Goal: Contribute content: Contribute content

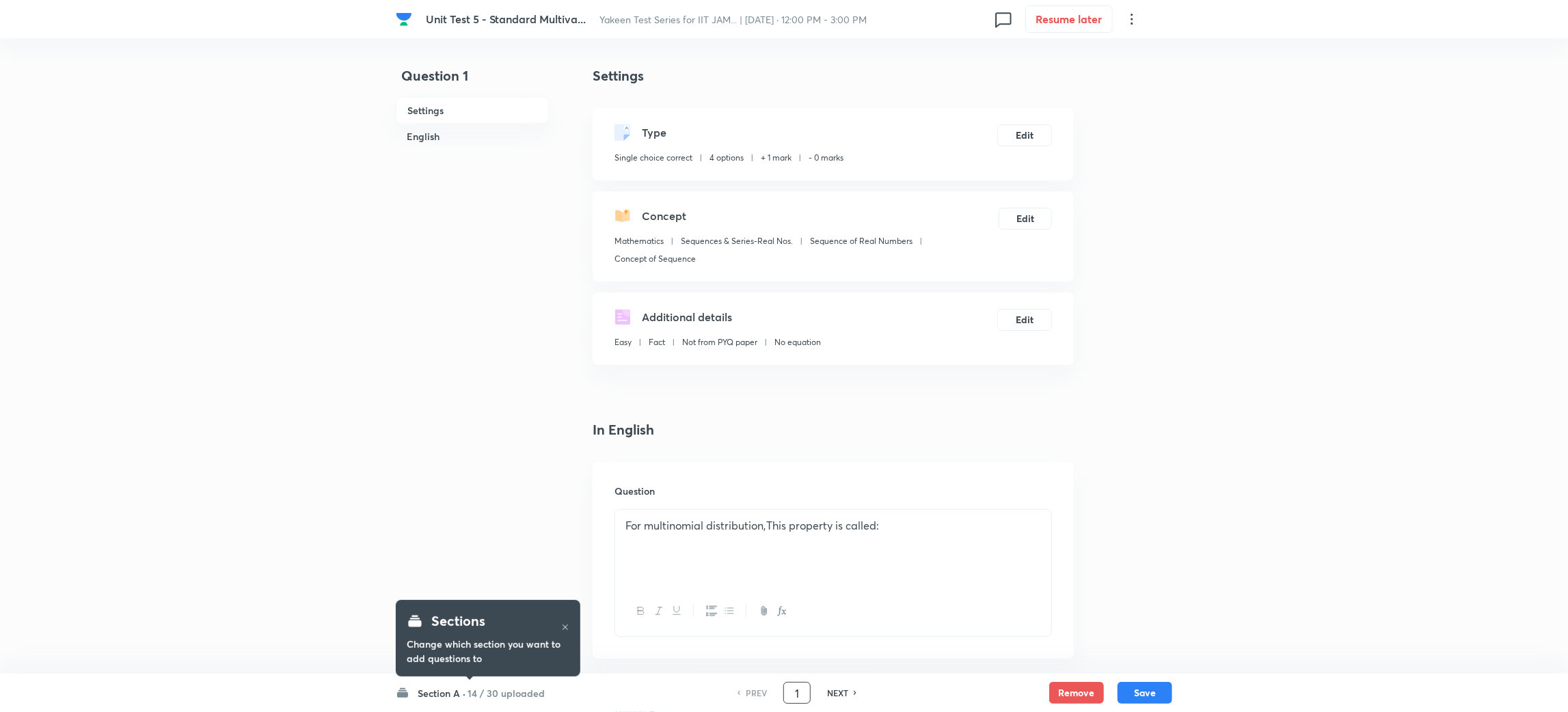
drag, startPoint x: 800, startPoint y: 687, endPoint x: 781, endPoint y: 682, distance: 19.6
click at [776, 685] on div "PREV 1 ​ NEXT" at bounding box center [797, 693] width 176 height 22
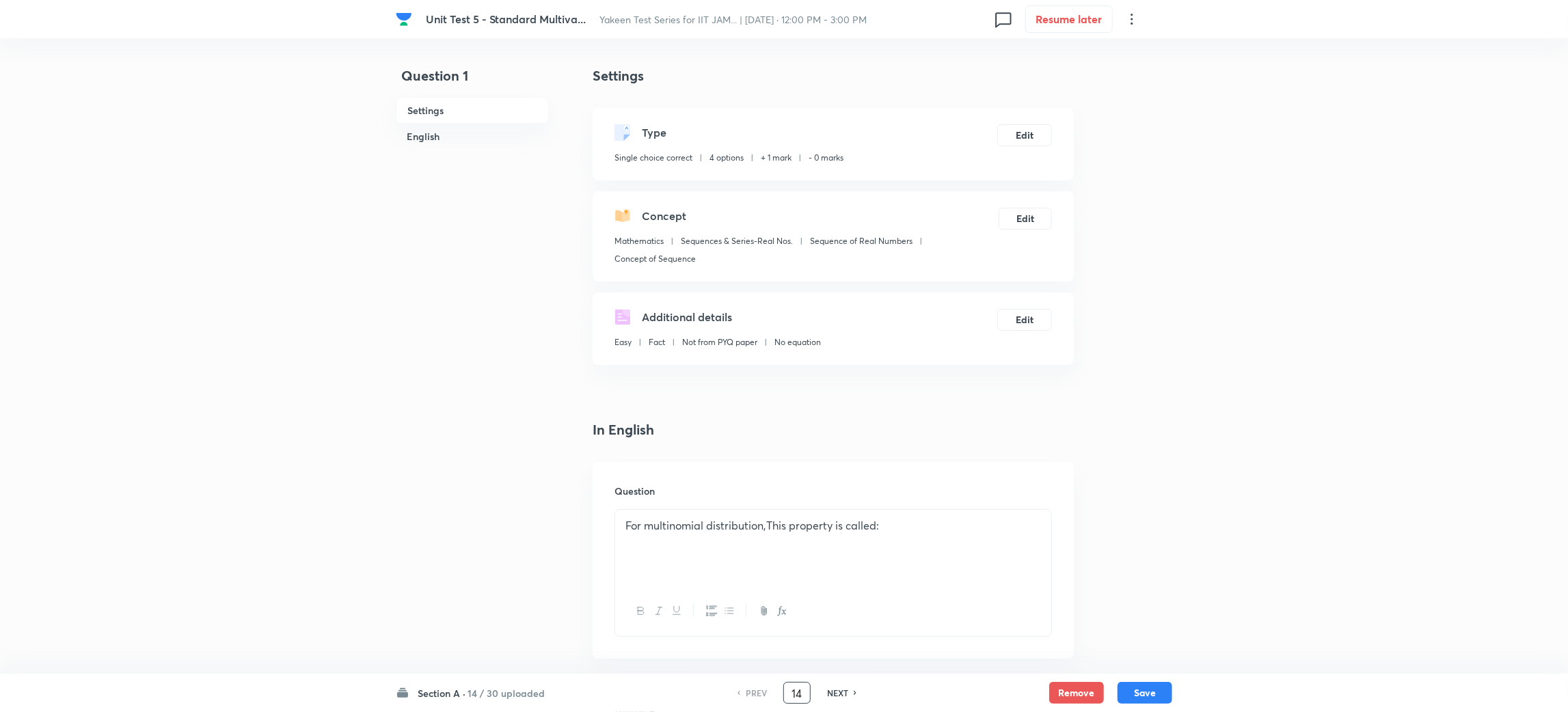
type input "14"
checkbox input "true"
click at [831, 697] on h6 "NEXT" at bounding box center [837, 693] width 21 height 12
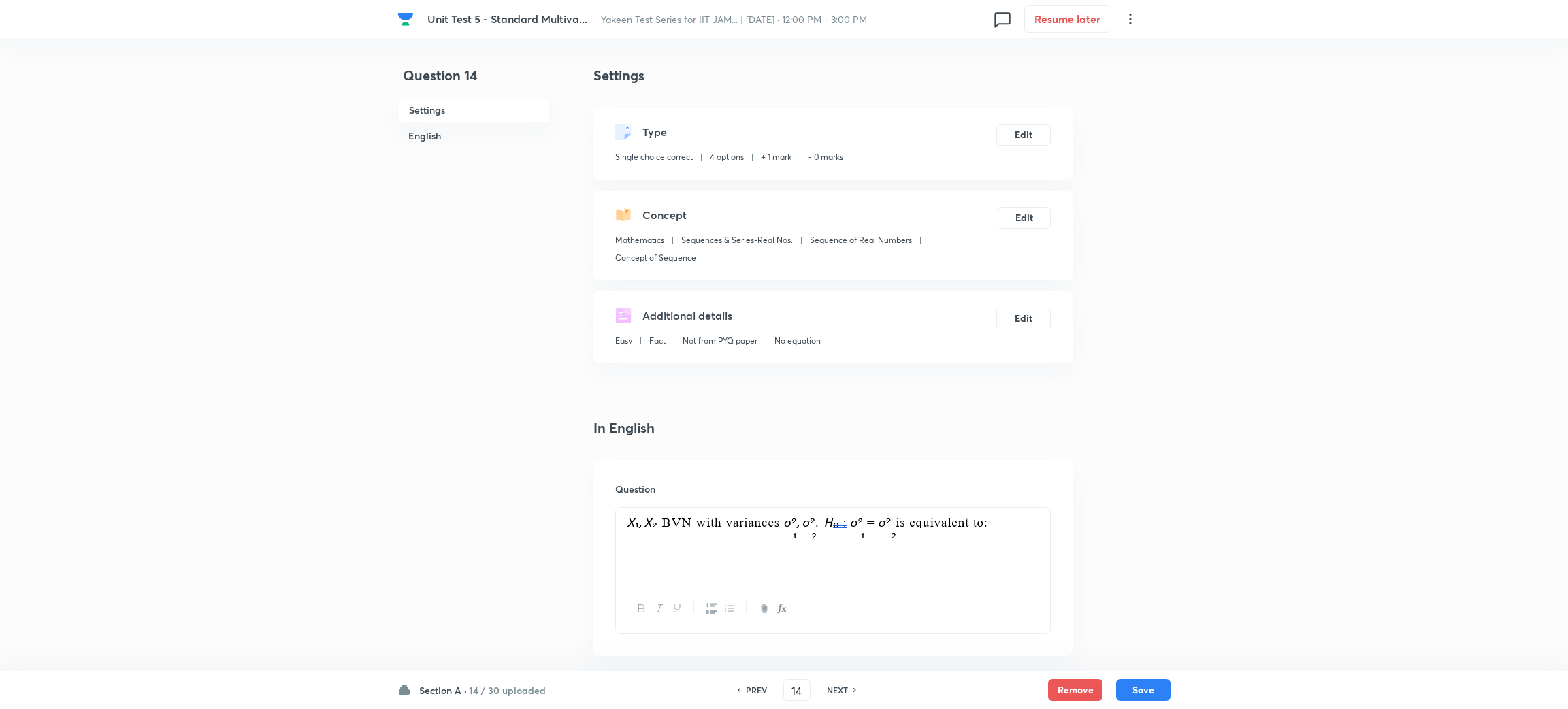
type input "15"
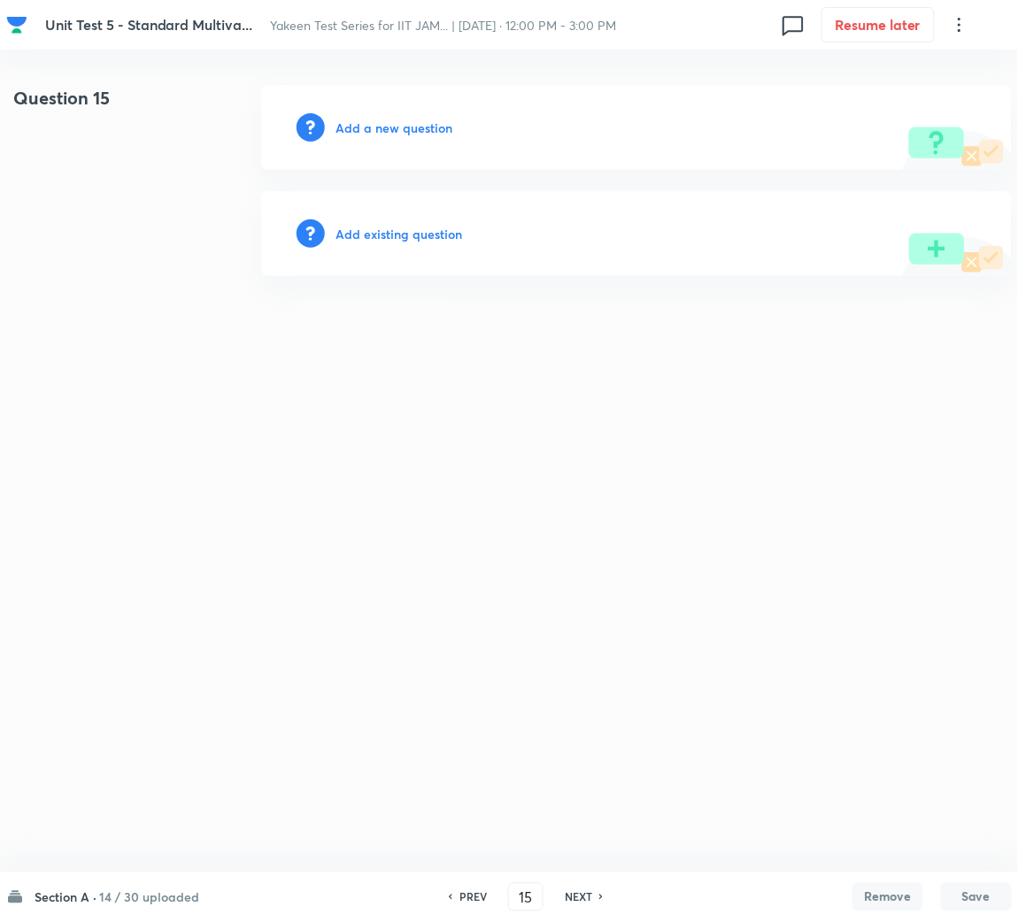
click at [368, 126] on h6 "Add a new question" at bounding box center [393, 128] width 117 height 19
click at [368, 126] on h6 "Choose a question type" at bounding box center [403, 128] width 136 height 19
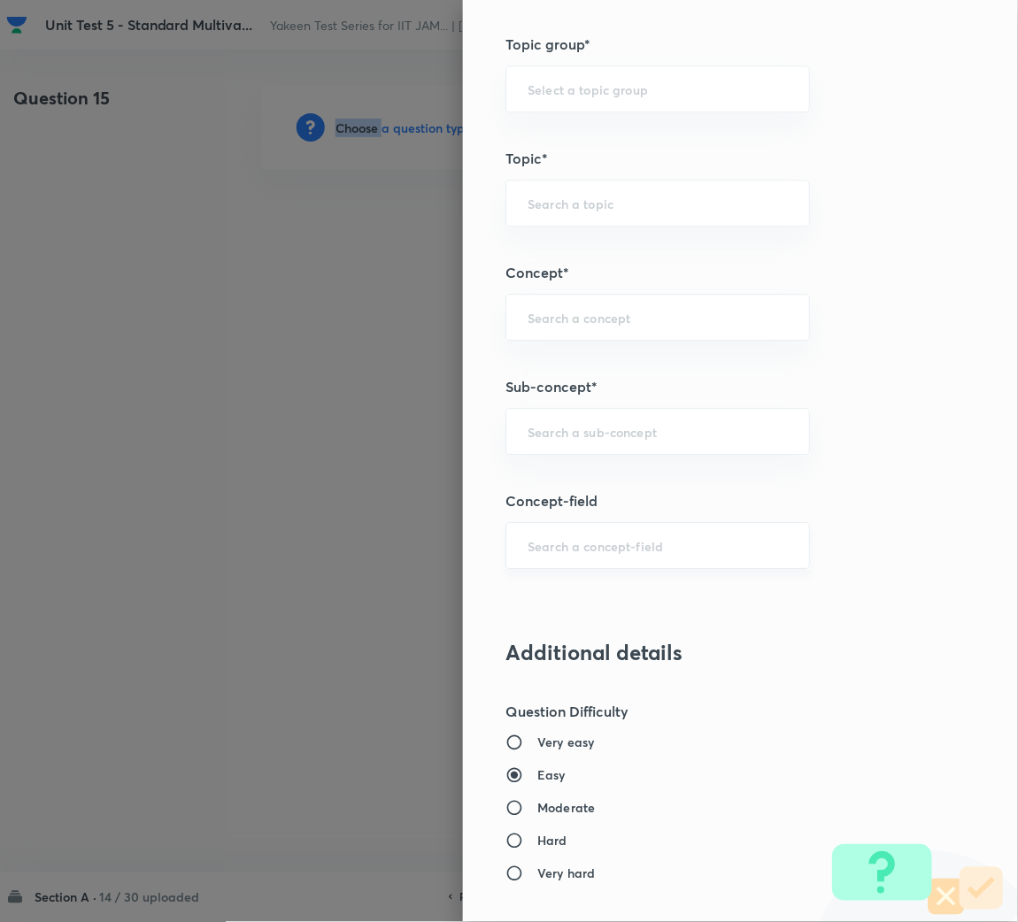
scroll to position [795, 0]
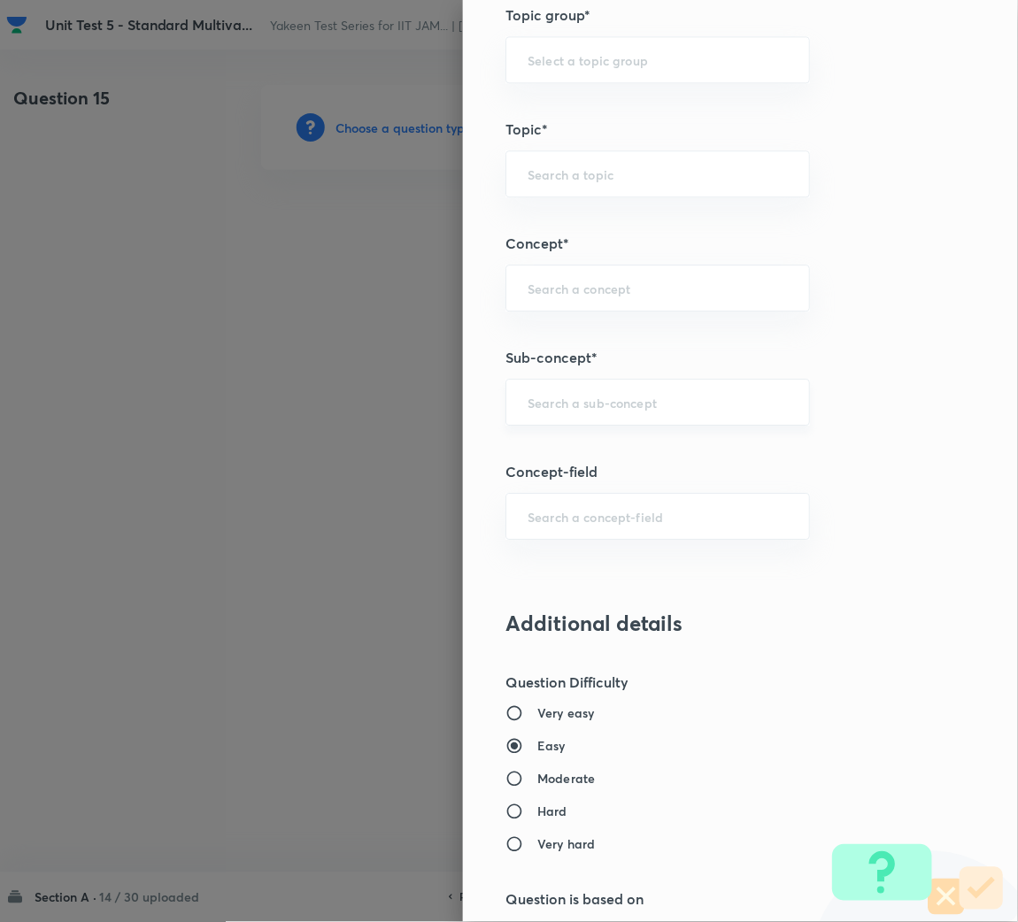
click at [559, 408] on input "text" at bounding box center [657, 402] width 260 height 17
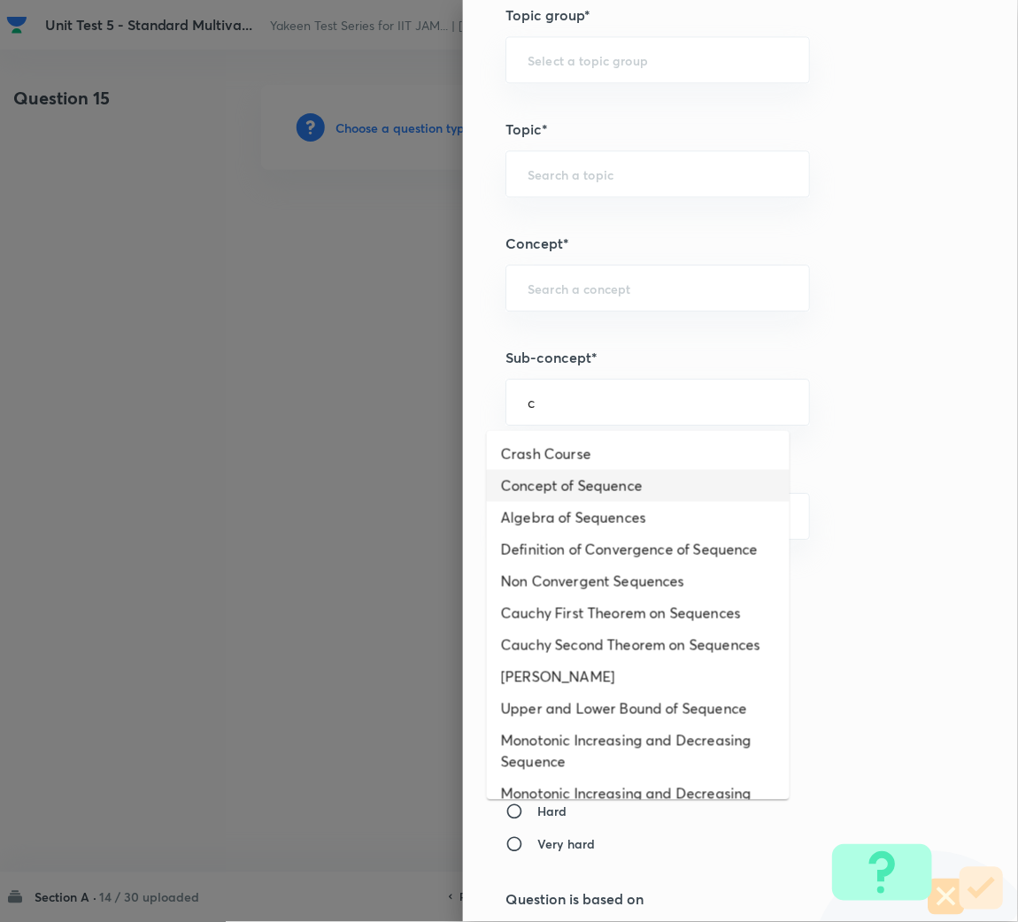
click at [538, 477] on li "Concept of Sequence" at bounding box center [638, 486] width 303 height 32
type input "Concept of Sequence"
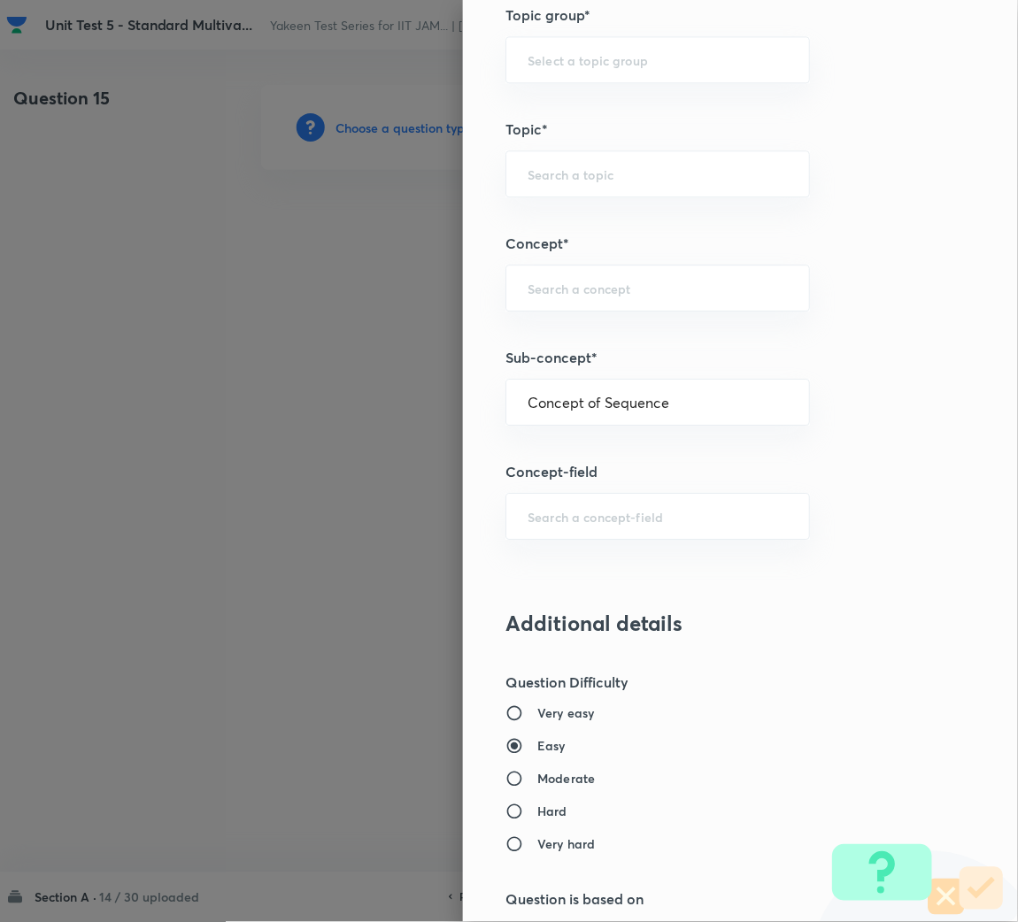
type input "Mathematics"
type input "Sequences & Series-Real Nos."
type input "Sequence of Real Numbers"
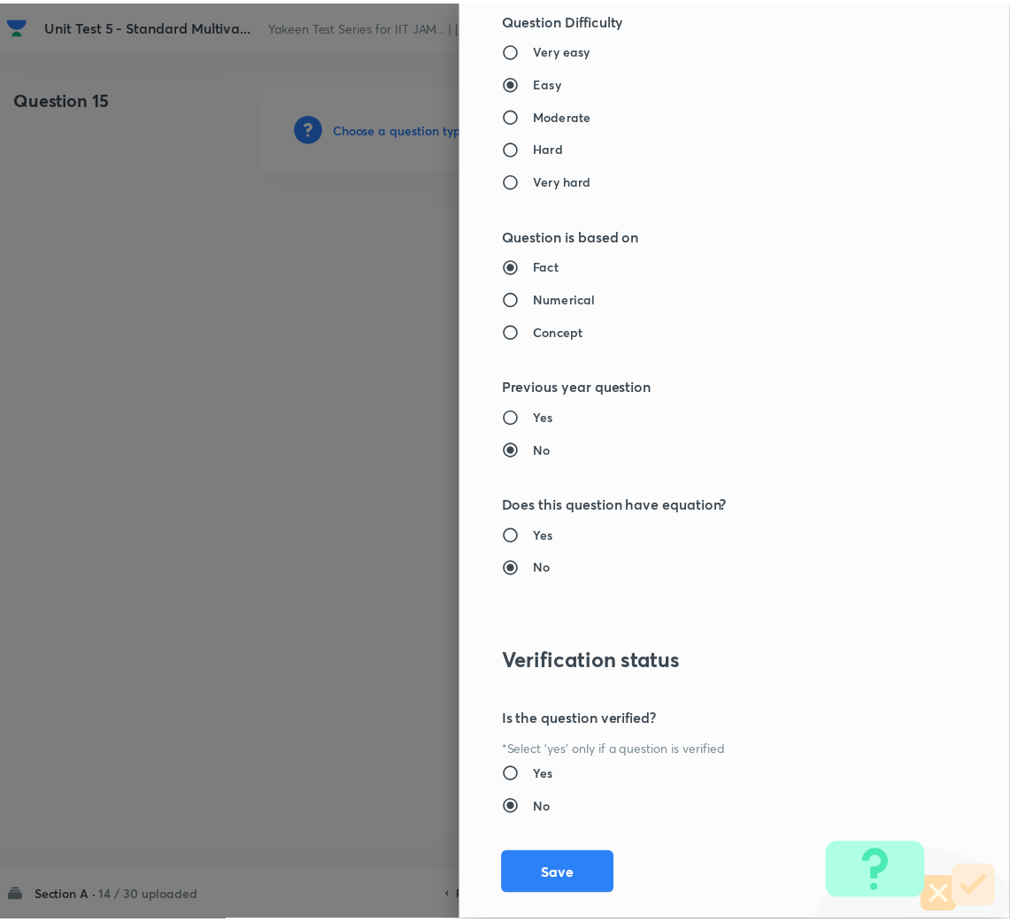
scroll to position [1491, 0]
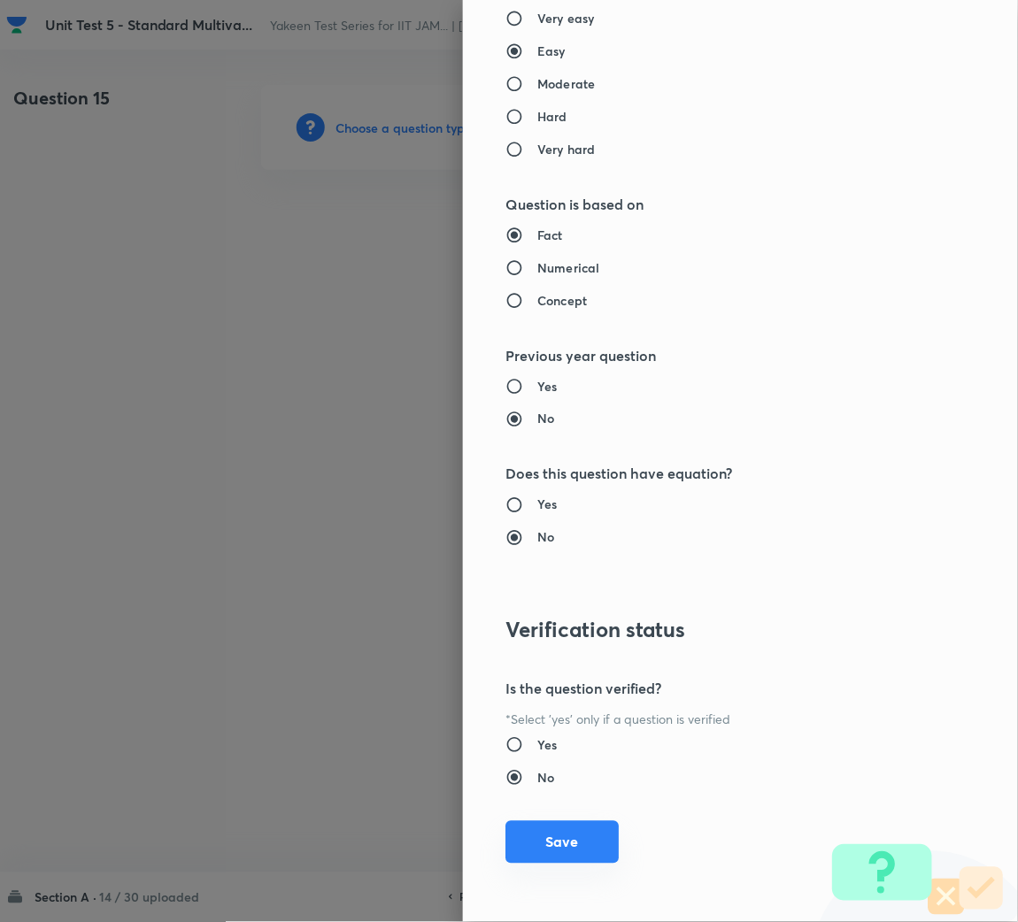
click at [558, 833] on button "Save" at bounding box center [561, 842] width 113 height 42
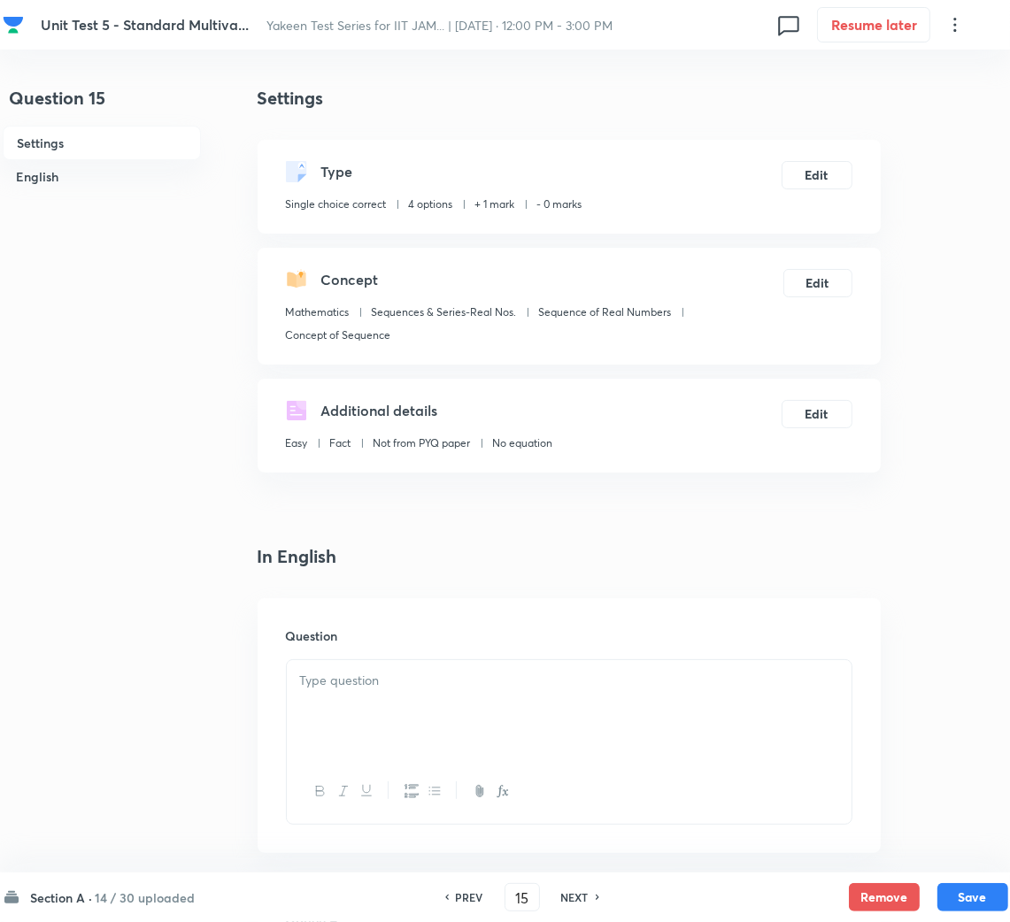
click at [371, 687] on p at bounding box center [569, 681] width 538 height 20
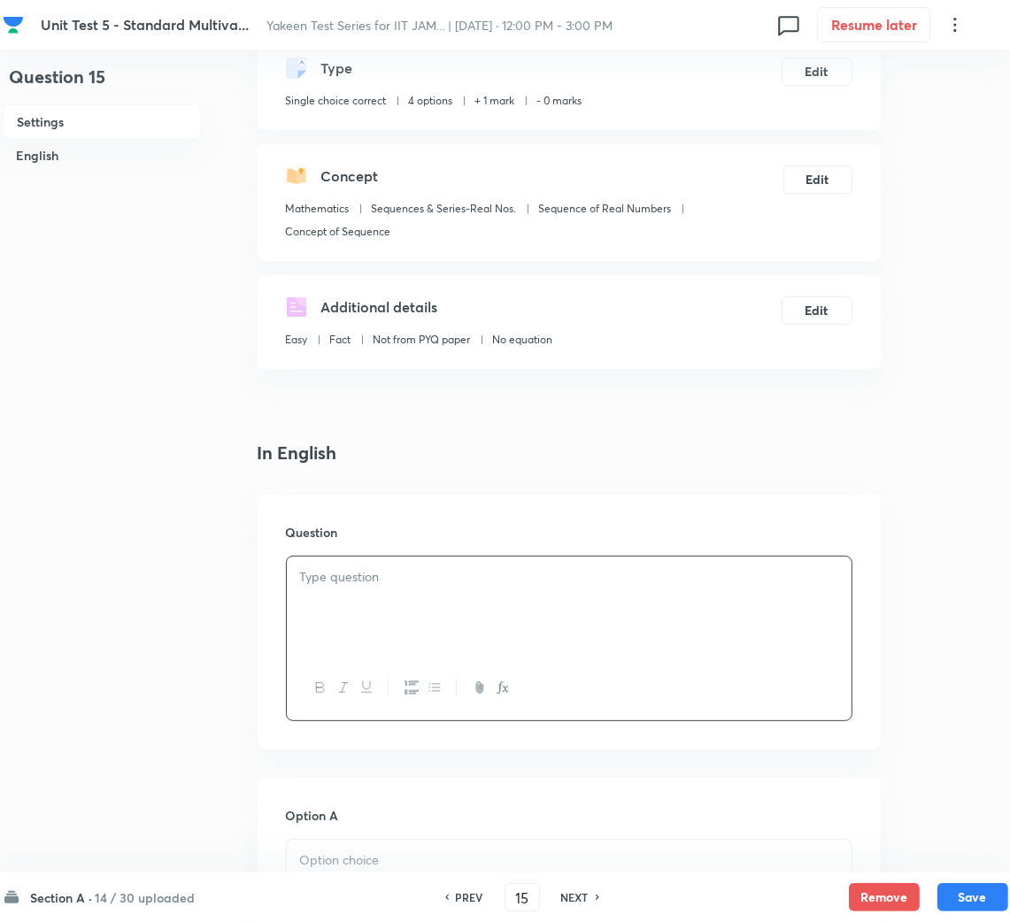
scroll to position [133, 0]
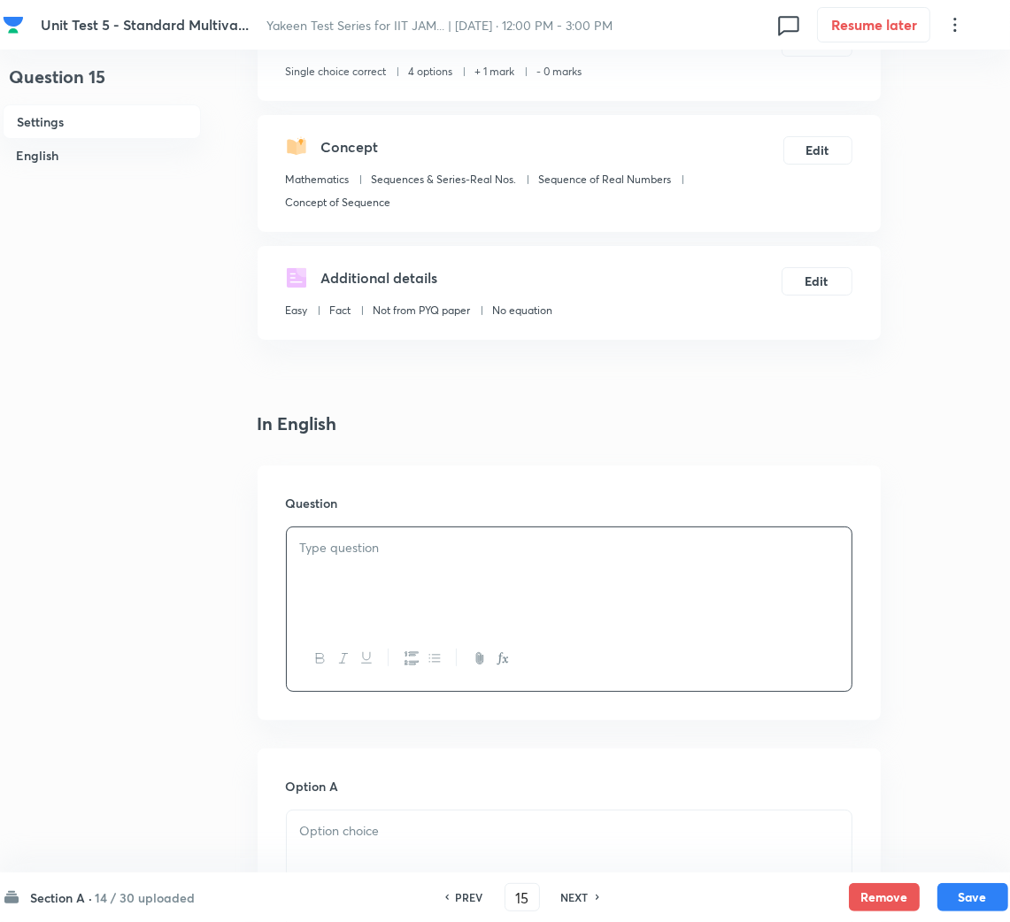
click at [437, 576] on div at bounding box center [569, 576] width 565 height 99
paste div
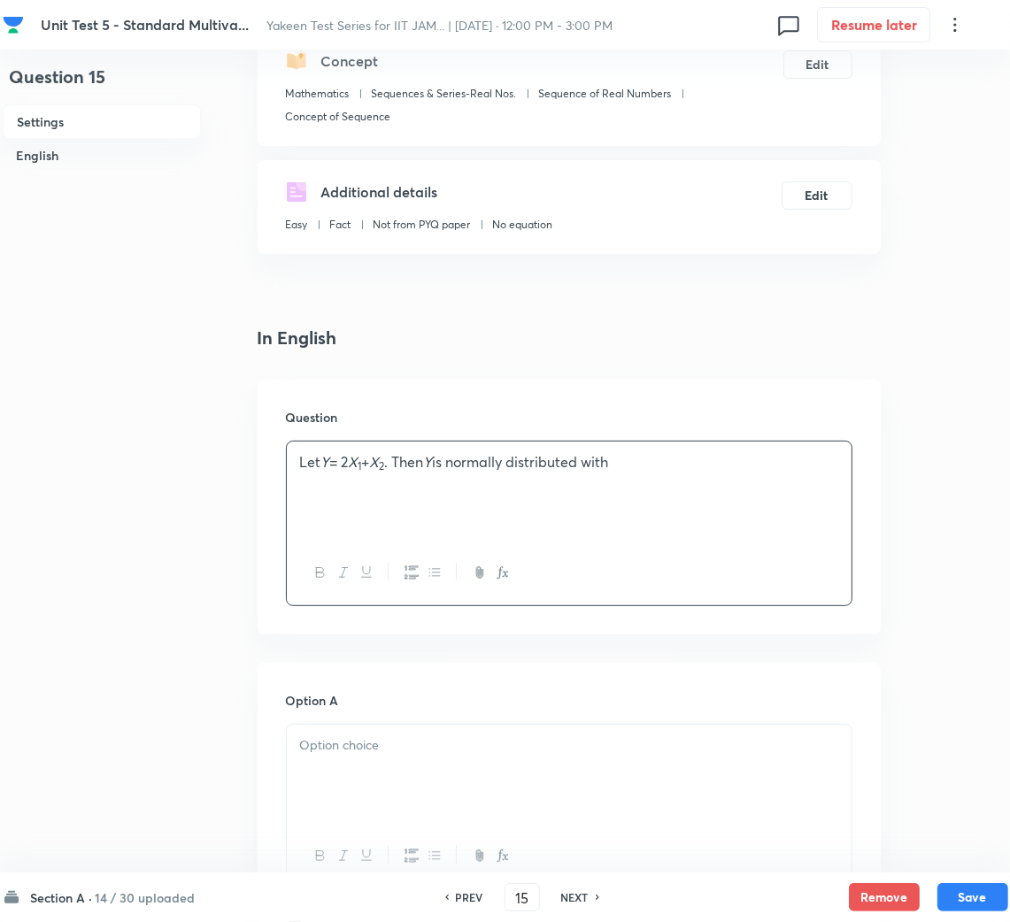
scroll to position [265, 0]
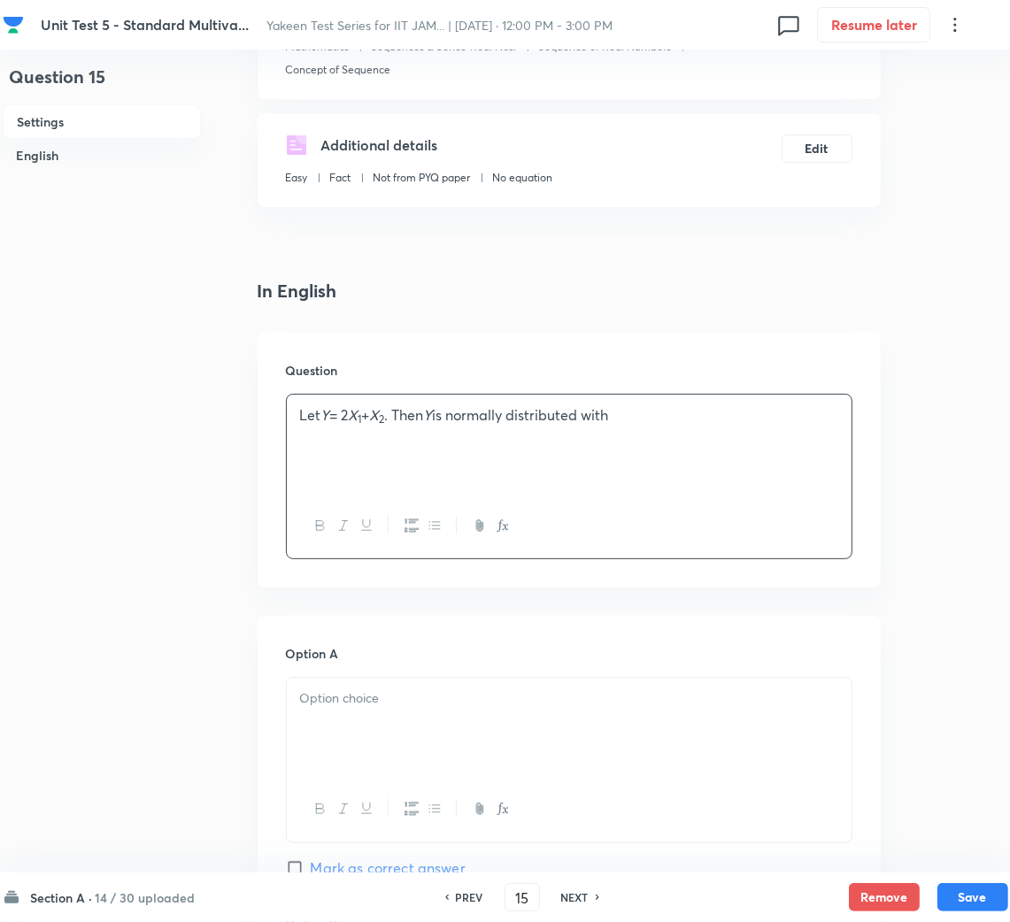
click at [357, 717] on div at bounding box center [569, 727] width 565 height 99
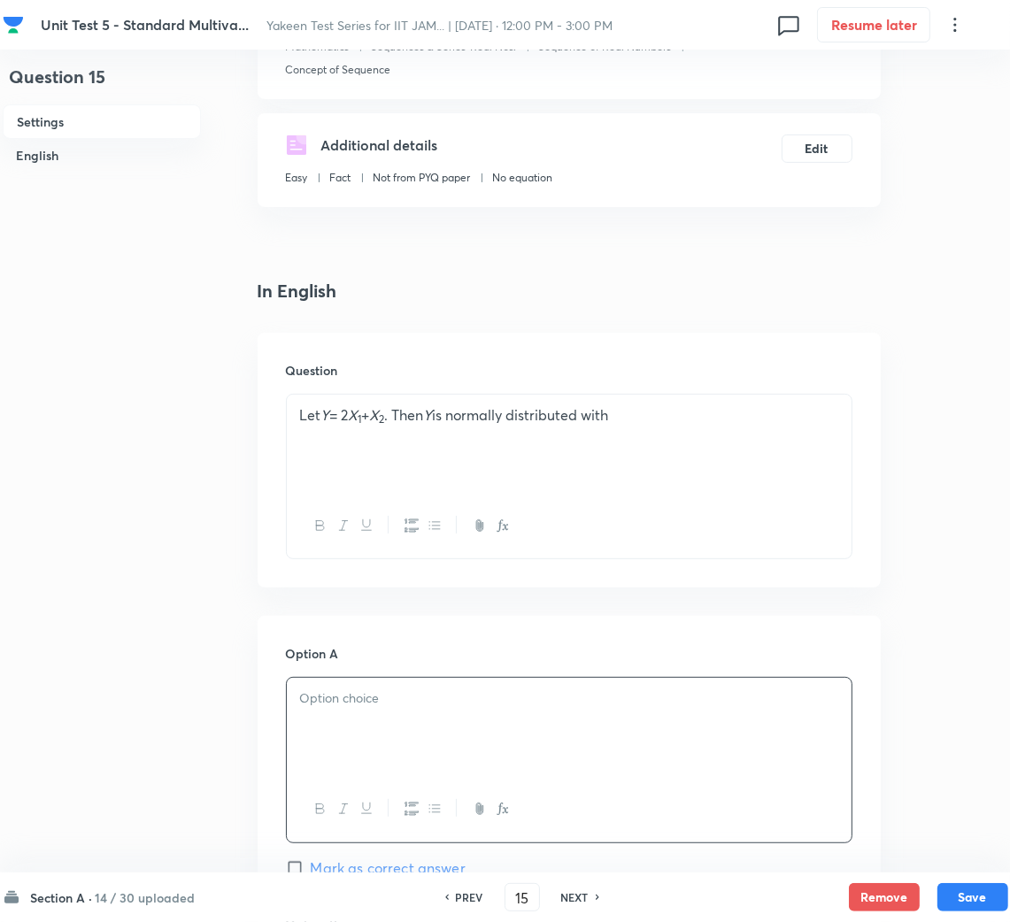
click at [434, 422] on p "Let Y = 2 X 1 + X 2 . Then Y is normally distributed with" at bounding box center [569, 415] width 538 height 20
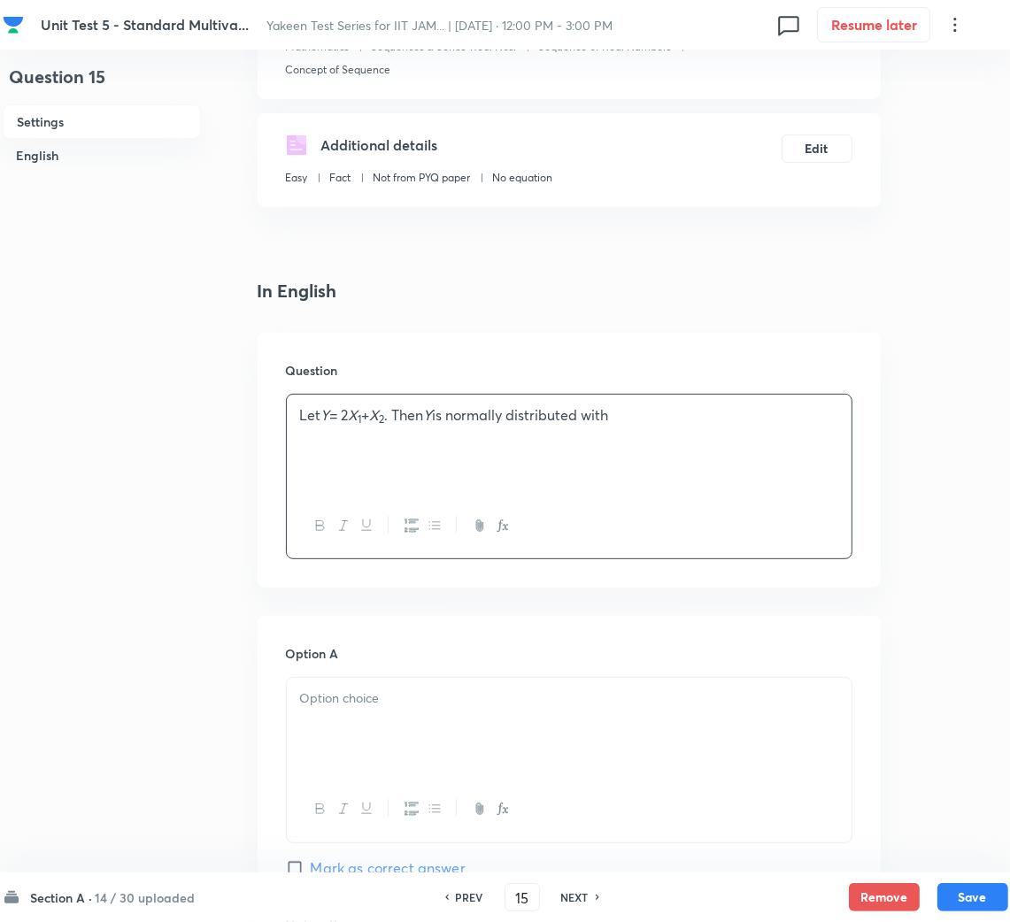
click at [380, 423] on em "X" at bounding box center [375, 414] width 10 height 19
click at [516, 722] on div at bounding box center [569, 727] width 565 height 99
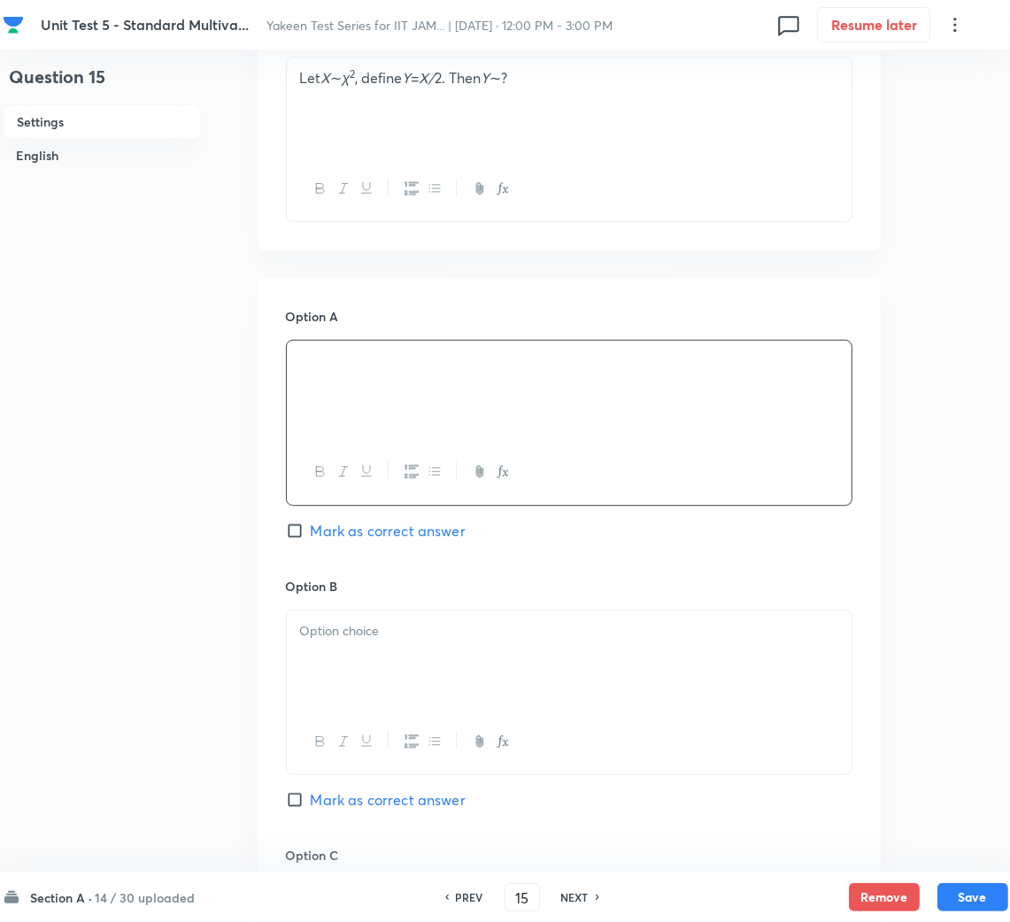
scroll to position [795, 0]
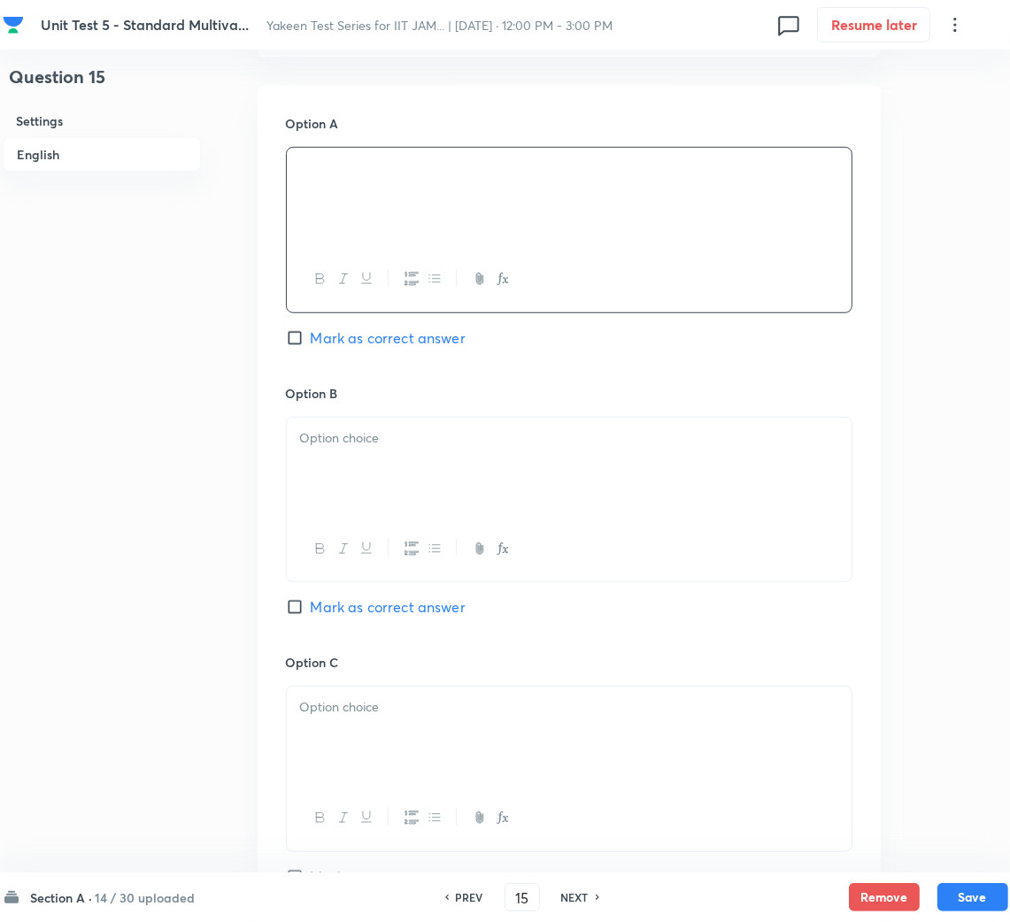
click at [349, 476] on div at bounding box center [569, 467] width 565 height 99
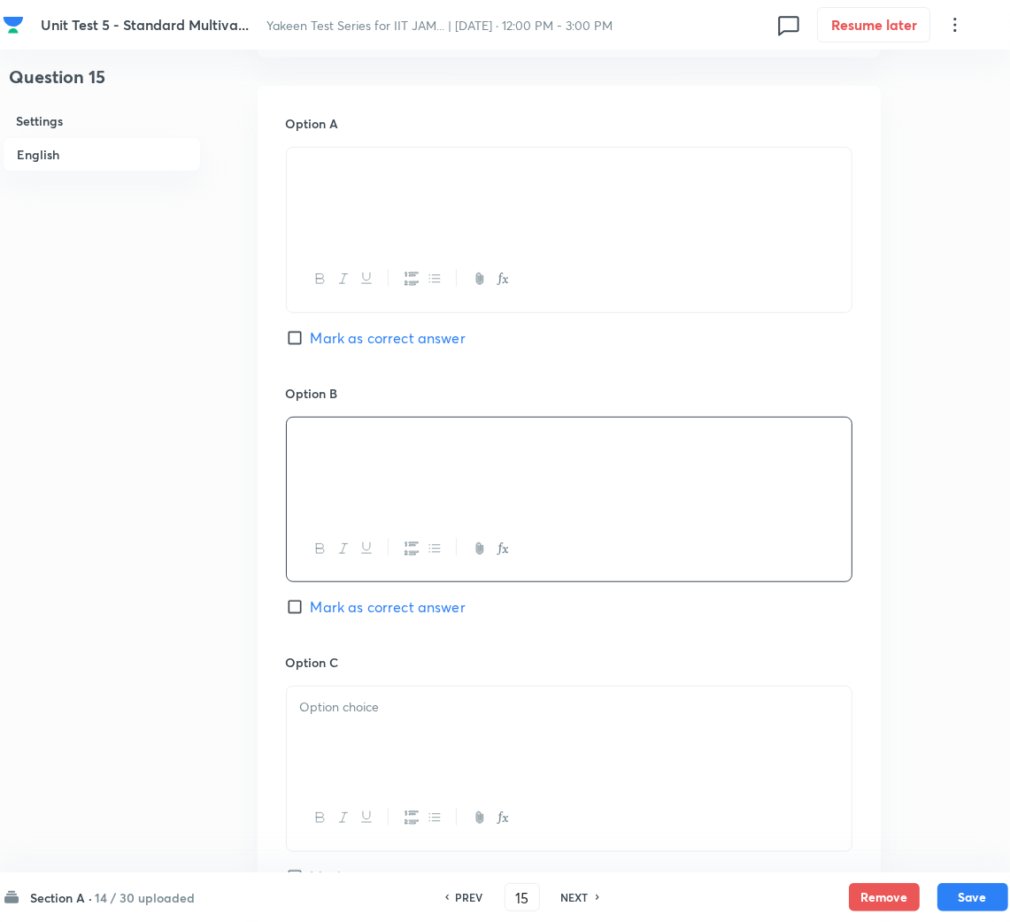
click at [396, 721] on div at bounding box center [569, 736] width 565 height 99
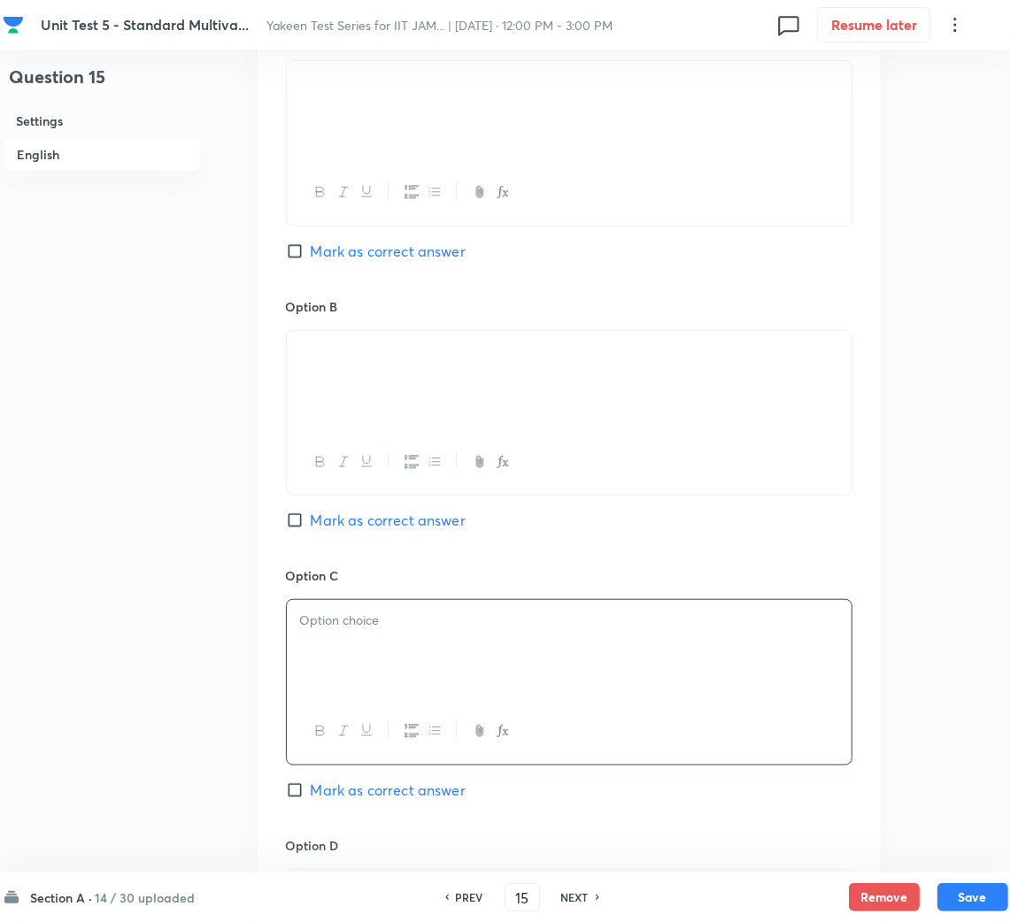
scroll to position [929, 0]
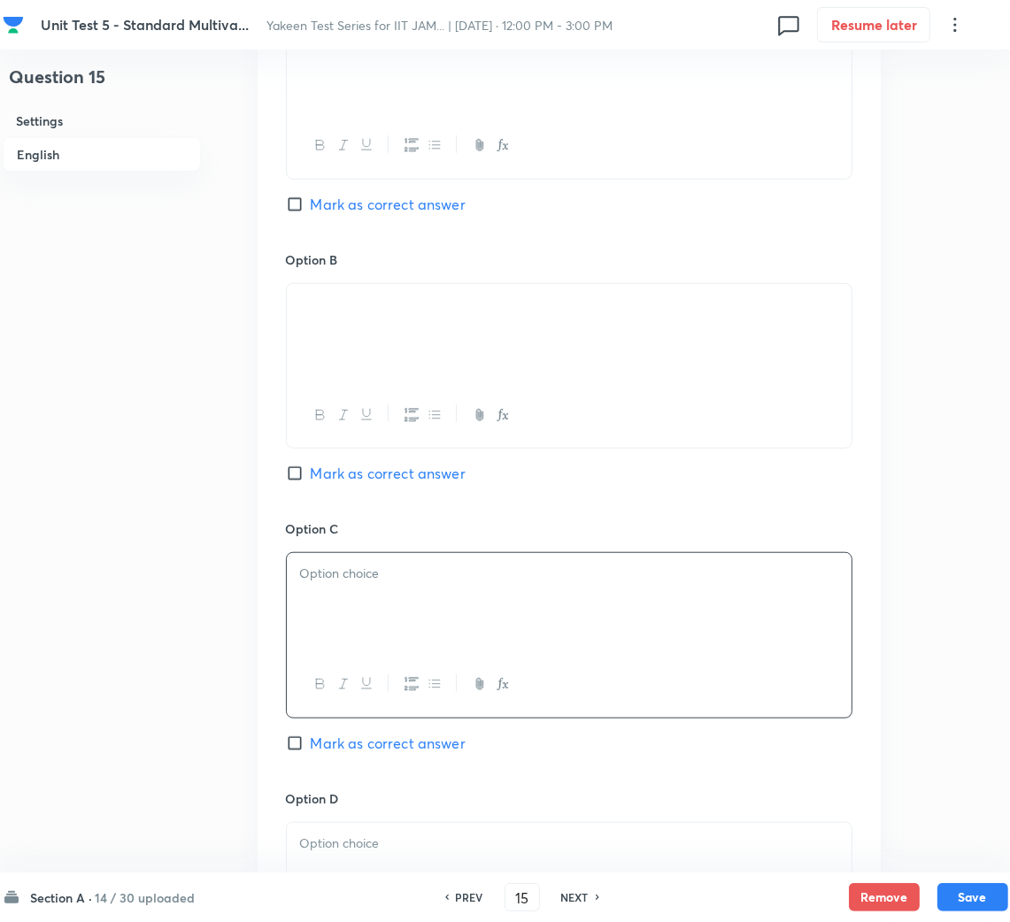
click at [403, 583] on p at bounding box center [569, 574] width 538 height 20
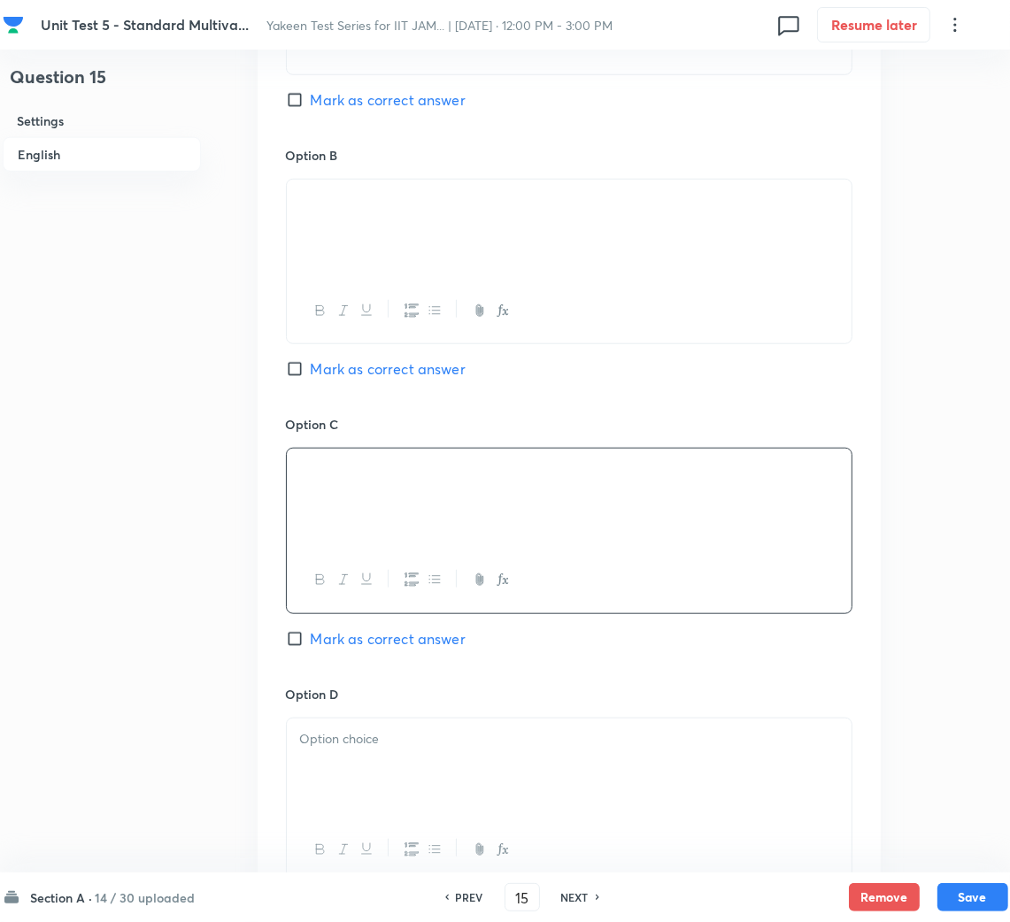
scroll to position [1194, 0]
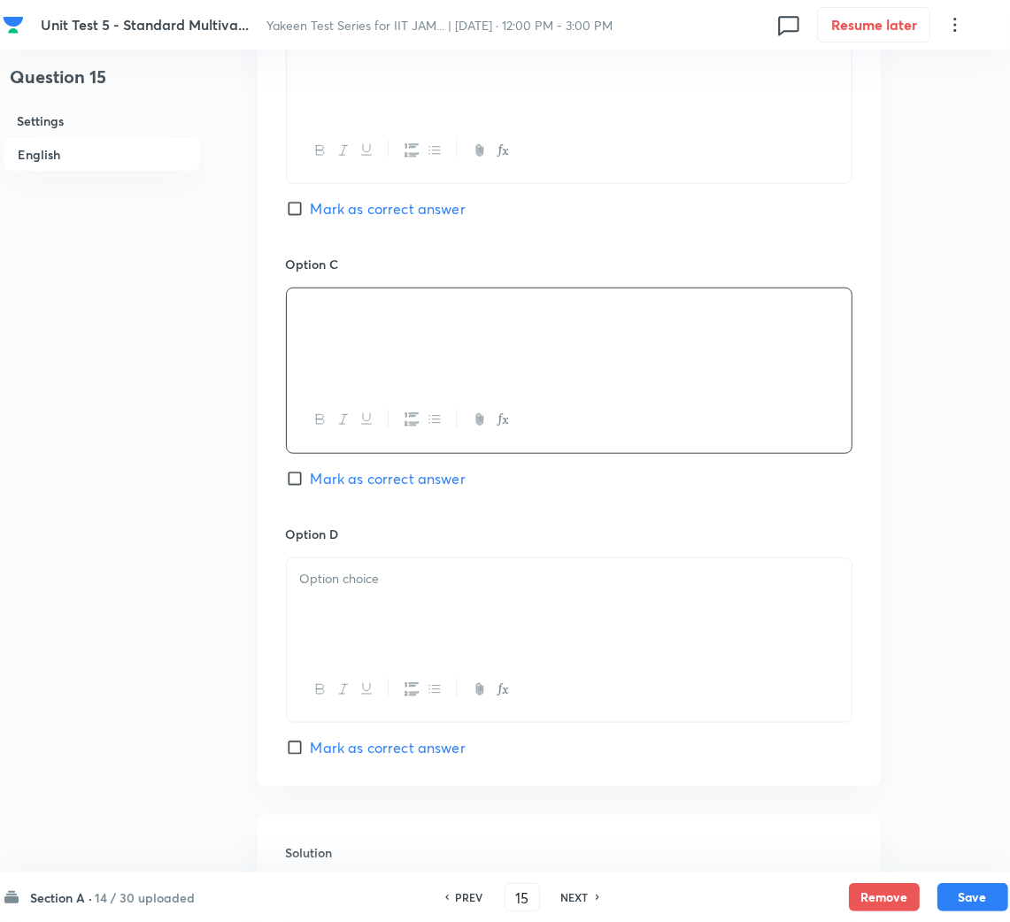
click at [344, 589] on p at bounding box center [569, 579] width 538 height 20
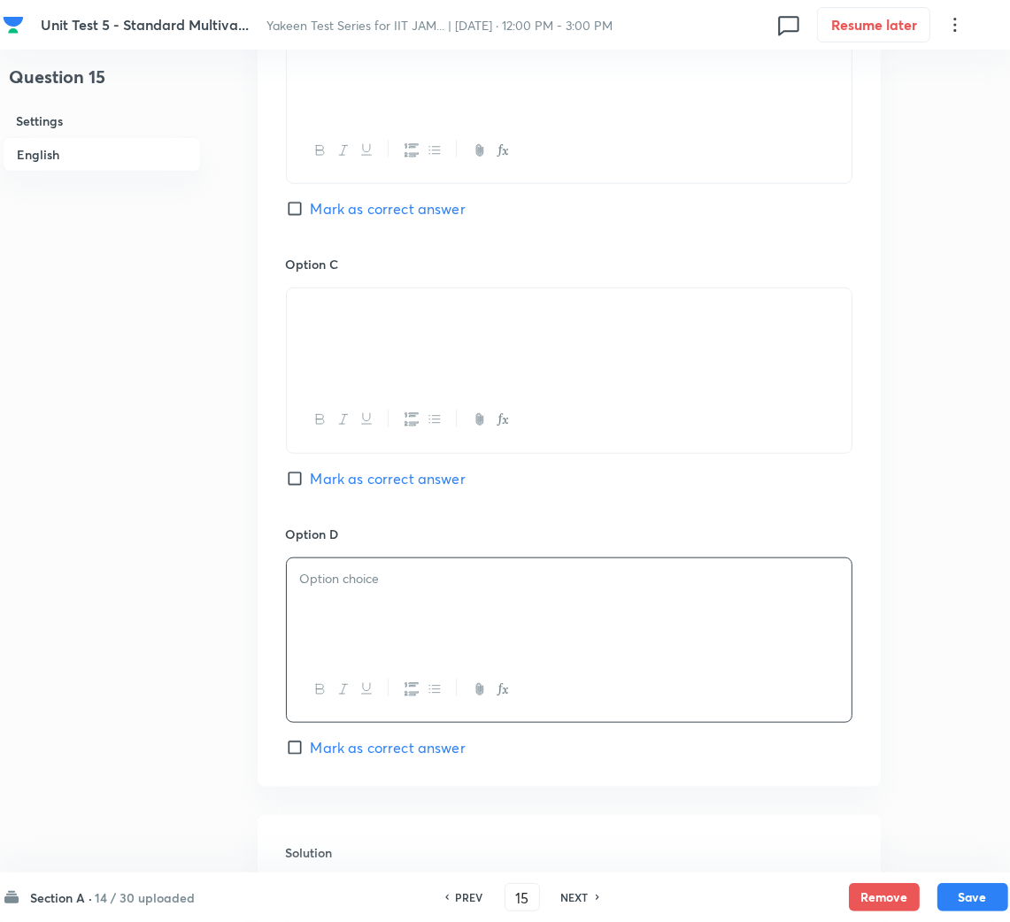
click at [334, 621] on div at bounding box center [569, 607] width 565 height 99
click at [298, 748] on input "Mark as correct answer" at bounding box center [298, 748] width 25 height 18
checkbox input "true"
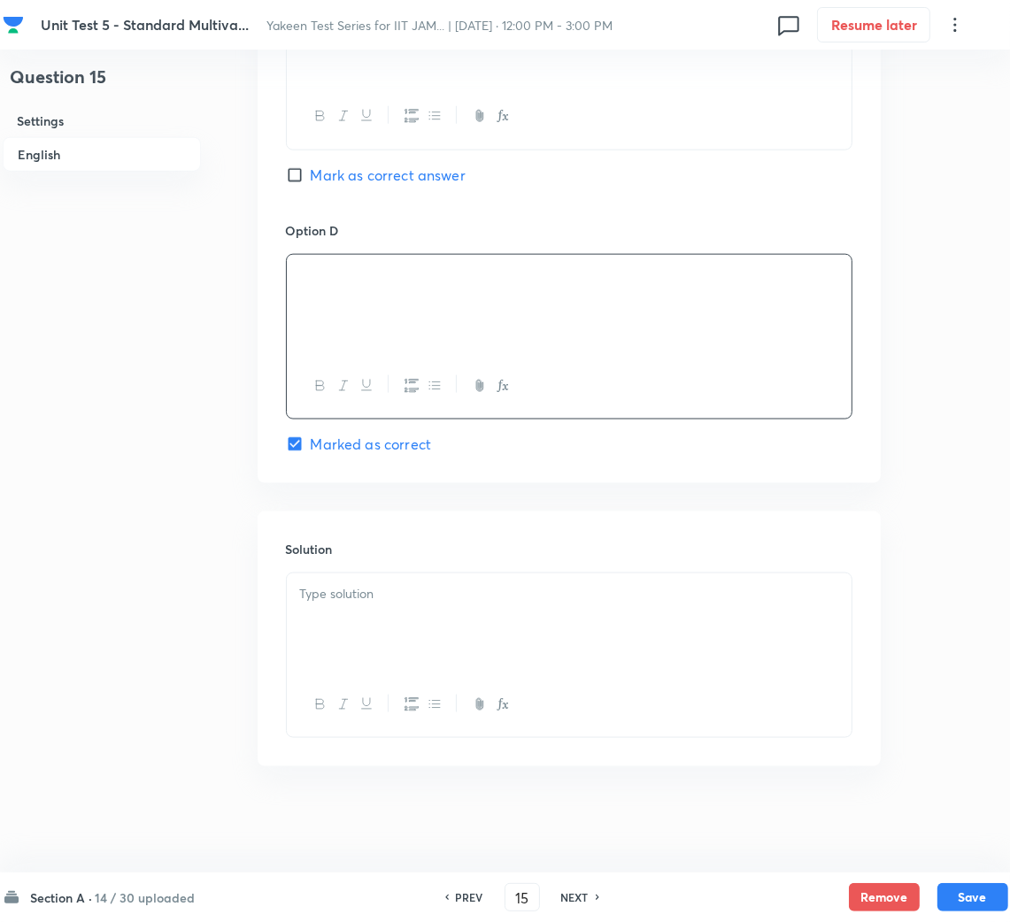
scroll to position [1501, 0]
click at [350, 592] on p at bounding box center [569, 594] width 538 height 20
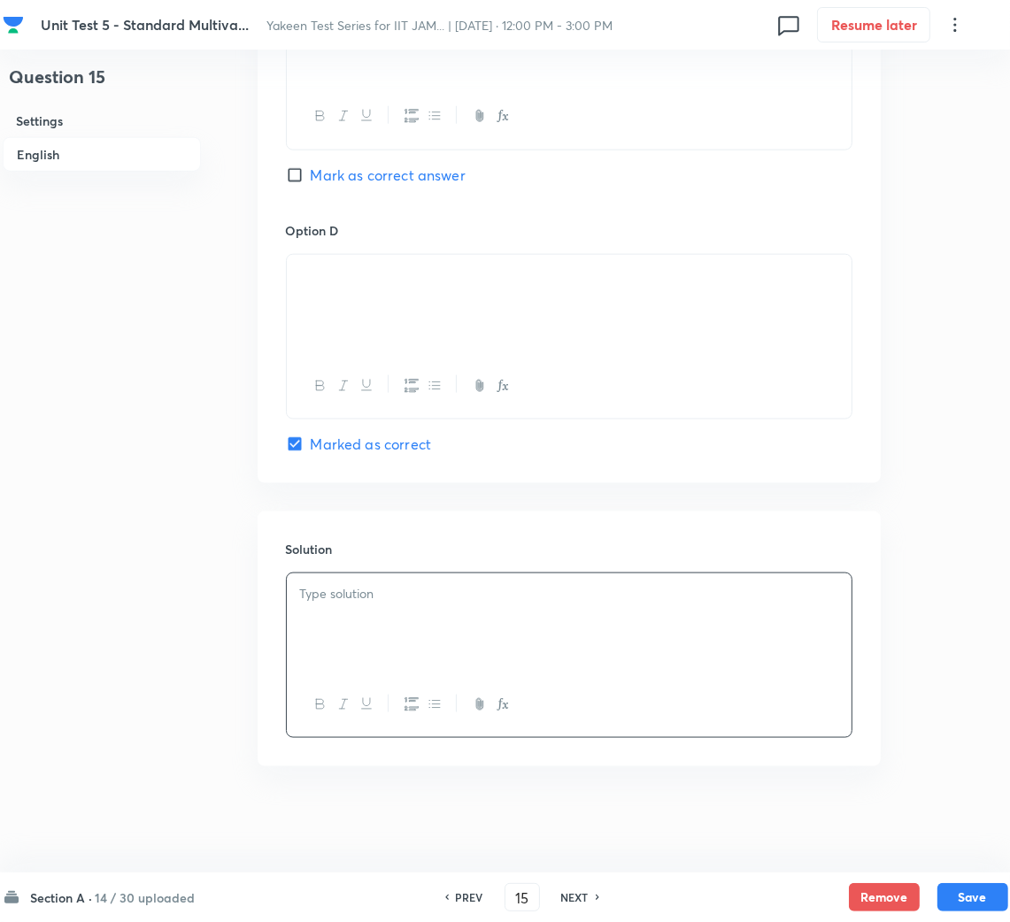
click at [354, 596] on p at bounding box center [569, 594] width 538 height 20
click at [964, 886] on button "Save" at bounding box center [972, 895] width 71 height 28
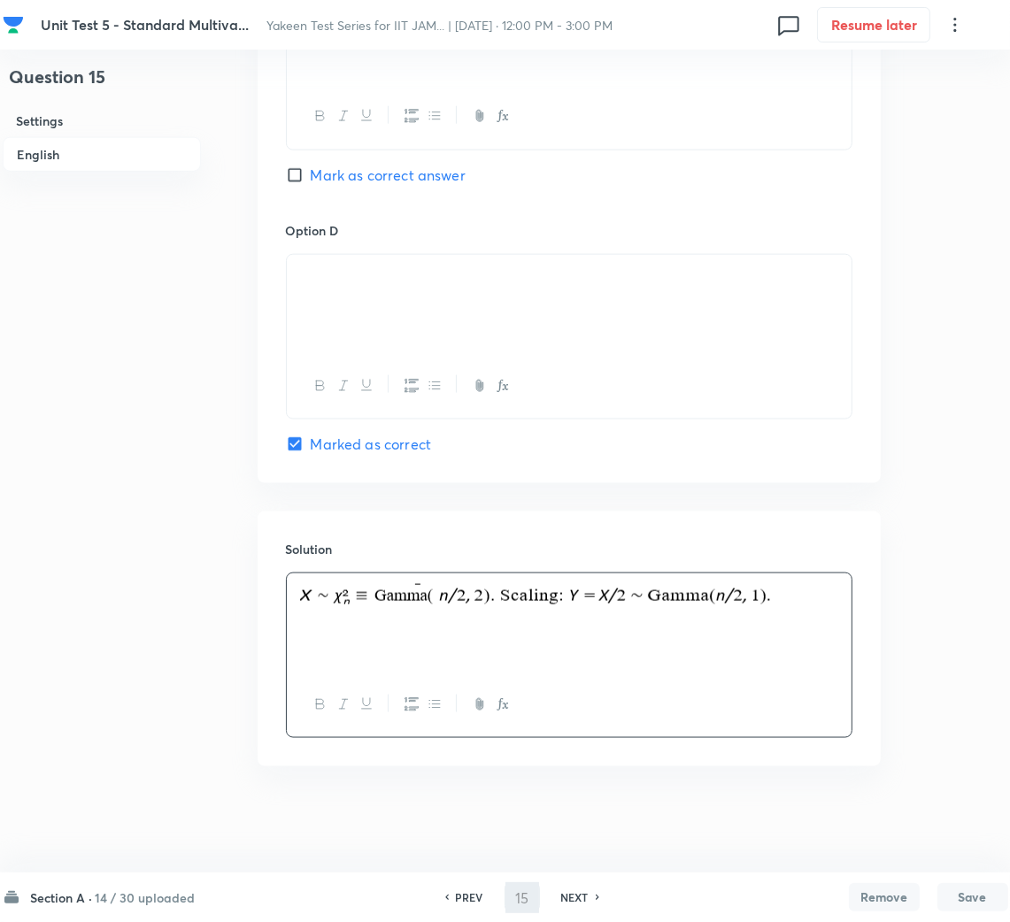
type input "16"
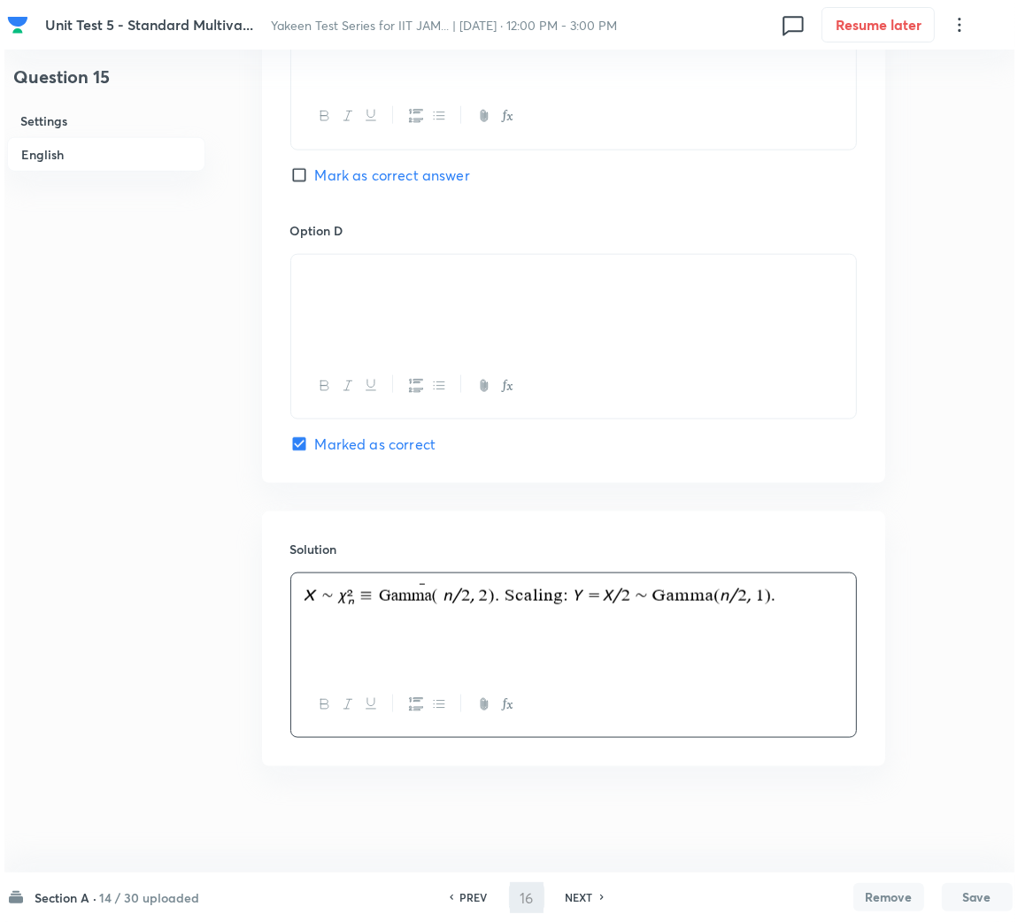
scroll to position [0, 0]
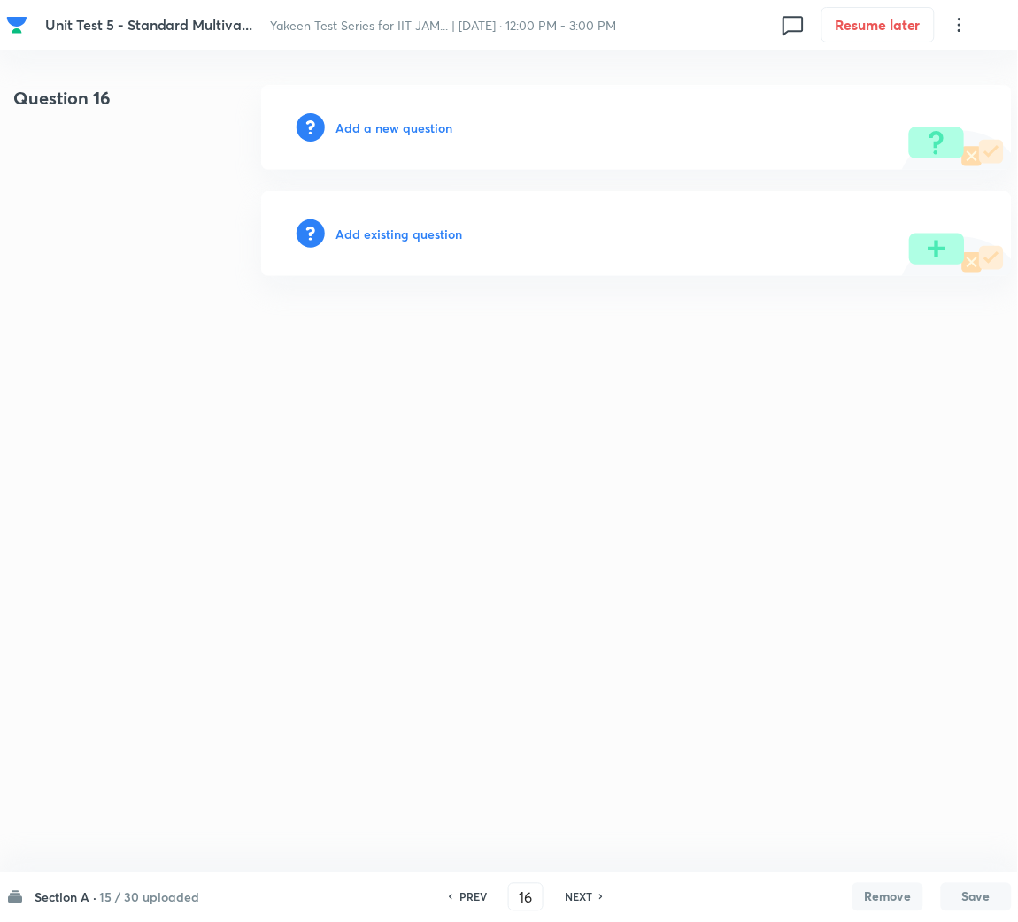
click at [387, 124] on h6 "Add a new question" at bounding box center [393, 128] width 117 height 19
click at [387, 124] on h6 "Choose a question type" at bounding box center [403, 128] width 136 height 19
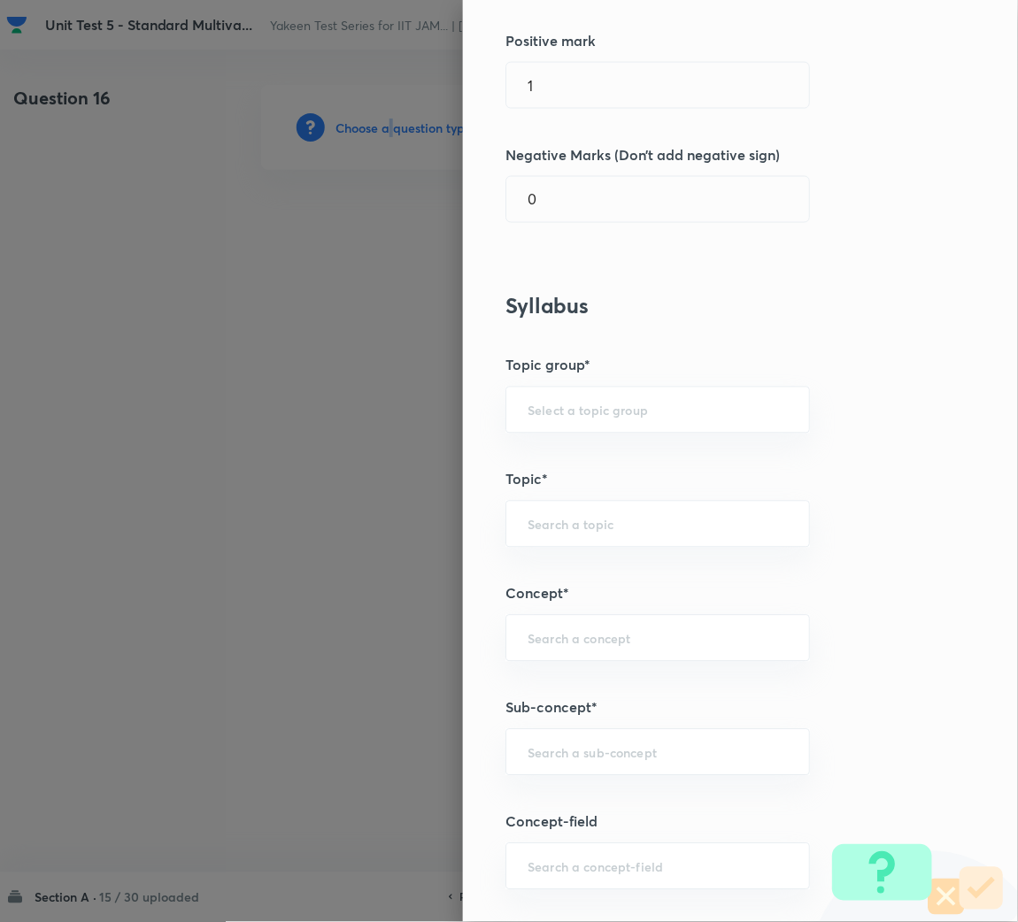
scroll to position [663, 0]
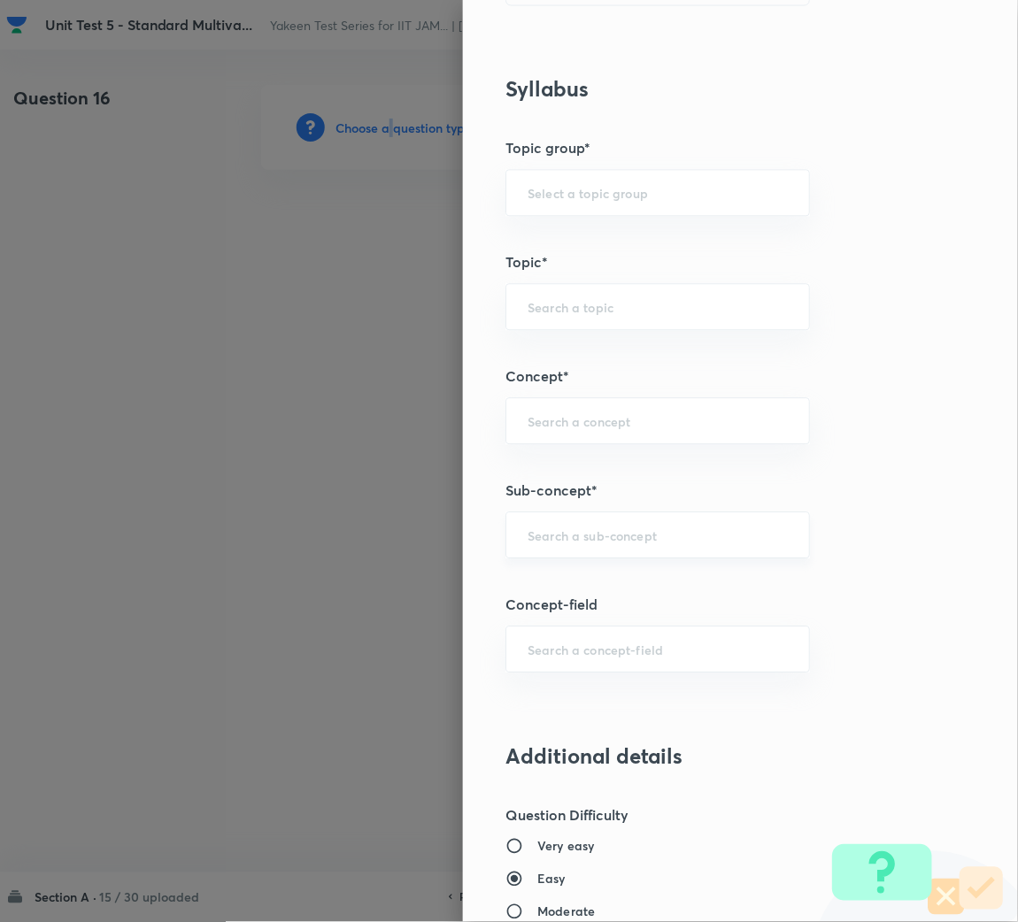
click at [544, 545] on div "​" at bounding box center [657, 534] width 304 height 47
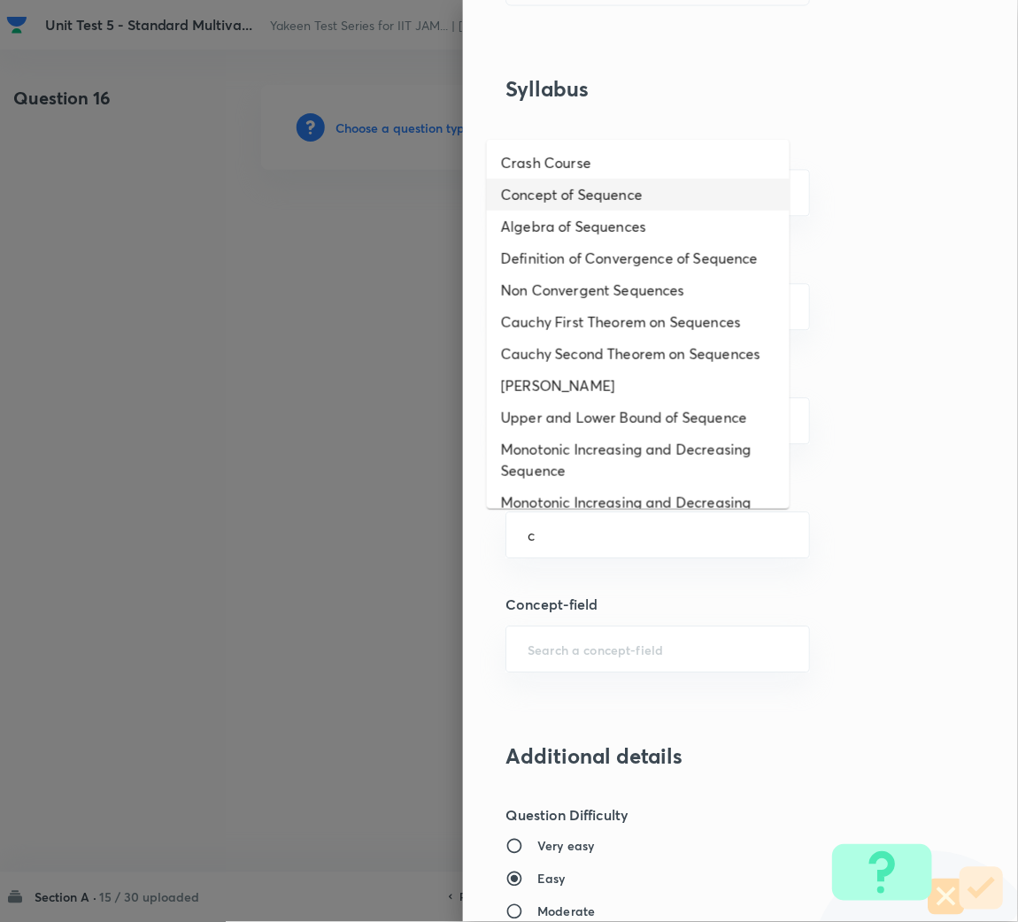
click at [577, 185] on li "Concept of Sequence" at bounding box center [638, 195] width 303 height 32
type input "Concept of Sequence"
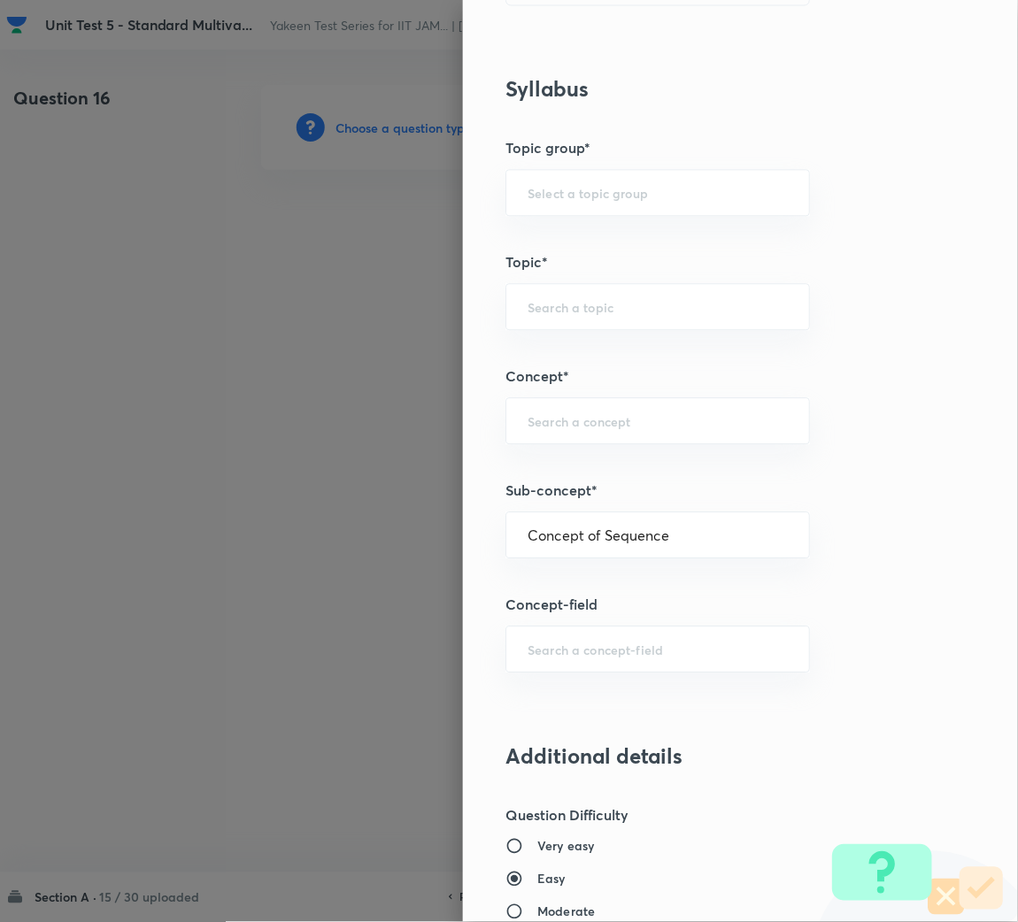
type input "Mathematics"
type input "Sequences & Series-Real Nos."
type input "Sequence of Real Numbers"
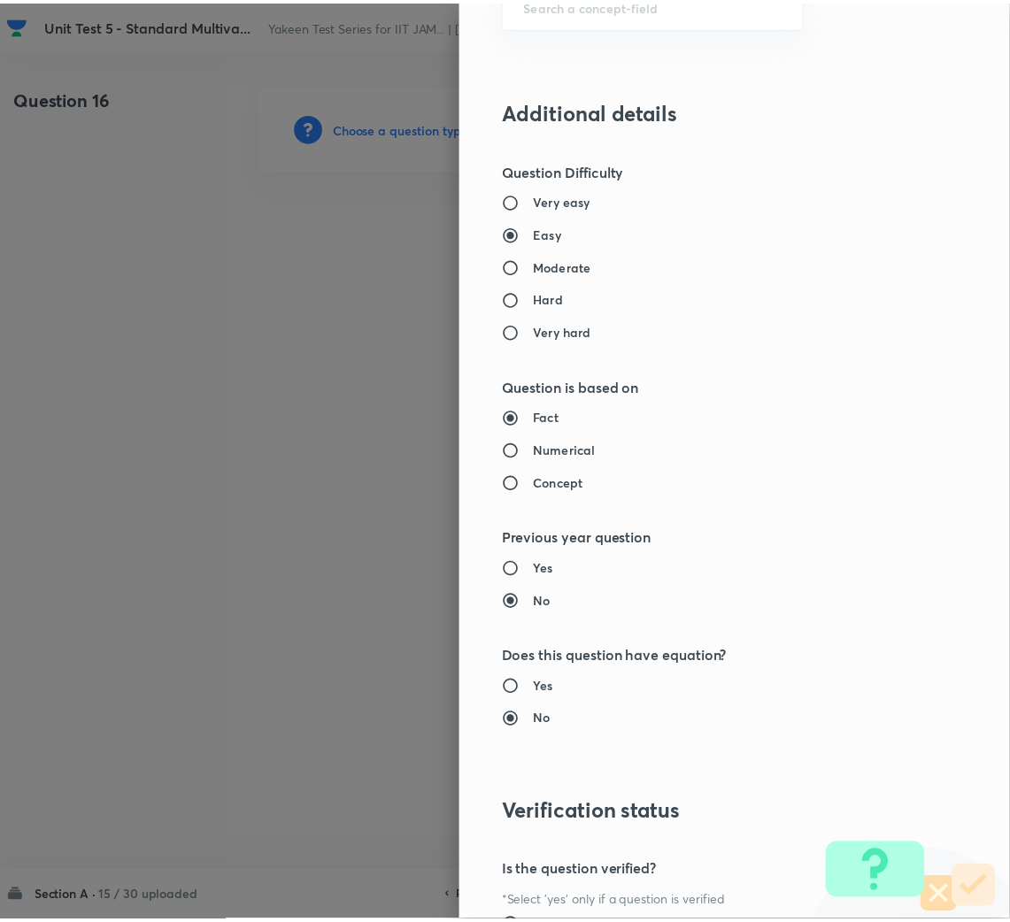
scroll to position [1491, 0]
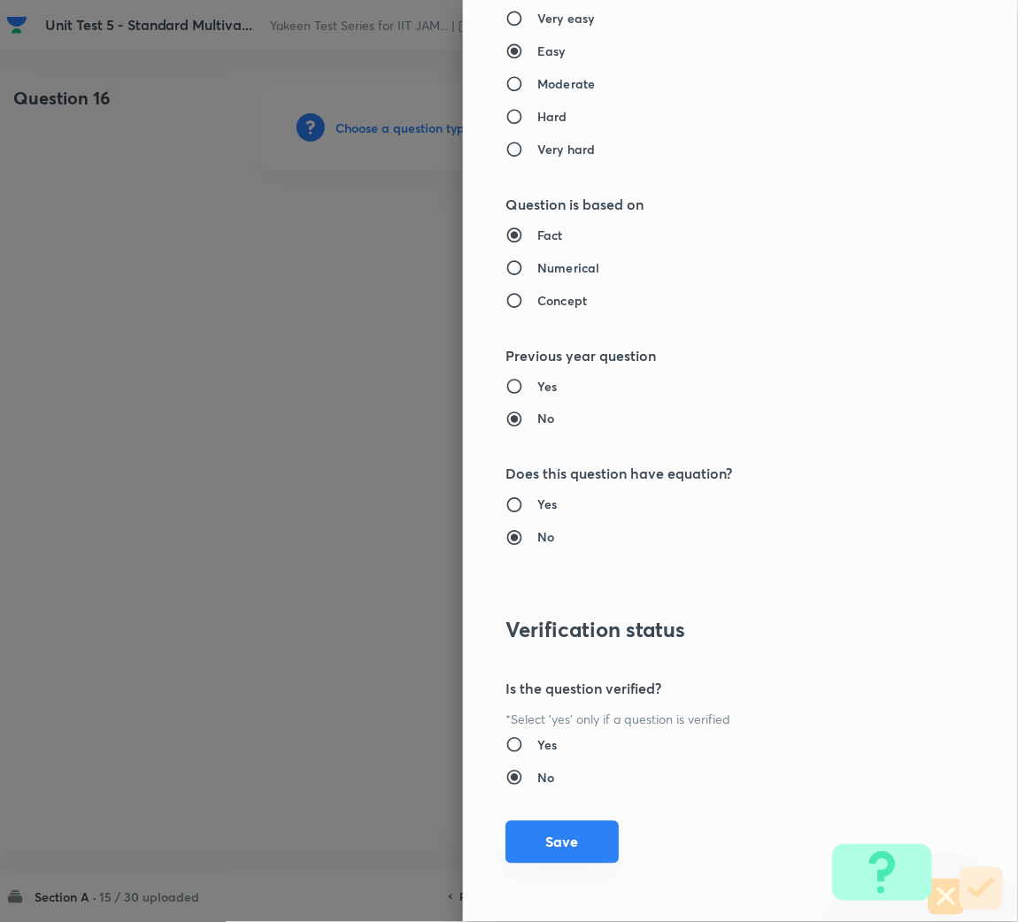
click at [575, 858] on button "Save" at bounding box center [561, 842] width 113 height 42
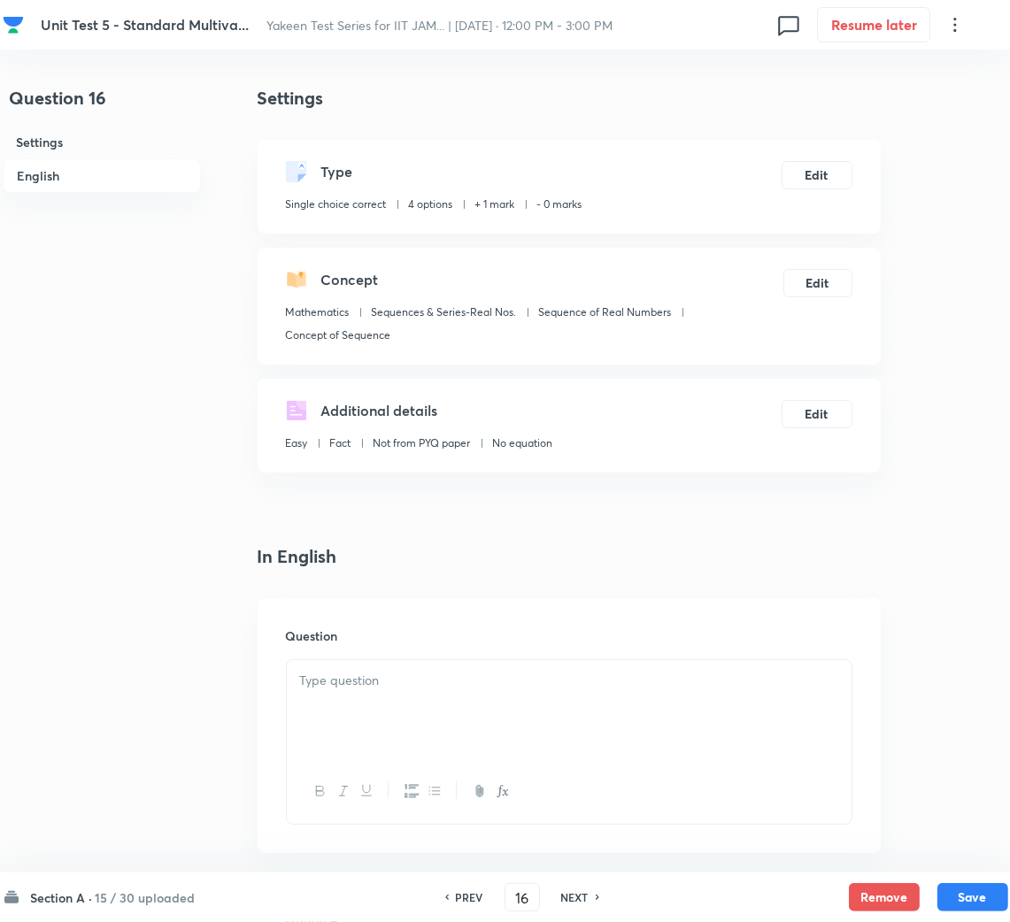
click at [464, 711] on div at bounding box center [569, 709] width 565 height 99
click at [341, 721] on div at bounding box center [569, 709] width 565 height 99
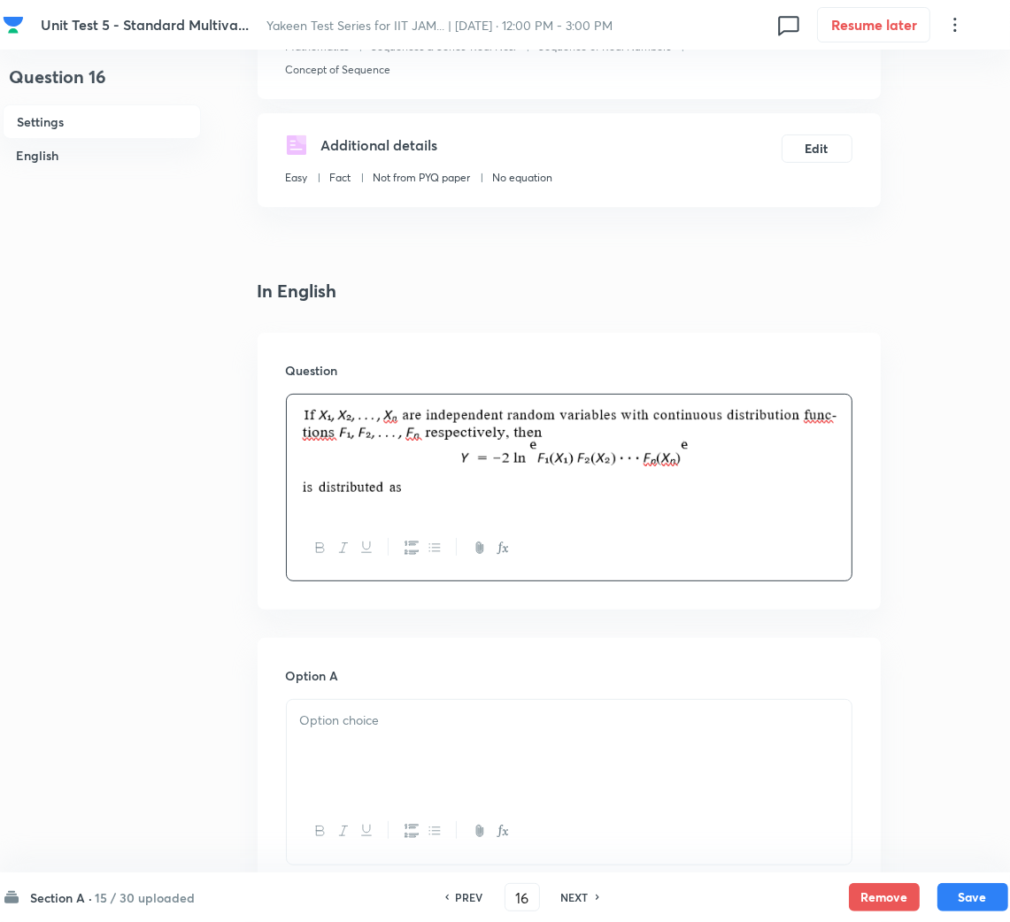
click at [346, 725] on p at bounding box center [569, 721] width 538 height 20
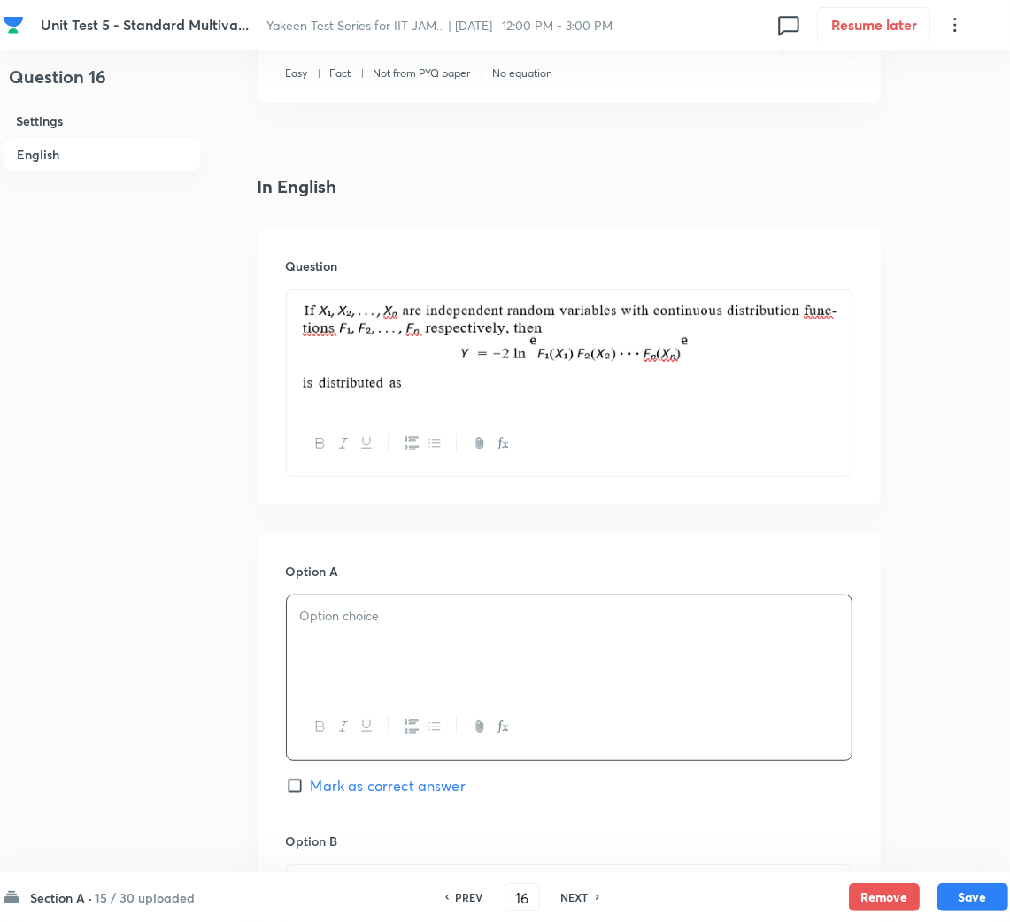
scroll to position [531, 0]
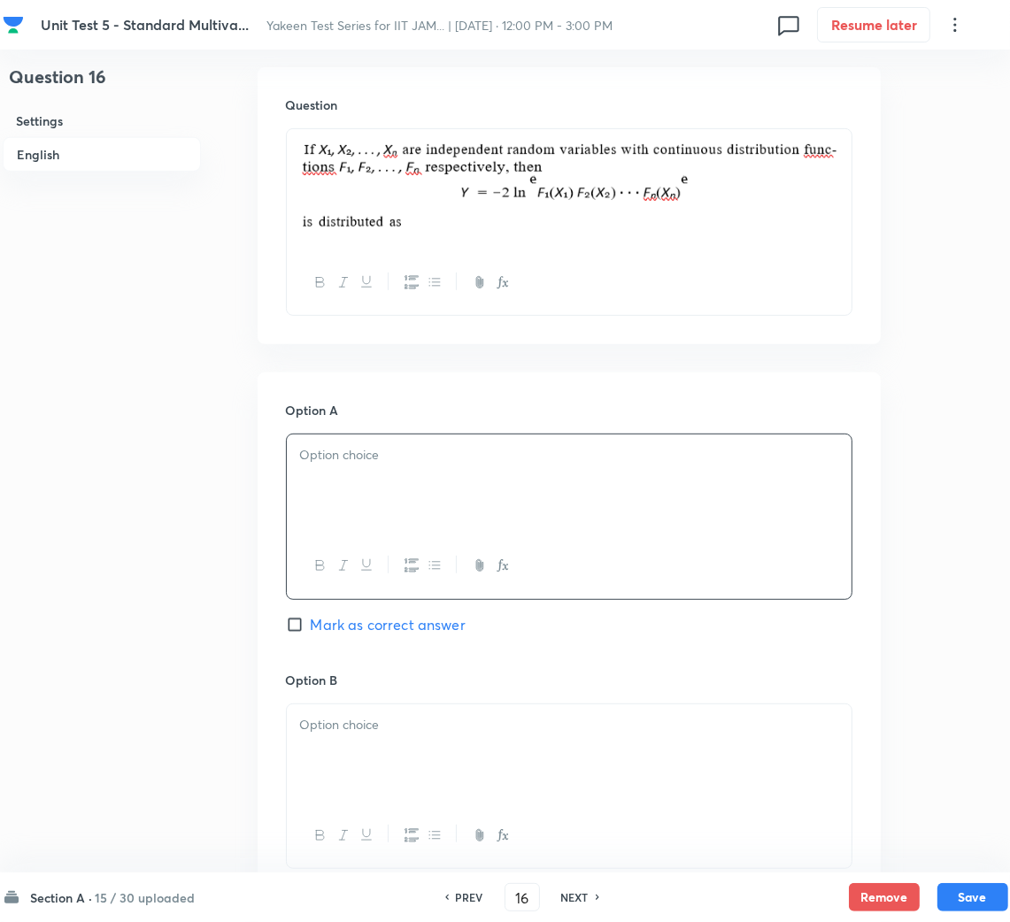
click at [500, 485] on div at bounding box center [569, 483] width 565 height 99
click at [373, 736] on div at bounding box center [569, 753] width 565 height 99
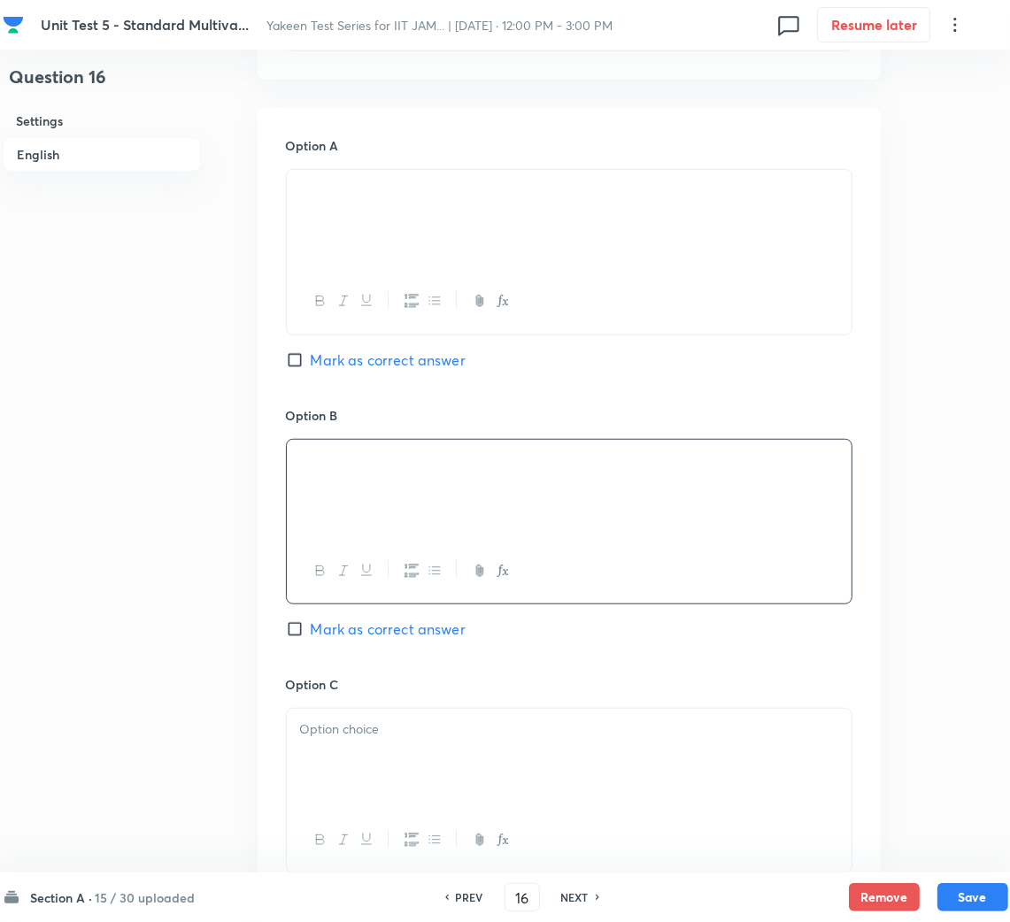
click at [371, 754] on div at bounding box center [569, 758] width 565 height 99
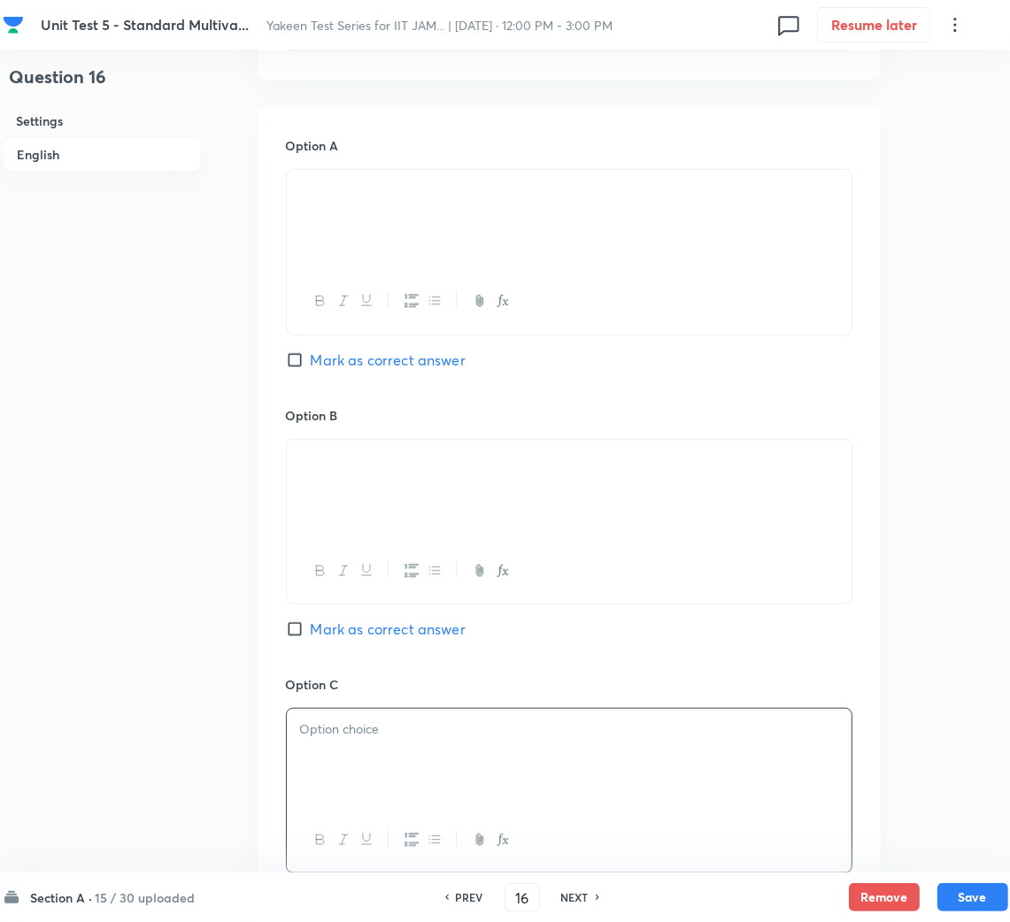
scroll to position [1062, 0]
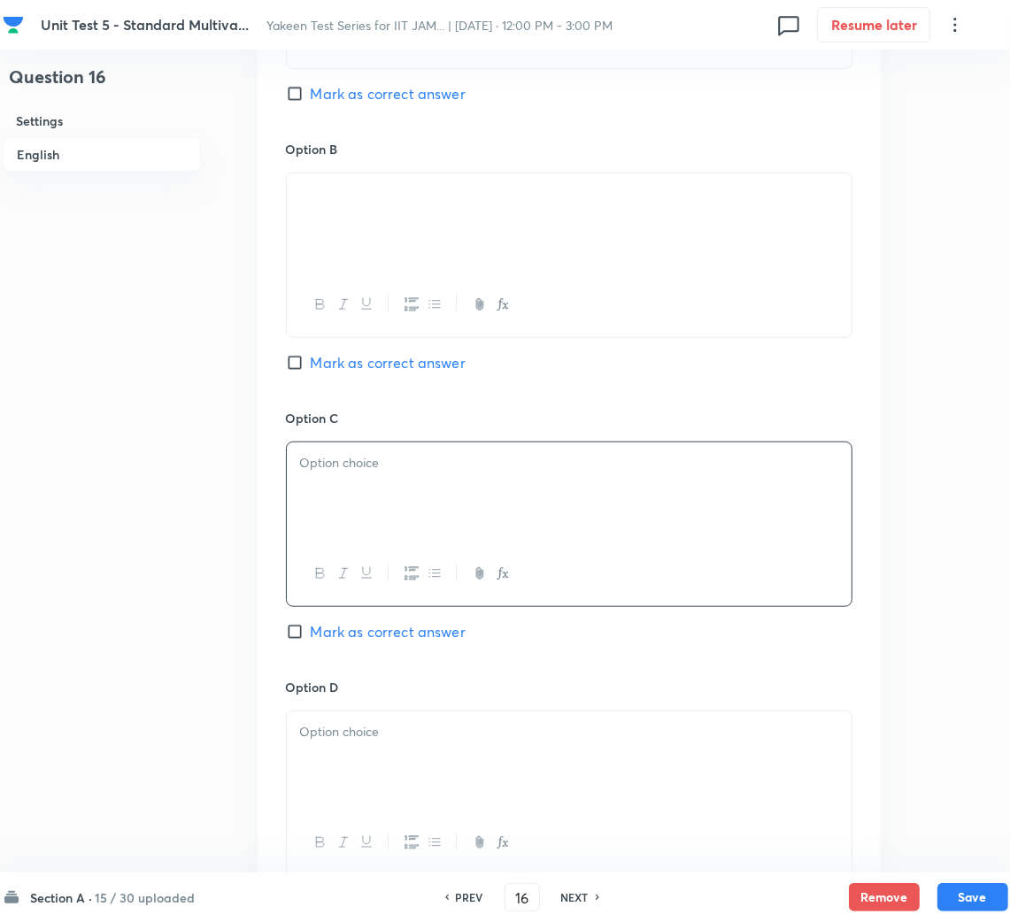
click at [337, 756] on div at bounding box center [569, 760] width 565 height 99
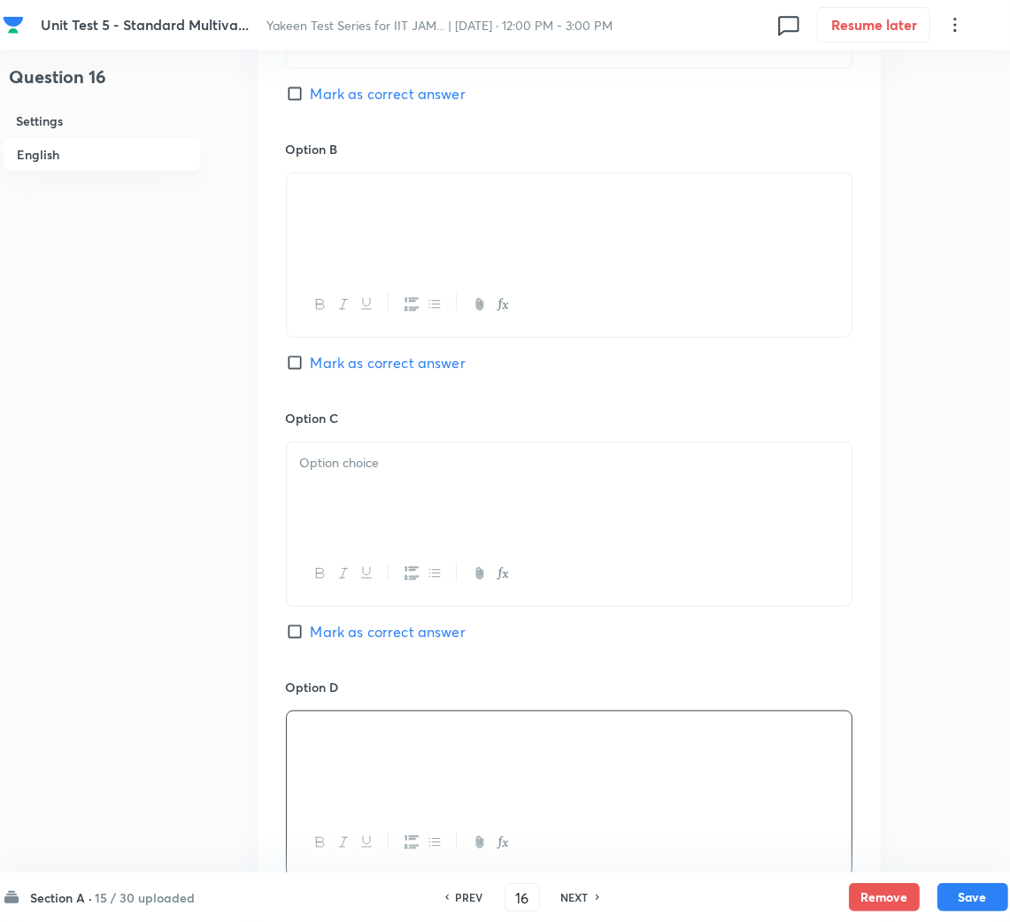
click at [338, 482] on div at bounding box center [569, 491] width 565 height 99
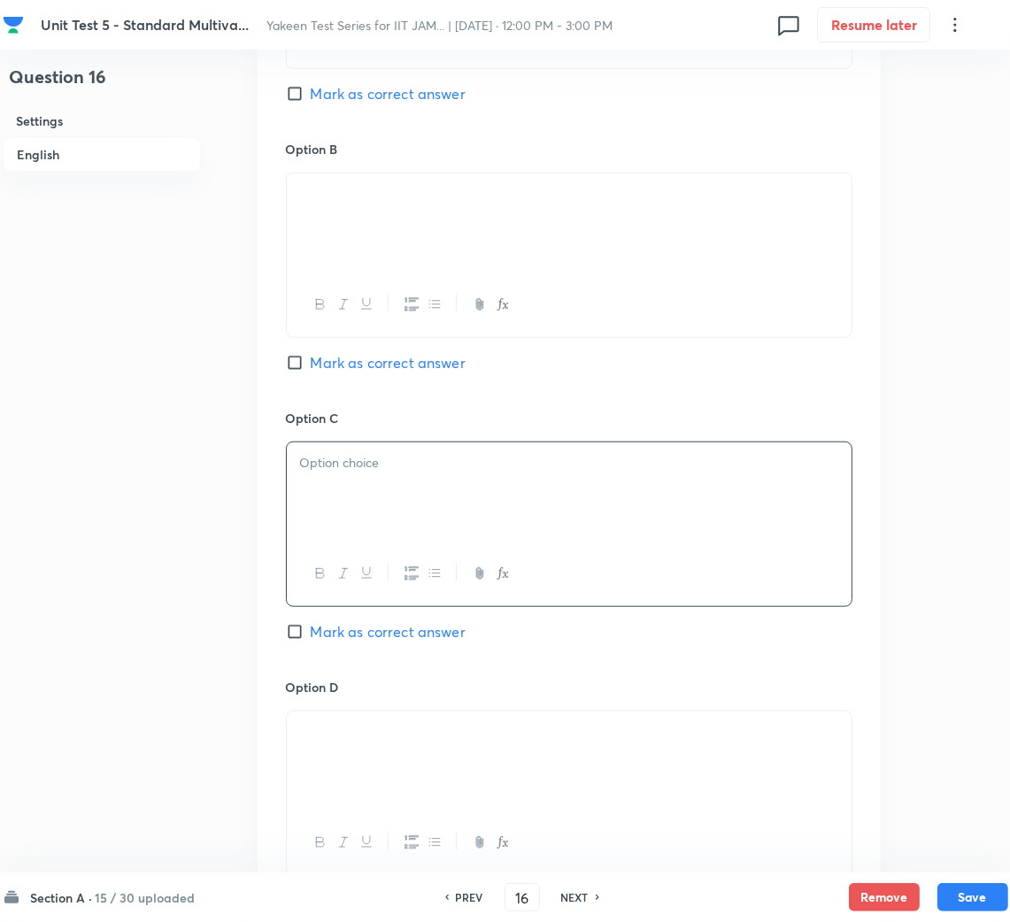
click at [320, 458] on p at bounding box center [569, 463] width 538 height 20
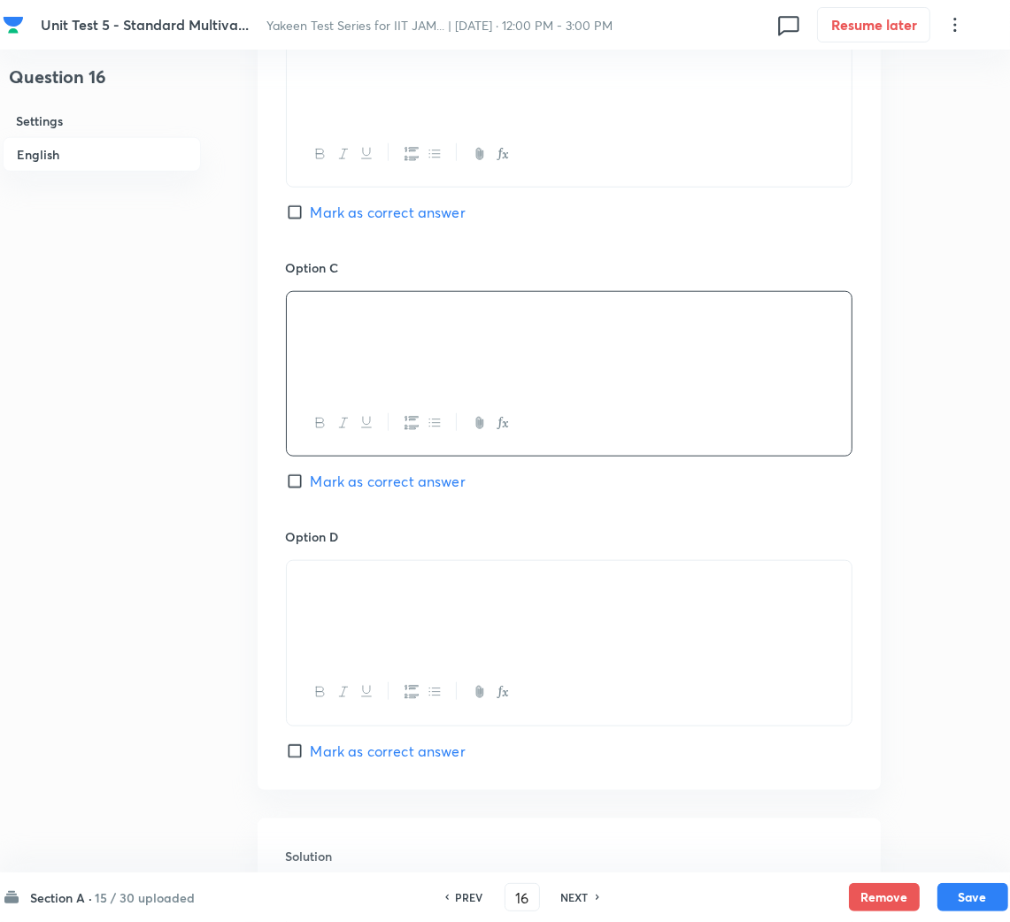
scroll to position [1523, 0]
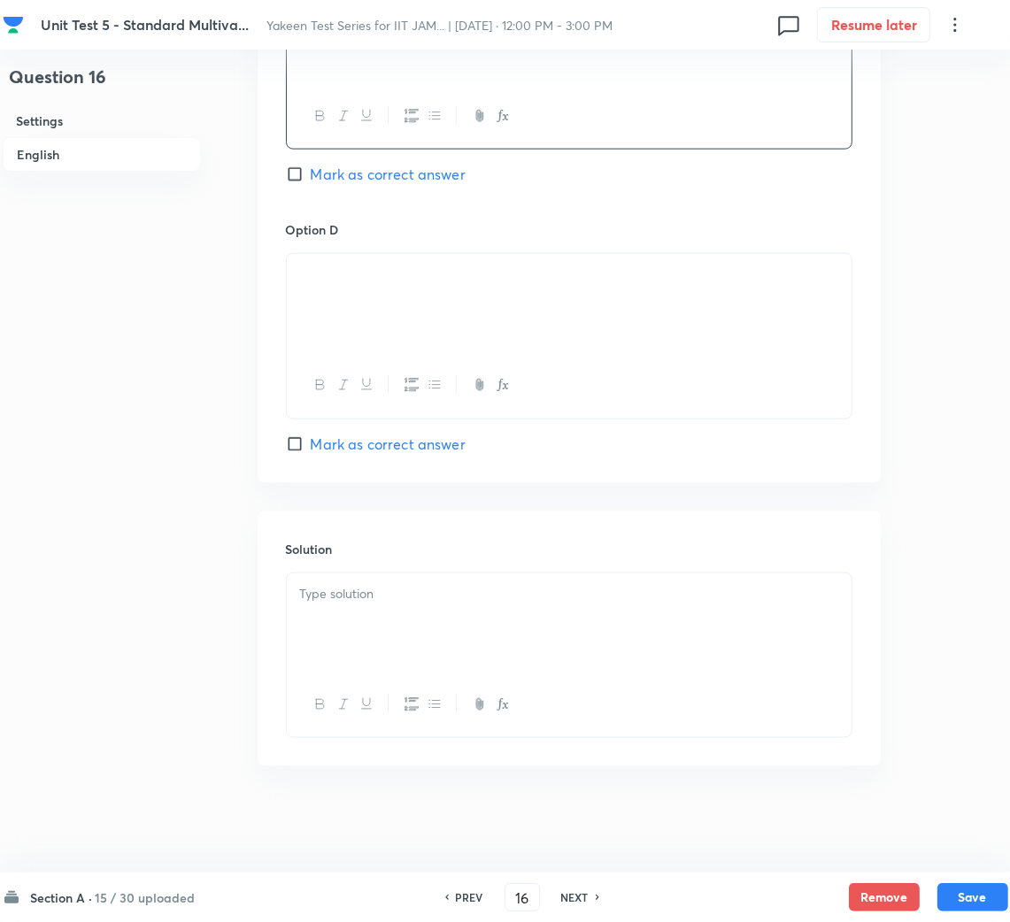
click at [379, 615] on div at bounding box center [569, 622] width 565 height 99
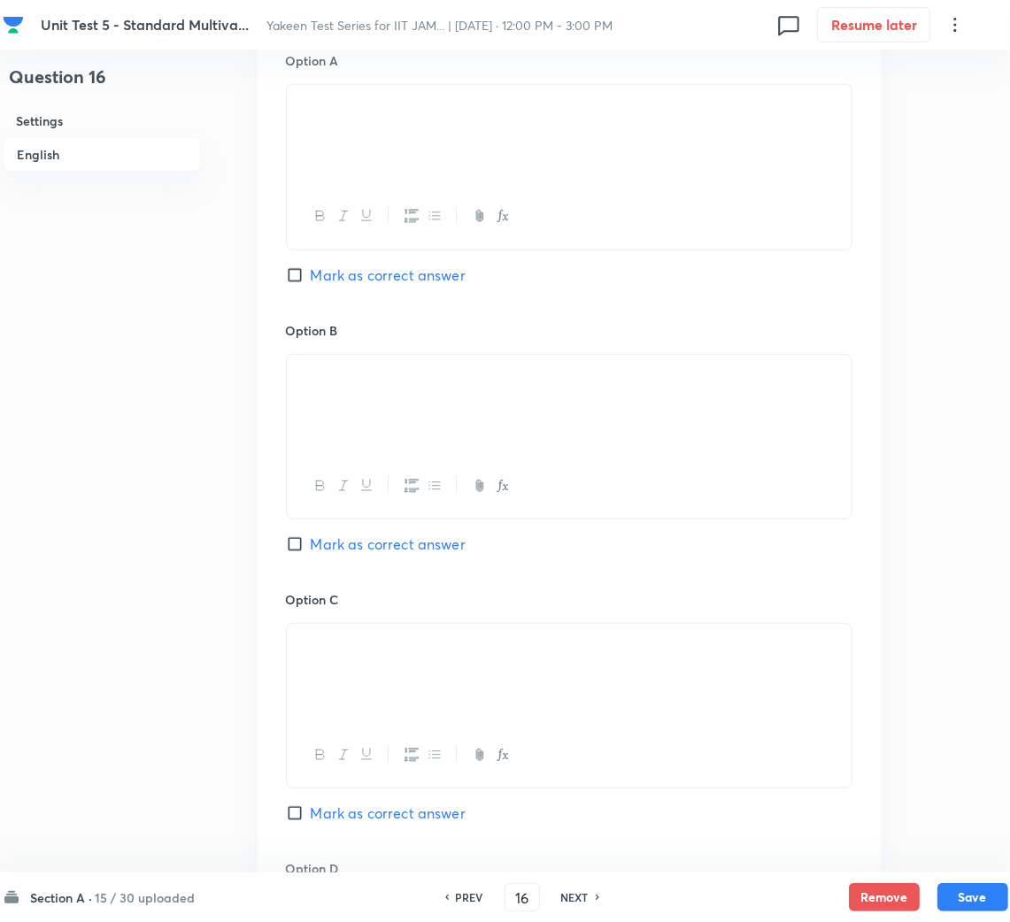
scroll to position [726, 0]
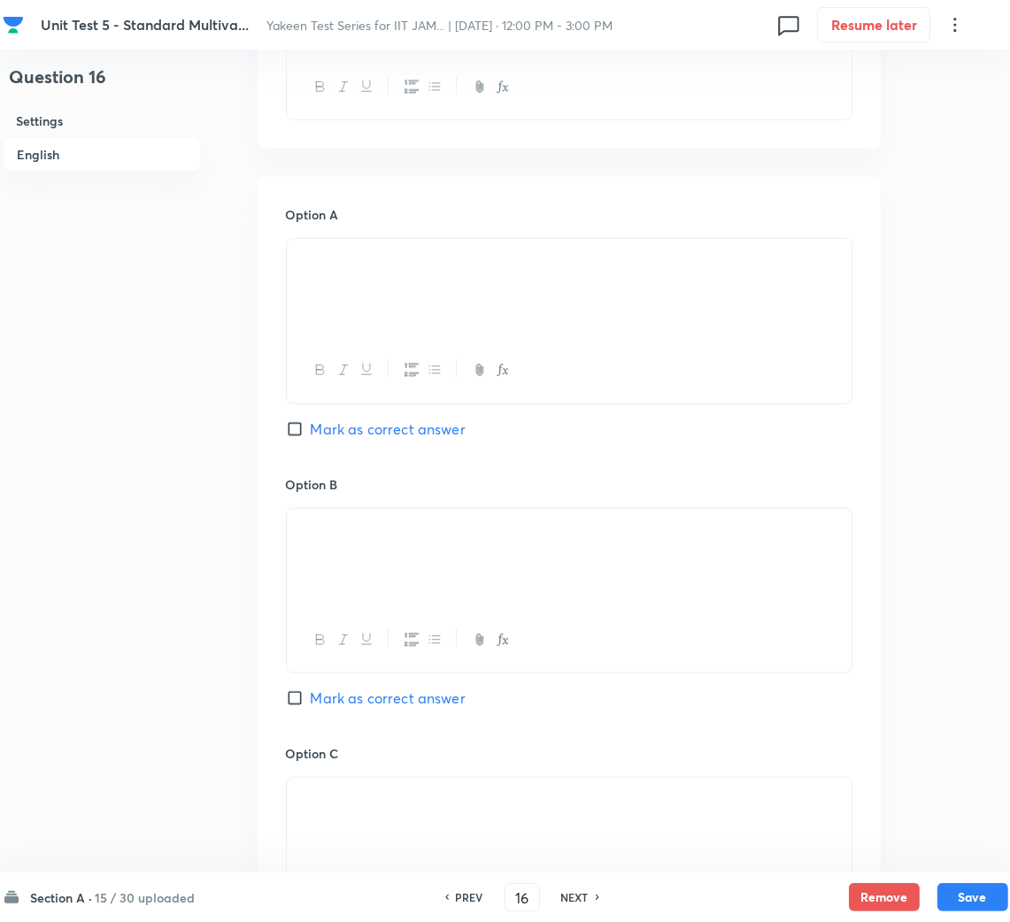
click at [323, 419] on span "Mark as correct answer" at bounding box center [388, 429] width 155 height 21
click at [311, 420] on input "Mark as correct answer" at bounding box center [298, 429] width 25 height 18
checkbox input "true"
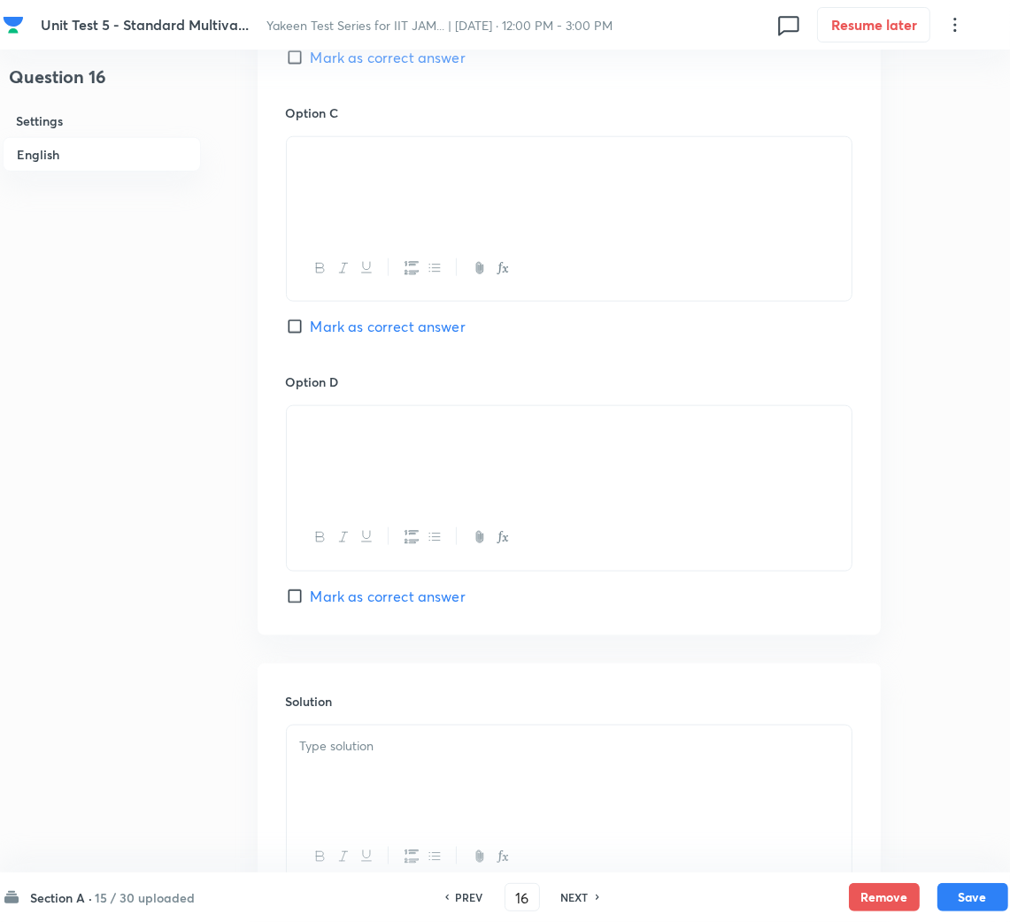
scroll to position [1523, 0]
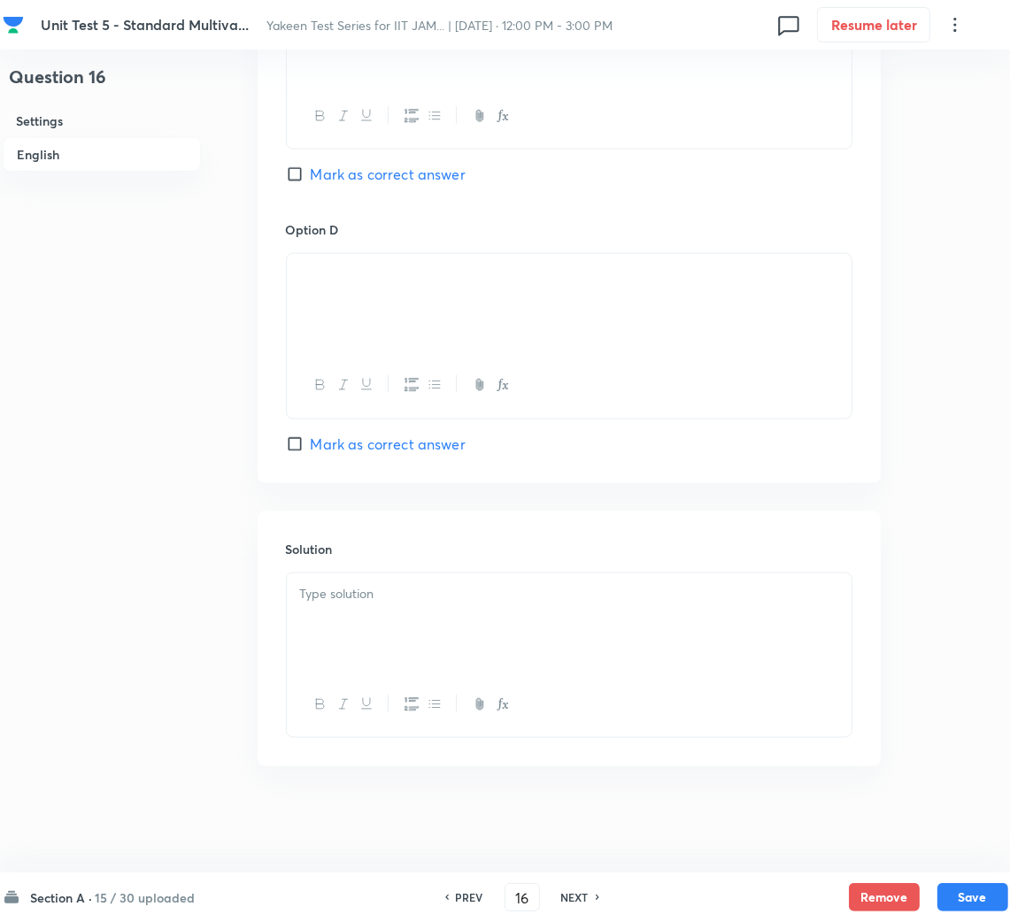
click at [371, 658] on div at bounding box center [569, 622] width 565 height 99
click at [408, 603] on p at bounding box center [569, 594] width 538 height 20
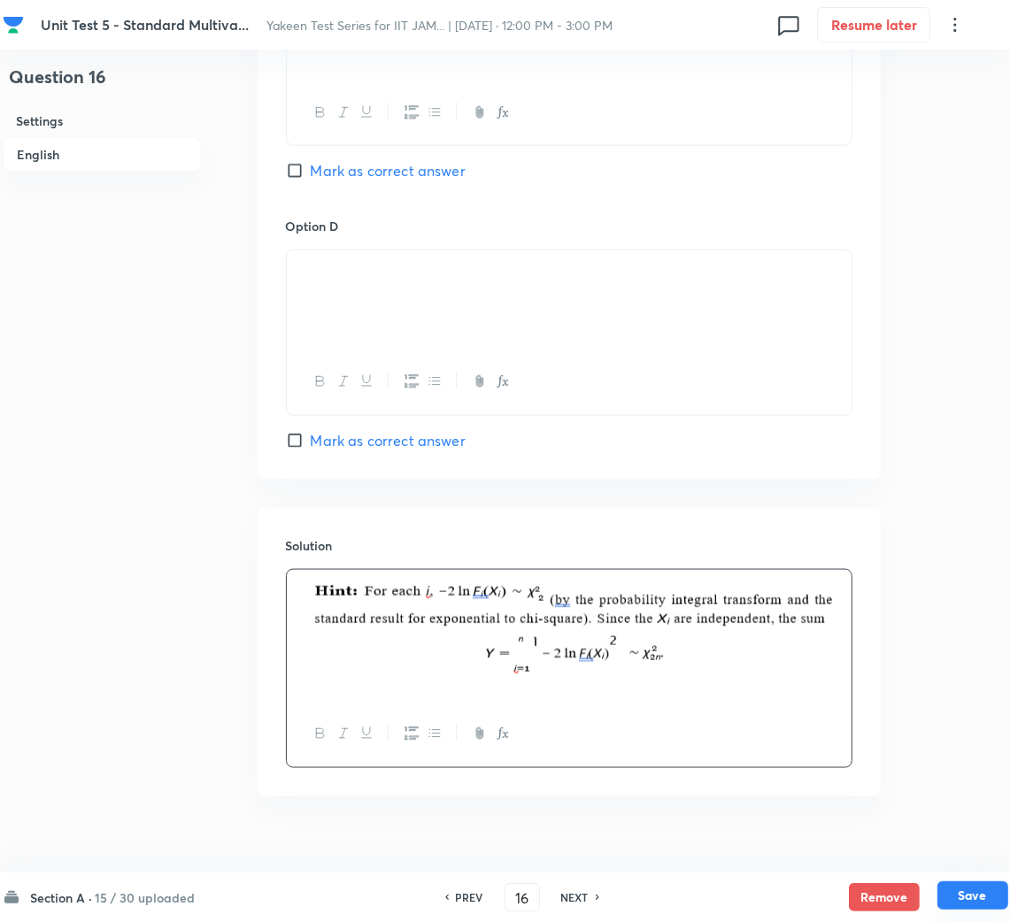
drag, startPoint x: 964, startPoint y: 896, endPoint x: 89, endPoint y: 662, distance: 906.0
click at [964, 895] on button "Save" at bounding box center [972, 897] width 71 height 28
type input "17"
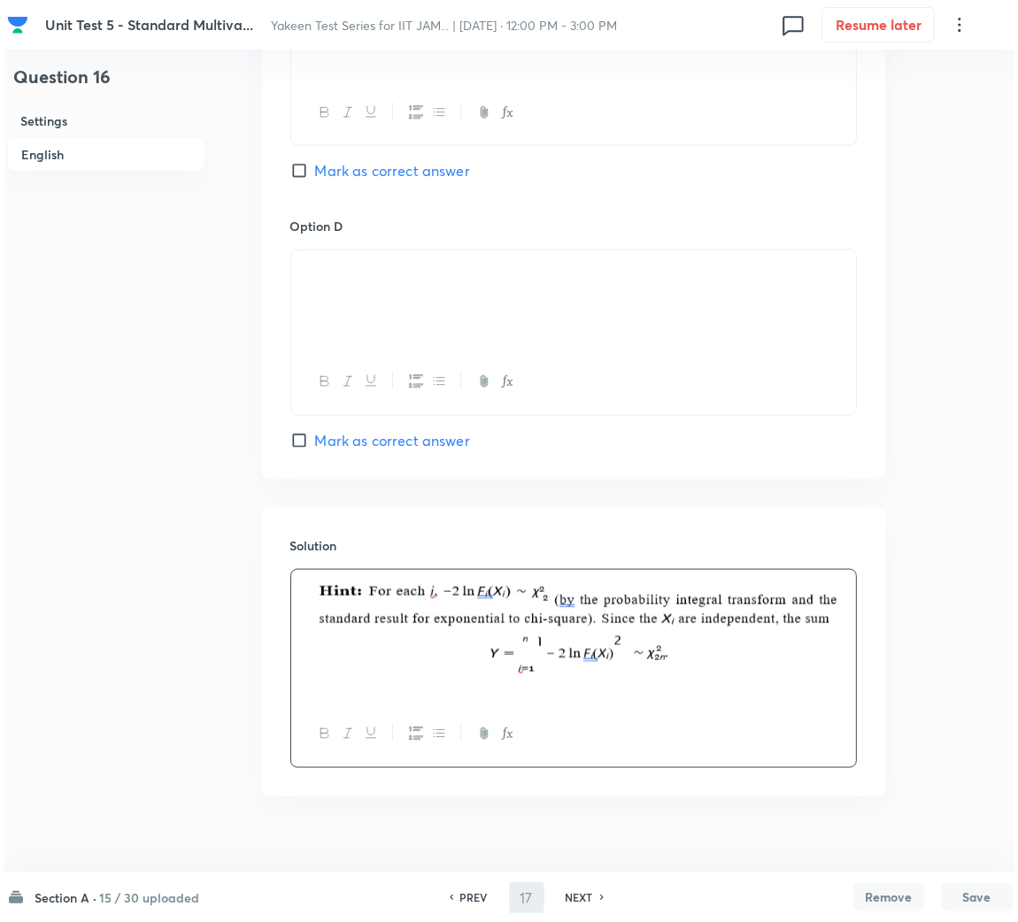
scroll to position [0, 0]
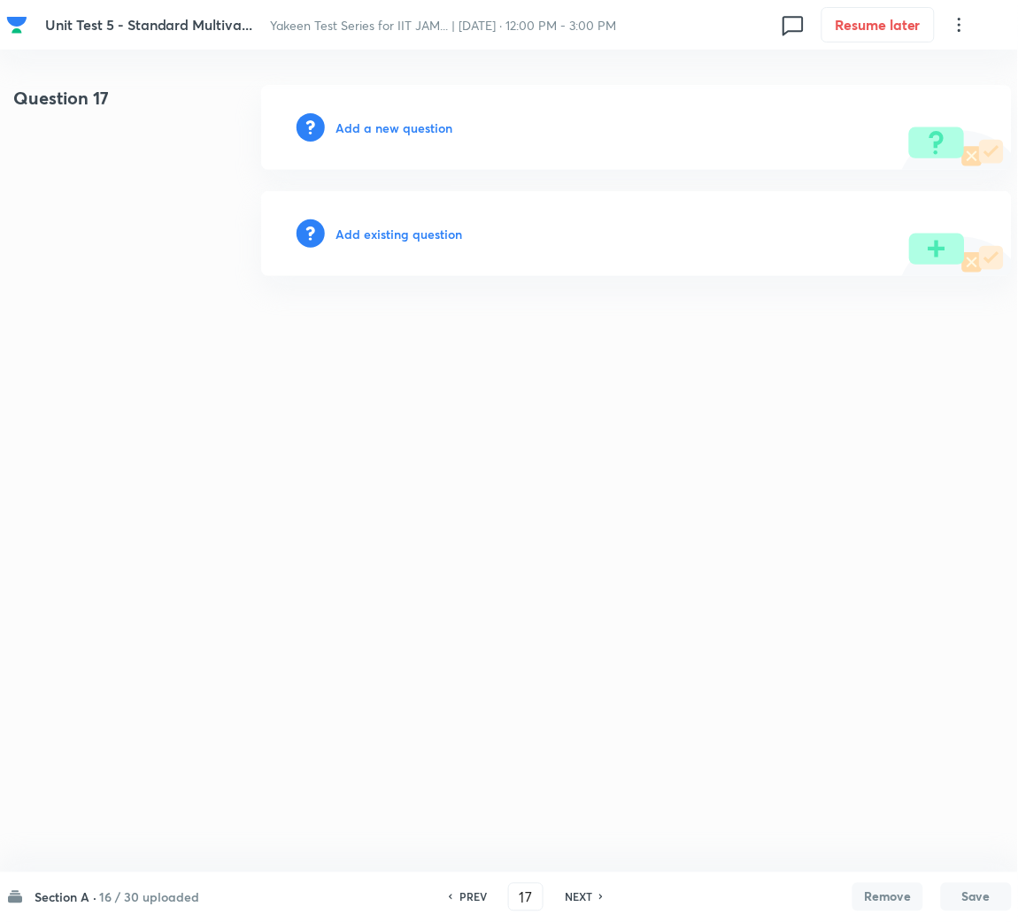
click at [426, 133] on h6 "Add a new question" at bounding box center [393, 128] width 117 height 19
click at [418, 130] on h6 "Choose a question type" at bounding box center [403, 128] width 136 height 19
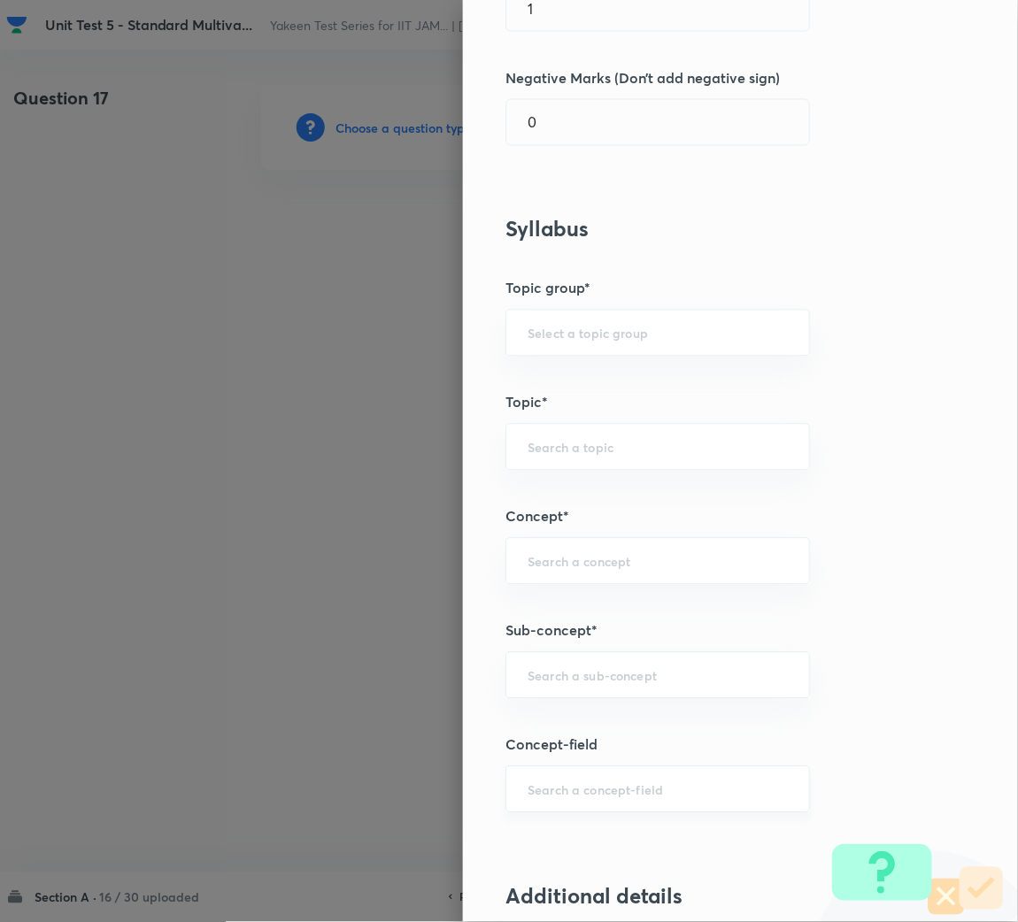
scroll to position [663, 0]
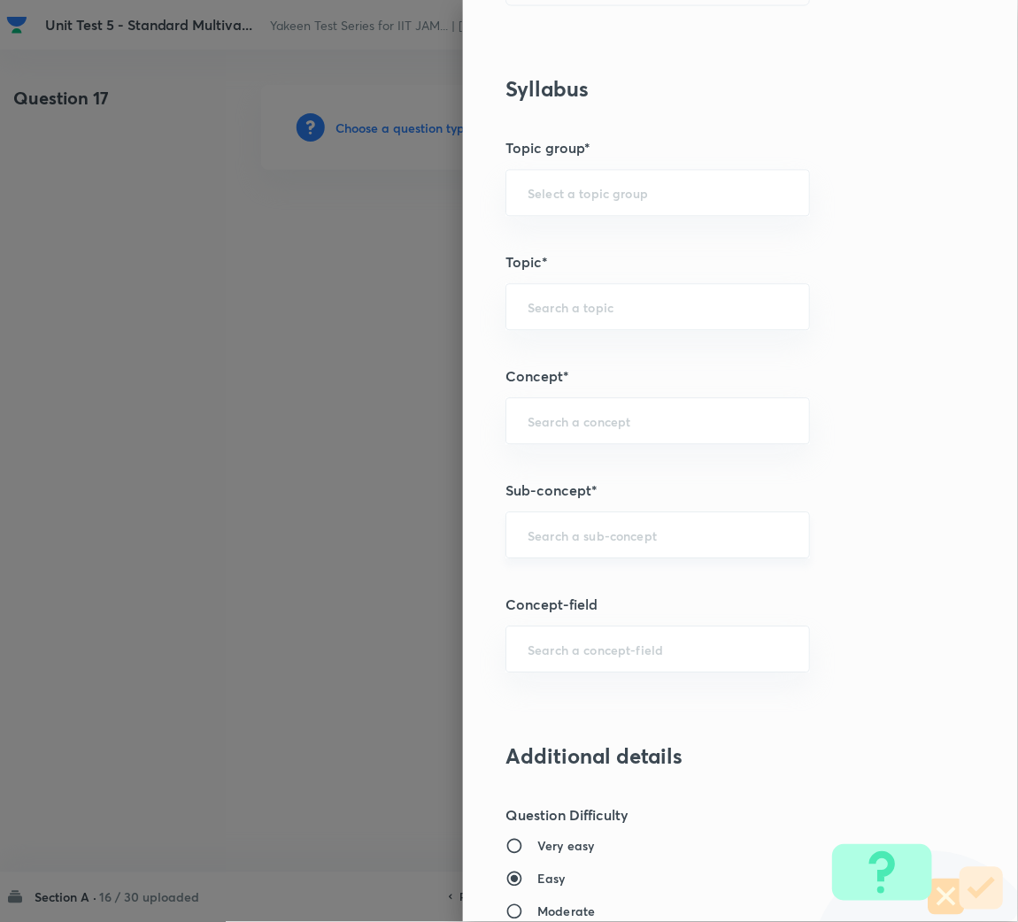
click at [532, 534] on input "text" at bounding box center [657, 534] width 260 height 17
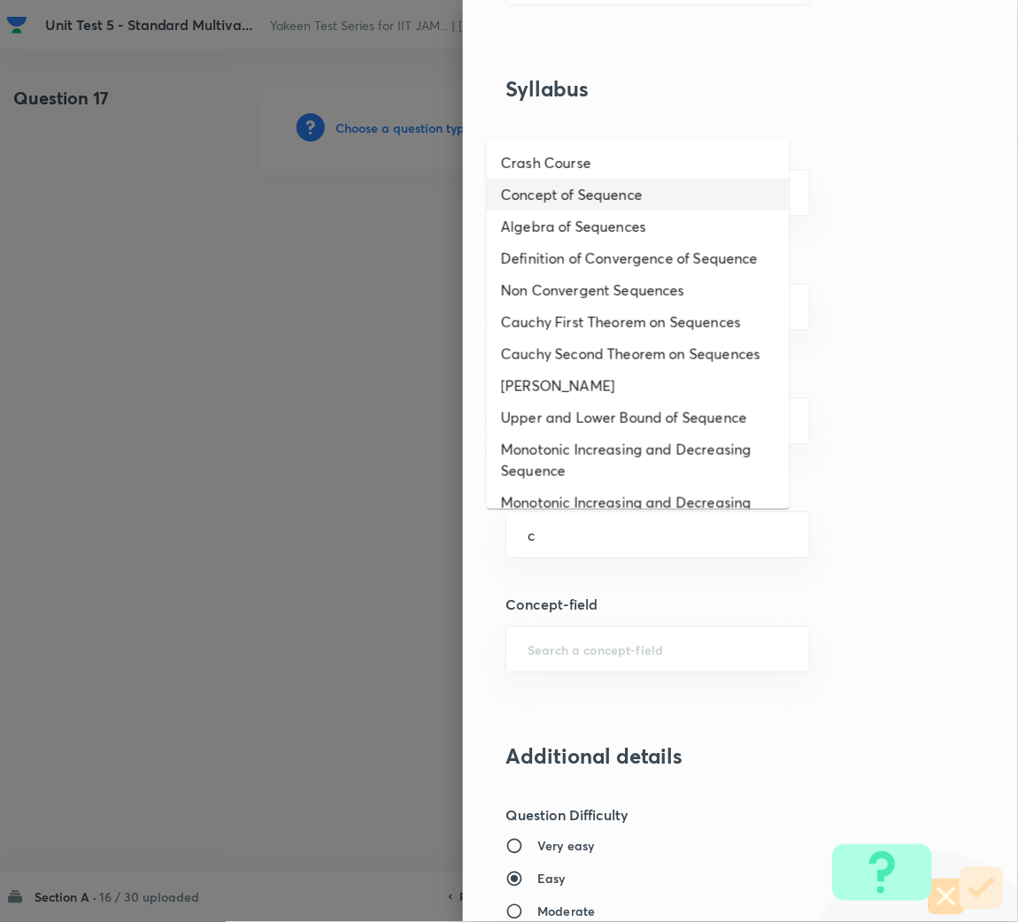
click at [582, 188] on li "Concept of Sequence" at bounding box center [638, 195] width 303 height 32
type input "Concept of Sequence"
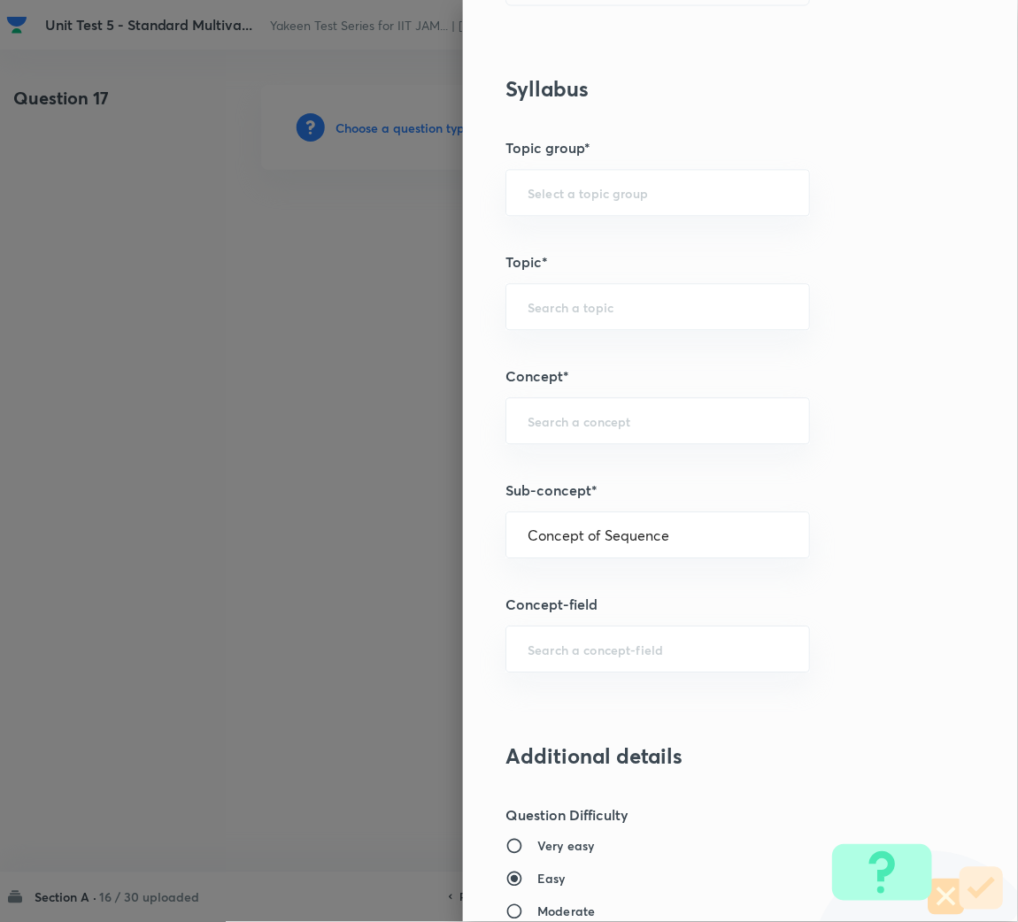
type input "Mathematics"
type input "Sequences & Series-Real Nos."
type input "Sequence of Real Numbers"
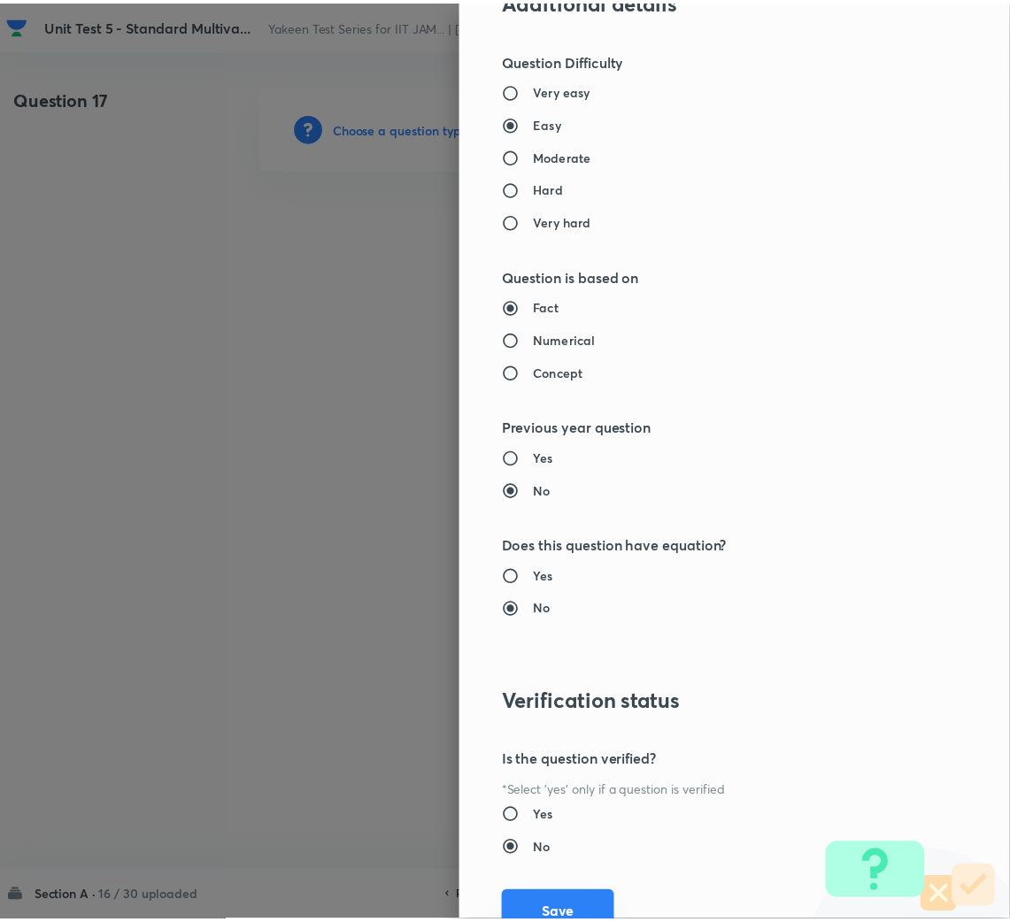
scroll to position [1491, 0]
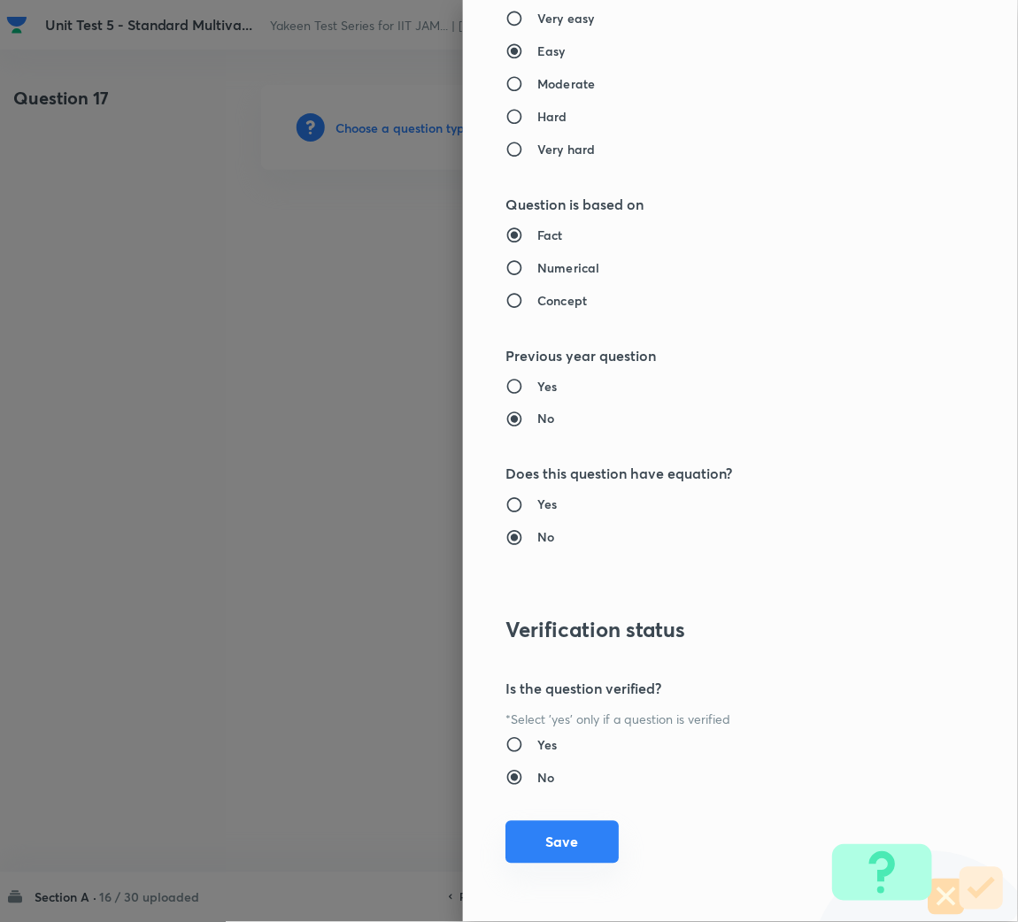
click at [558, 833] on button "Save" at bounding box center [561, 842] width 113 height 42
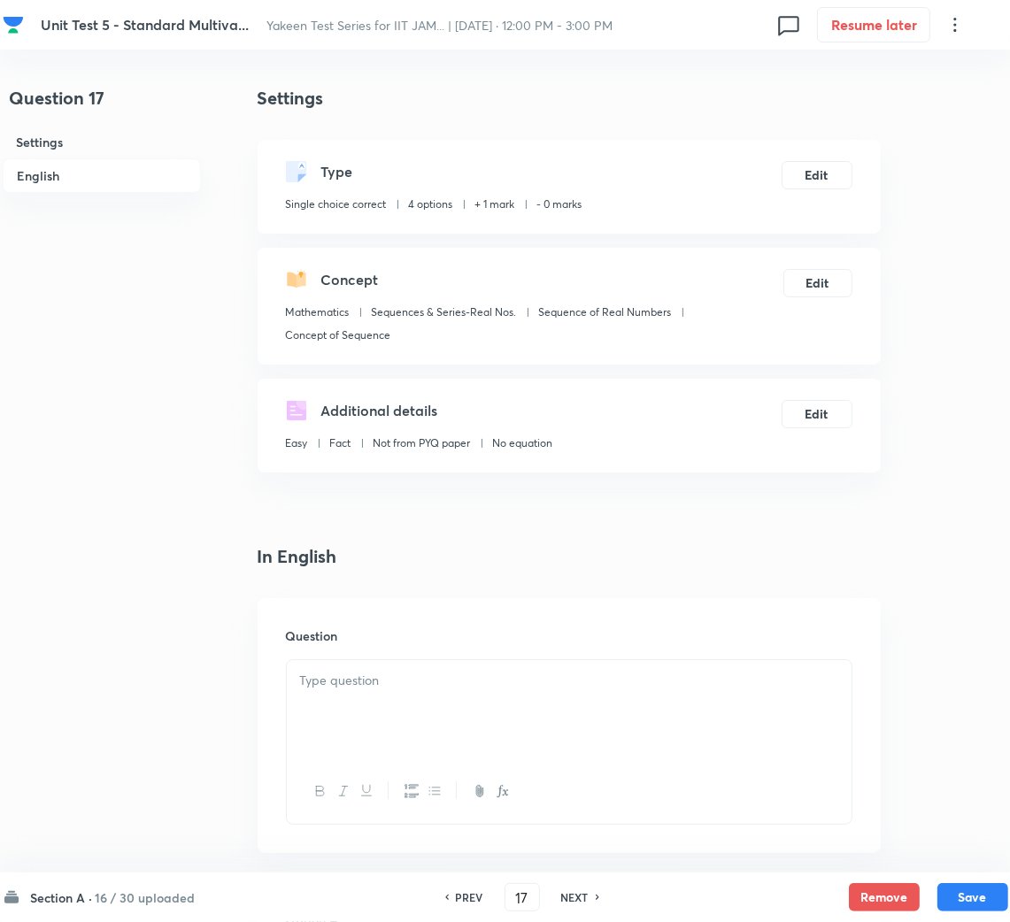
click at [476, 672] on p at bounding box center [569, 681] width 538 height 20
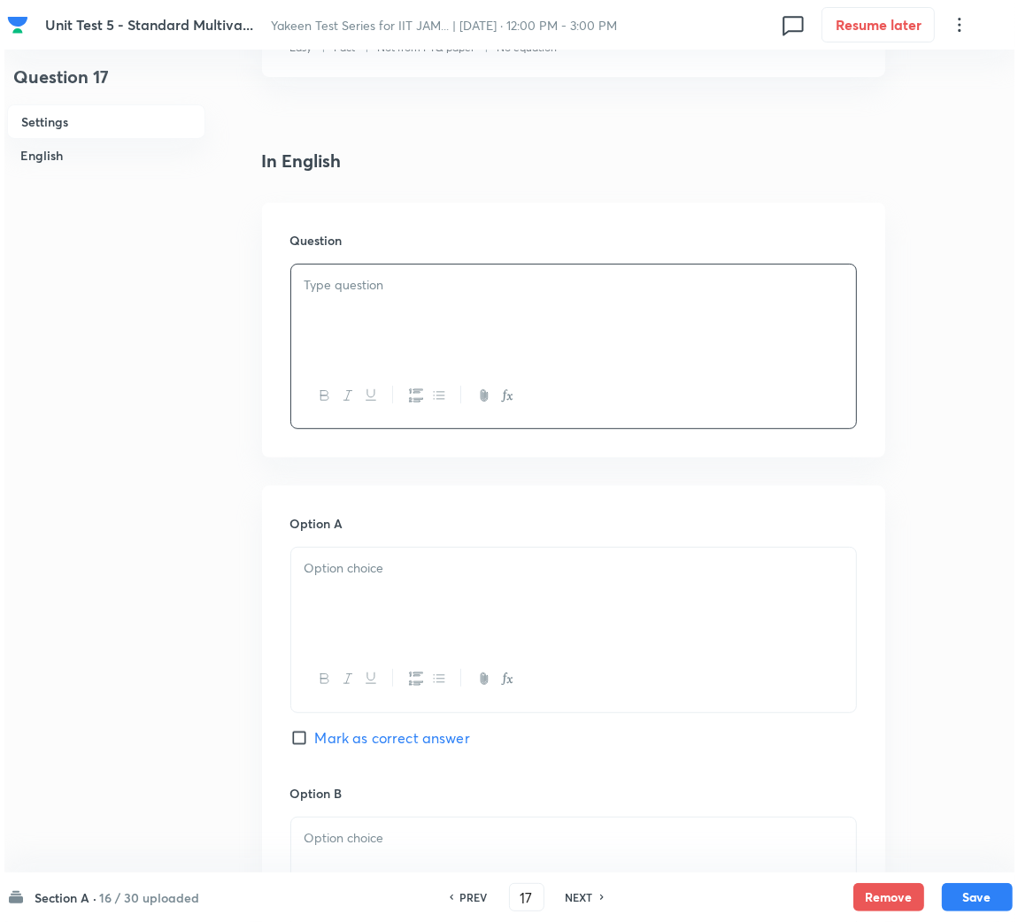
scroll to position [397, 0]
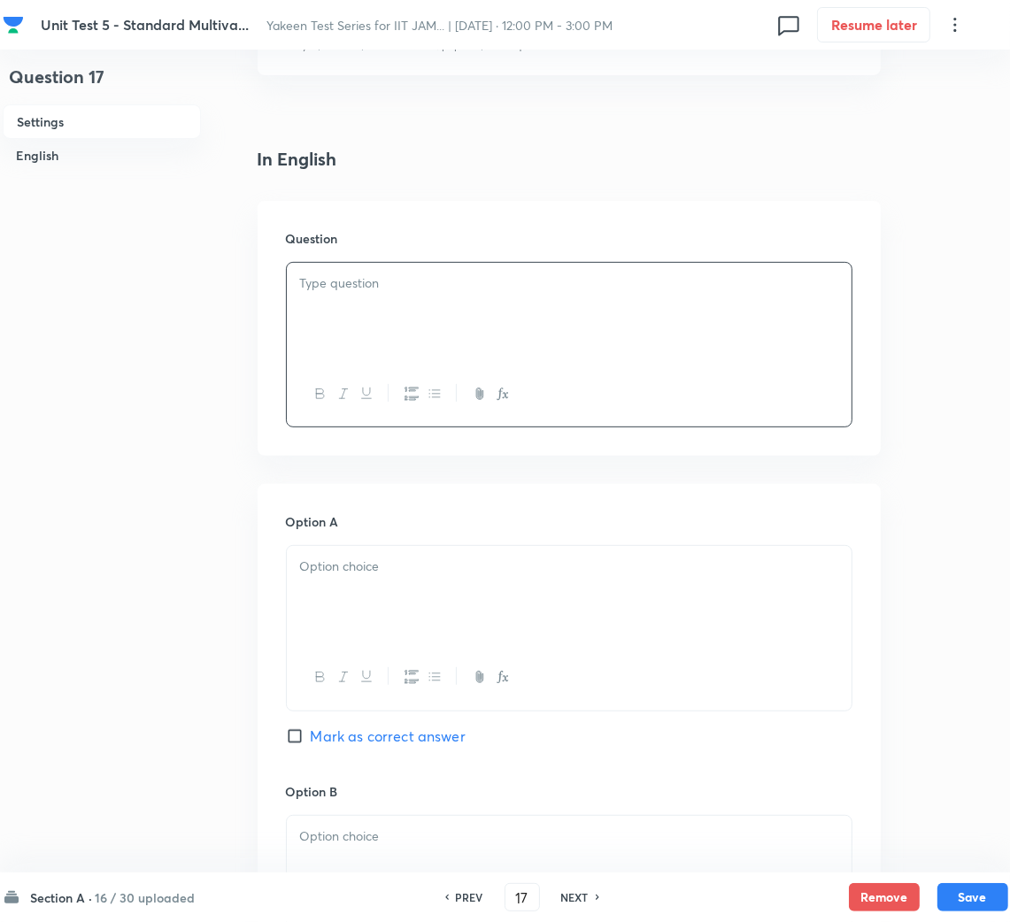
click at [381, 321] on div at bounding box center [569, 312] width 565 height 99
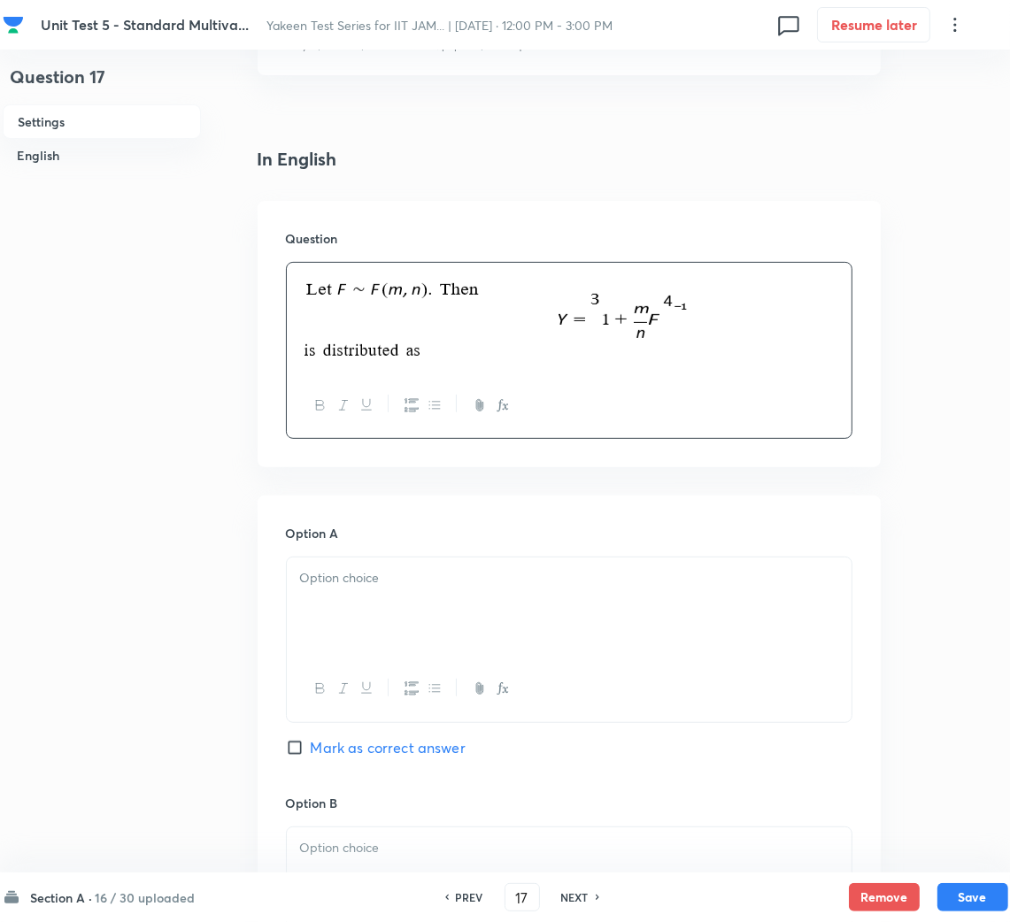
click at [375, 588] on p at bounding box center [569, 578] width 538 height 20
click at [321, 612] on div at bounding box center [569, 606] width 565 height 99
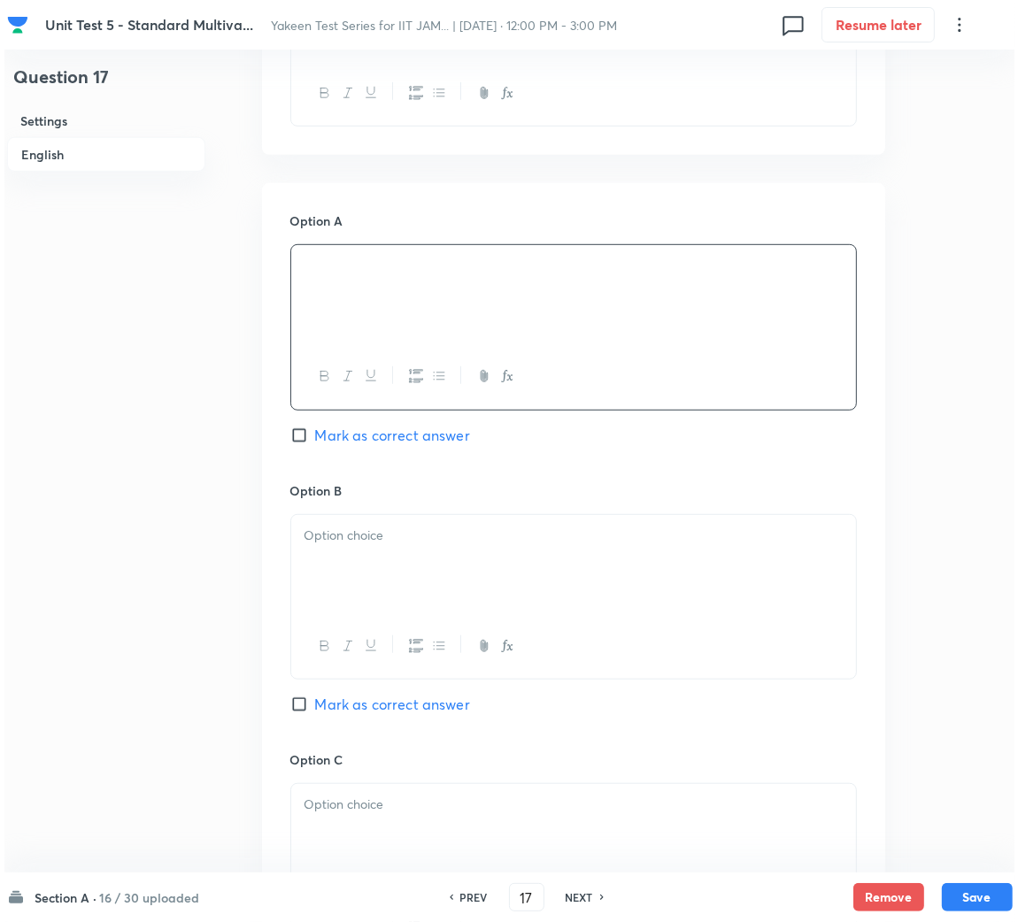
scroll to position [795, 0]
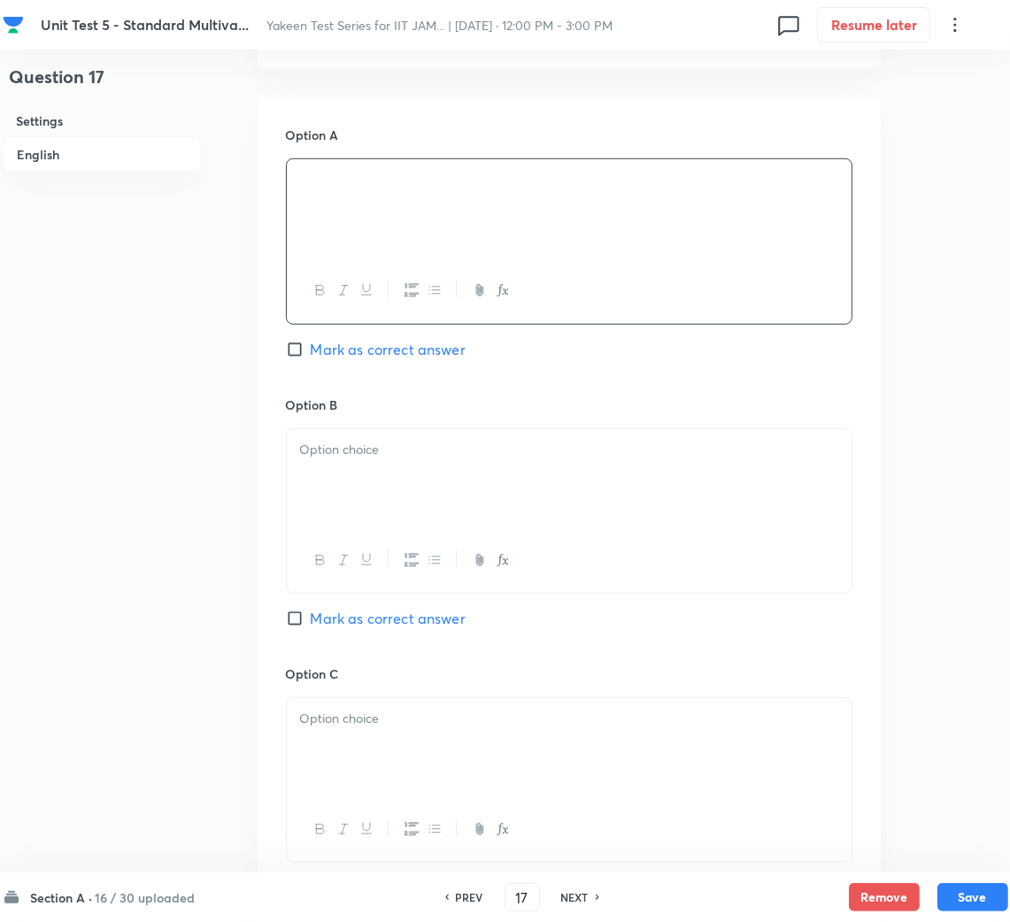
click at [386, 527] on div at bounding box center [569, 478] width 565 height 99
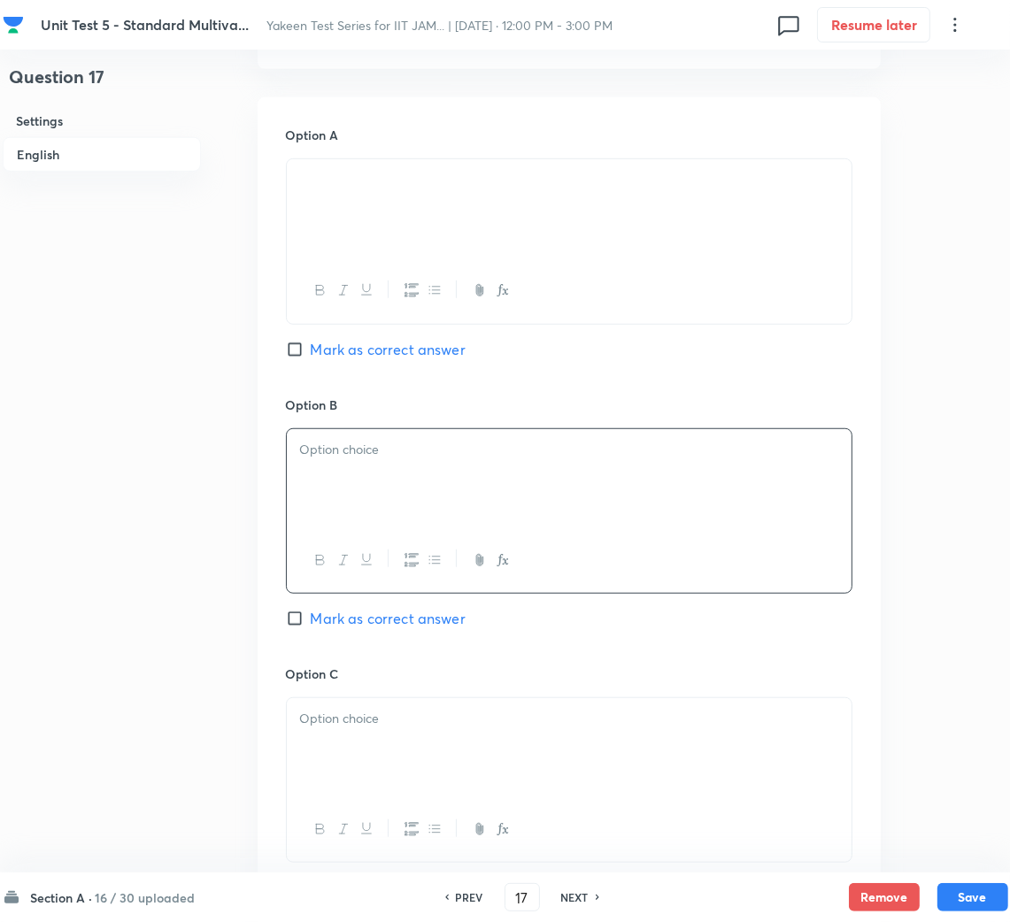
click at [427, 458] on p at bounding box center [569, 450] width 538 height 20
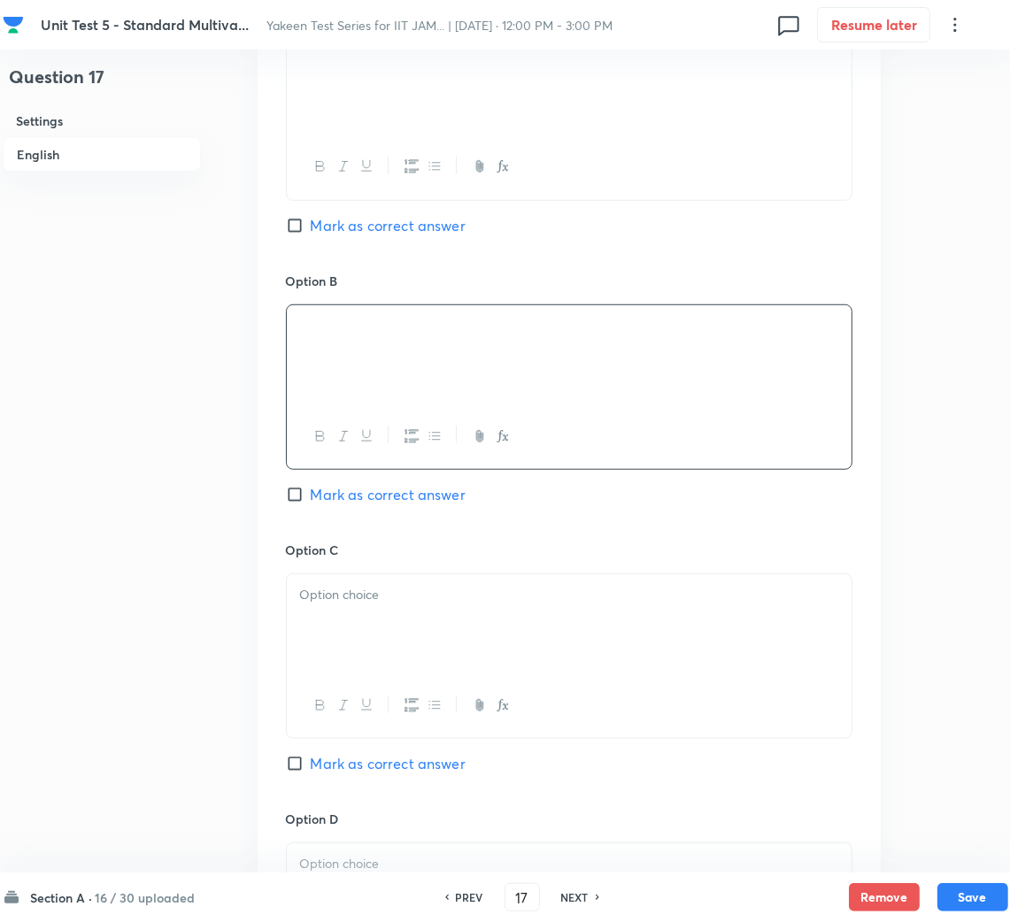
scroll to position [1062, 0]
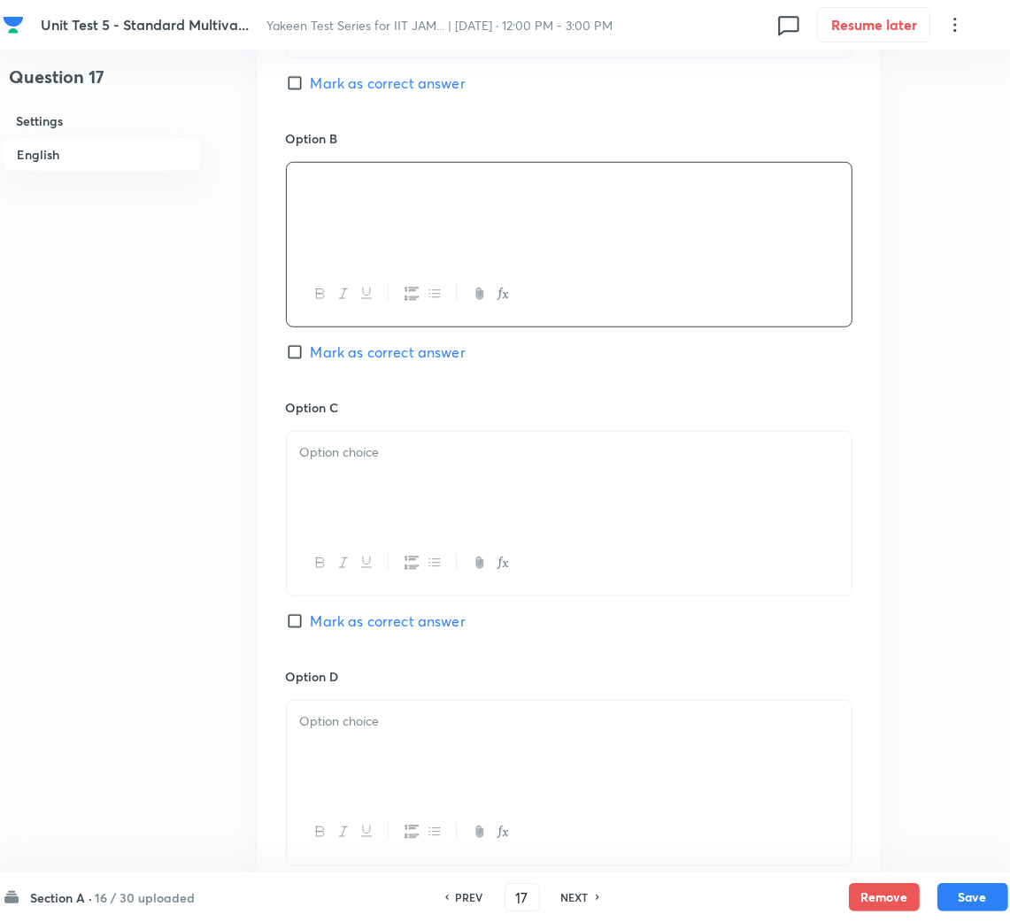
click at [384, 498] on div at bounding box center [569, 481] width 565 height 99
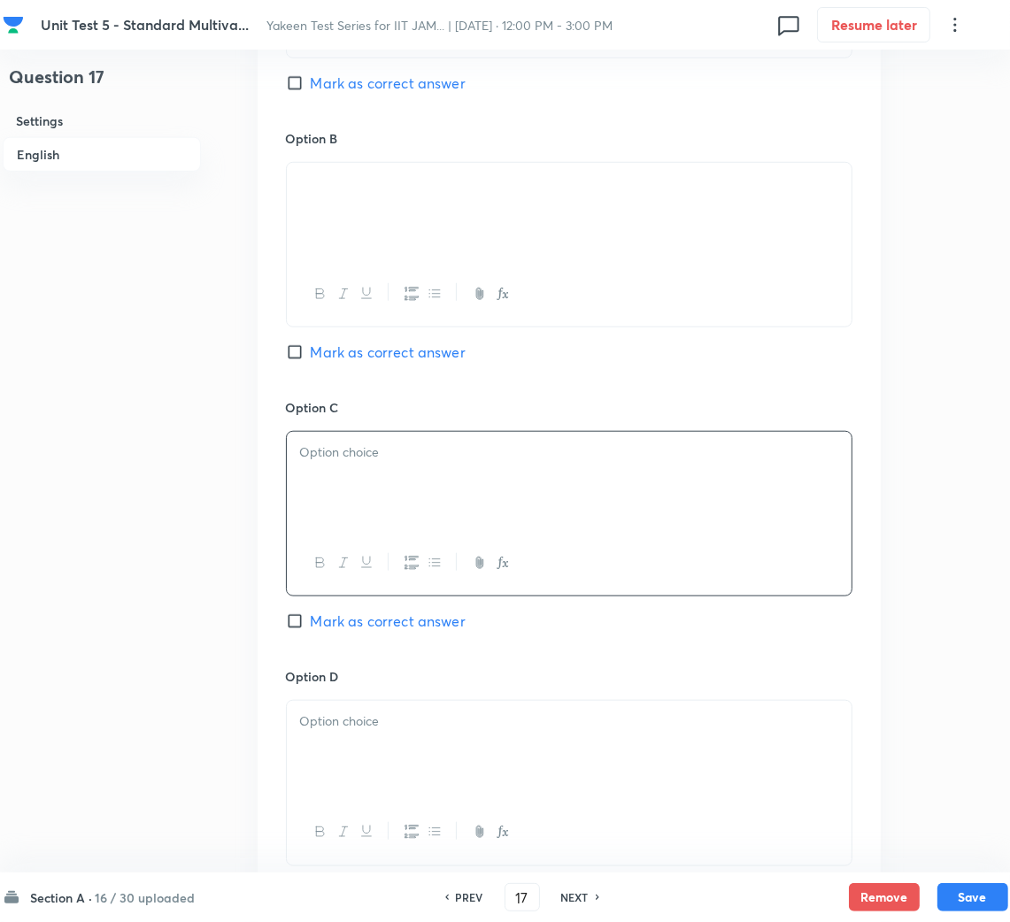
click at [304, 477] on div at bounding box center [569, 481] width 565 height 99
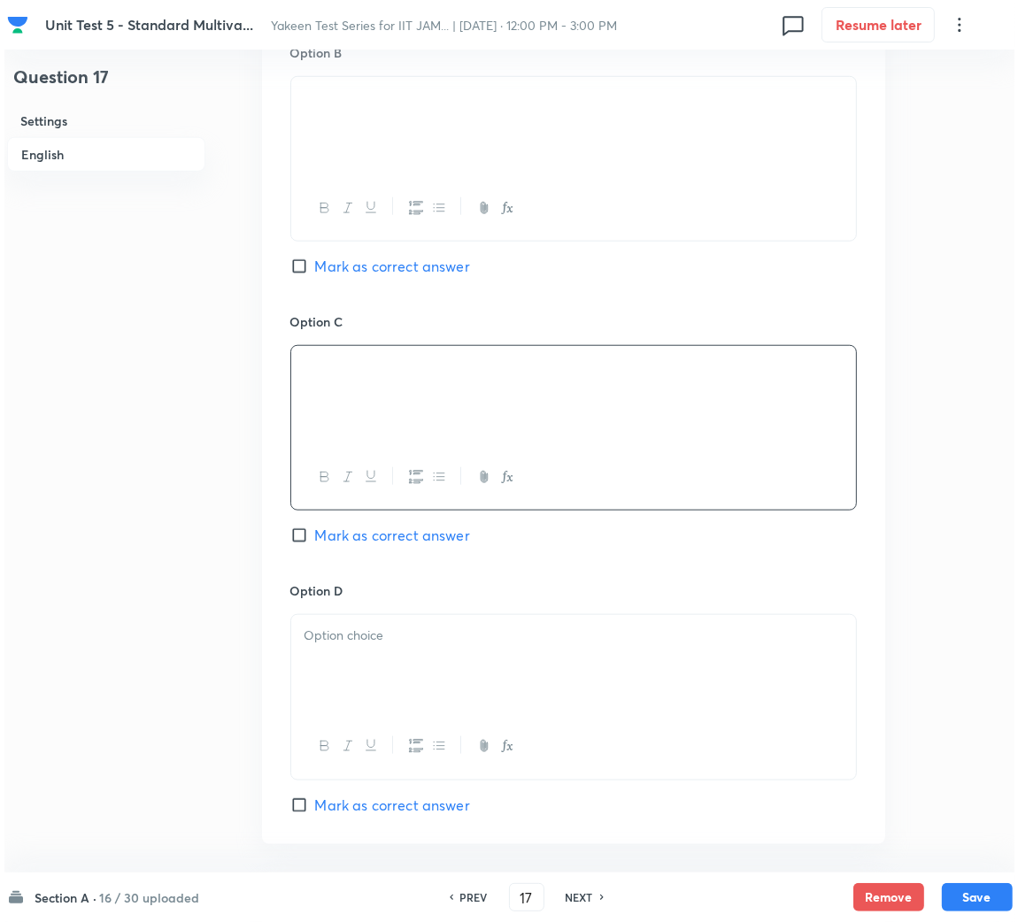
scroll to position [1194, 0]
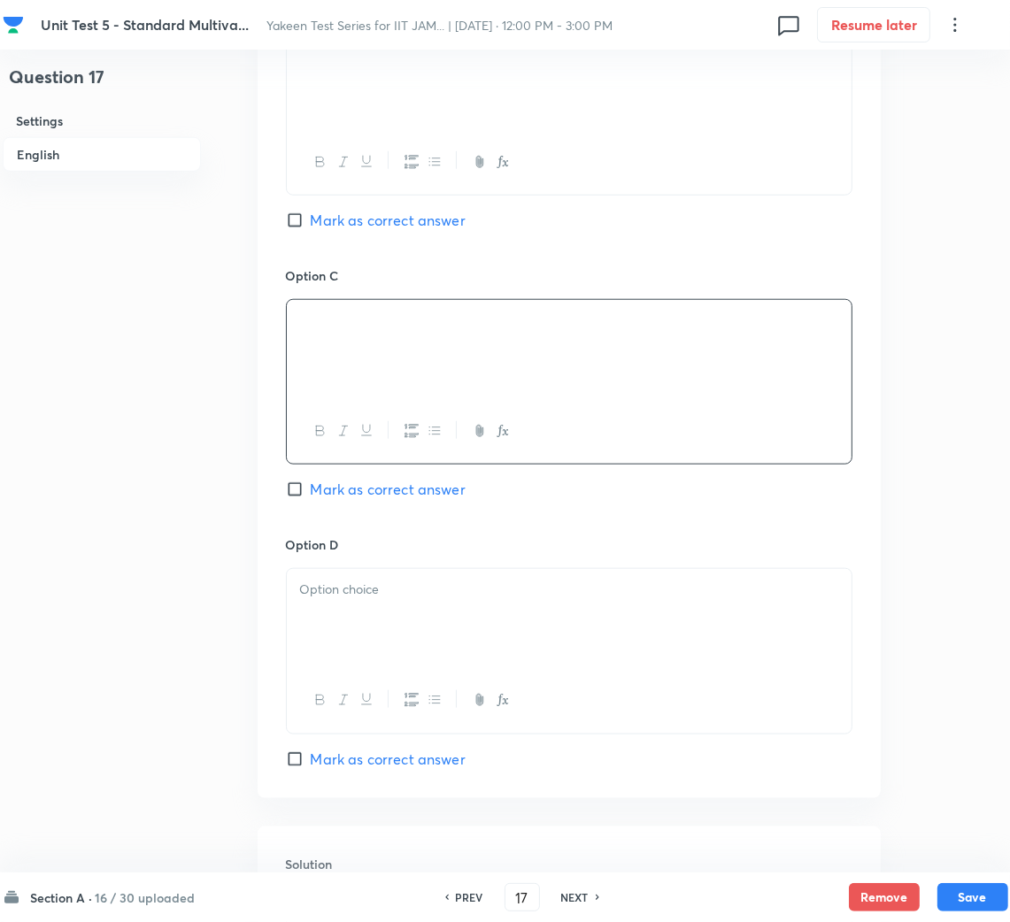
click at [375, 608] on div at bounding box center [569, 618] width 565 height 99
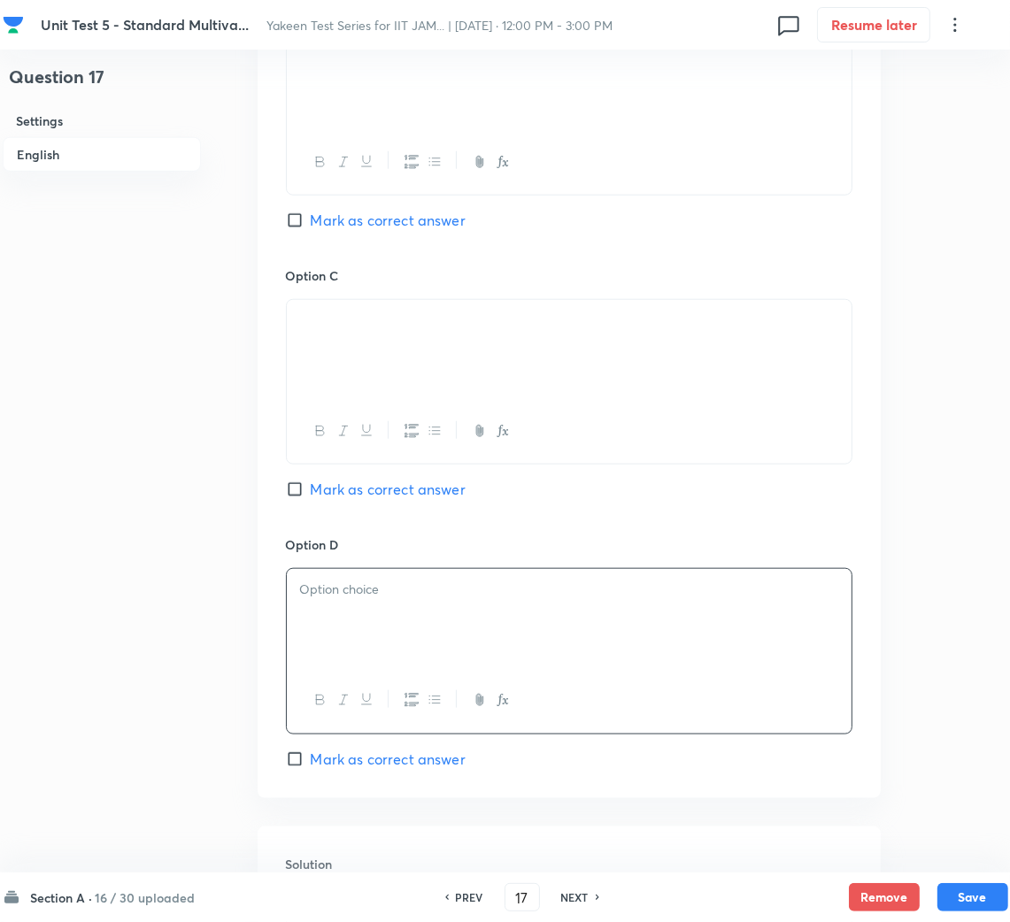
click at [365, 688] on div at bounding box center [569, 700] width 565 height 65
click at [380, 615] on div at bounding box center [569, 618] width 565 height 99
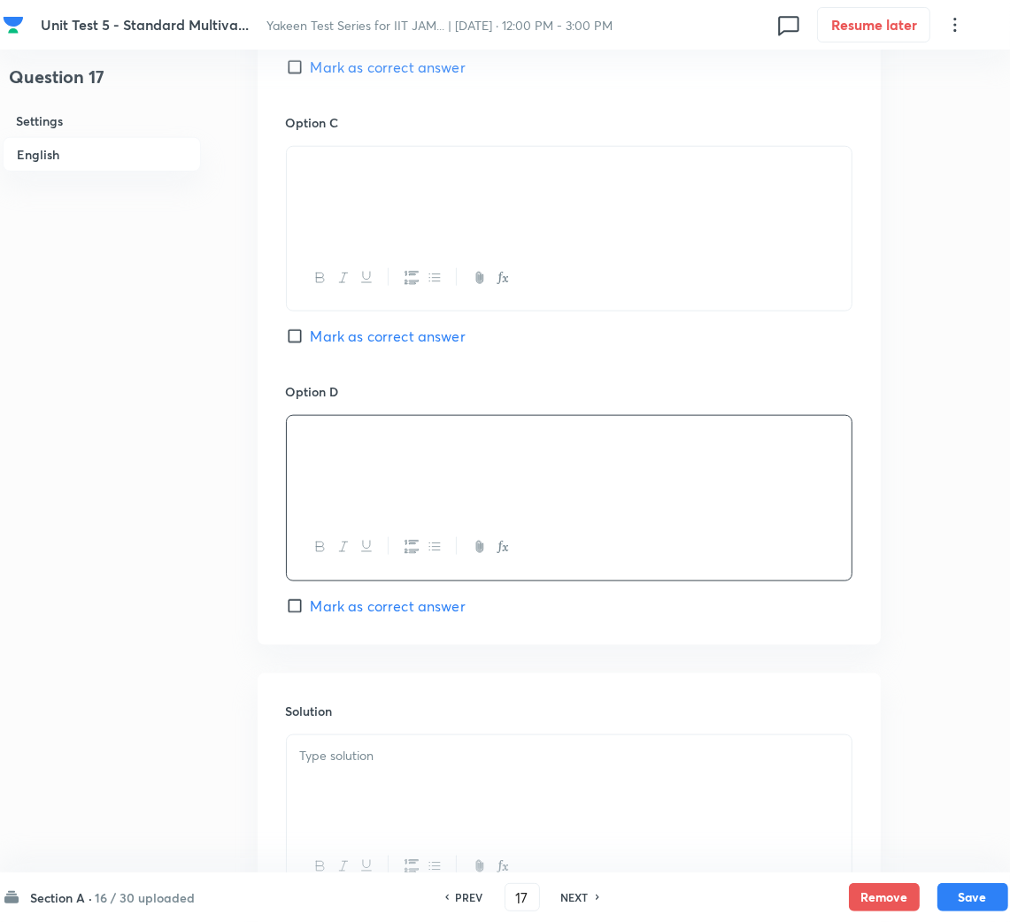
scroll to position [1512, 0]
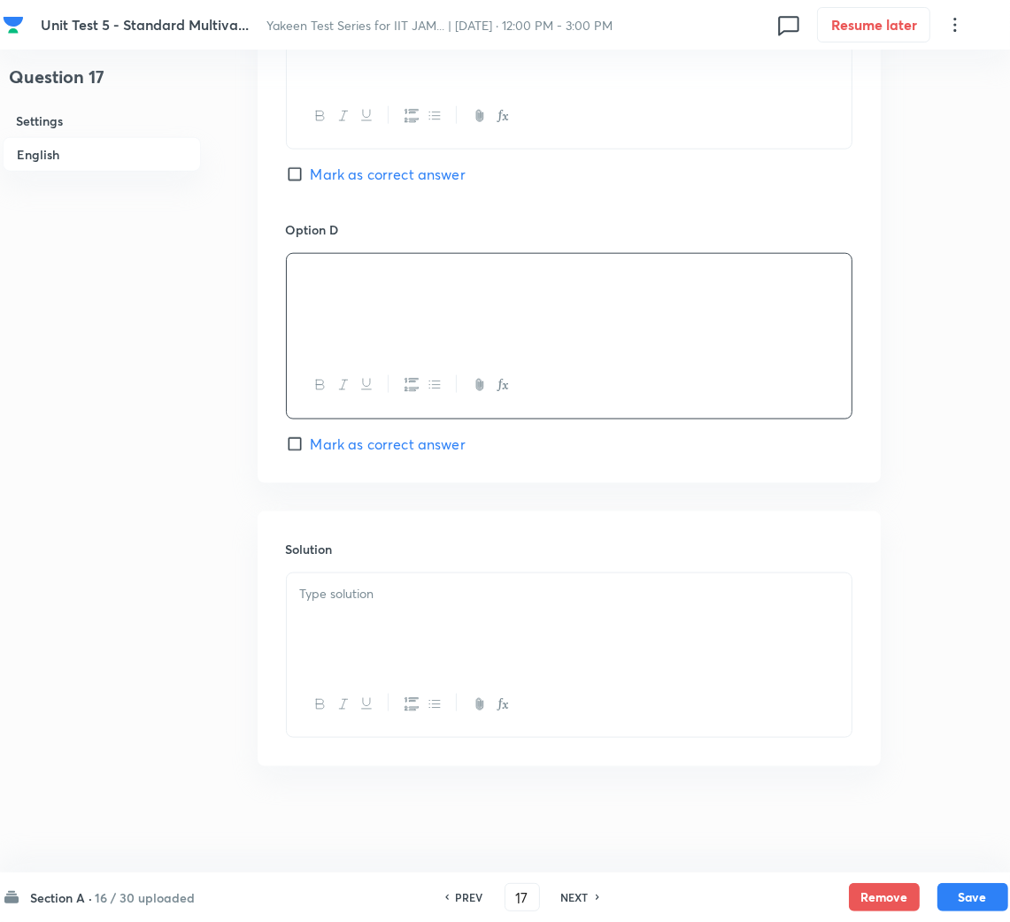
click at [391, 607] on div at bounding box center [569, 622] width 565 height 99
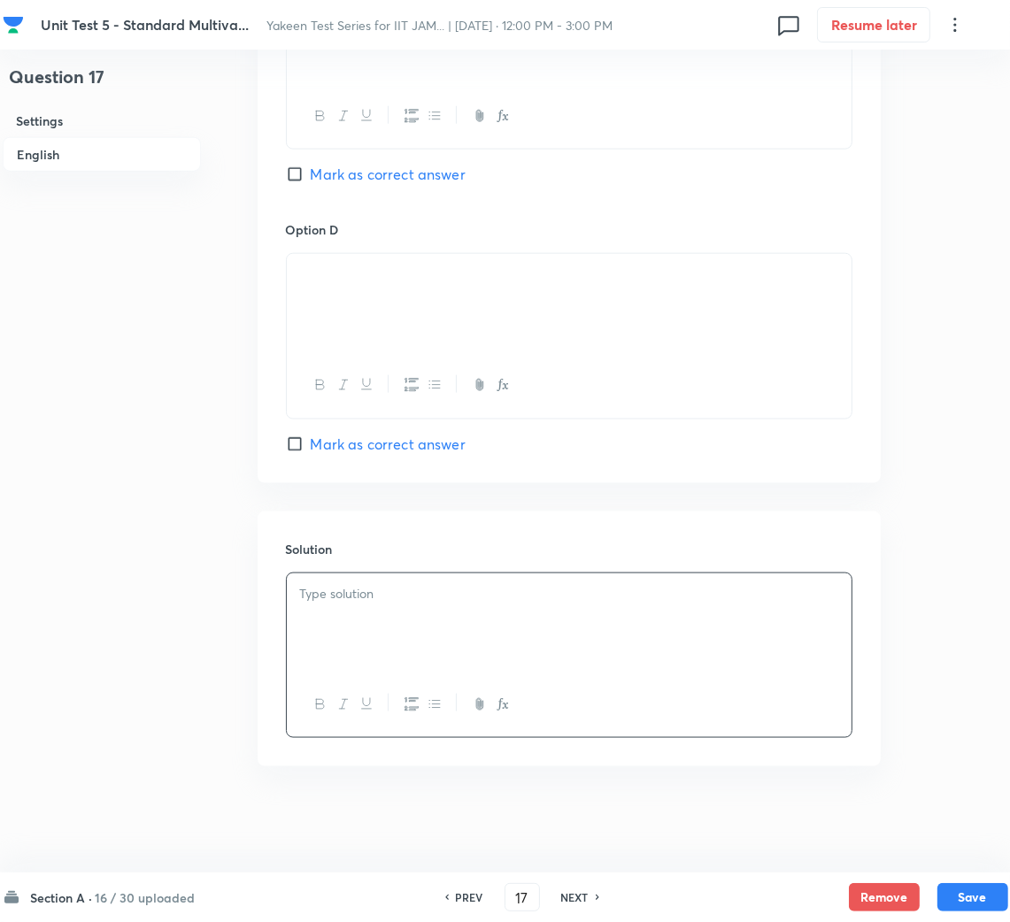
click at [388, 587] on p at bounding box center [569, 594] width 538 height 20
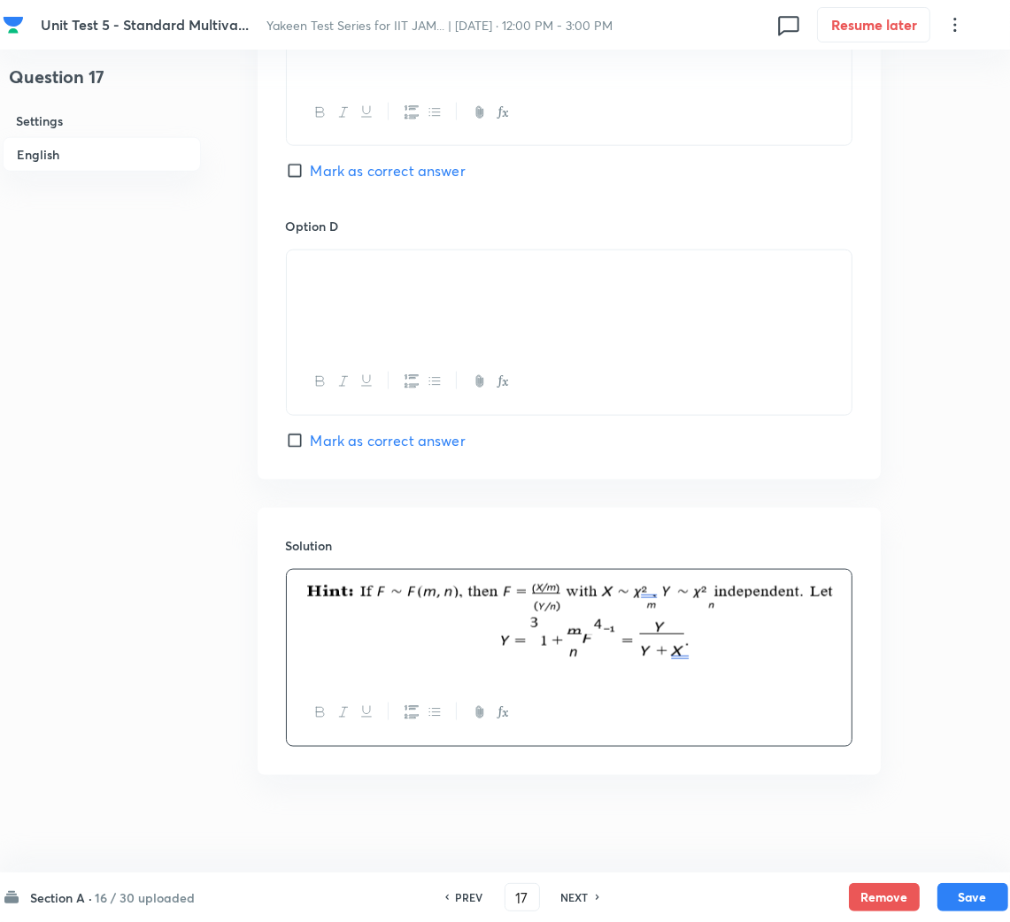
click at [834, 645] on img at bounding box center [569, 622] width 538 height 85
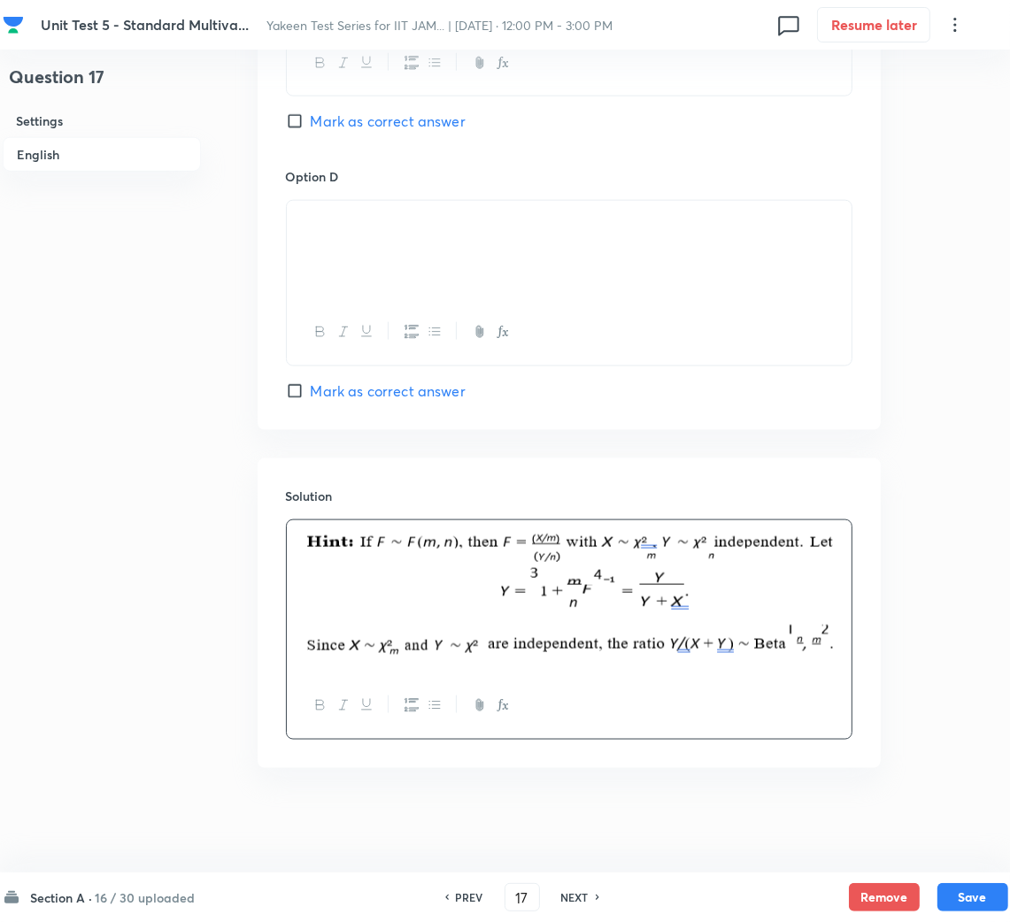
scroll to position [1567, 0]
click at [979, 896] on button "Save" at bounding box center [972, 895] width 71 height 28
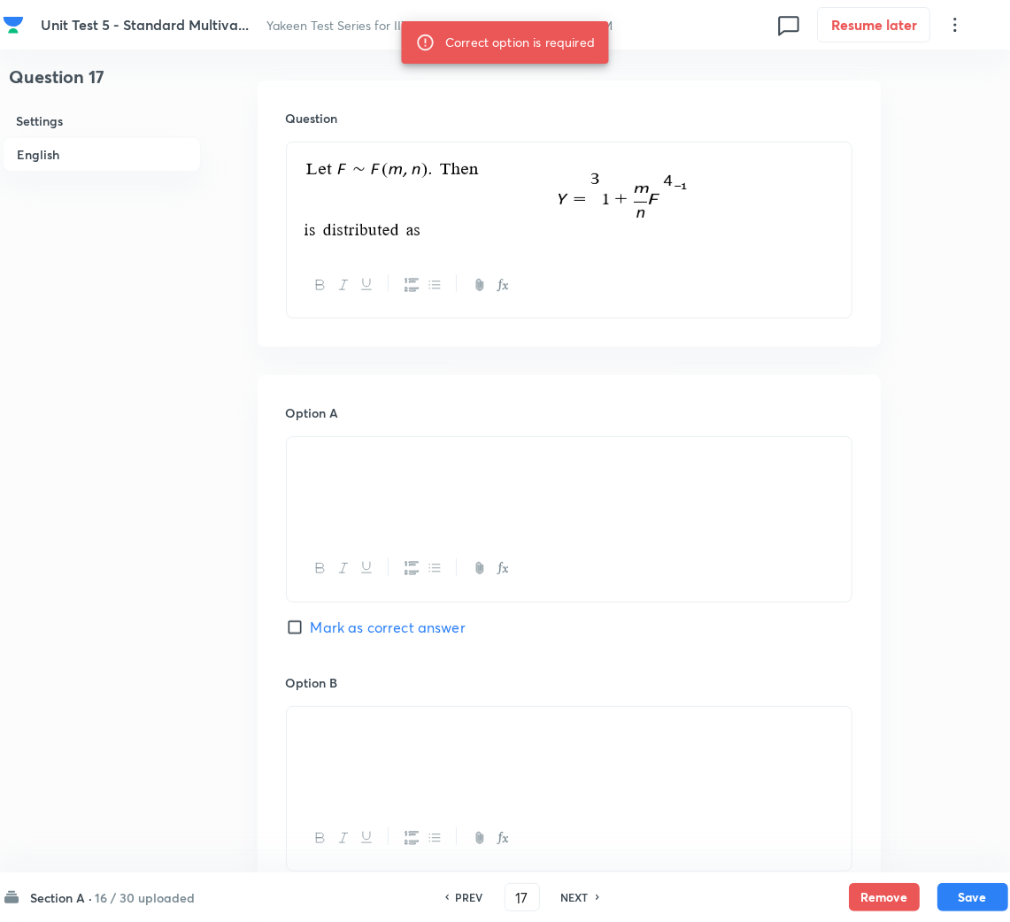
scroll to position [505, 0]
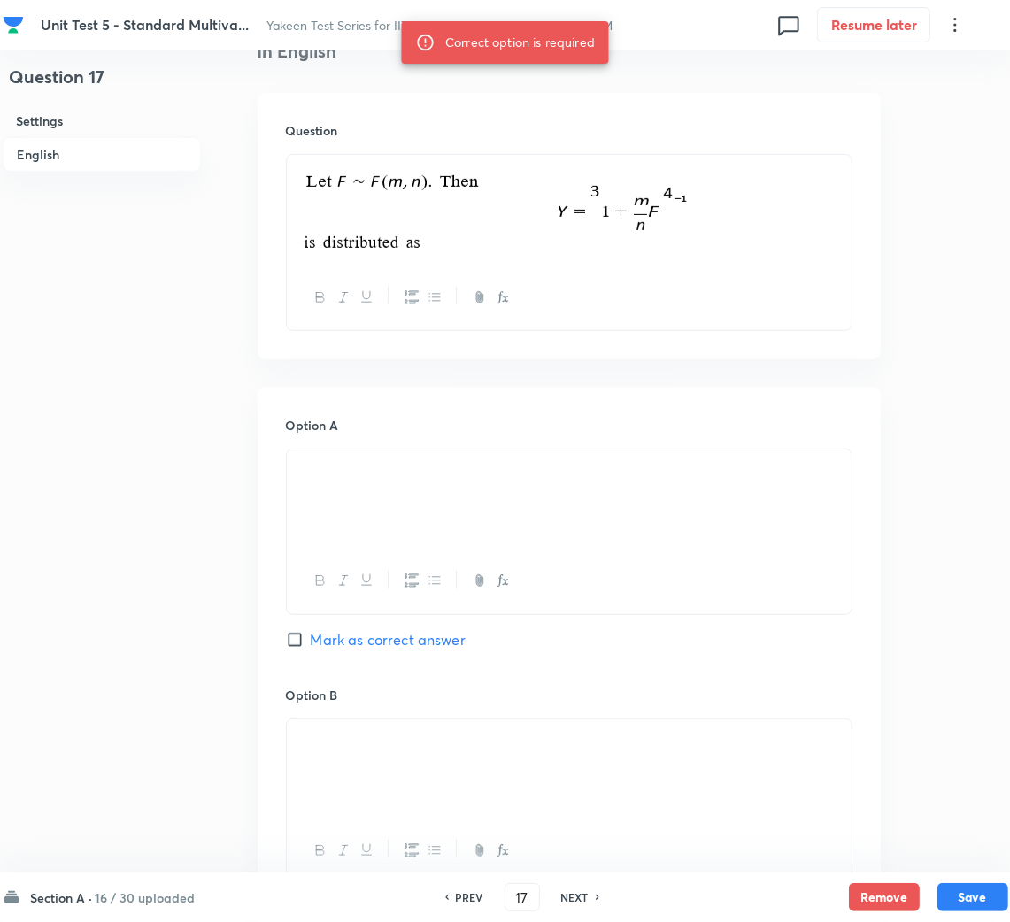
drag, startPoint x: 317, startPoint y: 640, endPoint x: 326, endPoint y: 639, distance: 9.8
click at [318, 639] on span "Mark as correct answer" at bounding box center [388, 639] width 155 height 21
click at [311, 639] on input "Mark as correct answer" at bounding box center [298, 640] width 25 height 18
checkbox input "true"
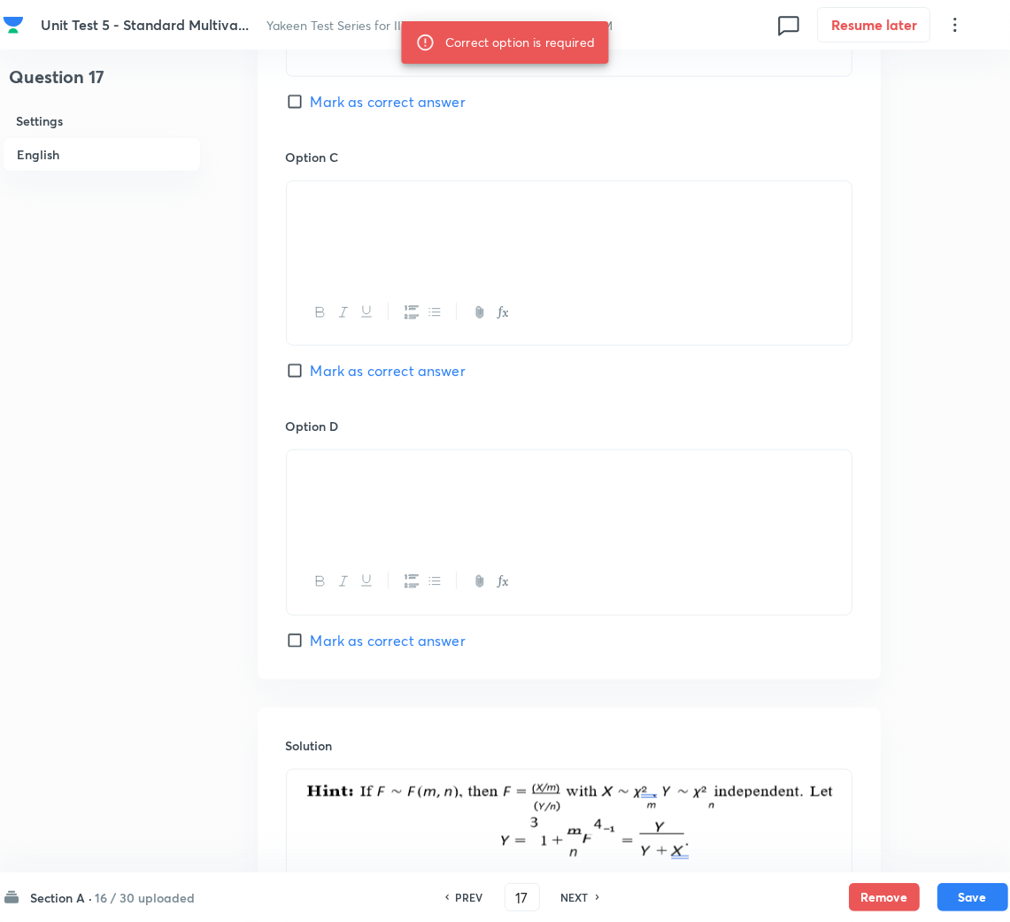
scroll to position [1567, 0]
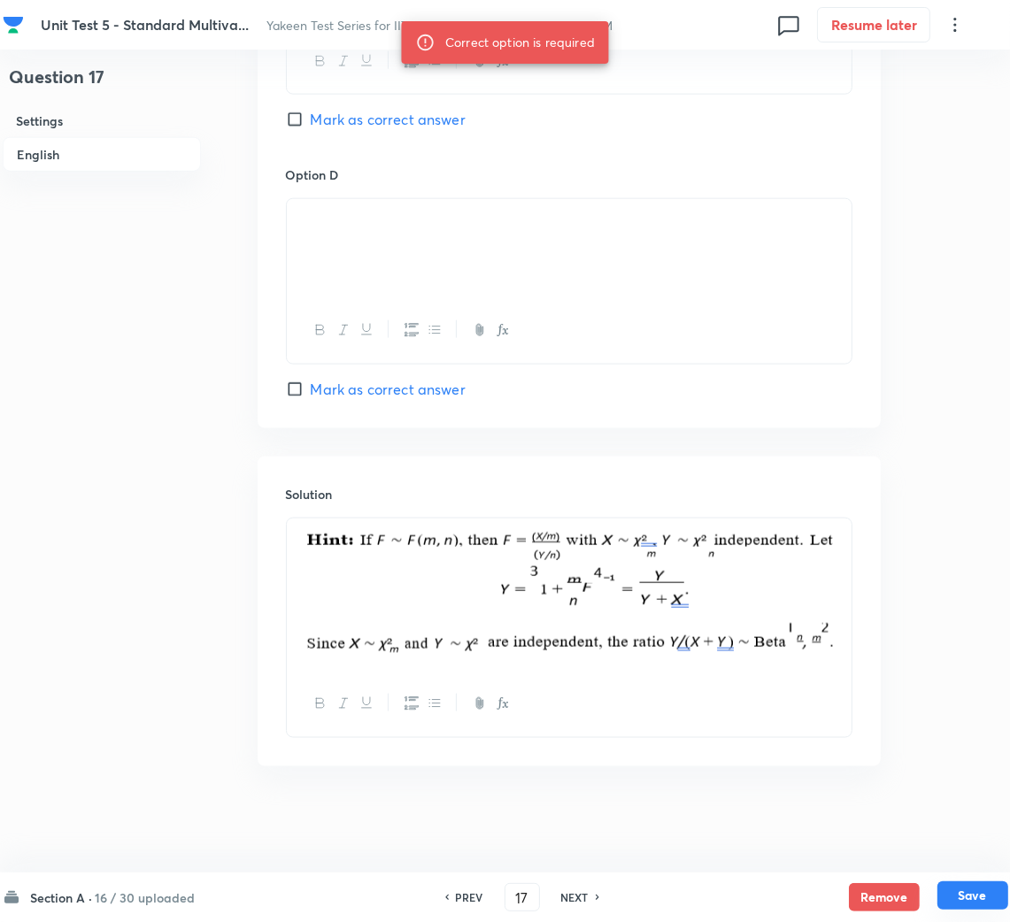
click at [958, 901] on button "Save" at bounding box center [972, 895] width 71 height 28
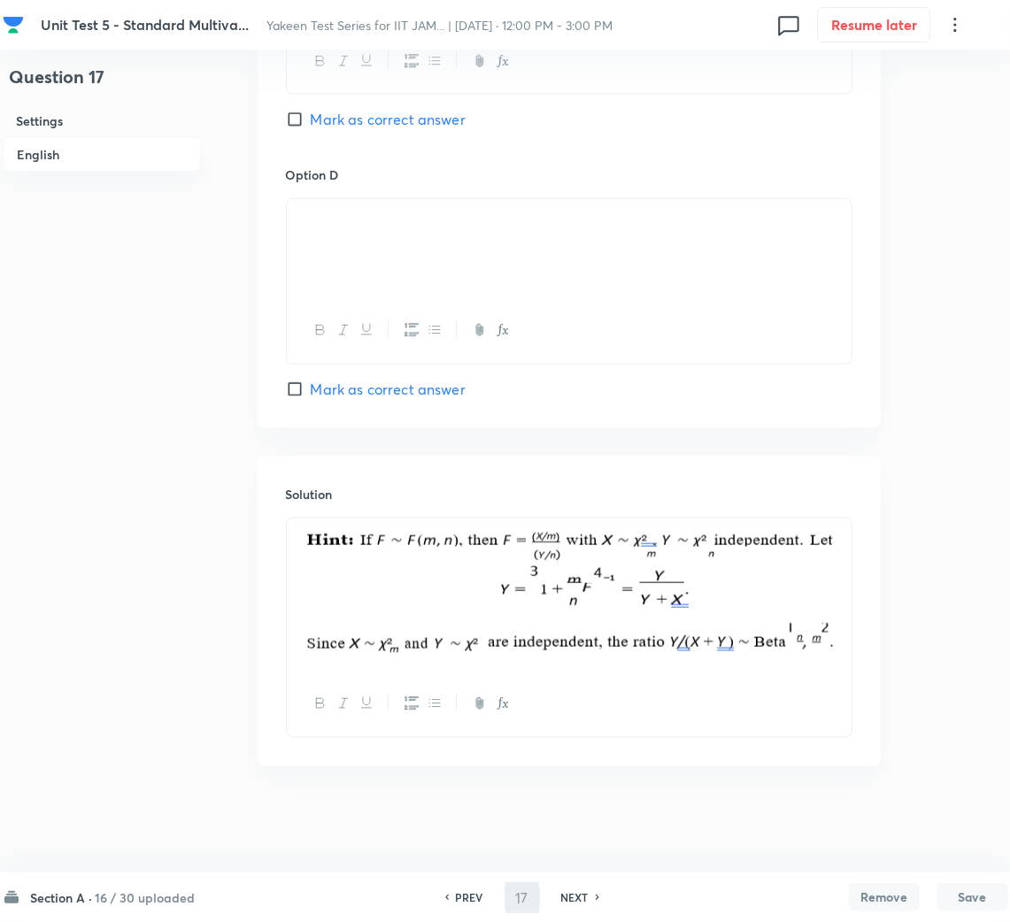
type input "18"
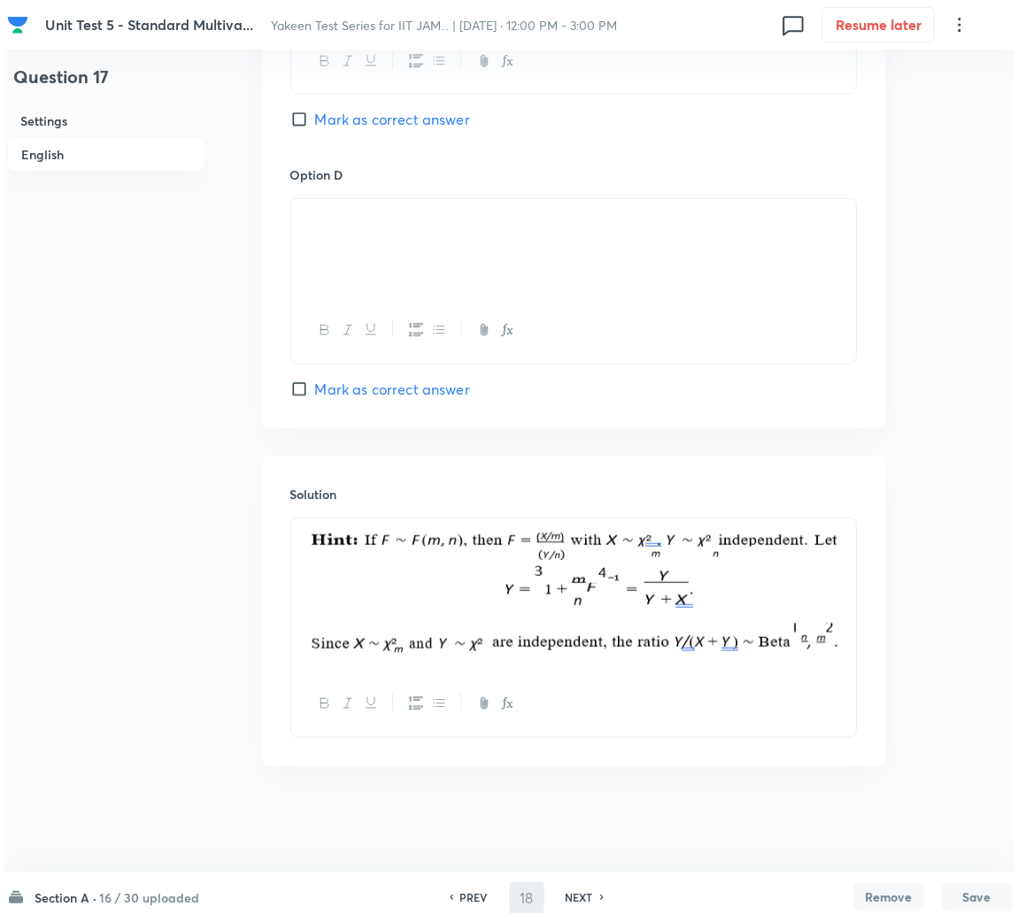
scroll to position [0, 0]
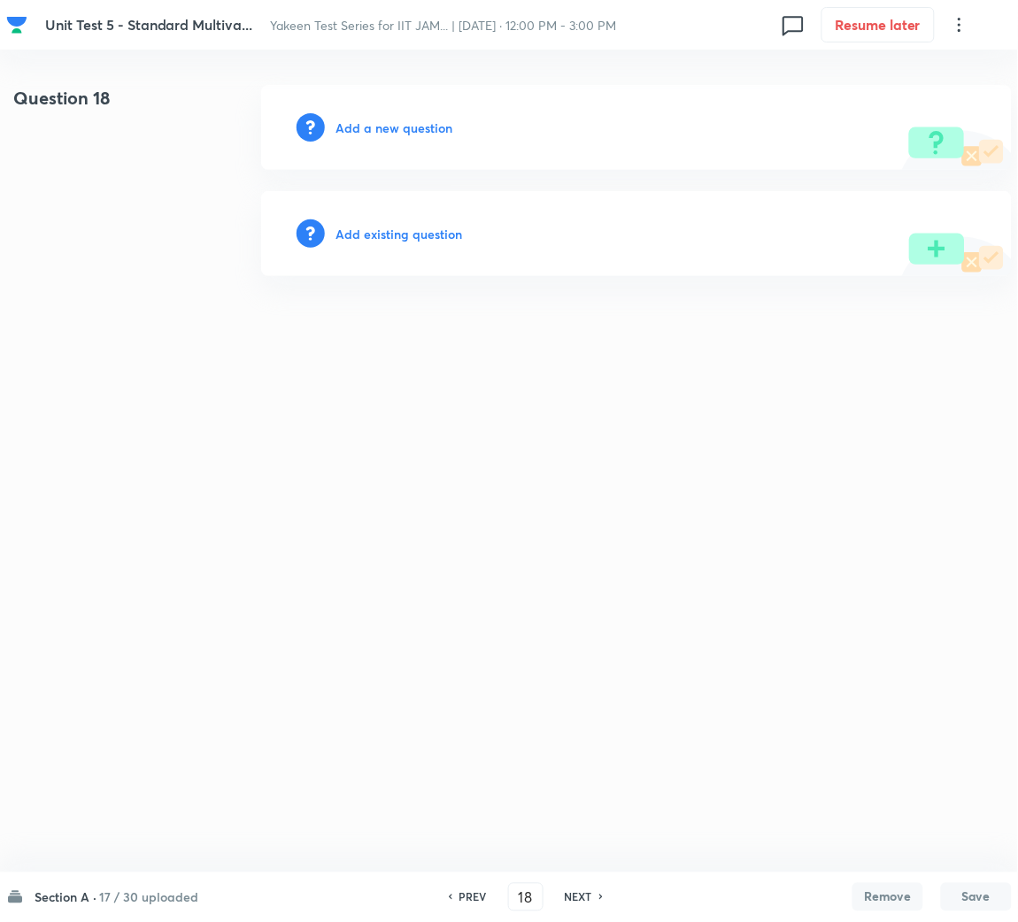
click at [342, 122] on h6 "Add a new question" at bounding box center [393, 128] width 117 height 19
click at [348, 122] on h6 "Choose a question type" at bounding box center [403, 128] width 136 height 19
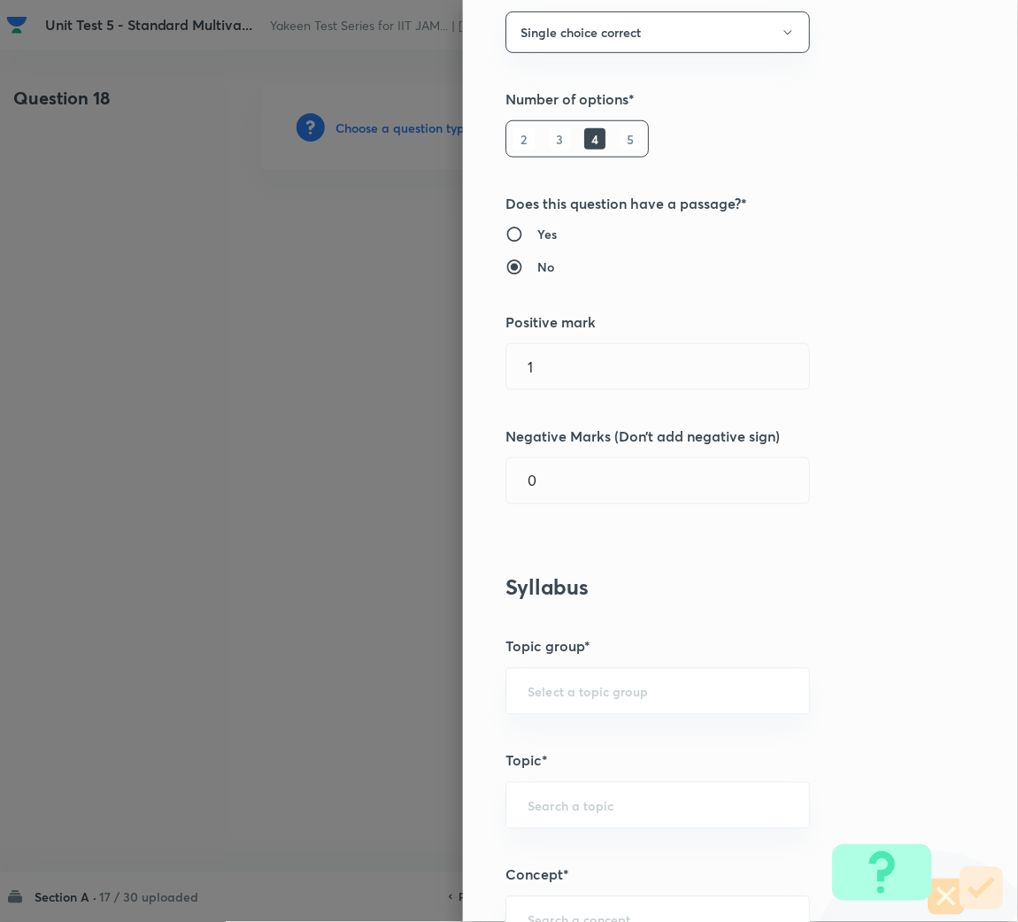
scroll to position [397, 0]
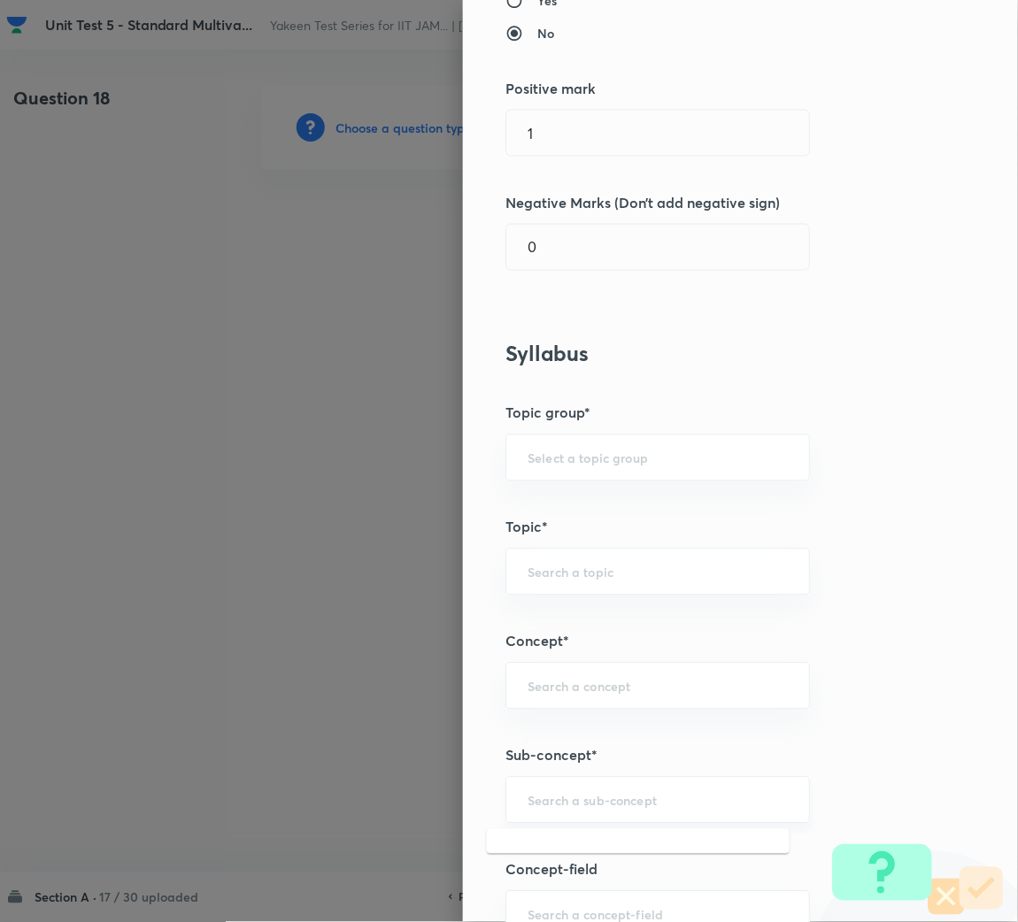
click at [555, 795] on input "text" at bounding box center [657, 800] width 260 height 17
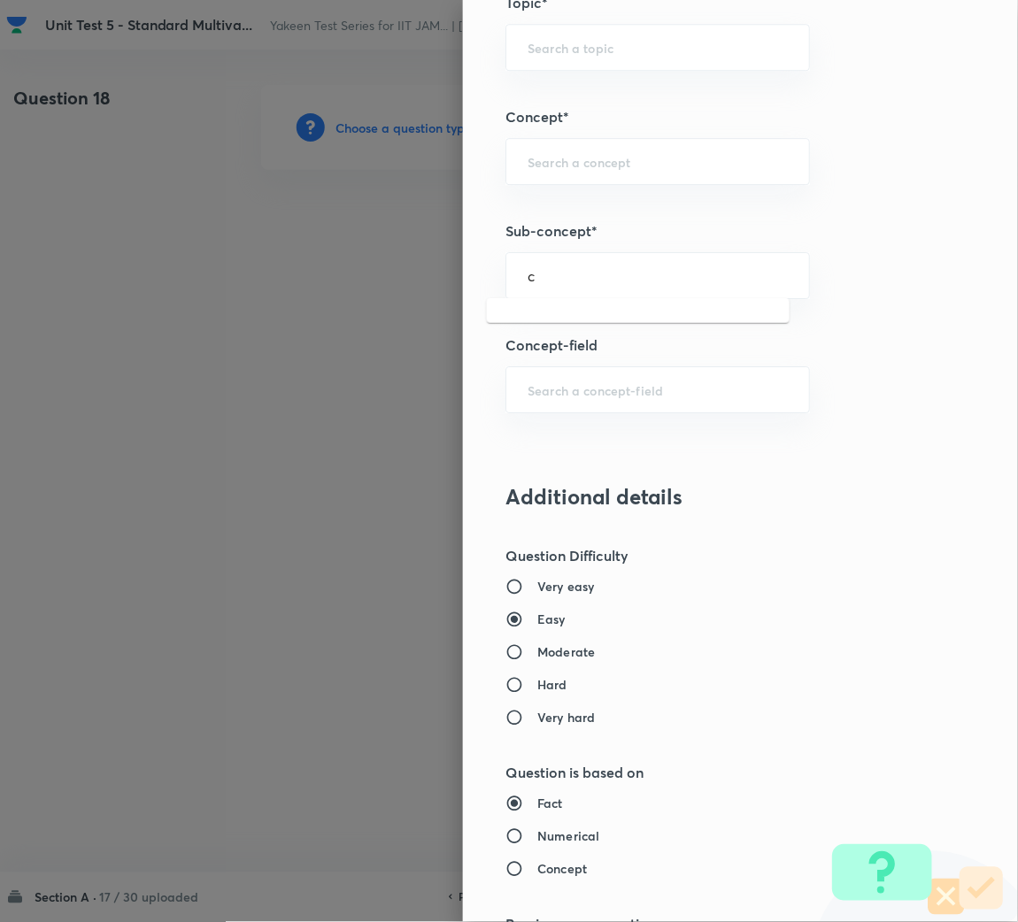
scroll to position [929, 0]
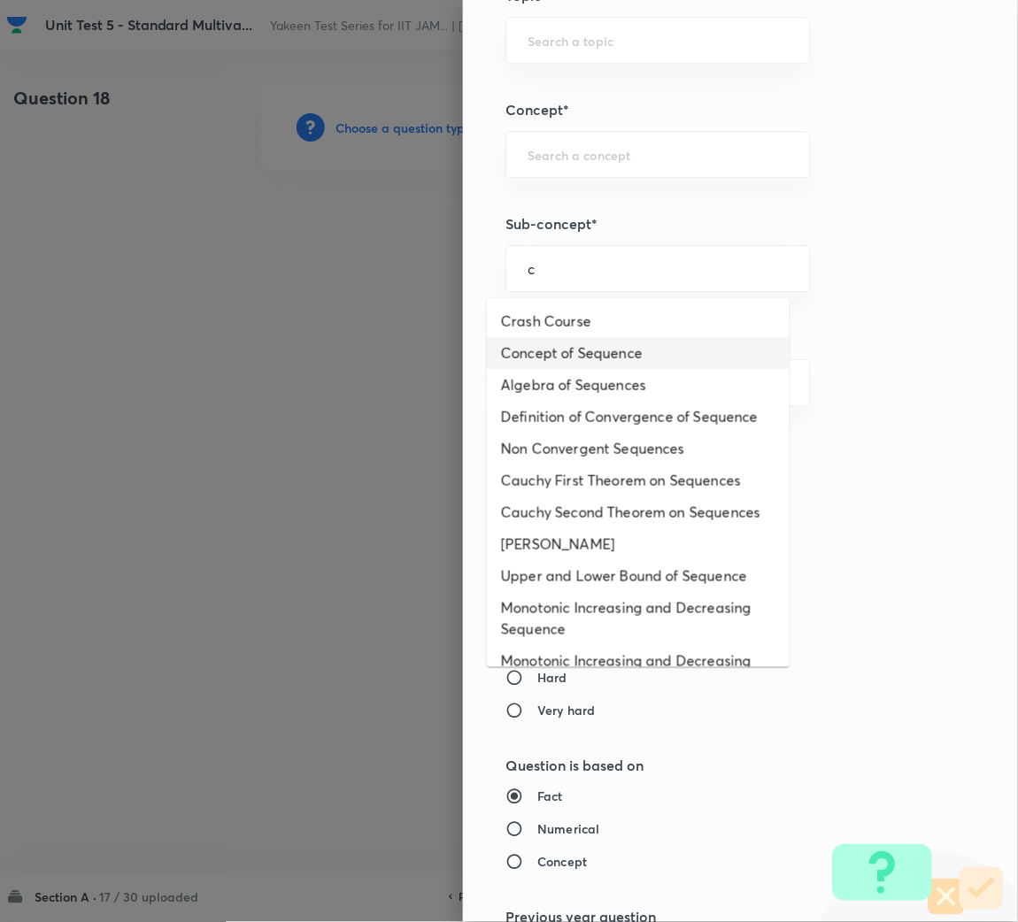
click at [592, 347] on li "Concept of Sequence" at bounding box center [638, 353] width 303 height 32
type input "Concept of Sequence"
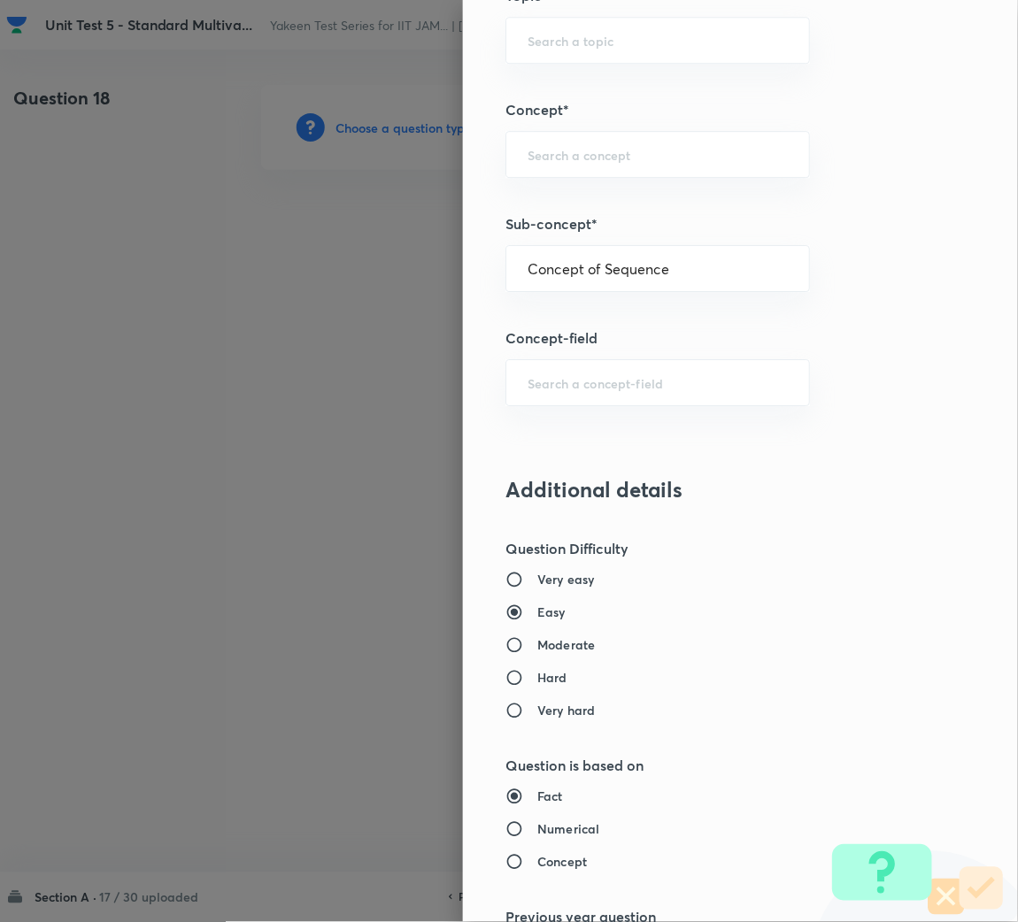
type input "Mathematics"
type input "Sequences & Series-Real Nos."
type input "Sequence of Real Numbers"
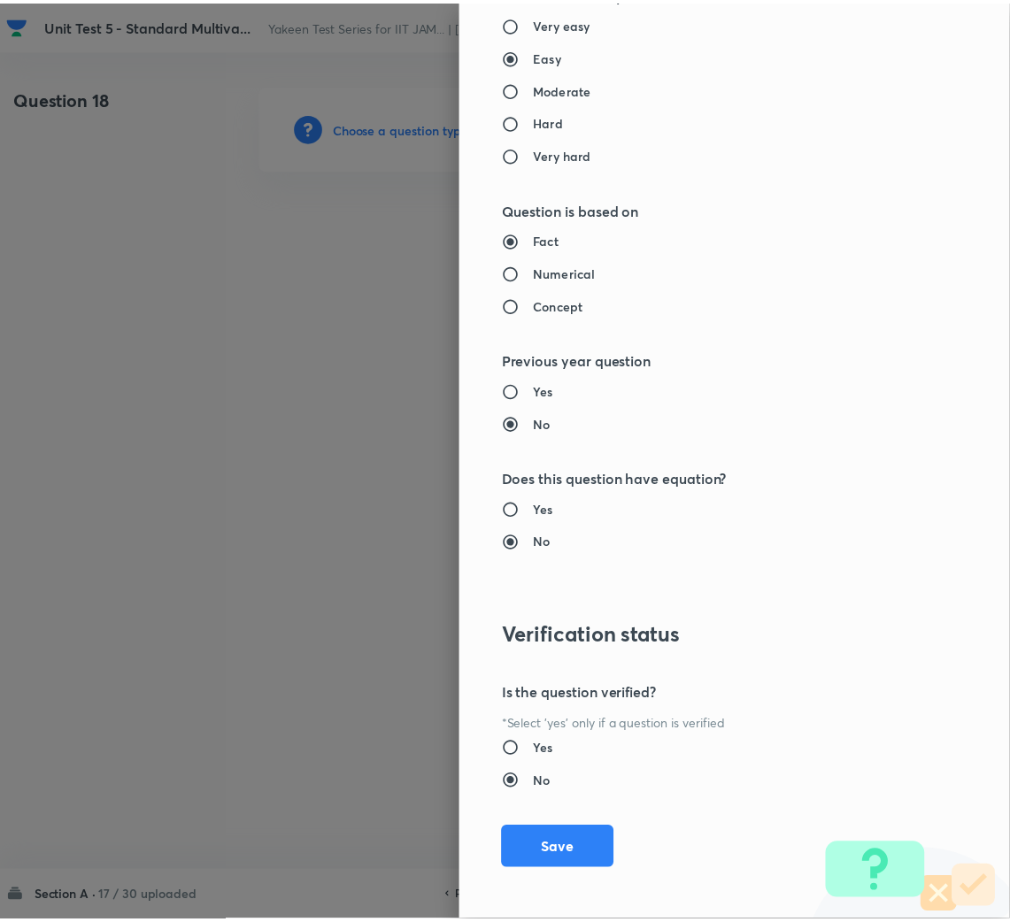
scroll to position [1491, 0]
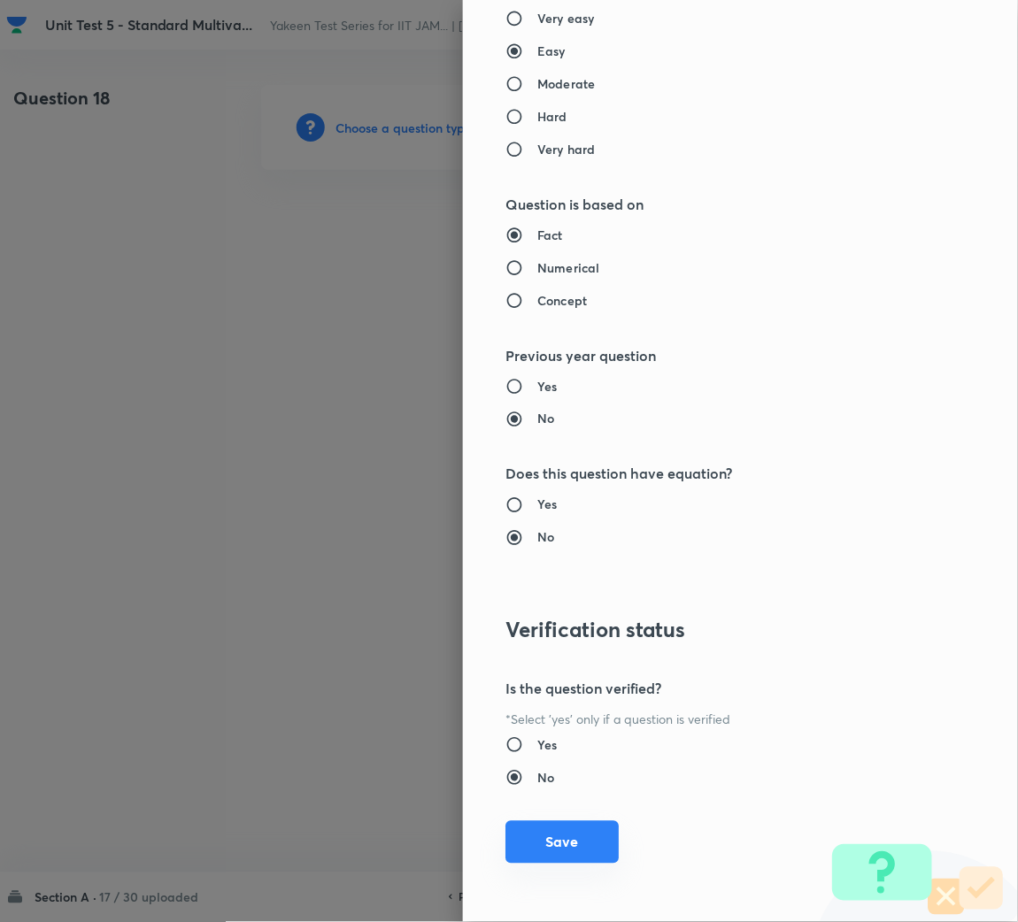
click at [553, 839] on button "Save" at bounding box center [561, 842] width 113 height 42
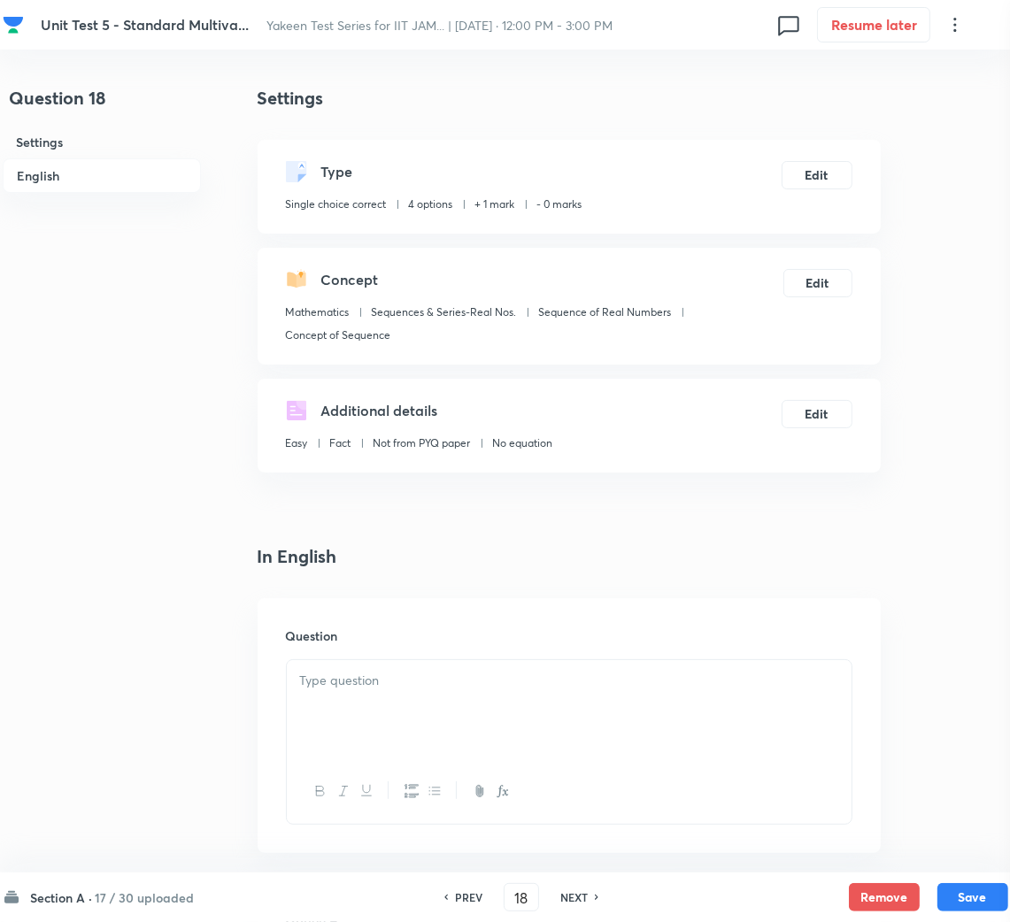
click at [406, 653] on div "Question" at bounding box center [568, 725] width 623 height 255
click at [392, 742] on div at bounding box center [569, 709] width 565 height 99
click at [367, 711] on div at bounding box center [569, 709] width 565 height 99
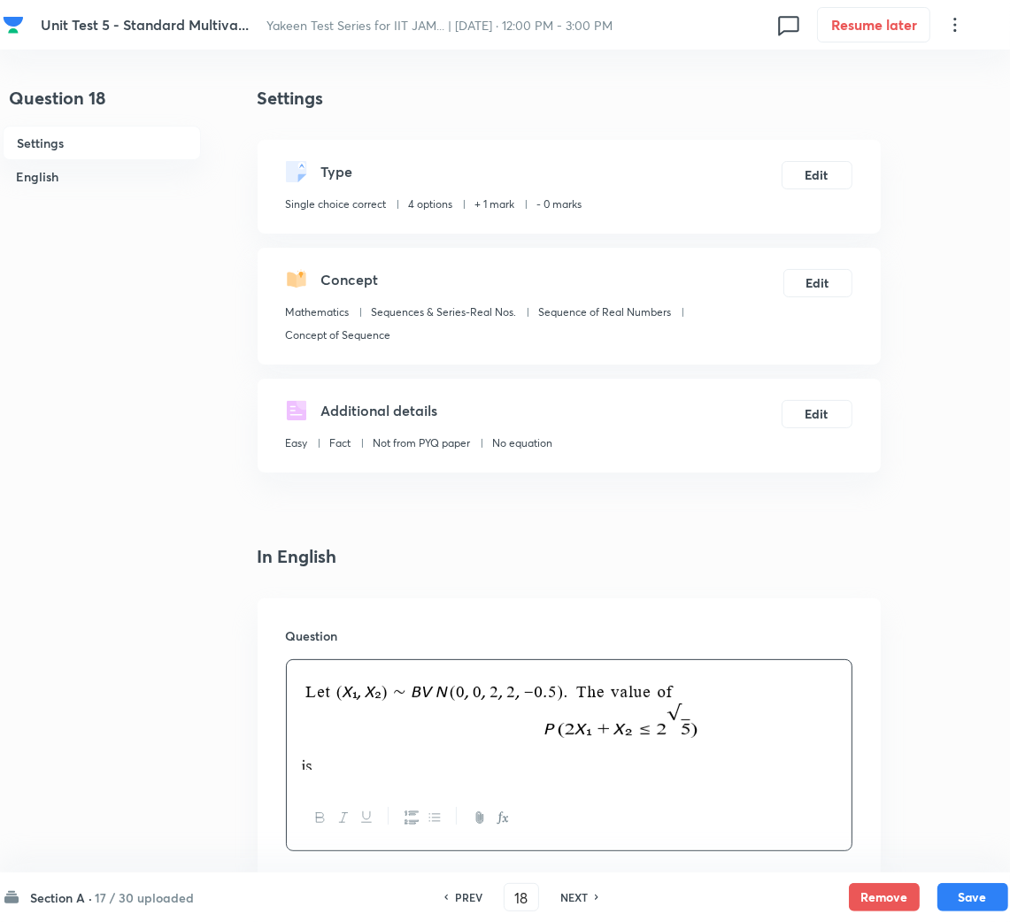
scroll to position [397, 0]
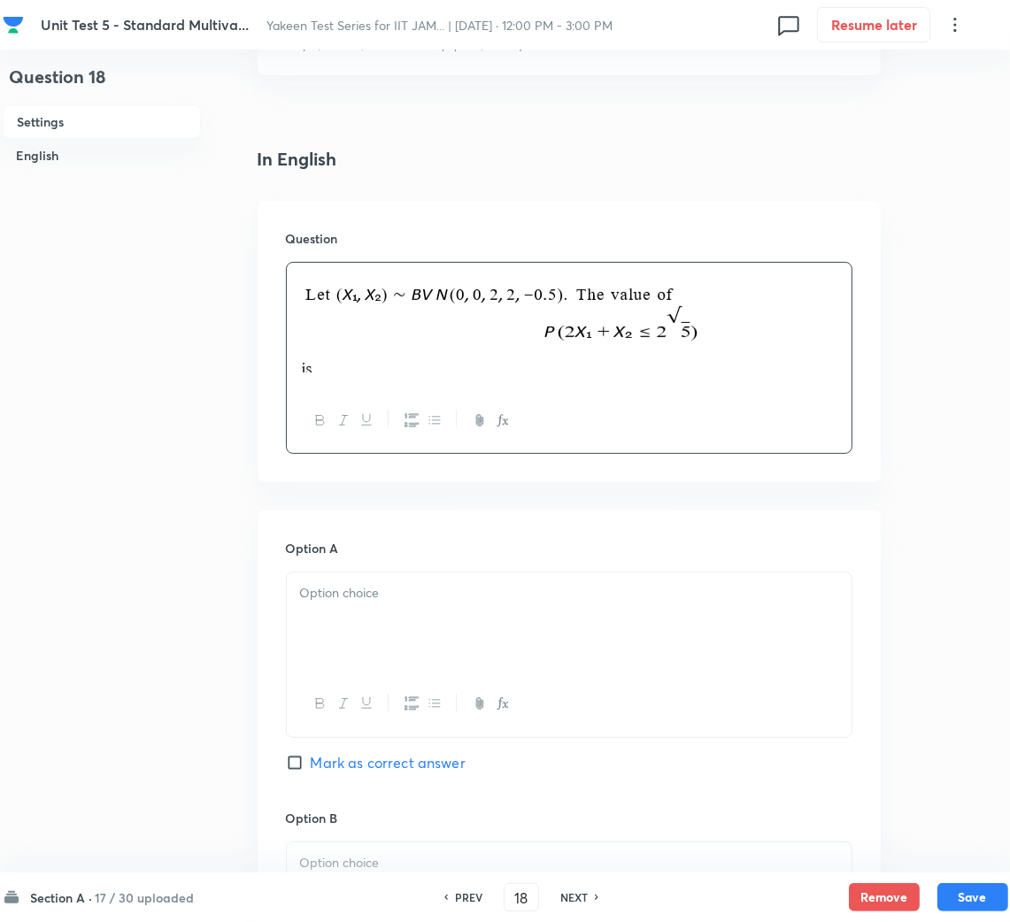
drag, startPoint x: 548, startPoint y: 629, endPoint x: 30, endPoint y: 586, distance: 519.4
click at [545, 629] on div at bounding box center [569, 621] width 565 height 99
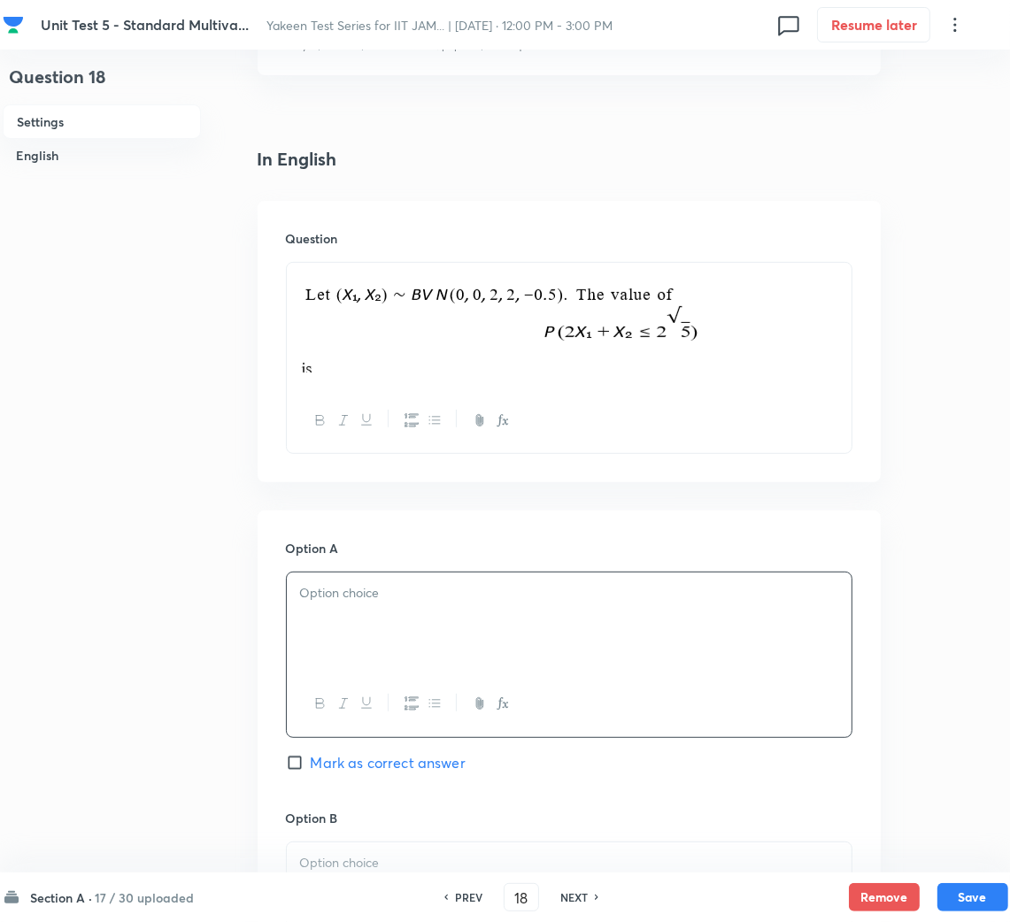
click at [587, 620] on div at bounding box center [569, 621] width 565 height 99
click at [419, 649] on div at bounding box center [569, 621] width 565 height 99
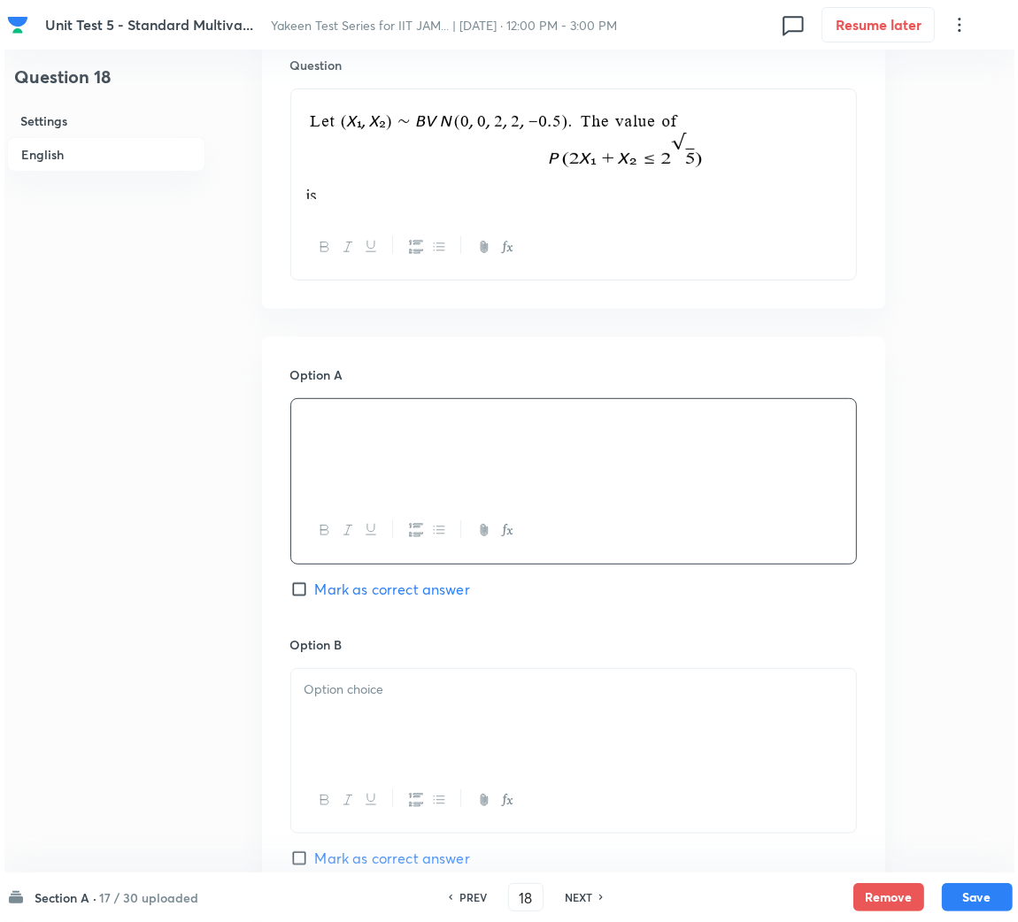
scroll to position [795, 0]
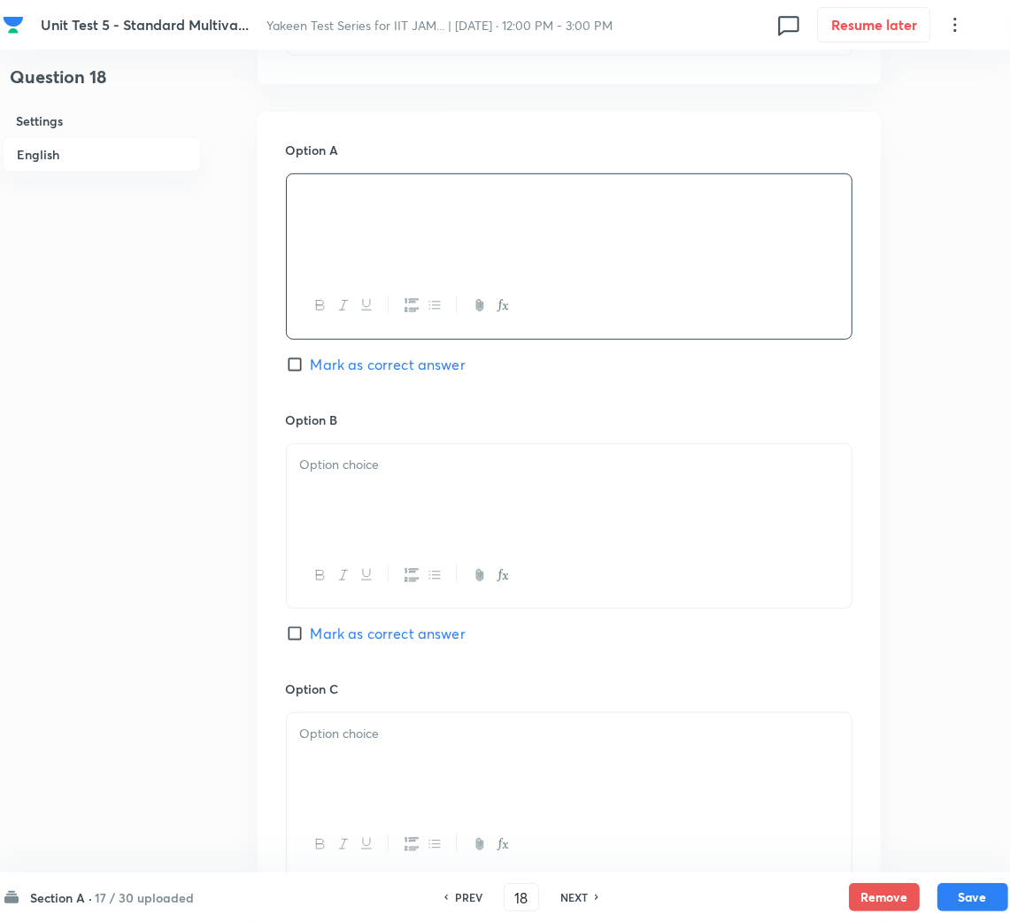
click at [434, 503] on div at bounding box center [569, 493] width 565 height 99
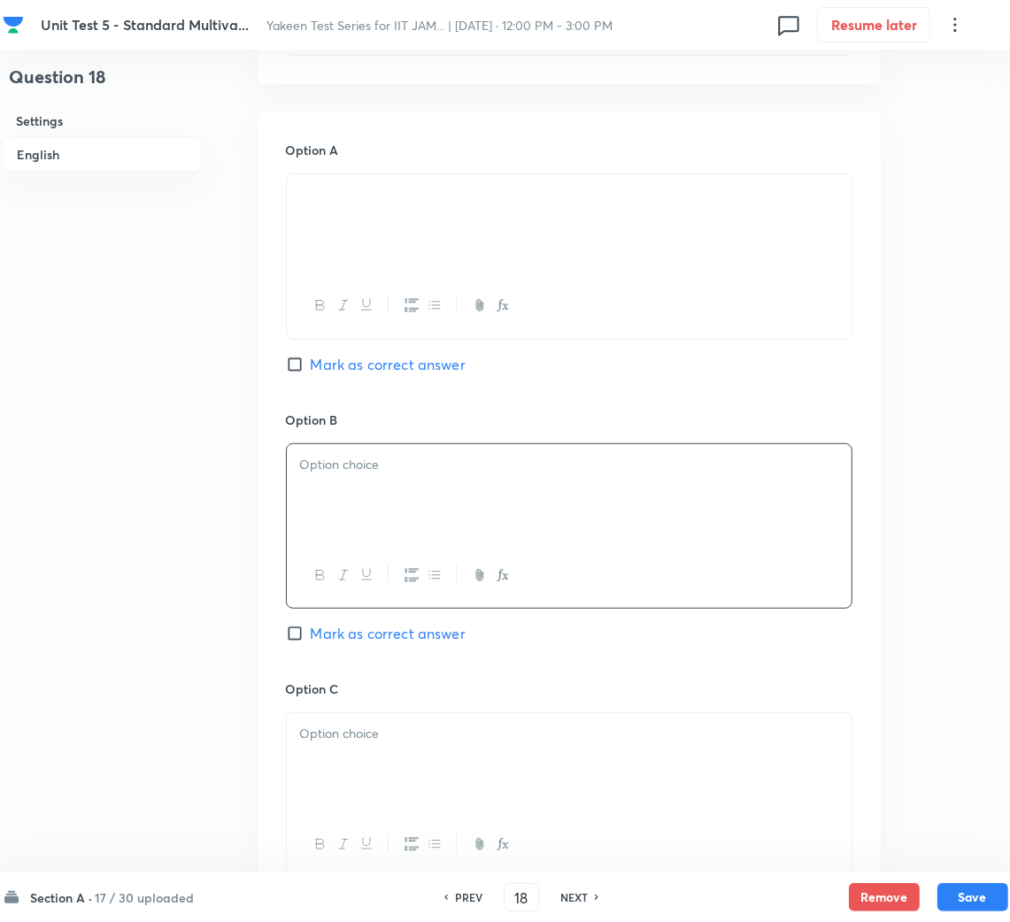
click at [452, 465] on p at bounding box center [569, 465] width 538 height 20
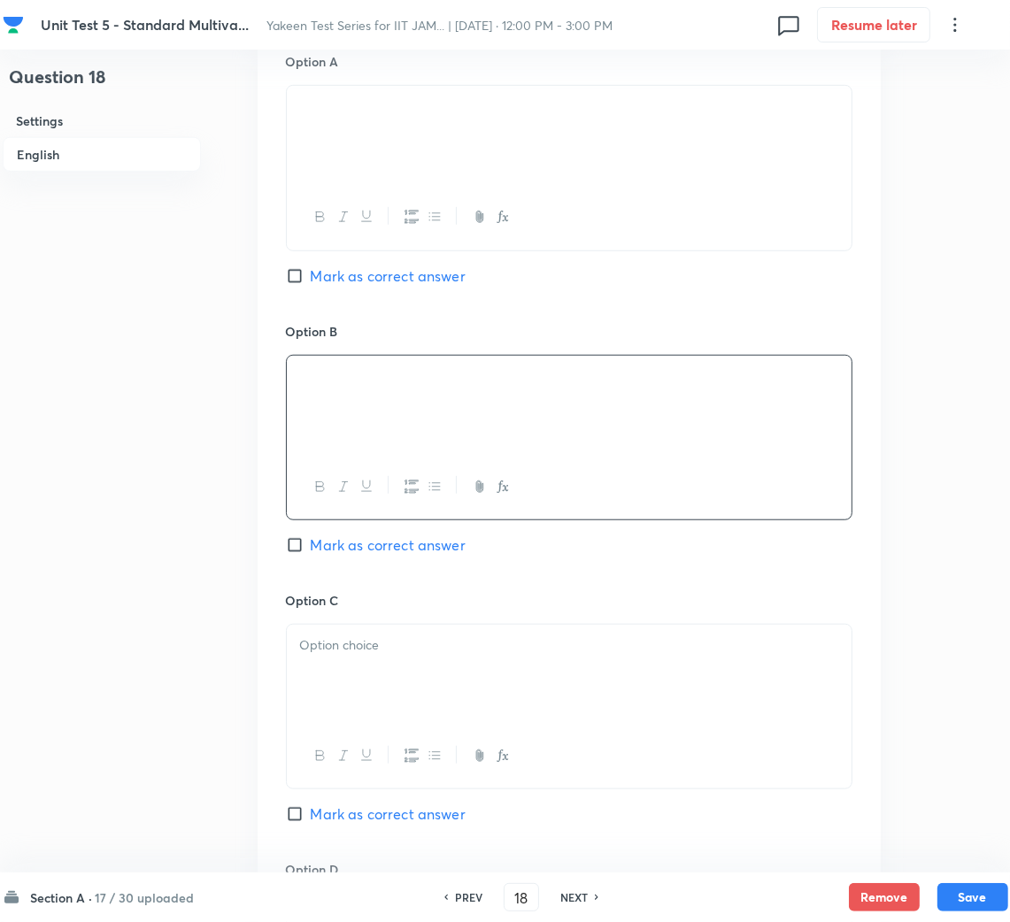
scroll to position [1062, 0]
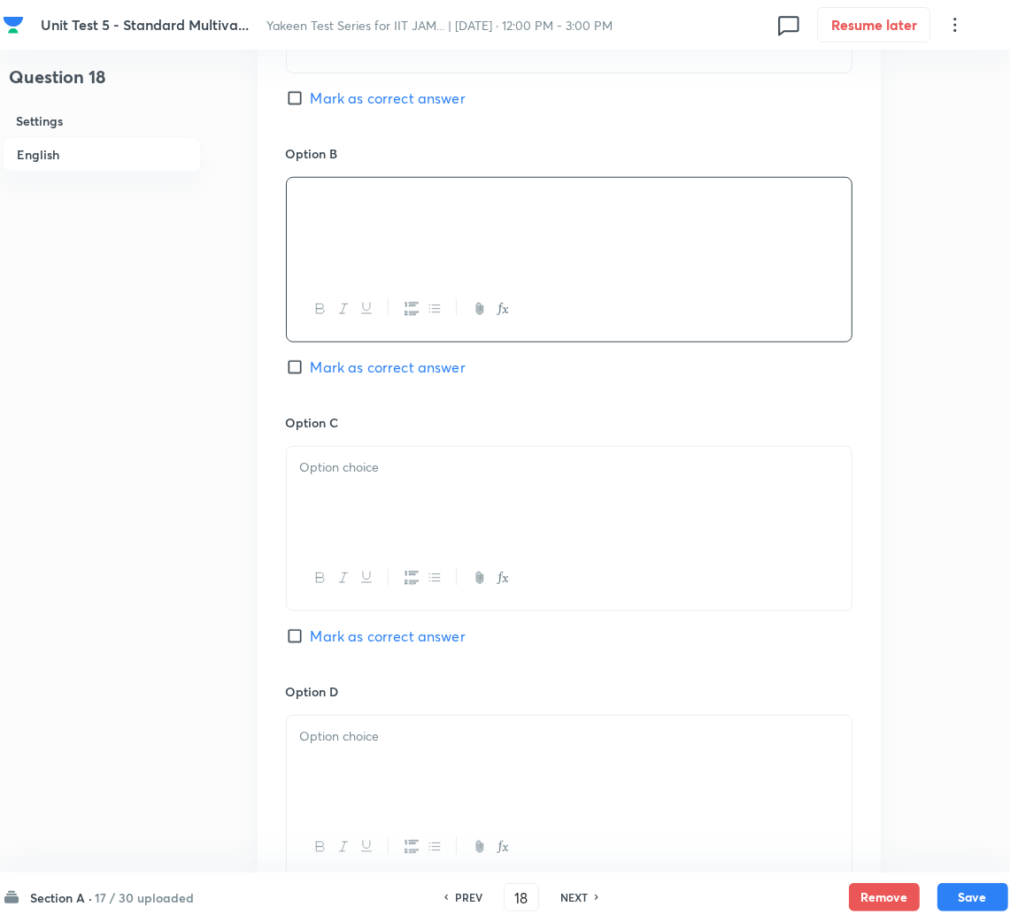
click at [378, 449] on div at bounding box center [569, 496] width 565 height 99
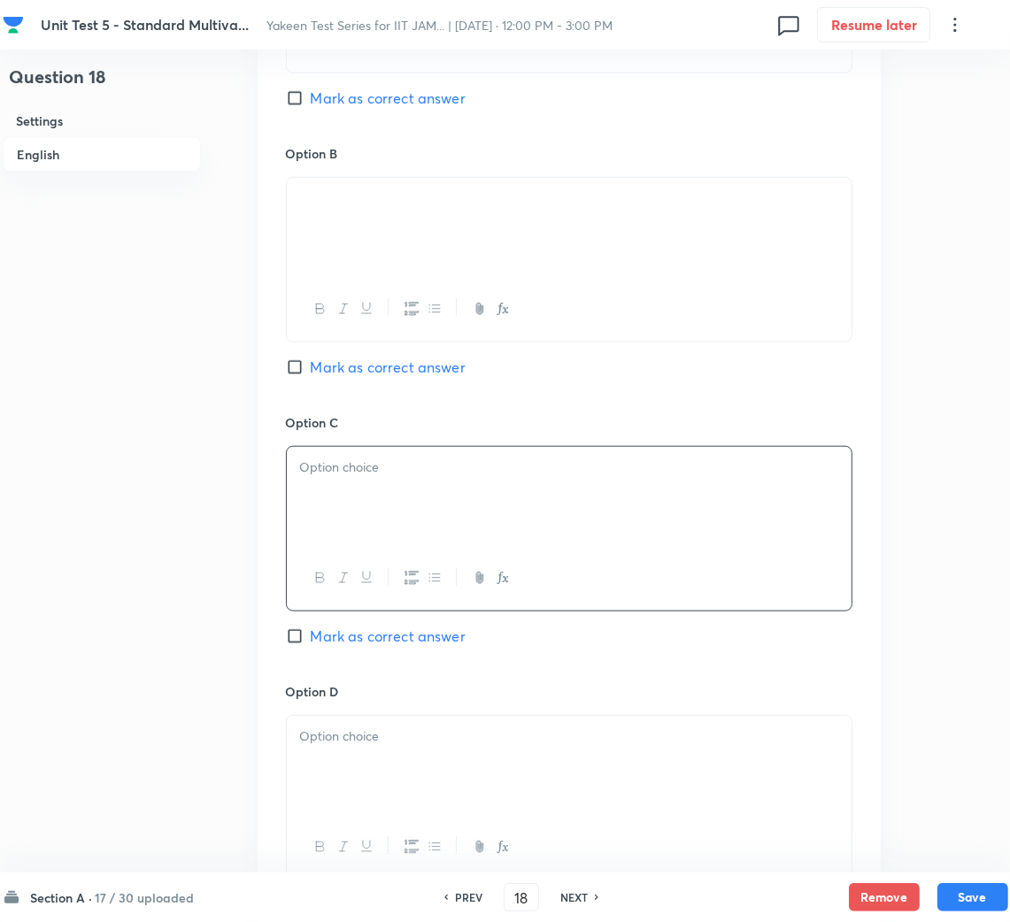
click at [350, 510] on div at bounding box center [569, 496] width 565 height 99
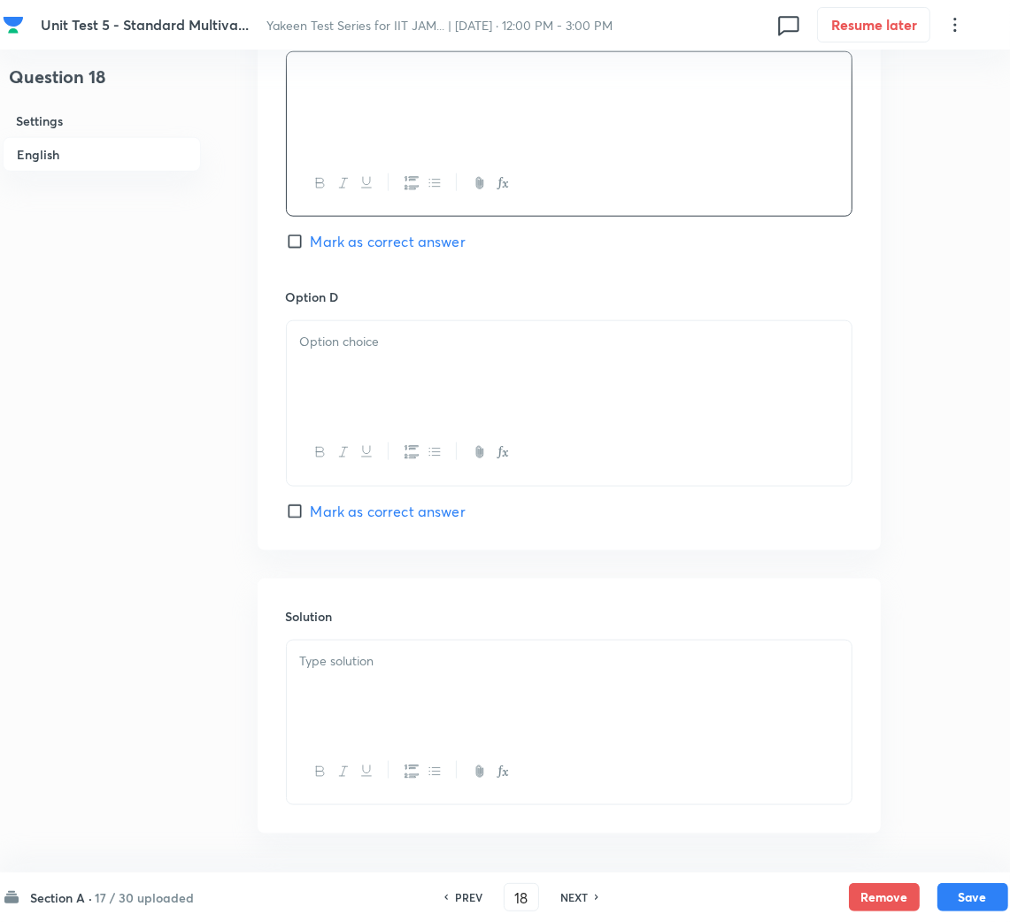
scroll to position [1459, 0]
click at [353, 353] on div at bounding box center [569, 368] width 565 height 99
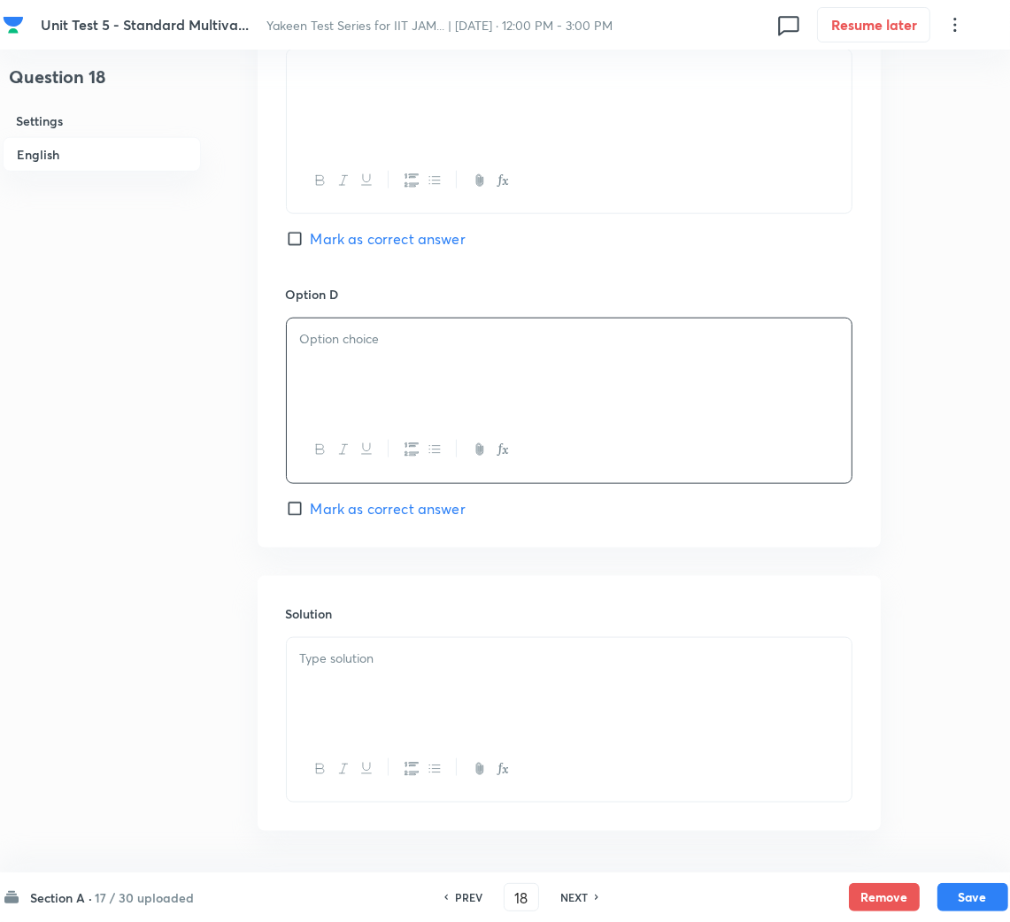
click at [390, 372] on div at bounding box center [569, 368] width 565 height 99
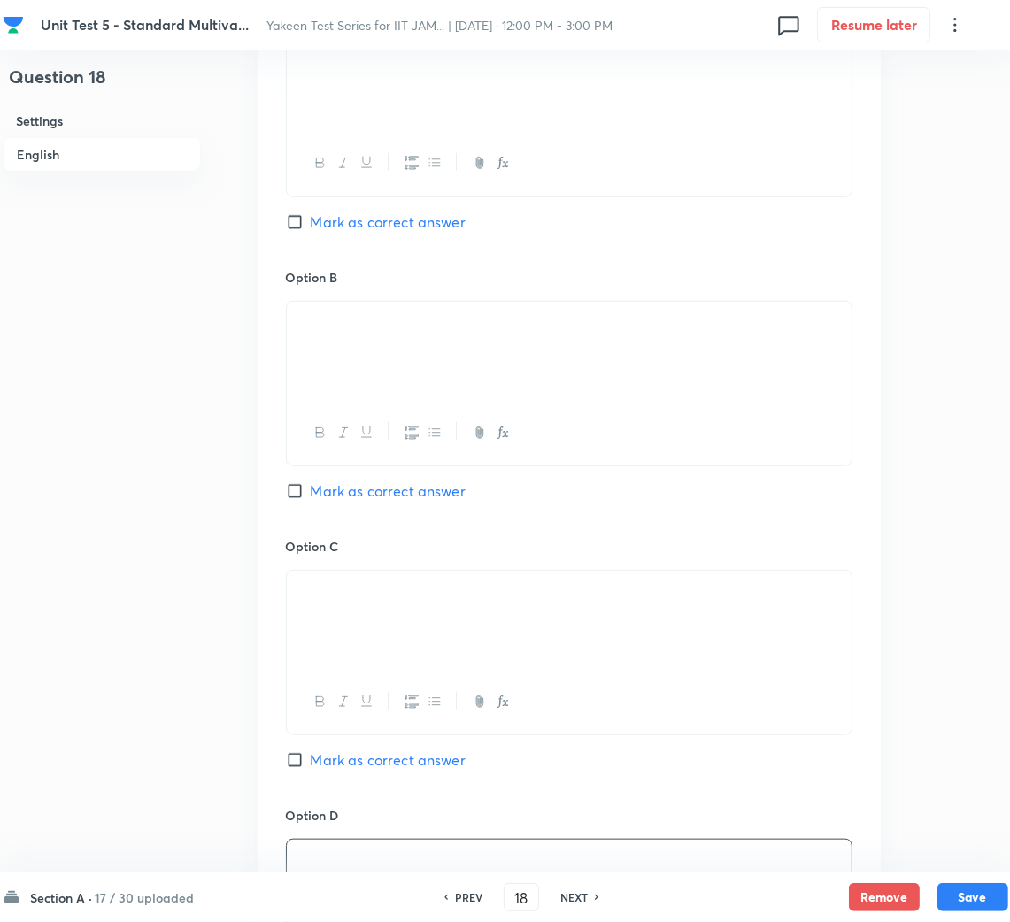
scroll to position [864, 0]
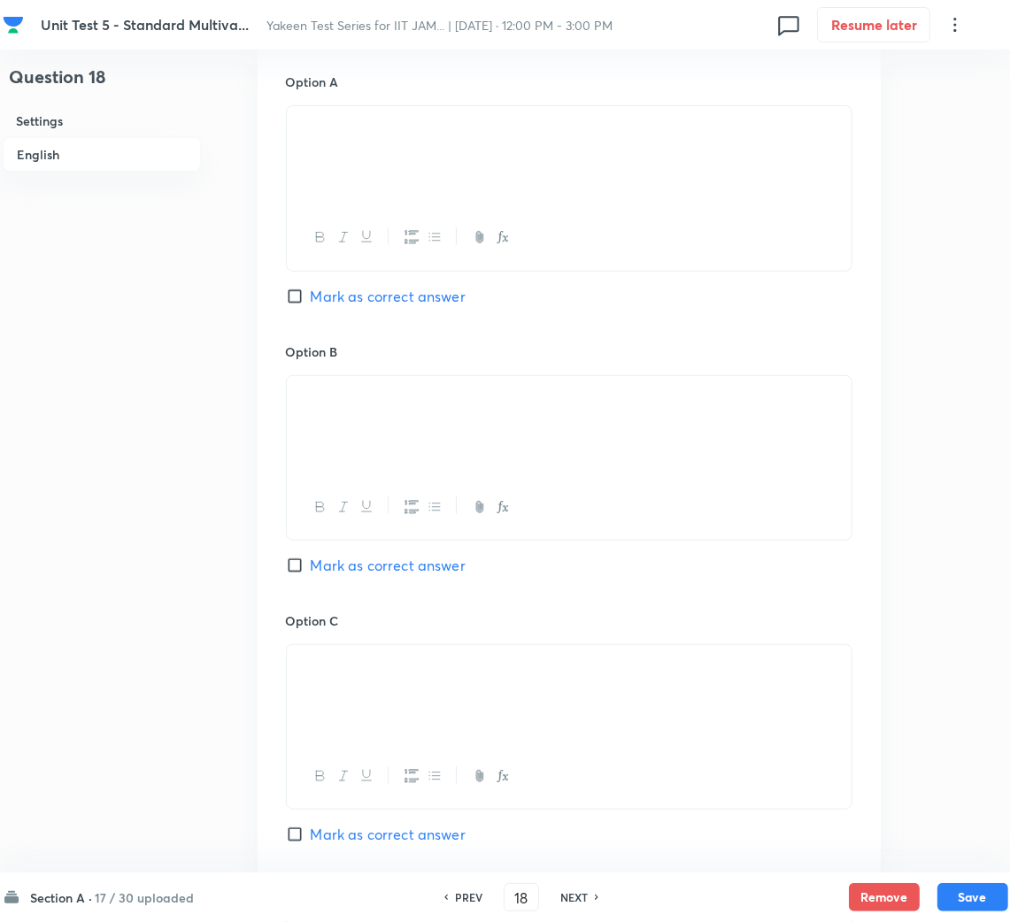
click at [318, 286] on span "Mark as correct answer" at bounding box center [388, 296] width 155 height 21
click at [311, 288] on input "Mark as correct answer" at bounding box center [298, 297] width 25 height 18
checkbox input "true"
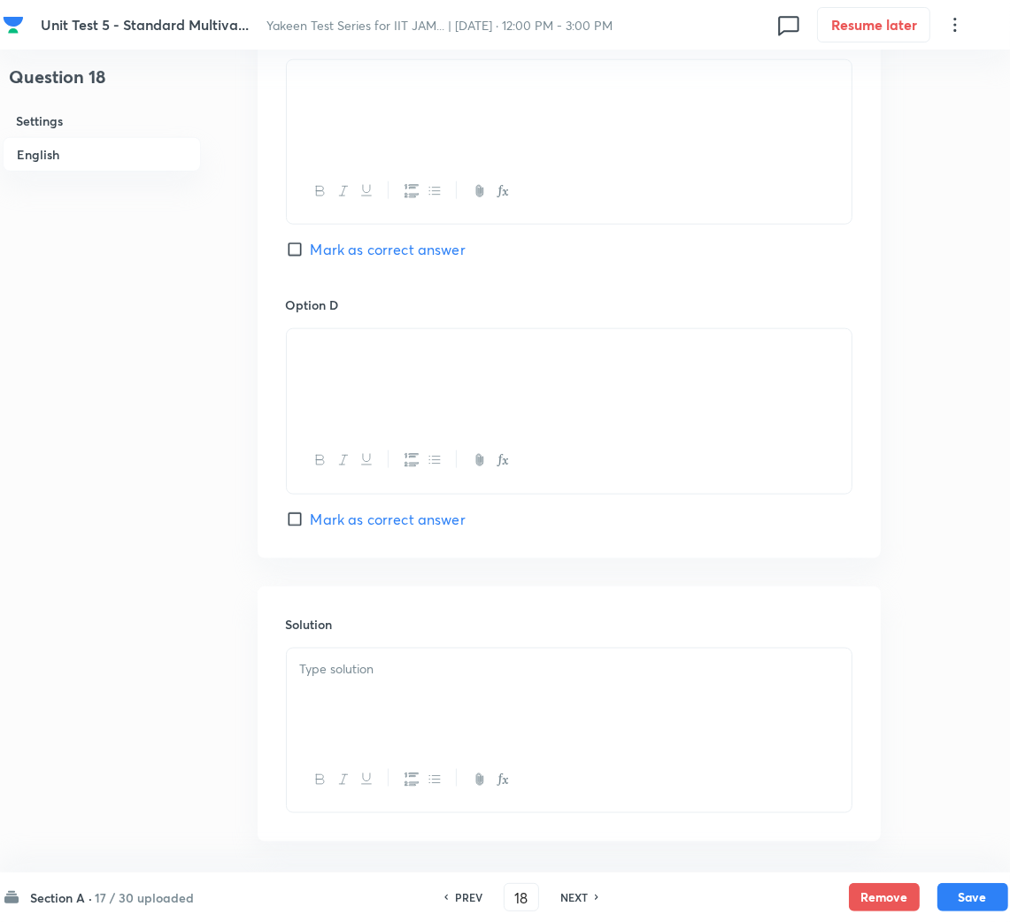
scroll to position [1527, 0]
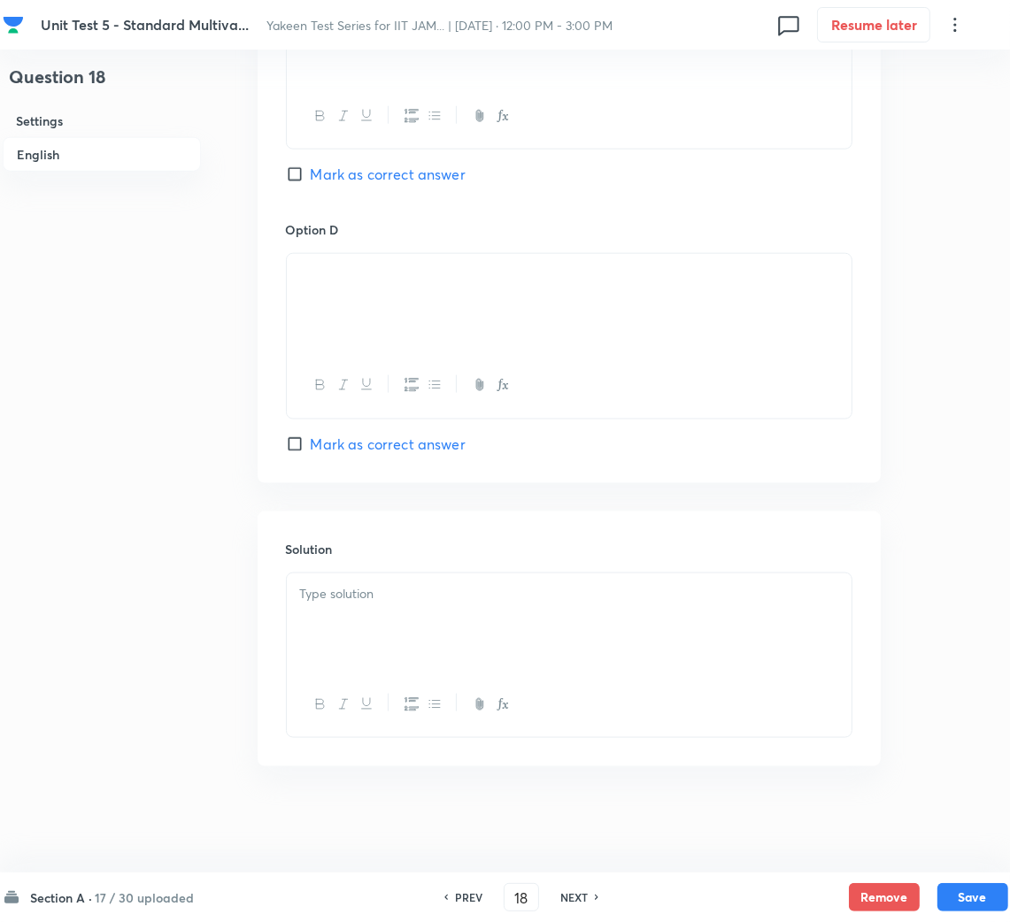
click at [445, 646] on div at bounding box center [569, 622] width 565 height 99
click at [363, 603] on div at bounding box center [569, 622] width 565 height 99
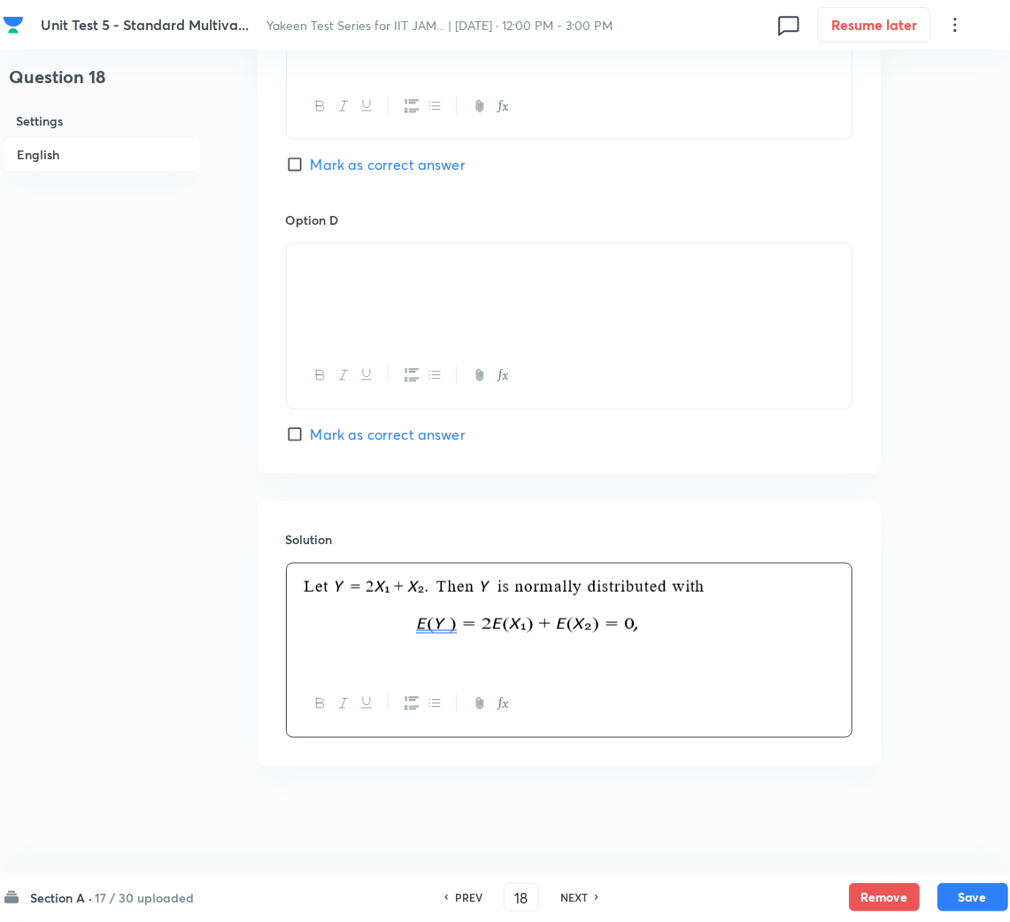
scroll to position [1537, 0]
click at [311, 657] on p at bounding box center [569, 651] width 538 height 20
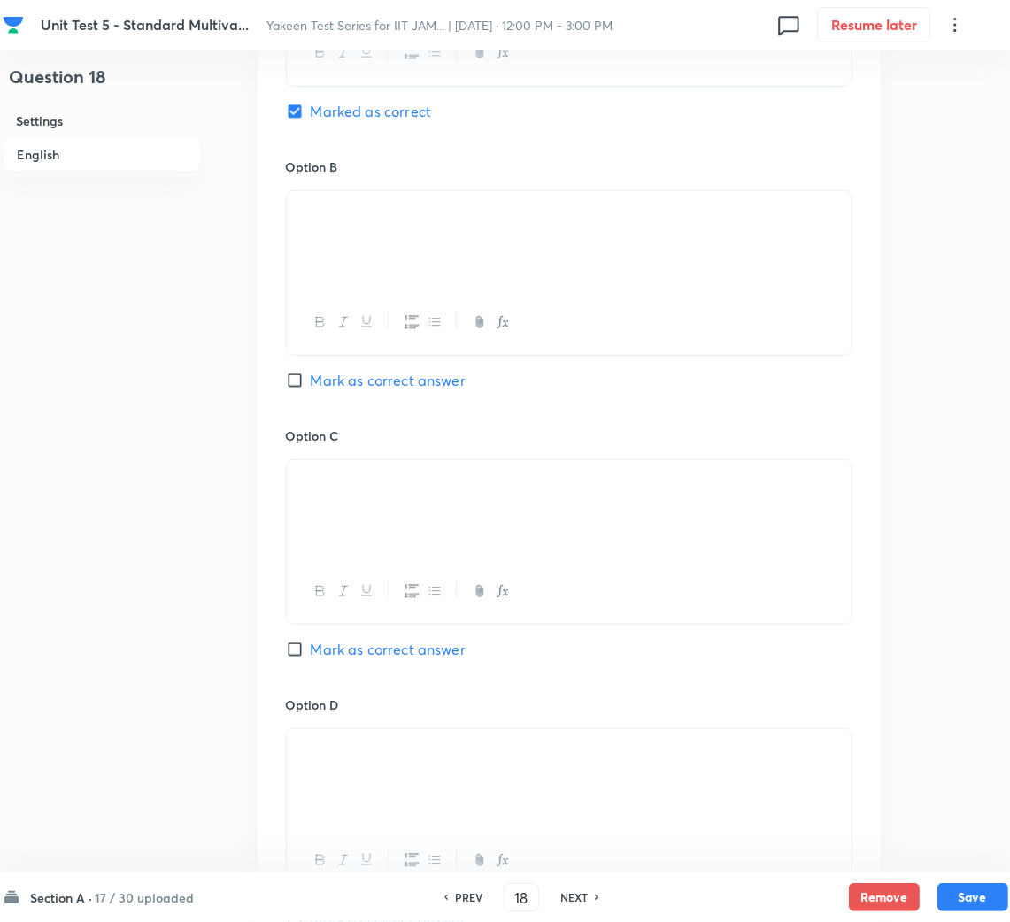
scroll to position [1712, 0]
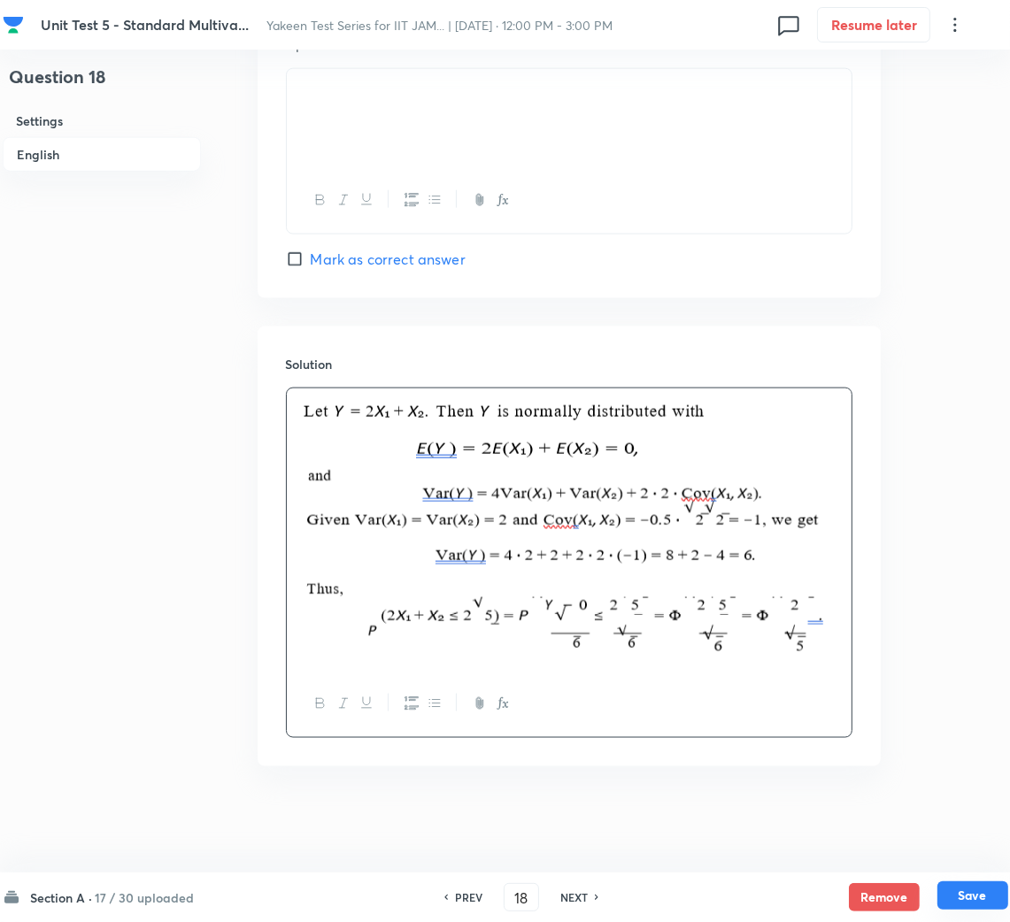
click at [974, 907] on button "Save" at bounding box center [972, 895] width 71 height 28
type input "19"
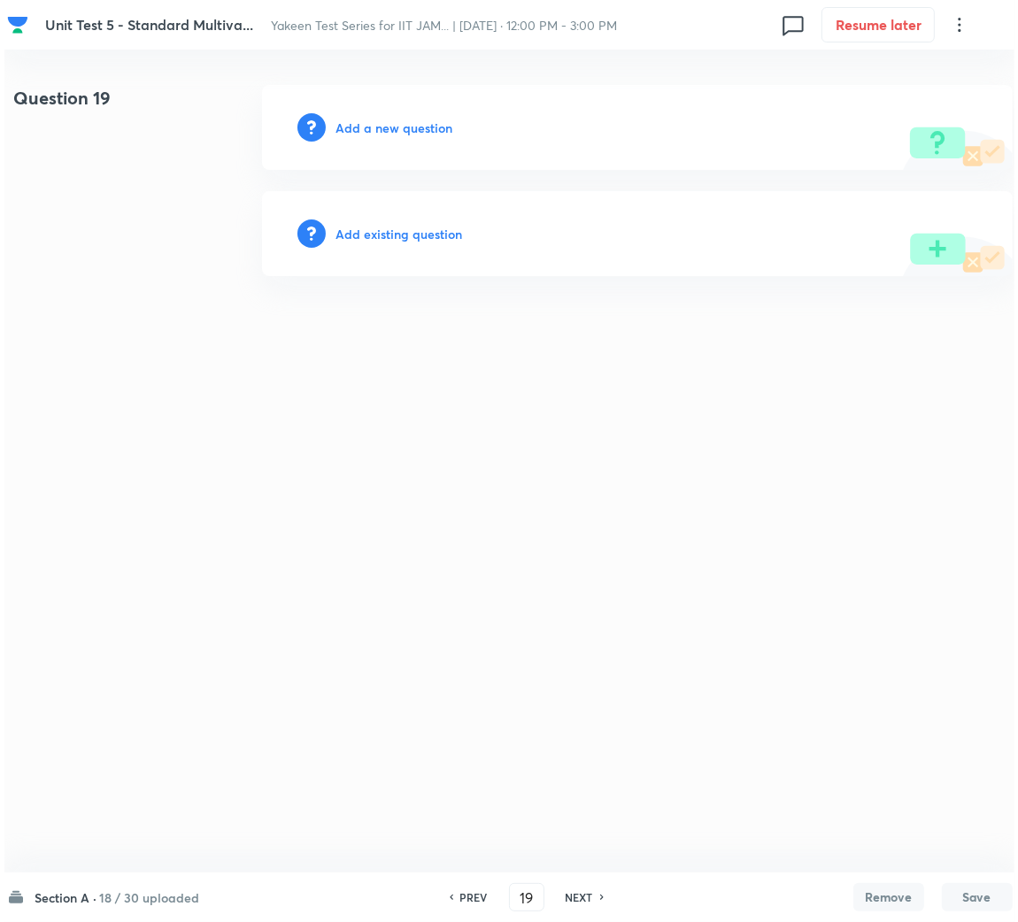
scroll to position [0, 0]
click at [380, 121] on h6 "Add a new question" at bounding box center [393, 128] width 117 height 19
click at [380, 122] on h6 "Choose a question type" at bounding box center [403, 128] width 136 height 19
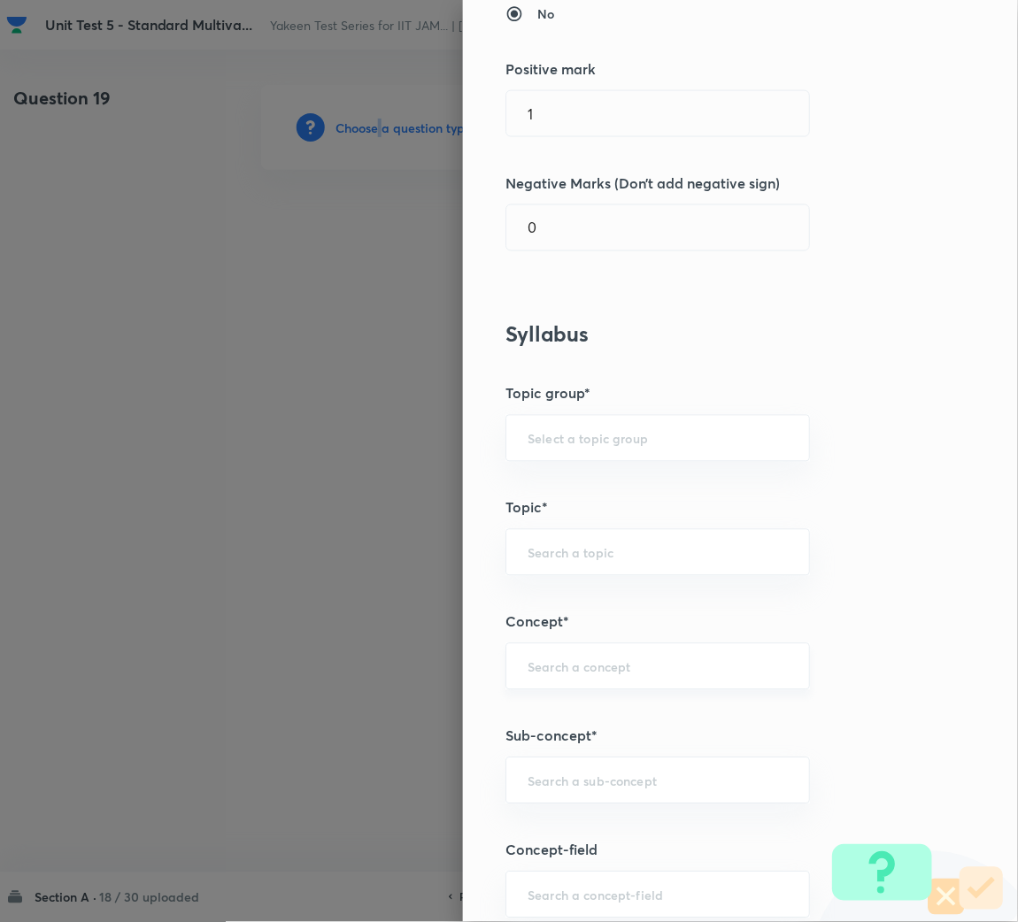
scroll to position [531, 0]
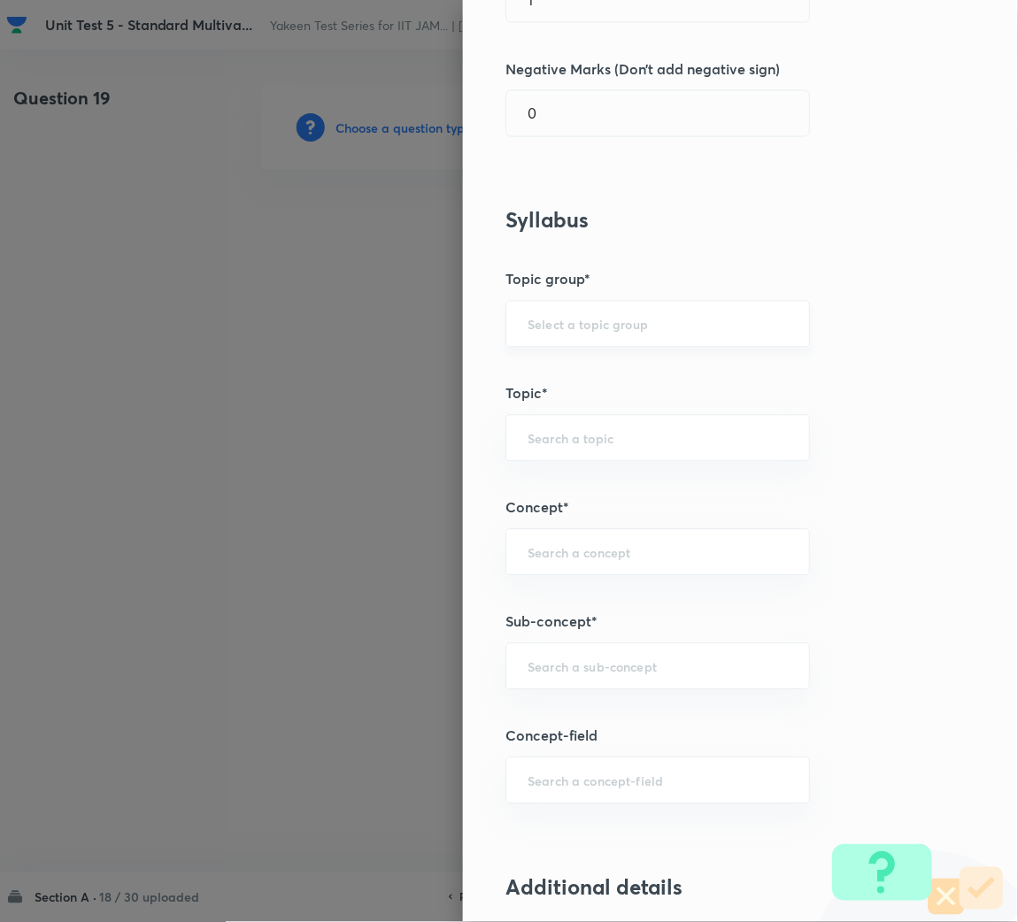
click at [549, 322] on input "text" at bounding box center [657, 324] width 260 height 17
type input "c"
click at [569, 675] on input "text" at bounding box center [657, 666] width 260 height 17
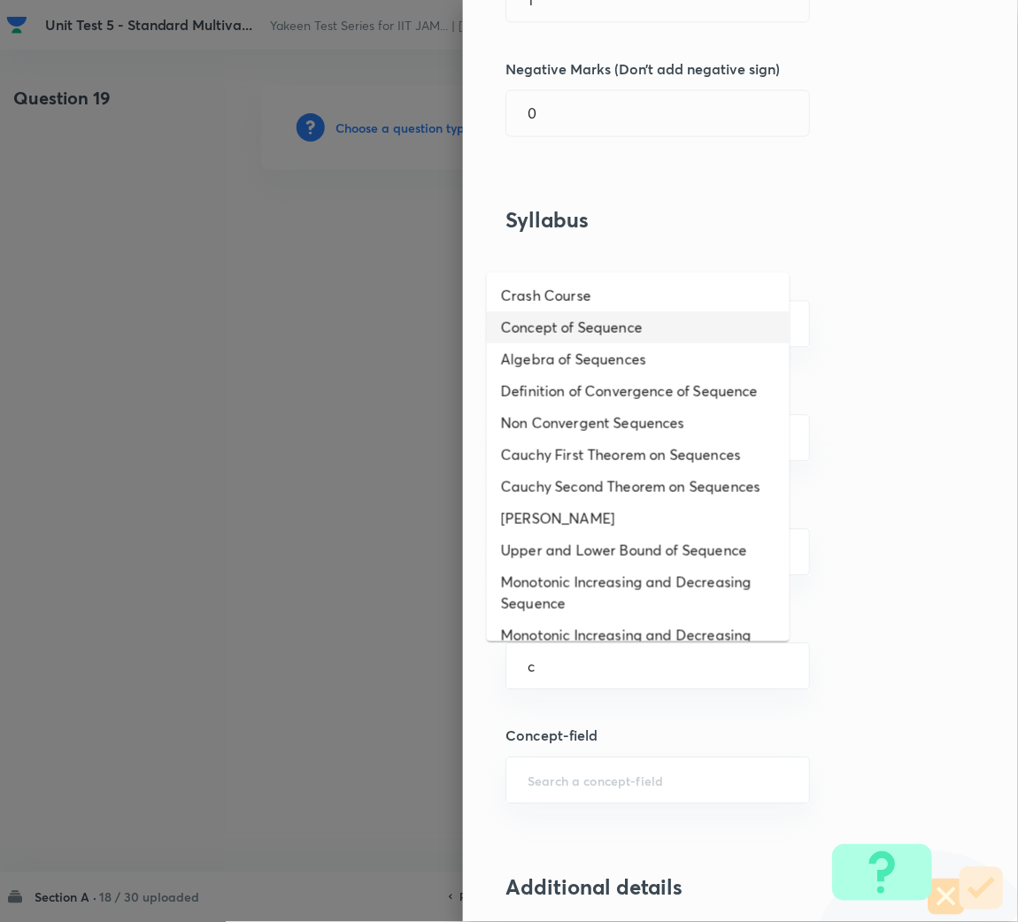
click at [565, 322] on li "Concept of Sequence" at bounding box center [638, 327] width 303 height 32
type input "Concept of Sequence"
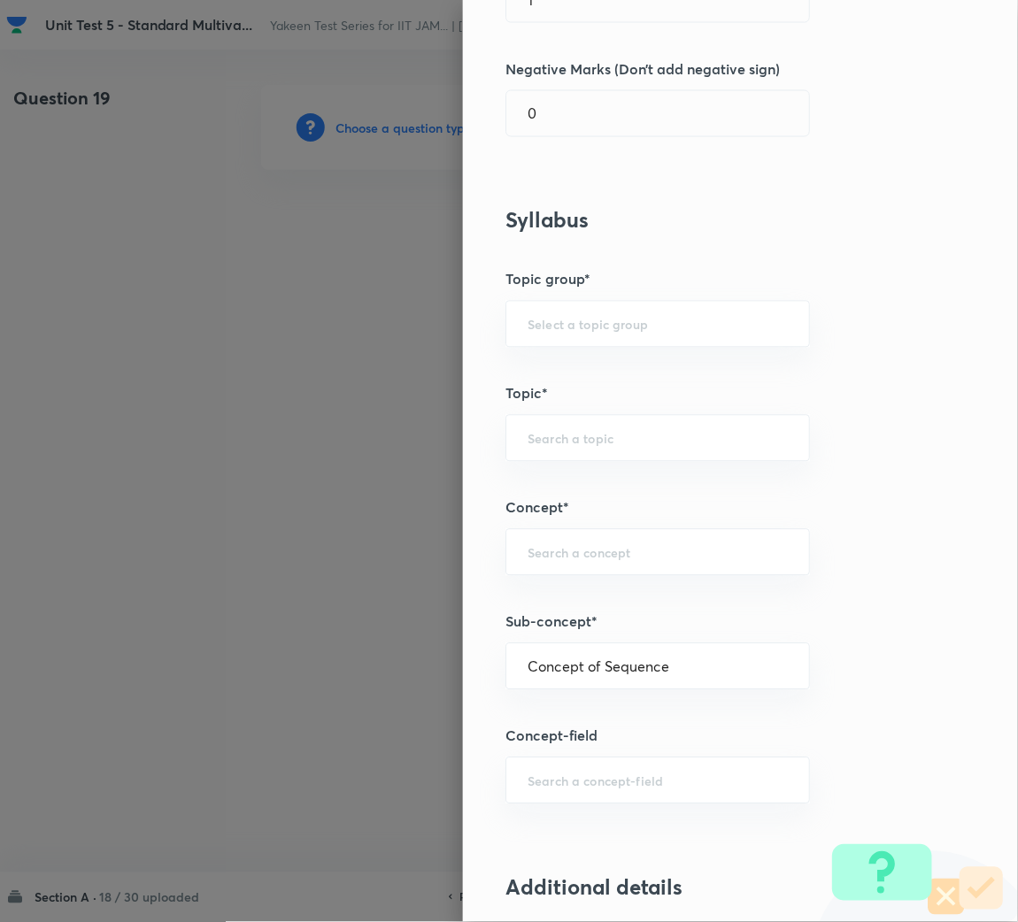
type input "Mathematics"
type input "Sequences & Series-Real Nos."
type input "Sequence of Real Numbers"
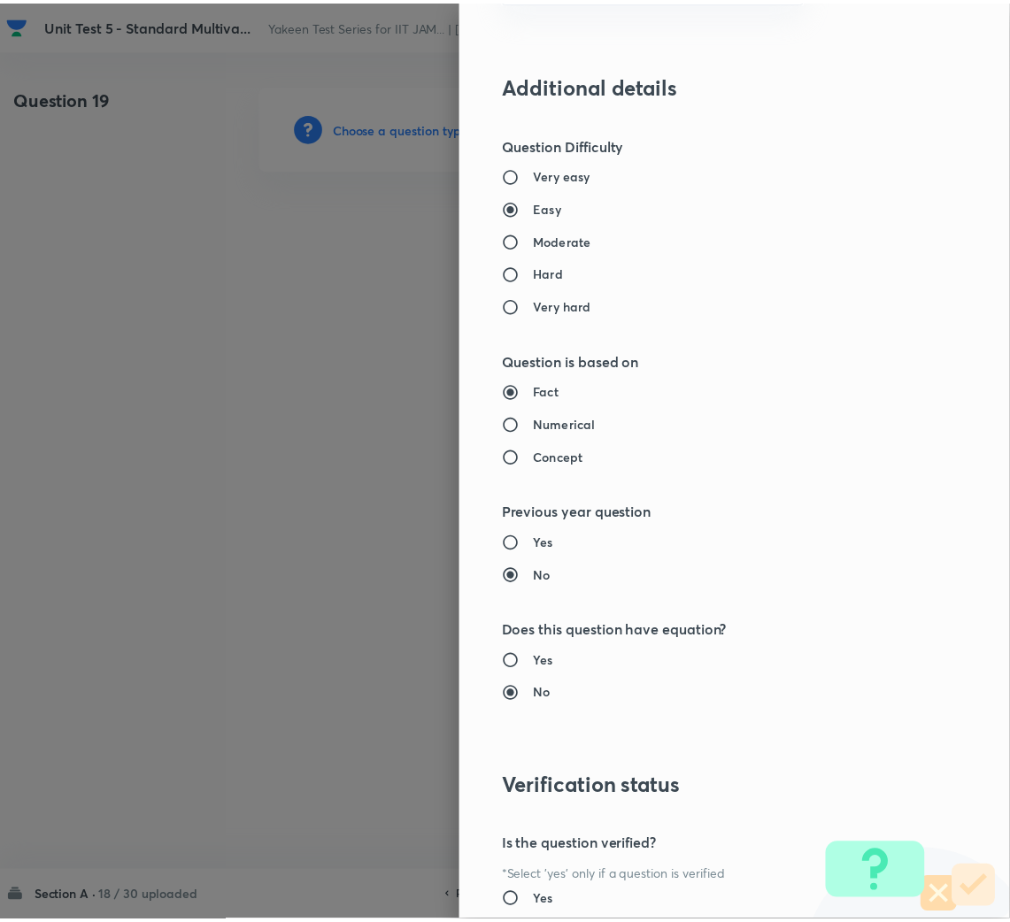
scroll to position [1491, 0]
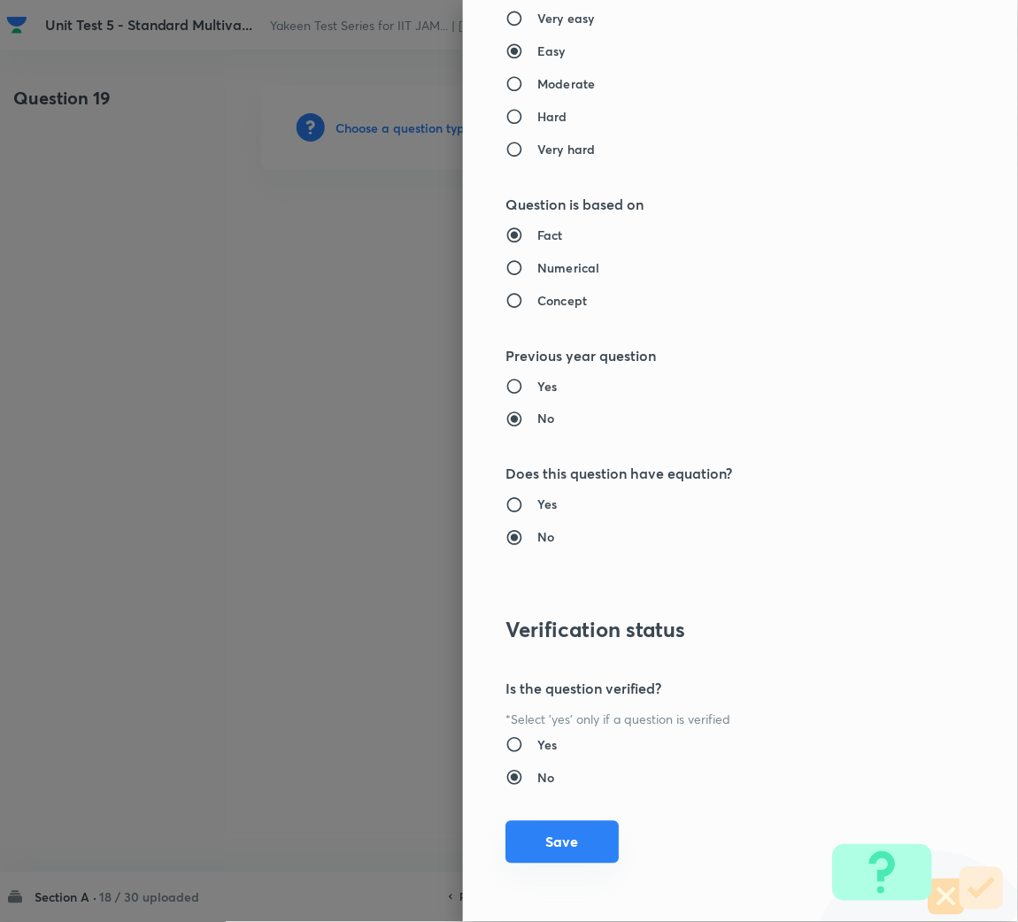
drag, startPoint x: 544, startPoint y: 844, endPoint x: 450, endPoint y: 672, distance: 196.4
click at [542, 837] on button "Save" at bounding box center [561, 842] width 113 height 42
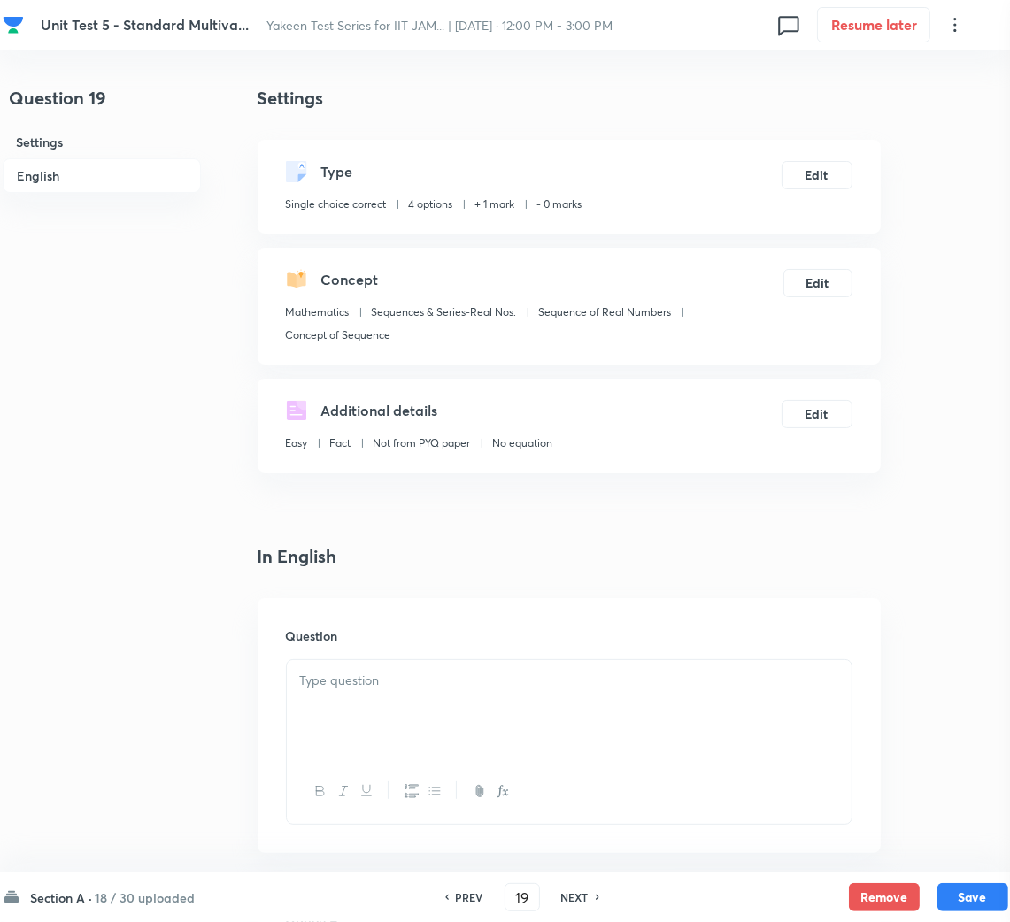
click at [438, 656] on div "Question" at bounding box center [568, 725] width 623 height 255
click at [419, 683] on p at bounding box center [569, 681] width 538 height 20
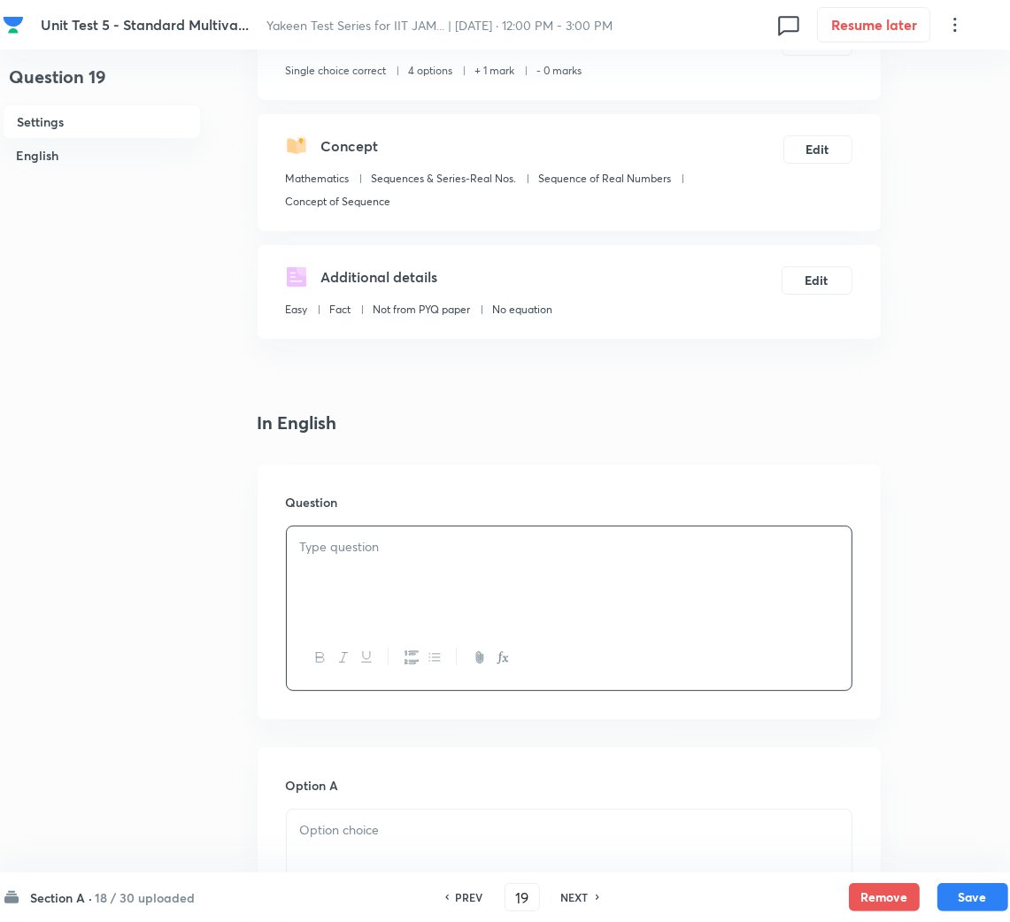
scroll to position [265, 0]
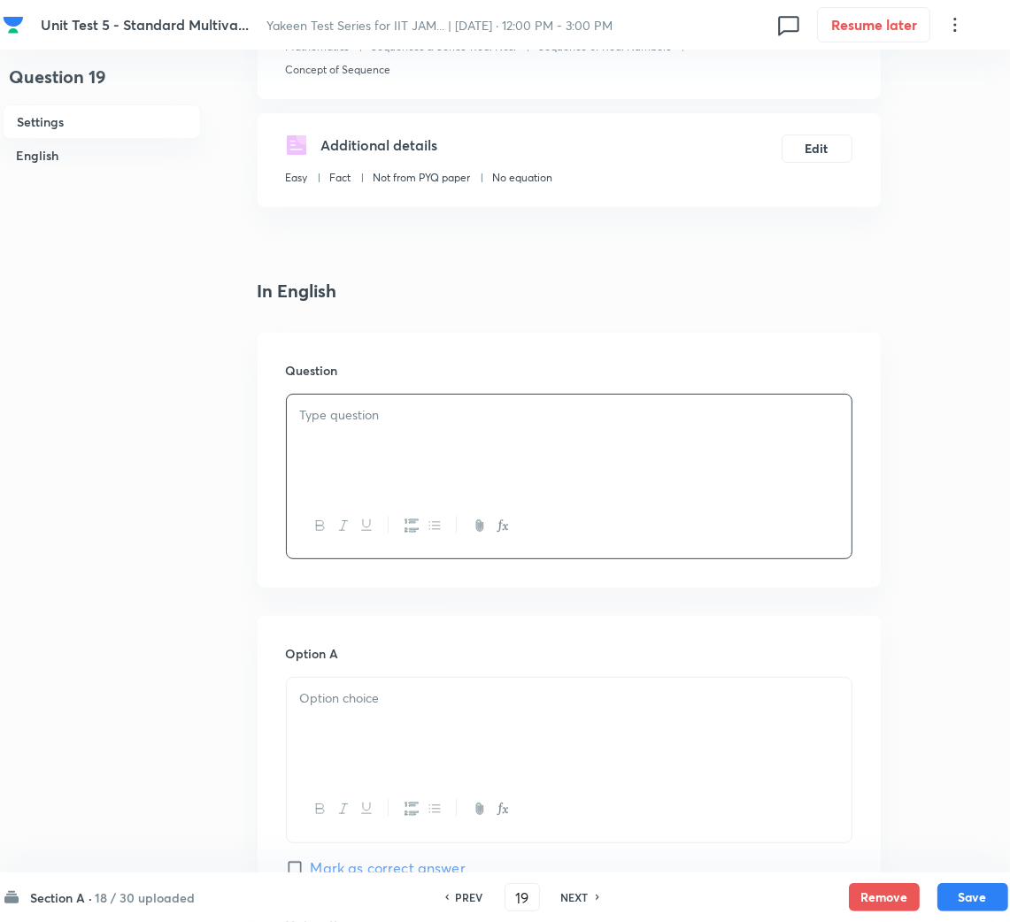
click at [306, 434] on div at bounding box center [569, 444] width 565 height 99
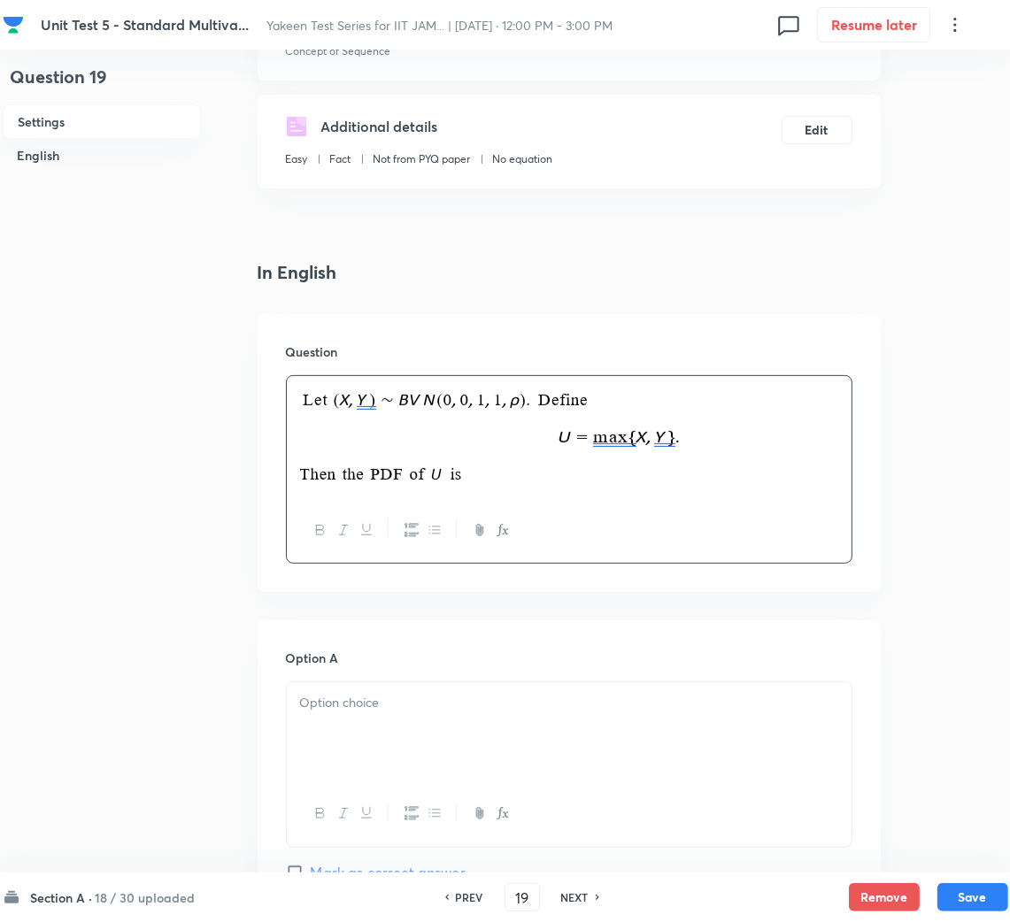
scroll to position [397, 0]
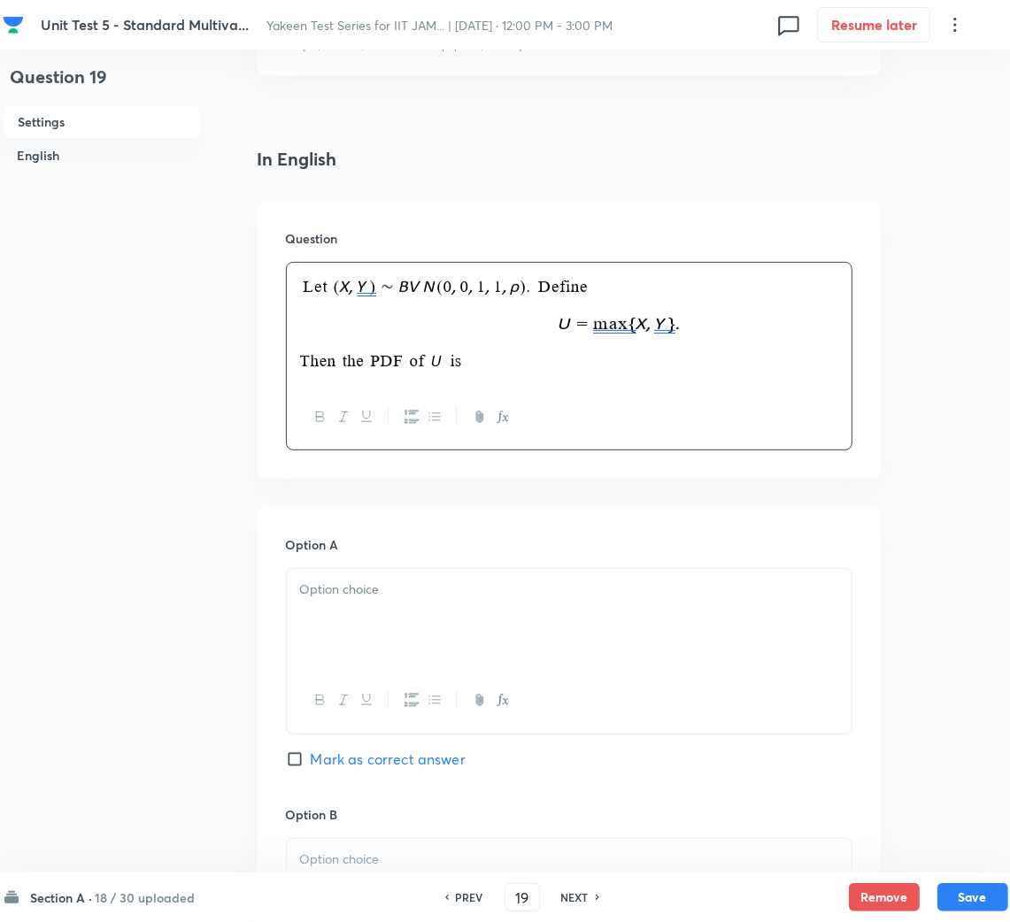
click at [376, 599] on p at bounding box center [569, 590] width 538 height 20
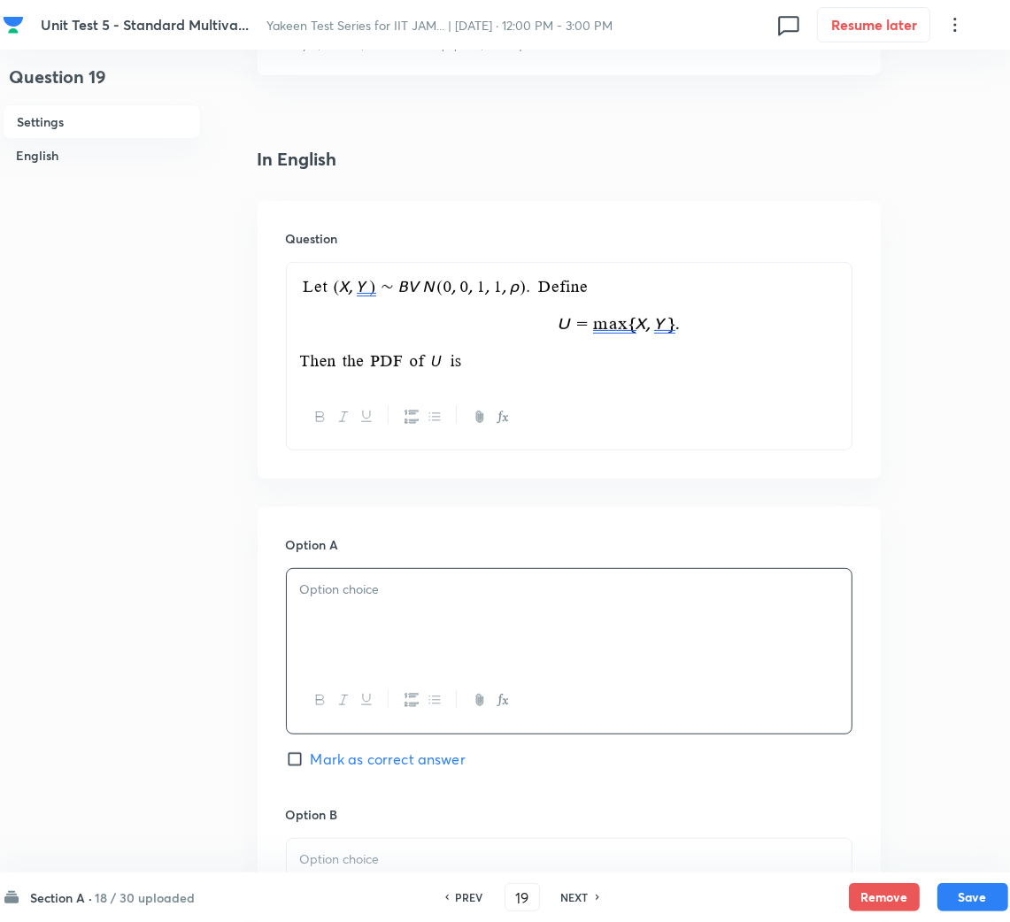
click at [355, 581] on p at bounding box center [569, 590] width 538 height 20
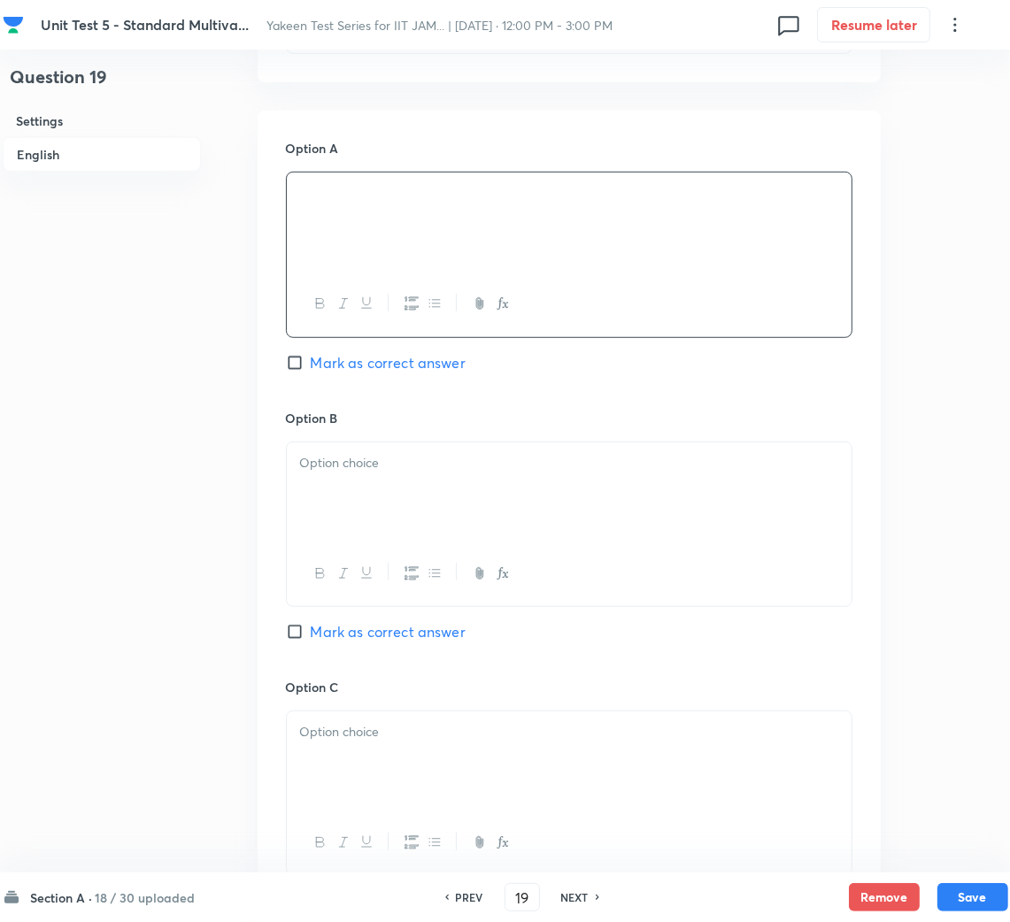
scroll to position [795, 0]
click at [369, 531] on div at bounding box center [569, 490] width 565 height 99
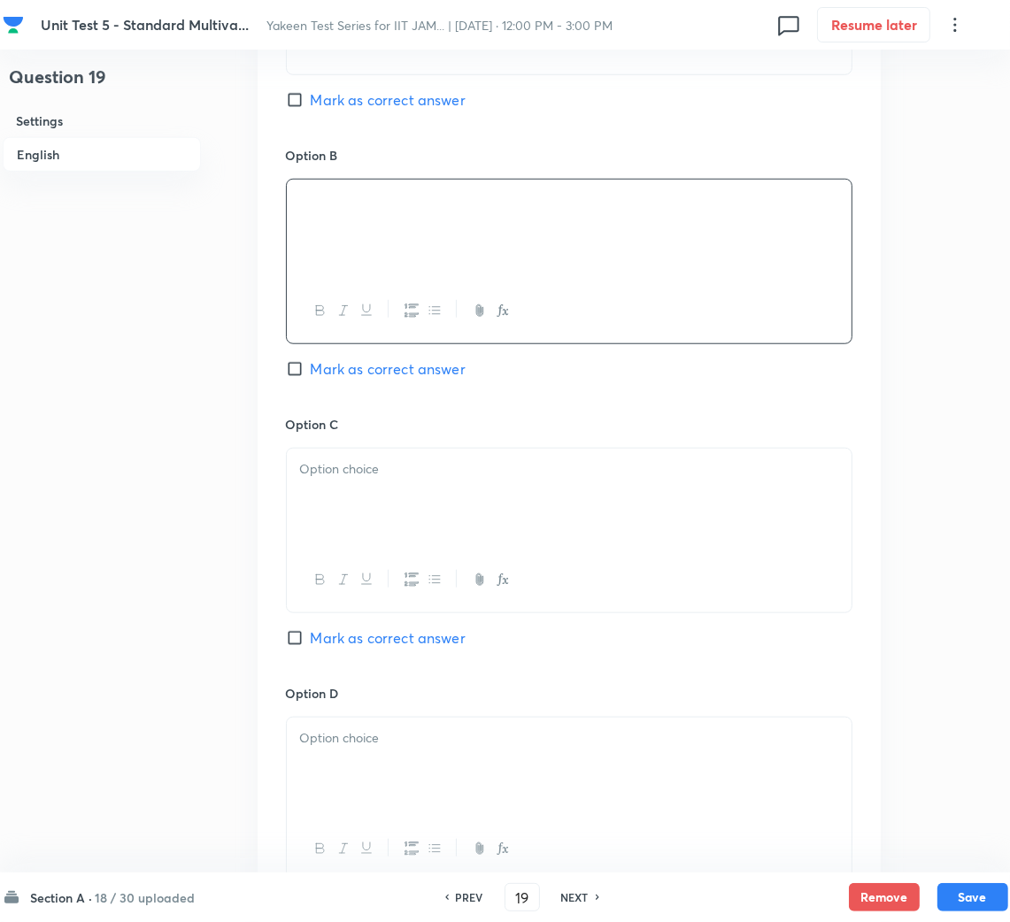
scroll to position [1062, 0]
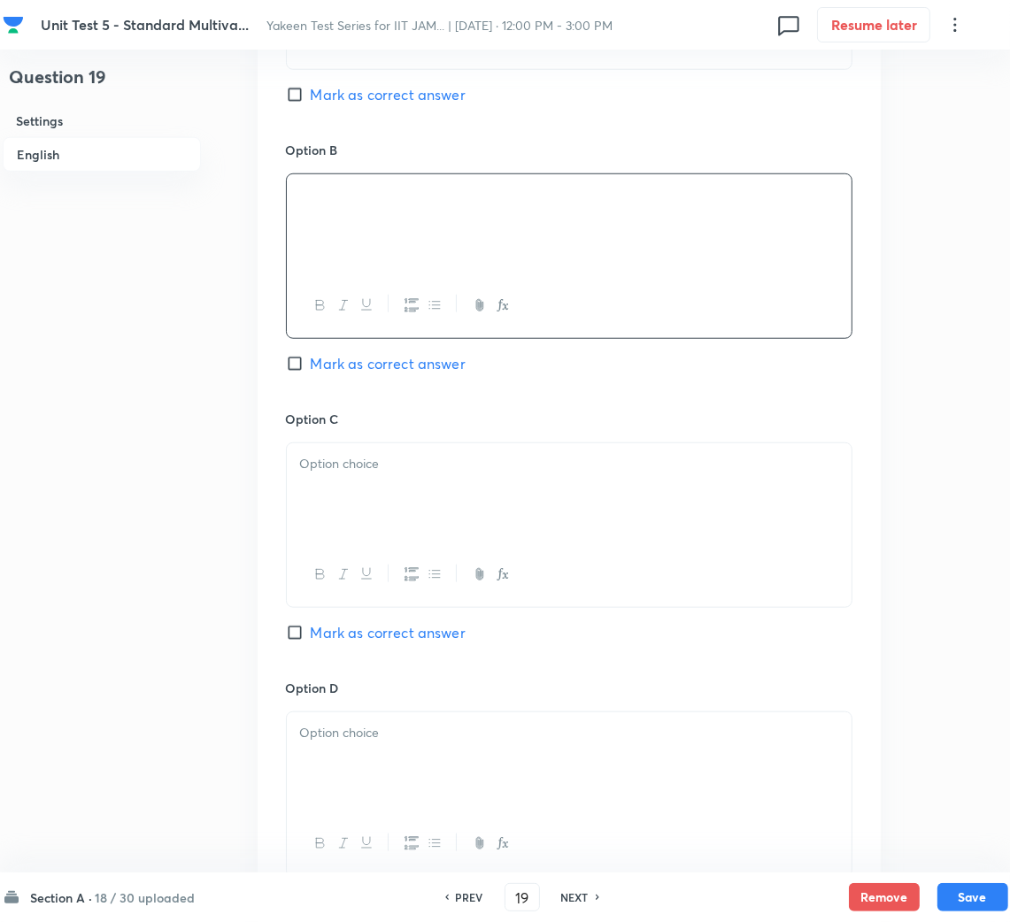
click at [357, 525] on div at bounding box center [569, 492] width 565 height 99
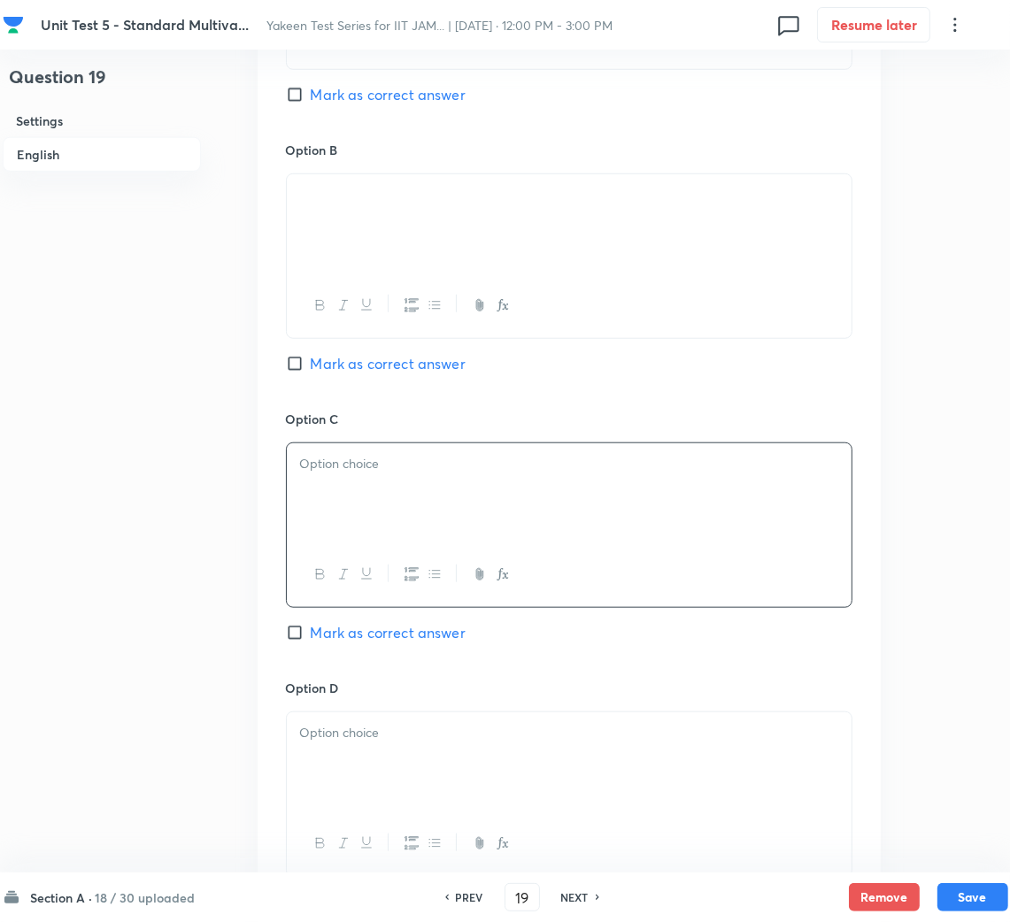
click at [365, 523] on div at bounding box center [569, 492] width 565 height 99
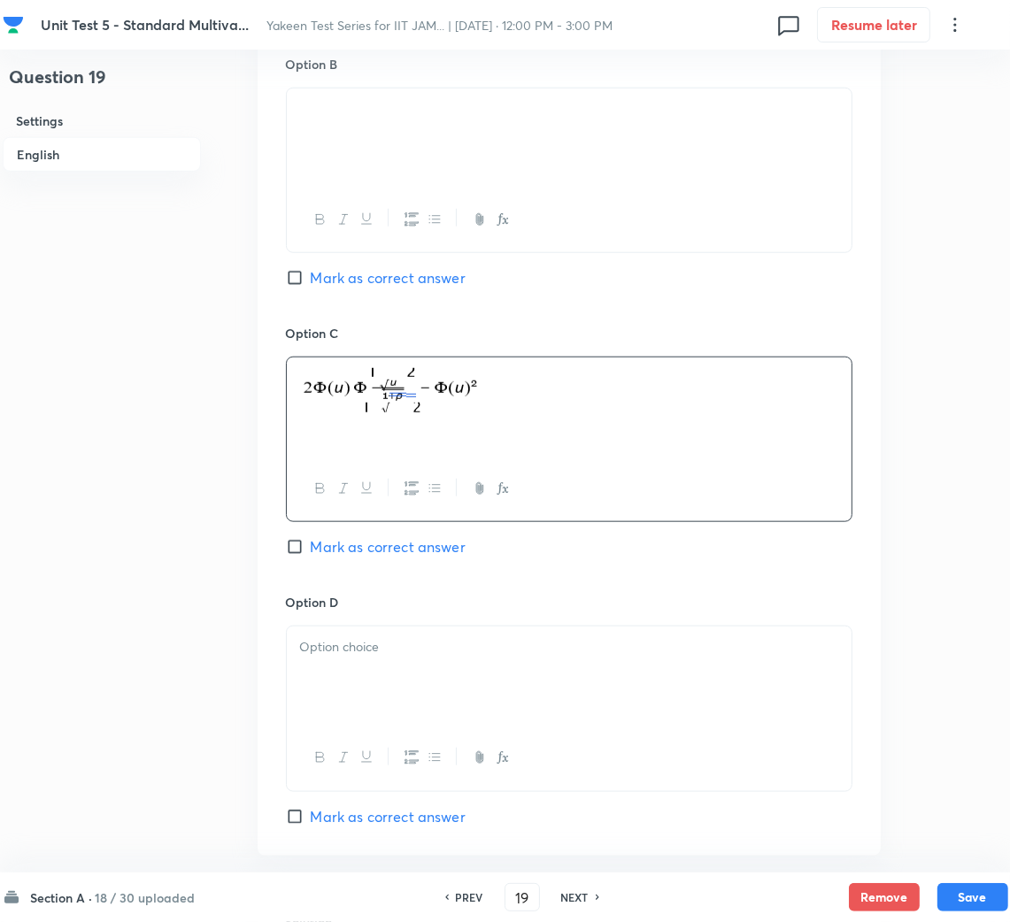
scroll to position [1326, 0]
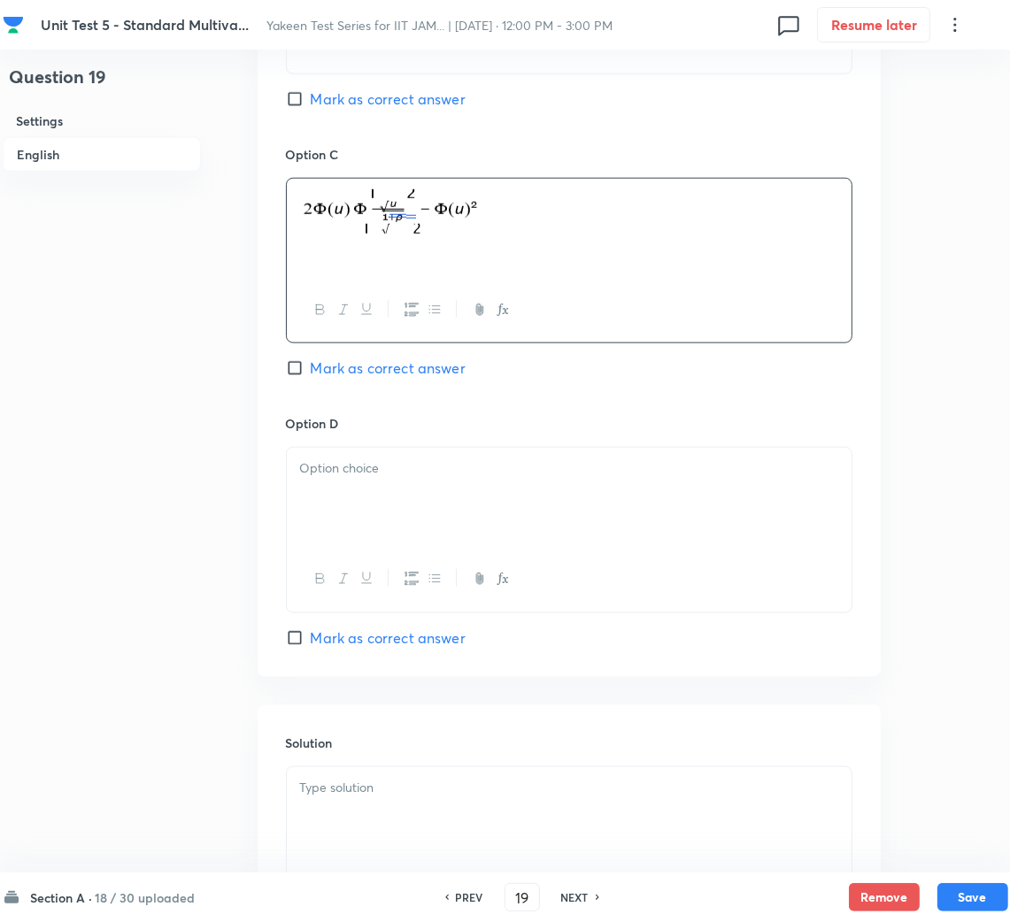
click at [371, 499] on div at bounding box center [569, 497] width 565 height 99
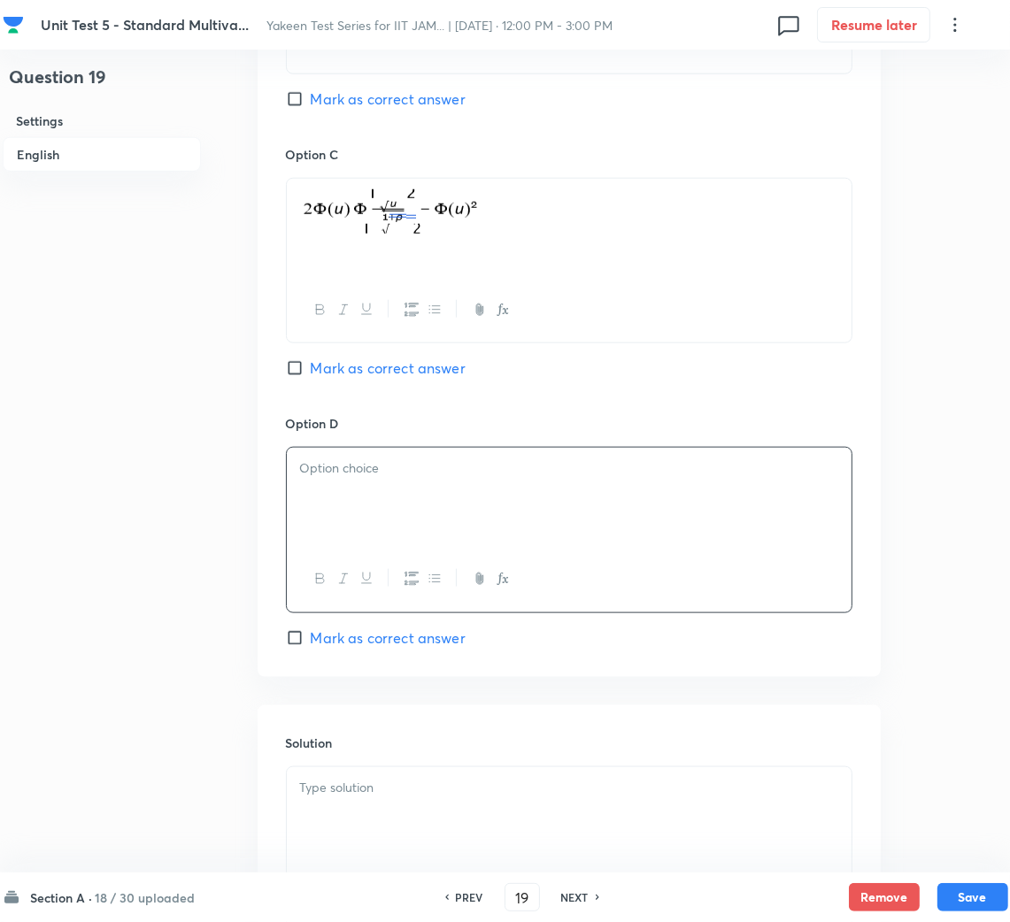
click at [395, 503] on div at bounding box center [569, 497] width 565 height 99
click at [334, 374] on span "Mark as correct answer" at bounding box center [388, 367] width 155 height 21
click at [311, 374] on input "Mark as correct answer" at bounding box center [298, 368] width 25 height 18
checkbox input "true"
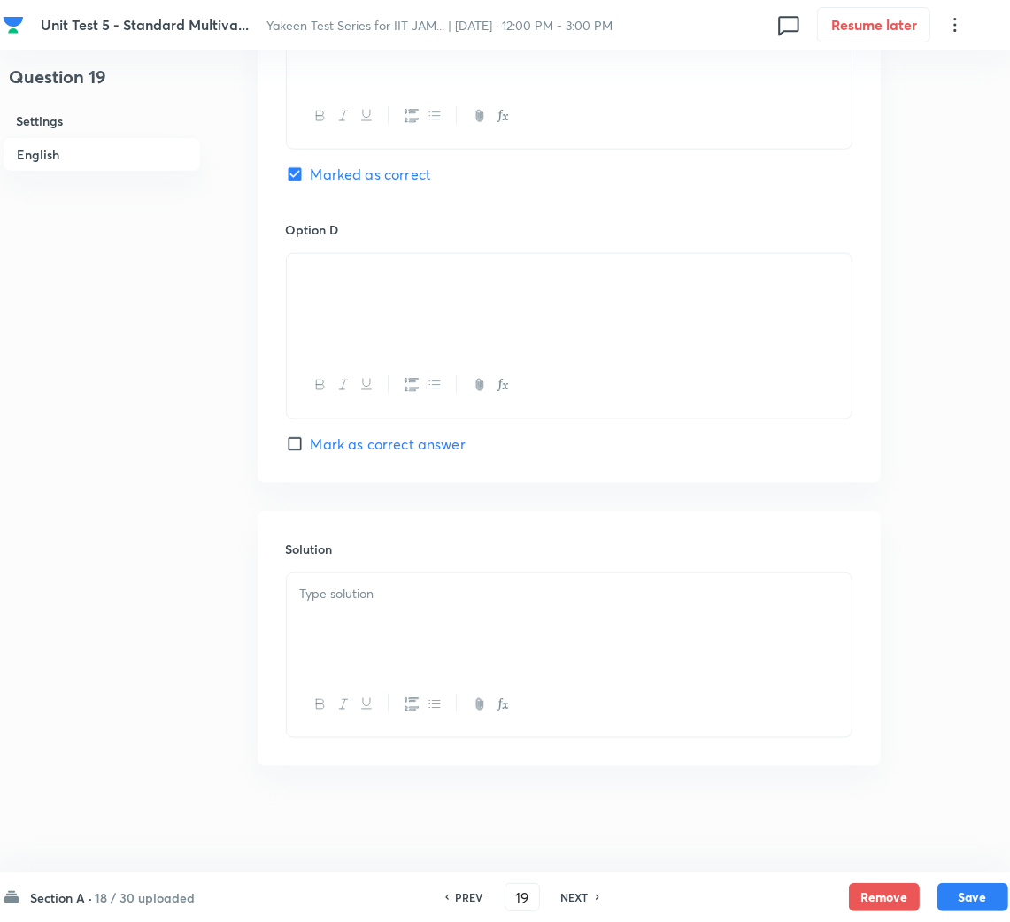
scroll to position [1525, 0]
click at [337, 616] on div at bounding box center [569, 622] width 565 height 99
click at [497, 626] on div at bounding box center [569, 622] width 565 height 99
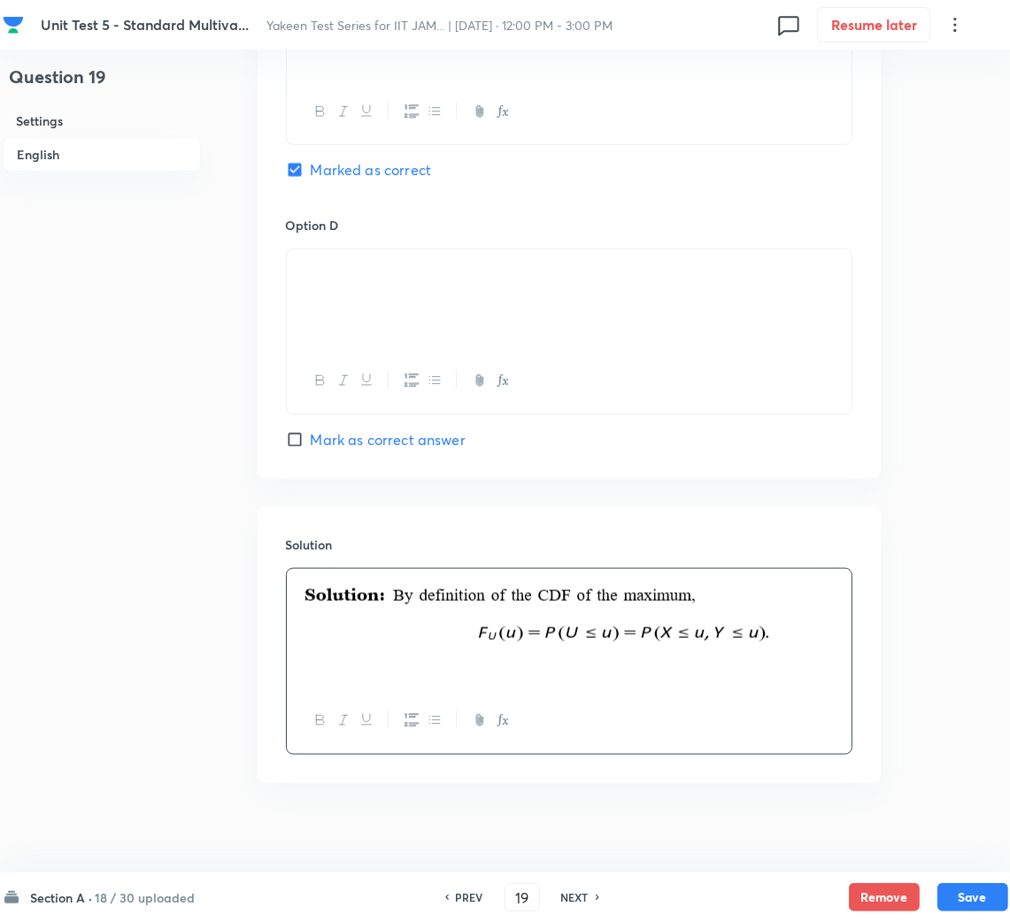
click at [739, 666] on p at bounding box center [569, 667] width 538 height 20
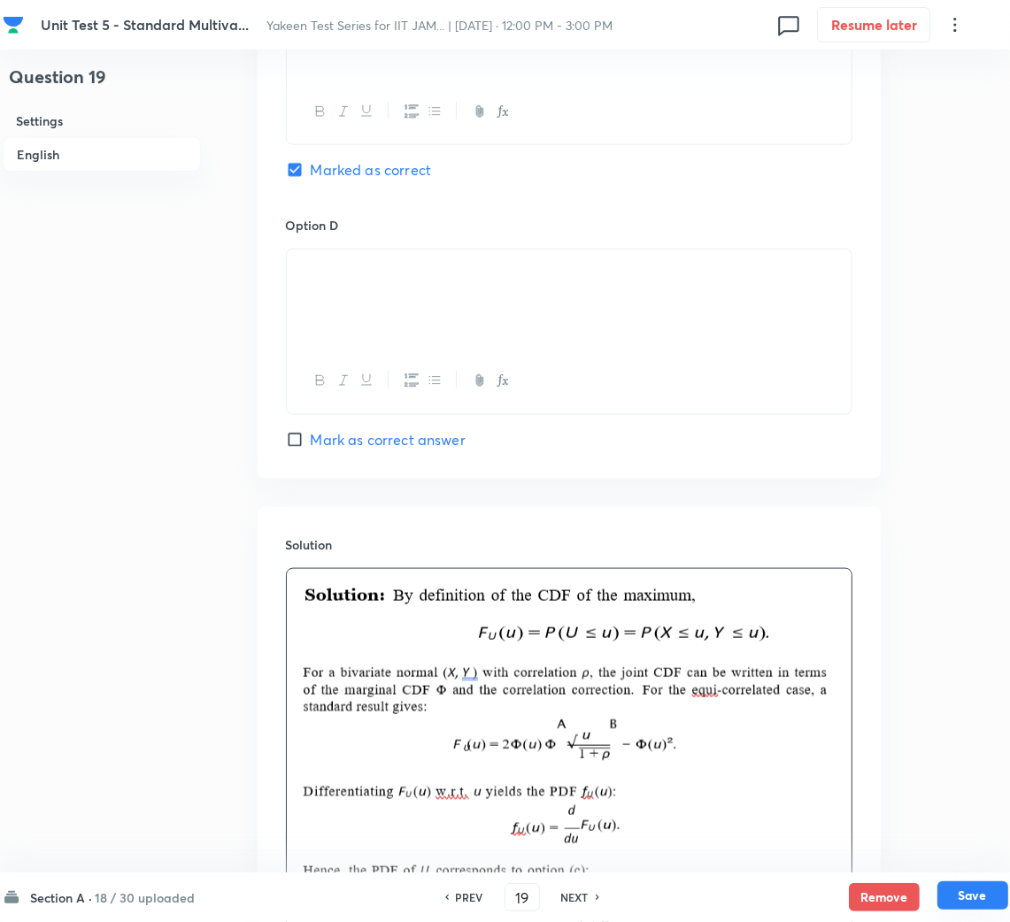
click at [958, 887] on button "Save" at bounding box center [972, 895] width 71 height 28
type input "20"
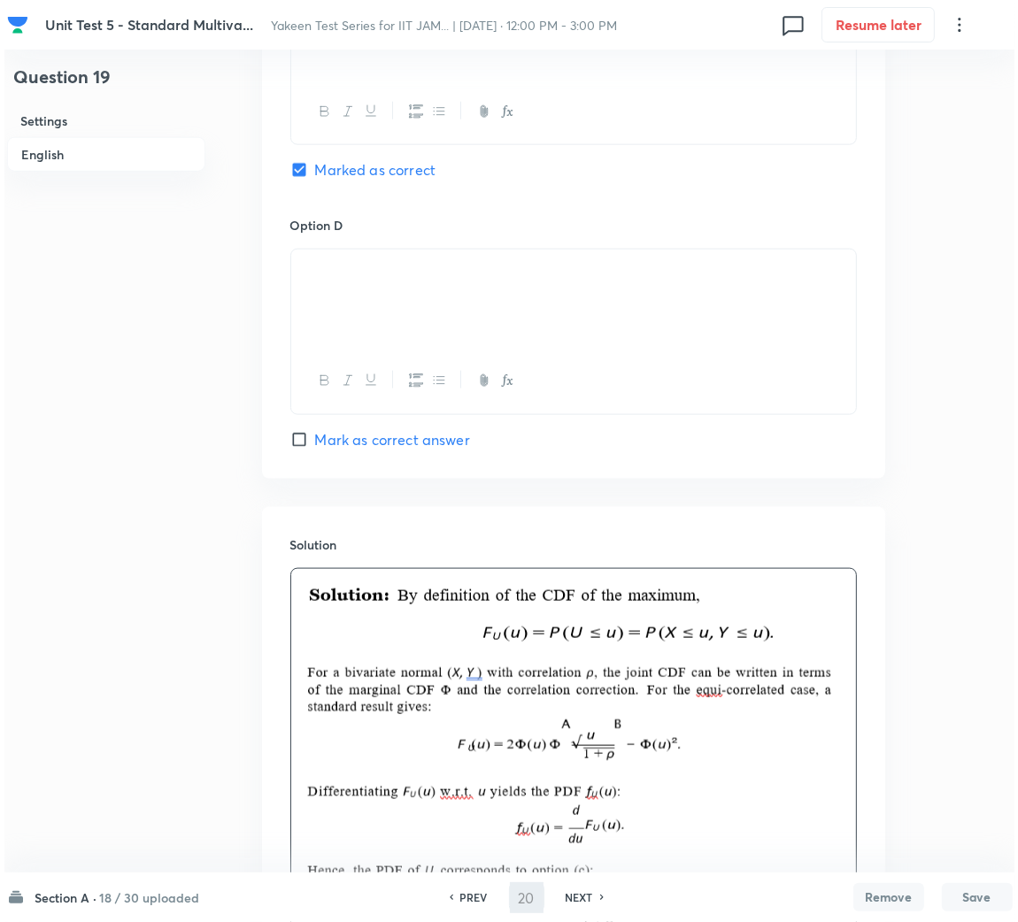
scroll to position [0, 0]
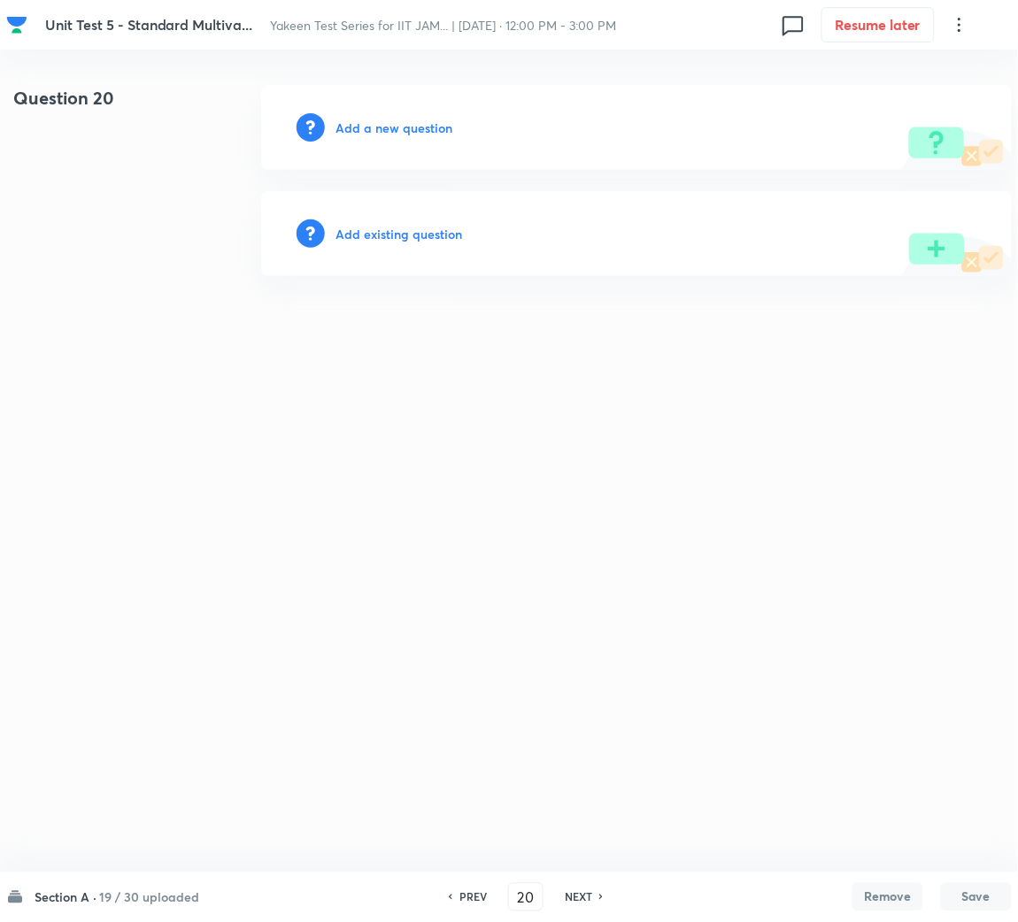
click at [406, 130] on h6 "Add a new question" at bounding box center [393, 128] width 117 height 19
click at [406, 129] on h6 "Choose a question type" at bounding box center [403, 128] width 136 height 19
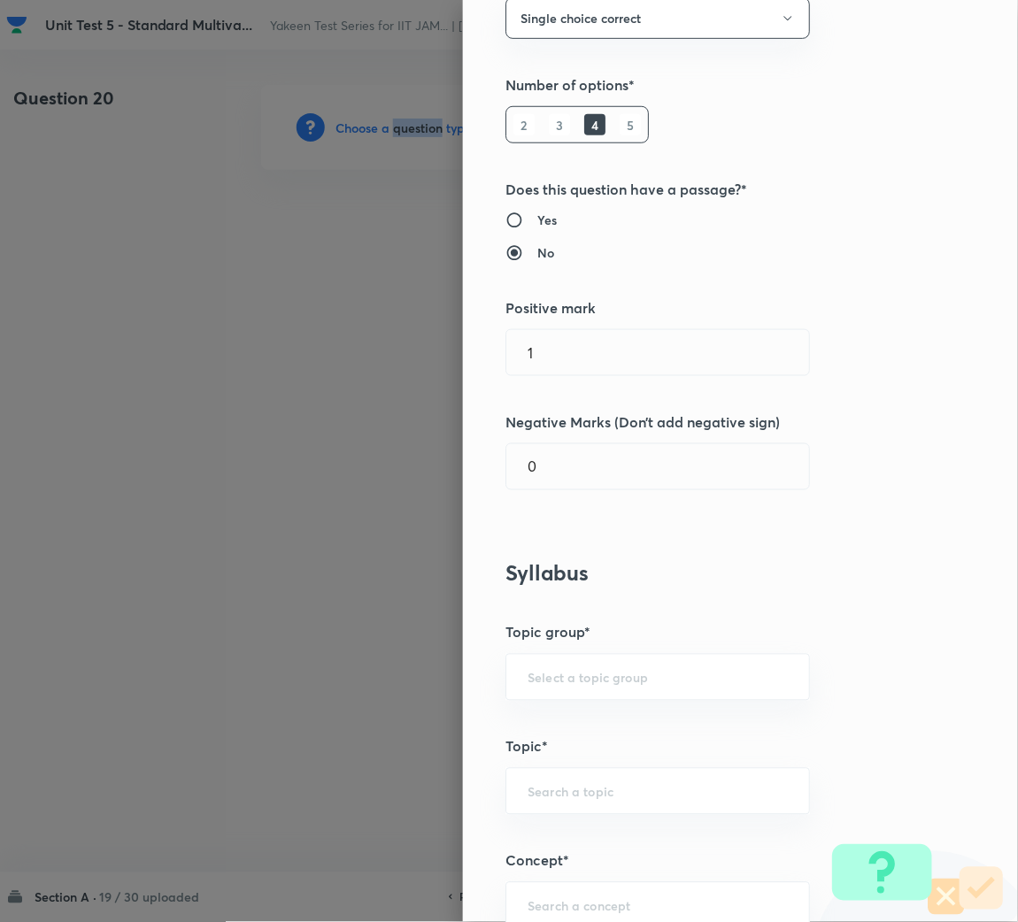
scroll to position [397, 0]
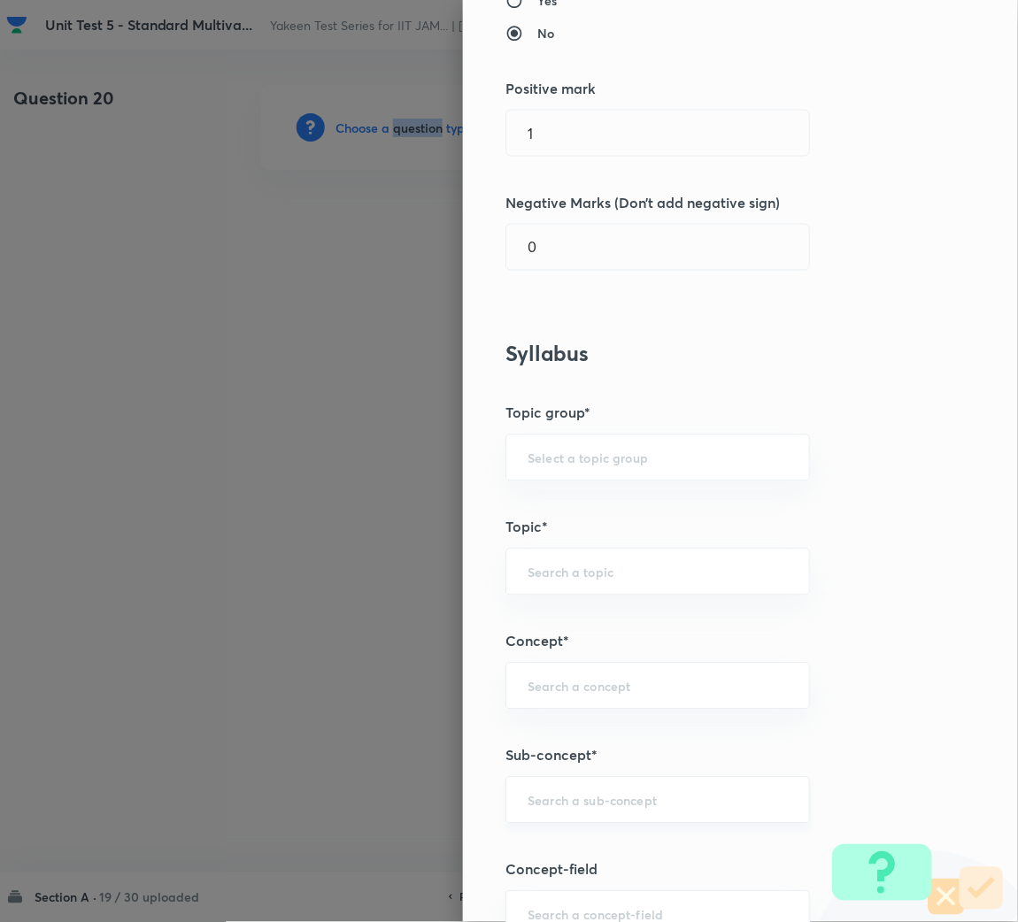
click at [565, 794] on div "​" at bounding box center [657, 800] width 304 height 47
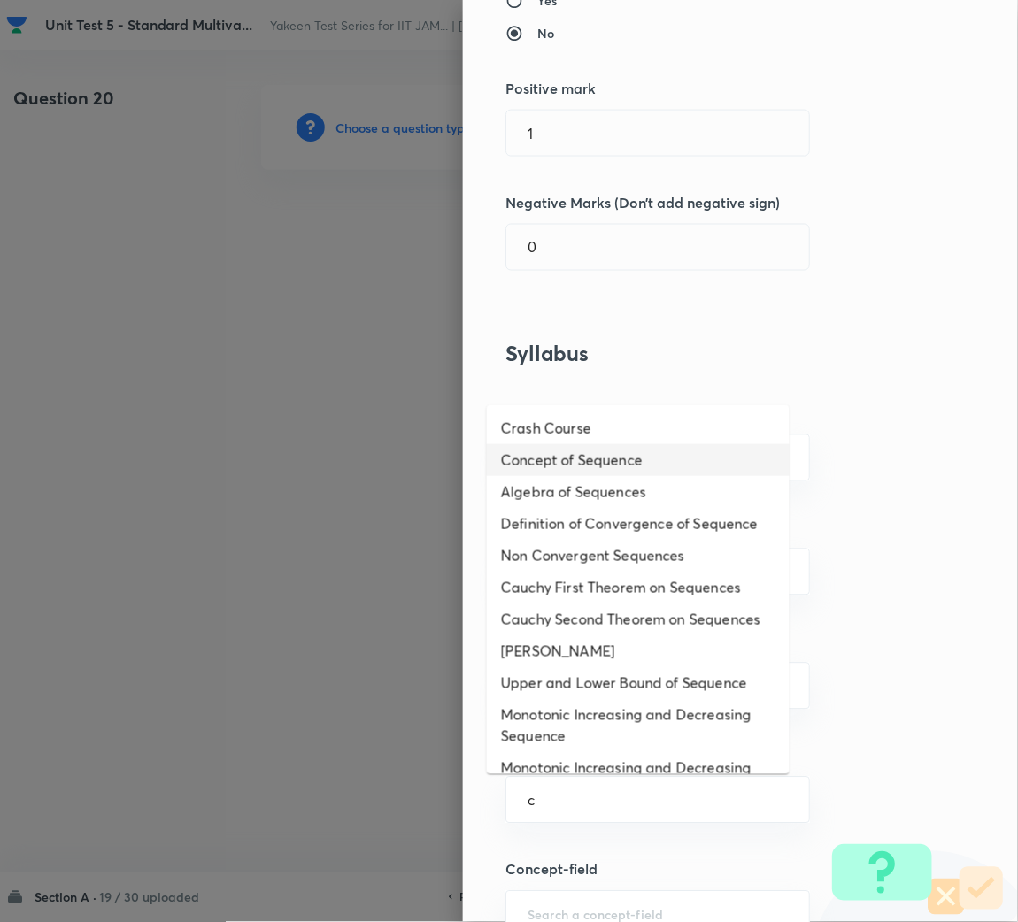
click at [586, 453] on li "Concept of Sequence" at bounding box center [638, 460] width 303 height 32
type input "Concept of Sequence"
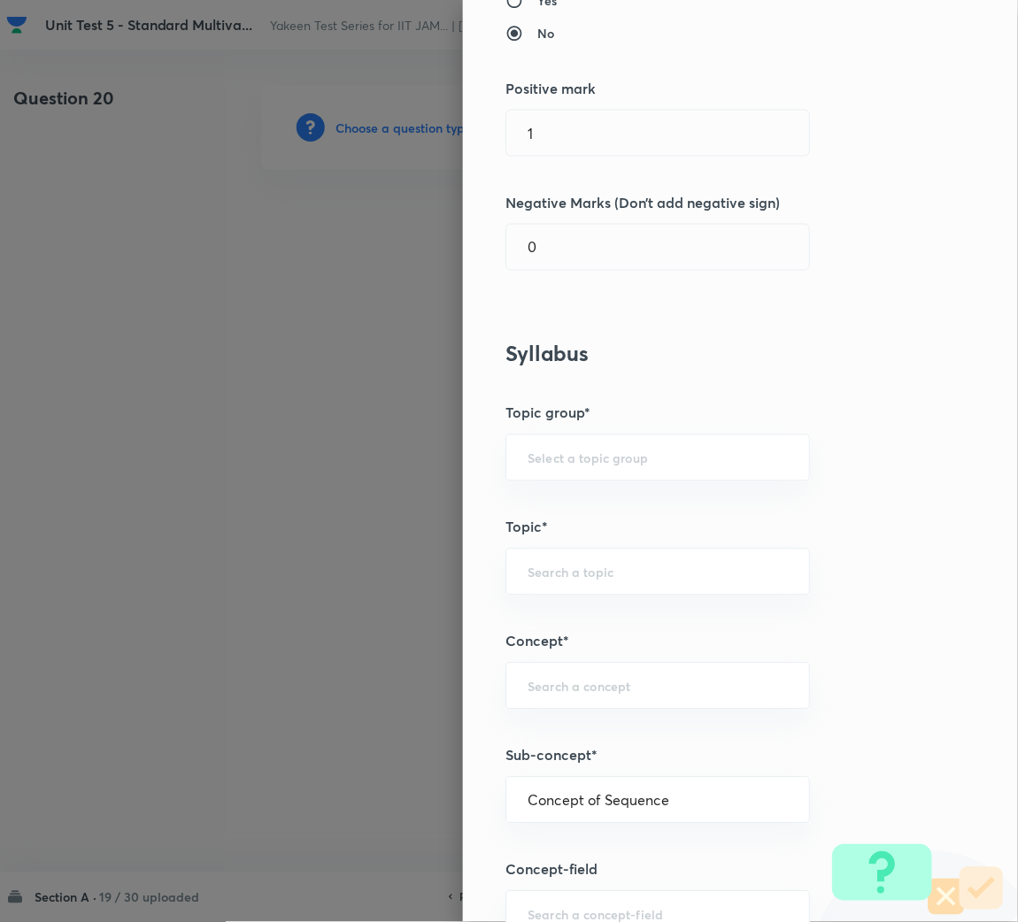
type input "Mathematics"
type input "Sequences & Series-Real Nos."
type input "Sequence of Real Numbers"
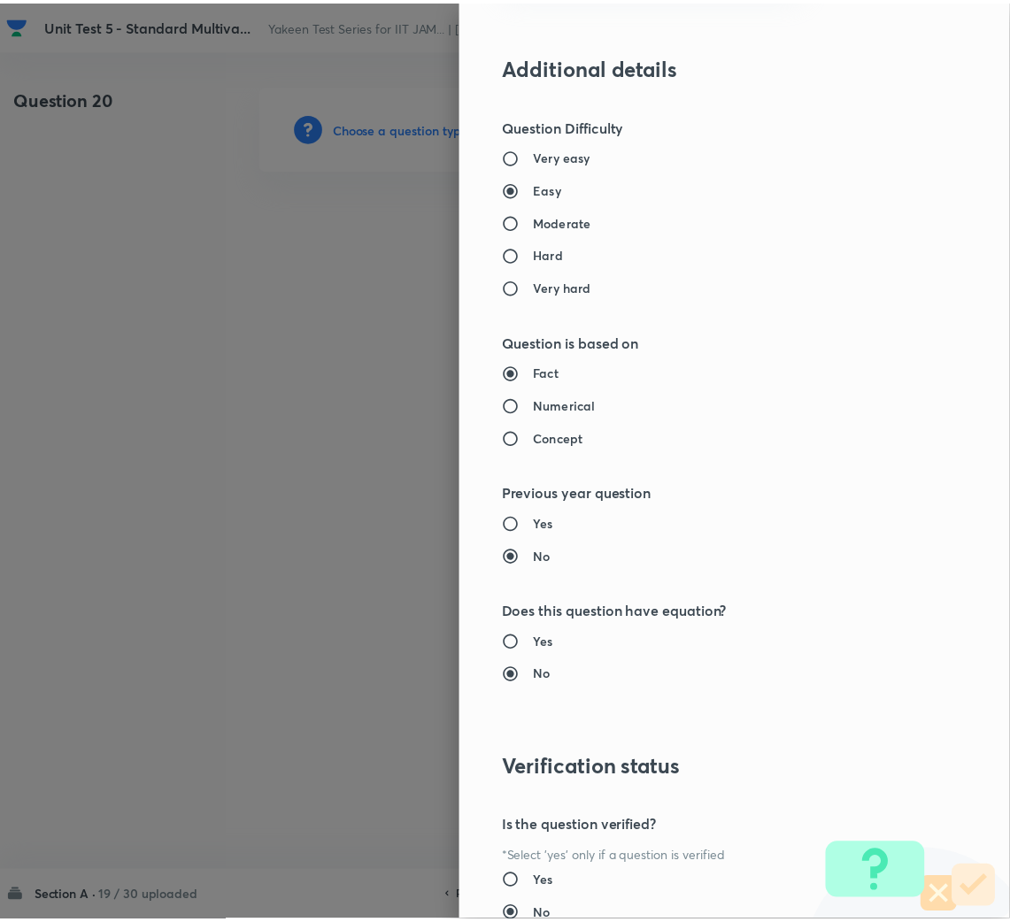
scroll to position [1491, 0]
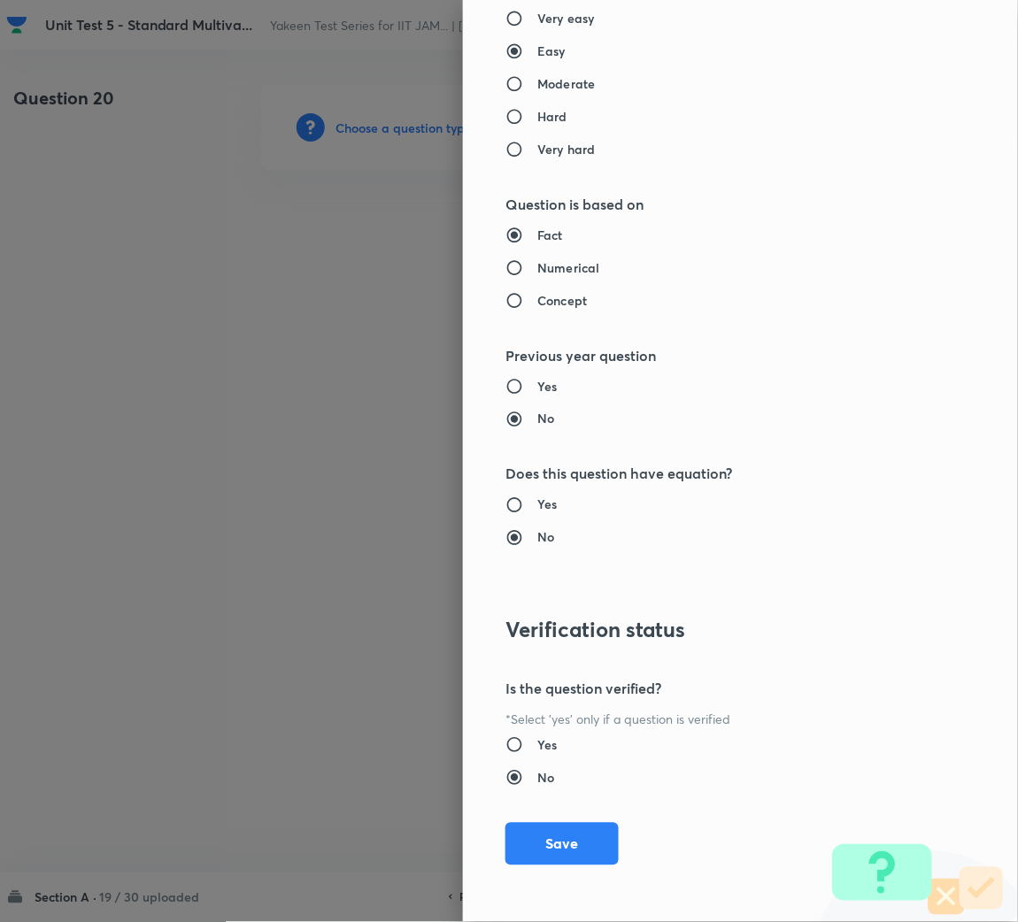
drag, startPoint x: 543, startPoint y: 849, endPoint x: 490, endPoint y: 811, distance: 65.3
click at [541, 849] on button "Save" at bounding box center [561, 844] width 113 height 42
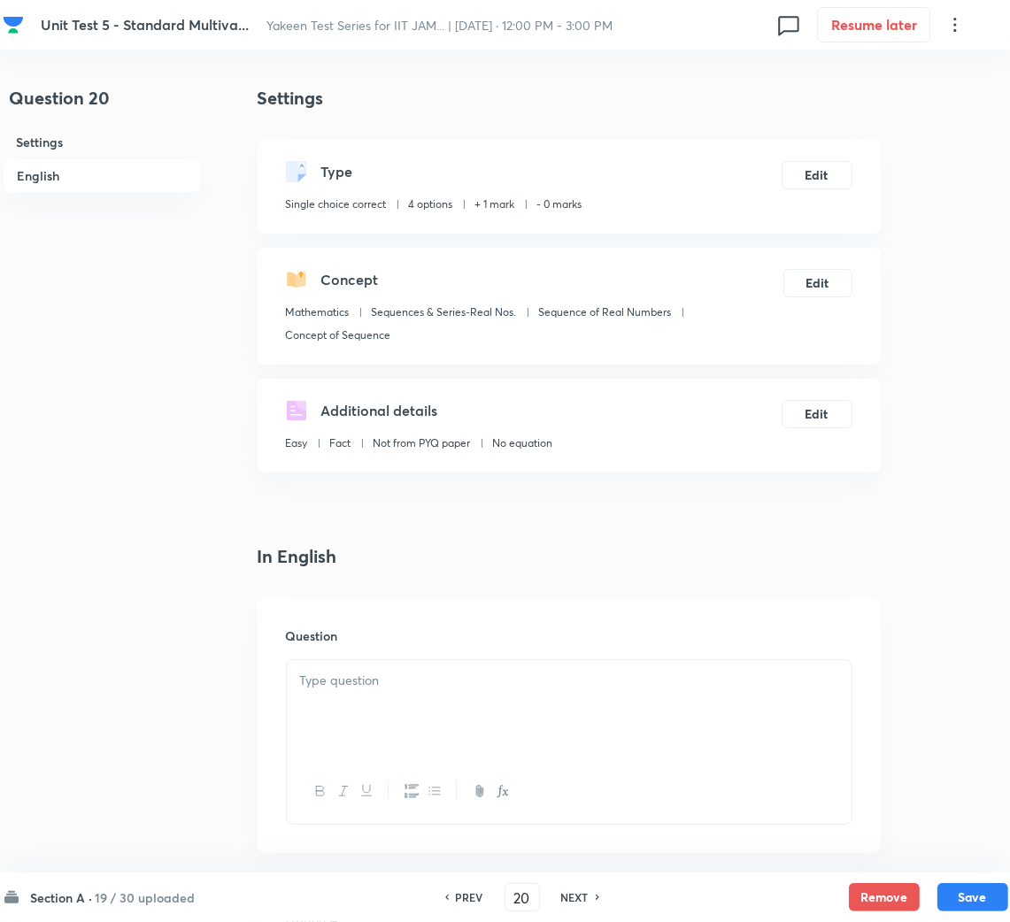
click at [365, 689] on p at bounding box center [569, 681] width 538 height 20
click at [373, 706] on div at bounding box center [569, 709] width 565 height 99
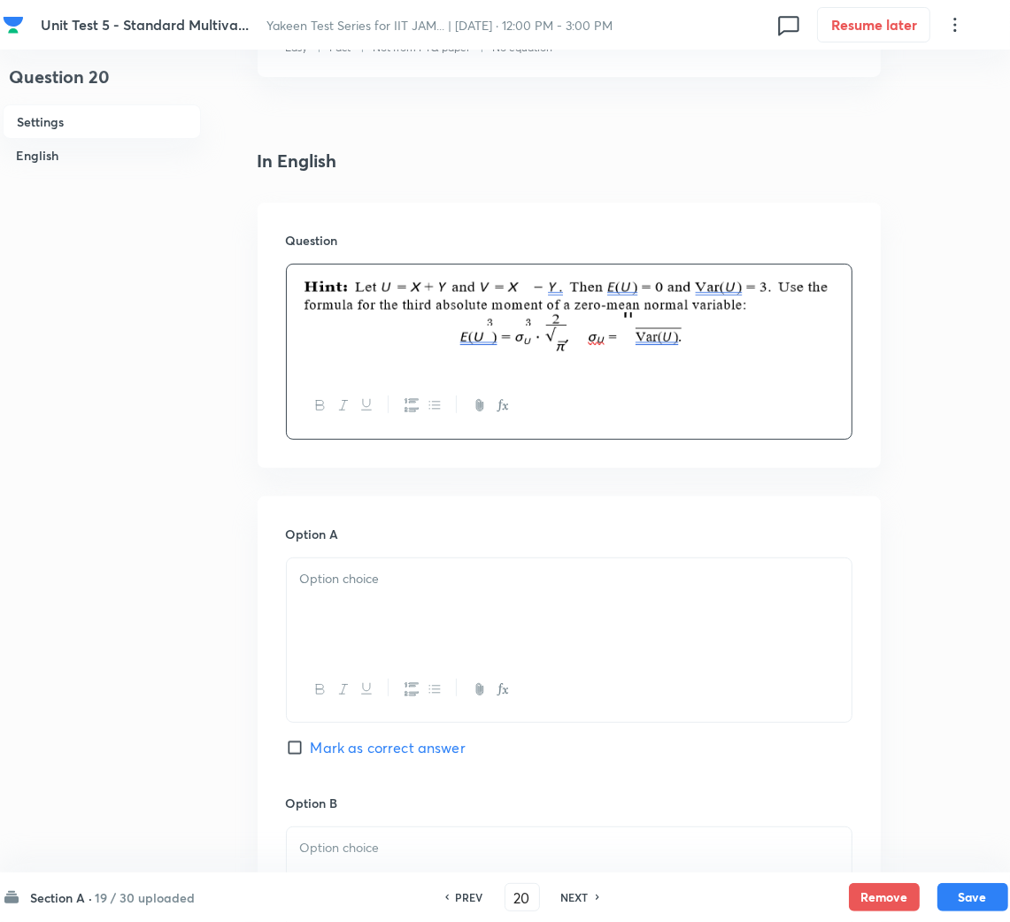
scroll to position [397, 0]
click at [357, 593] on div at bounding box center [569, 606] width 565 height 99
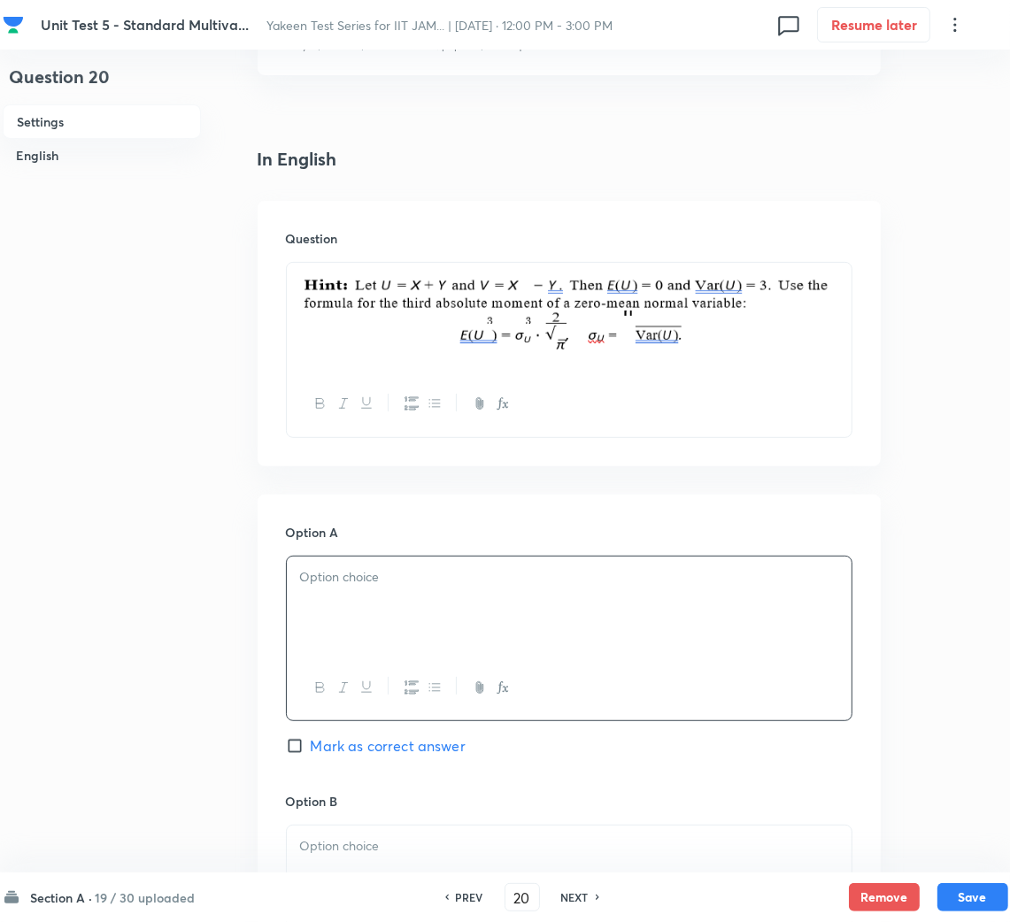
click at [401, 340] on img at bounding box center [569, 314] width 538 height 83
click at [626, 336] on img at bounding box center [569, 314] width 538 height 83
click at [780, 339] on img at bounding box center [569, 314] width 538 height 83
drag, startPoint x: 762, startPoint y: 328, endPoint x: 404, endPoint y: 326, distance: 357.5
click at [404, 326] on img at bounding box center [569, 314] width 538 height 83
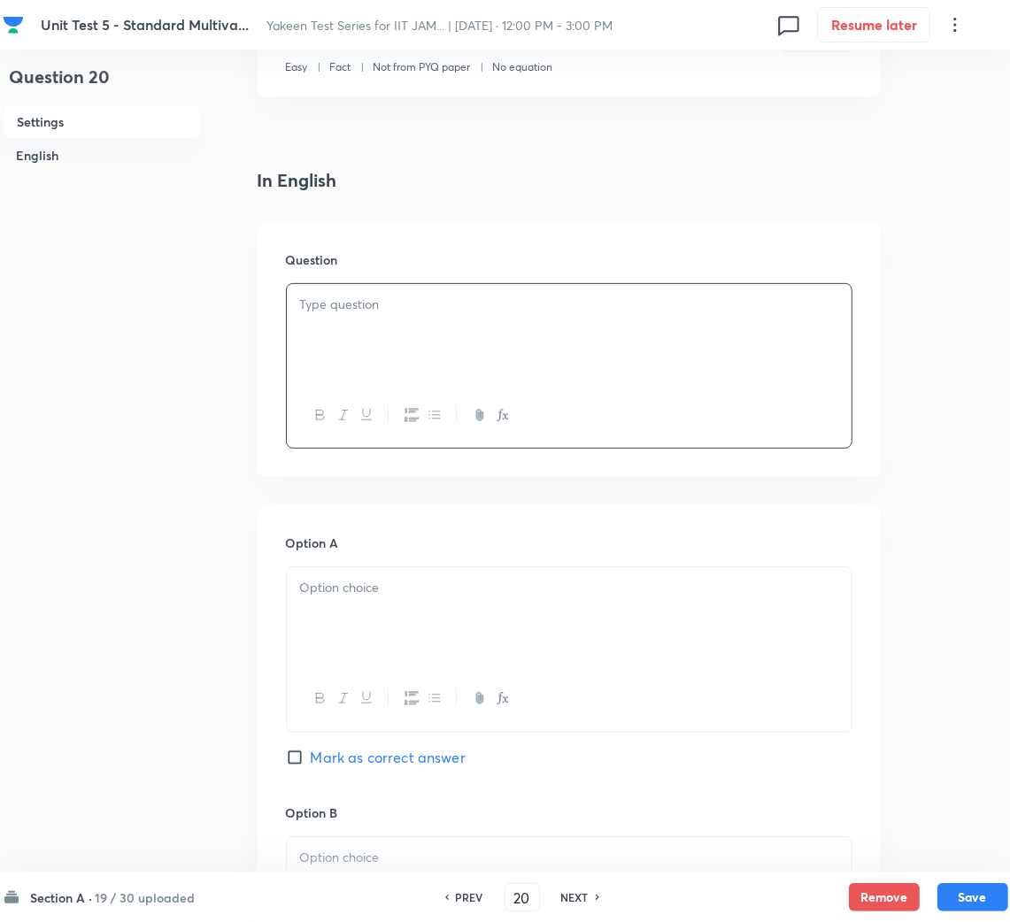
scroll to position [0, 0]
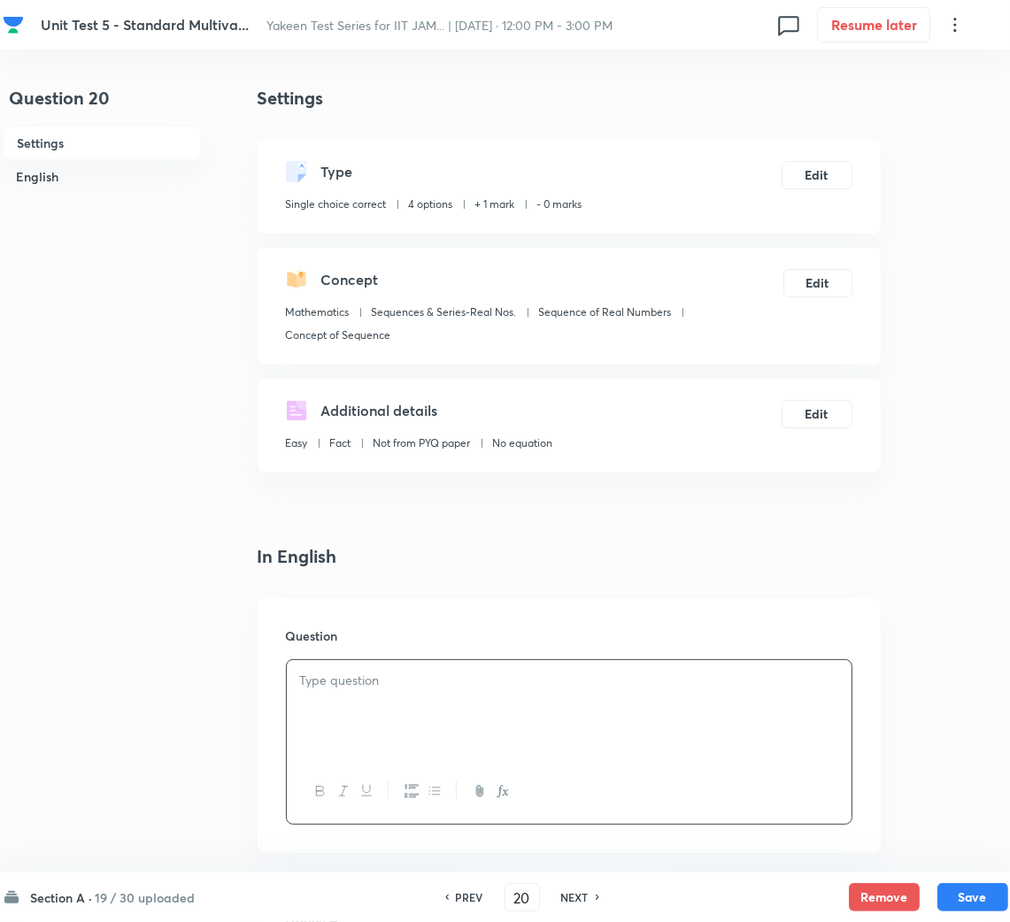
click at [373, 700] on div at bounding box center [569, 709] width 565 height 99
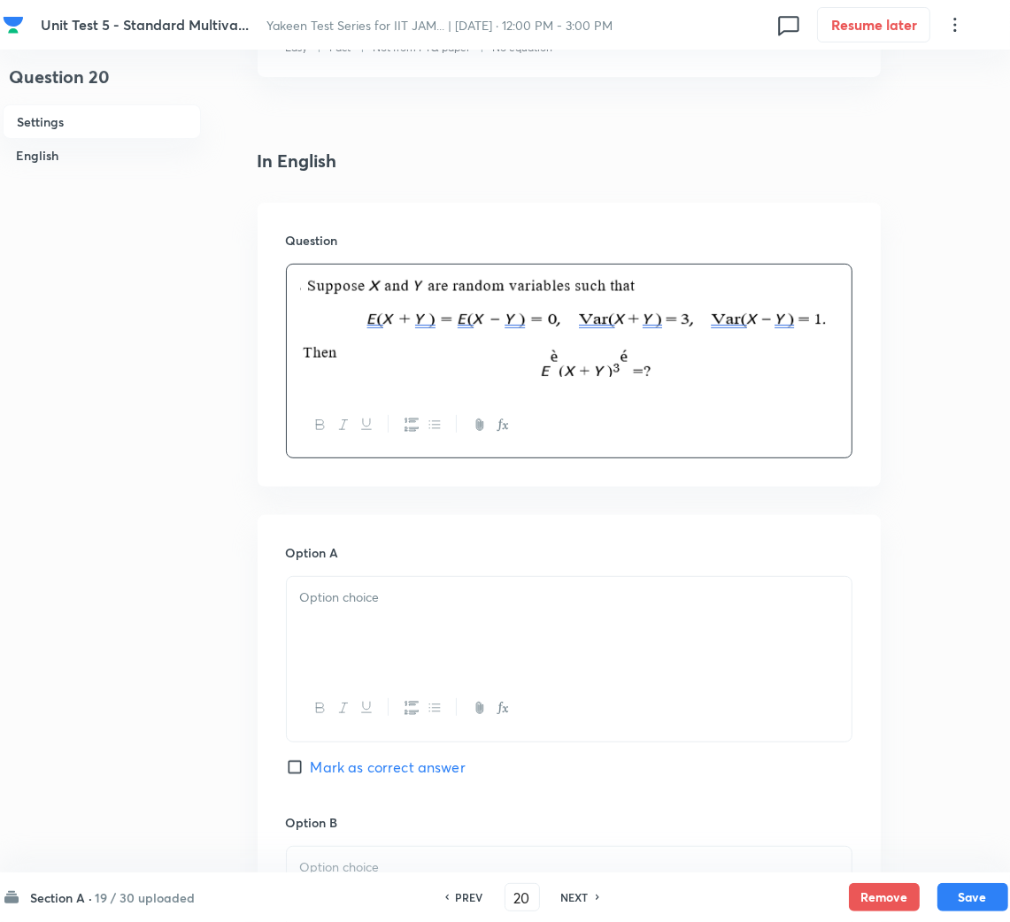
scroll to position [397, 0]
click at [386, 620] on div at bounding box center [569, 624] width 565 height 99
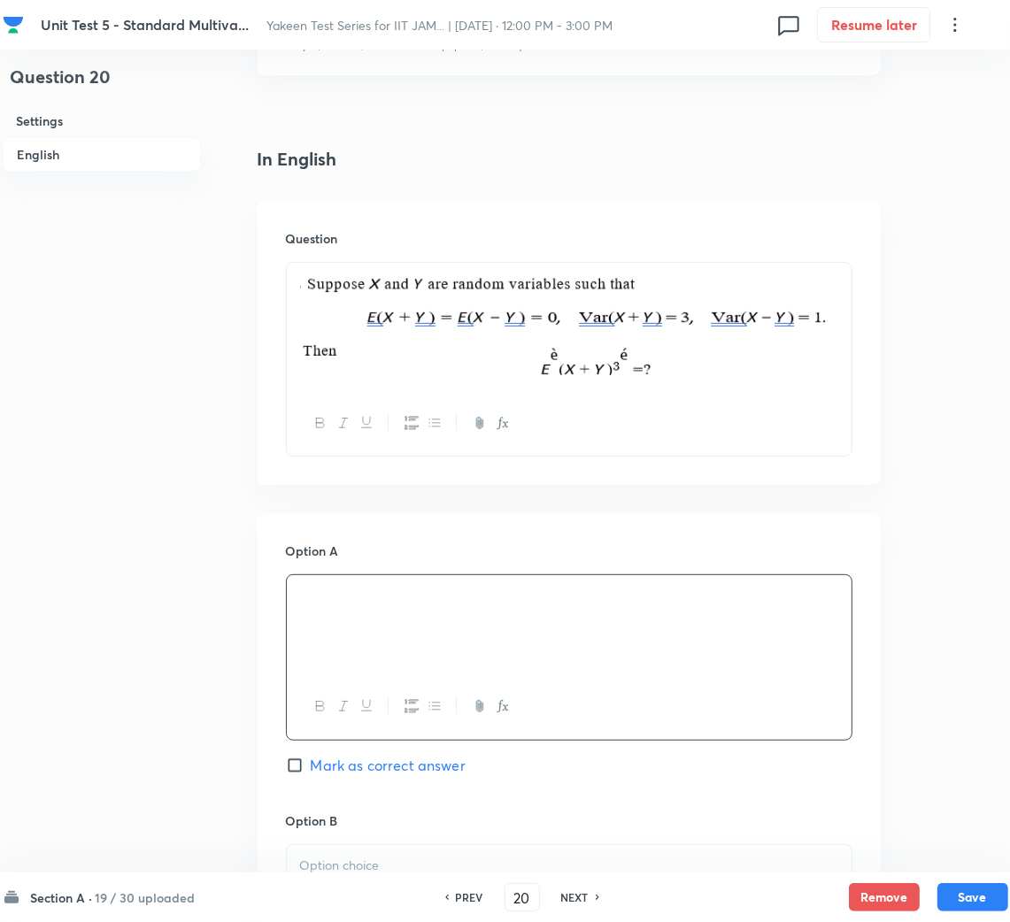
scroll to position [663, 0]
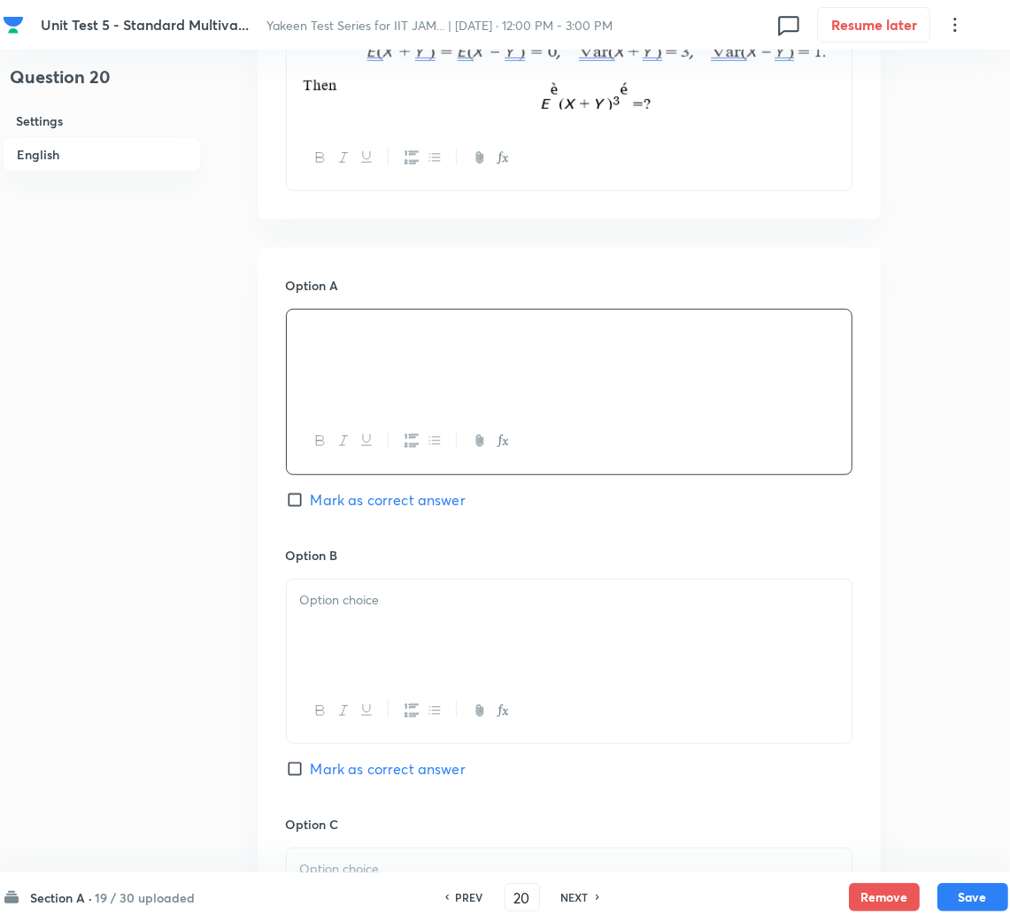
click at [374, 608] on p at bounding box center [569, 600] width 538 height 20
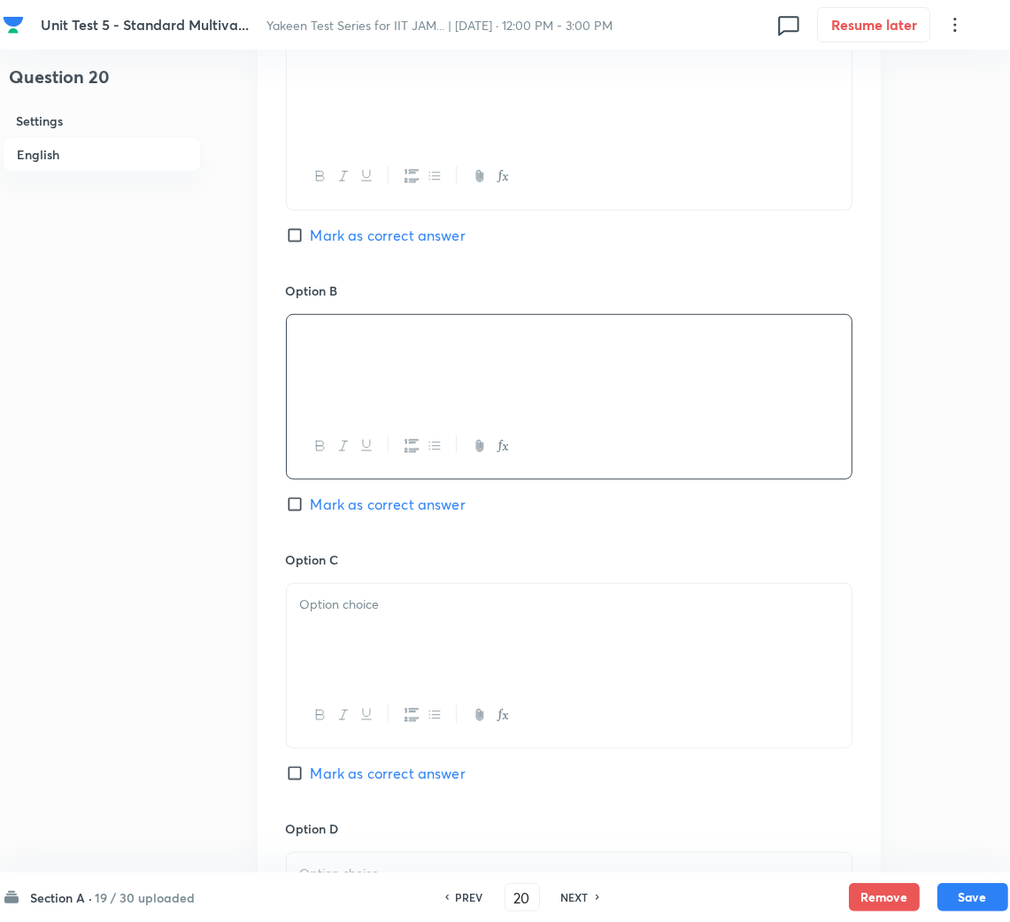
scroll to position [929, 0]
click at [346, 652] on div at bounding box center [569, 631] width 565 height 99
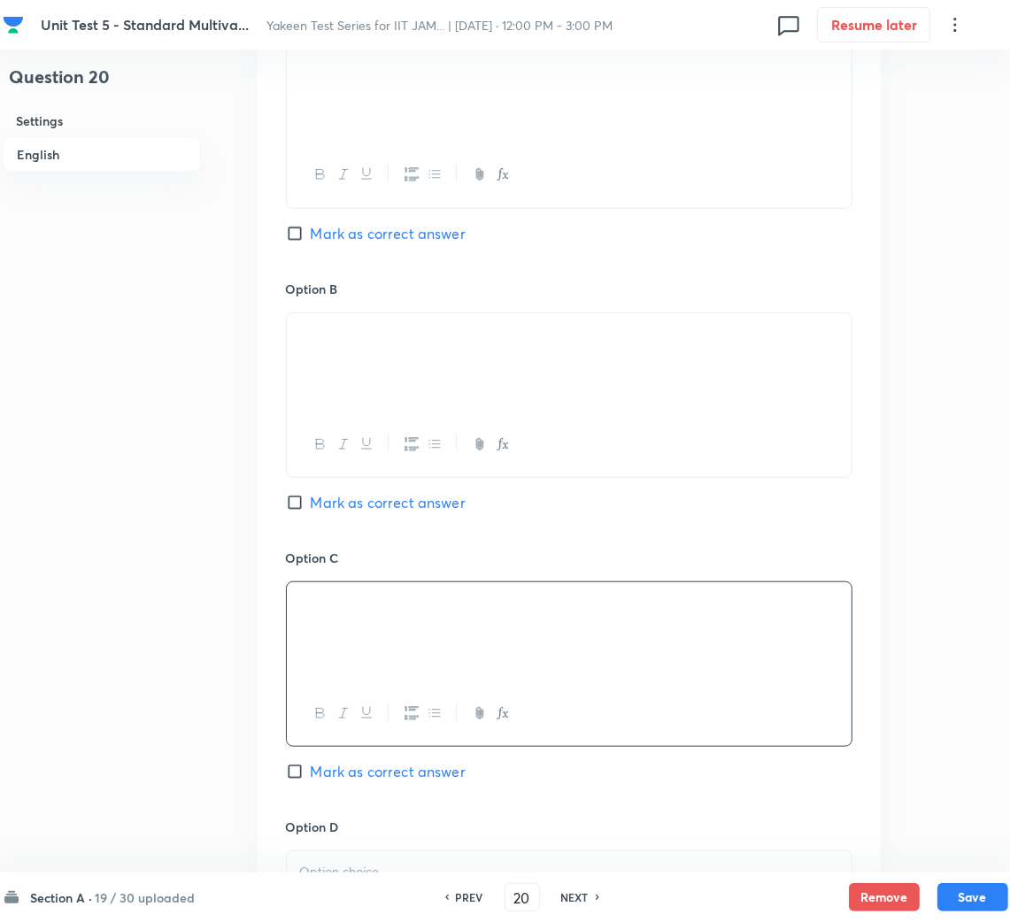
scroll to position [1194, 0]
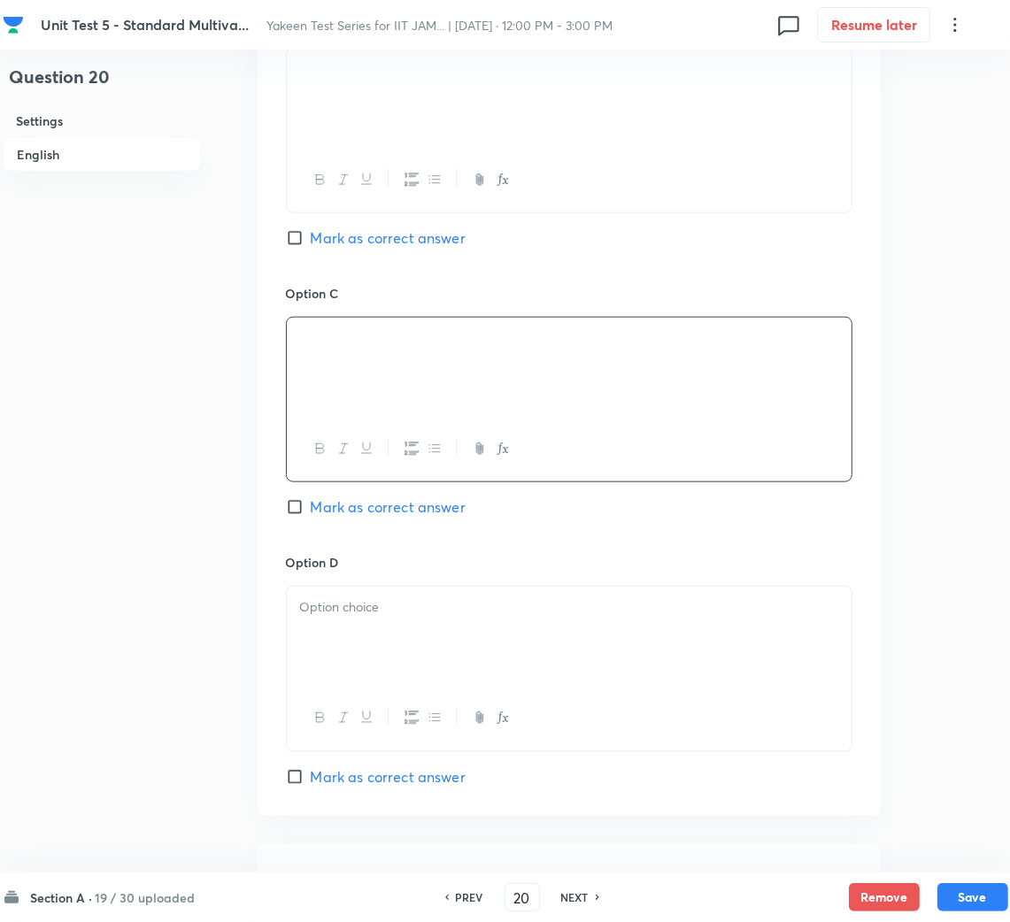
click at [332, 514] on span "Mark as correct answer" at bounding box center [388, 506] width 155 height 21
click at [311, 514] on input "Mark as correct answer" at bounding box center [298, 507] width 25 height 18
checkbox input "true"
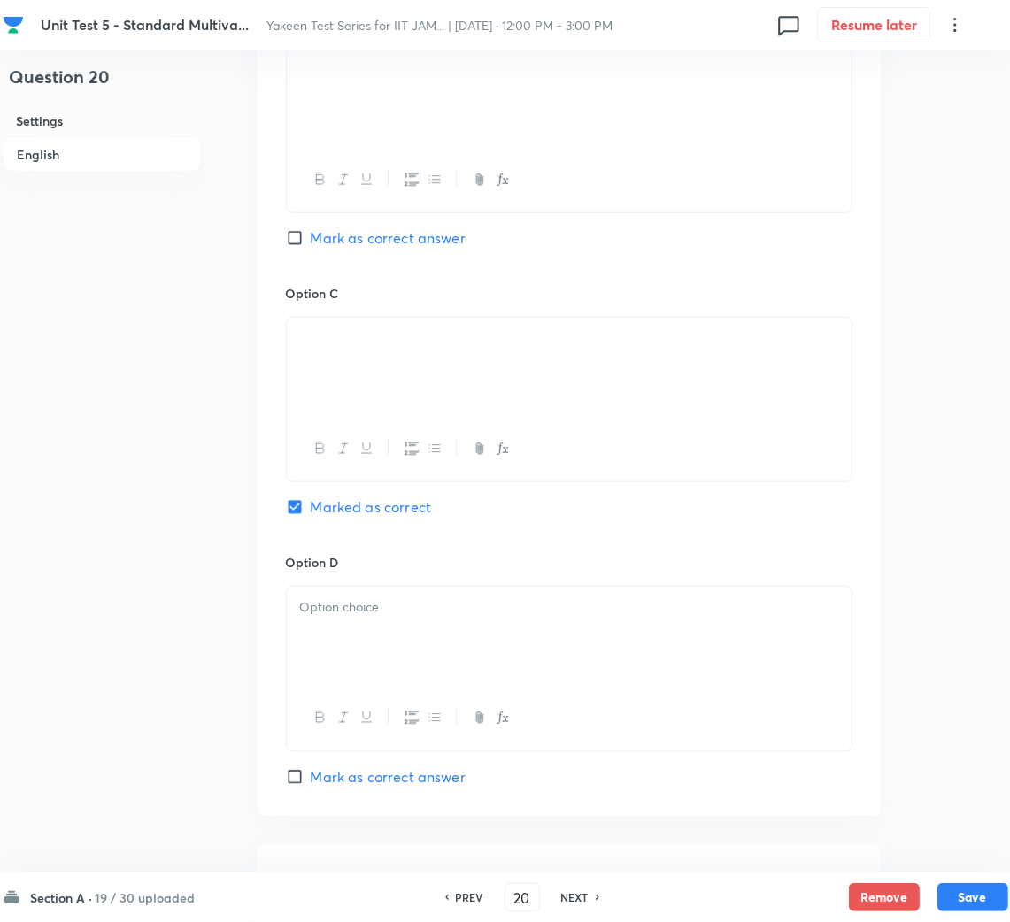
click at [333, 657] on div at bounding box center [569, 636] width 565 height 99
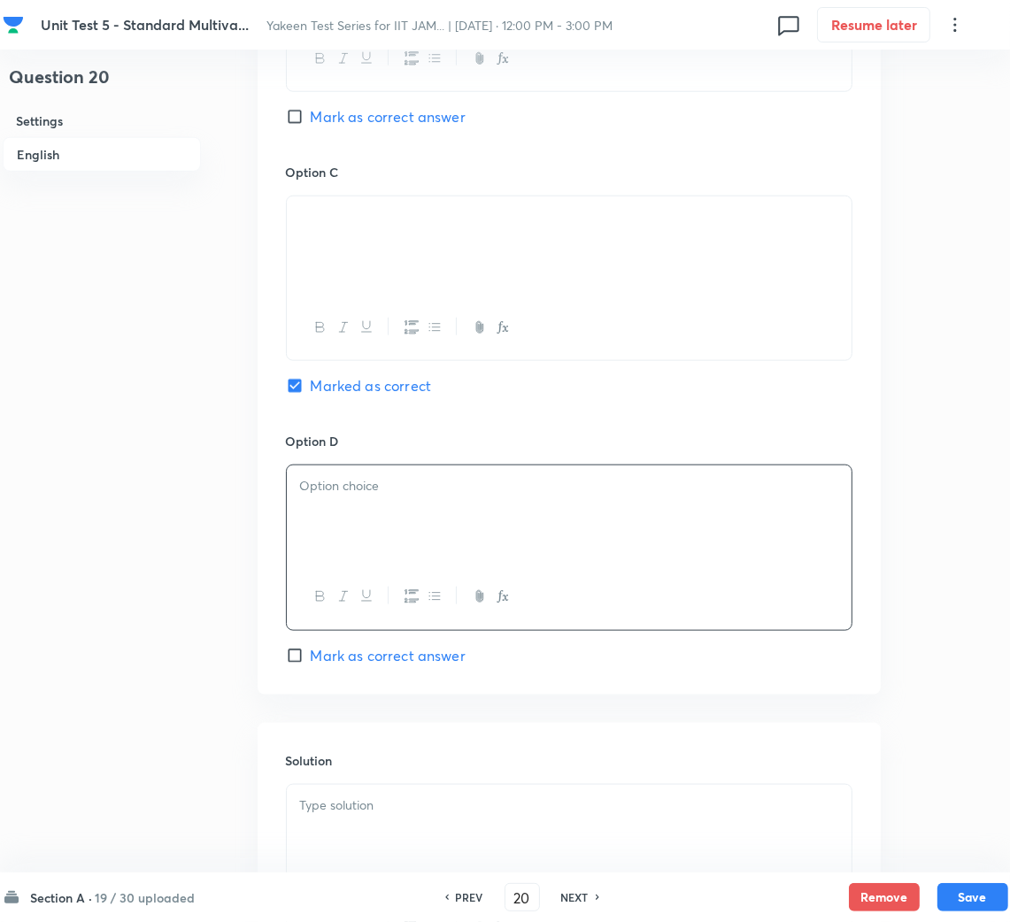
scroll to position [1459, 0]
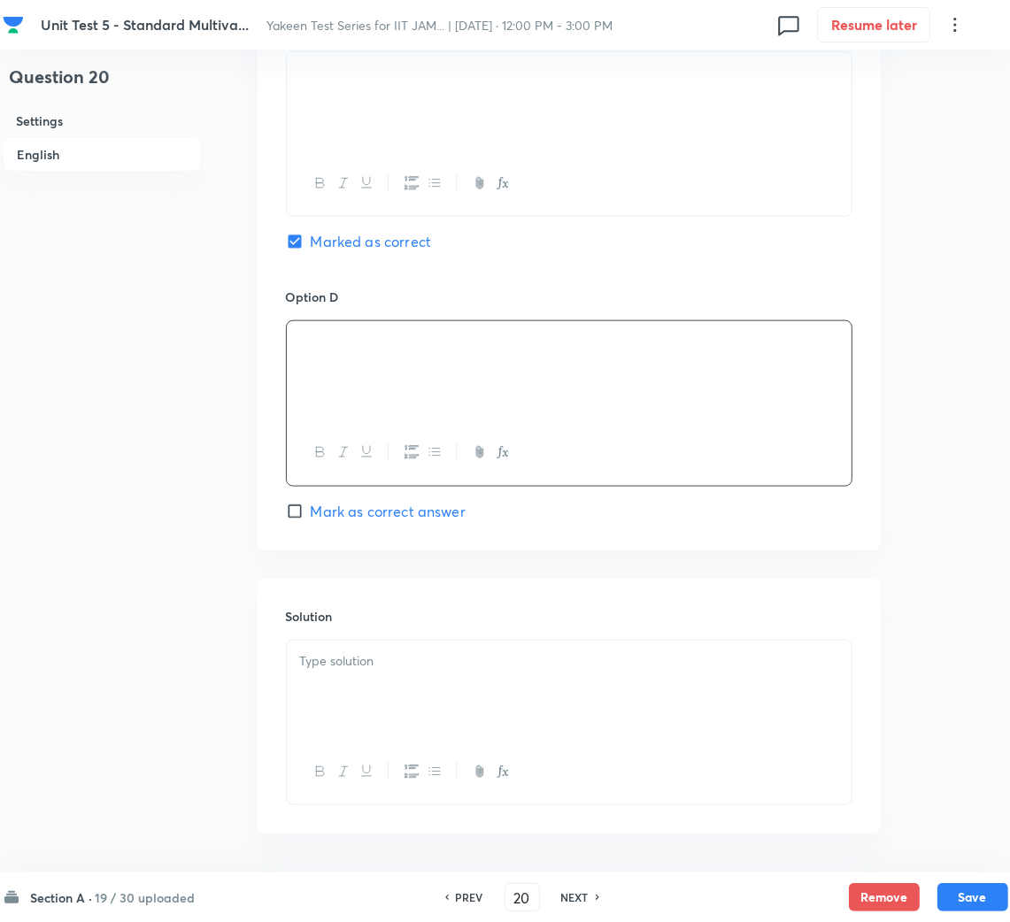
click at [347, 652] on div at bounding box center [569, 690] width 565 height 99
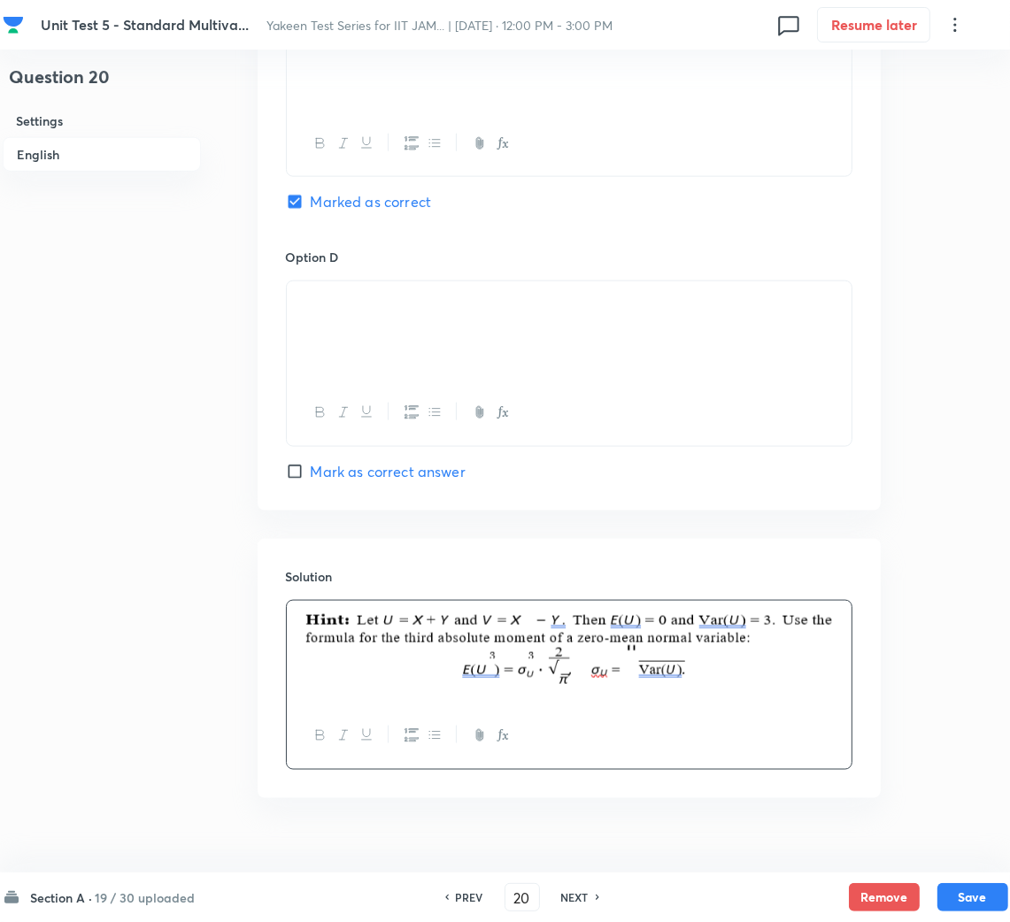
scroll to position [1533, 0]
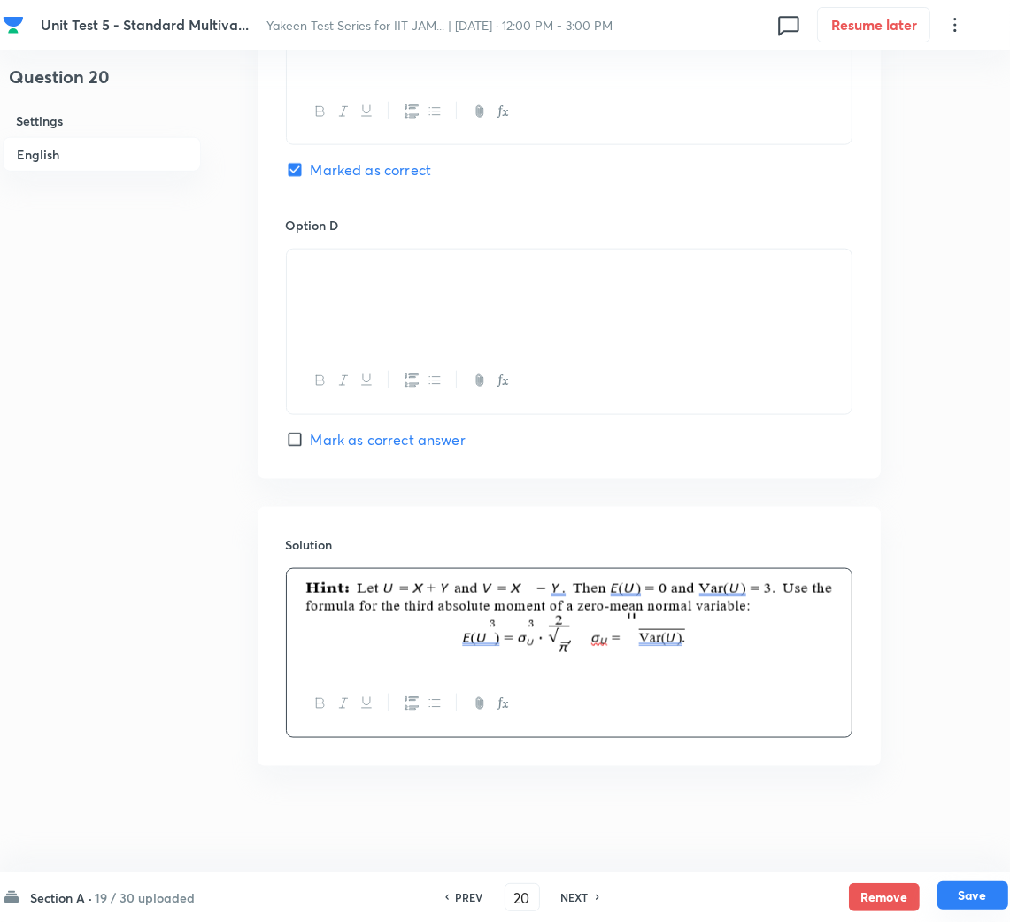
click at [956, 892] on button "Save" at bounding box center [972, 895] width 71 height 28
type input "21"
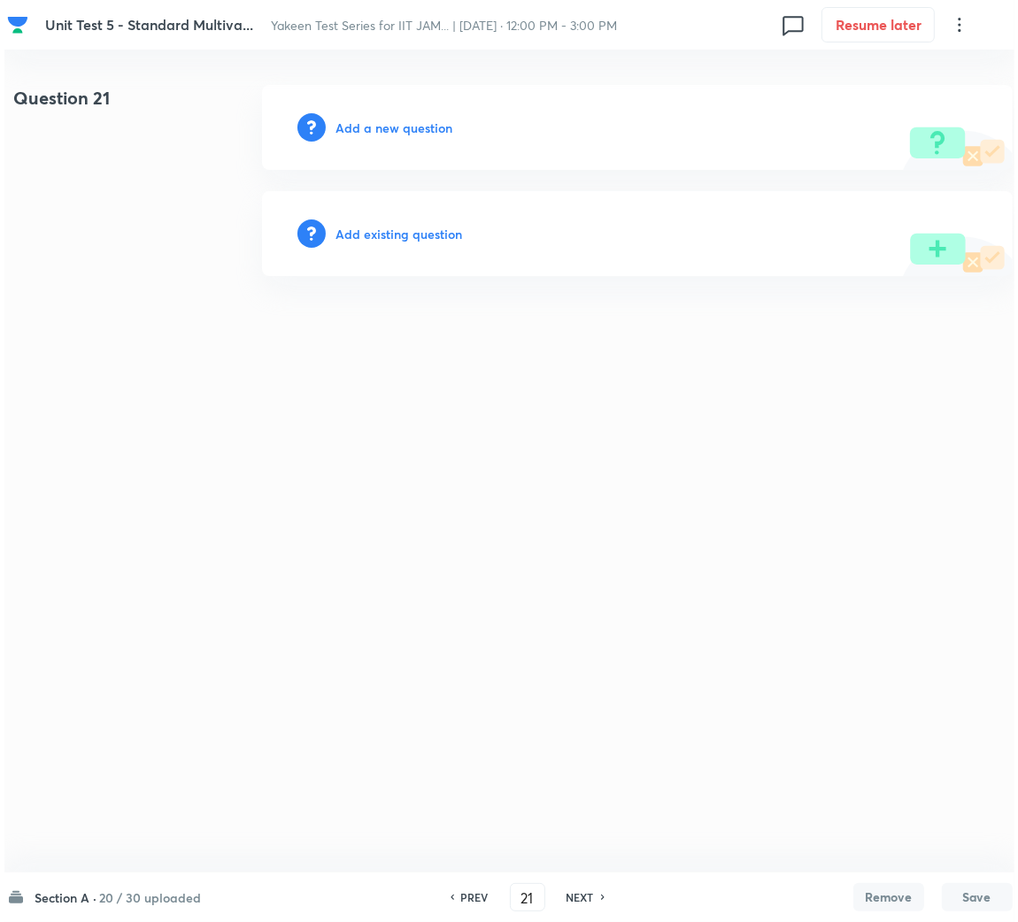
scroll to position [0, 0]
click at [367, 129] on h6 "Add a new question" at bounding box center [393, 128] width 117 height 19
click at [367, 129] on h6 "Choose a question type" at bounding box center [403, 128] width 136 height 19
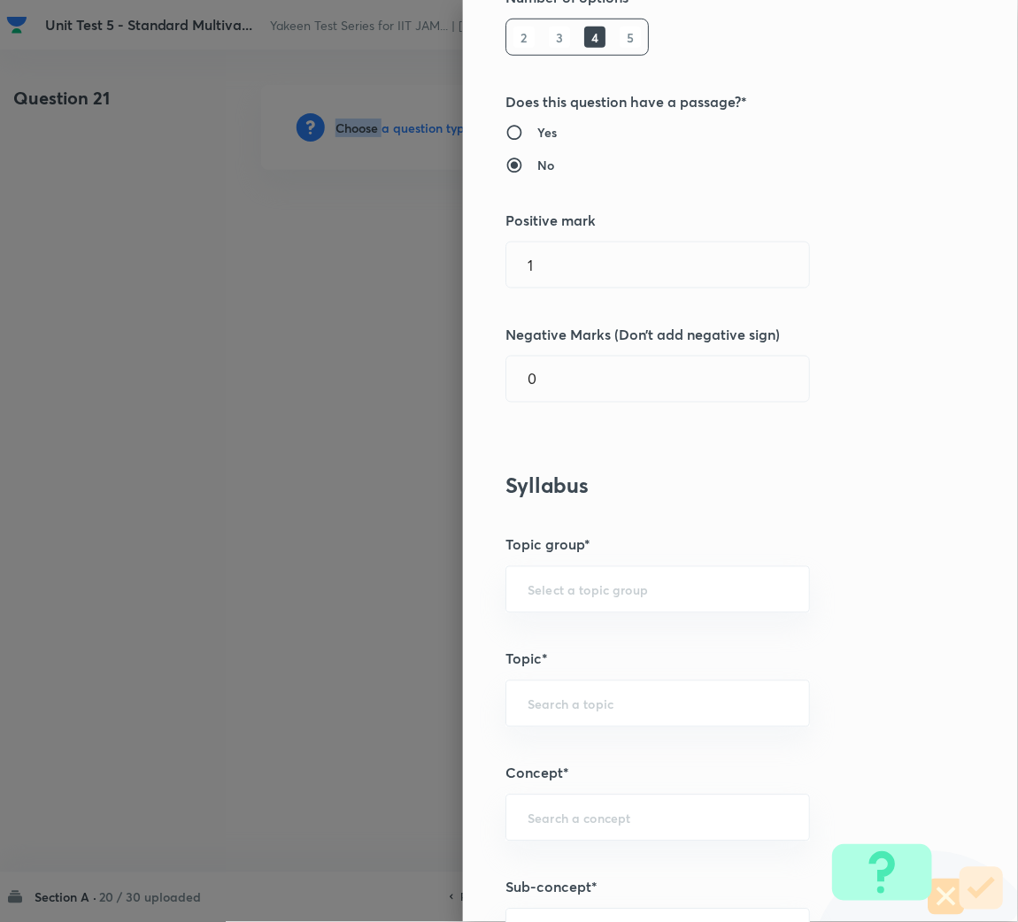
scroll to position [531, 0]
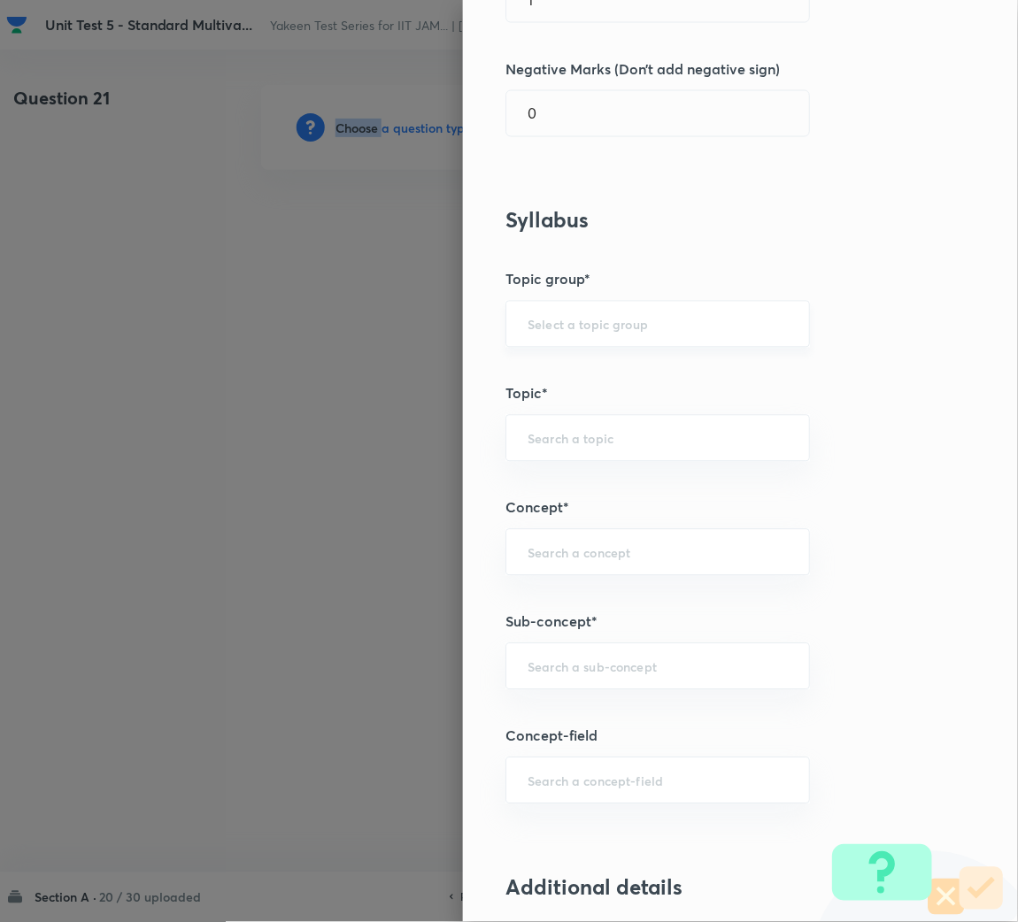
click at [597, 334] on div "​" at bounding box center [657, 324] width 304 height 47
click at [580, 317] on input "text" at bounding box center [657, 324] width 260 height 17
click at [572, 666] on input "text" at bounding box center [657, 666] width 260 height 17
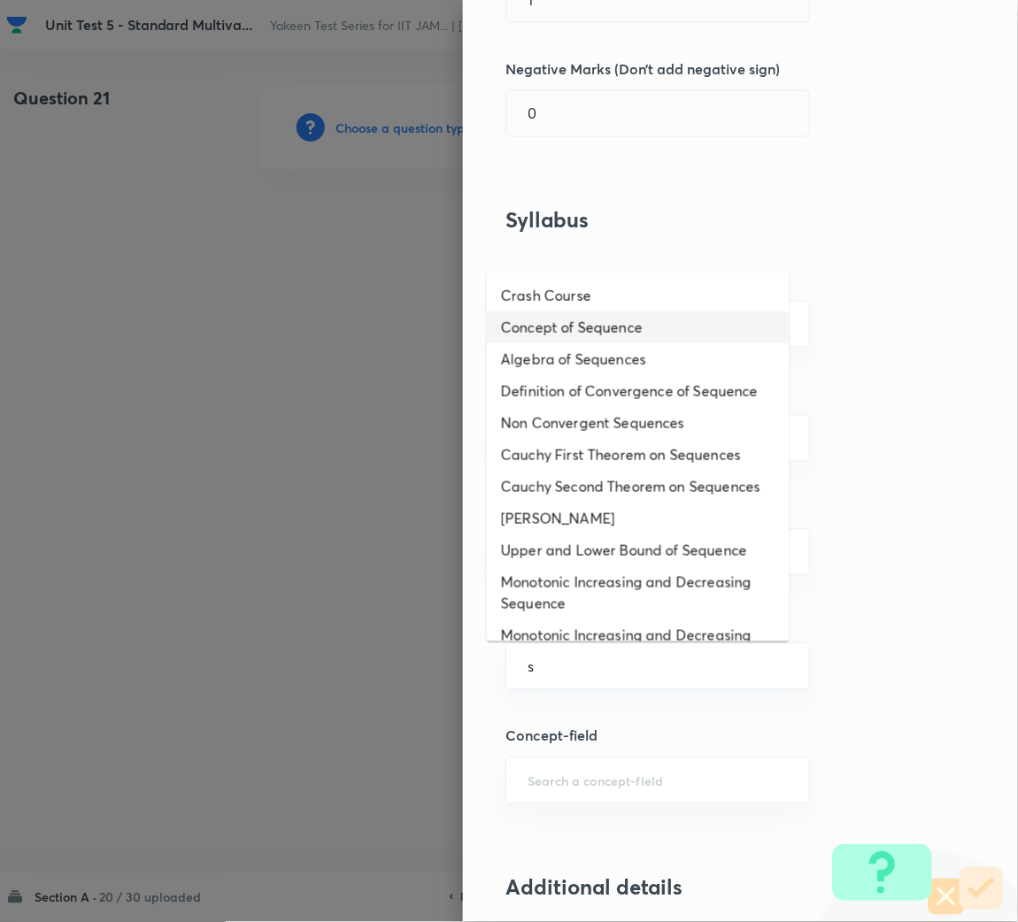
click at [554, 326] on li "Concept of Sequence" at bounding box center [638, 327] width 303 height 32
type input "Concept of Sequence"
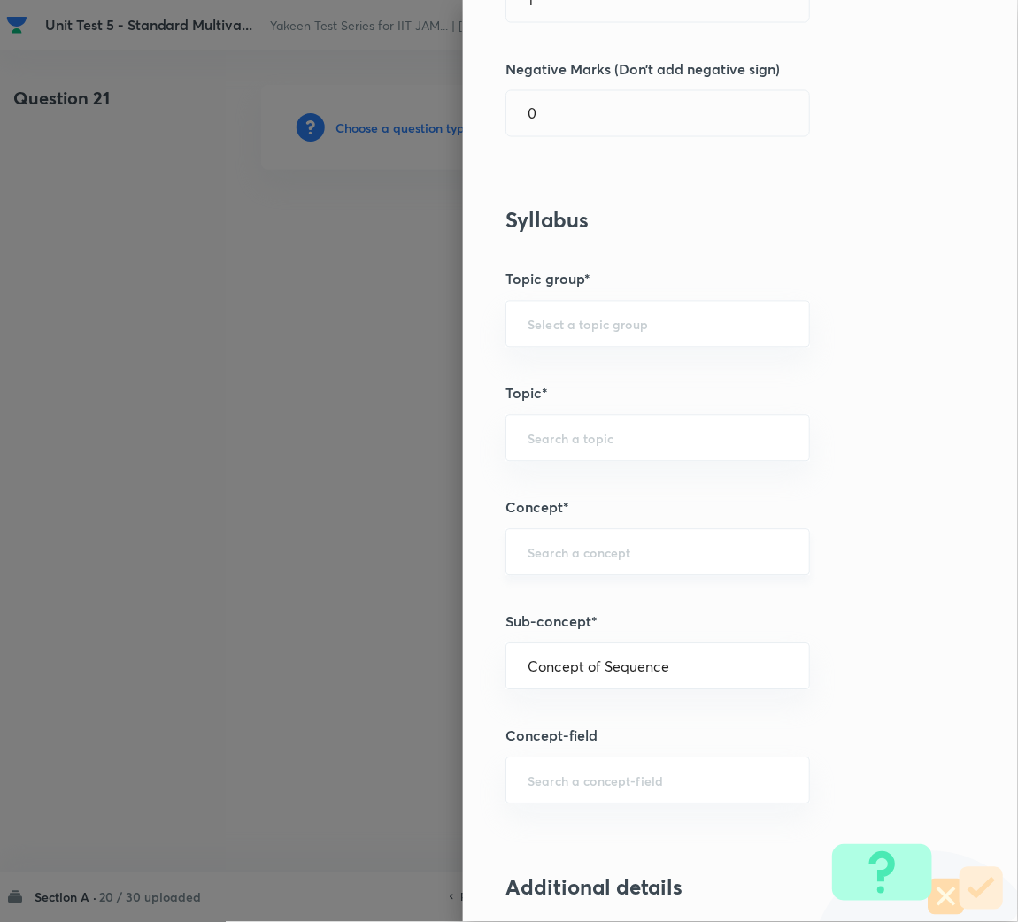
type input "Mathematics"
type input "Sequences & Series-Real Nos."
type input "Sequence of Real Numbers"
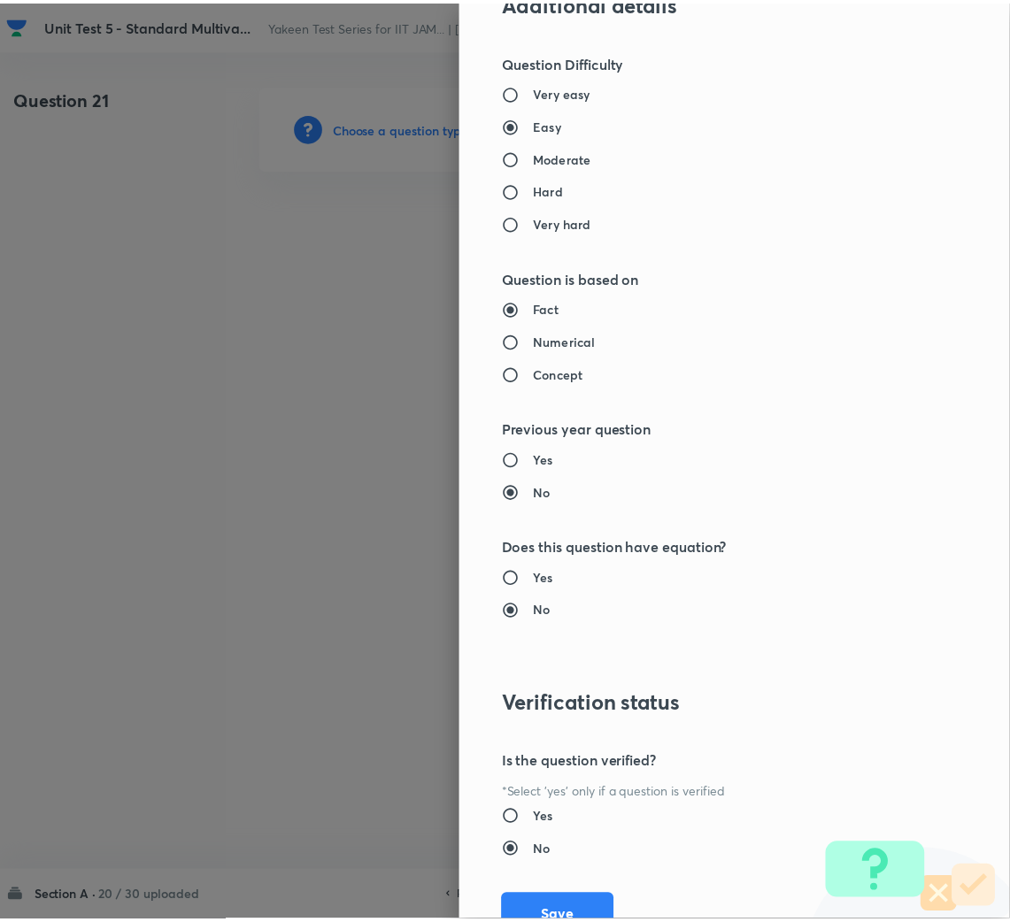
scroll to position [1491, 0]
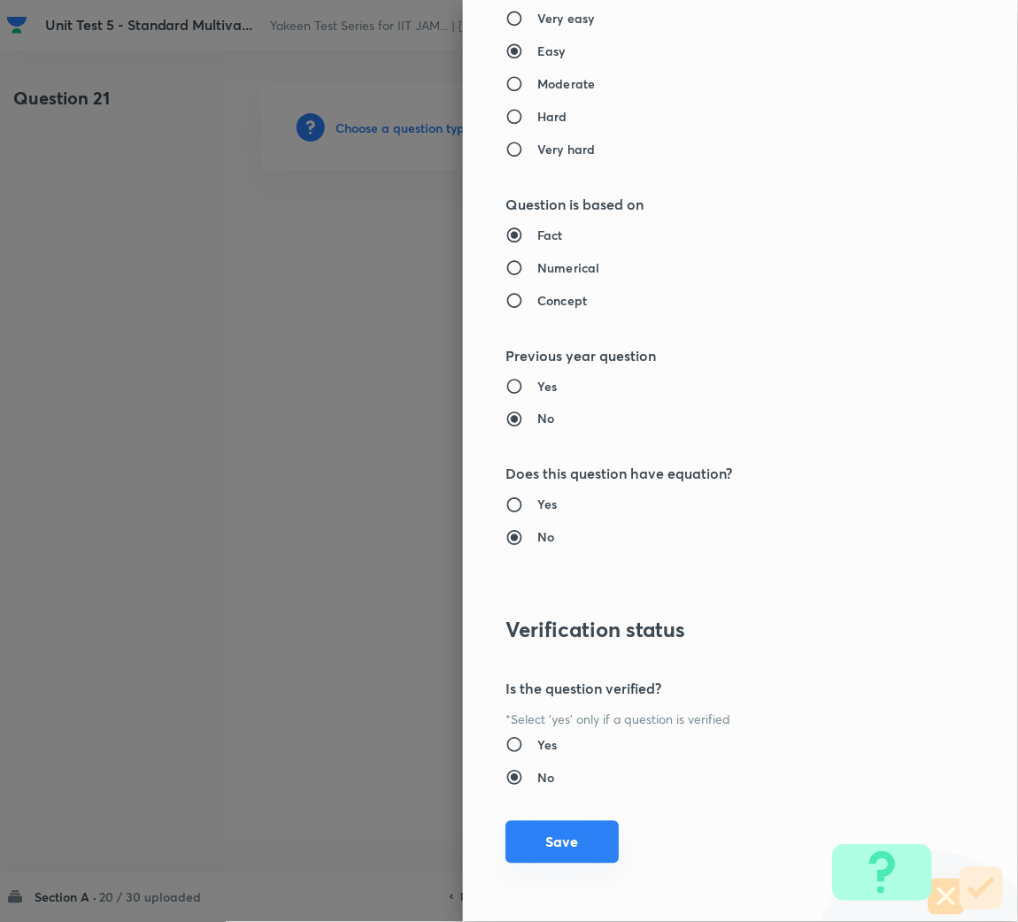
click at [554, 823] on button "Save" at bounding box center [561, 842] width 113 height 42
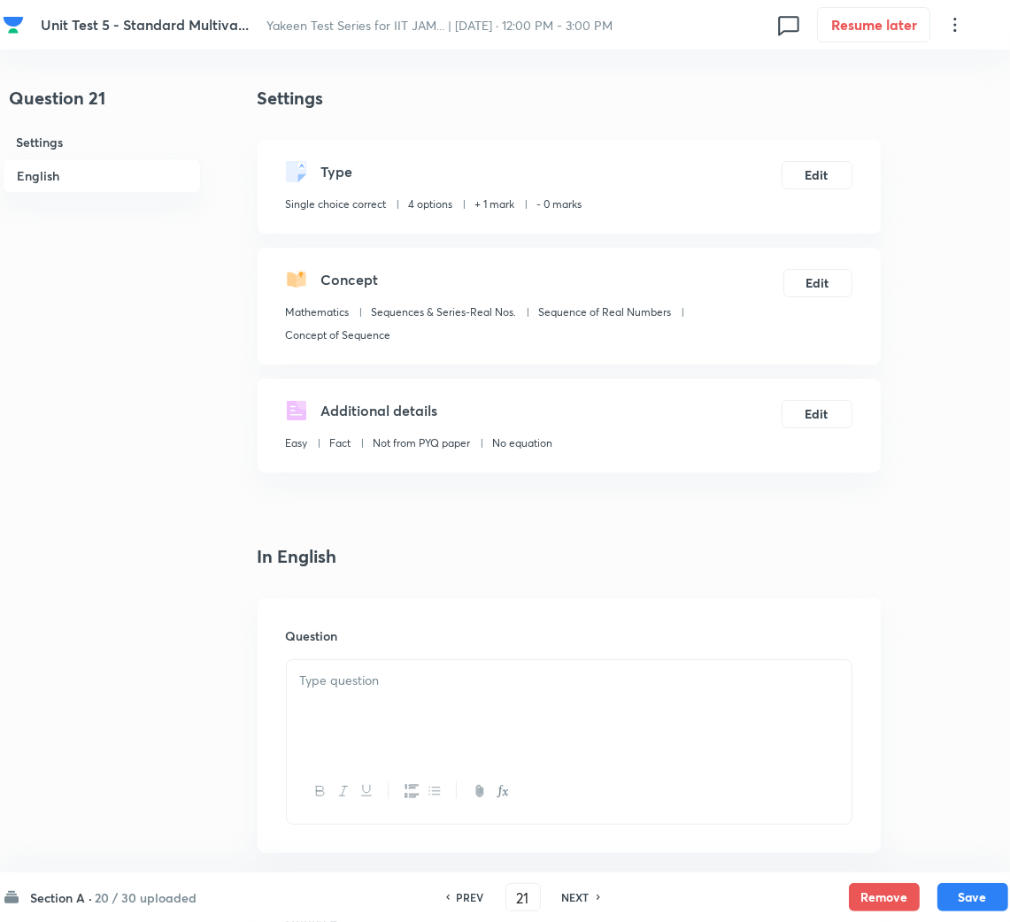
click at [432, 727] on div at bounding box center [569, 709] width 565 height 99
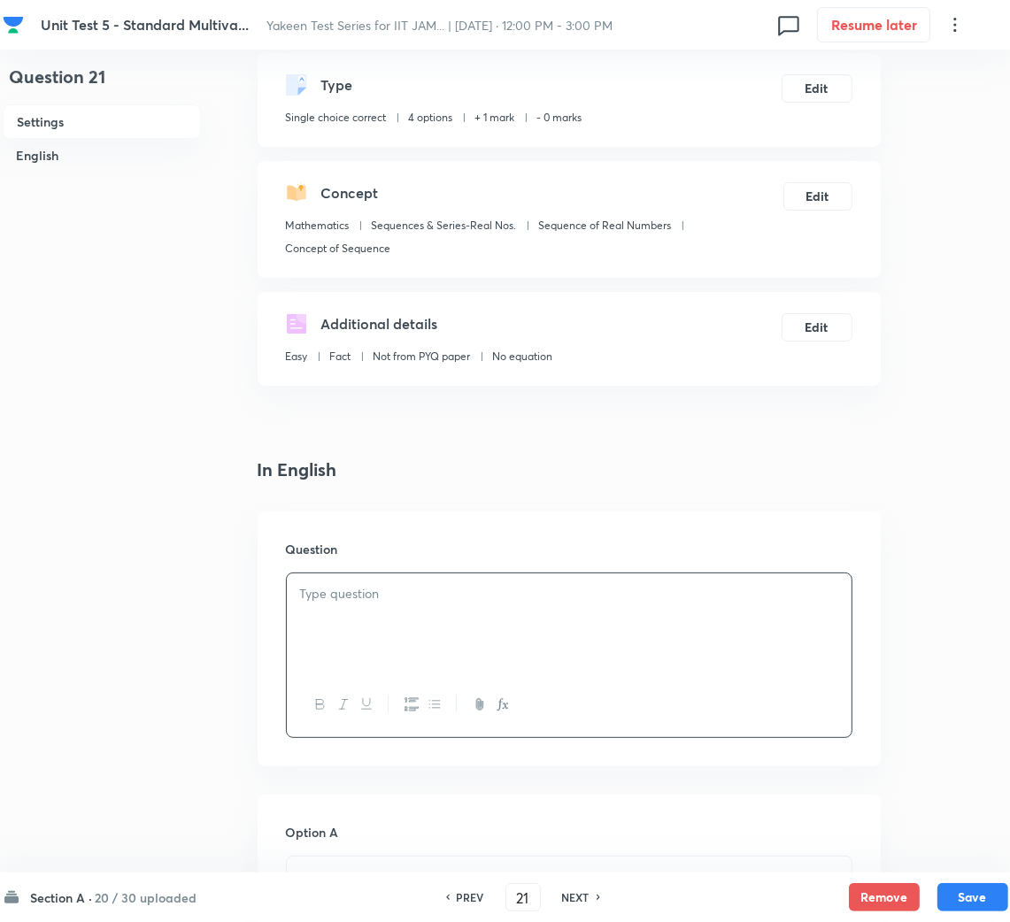
scroll to position [133, 0]
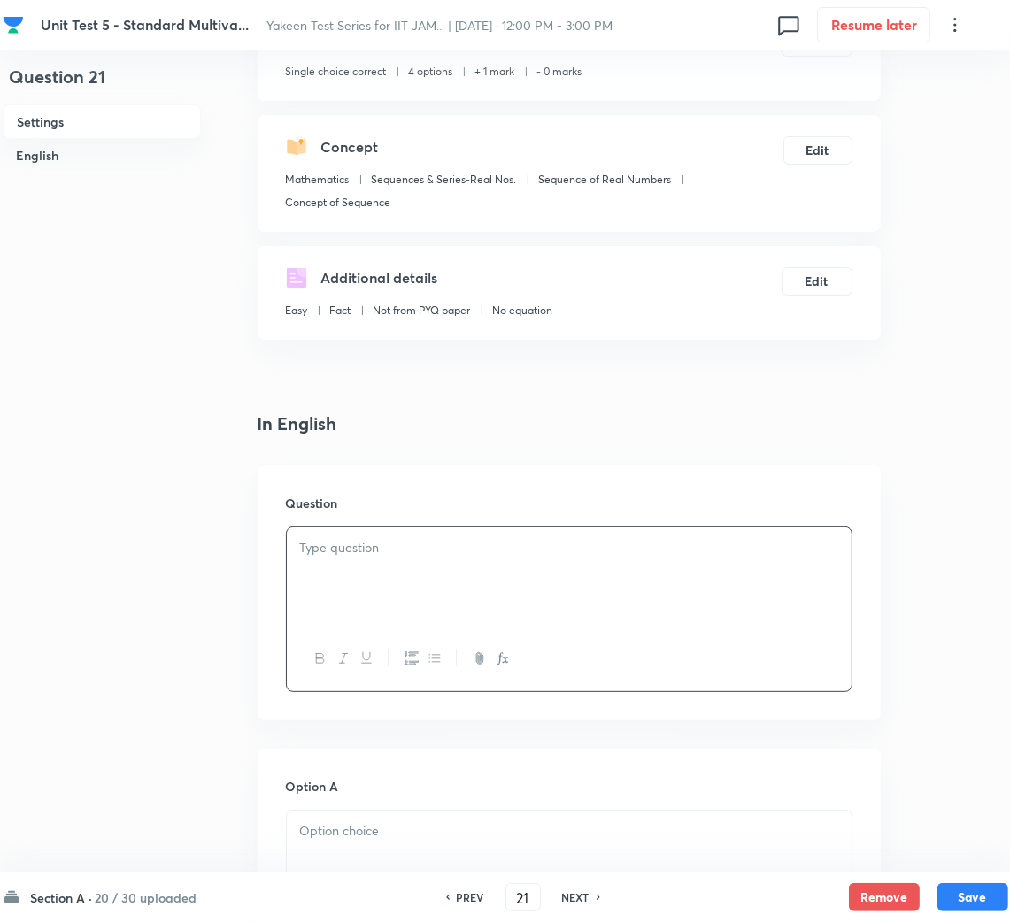
click at [323, 570] on div at bounding box center [569, 576] width 565 height 99
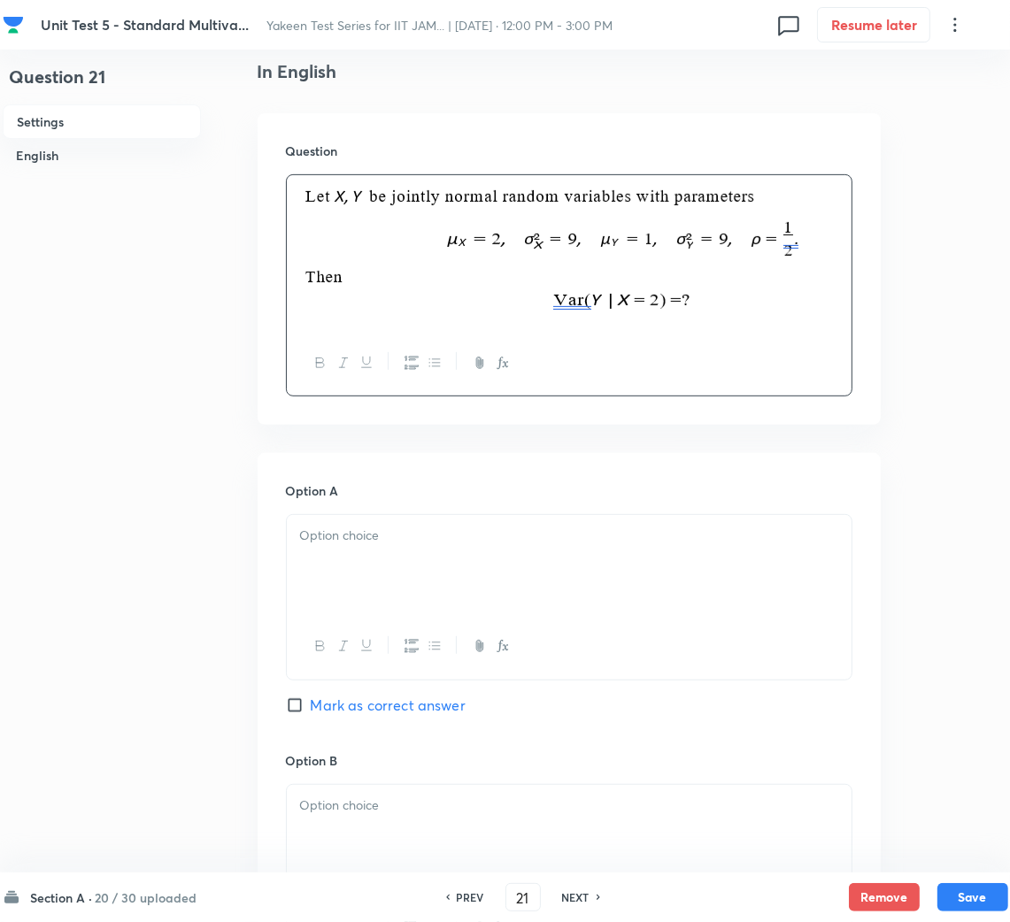
scroll to position [531, 0]
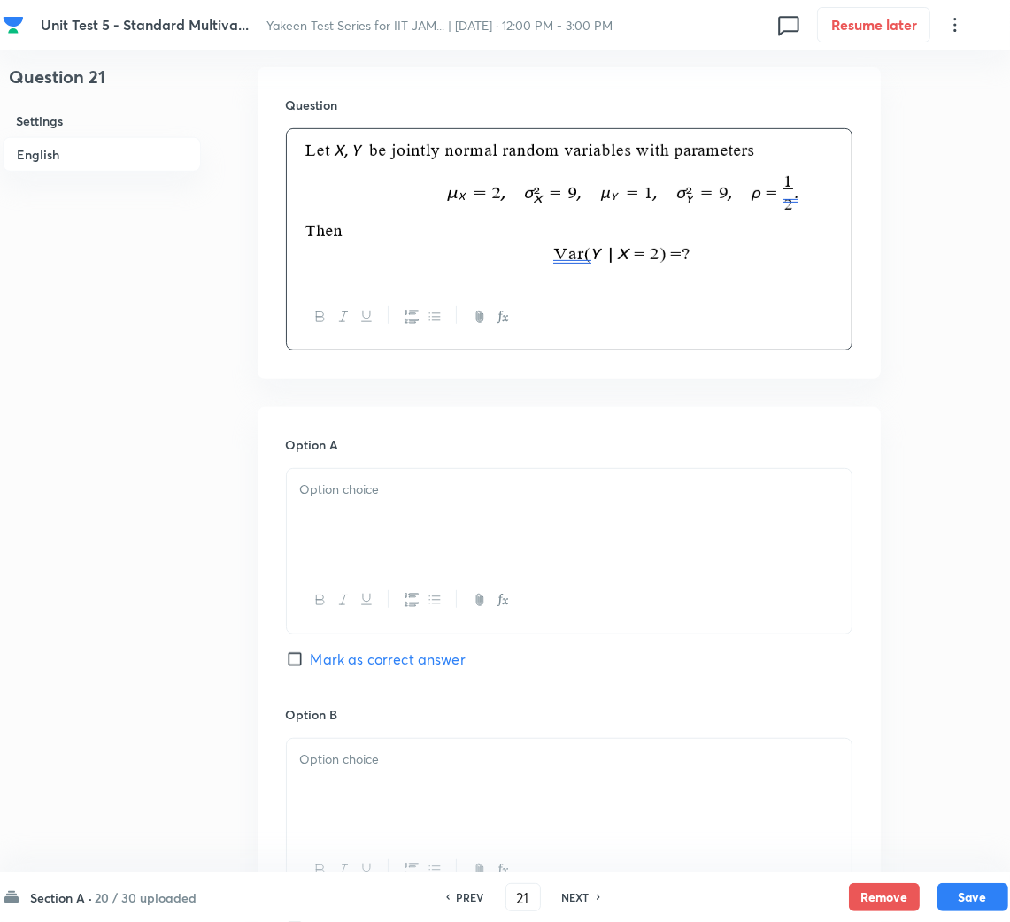
click at [375, 499] on p at bounding box center [569, 490] width 538 height 20
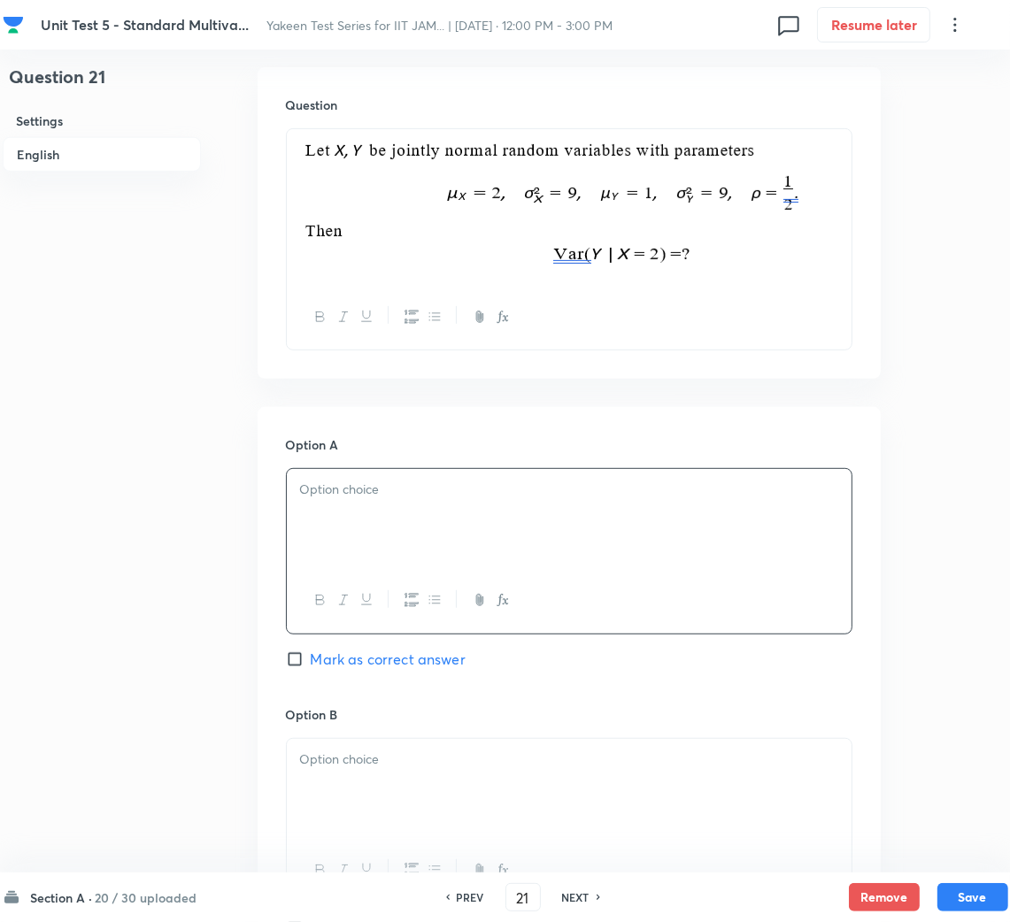
click at [360, 511] on div at bounding box center [569, 518] width 565 height 99
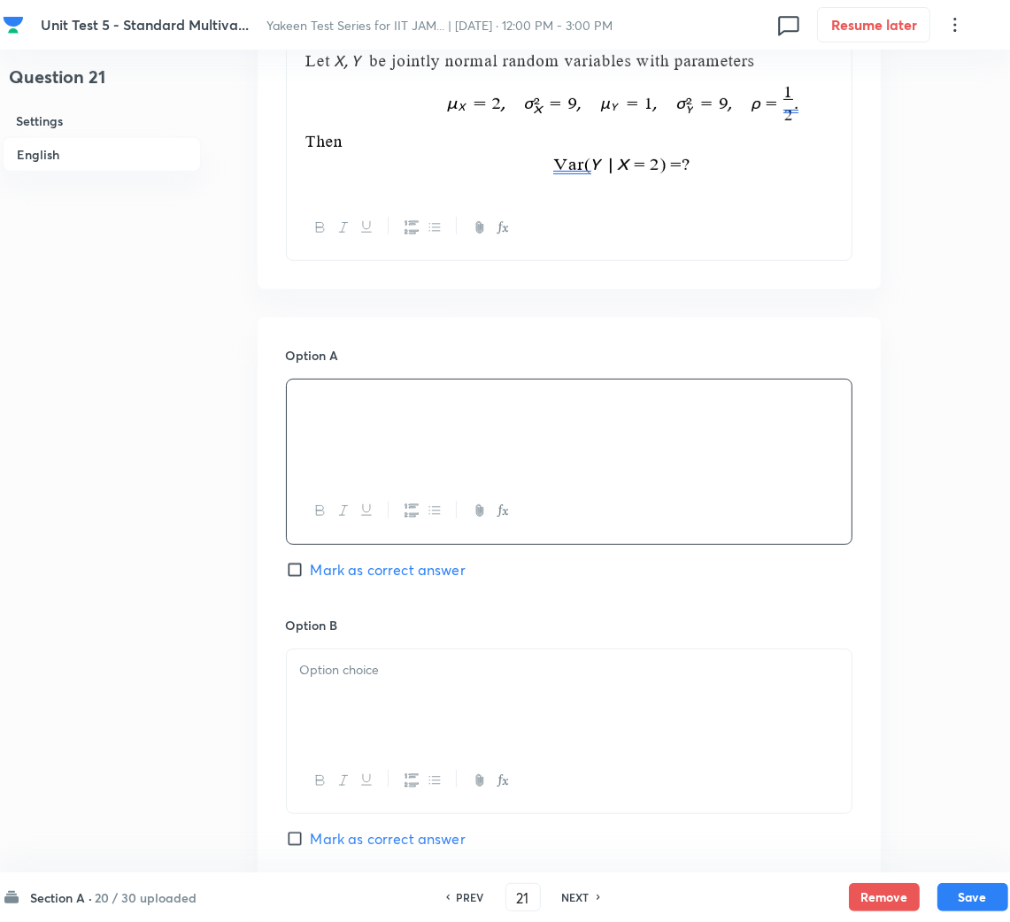
scroll to position [795, 0]
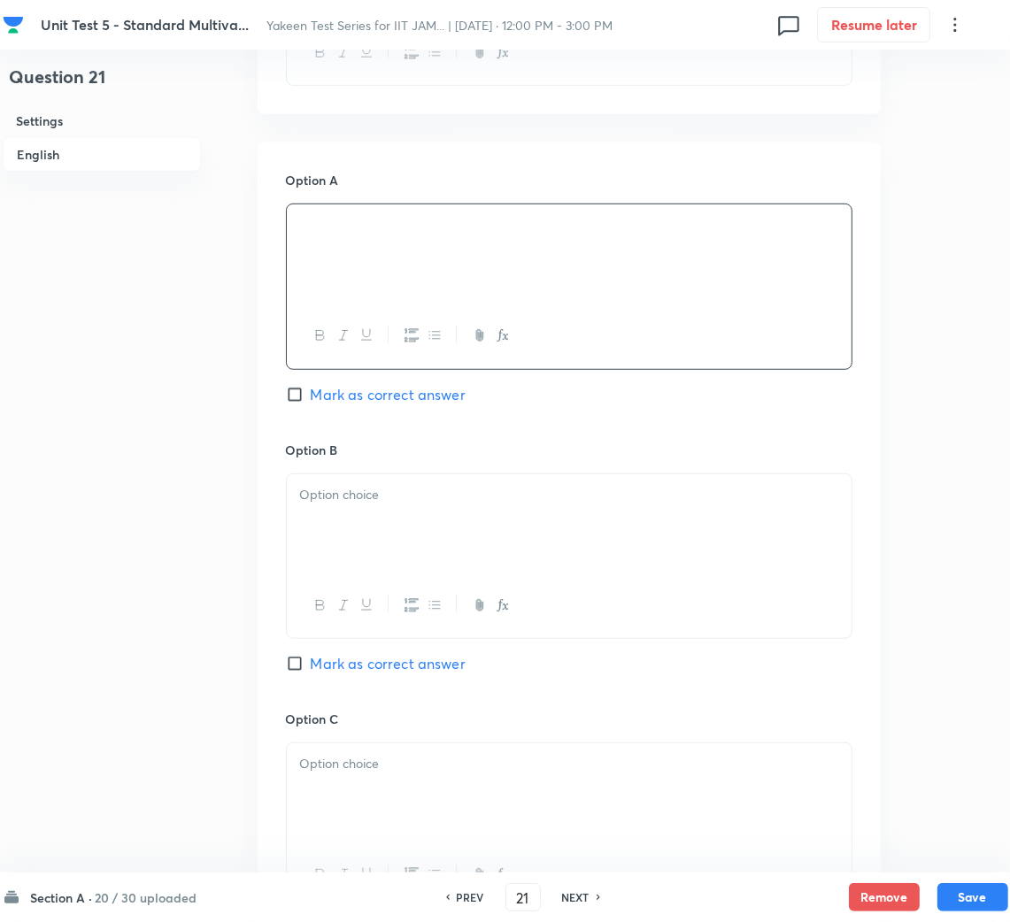
click at [350, 544] on div at bounding box center [569, 523] width 565 height 99
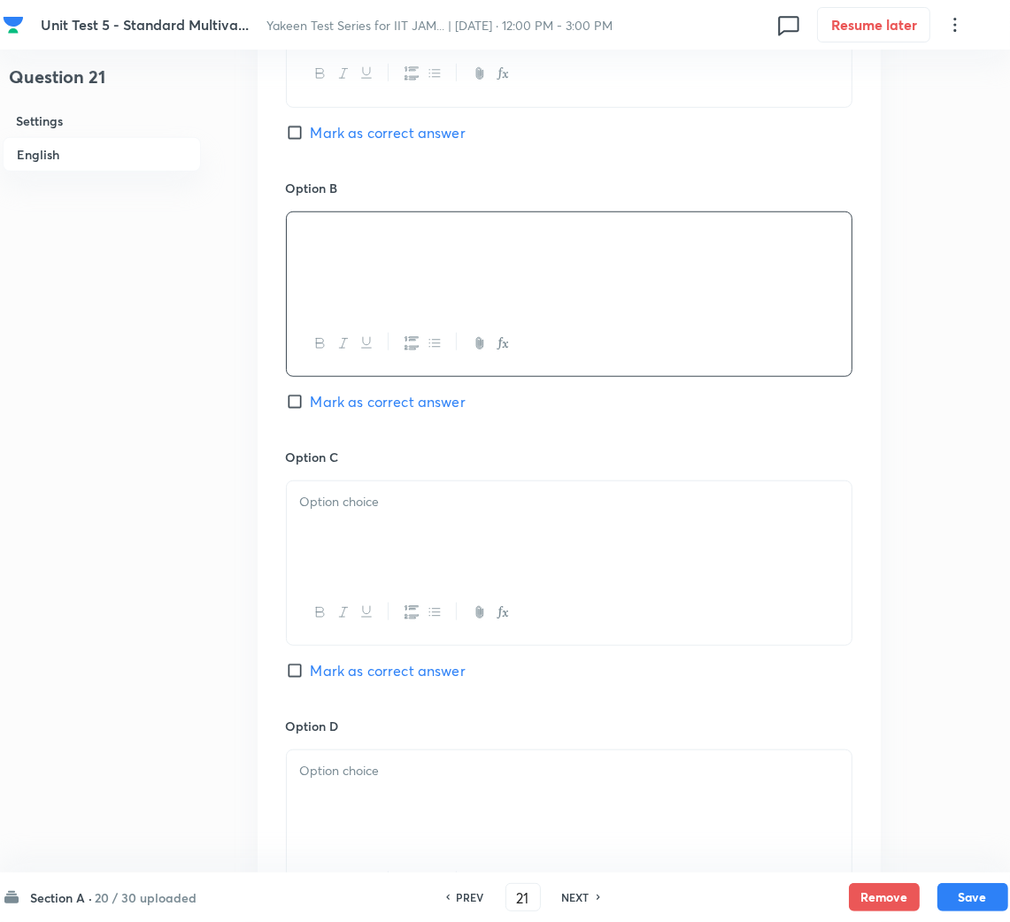
scroll to position [1062, 0]
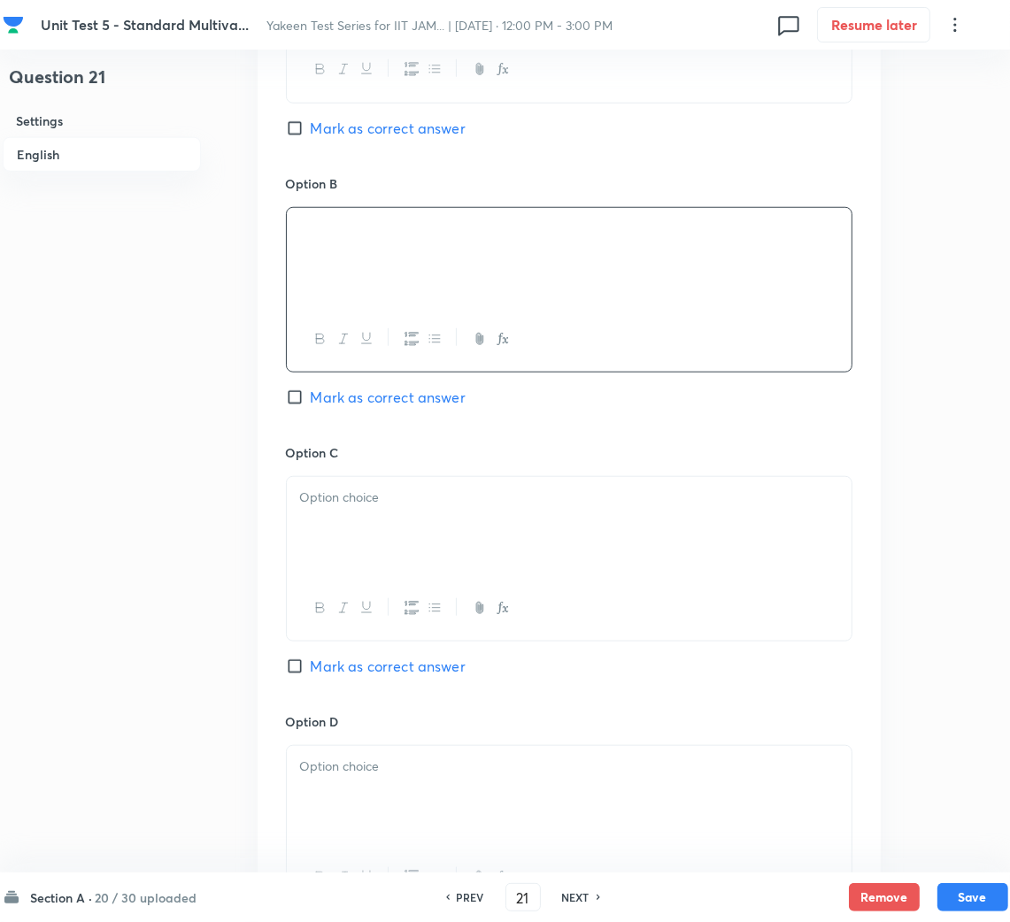
click at [357, 531] on div at bounding box center [569, 526] width 565 height 99
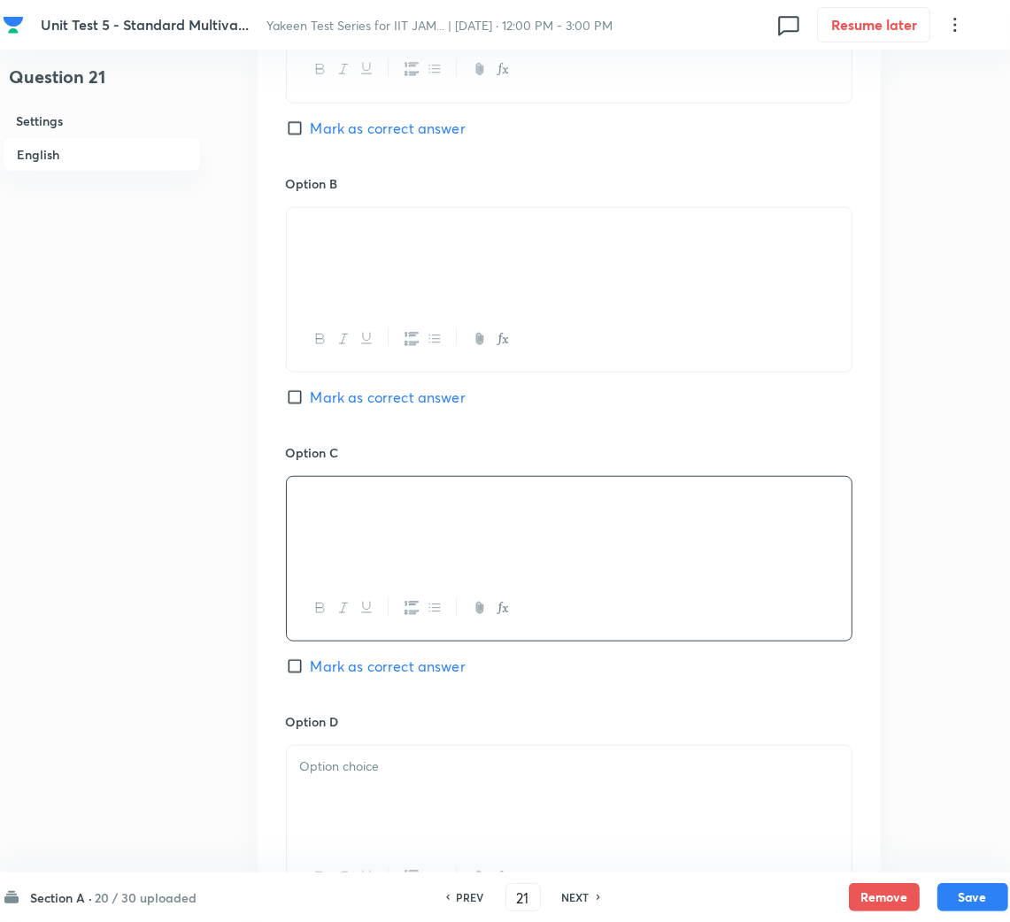
click at [374, 798] on div at bounding box center [569, 795] width 565 height 99
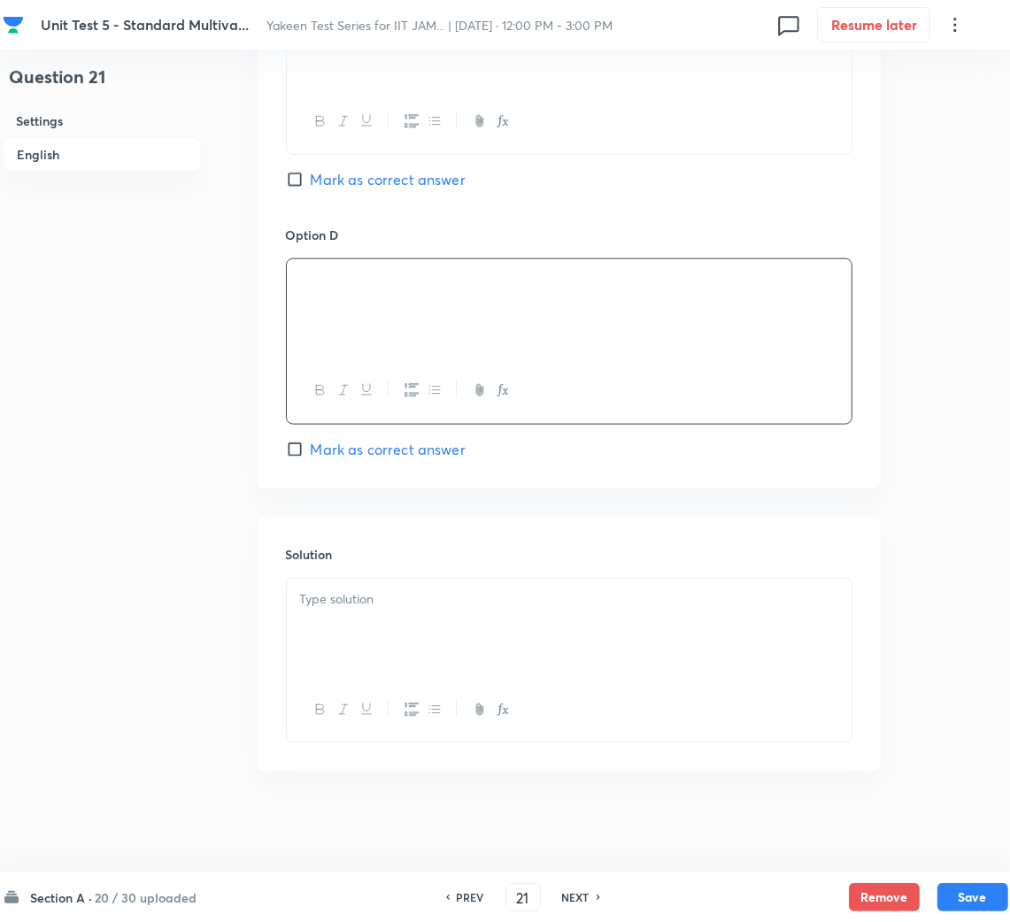
scroll to position [1557, 0]
click at [344, 169] on span "Mark as correct answer" at bounding box center [388, 174] width 155 height 21
click at [311, 169] on input "Mark as correct answer" at bounding box center [298, 174] width 25 height 18
checkbox input "true"
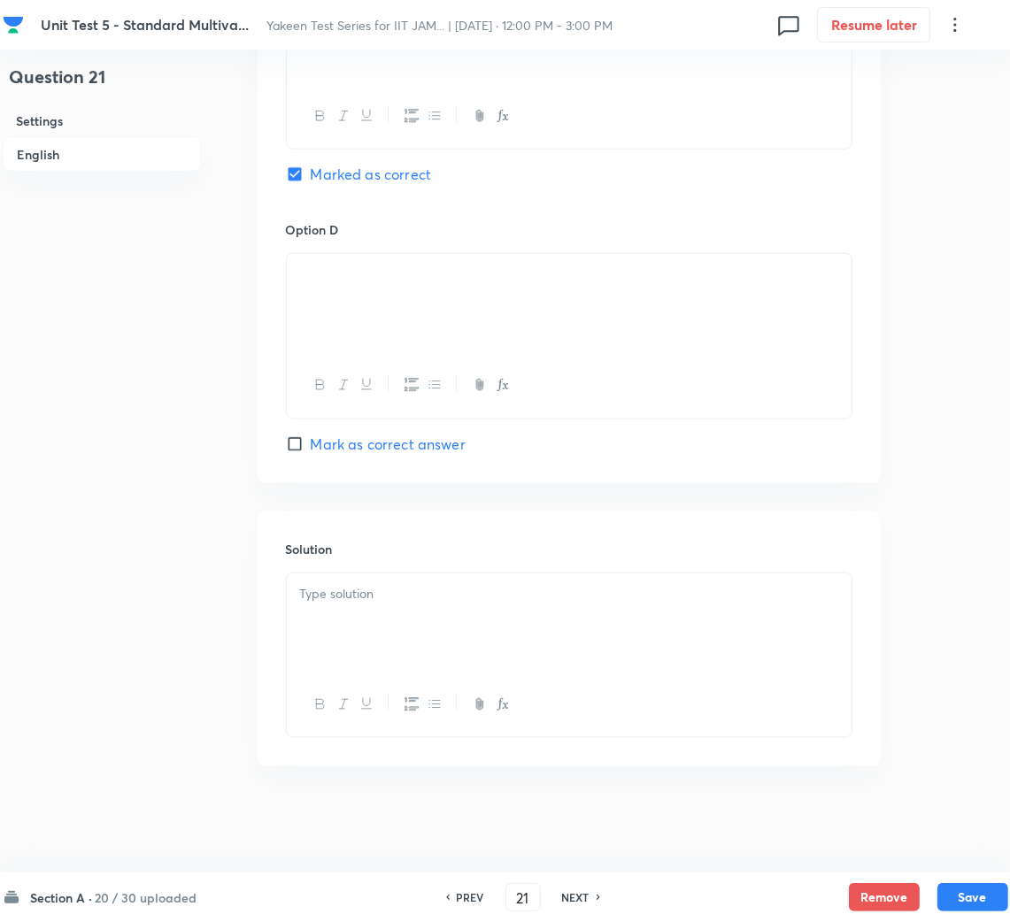
click at [457, 626] on div at bounding box center [569, 622] width 565 height 99
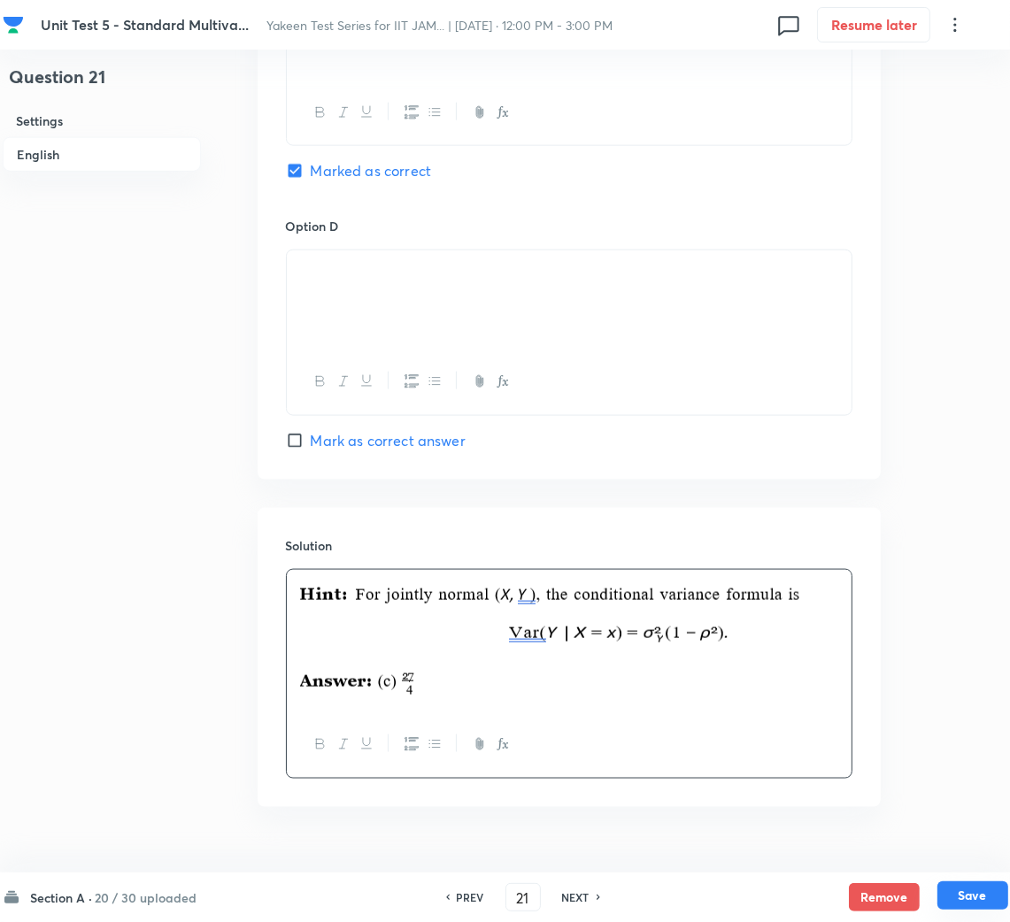
click at [963, 881] on button "Save" at bounding box center [972, 895] width 71 height 28
type input "22"
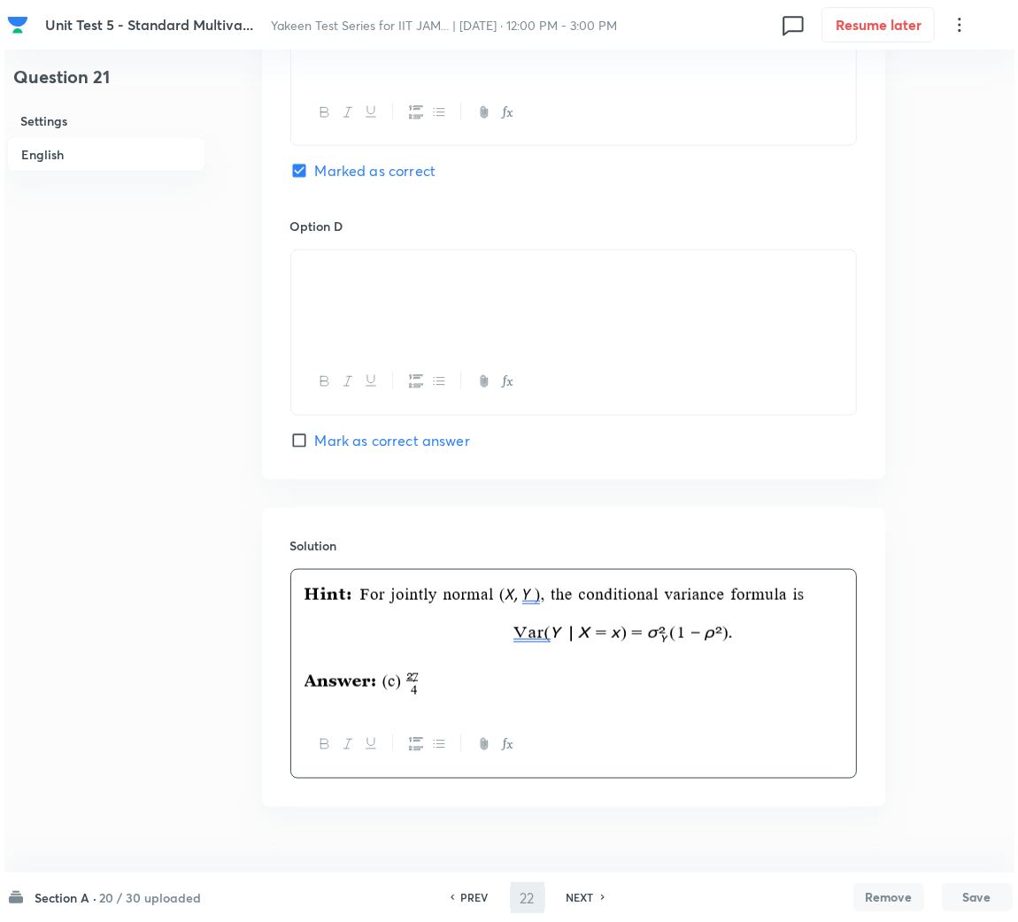
scroll to position [0, 0]
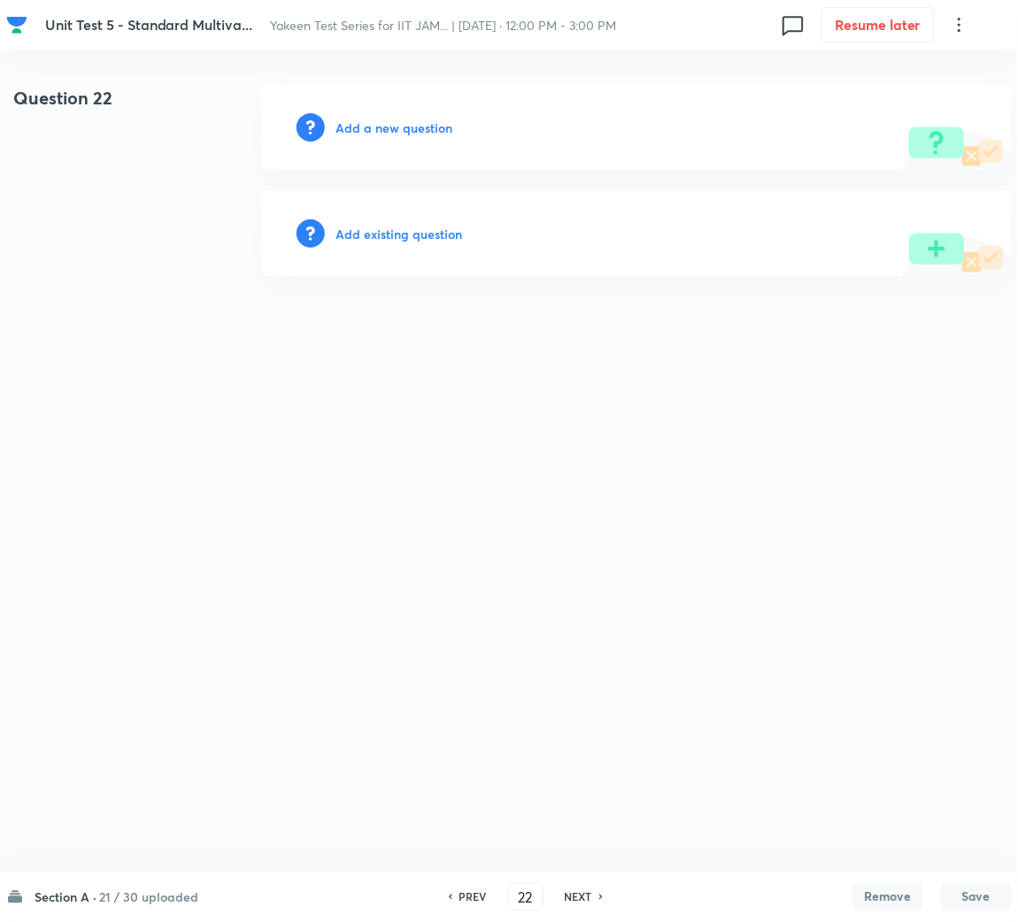
click at [385, 132] on h6 "Add a new question" at bounding box center [393, 128] width 117 height 19
click at [383, 132] on h6 "Choose a question type" at bounding box center [403, 128] width 136 height 19
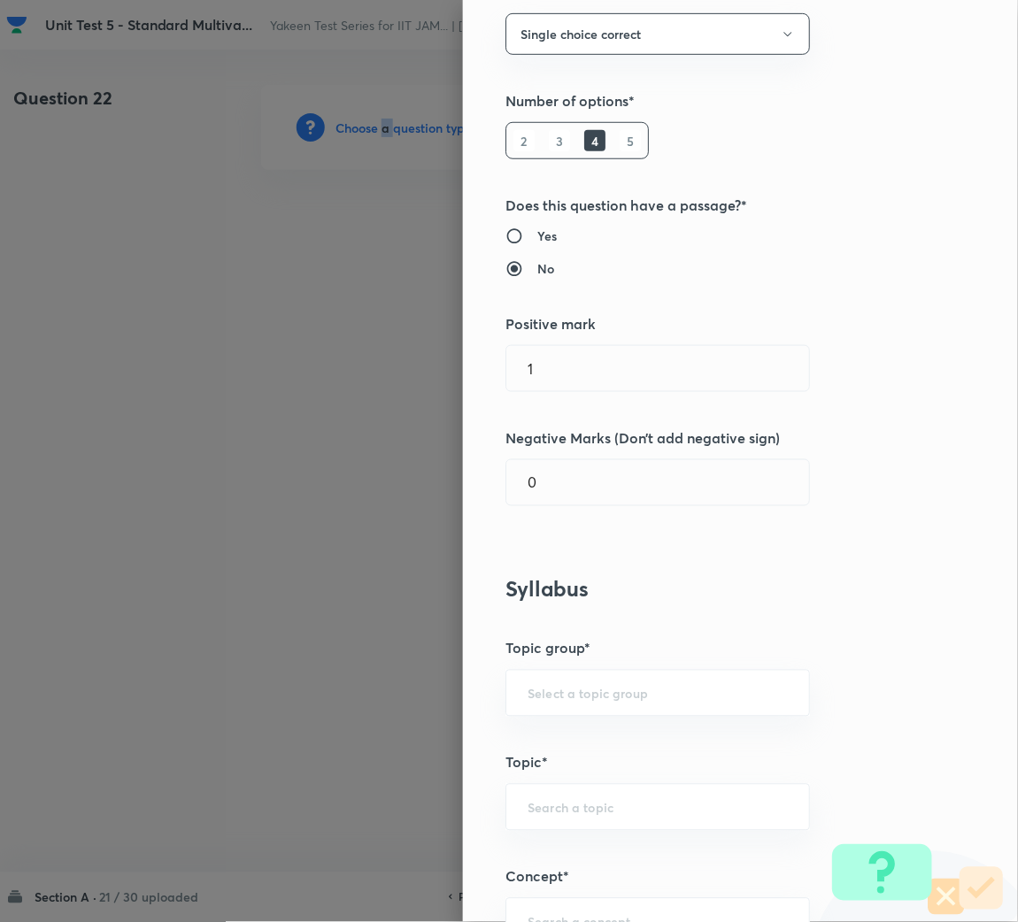
scroll to position [397, 0]
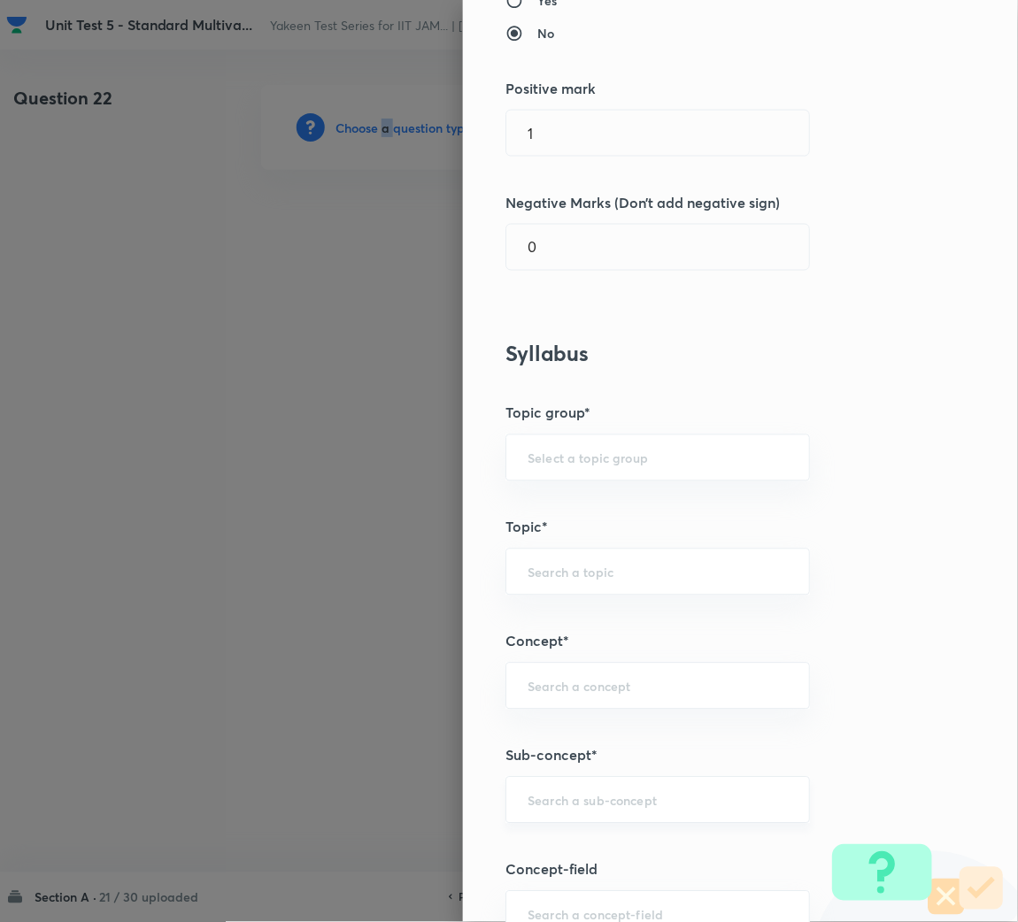
click at [551, 790] on div "​" at bounding box center [657, 800] width 304 height 47
click at [557, 809] on input "text" at bounding box center [657, 800] width 260 height 17
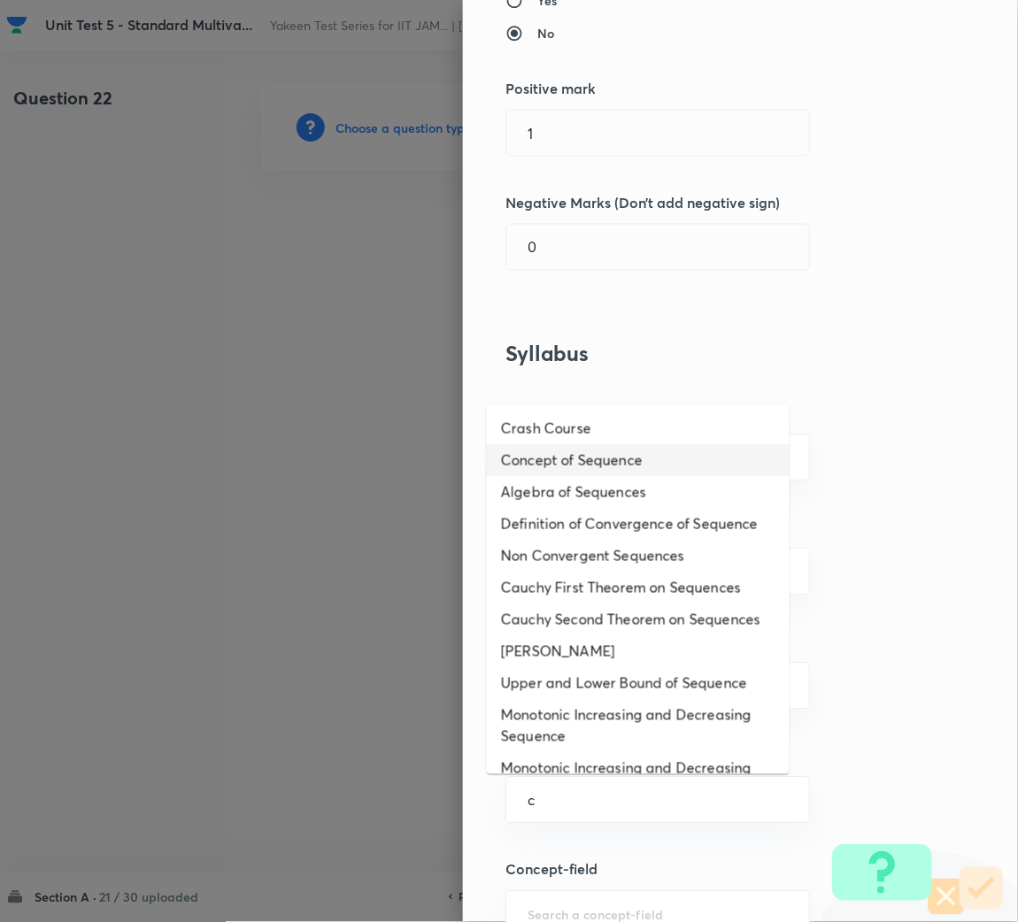
click at [629, 461] on li "Concept of Sequence" at bounding box center [638, 460] width 303 height 32
type input "Concept of Sequence"
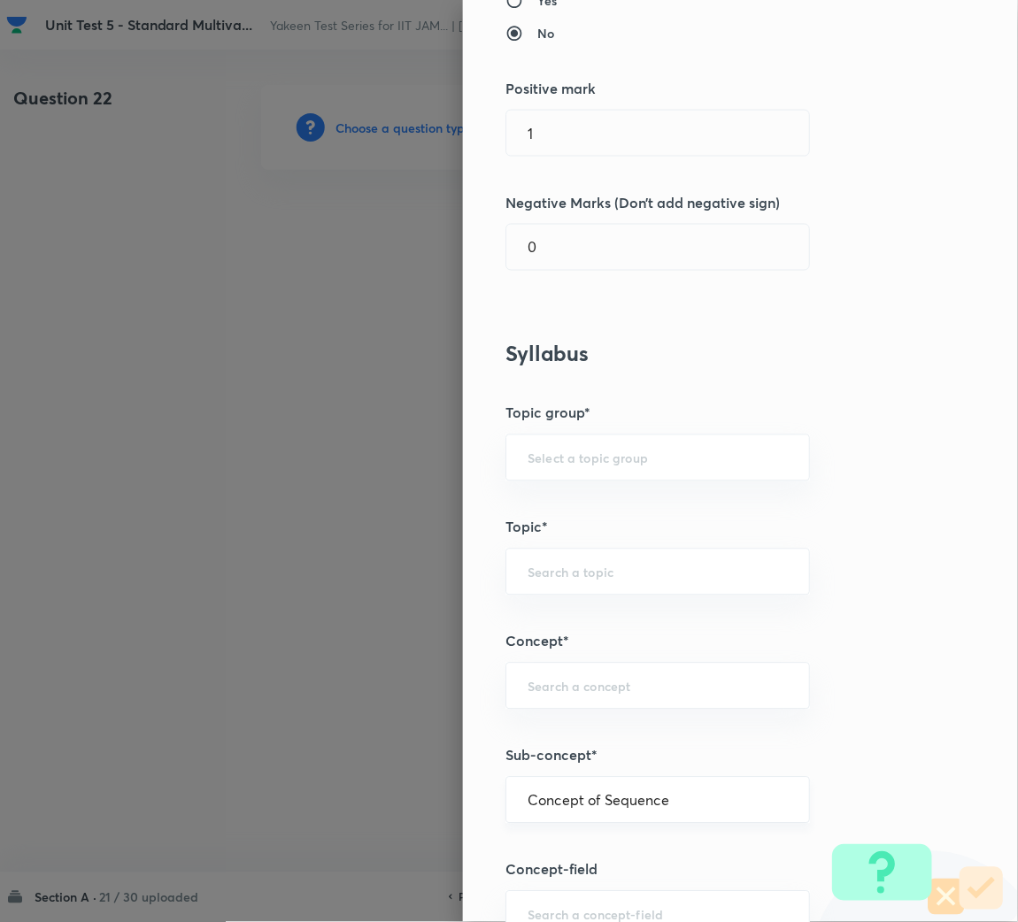
type input "Mathematics"
type input "Sequences & Series-Real Nos."
type input "Sequence of Real Numbers"
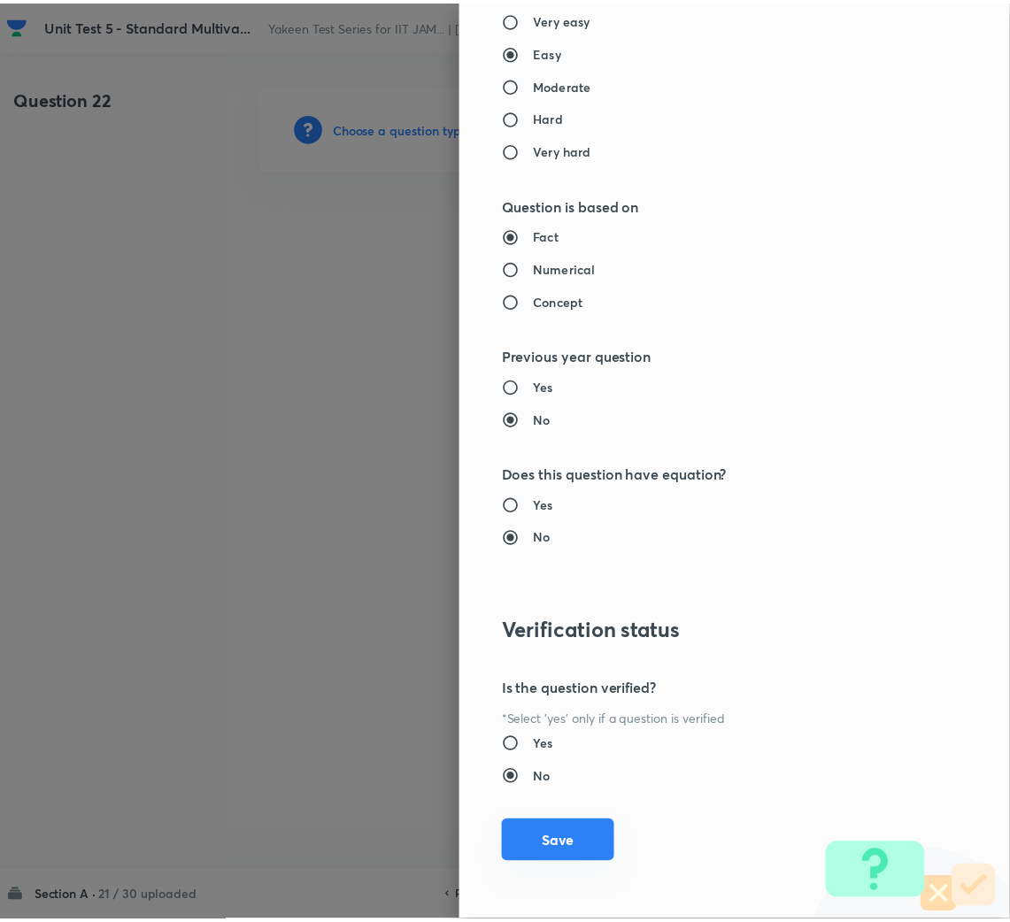
scroll to position [1491, 0]
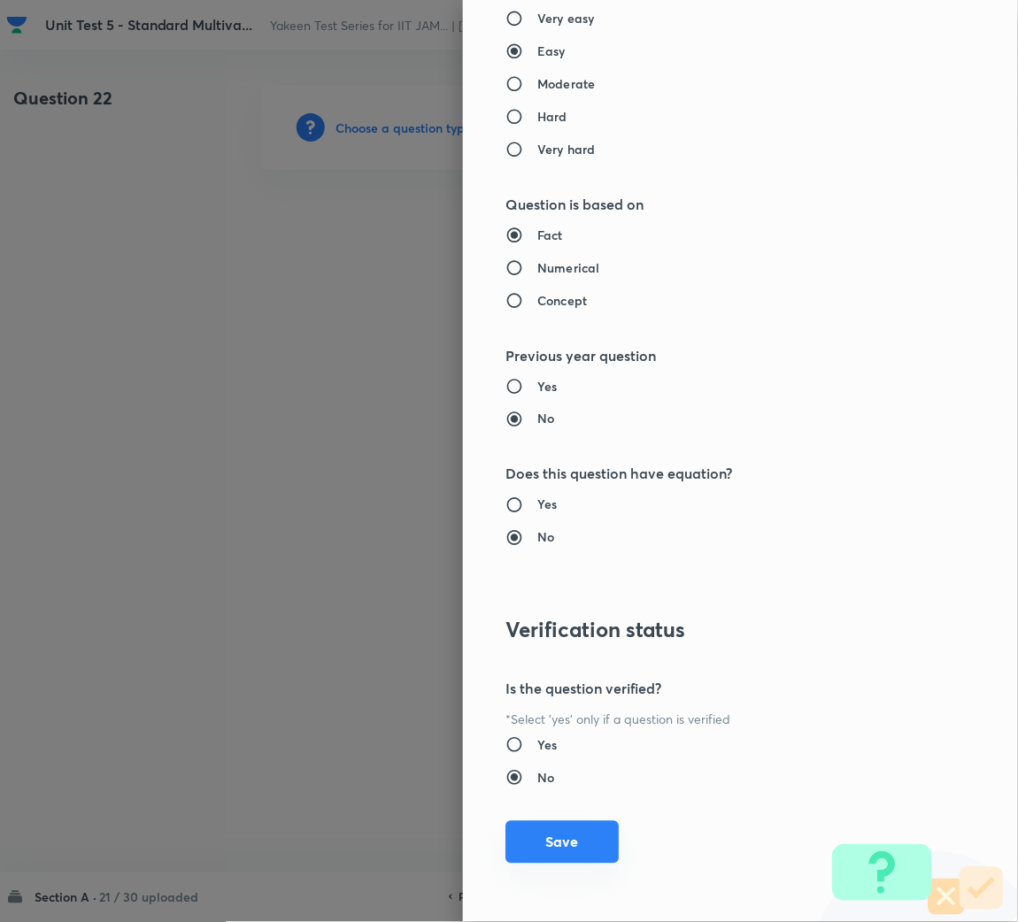
click at [555, 848] on button "Save" at bounding box center [561, 842] width 113 height 42
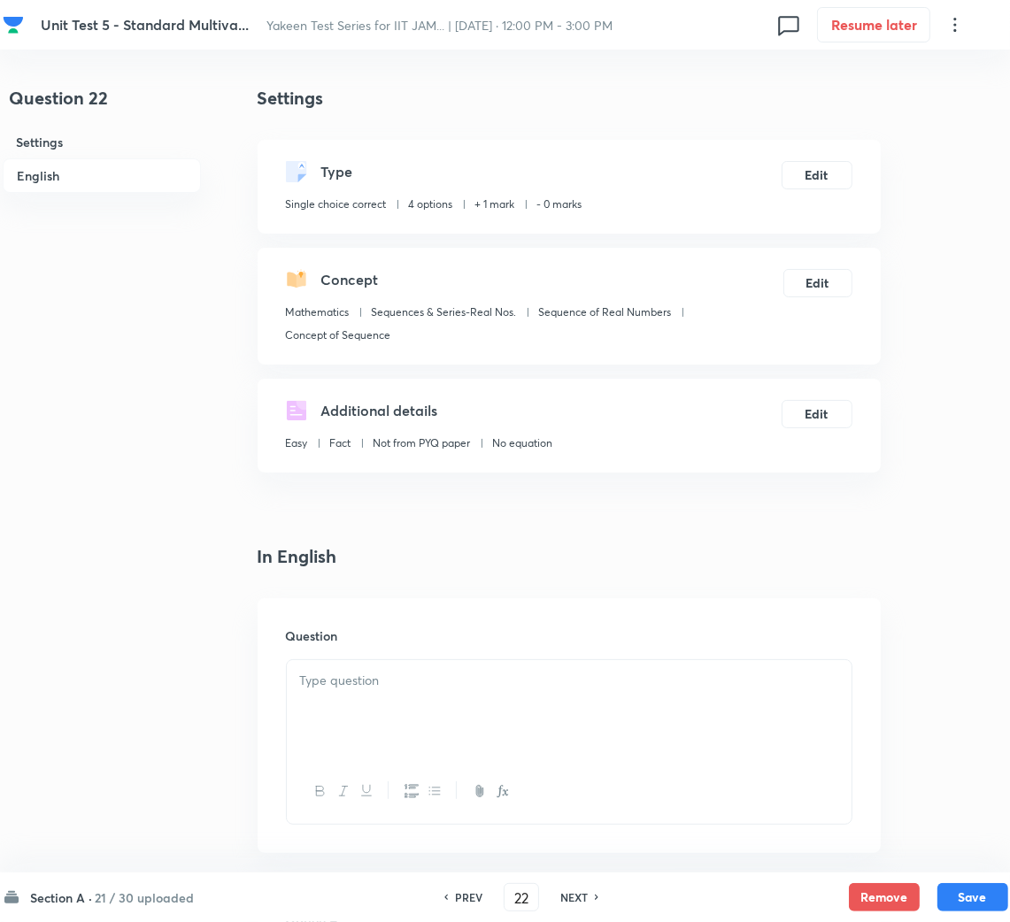
click at [406, 687] on p at bounding box center [569, 681] width 538 height 20
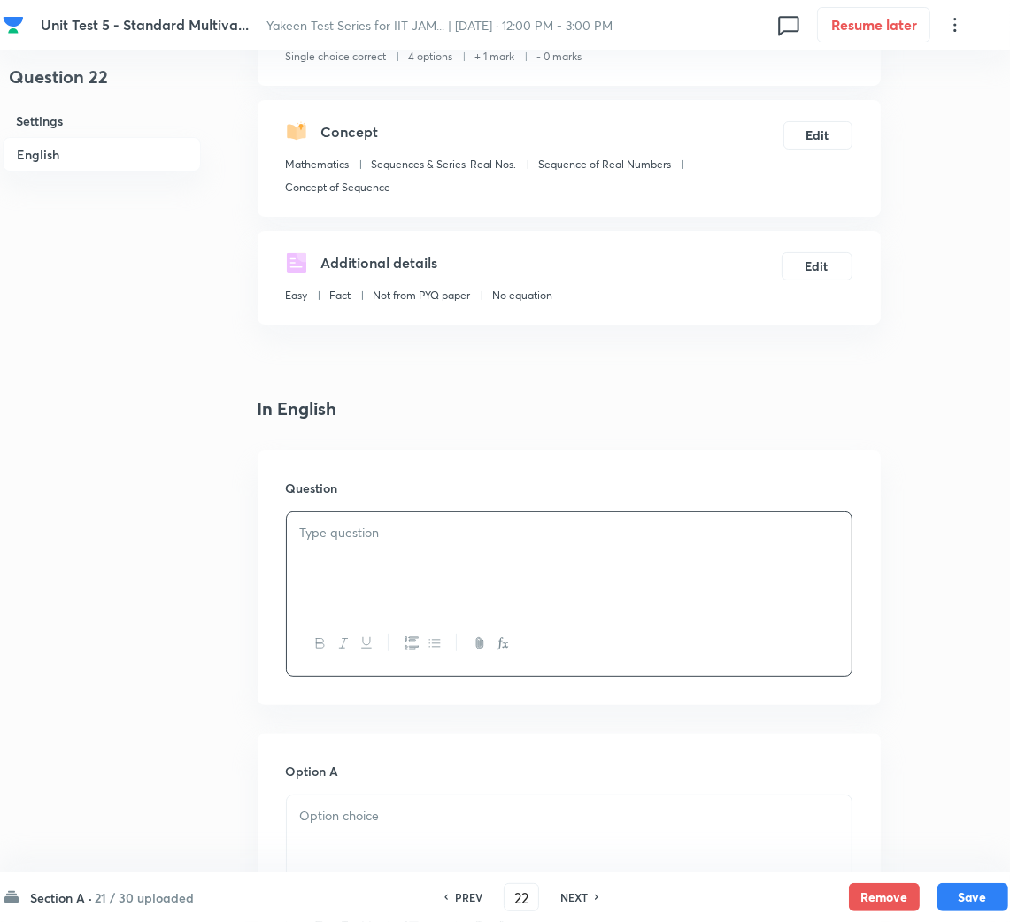
scroll to position [265, 0]
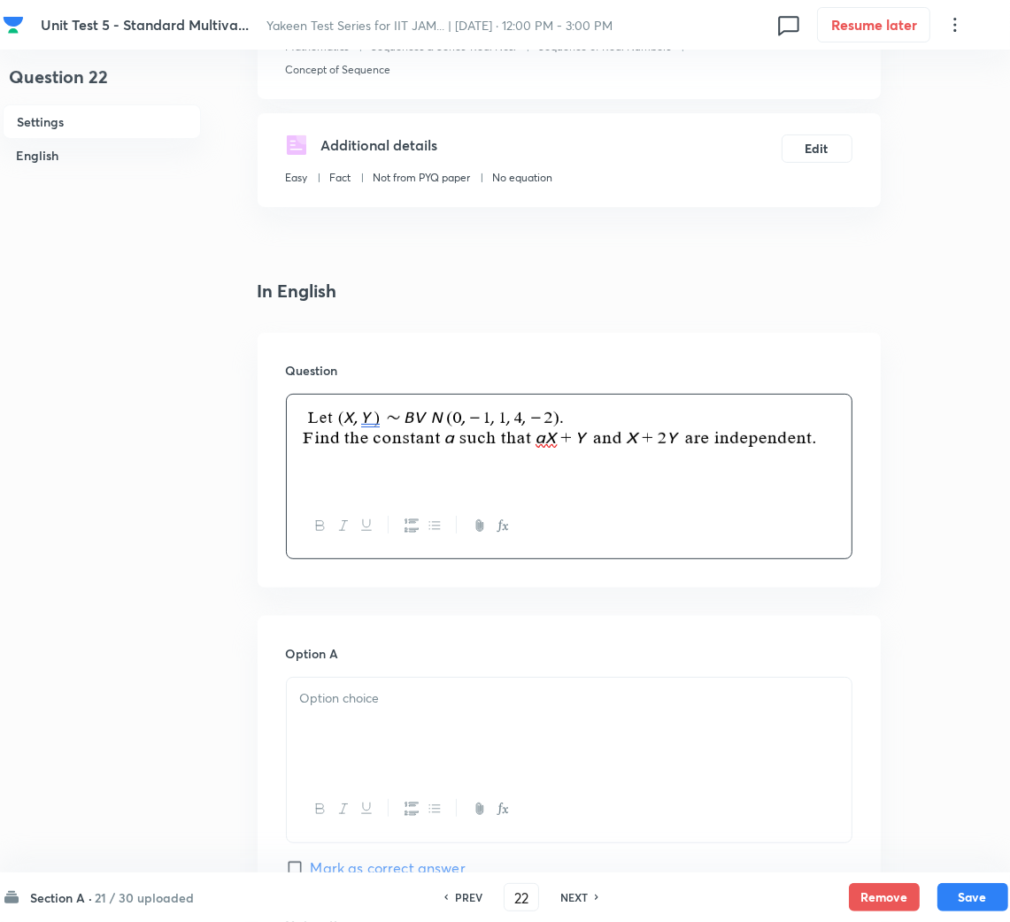
click at [327, 706] on p at bounding box center [569, 698] width 538 height 20
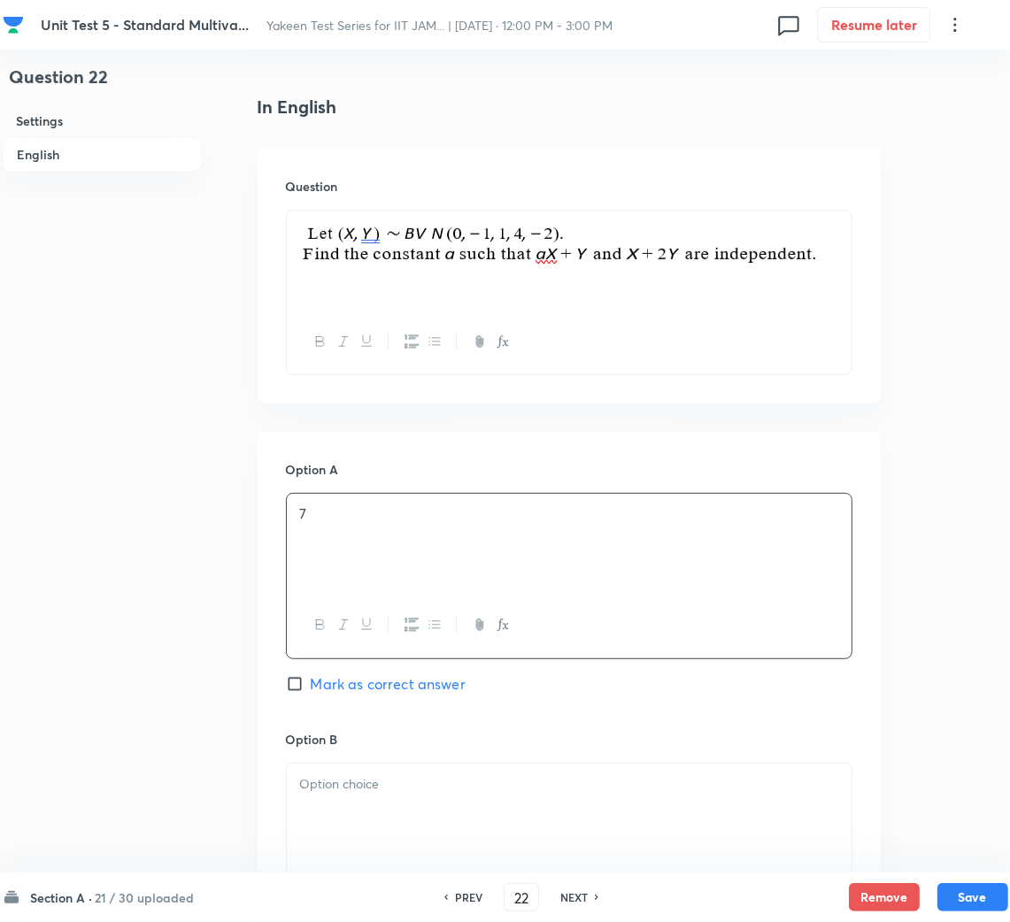
scroll to position [663, 0]
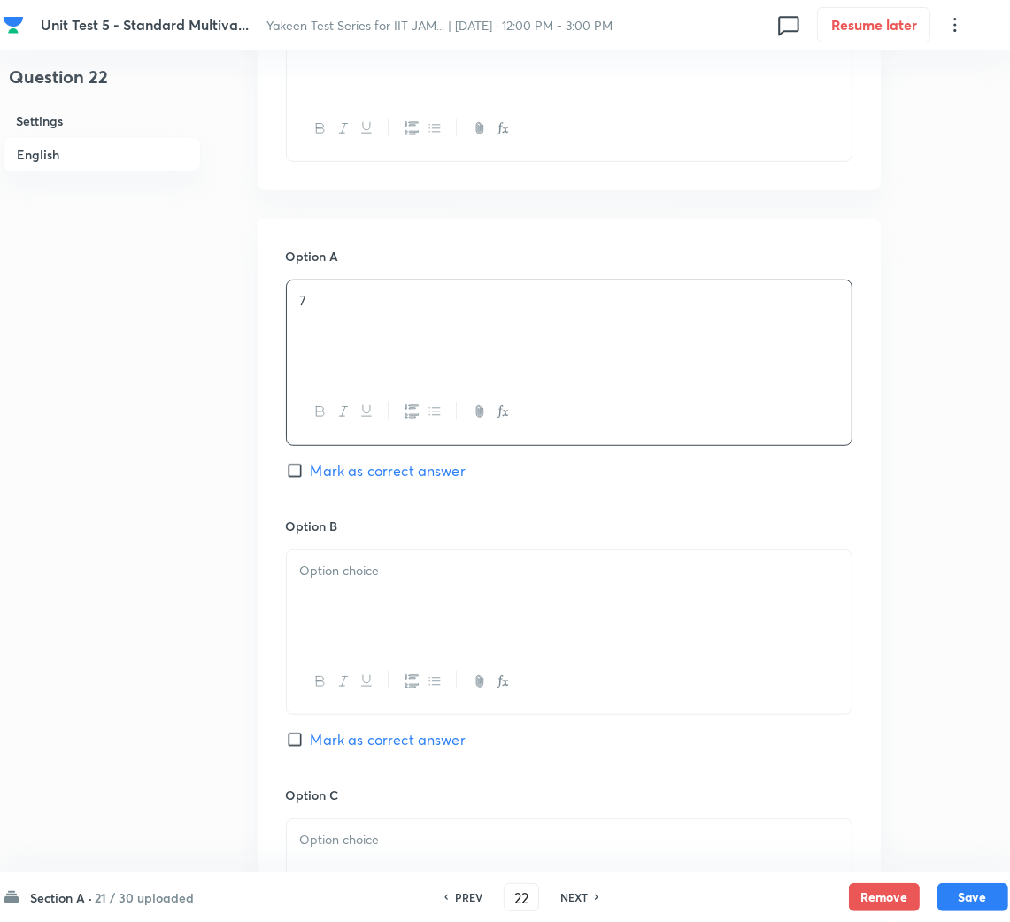
click at [359, 613] on div at bounding box center [569, 599] width 565 height 99
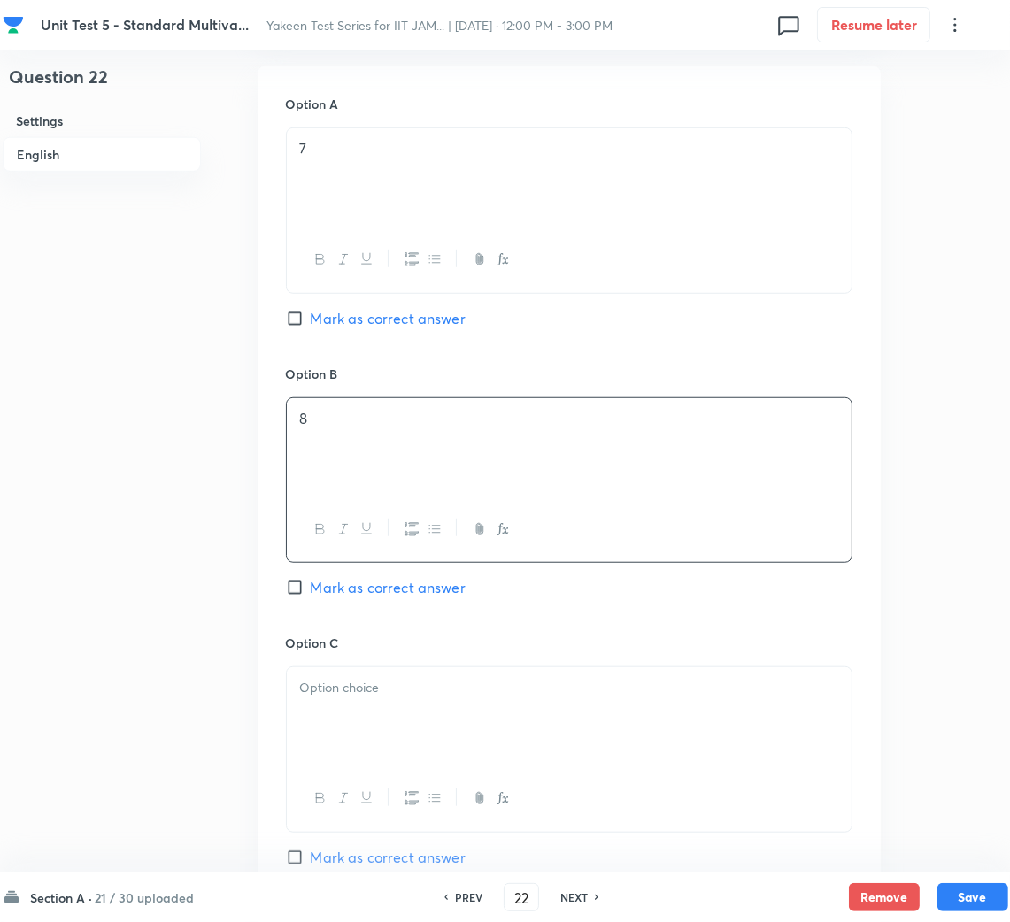
scroll to position [929, 0]
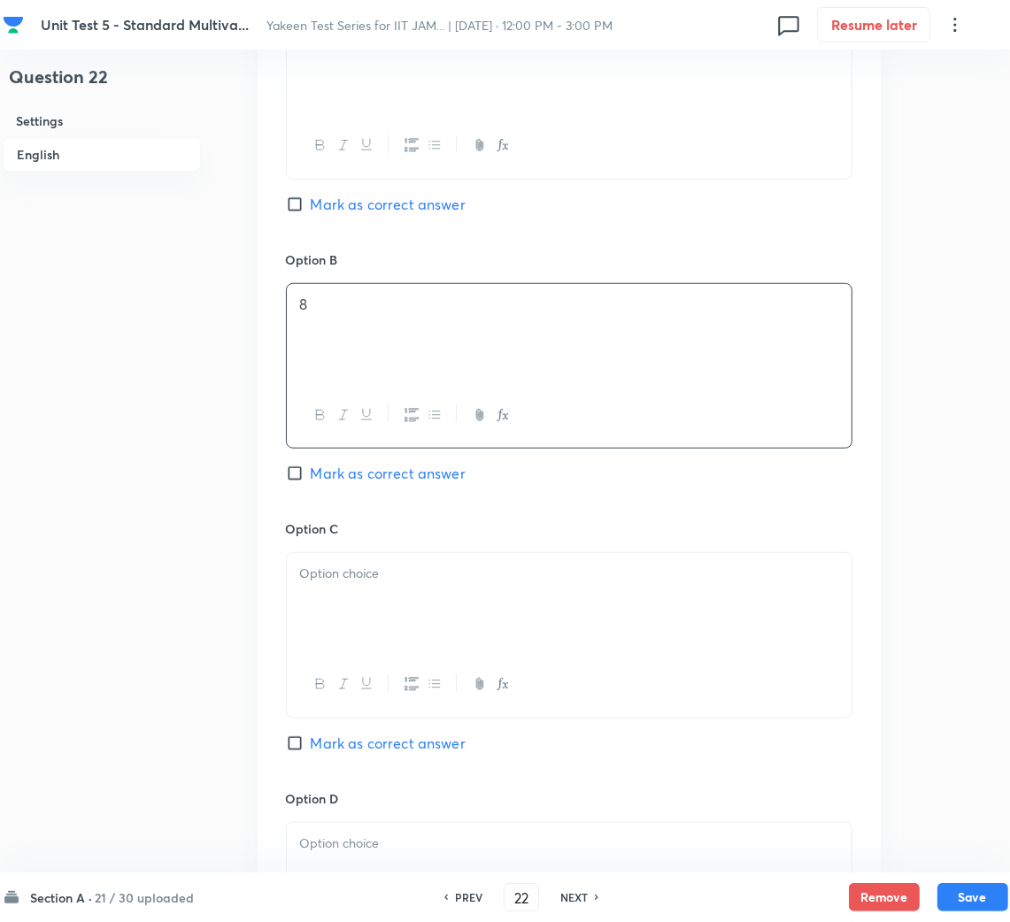
click at [365, 604] on div at bounding box center [569, 602] width 565 height 99
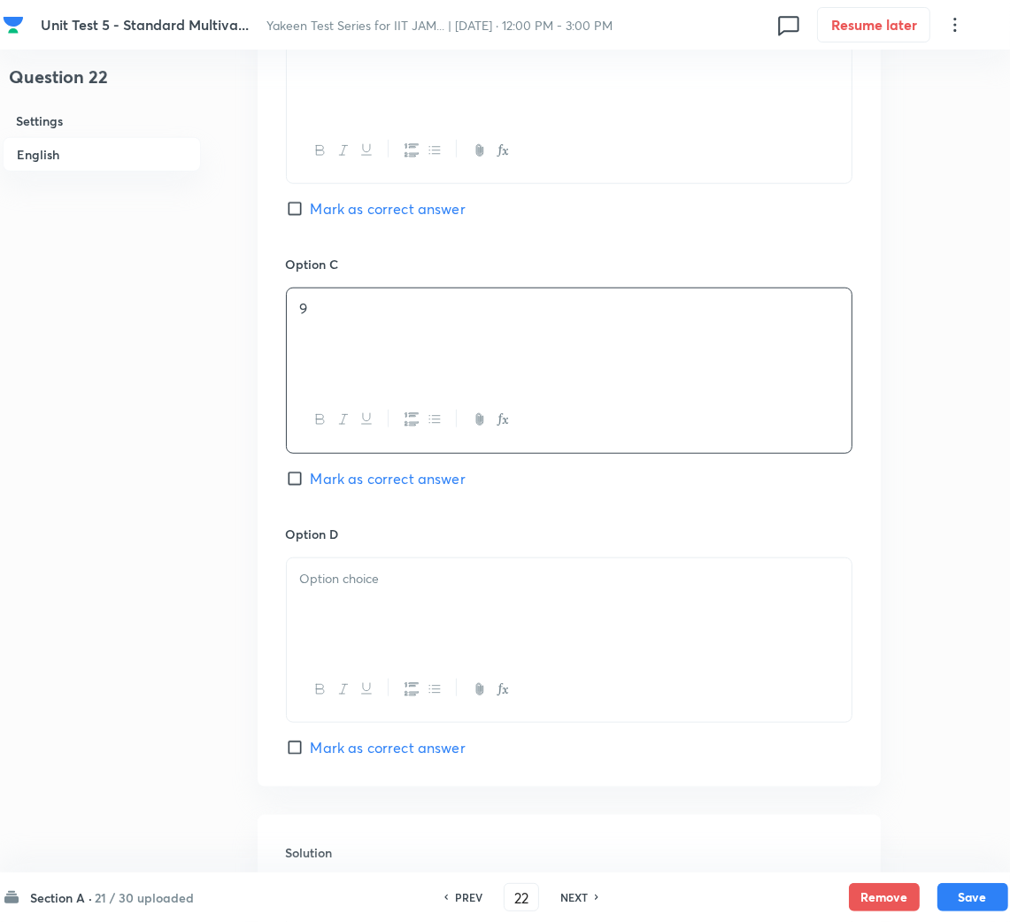
click at [389, 600] on div at bounding box center [569, 607] width 565 height 99
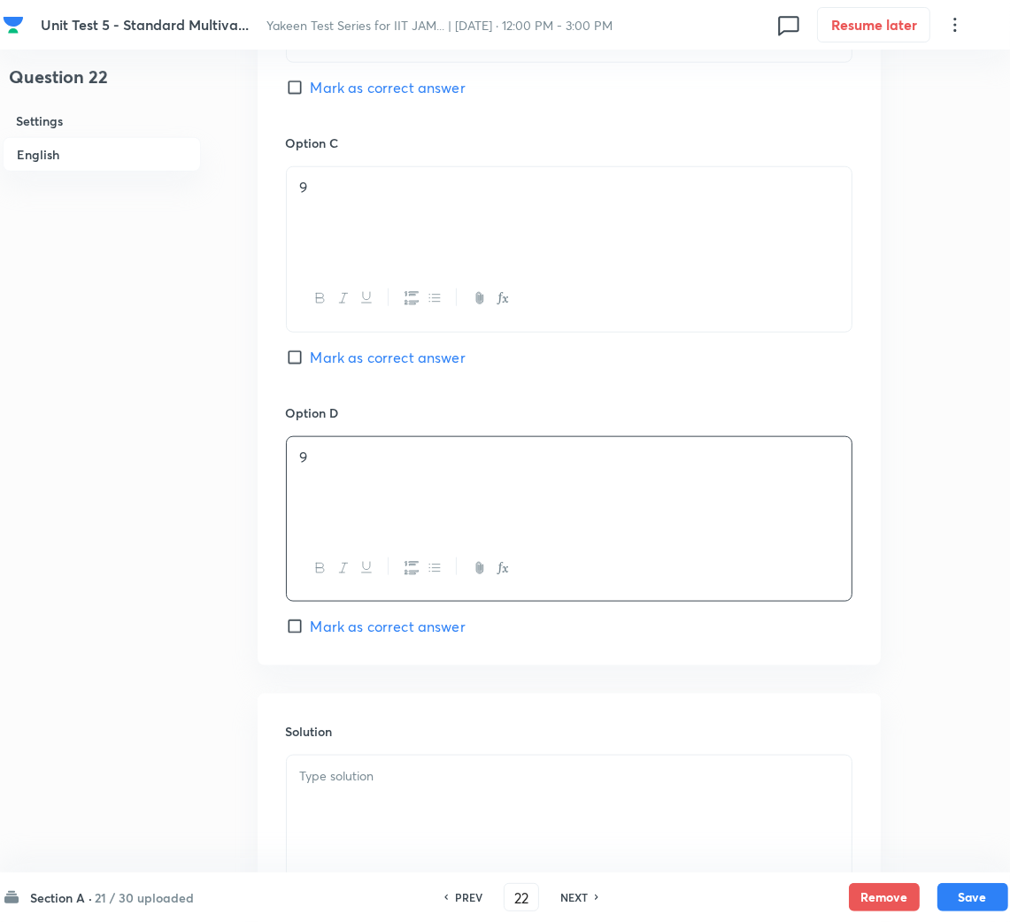
scroll to position [1459, 0]
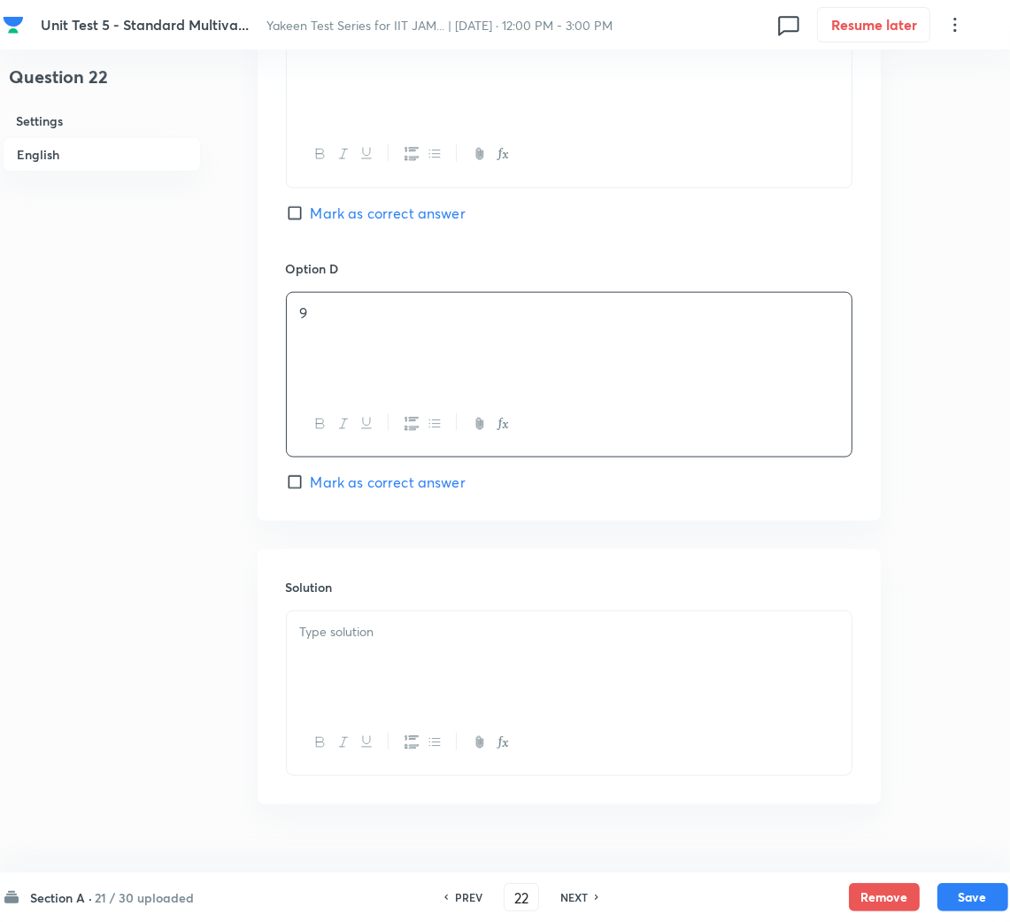
click at [457, 706] on div at bounding box center [569, 660] width 565 height 99
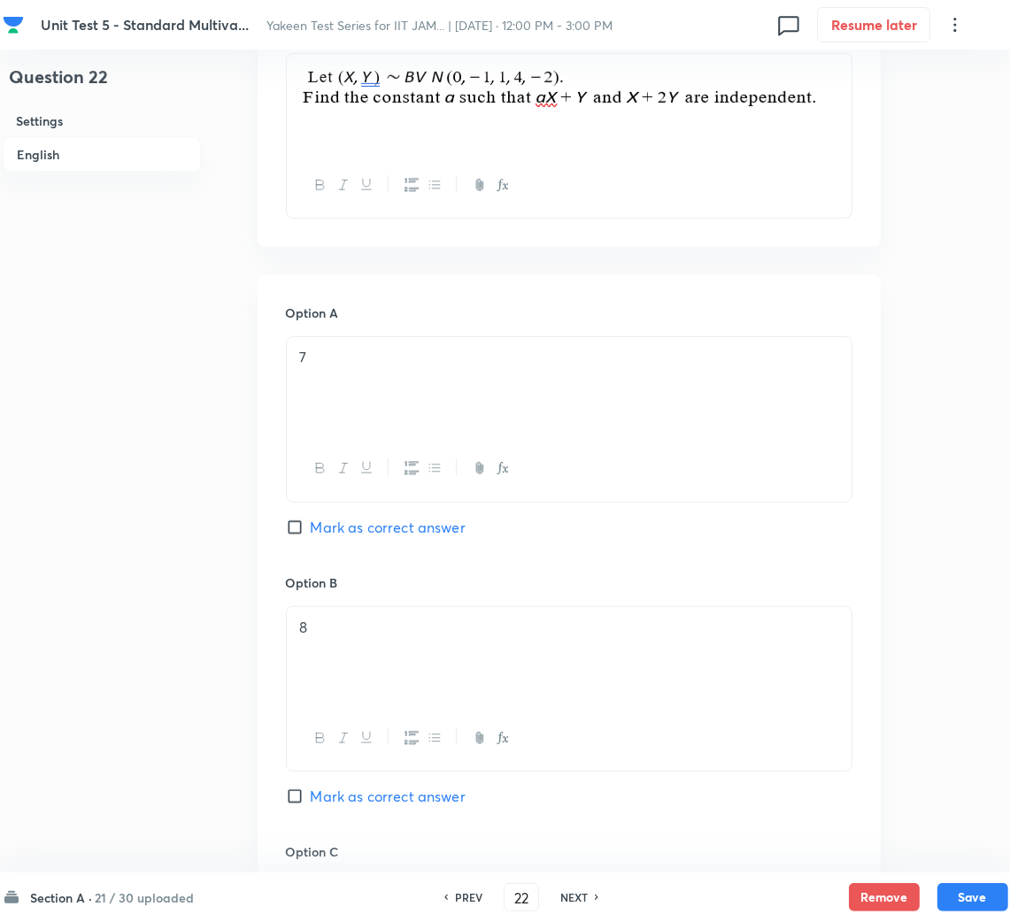
scroll to position [397, 0]
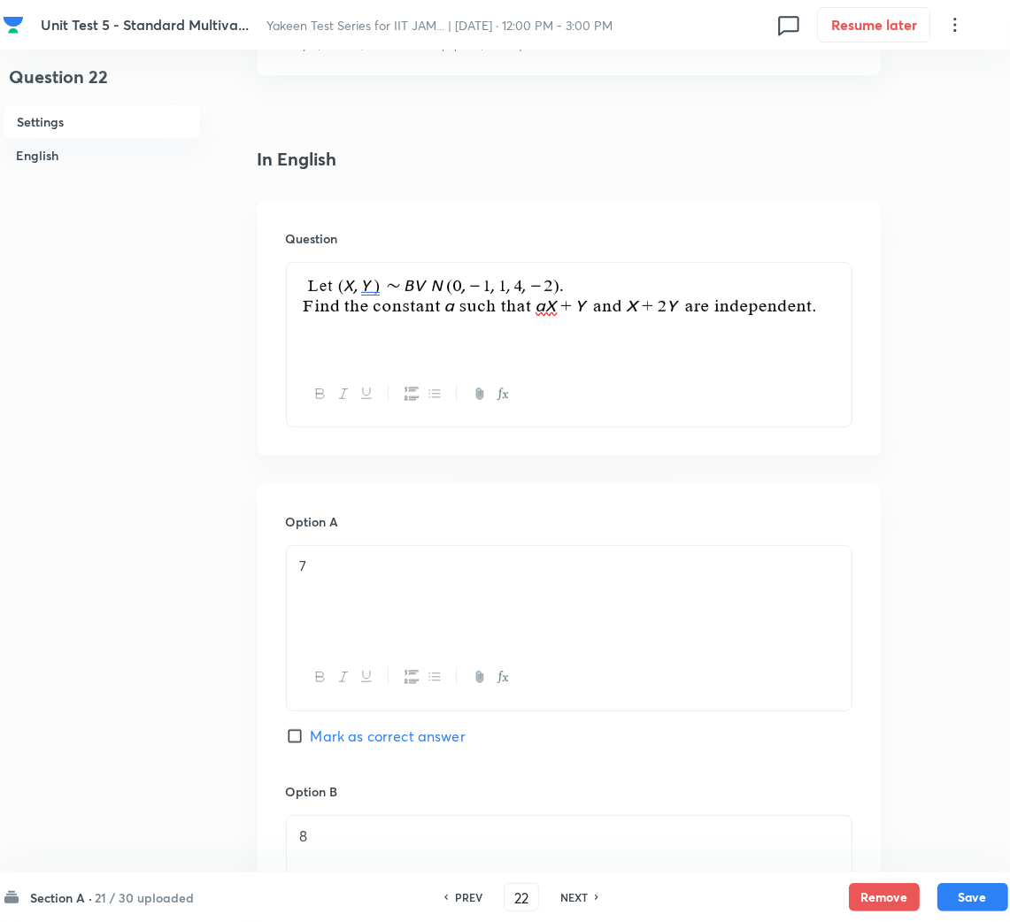
click at [824, 292] on p at bounding box center [569, 302] width 538 height 58
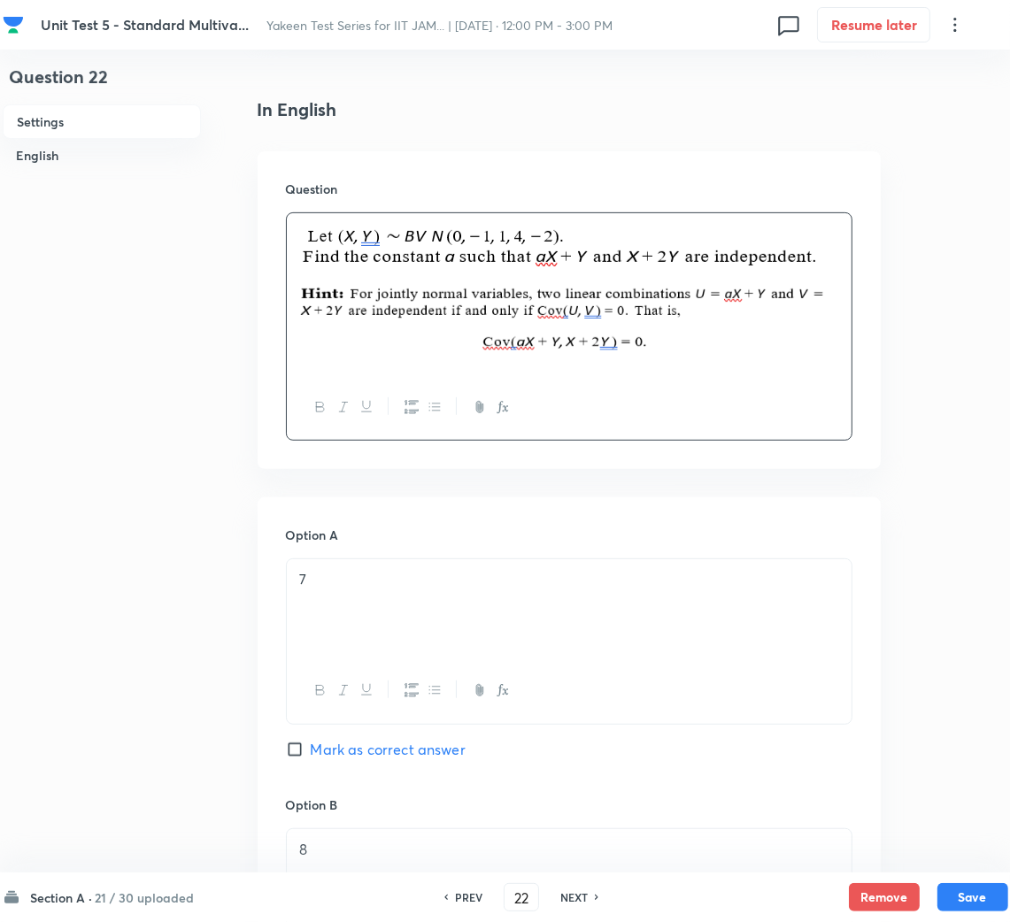
scroll to position [531, 0]
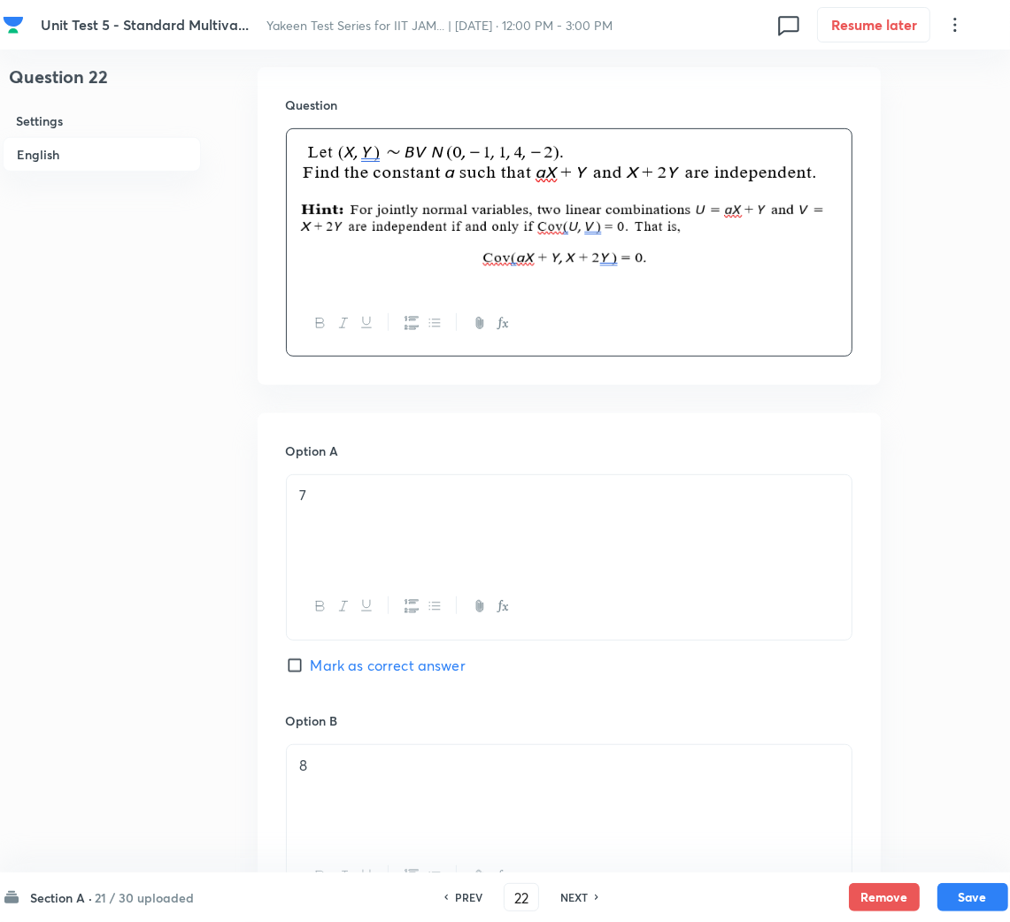
click at [311, 667] on span "Mark as correct answer" at bounding box center [388, 665] width 155 height 21
click at [311, 667] on input "Mark as correct answer" at bounding box center [298, 666] width 25 height 18
checkbox input "true"
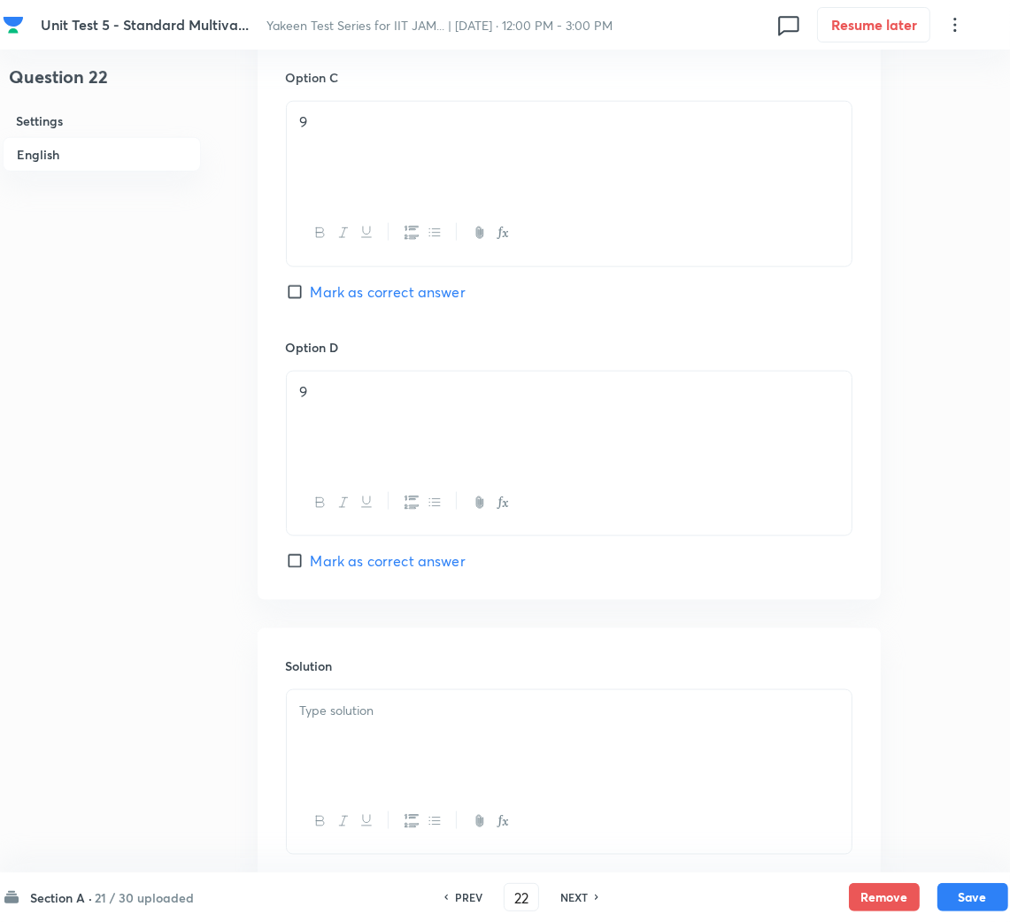
scroll to position [1564, 0]
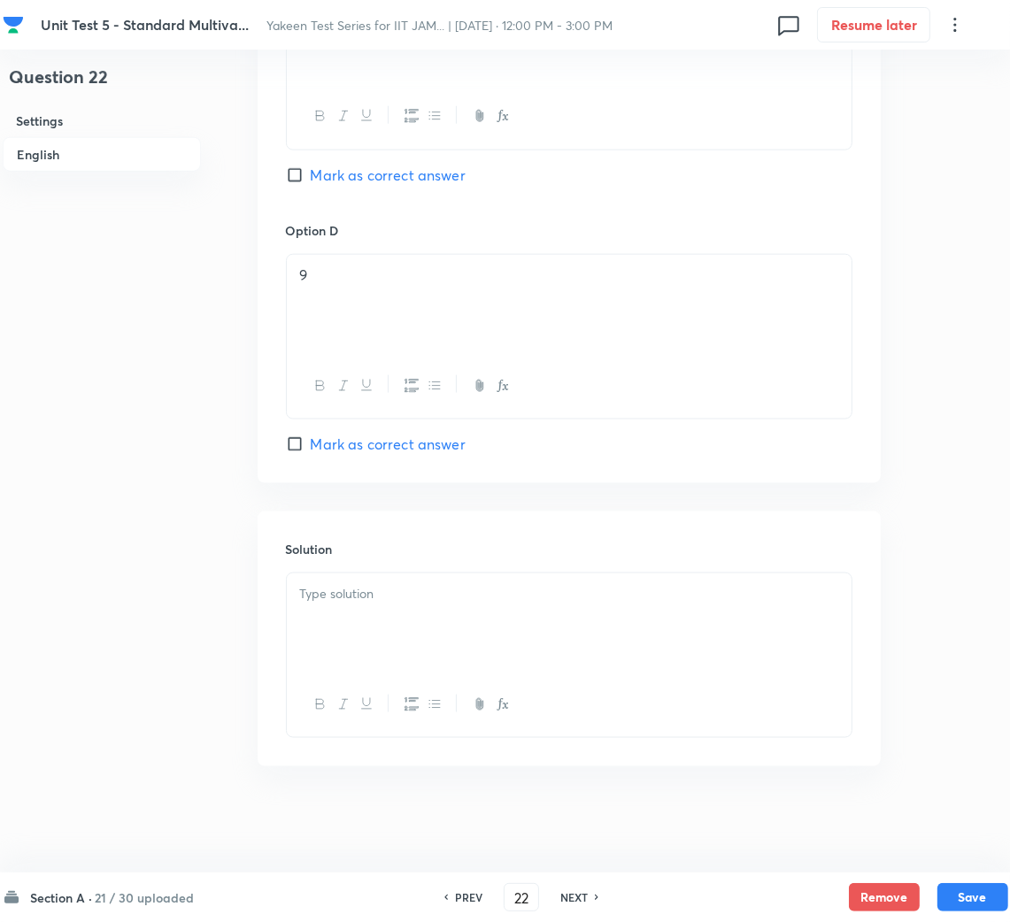
click at [369, 640] on div at bounding box center [569, 622] width 565 height 99
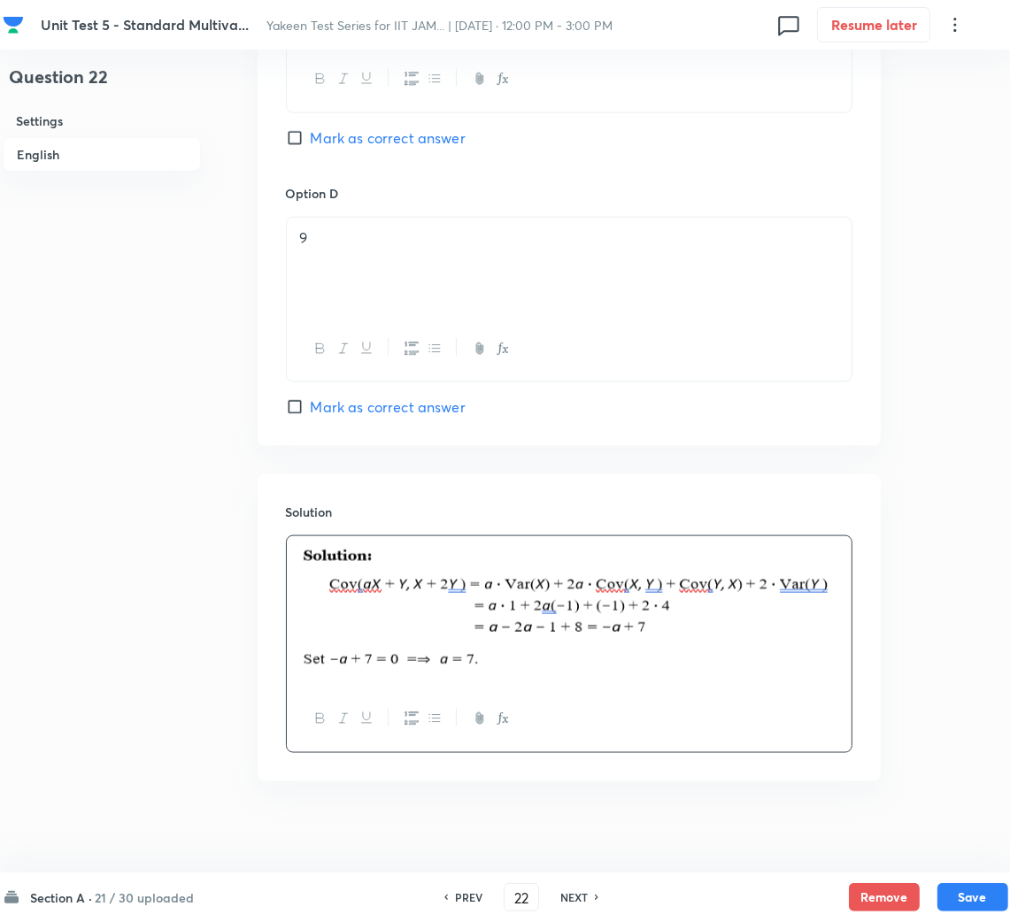
scroll to position [1616, 0]
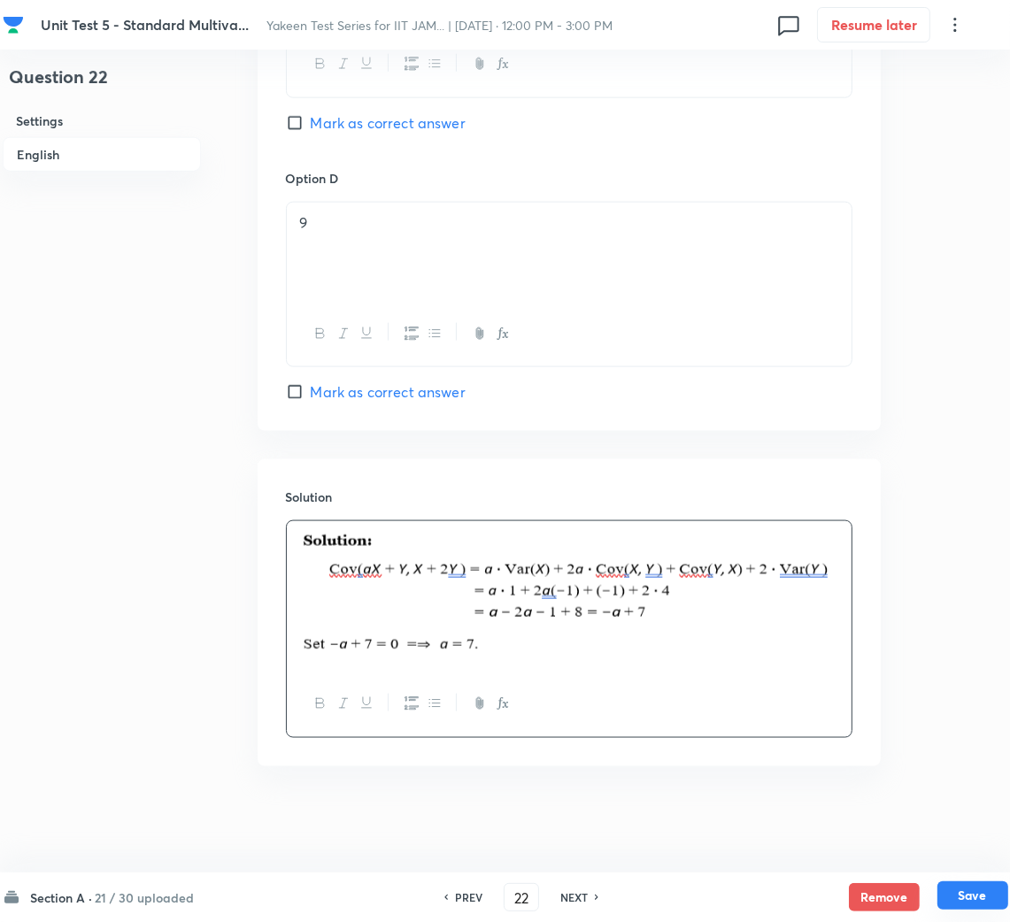
click at [969, 888] on button "Save" at bounding box center [972, 895] width 71 height 28
type input "23"
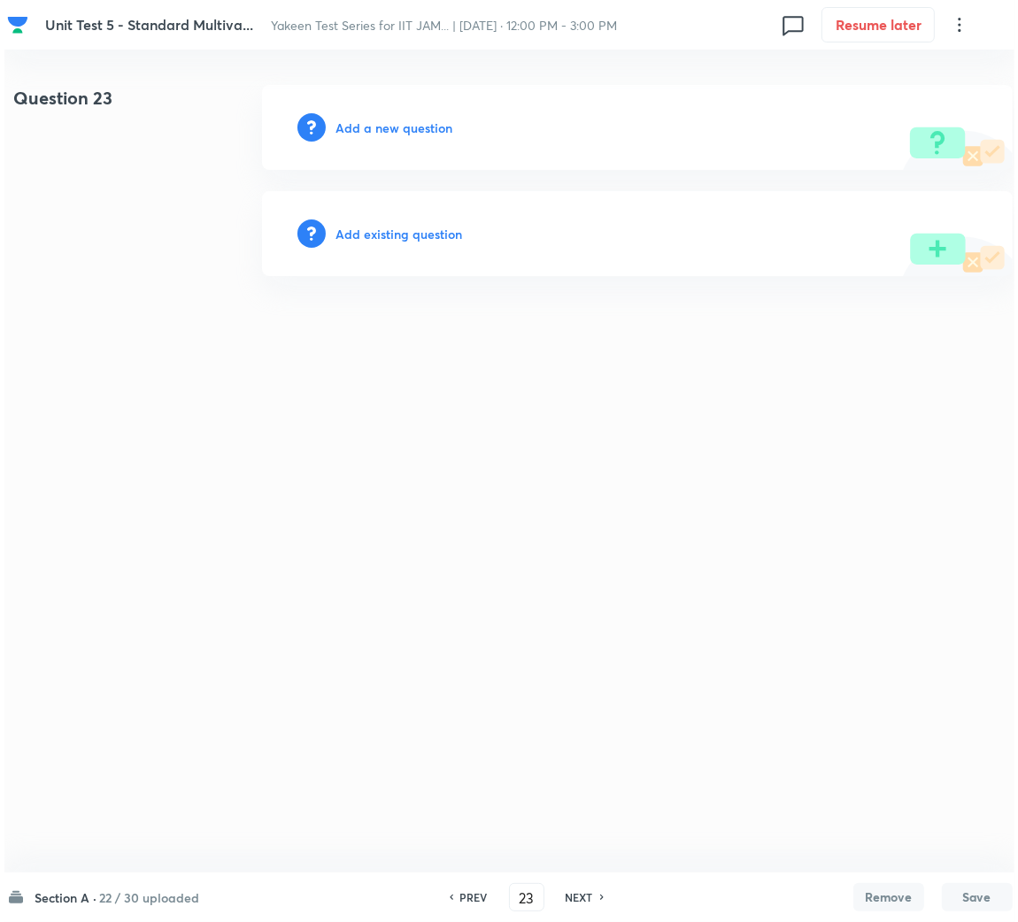
scroll to position [0, 0]
click at [395, 127] on h6 "Add a new question" at bounding box center [393, 128] width 117 height 19
click at [400, 129] on h6 "Choose a question type" at bounding box center [403, 128] width 136 height 19
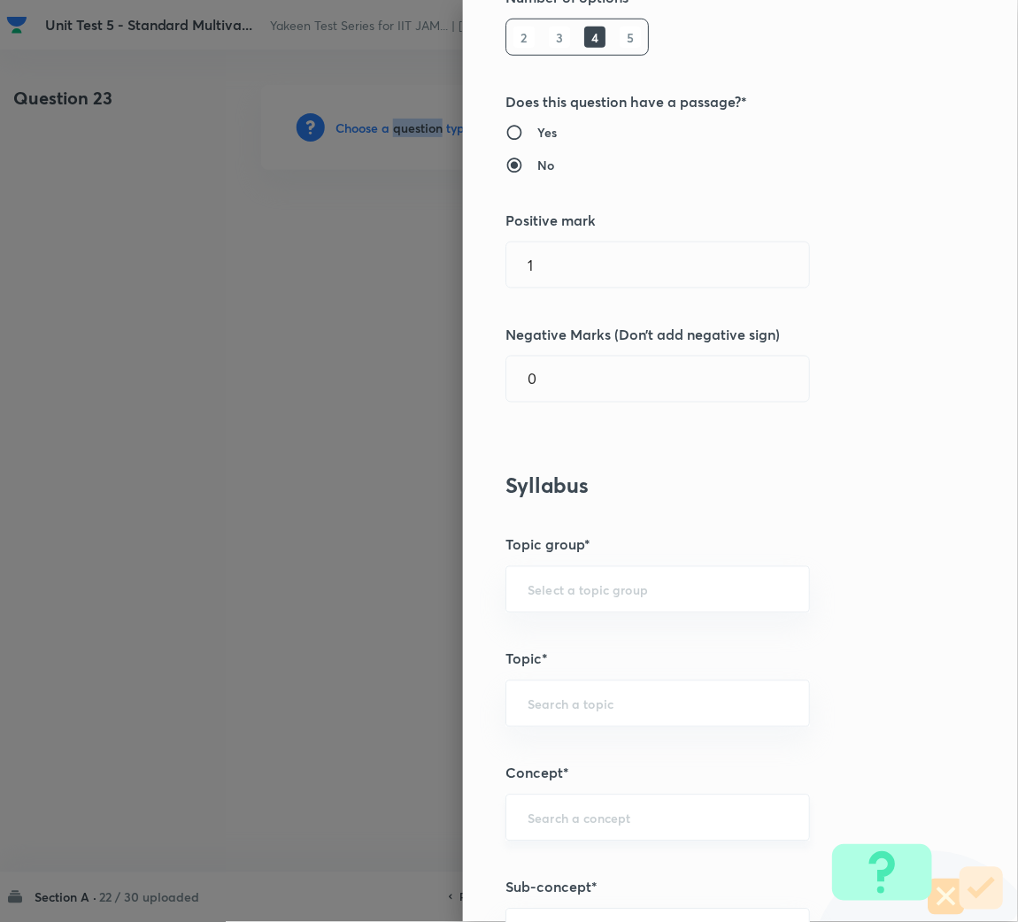
scroll to position [531, 0]
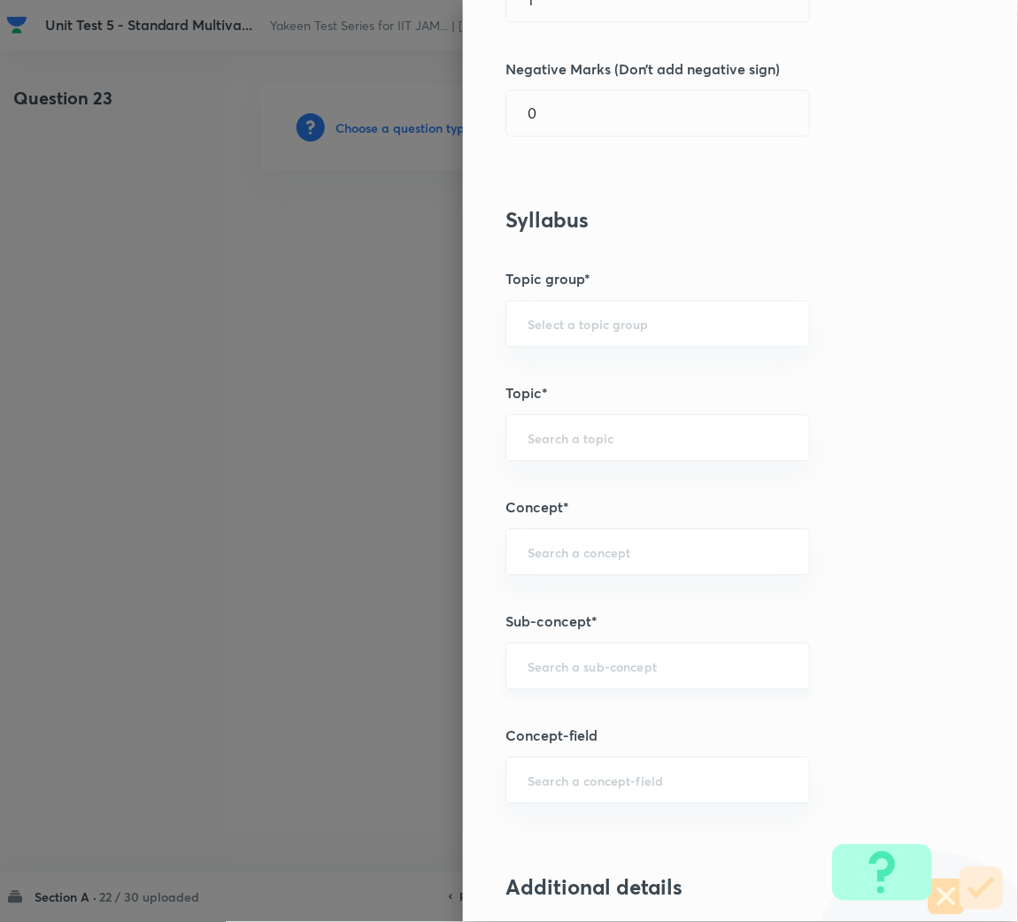
click at [564, 667] on input "text" at bounding box center [657, 666] width 260 height 17
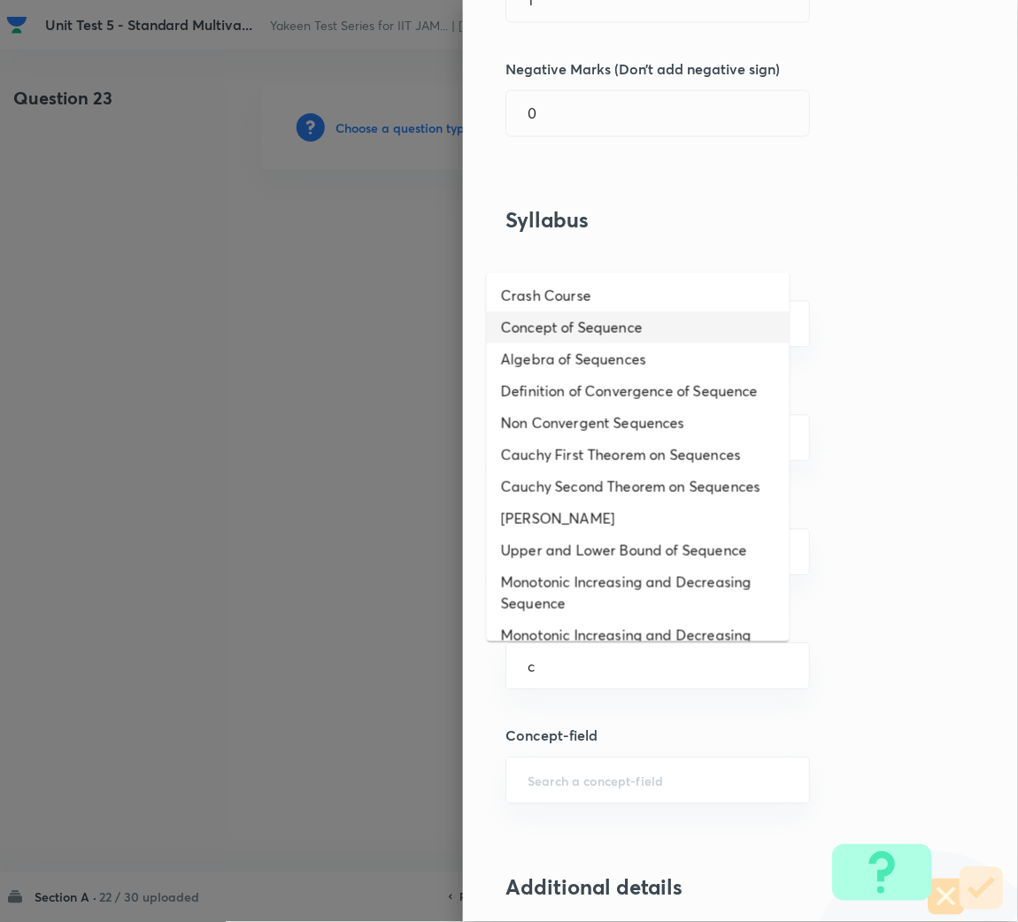
click at [615, 326] on li "Concept of Sequence" at bounding box center [638, 327] width 303 height 32
type input "Concept of Sequence"
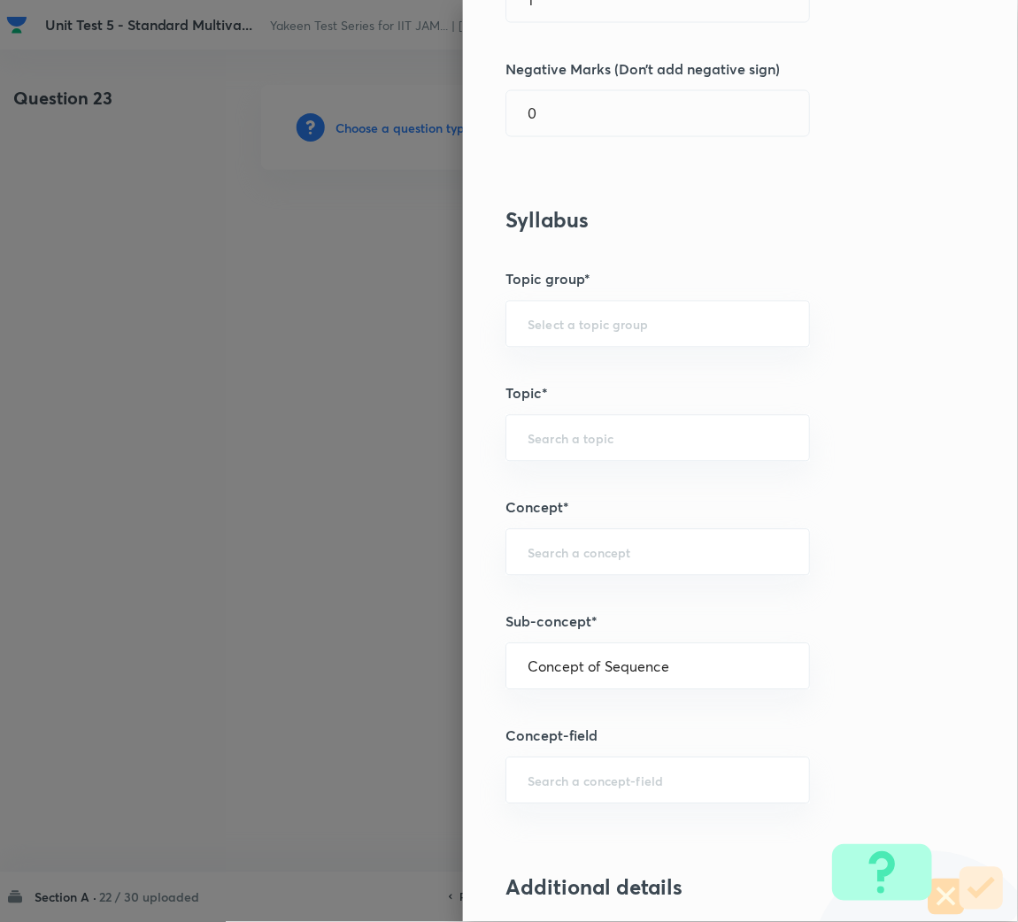
type input "Mathematics"
type input "Sequences & Series-Real Nos."
type input "Sequence of Real Numbers"
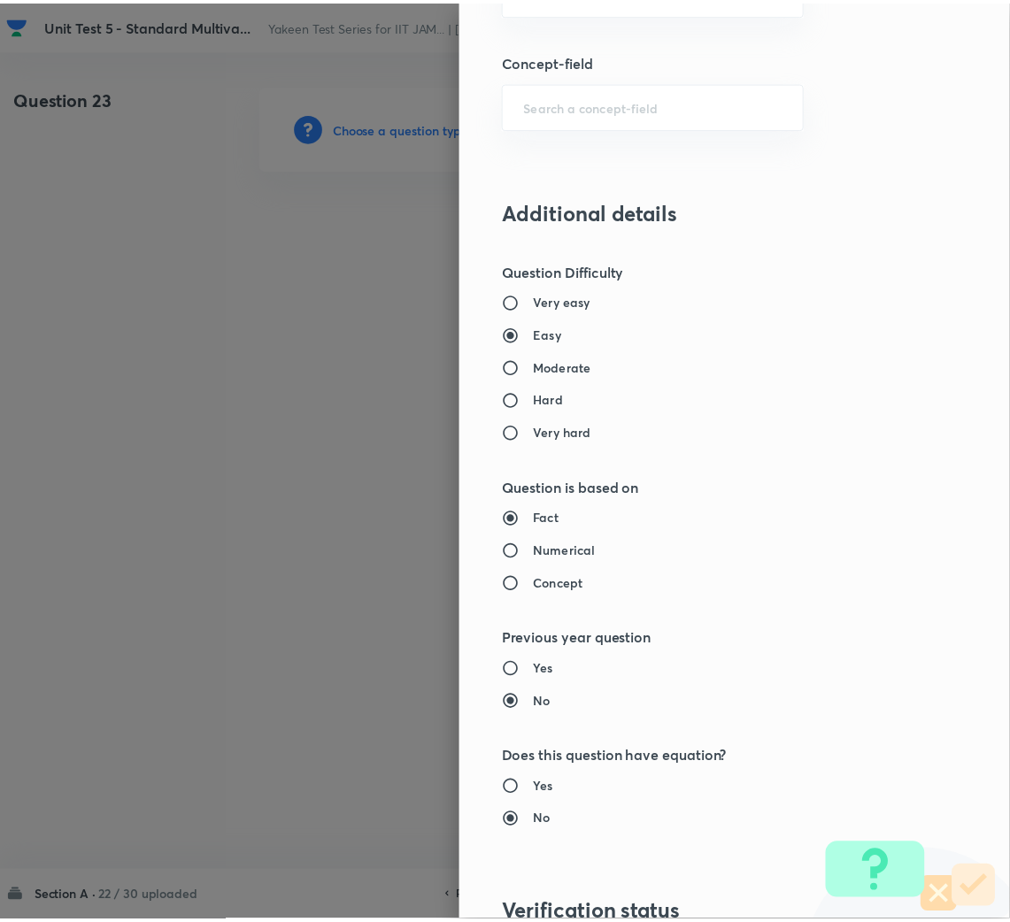
scroll to position [1491, 0]
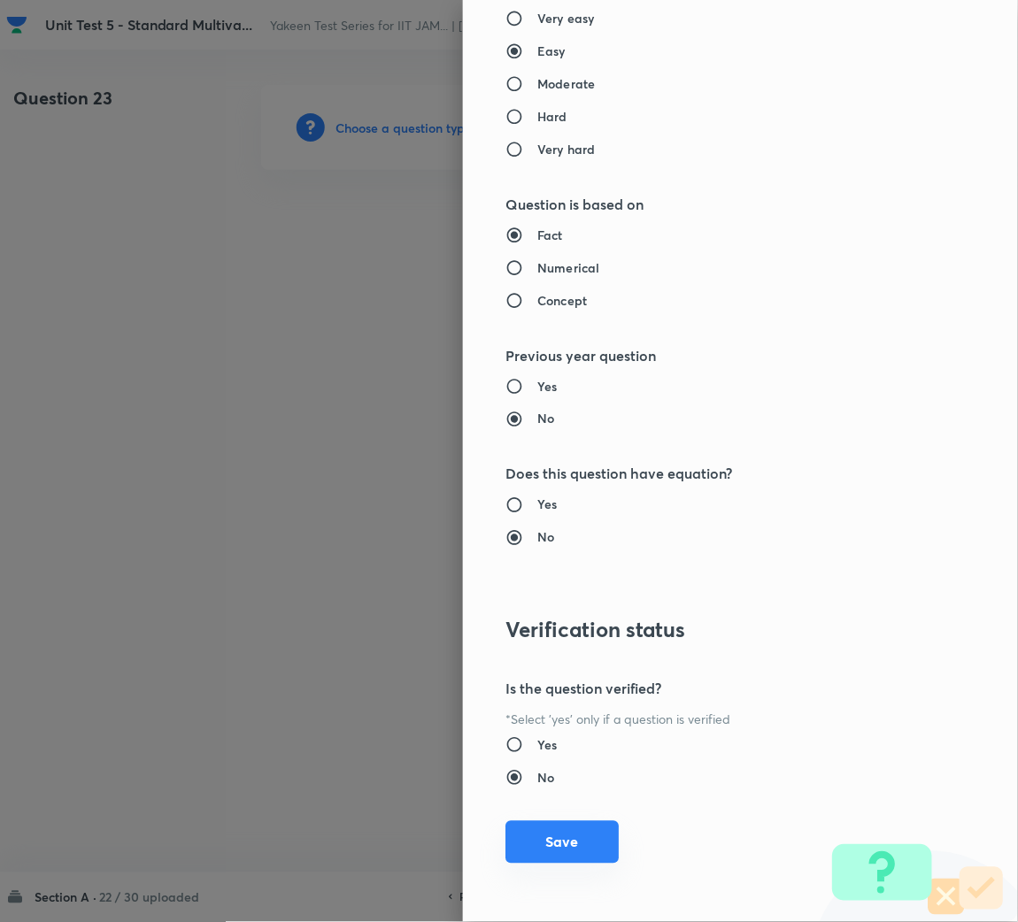
click at [562, 849] on button "Save" at bounding box center [561, 842] width 113 height 42
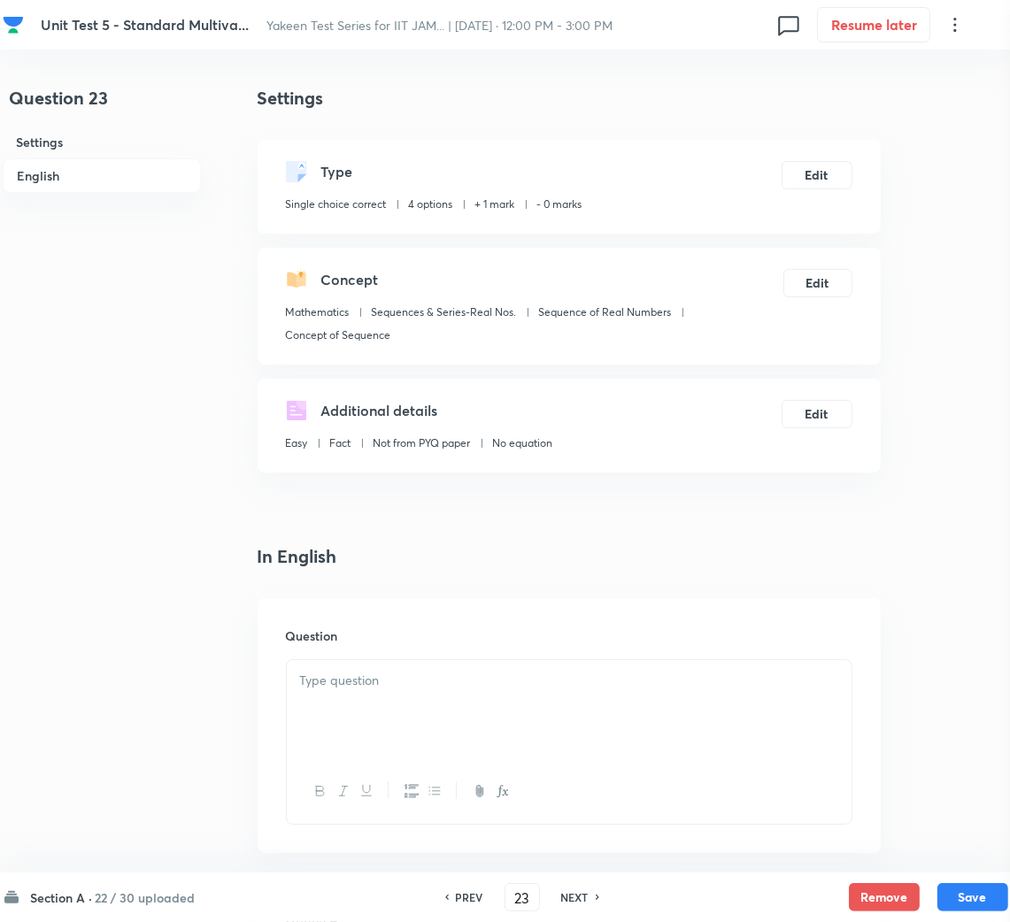
click at [474, 726] on div at bounding box center [569, 709] width 565 height 99
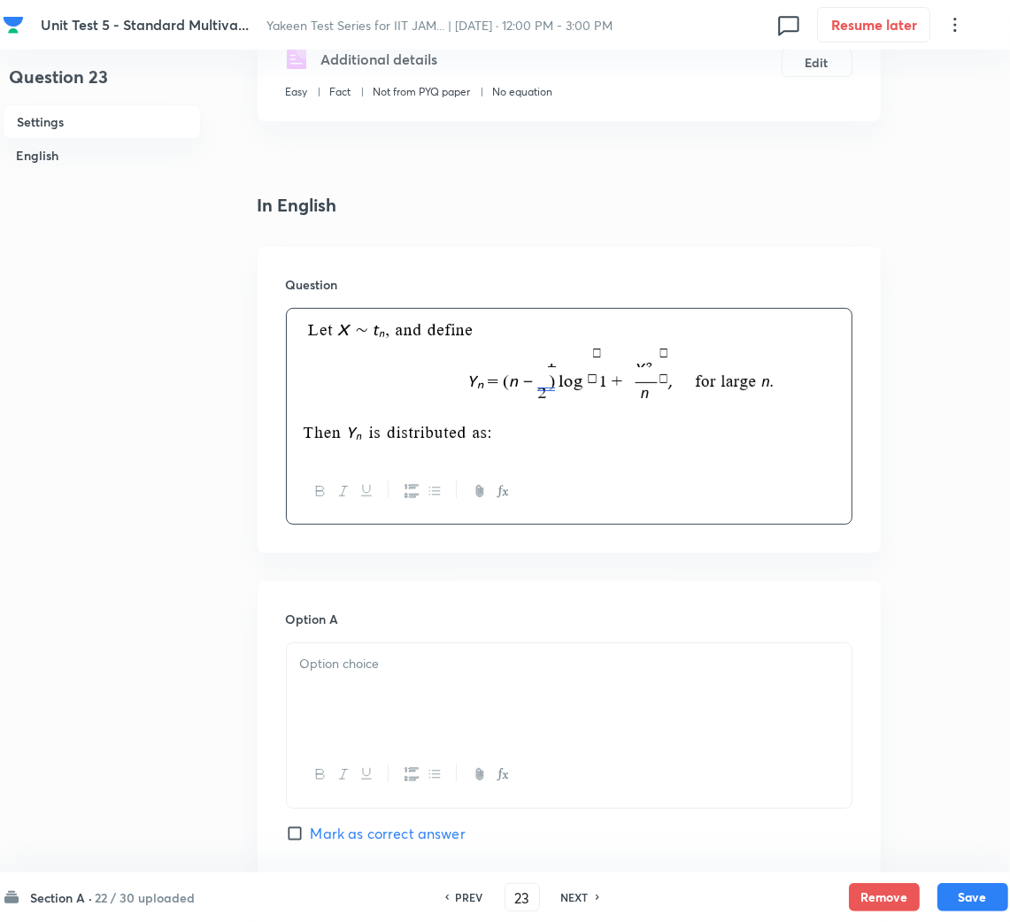
scroll to position [397, 0]
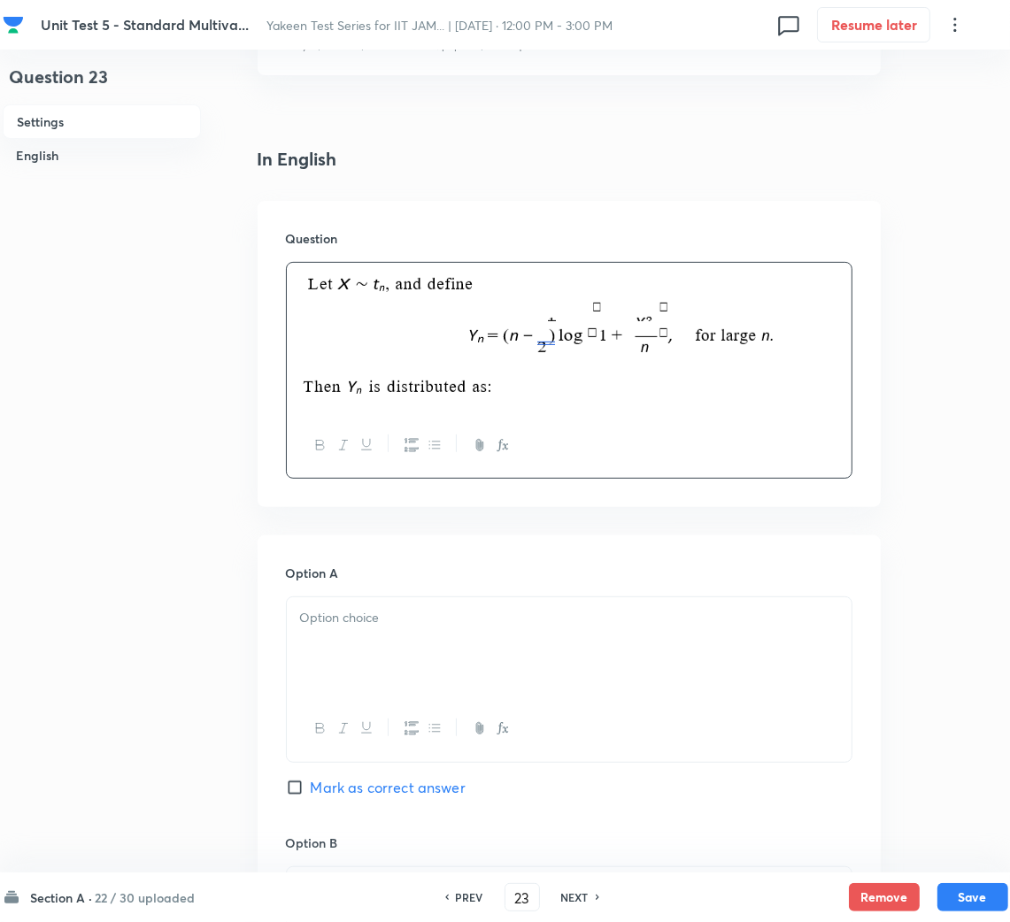
click at [391, 621] on p at bounding box center [569, 618] width 538 height 20
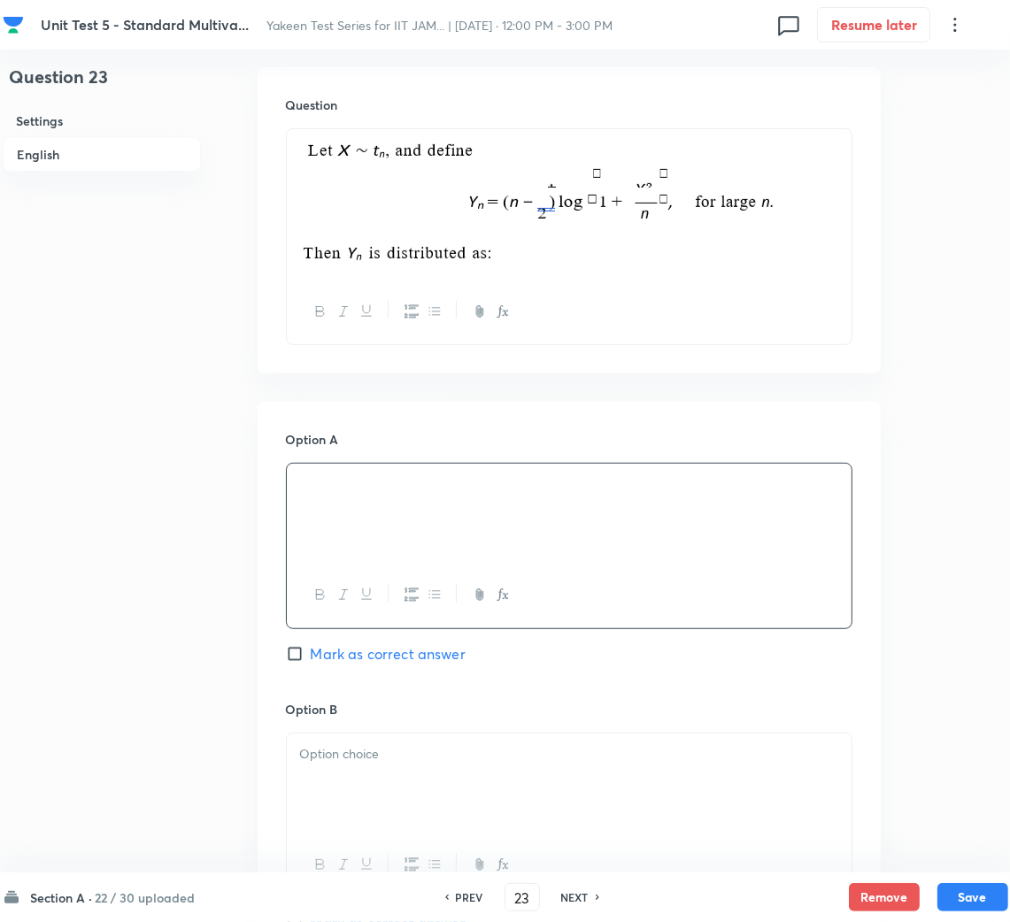
click at [355, 772] on div at bounding box center [569, 783] width 565 height 99
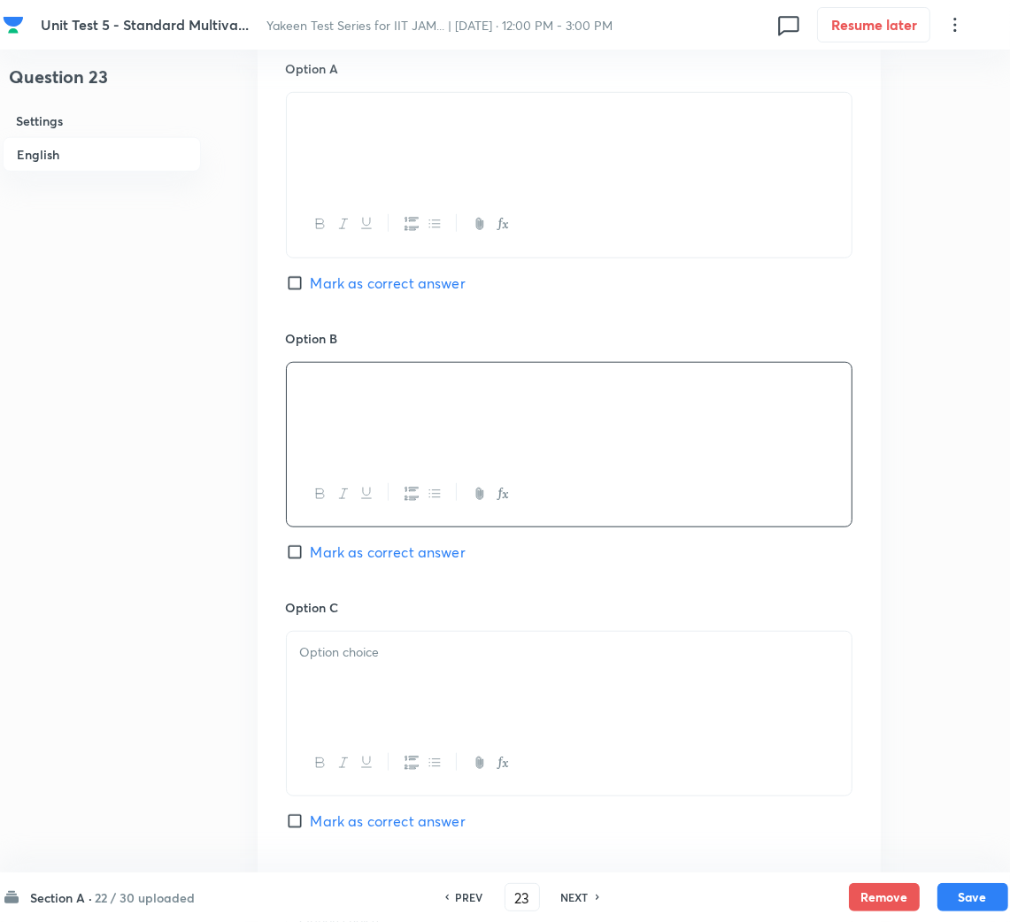
scroll to position [1062, 0]
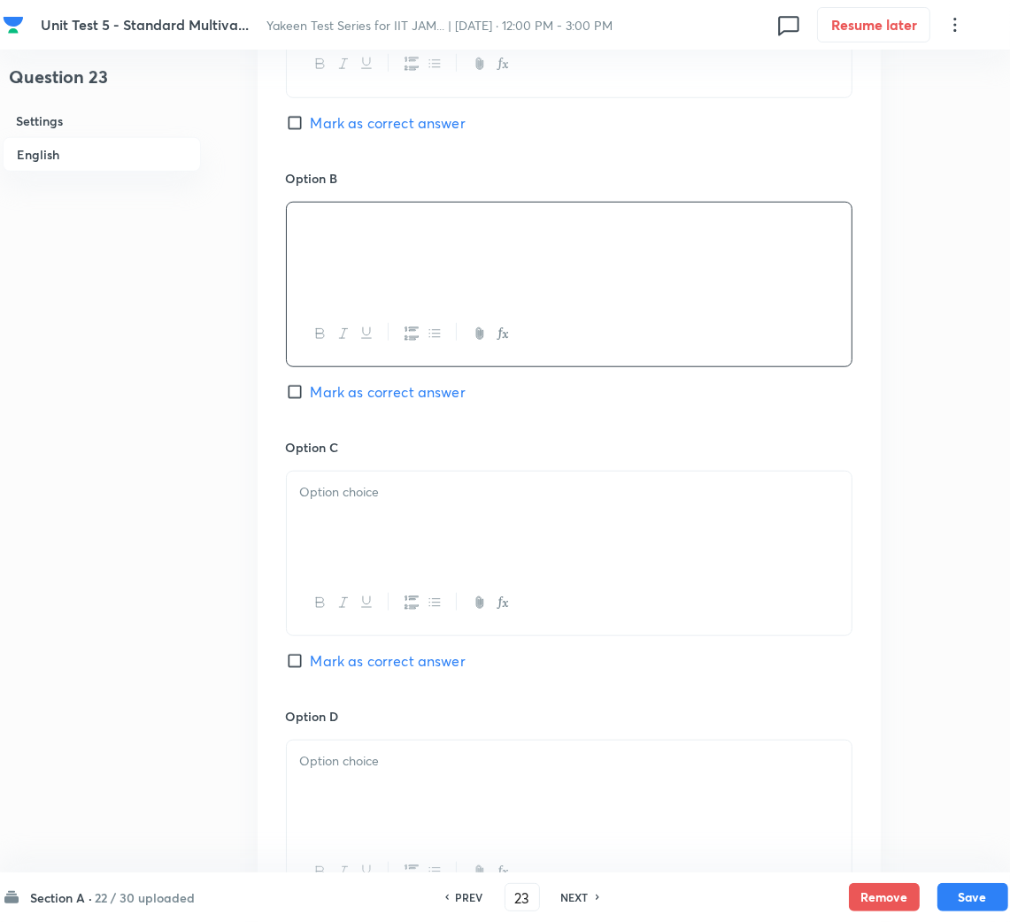
click at [392, 517] on div at bounding box center [569, 521] width 565 height 99
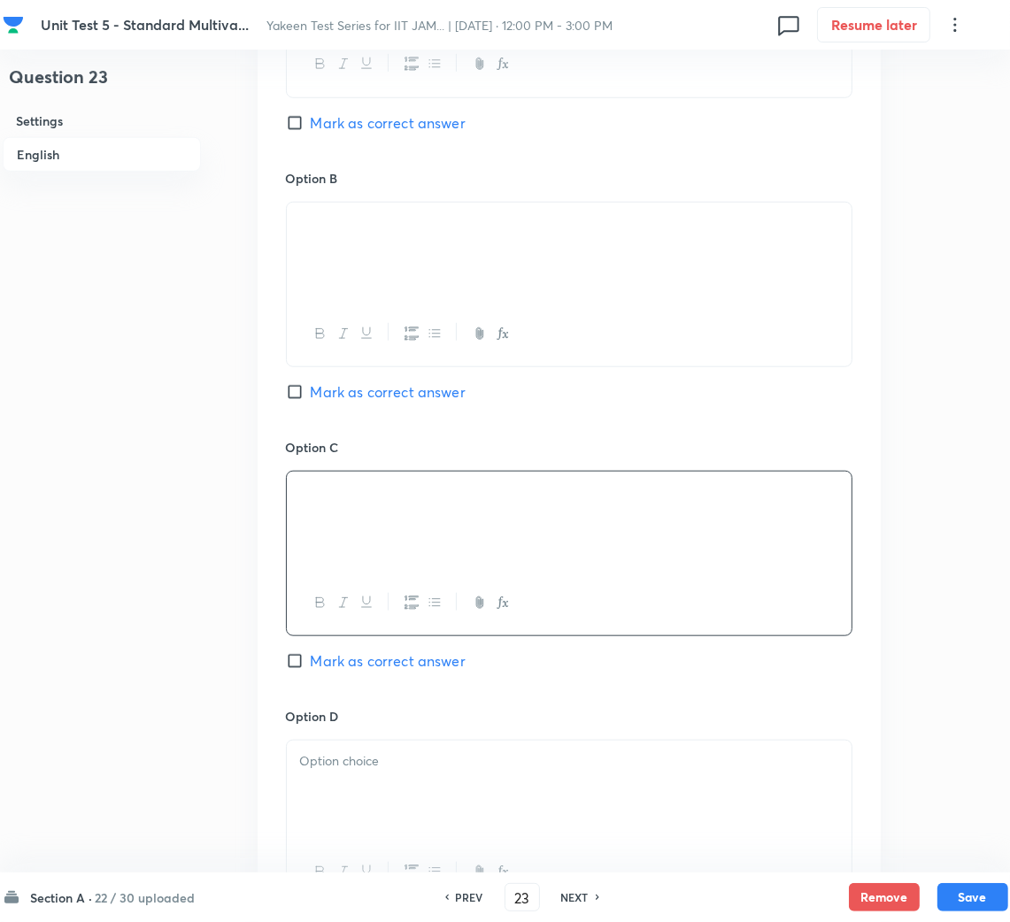
click at [378, 809] on div at bounding box center [569, 790] width 565 height 99
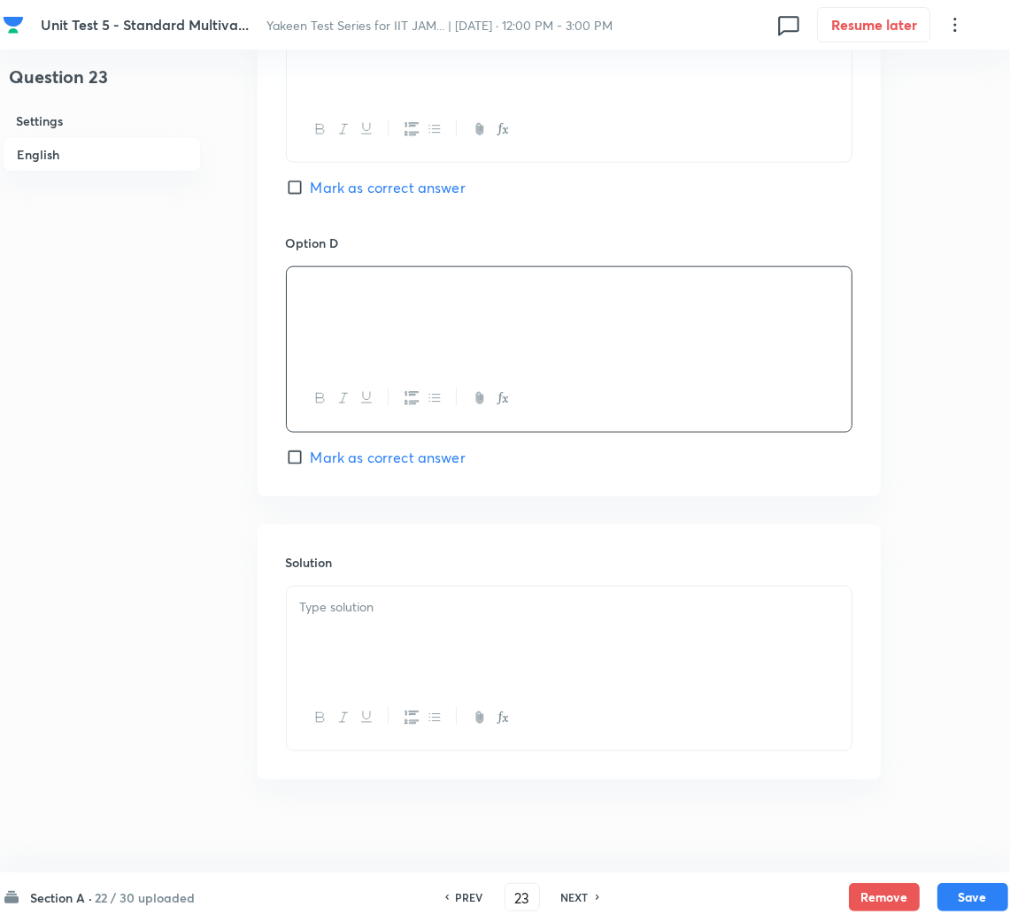
scroll to position [1552, 0]
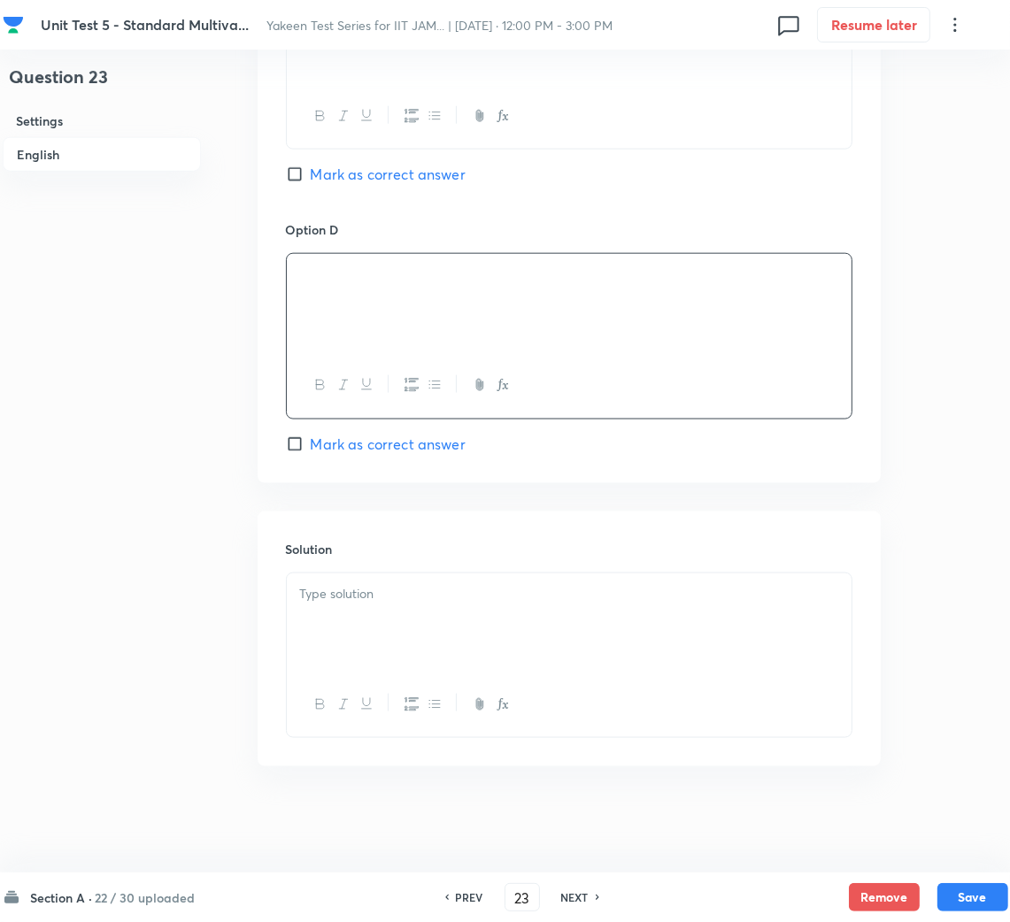
drag, startPoint x: 327, startPoint y: 613, endPoint x: 65, endPoint y: 613, distance: 262.8
click at [304, 613] on div at bounding box center [569, 622] width 565 height 99
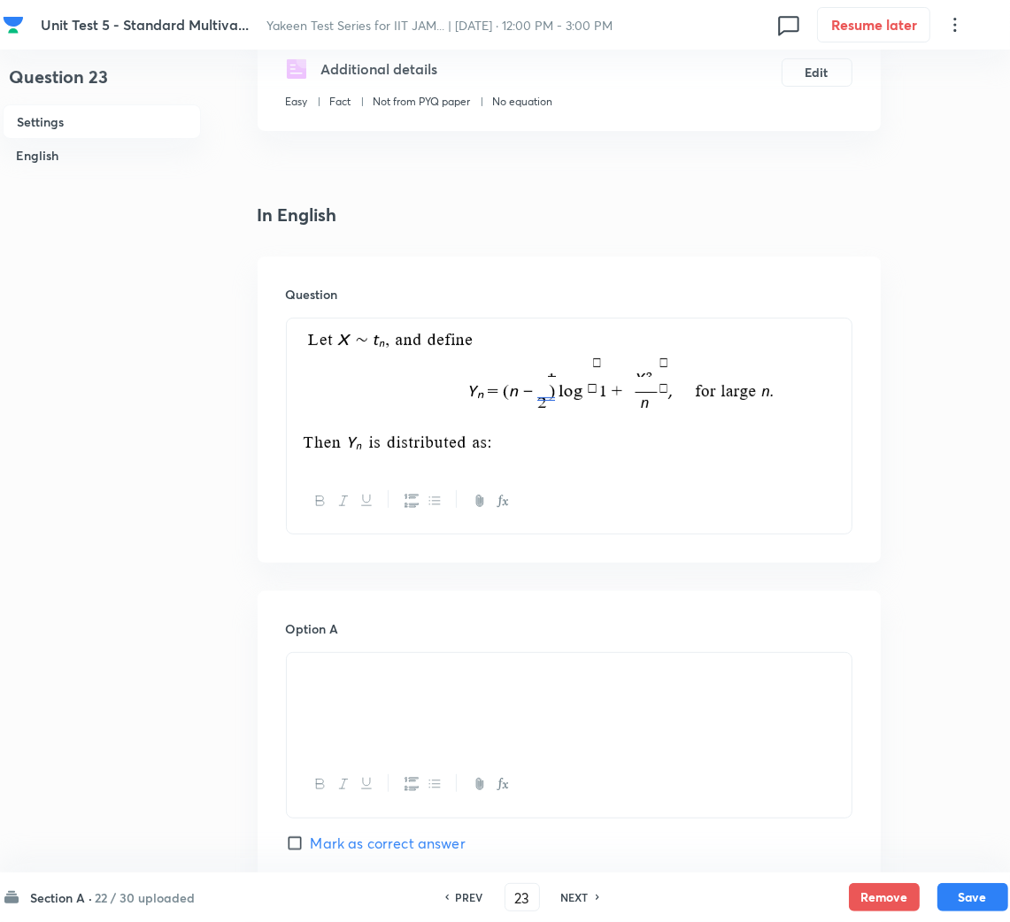
scroll to position [92, 0]
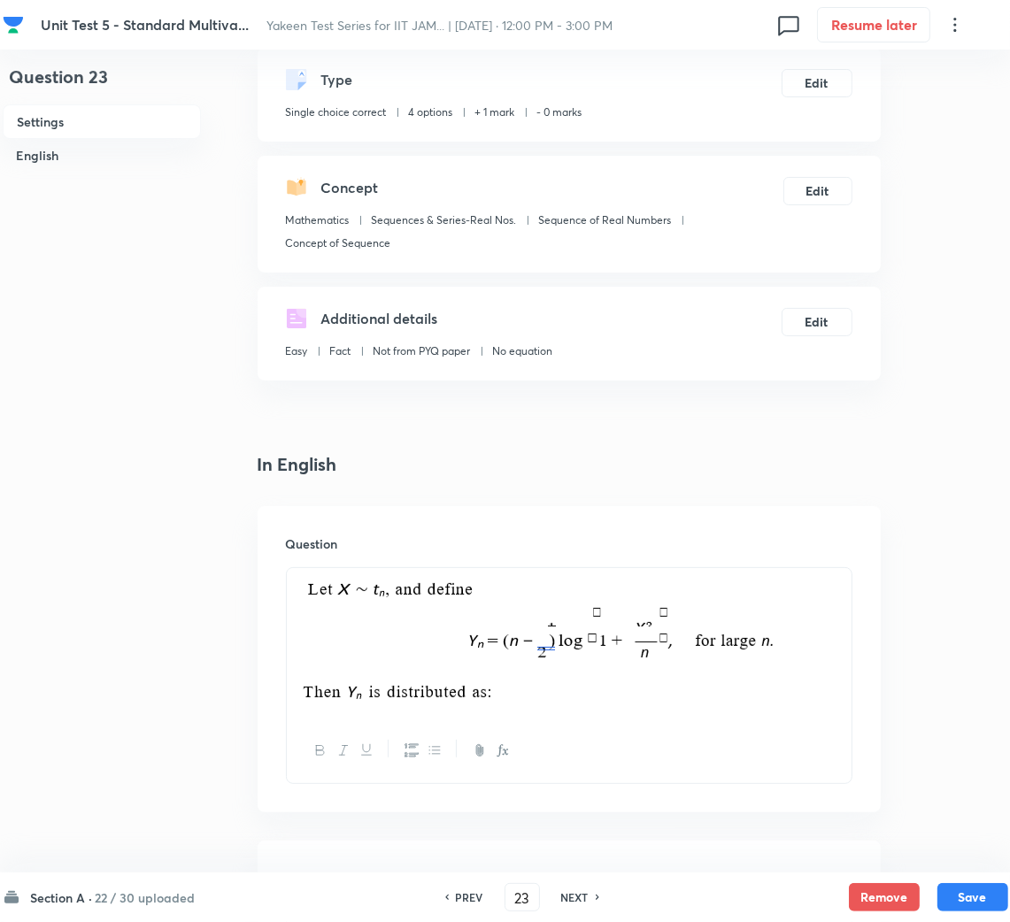
click at [784, 609] on p at bounding box center [569, 643] width 538 height 129
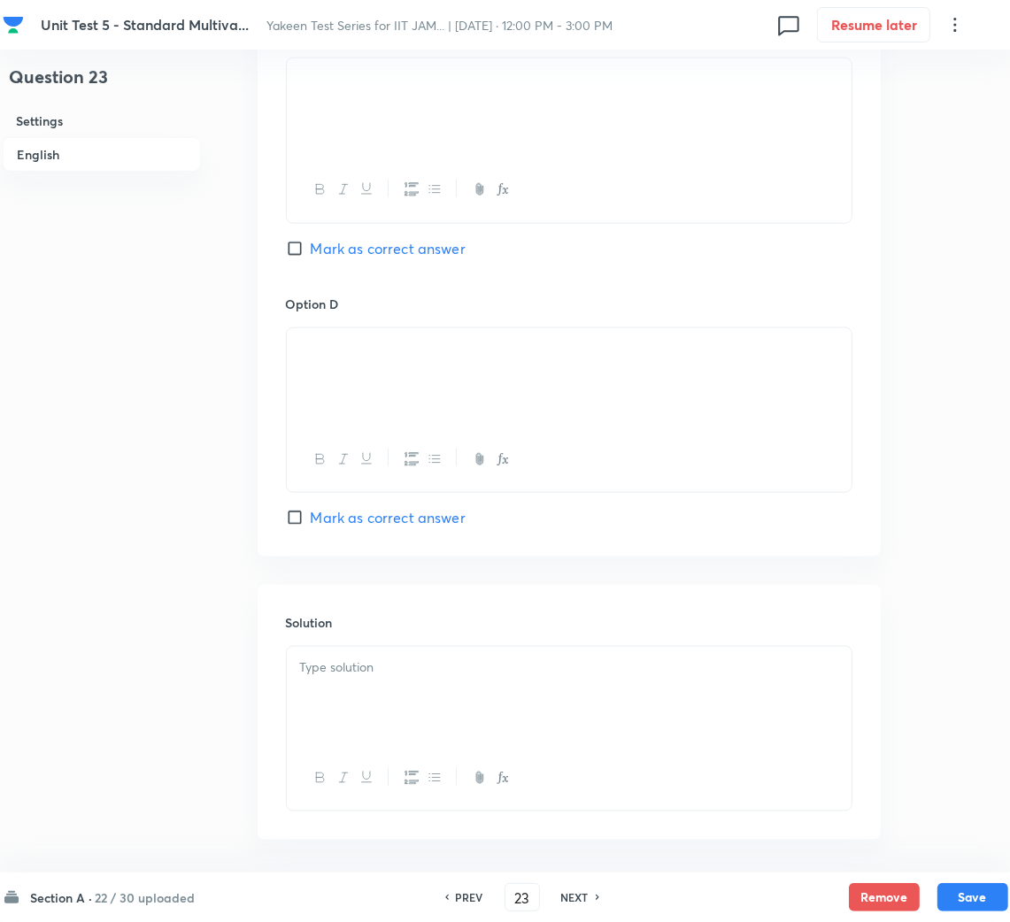
scroll to position [1552, 0]
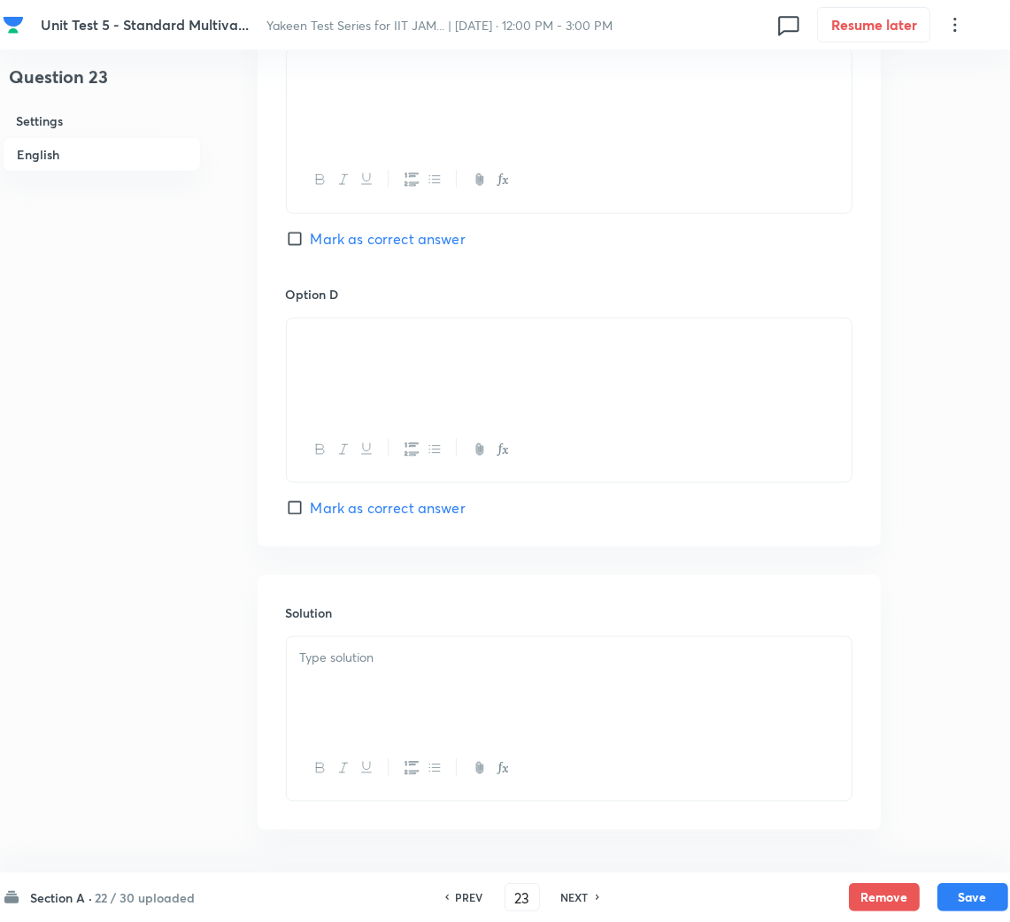
click at [336, 700] on div at bounding box center [569, 686] width 565 height 99
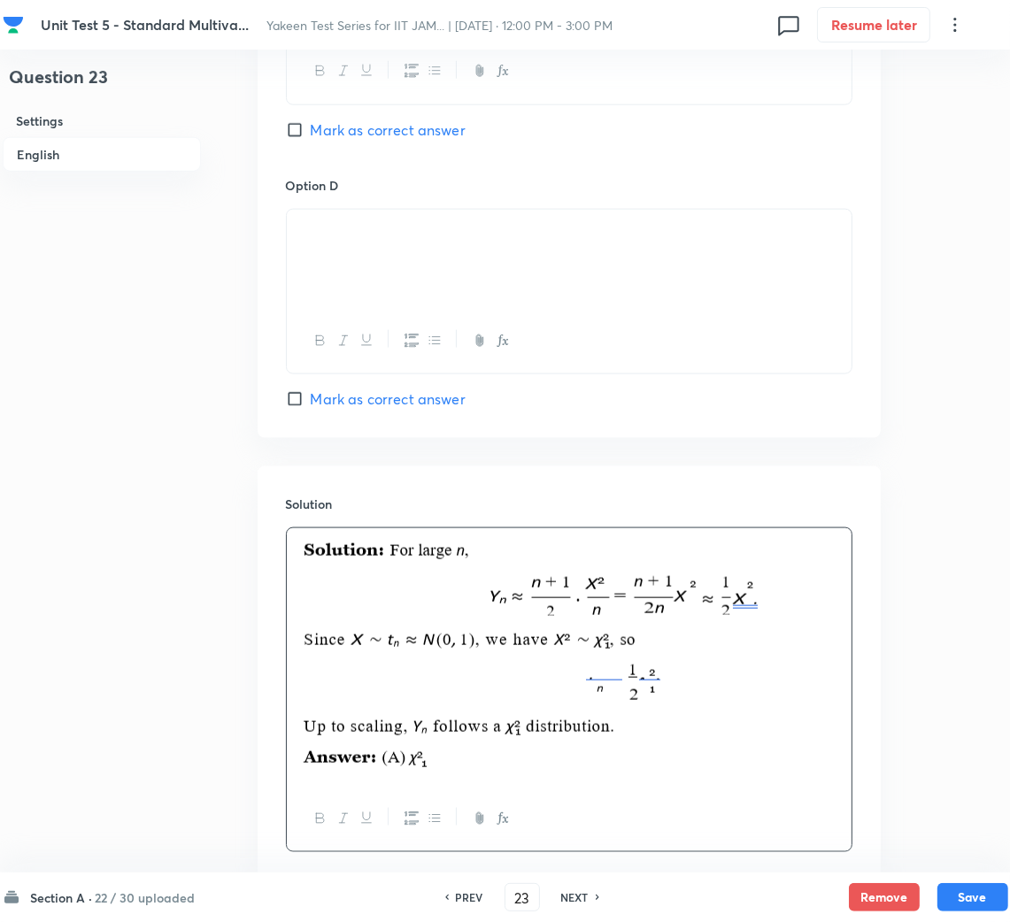
scroll to position [1779, 0]
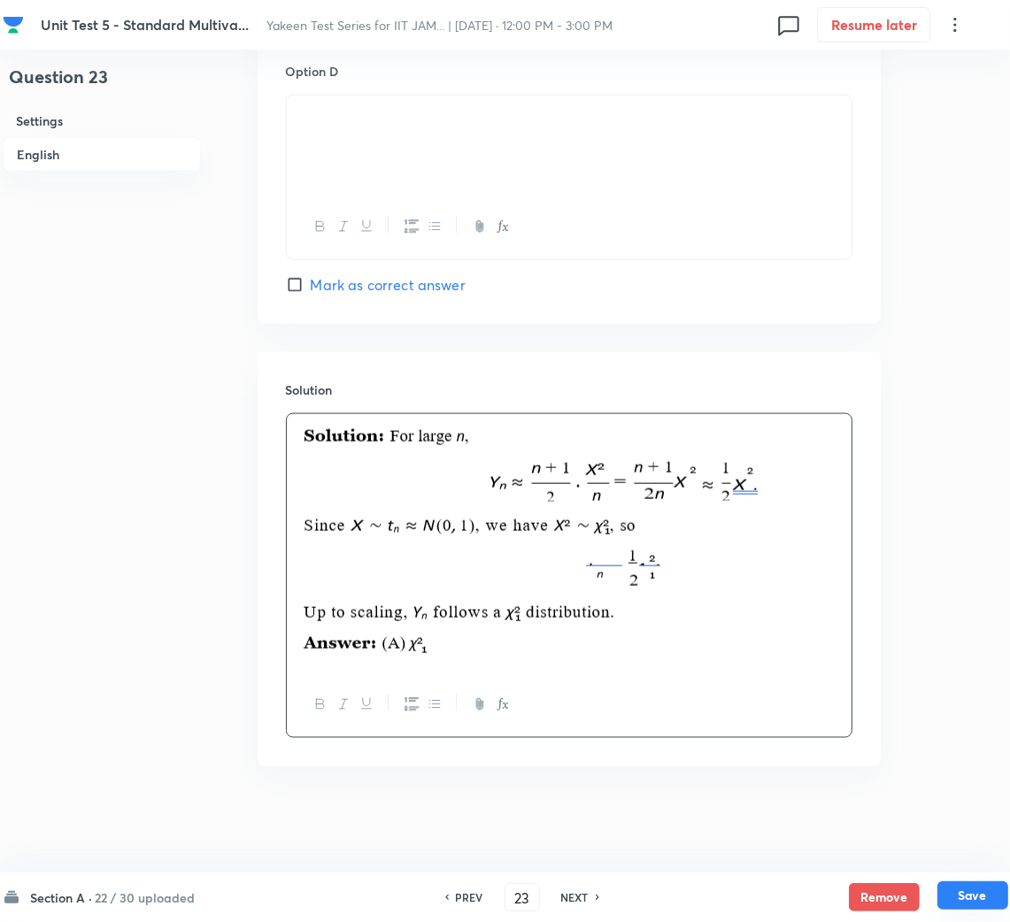
click at [965, 895] on button "Save" at bounding box center [972, 895] width 71 height 28
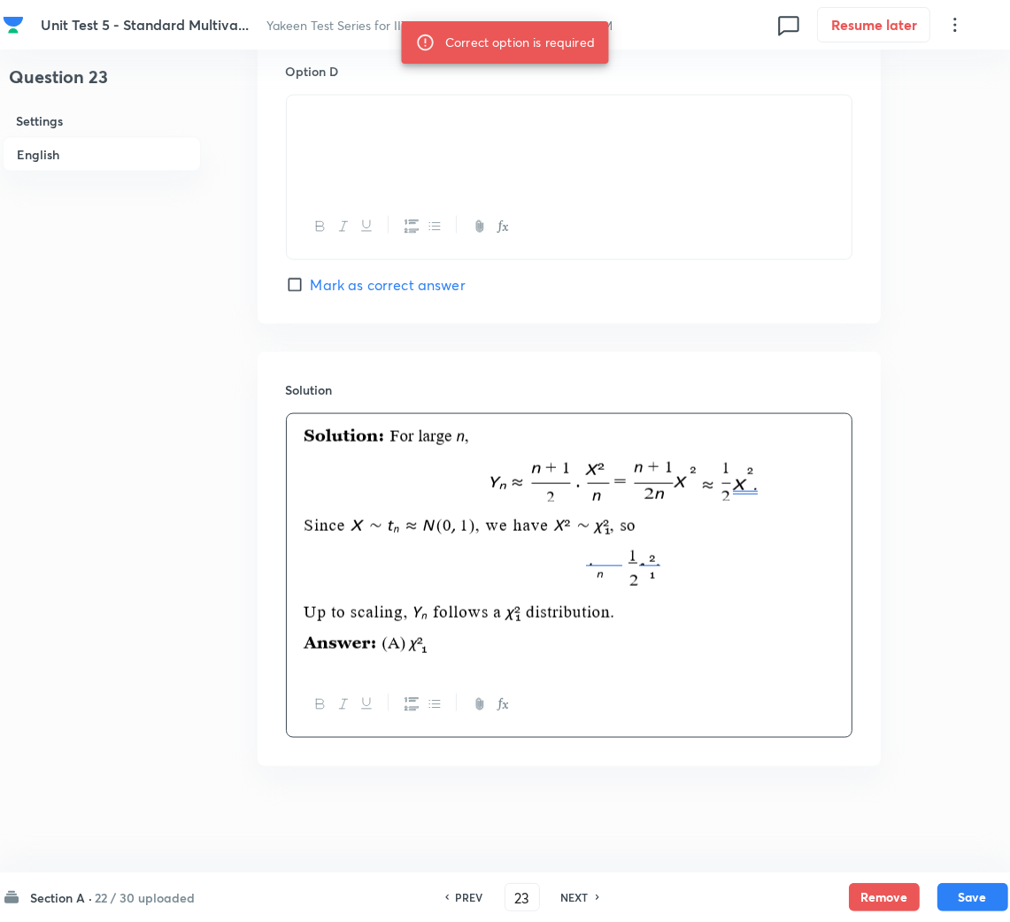
scroll to position [1116, 0]
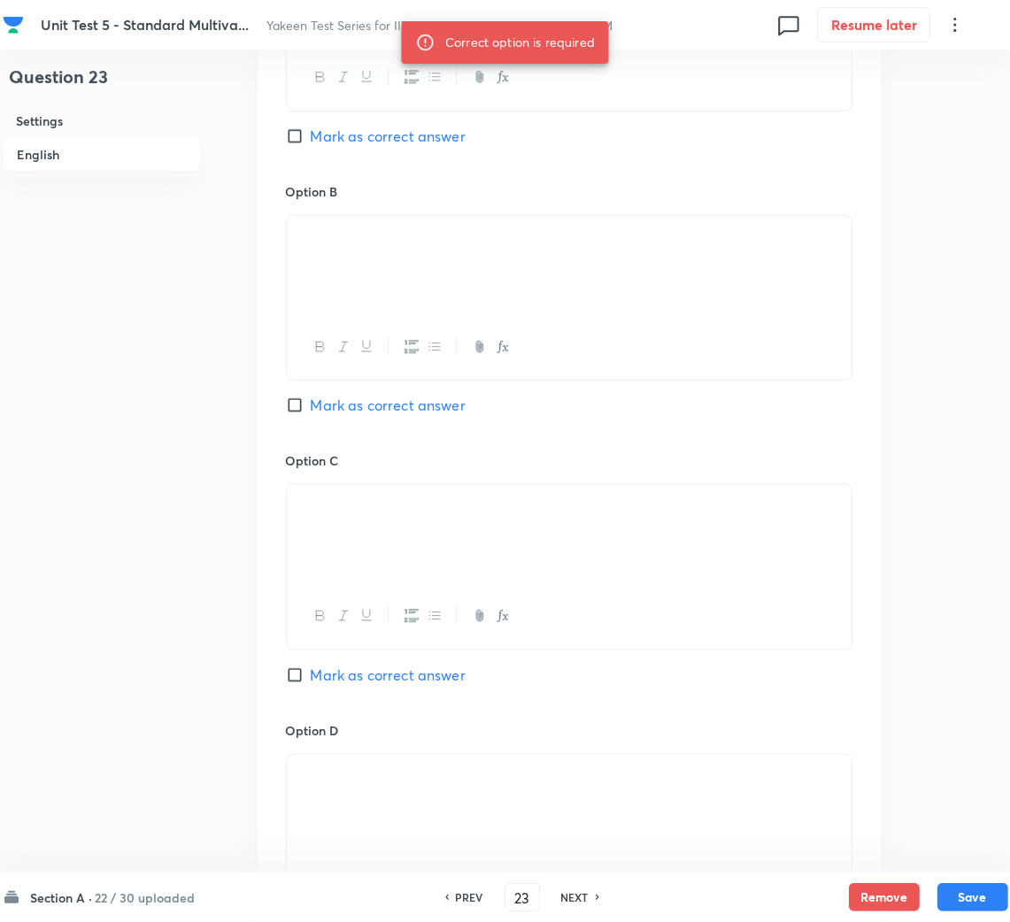
drag, startPoint x: 339, startPoint y: 142, endPoint x: 375, endPoint y: 168, distance: 44.4
click at [341, 142] on span "Mark as correct answer" at bounding box center [388, 136] width 155 height 21
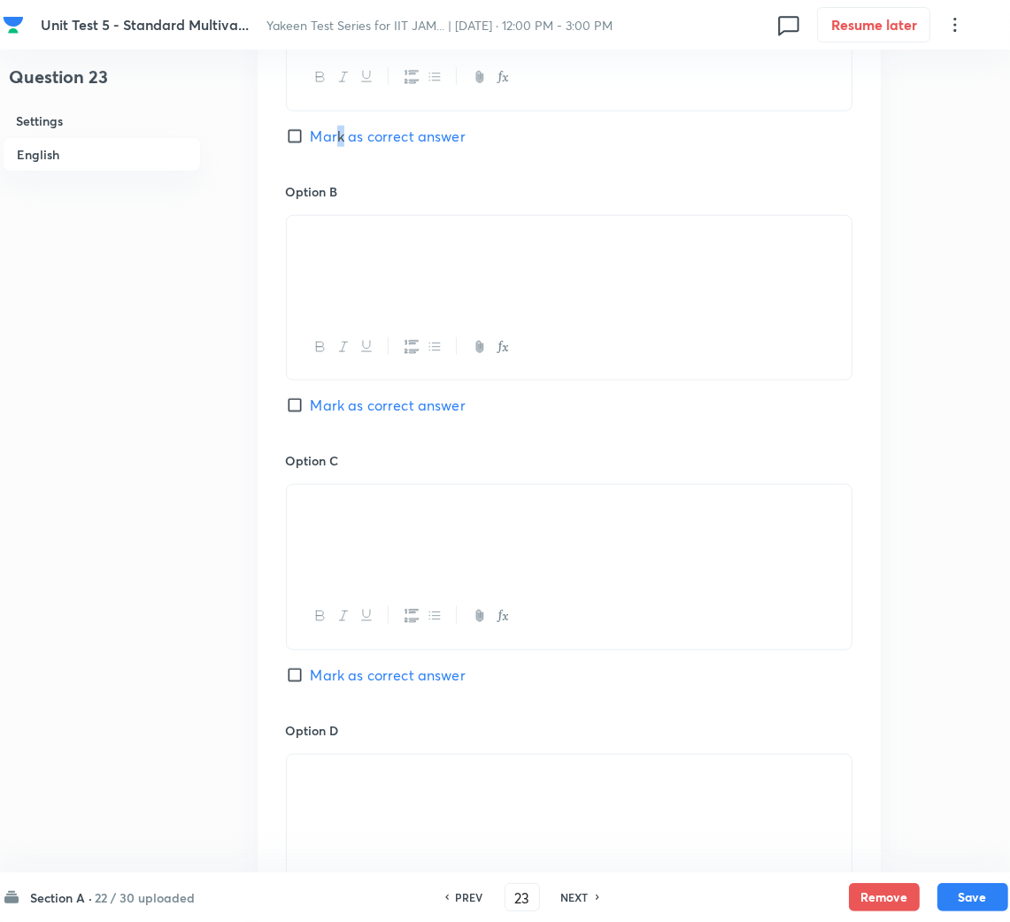
click at [299, 136] on input "Mark as correct answer" at bounding box center [298, 136] width 25 height 18
checkbox input "true"
click at [990, 887] on button "Save" at bounding box center [972, 895] width 71 height 28
type input "24"
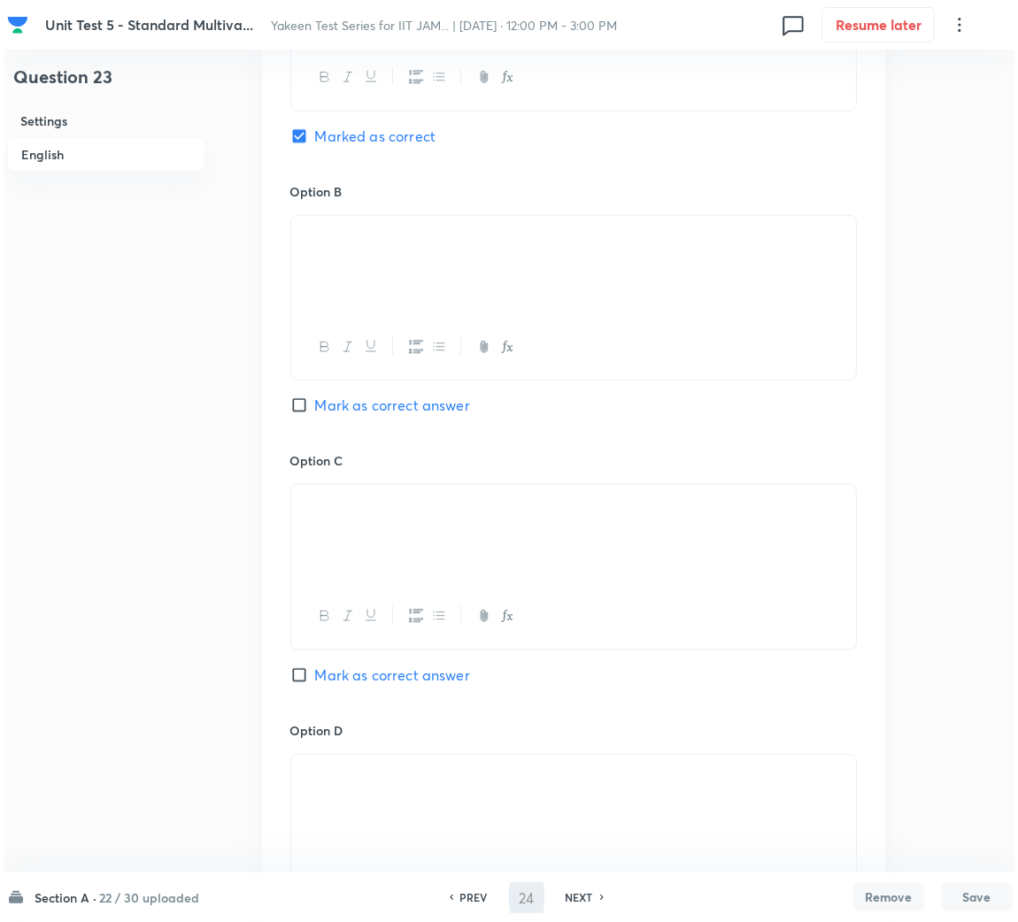
scroll to position [0, 0]
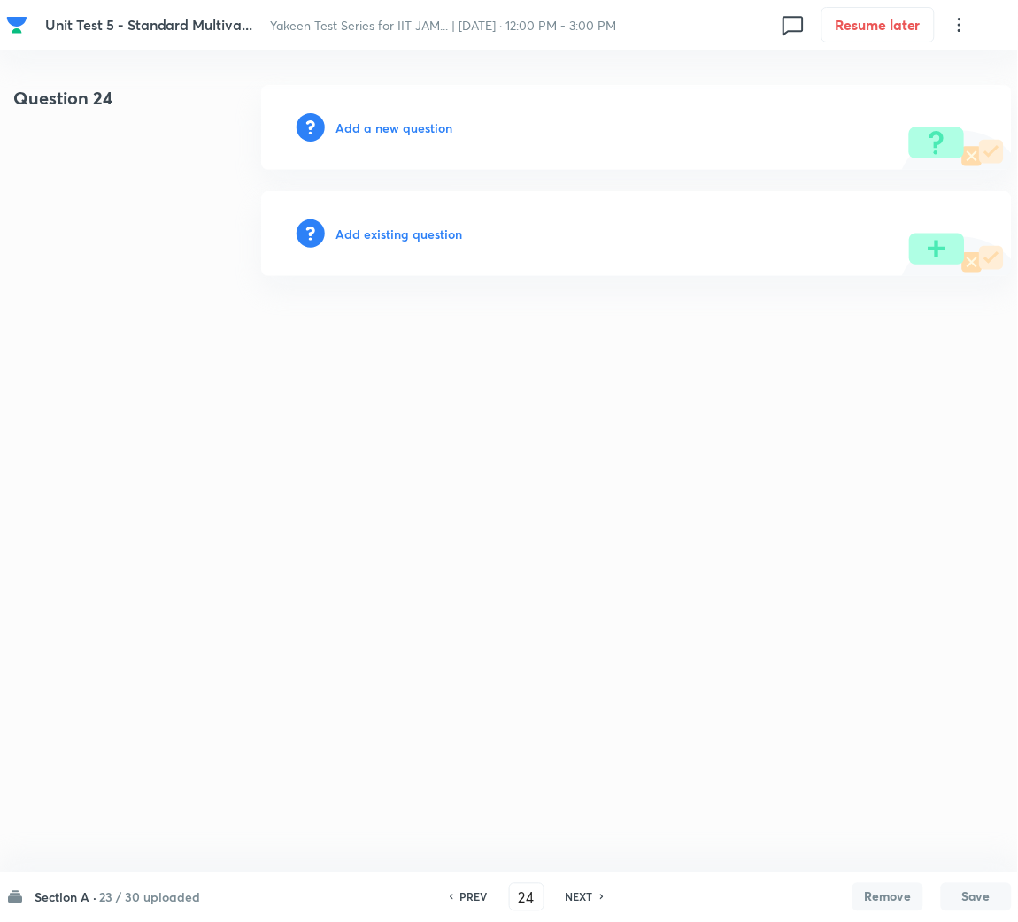
click at [374, 133] on h6 "Add a new question" at bounding box center [393, 128] width 117 height 19
click at [374, 133] on h6 "Choose a question type" at bounding box center [403, 128] width 136 height 19
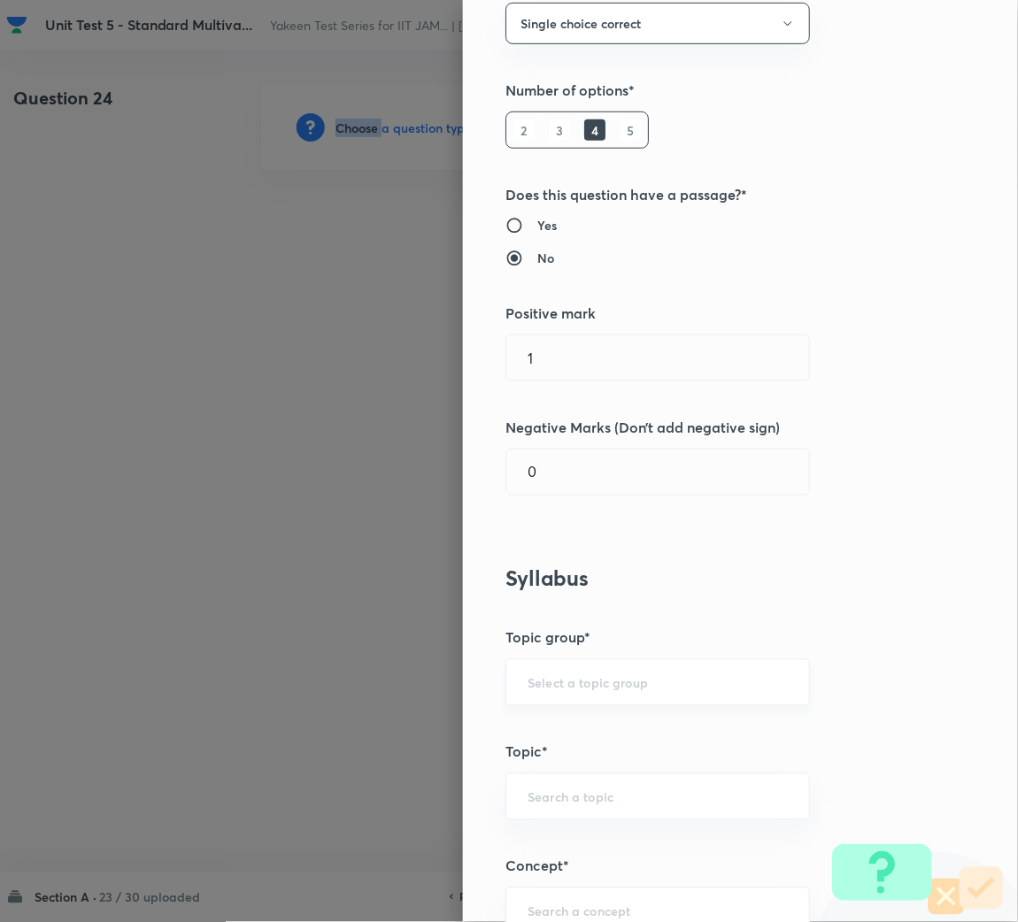
scroll to position [397, 0]
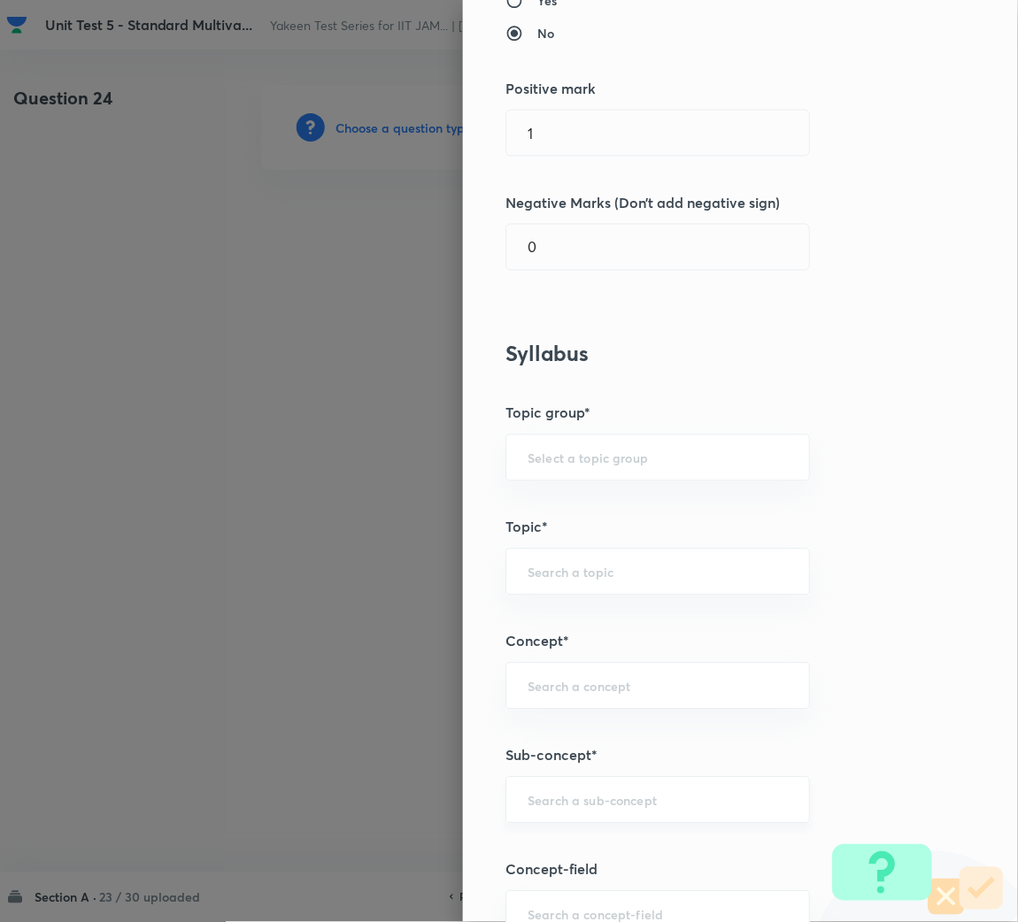
click at [555, 800] on input "text" at bounding box center [657, 800] width 260 height 17
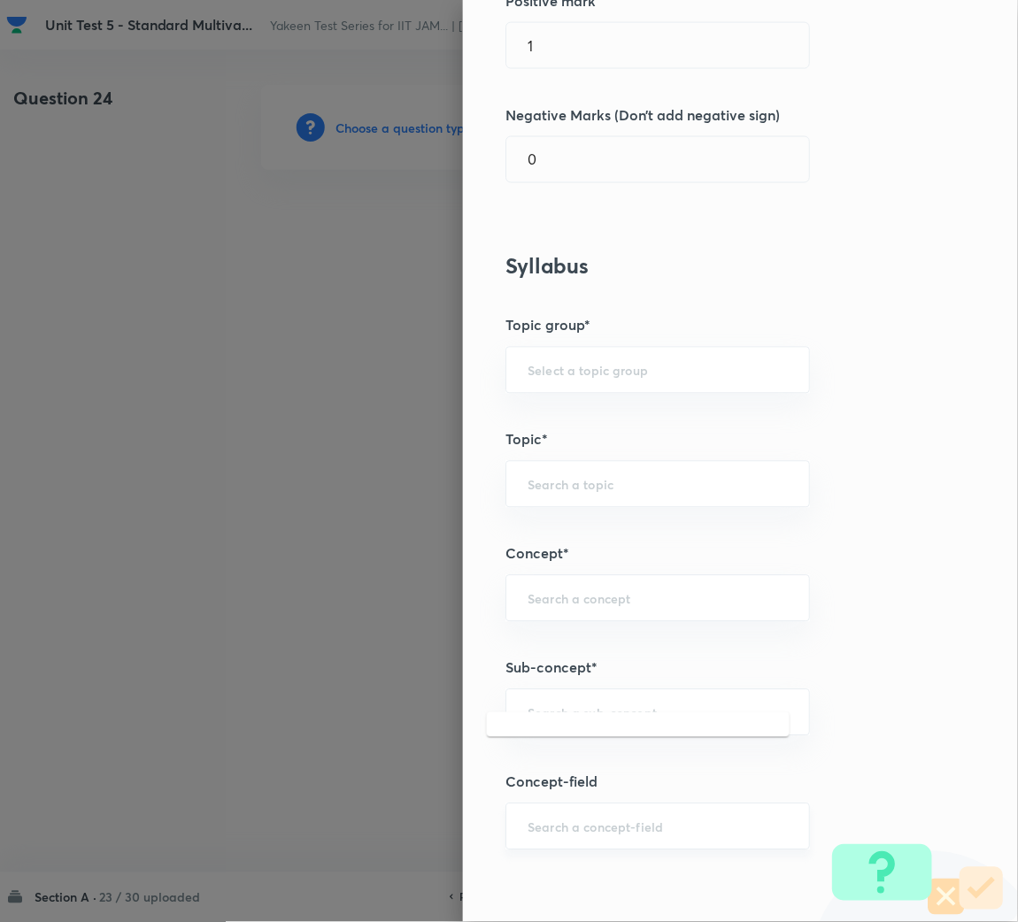
scroll to position [531, 0]
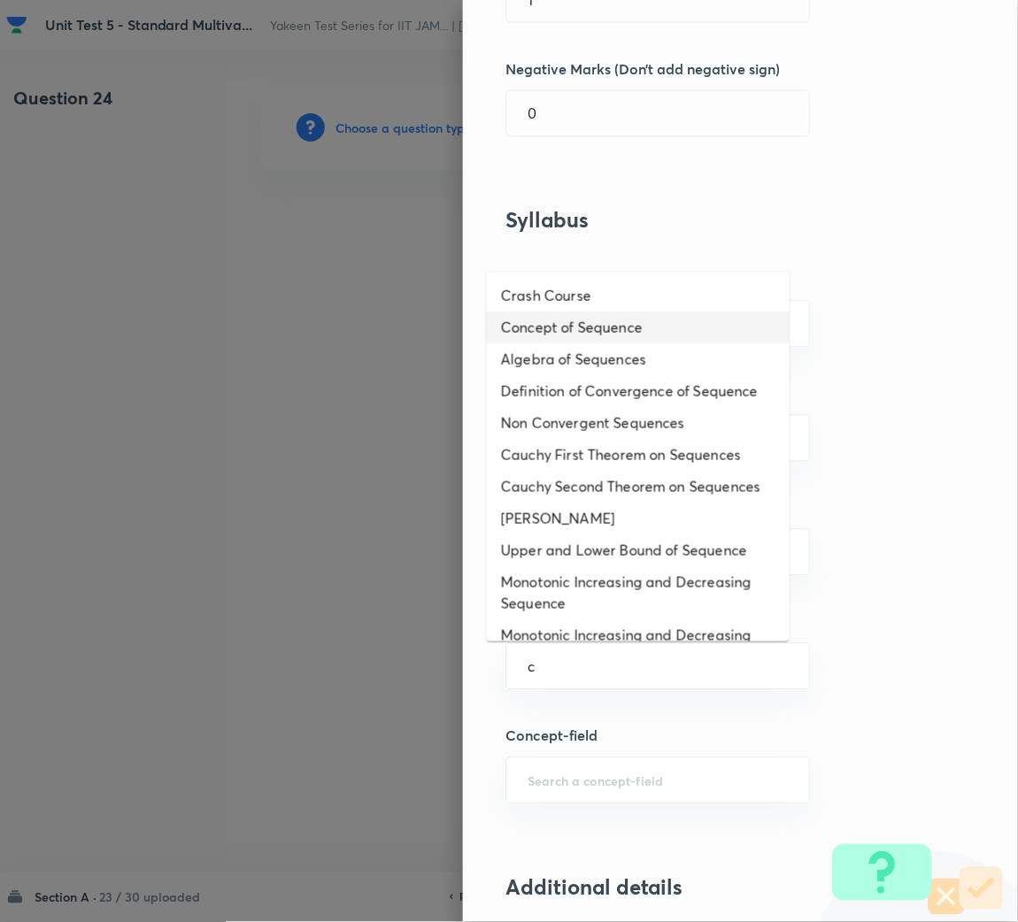
click at [545, 312] on li "Concept of Sequence" at bounding box center [638, 327] width 303 height 32
type input "Concept of Sequence"
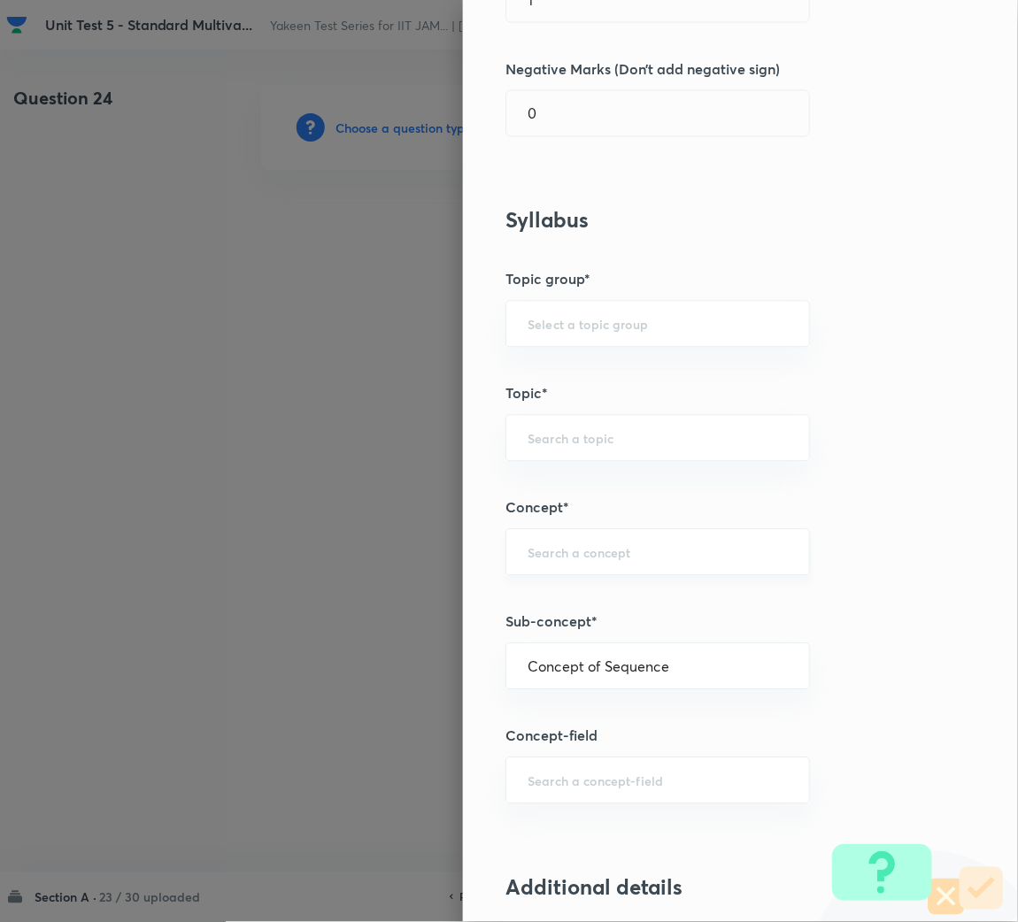
type input "Mathematics"
type input "Sequences & Series-Real Nos."
type input "Sequence of Real Numbers"
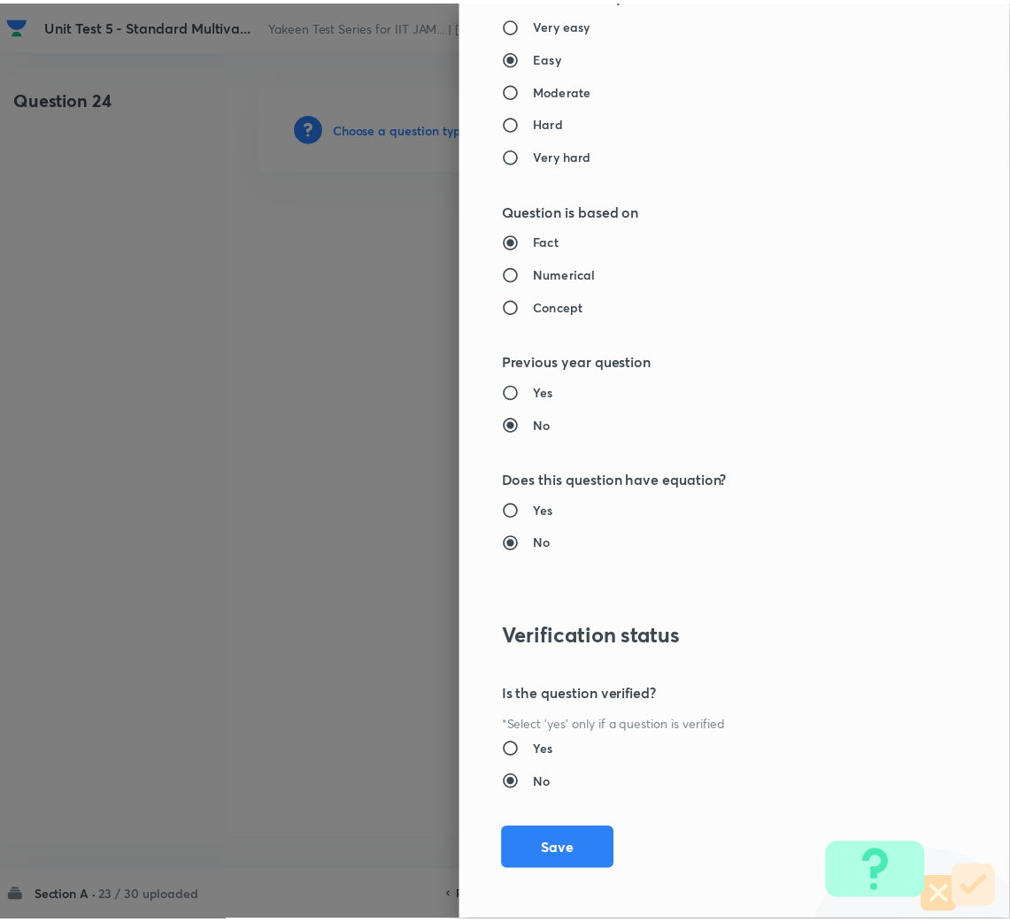
scroll to position [1491, 0]
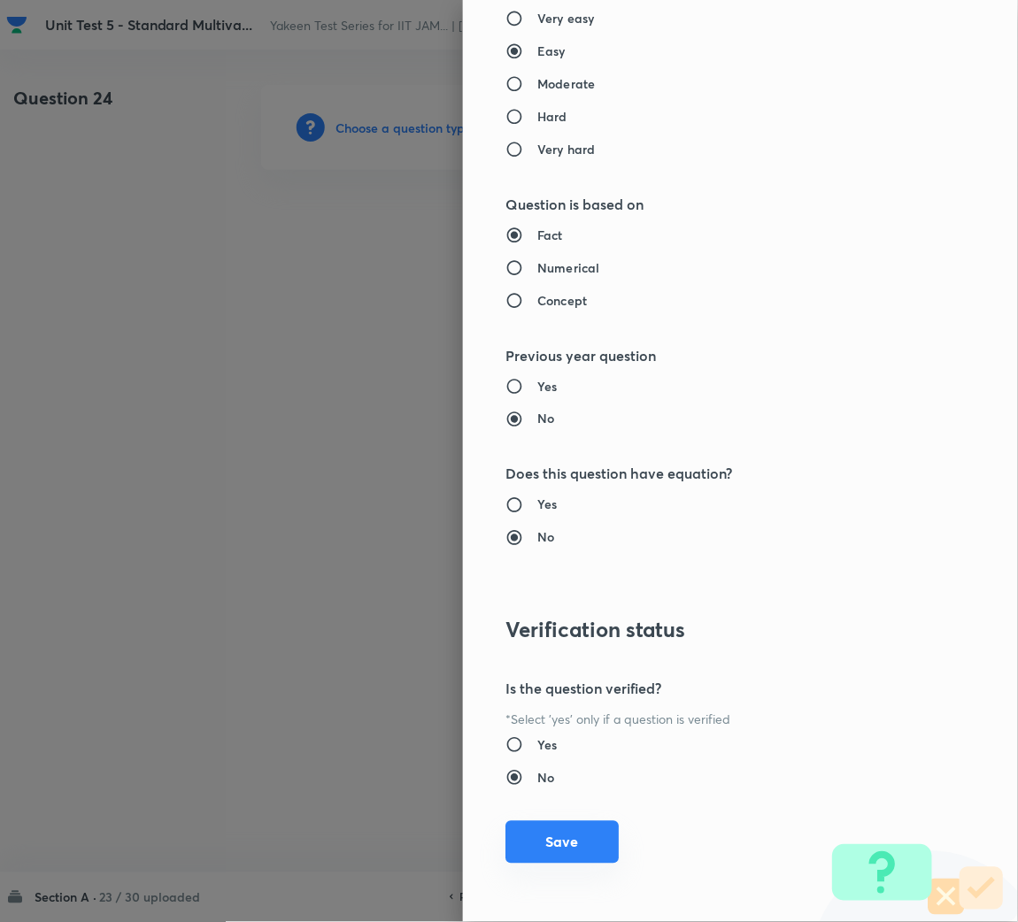
click at [559, 838] on button "Save" at bounding box center [561, 842] width 113 height 42
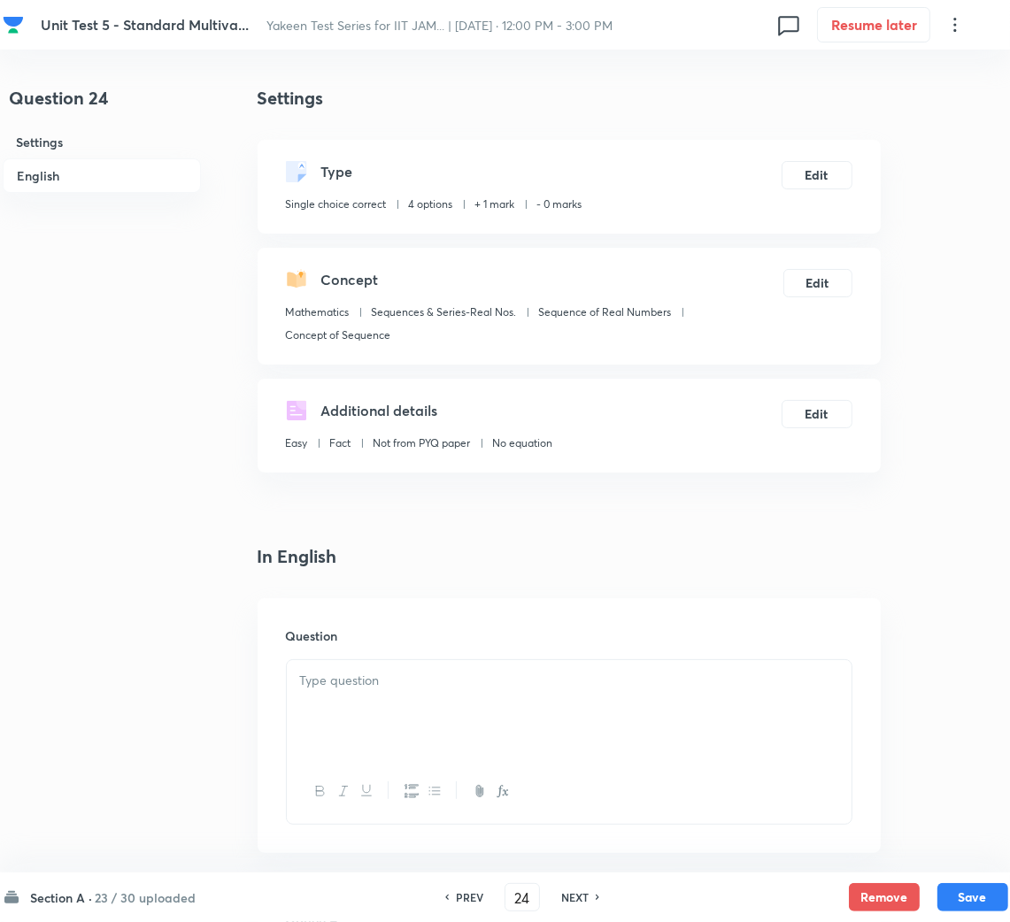
click at [450, 711] on div at bounding box center [569, 709] width 565 height 99
drag, startPoint x: 522, startPoint y: 650, endPoint x: 476, endPoint y: 684, distance: 57.0
click at [519, 657] on div "Question" at bounding box center [568, 725] width 623 height 255
click at [455, 689] on p at bounding box center [569, 681] width 538 height 20
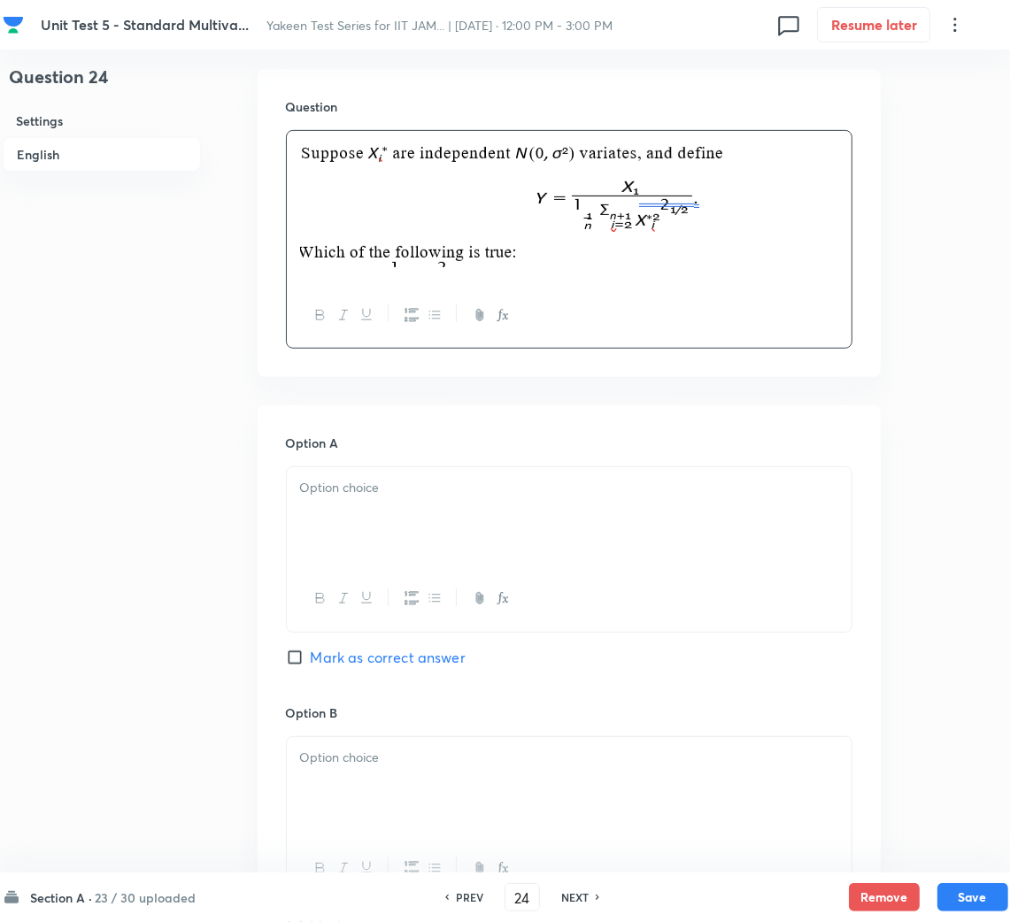
scroll to position [531, 0]
click at [381, 524] on div at bounding box center [569, 514] width 565 height 99
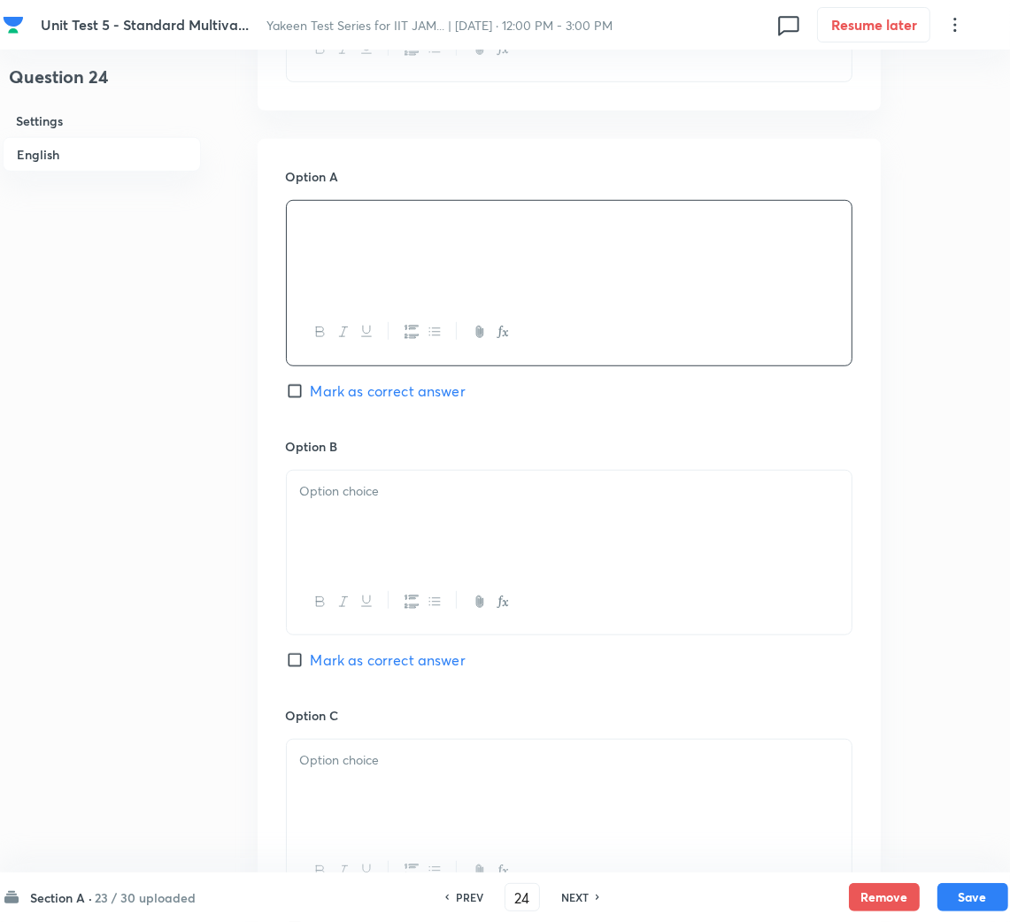
scroll to position [265, 0]
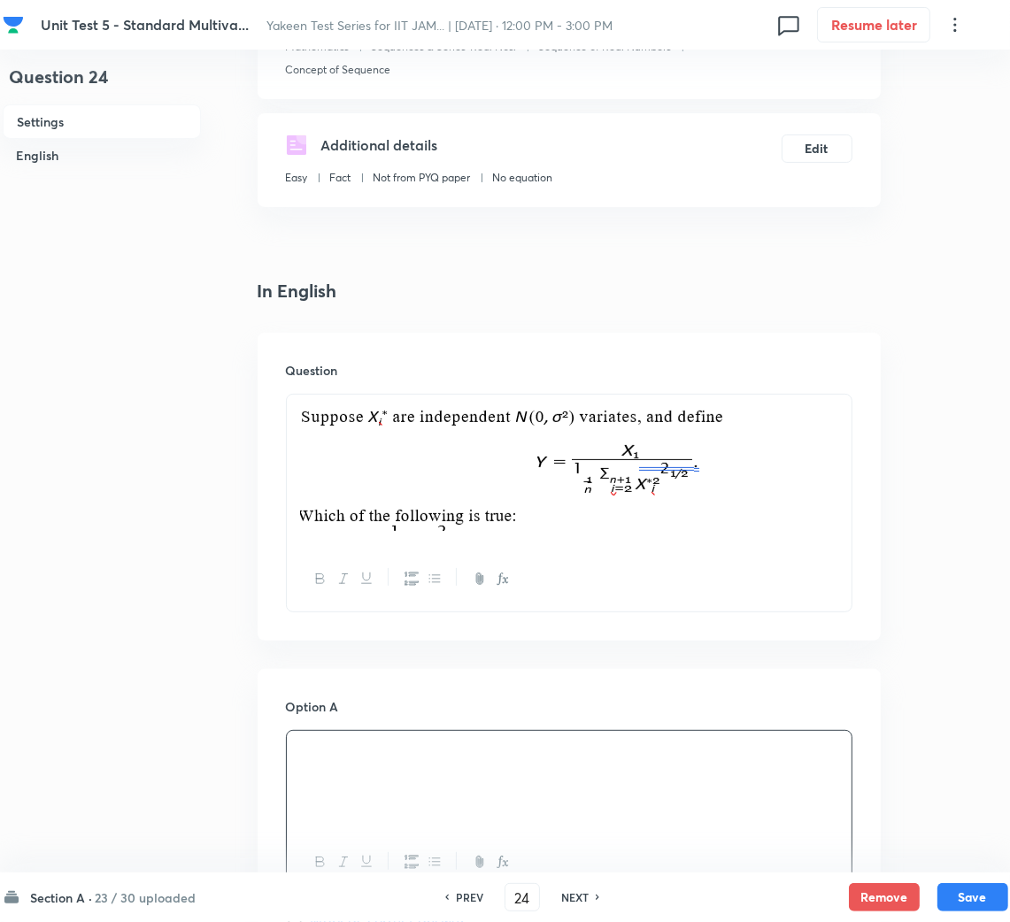
click at [721, 492] on img at bounding box center [515, 468] width 430 height 126
click at [778, 457] on p at bounding box center [569, 470] width 538 height 131
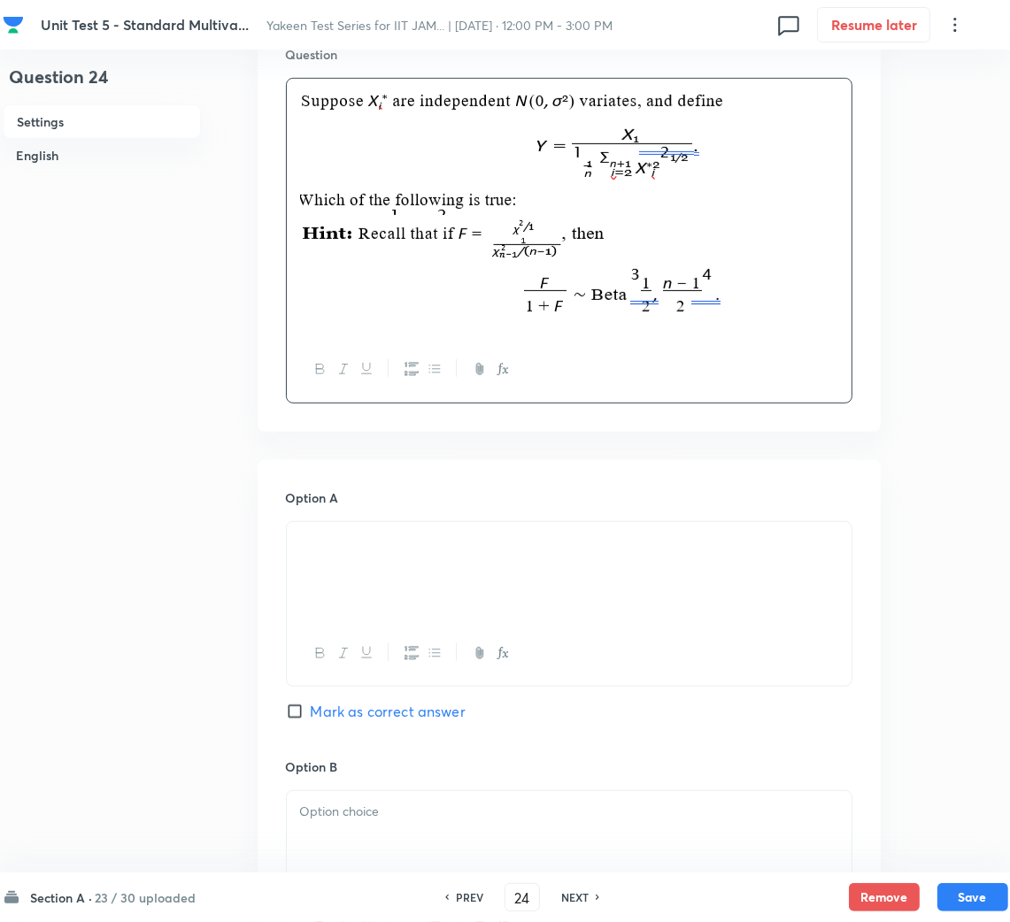
scroll to position [663, 0]
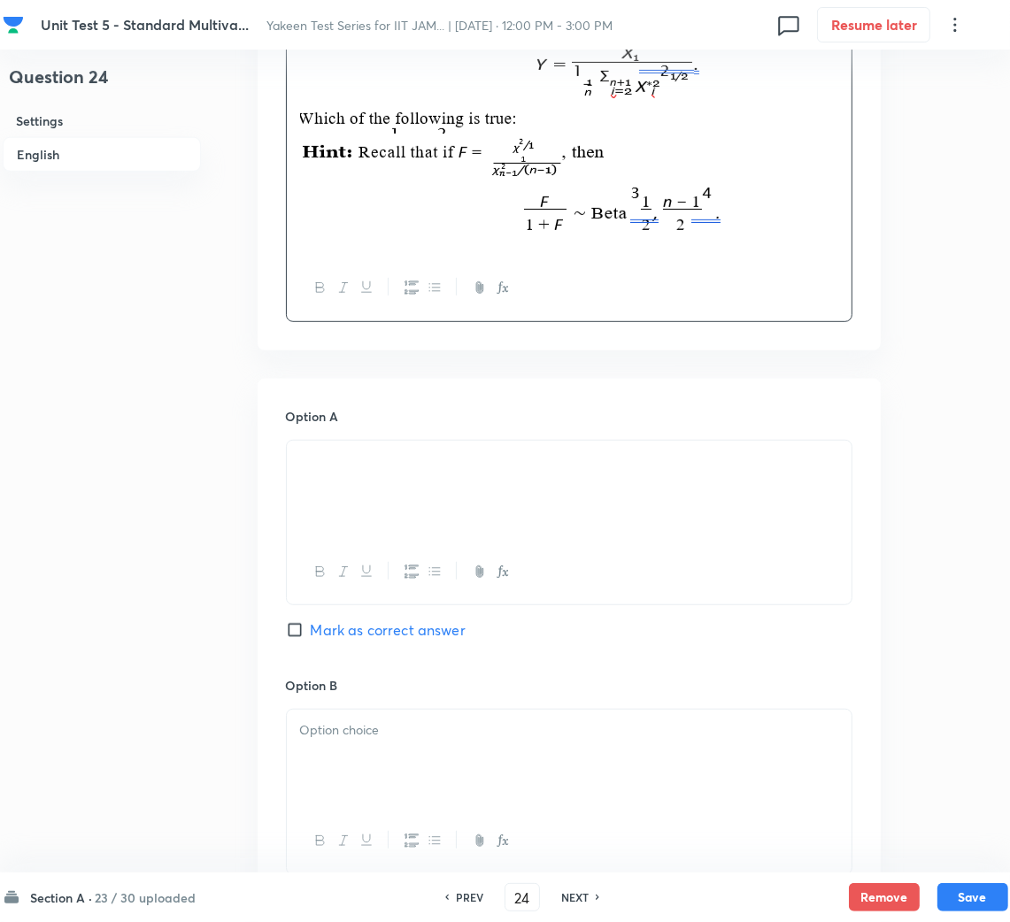
click at [342, 727] on p at bounding box center [569, 730] width 538 height 20
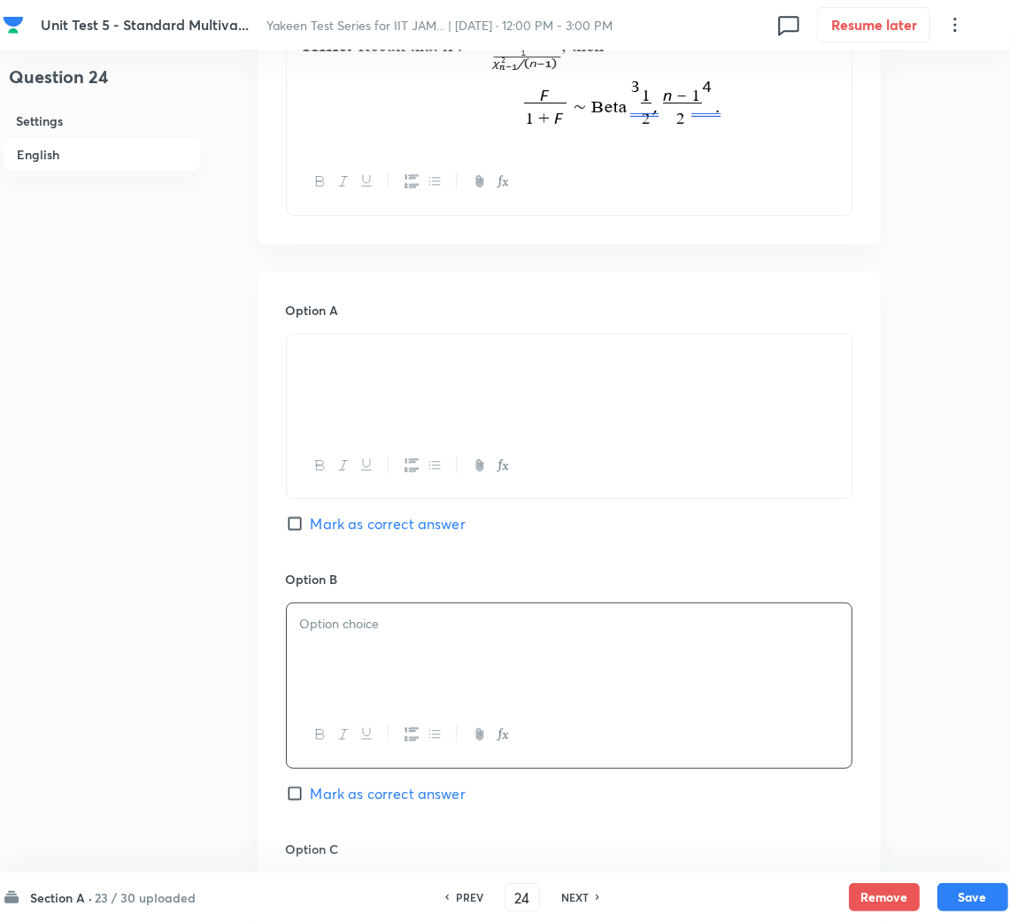
scroll to position [929, 0]
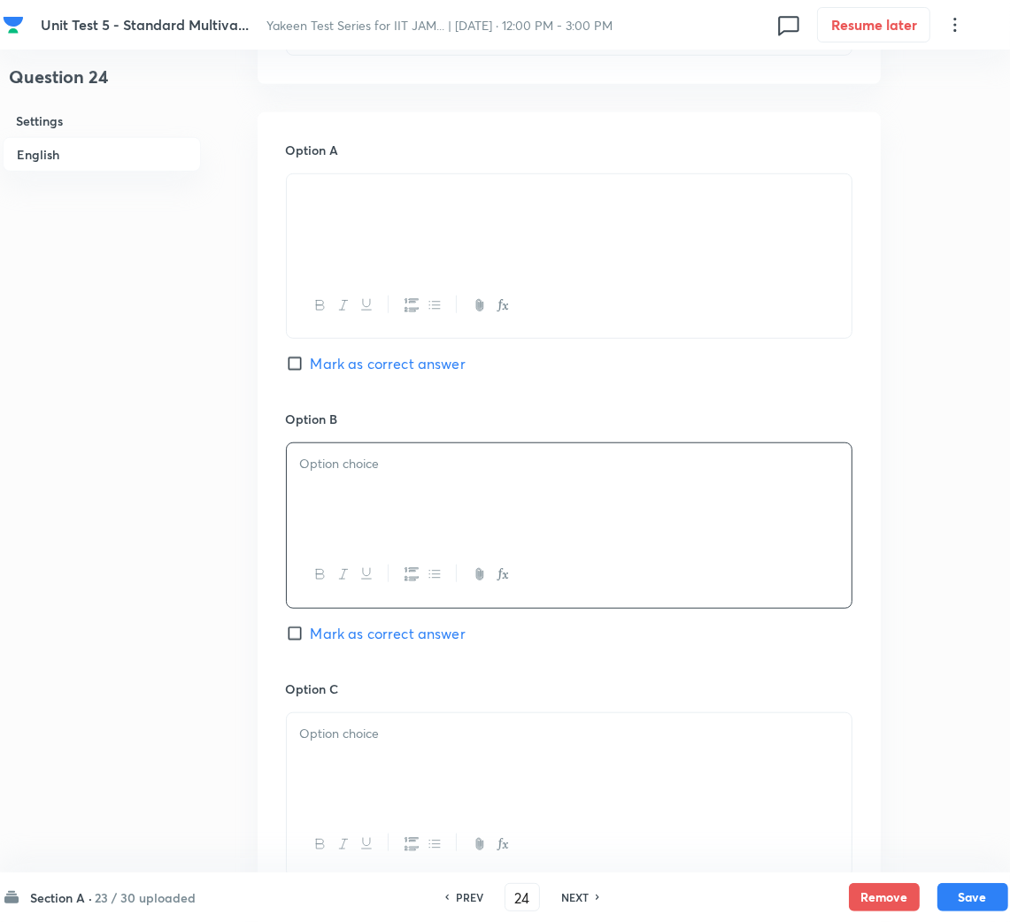
click at [503, 487] on div at bounding box center [569, 492] width 565 height 99
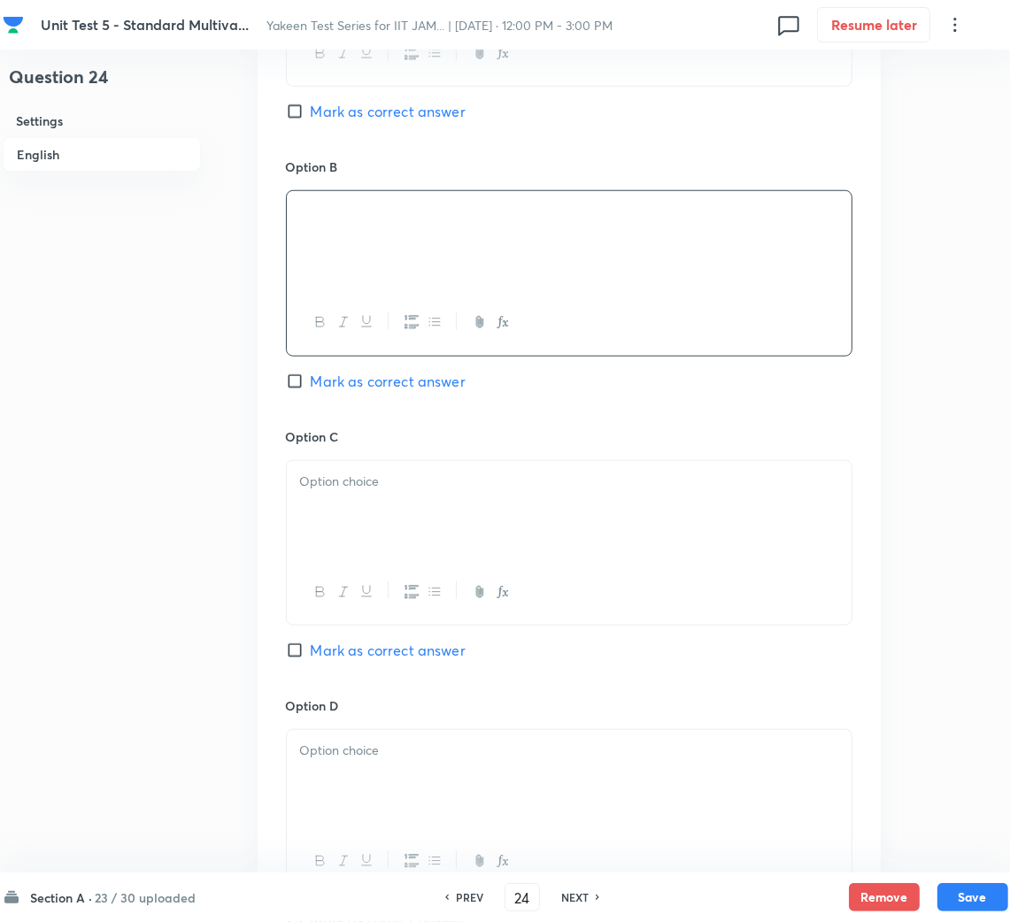
scroll to position [1194, 0]
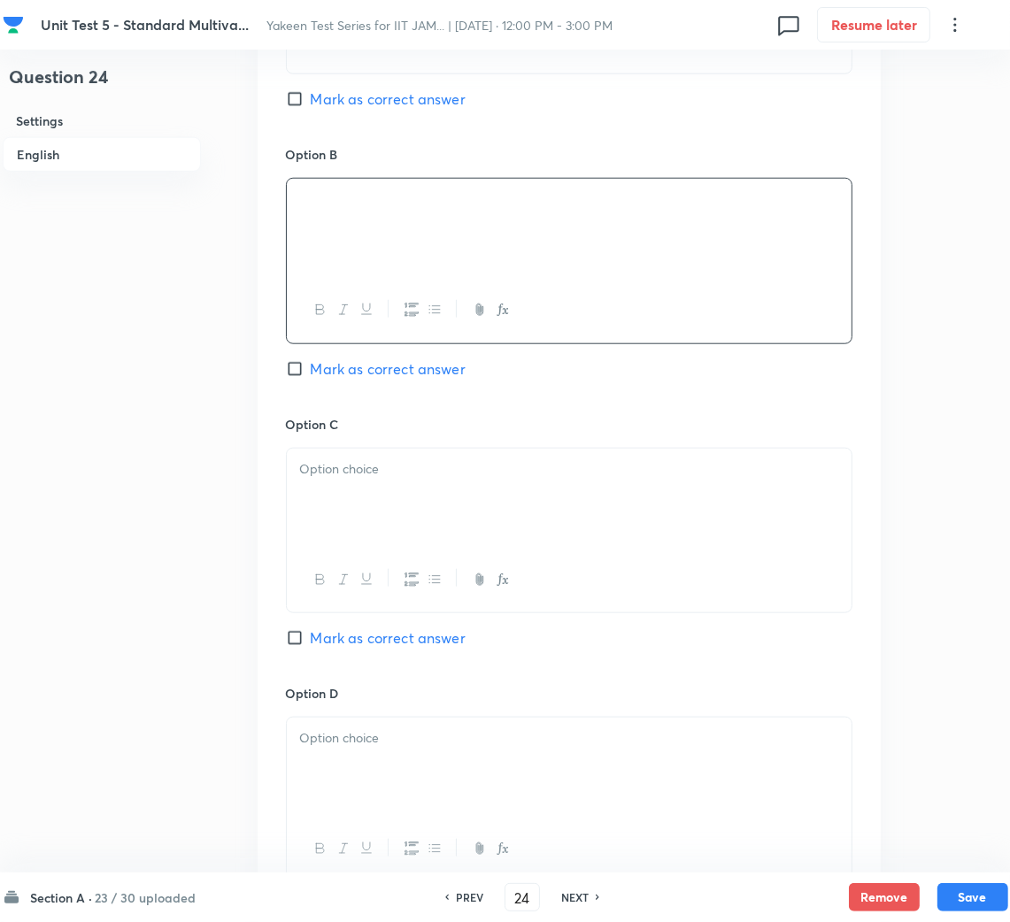
click at [389, 503] on div at bounding box center [569, 498] width 565 height 99
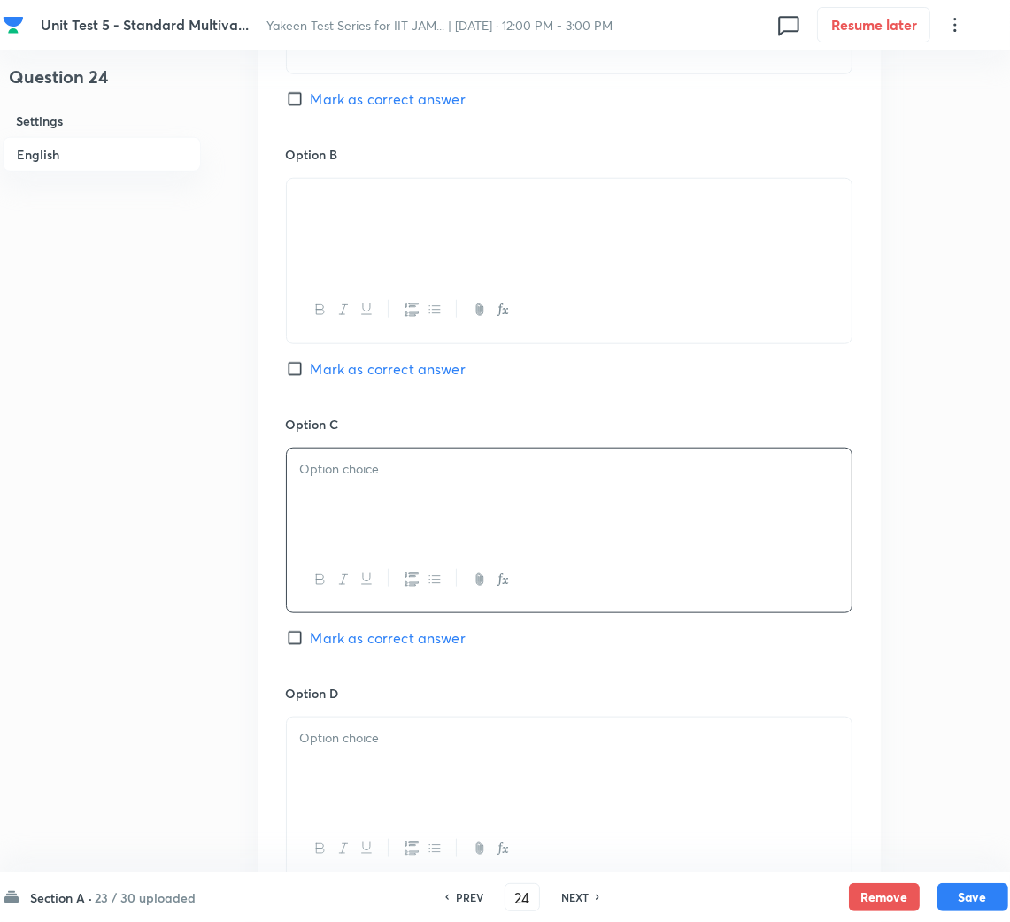
click at [327, 517] on div at bounding box center [569, 498] width 565 height 99
click at [375, 747] on p at bounding box center [569, 738] width 538 height 20
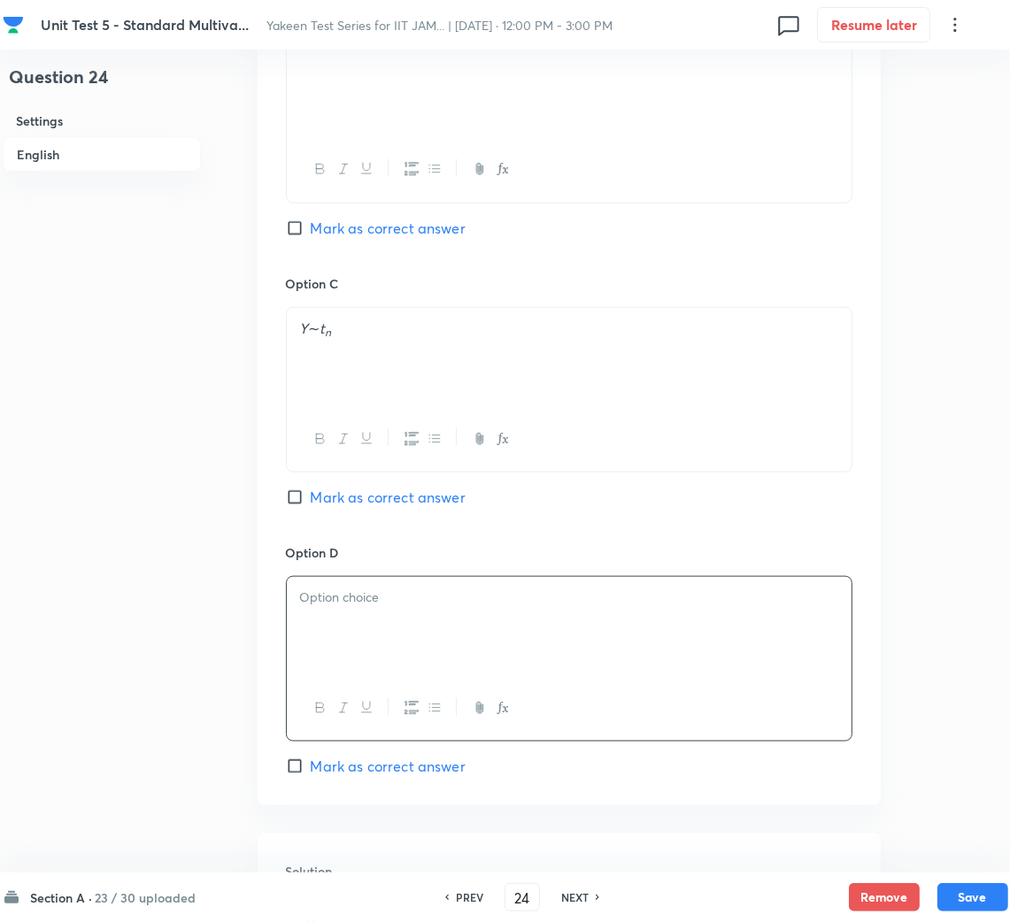
scroll to position [1459, 0]
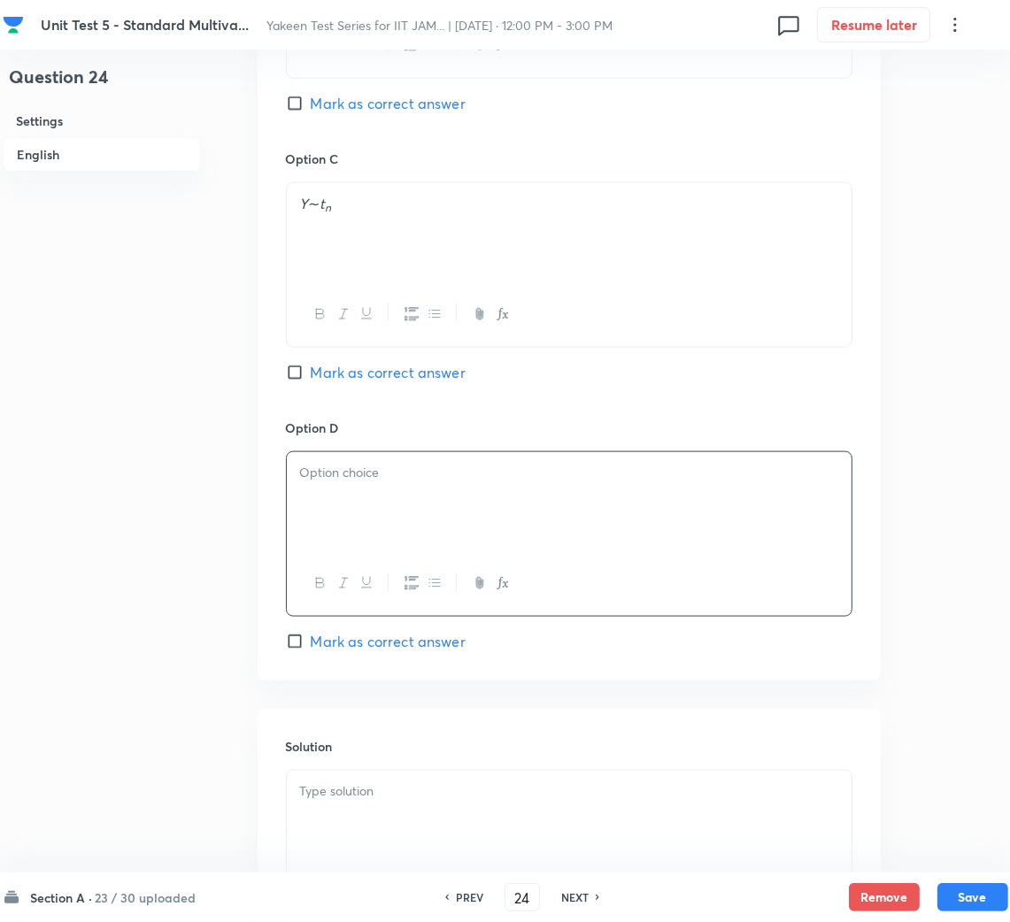
click at [310, 486] on div at bounding box center [569, 501] width 565 height 99
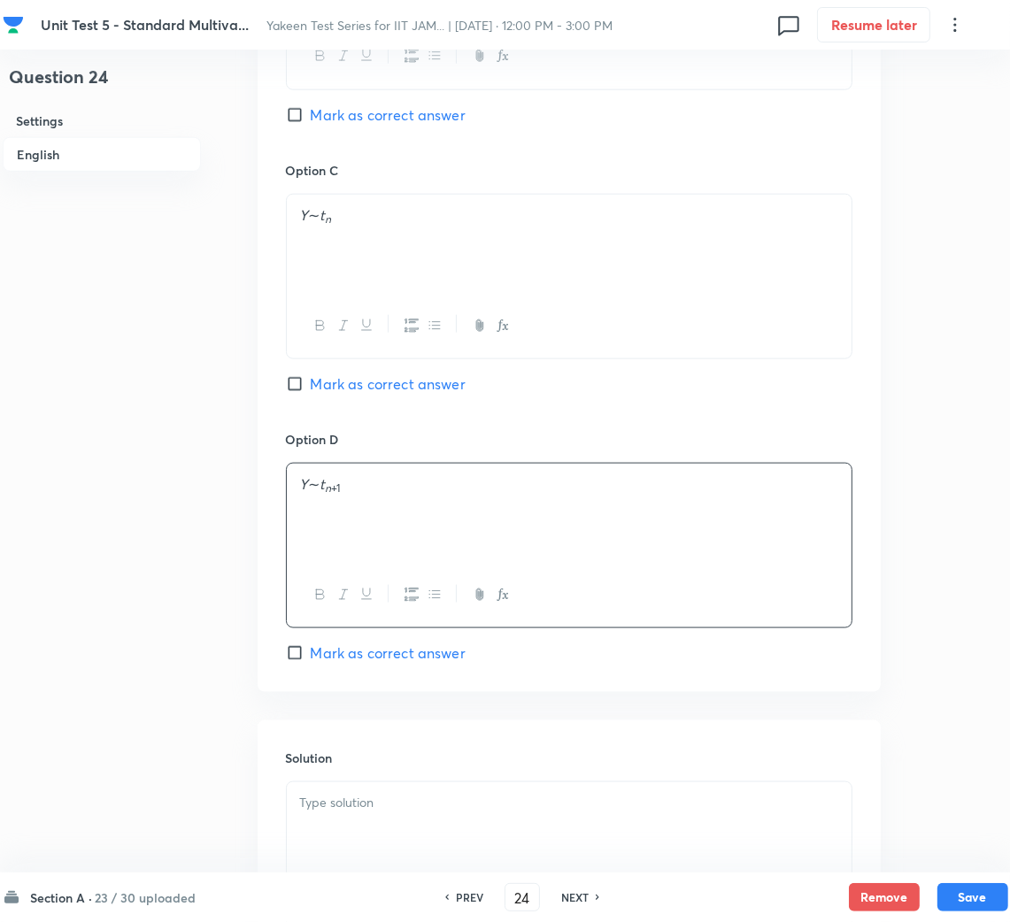
scroll to position [1263, 0]
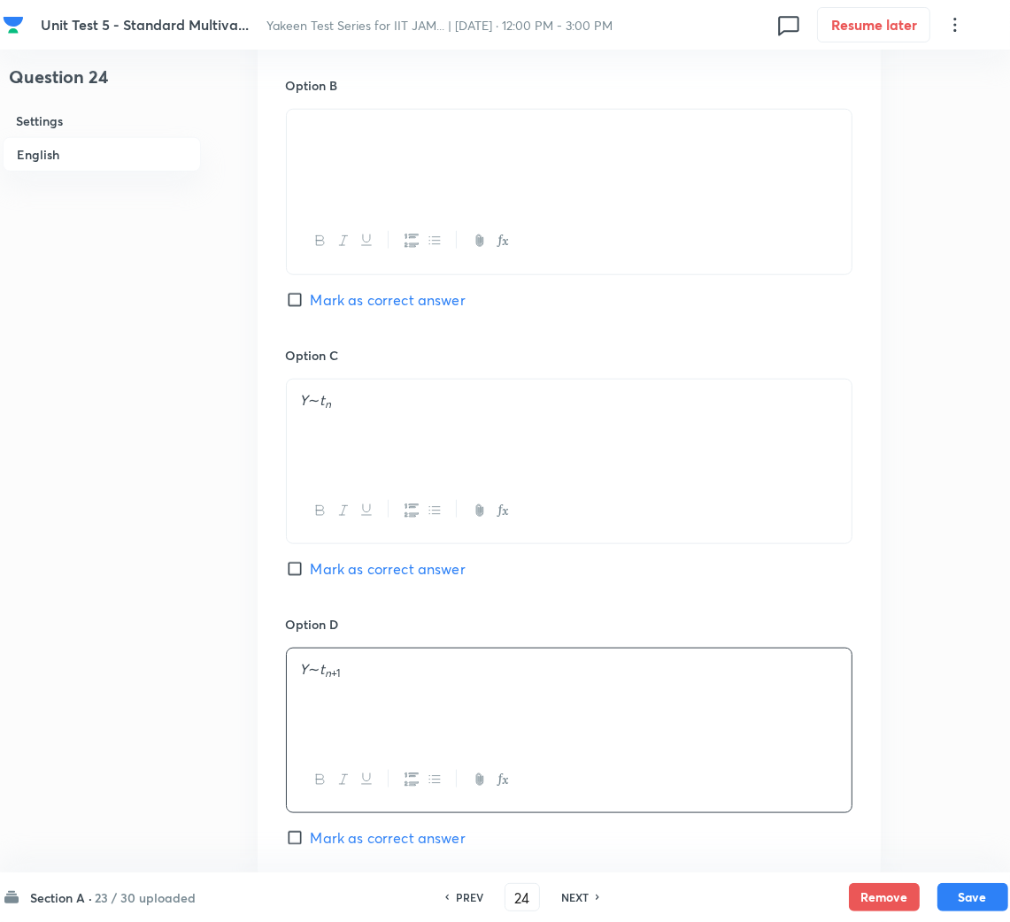
click at [322, 297] on span "Mark as correct answer" at bounding box center [388, 299] width 155 height 21
click at [311, 297] on input "Mark as correct answer" at bounding box center [298, 300] width 25 height 18
checkbox input "true"
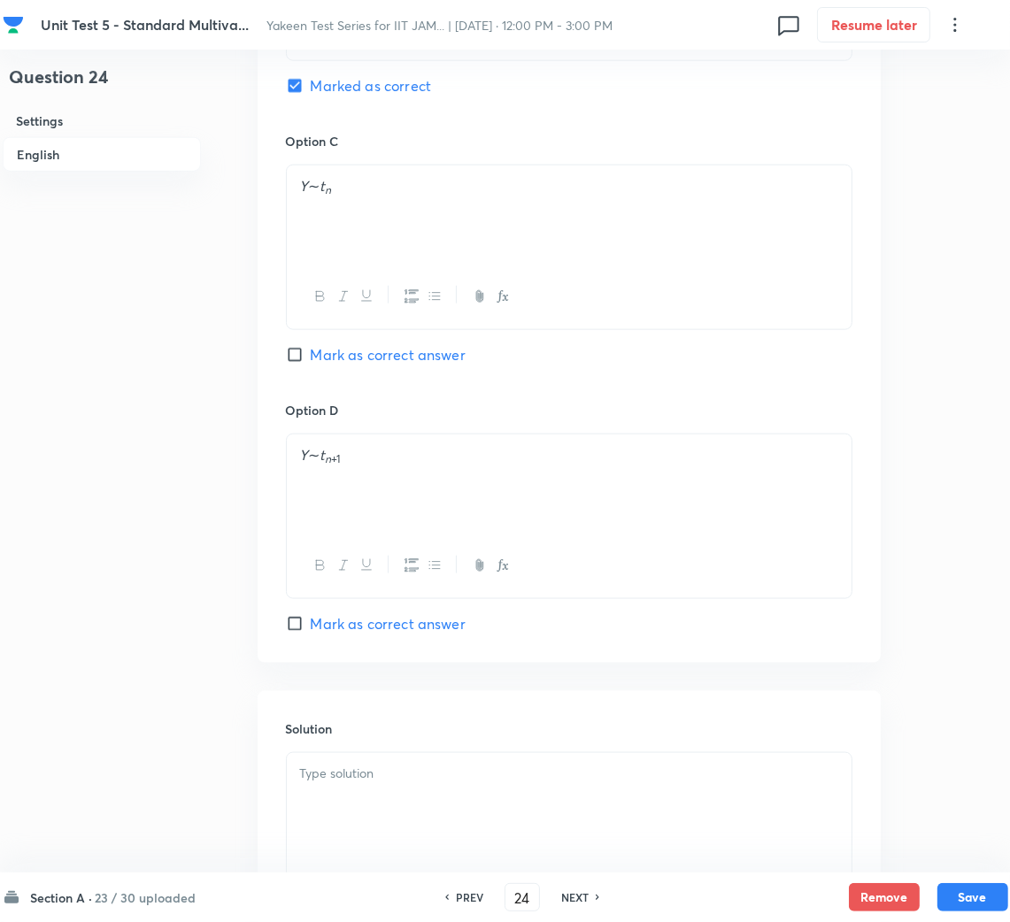
scroll to position [1661, 0]
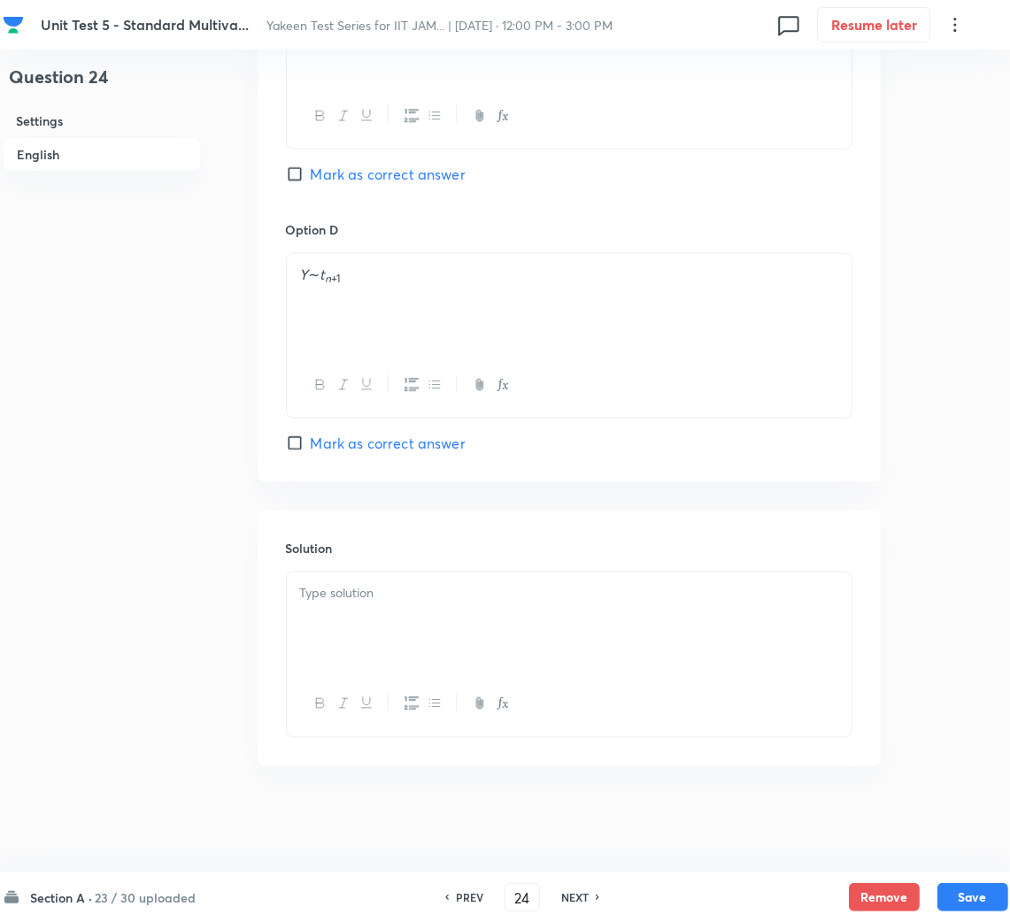
drag, startPoint x: 364, startPoint y: 613, endPoint x: 28, endPoint y: 613, distance: 335.3
click at [363, 613] on div at bounding box center [569, 621] width 565 height 99
click at [380, 596] on p at bounding box center [569, 593] width 538 height 20
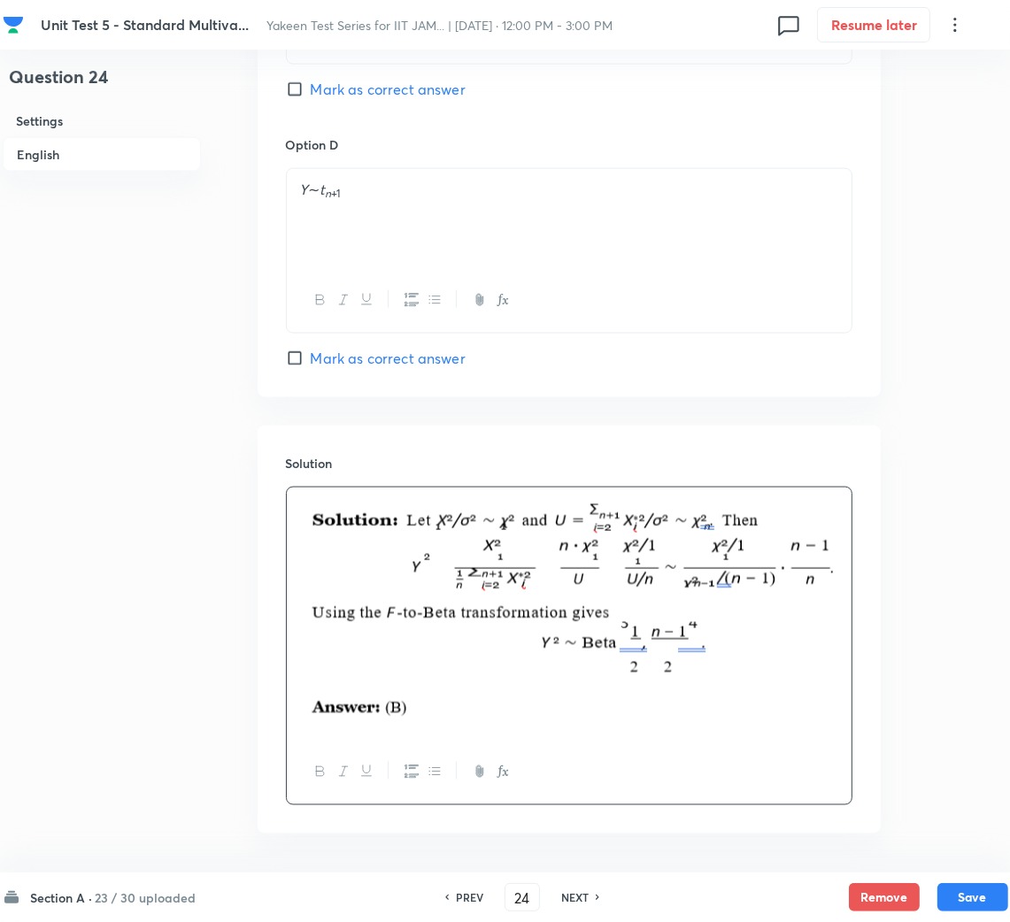
scroll to position [1814, 0]
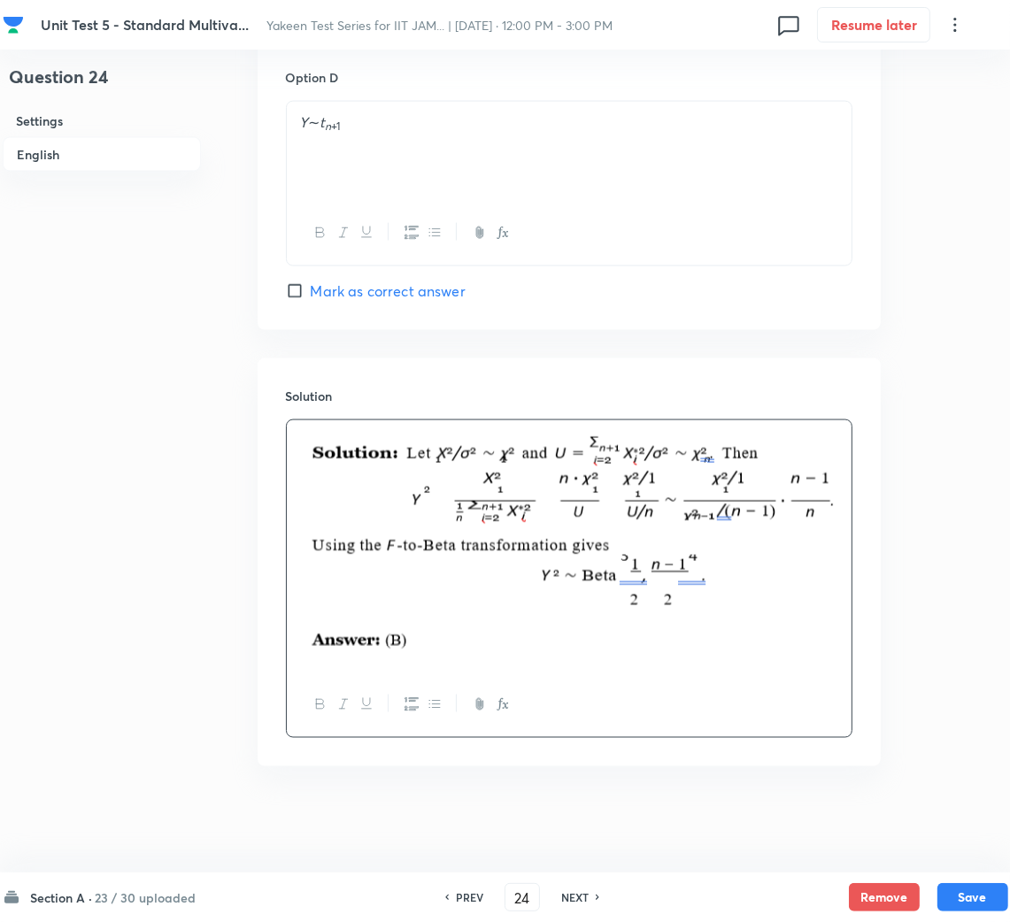
click at [979, 881] on div "Section A · 23 / 30 uploaded PREV 24 ​ NEXT Remove Save" at bounding box center [505, 897] width 1005 height 50
click at [978, 892] on button "Save" at bounding box center [972, 895] width 71 height 28
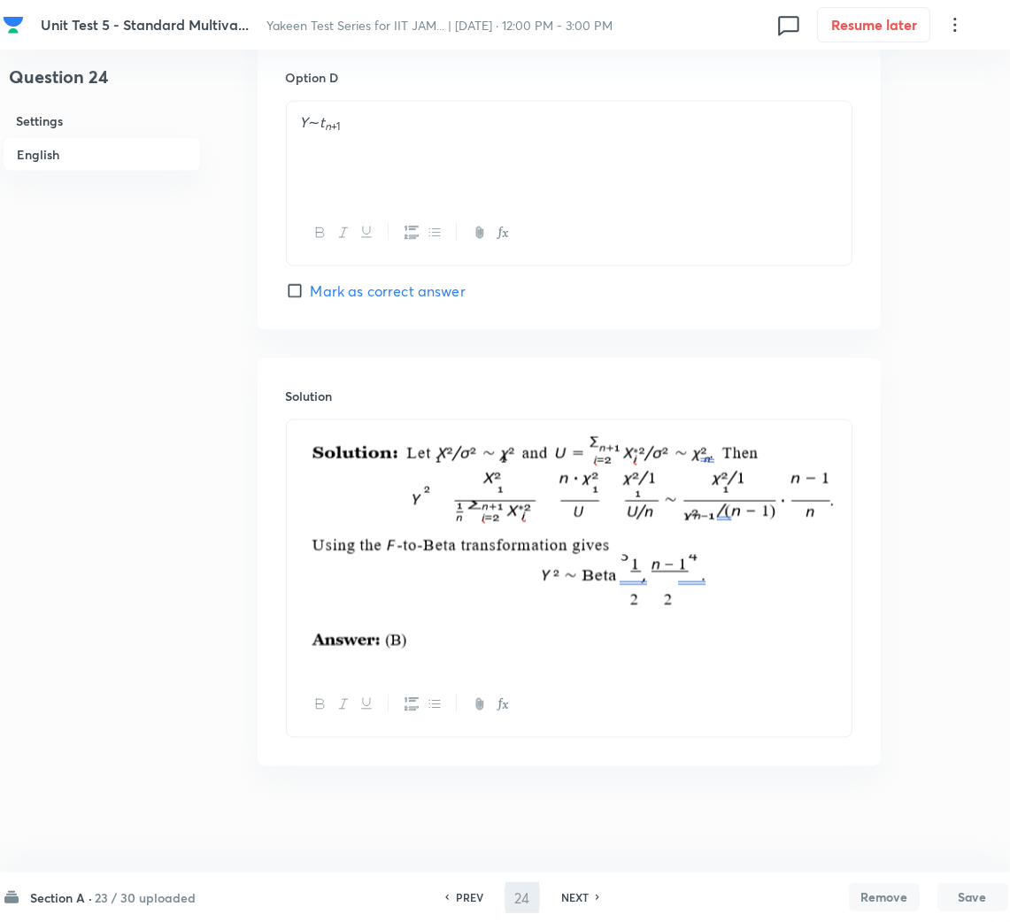
type input "25"
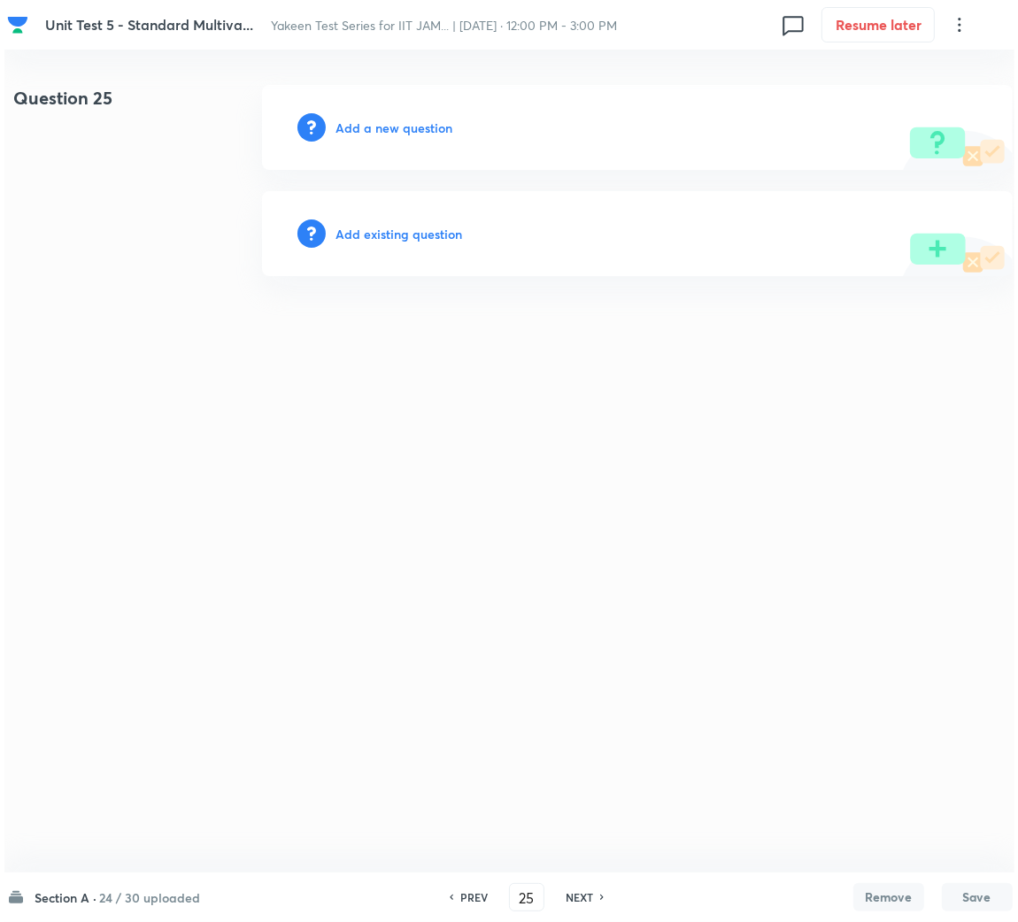
scroll to position [0, 0]
click at [428, 124] on h6 "Add a new question" at bounding box center [393, 128] width 117 height 19
click at [420, 124] on h6 "Choose a question type" at bounding box center [403, 128] width 136 height 19
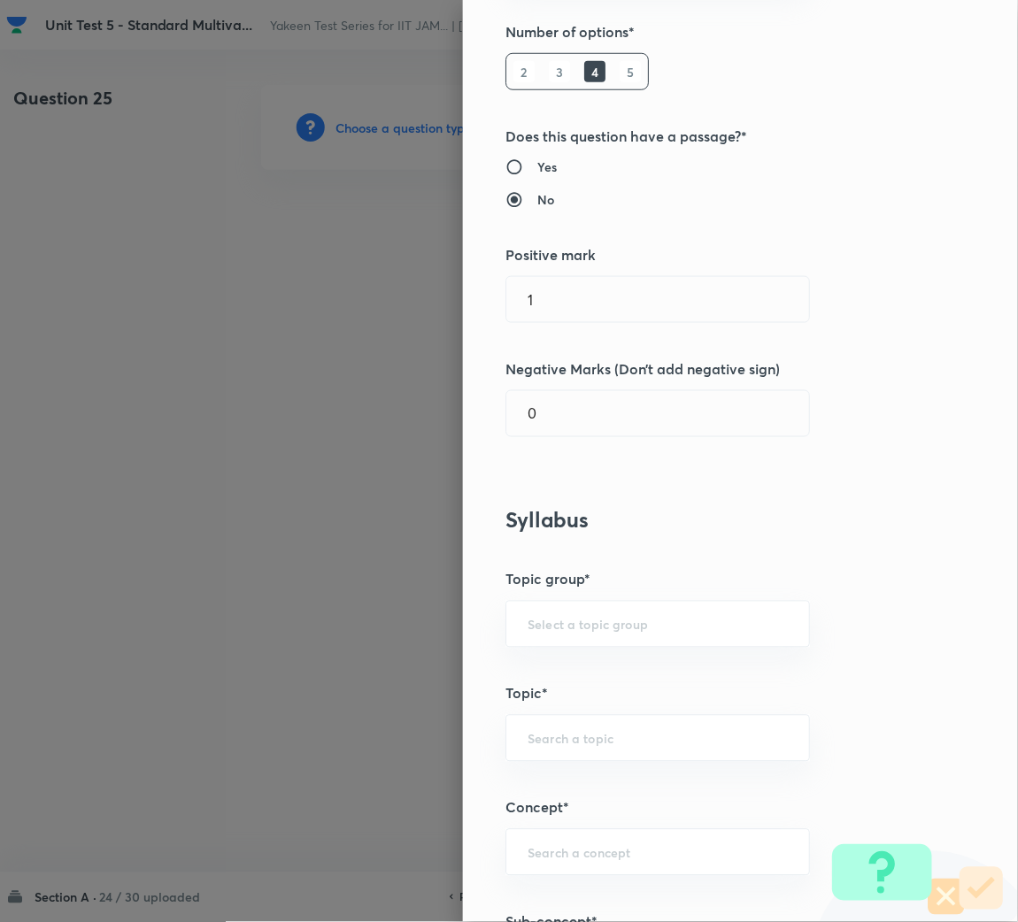
scroll to position [397, 0]
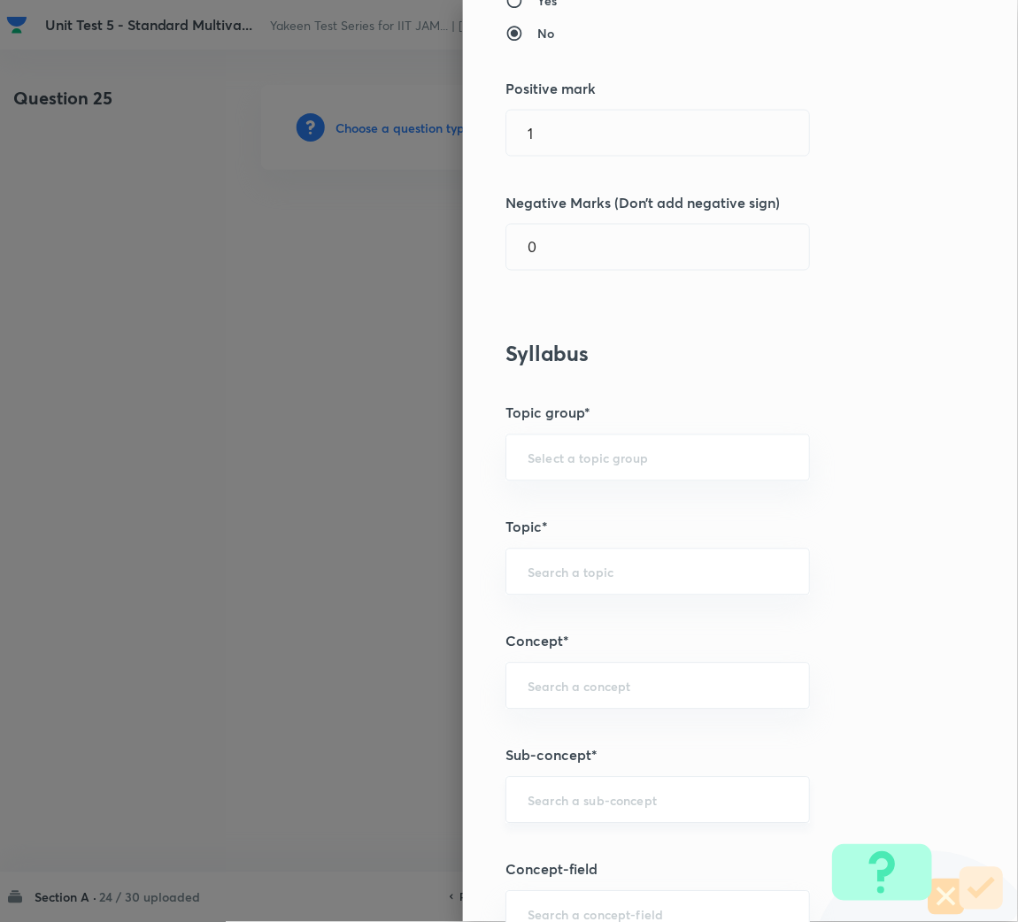
click at [558, 798] on input "text" at bounding box center [657, 800] width 260 height 17
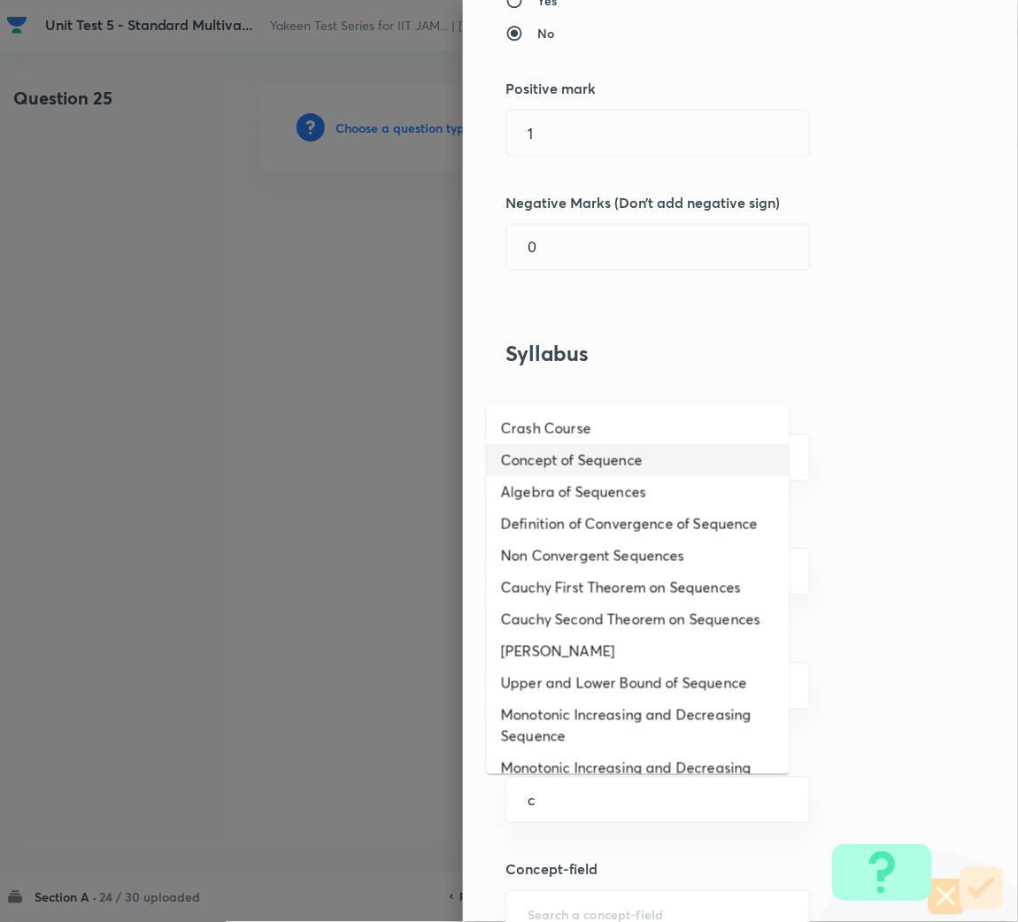
click at [587, 449] on li "Concept of Sequence" at bounding box center [638, 460] width 303 height 32
type input "Concept of Sequence"
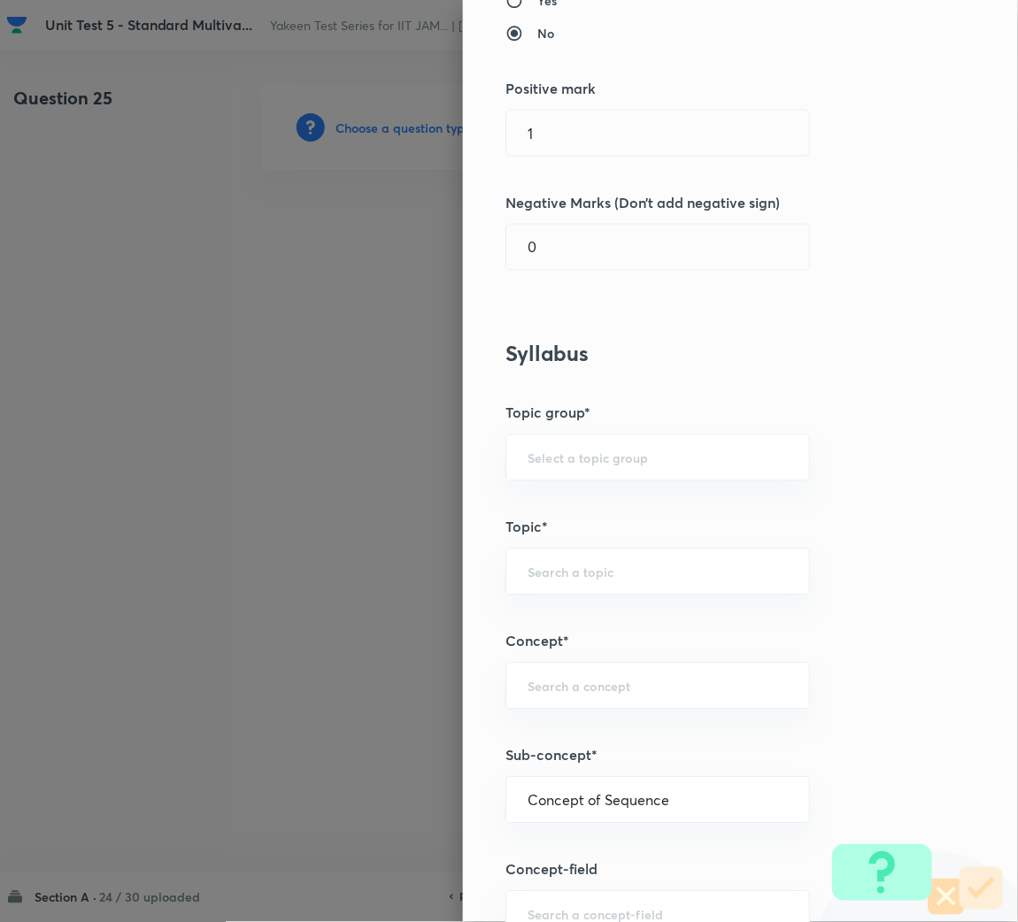
type input "Mathematics"
type input "Sequences & Series-Real Nos."
type input "Sequence of Real Numbers"
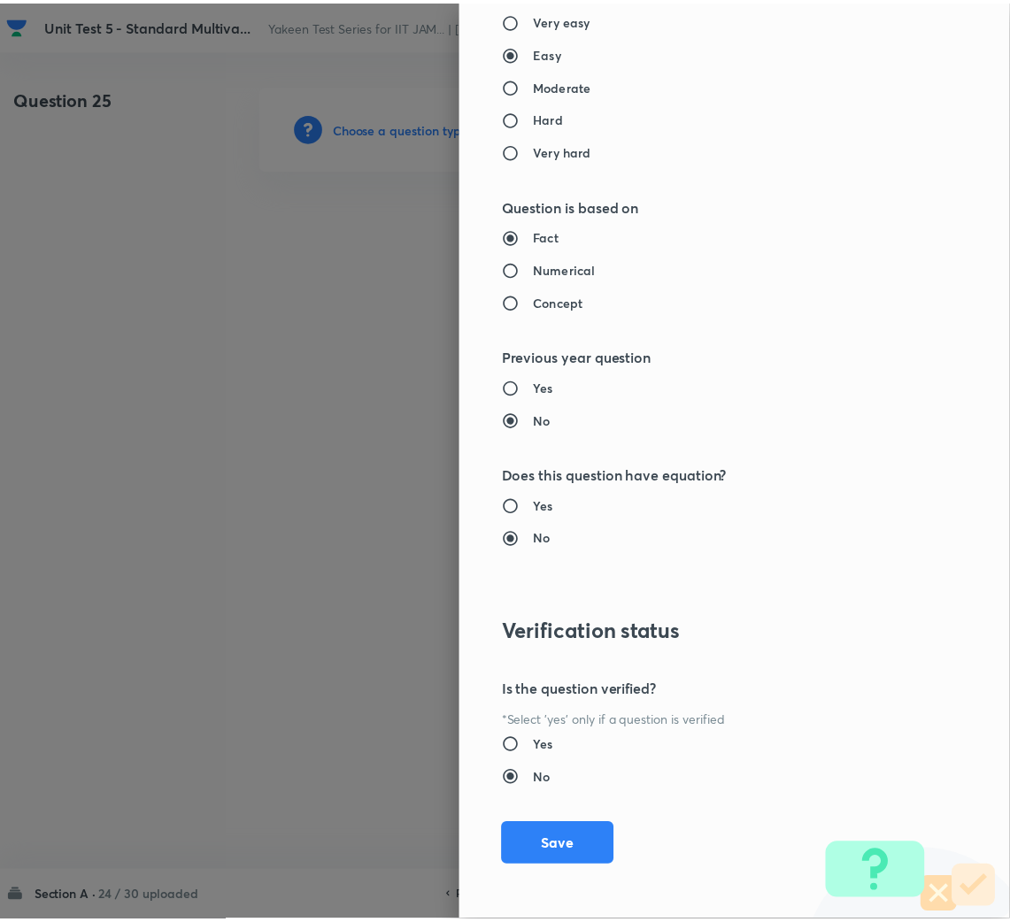
scroll to position [1491, 0]
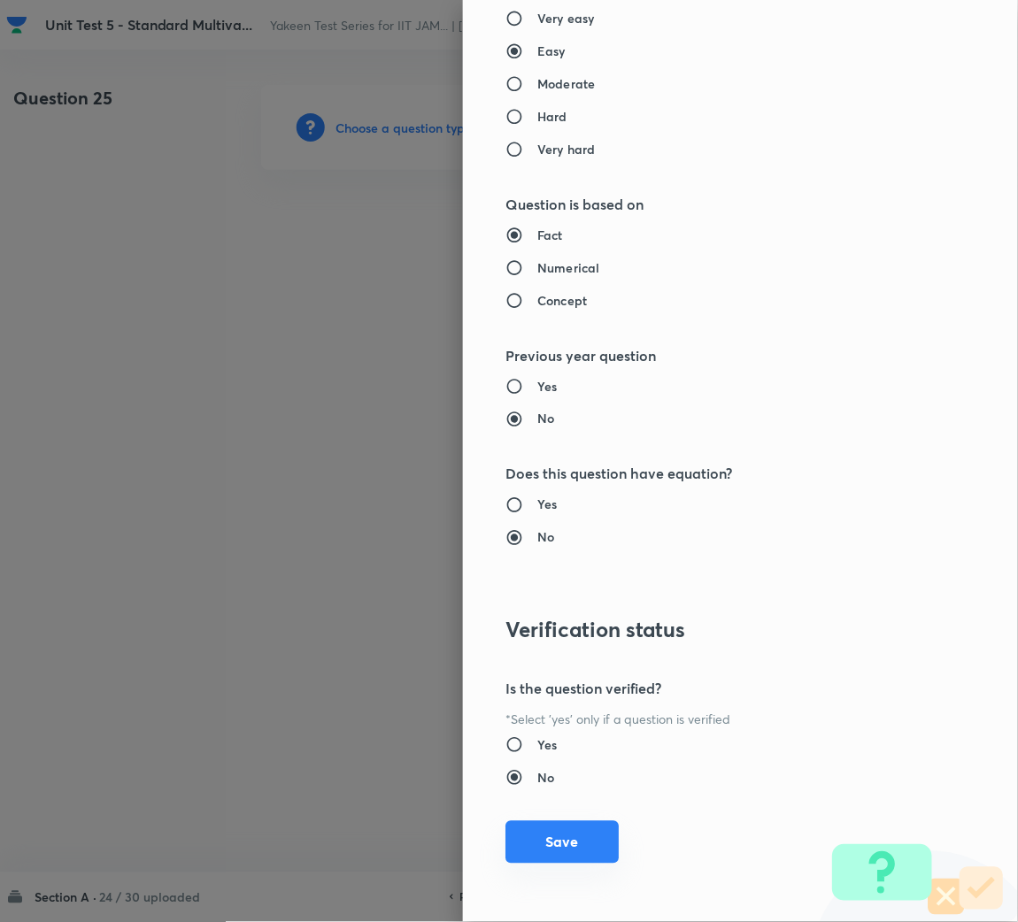
click at [532, 837] on button "Save" at bounding box center [561, 842] width 113 height 42
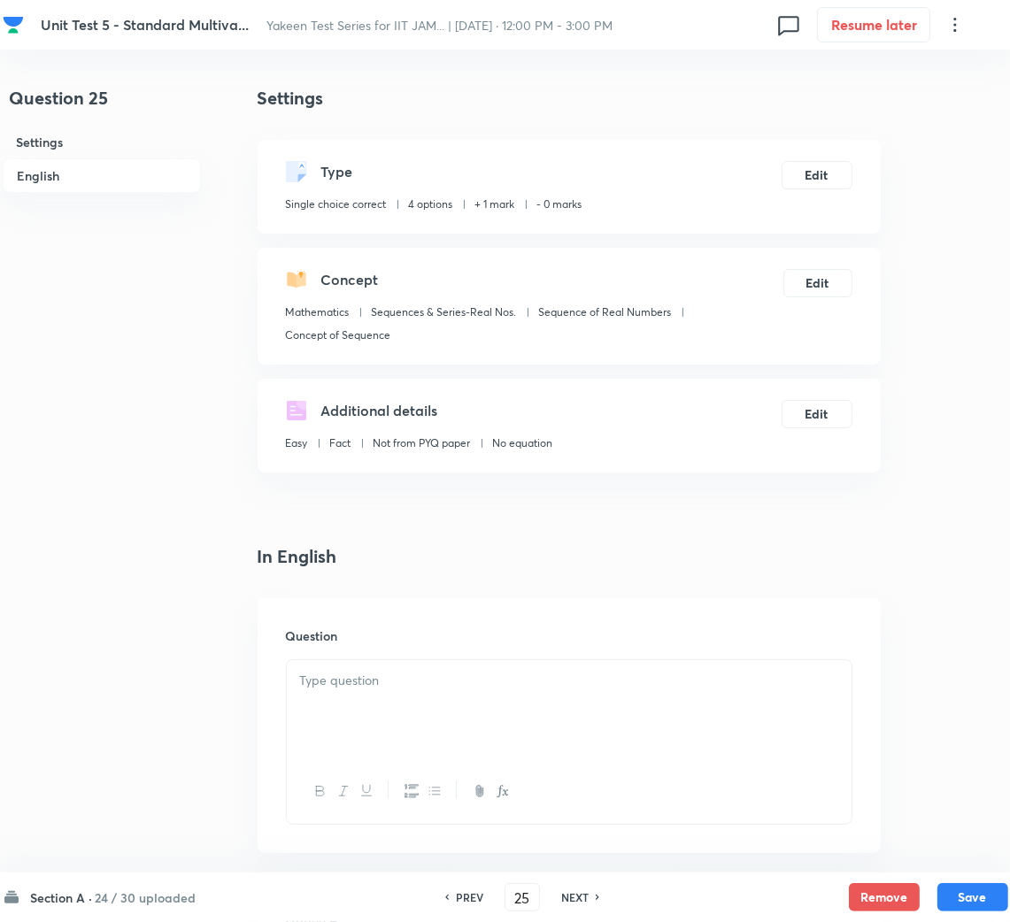
click at [399, 724] on div at bounding box center [569, 709] width 565 height 99
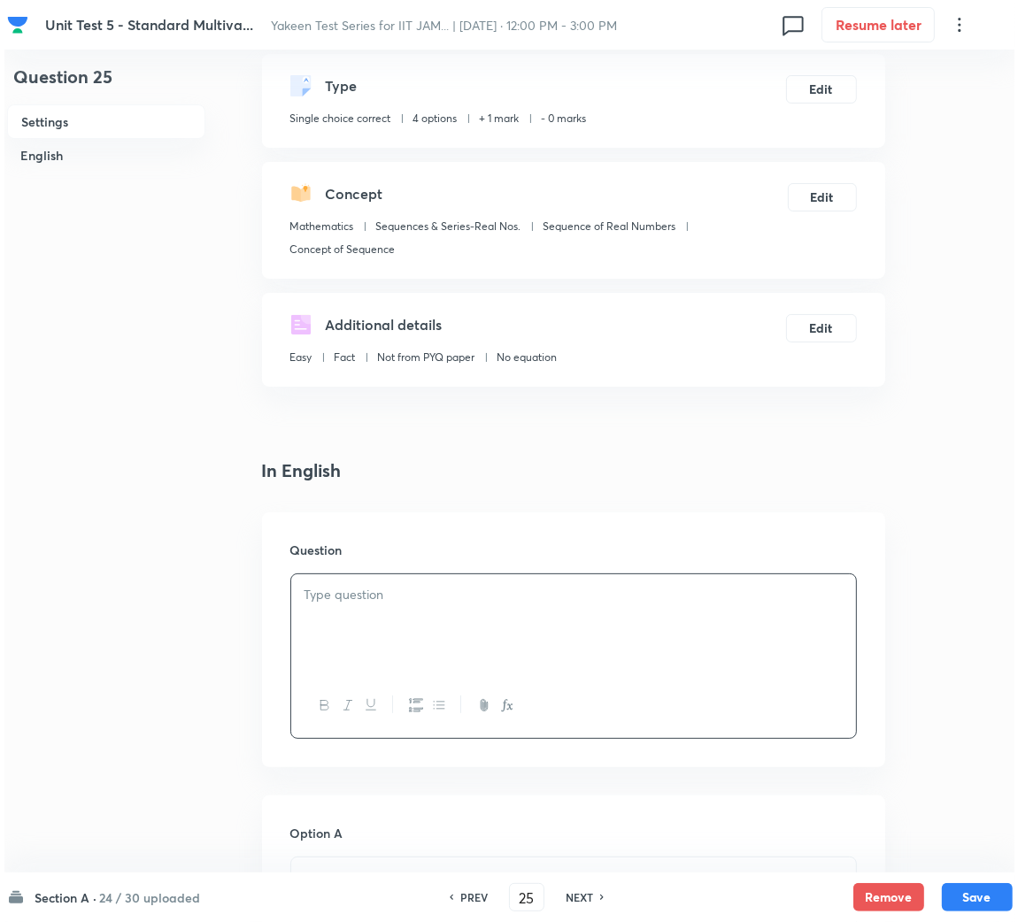
scroll to position [133, 0]
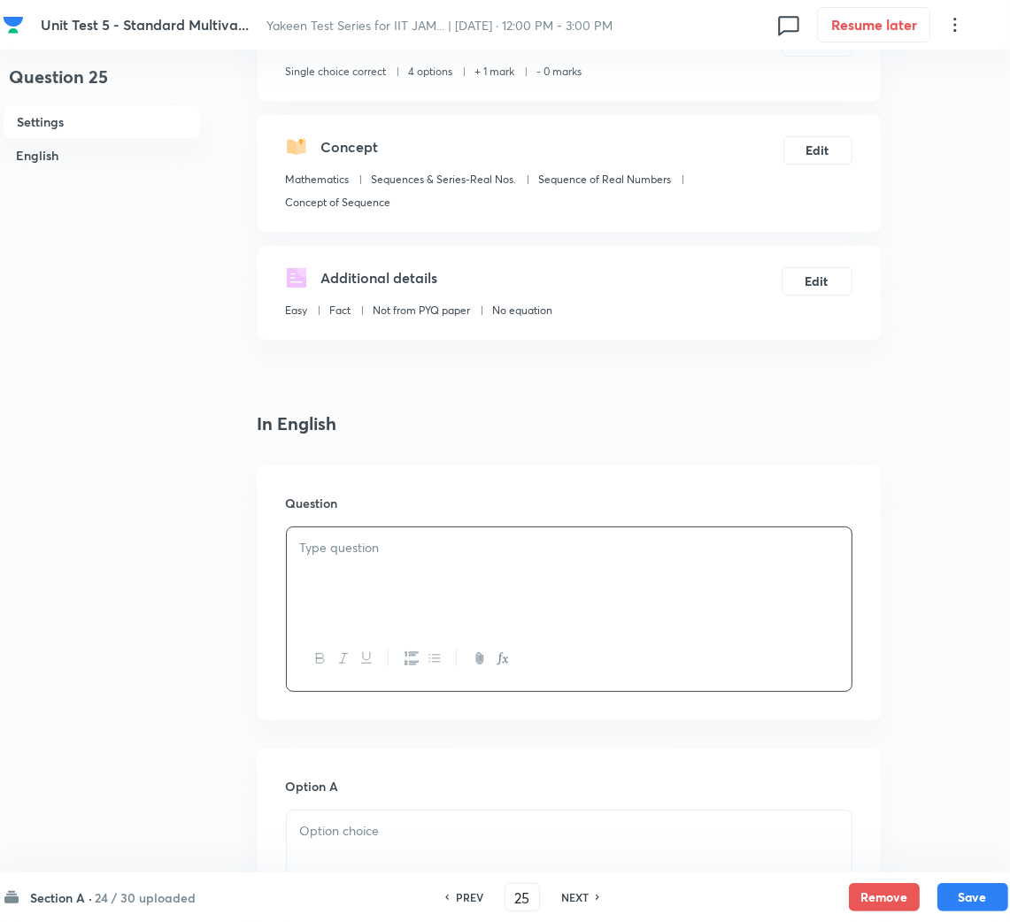
click at [427, 600] on div at bounding box center [569, 576] width 565 height 99
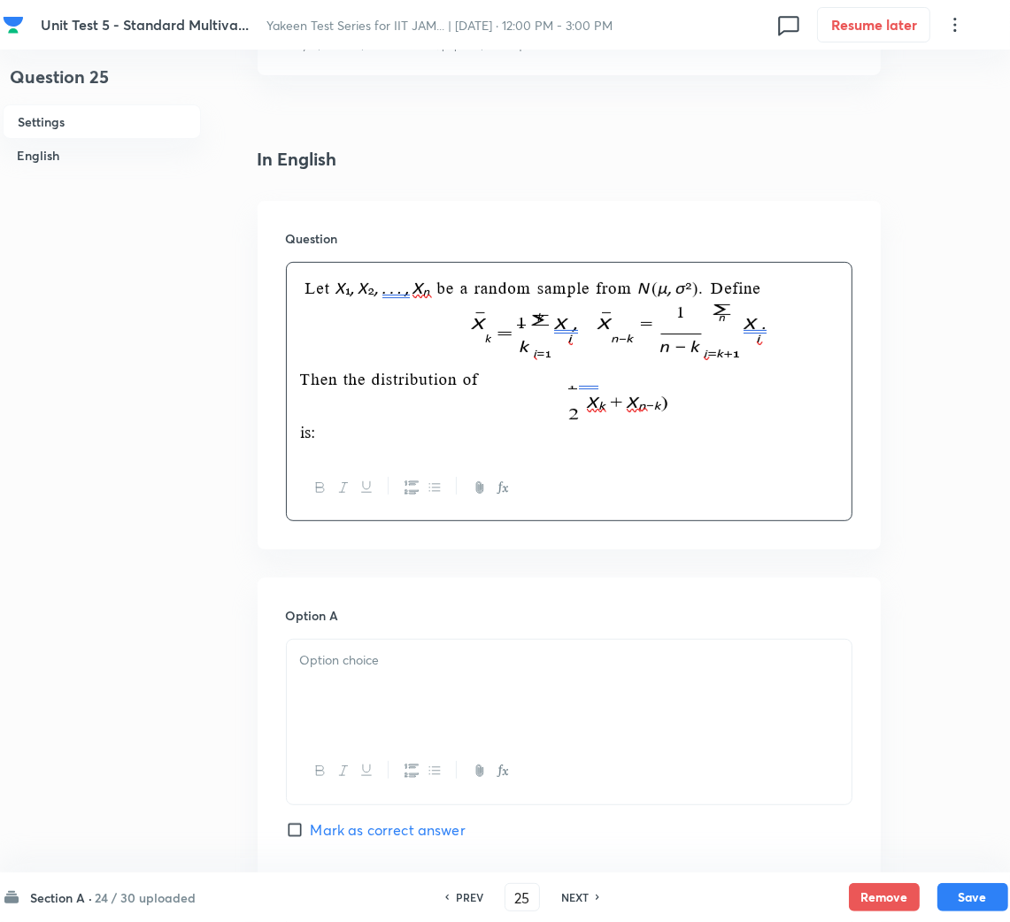
drag, startPoint x: 365, startPoint y: 682, endPoint x: 387, endPoint y: 681, distance: 21.3
click at [375, 683] on div at bounding box center [569, 689] width 565 height 99
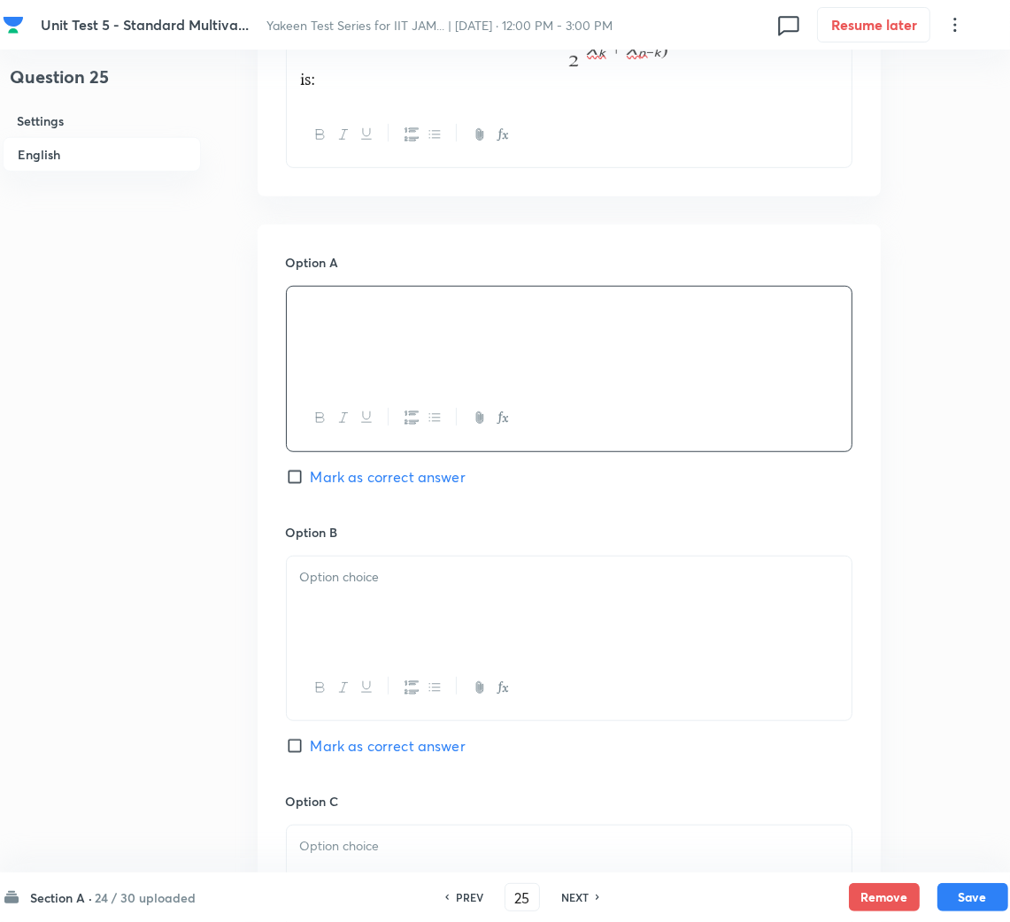
scroll to position [795, 0]
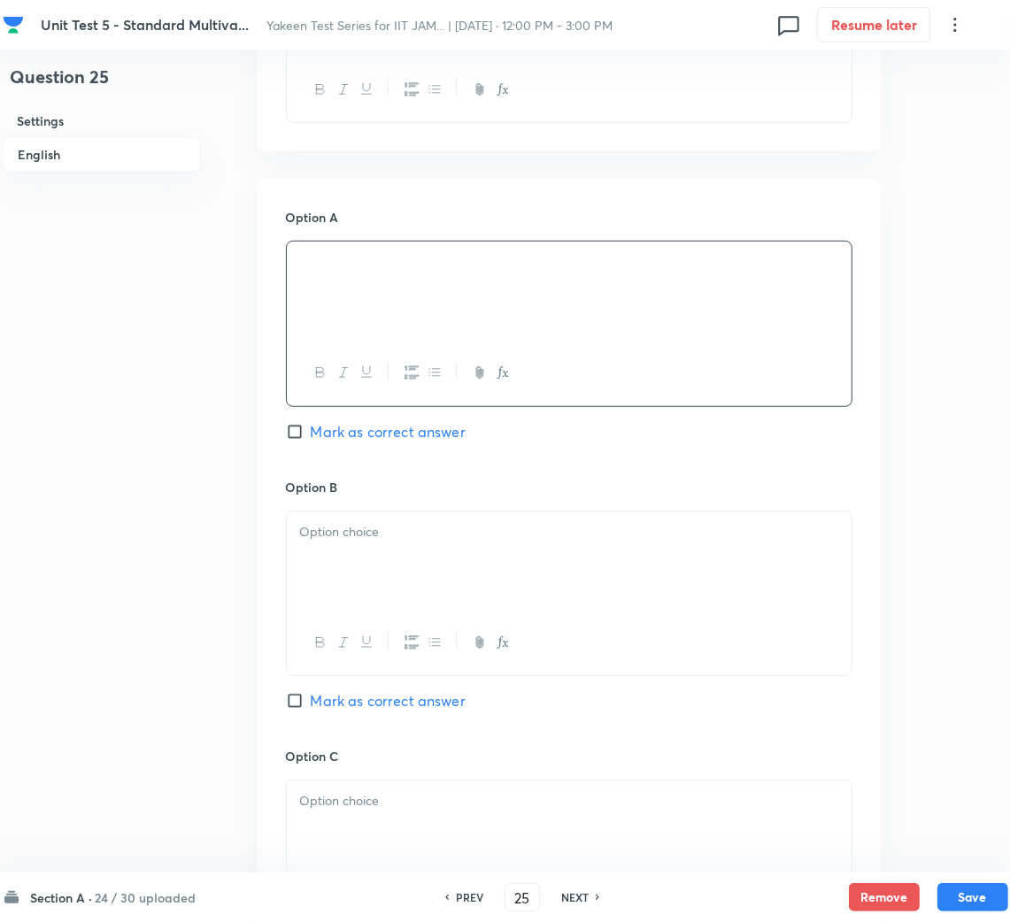
click at [431, 538] on p at bounding box center [569, 532] width 538 height 20
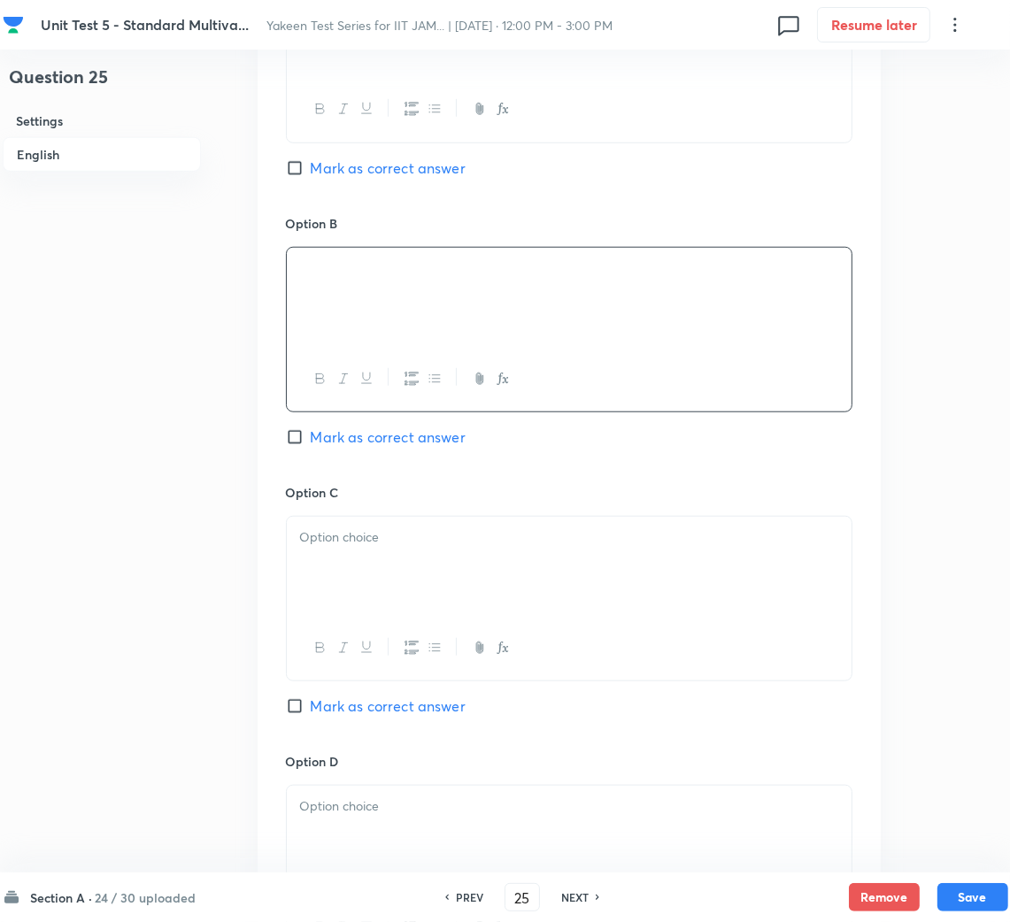
scroll to position [1062, 0]
click at [365, 592] on div at bounding box center [569, 563] width 565 height 99
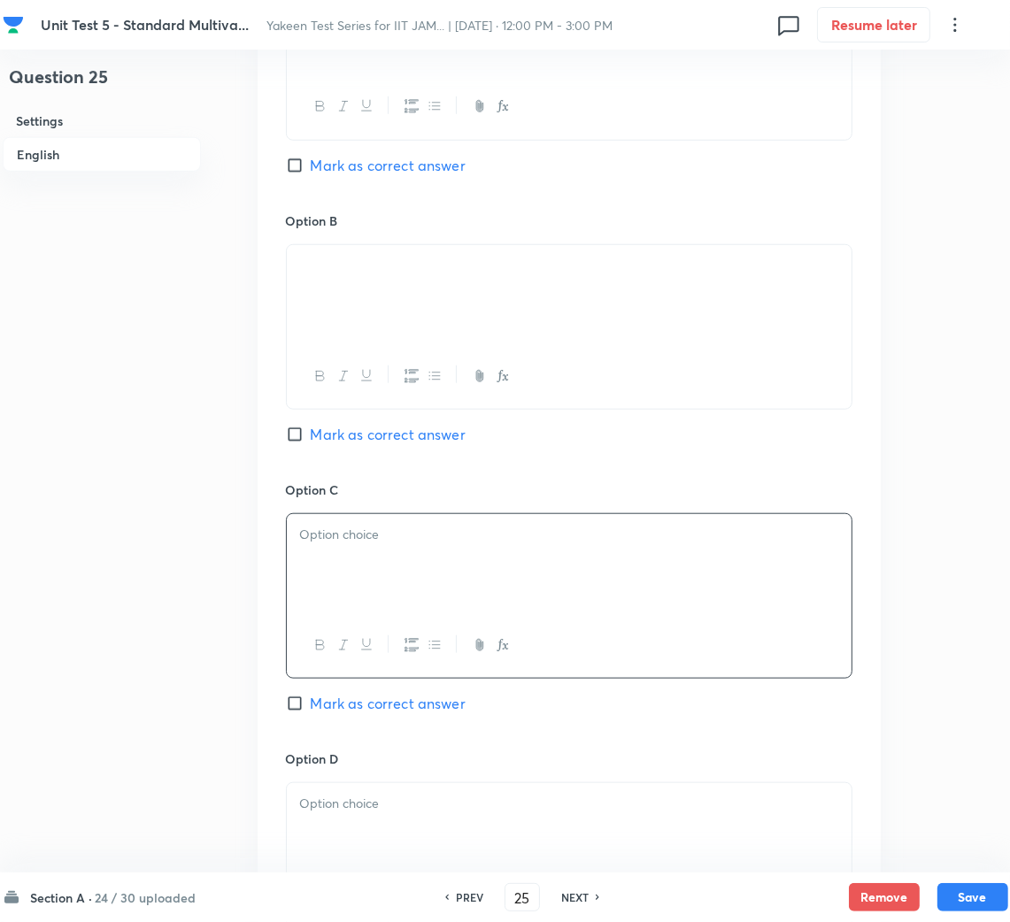
click at [419, 577] on div at bounding box center [569, 563] width 565 height 99
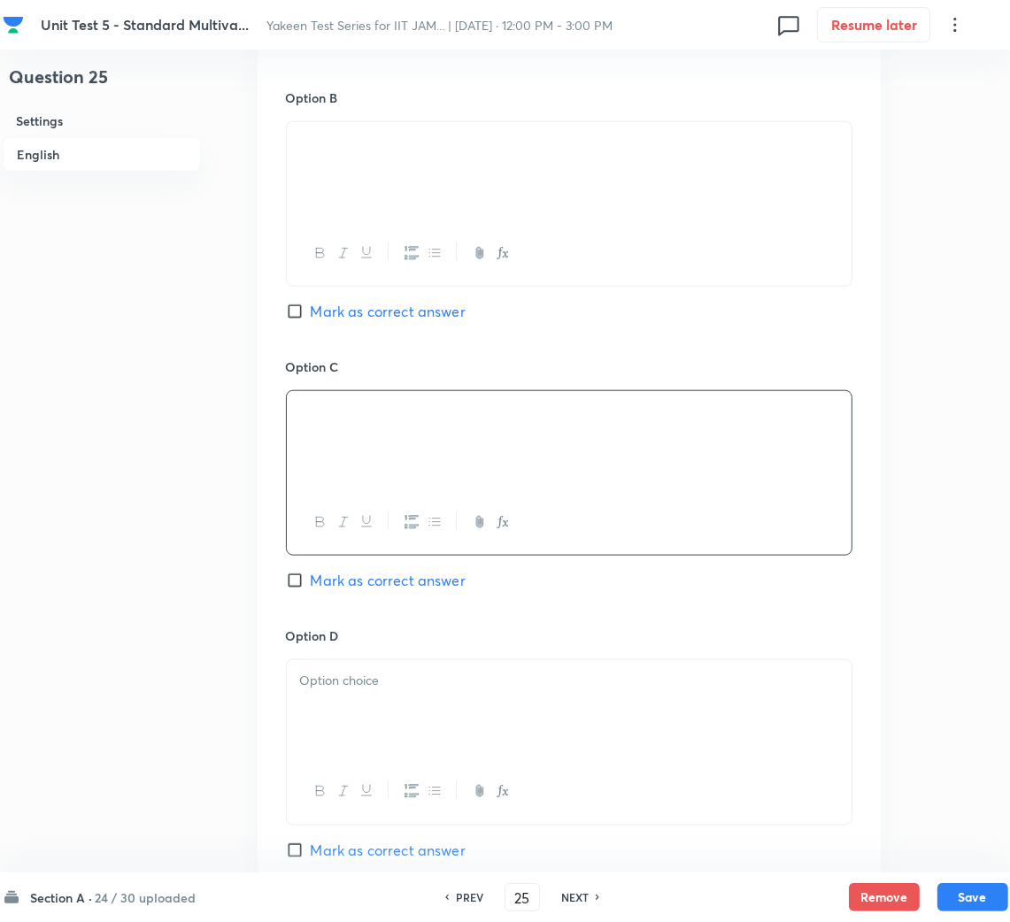
scroll to position [1326, 0]
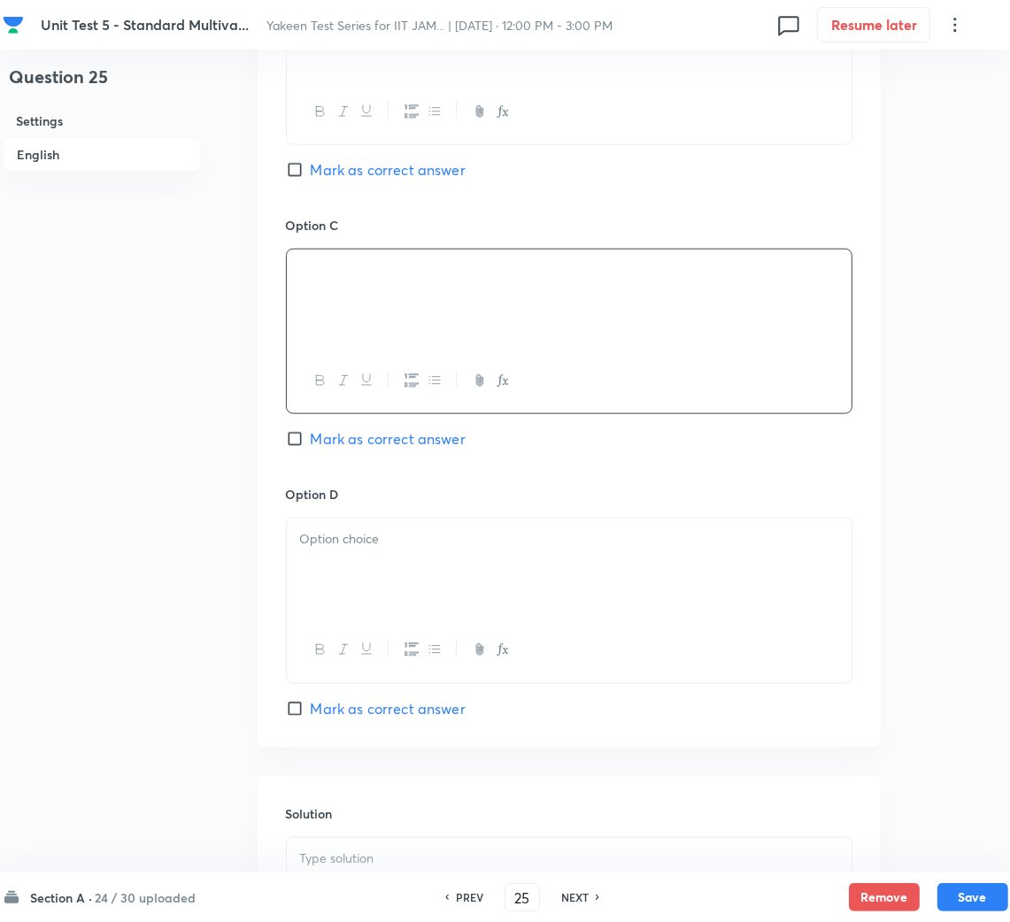
click at [399, 596] on div at bounding box center [569, 568] width 565 height 99
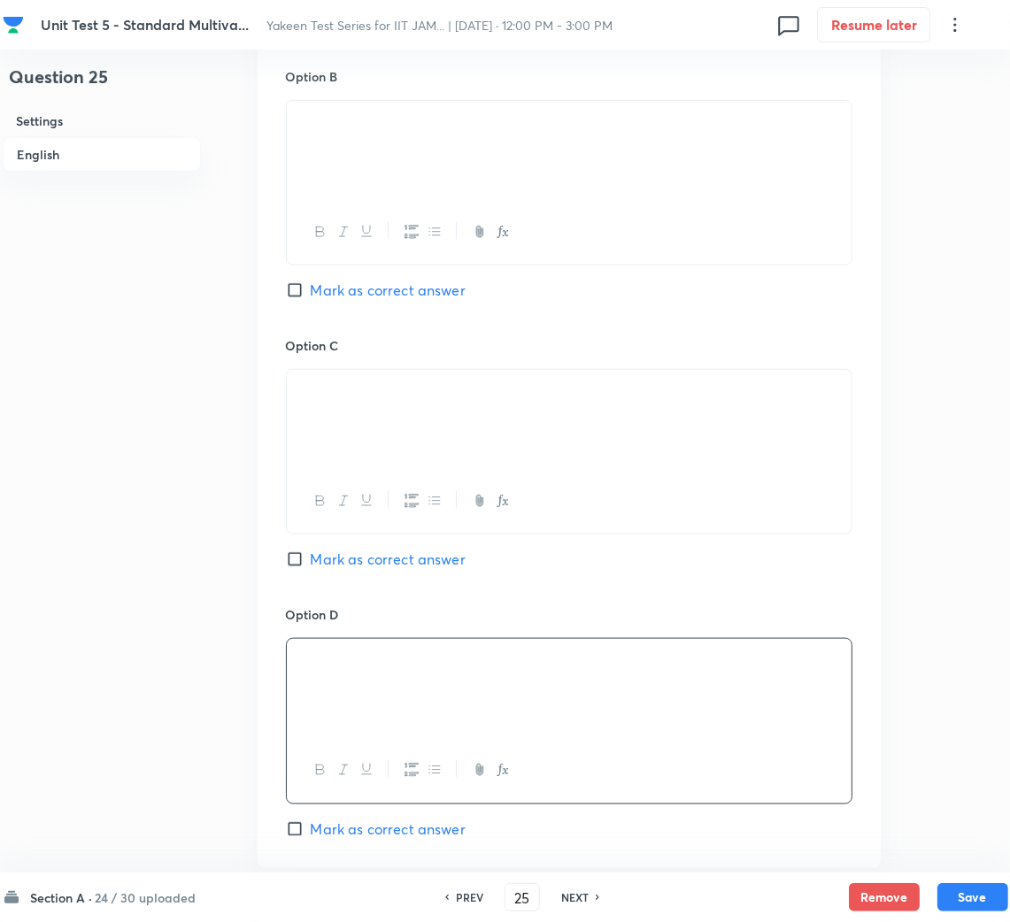
scroll to position [1194, 0]
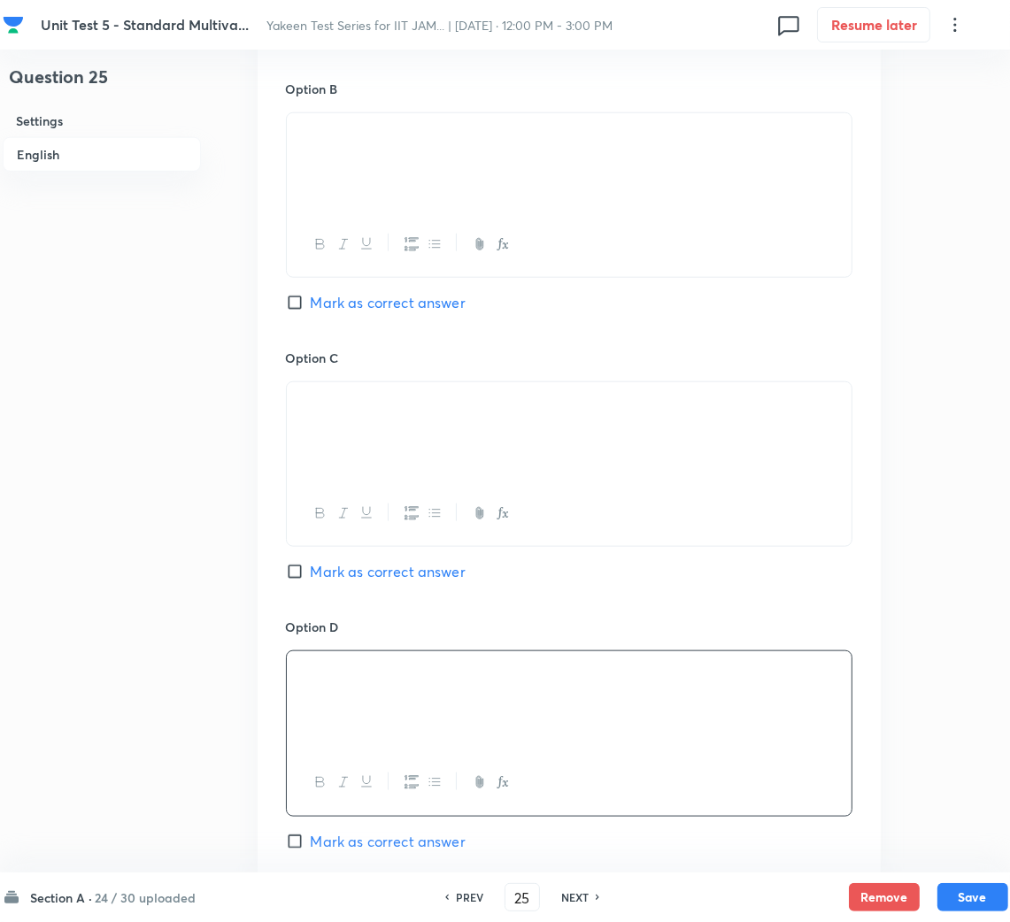
click at [363, 306] on span "Mark as correct answer" at bounding box center [388, 302] width 155 height 21
click at [311, 306] on input "Mark as correct answer" at bounding box center [298, 303] width 25 height 18
checkbox input "true"
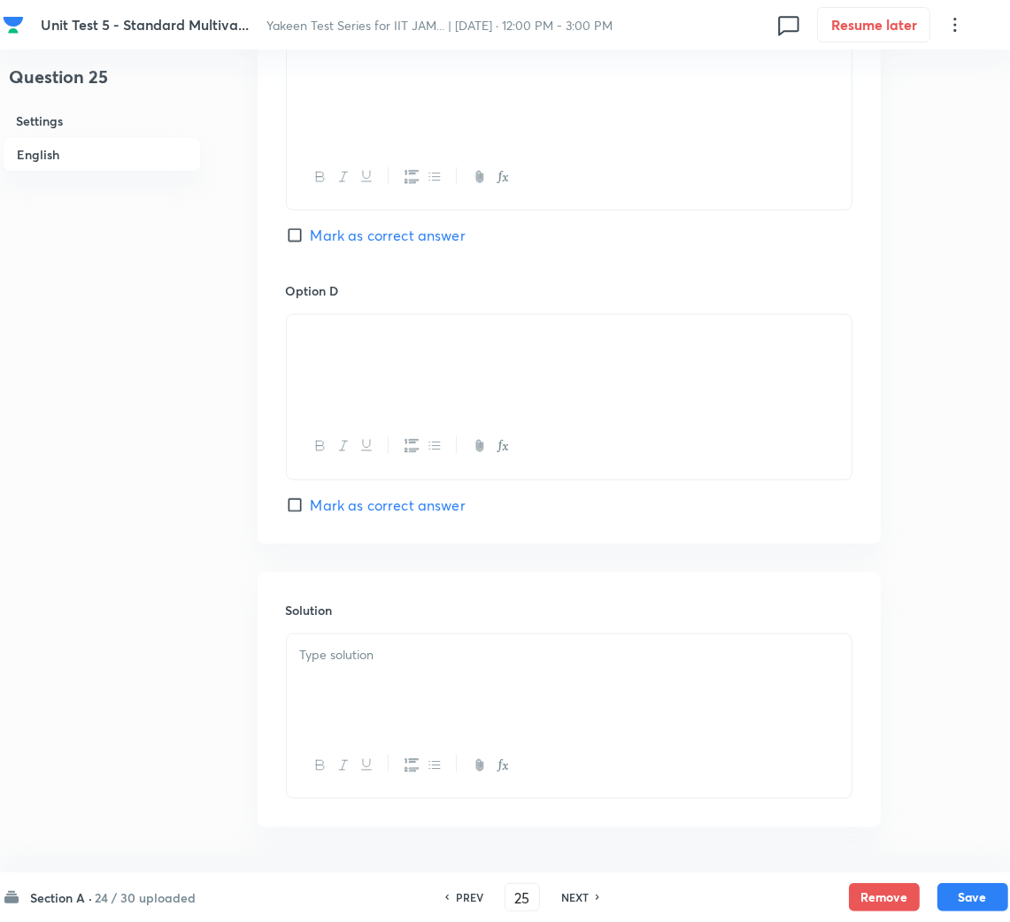
scroll to position [1594, 0]
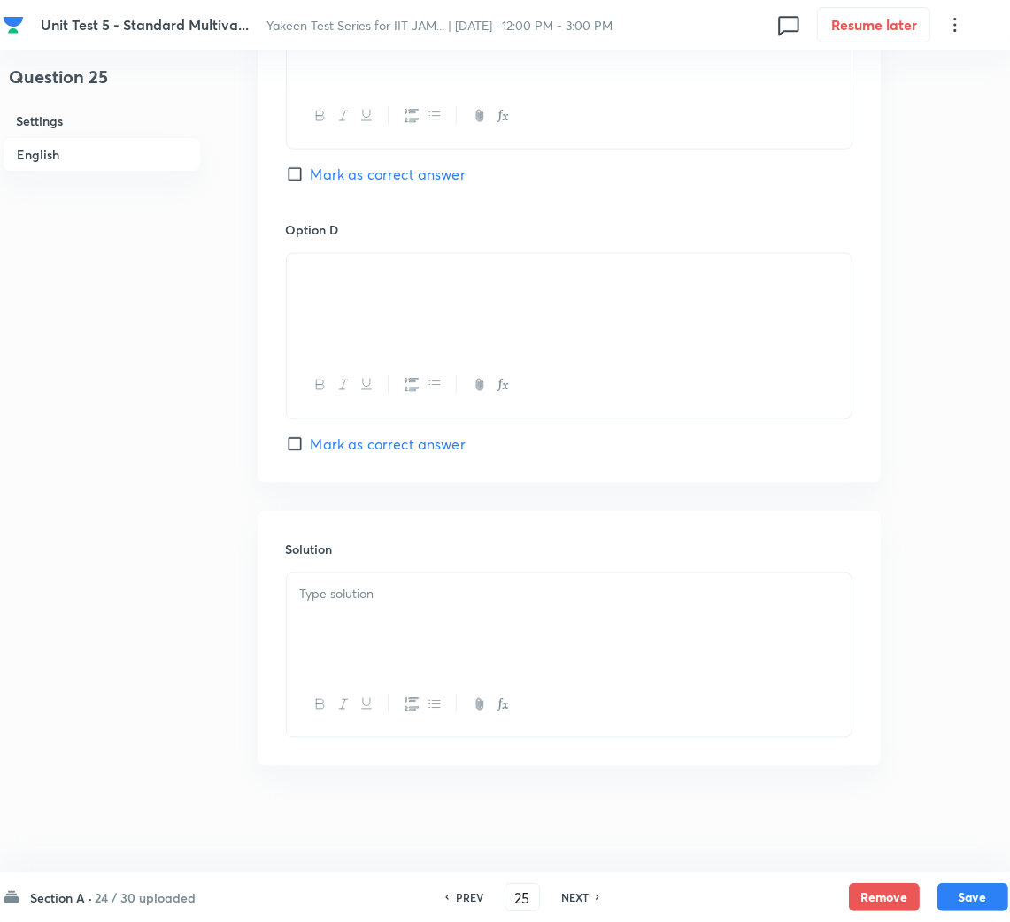
click at [376, 618] on div at bounding box center [569, 622] width 565 height 99
click at [378, 637] on div at bounding box center [569, 622] width 565 height 99
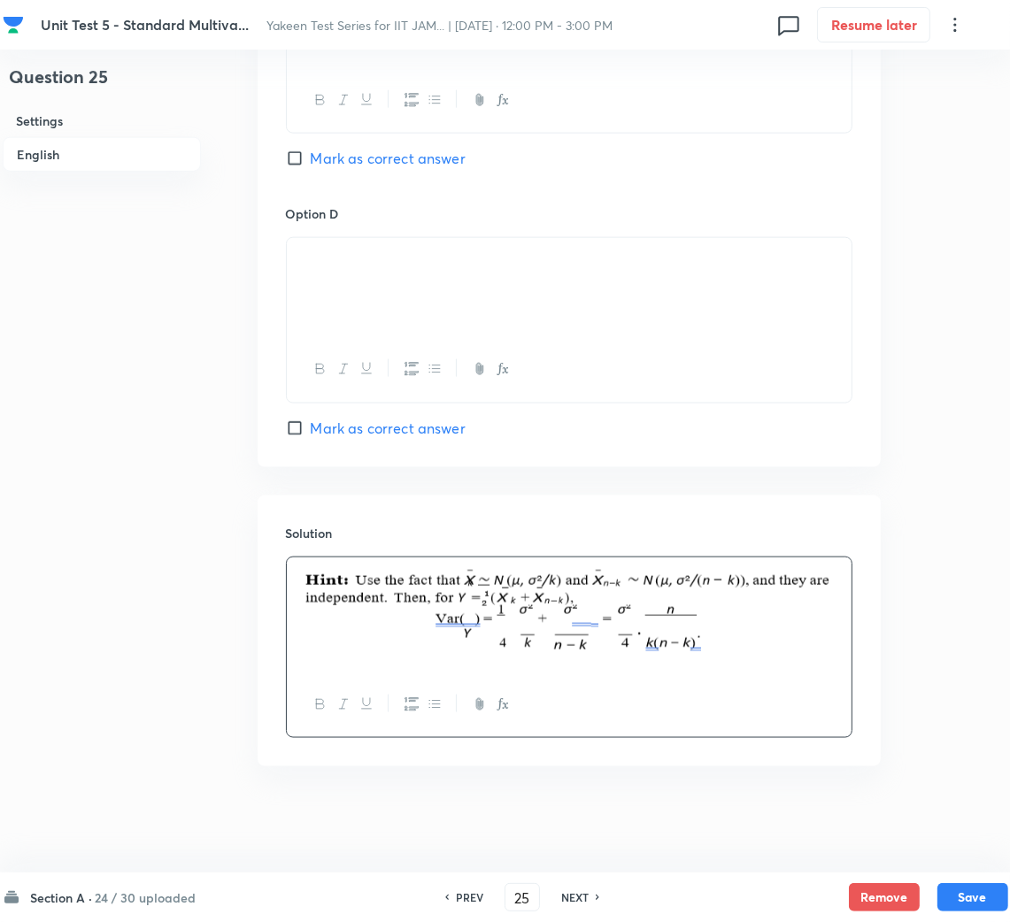
scroll to position [1611, 0]
click at [969, 904] on button "Save" at bounding box center [972, 895] width 71 height 28
type input "26"
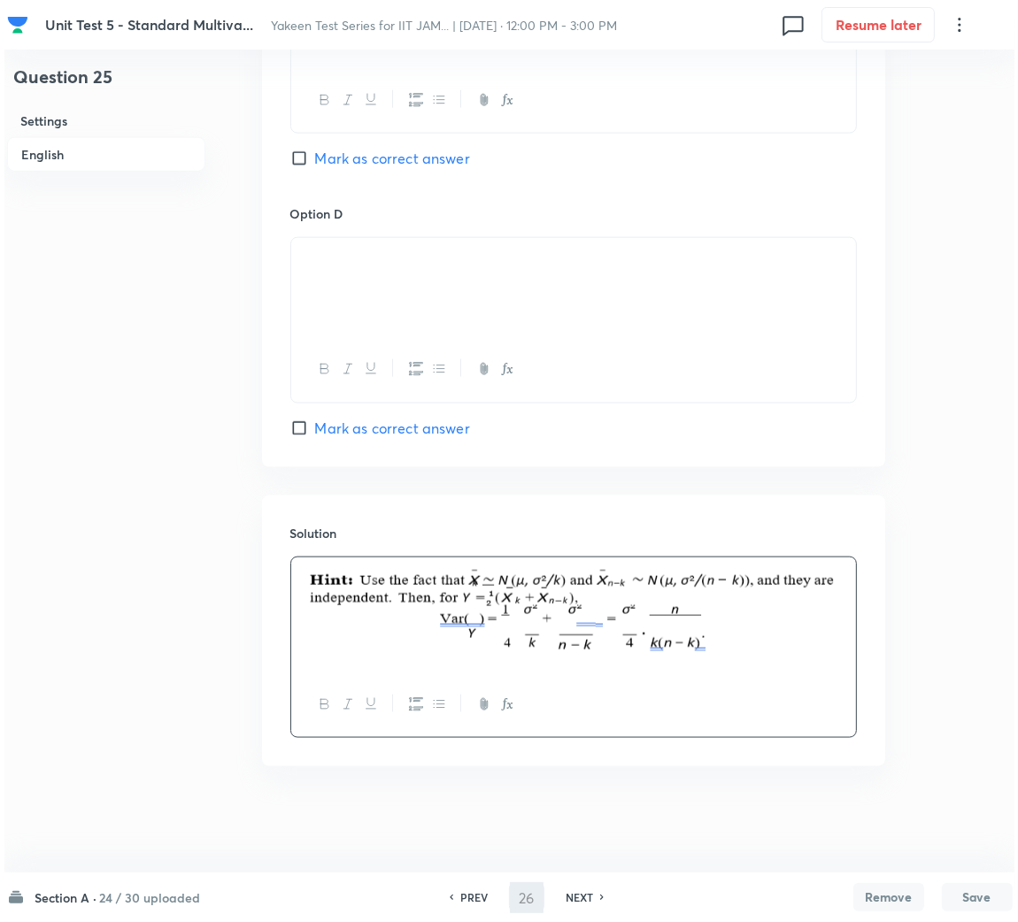
scroll to position [0, 0]
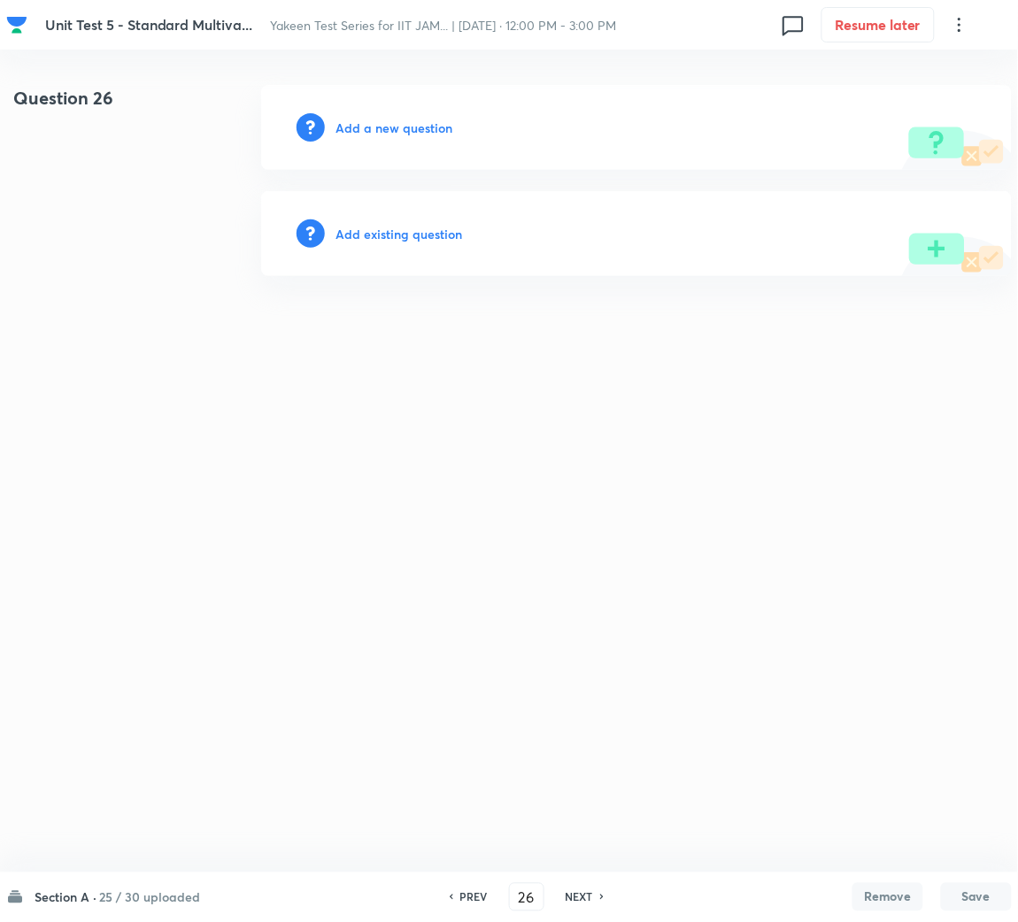
click at [386, 127] on h6 "Add a new question" at bounding box center [393, 128] width 117 height 19
click at [386, 127] on h6 "Choose a question type" at bounding box center [403, 128] width 136 height 19
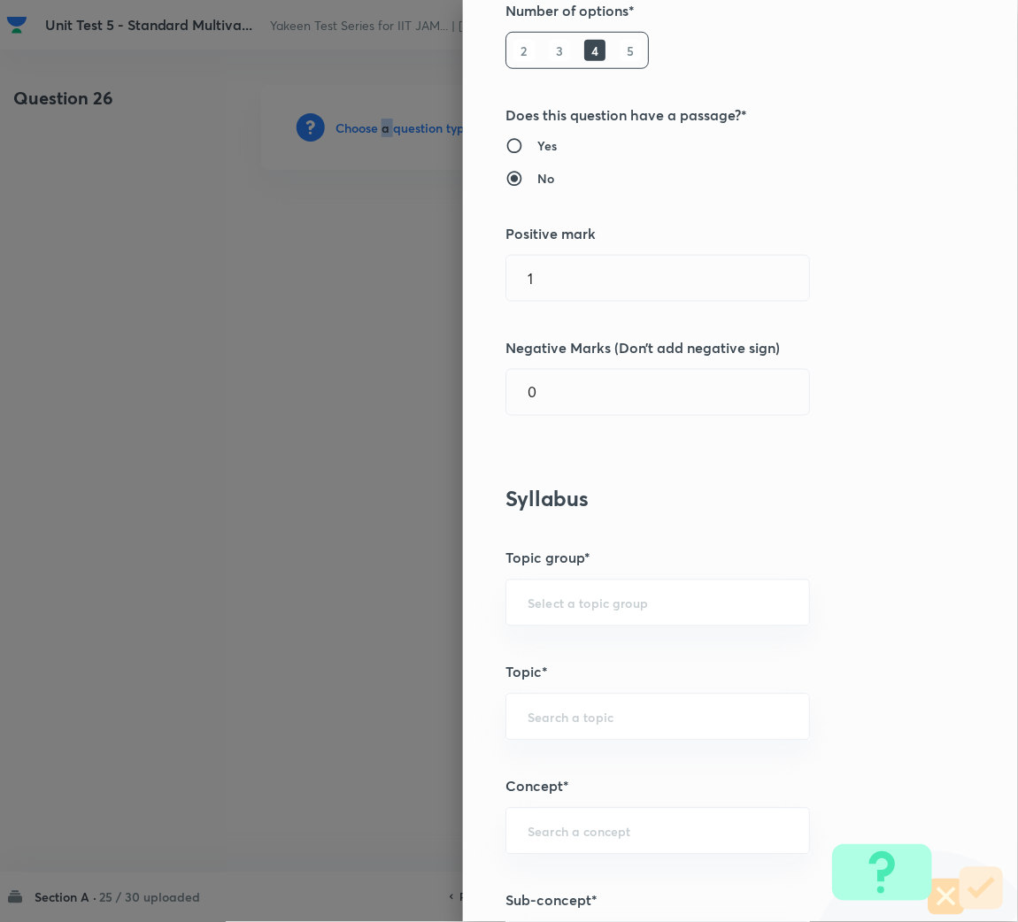
scroll to position [397, 0]
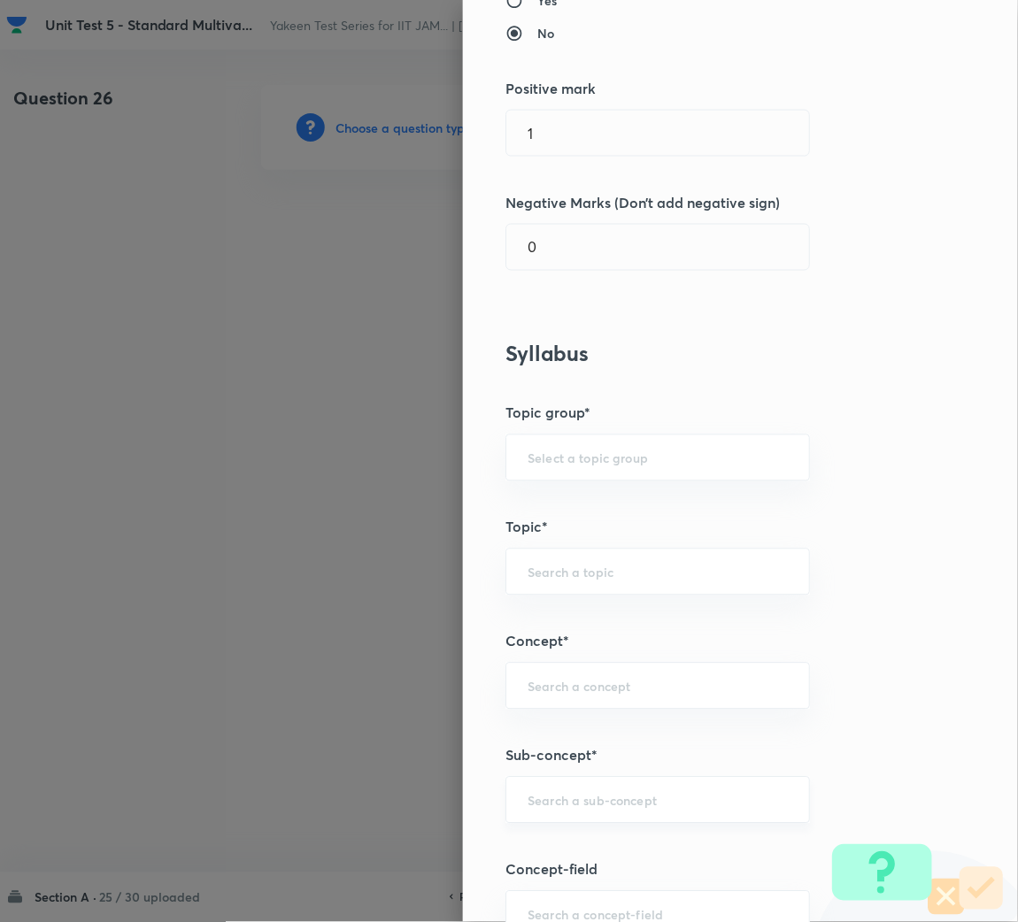
click at [566, 805] on input "text" at bounding box center [657, 800] width 260 height 17
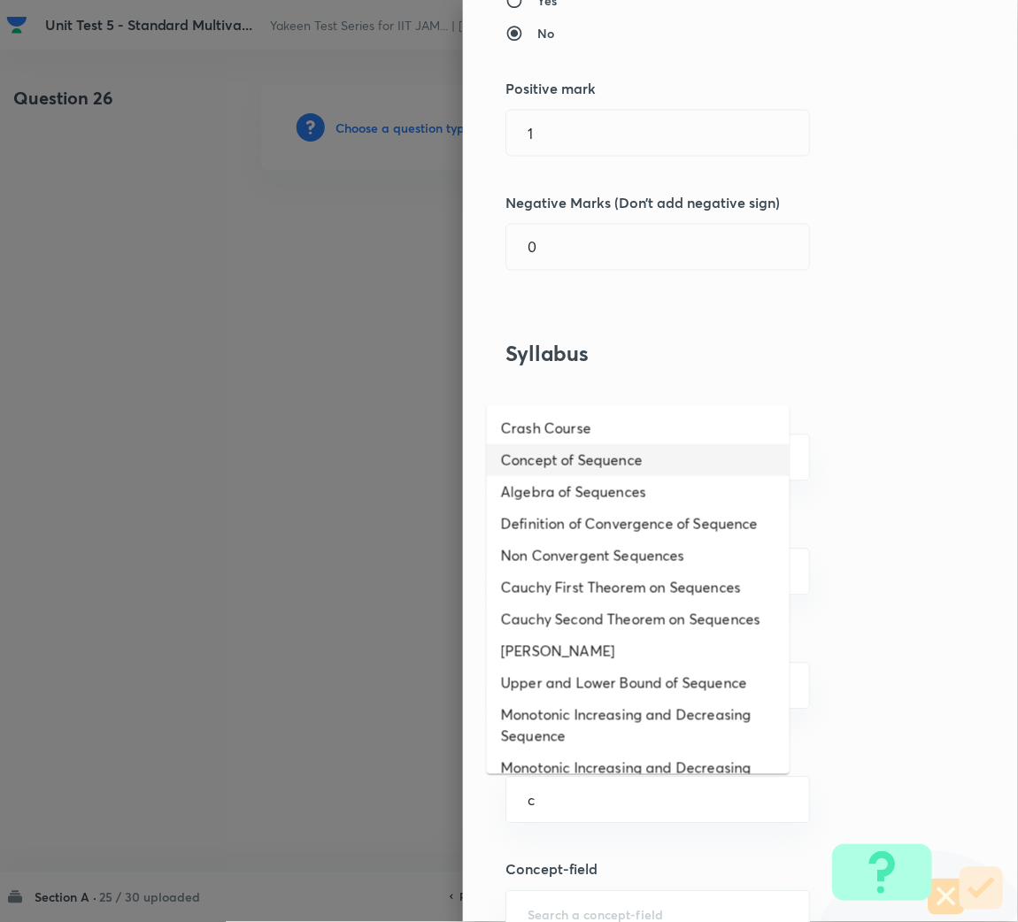
click at [614, 454] on li "Concept of Sequence" at bounding box center [638, 460] width 303 height 32
type input "Concept of Sequence"
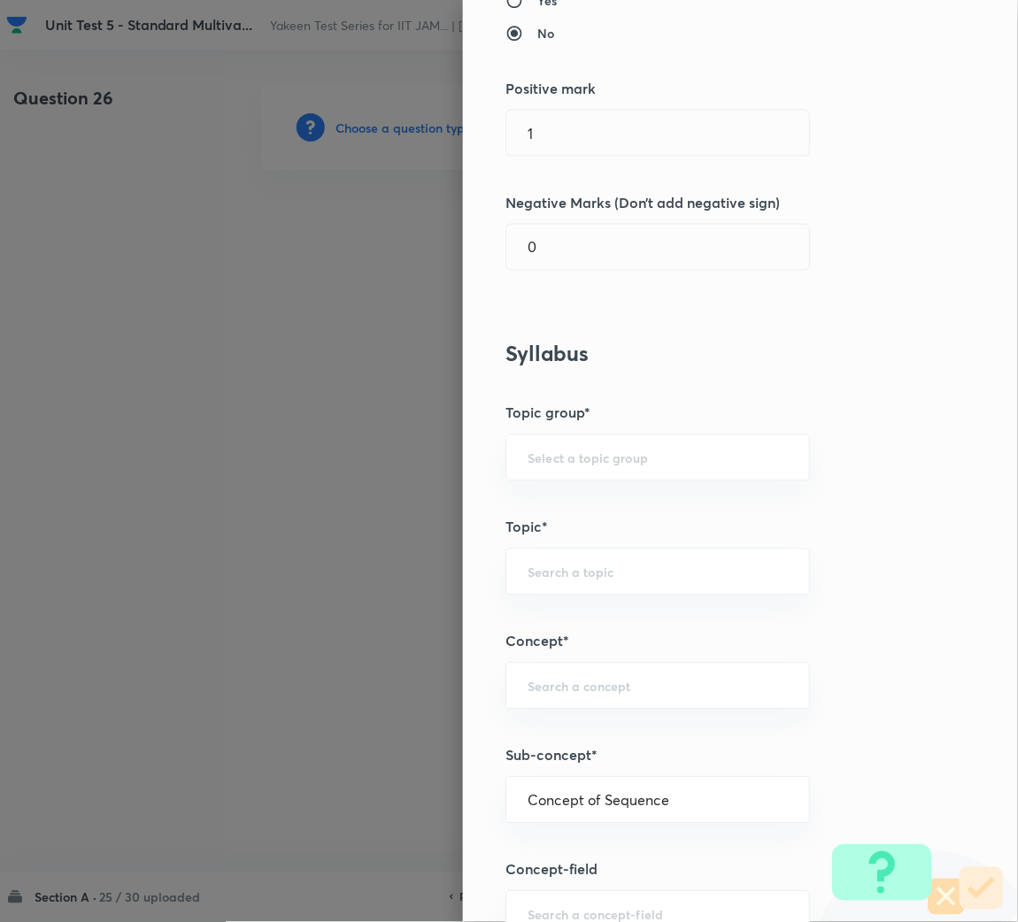
type input "Mathematics"
type input "Sequences & Series-Real Nos."
type input "Sequence of Real Numbers"
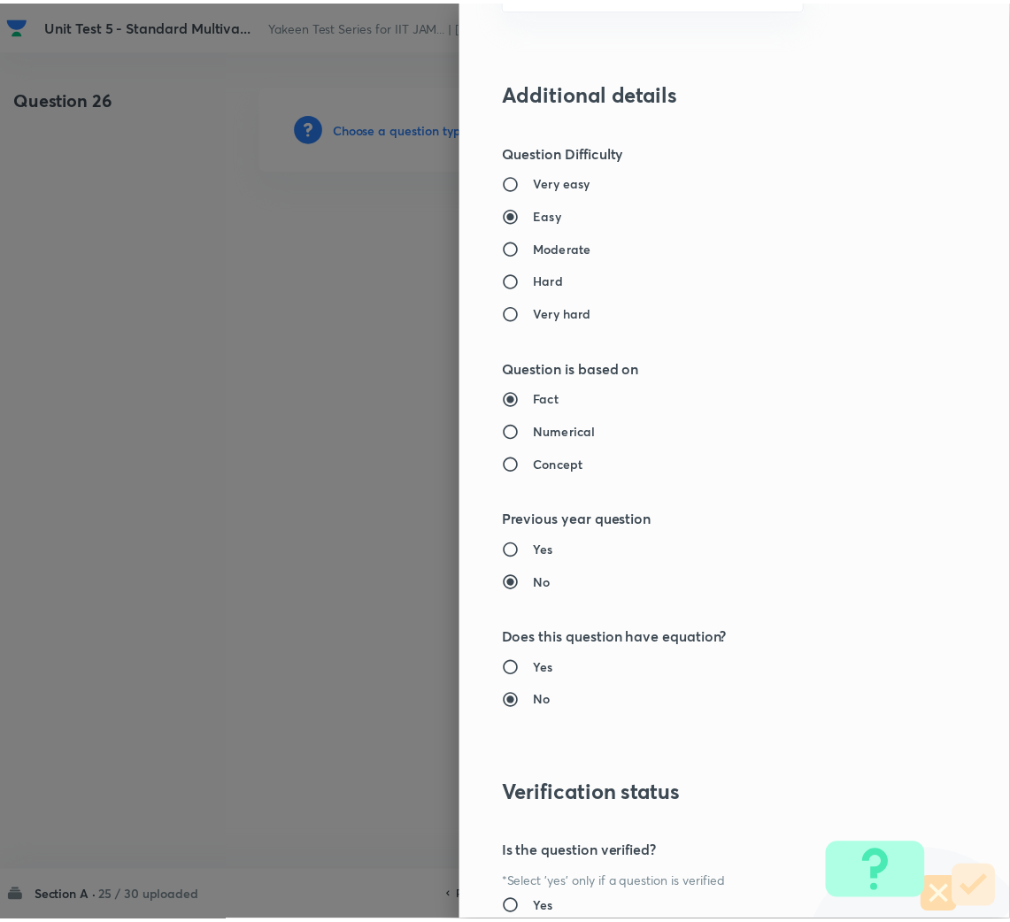
scroll to position [1491, 0]
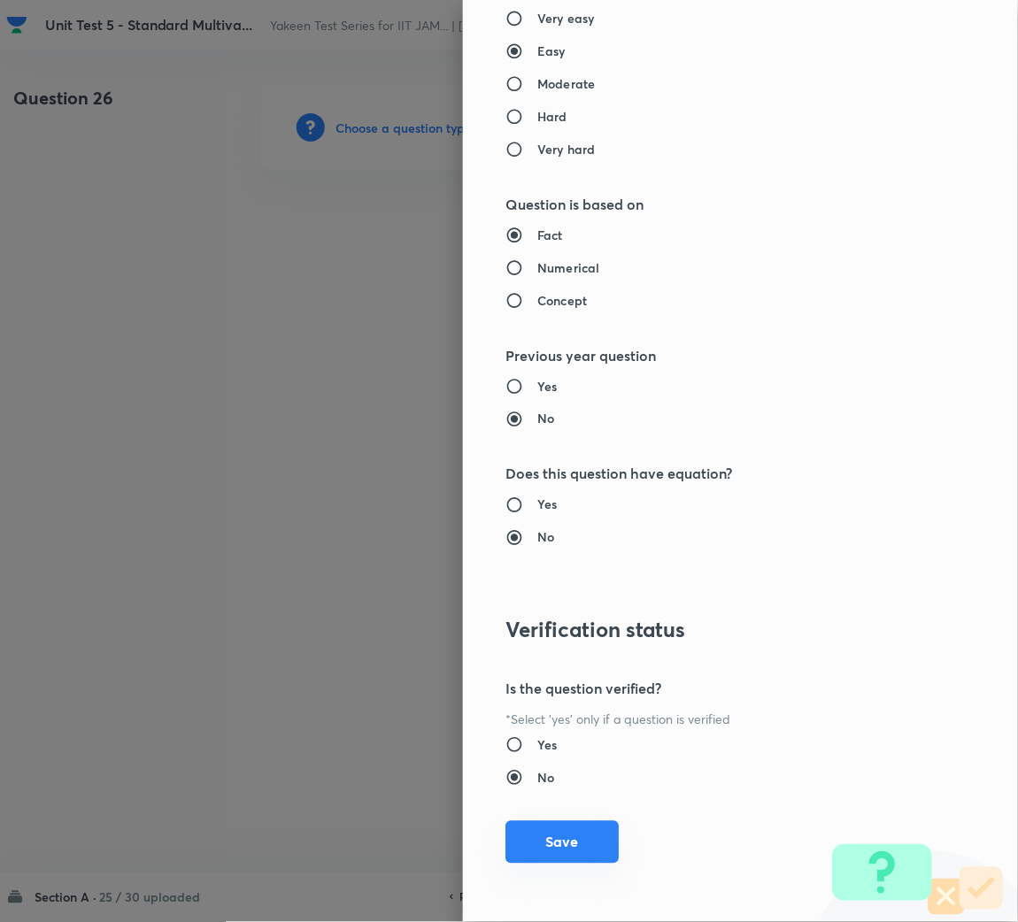
drag, startPoint x: 564, startPoint y: 842, endPoint x: 490, endPoint y: 790, distance: 90.1
click at [559, 842] on button "Save" at bounding box center [561, 844] width 113 height 42
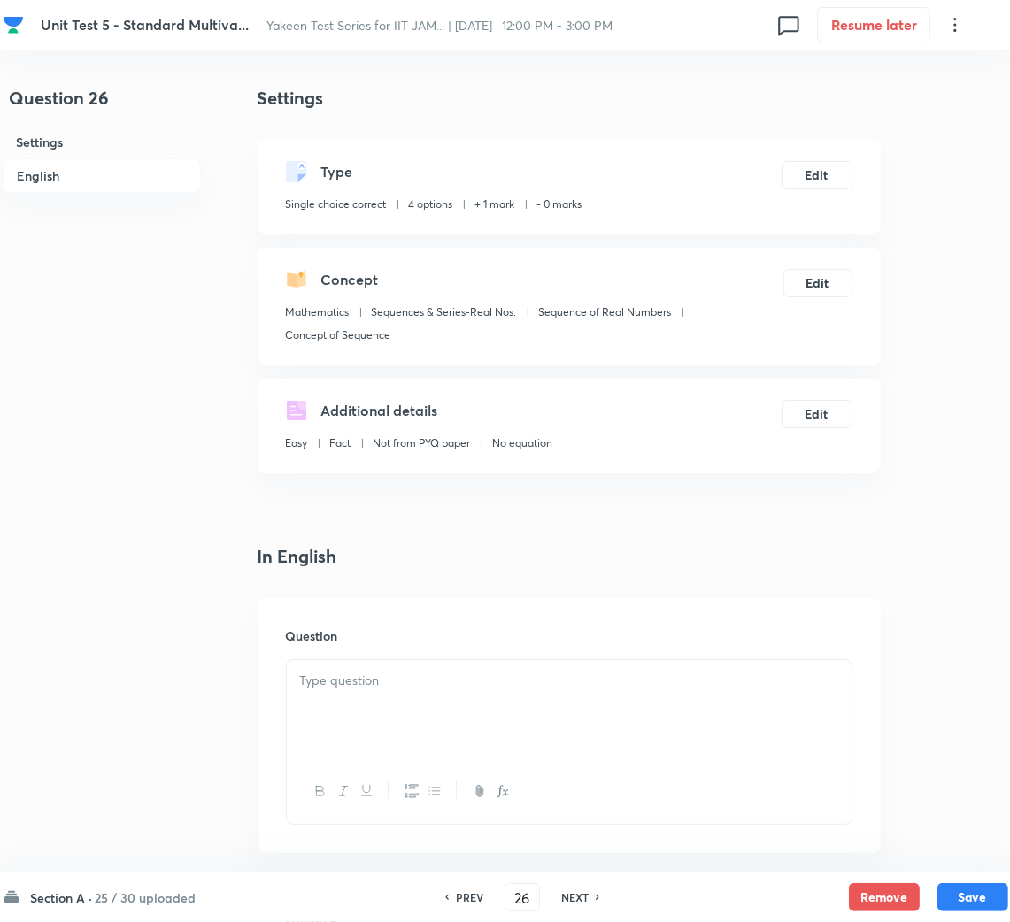
click at [412, 695] on div at bounding box center [569, 709] width 565 height 99
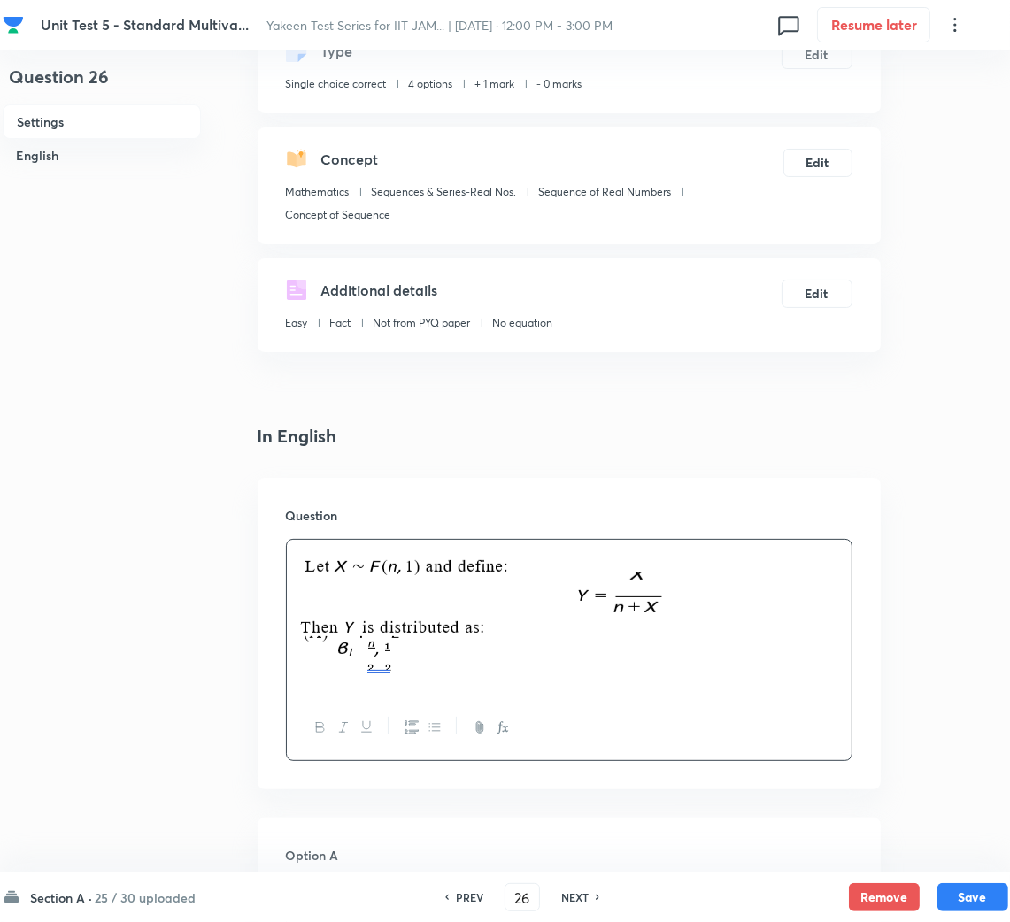
scroll to position [265, 0]
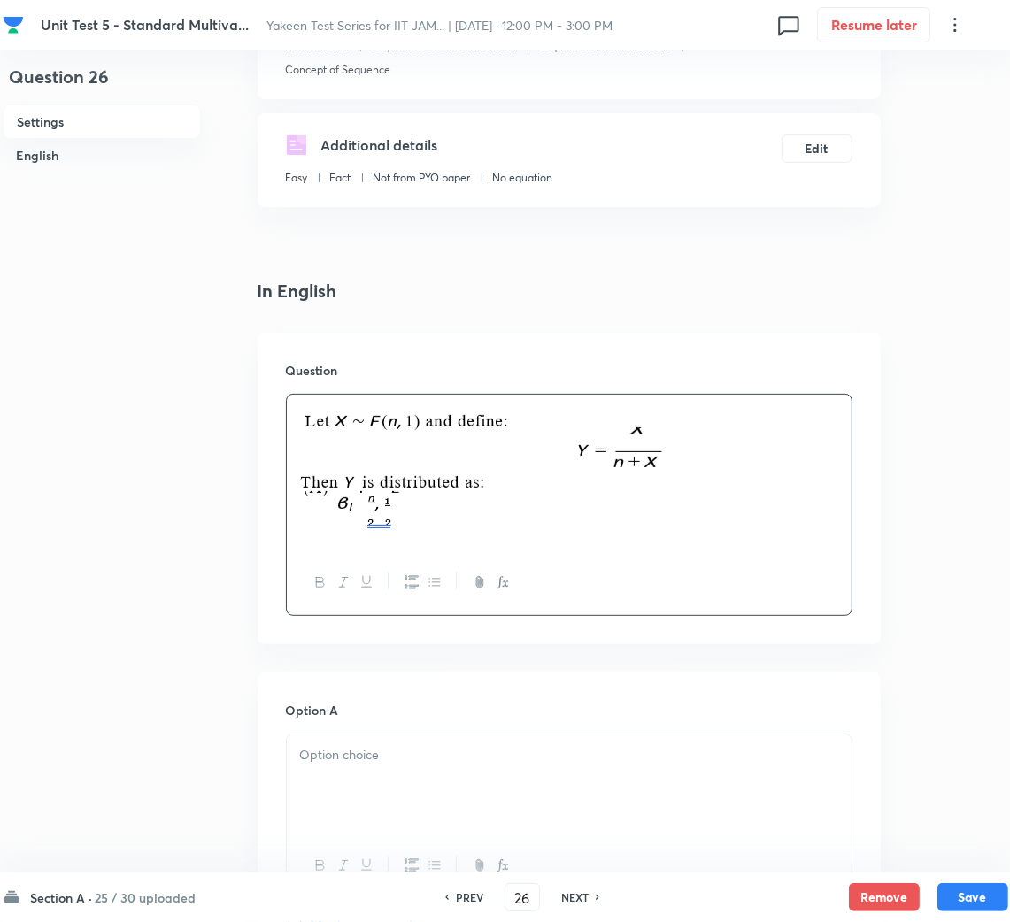
click at [383, 746] on div at bounding box center [569, 783] width 565 height 99
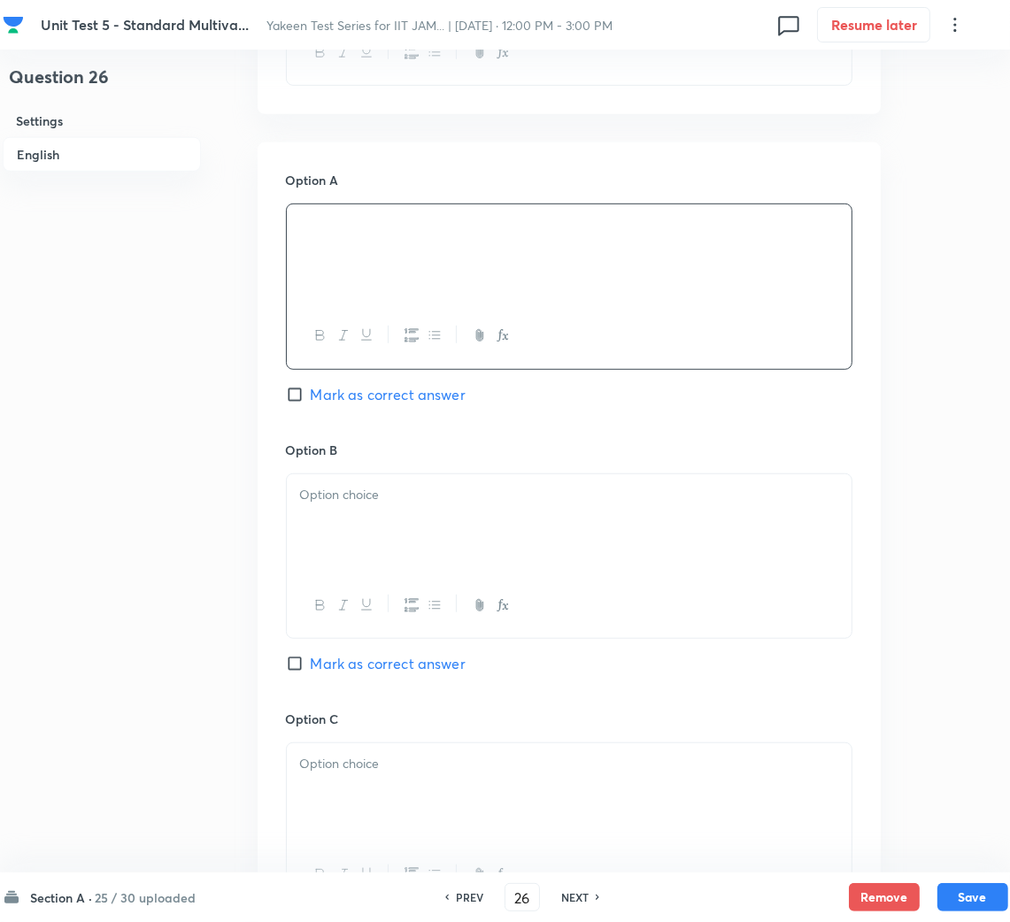
scroll to position [929, 0]
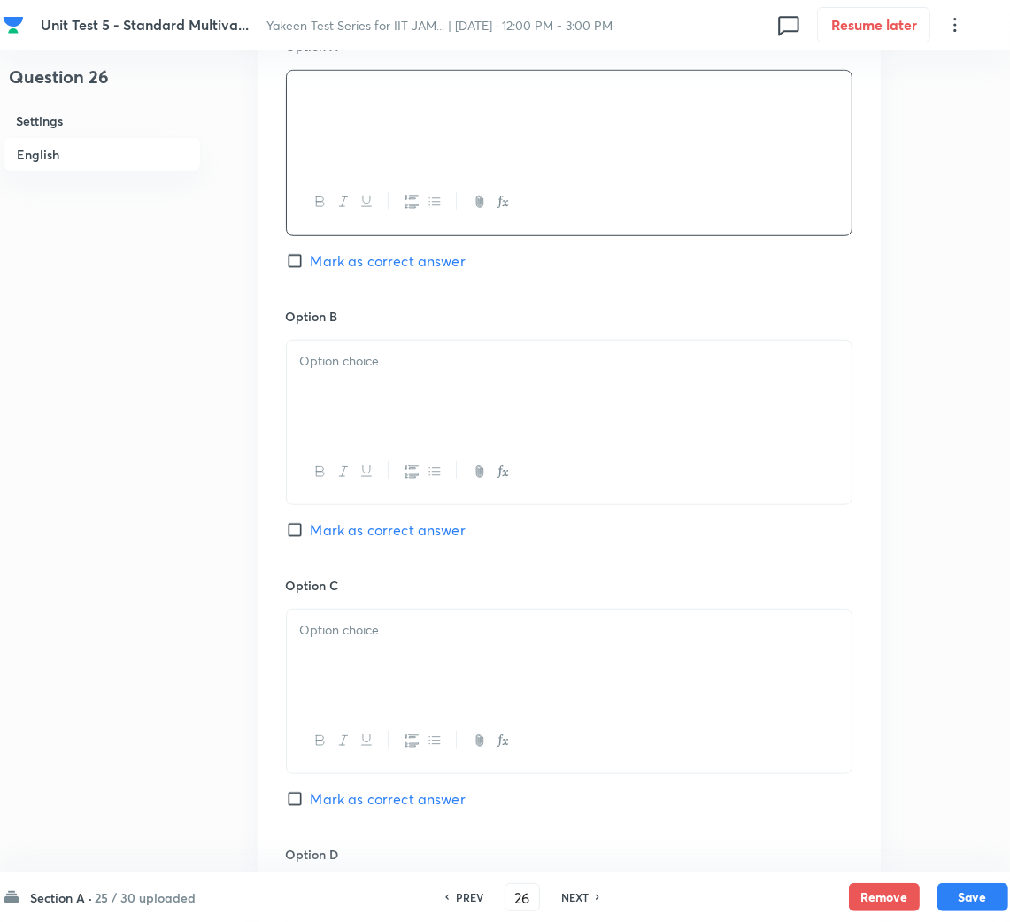
click at [331, 398] on div at bounding box center [569, 390] width 565 height 99
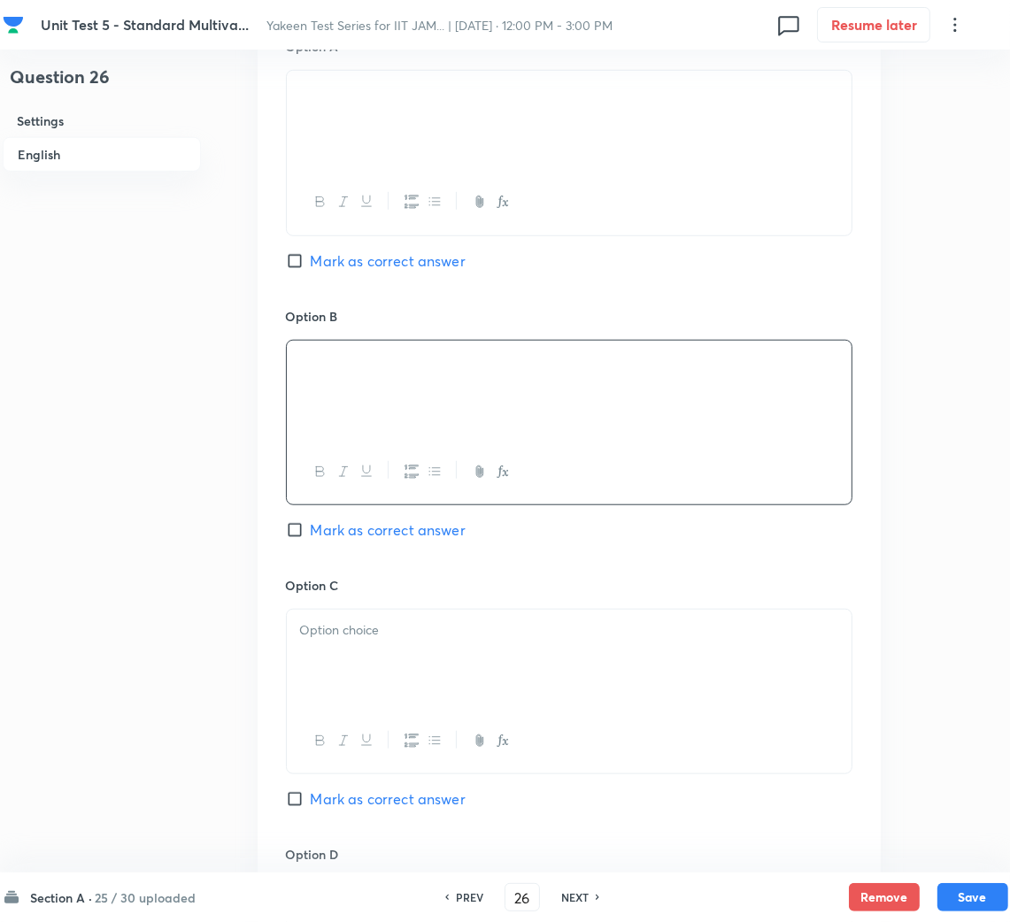
click at [342, 646] on div at bounding box center [569, 659] width 565 height 99
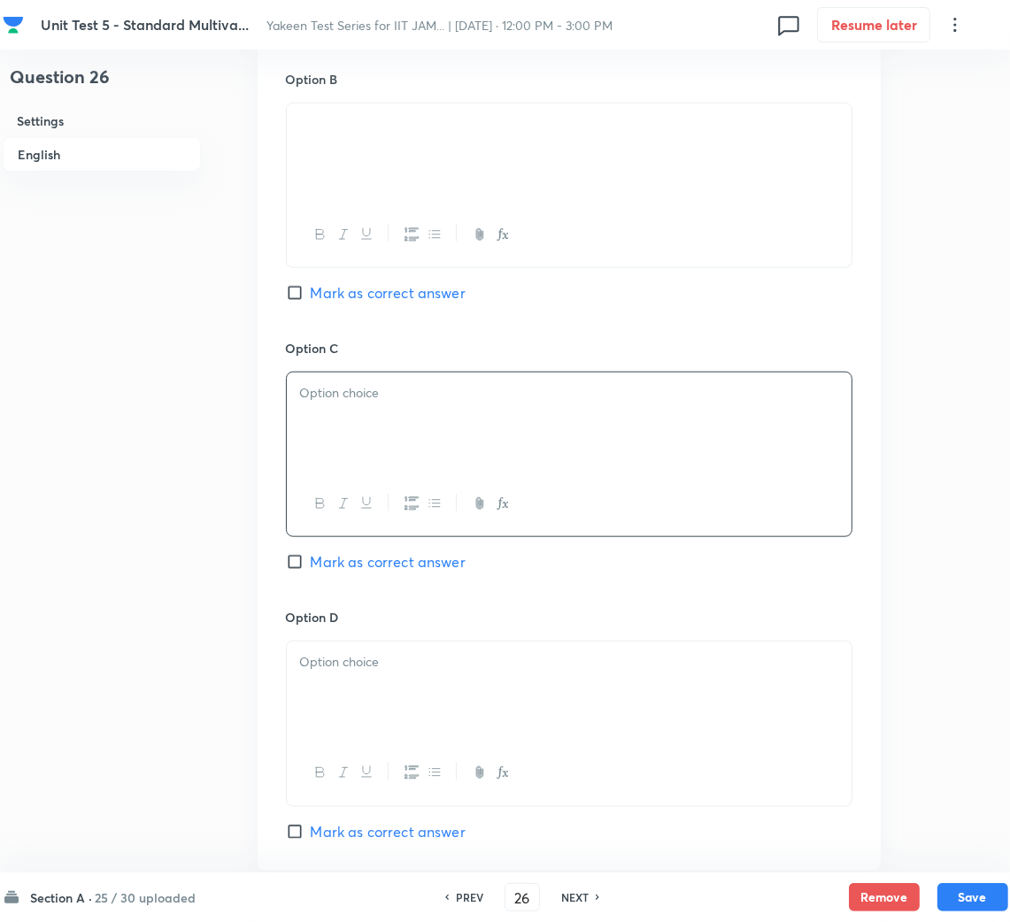
scroll to position [1194, 0]
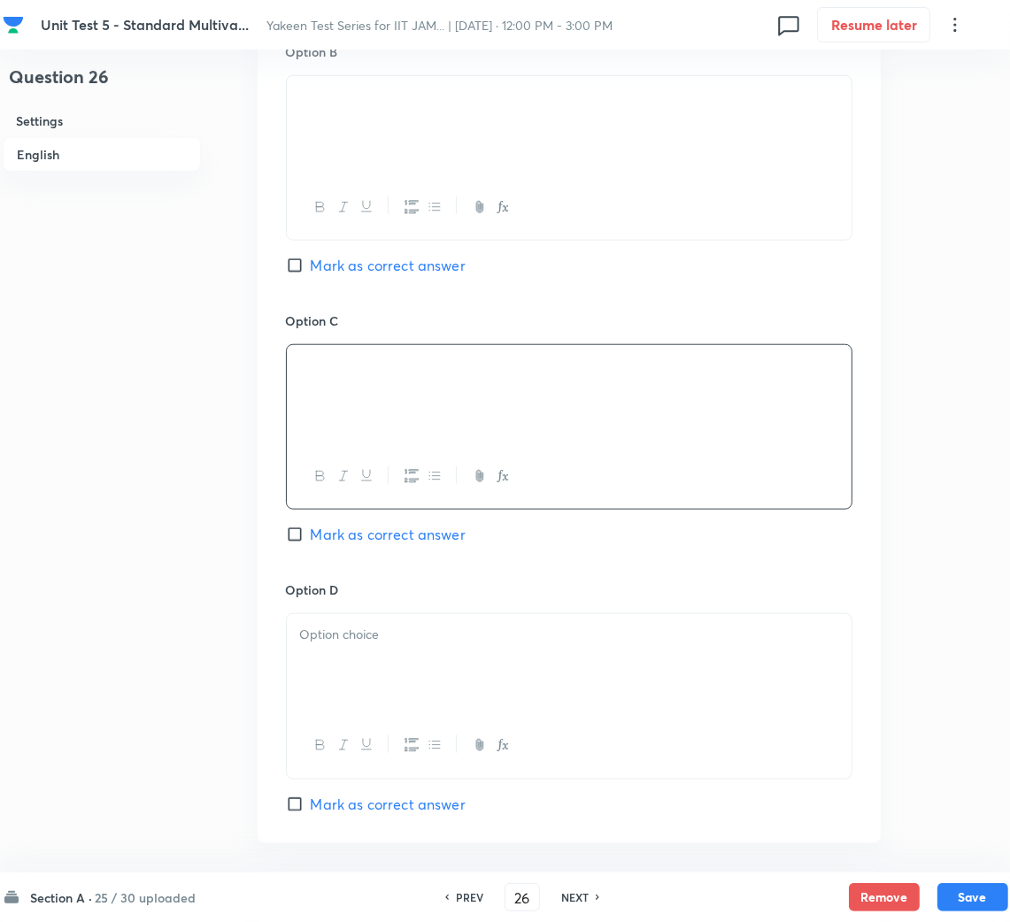
click at [326, 538] on span "Mark as correct answer" at bounding box center [388, 534] width 155 height 21
click at [311, 538] on input "Mark as correct answer" at bounding box center [298, 535] width 25 height 18
checkbox input "true"
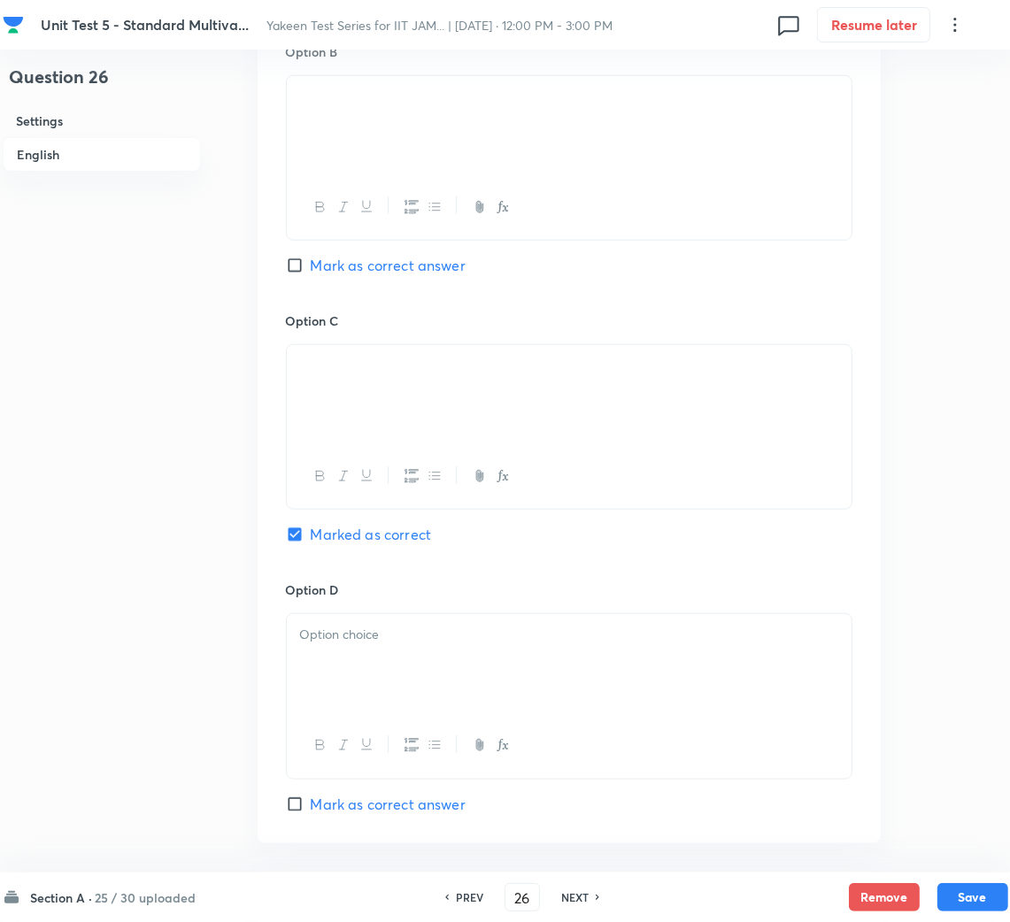
scroll to position [1459, 0]
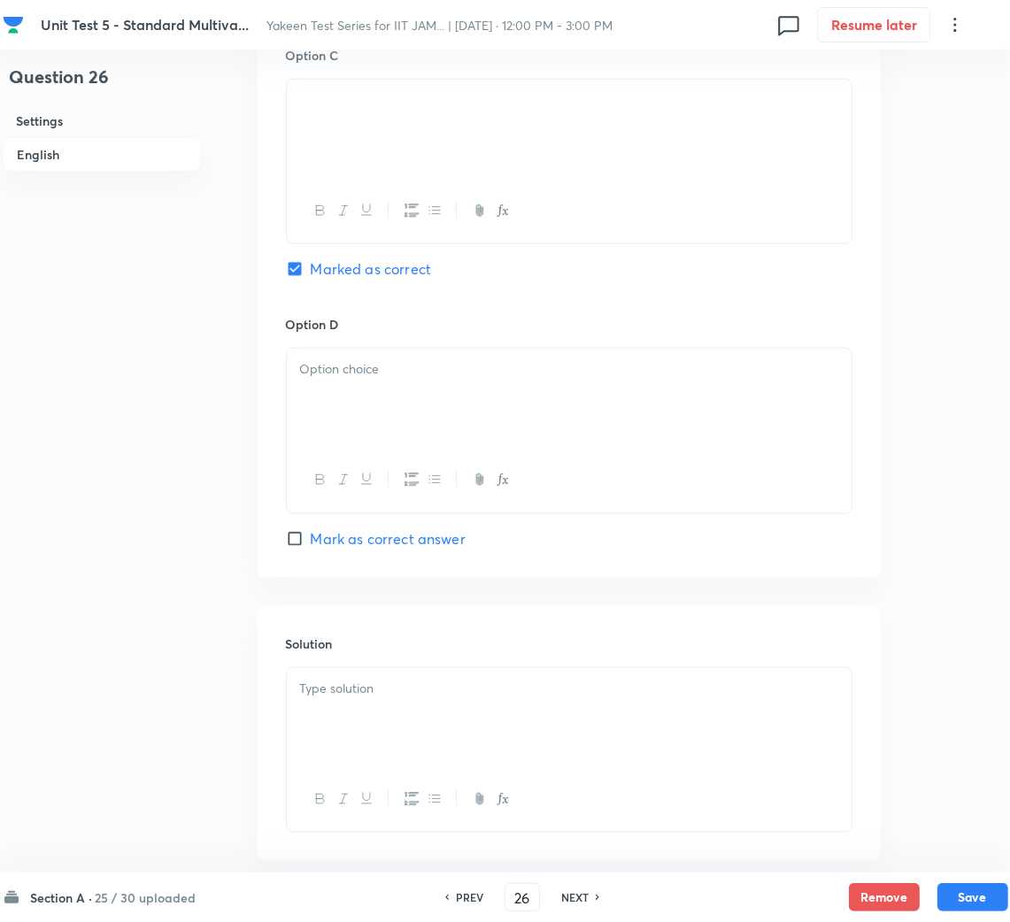
click at [367, 422] on div at bounding box center [569, 398] width 565 height 99
click at [432, 708] on div at bounding box center [569, 717] width 565 height 99
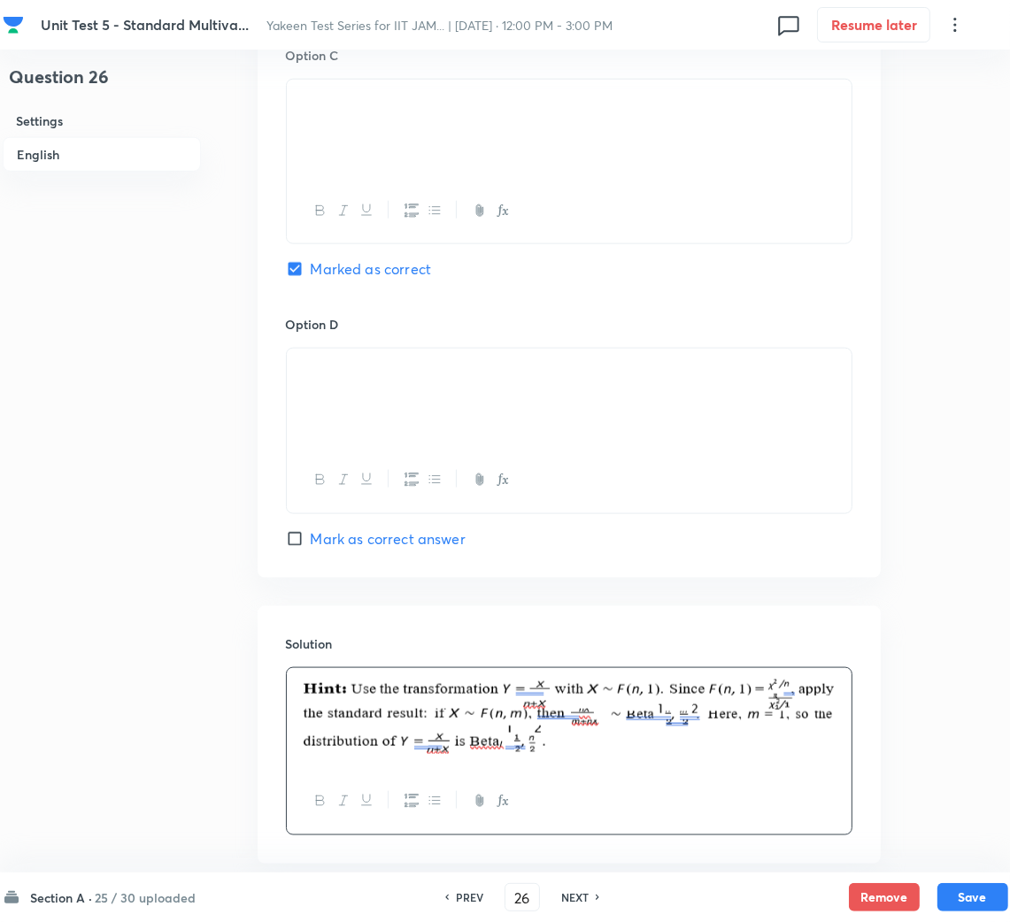
scroll to position [1560, 0]
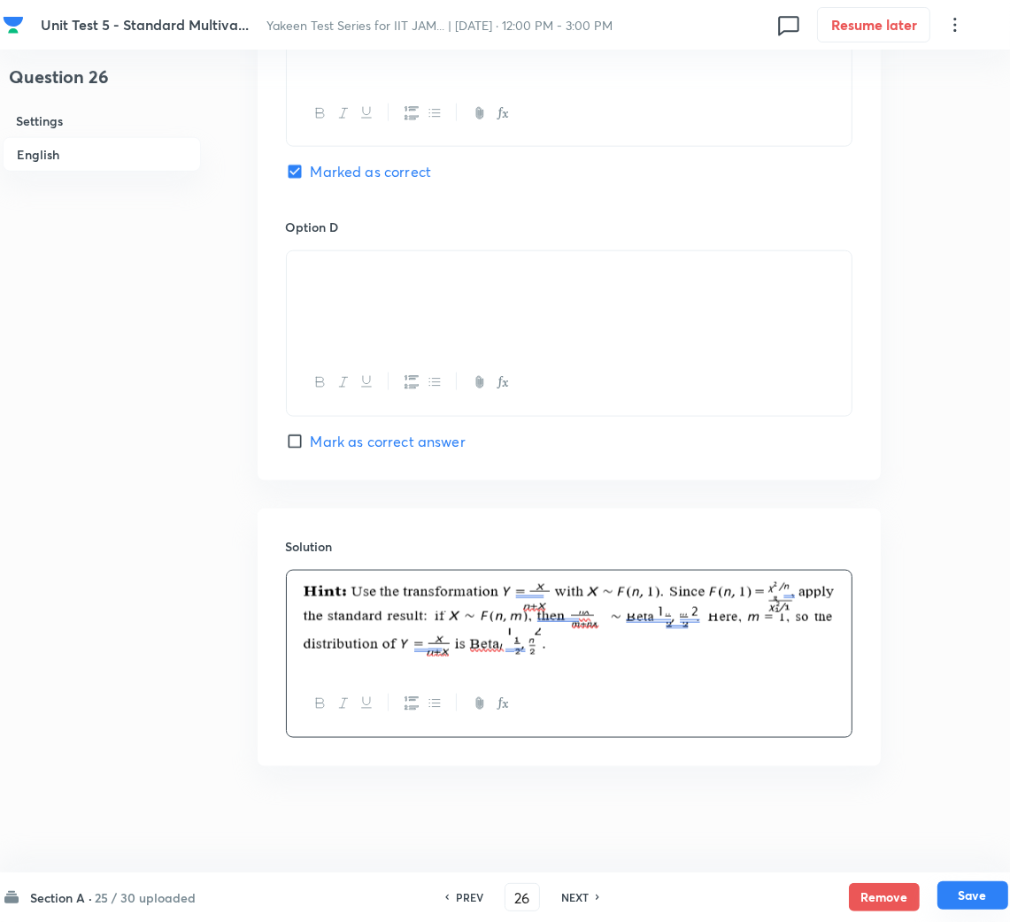
click at [951, 897] on button "Save" at bounding box center [972, 895] width 71 height 28
type input "27"
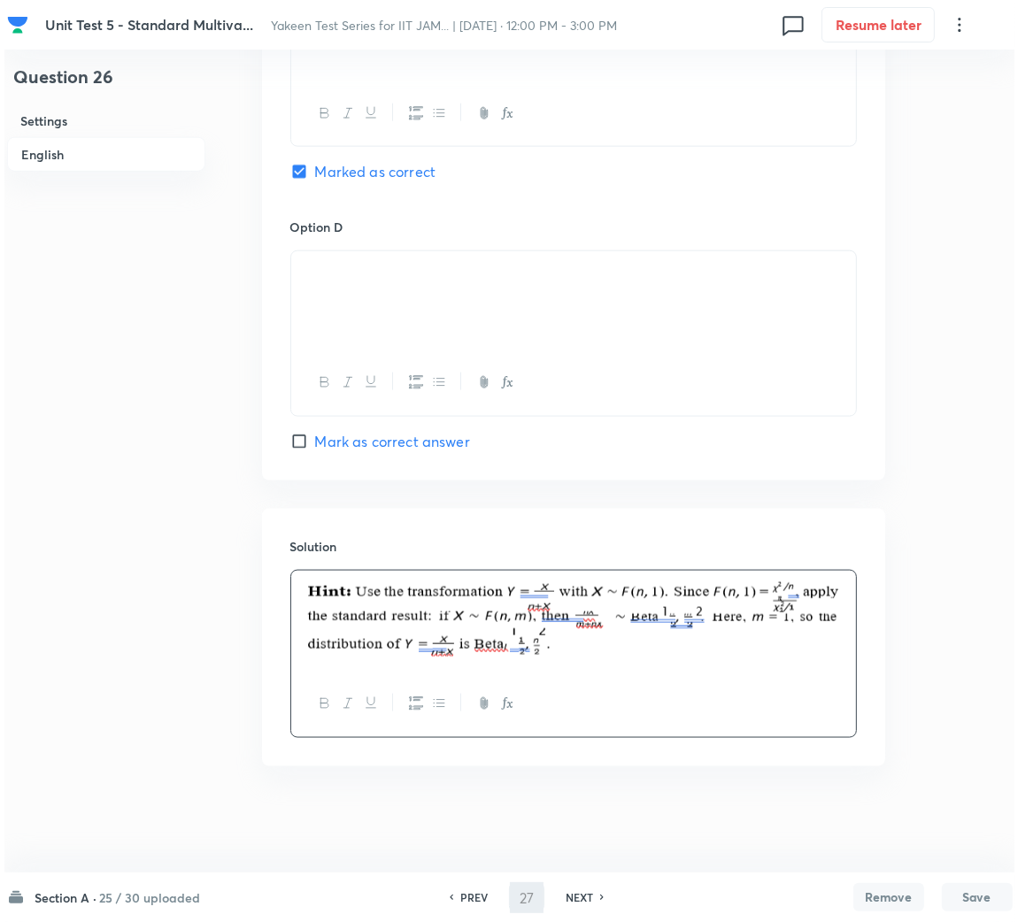
scroll to position [0, 0]
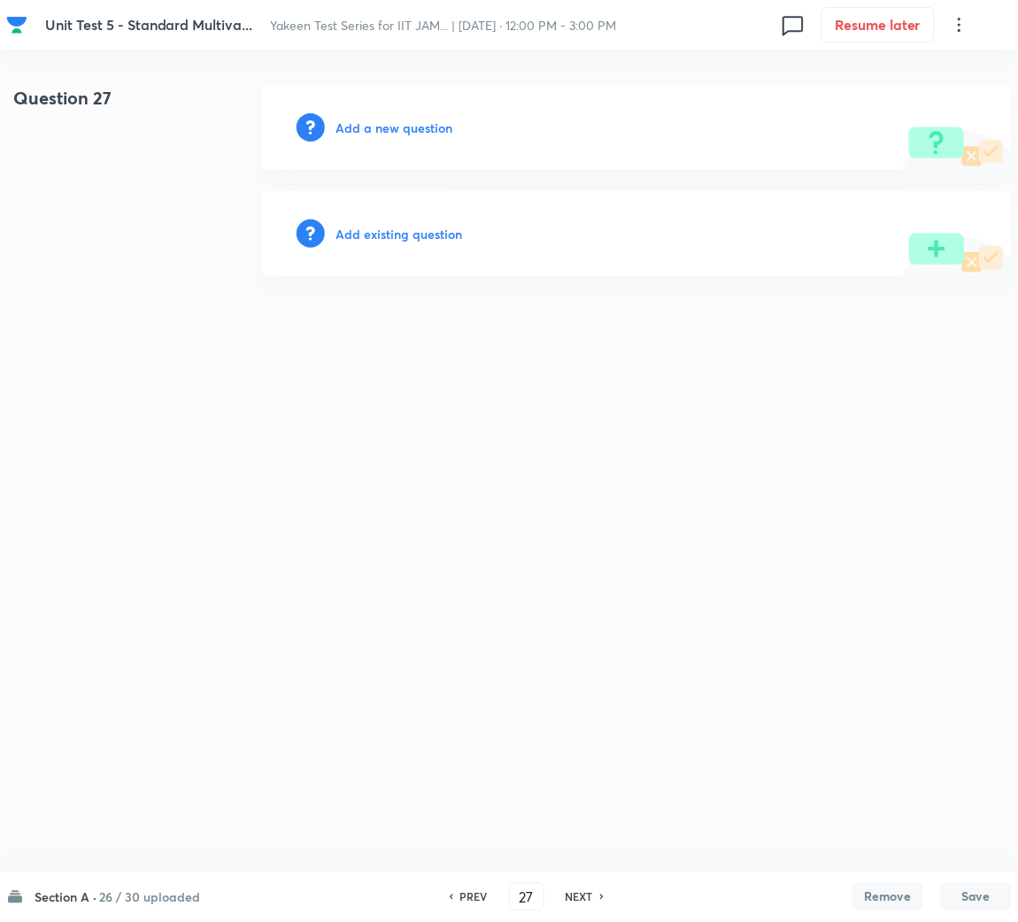
click at [380, 125] on h6 "Add a new question" at bounding box center [393, 128] width 117 height 19
click at [376, 125] on h6 "Choose a question type" at bounding box center [403, 128] width 136 height 19
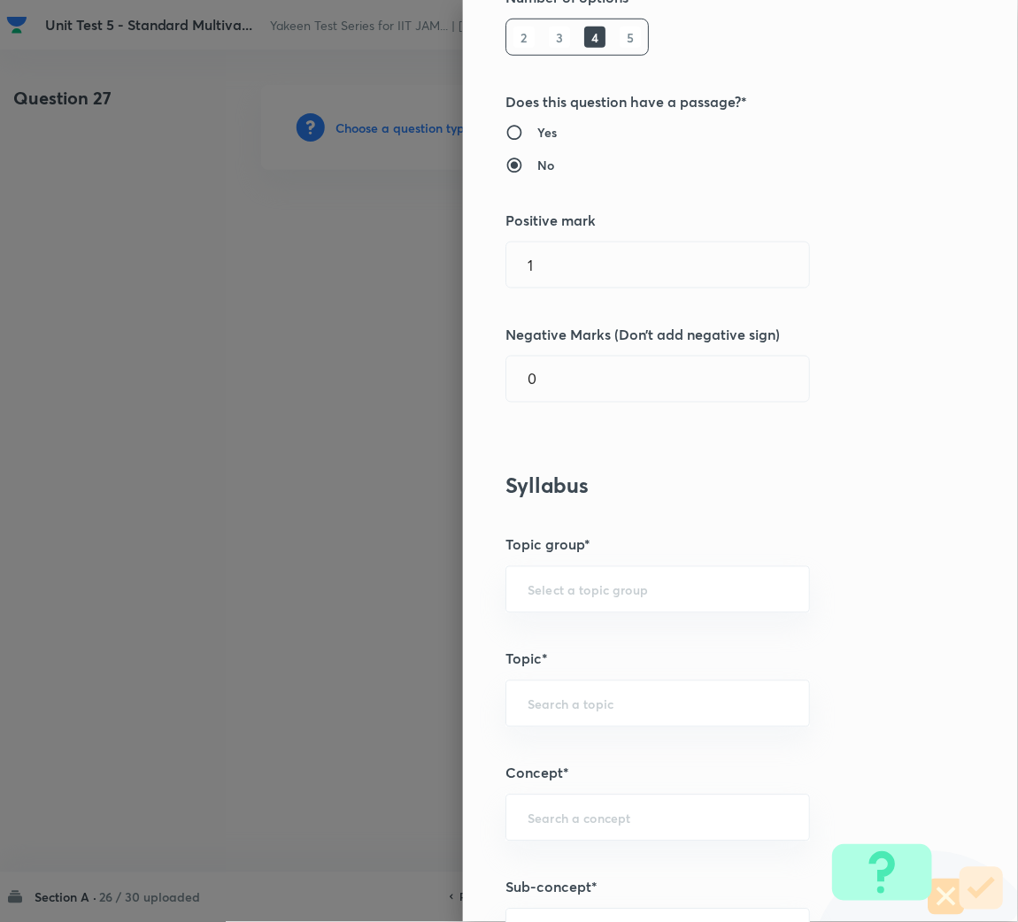
scroll to position [397, 0]
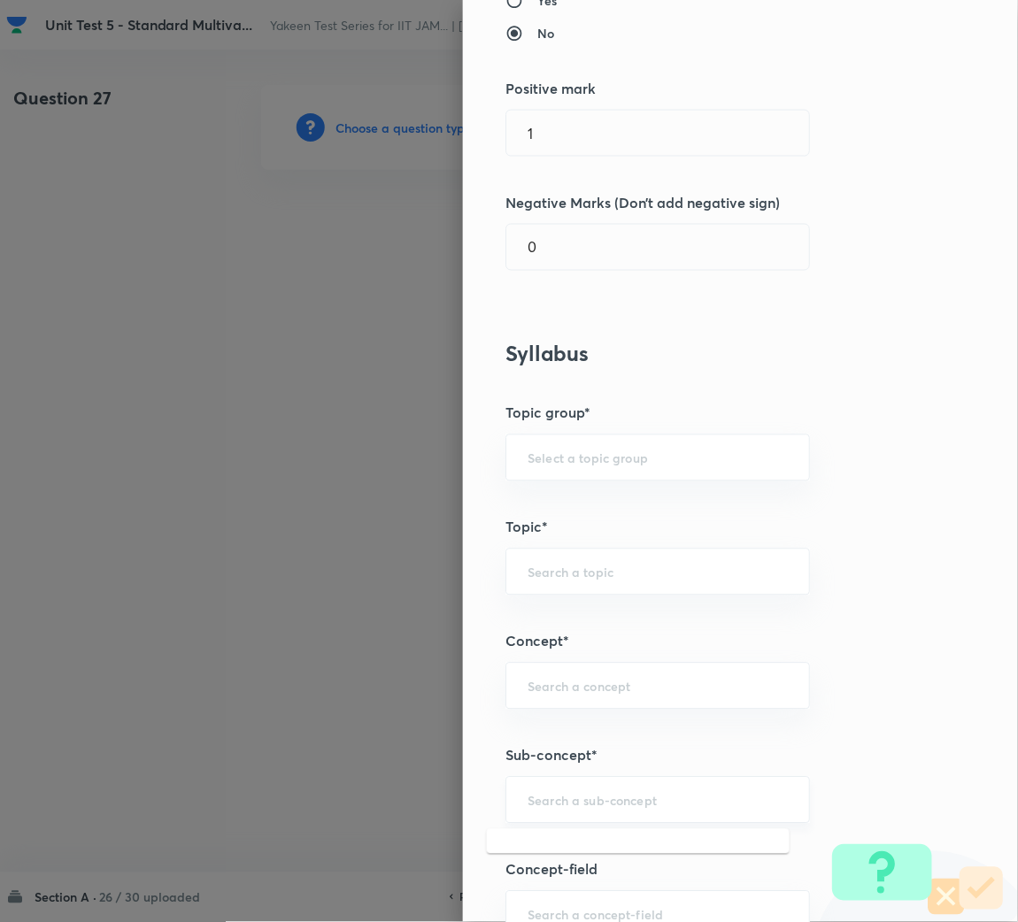
click at [540, 796] on input "text" at bounding box center [657, 800] width 260 height 17
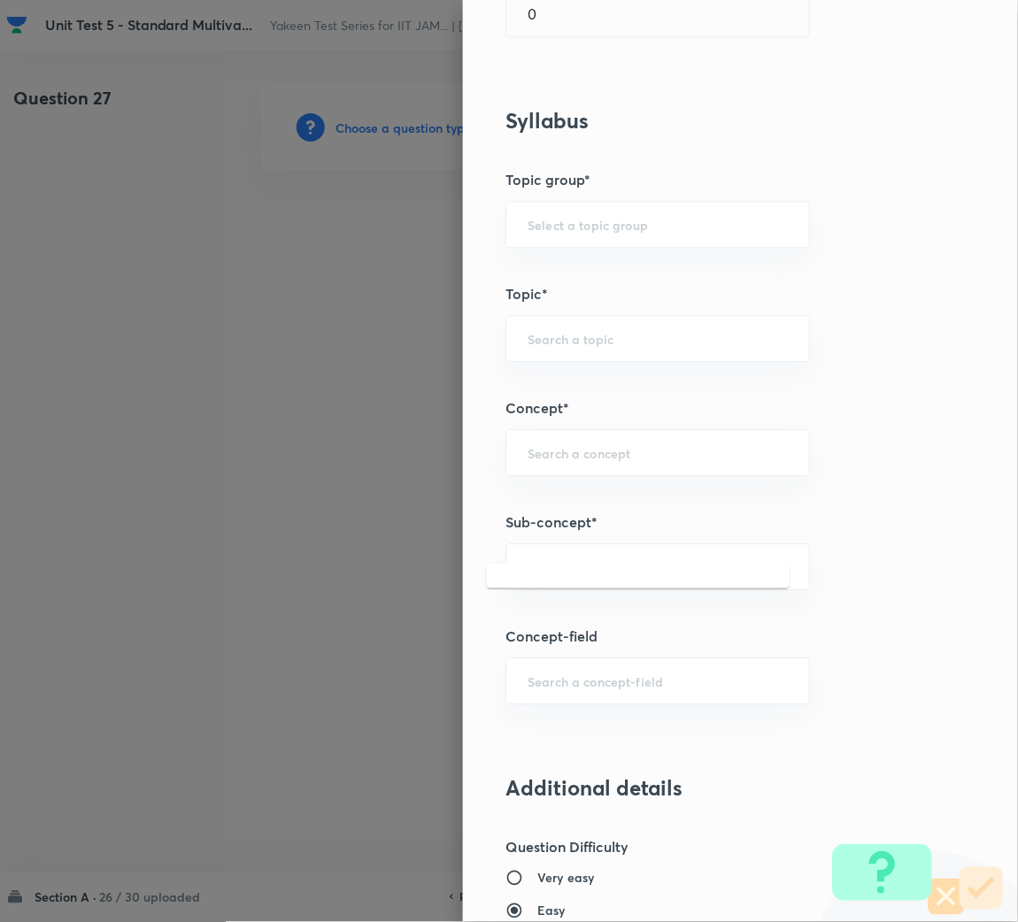
scroll to position [663, 0]
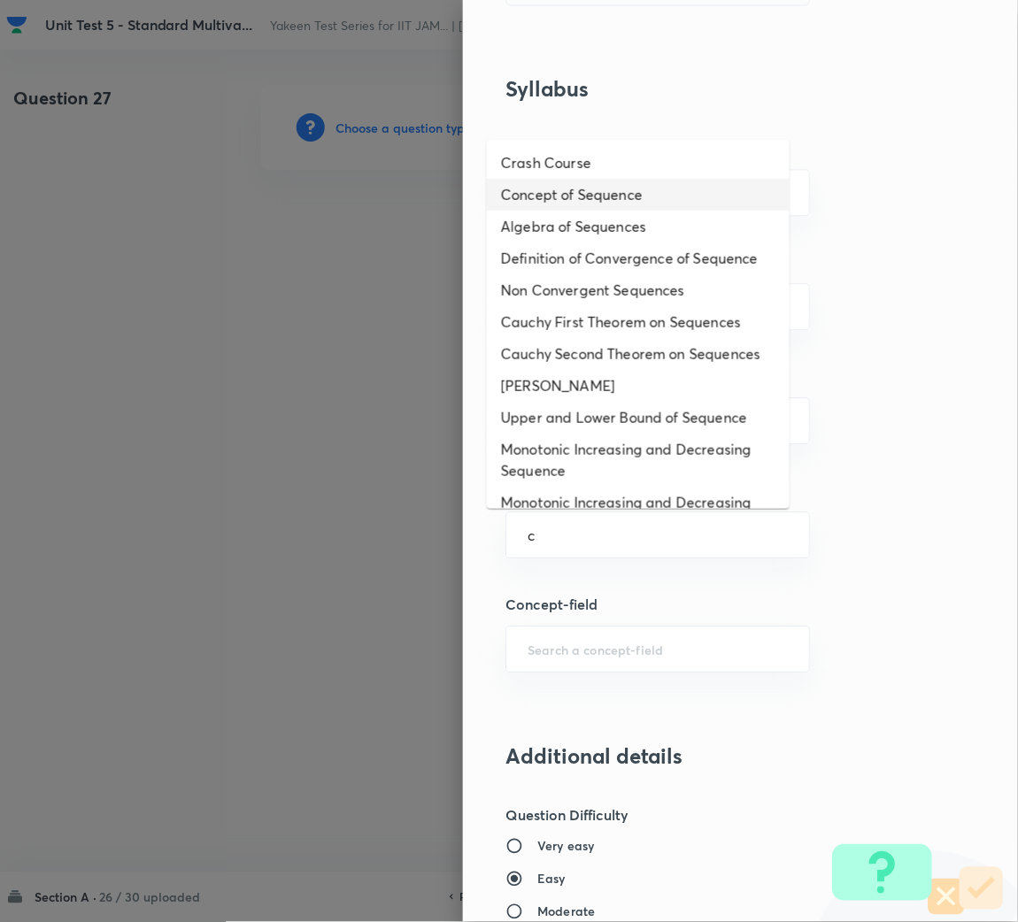
click at [590, 199] on li "Concept of Sequence" at bounding box center [638, 195] width 303 height 32
type input "Concept of Sequence"
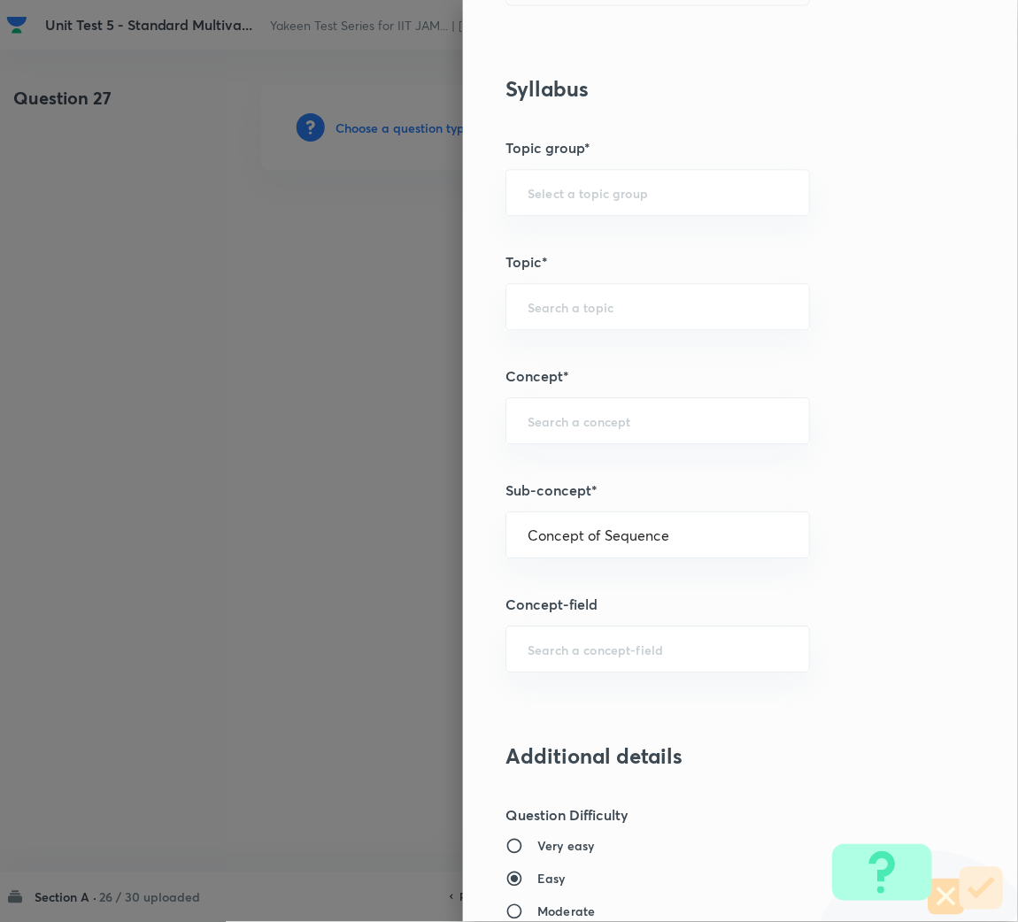
type input "Mathematics"
type input "Sequences & Series-Real Nos."
type input "Sequence of Real Numbers"
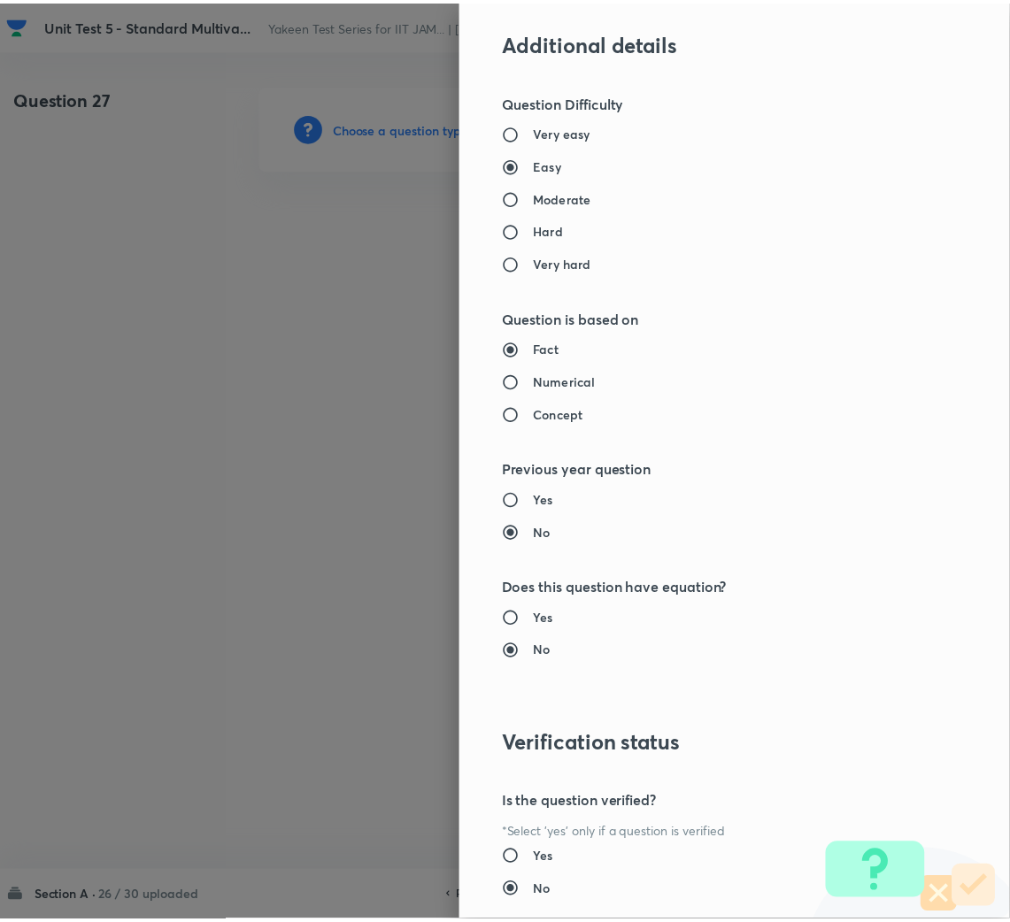
scroll to position [1491, 0]
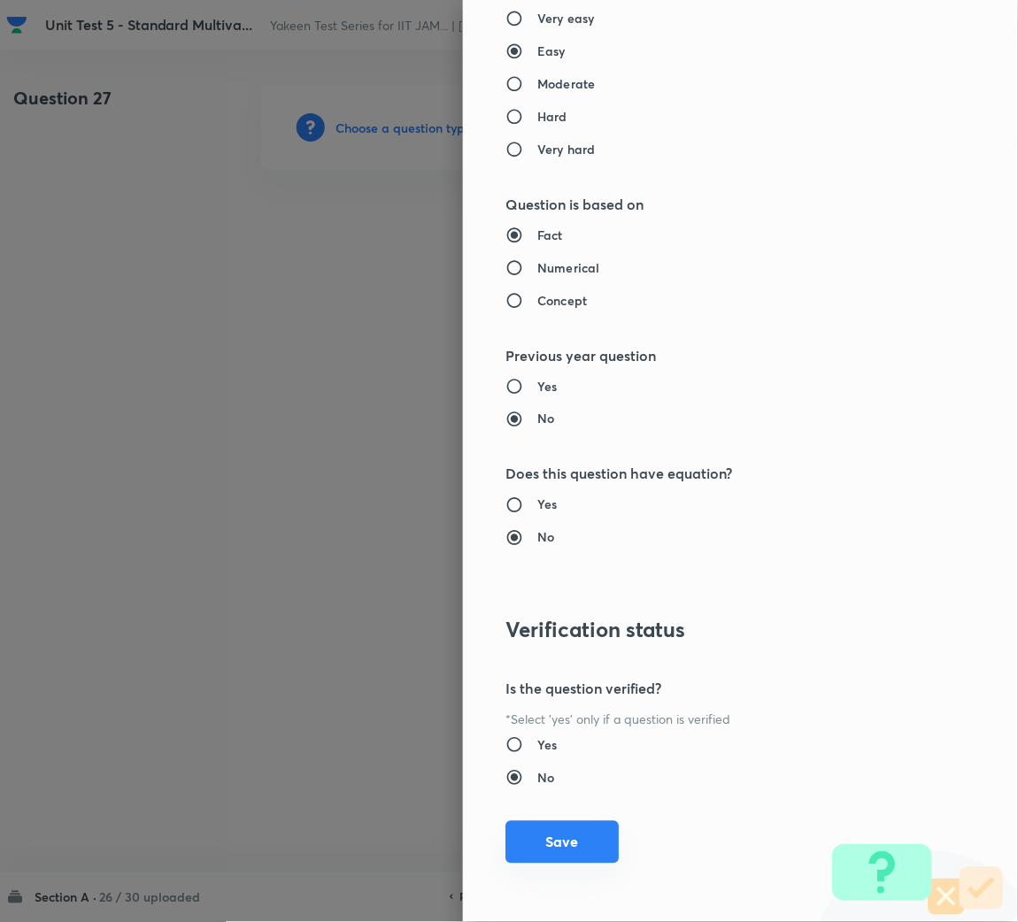
click at [516, 839] on button "Save" at bounding box center [561, 842] width 113 height 42
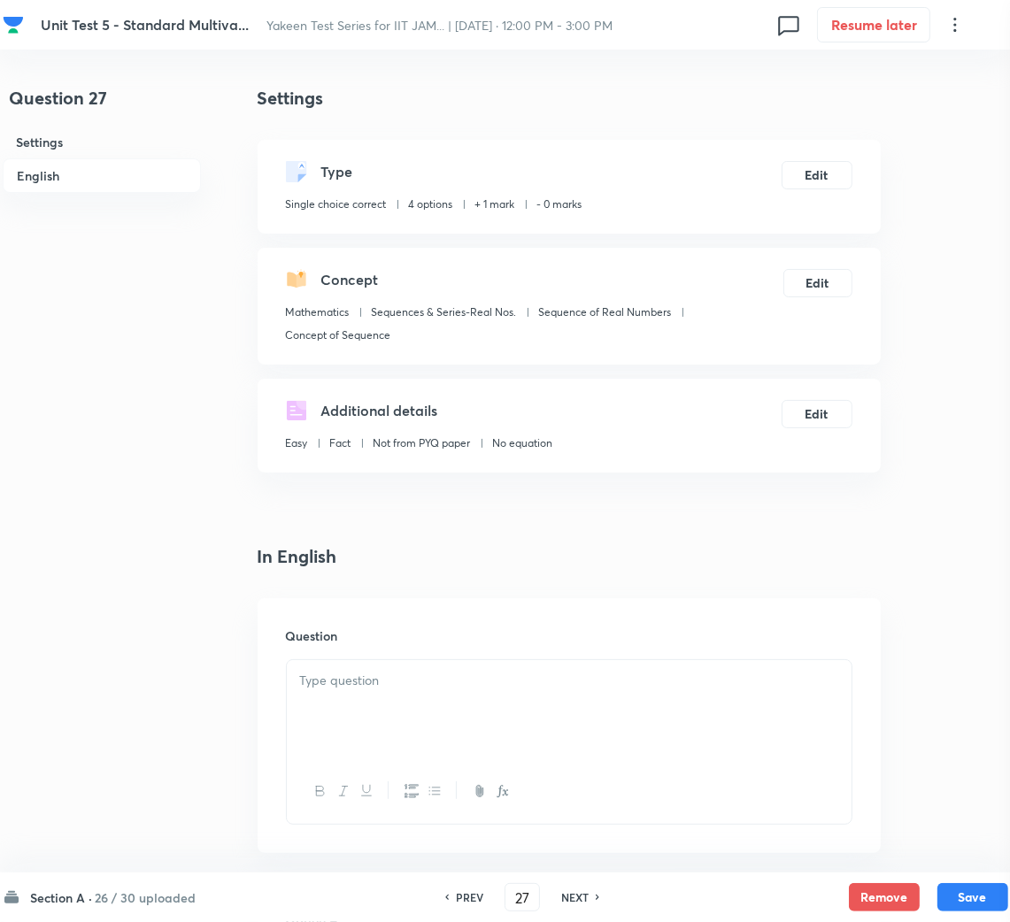
click at [405, 700] on div at bounding box center [569, 709] width 565 height 99
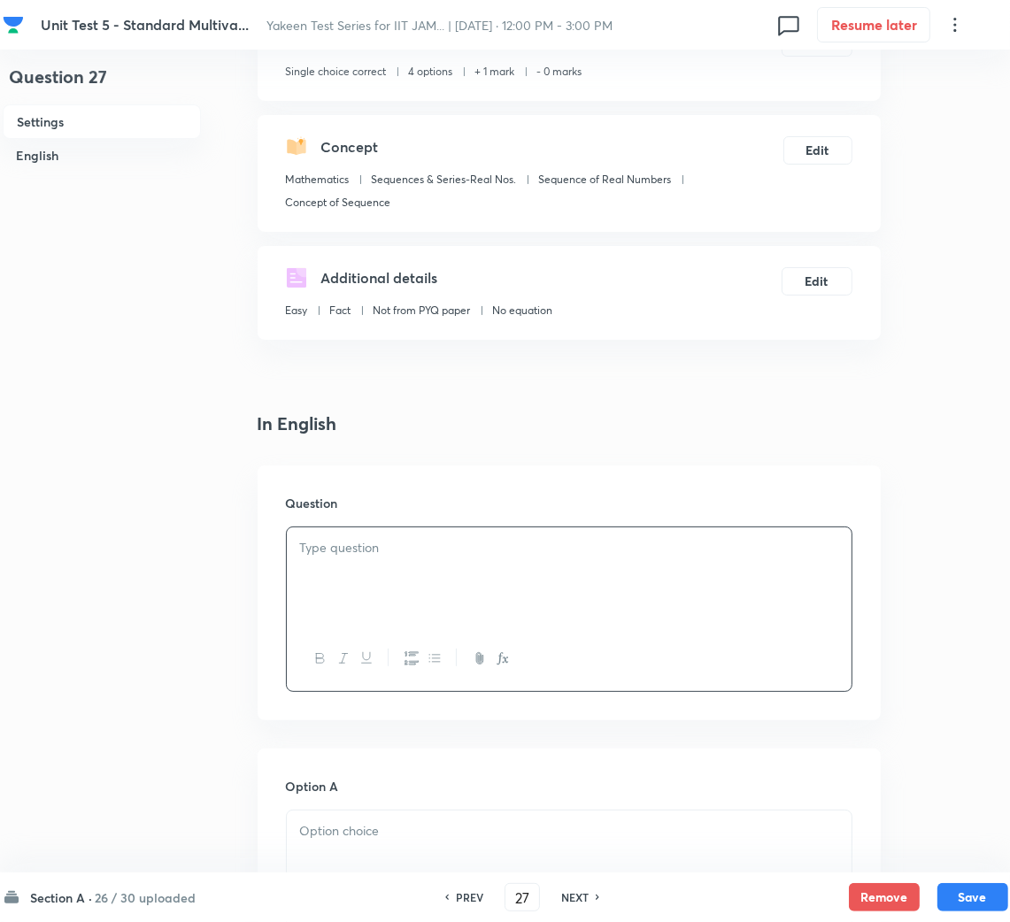
click at [331, 538] on div at bounding box center [569, 576] width 565 height 99
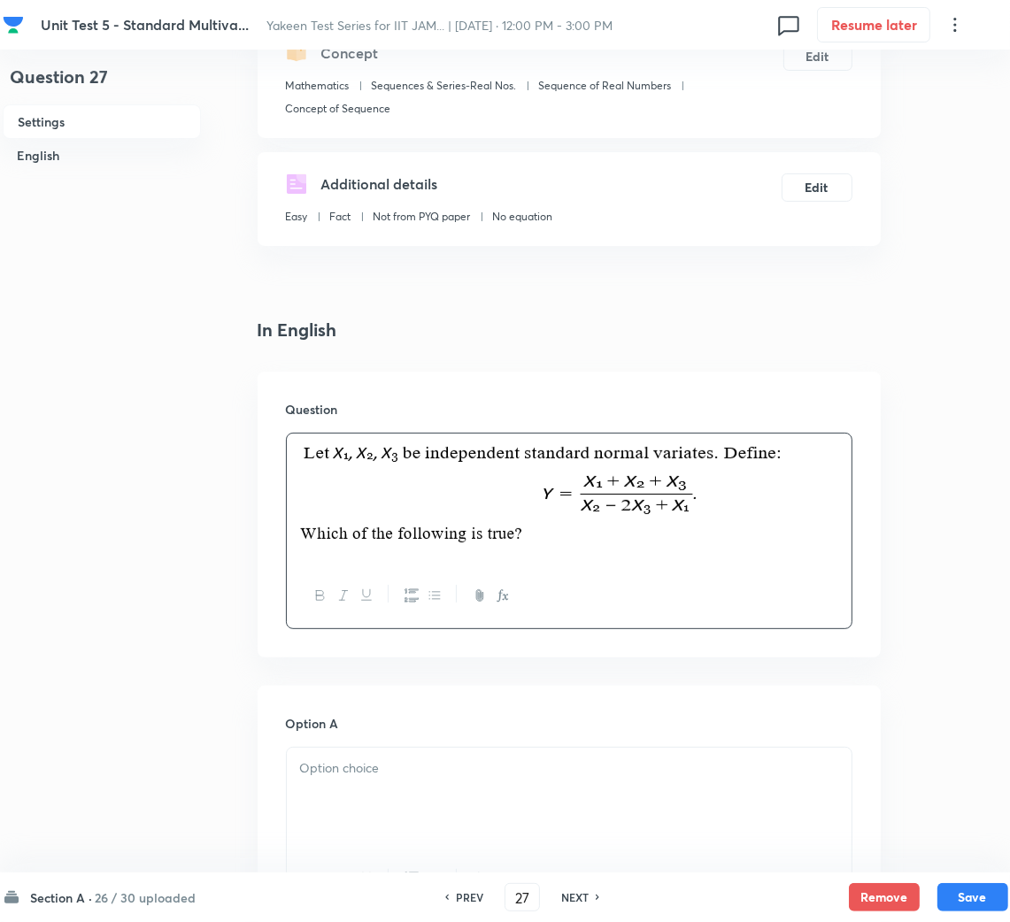
scroll to position [397, 0]
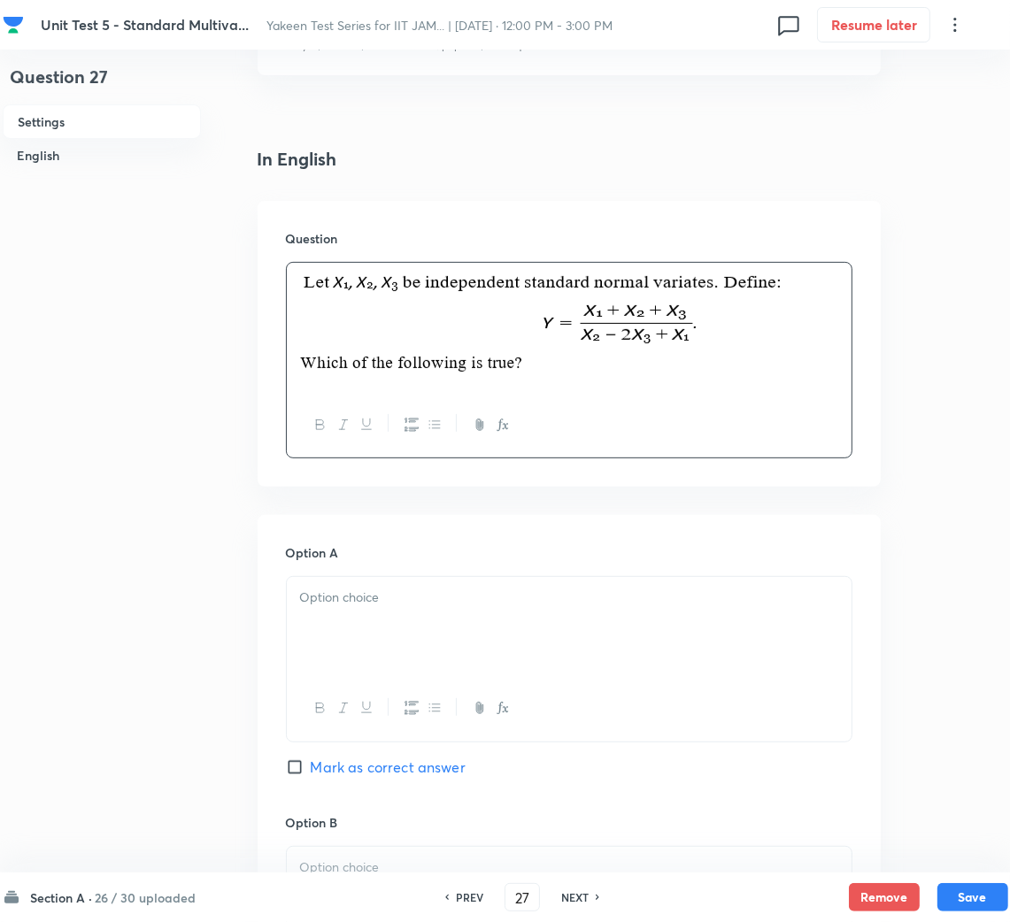
click at [392, 634] on div at bounding box center [569, 626] width 565 height 99
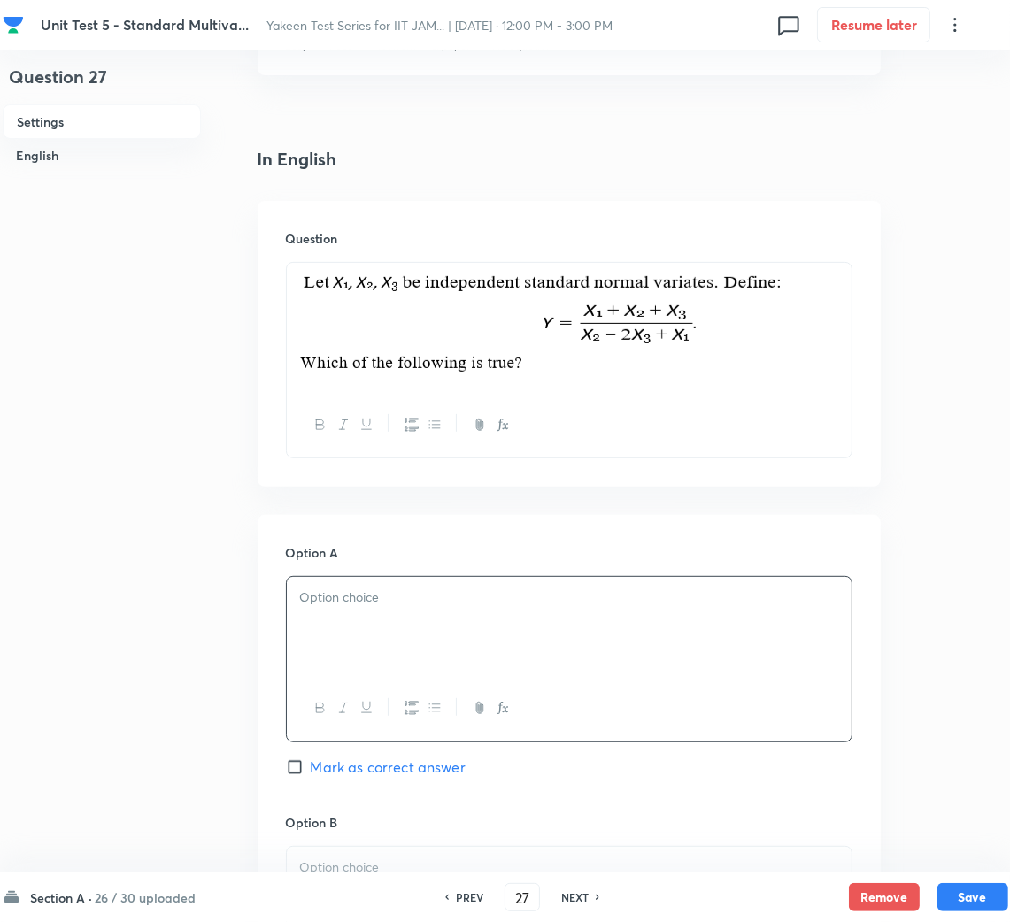
click at [320, 629] on div at bounding box center [569, 626] width 565 height 99
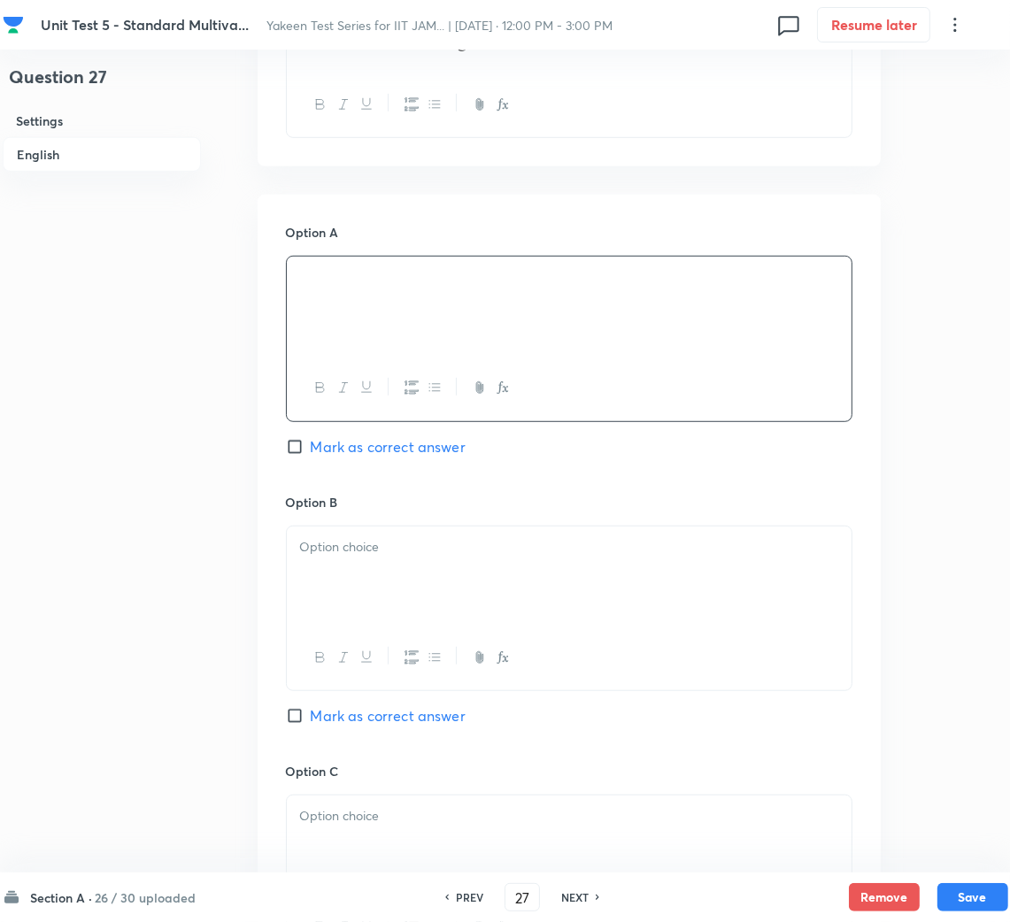
scroll to position [795, 0]
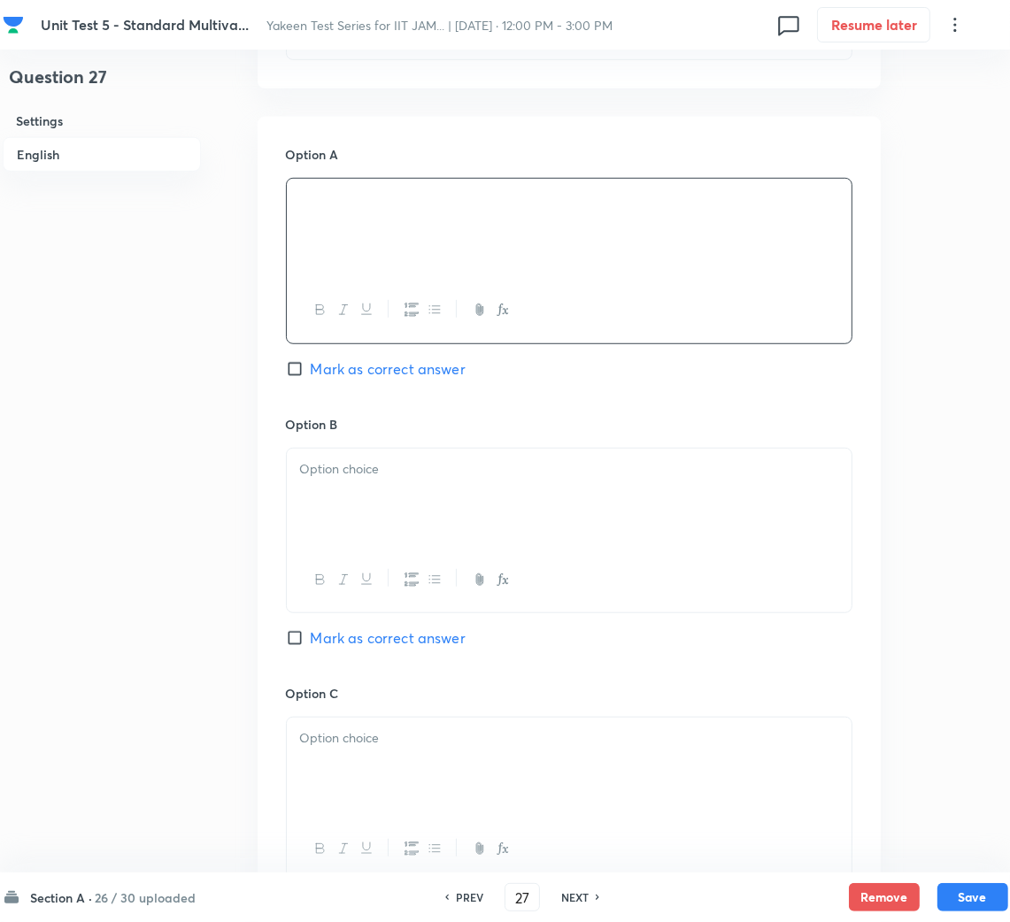
click at [380, 519] on div at bounding box center [569, 498] width 565 height 99
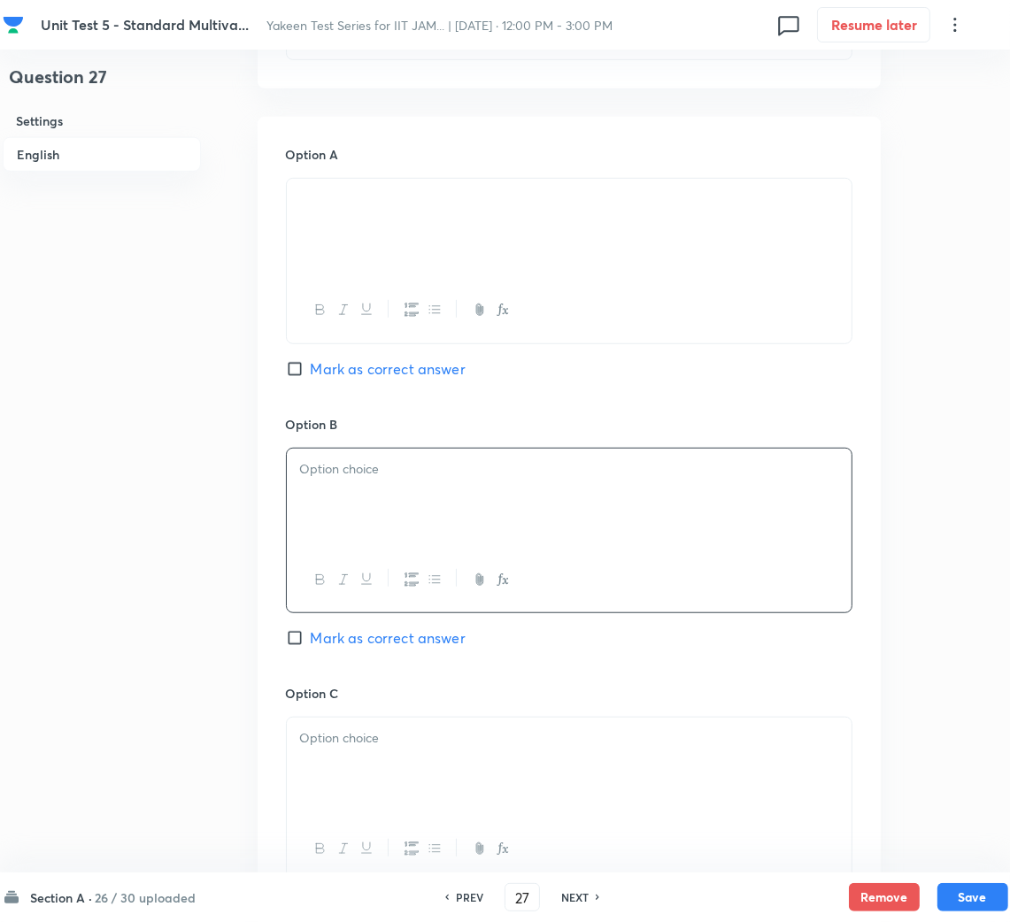
click at [443, 487] on div at bounding box center [569, 498] width 565 height 99
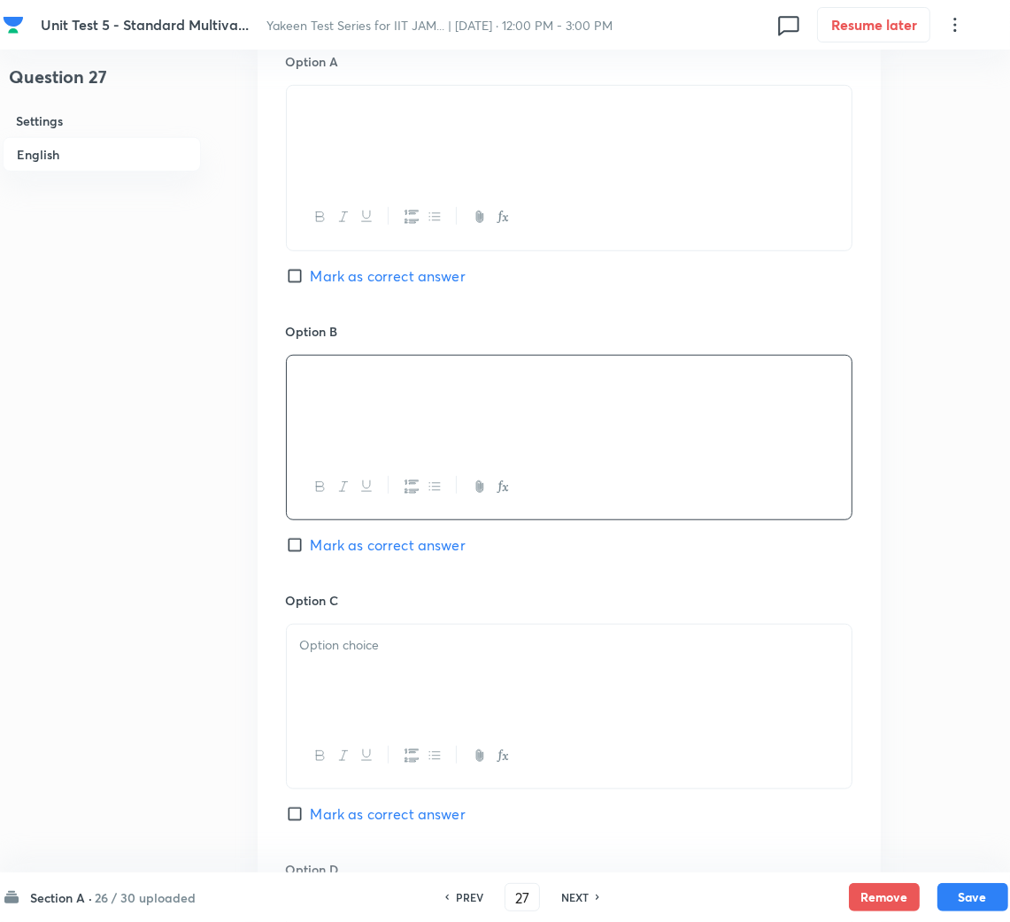
scroll to position [929, 0]
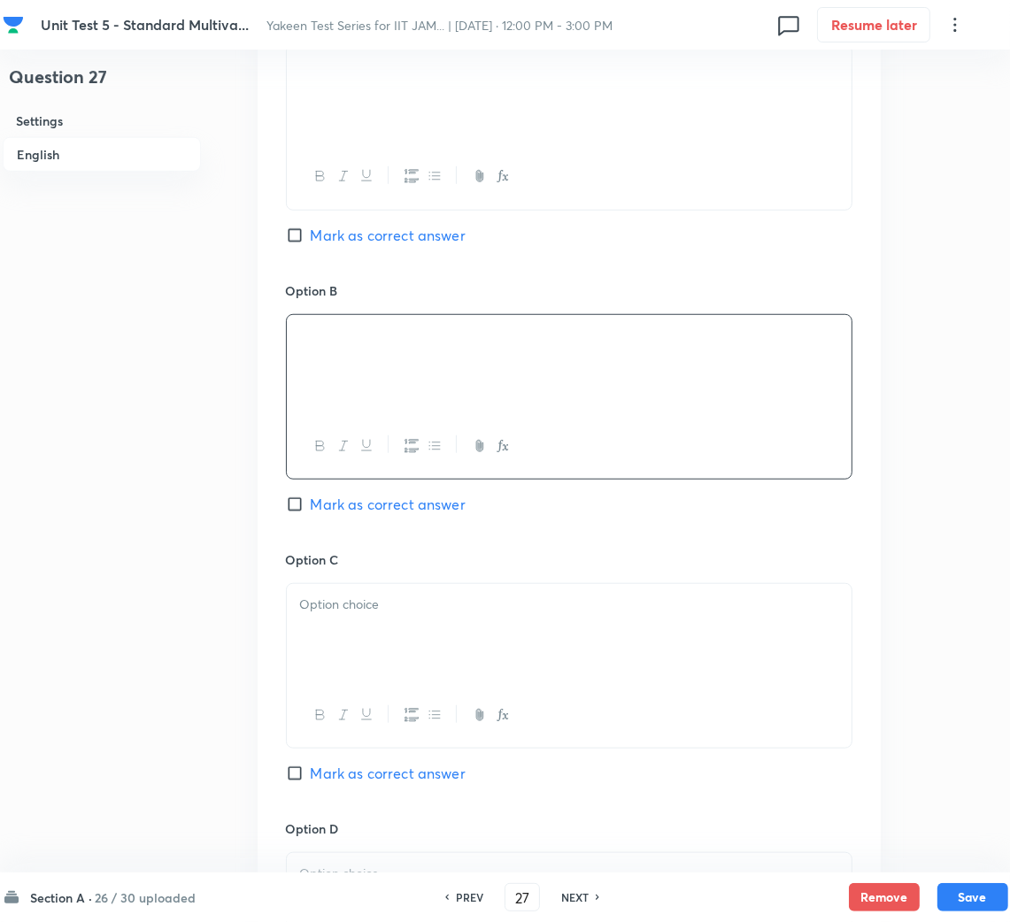
click at [385, 608] on p at bounding box center [569, 605] width 538 height 20
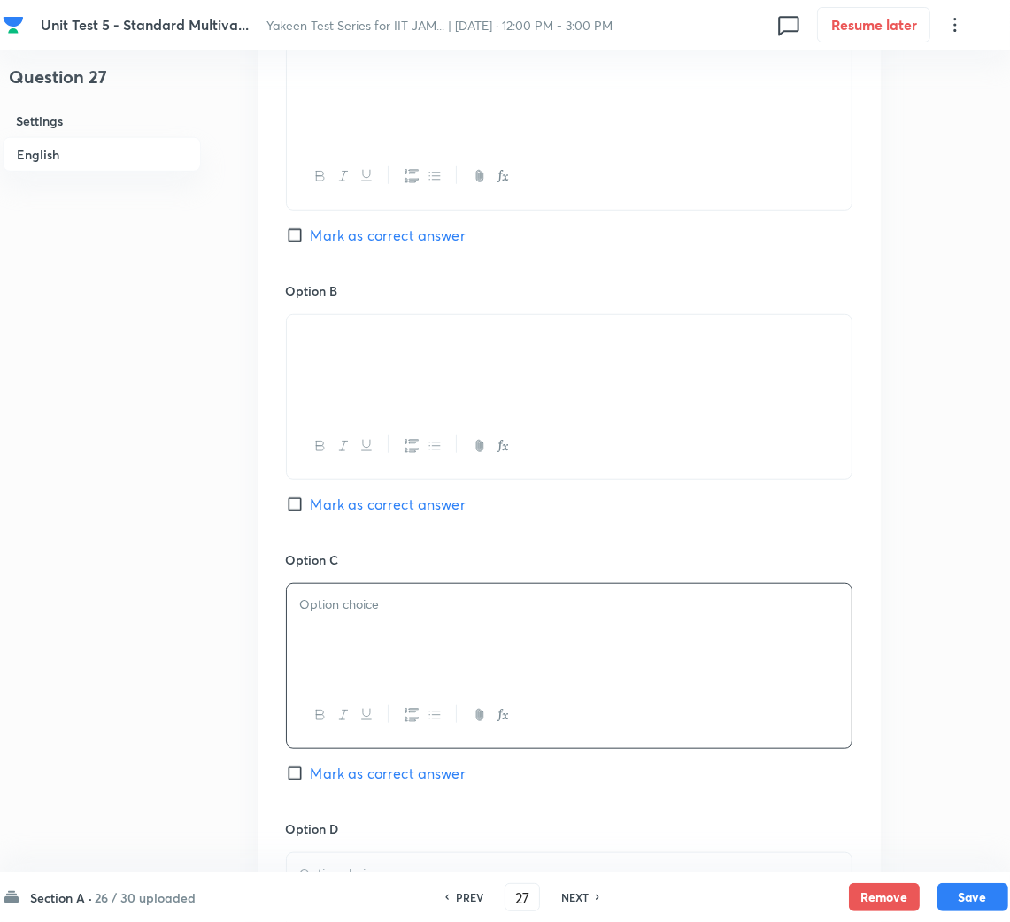
click at [323, 641] on div at bounding box center [569, 633] width 565 height 99
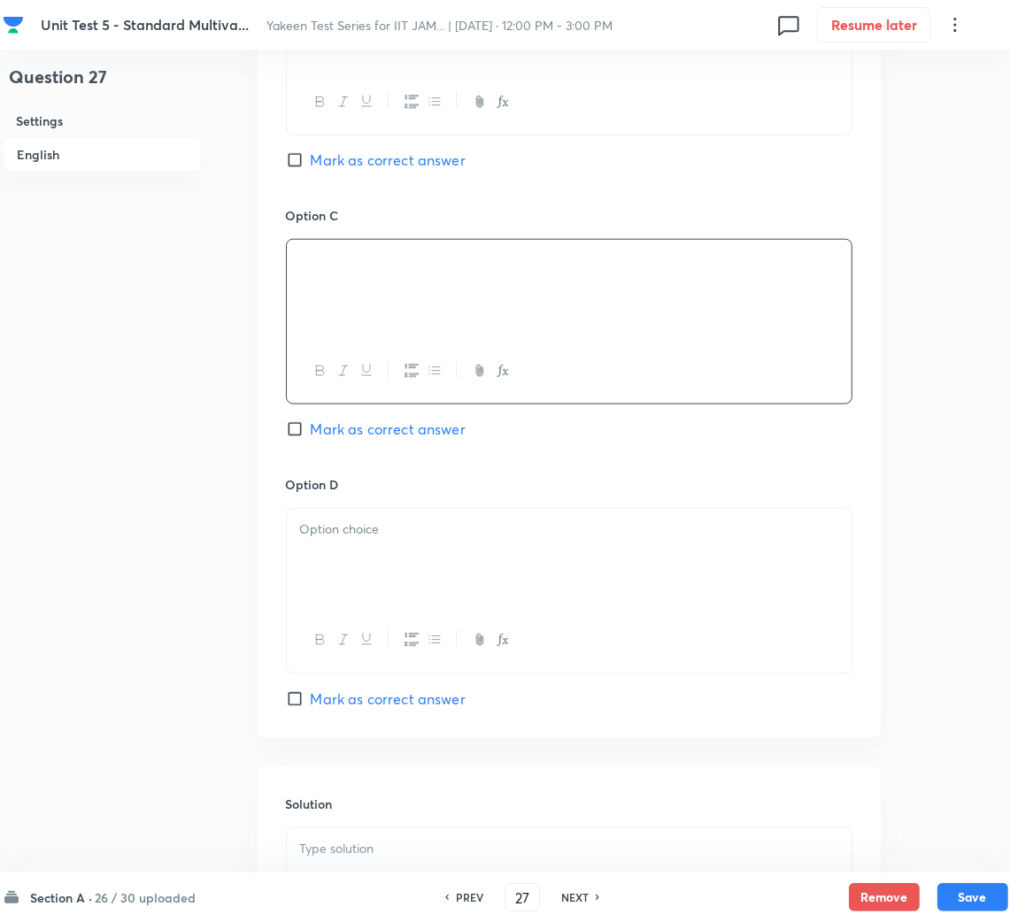
scroll to position [1326, 0]
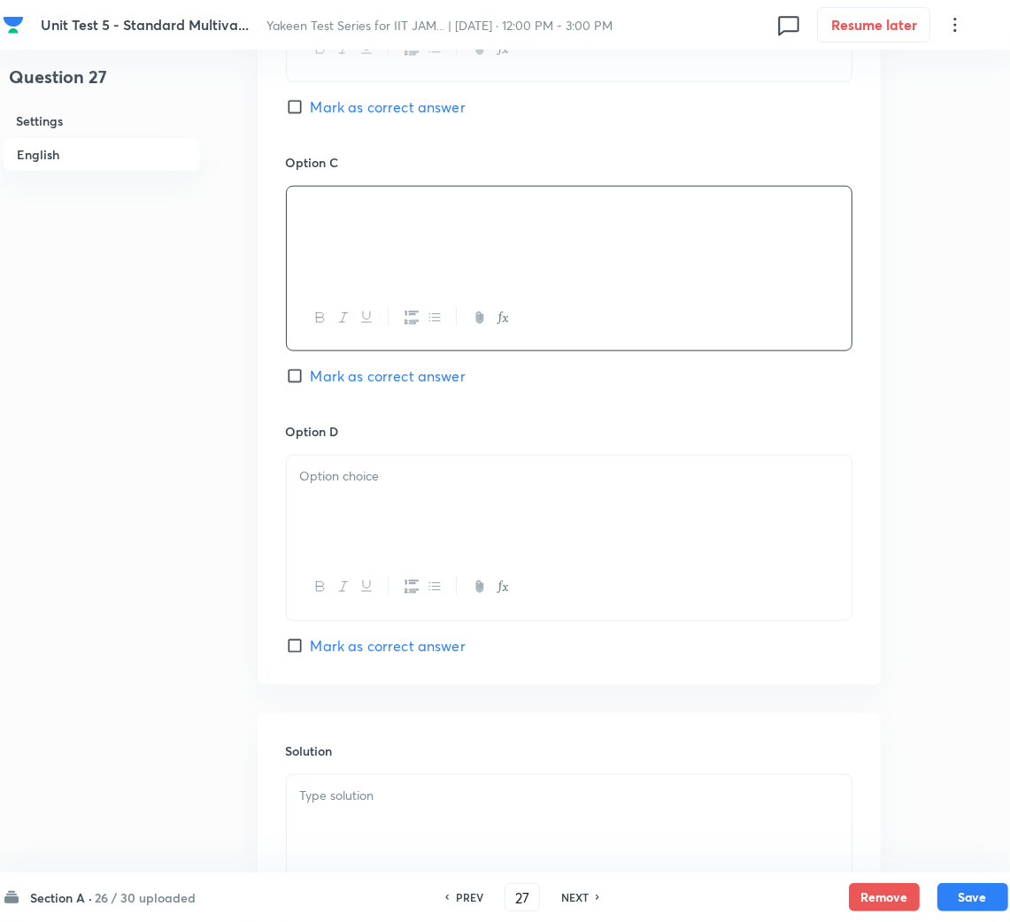
click at [378, 524] on div at bounding box center [569, 505] width 565 height 99
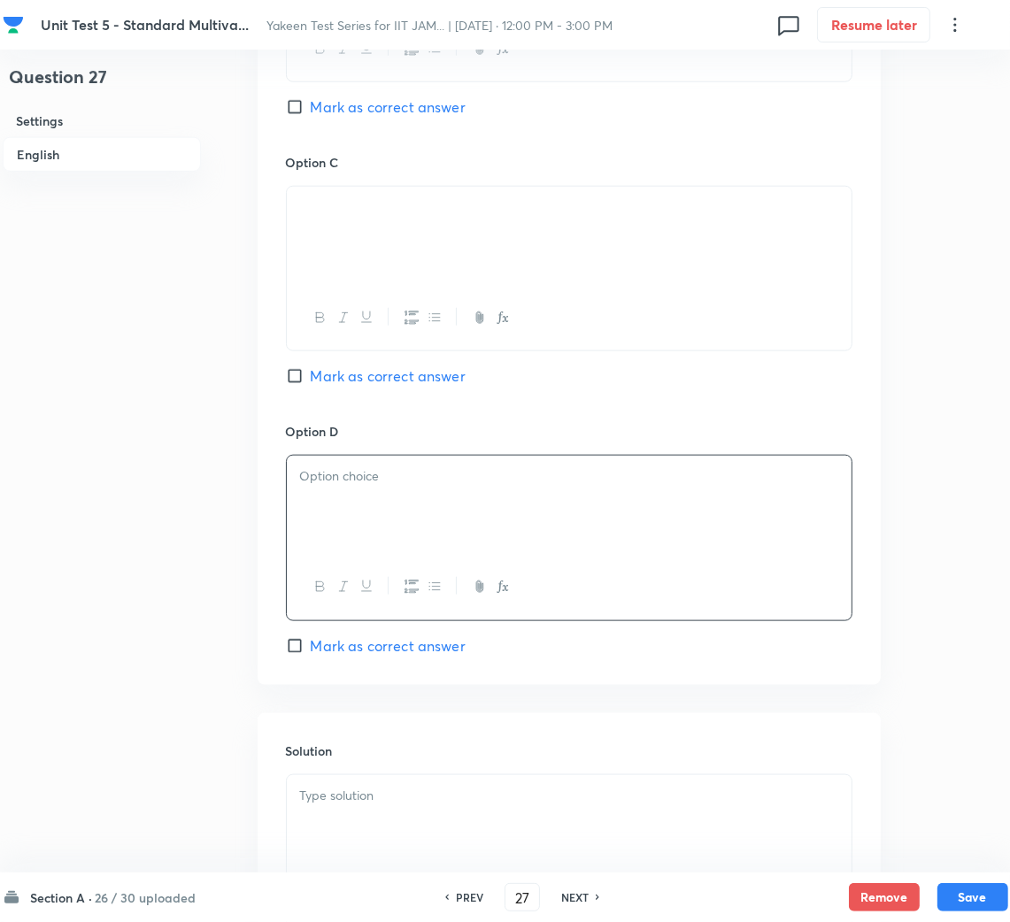
click at [455, 515] on div at bounding box center [569, 505] width 565 height 99
click at [336, 798] on p at bounding box center [569, 796] width 538 height 20
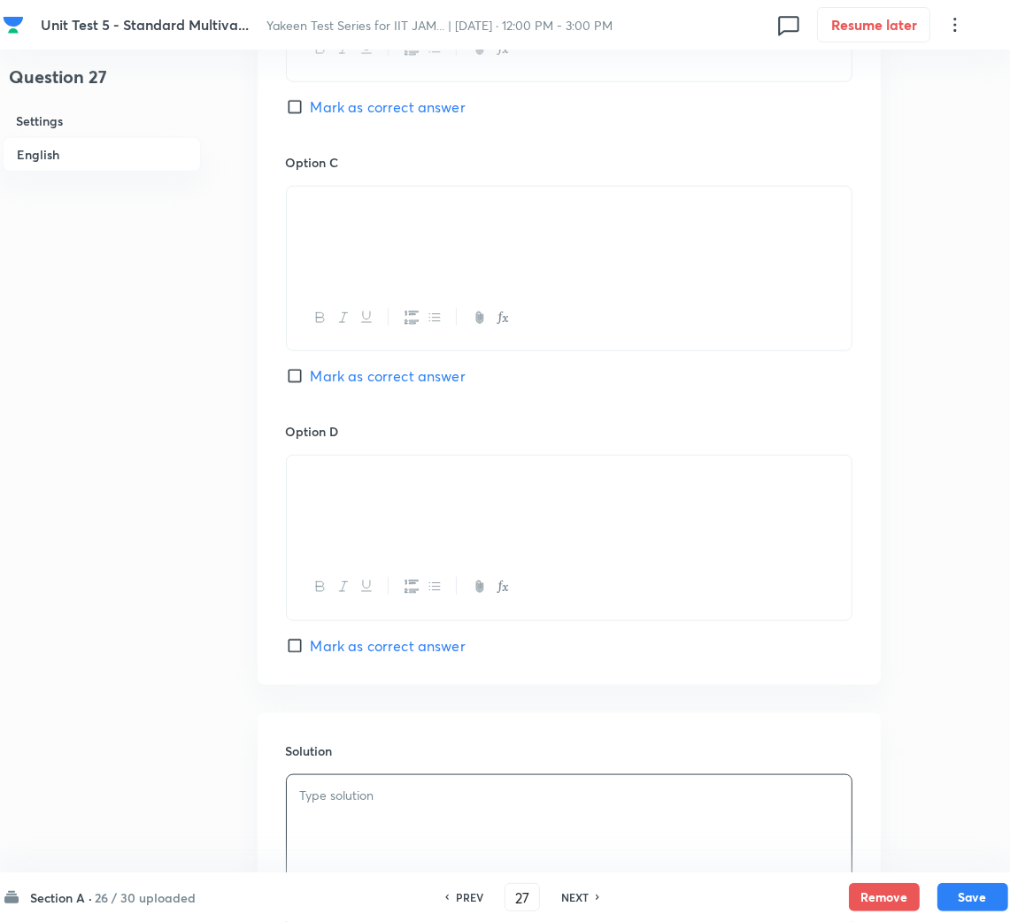
click at [331, 380] on span "Mark as correct answer" at bounding box center [388, 375] width 155 height 21
click at [311, 380] on input "Mark as correct answer" at bounding box center [298, 376] width 25 height 18
checkbox input "true"
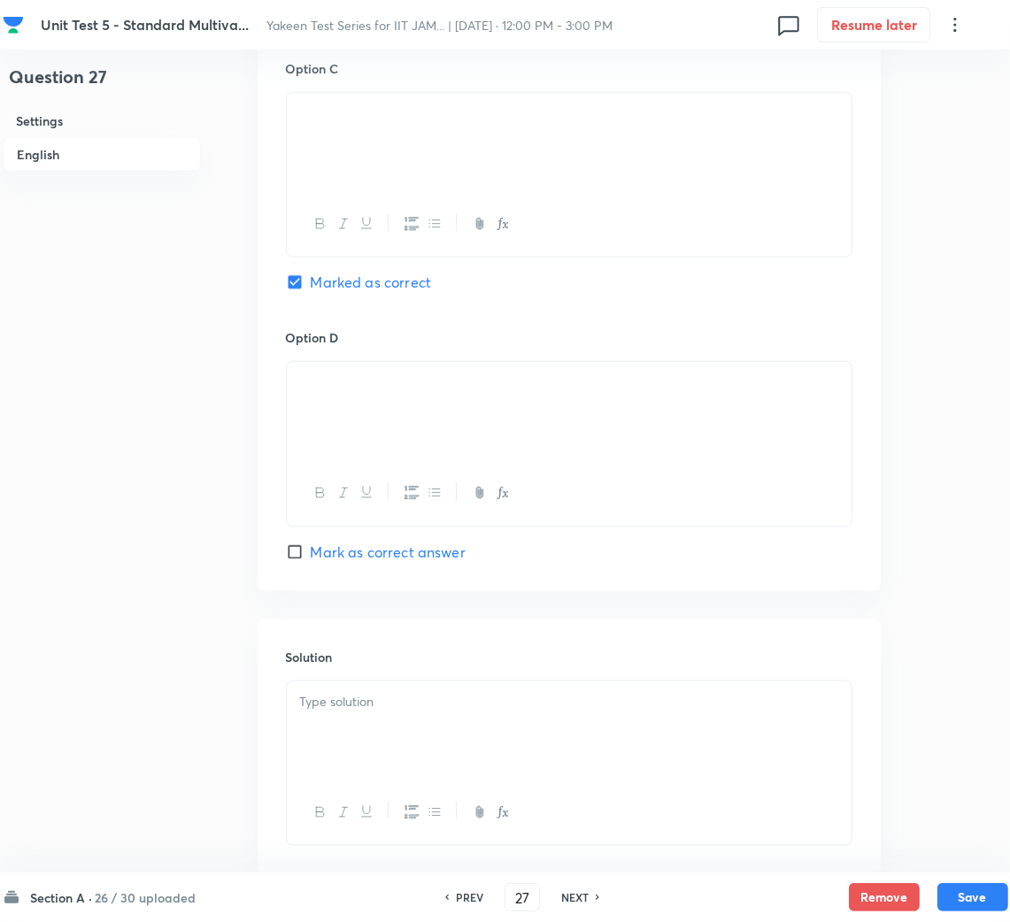
scroll to position [1532, 0]
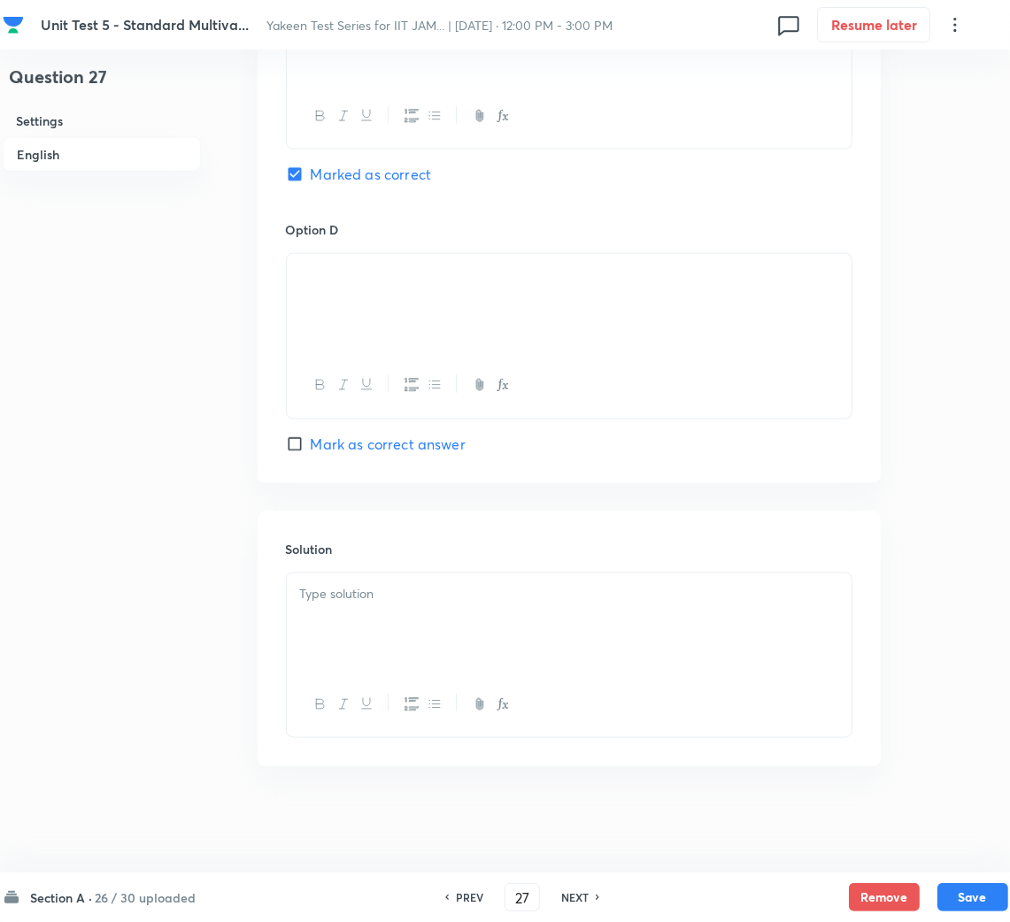
click at [399, 611] on div at bounding box center [569, 622] width 565 height 99
click at [397, 636] on div at bounding box center [569, 622] width 565 height 99
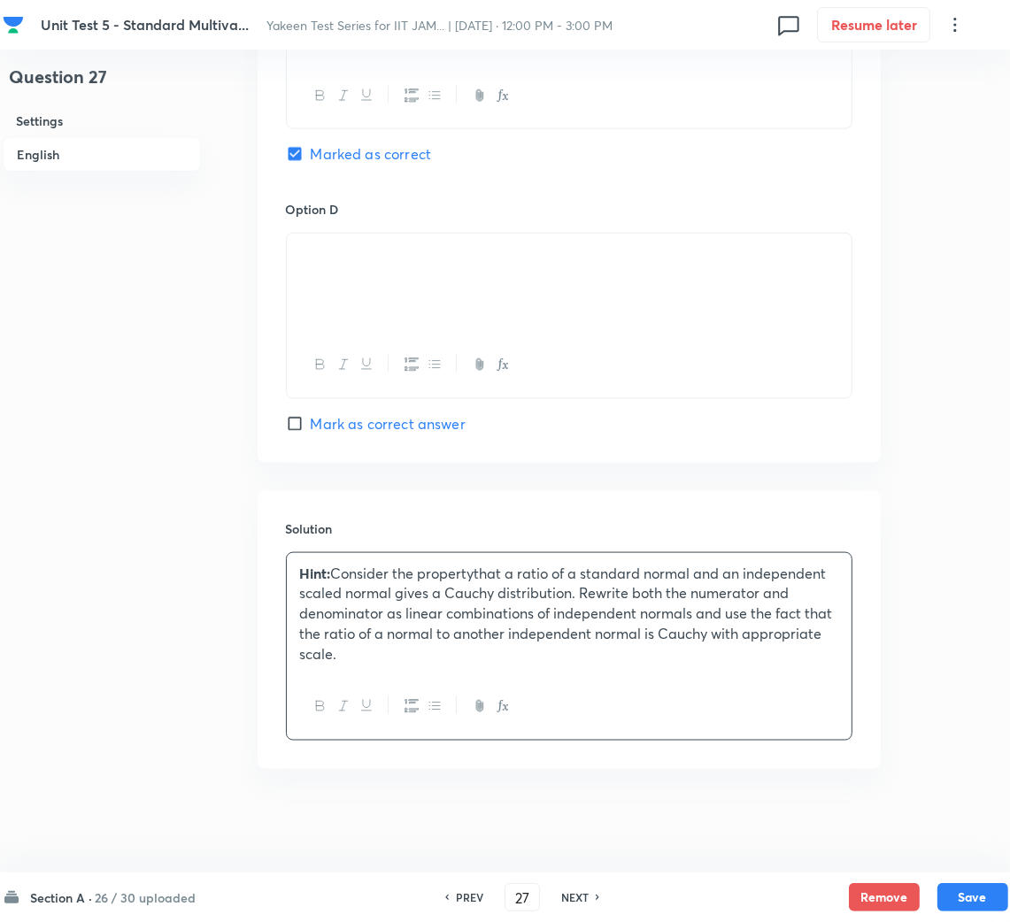
scroll to position [1554, 0]
click at [978, 890] on button "Save" at bounding box center [972, 895] width 71 height 28
type input "28"
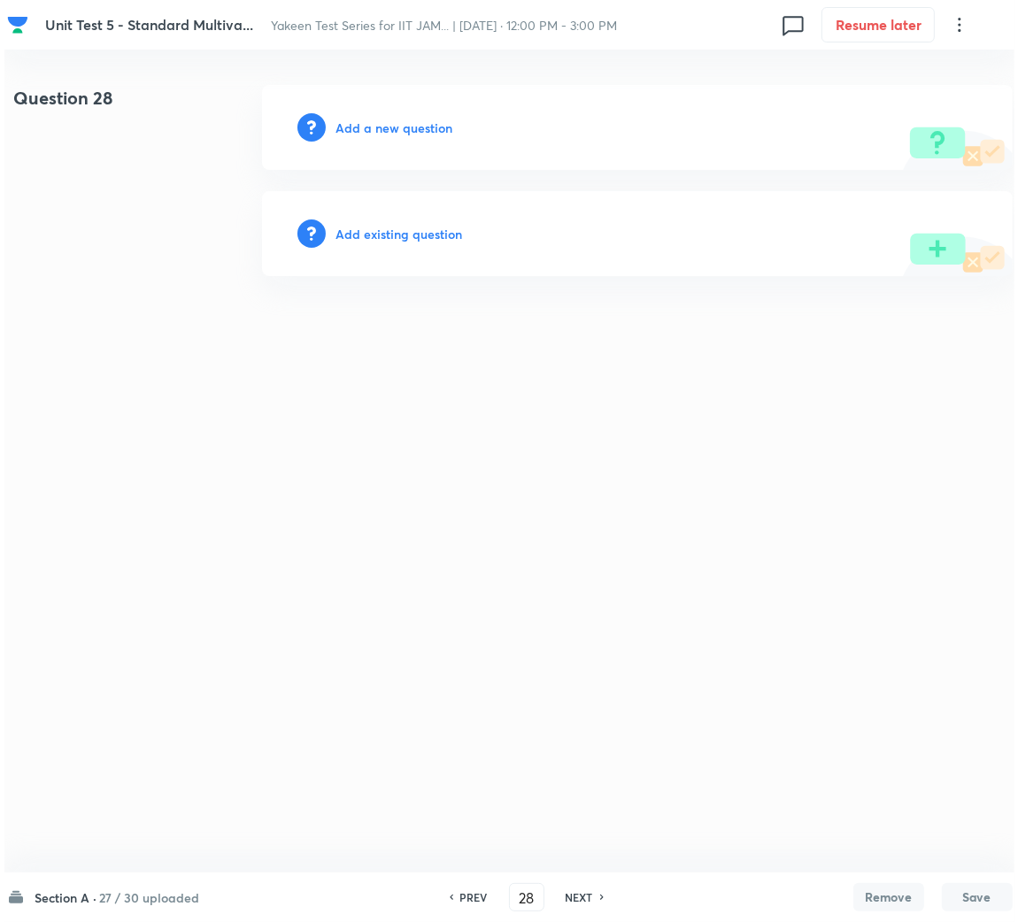
scroll to position [0, 0]
click at [396, 119] on h6 "Add a new question" at bounding box center [393, 128] width 117 height 19
click at [374, 119] on h6 "Choose a question type" at bounding box center [403, 128] width 136 height 19
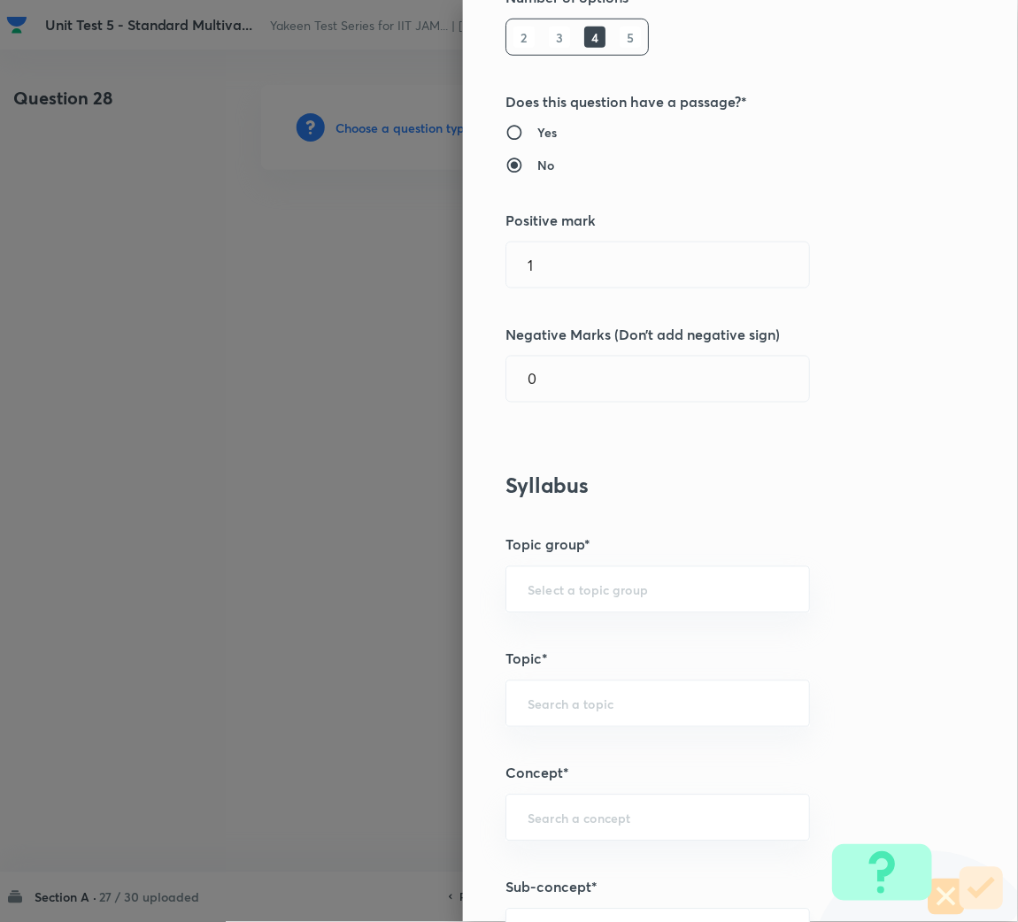
scroll to position [531, 0]
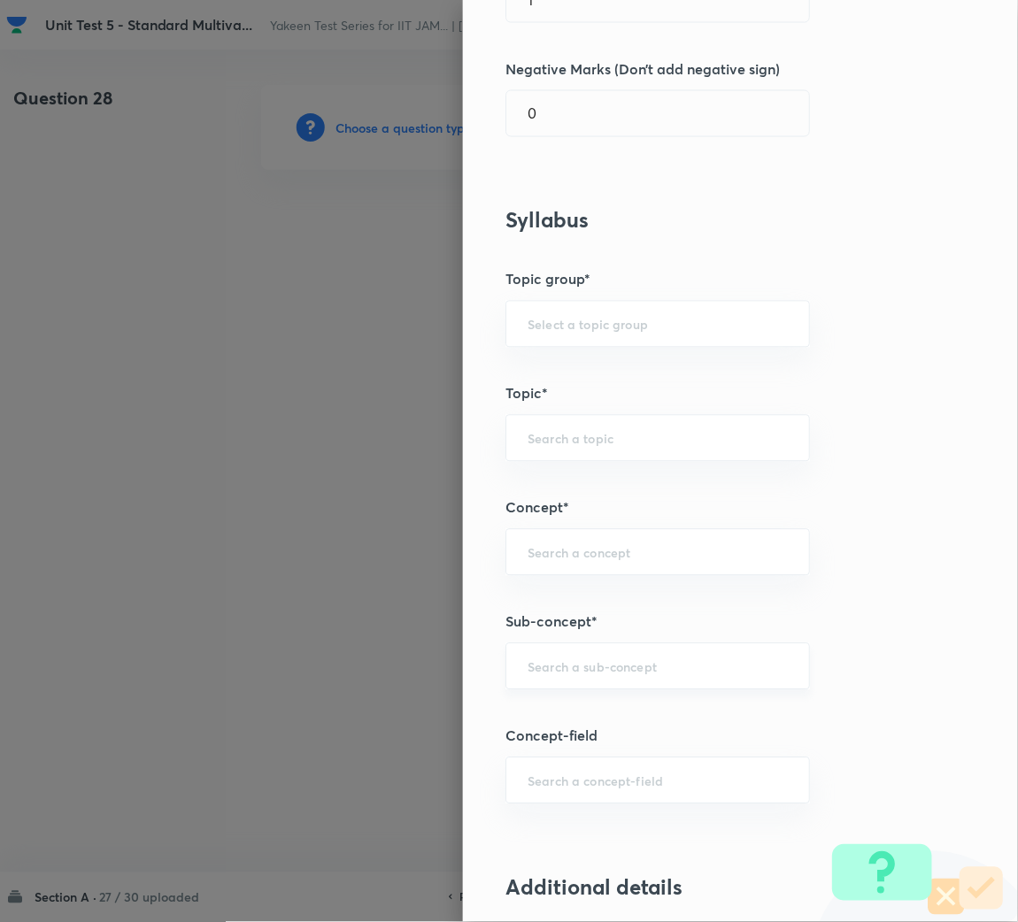
click at [548, 665] on input "text" at bounding box center [657, 666] width 260 height 17
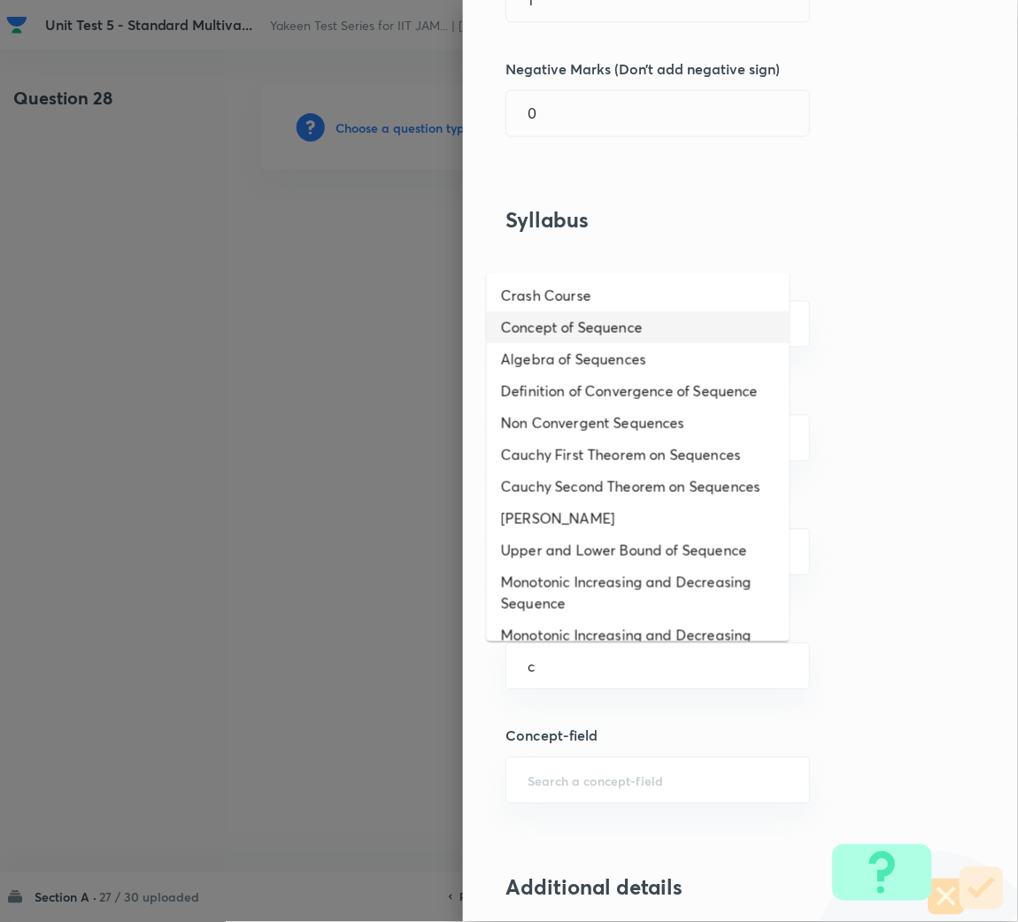
click at [583, 326] on li "Concept of Sequence" at bounding box center [638, 327] width 303 height 32
type input "Concept of Sequence"
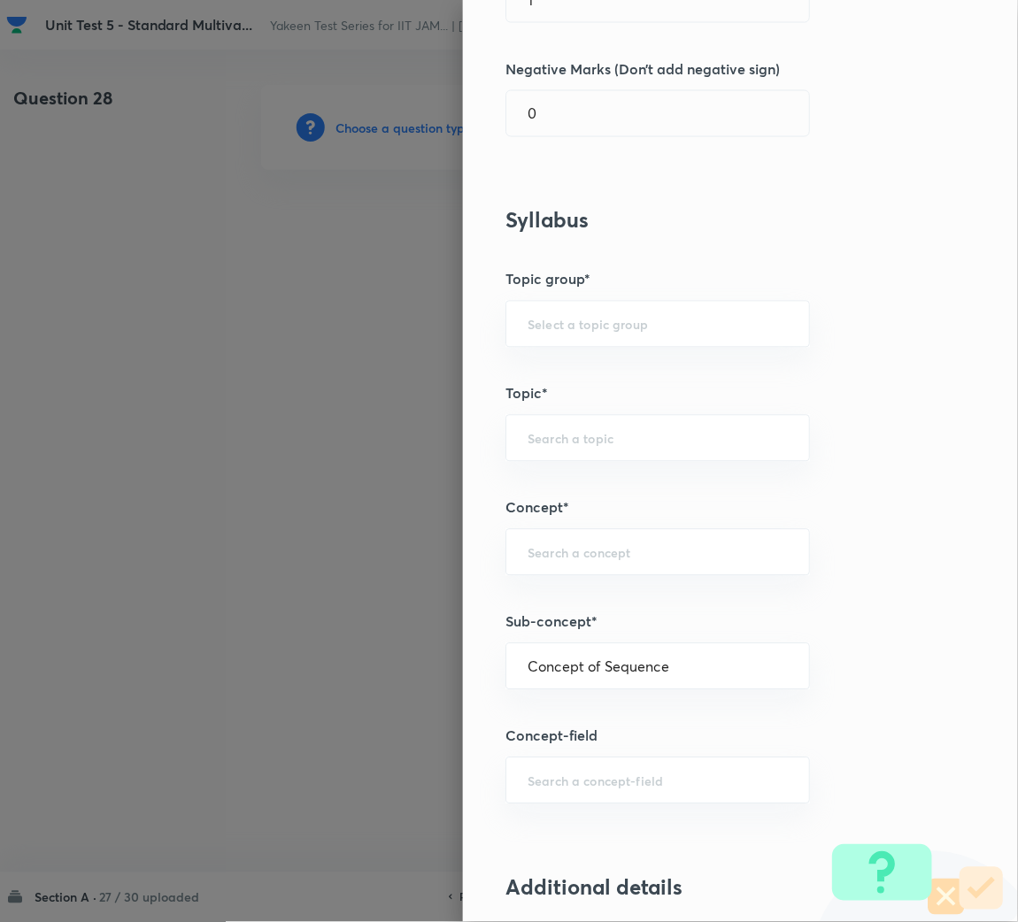
type input "Mathematics"
type input "Sequences & Series-Real Nos."
type input "Sequence of Real Numbers"
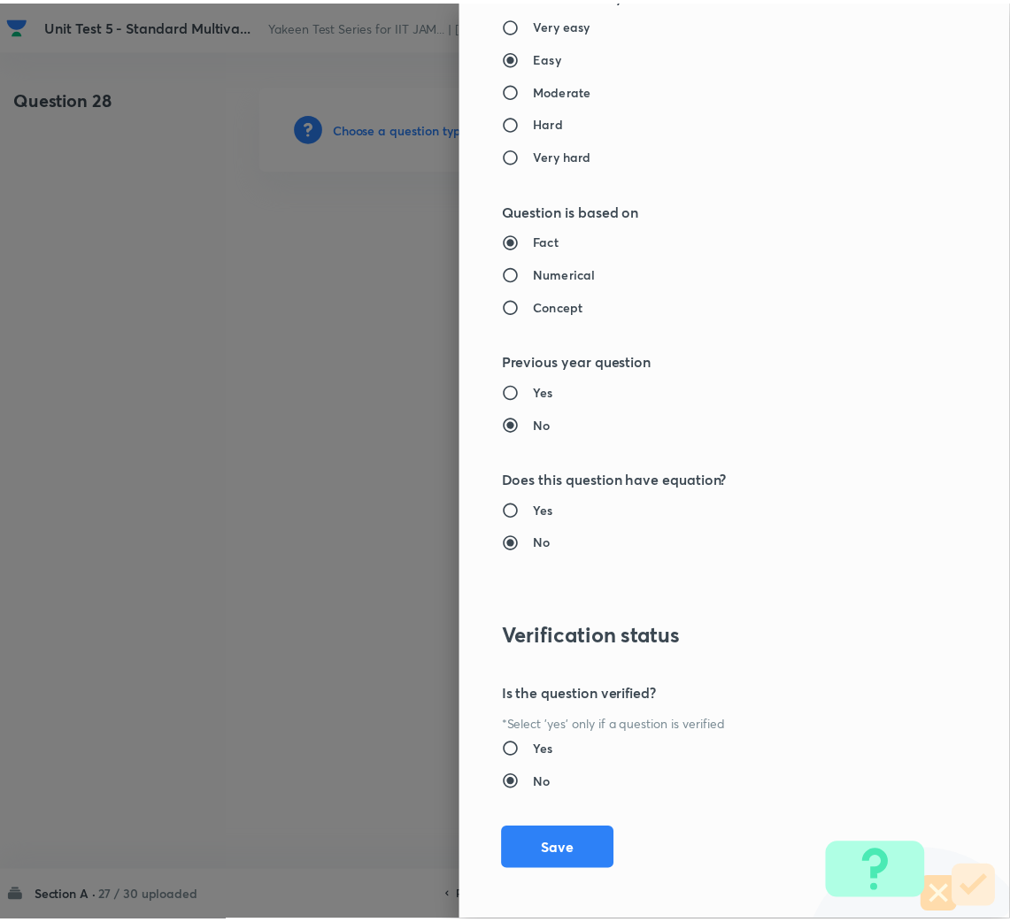
scroll to position [1491, 0]
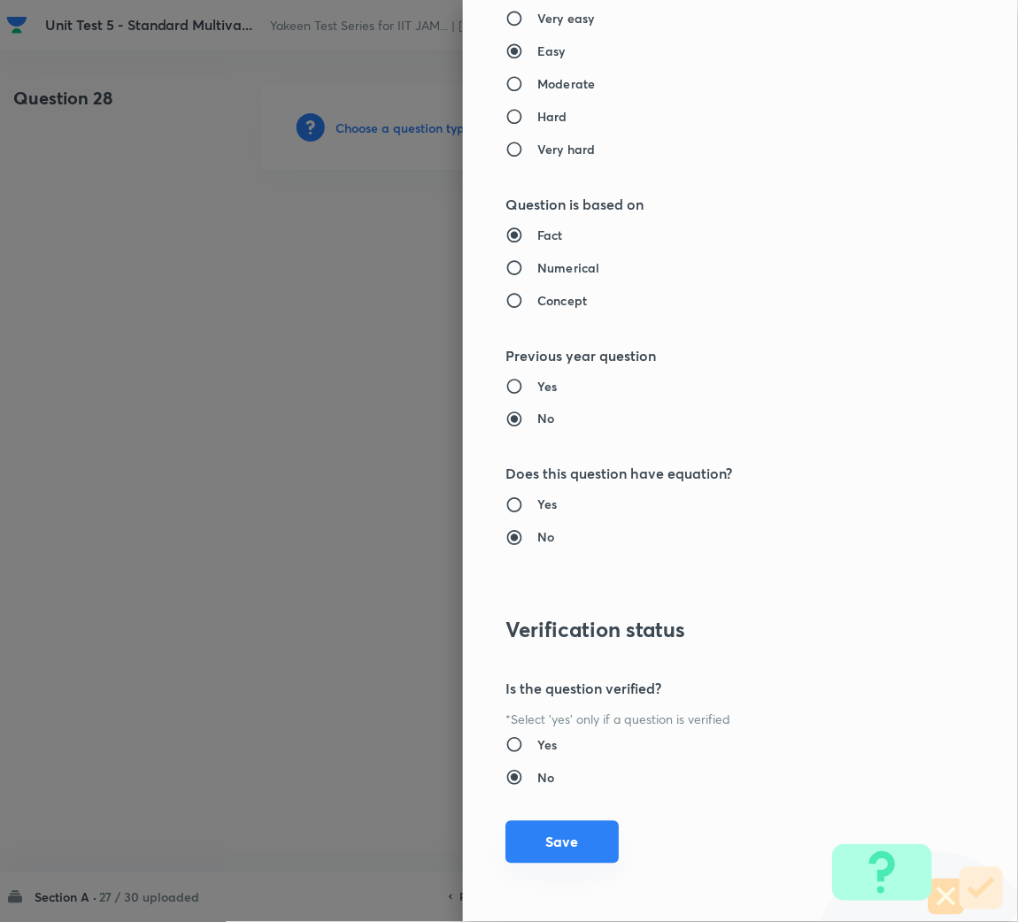
click at [550, 851] on button "Save" at bounding box center [561, 842] width 113 height 42
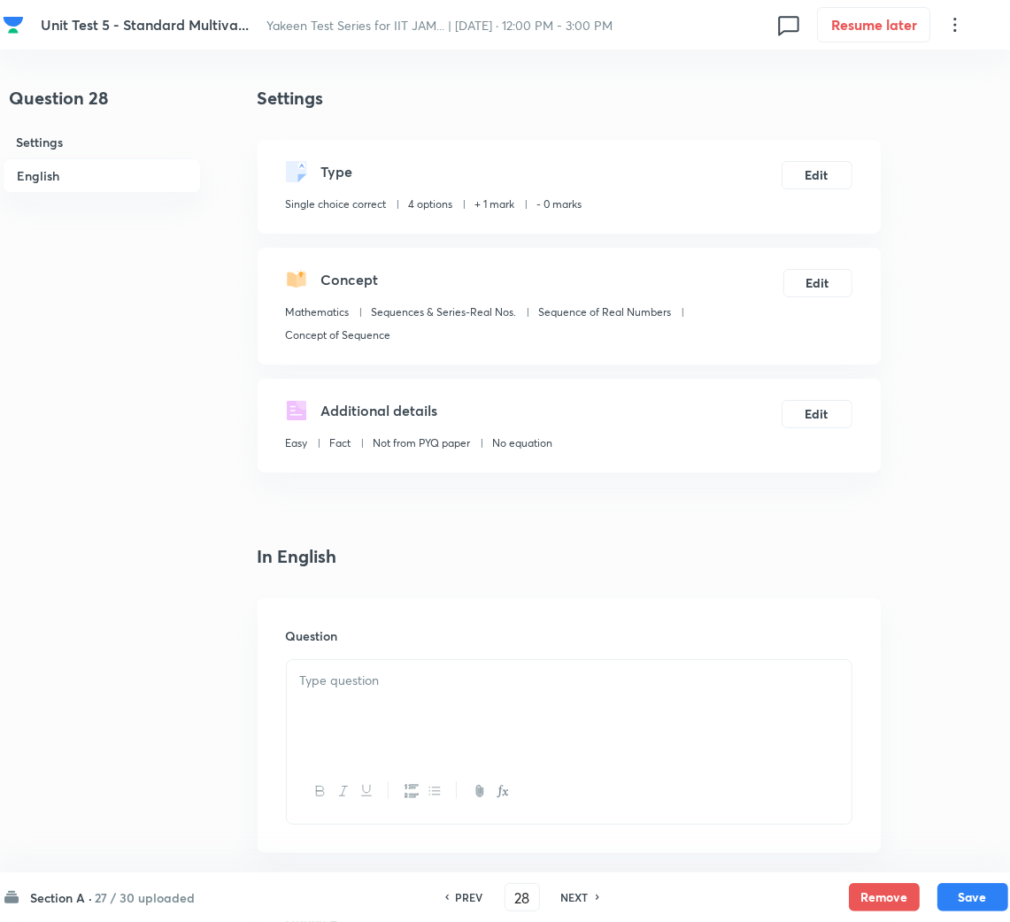
click at [405, 688] on p at bounding box center [569, 681] width 538 height 20
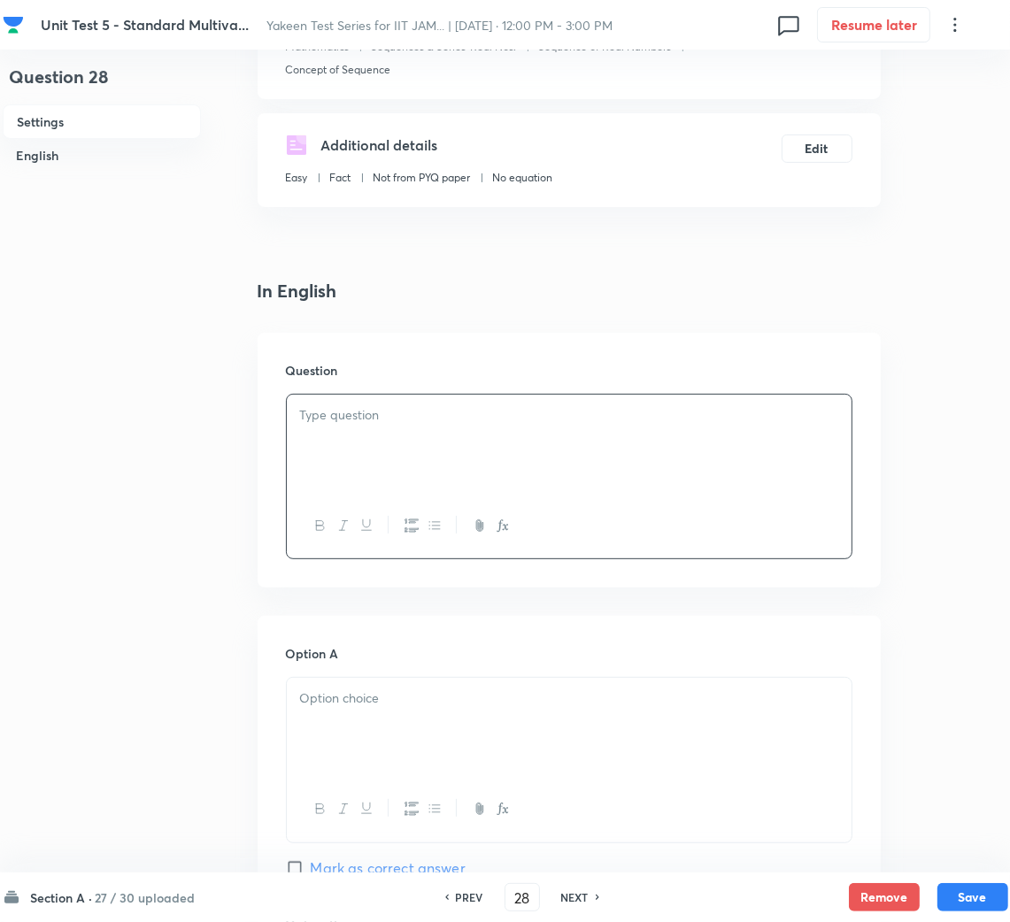
click at [321, 401] on div at bounding box center [569, 444] width 565 height 99
paste div
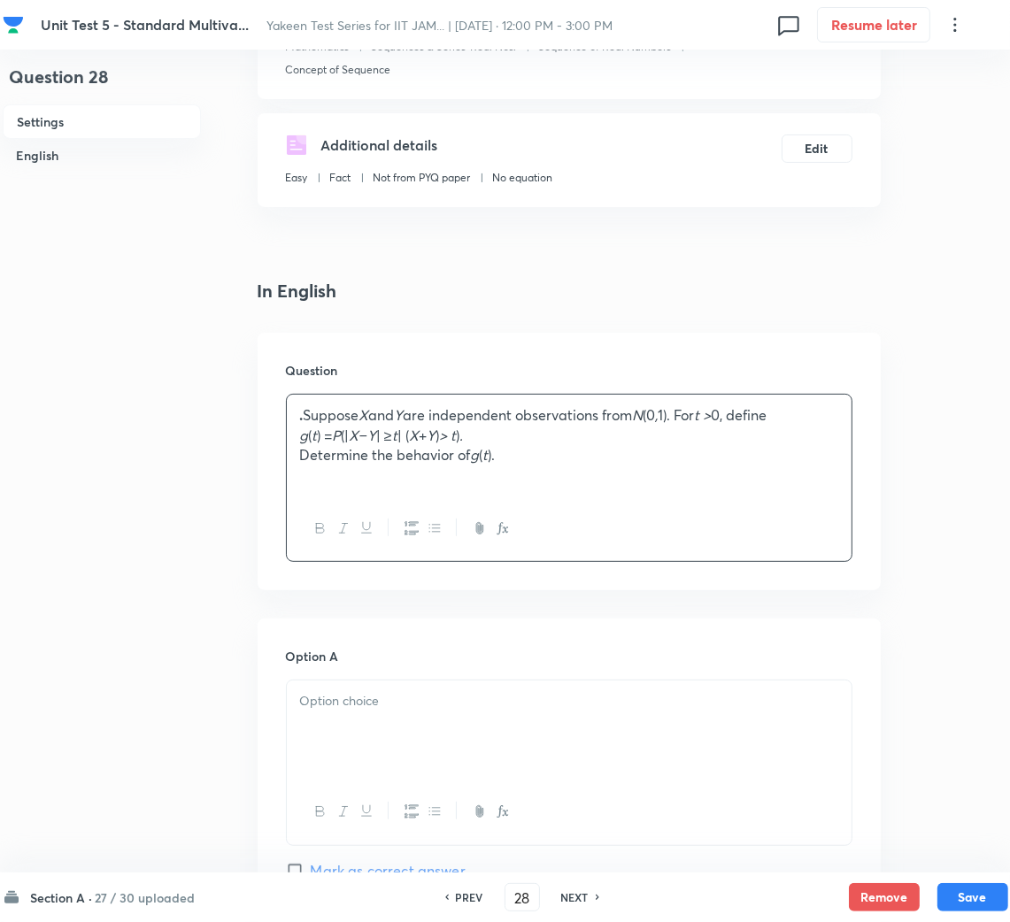
click at [296, 413] on div ". Suppose X and Y are independent observations from N (0 , 1). For t > 0, defin…" at bounding box center [569, 446] width 565 height 102
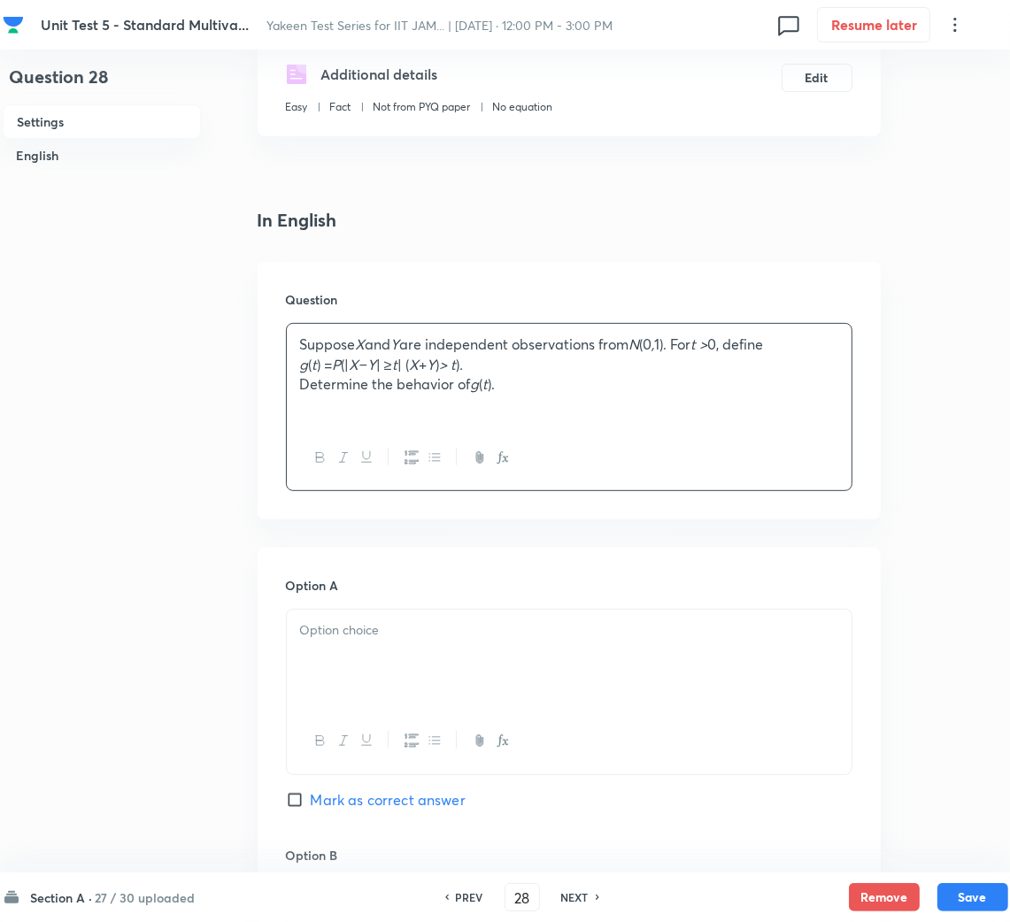
scroll to position [397, 0]
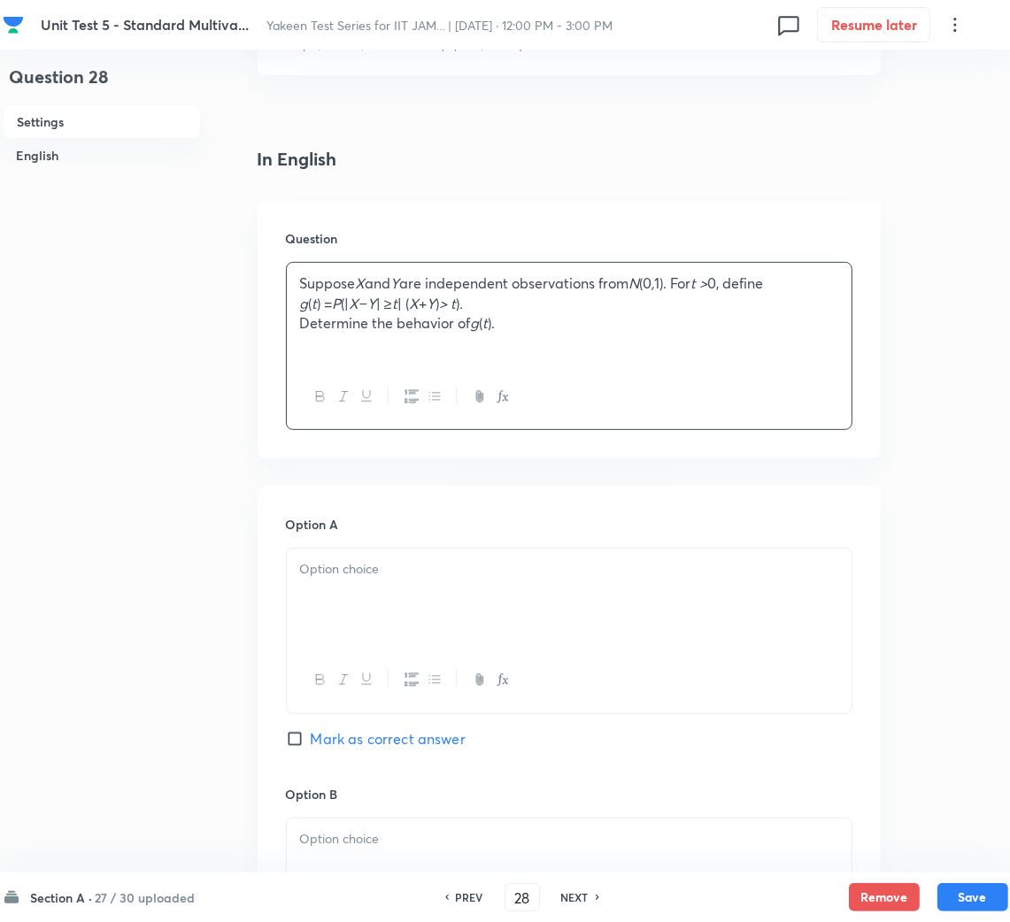
click at [371, 577] on p at bounding box center [569, 569] width 538 height 20
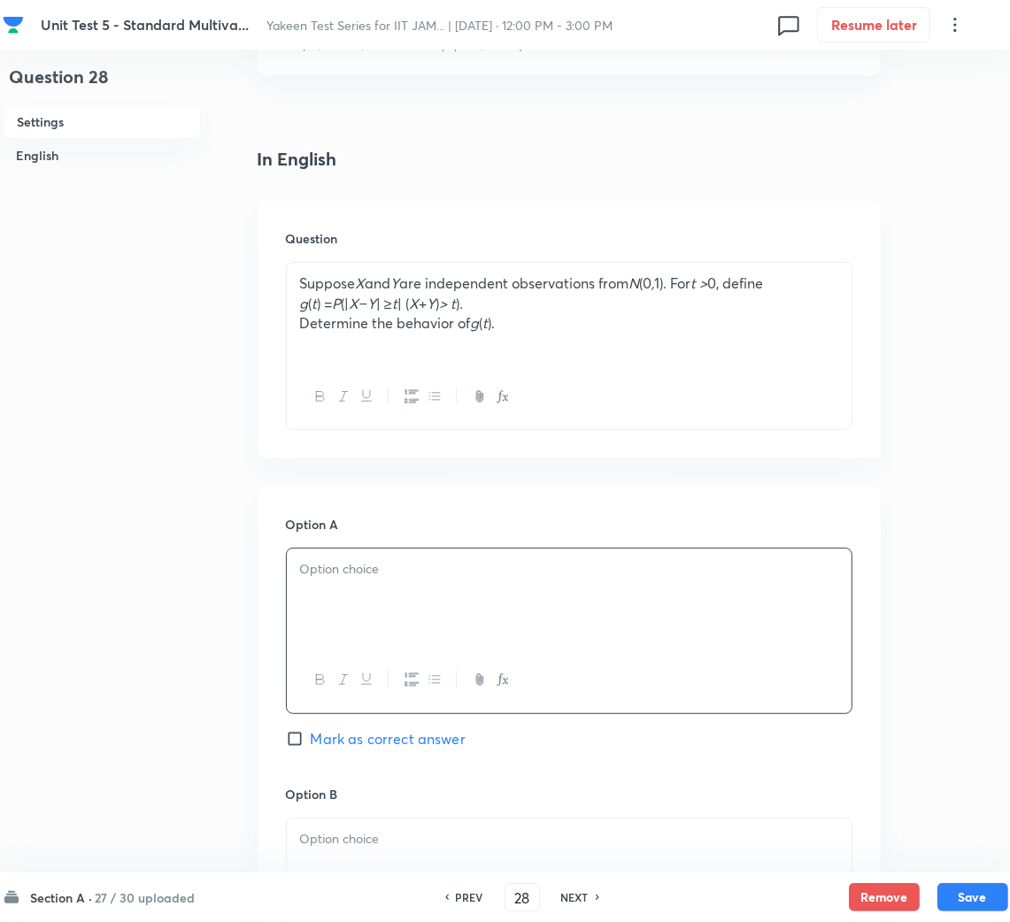
click at [343, 604] on div at bounding box center [569, 598] width 565 height 99
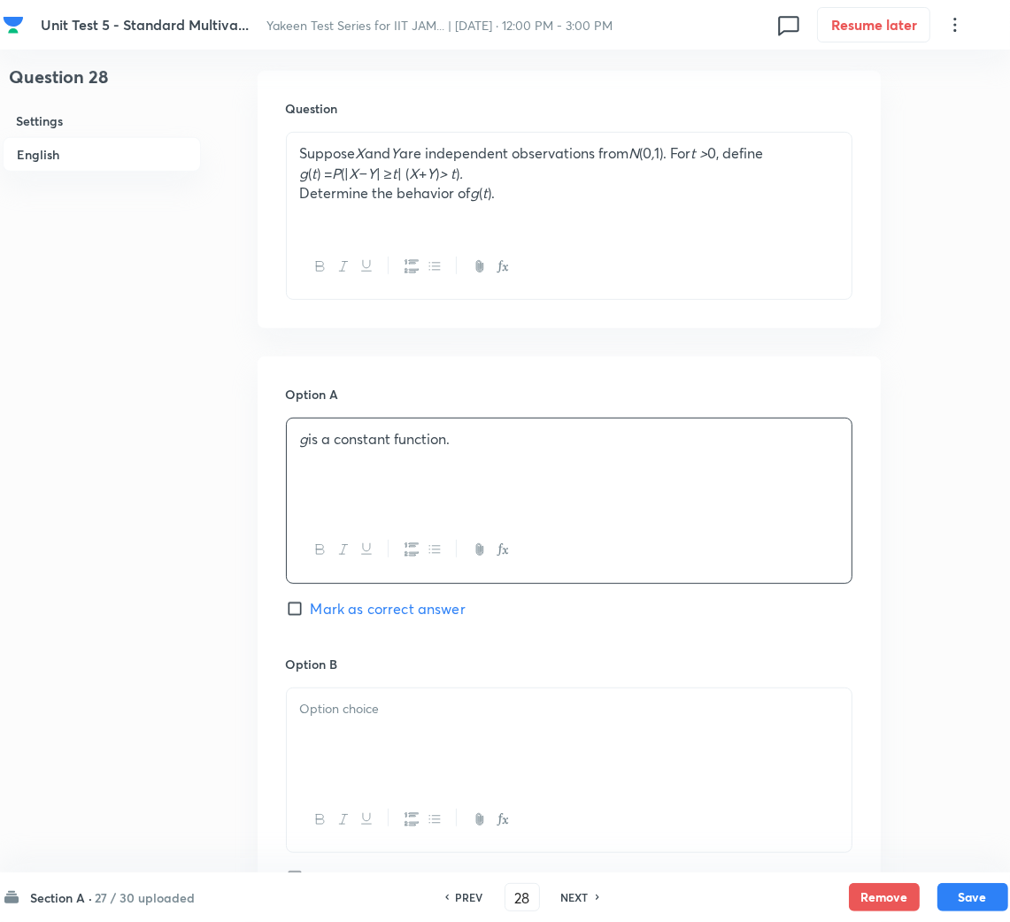
scroll to position [663, 0]
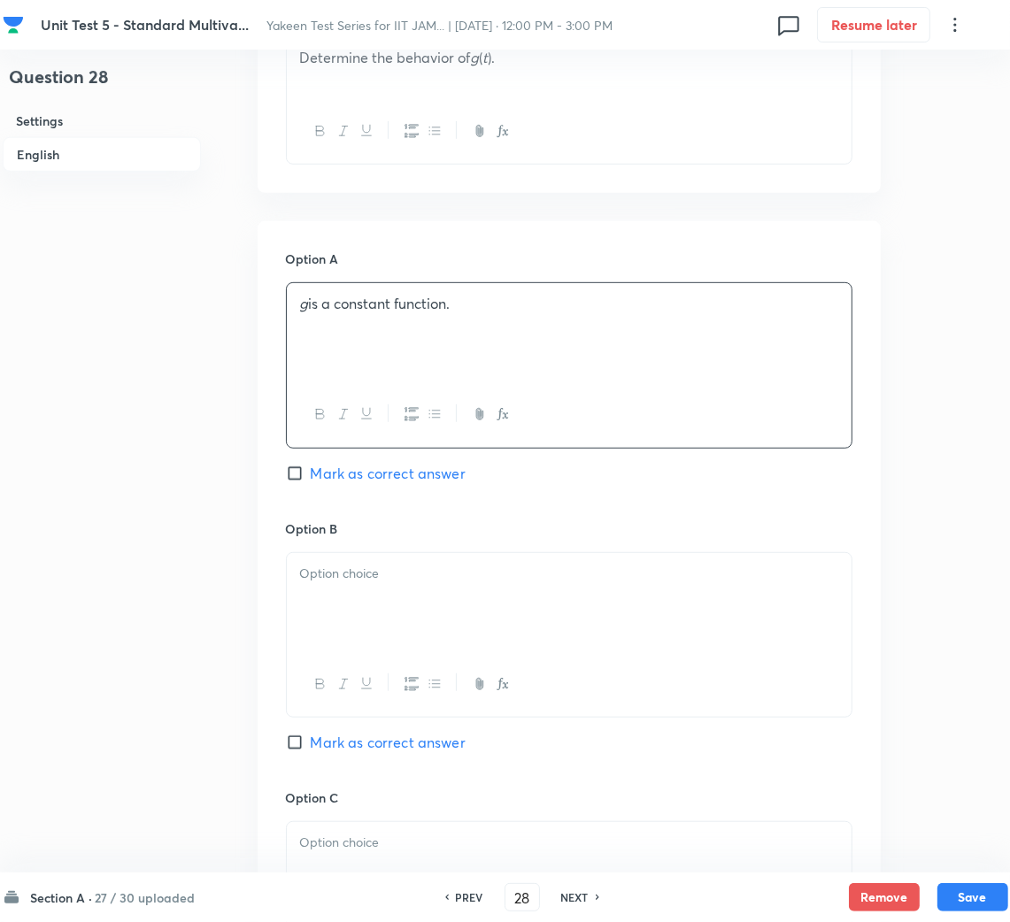
click at [352, 586] on div at bounding box center [569, 602] width 565 height 99
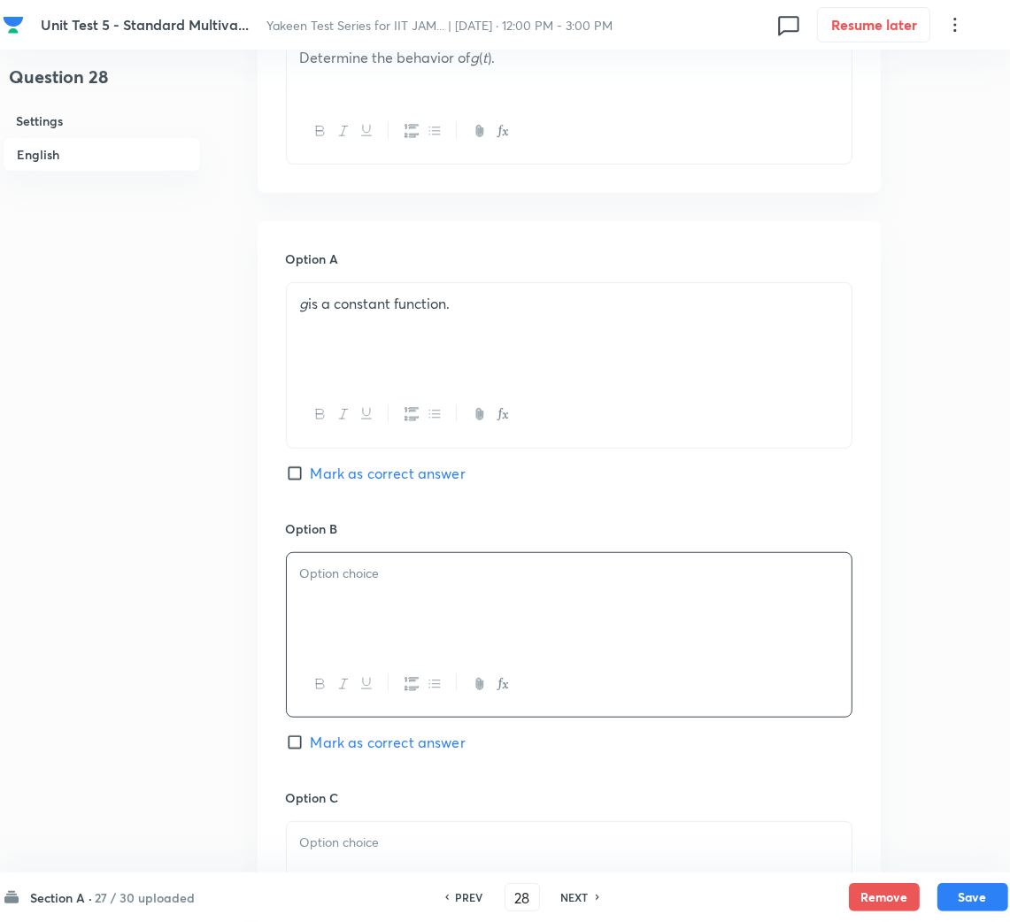
click at [311, 591] on div at bounding box center [569, 602] width 565 height 99
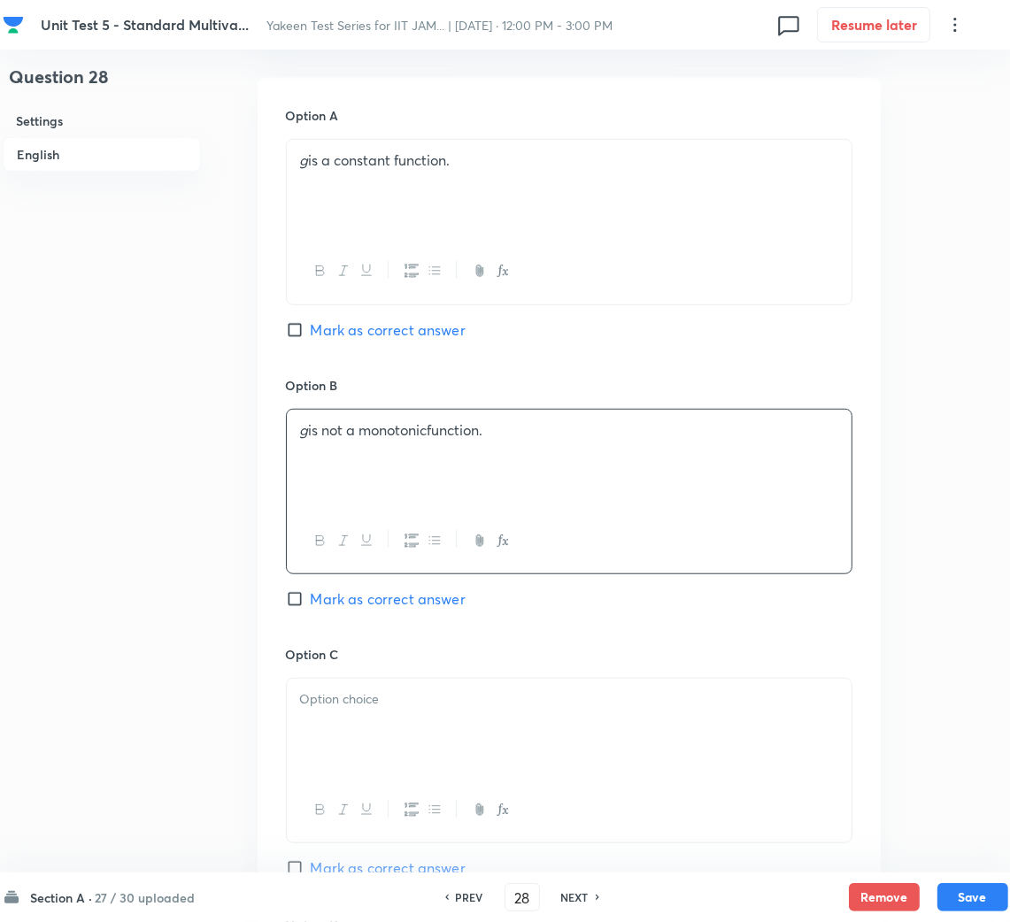
scroll to position [1062, 0]
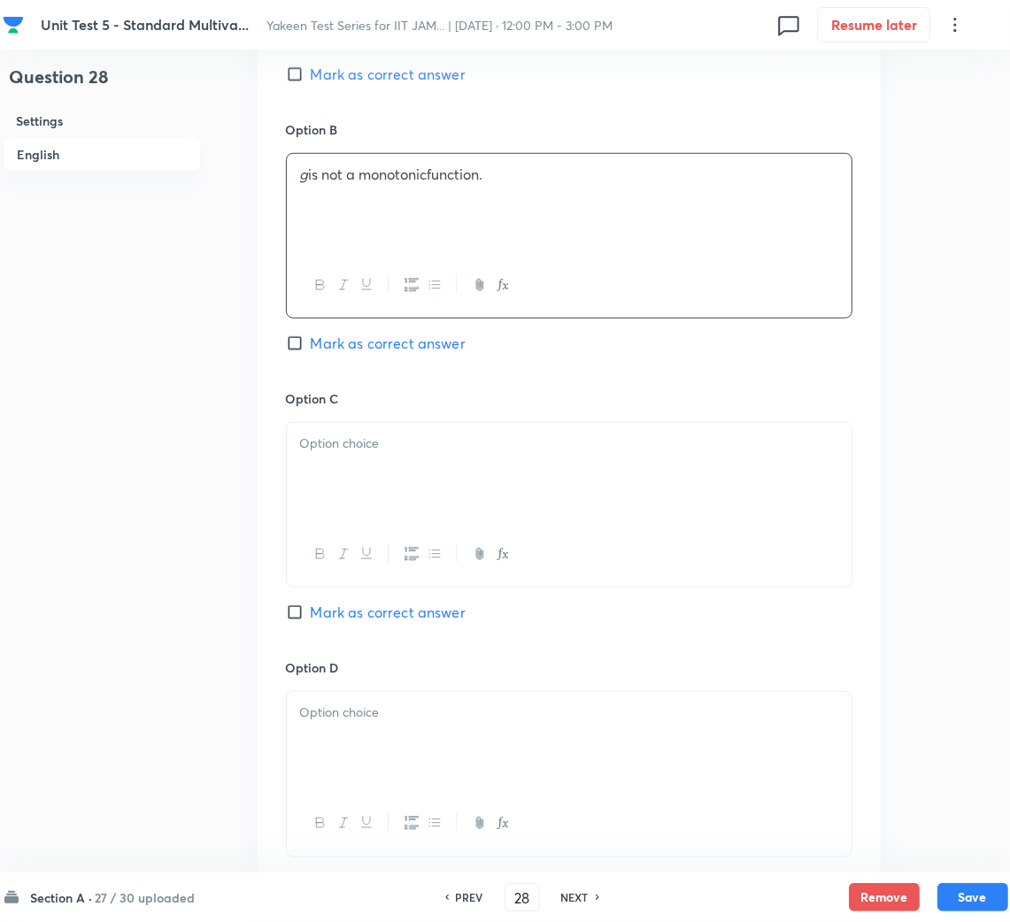
drag, startPoint x: 353, startPoint y: 472, endPoint x: 33, endPoint y: 472, distance: 320.3
click at [352, 471] on div at bounding box center [569, 472] width 565 height 99
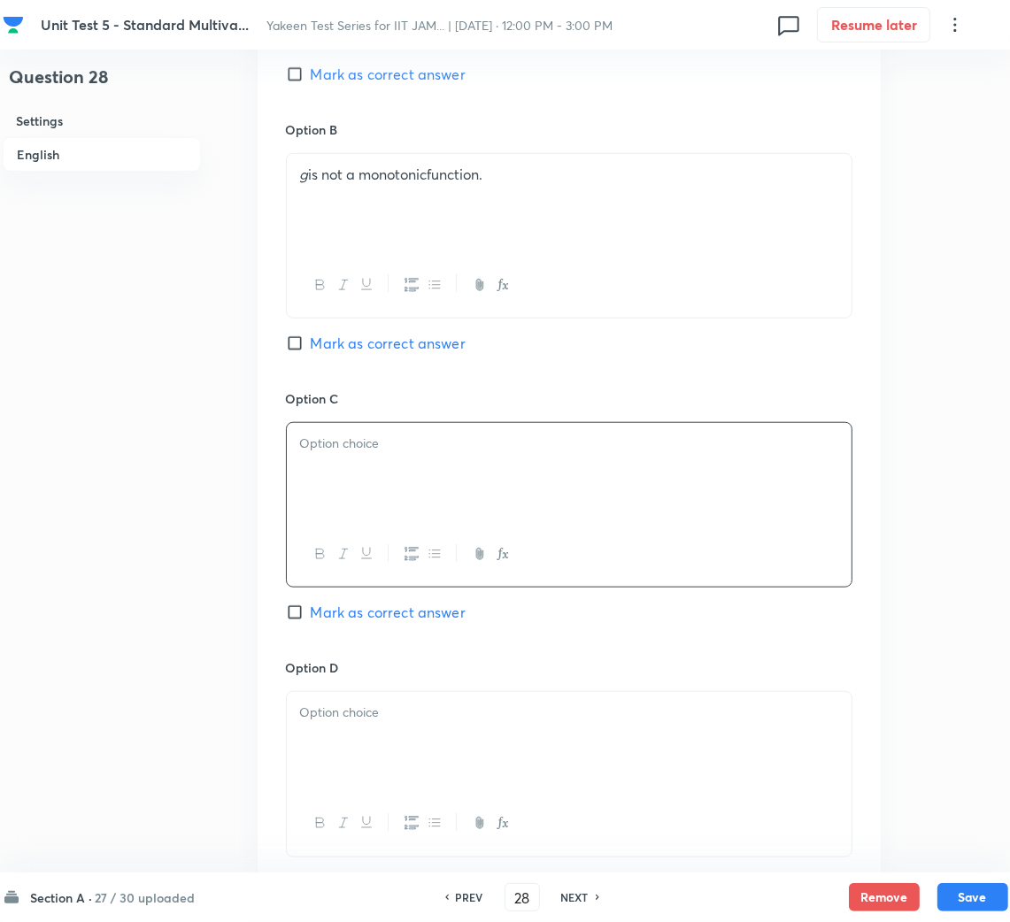
click at [352, 454] on p at bounding box center [569, 444] width 538 height 20
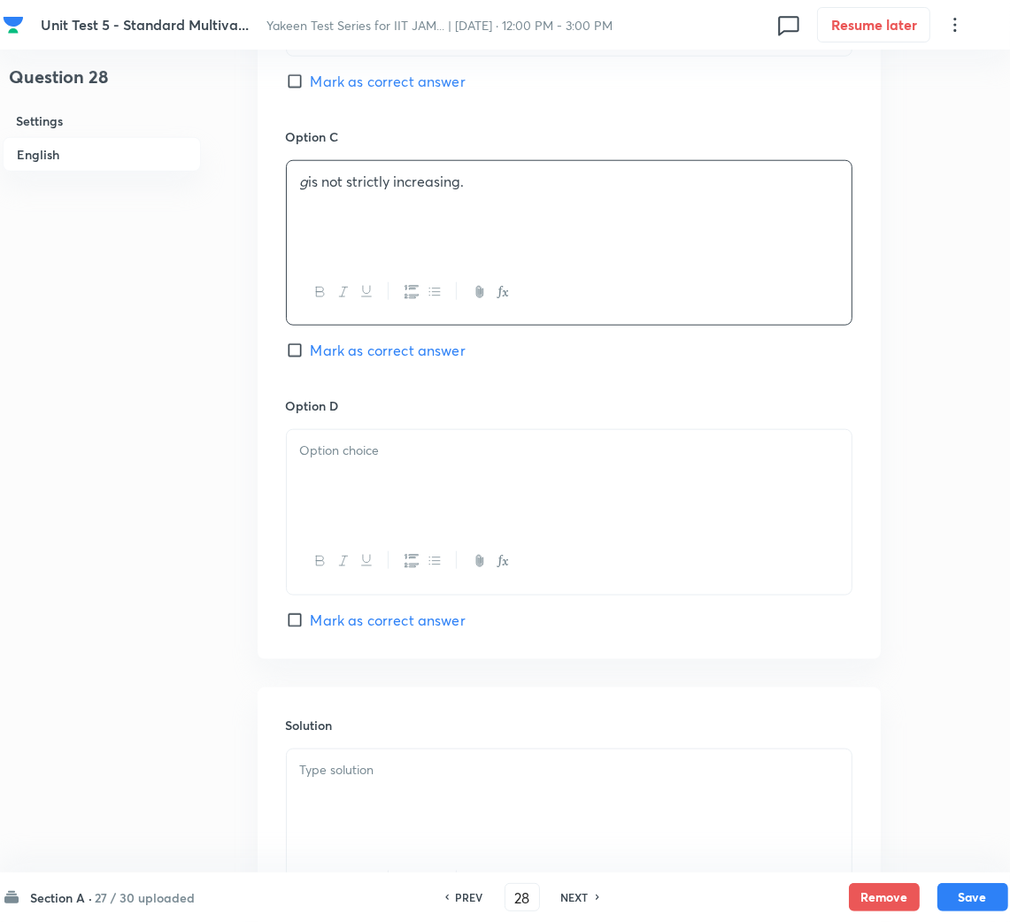
scroll to position [1326, 0]
drag, startPoint x: 349, startPoint y: 498, endPoint x: 338, endPoint y: 495, distance: 10.9
click at [347, 496] on div at bounding box center [569, 476] width 565 height 99
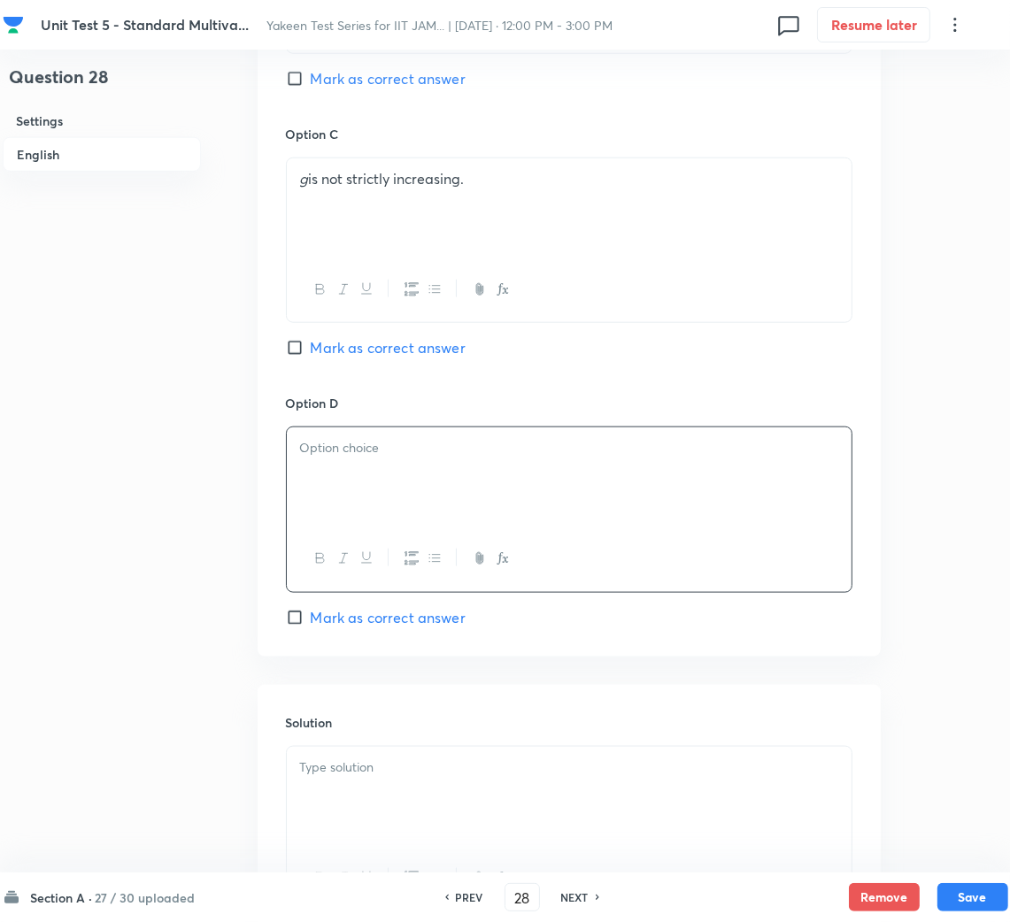
click at [354, 481] on div at bounding box center [569, 476] width 565 height 99
click at [370, 454] on p "g is strictlydecreasing." at bounding box center [569, 448] width 538 height 20
click at [328, 612] on span "Mark as correct answer" at bounding box center [388, 617] width 155 height 21
click at [311, 612] on input "Mark as correct answer" at bounding box center [298, 618] width 25 height 18
checkbox input "true"
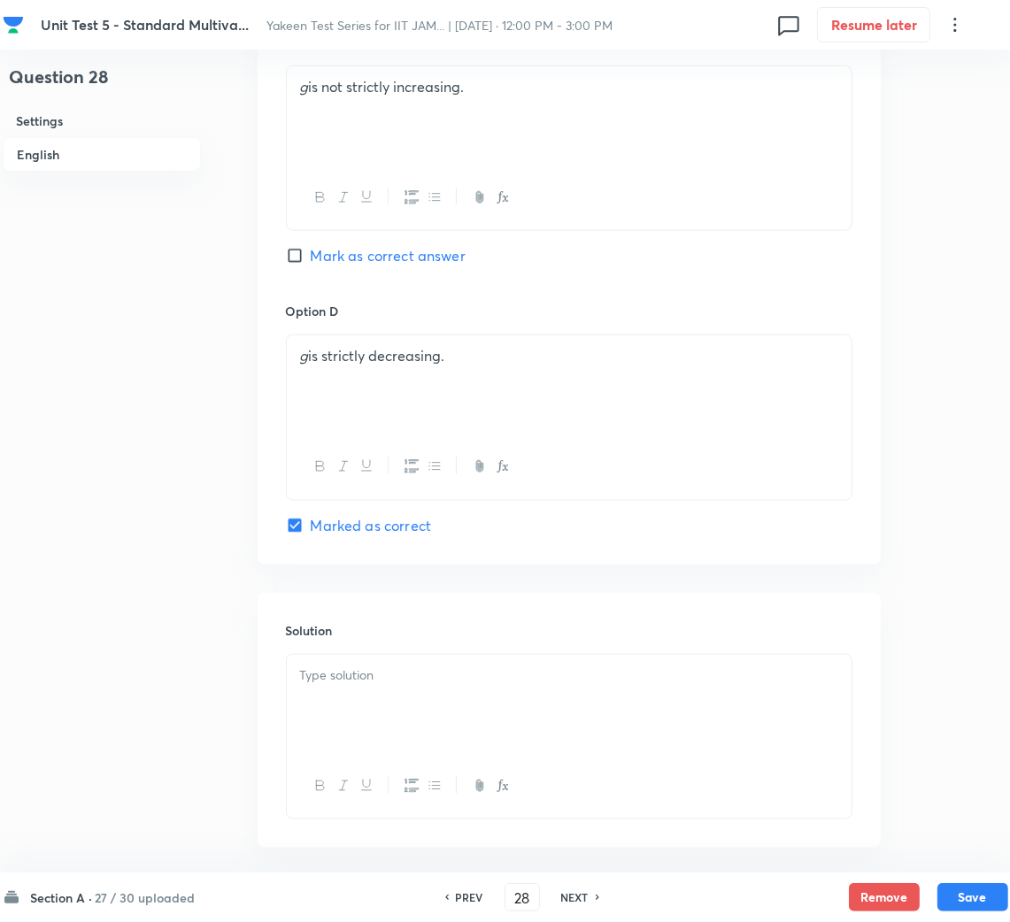
scroll to position [1503, 0]
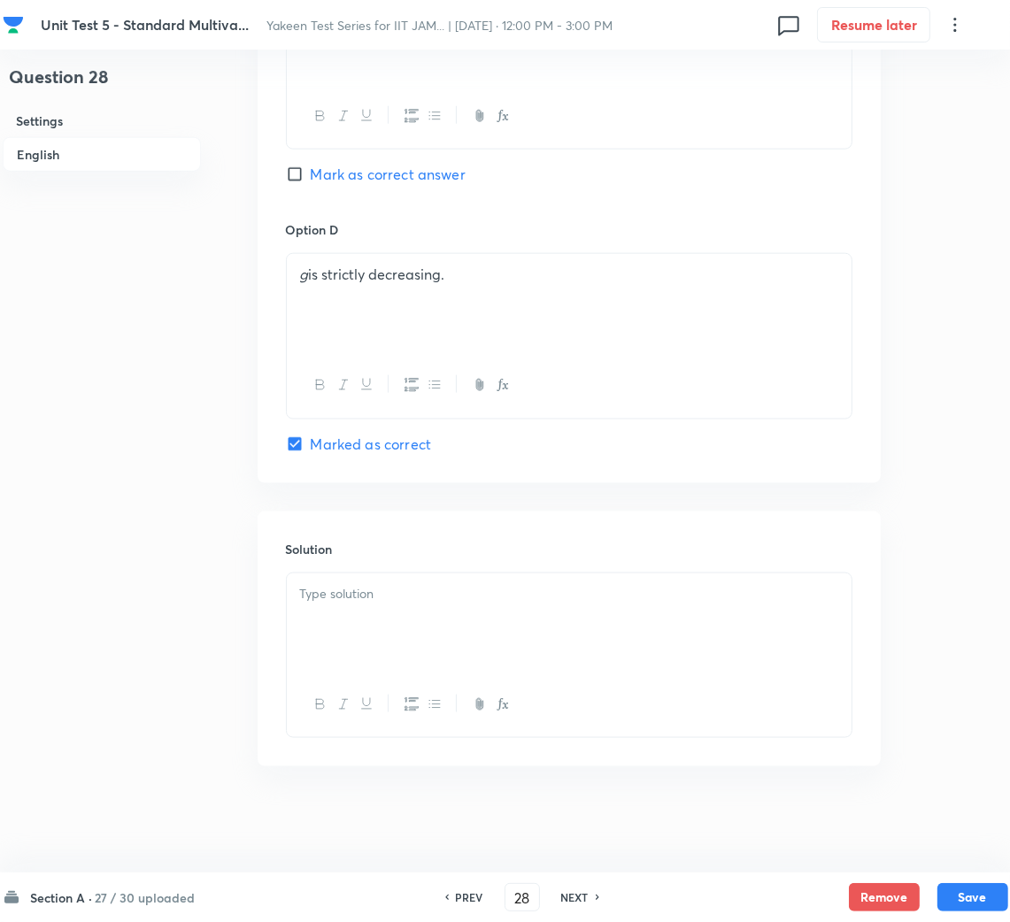
click at [348, 603] on p at bounding box center [569, 594] width 538 height 20
click at [387, 658] on div at bounding box center [569, 622] width 565 height 99
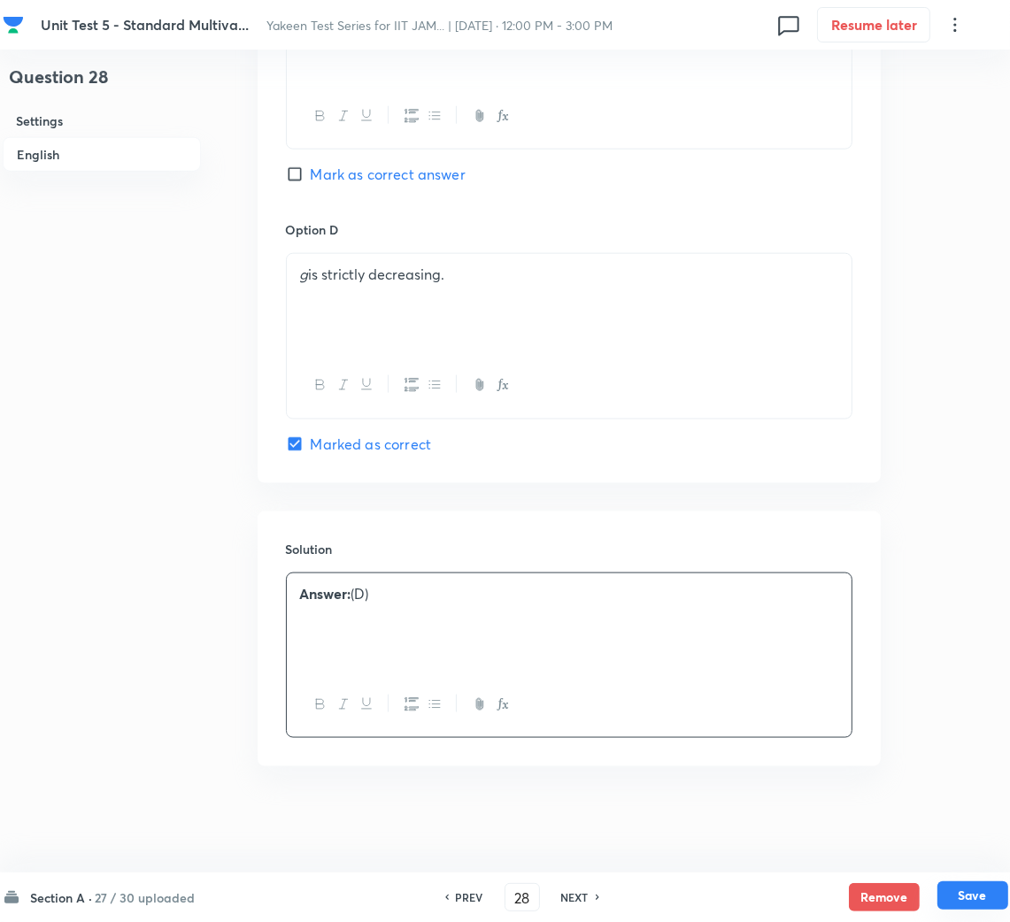
click at [984, 883] on button "Save" at bounding box center [972, 895] width 71 height 28
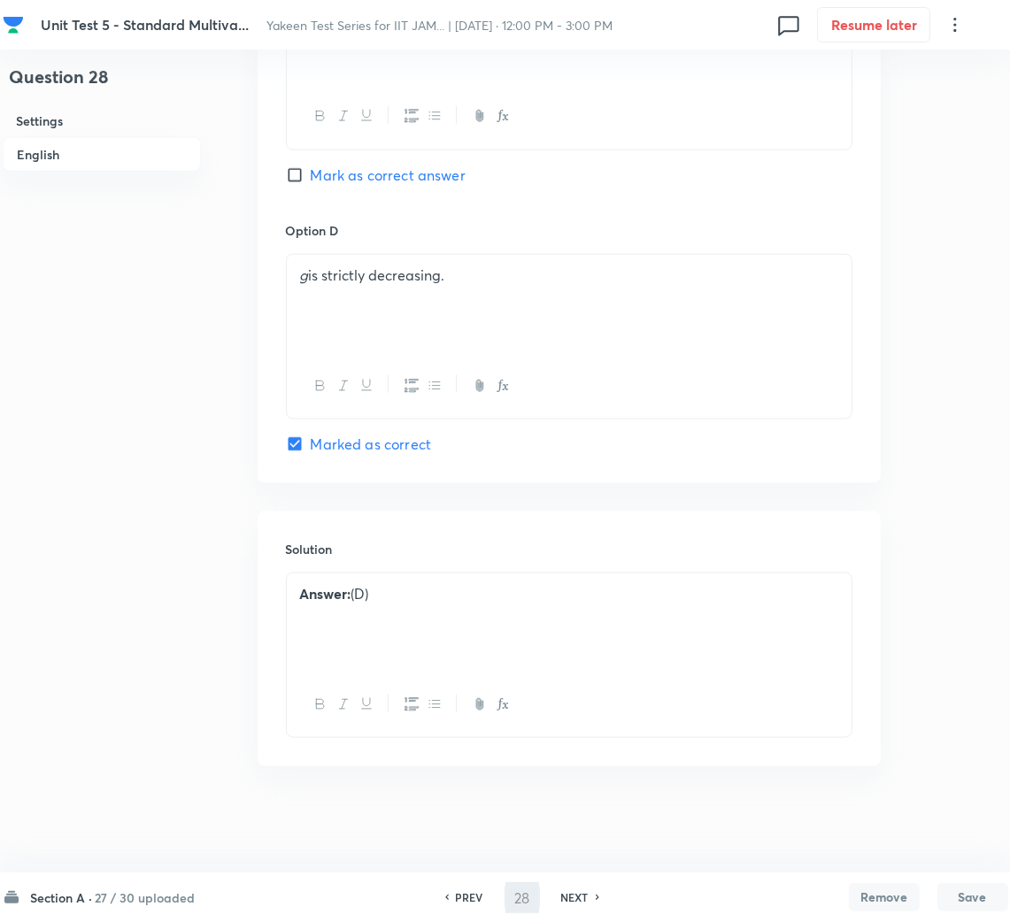
scroll to position [1501, 0]
type input "29"
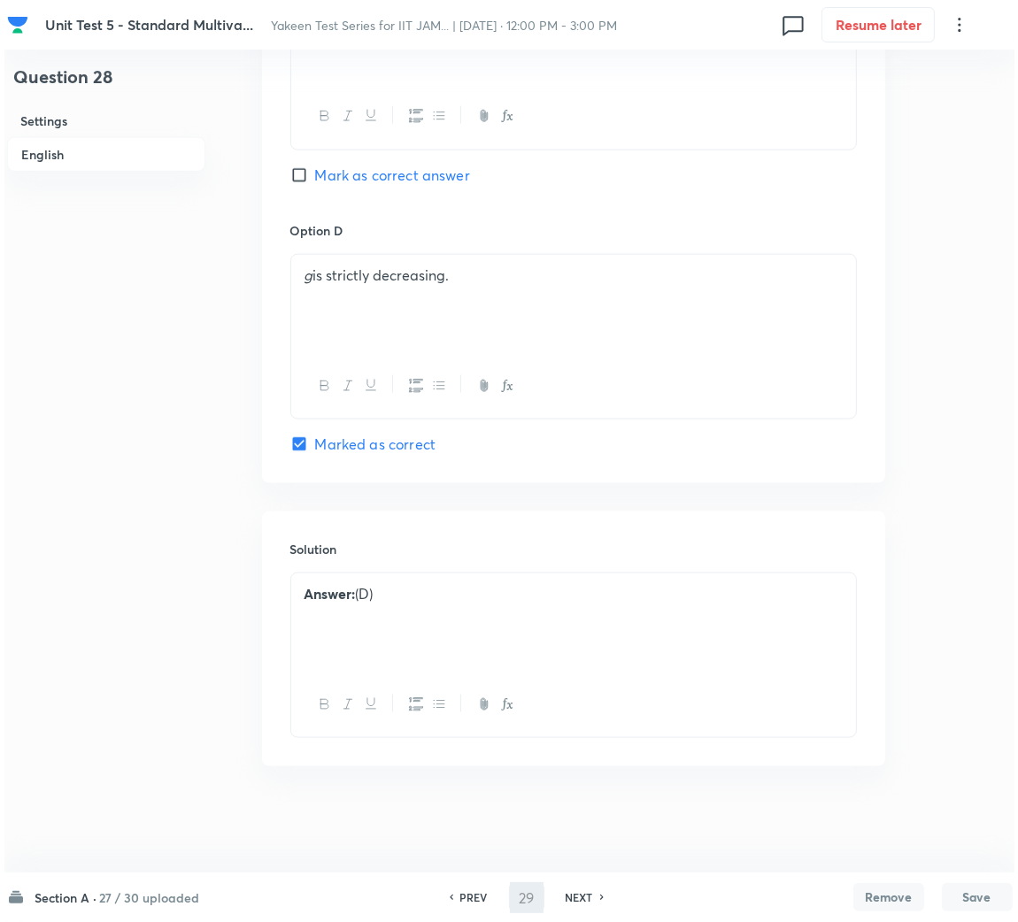
scroll to position [0, 0]
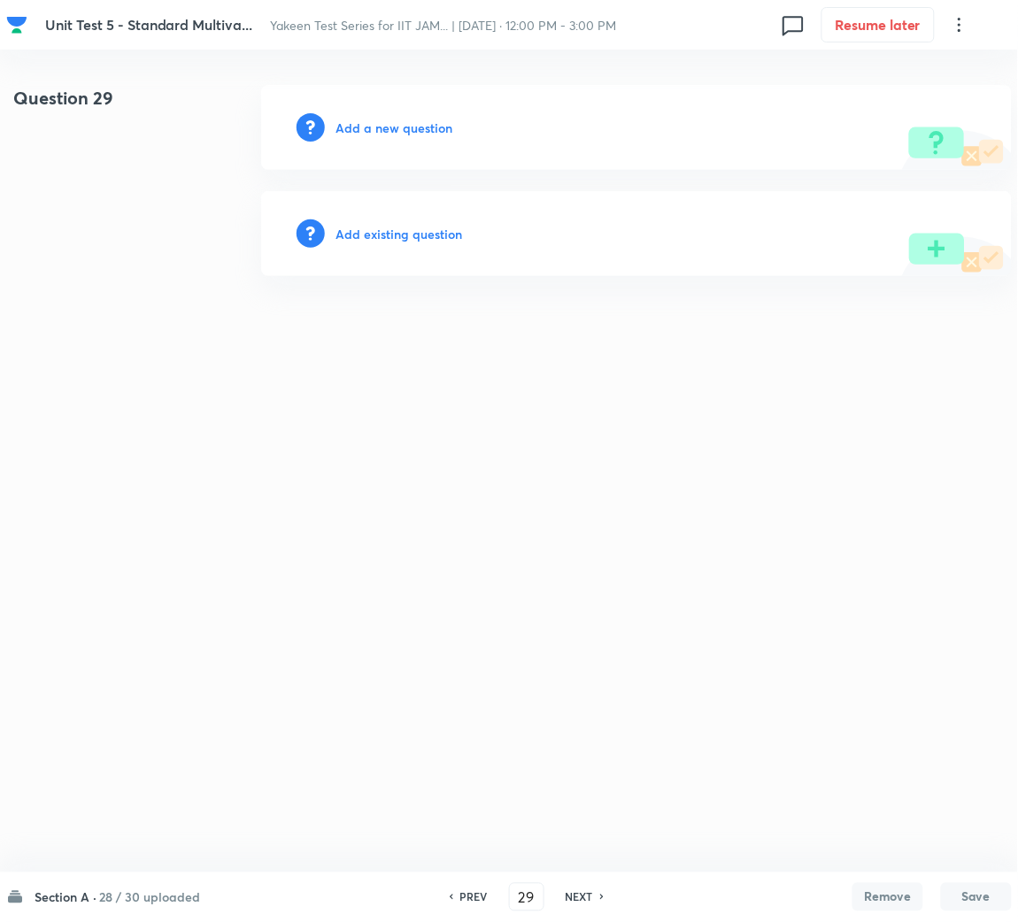
click at [397, 122] on h6 "Add a new question" at bounding box center [393, 128] width 117 height 19
click at [397, 122] on h6 "Choose a question type" at bounding box center [403, 128] width 136 height 19
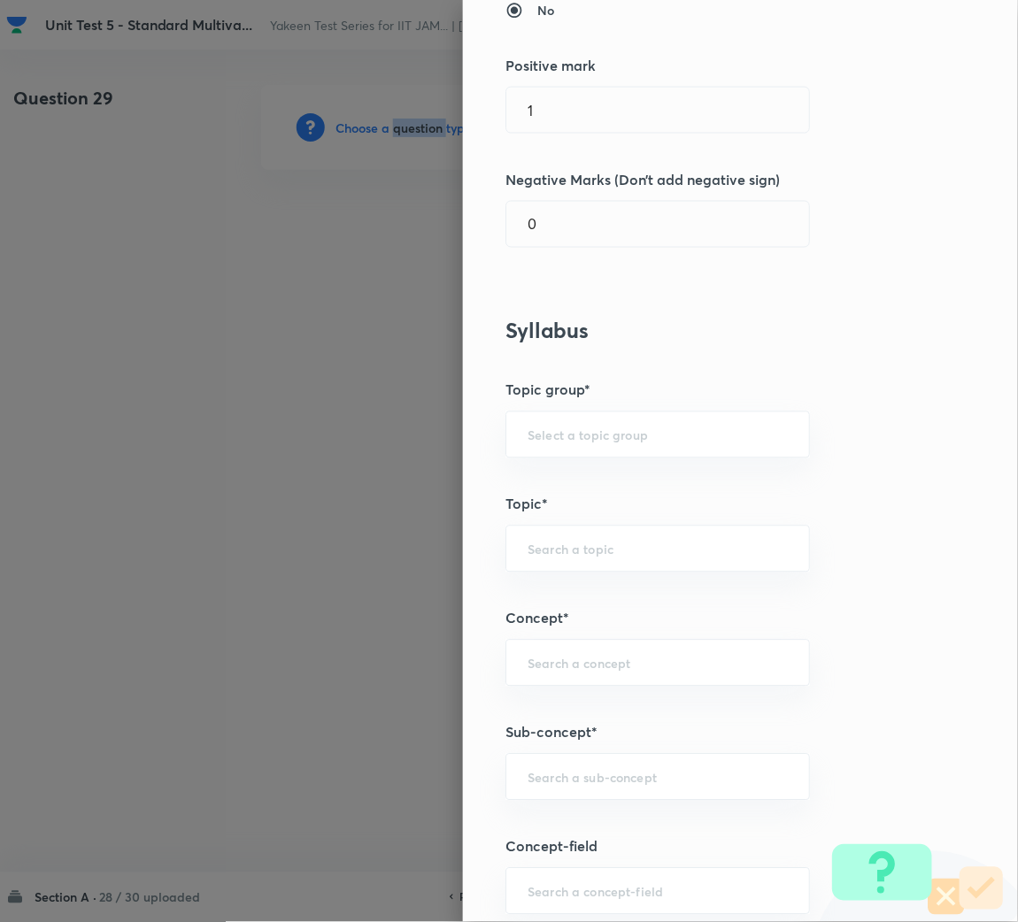
scroll to position [531, 0]
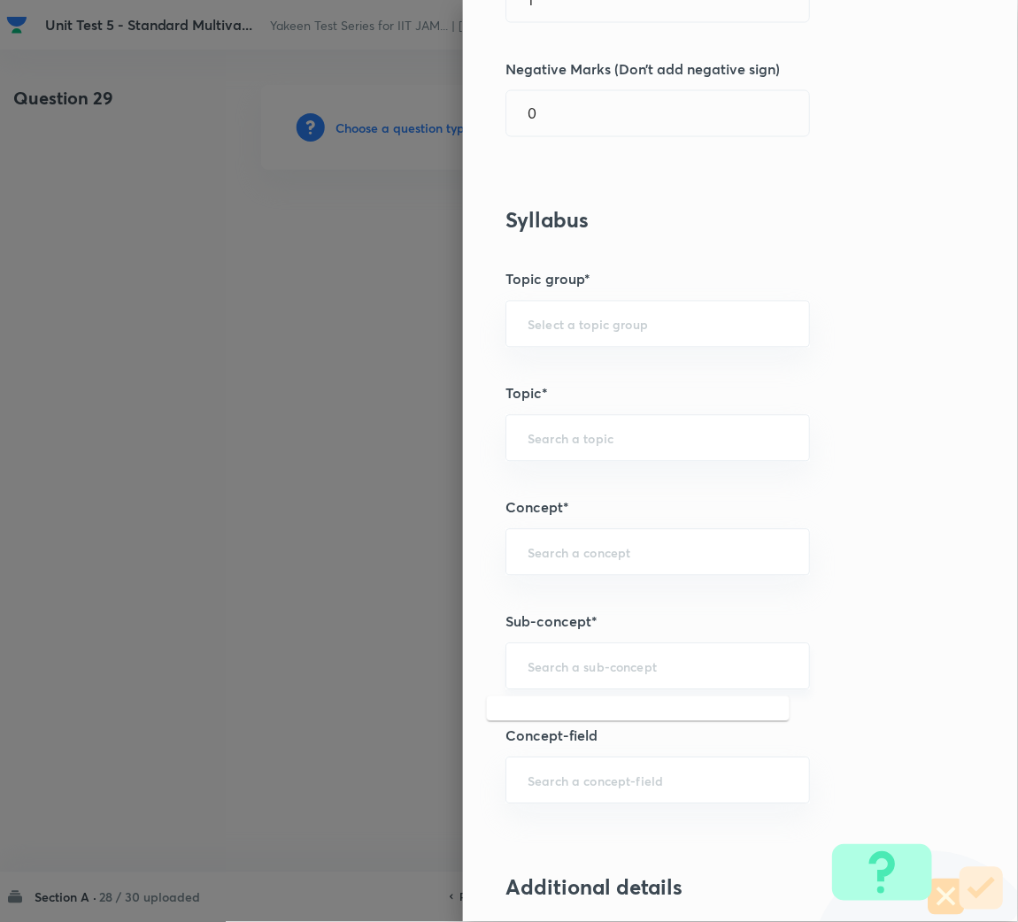
click at [539, 674] on input "text" at bounding box center [657, 666] width 260 height 17
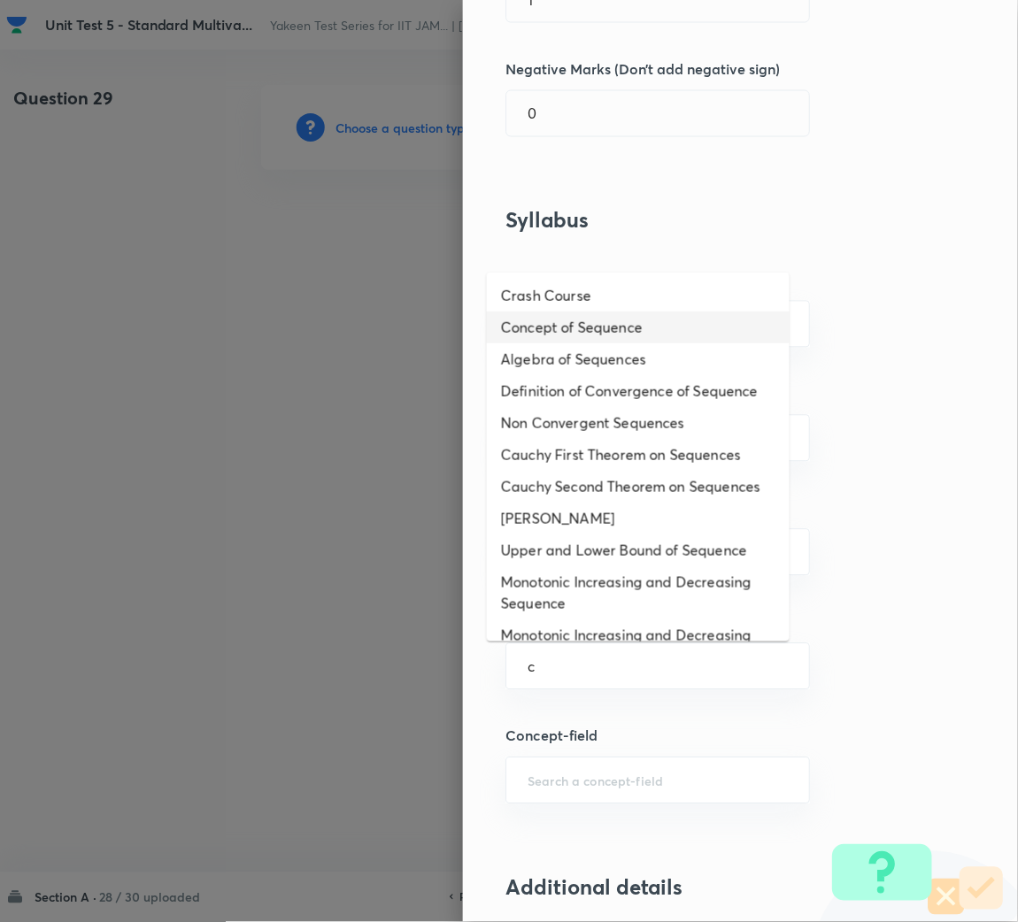
click at [602, 322] on li "Concept of Sequence" at bounding box center [638, 327] width 303 height 32
type input "Concept of Sequence"
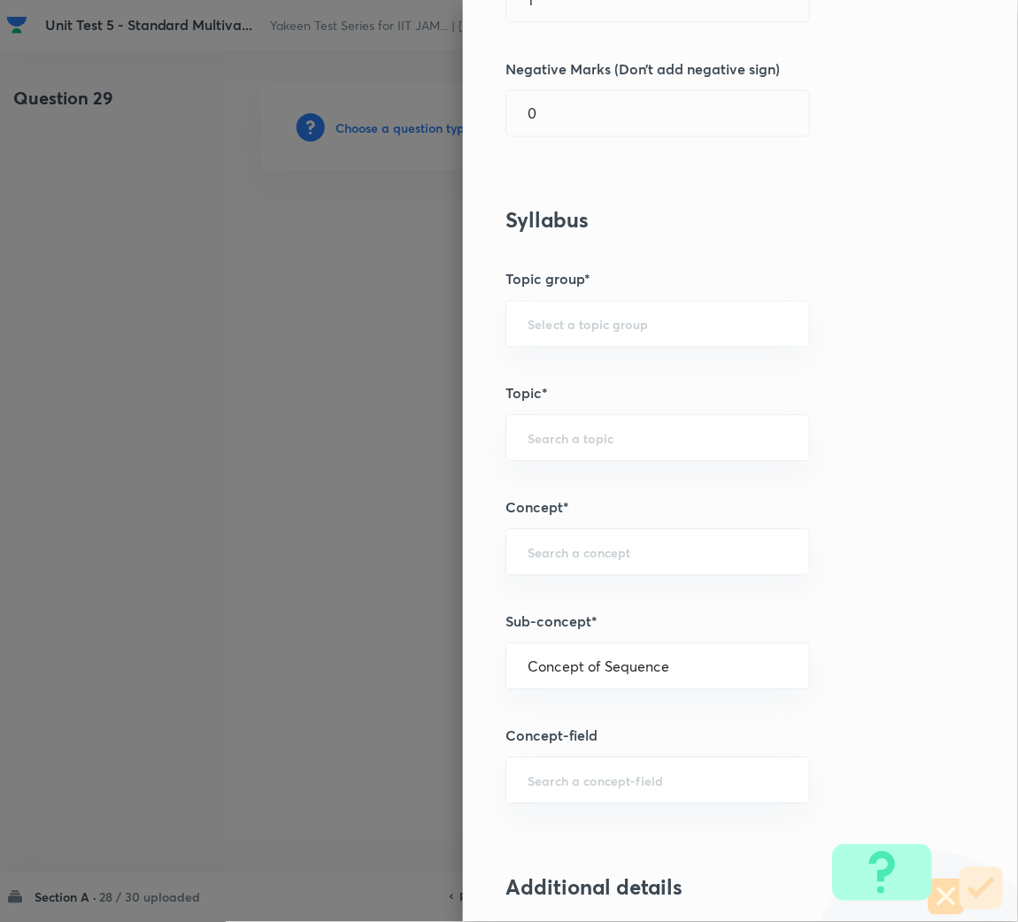
type input "Mathematics"
type input "Sequences & Series-Real Nos."
type input "Sequence of Real Numbers"
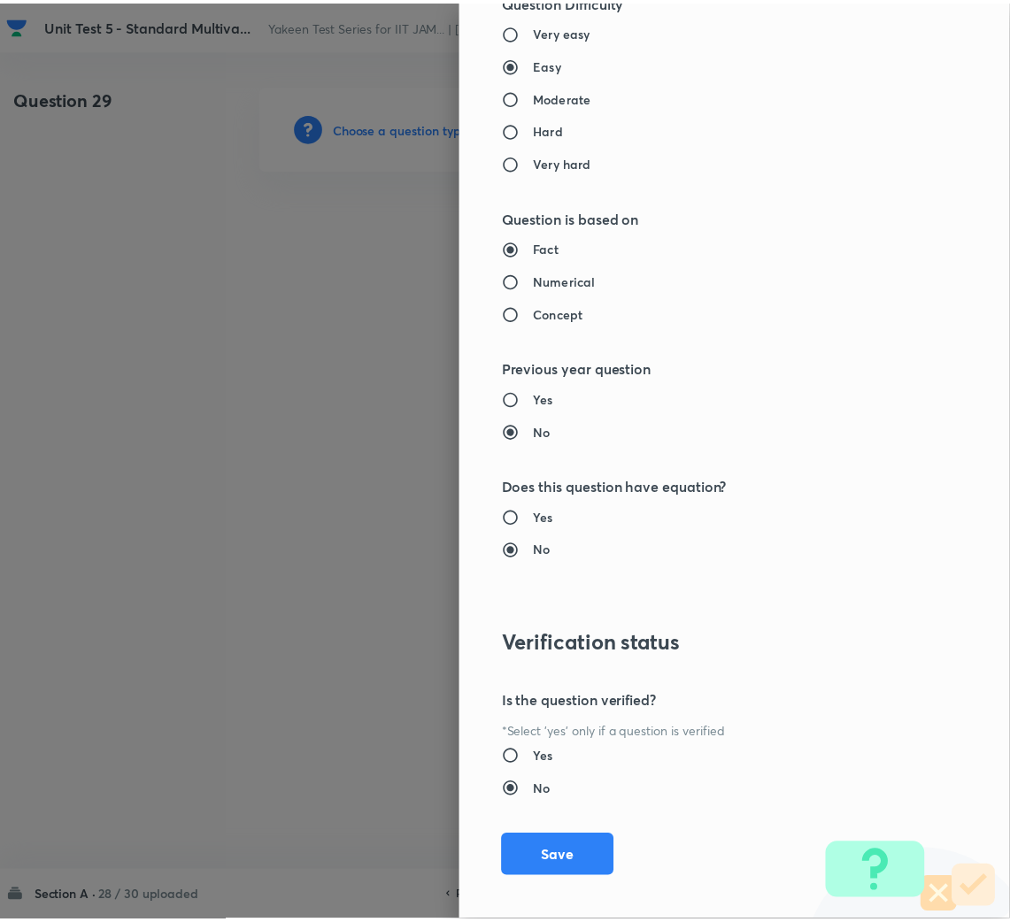
scroll to position [1491, 0]
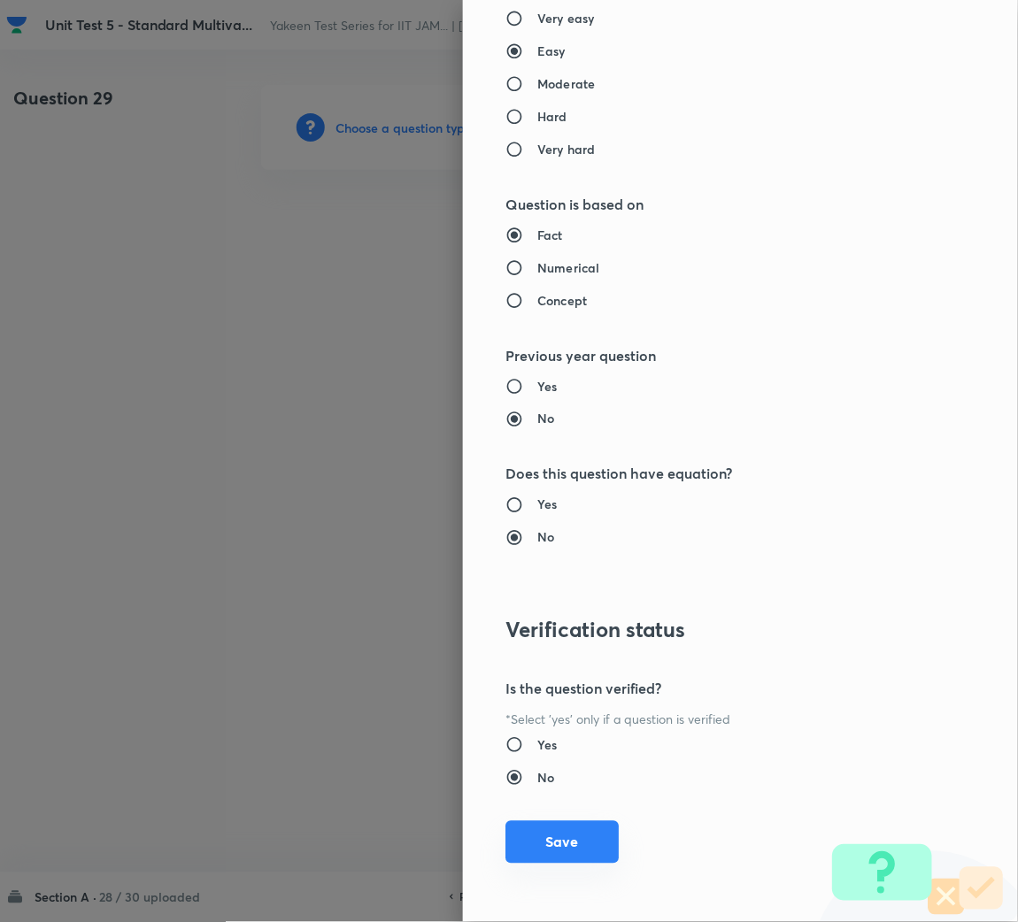
click at [533, 844] on button "Save" at bounding box center [561, 842] width 113 height 42
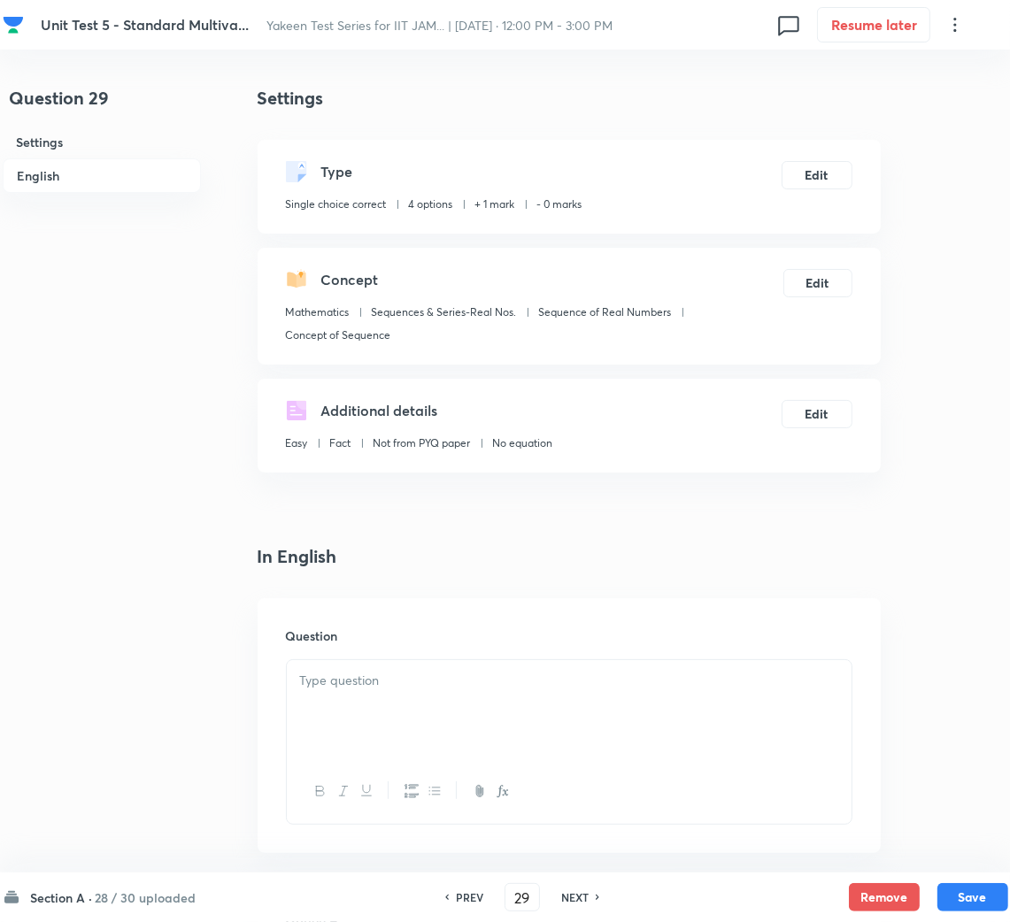
click at [418, 708] on div at bounding box center [569, 709] width 565 height 99
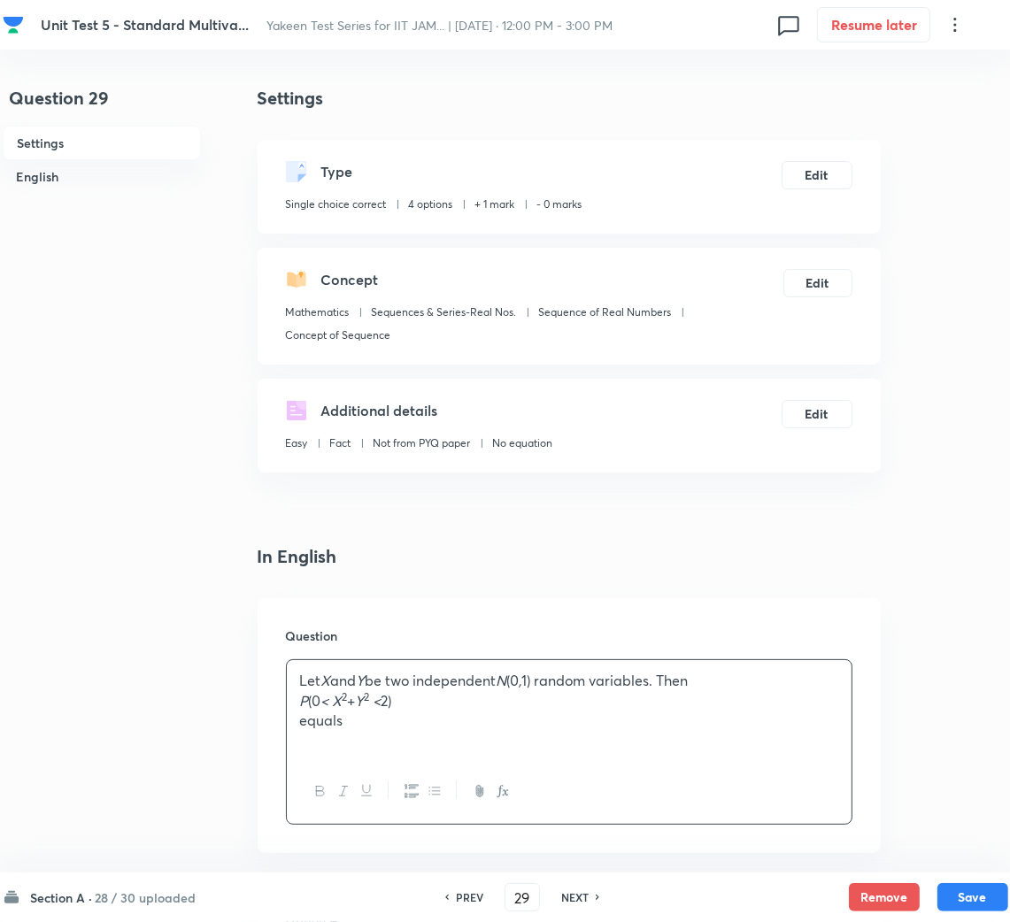
scroll to position [265, 0]
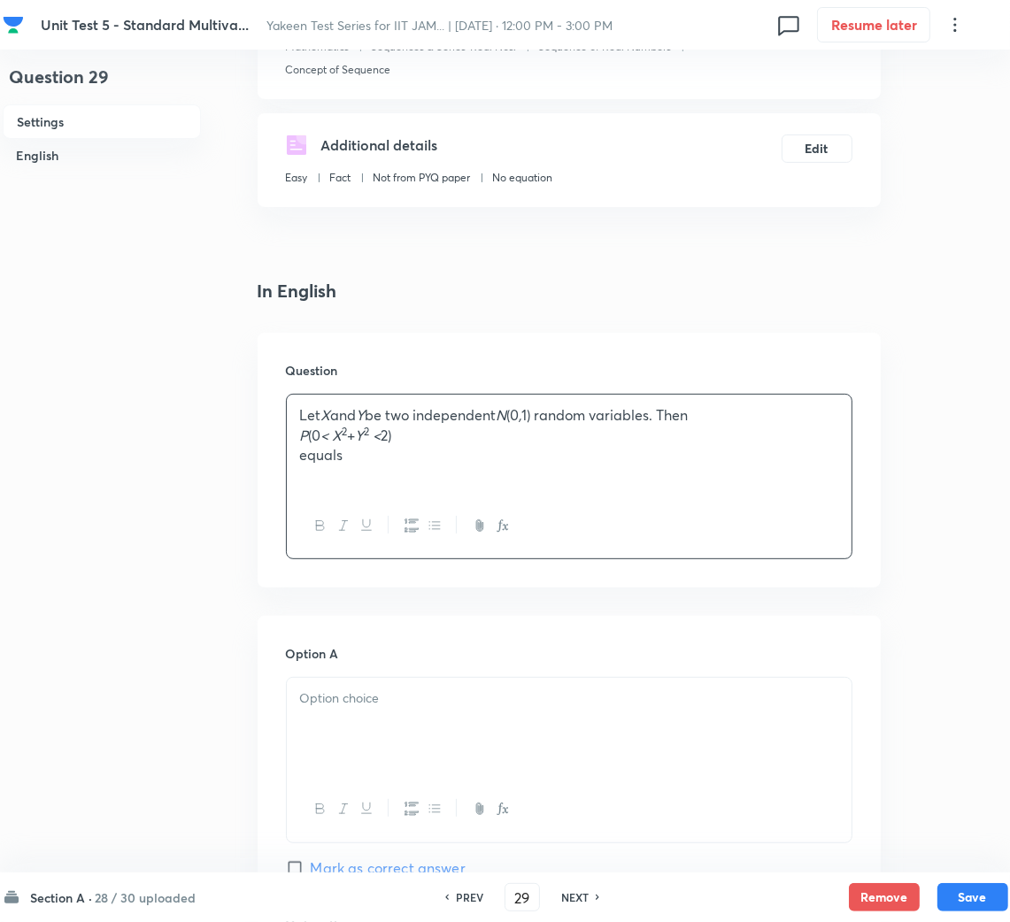
drag, startPoint x: 401, startPoint y: 764, endPoint x: 35, endPoint y: 682, distance: 375.3
click at [399, 763] on div at bounding box center [569, 727] width 565 height 99
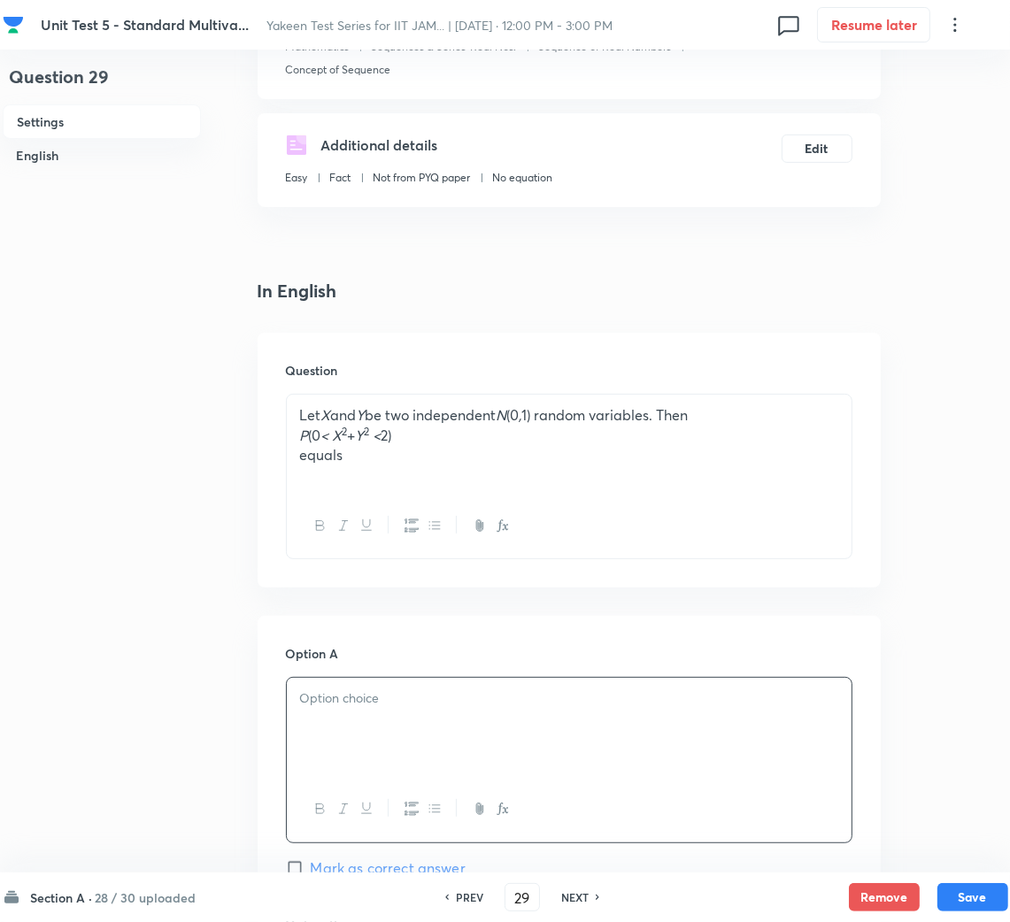
click at [342, 704] on p at bounding box center [569, 698] width 538 height 20
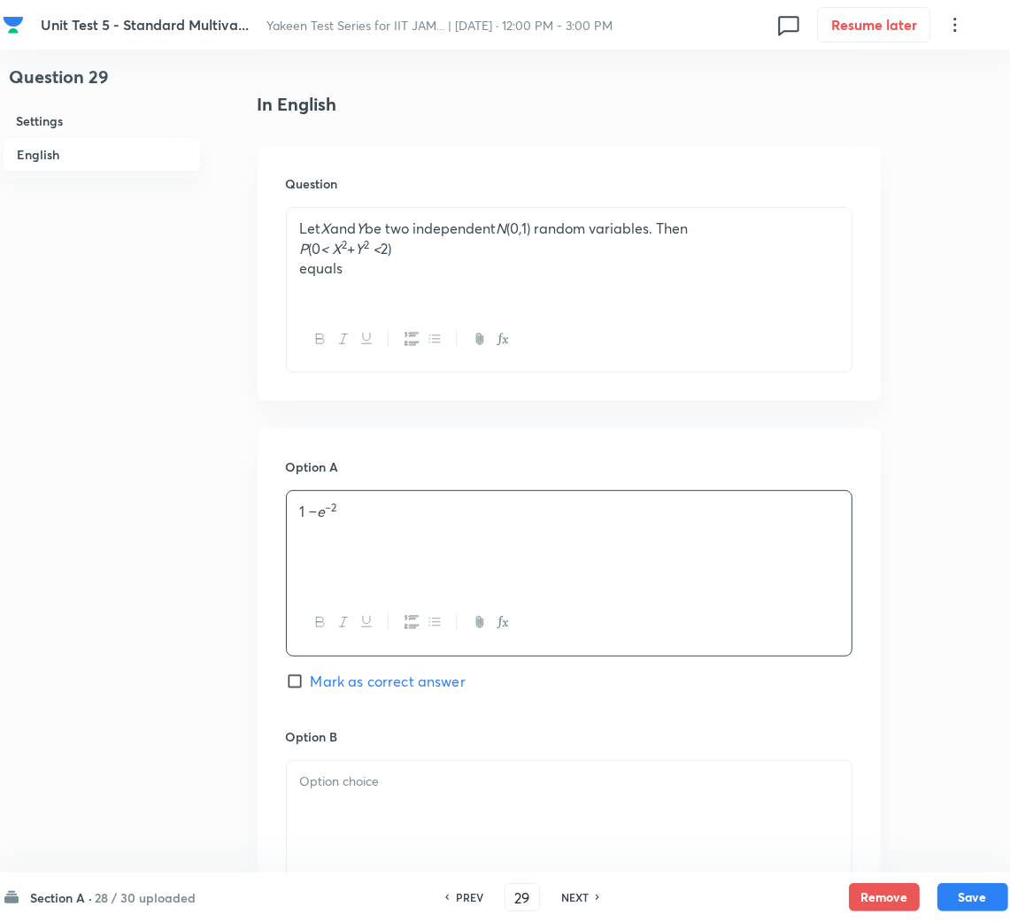
scroll to position [663, 0]
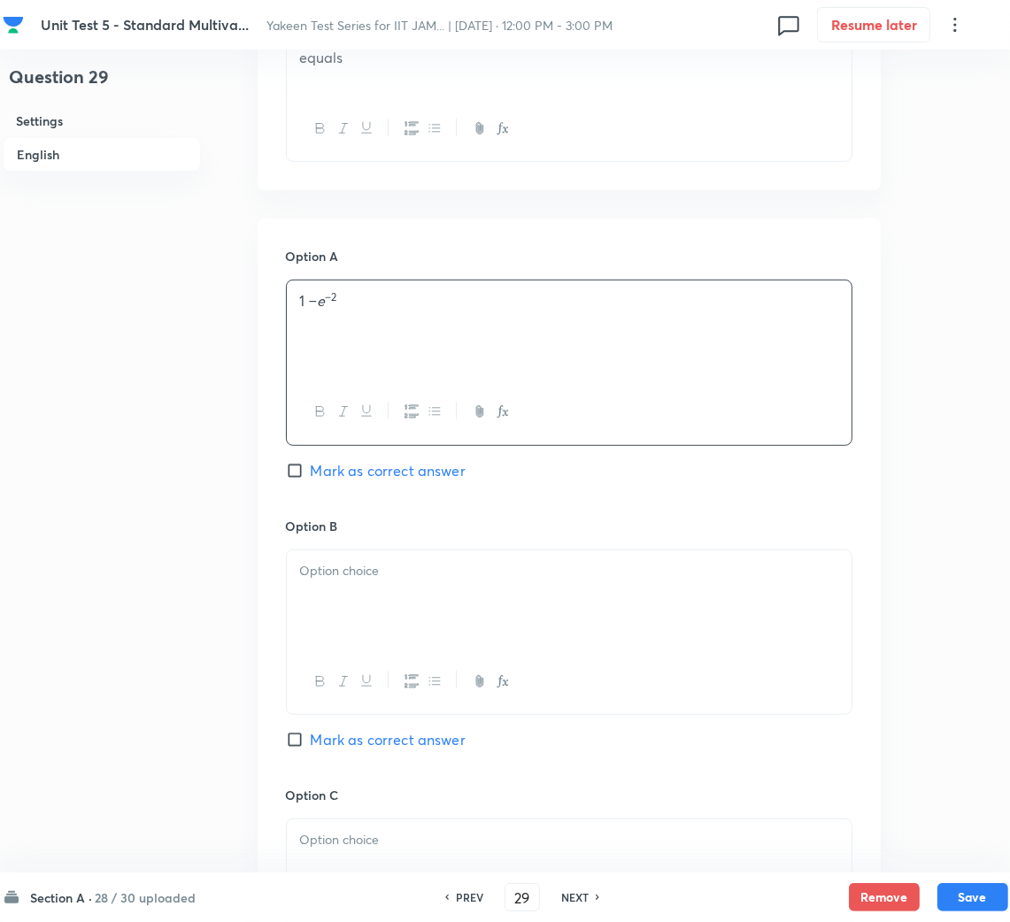
drag, startPoint x: 344, startPoint y: 598, endPoint x: 128, endPoint y: 568, distance: 218.0
click at [303, 593] on div at bounding box center [569, 599] width 565 height 99
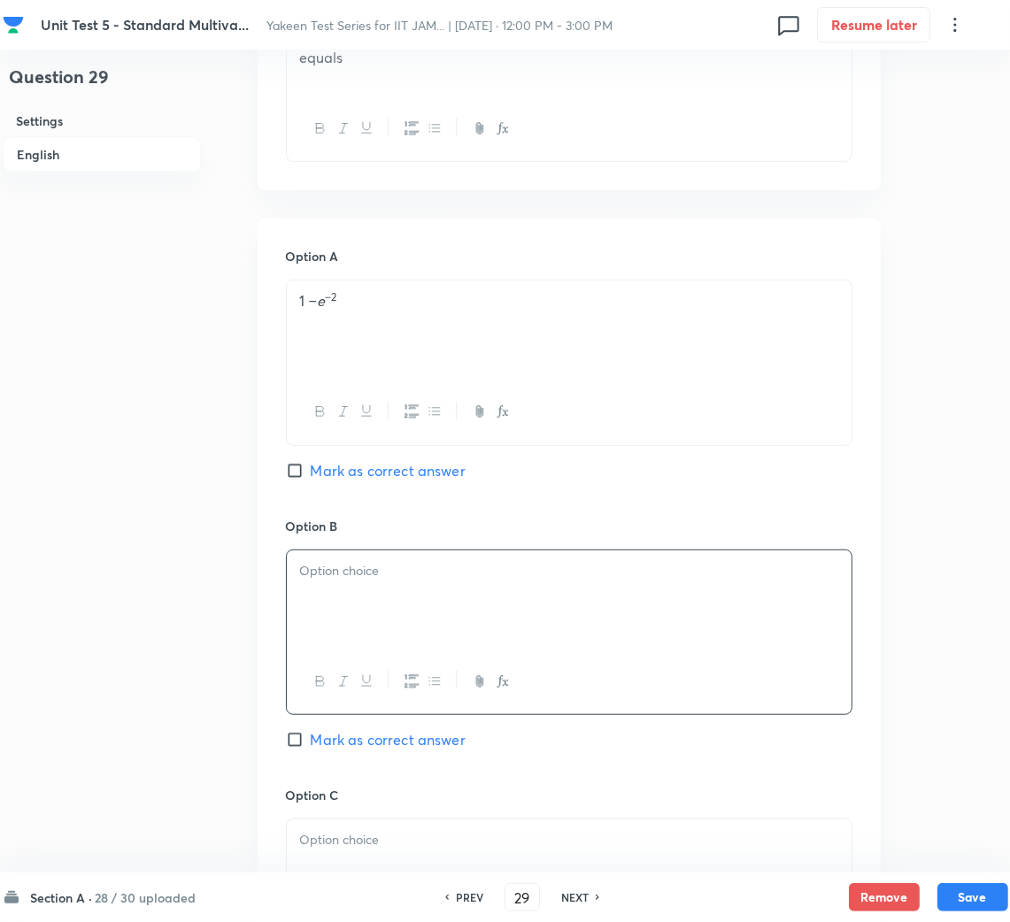
click at [326, 577] on p at bounding box center [569, 571] width 538 height 20
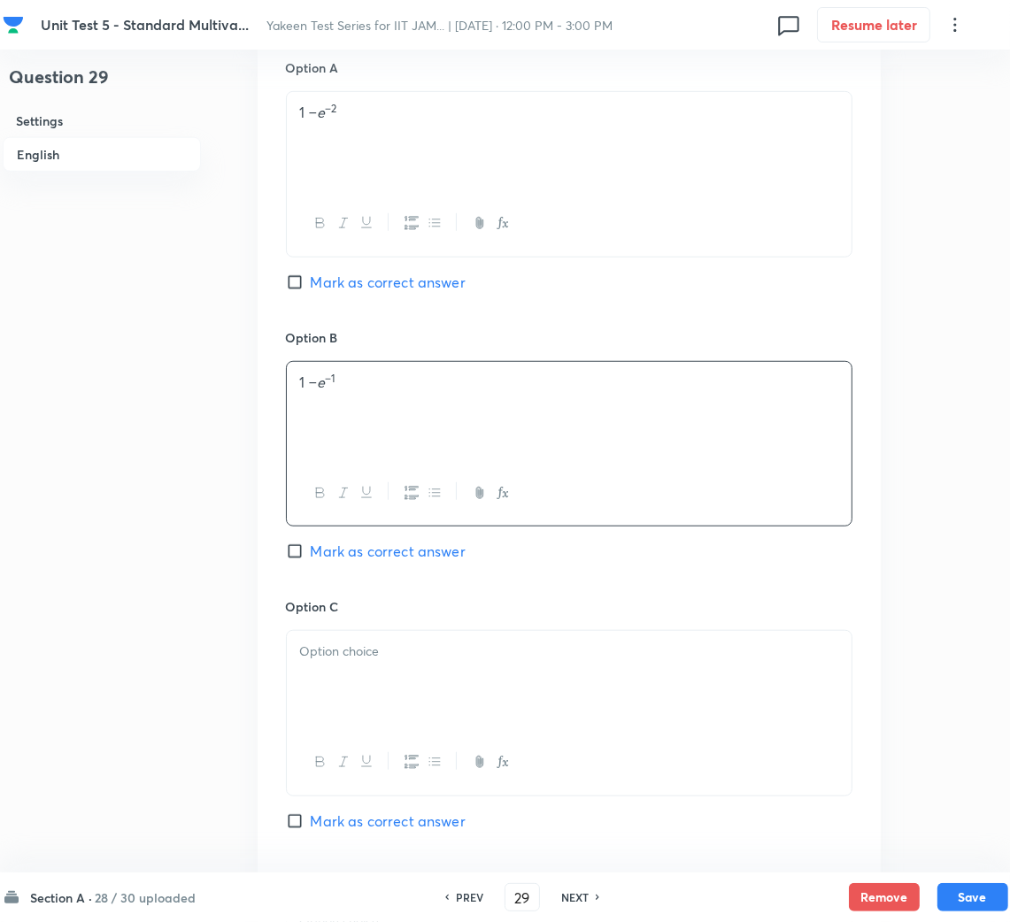
scroll to position [929, 0]
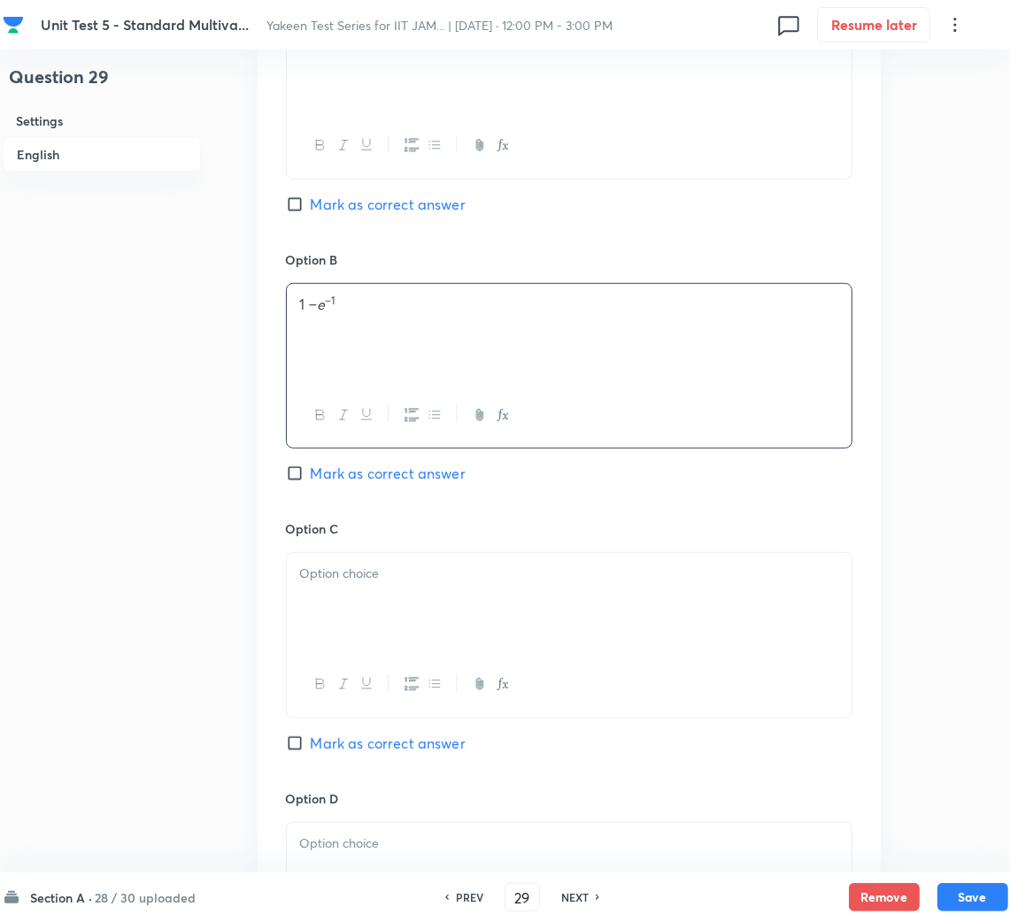
drag, startPoint x: 348, startPoint y: 631, endPoint x: 51, endPoint y: 631, distance: 296.4
click at [342, 631] on div at bounding box center [569, 602] width 565 height 99
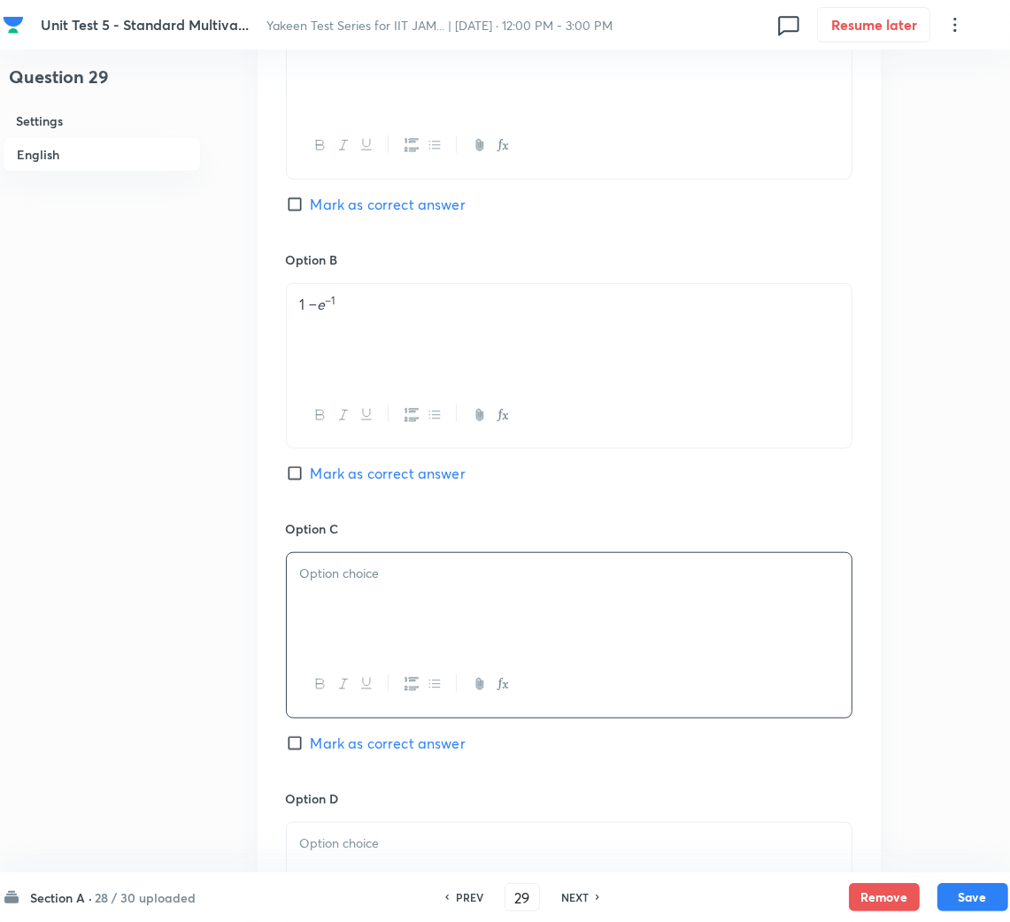
click at [320, 607] on div at bounding box center [569, 602] width 565 height 99
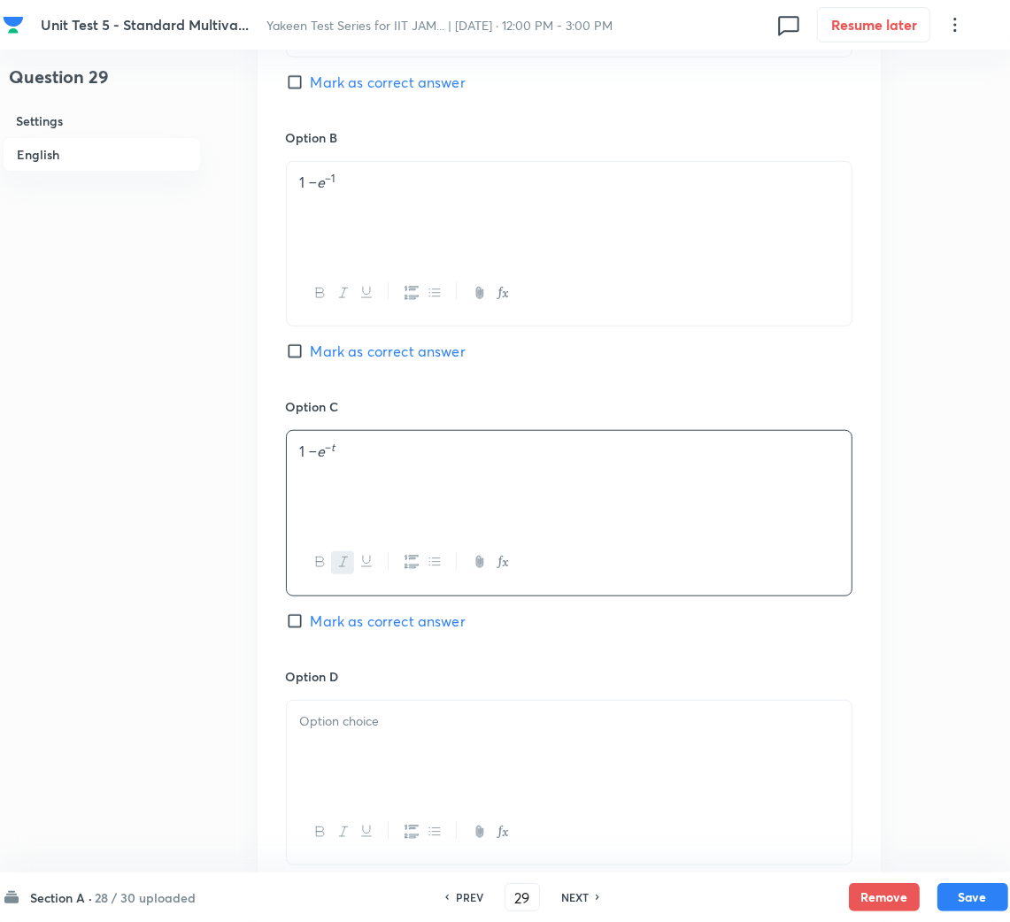
scroll to position [1194, 0]
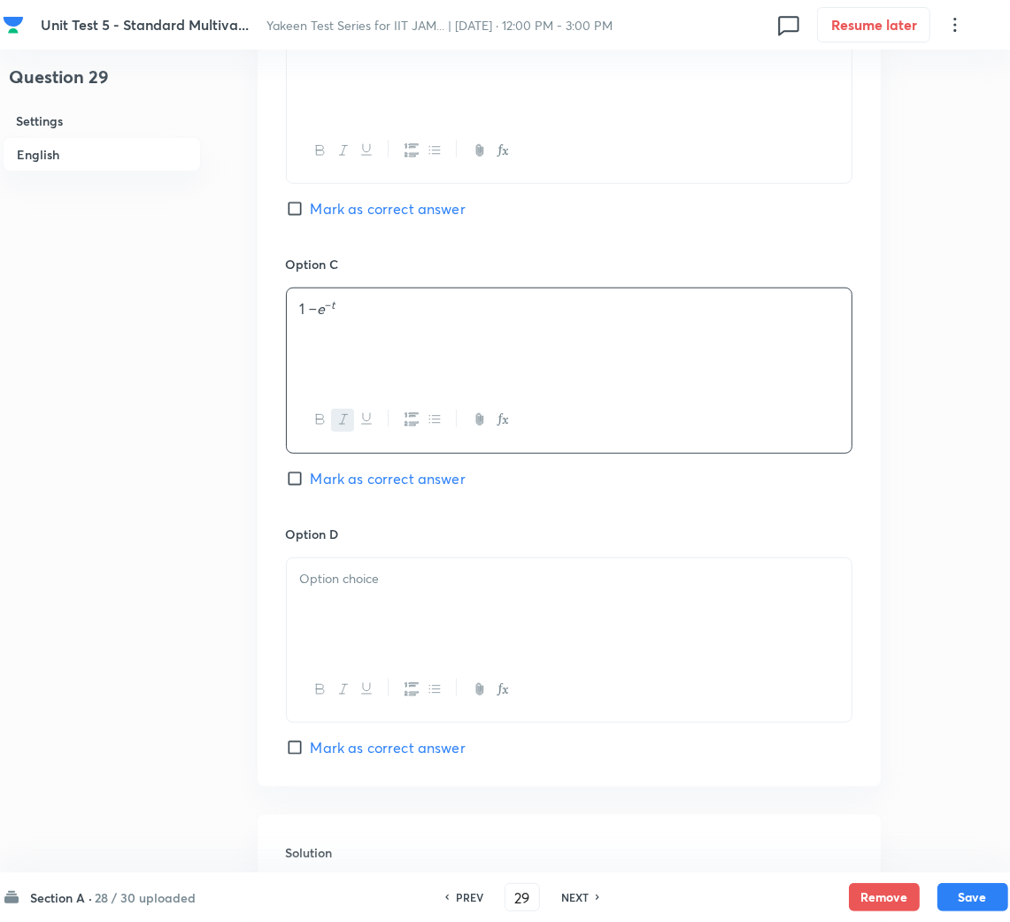
click at [370, 609] on div at bounding box center [569, 607] width 565 height 99
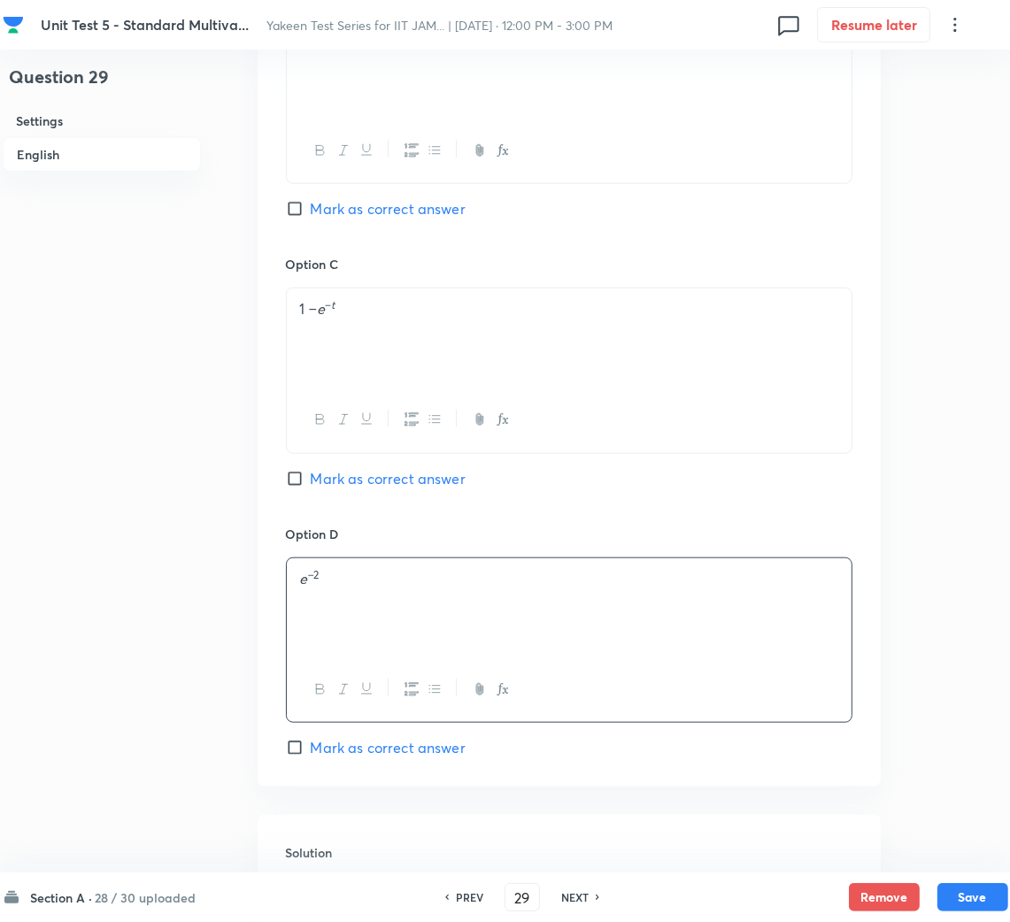
click at [331, 615] on div "e −2" at bounding box center [569, 607] width 565 height 99
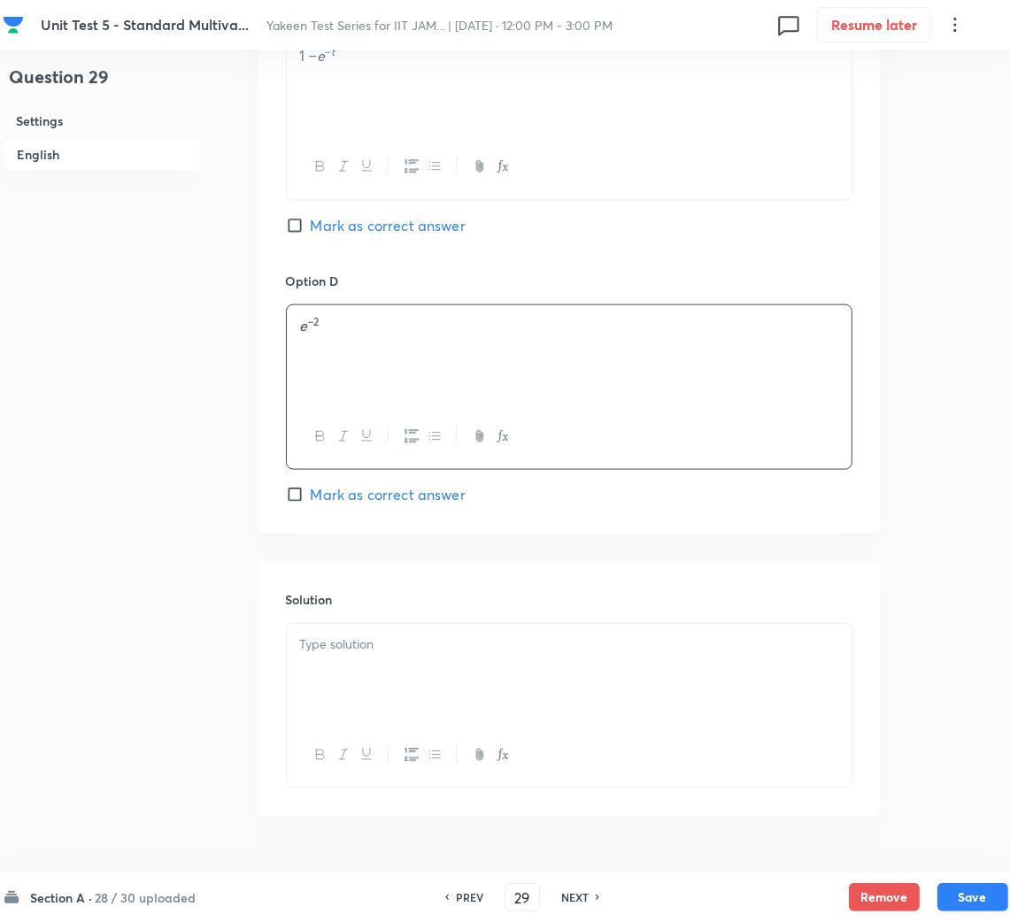
scroll to position [1459, 0]
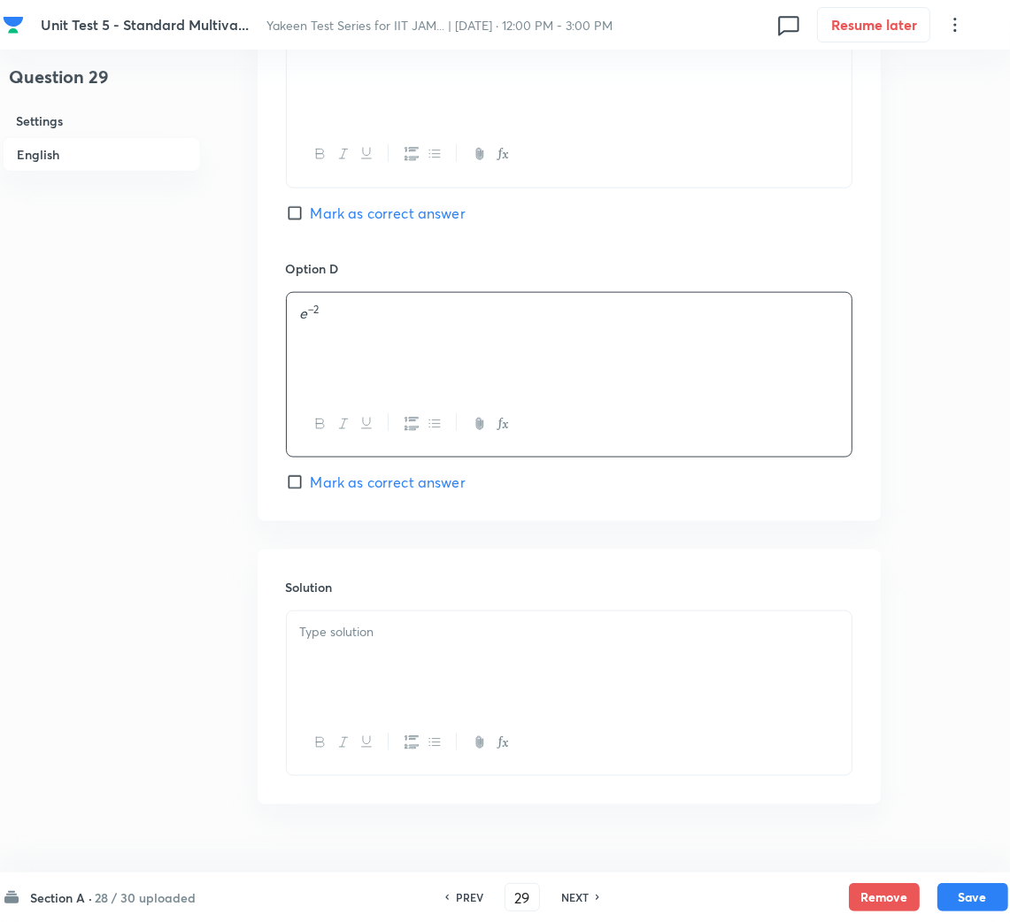
click at [358, 666] on div at bounding box center [569, 660] width 565 height 99
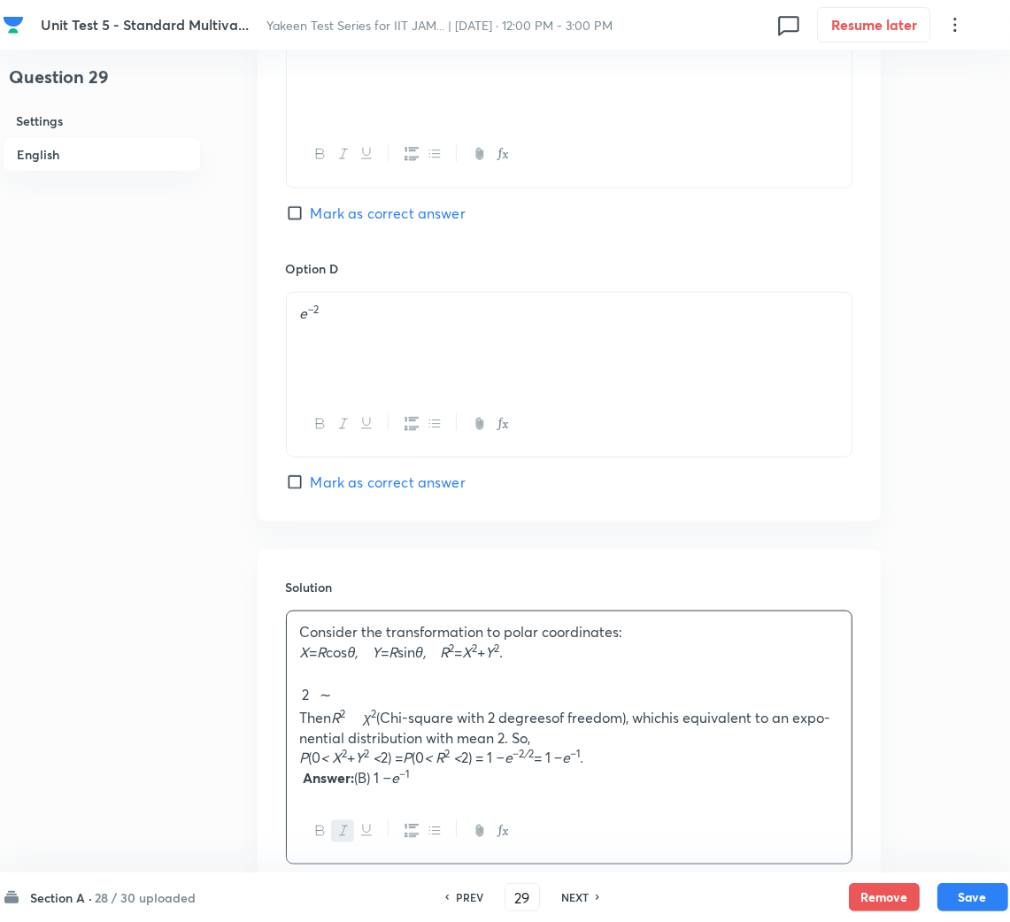
click at [302, 674] on p at bounding box center [569, 672] width 538 height 20
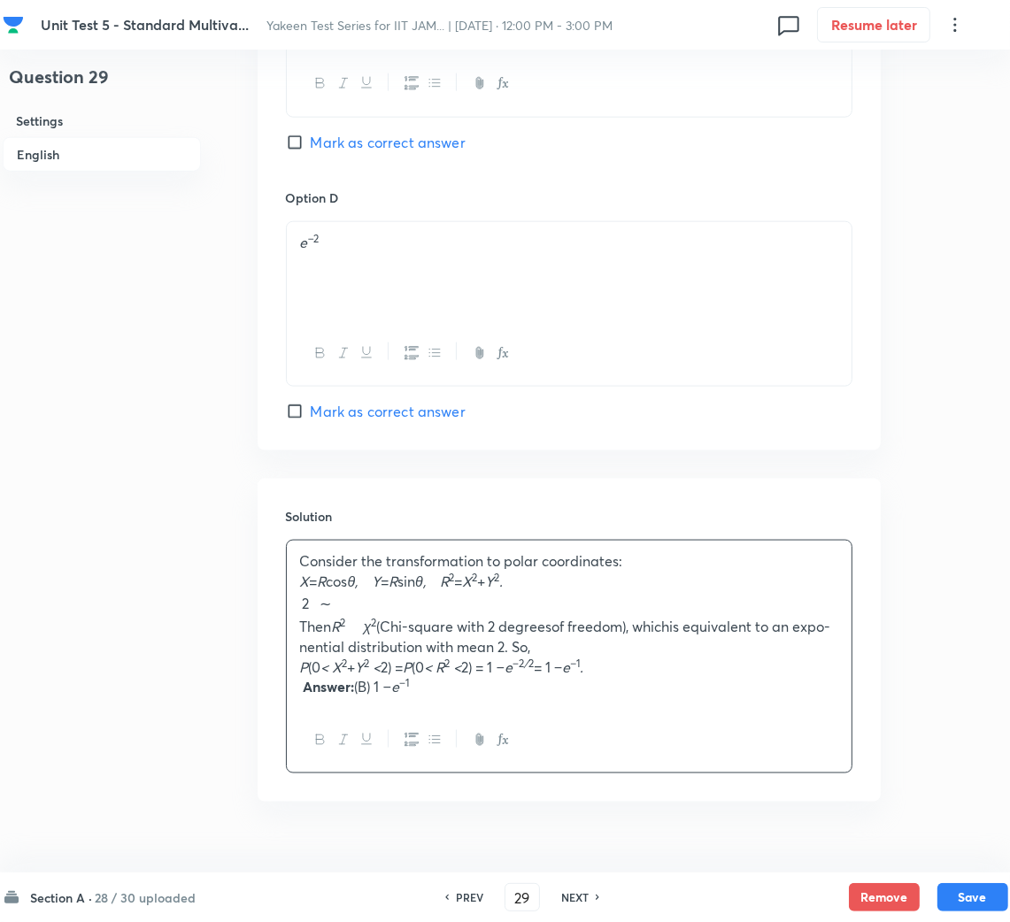
scroll to position [1568, 0]
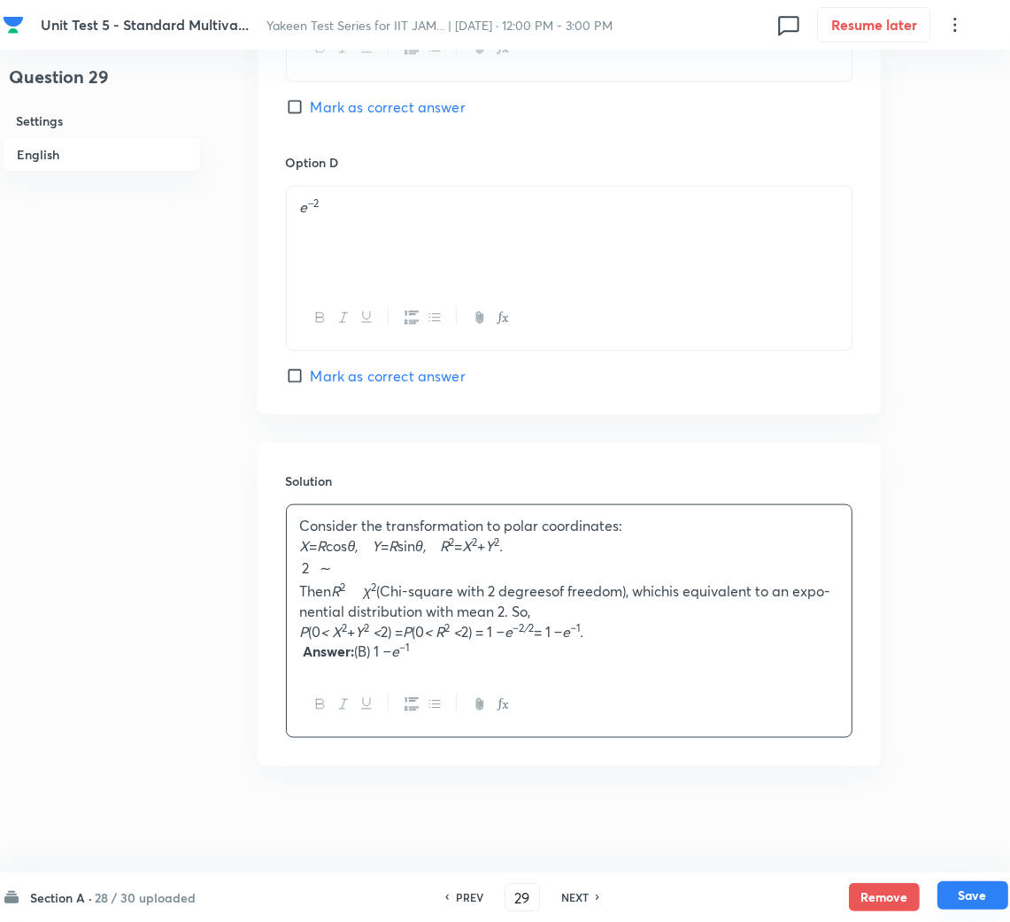
click at [953, 891] on button "Save" at bounding box center [972, 895] width 71 height 28
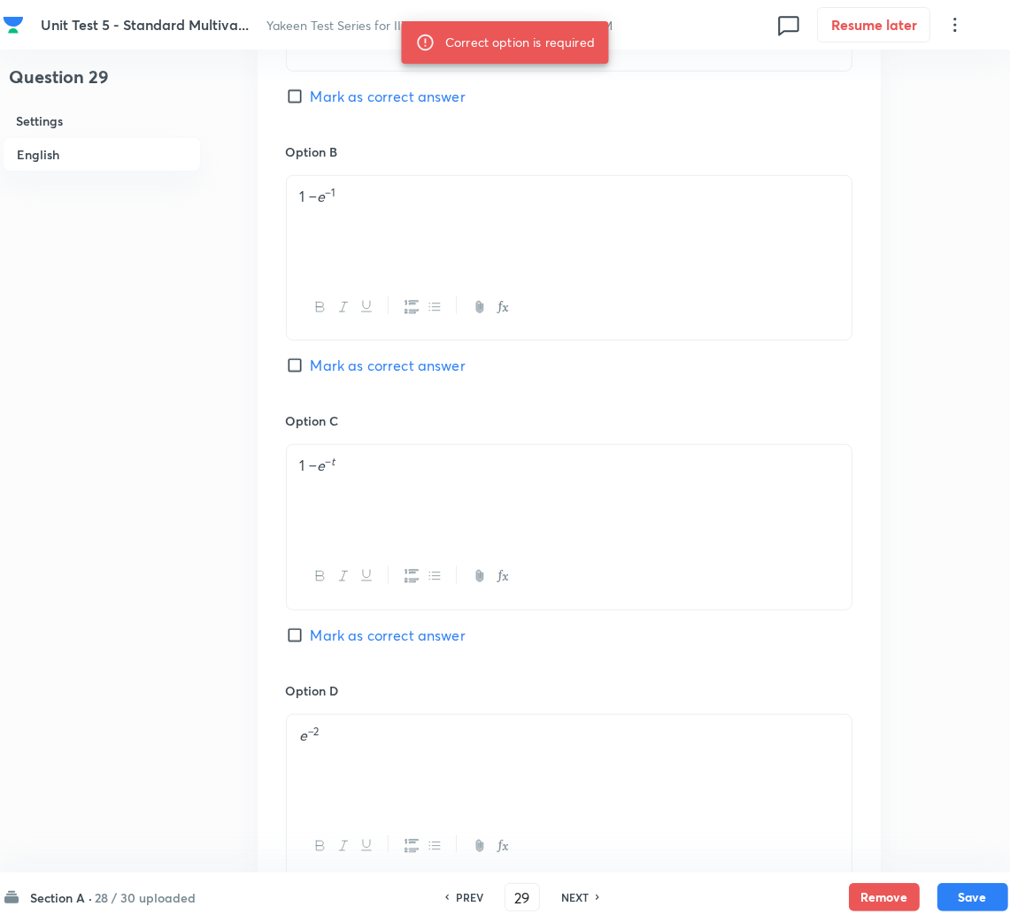
scroll to position [904, 0]
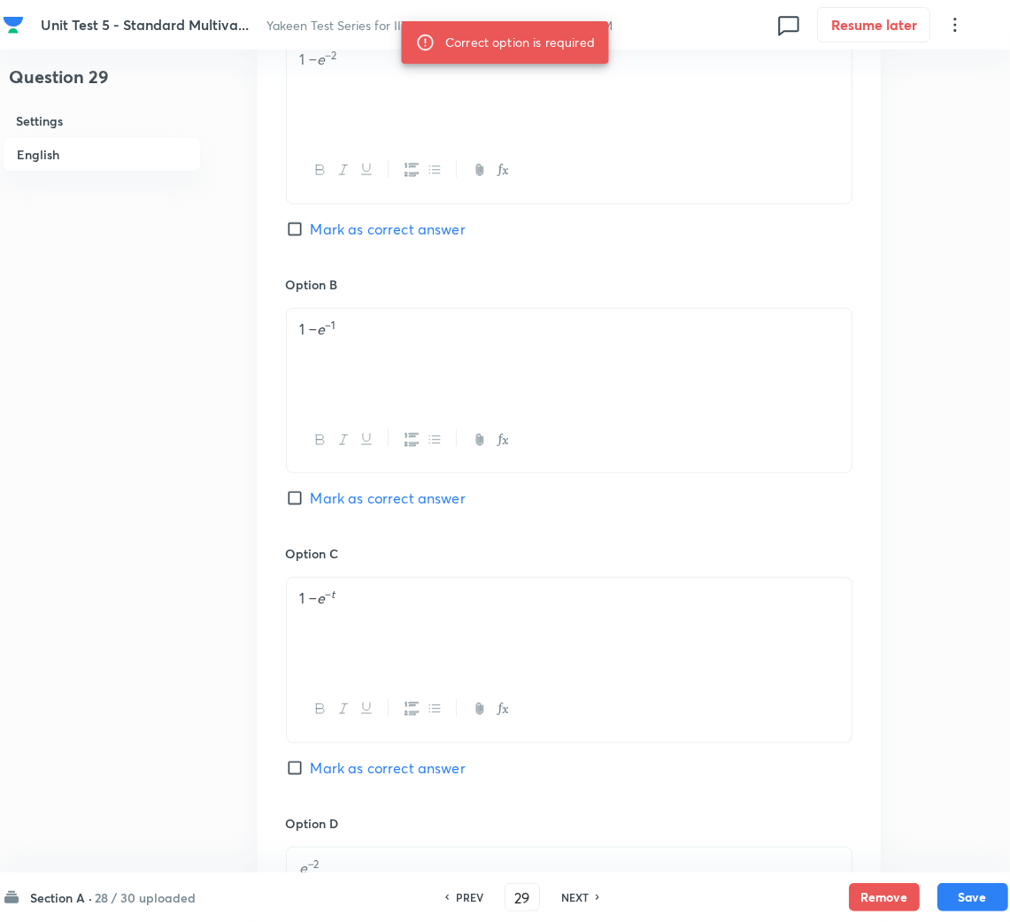
click at [335, 496] on span "Mark as correct answer" at bounding box center [388, 498] width 155 height 21
click at [311, 496] on input "Mark as correct answer" at bounding box center [298, 498] width 25 height 18
checkbox input "true"
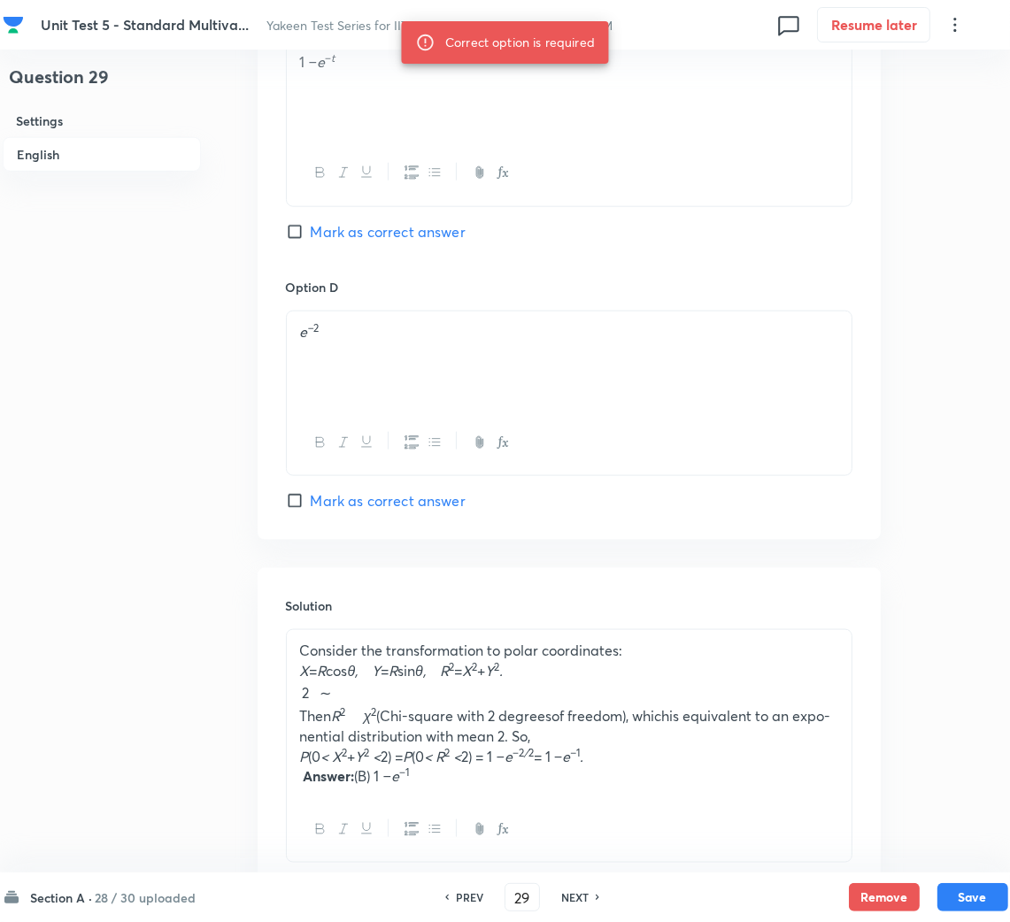
scroll to position [1568, 0]
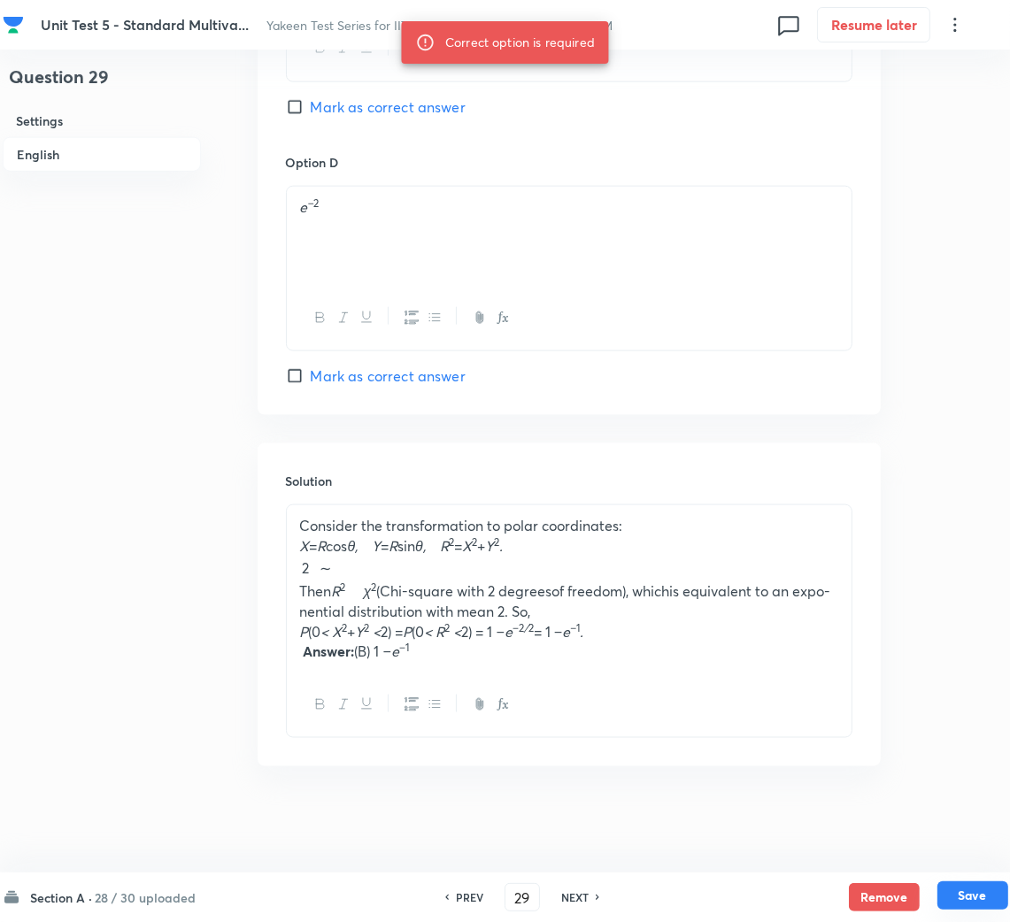
click at [969, 895] on button "Save" at bounding box center [972, 895] width 71 height 28
type input "30"
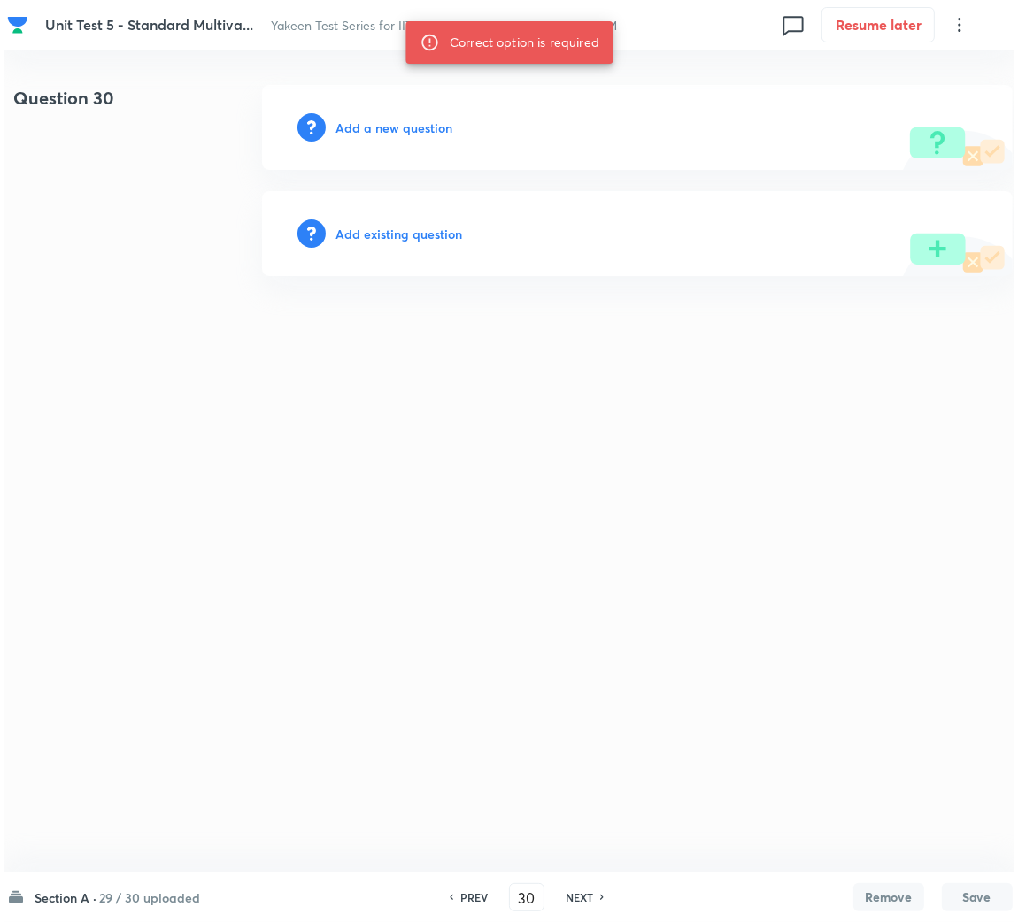
scroll to position [0, 0]
click at [410, 127] on h6 "Add a new question" at bounding box center [393, 128] width 117 height 19
drag, startPoint x: 410, startPoint y: 127, endPoint x: 386, endPoint y: 122, distance: 24.3
click at [386, 122] on h6 "Choose a question type" at bounding box center [403, 128] width 136 height 19
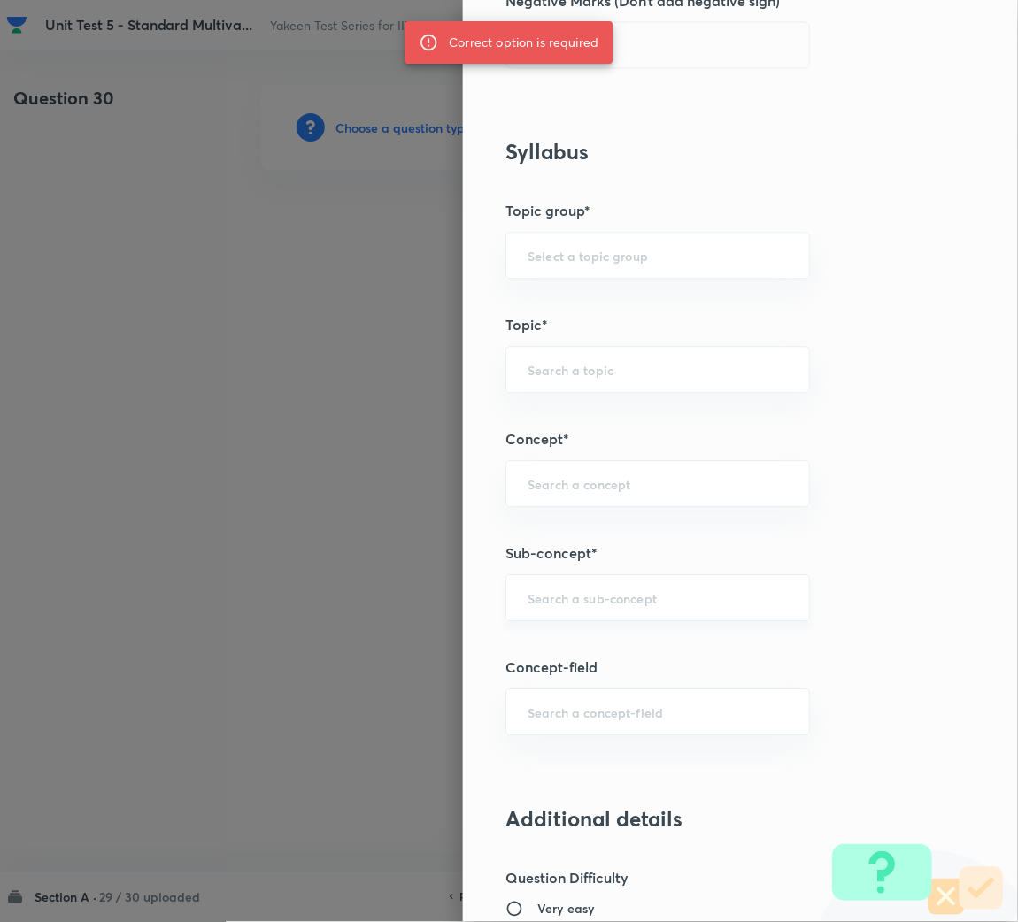
scroll to position [663, 0]
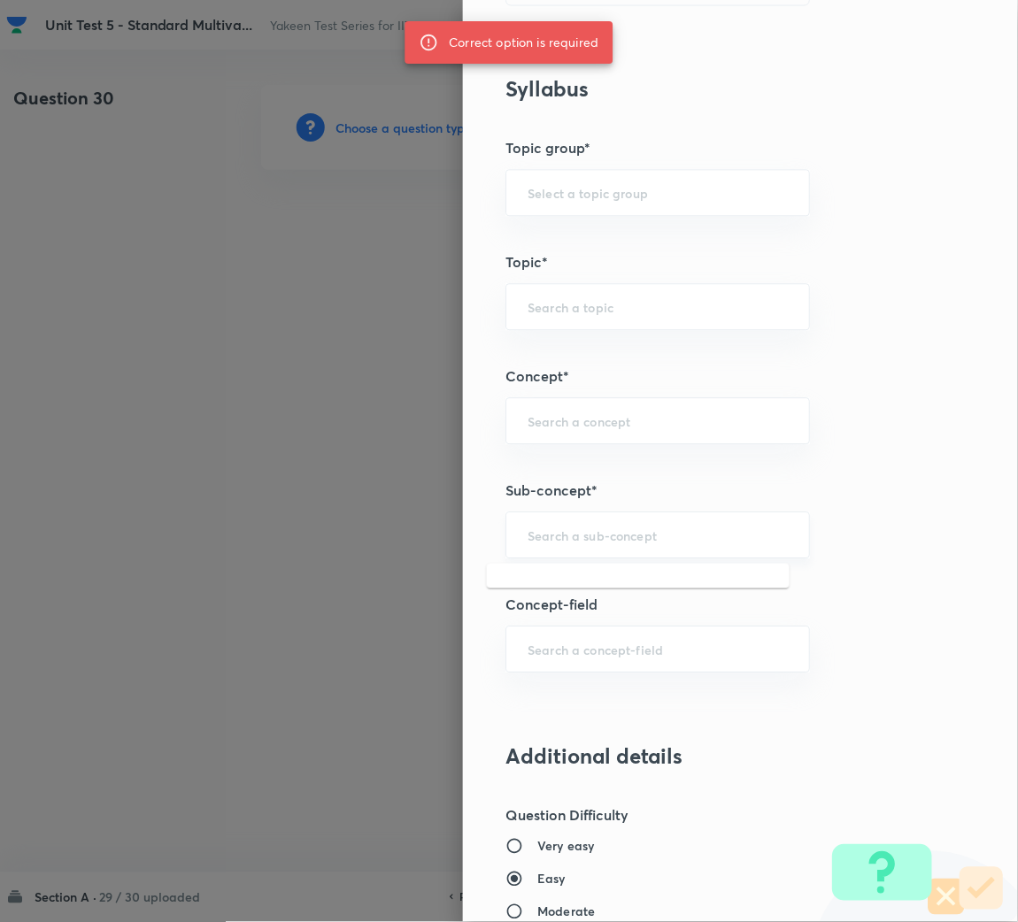
click at [527, 543] on input "text" at bounding box center [657, 534] width 260 height 17
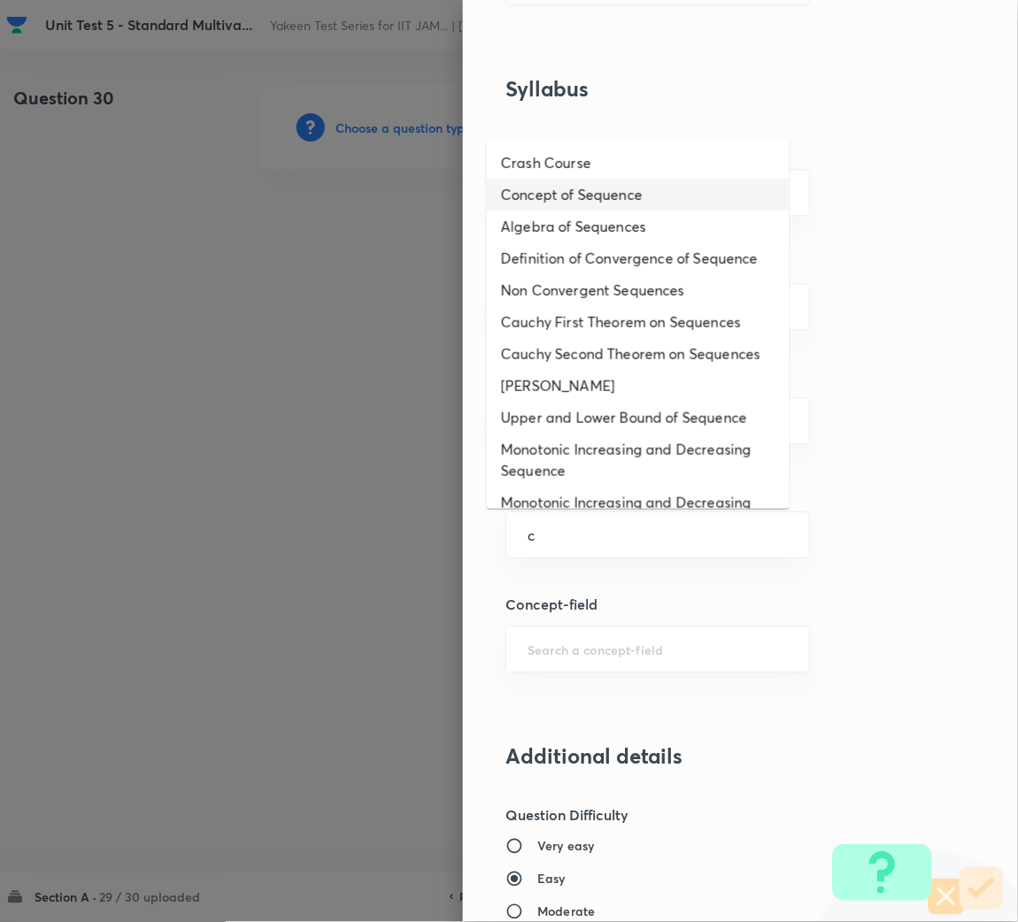
click at [593, 190] on li "Concept of Sequence" at bounding box center [638, 195] width 303 height 32
type input "Concept of Sequence"
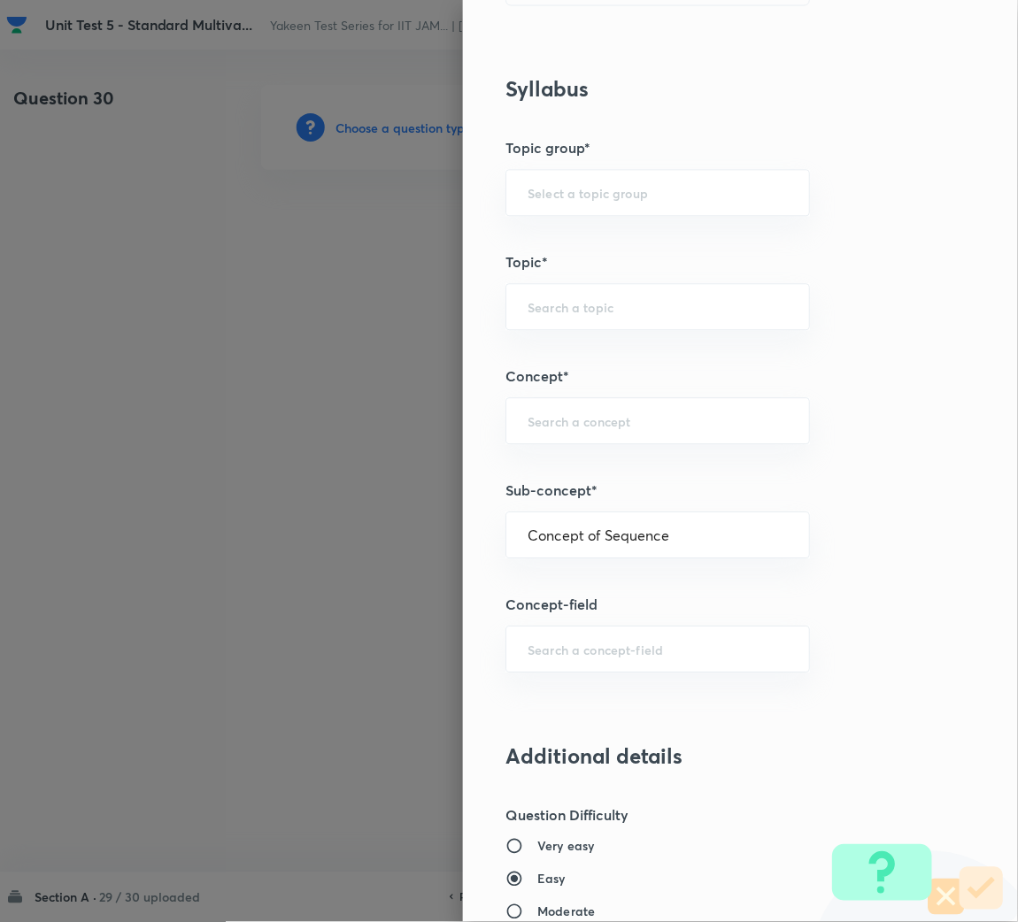
type input "Mathematics"
type input "Sequences & Series-Real Nos."
type input "Sequence of Real Numbers"
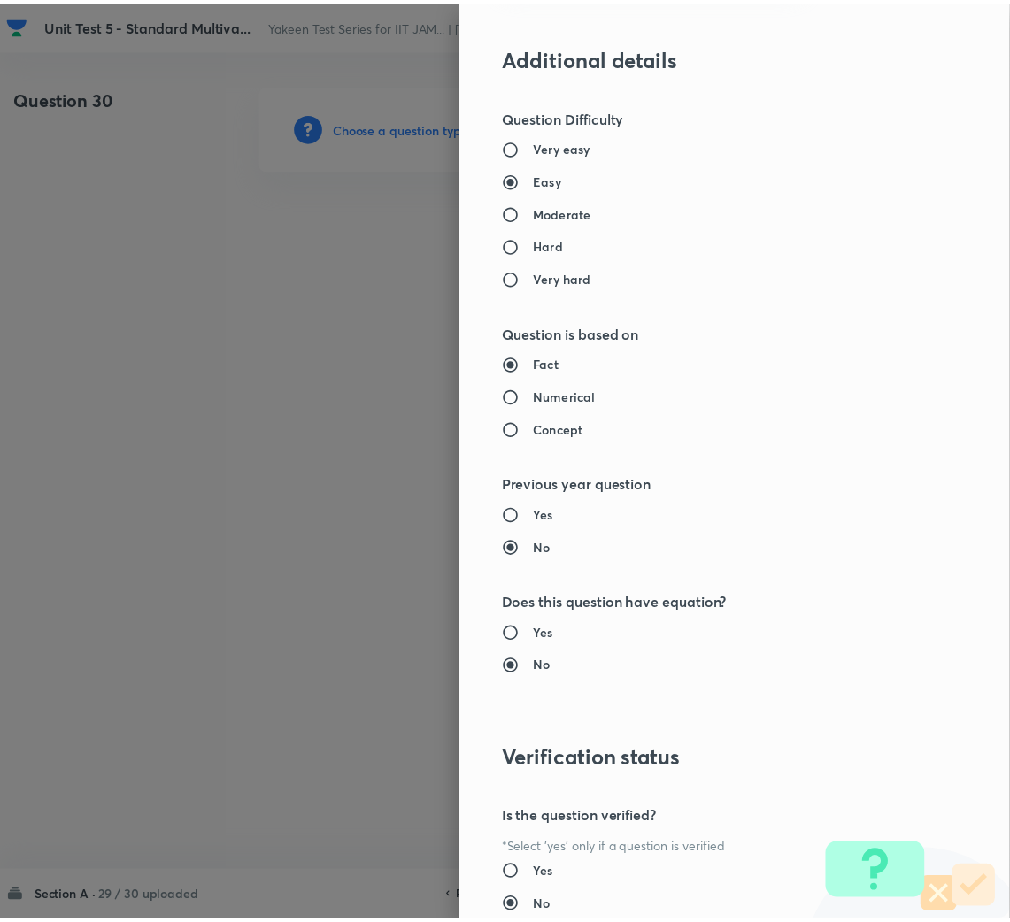
scroll to position [1491, 0]
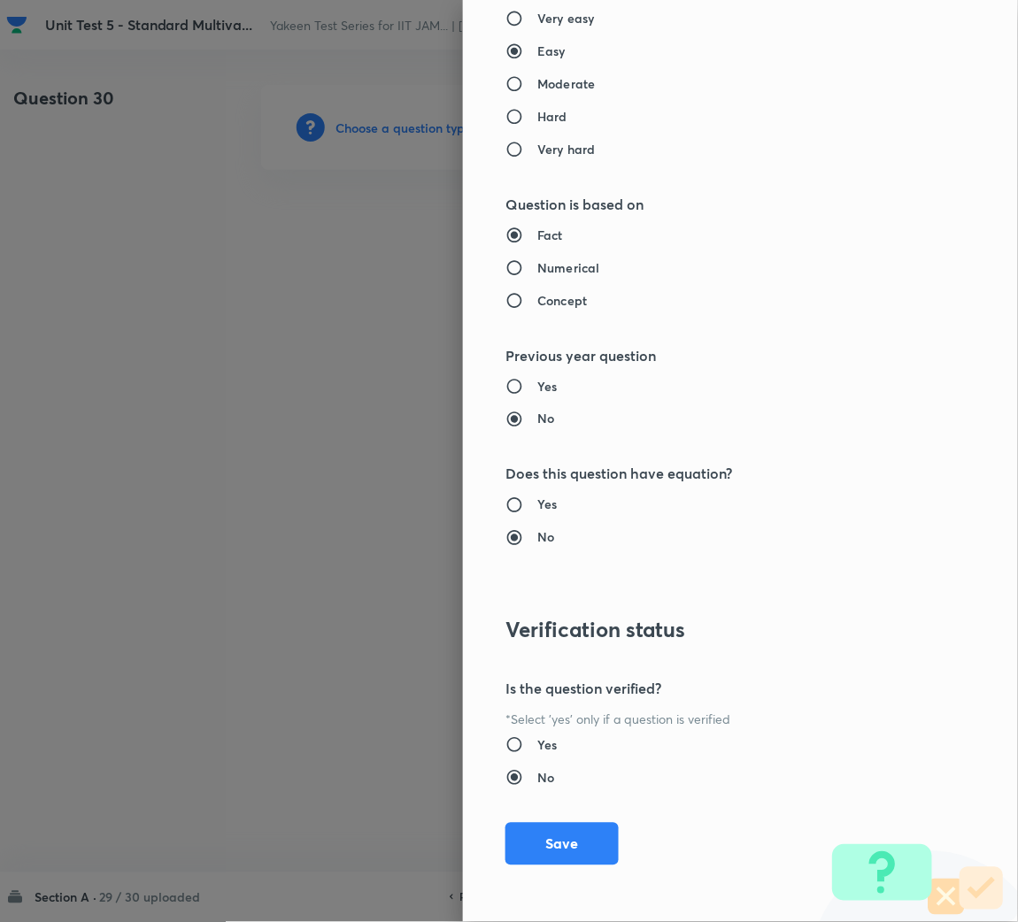
drag, startPoint x: 572, startPoint y: 838, endPoint x: 501, endPoint y: 812, distance: 75.3
click at [550, 833] on button "Save" at bounding box center [561, 844] width 113 height 42
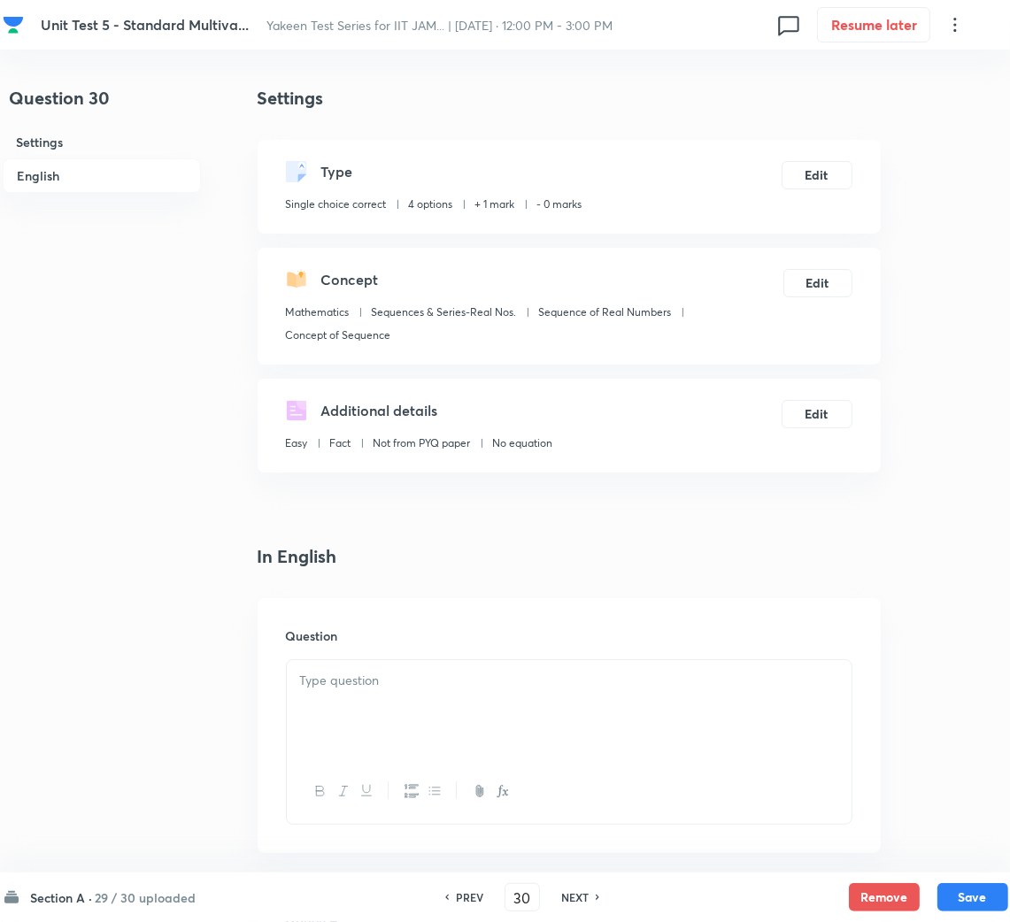
click at [395, 743] on div at bounding box center [569, 709] width 565 height 99
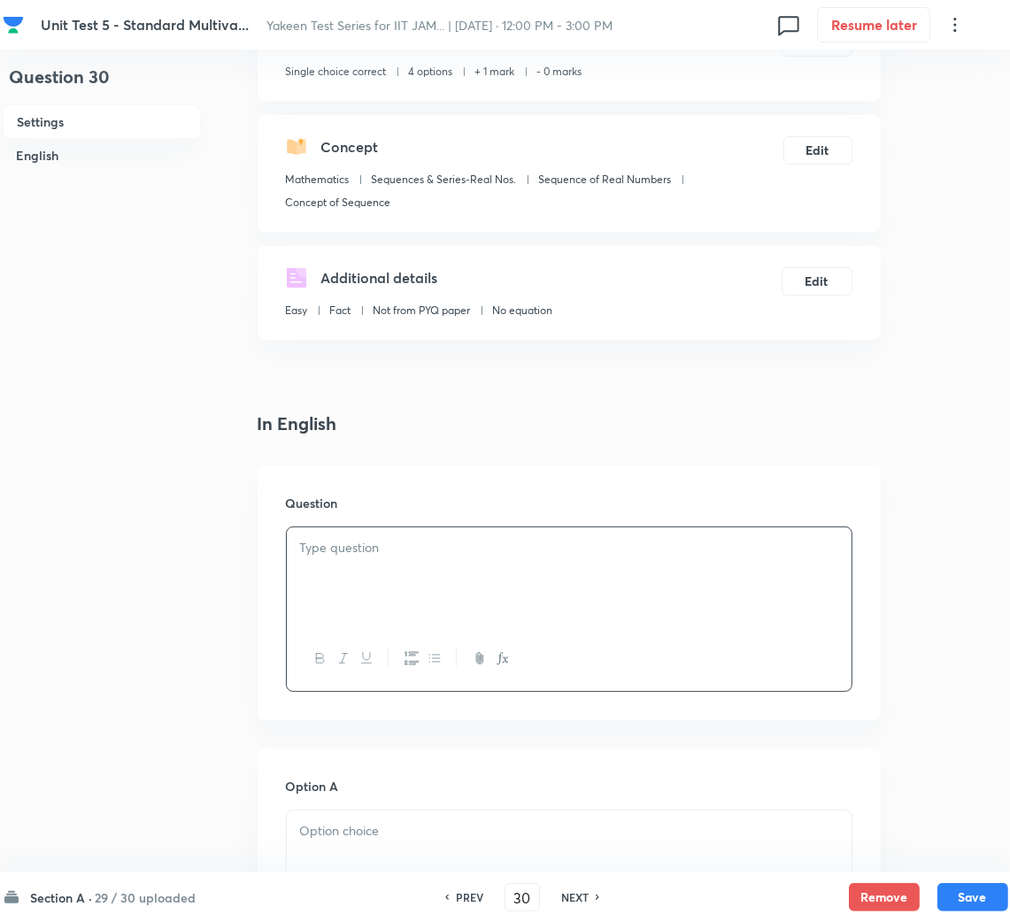
click at [384, 600] on div at bounding box center [569, 576] width 565 height 99
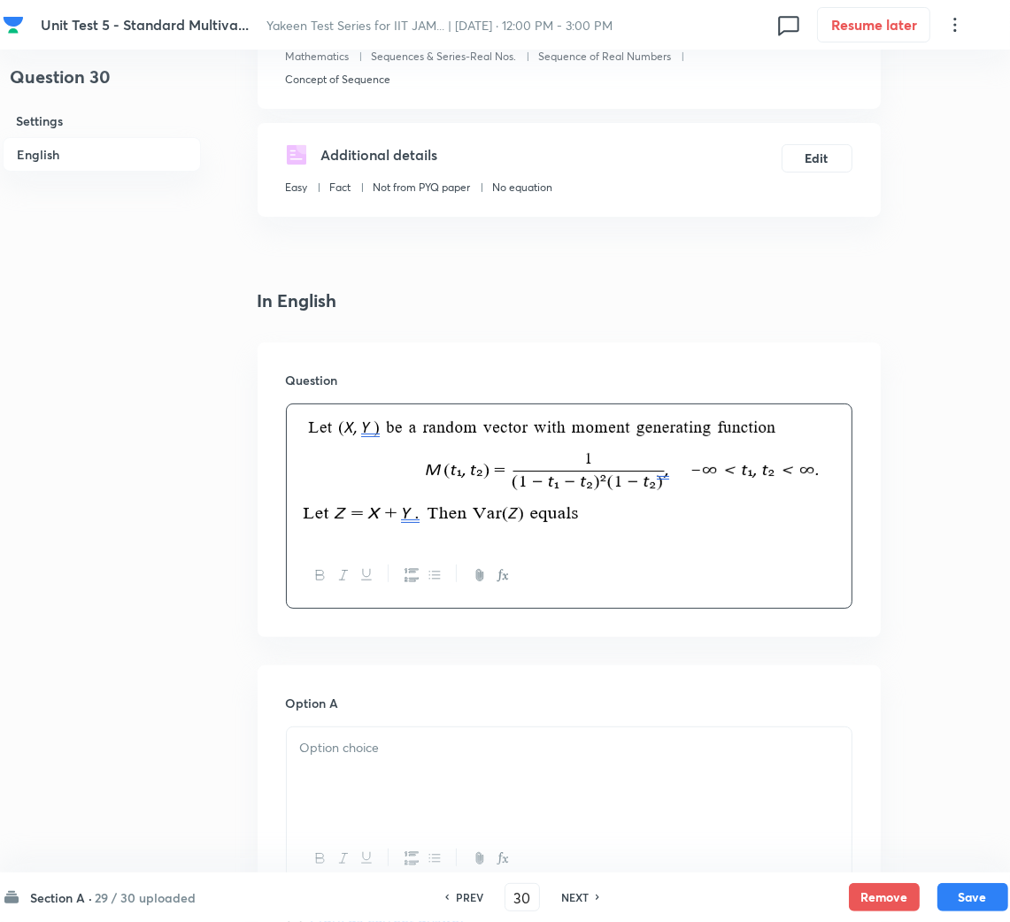
scroll to position [531, 0]
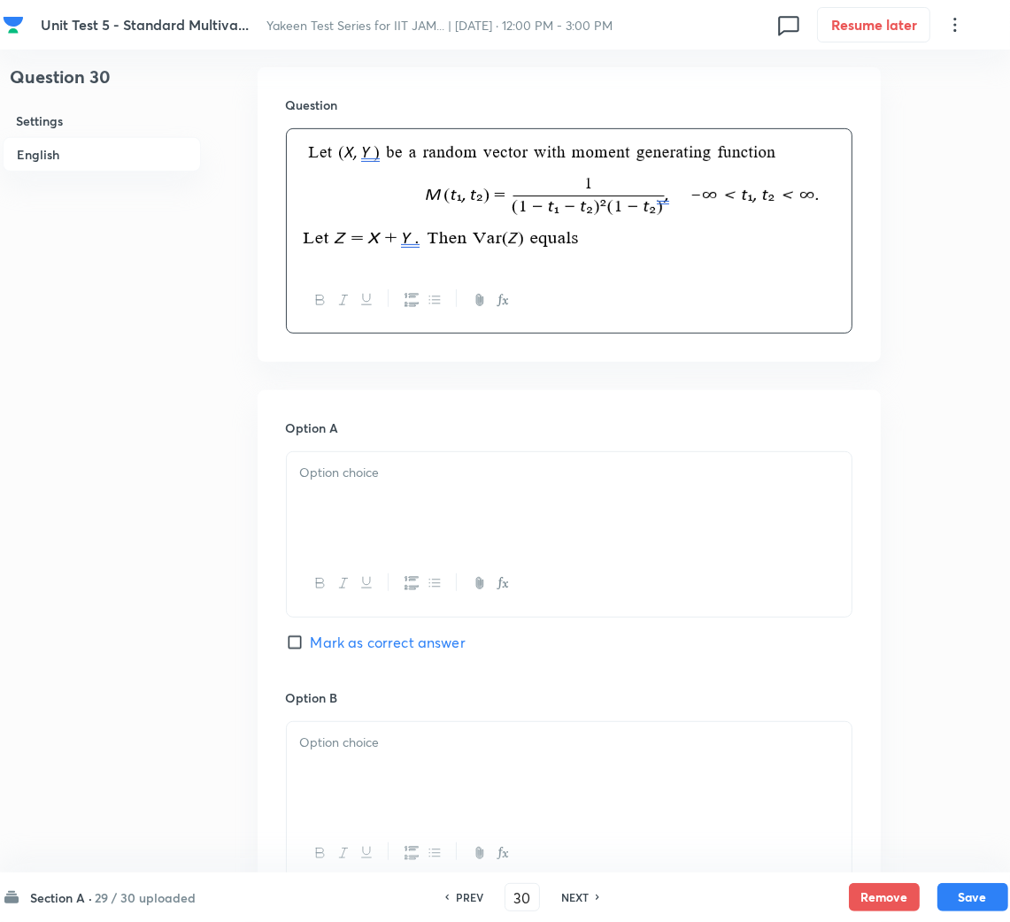
click at [401, 443] on div "Option A Mark as correct answer" at bounding box center [569, 553] width 566 height 269
click at [380, 517] on div at bounding box center [569, 501] width 565 height 99
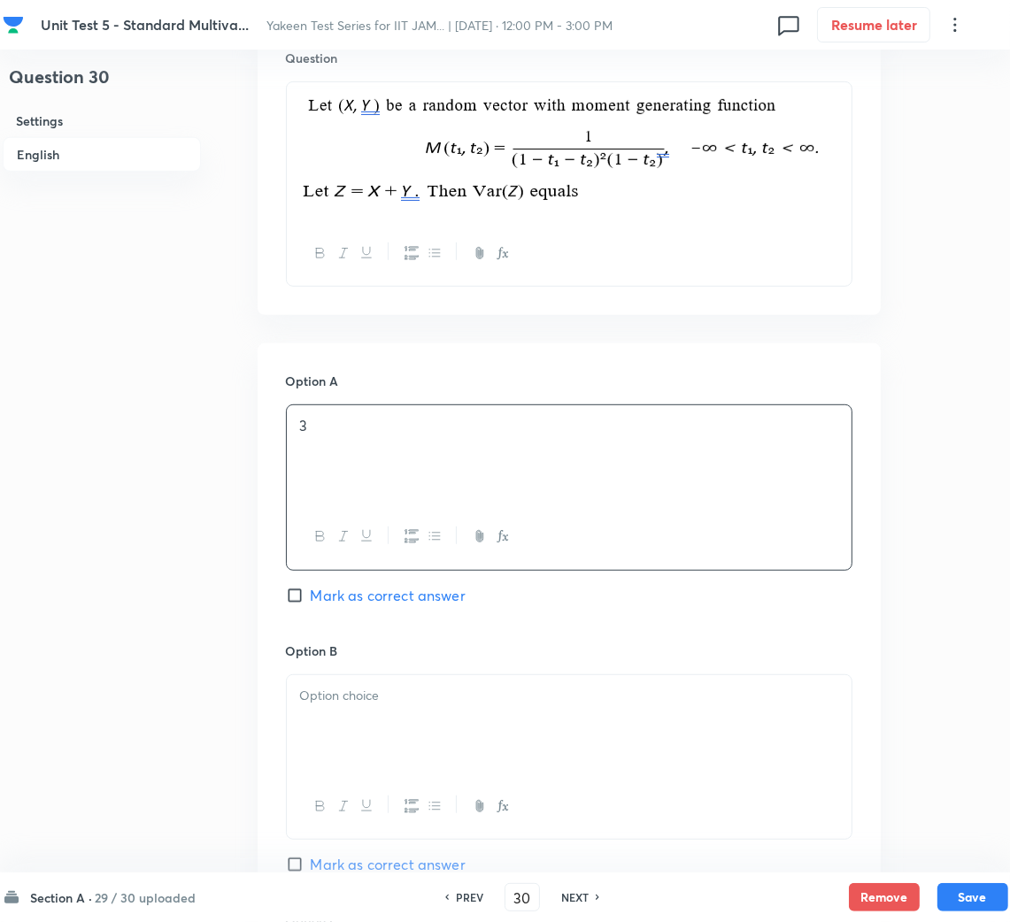
scroll to position [929, 0]
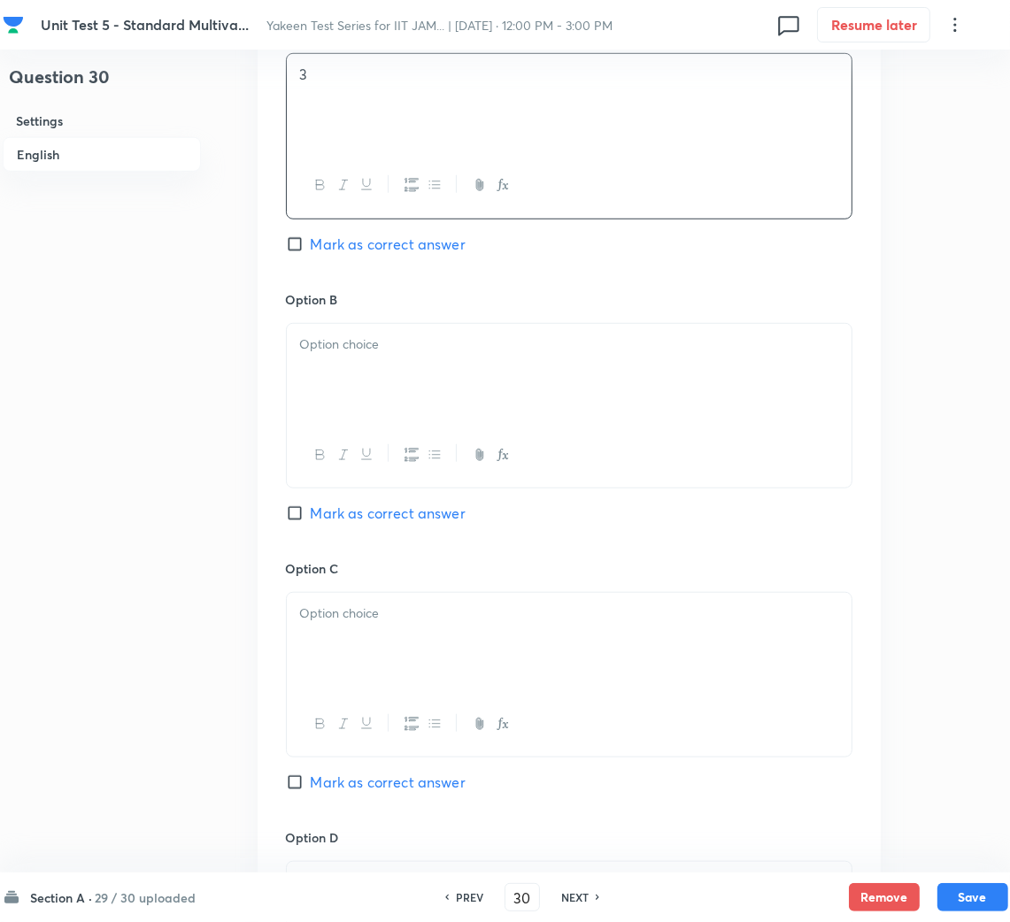
click at [375, 352] on p at bounding box center [569, 344] width 538 height 20
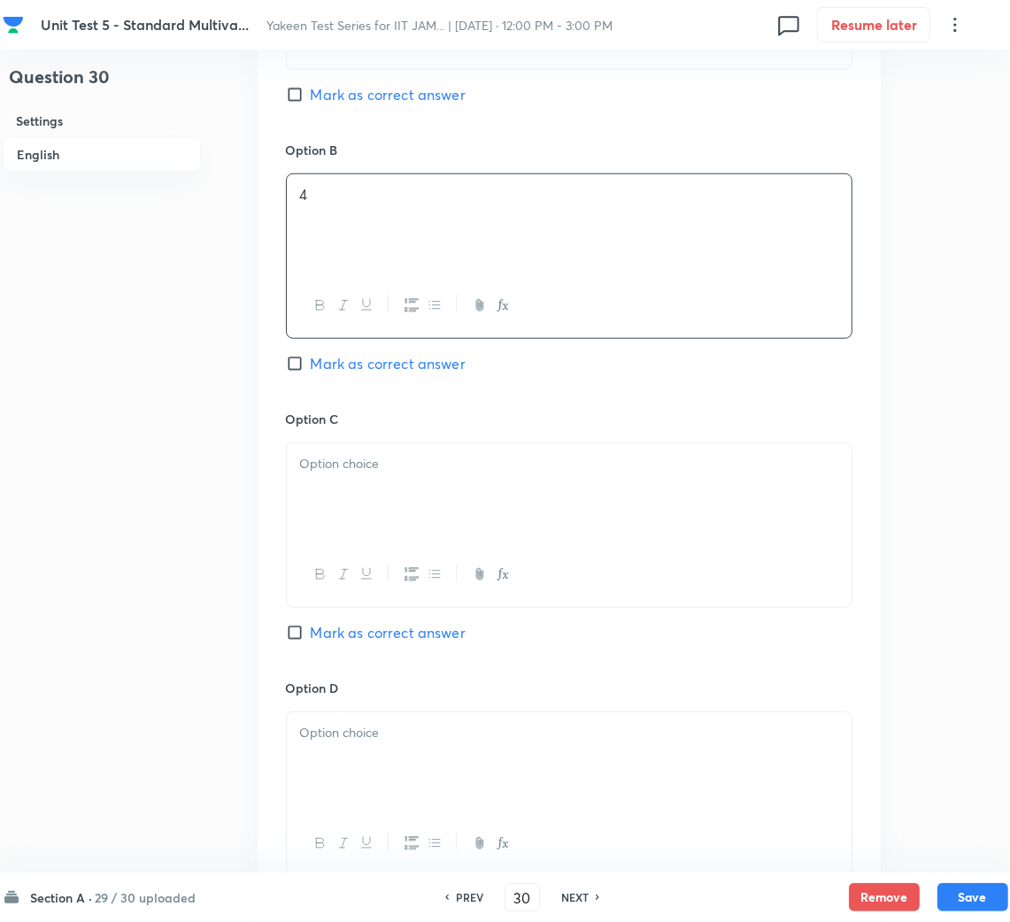
scroll to position [1194, 0]
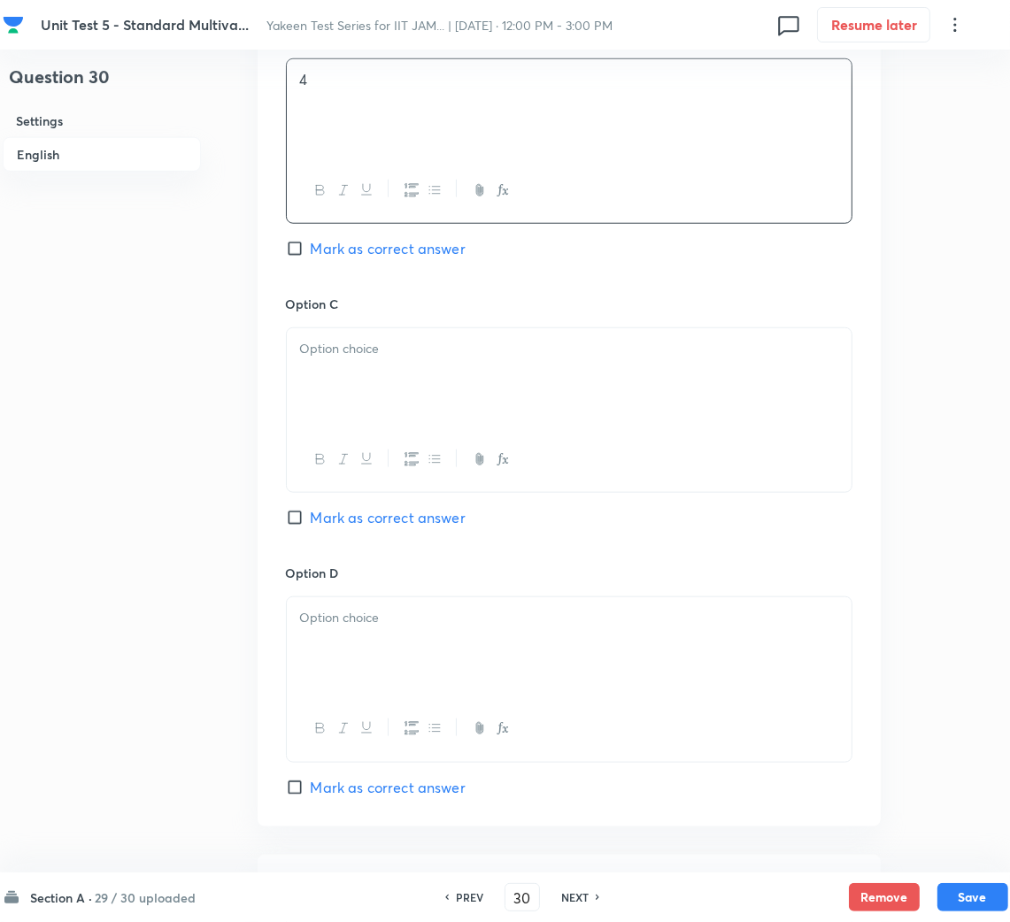
click at [365, 365] on div at bounding box center [569, 377] width 565 height 99
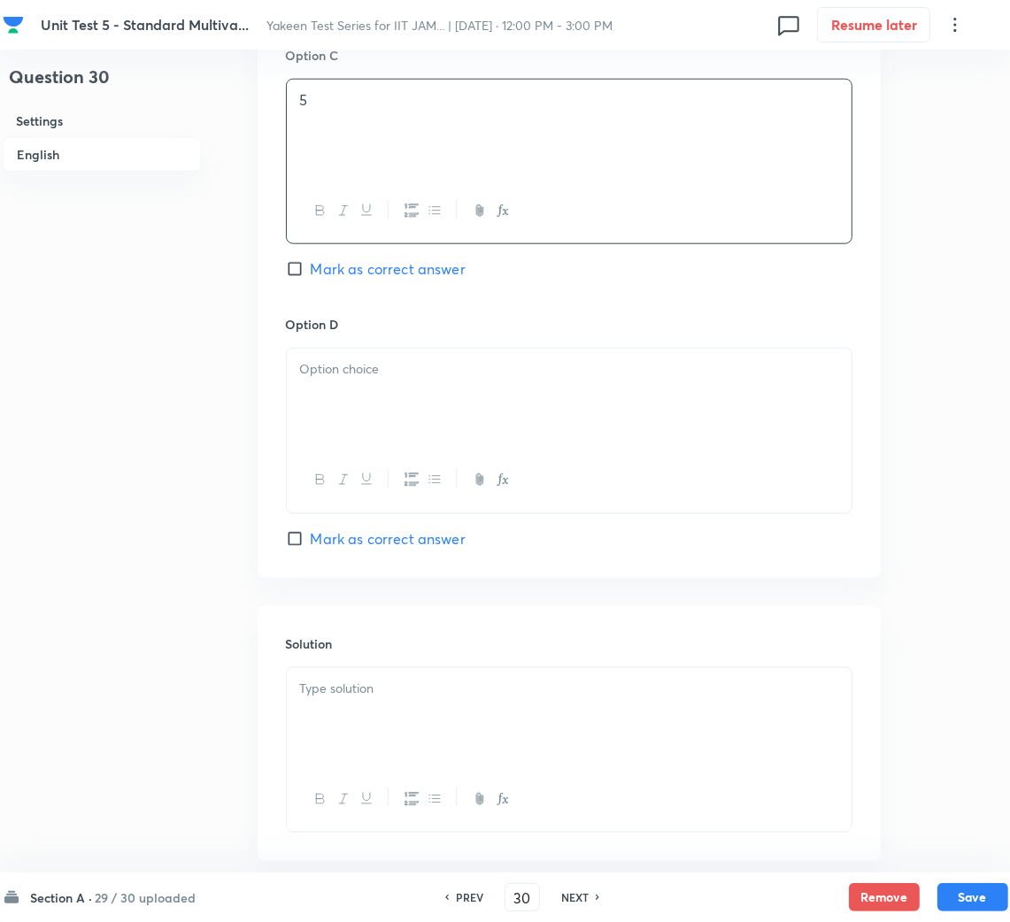
scroll to position [1459, 0]
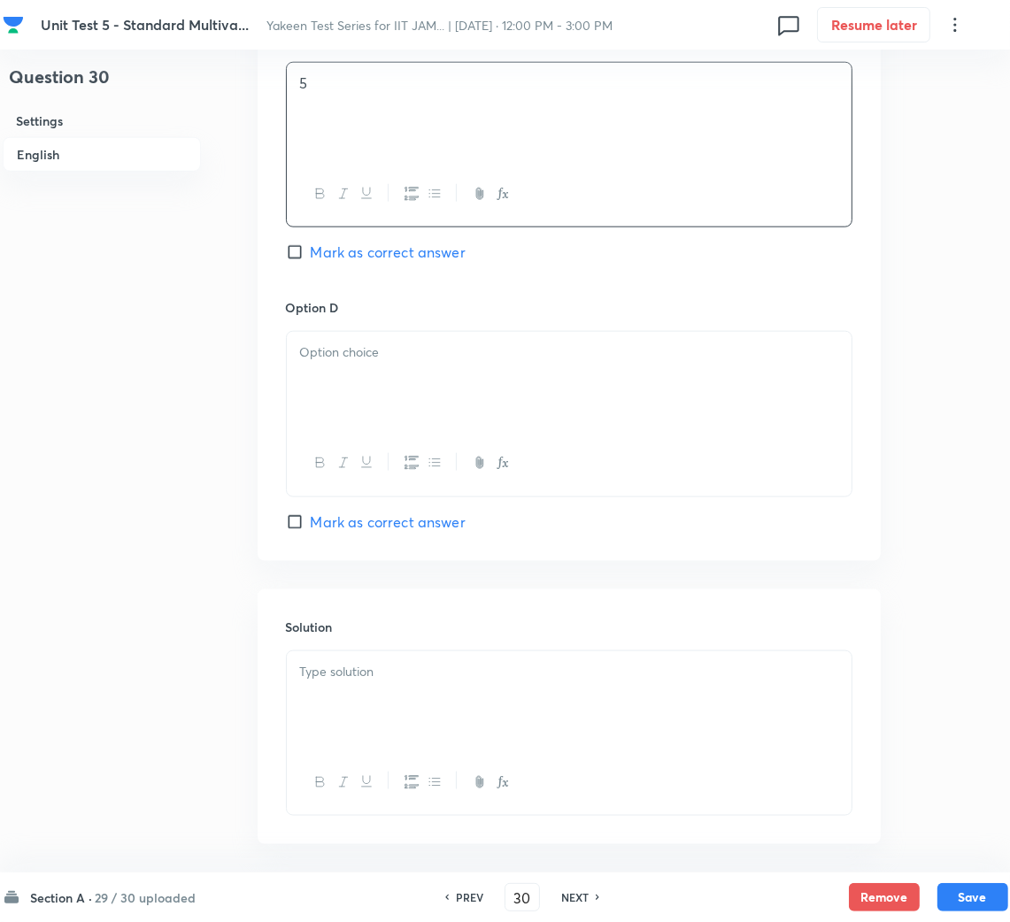
click at [378, 392] on div at bounding box center [569, 381] width 565 height 99
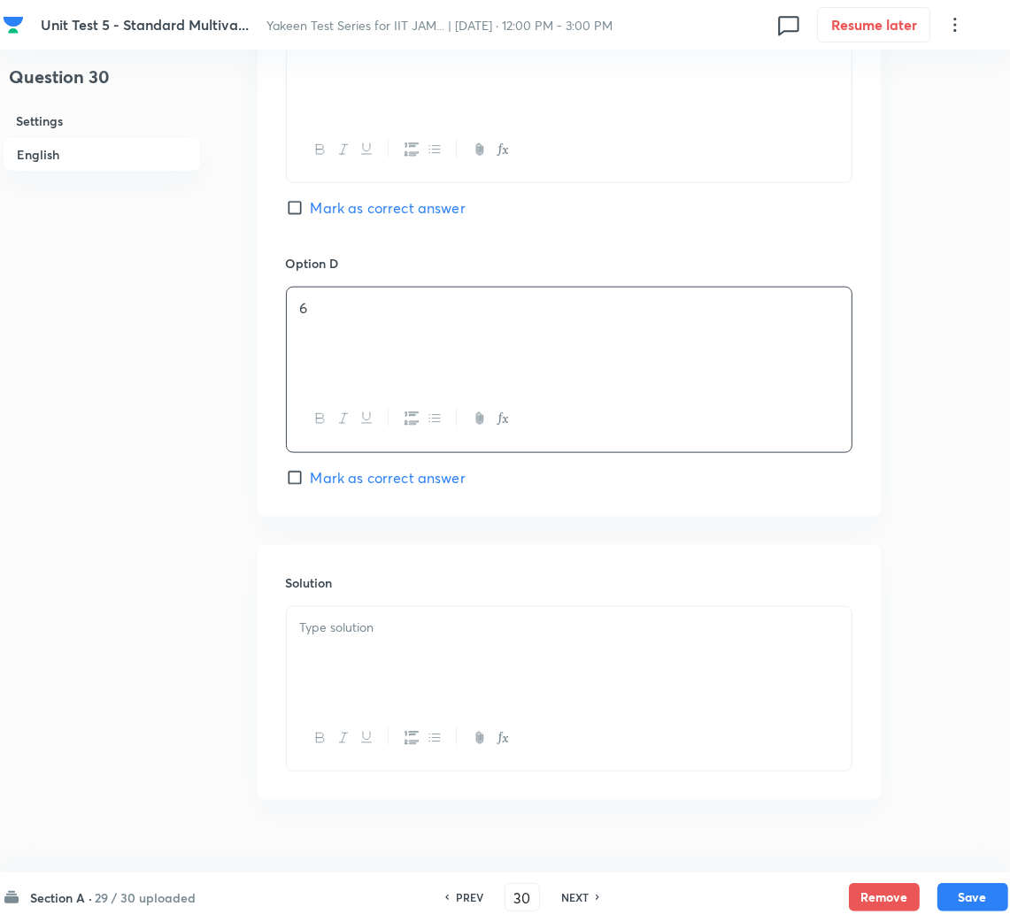
scroll to position [1540, 0]
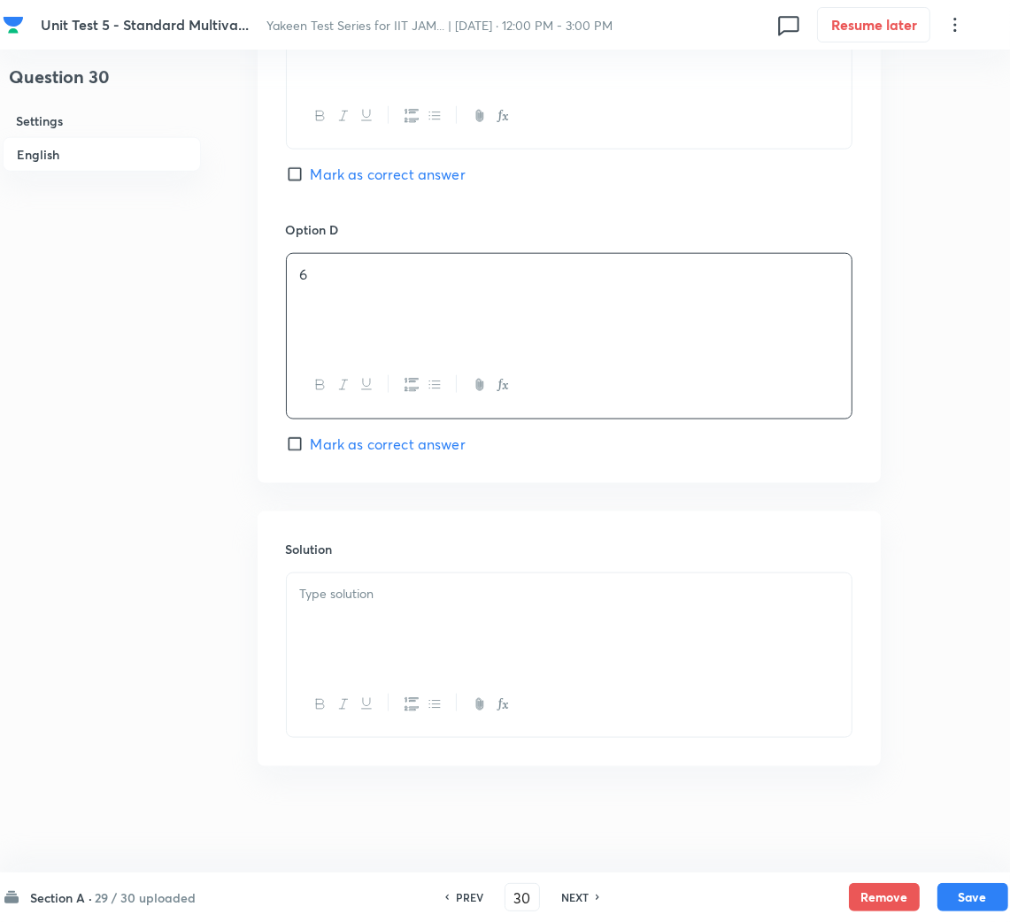
click at [362, 634] on div at bounding box center [569, 622] width 565 height 99
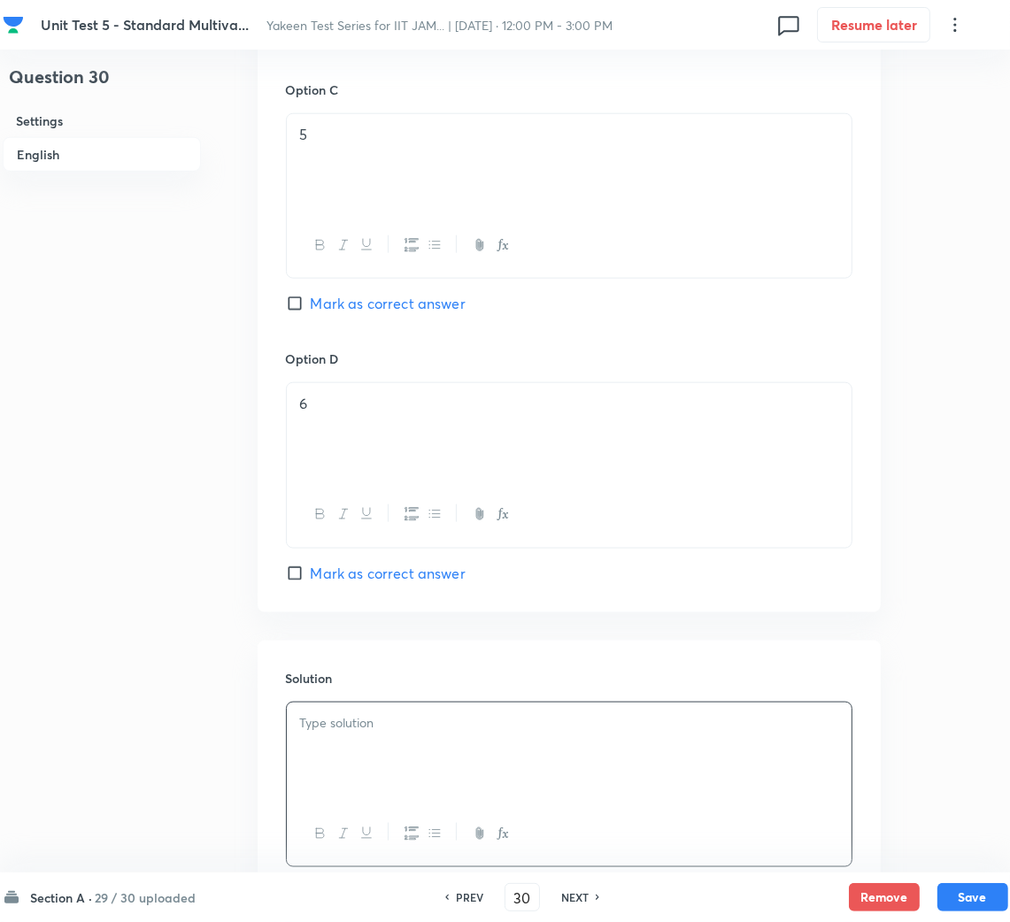
scroll to position [1142, 0]
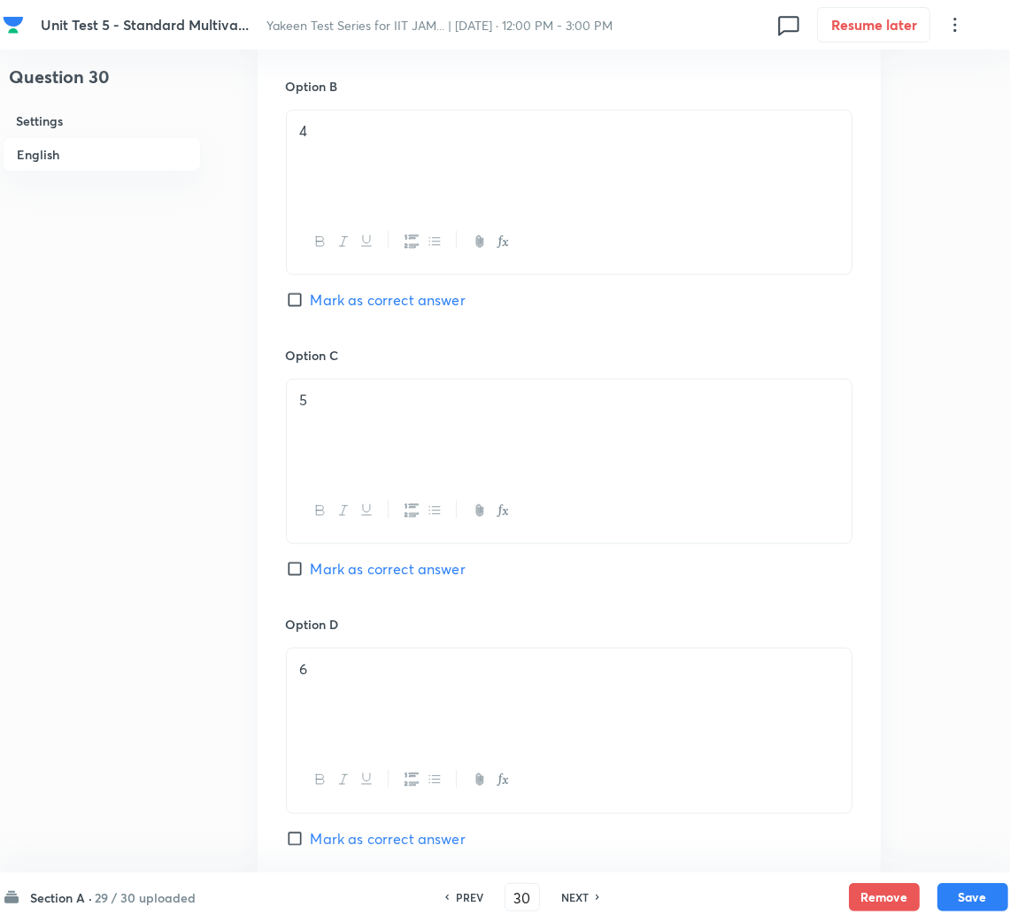
click at [333, 566] on span "Mark as correct answer" at bounding box center [388, 568] width 155 height 21
click at [311, 566] on input "Mark as correct answer" at bounding box center [298, 569] width 25 height 18
checkbox input "true"
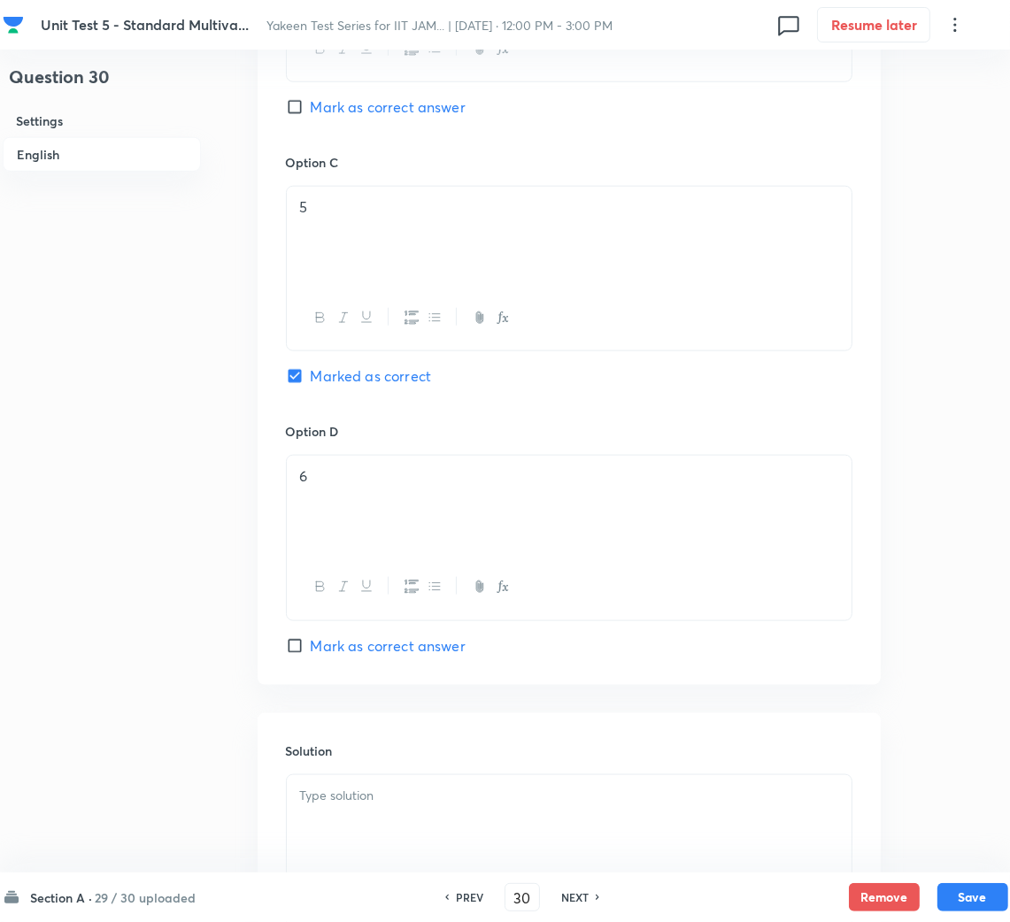
scroll to position [1540, 0]
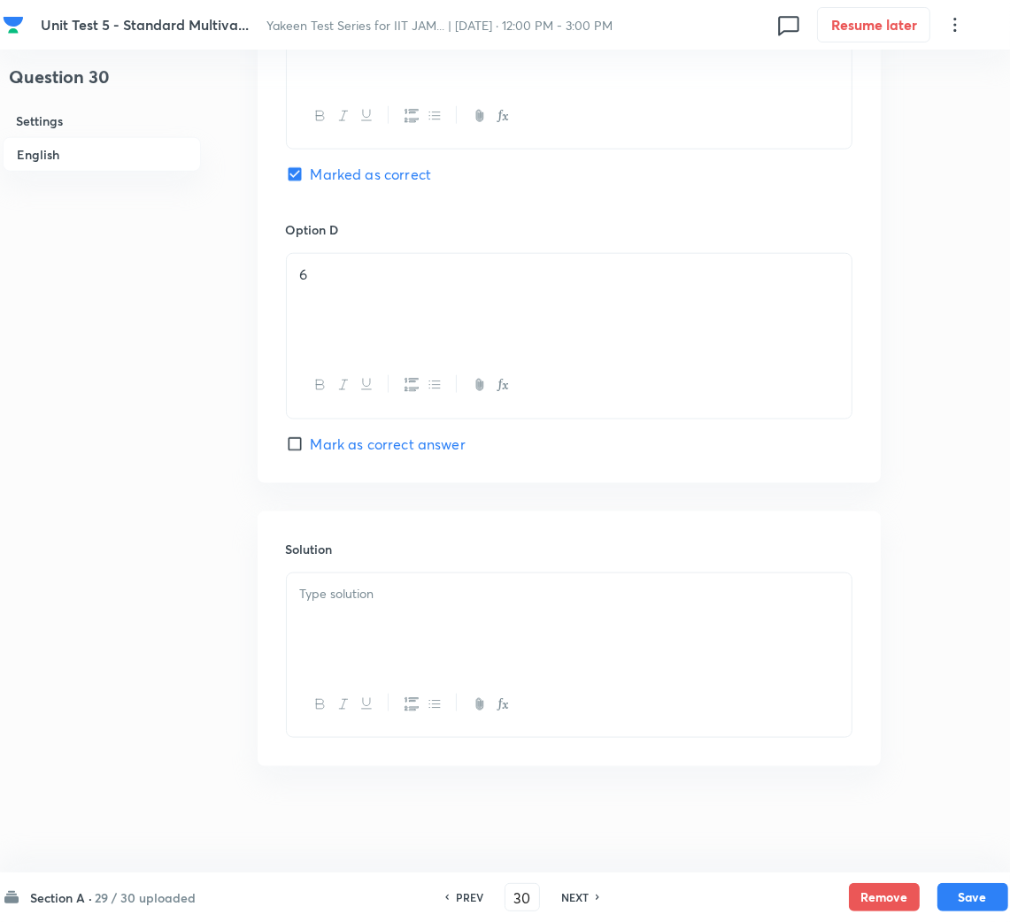
click at [353, 642] on div at bounding box center [569, 622] width 565 height 99
drag, startPoint x: 359, startPoint y: 676, endPoint x: 360, endPoint y: 665, distance: 10.7
click at [359, 676] on div at bounding box center [569, 704] width 565 height 65
click at [330, 589] on p at bounding box center [569, 594] width 538 height 20
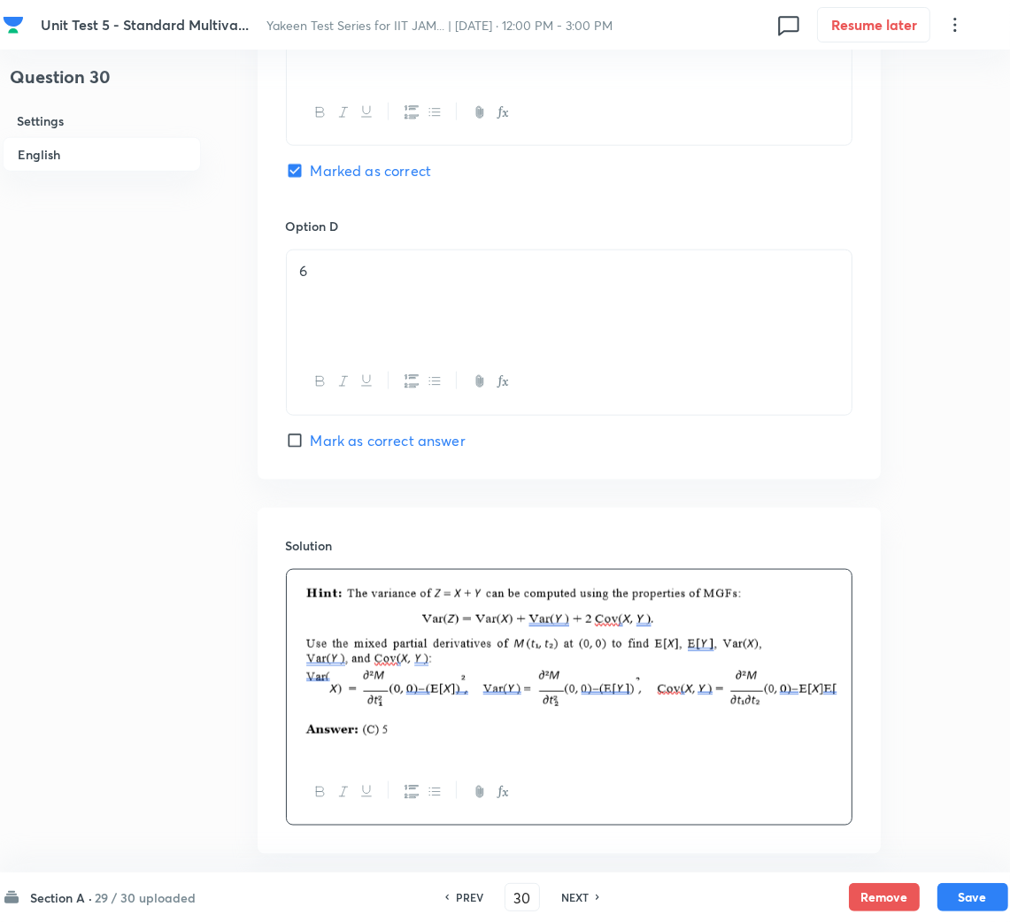
click at [964, 891] on button "Save" at bounding box center [972, 897] width 71 height 28
type input "31"
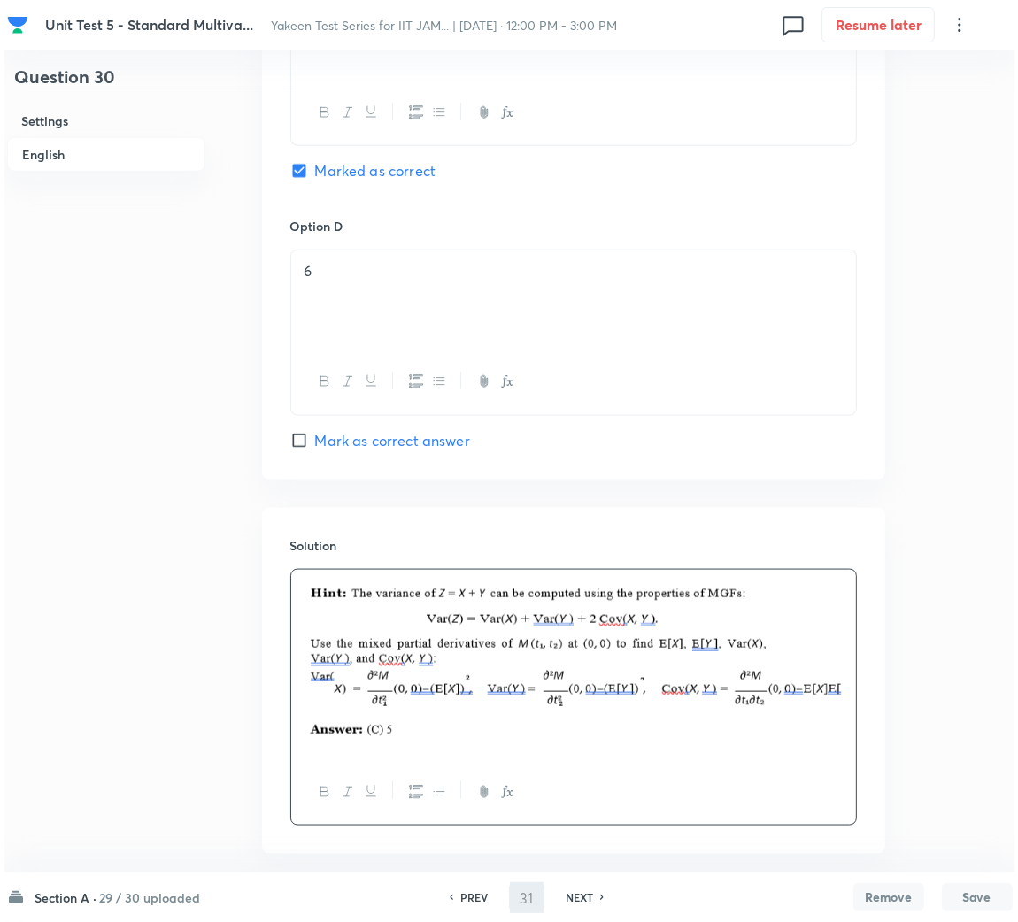
scroll to position [0, 0]
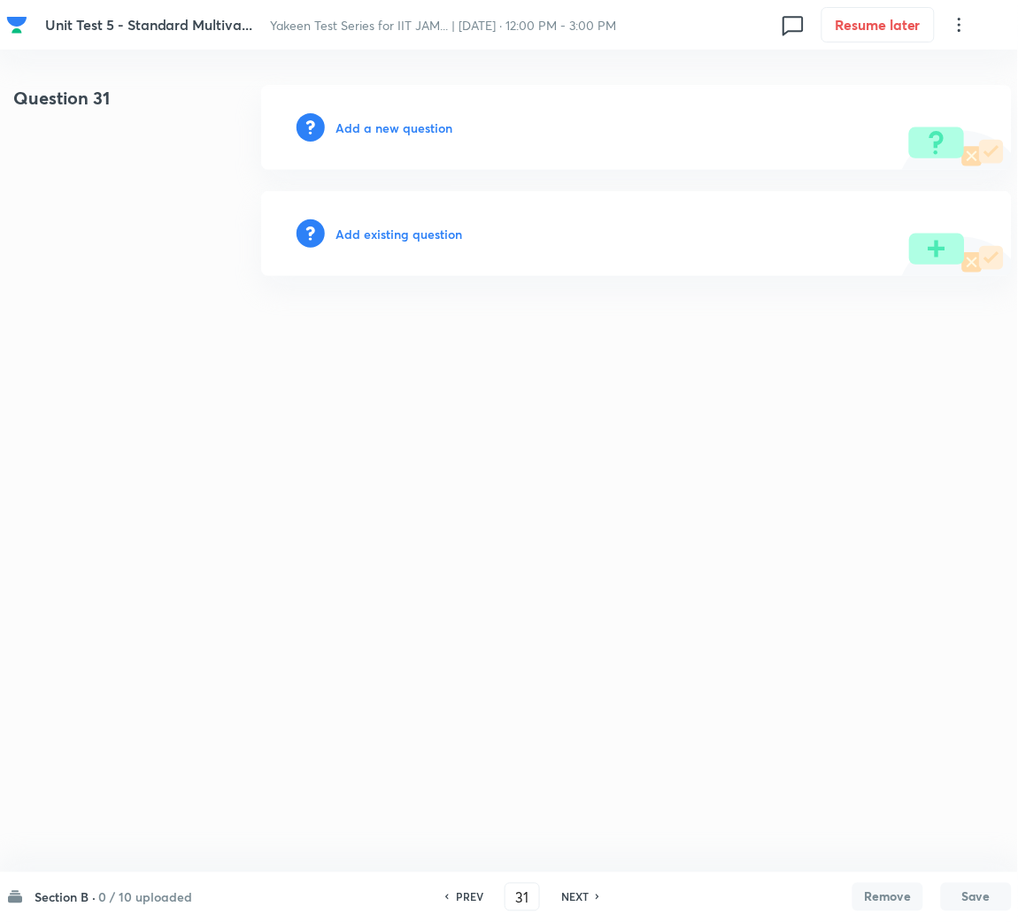
click at [437, 132] on h6 "Add a new question" at bounding box center [393, 128] width 117 height 19
click at [437, 132] on h6 "Choose a question type" at bounding box center [403, 128] width 136 height 19
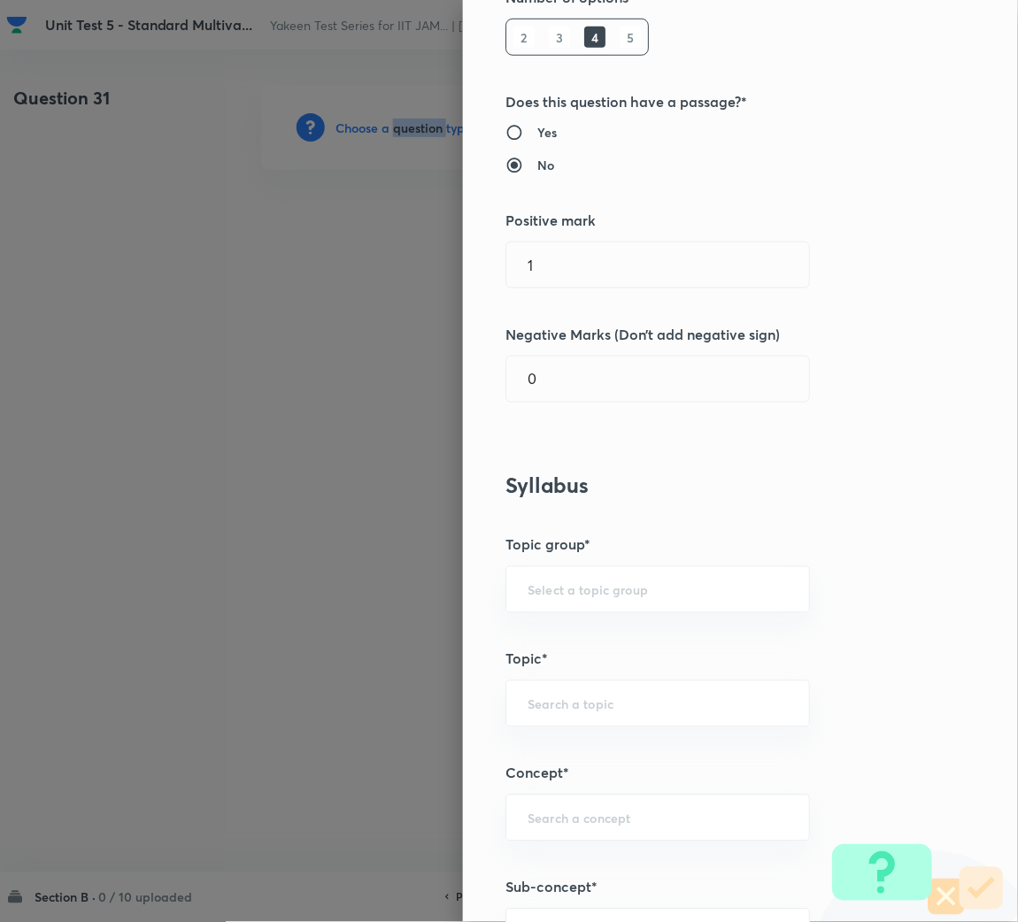
scroll to position [531, 0]
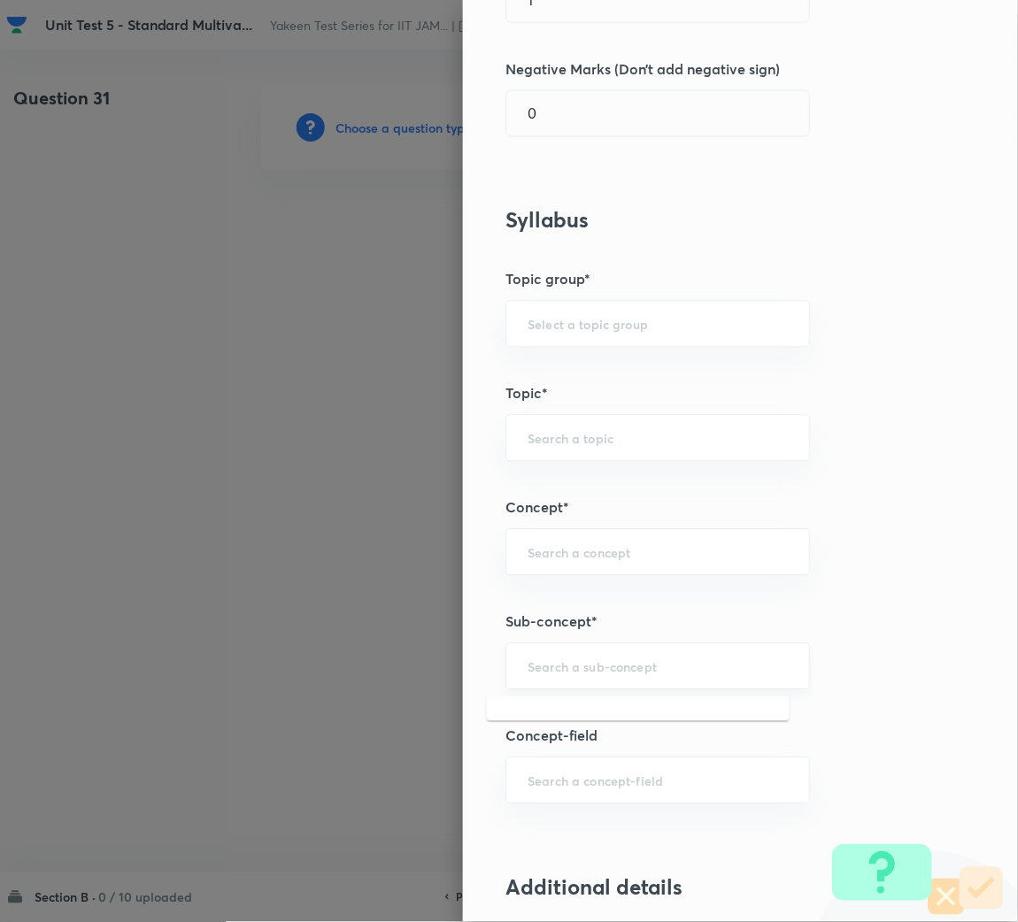
click at [572, 669] on input "text" at bounding box center [657, 666] width 260 height 17
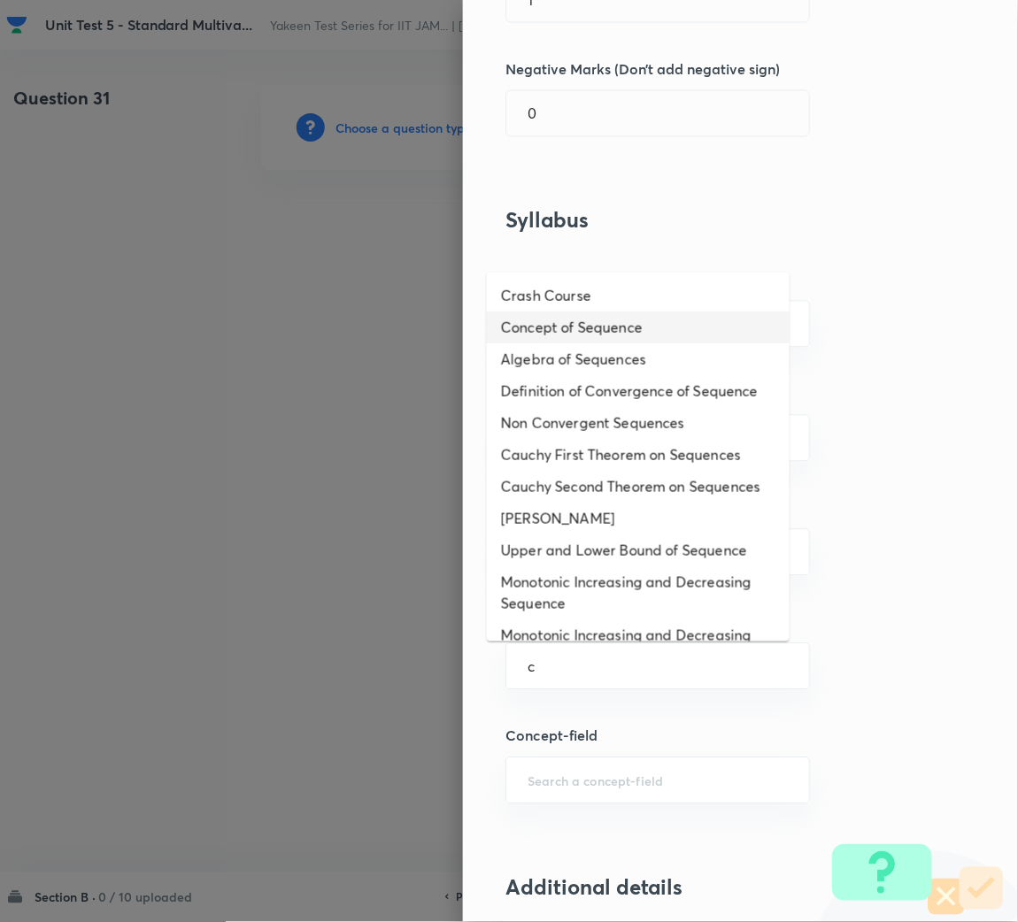
click at [588, 326] on li "Concept of Sequence" at bounding box center [638, 327] width 303 height 32
type input "Concept of Sequence"
click at [588, 326] on input "text" at bounding box center [657, 324] width 260 height 17
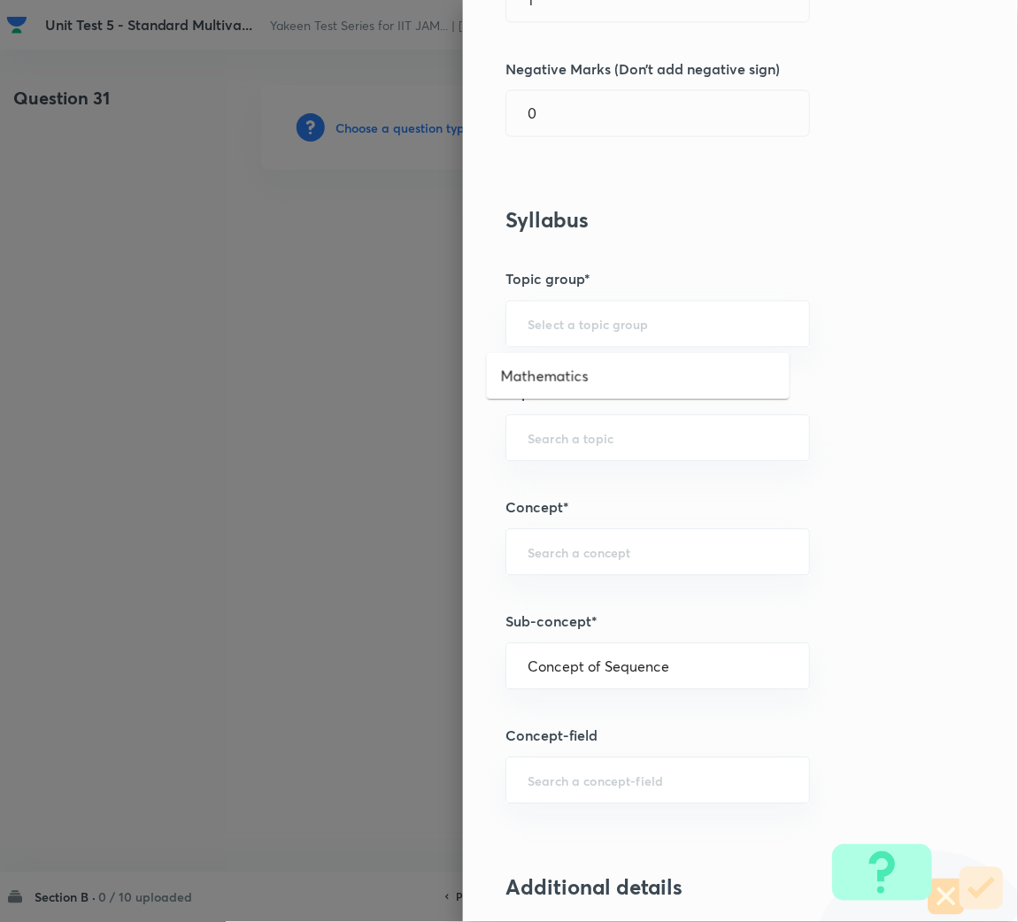
type input "Mathematics"
type input "Sequences & Series-Real Nos."
type input "Sequence of Real Numbers"
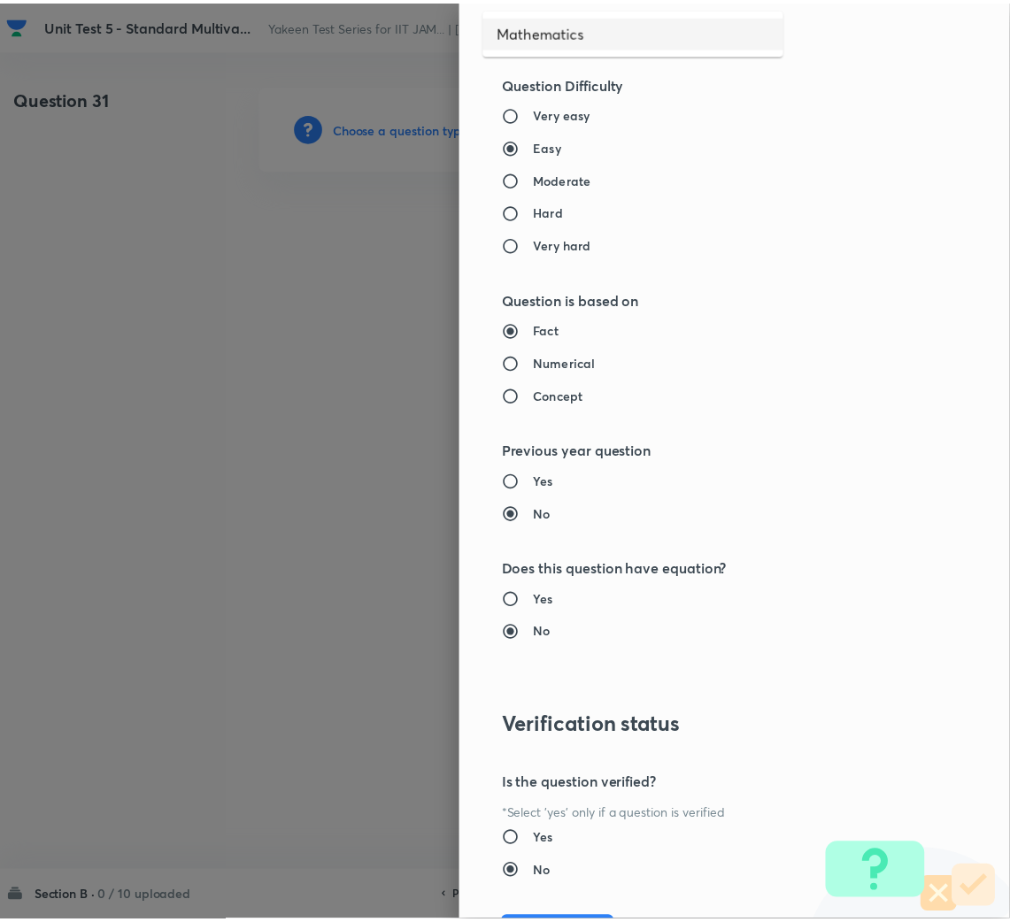
scroll to position [1491, 0]
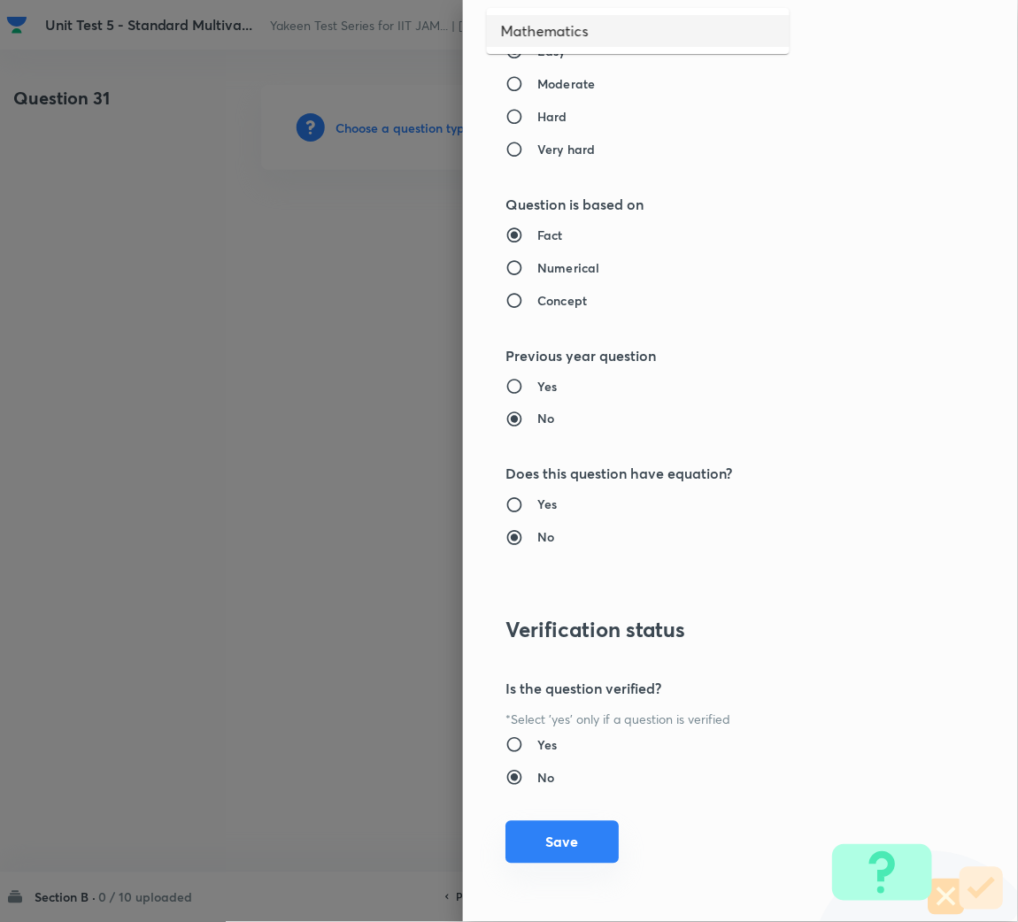
click at [537, 846] on button "Save" at bounding box center [561, 842] width 113 height 42
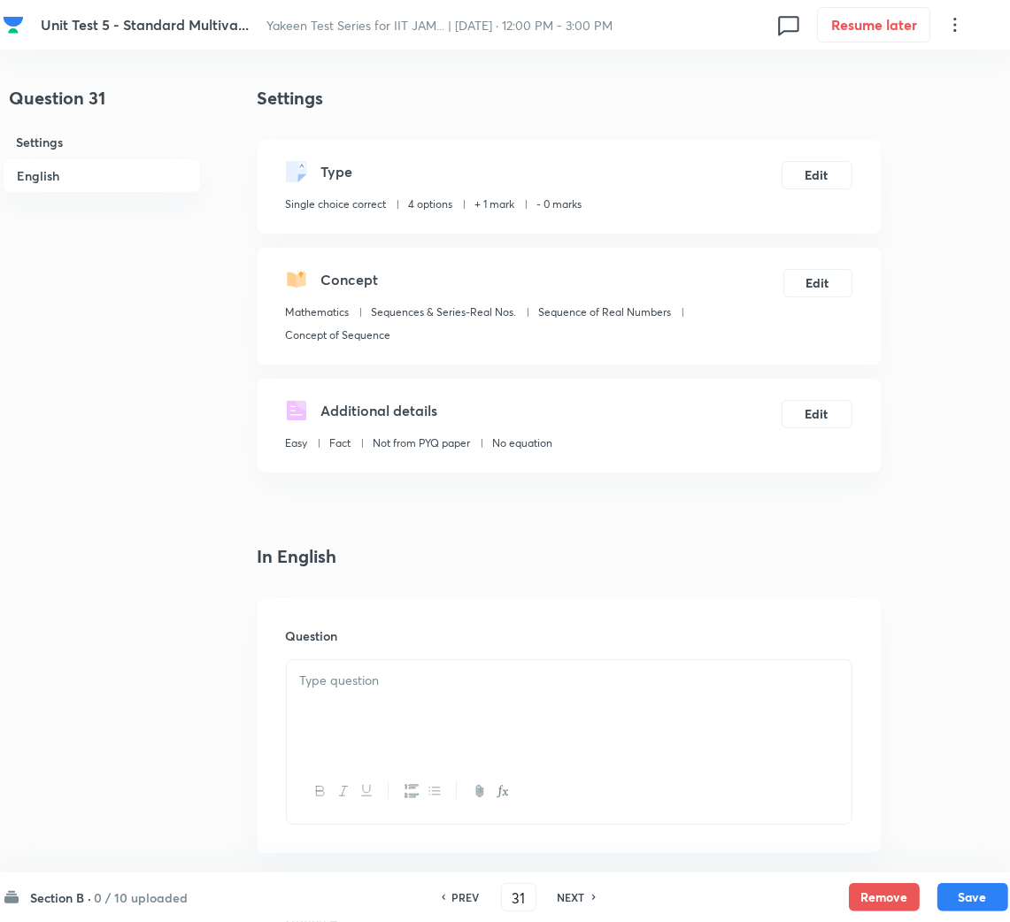
click at [358, 703] on div at bounding box center [569, 709] width 565 height 99
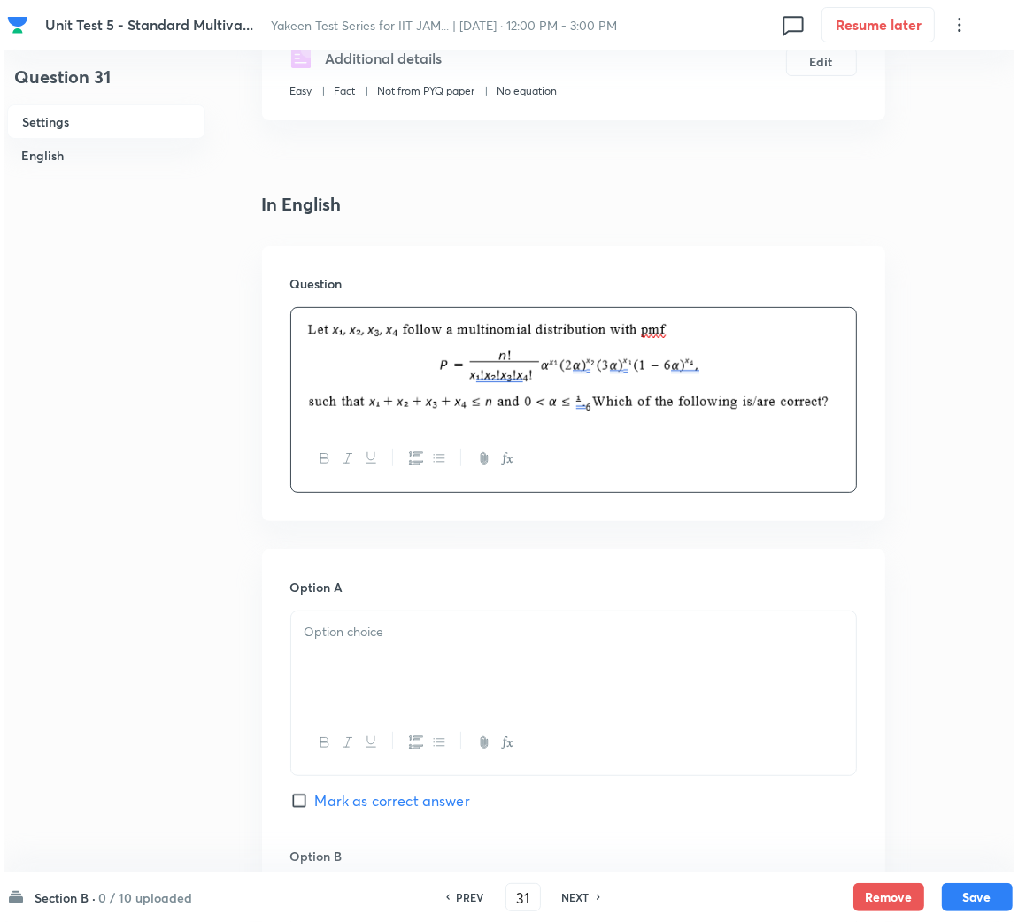
scroll to position [397, 0]
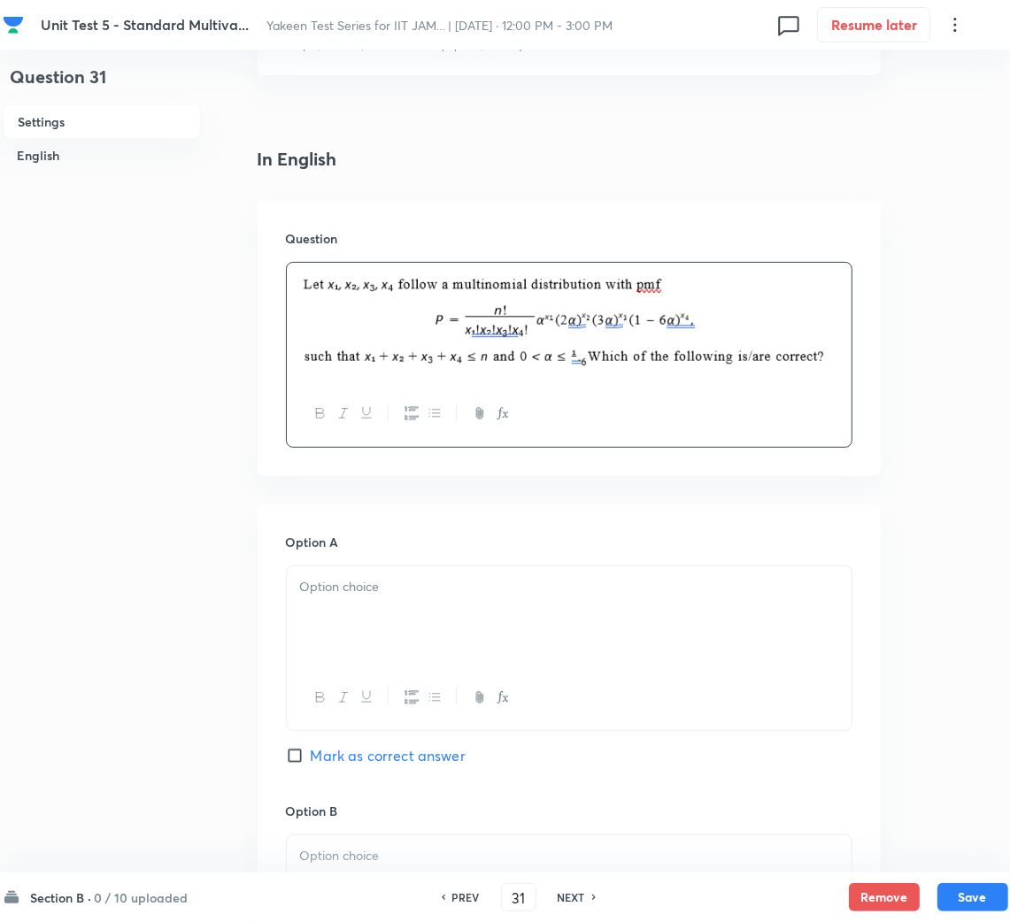
click at [357, 595] on p at bounding box center [569, 587] width 538 height 20
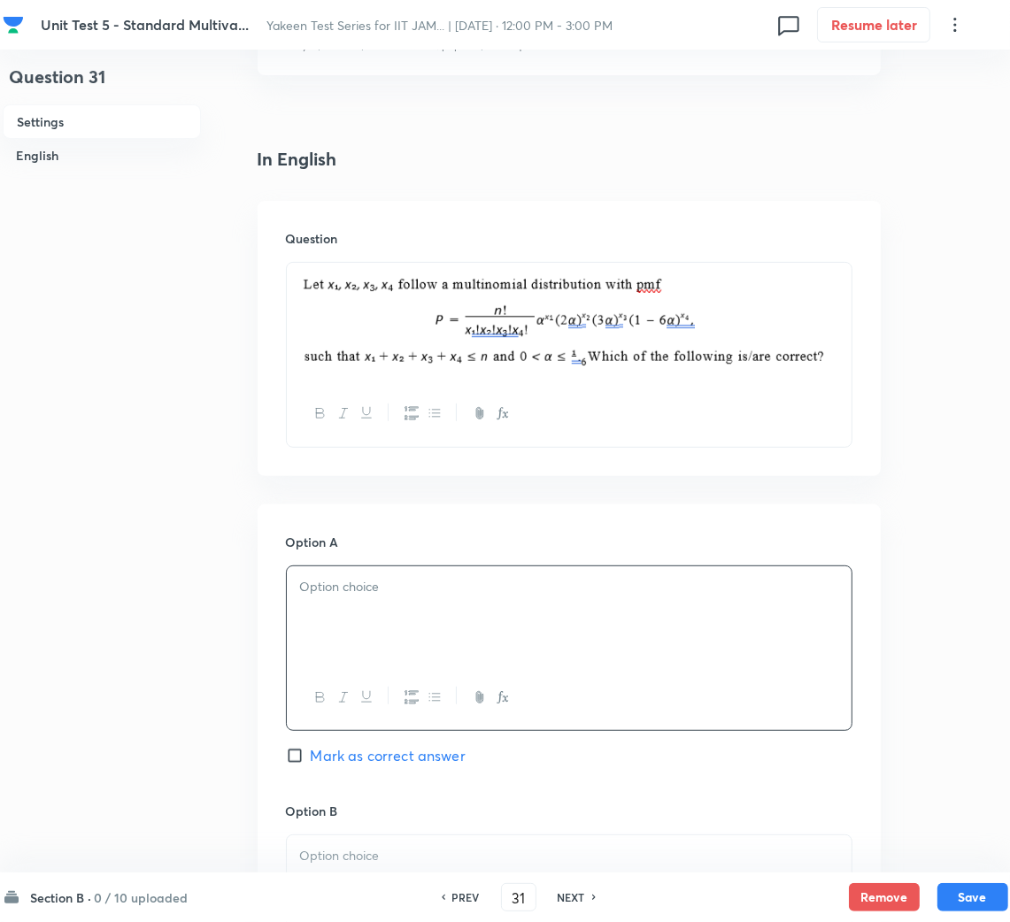
click at [343, 626] on div at bounding box center [569, 615] width 565 height 99
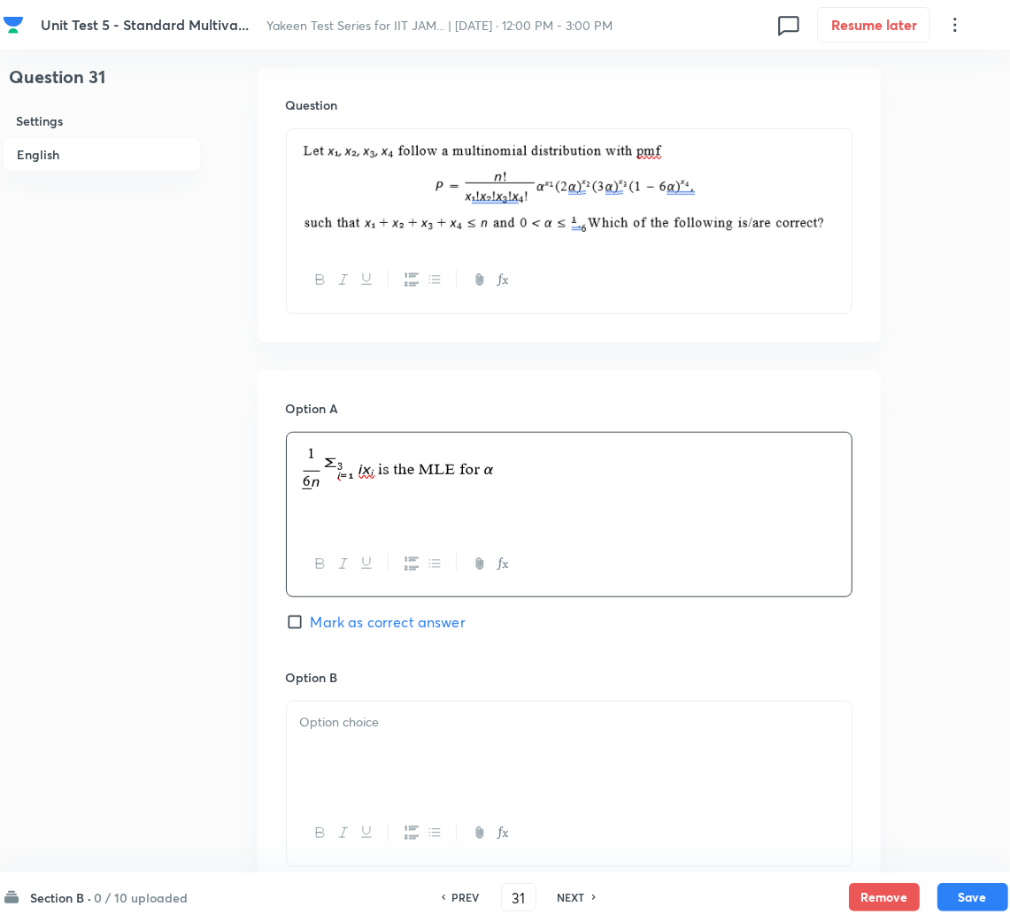
click at [396, 757] on div at bounding box center [569, 751] width 565 height 99
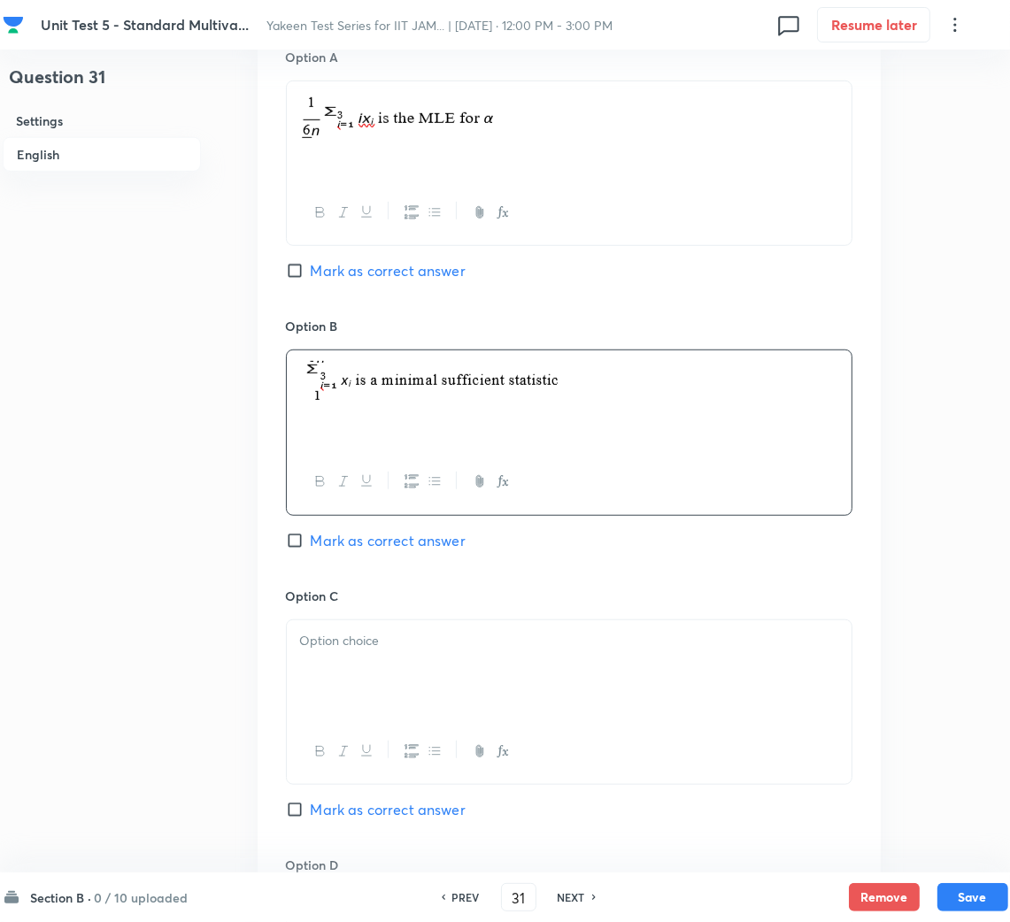
scroll to position [929, 0]
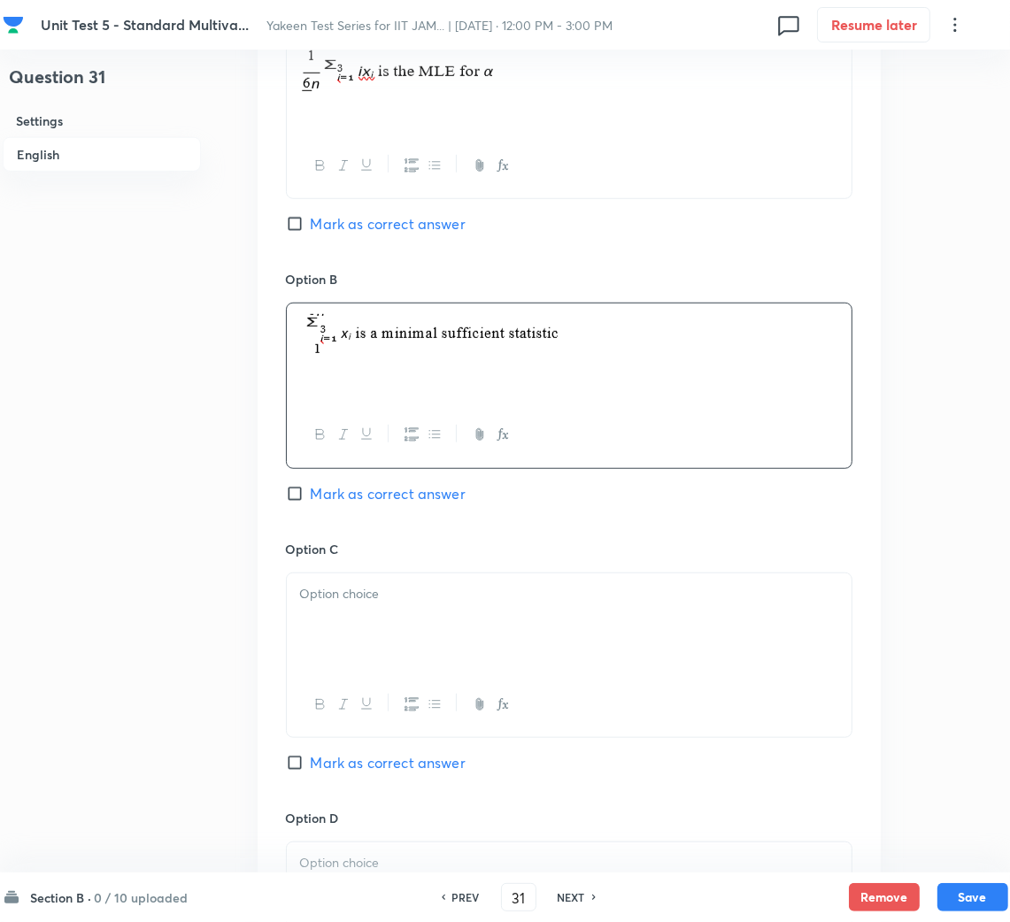
click at [392, 613] on div at bounding box center [569, 622] width 565 height 99
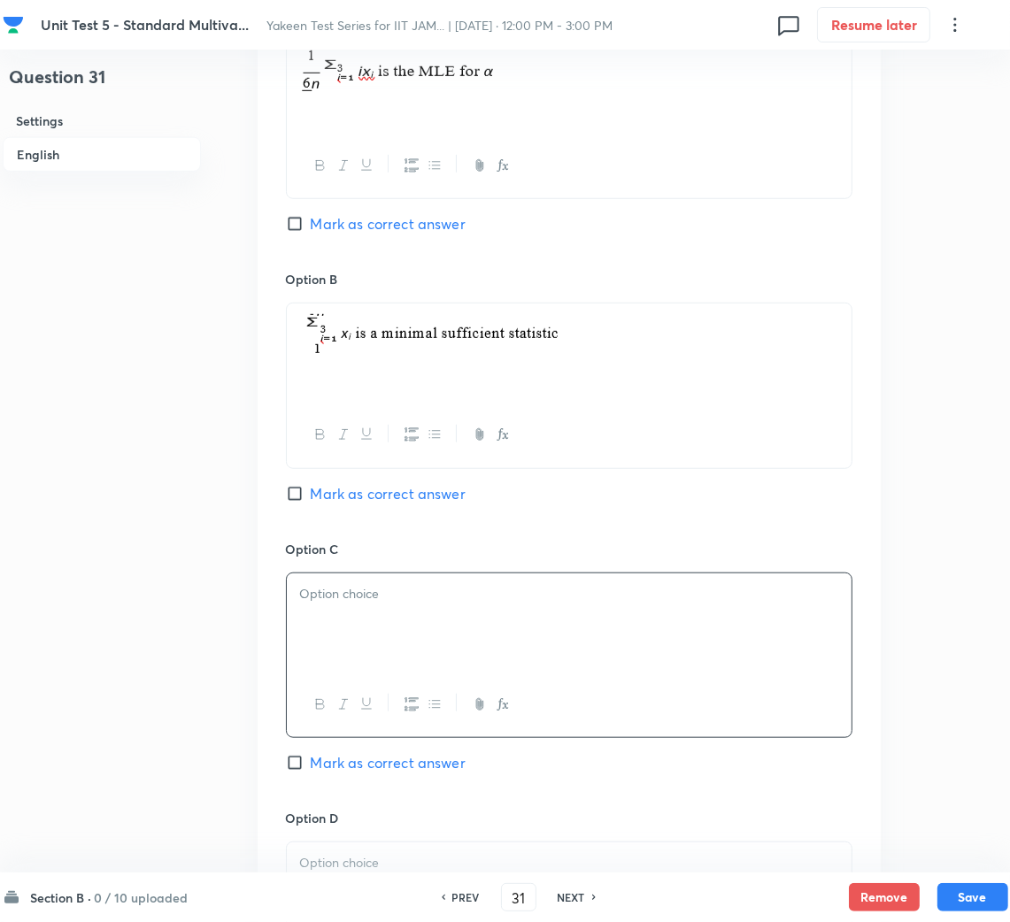
click at [357, 623] on div at bounding box center [569, 622] width 565 height 99
click at [506, 668] on div at bounding box center [569, 622] width 565 height 99
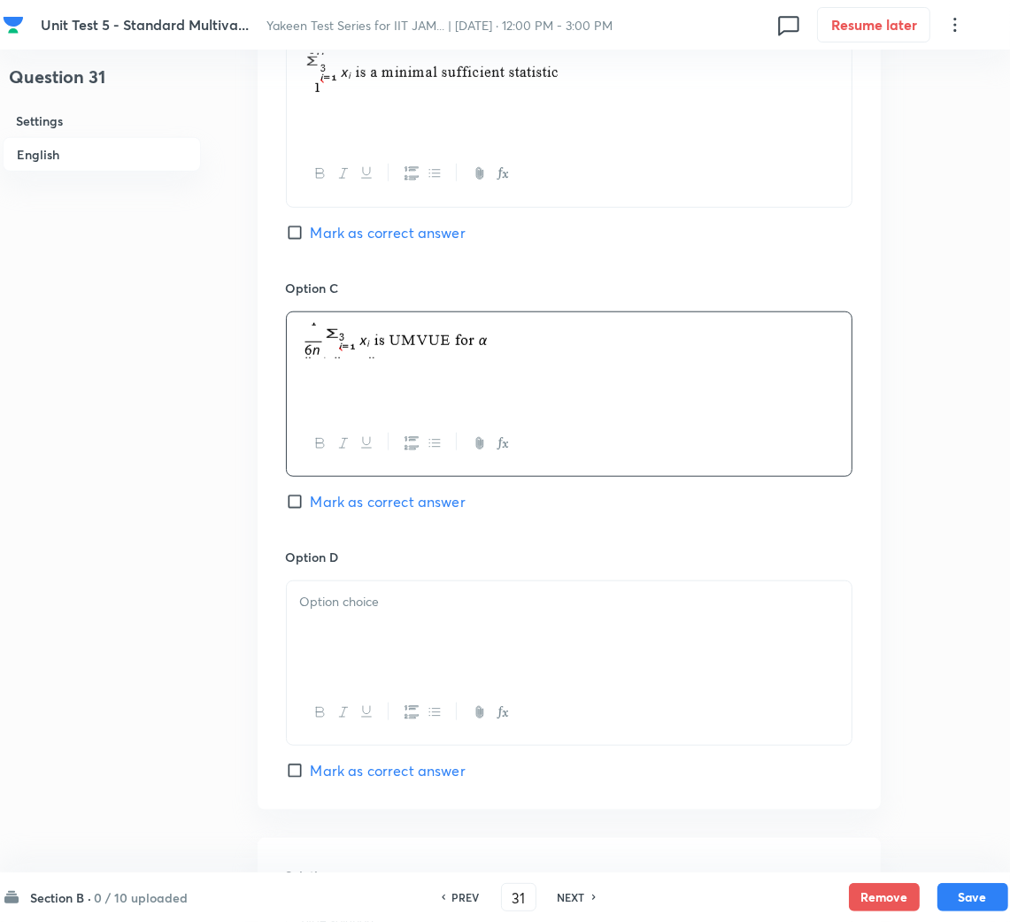
scroll to position [1194, 0]
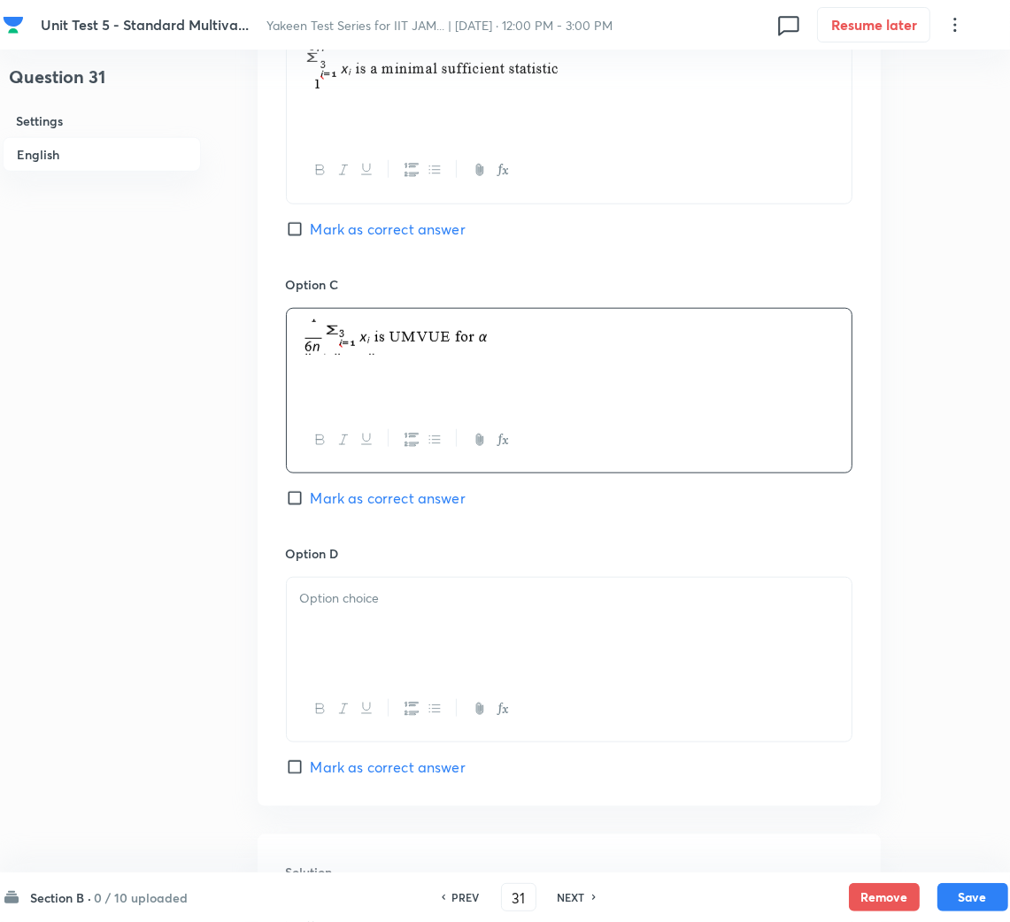
click at [423, 624] on div at bounding box center [569, 627] width 565 height 99
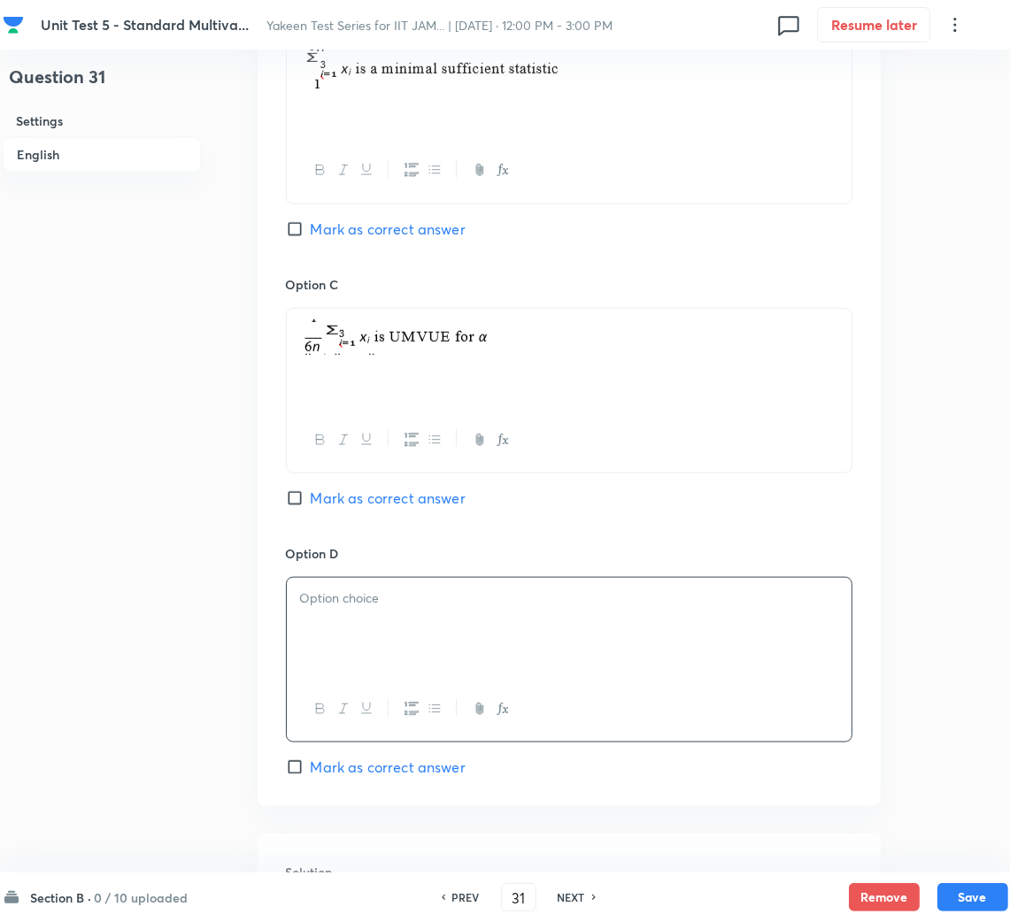
click at [368, 664] on div at bounding box center [569, 627] width 565 height 99
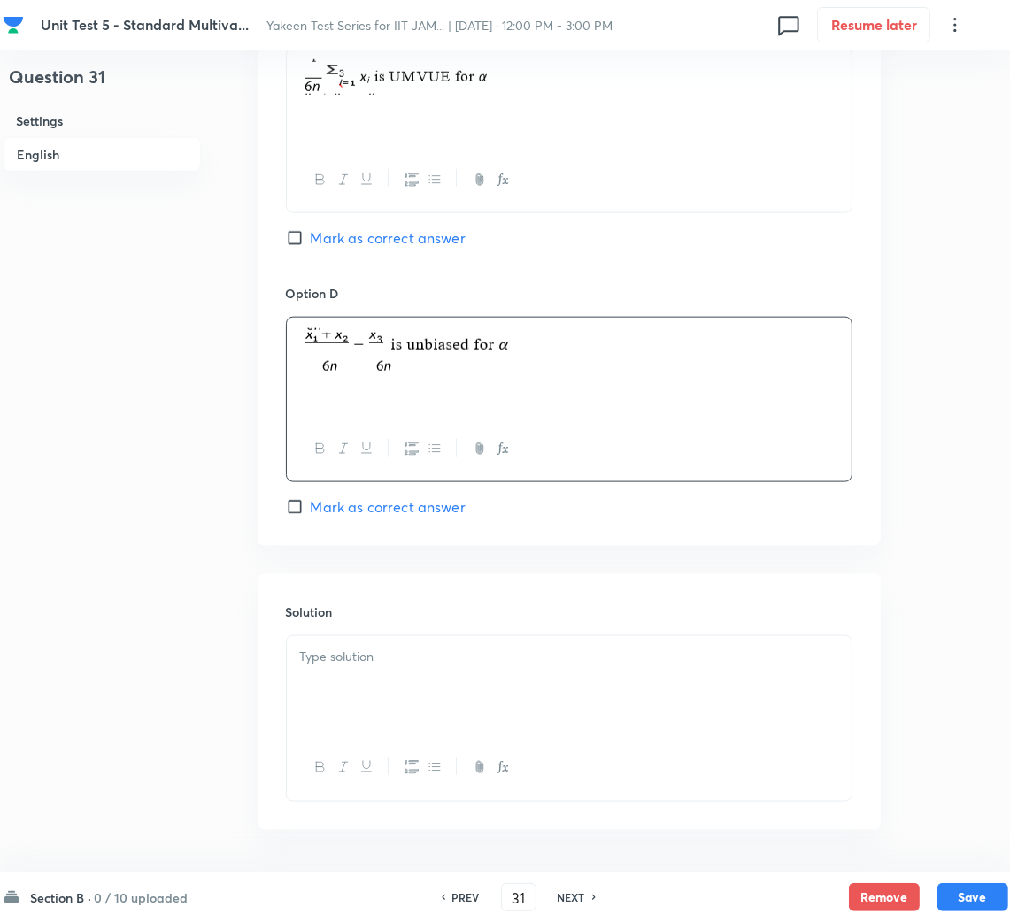
scroll to position [1459, 0]
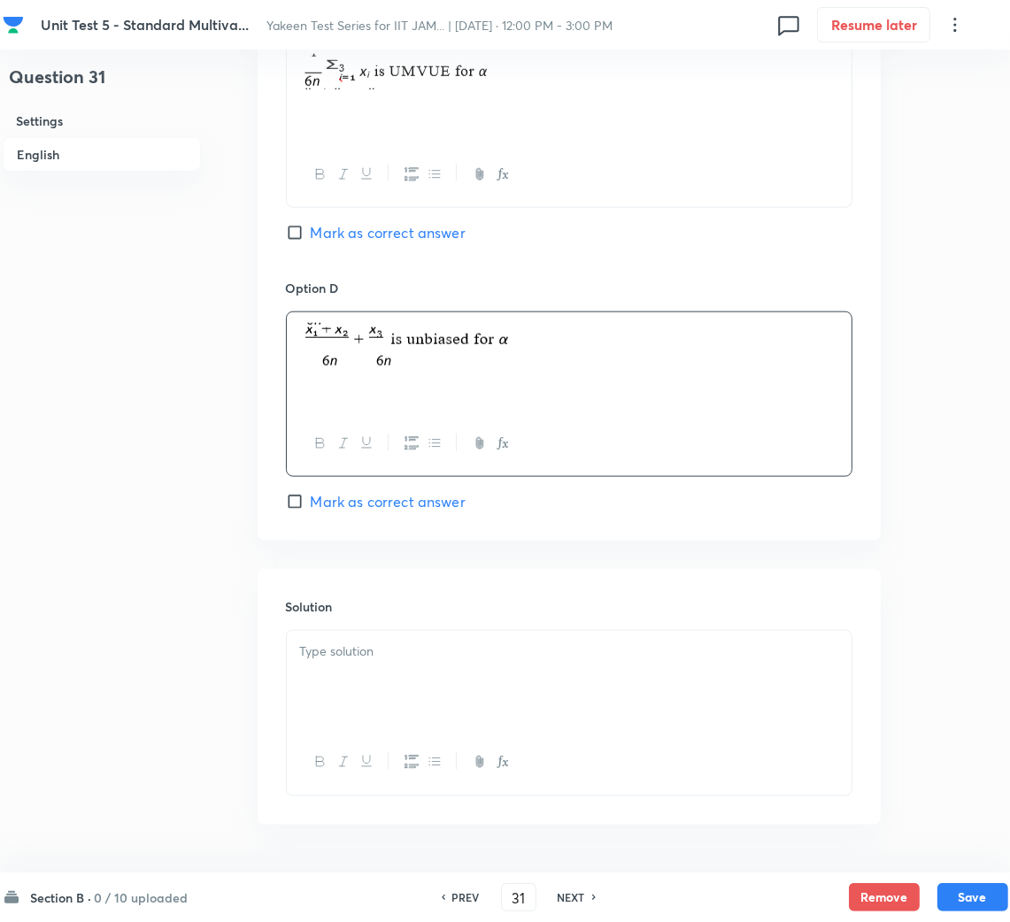
click at [411, 668] on div at bounding box center [569, 680] width 565 height 99
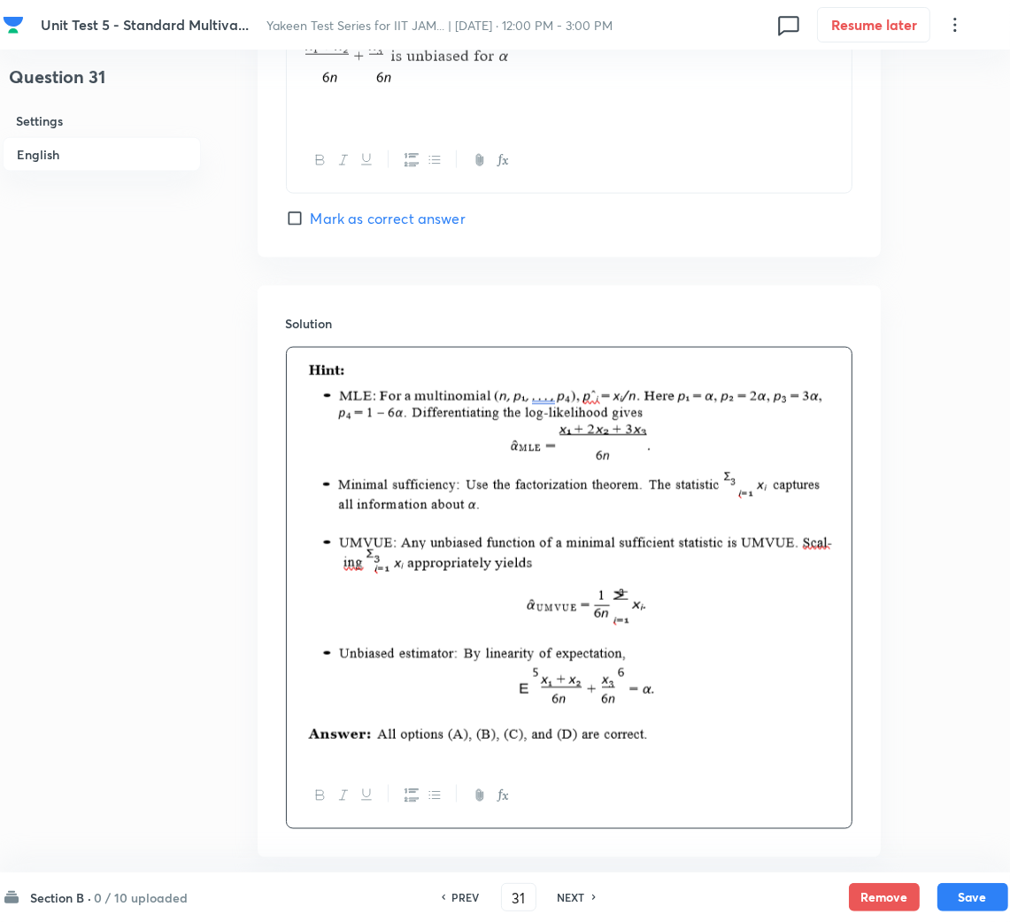
scroll to position [1838, 0]
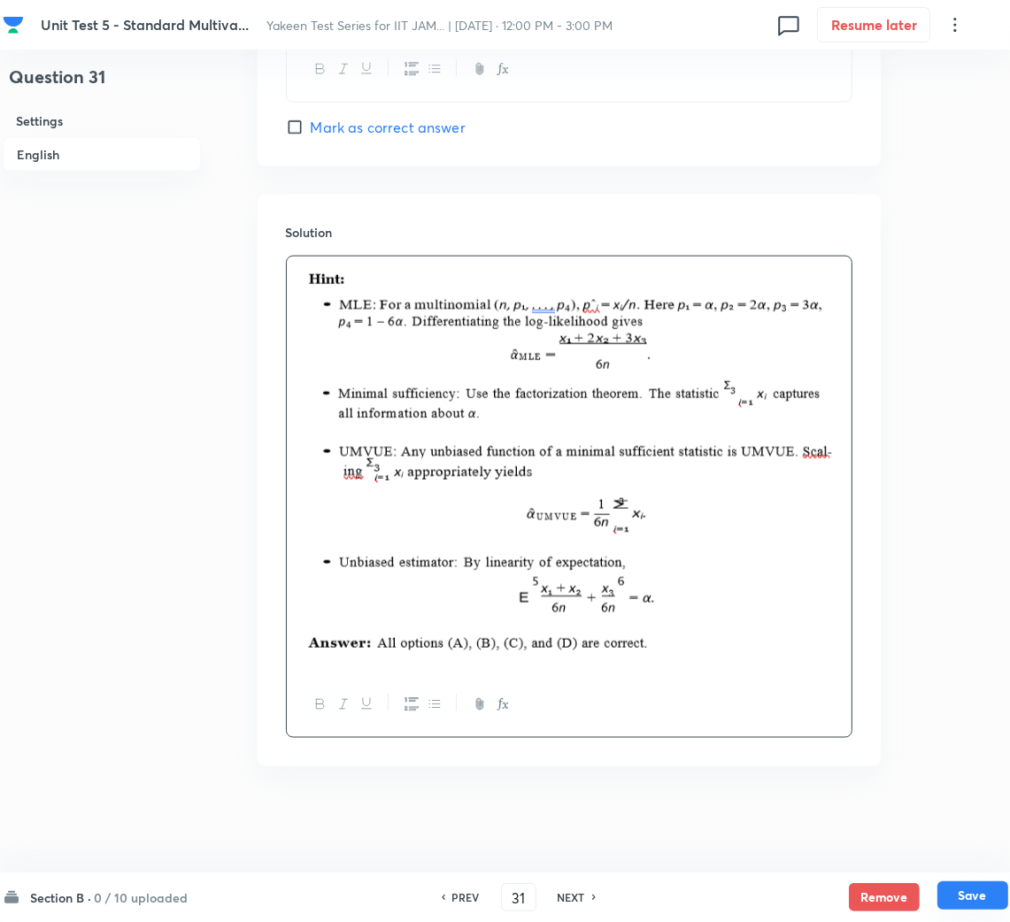
click at [970, 896] on button "Save" at bounding box center [972, 895] width 71 height 28
click at [763, 625] on img at bounding box center [569, 545] width 538 height 224
drag, startPoint x: 332, startPoint y: 130, endPoint x: 693, endPoint y: 477, distance: 500.6
click at [332, 129] on span "Mark as correct answer" at bounding box center [388, 127] width 155 height 21
click at [311, 129] on input "Mark as correct answer" at bounding box center [298, 128] width 25 height 18
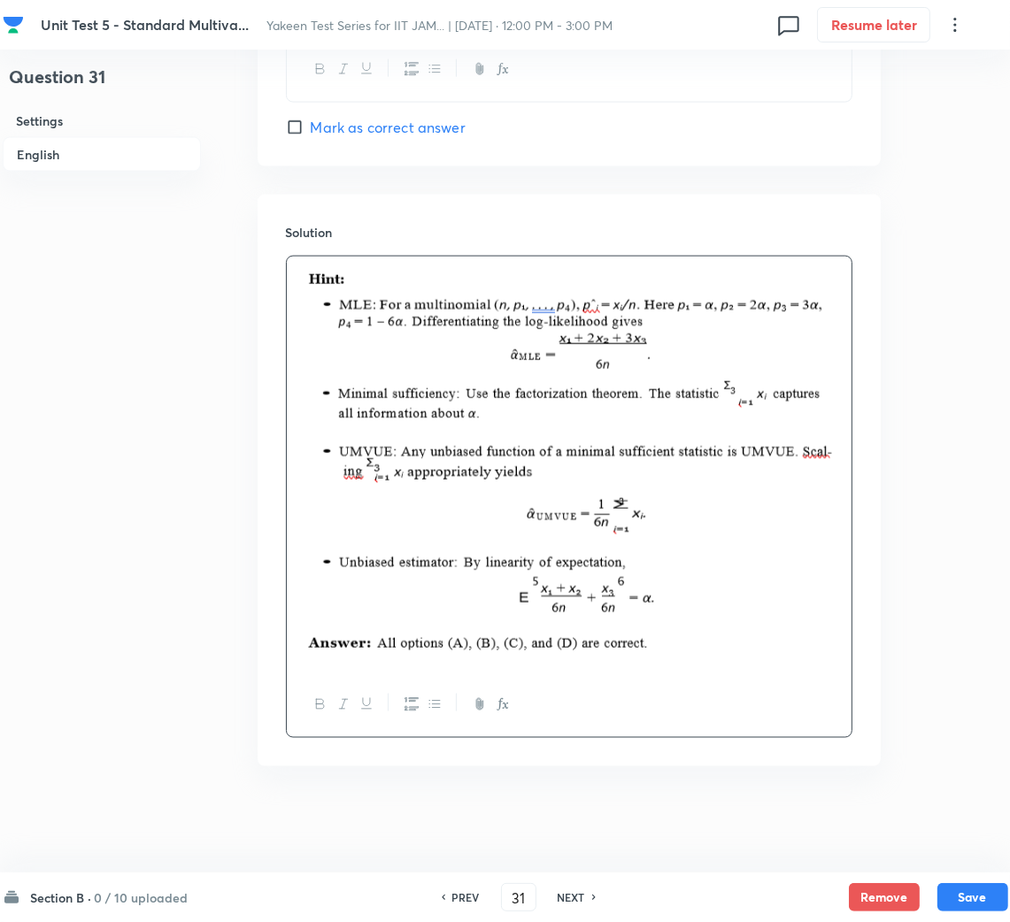
checkbox input "true"
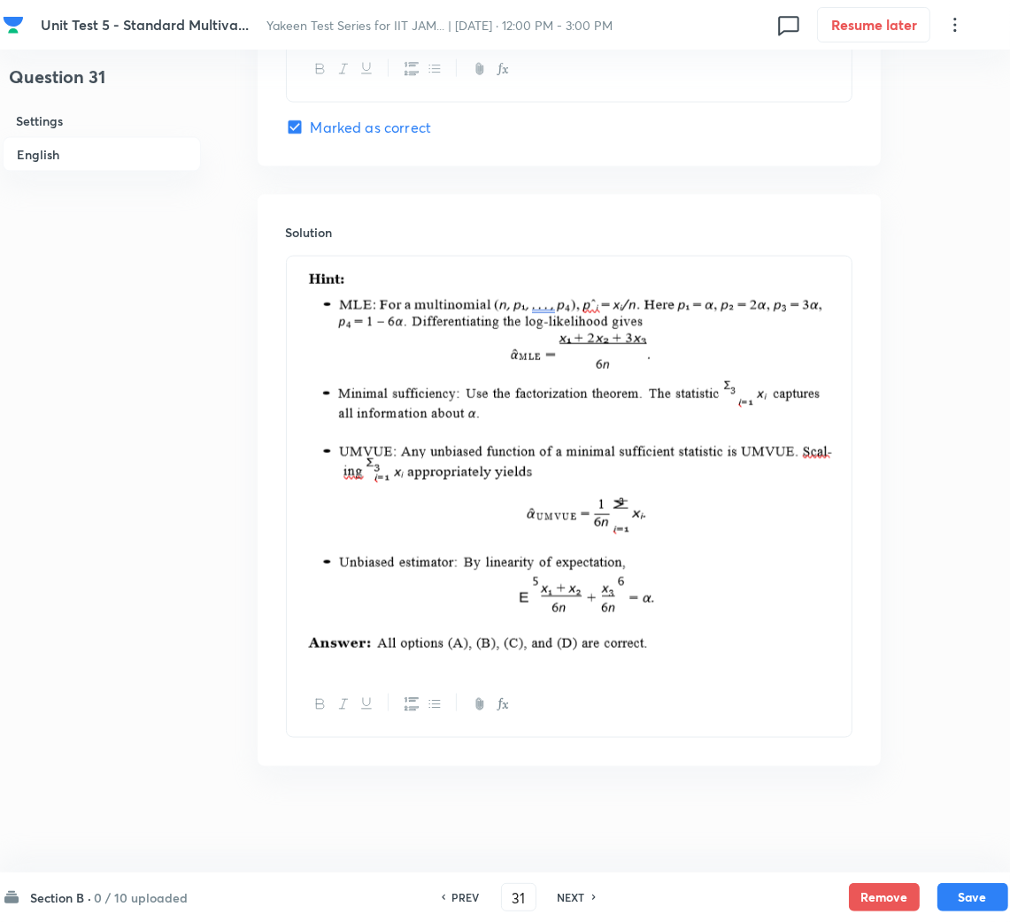
click at [996, 878] on div "Section B · 0 / 10 uploaded PREV 31 ​ NEXT Remove Save" at bounding box center [505, 897] width 1005 height 50
click at [979, 902] on button "Save" at bounding box center [972, 895] width 71 height 28
type input "32"
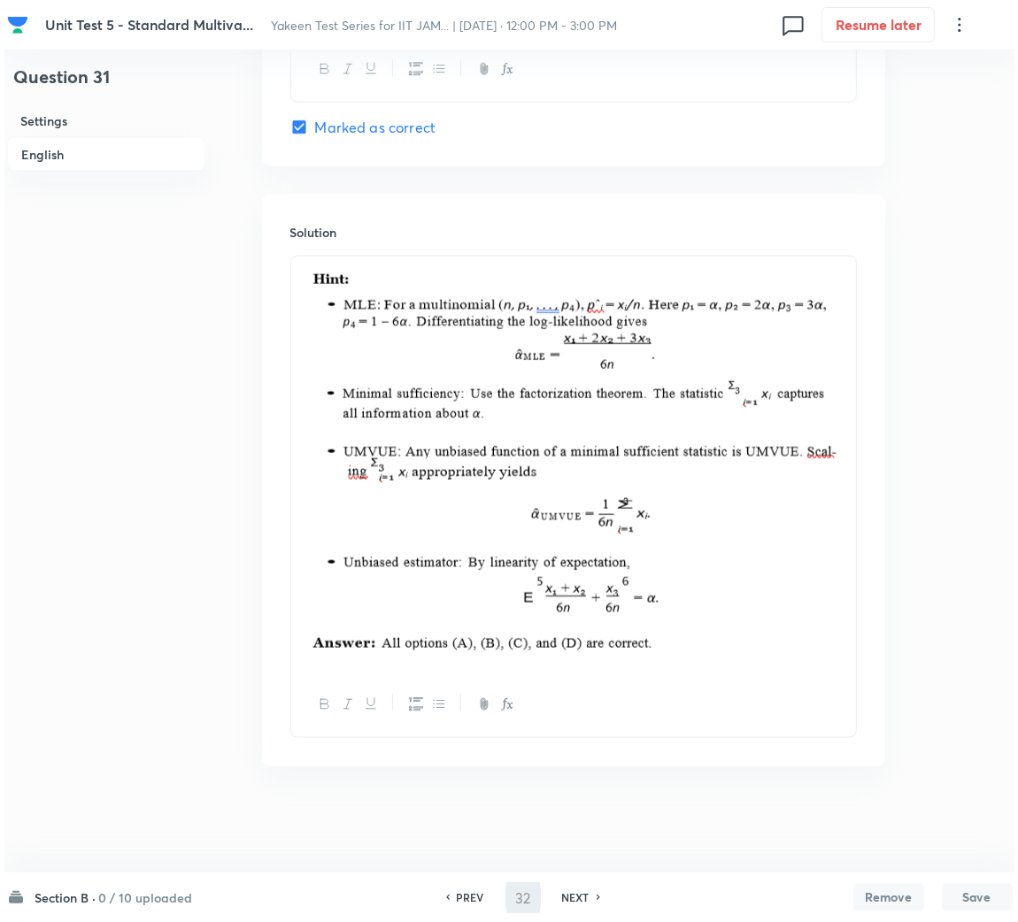
scroll to position [0, 0]
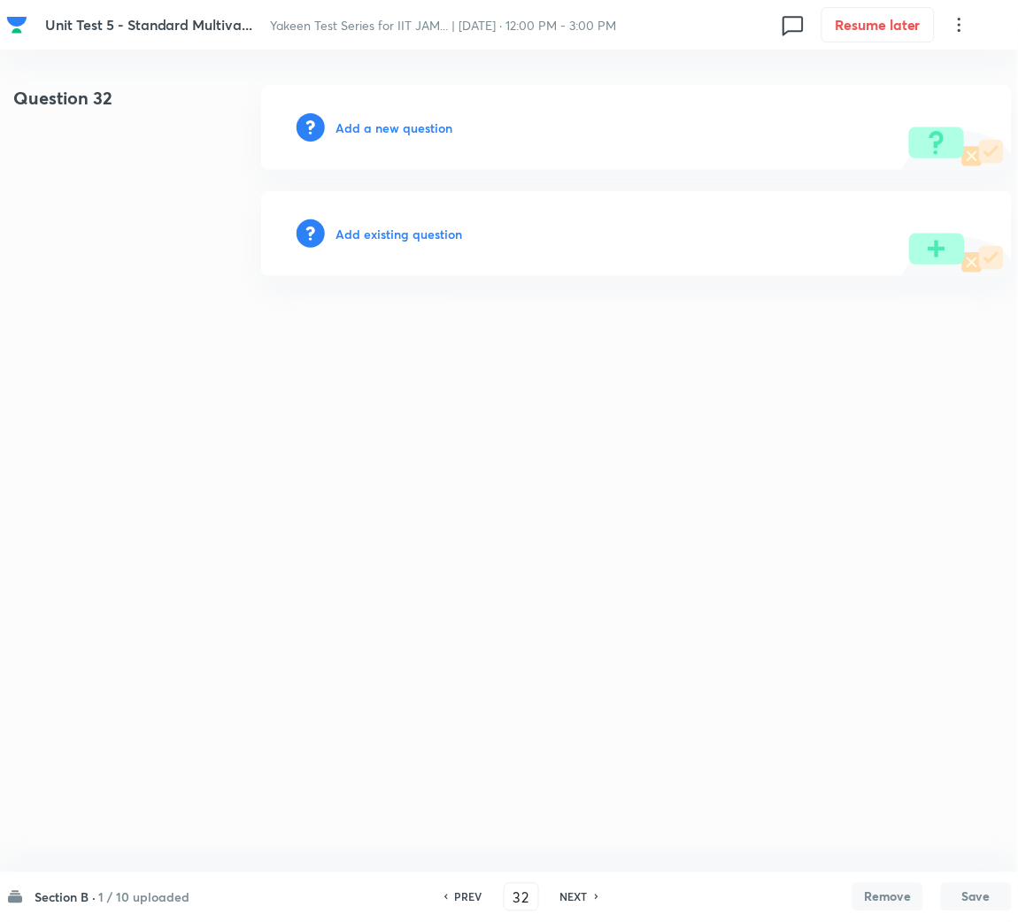
click at [416, 143] on div "Add a new question" at bounding box center [636, 127] width 750 height 85
click at [400, 129] on h6 "Add a new question" at bounding box center [393, 128] width 117 height 19
click at [400, 129] on h6 "Choose a question type" at bounding box center [403, 128] width 136 height 19
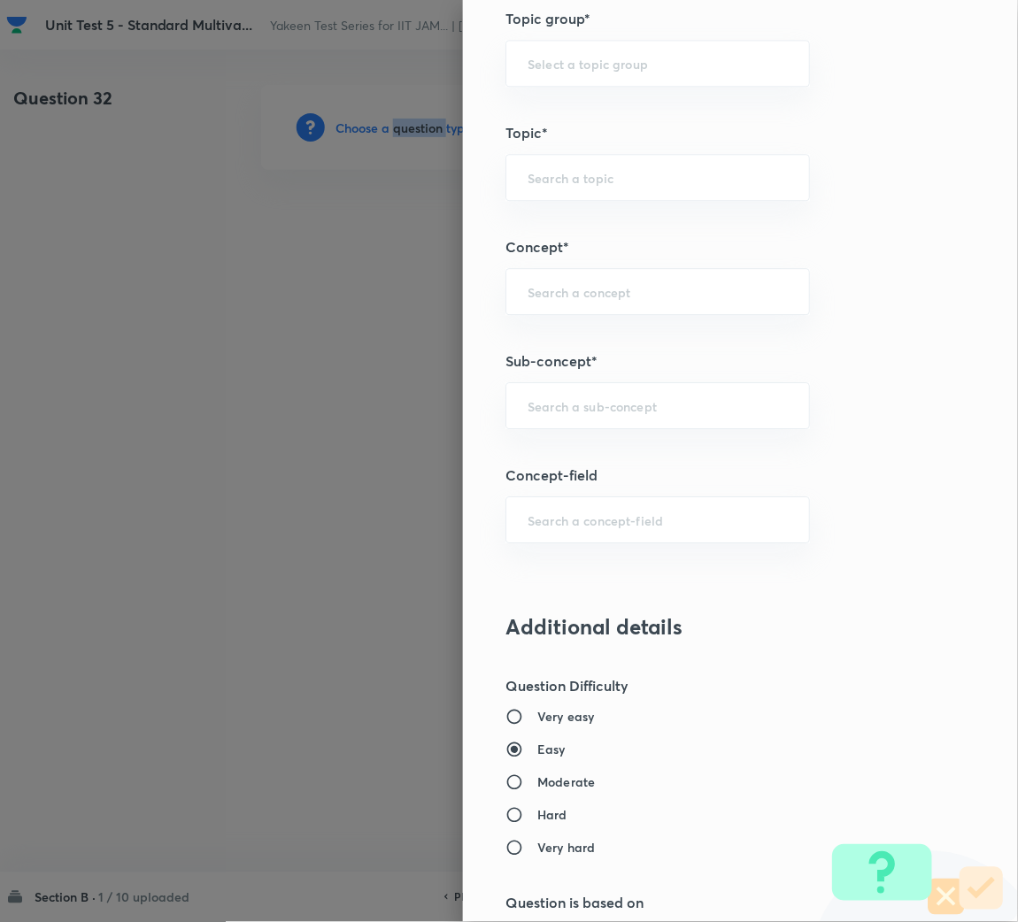
scroll to position [795, 0]
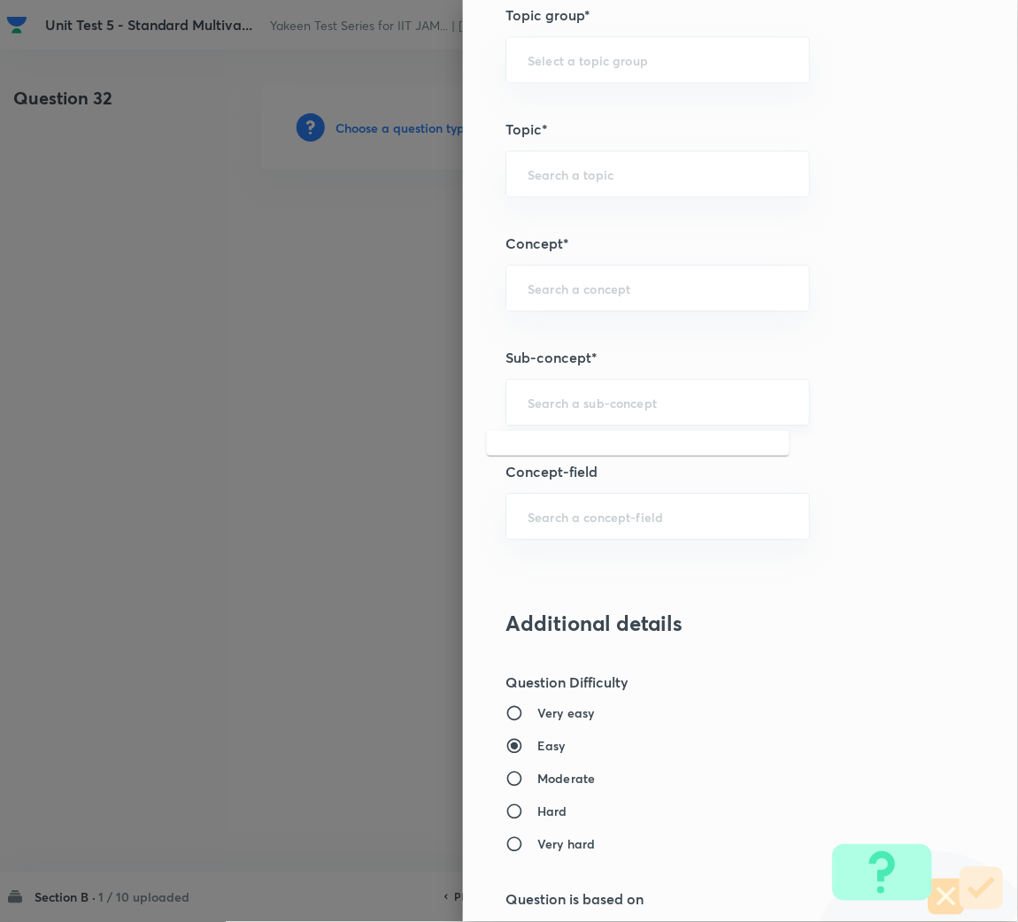
click at [575, 405] on input "text" at bounding box center [657, 402] width 260 height 17
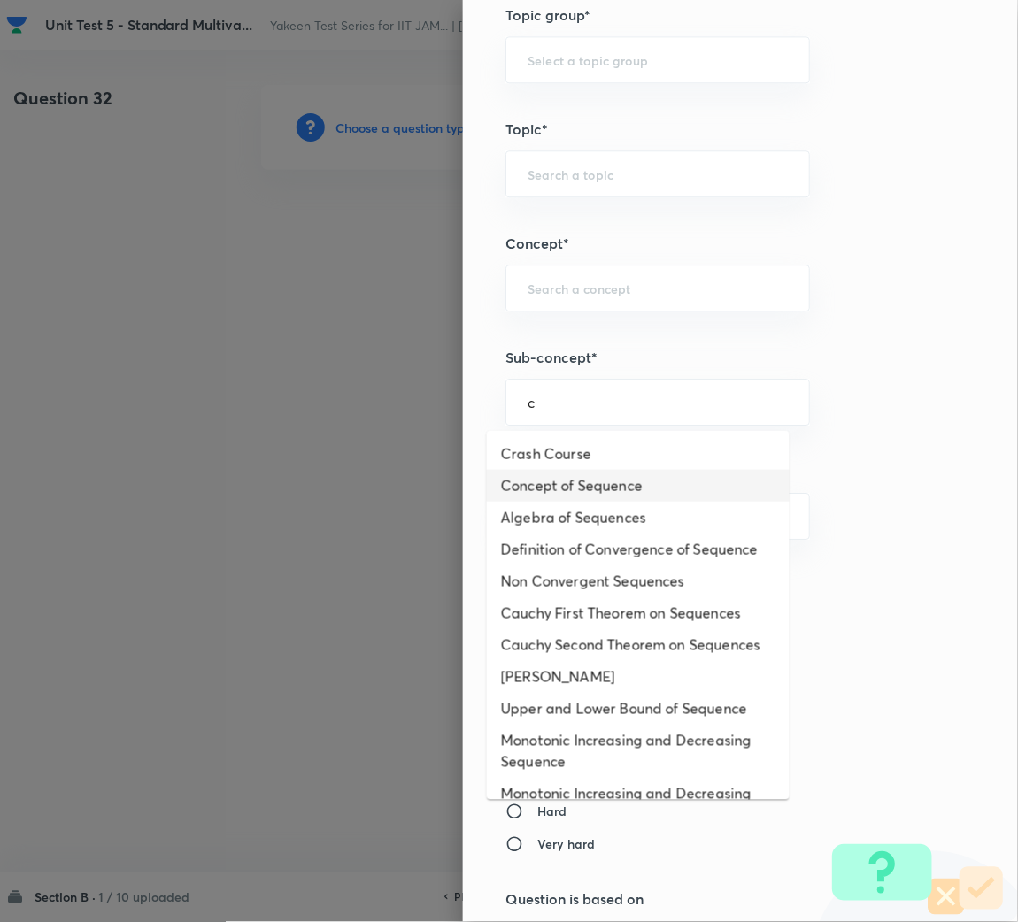
click at [564, 480] on li "Concept of Sequence" at bounding box center [638, 486] width 303 height 32
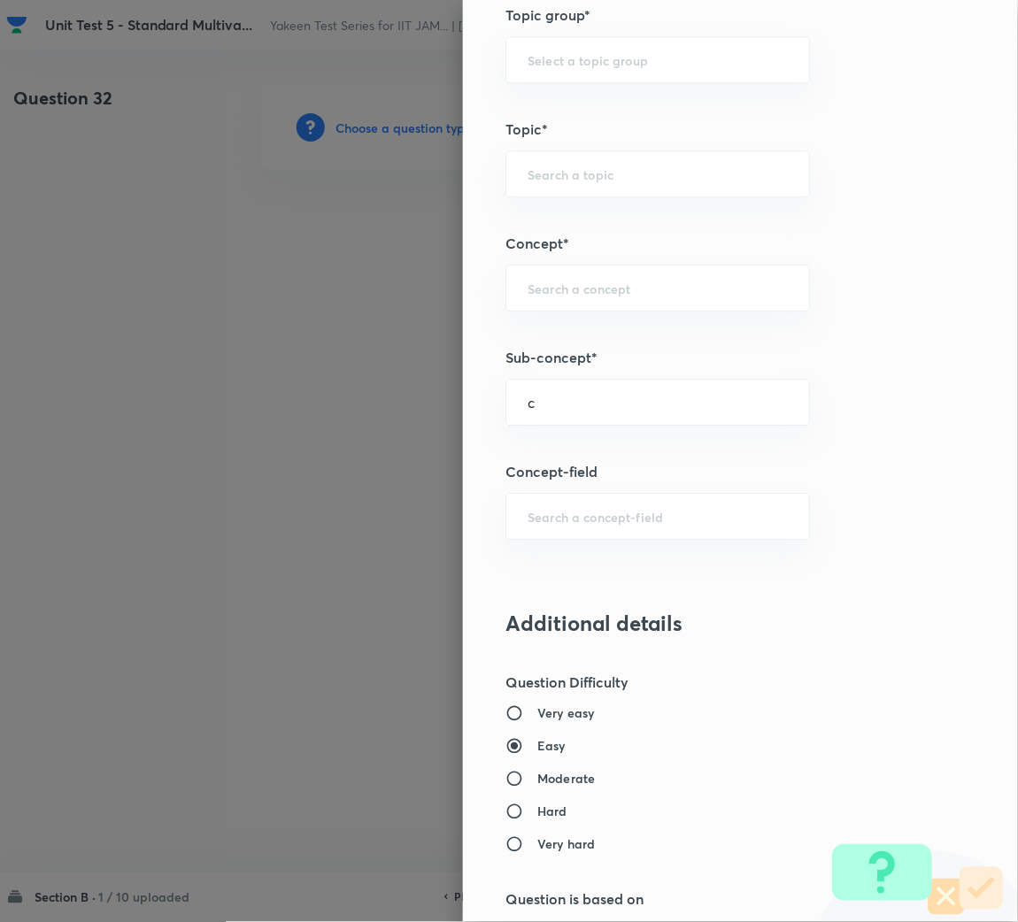
type input "Concept of Sequence"
type input "Mathematics"
type input "Sequences & Series-Real Nos."
type input "Sequence of Real Numbers"
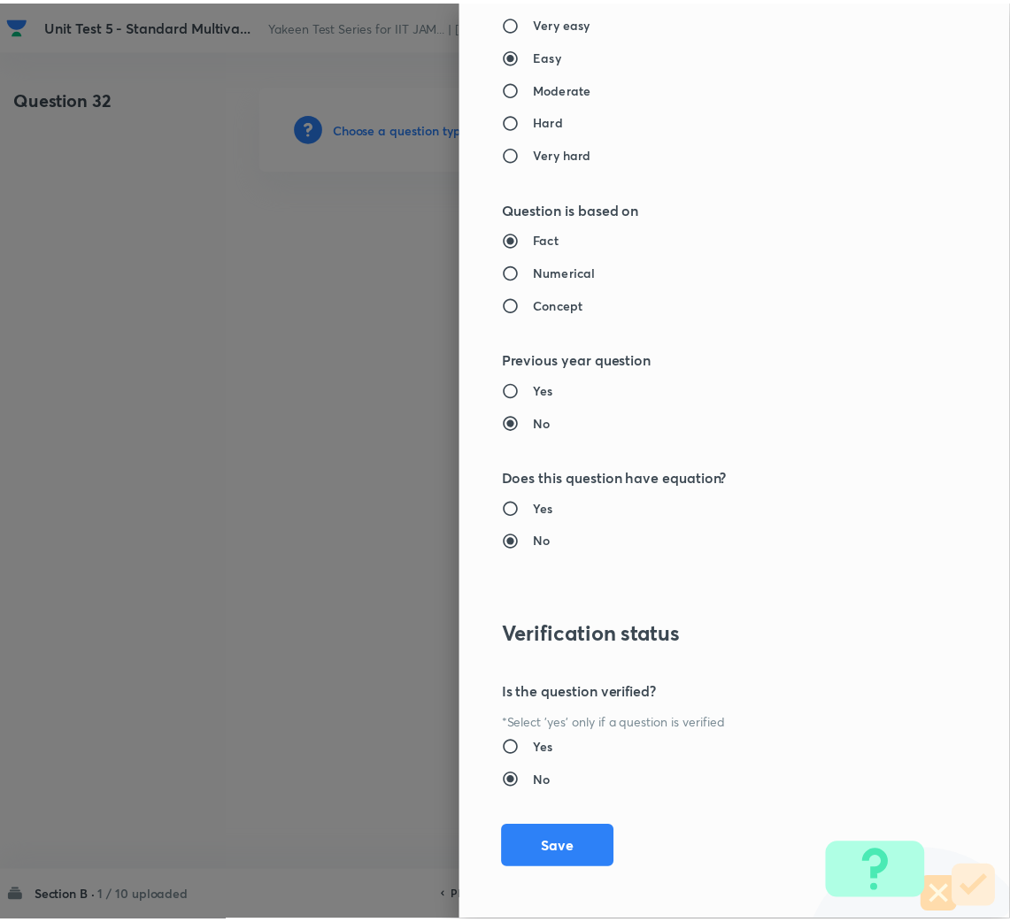
scroll to position [1491, 0]
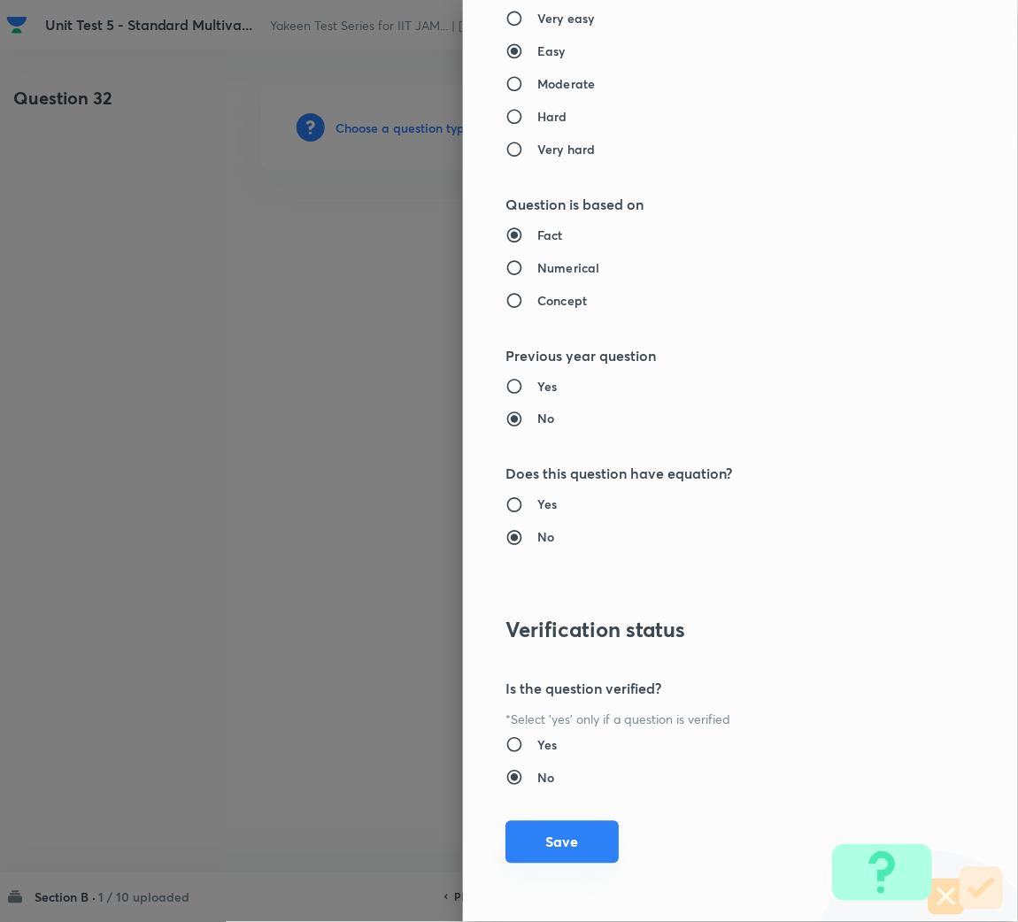
click at [543, 841] on button "Save" at bounding box center [561, 842] width 113 height 42
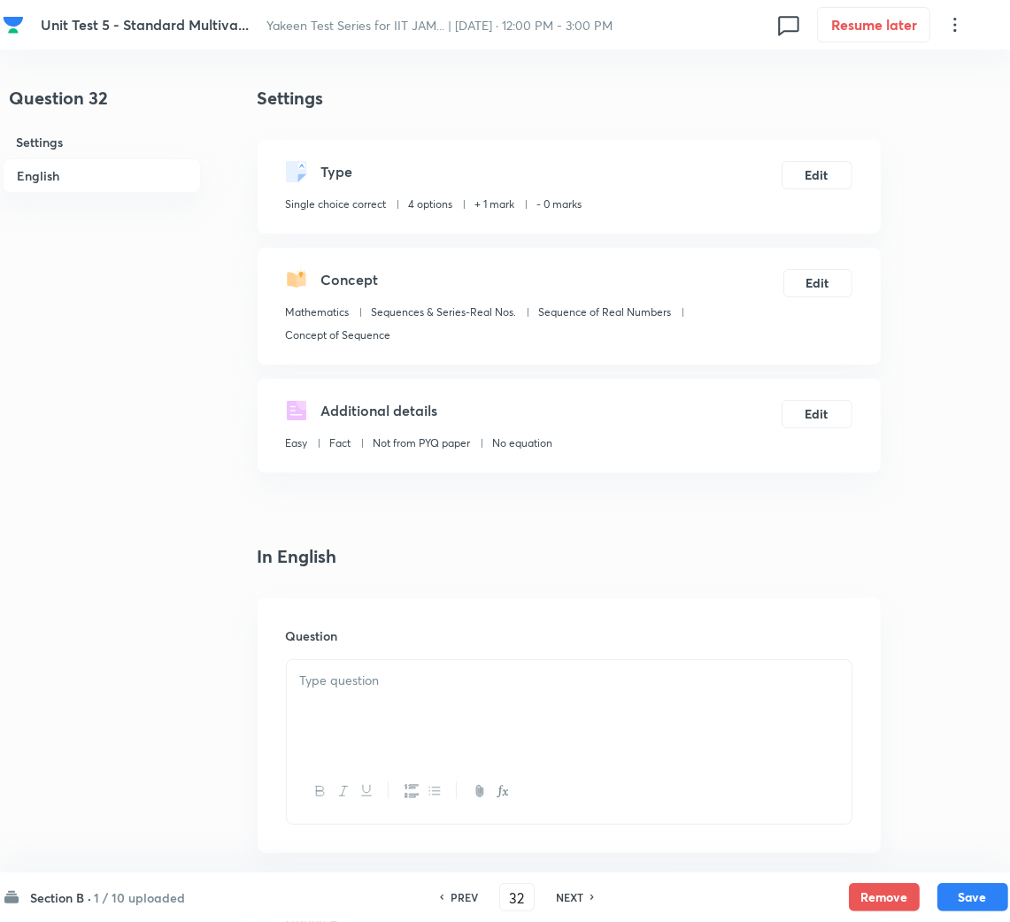
click at [384, 743] on div at bounding box center [569, 709] width 565 height 99
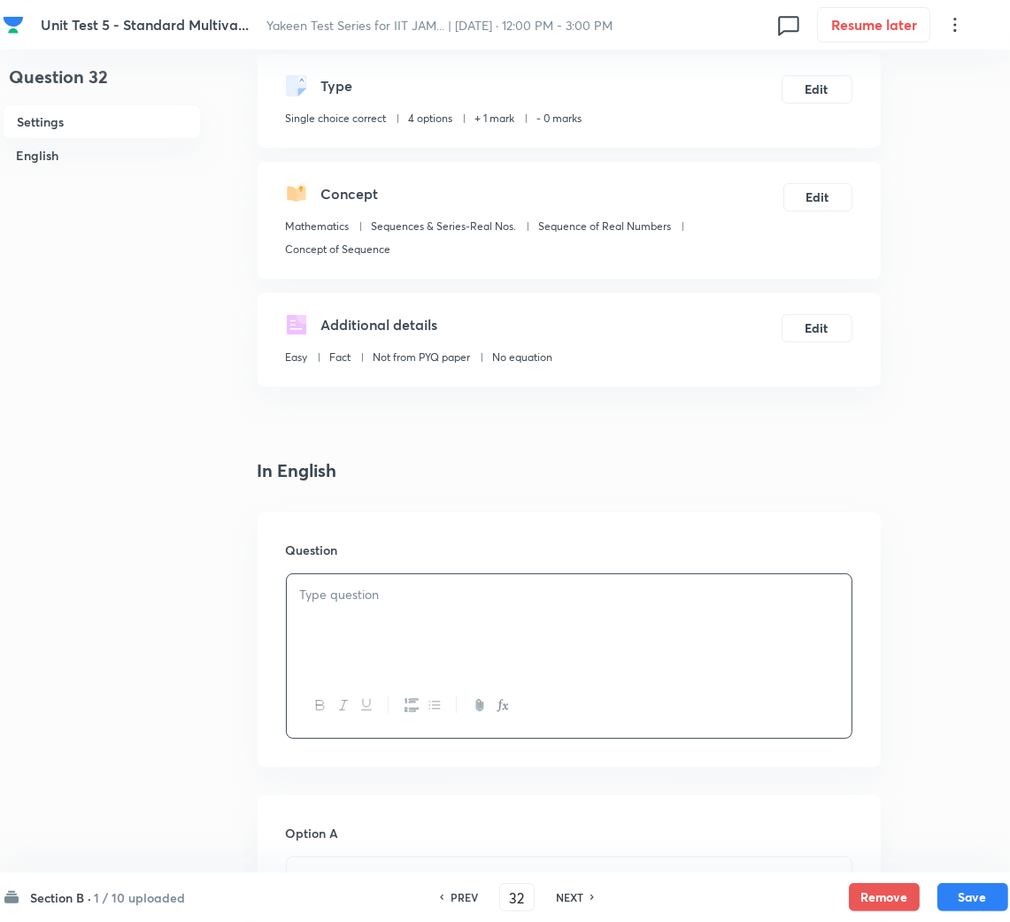
scroll to position [133, 0]
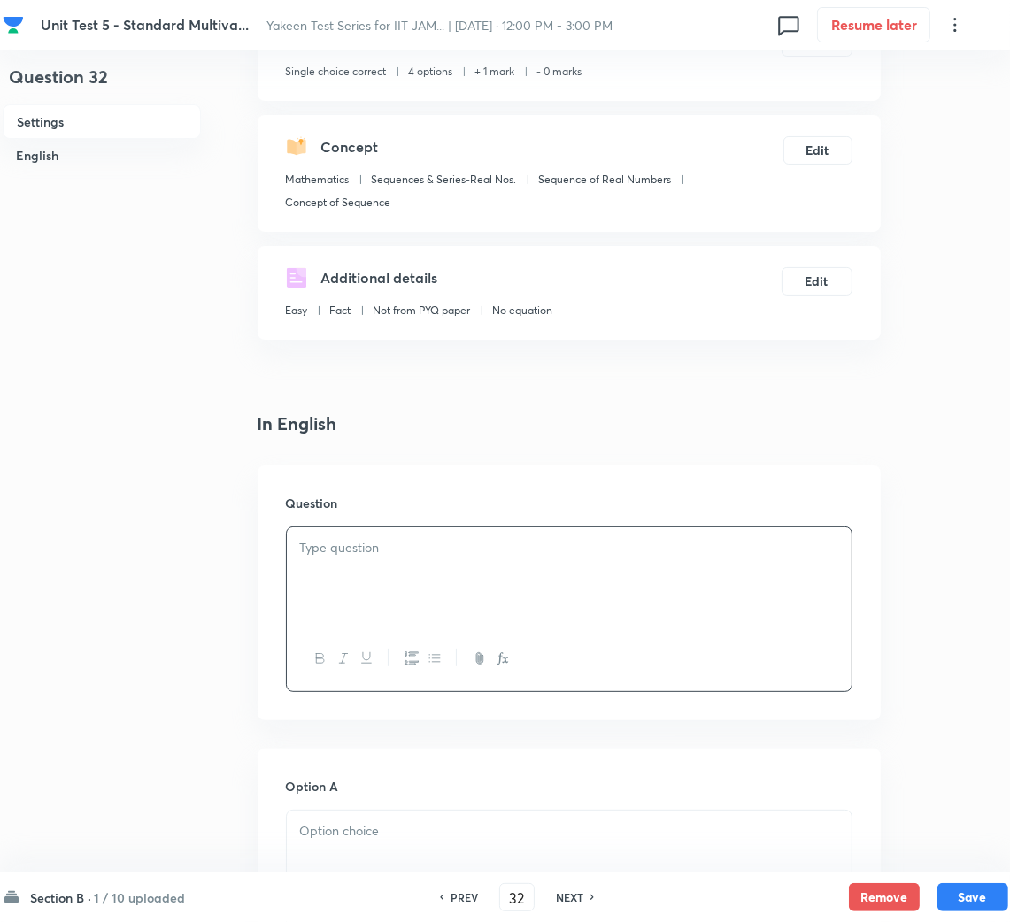
click at [390, 579] on div at bounding box center [569, 576] width 565 height 99
click at [349, 563] on div at bounding box center [569, 576] width 565 height 99
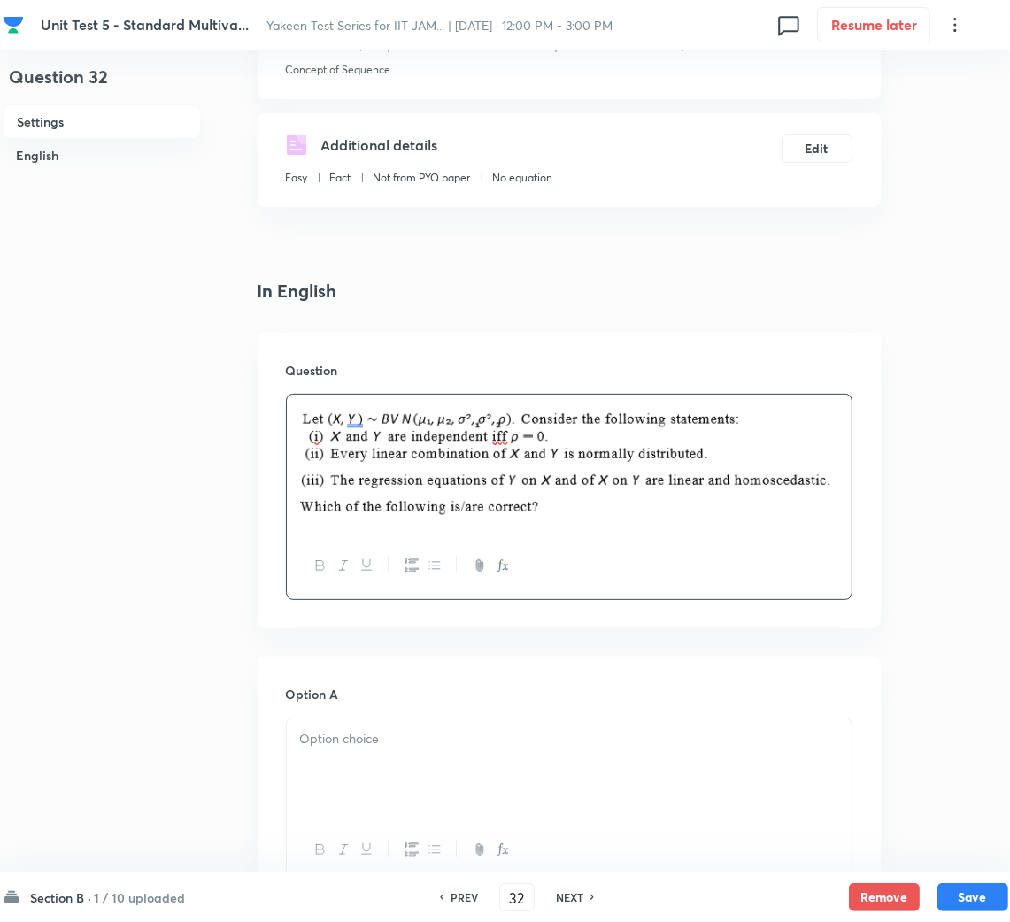
scroll to position [397, 0]
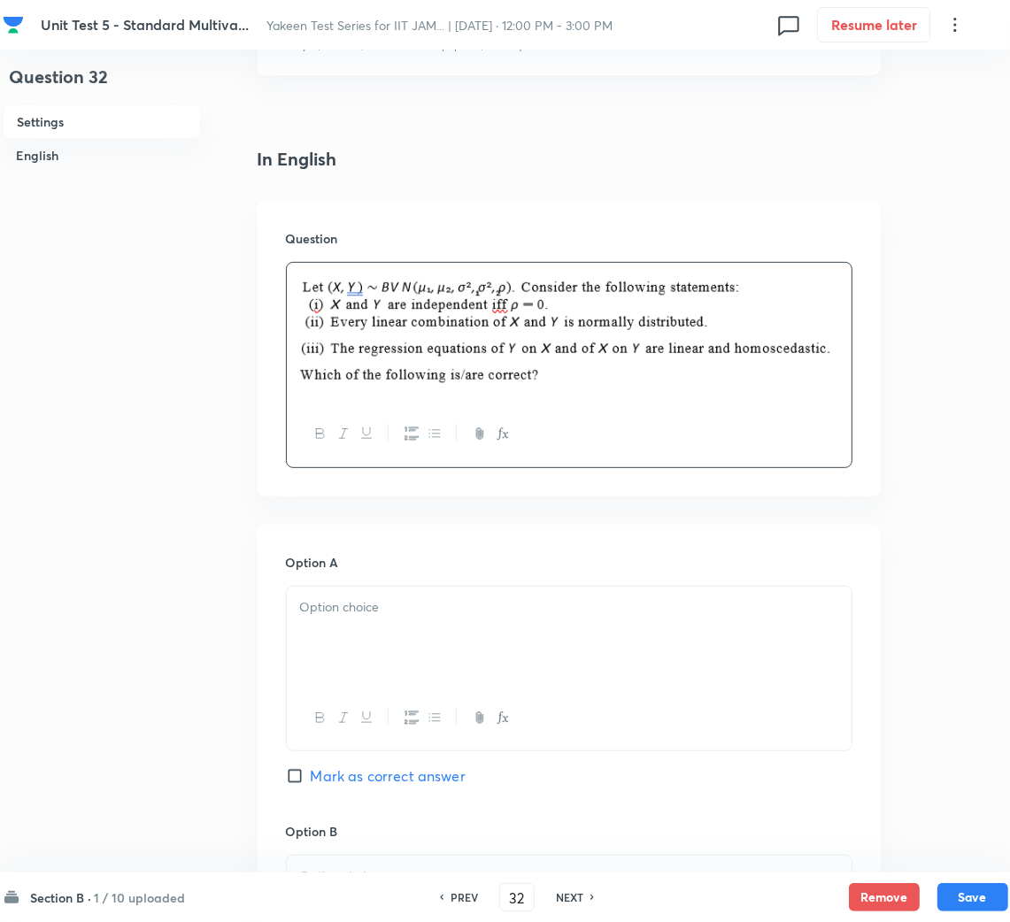
click at [342, 602] on p at bounding box center [569, 607] width 538 height 20
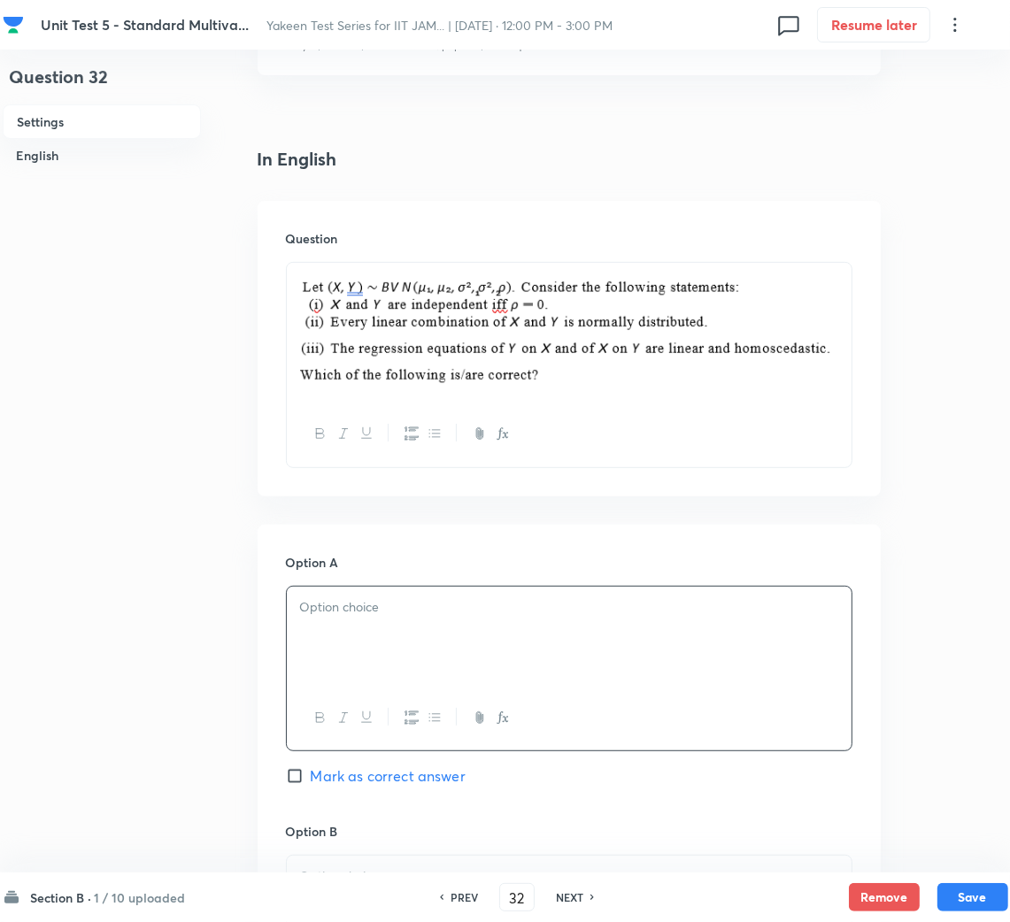
click at [385, 635] on div at bounding box center [569, 636] width 565 height 99
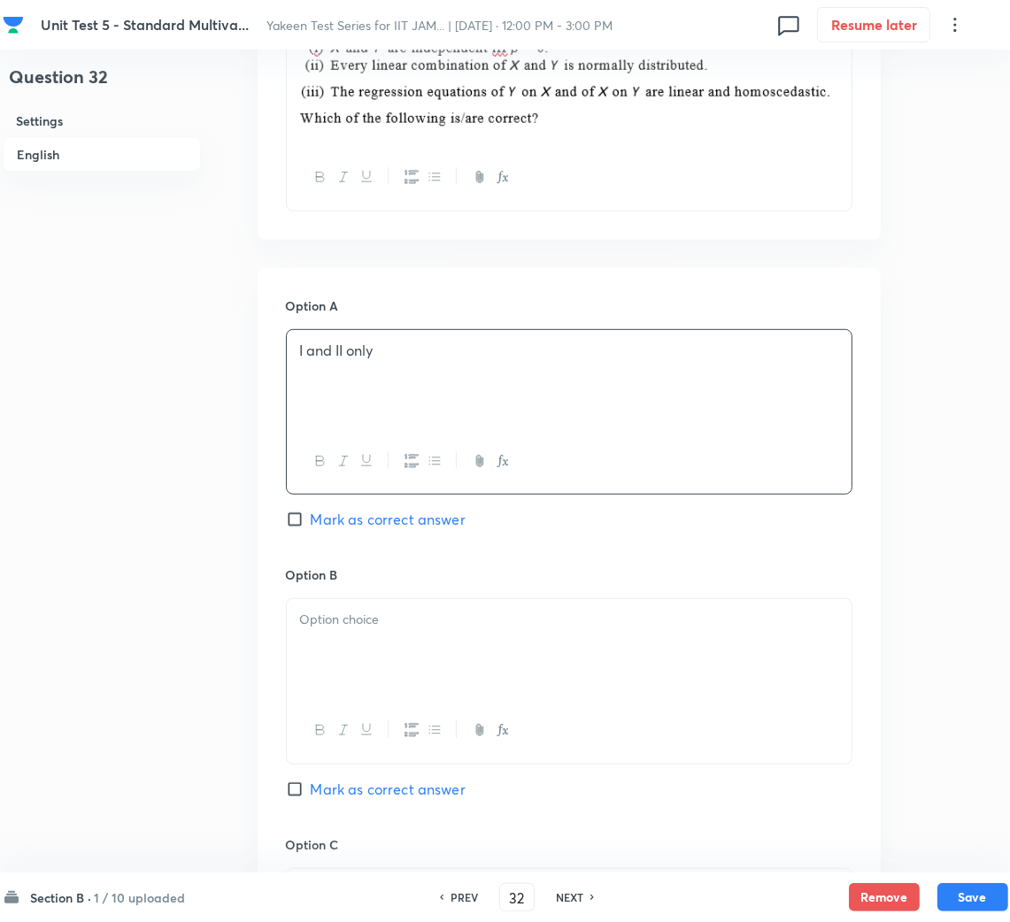
scroll to position [663, 0]
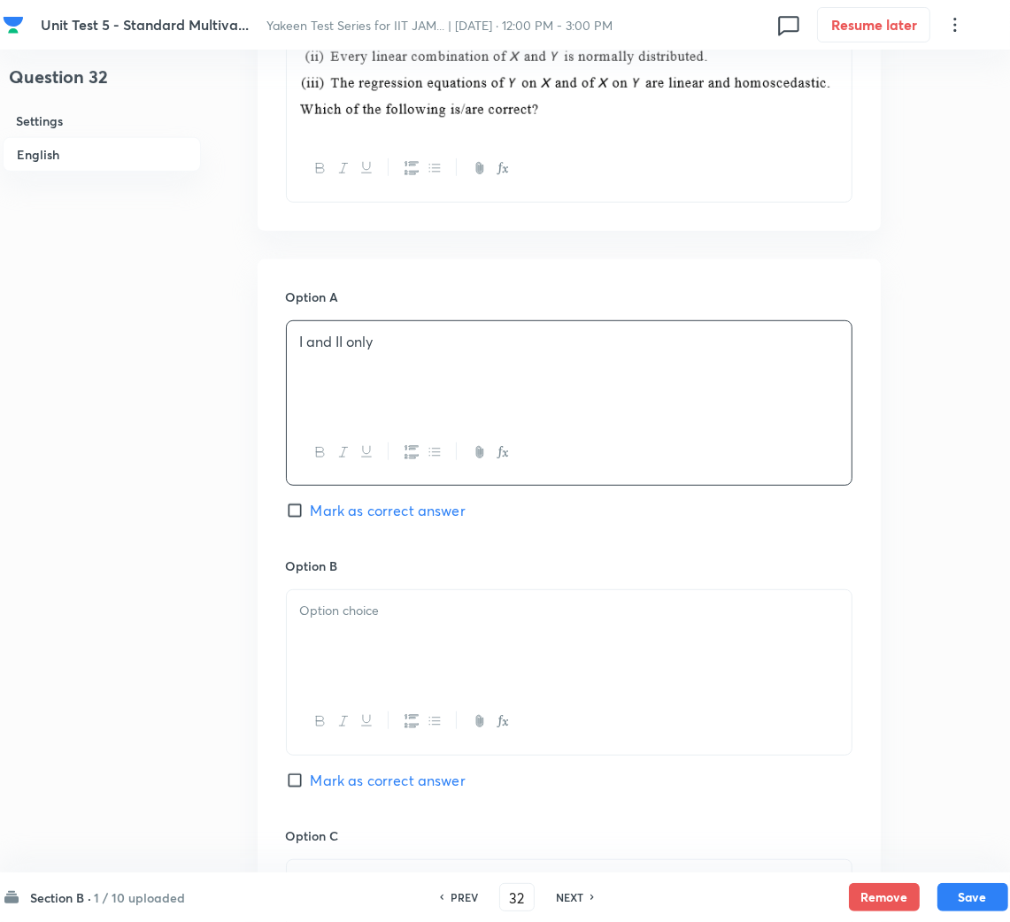
click at [365, 620] on p at bounding box center [569, 611] width 538 height 20
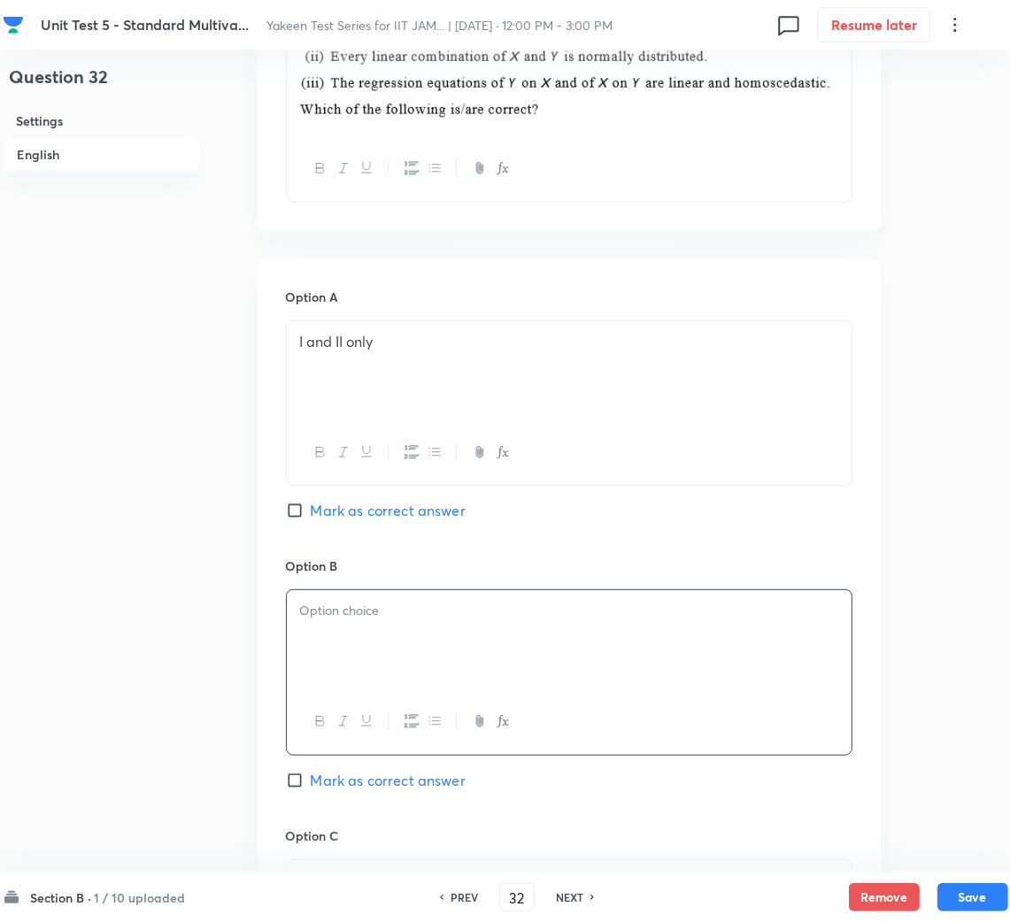
click at [392, 612] on p at bounding box center [569, 611] width 538 height 20
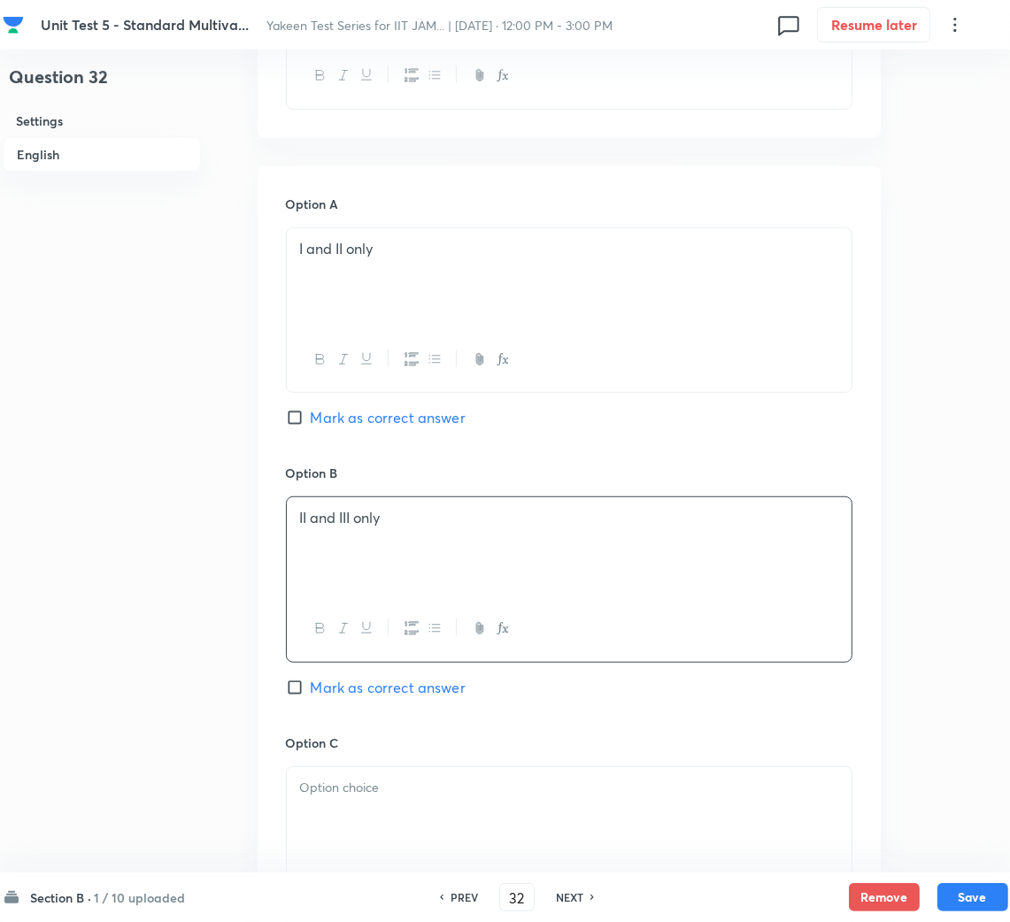
scroll to position [795, 0]
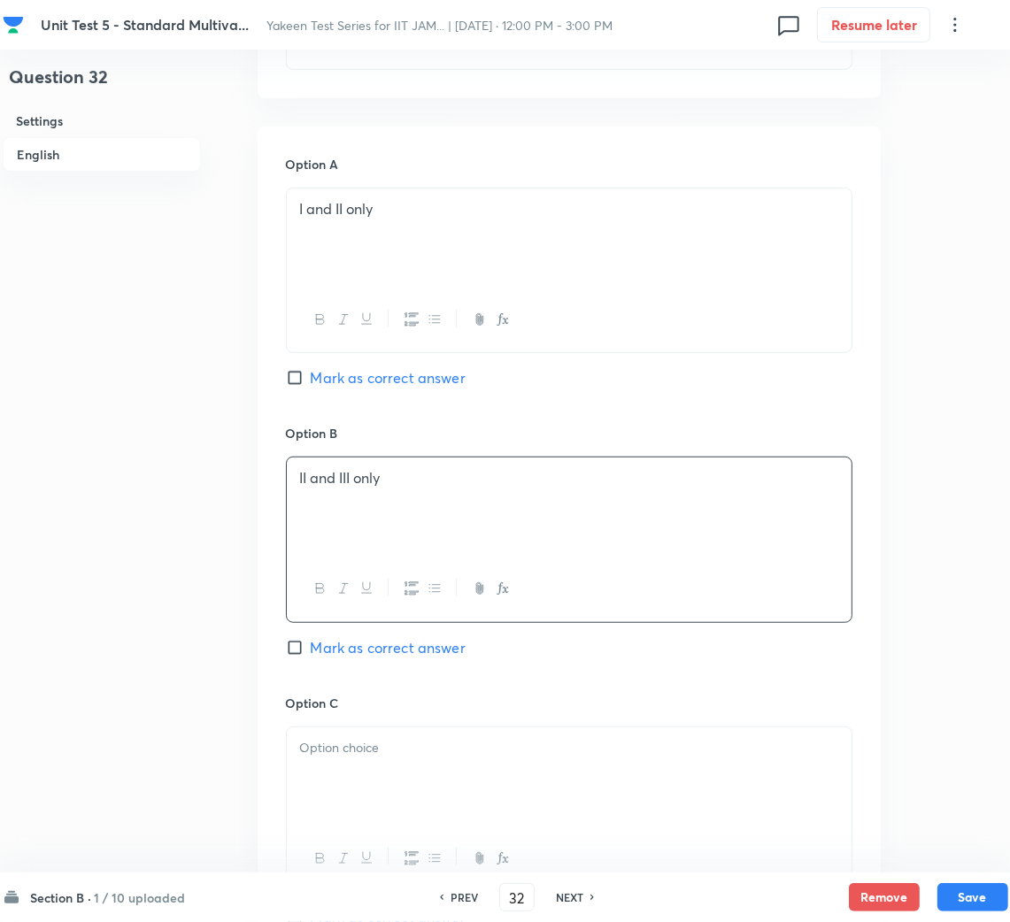
click at [348, 733] on div at bounding box center [569, 776] width 565 height 99
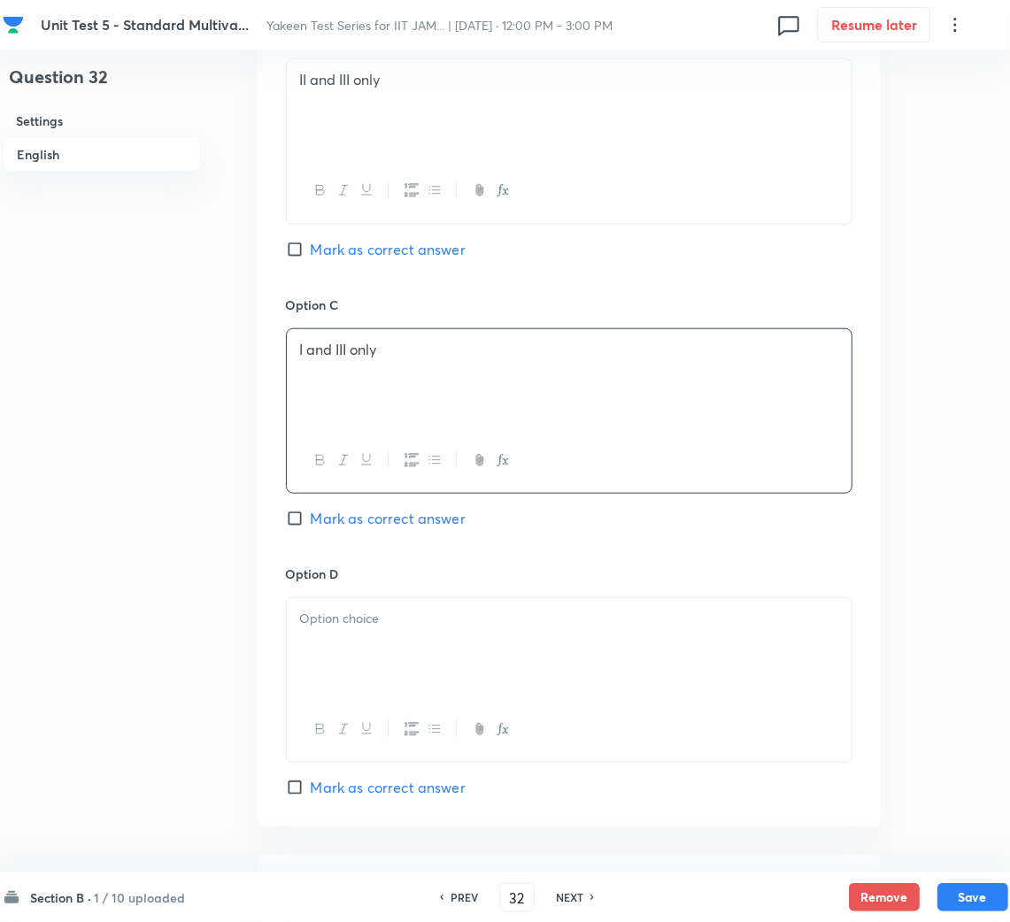
drag, startPoint x: 349, startPoint y: 674, endPoint x: 8, endPoint y: 650, distance: 341.5
click at [348, 674] on div at bounding box center [569, 647] width 565 height 99
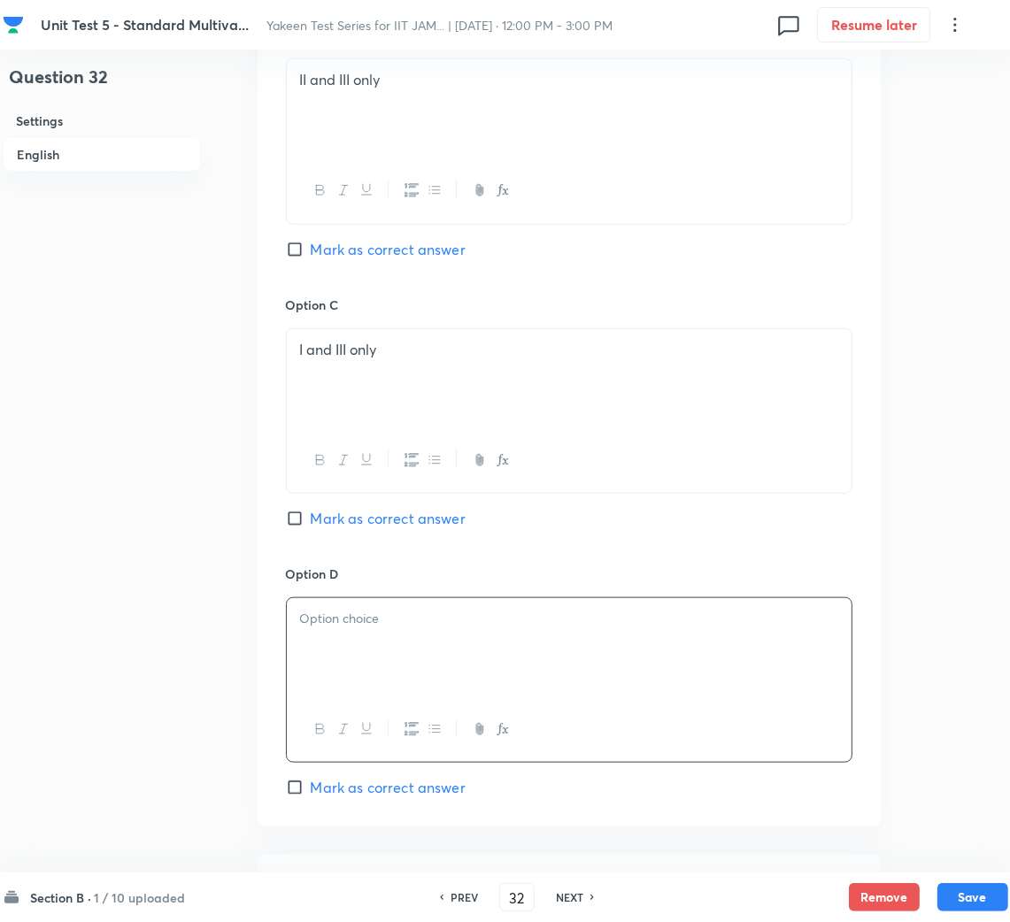
click at [399, 673] on div at bounding box center [569, 647] width 565 height 99
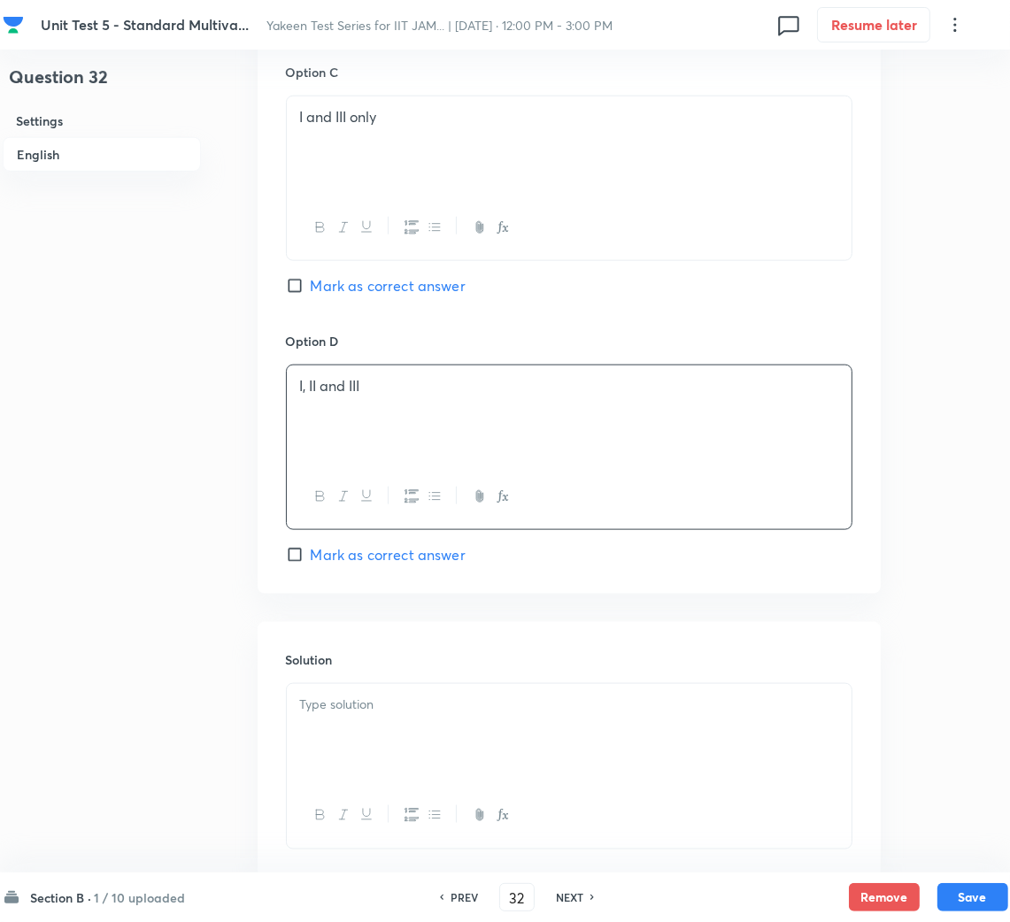
scroll to position [1459, 0]
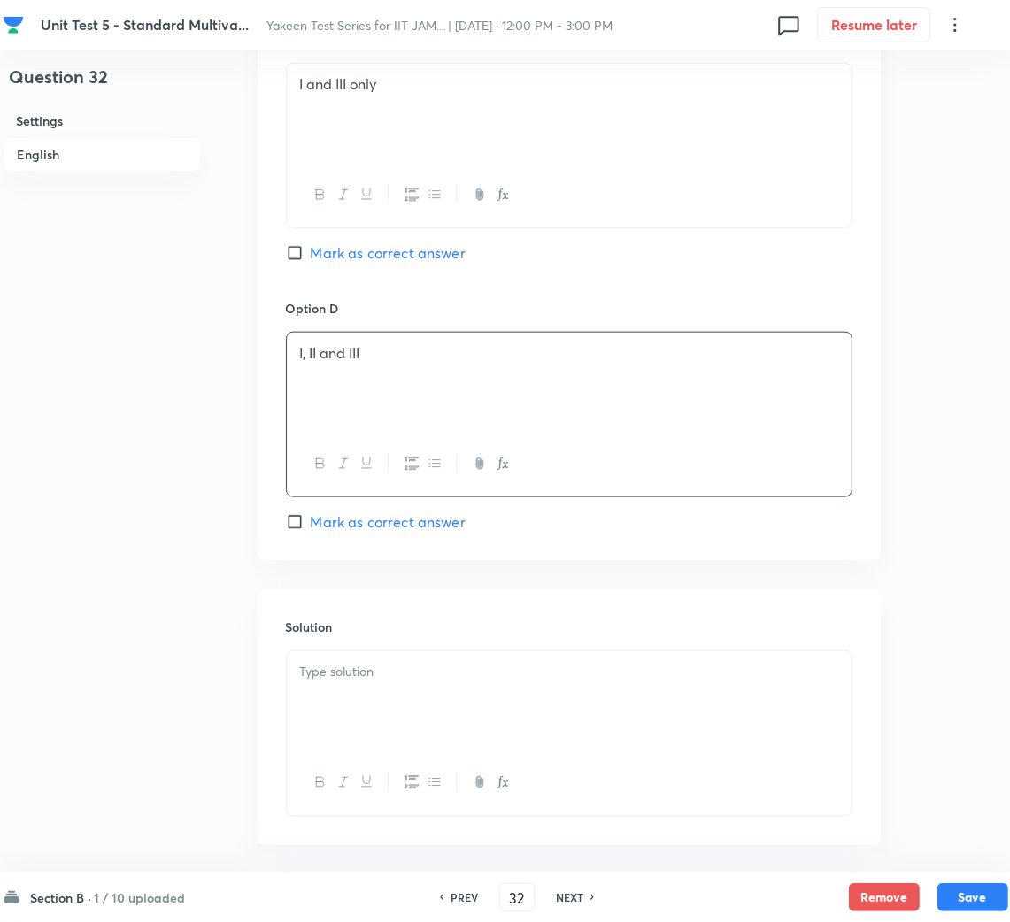
click at [325, 526] on span "Mark as correct answer" at bounding box center [388, 521] width 155 height 21
click at [311, 526] on input "Mark as correct answer" at bounding box center [298, 522] width 25 height 18
checkbox input "true"
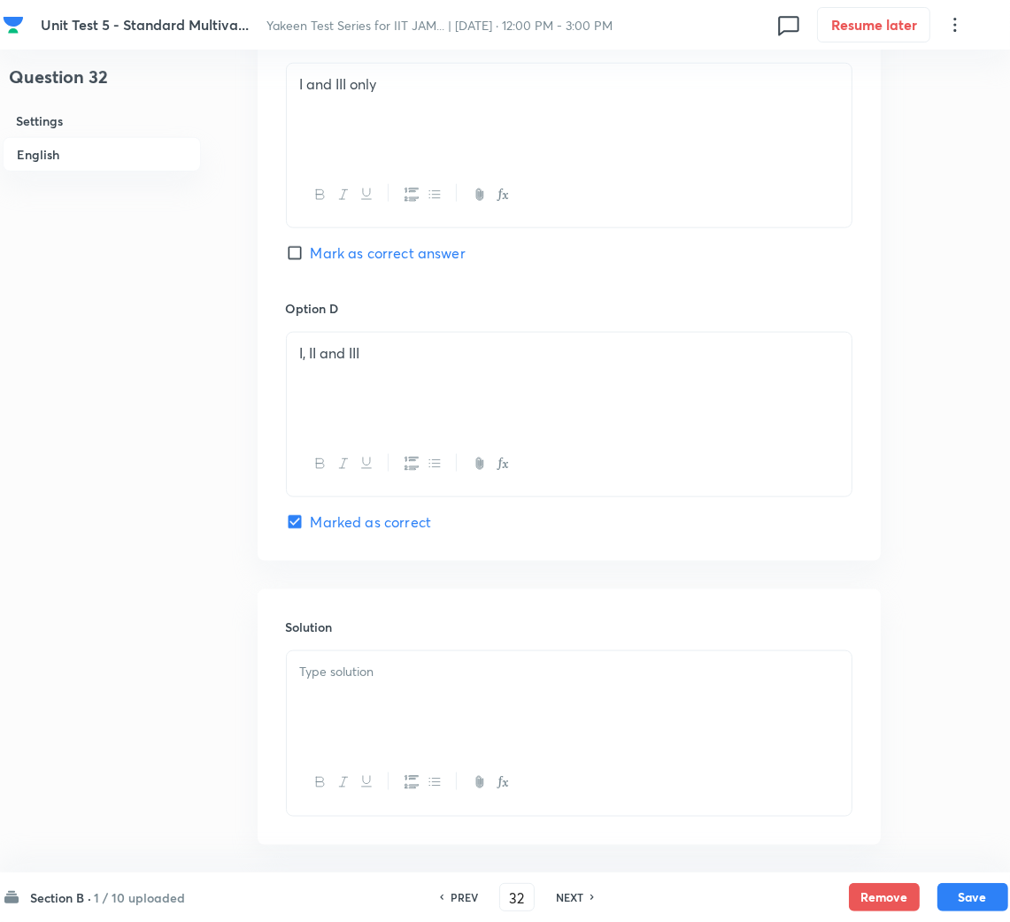
click at [352, 685] on div at bounding box center [569, 700] width 565 height 99
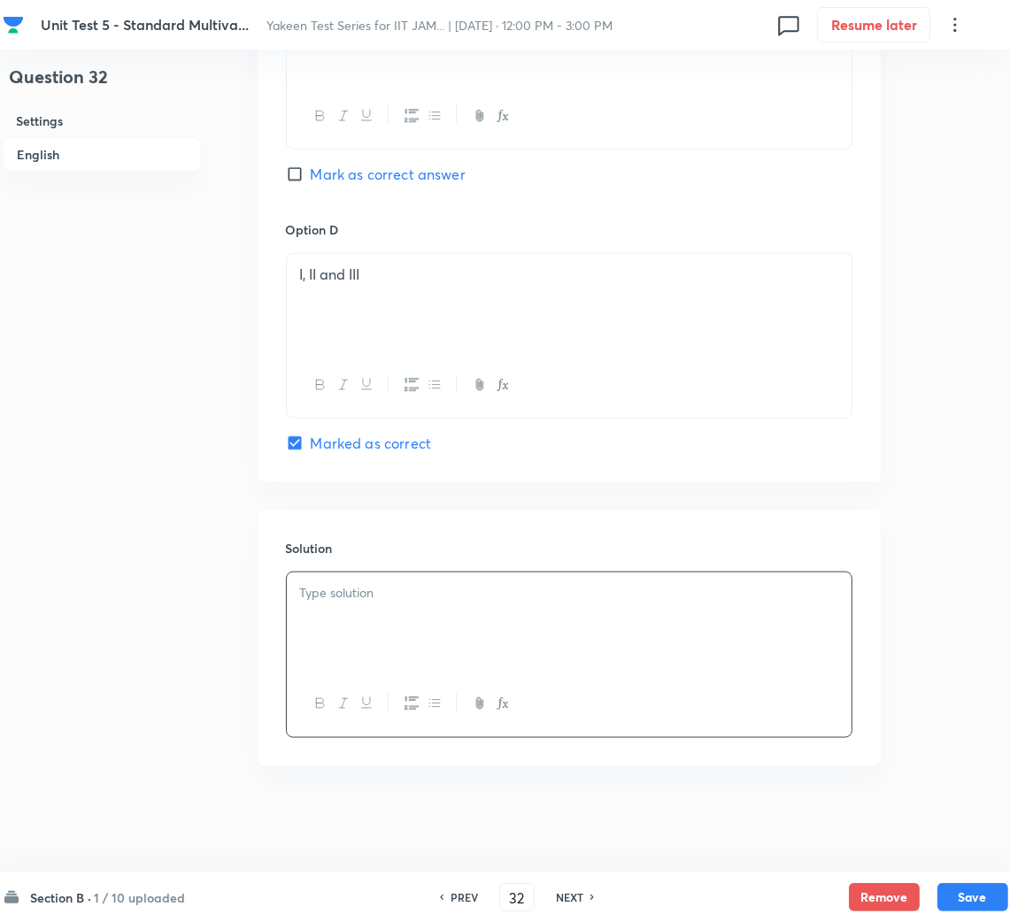
click at [330, 647] on div at bounding box center [569, 621] width 565 height 99
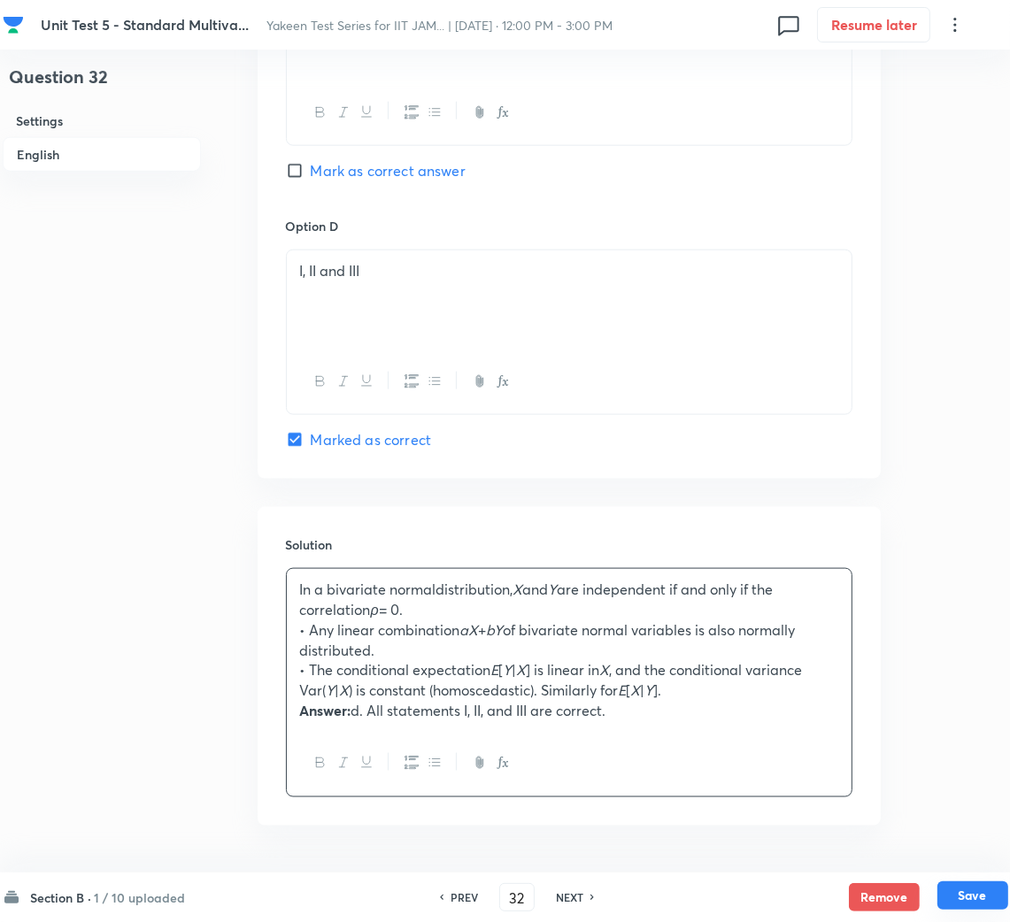
click at [964, 895] on button "Save" at bounding box center [972, 895] width 71 height 28
type input "33"
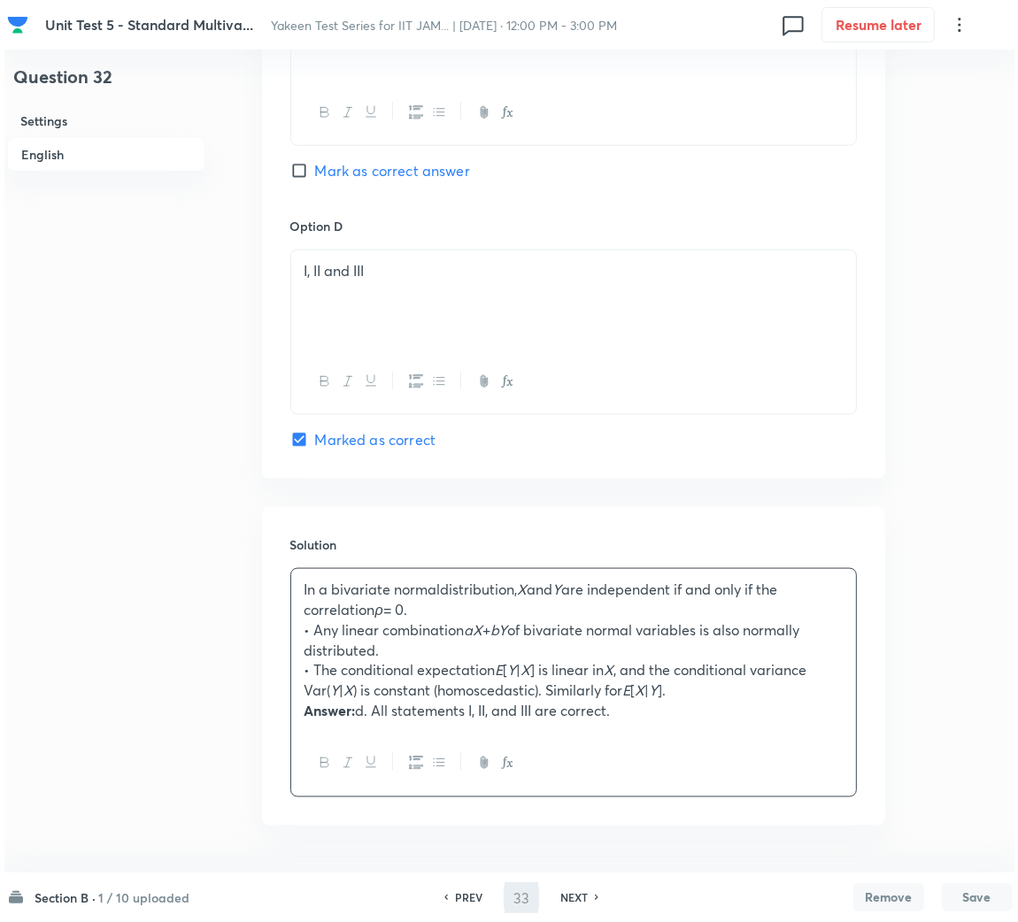
scroll to position [0, 0]
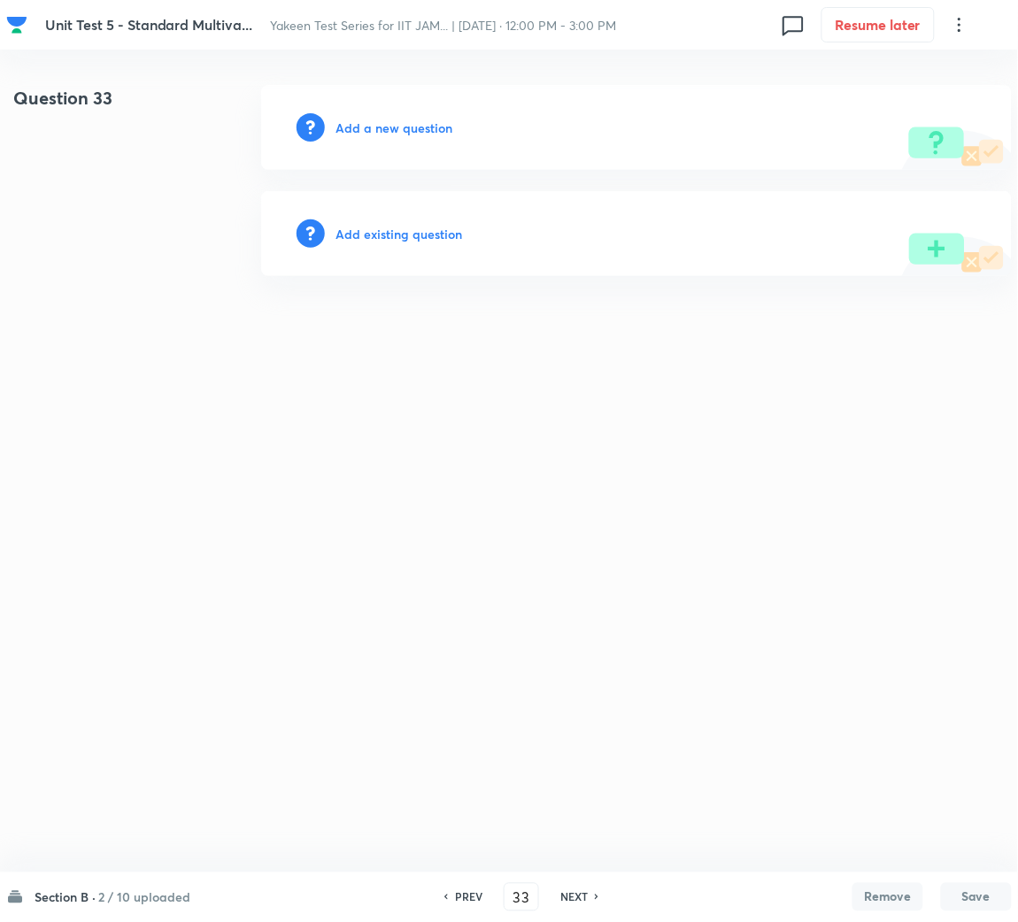
click at [388, 125] on h6 "Add a new question" at bounding box center [393, 128] width 117 height 19
click at [388, 125] on h6 "Choose a question type" at bounding box center [403, 128] width 136 height 19
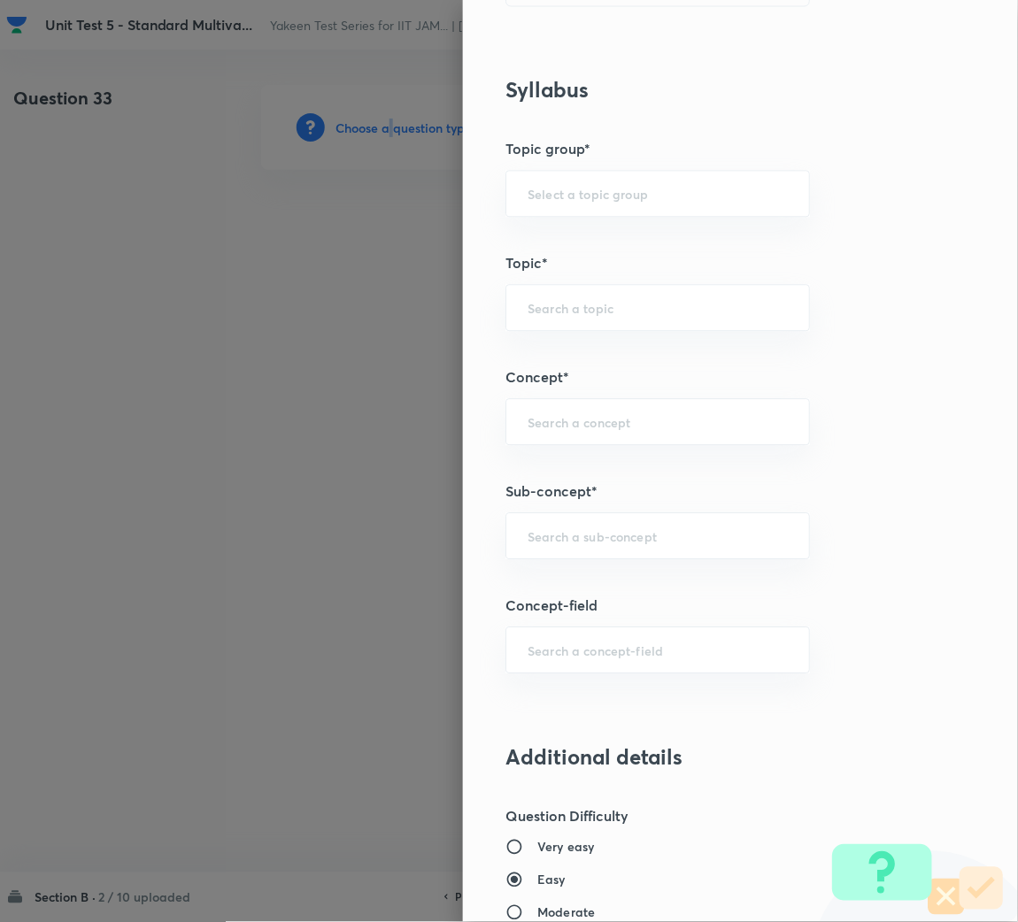
scroll to position [663, 0]
click at [557, 534] on input "text" at bounding box center [657, 534] width 260 height 17
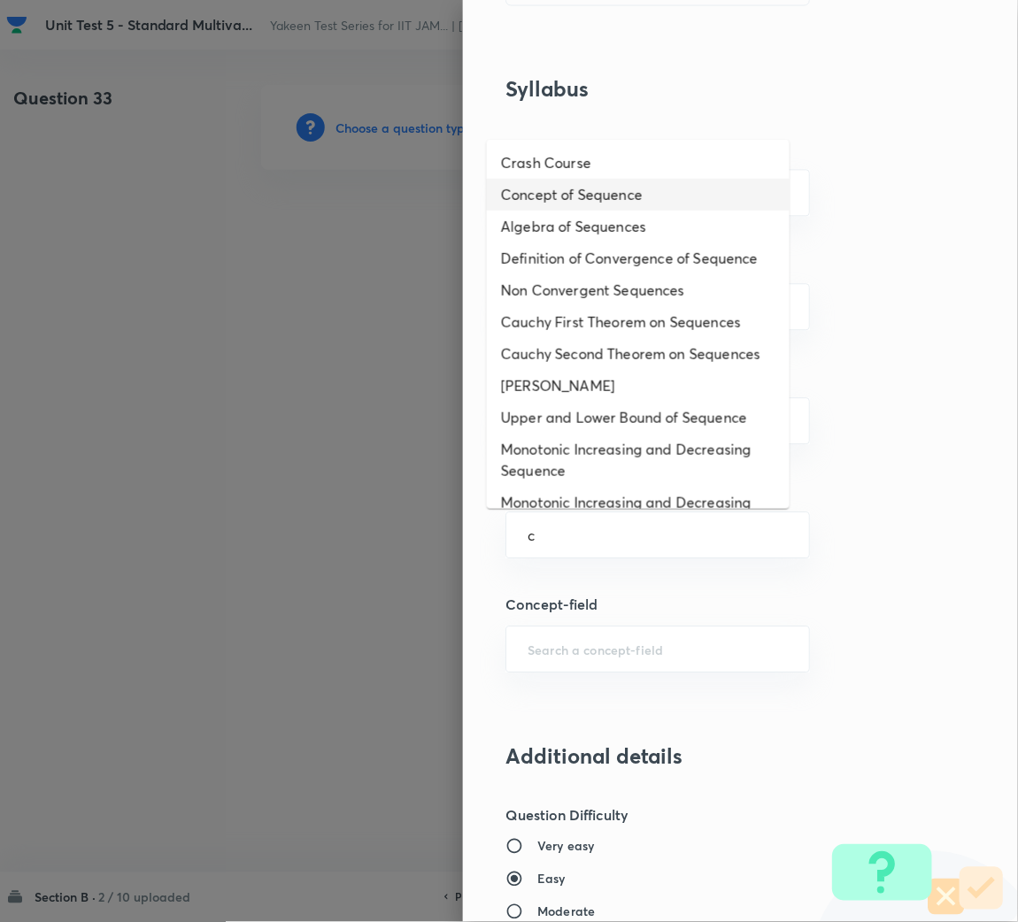
click at [592, 180] on li "Concept of Sequence" at bounding box center [638, 195] width 303 height 32
type input "Concept of Sequence"
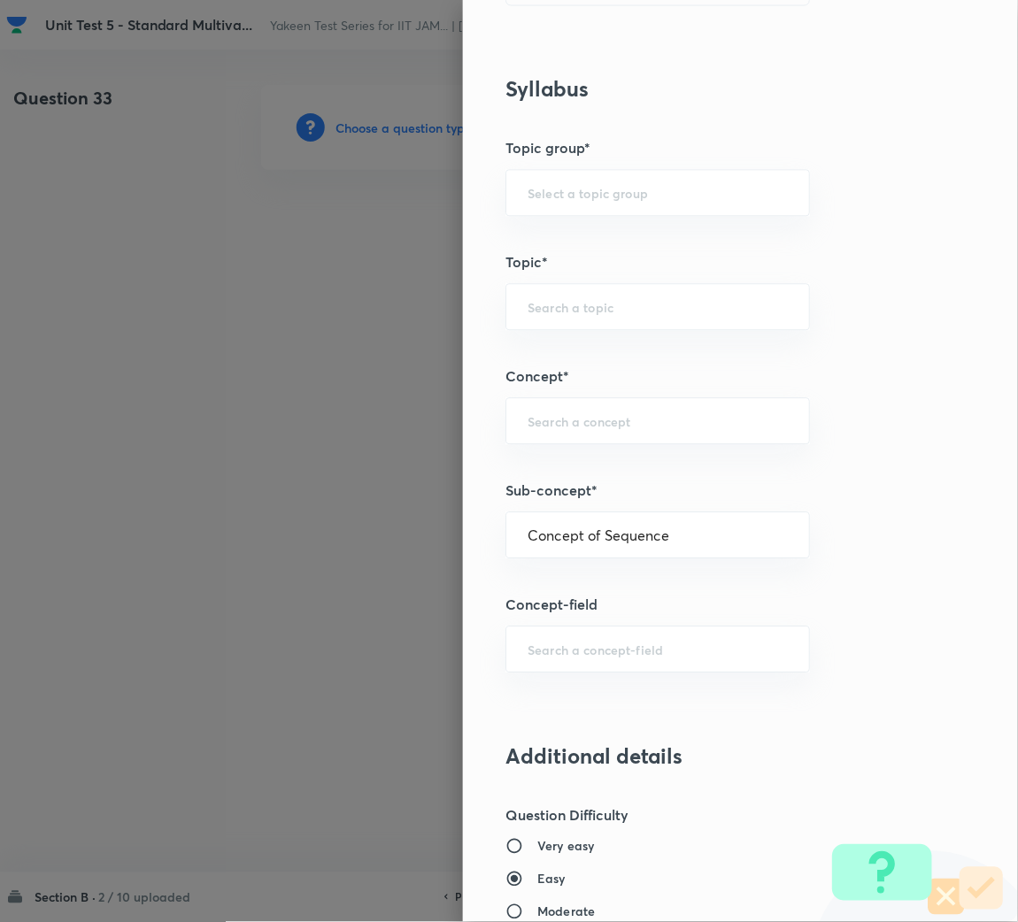
type input "Mathematics"
type input "Sequences & Series-Real Nos."
type input "Sequence of Real Numbers"
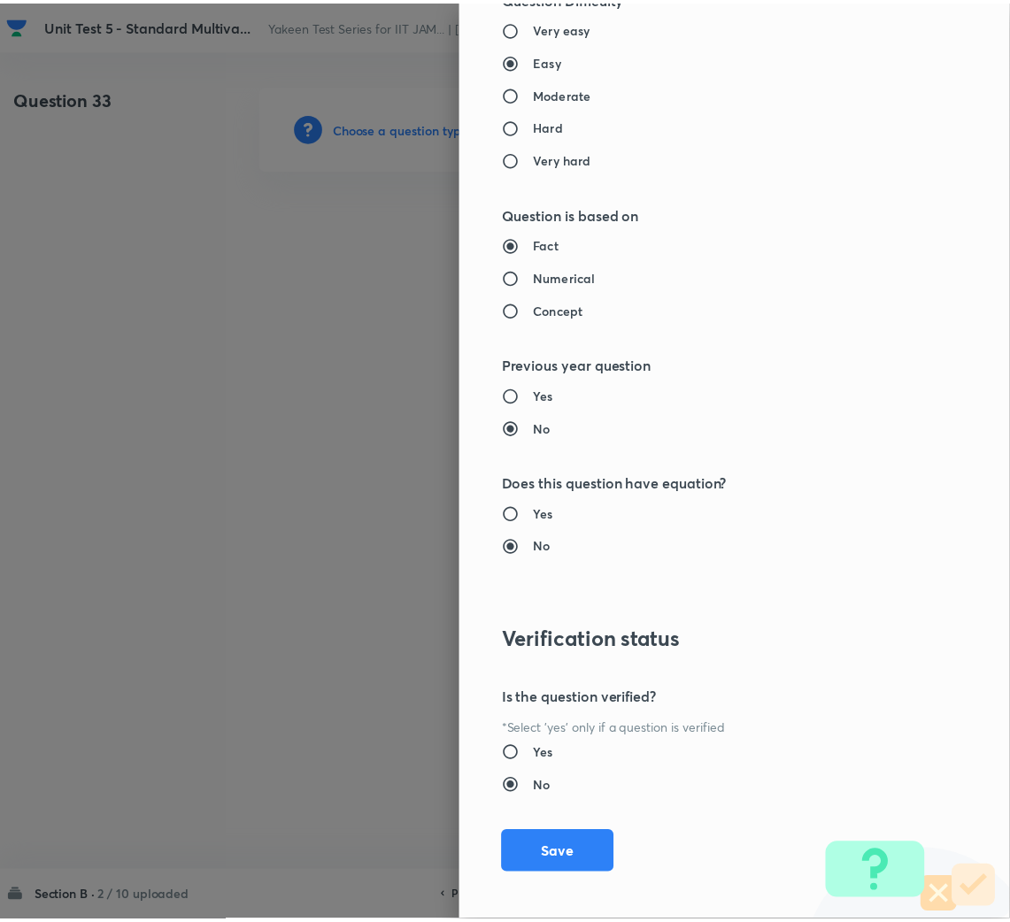
scroll to position [1491, 0]
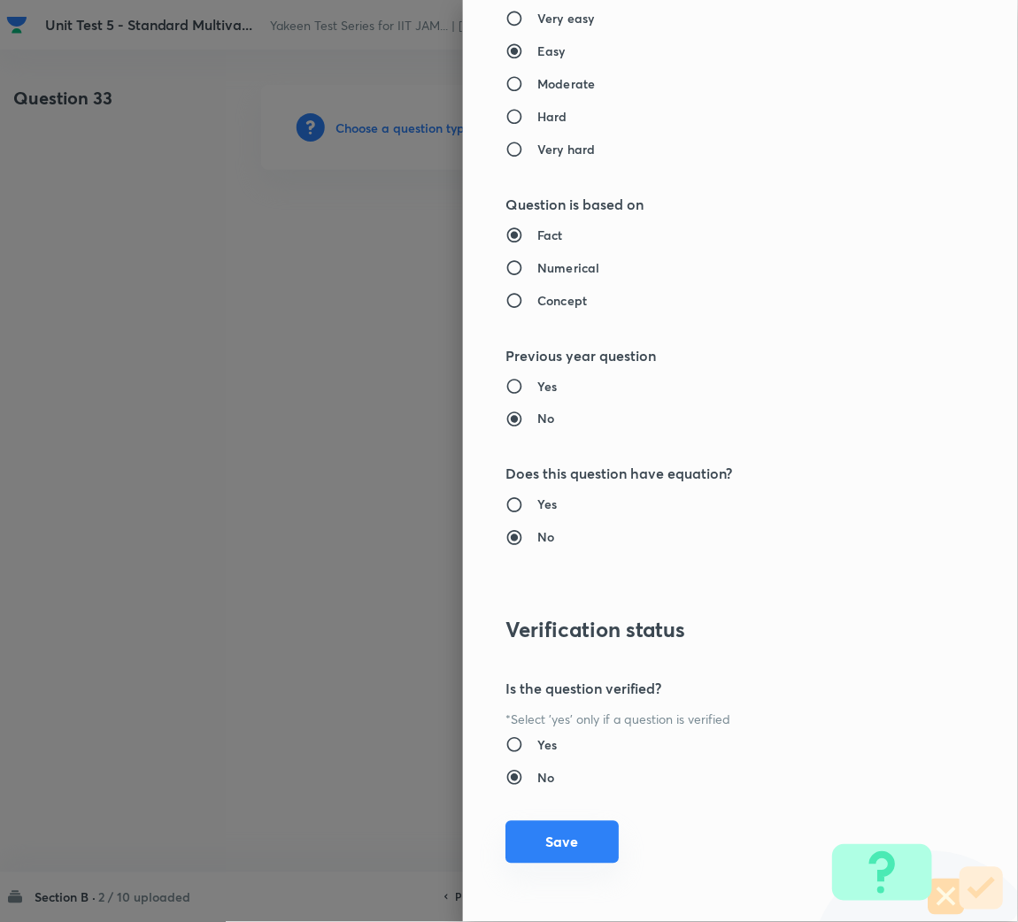
click at [554, 833] on button "Save" at bounding box center [561, 842] width 113 height 42
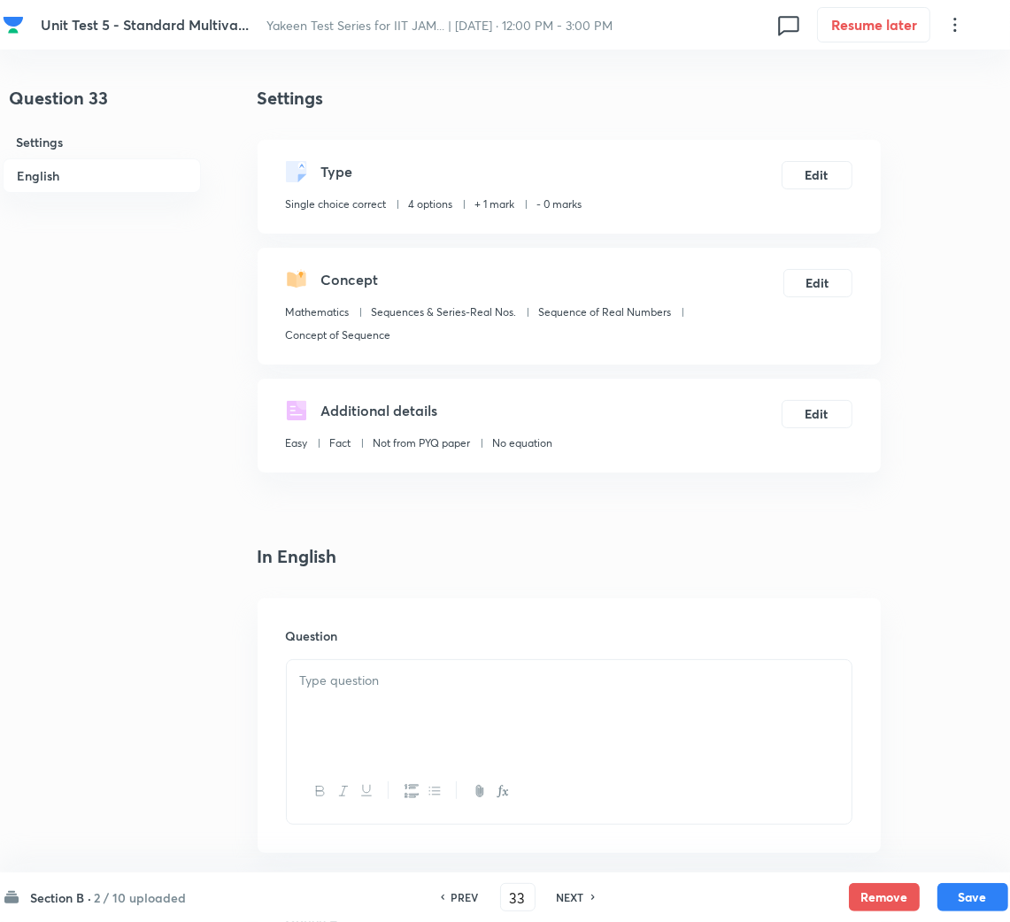
click at [454, 693] on div at bounding box center [569, 709] width 565 height 99
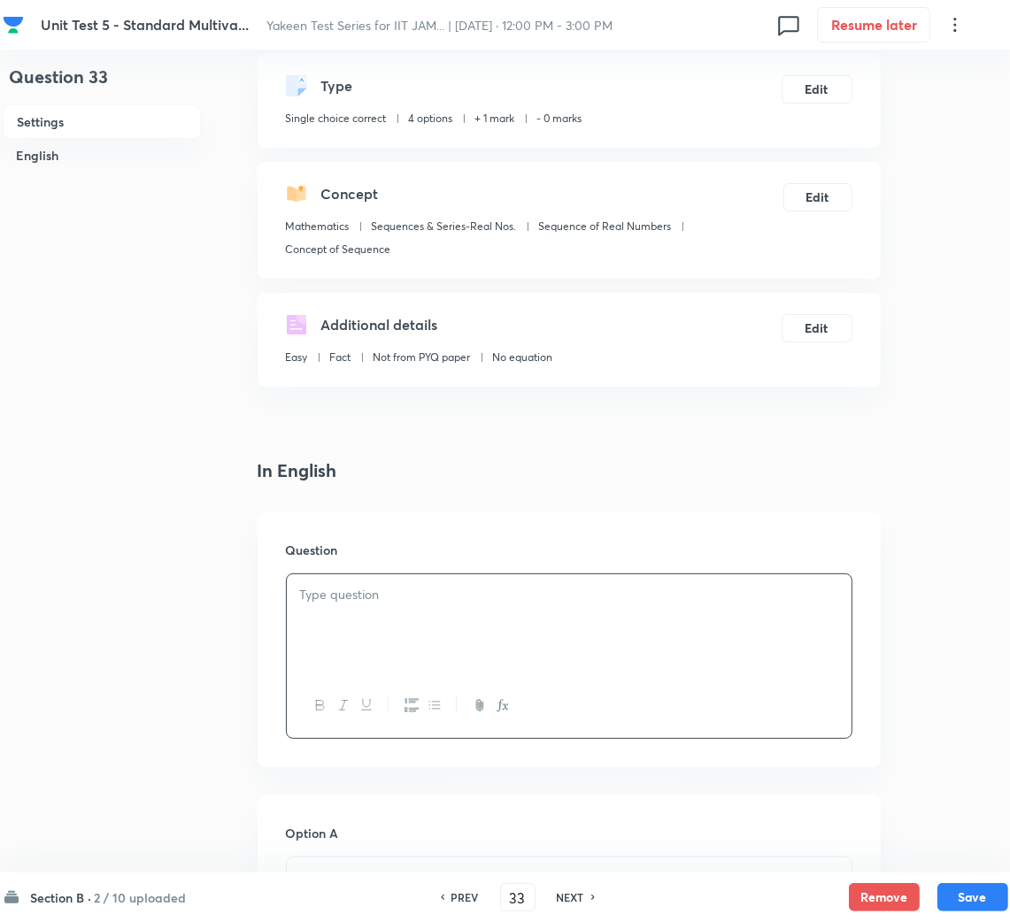
scroll to position [133, 0]
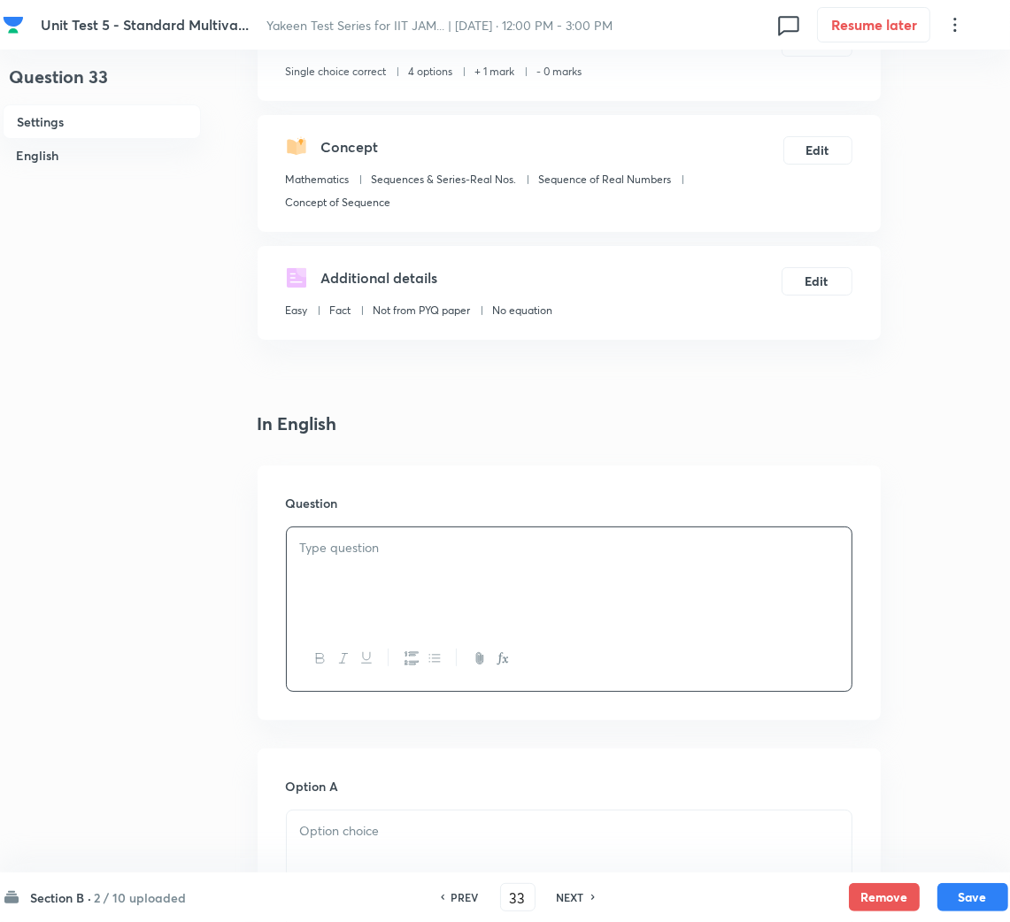
click at [336, 557] on div at bounding box center [569, 576] width 565 height 99
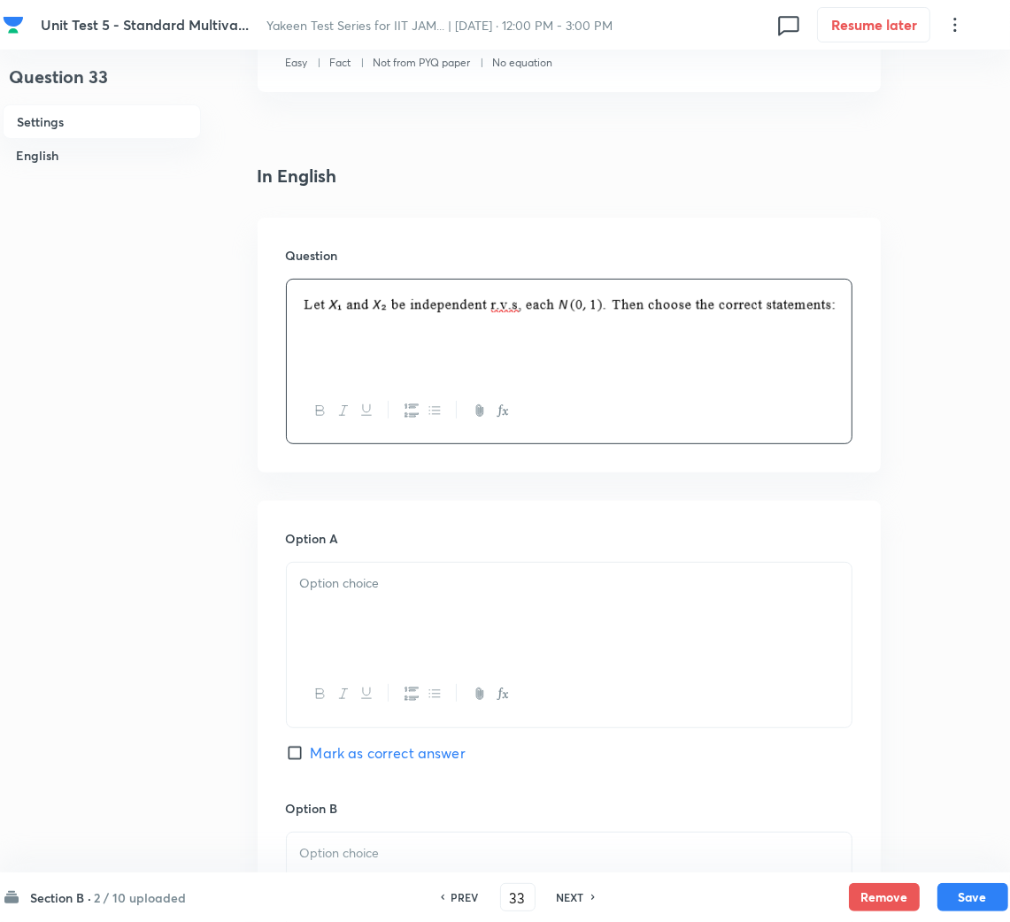
scroll to position [397, 0]
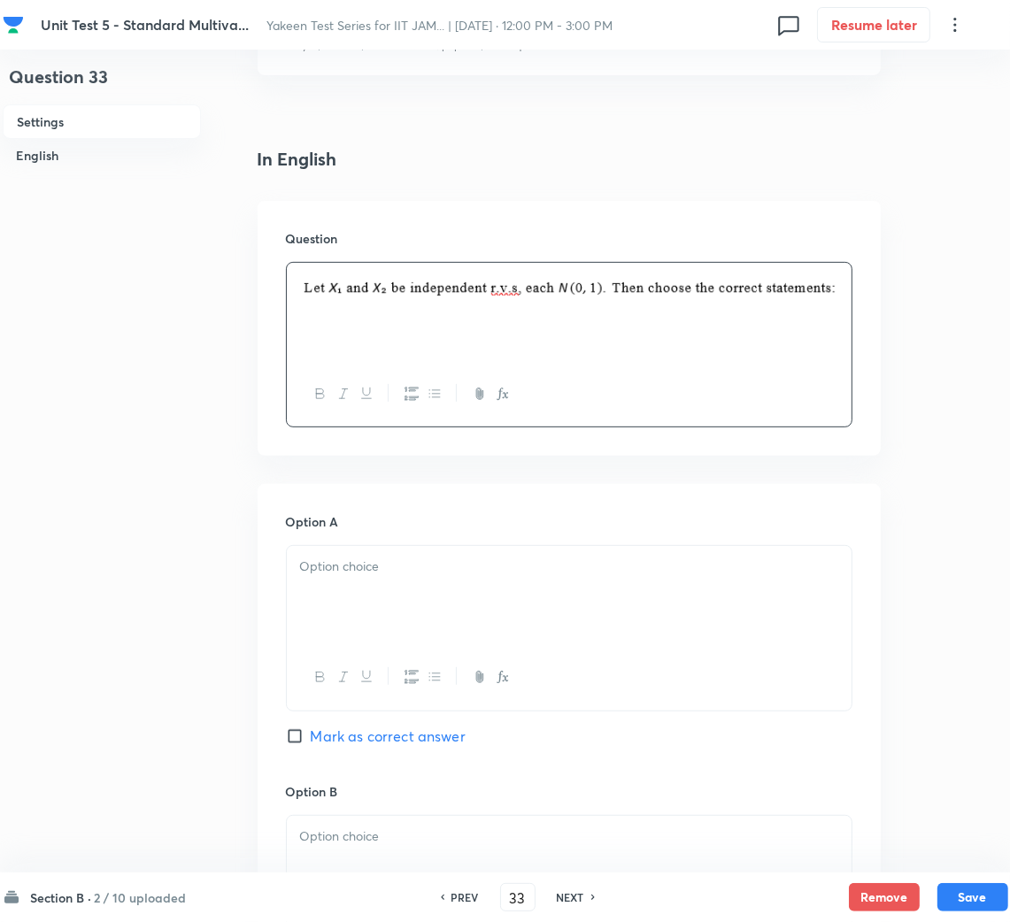
click at [415, 572] on p at bounding box center [569, 567] width 538 height 20
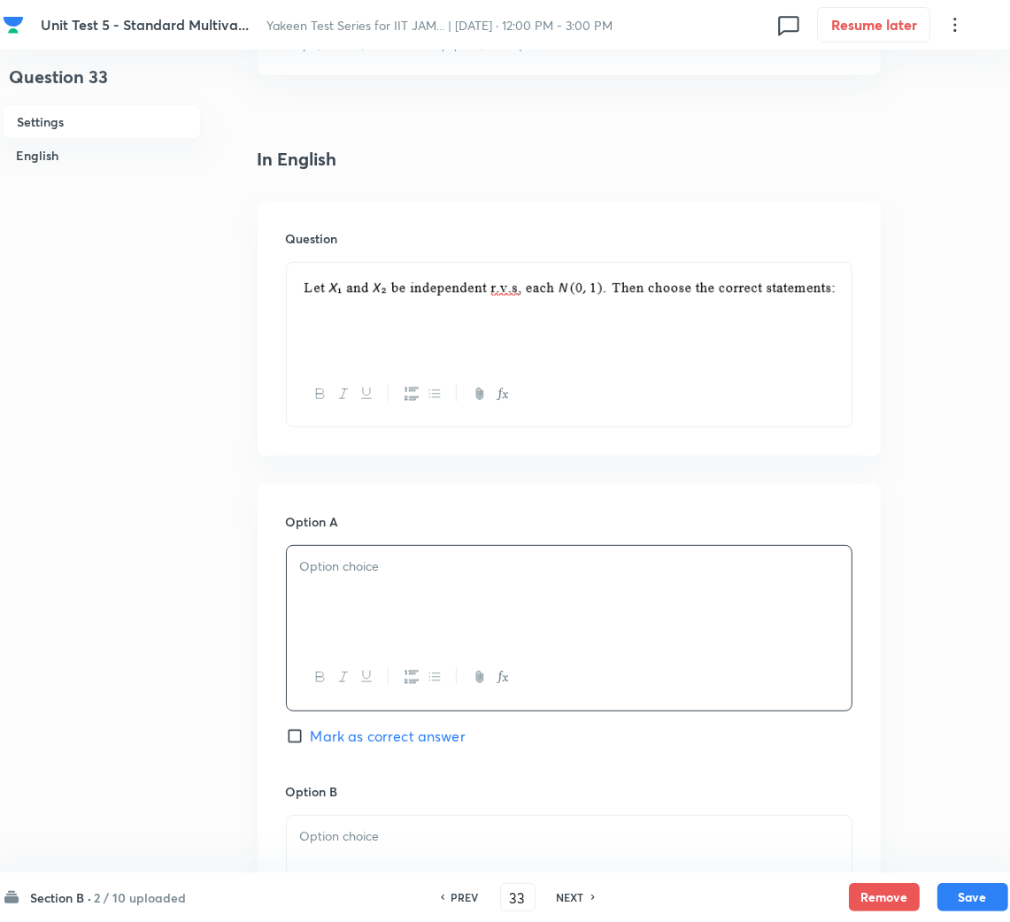
click at [343, 581] on div at bounding box center [569, 595] width 565 height 99
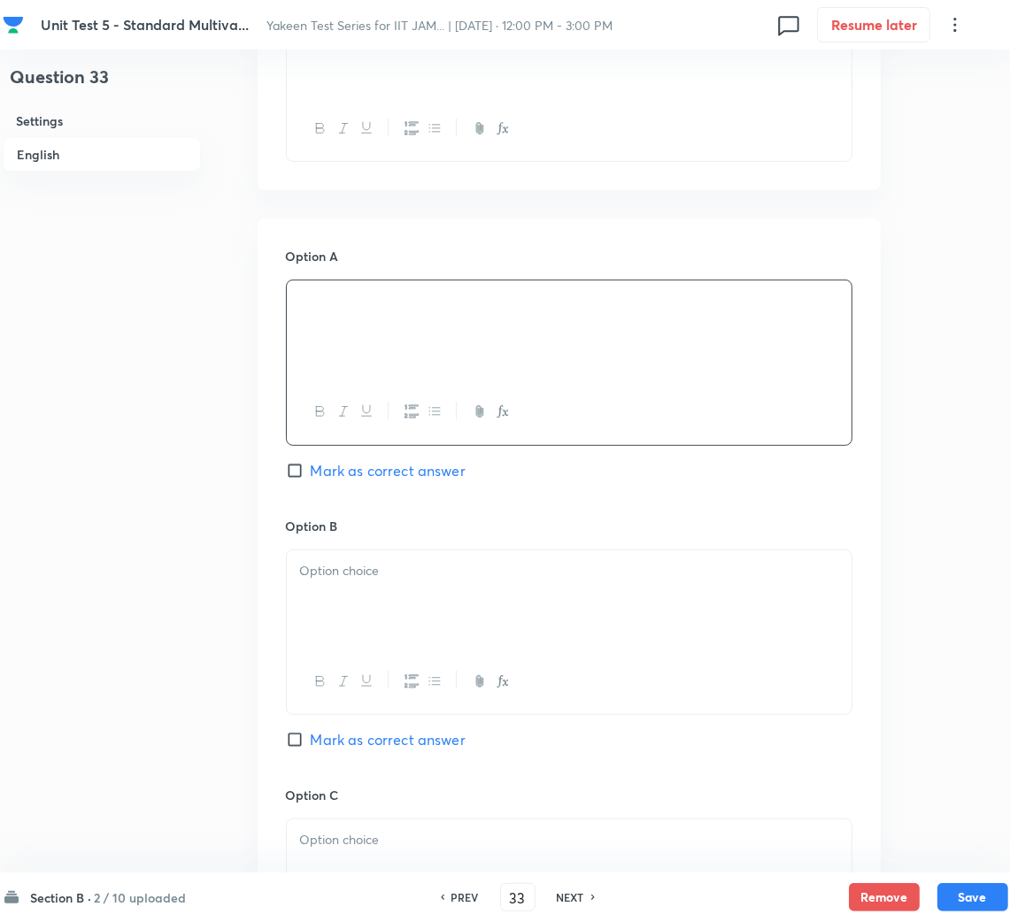
click at [396, 630] on div at bounding box center [569, 599] width 565 height 99
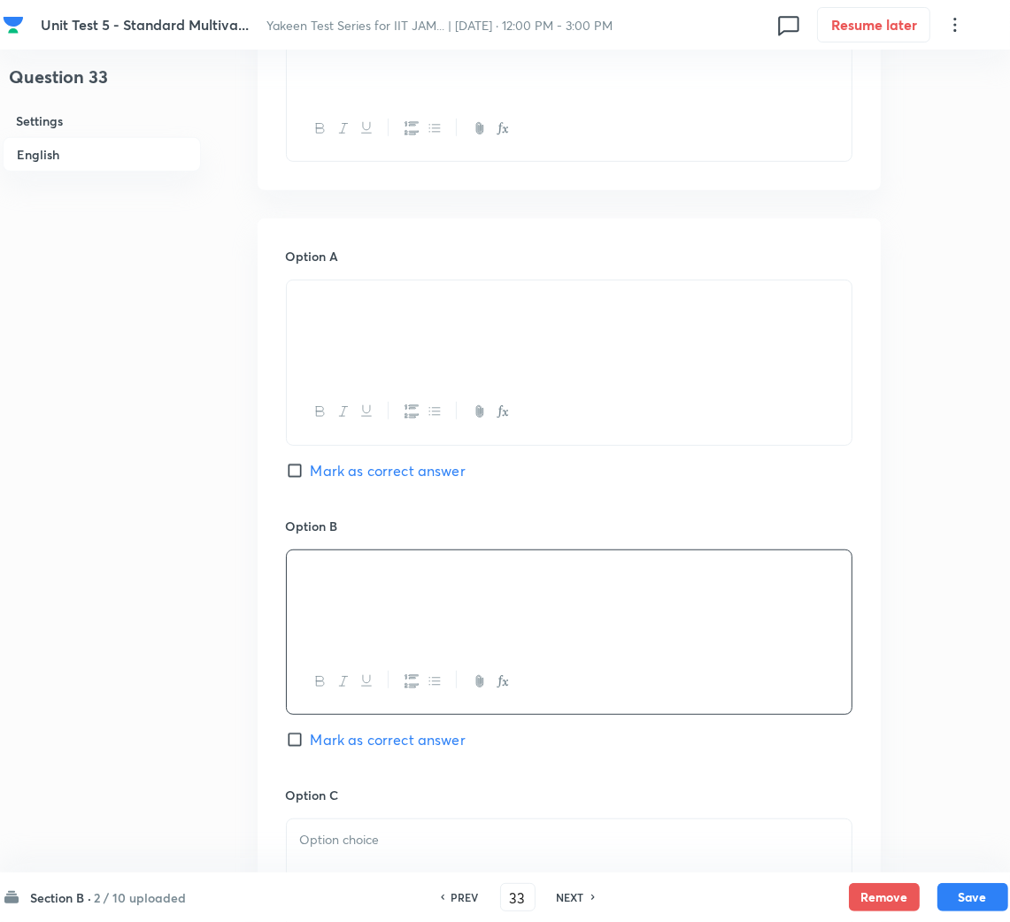
scroll to position [795, 0]
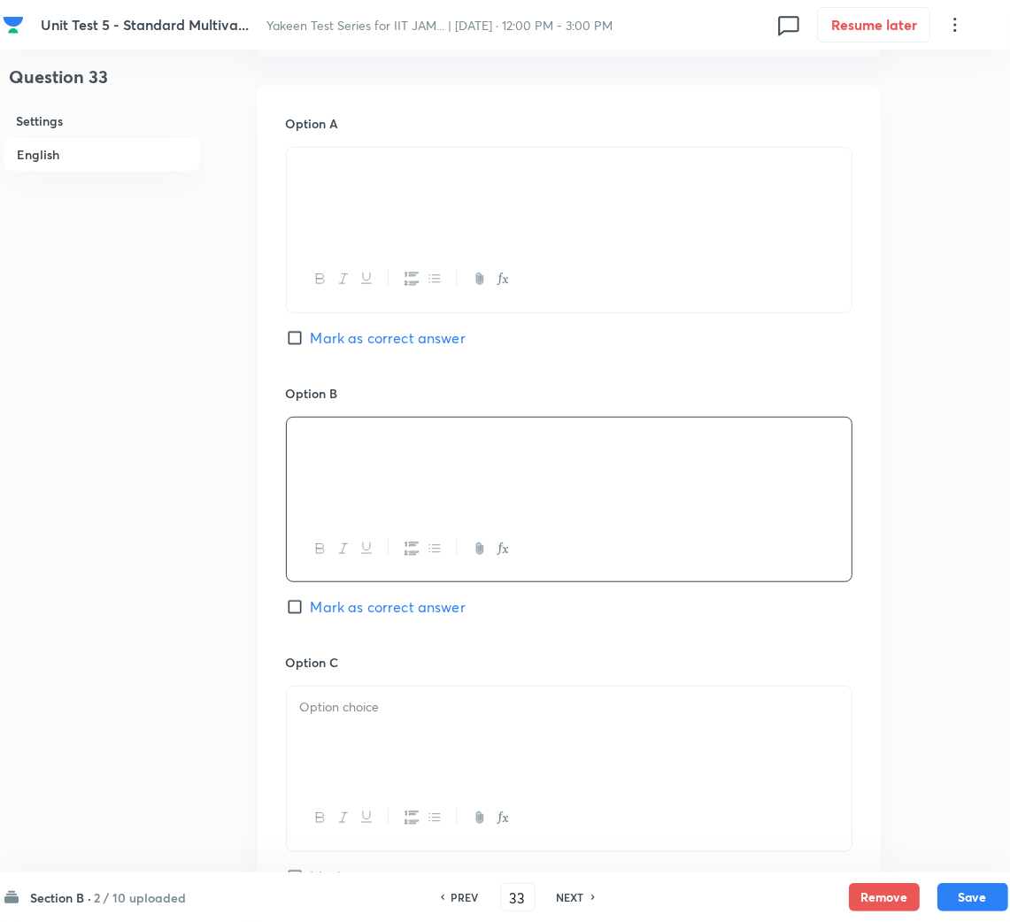
click at [364, 720] on div at bounding box center [569, 736] width 565 height 99
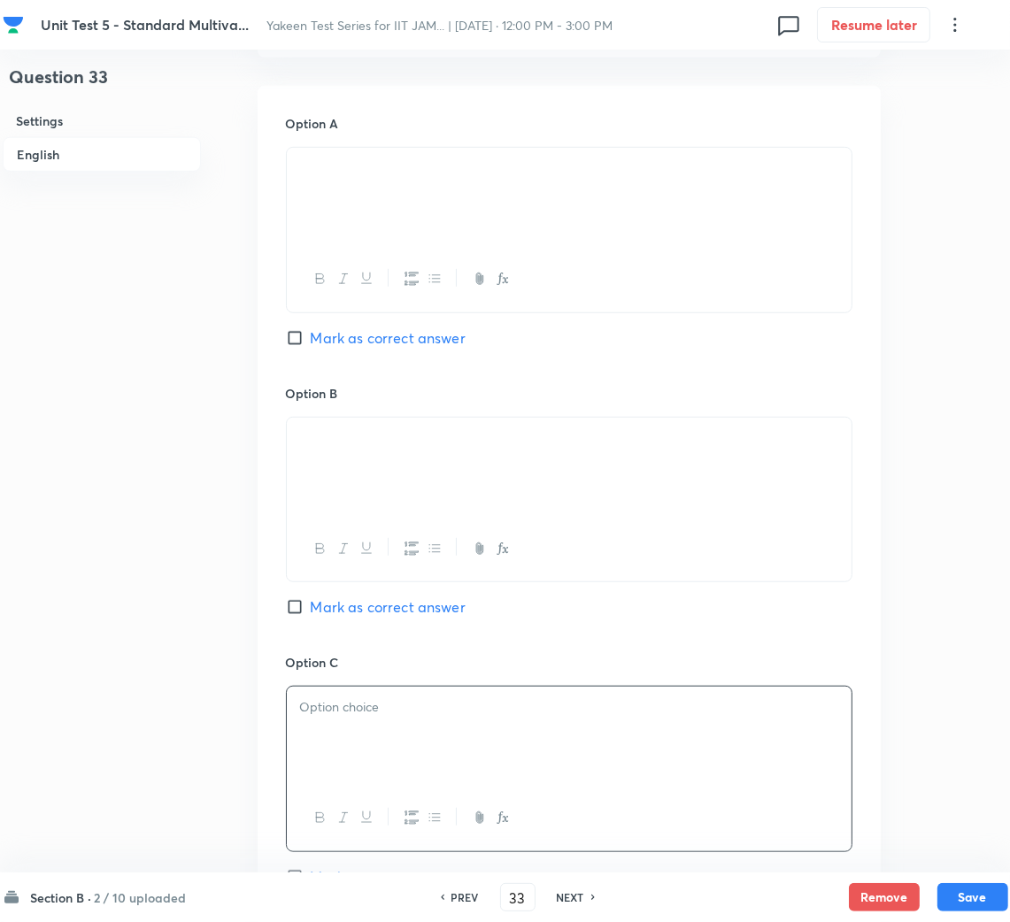
click at [342, 751] on div at bounding box center [569, 736] width 565 height 99
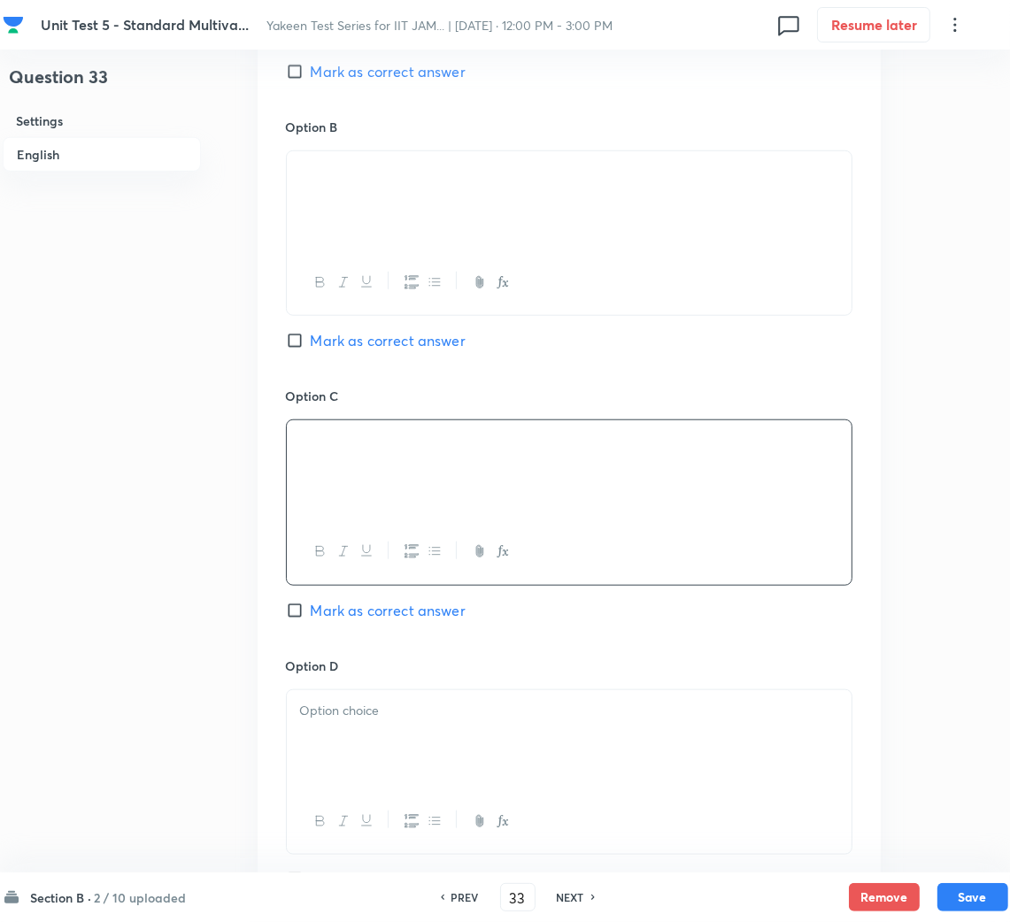
click at [386, 727] on div at bounding box center [569, 739] width 565 height 99
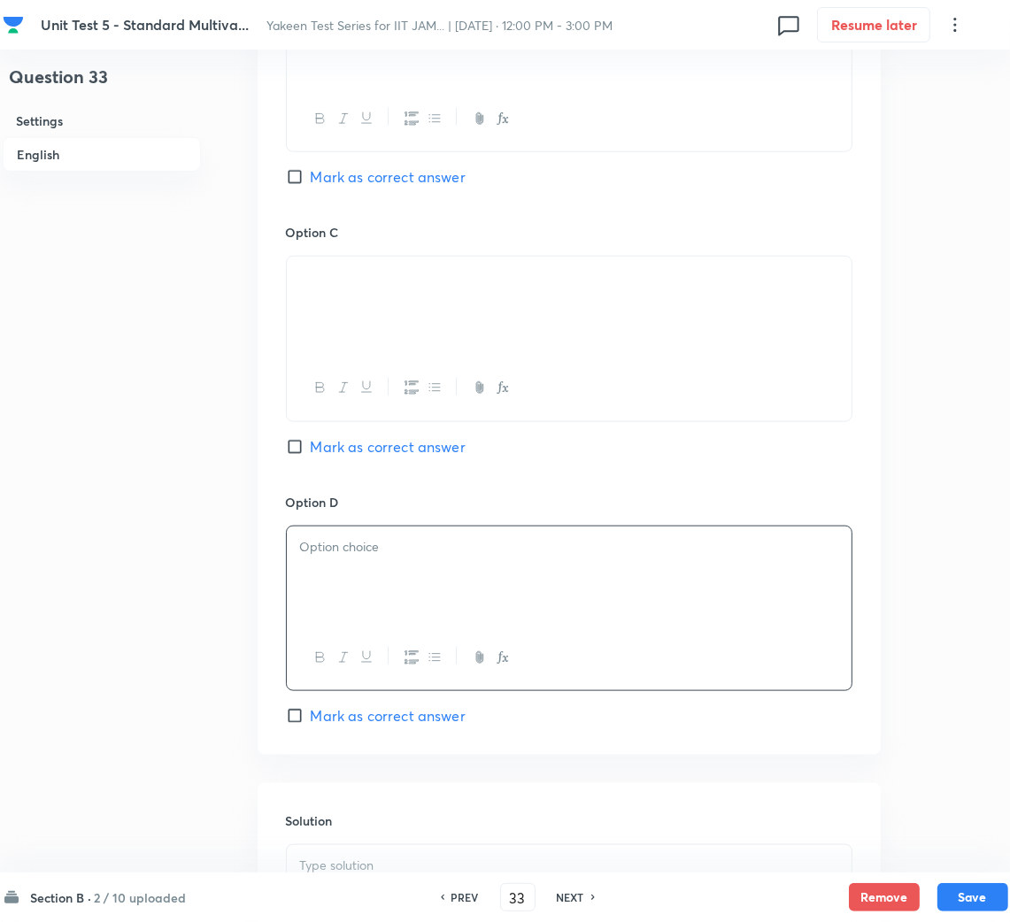
scroll to position [1459, 0]
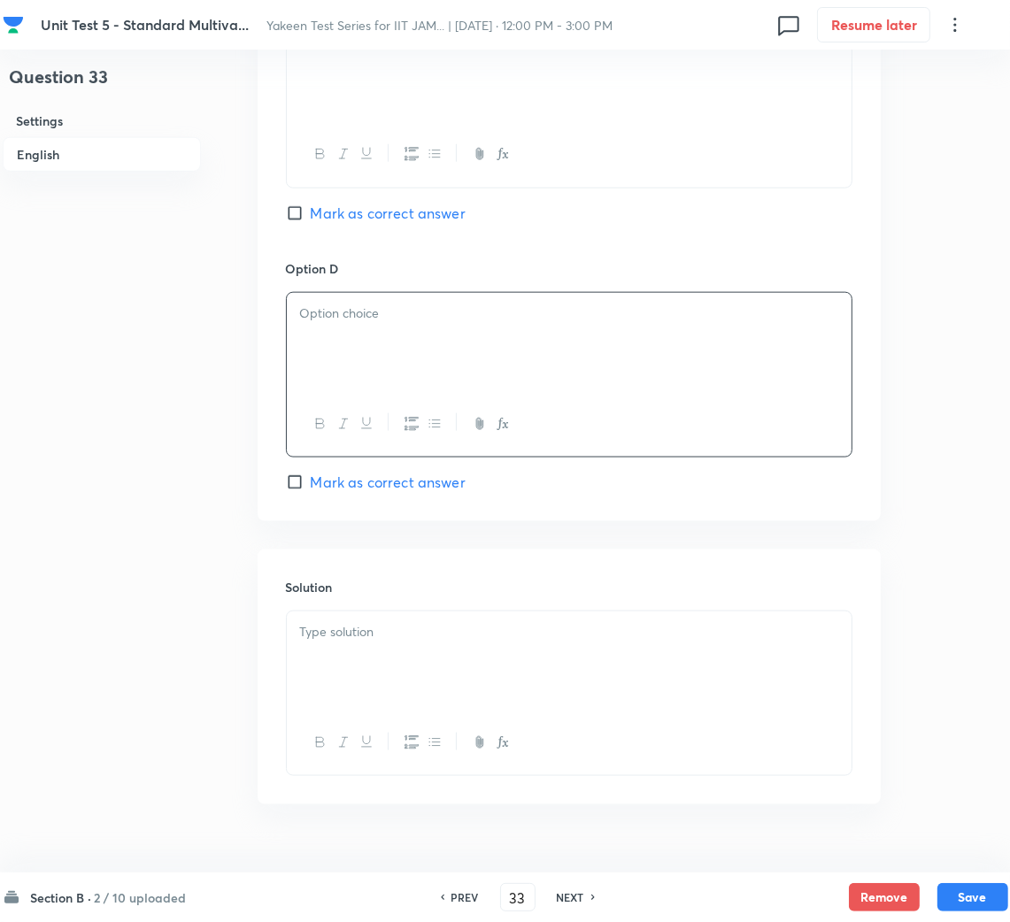
click at [357, 324] on p at bounding box center [569, 313] width 538 height 20
click at [378, 665] on div at bounding box center [569, 660] width 565 height 99
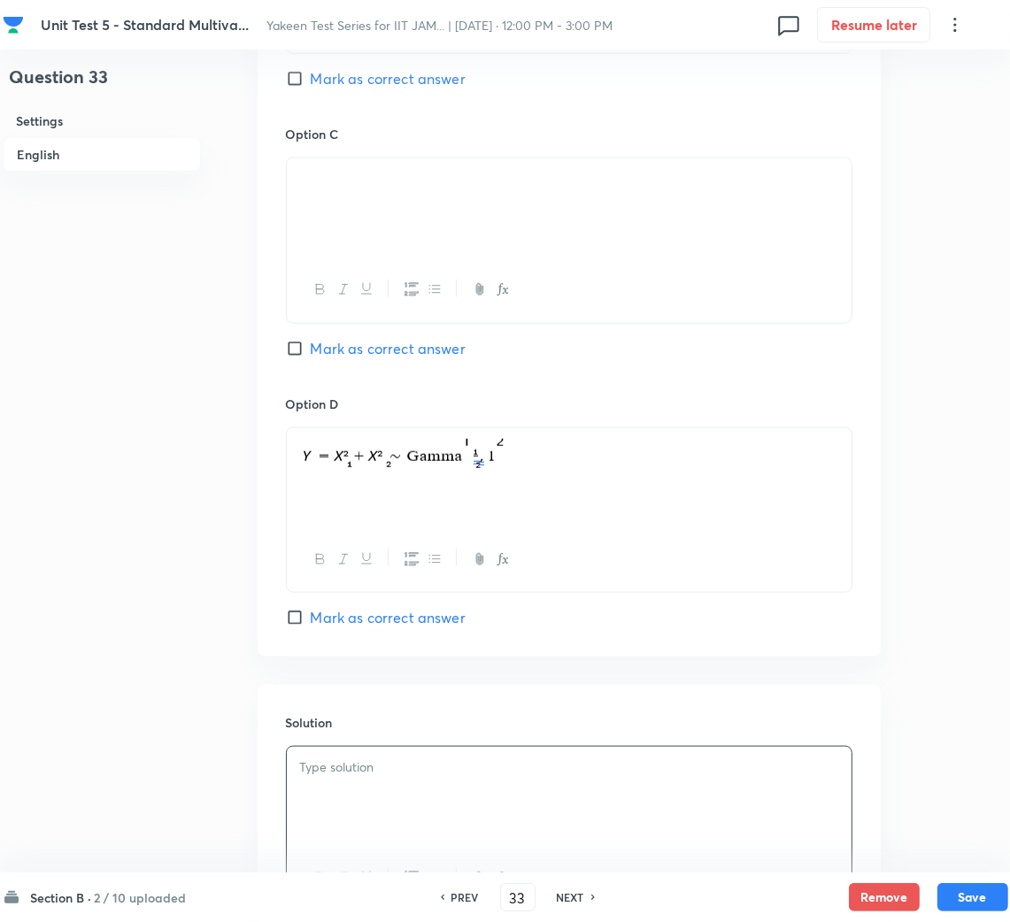
scroll to position [1326, 0]
click at [396, 811] on div at bounding box center [569, 793] width 565 height 99
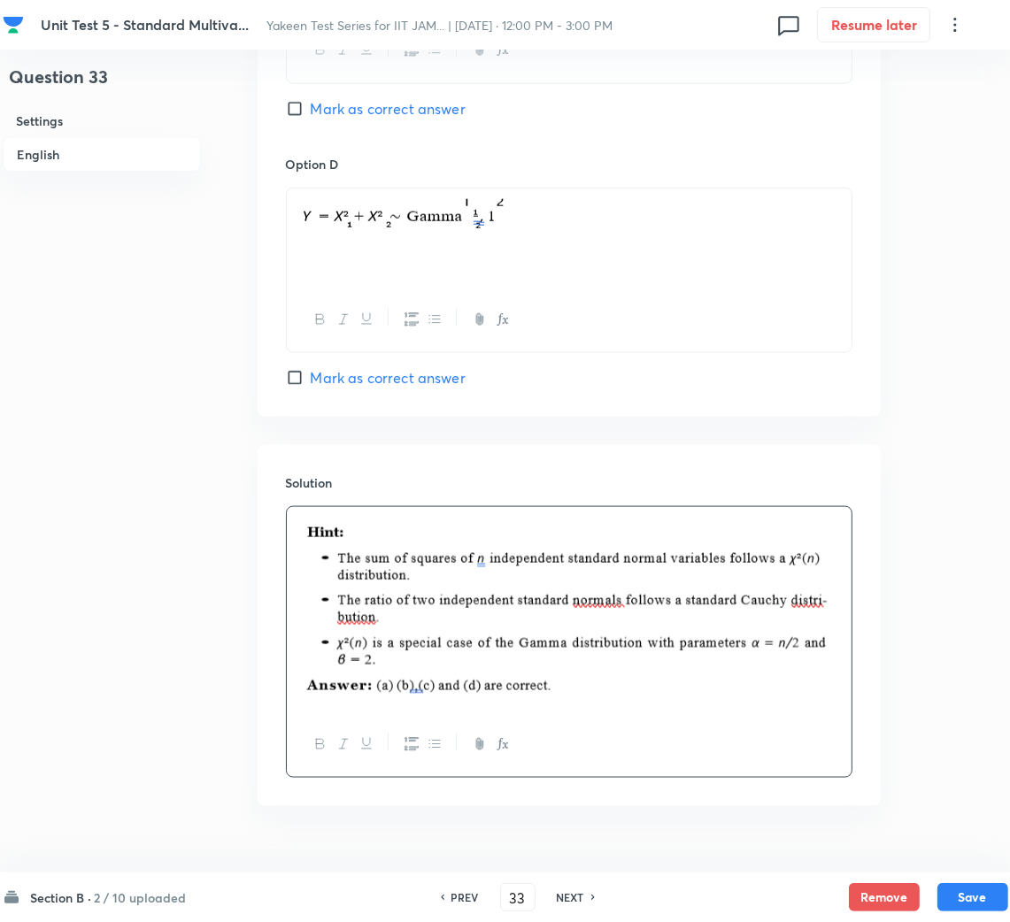
scroll to position [1592, 0]
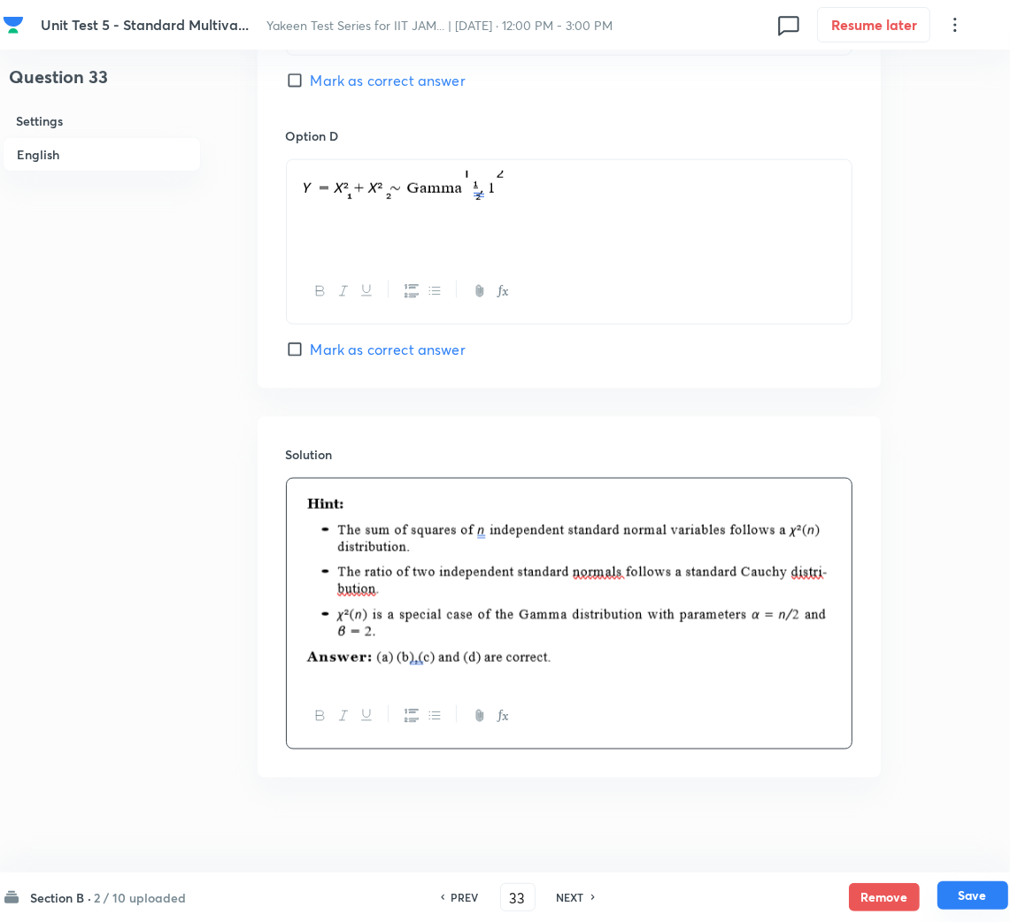
click at [978, 885] on button "Save" at bounding box center [972, 895] width 71 height 28
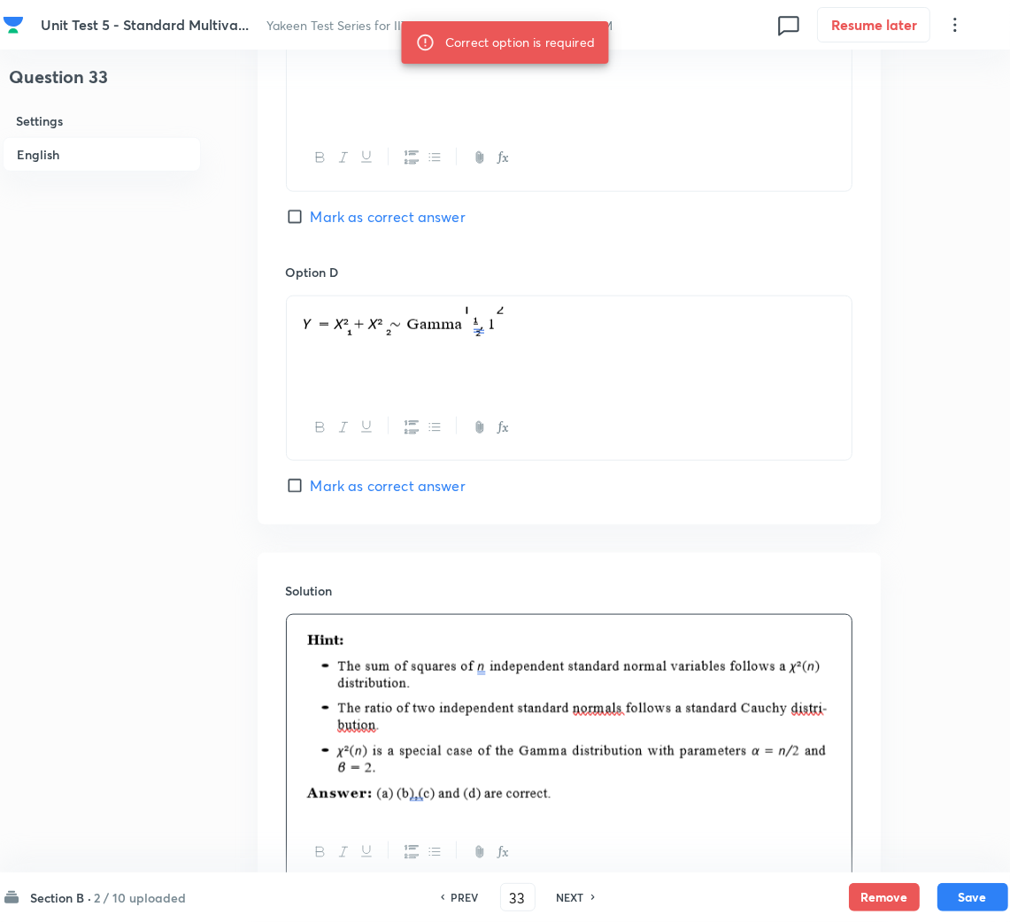
scroll to position [1326, 0]
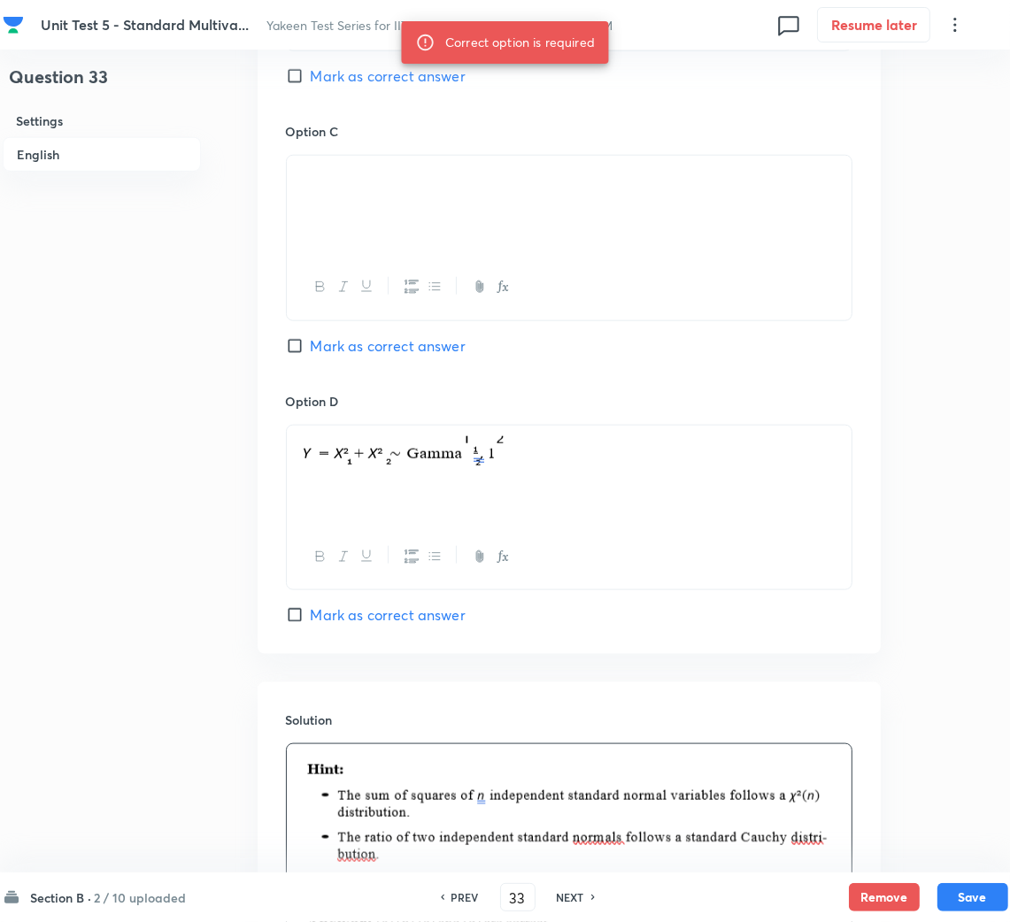
drag, startPoint x: 322, startPoint y: 343, endPoint x: 337, endPoint y: 354, distance: 18.4
click at [322, 343] on span "Mark as correct answer" at bounding box center [388, 345] width 155 height 21
click at [311, 343] on input "Mark as correct answer" at bounding box center [298, 346] width 25 height 18
checkbox input "true"
click at [958, 895] on button "Save" at bounding box center [972, 895] width 71 height 28
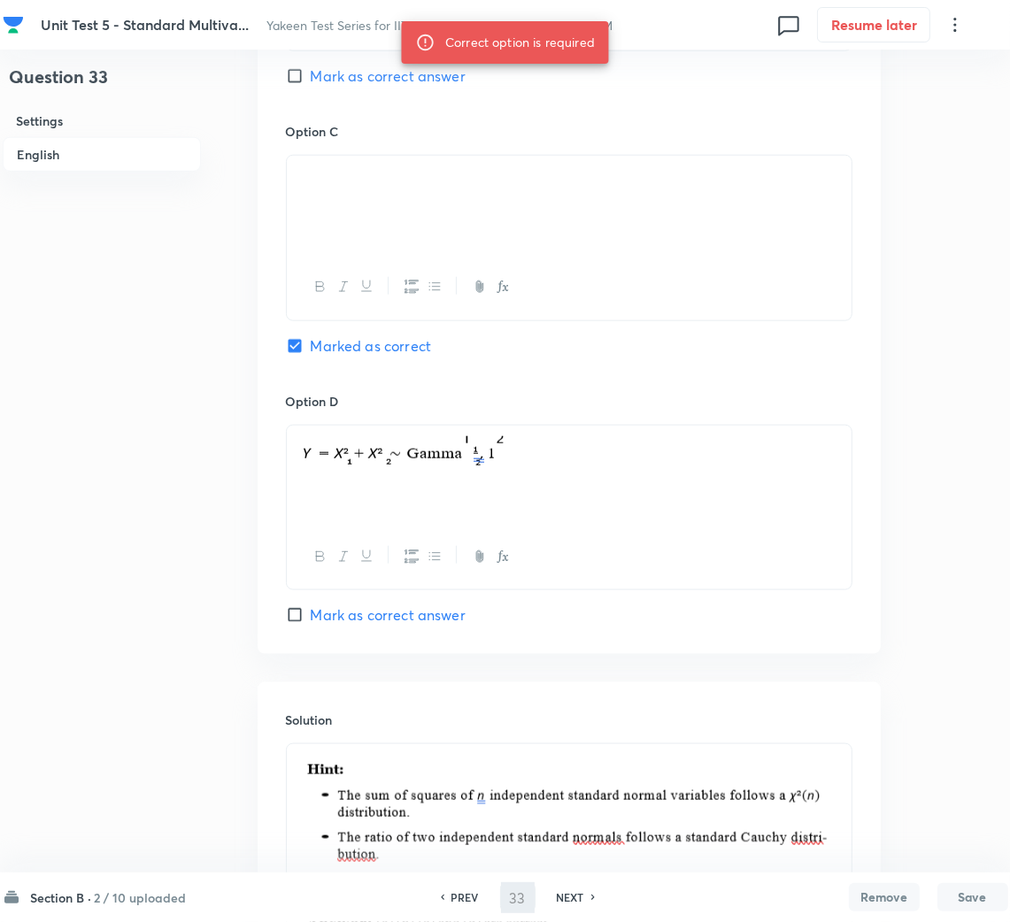
type input "34"
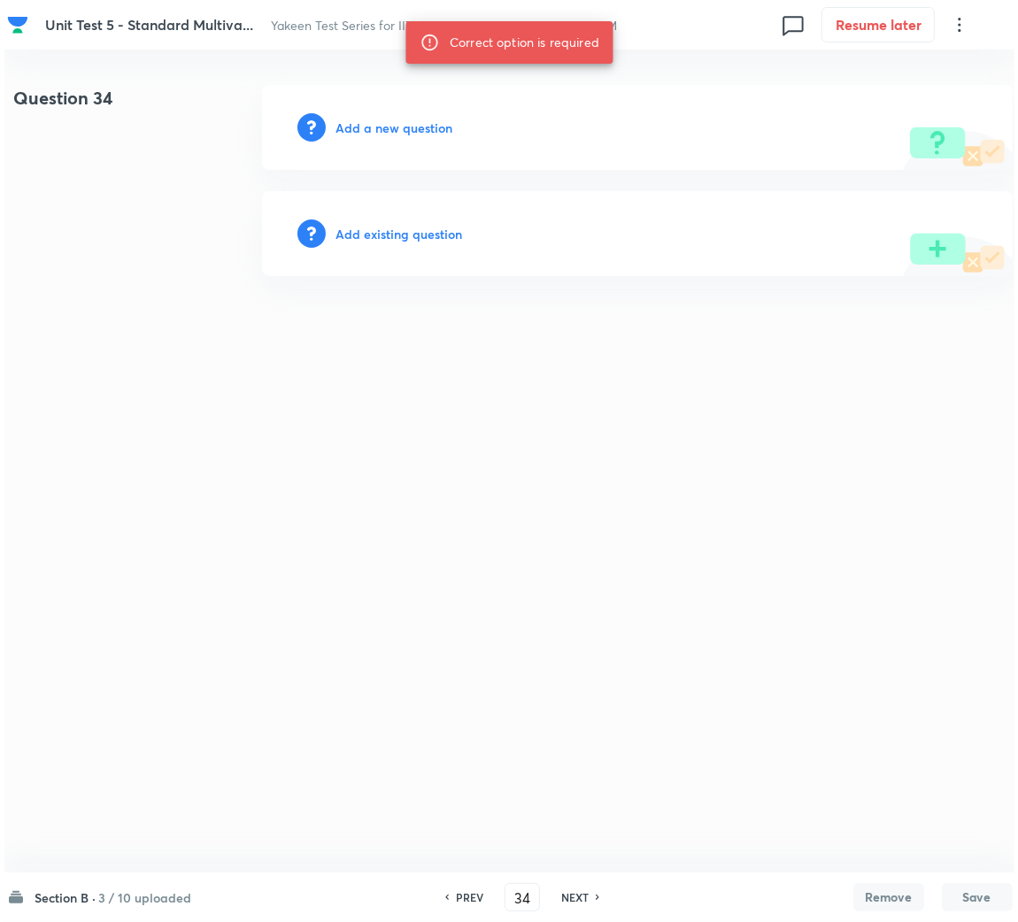
scroll to position [0, 0]
click at [388, 137] on div "Add a new question" at bounding box center [636, 127] width 750 height 85
click at [390, 131] on h6 "Add a new question" at bounding box center [393, 128] width 117 height 19
click at [390, 131] on h6 "Choose a question type" at bounding box center [403, 128] width 136 height 19
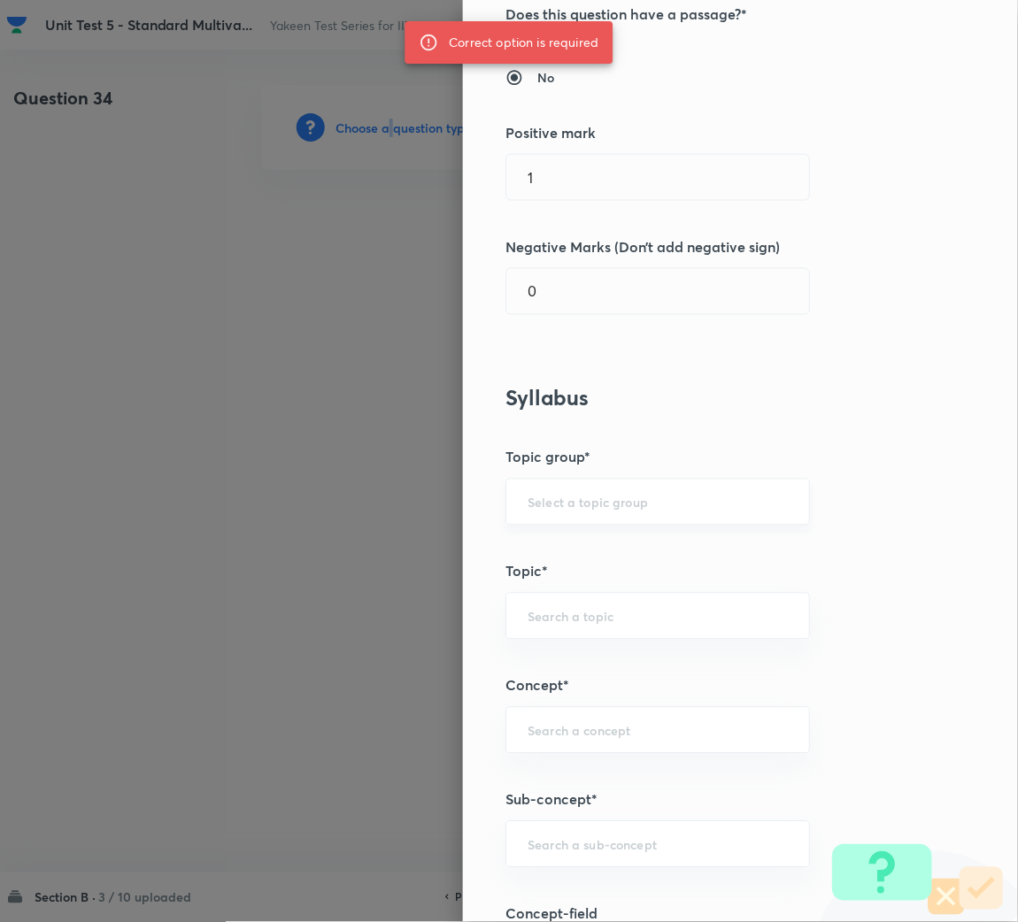
scroll to position [531, 0]
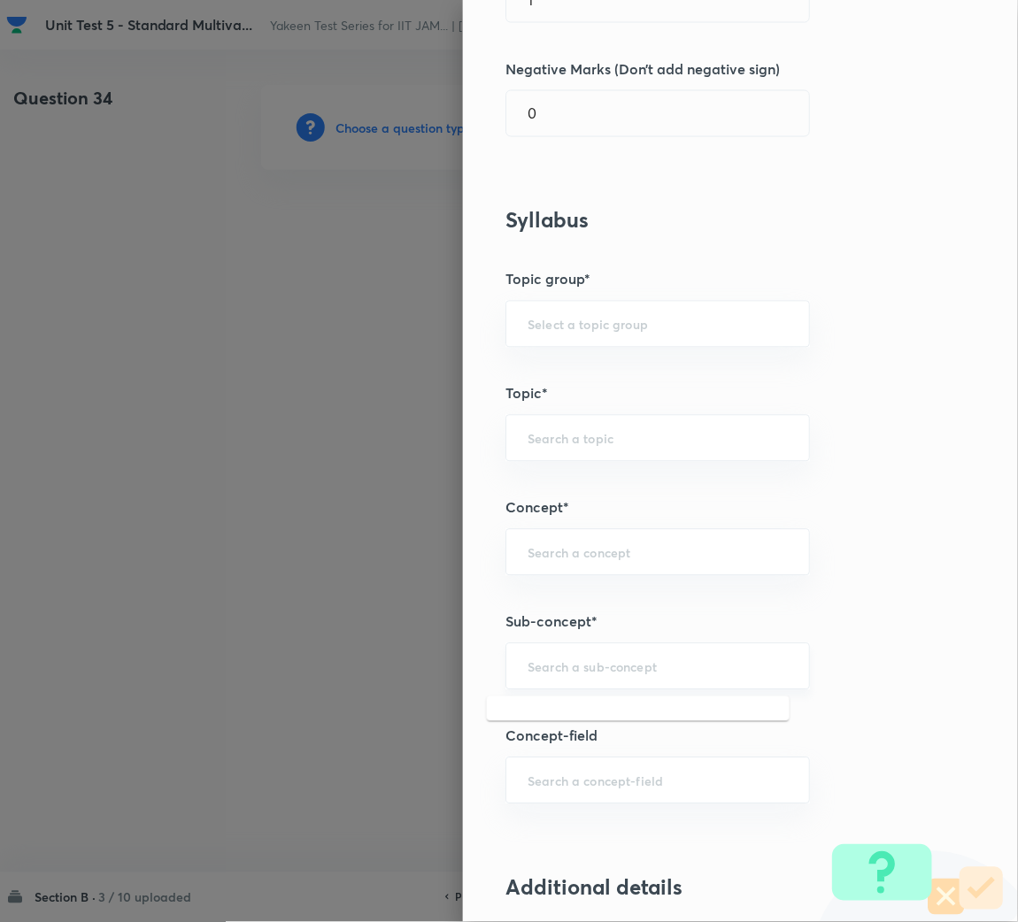
click at [557, 674] on input "text" at bounding box center [657, 666] width 260 height 17
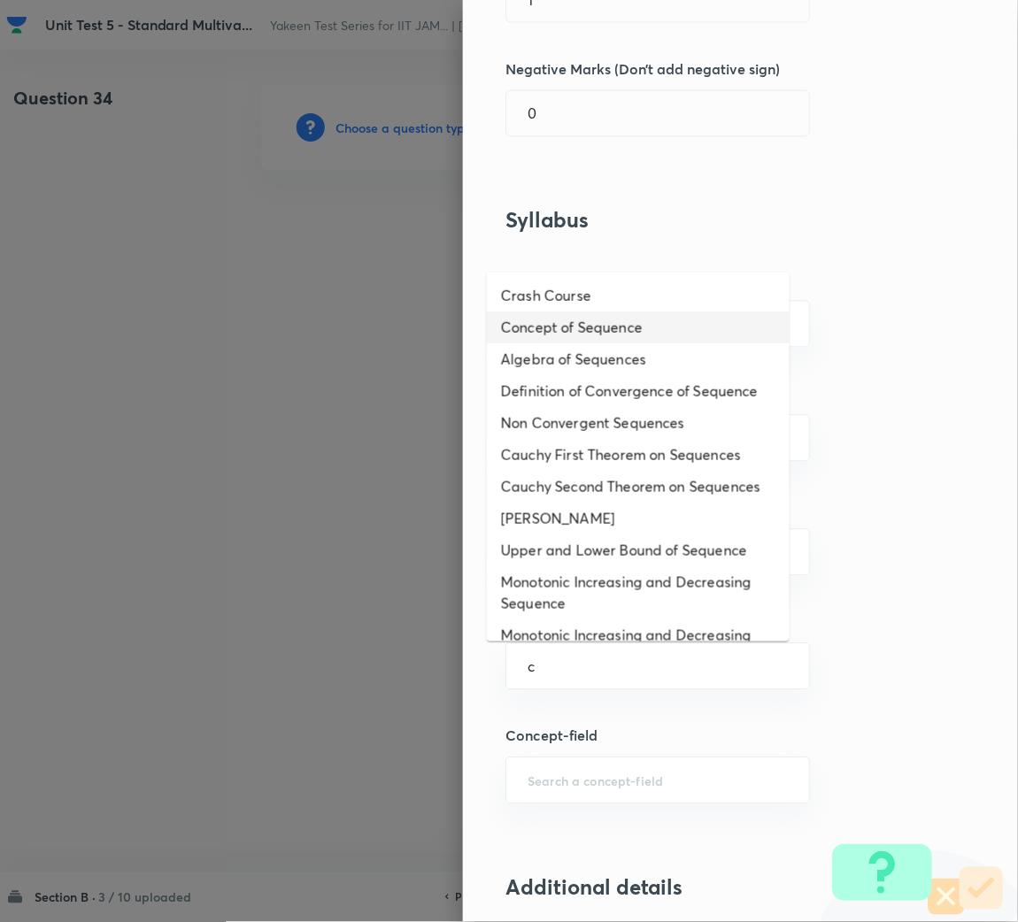
click at [571, 326] on li "Concept of Sequence" at bounding box center [638, 327] width 303 height 32
type input "Concept of Sequence"
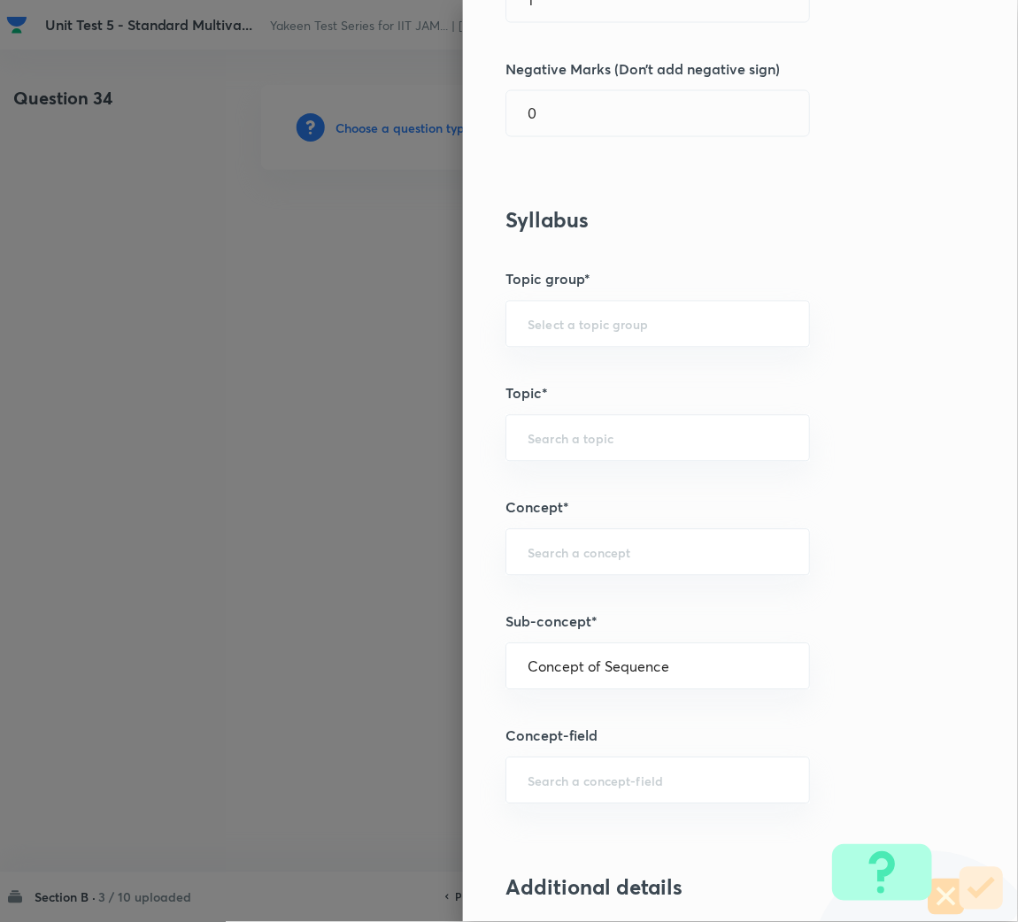
type input "Mathematics"
type input "Sequences & Series-Real Nos."
type input "Sequence of Real Numbers"
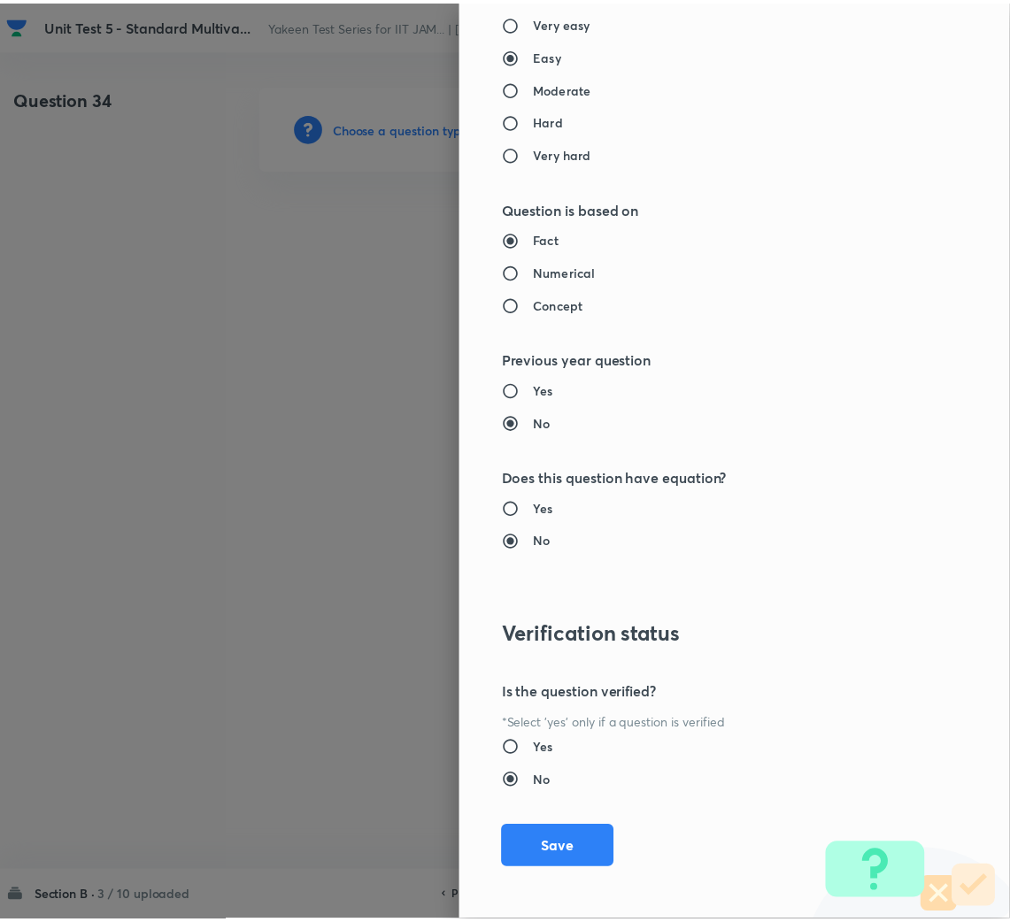
scroll to position [1491, 0]
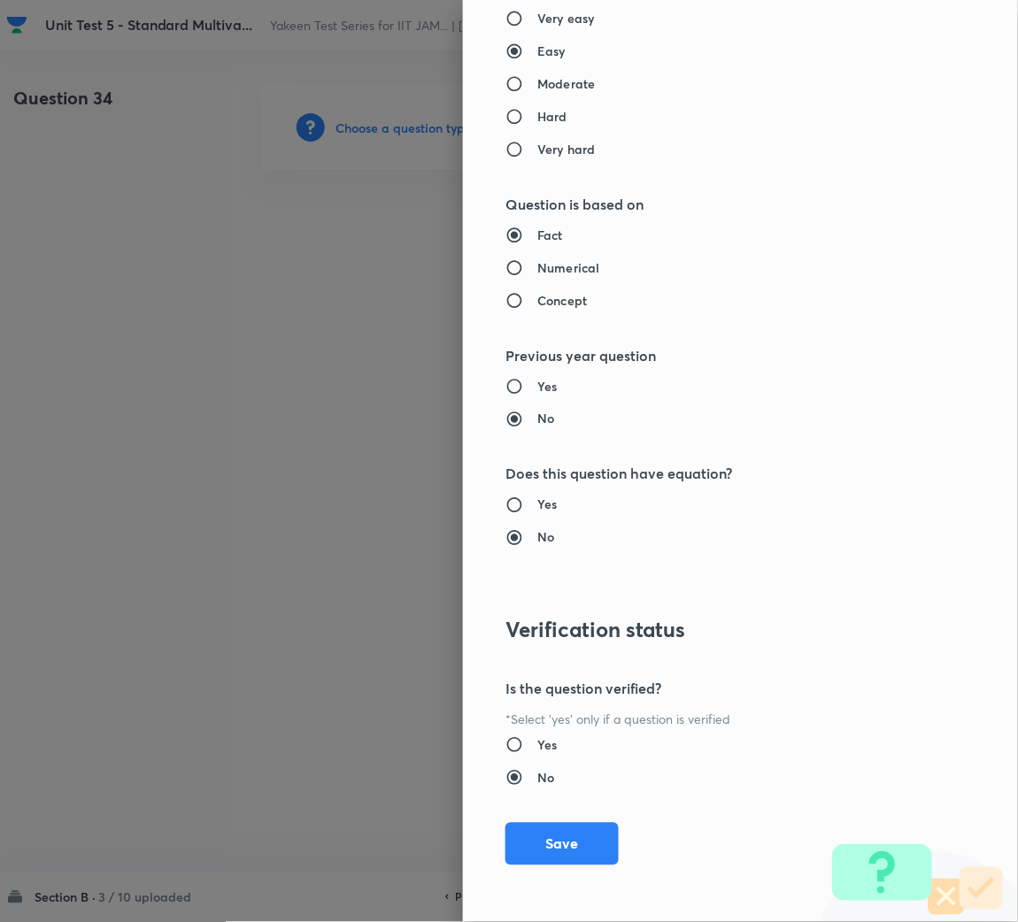
click at [582, 818] on div "Question settings Question type* Single choice correct Number of options* 2 3 4…" at bounding box center [740, 461] width 555 height 922
click at [564, 854] on button "Save" at bounding box center [561, 842] width 113 height 42
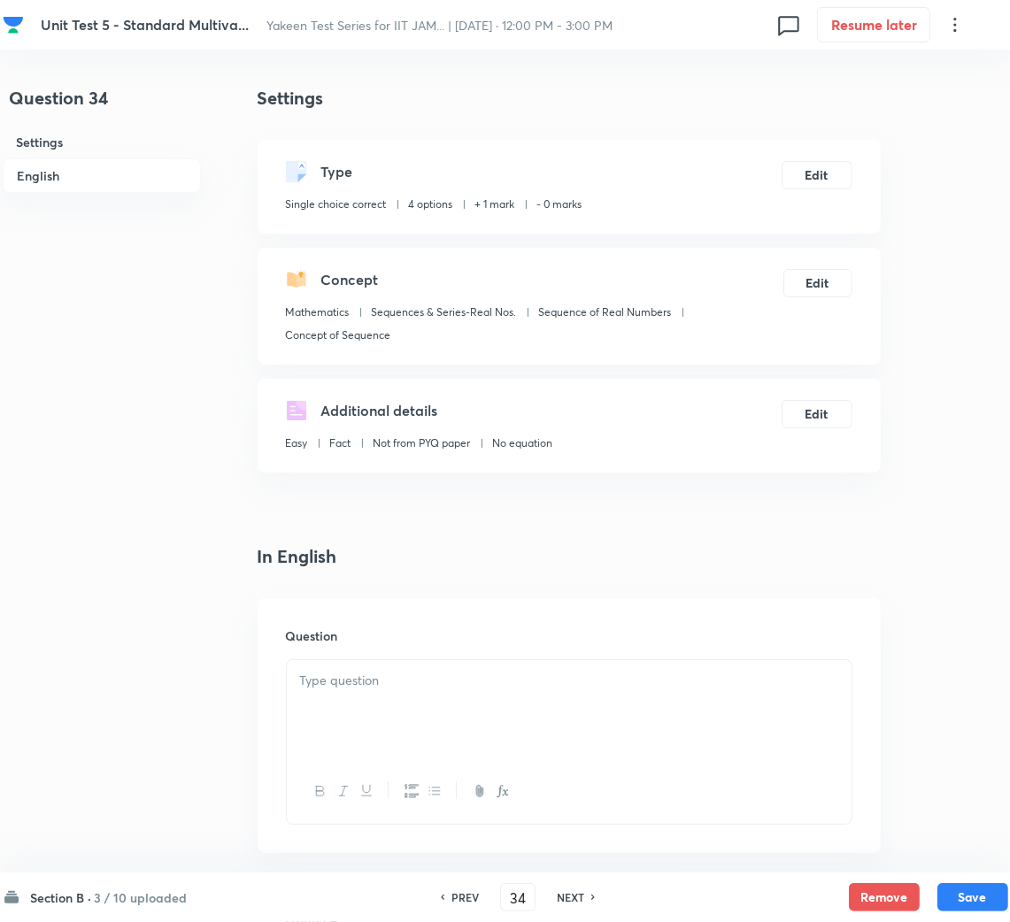
drag, startPoint x: 412, startPoint y: 758, endPoint x: 395, endPoint y: 730, distance: 33.4
click at [411, 758] on div at bounding box center [569, 709] width 565 height 99
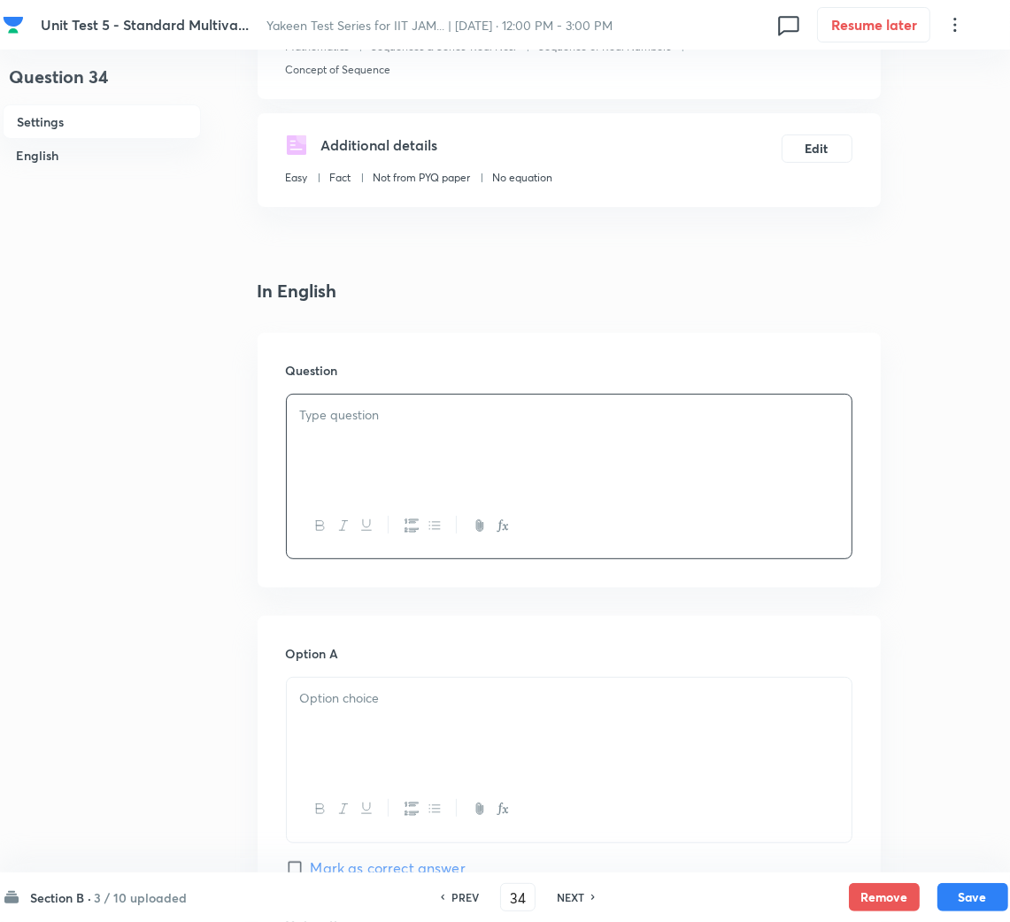
click at [406, 499] on div at bounding box center [569, 526] width 565 height 65
click at [357, 430] on div at bounding box center [569, 444] width 565 height 99
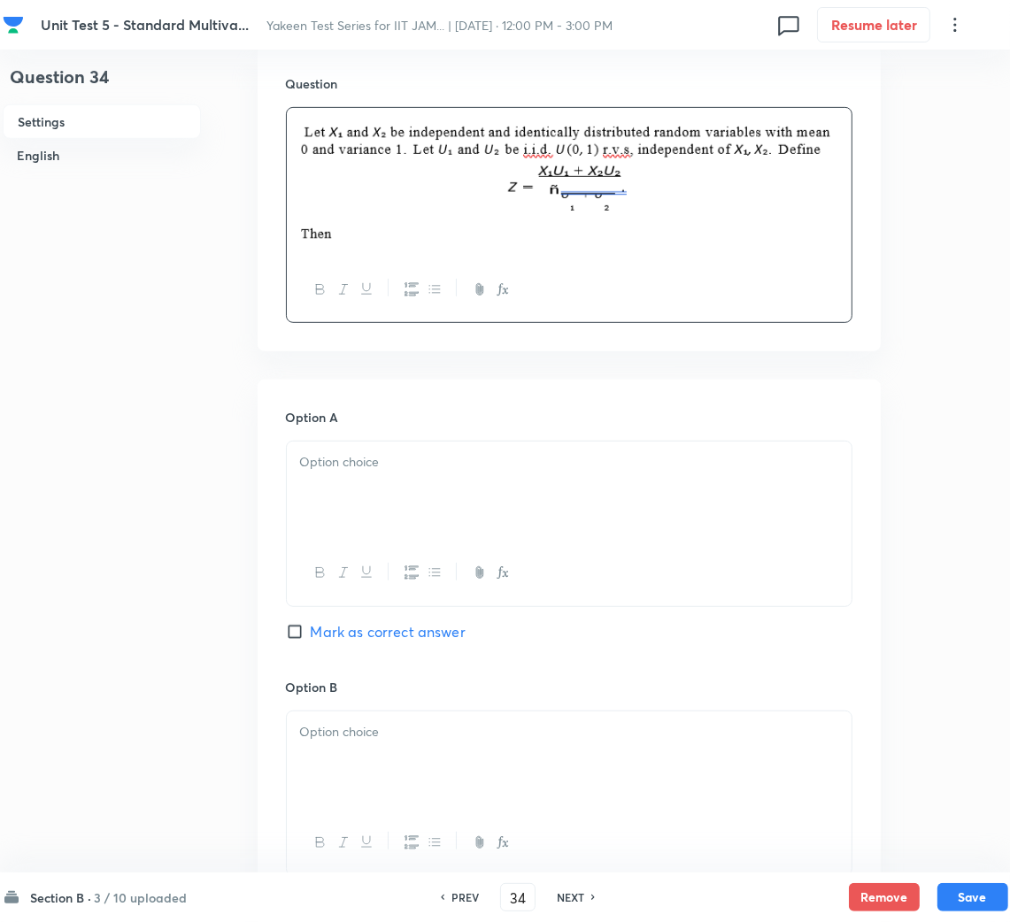
scroll to position [663, 0]
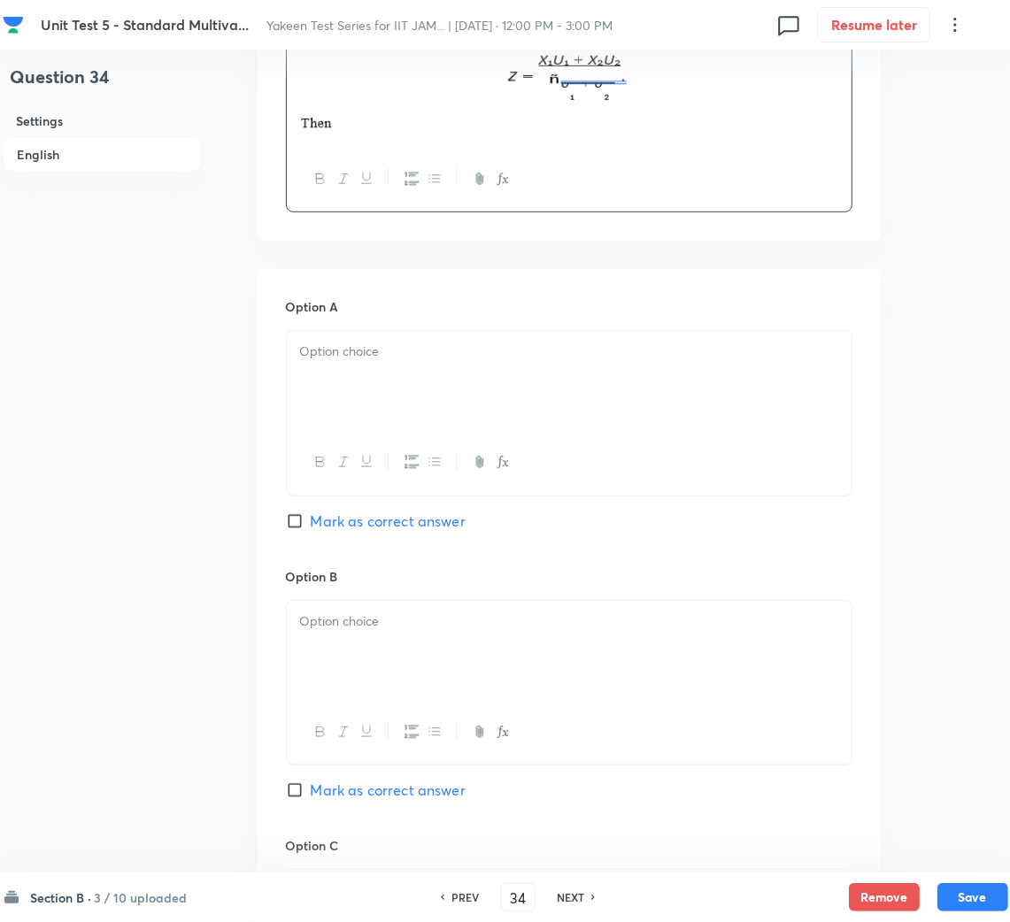
click at [389, 393] on div at bounding box center [569, 380] width 565 height 99
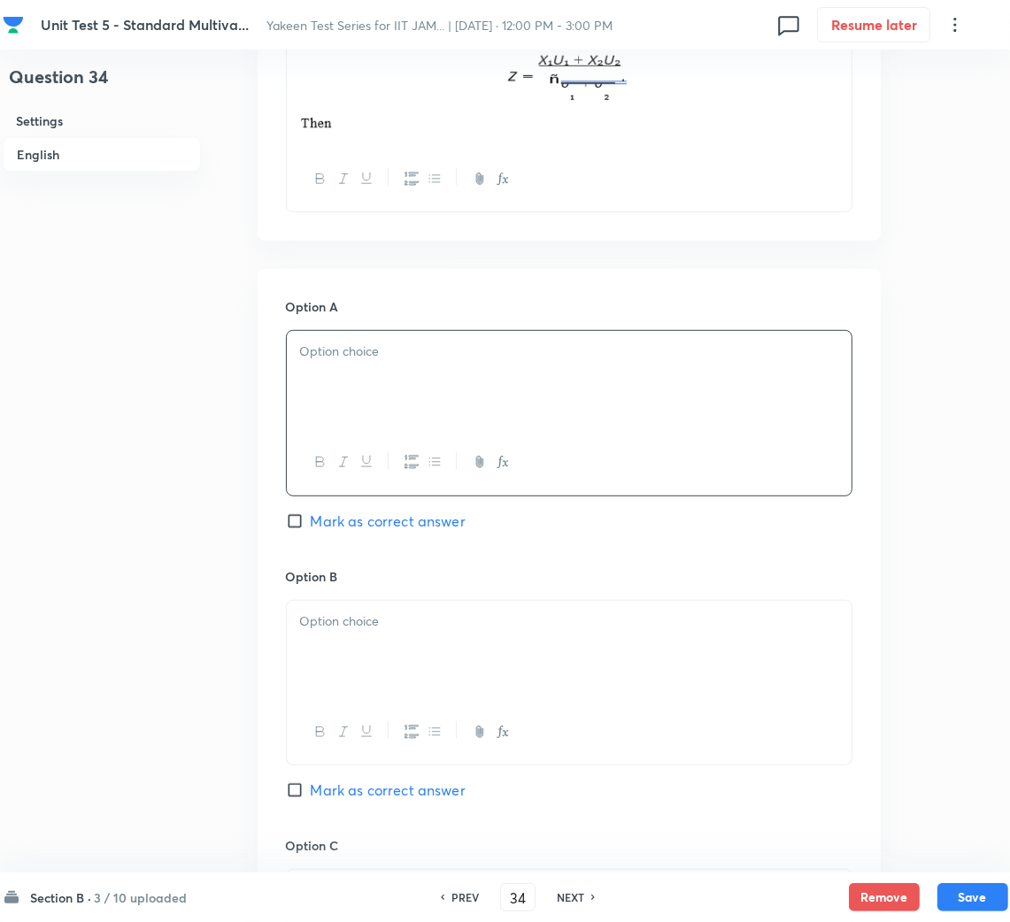
click at [336, 364] on div at bounding box center [569, 380] width 565 height 99
click at [365, 656] on div at bounding box center [569, 650] width 565 height 99
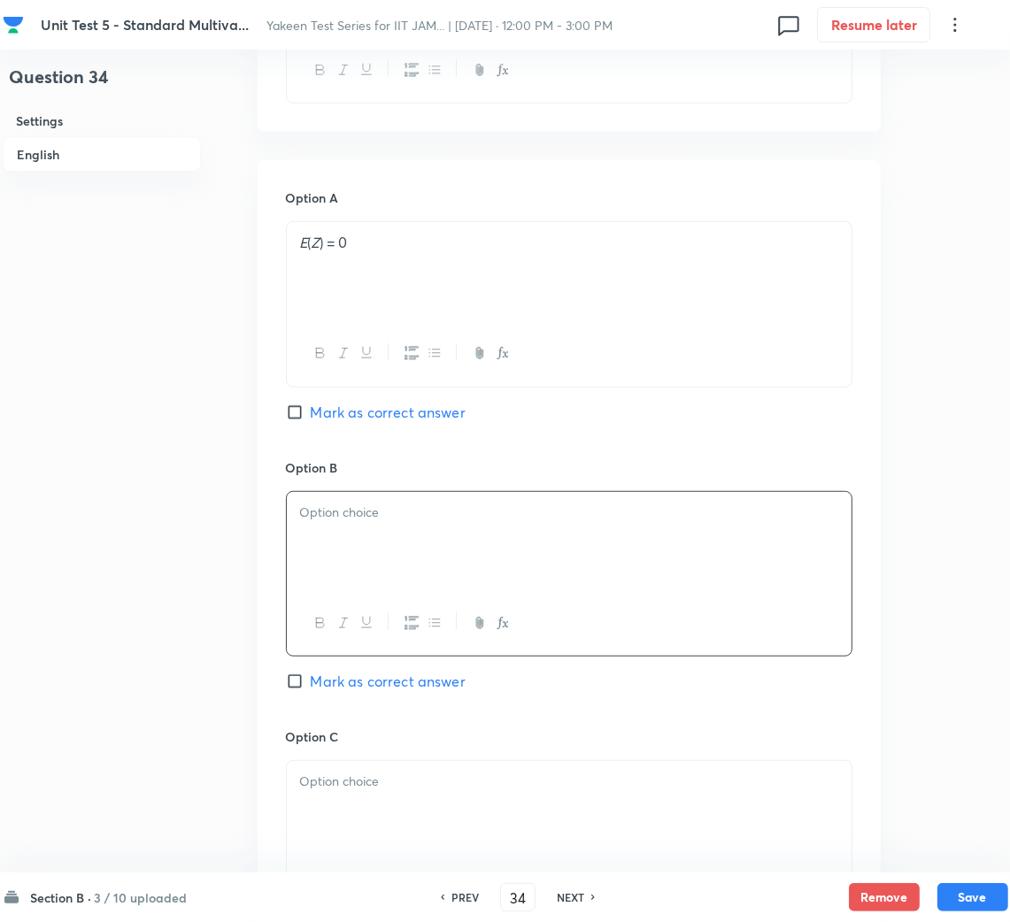
scroll to position [929, 0]
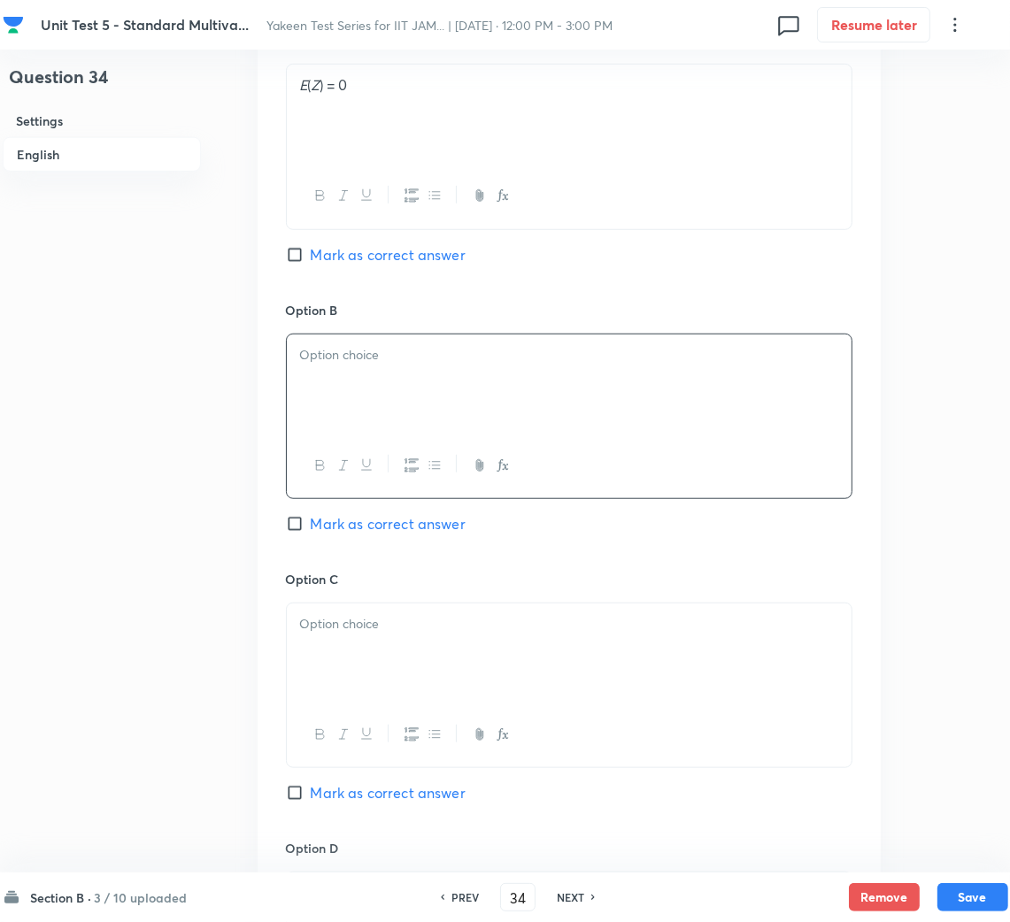
click at [360, 396] on div at bounding box center [569, 383] width 565 height 99
click at [359, 651] on div at bounding box center [569, 652] width 565 height 99
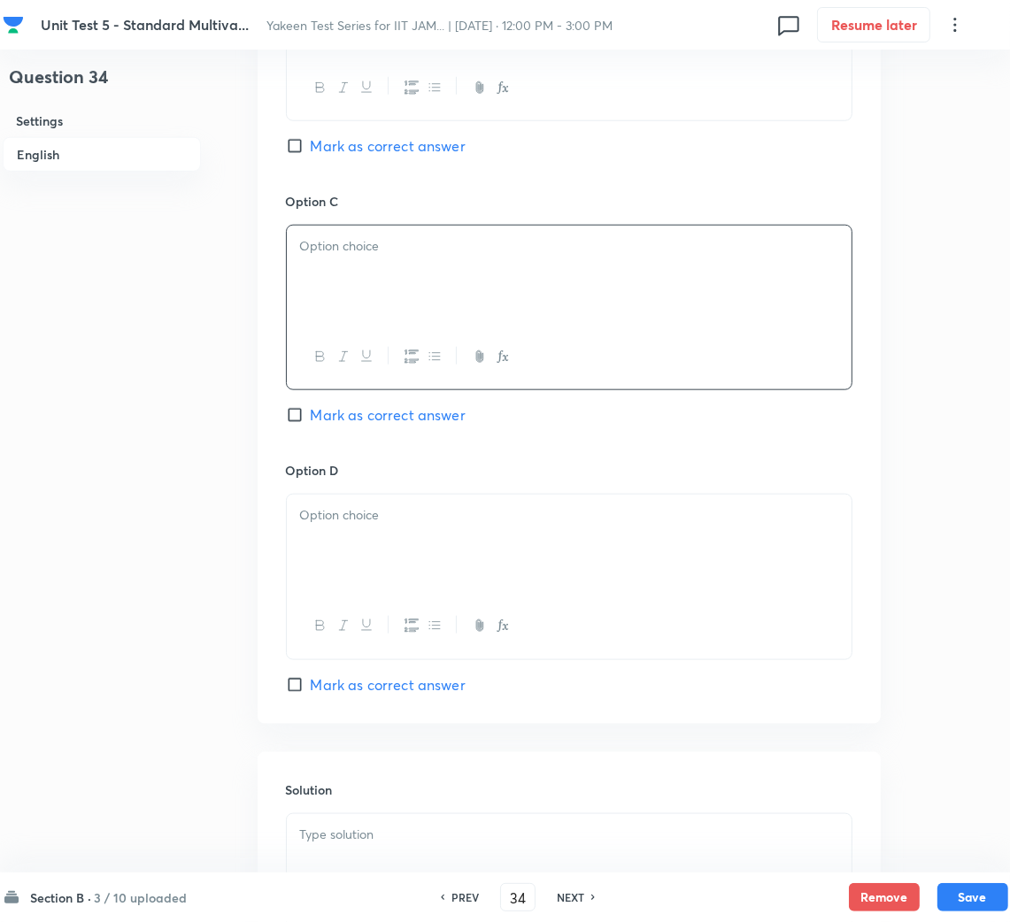
scroll to position [1326, 0]
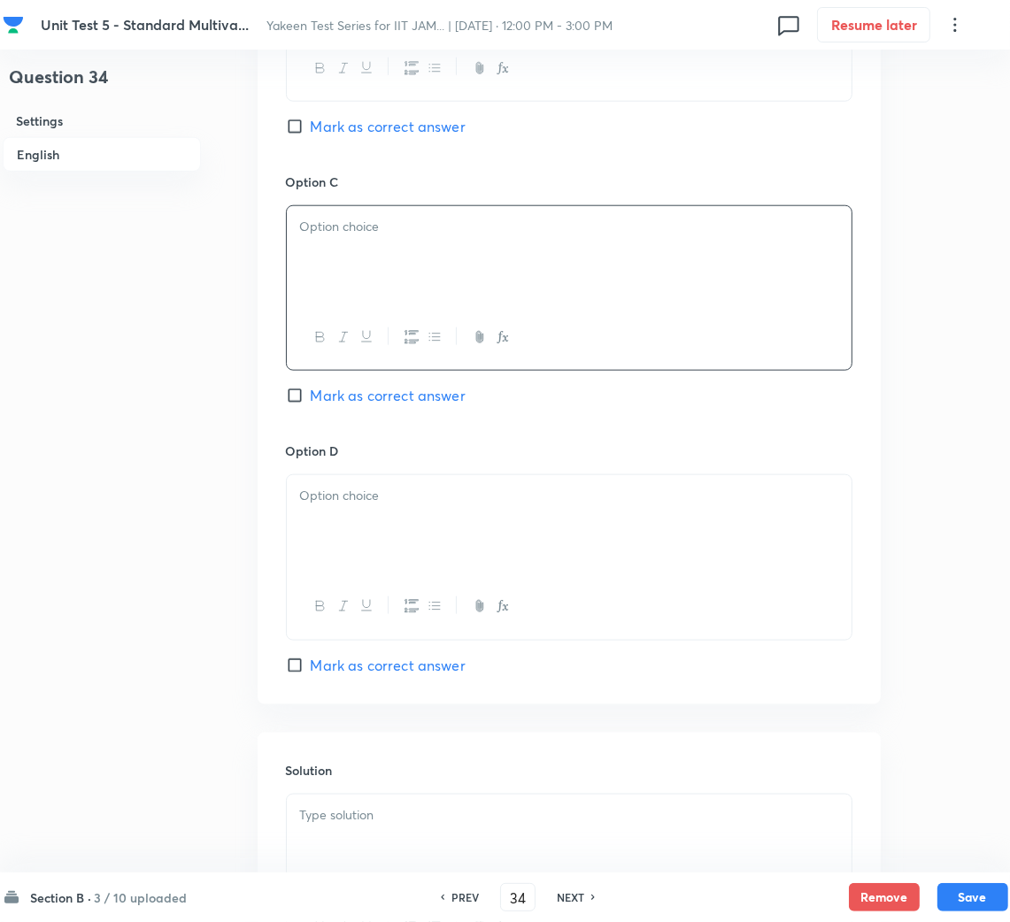
click at [369, 534] on div at bounding box center [569, 524] width 565 height 99
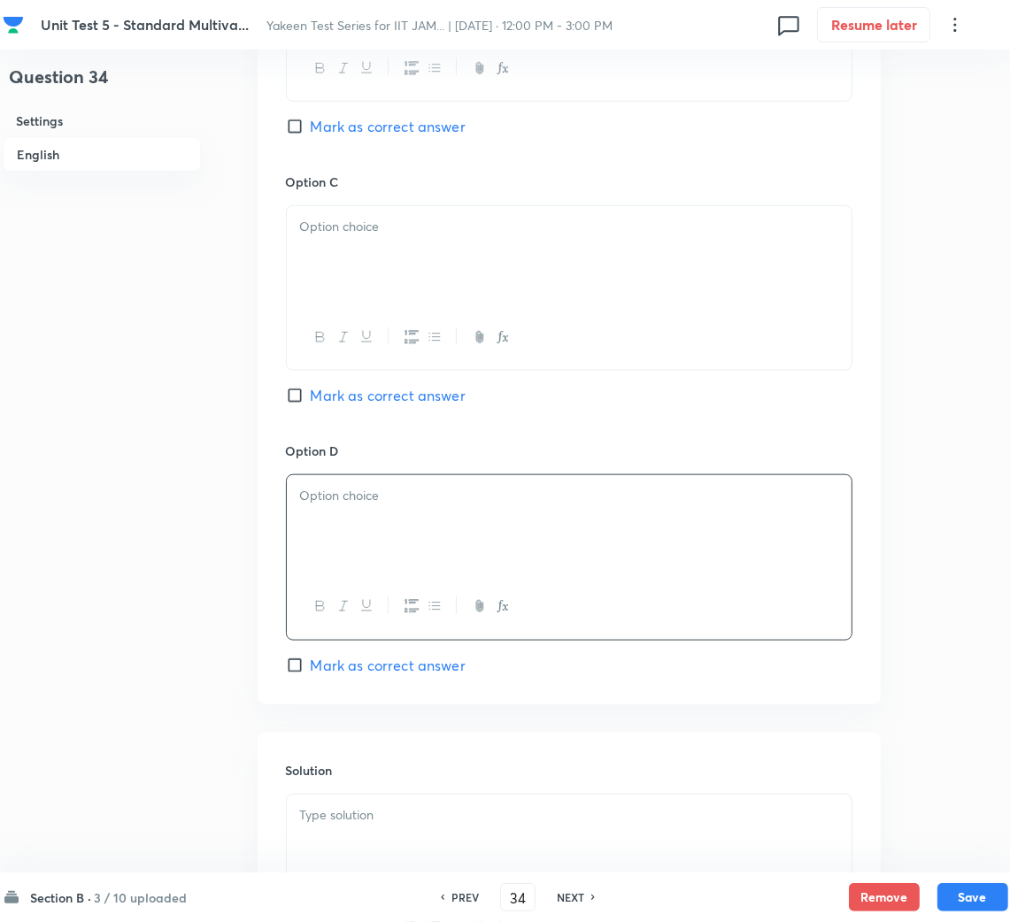
click at [378, 274] on div at bounding box center [569, 255] width 565 height 99
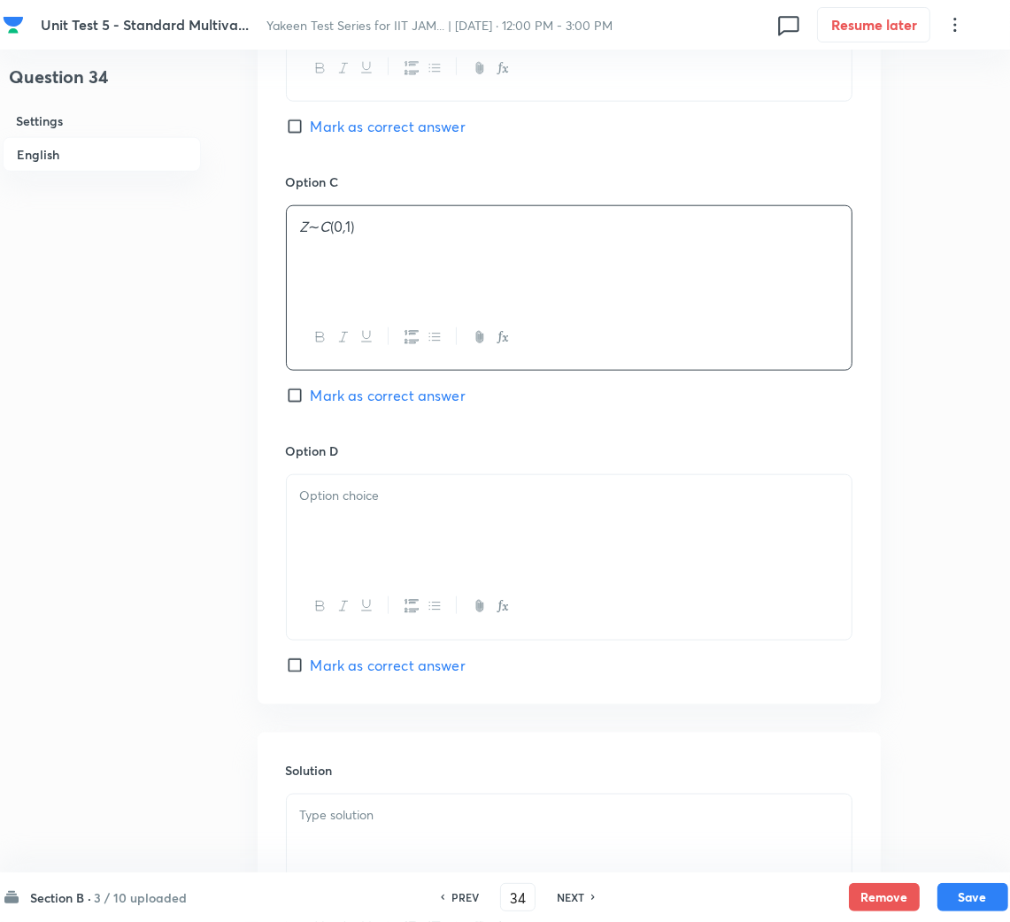
click at [319, 488] on p at bounding box center [569, 496] width 538 height 20
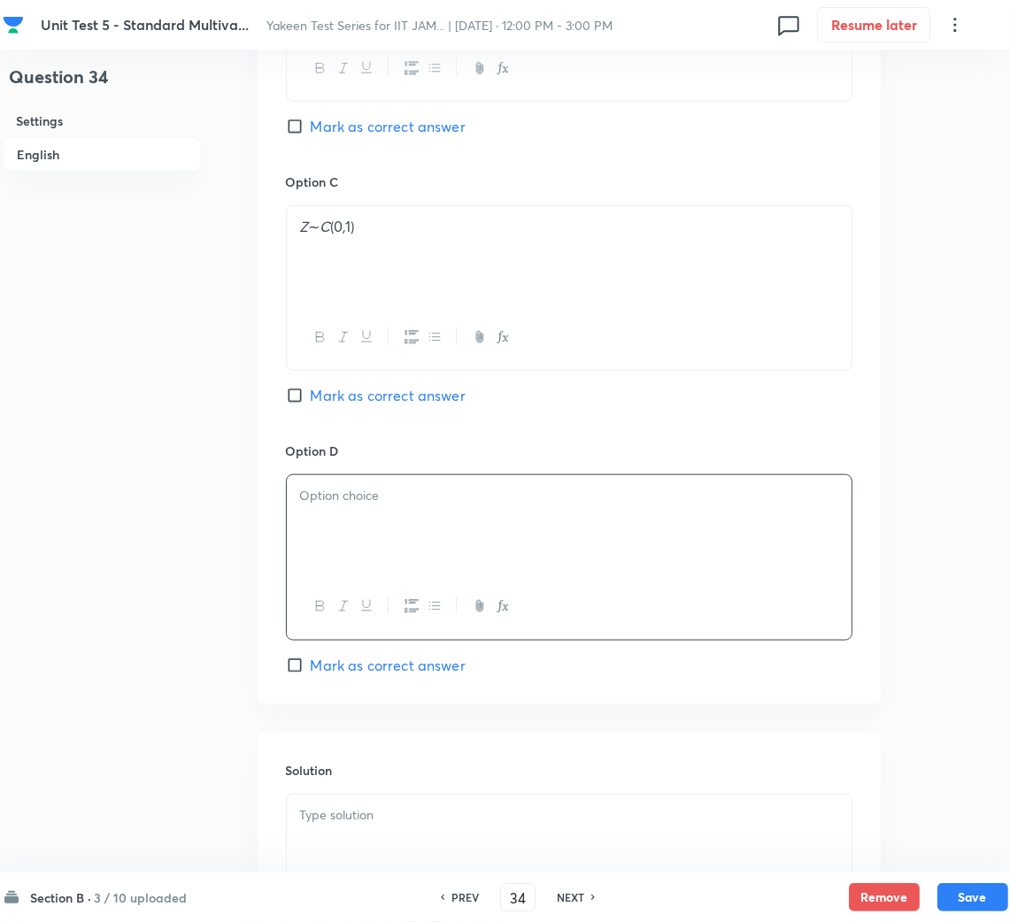
click at [343, 561] on div at bounding box center [569, 524] width 565 height 99
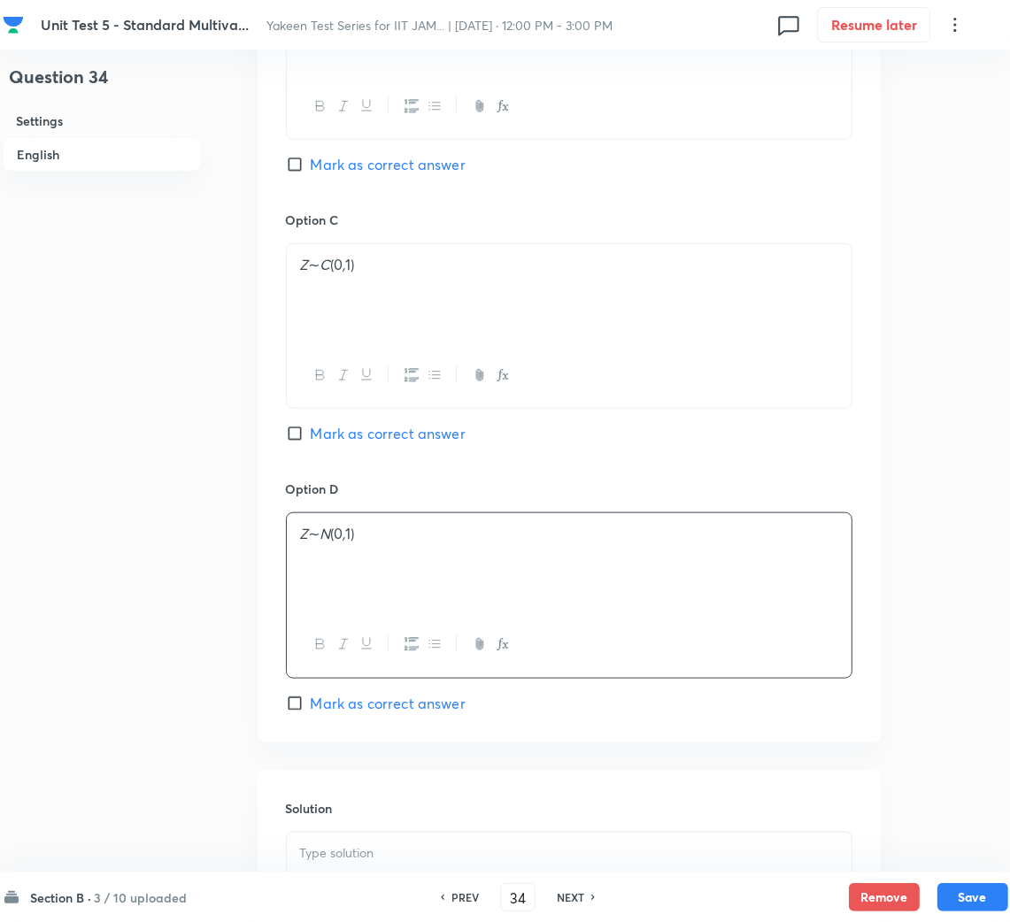
scroll to position [1286, 0]
click at [330, 440] on span "Mark as correct answer" at bounding box center [388, 436] width 155 height 21
click at [311, 440] on input "Mark as correct answer" at bounding box center [298, 436] width 25 height 18
checkbox input "true"
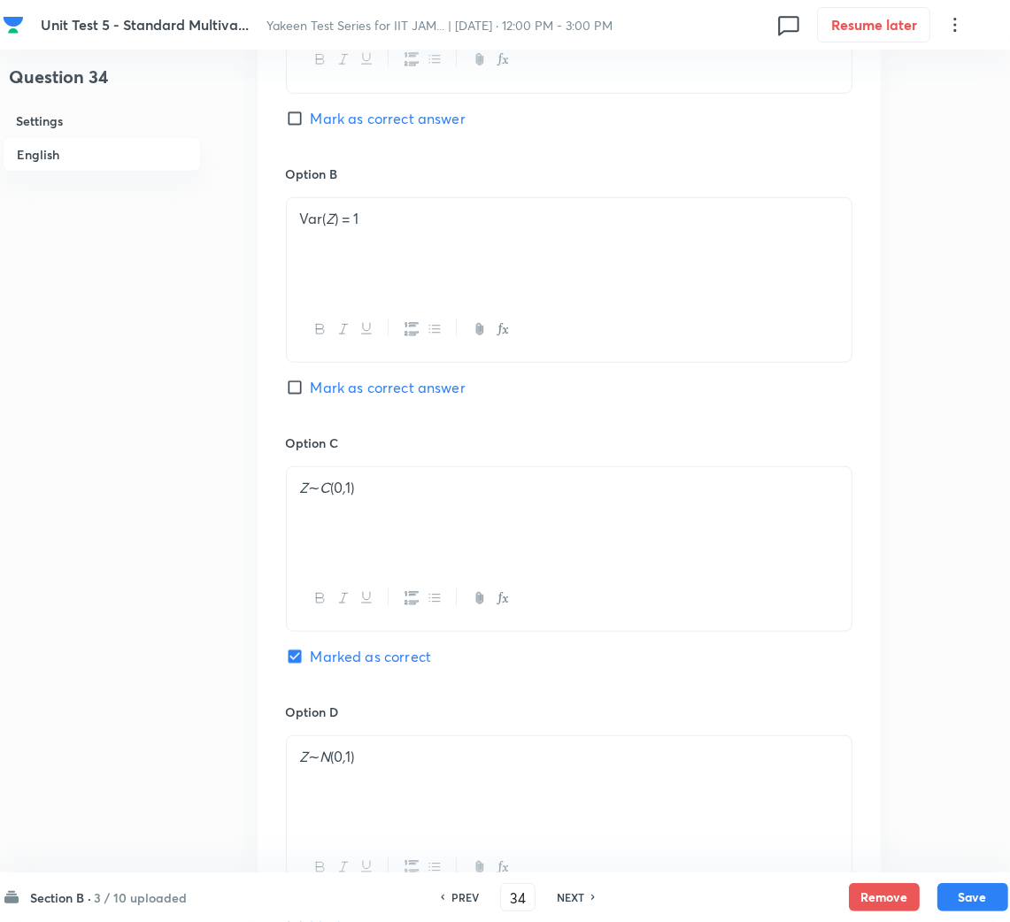
scroll to position [1020, 0]
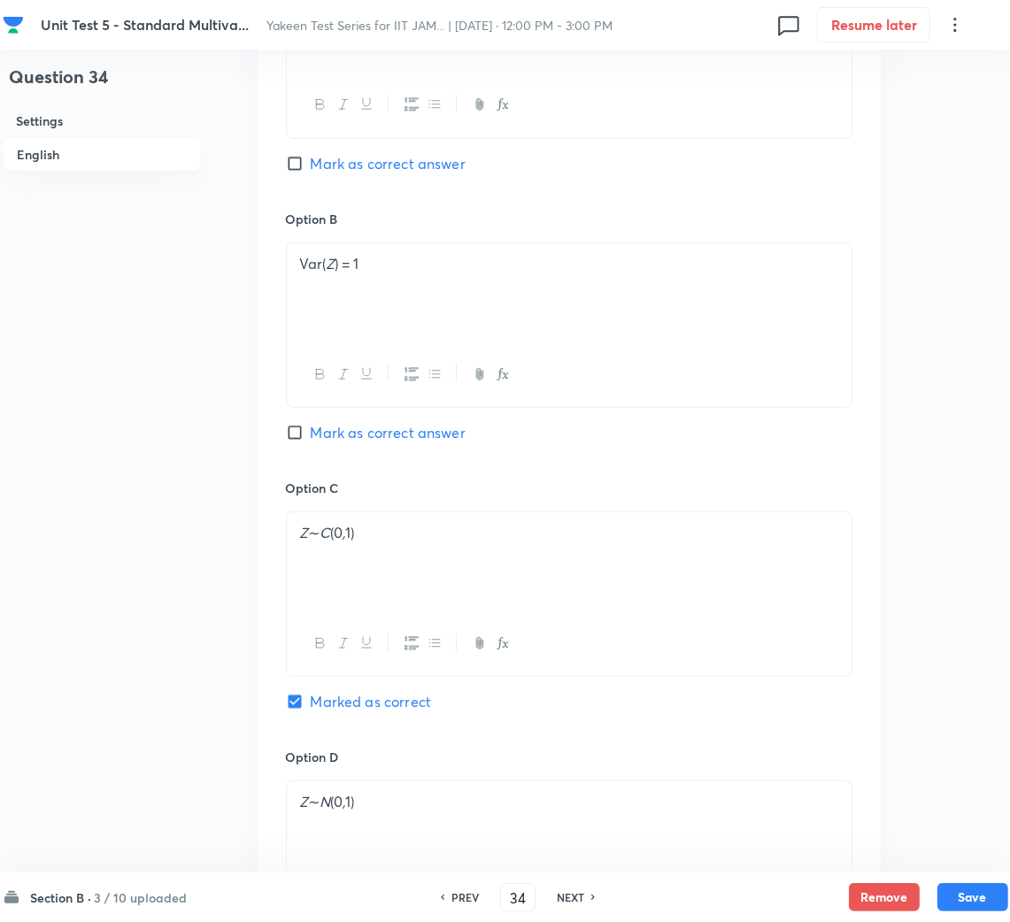
click at [304, 429] on input "Mark as correct answer" at bounding box center [298, 433] width 25 height 18
checkbox input "true"
checkbox input "false"
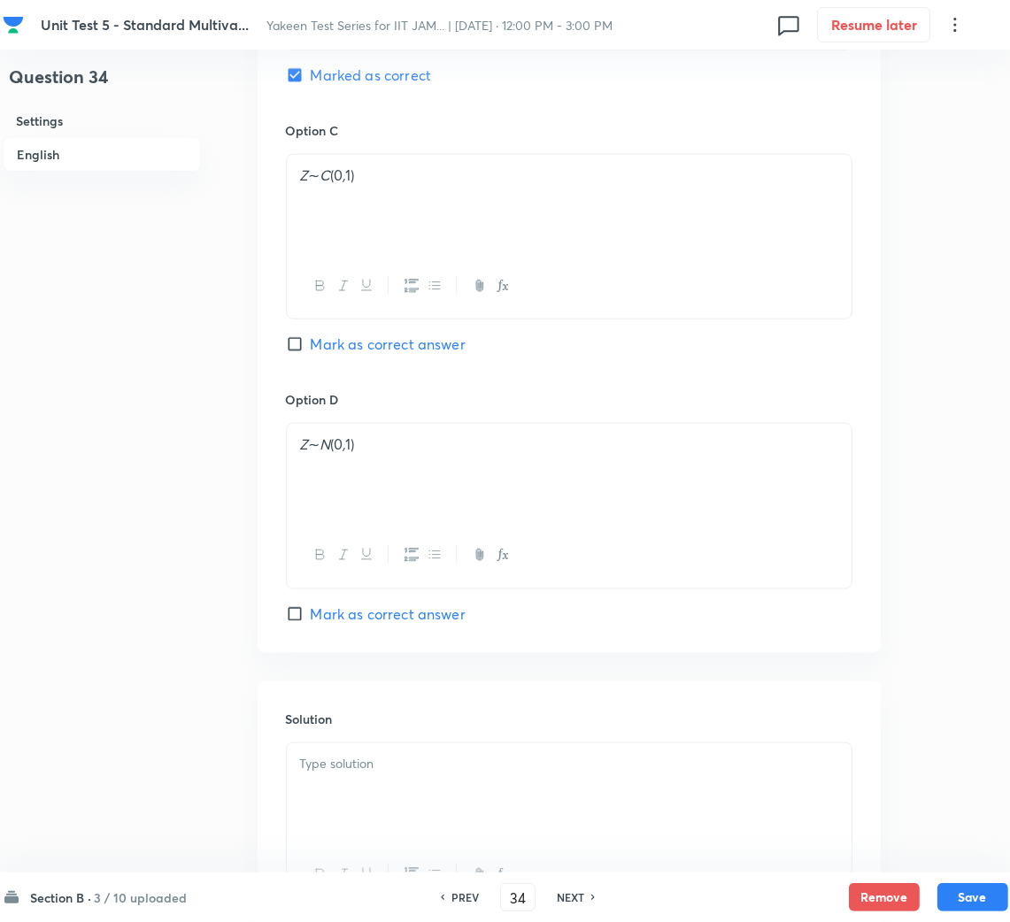
scroll to position [1551, 0]
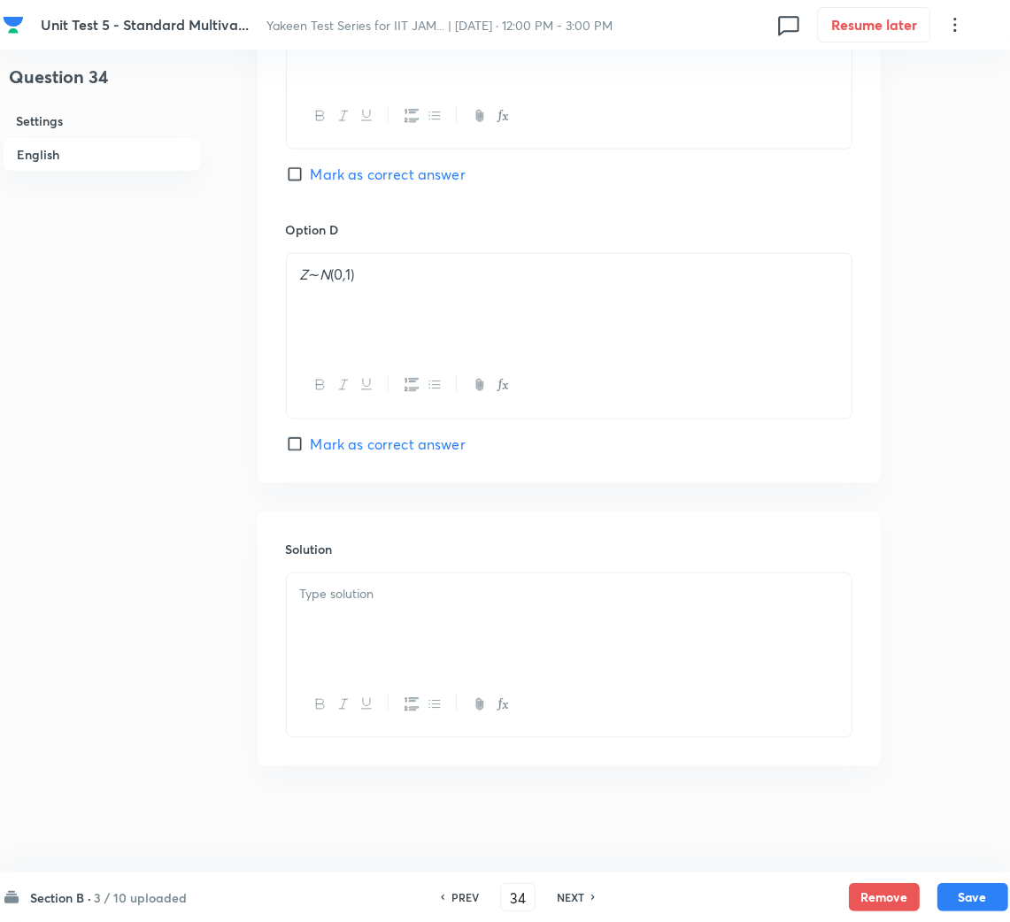
drag, startPoint x: 411, startPoint y: 604, endPoint x: 346, endPoint y: 598, distance: 64.9
click at [410, 603] on p at bounding box center [569, 594] width 538 height 20
click at [387, 653] on div at bounding box center [569, 622] width 565 height 99
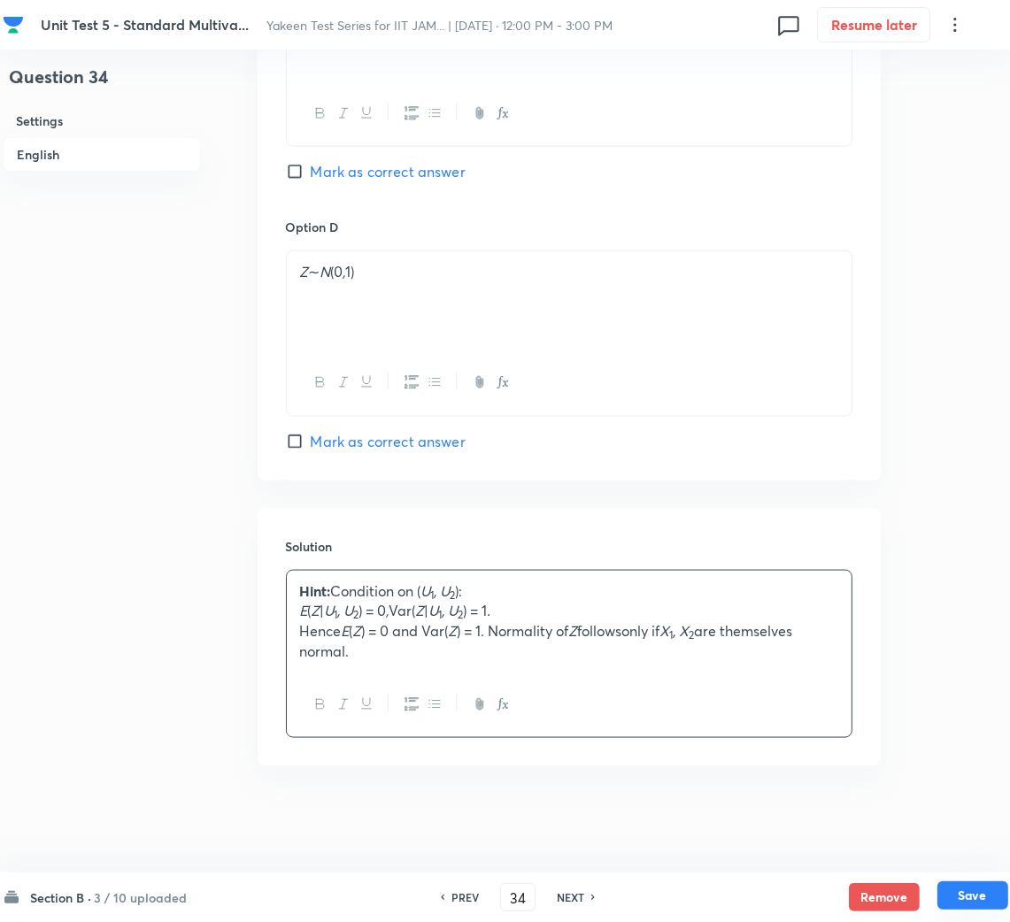
click at [969, 901] on button "Save" at bounding box center [972, 895] width 71 height 28
type input "35"
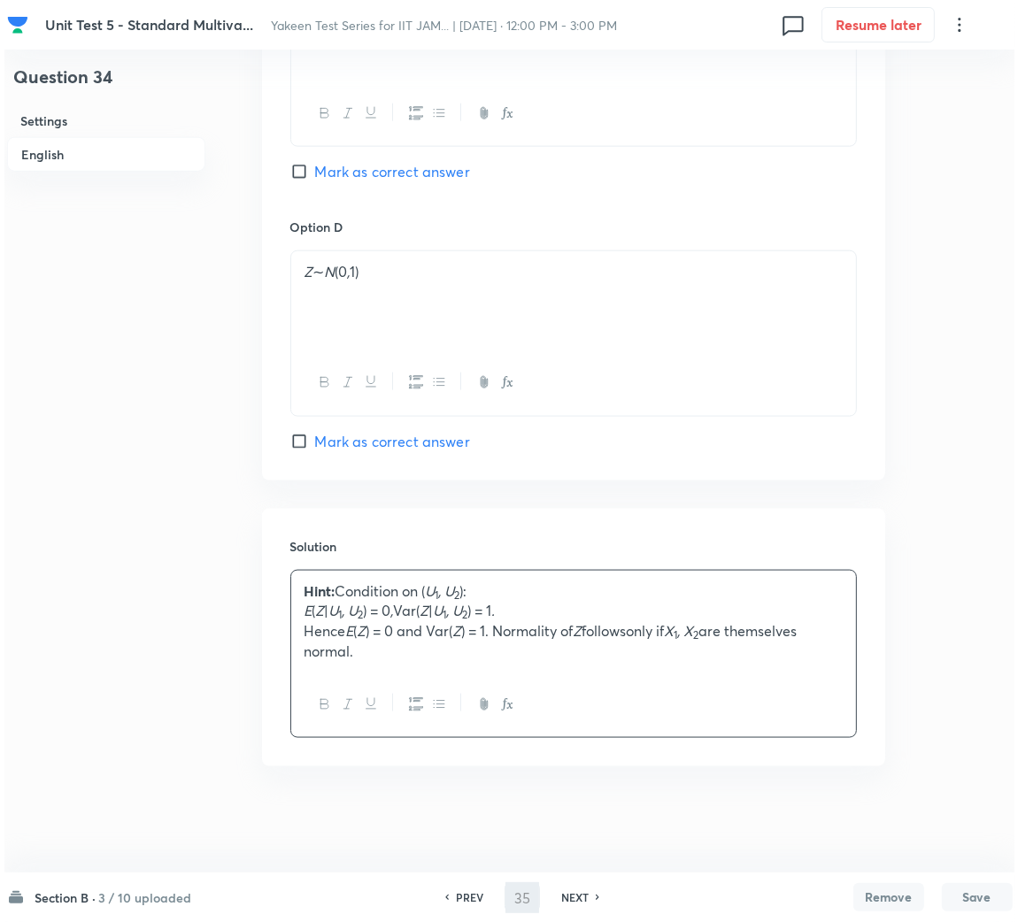
scroll to position [0, 0]
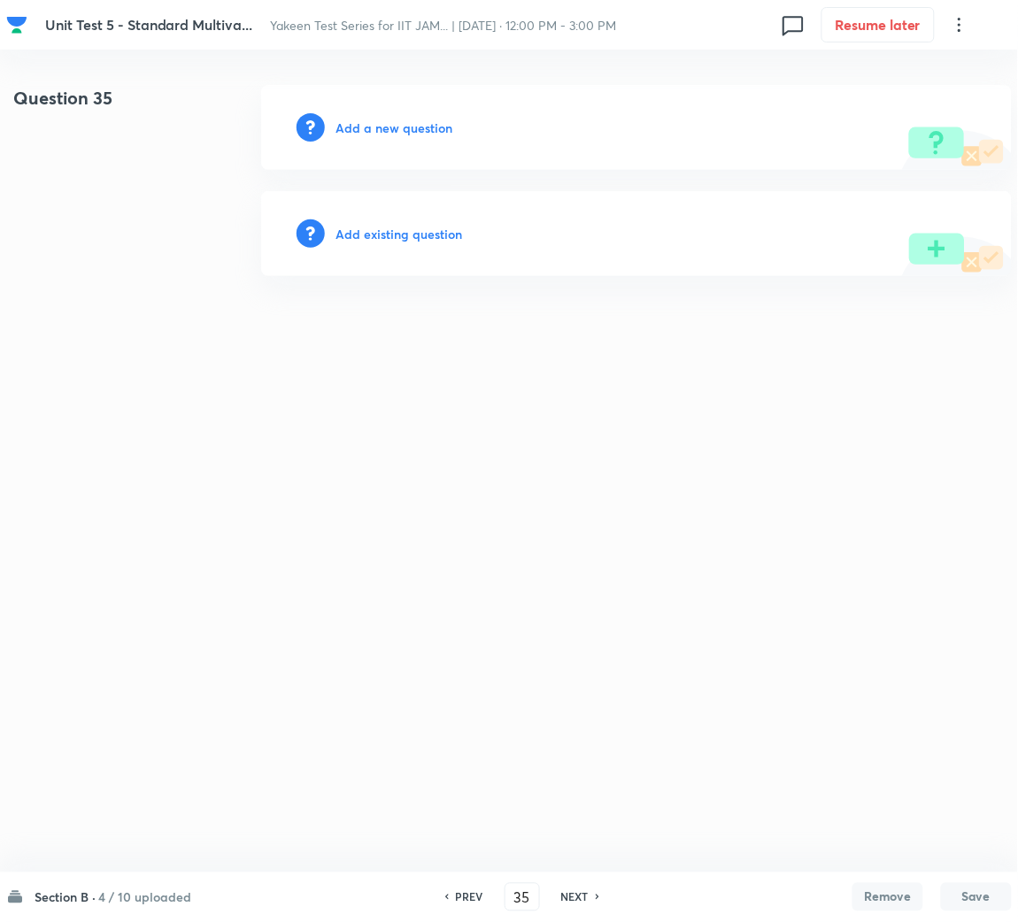
click at [396, 127] on h6 "Add a new question" at bounding box center [393, 128] width 117 height 19
click at [396, 127] on h6 "Choose a question type" at bounding box center [403, 128] width 136 height 19
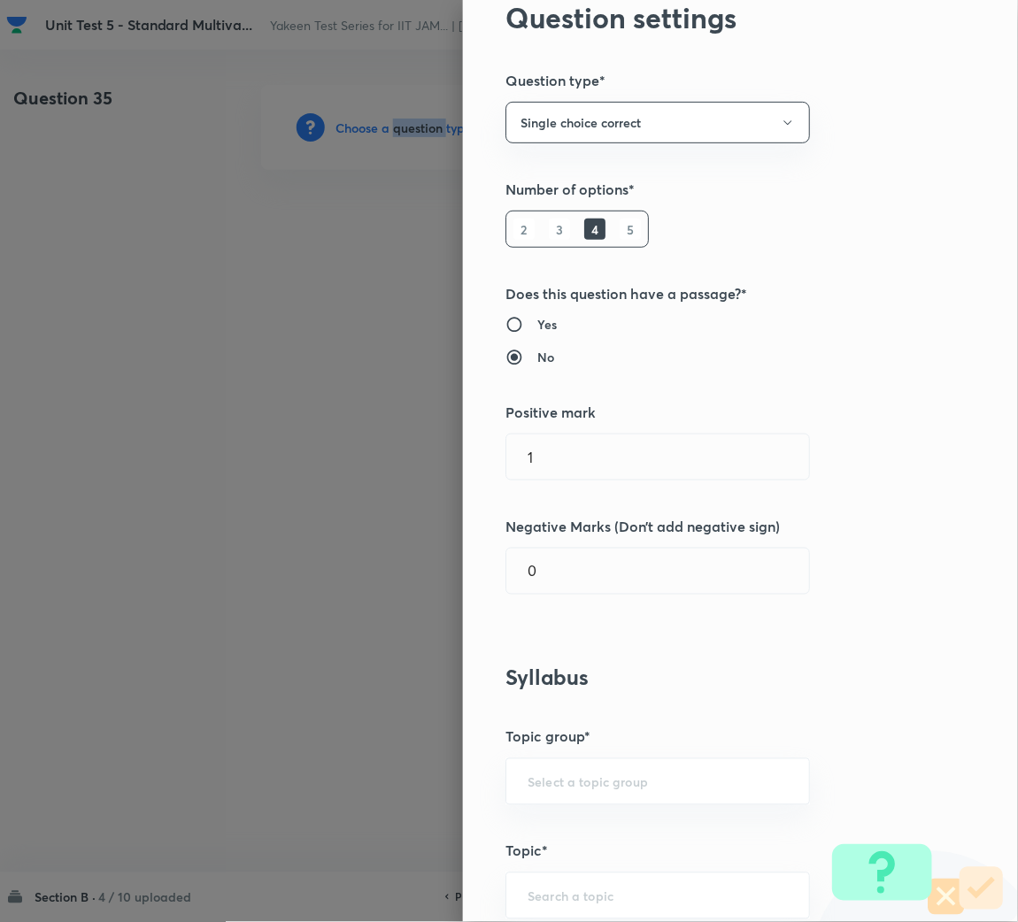
scroll to position [265, 0]
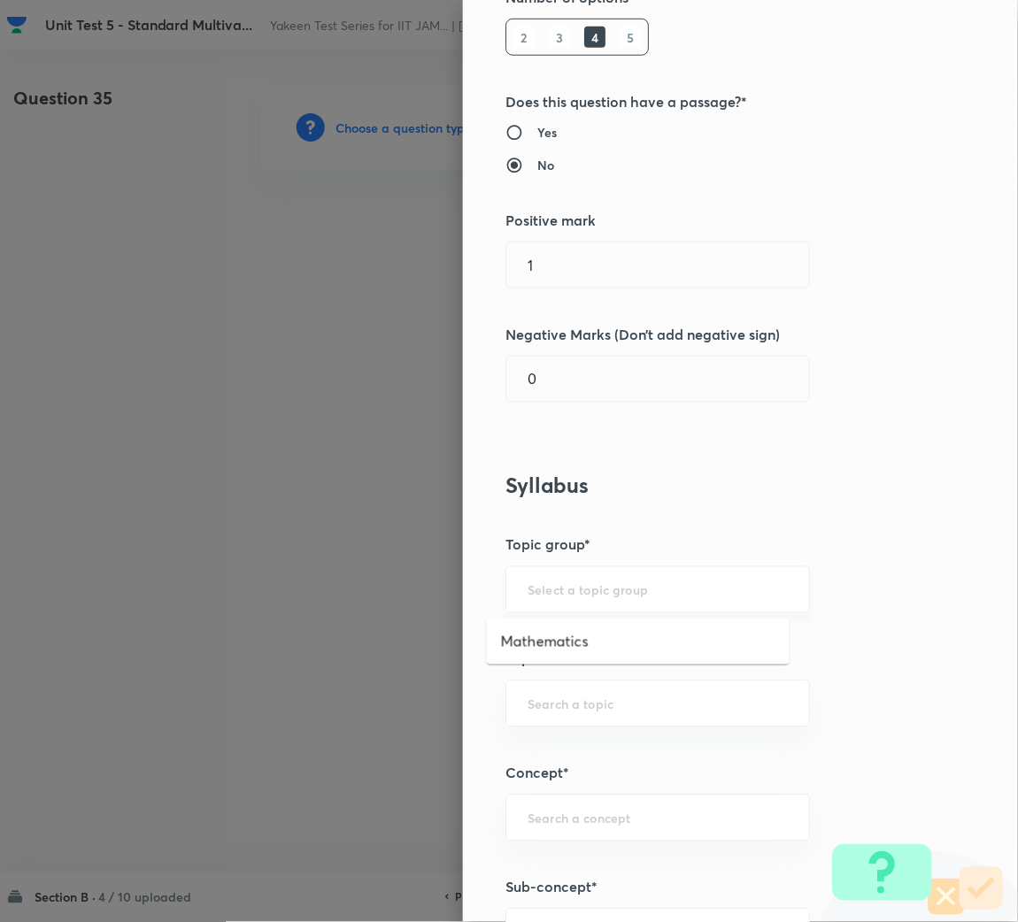
click at [594, 584] on input "text" at bounding box center [657, 589] width 260 height 17
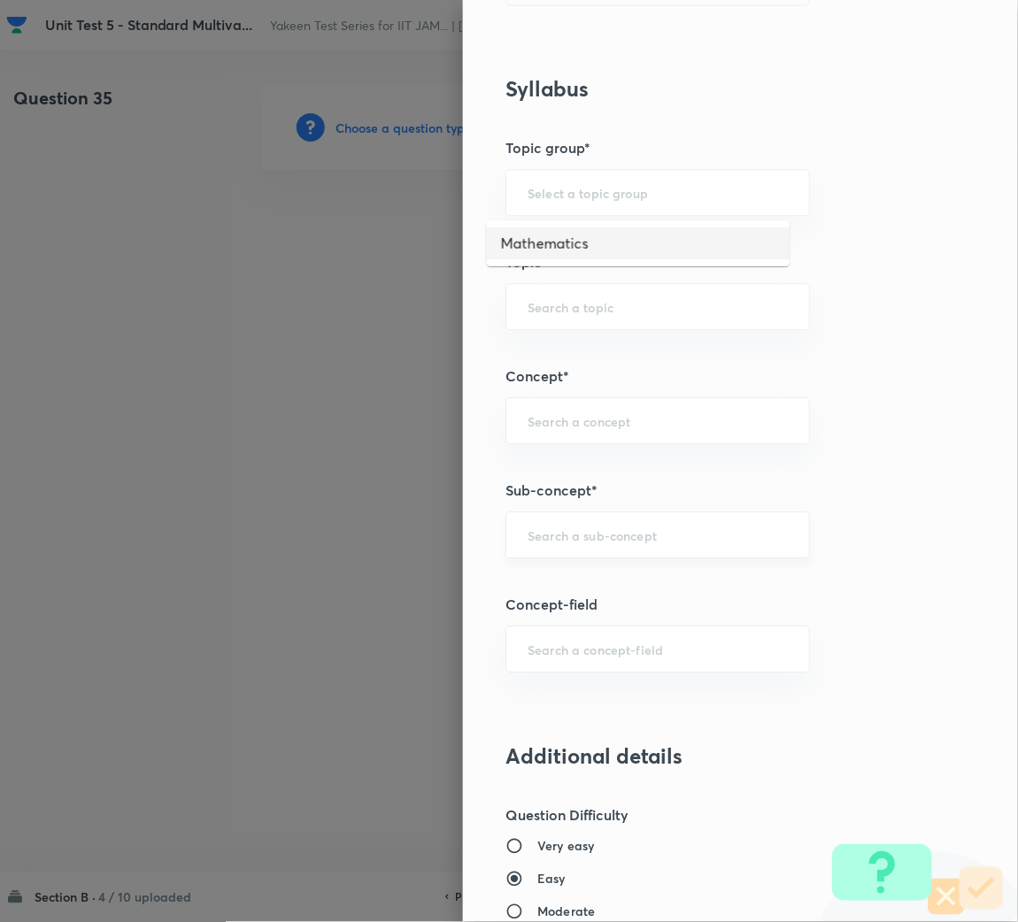
click at [571, 529] on input "text" at bounding box center [657, 534] width 260 height 17
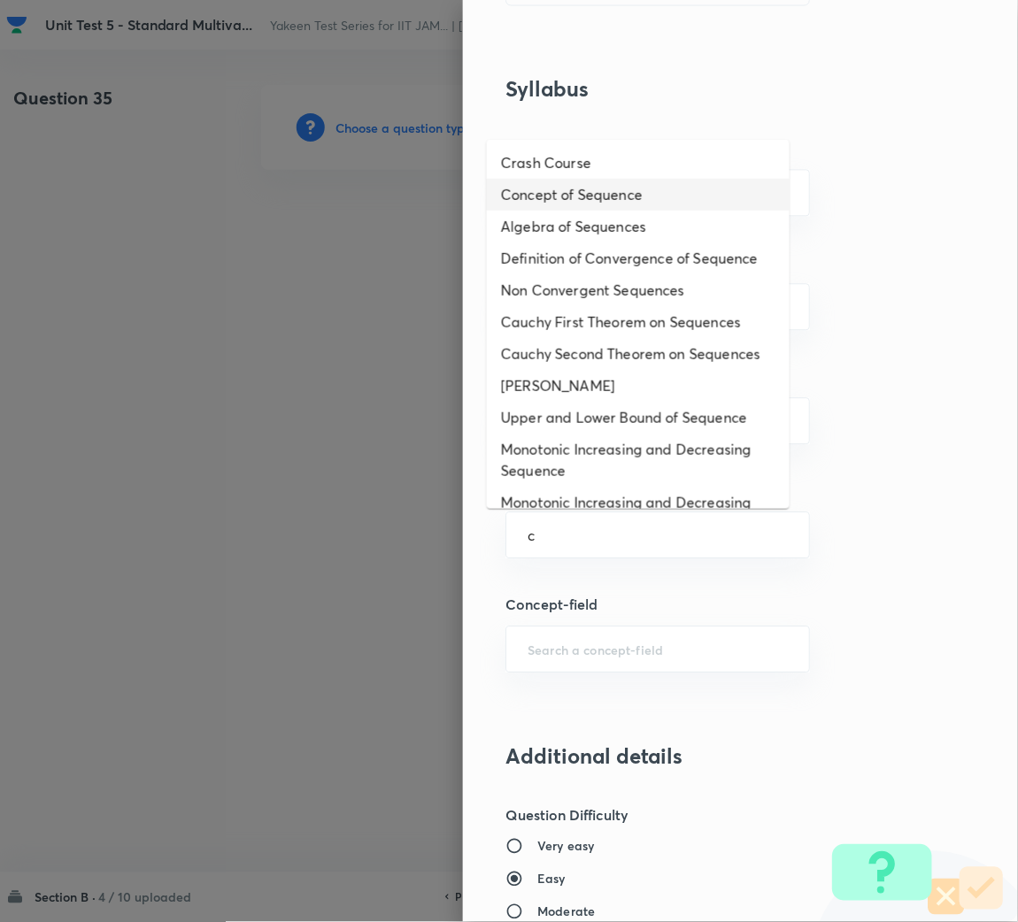
click at [601, 181] on li "Concept of Sequence" at bounding box center [638, 195] width 303 height 32
type input "Concept of Sequence"
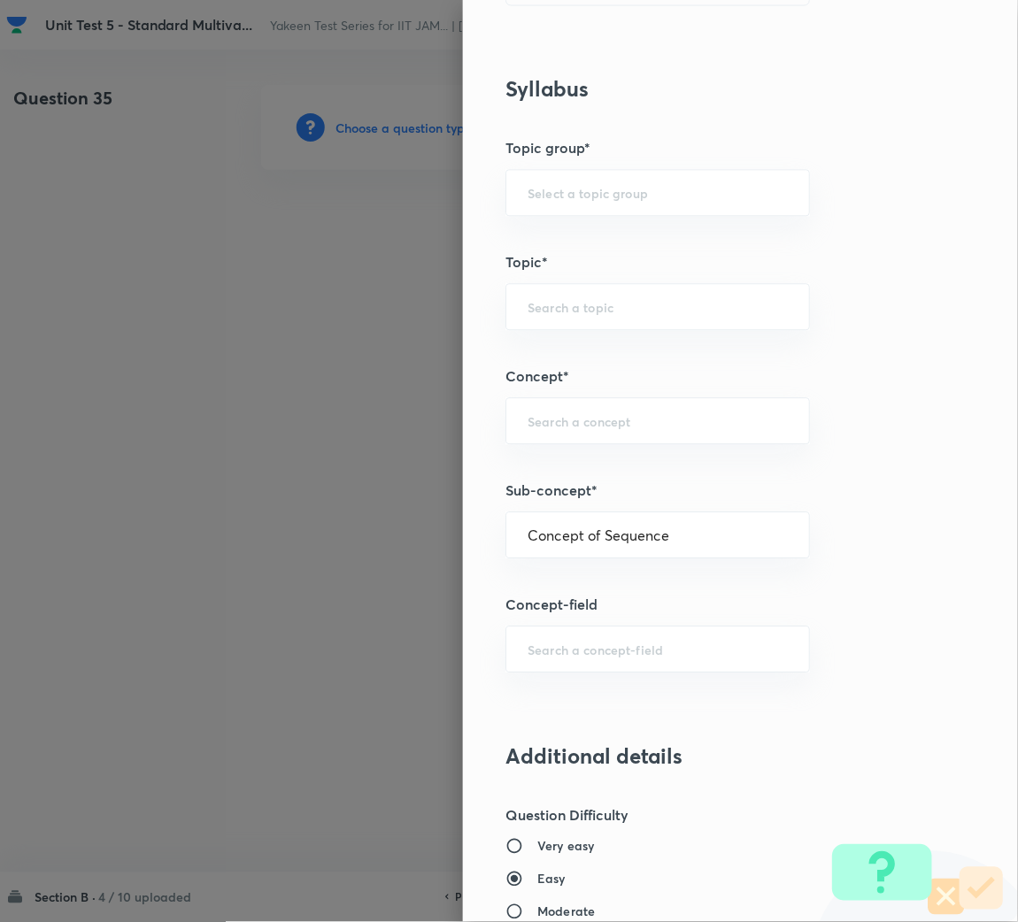
type input "Mathematics"
type input "Sequences & Series-Real Nos."
type input "Sequence of Real Numbers"
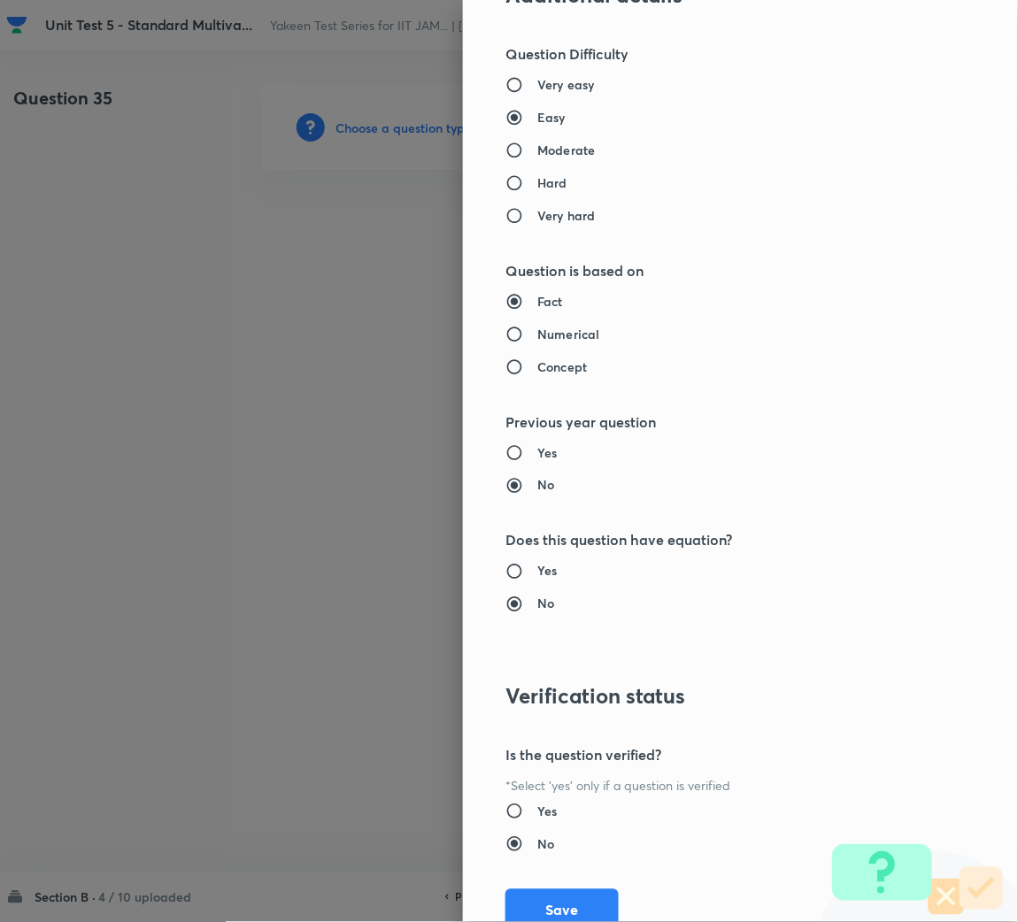
scroll to position [1491, 0]
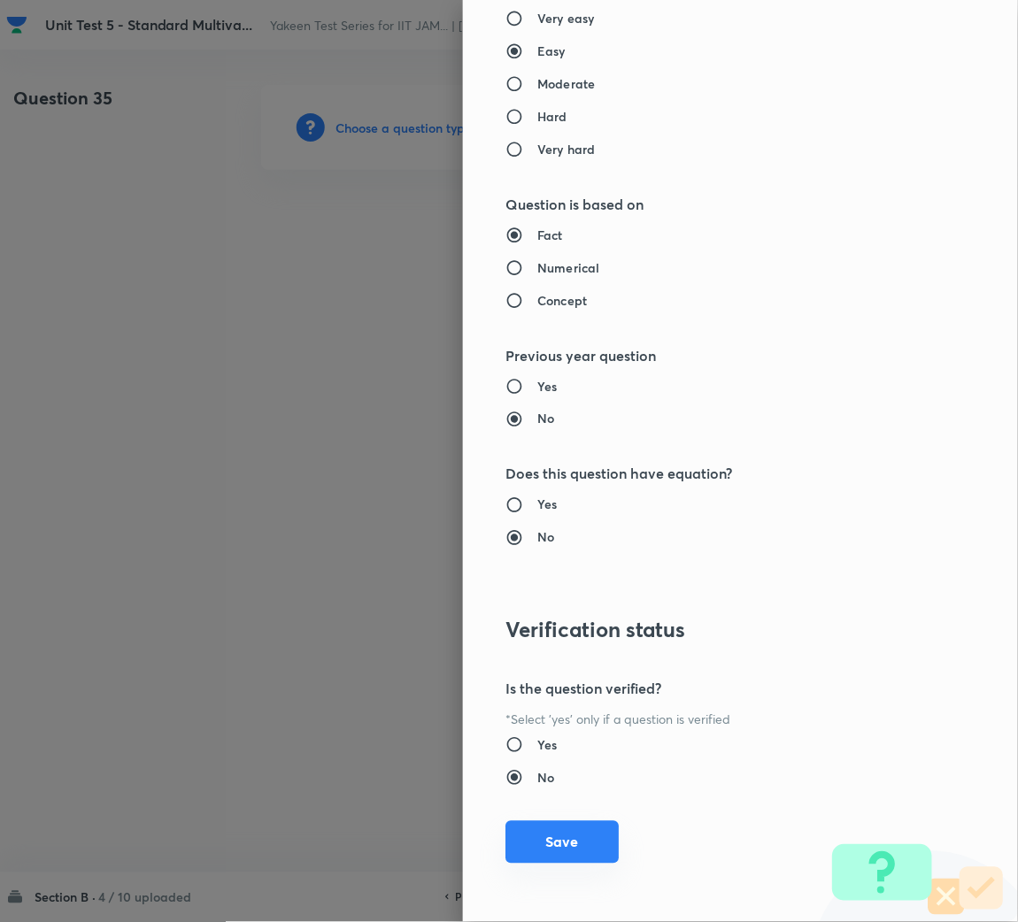
click at [567, 843] on button "Save" at bounding box center [561, 842] width 113 height 42
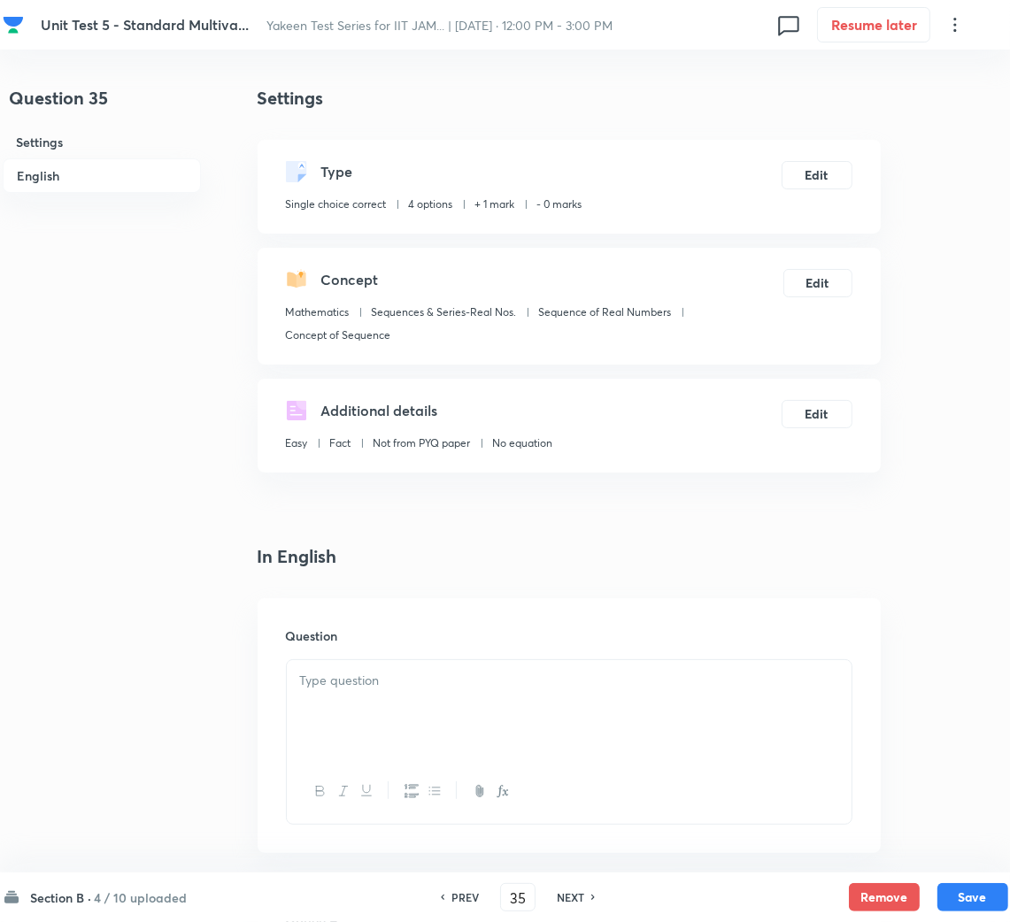
click at [421, 753] on div at bounding box center [569, 709] width 565 height 99
click at [831, 178] on button "Edit" at bounding box center [816, 173] width 71 height 28
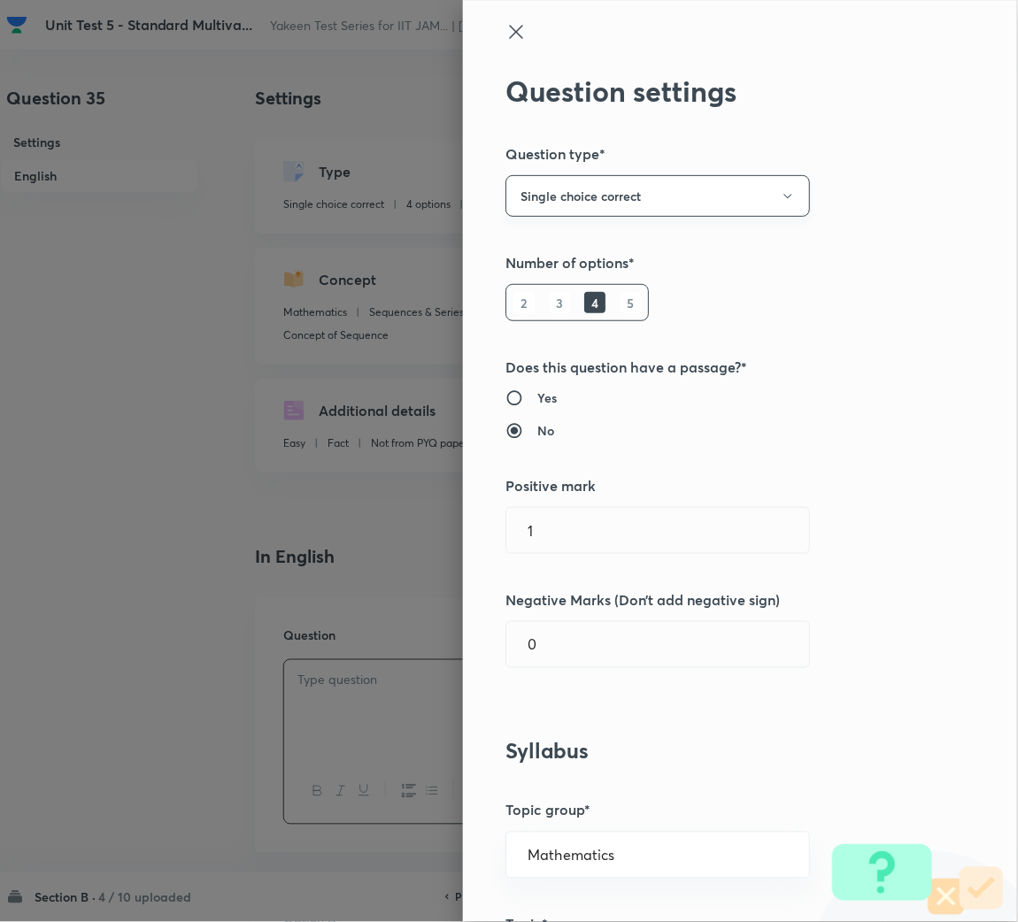
click at [719, 199] on button "Single choice correct" at bounding box center [657, 196] width 304 height 42
click at [534, 289] on span "Multiple choice correct" at bounding box center [637, 282] width 281 height 19
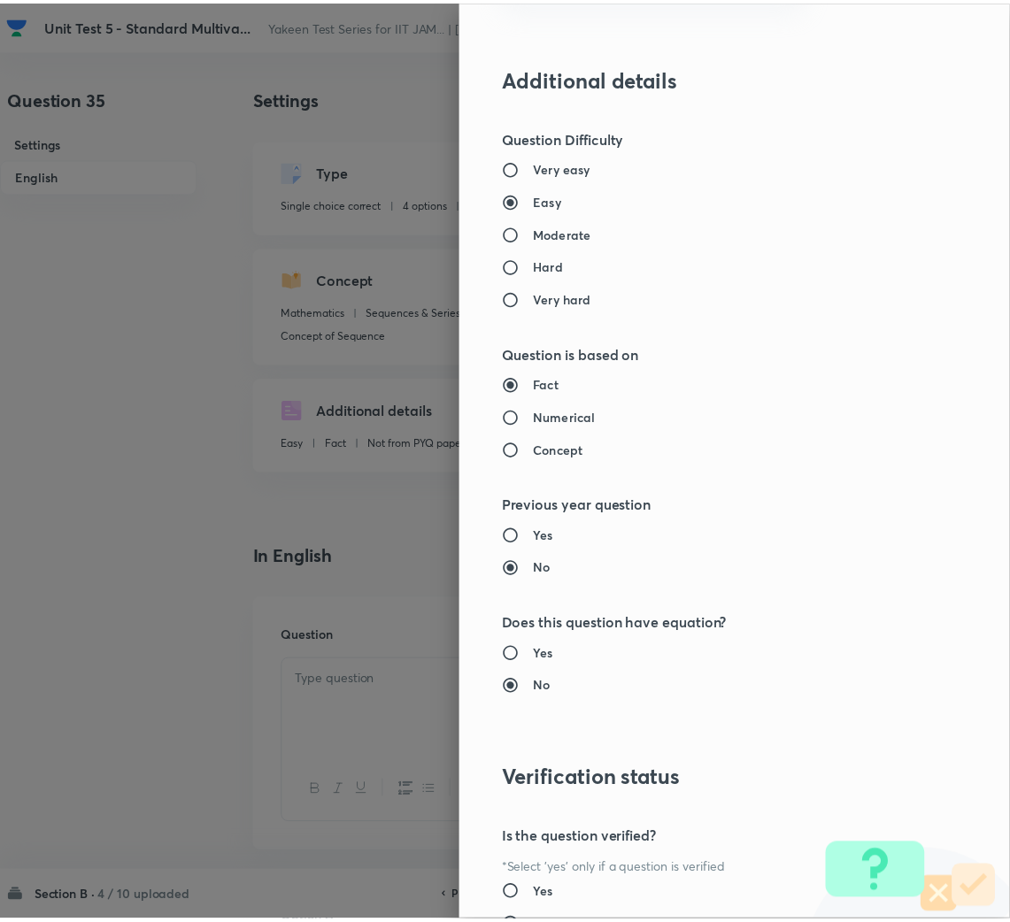
scroll to position [1610, 0]
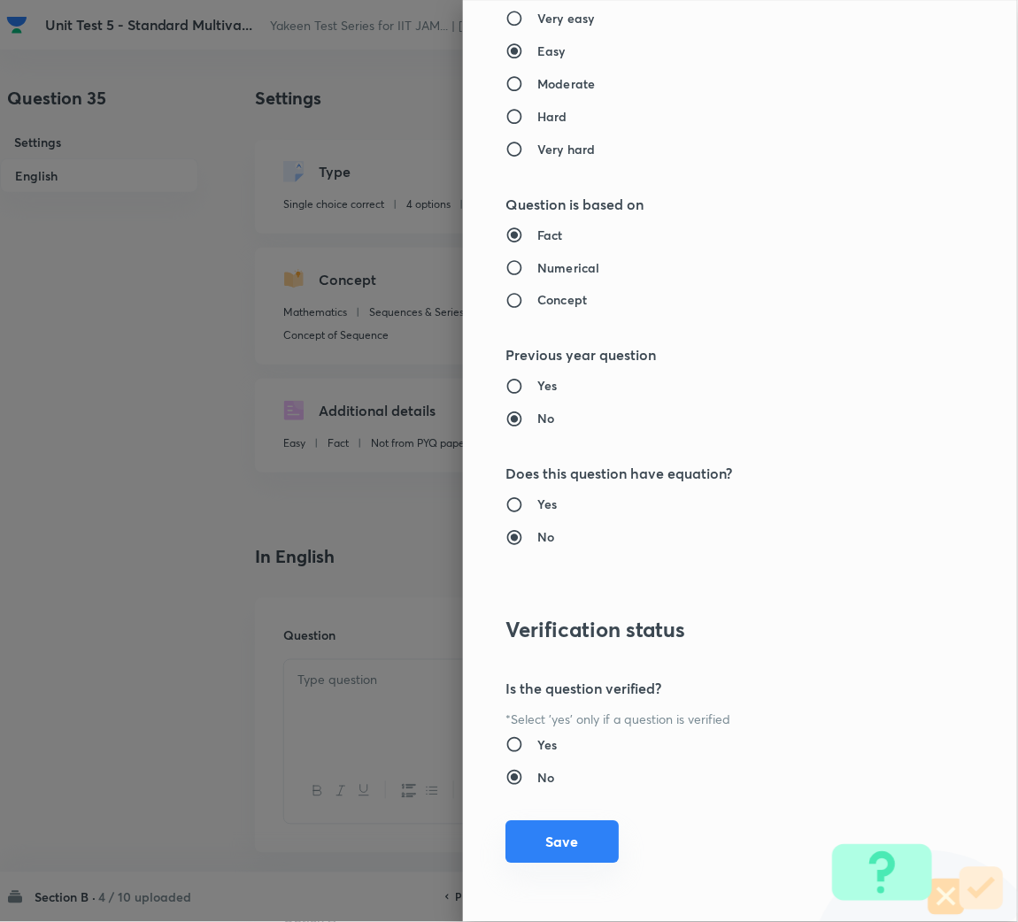
click at [567, 833] on button "Save" at bounding box center [561, 842] width 113 height 42
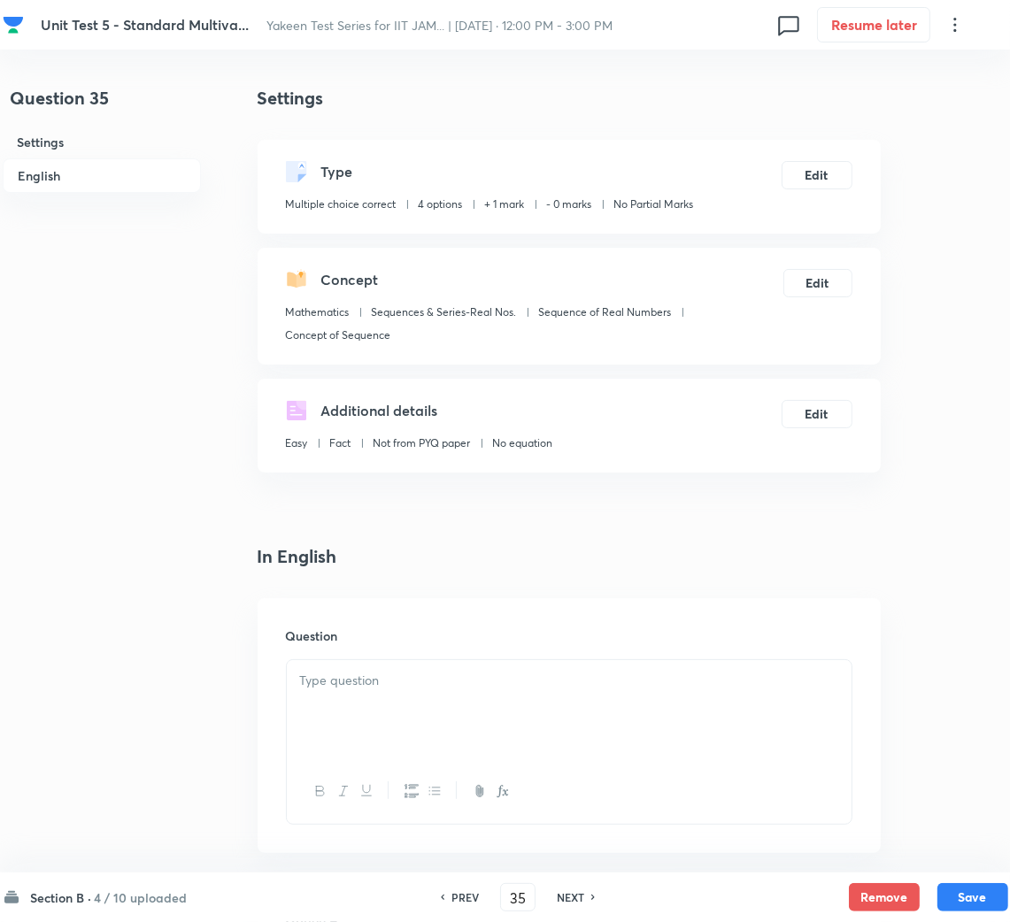
click at [369, 715] on div at bounding box center [569, 709] width 565 height 99
click at [347, 671] on p at bounding box center [569, 681] width 538 height 20
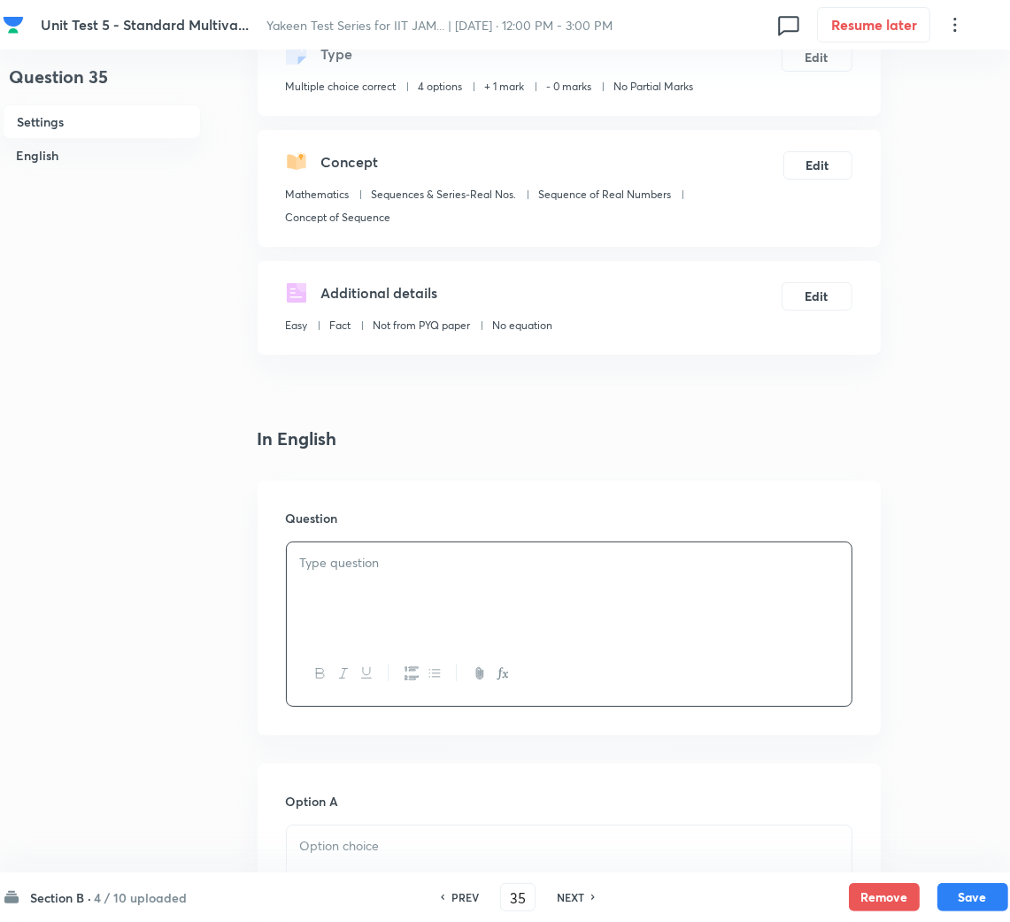
scroll to position [265, 0]
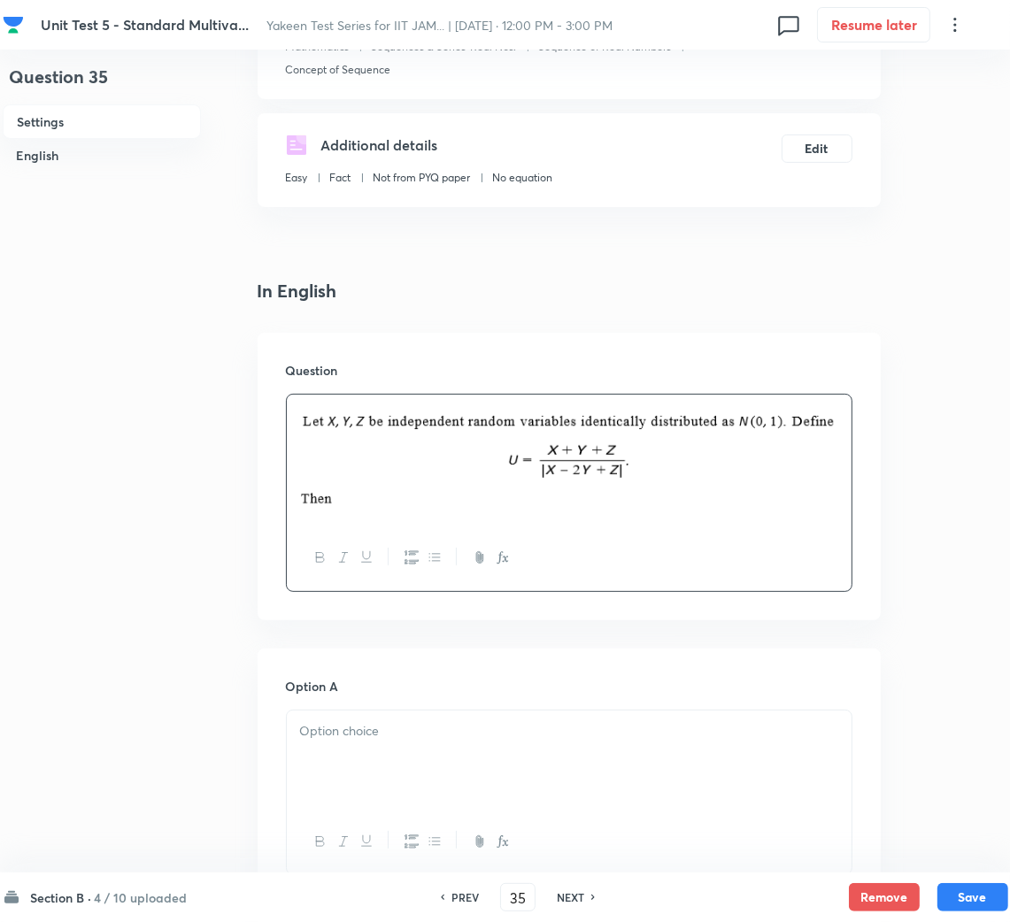
click at [332, 741] on div at bounding box center [569, 760] width 565 height 99
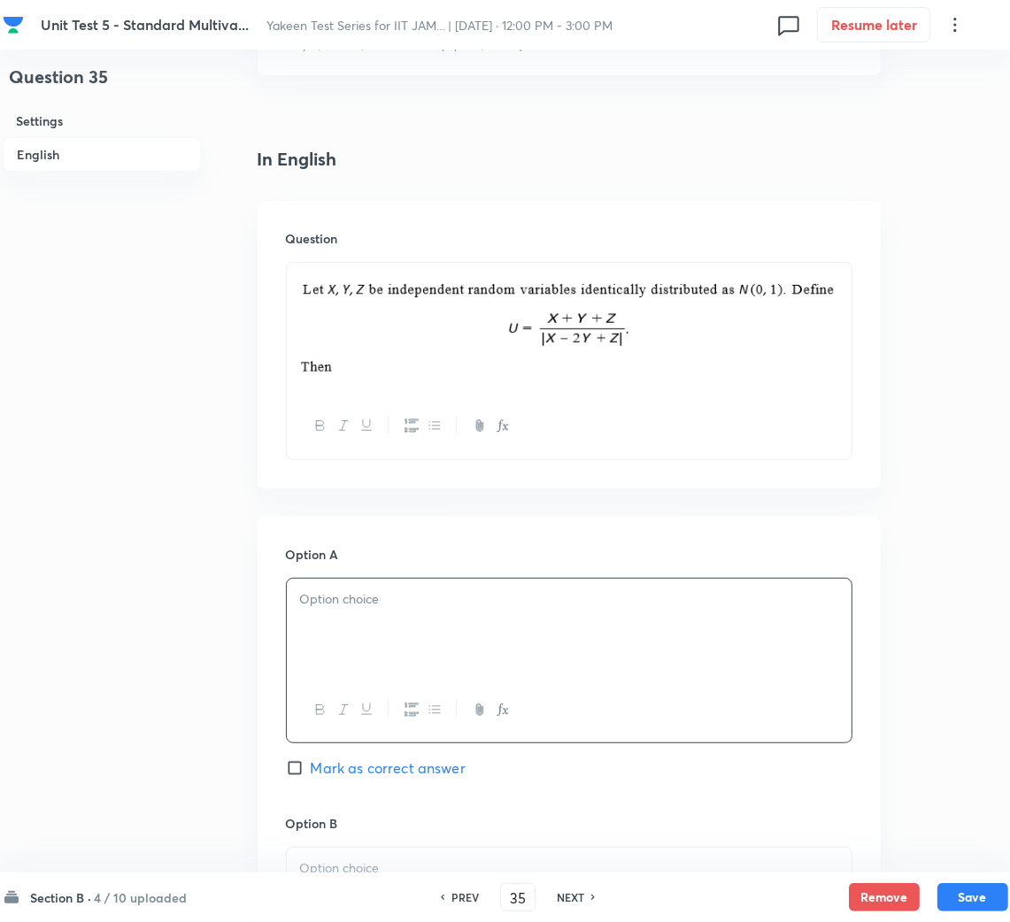
scroll to position [531, 0]
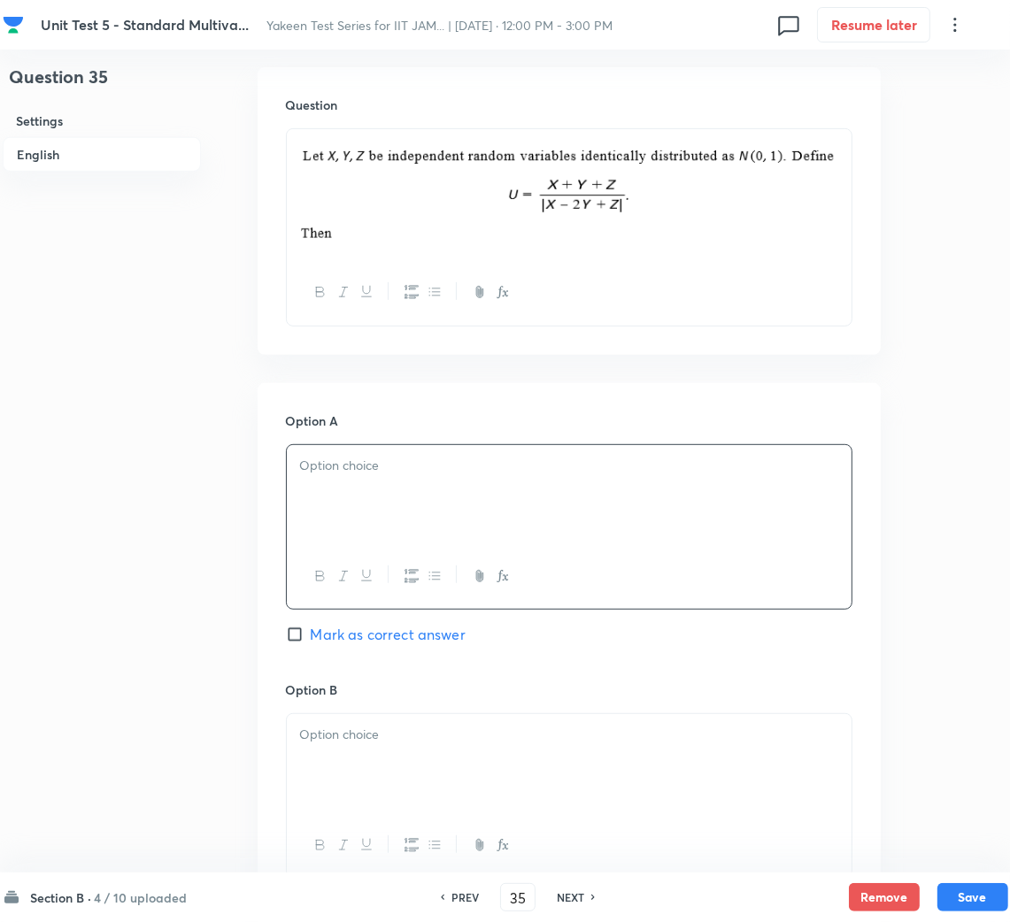
click at [341, 474] on p at bounding box center [569, 466] width 538 height 20
drag, startPoint x: 957, startPoint y: 433, endPoint x: 883, endPoint y: 442, distance: 75.0
click at [957, 433] on div "Question 35 Settings English Settings Type Multiple choice correct 4 options + …" at bounding box center [505, 694] width 1005 height 2281
click at [323, 492] on div at bounding box center [569, 494] width 565 height 99
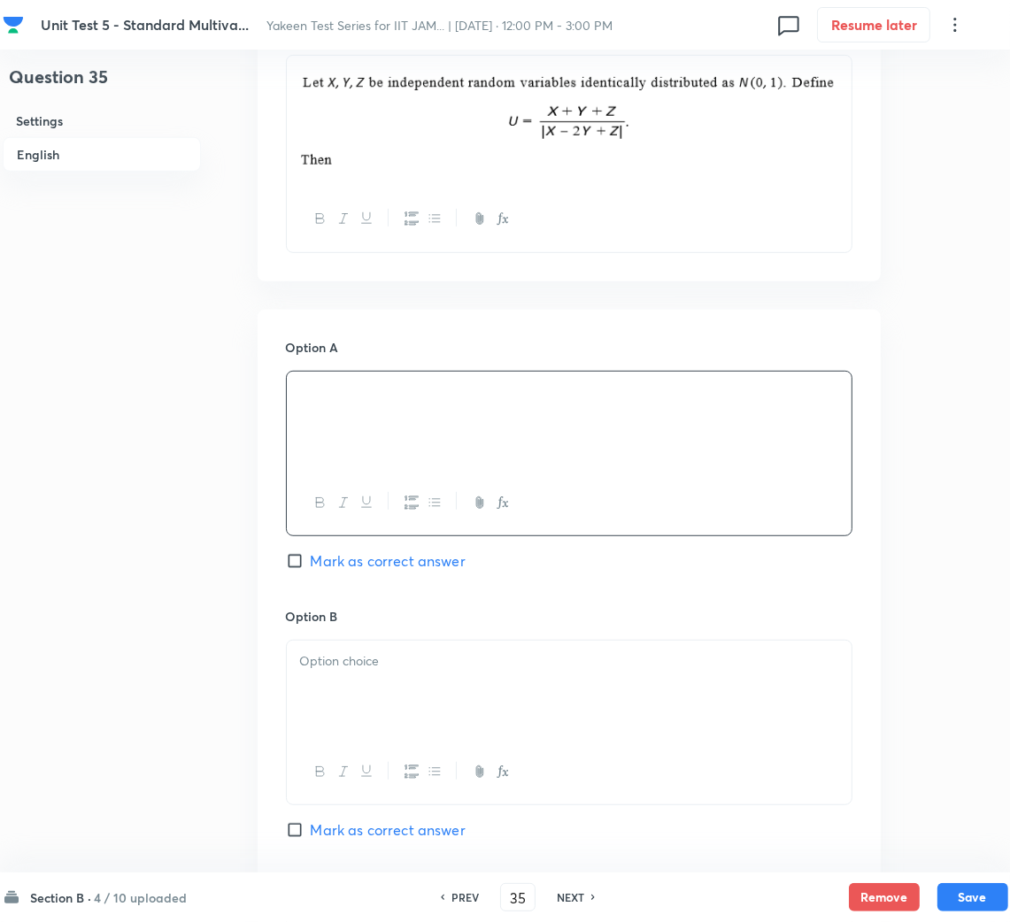
scroll to position [663, 0]
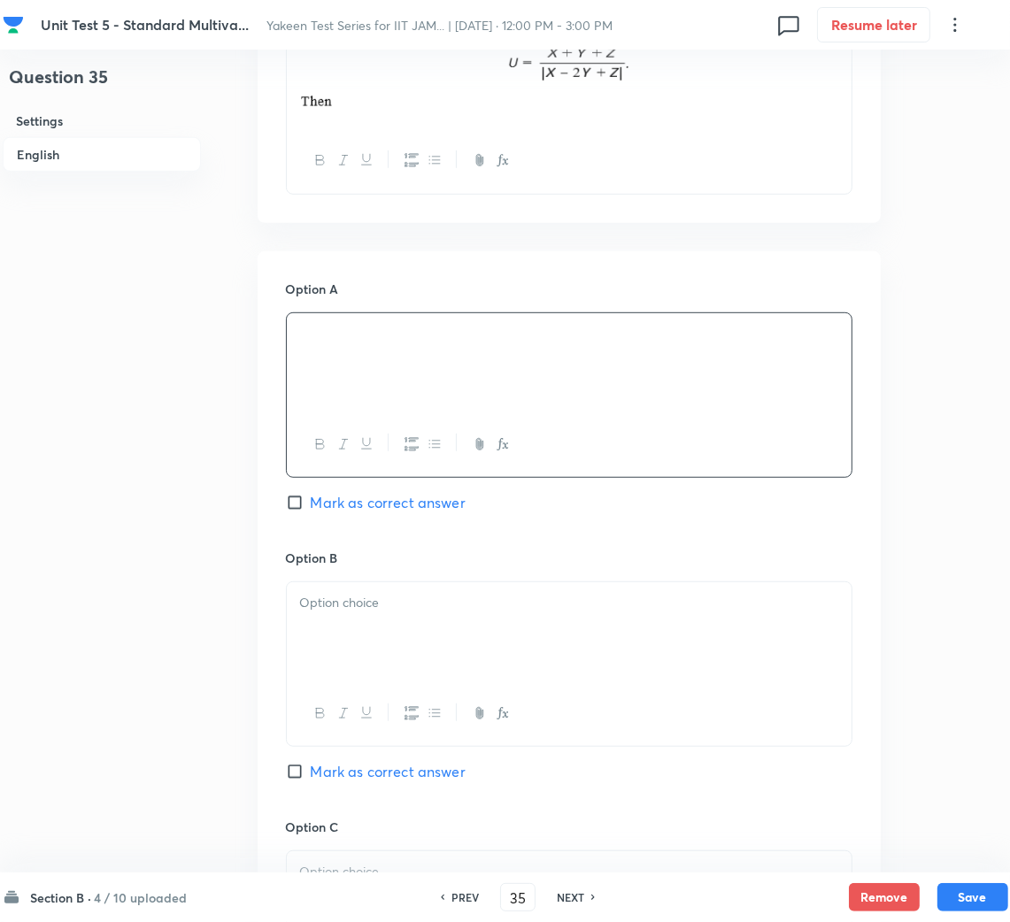
click at [392, 611] on p at bounding box center [569, 603] width 538 height 20
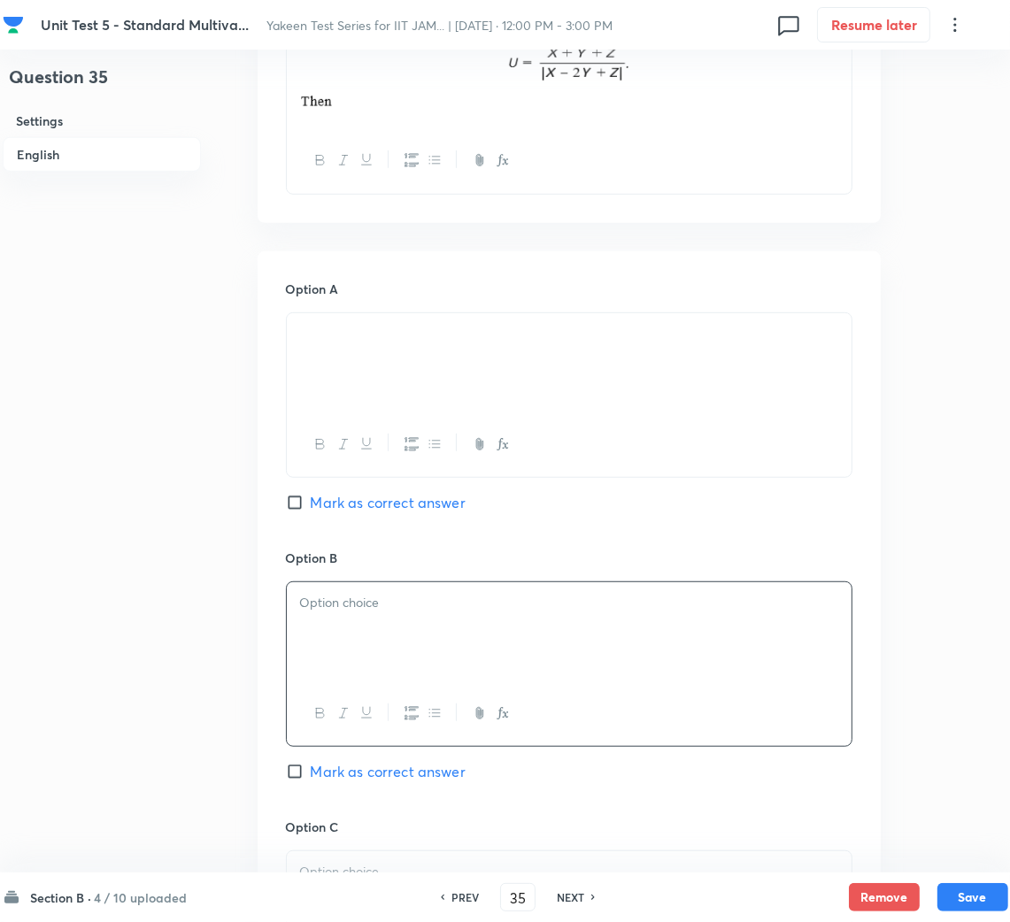
click at [512, 613] on p at bounding box center [569, 603] width 538 height 20
click at [458, 629] on div at bounding box center [569, 631] width 565 height 99
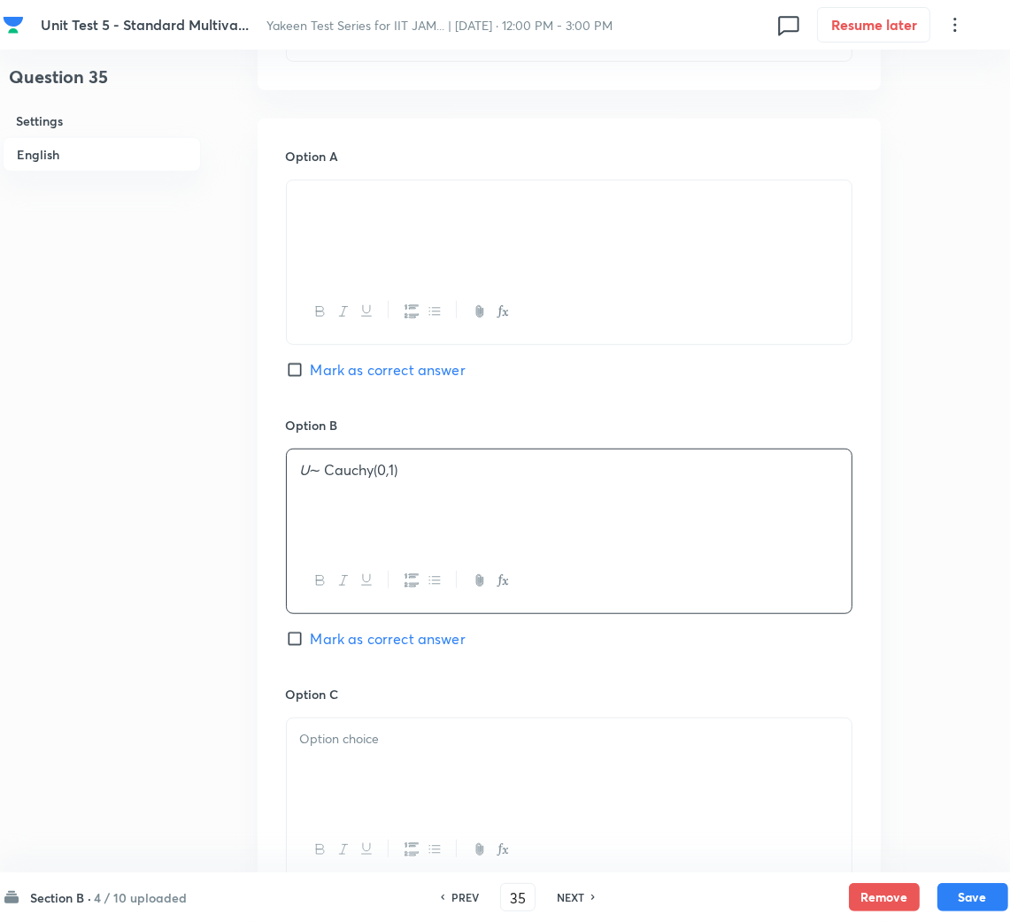
click at [341, 734] on p at bounding box center [569, 739] width 538 height 20
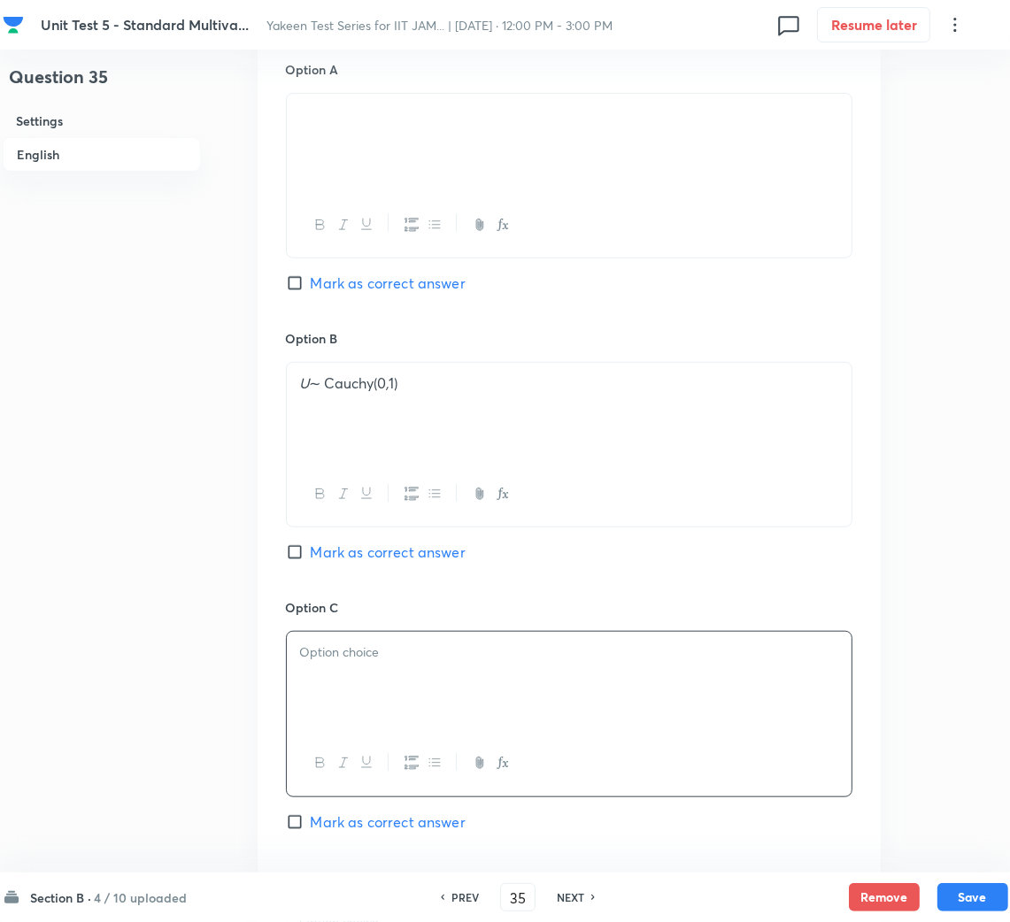
scroll to position [929, 0]
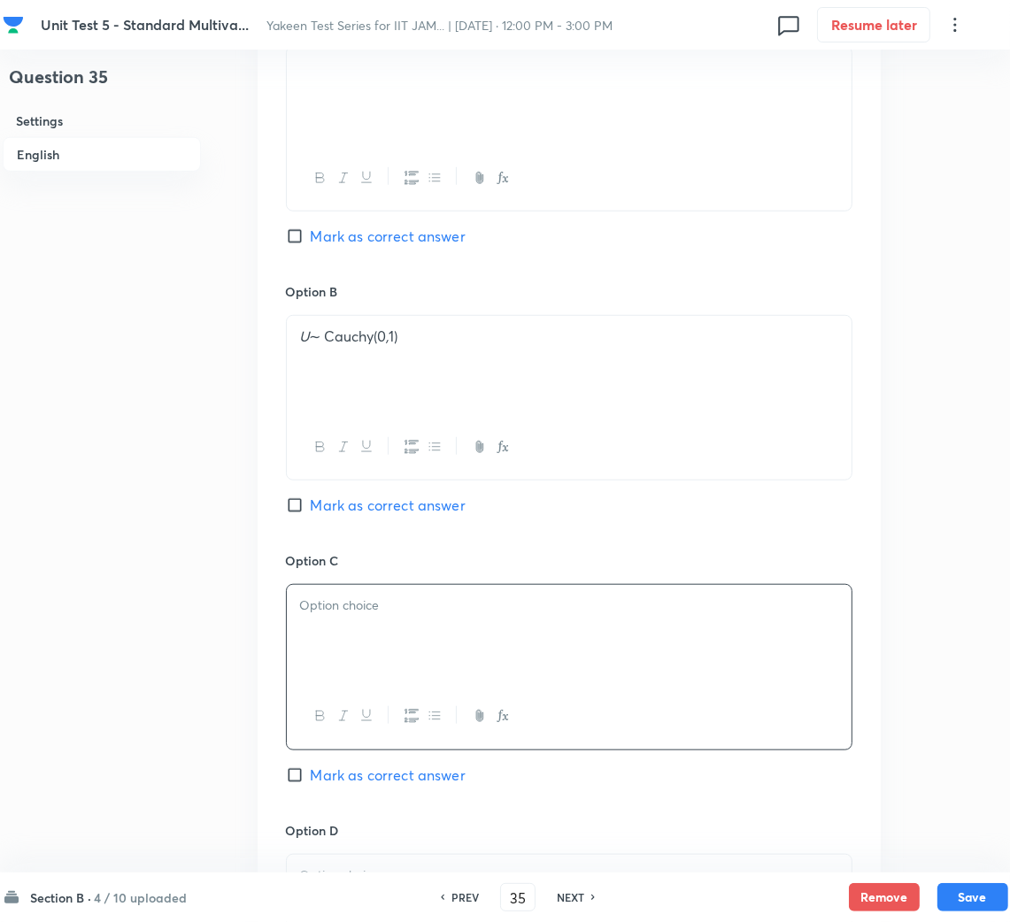
click at [298, 632] on div at bounding box center [569, 634] width 565 height 99
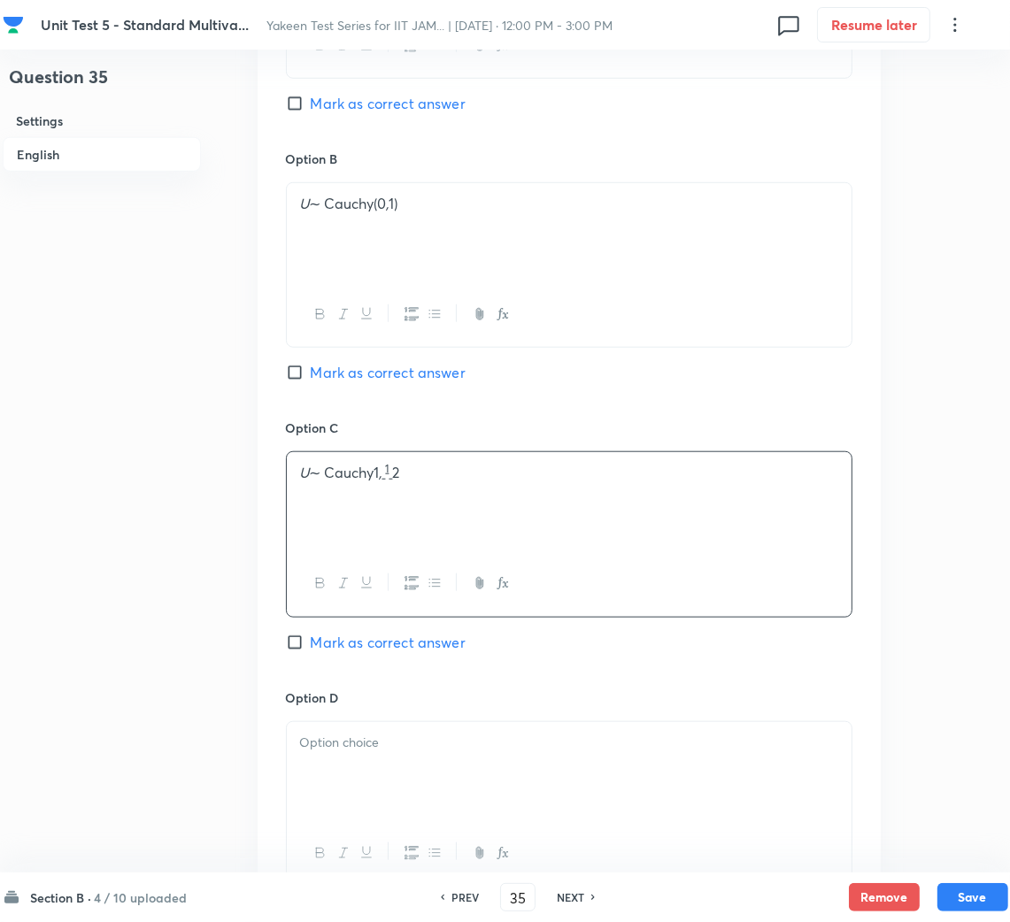
drag, startPoint x: 354, startPoint y: 756, endPoint x: 264, endPoint y: 736, distance: 92.3
click at [353, 757] on div at bounding box center [569, 771] width 565 height 99
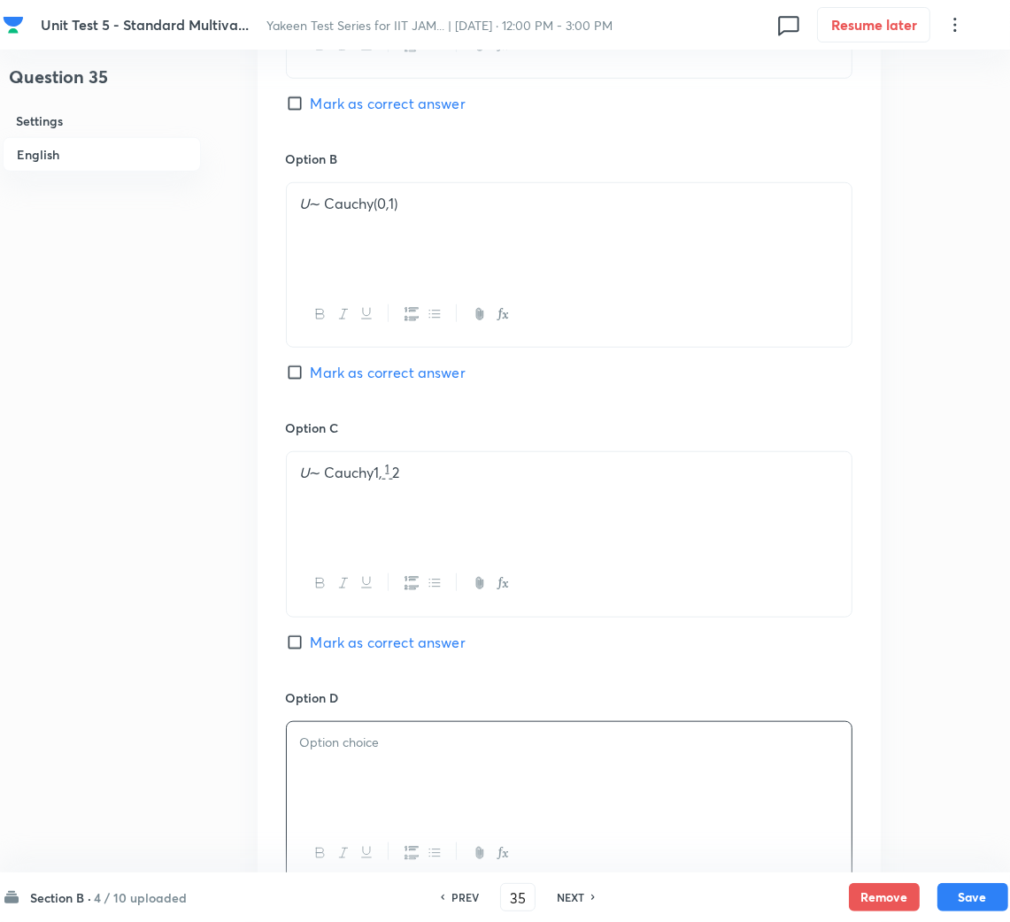
drag, startPoint x: 253, startPoint y: 749, endPoint x: 278, endPoint y: 757, distance: 26.3
click at [263, 754] on div "Question 35 Settings English Settings Type Multiple choice correct 4 options + …" at bounding box center [505, 163] width 1005 height 2281
click at [351, 768] on div at bounding box center [569, 771] width 565 height 99
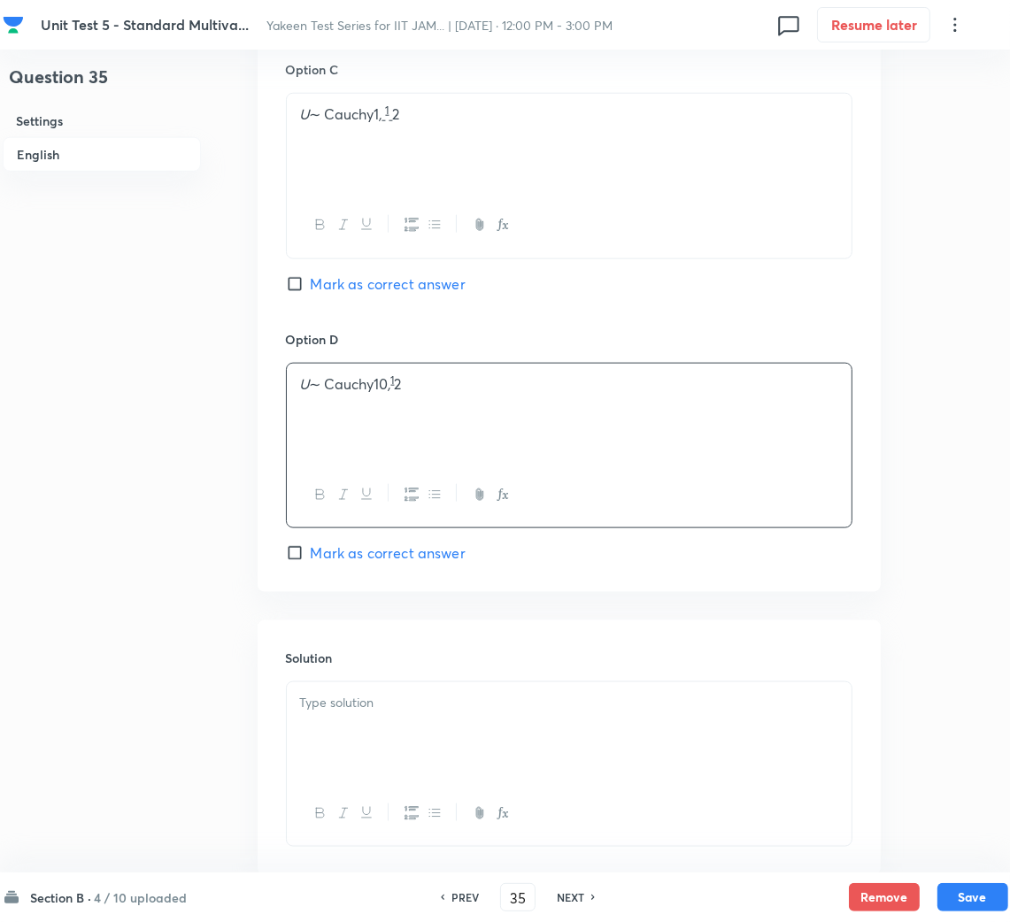
scroll to position [1459, 0]
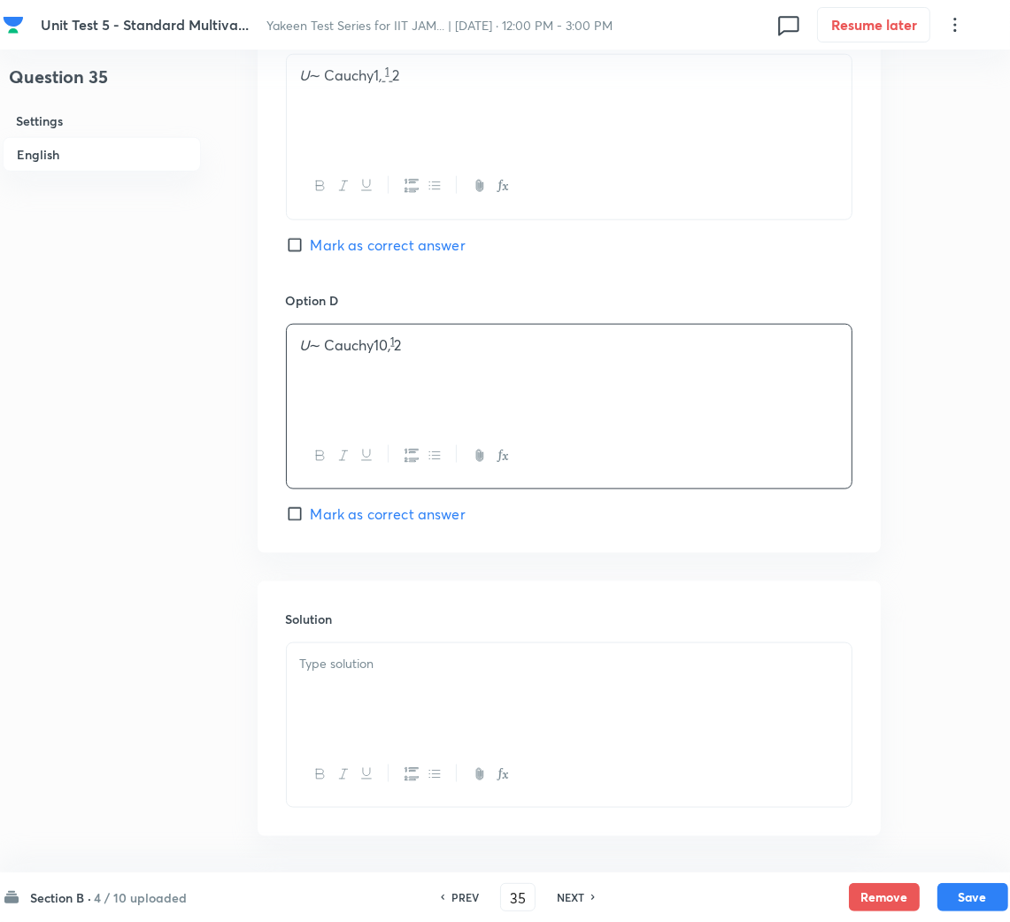
drag, startPoint x: 387, startPoint y: 709, endPoint x: 34, endPoint y: 635, distance: 360.6
click at [387, 708] on div at bounding box center [569, 692] width 565 height 99
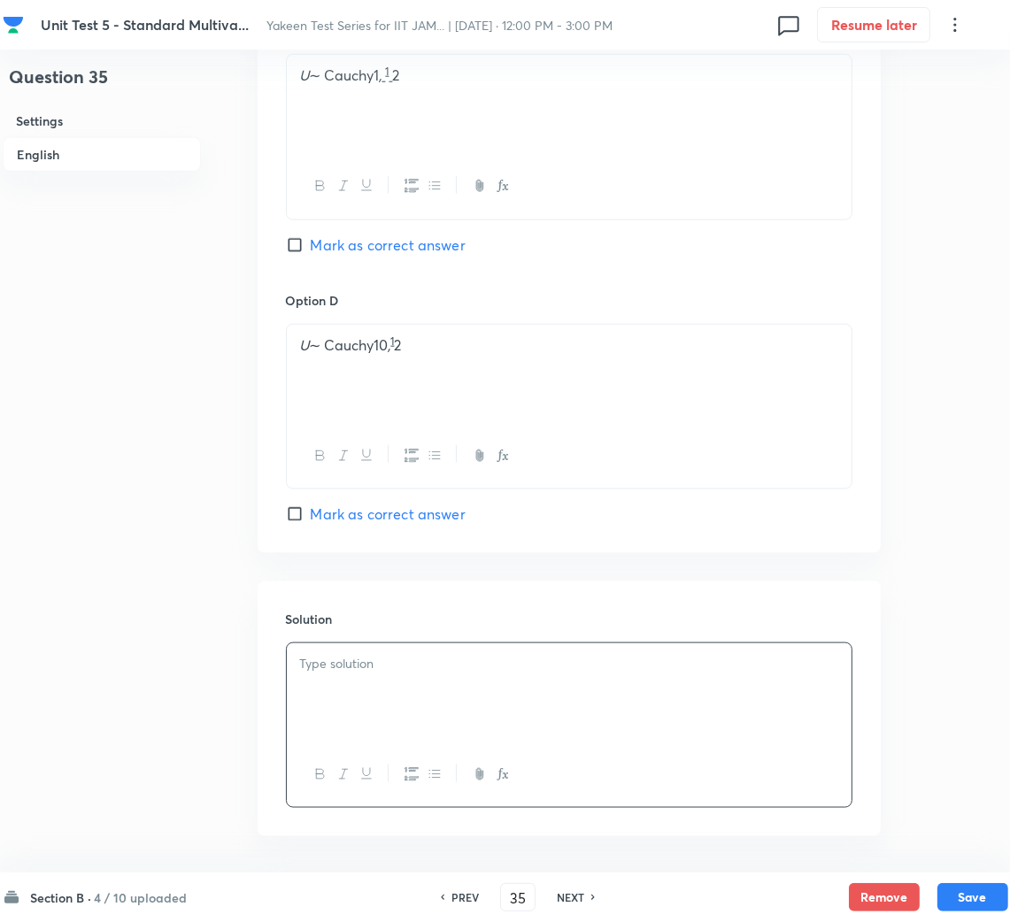
click at [322, 253] on span "Mark as correct answer" at bounding box center [388, 244] width 155 height 21
click at [311, 253] on input "Mark as correct answer" at bounding box center [298, 245] width 25 height 18
checkbox input "true"
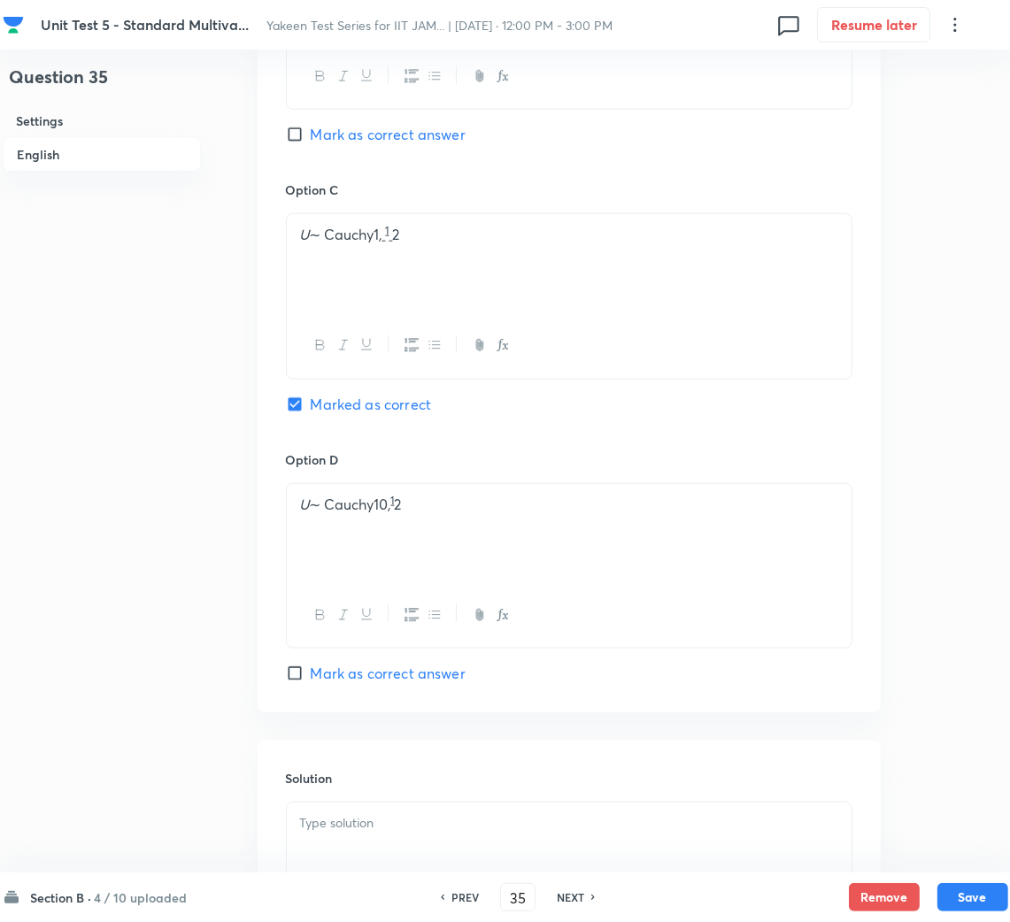
scroll to position [1062, 0]
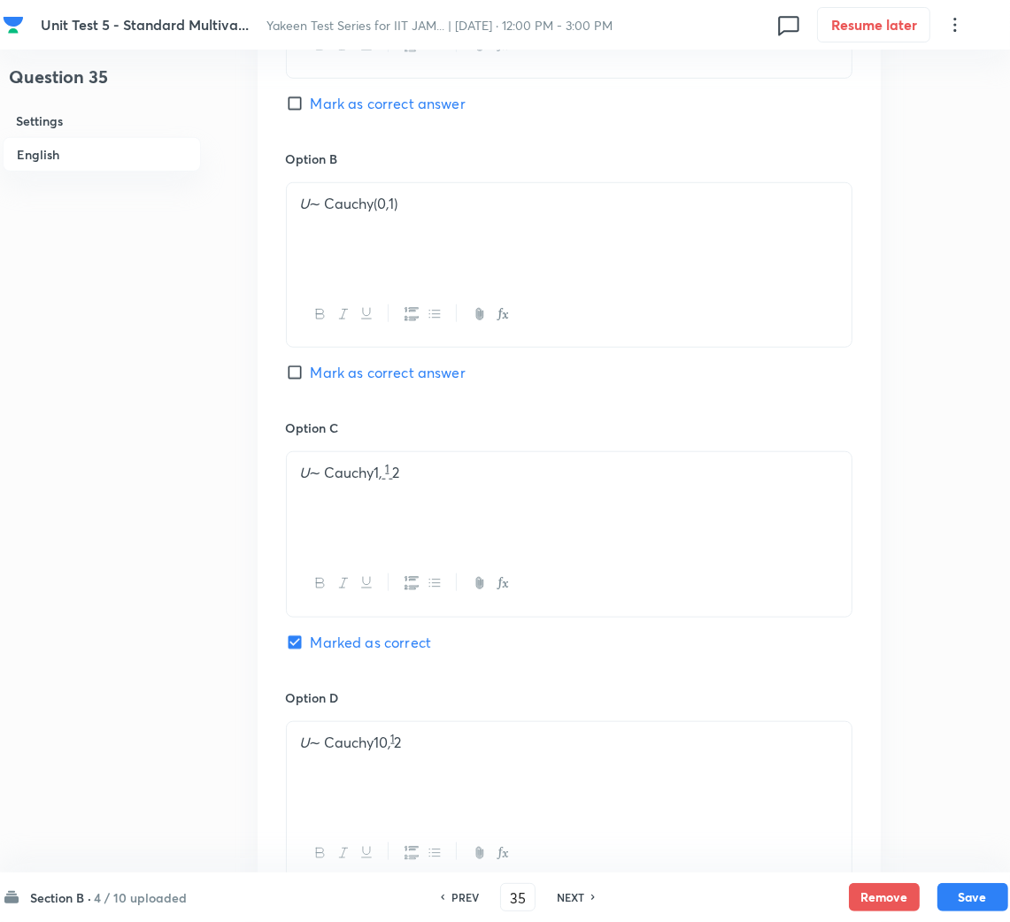
click at [331, 95] on span "Mark as correct answer" at bounding box center [388, 103] width 155 height 21
click at [311, 95] on input "Mark as correct answer" at bounding box center [298, 104] width 25 height 18
checkbox input "true"
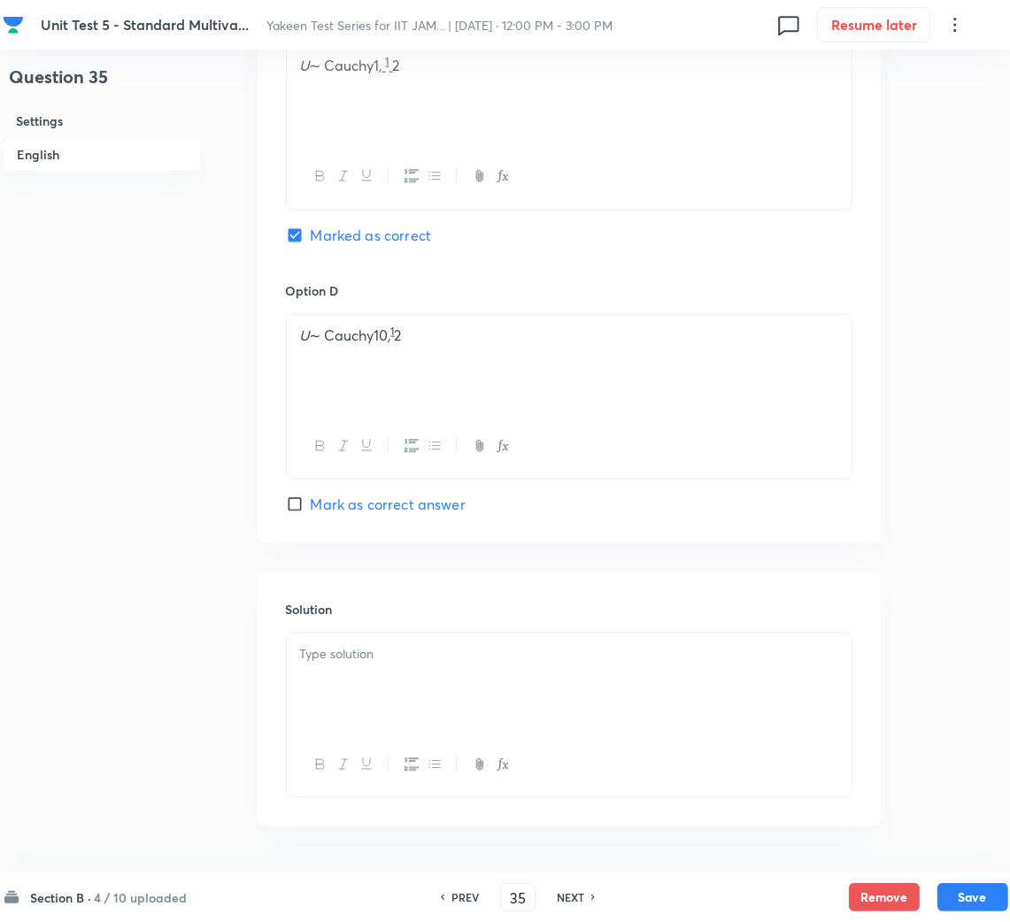
scroll to position [1533, 0]
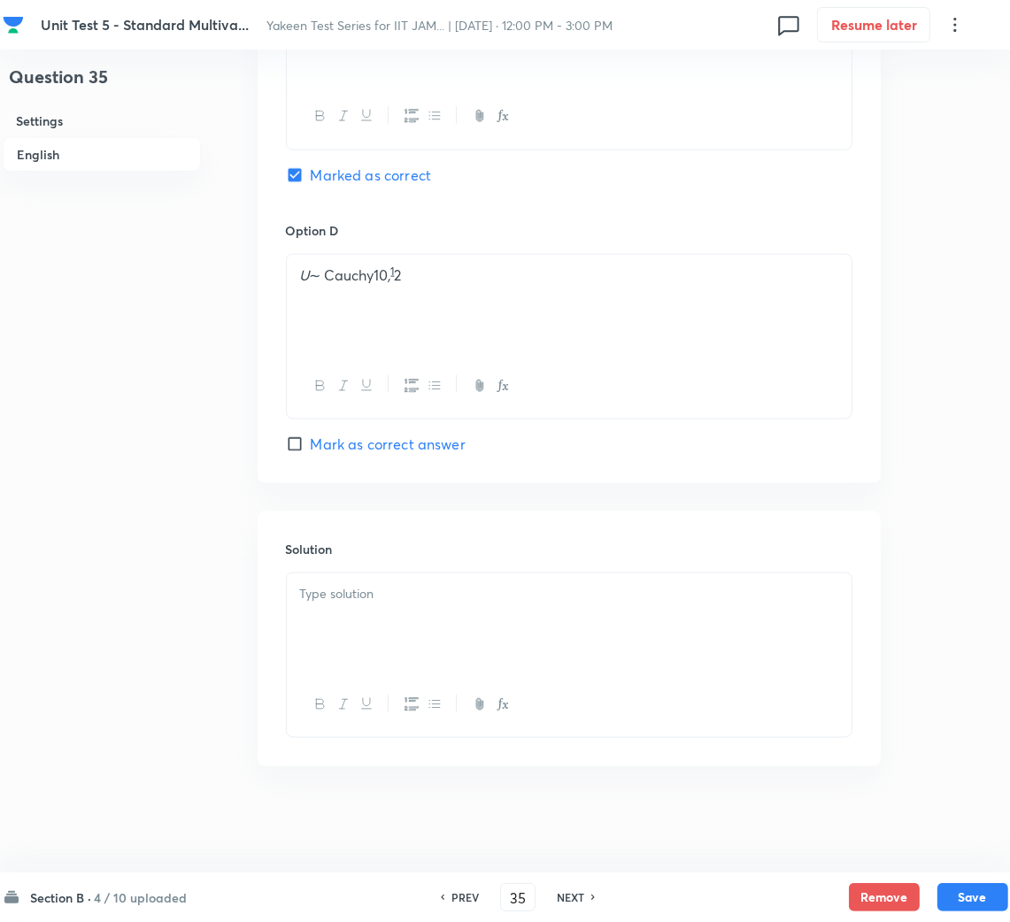
drag, startPoint x: 442, startPoint y: 647, endPoint x: 378, endPoint y: 634, distance: 64.9
click at [434, 645] on div at bounding box center [569, 622] width 565 height 99
click at [320, 596] on p at bounding box center [569, 594] width 538 height 20
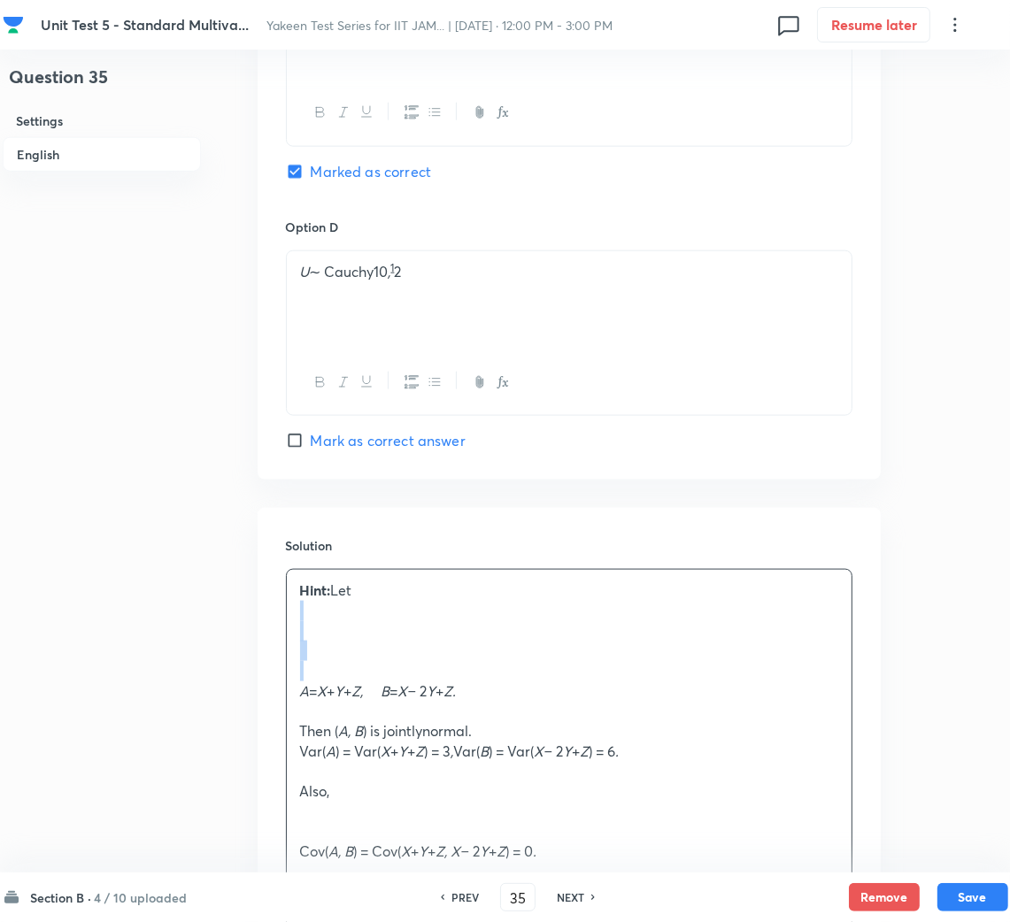
drag, startPoint x: 315, startPoint y: 618, endPoint x: 319, endPoint y: 672, distance: 53.3
click at [319, 672] on div "Hint: Let A = X + Y + Z, B = X − 2 Y + Z. Then ( A, B ) is jointlynormal. Var( …" at bounding box center [569, 764] width 565 height 388
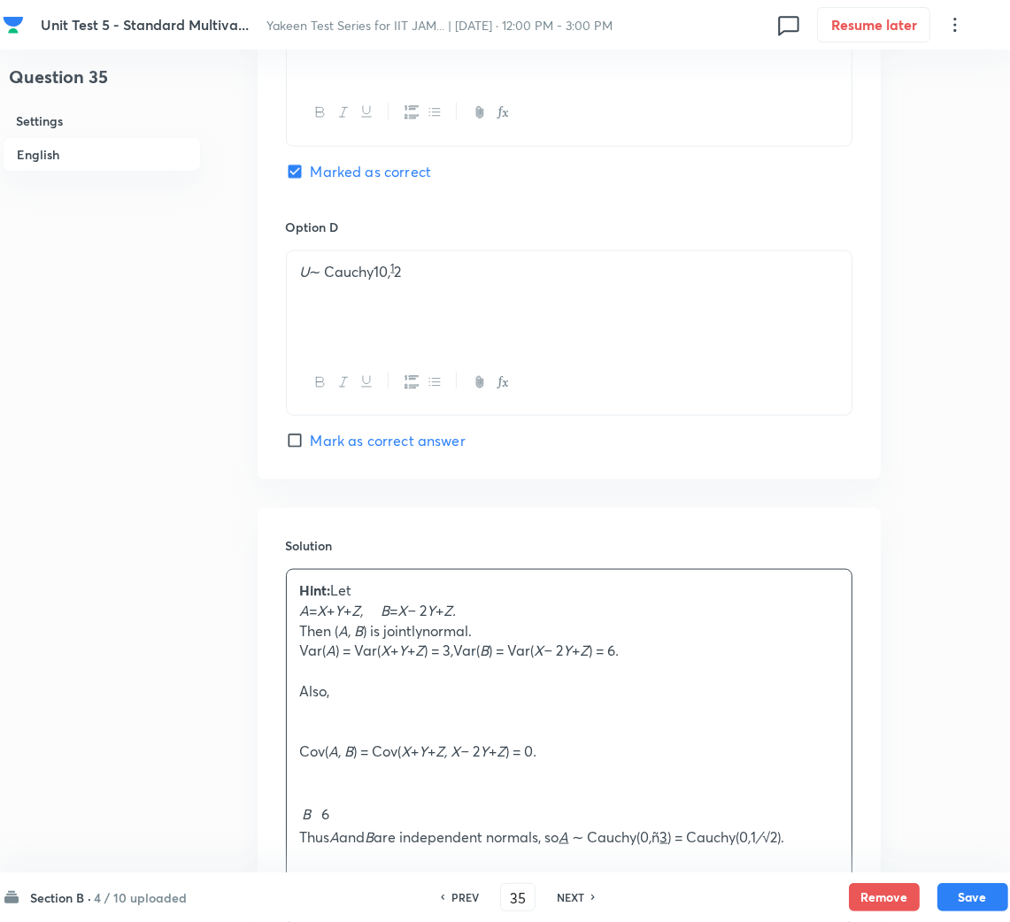
drag, startPoint x: 303, startPoint y: 662, endPoint x: 311, endPoint y: 667, distance: 9.6
click at [303, 661] on p "Var( A ) = Var( X + Y + Z ) = 3 , Var( B ) = Var( X − 2 Y + Z ) = 6 ." at bounding box center [569, 651] width 538 height 20
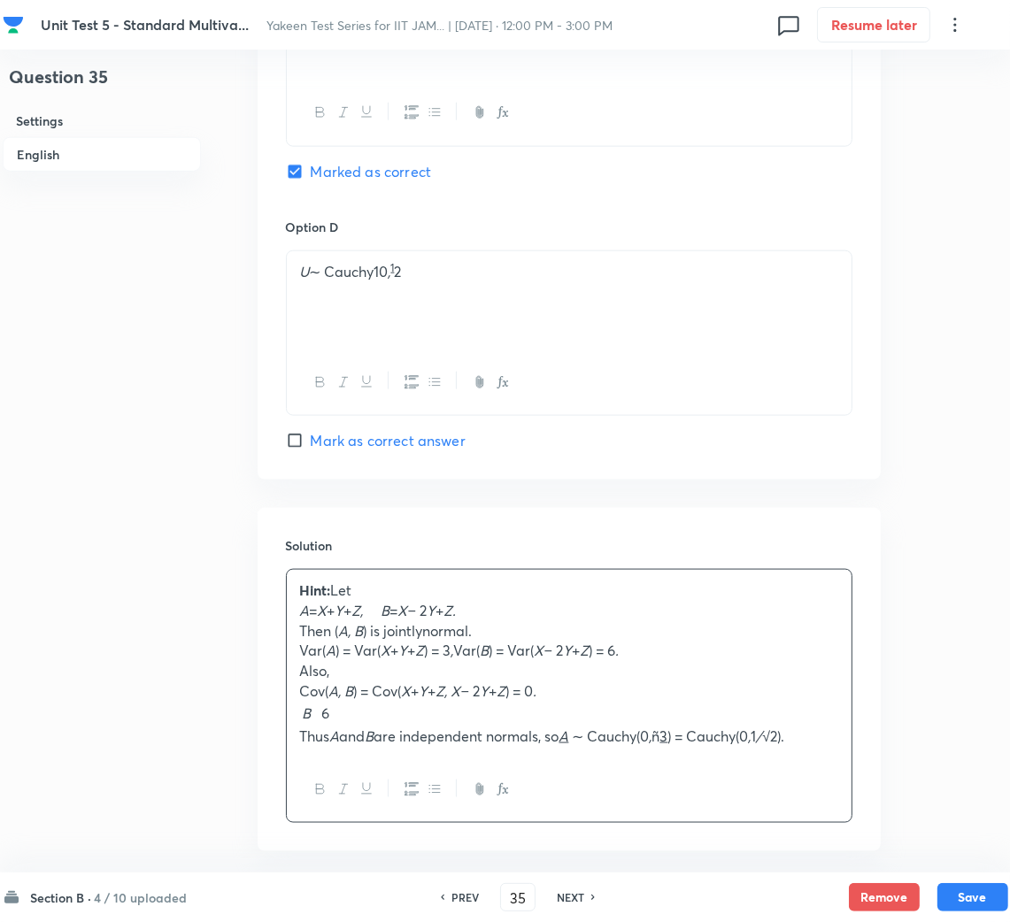
scroll to position [1620, 0]
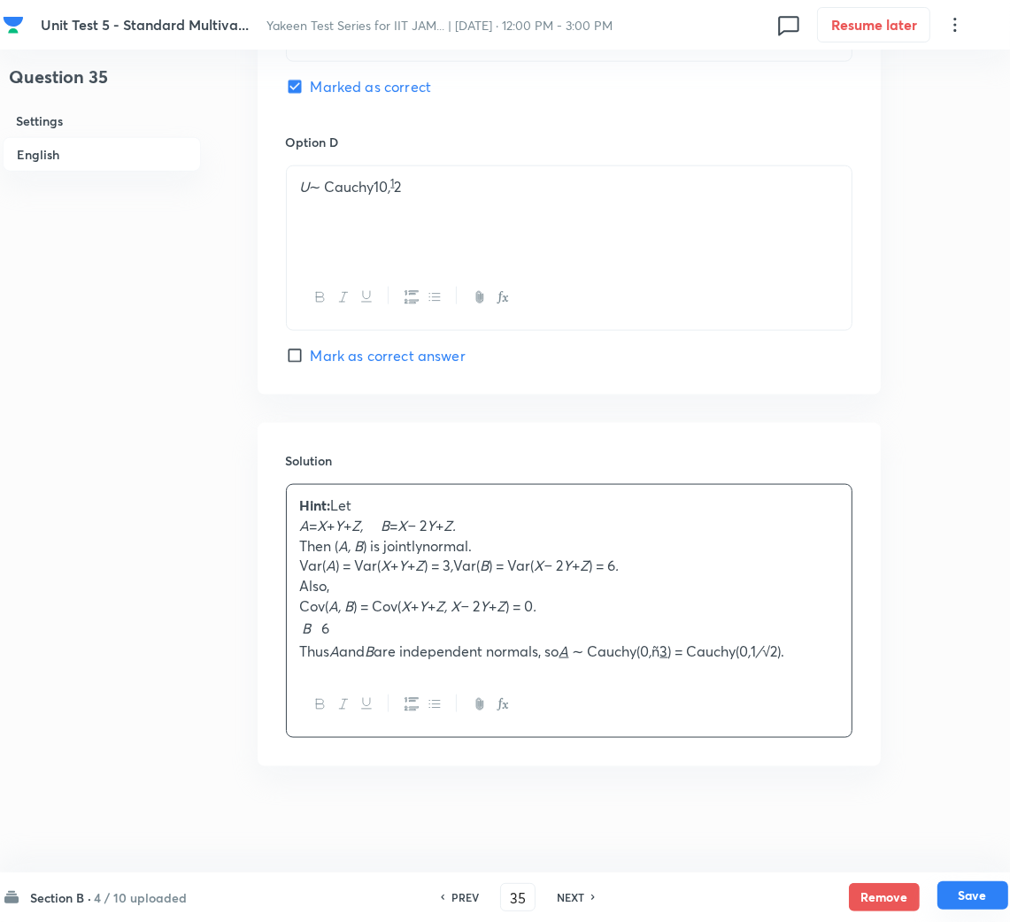
click at [976, 900] on button "Save" at bounding box center [972, 895] width 71 height 28
type input "36"
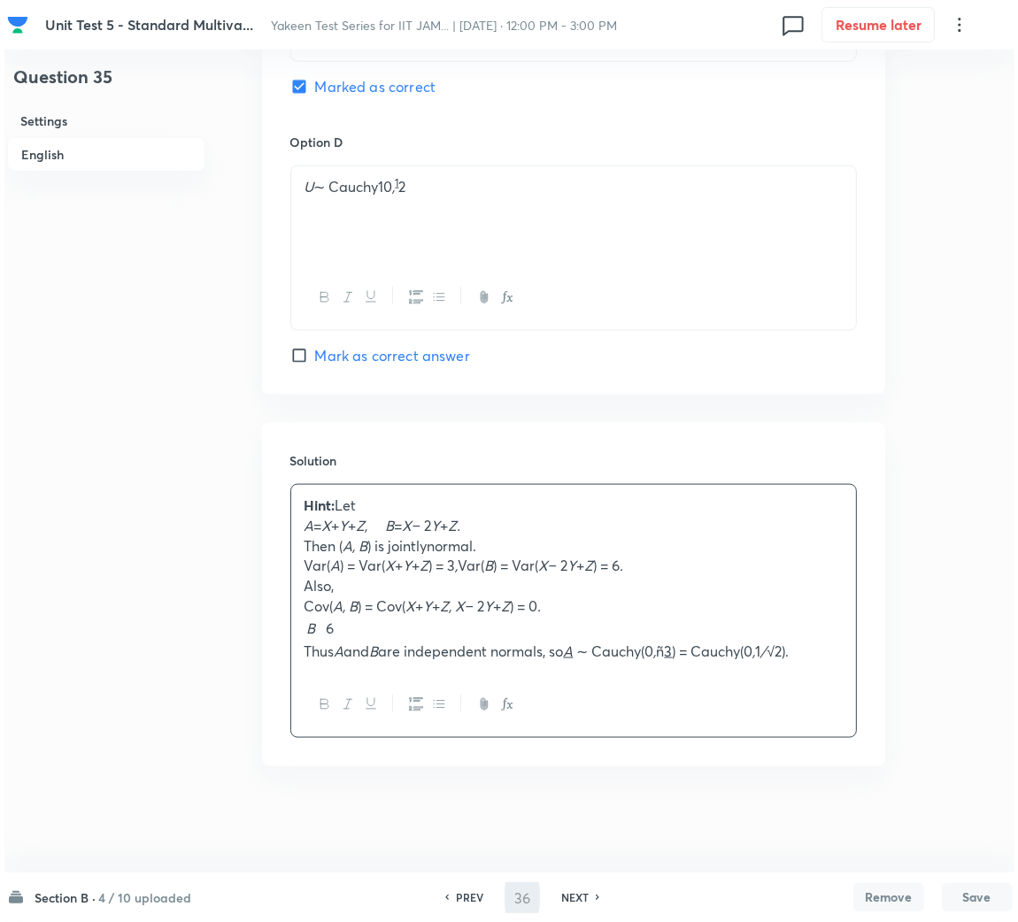
scroll to position [0, 0]
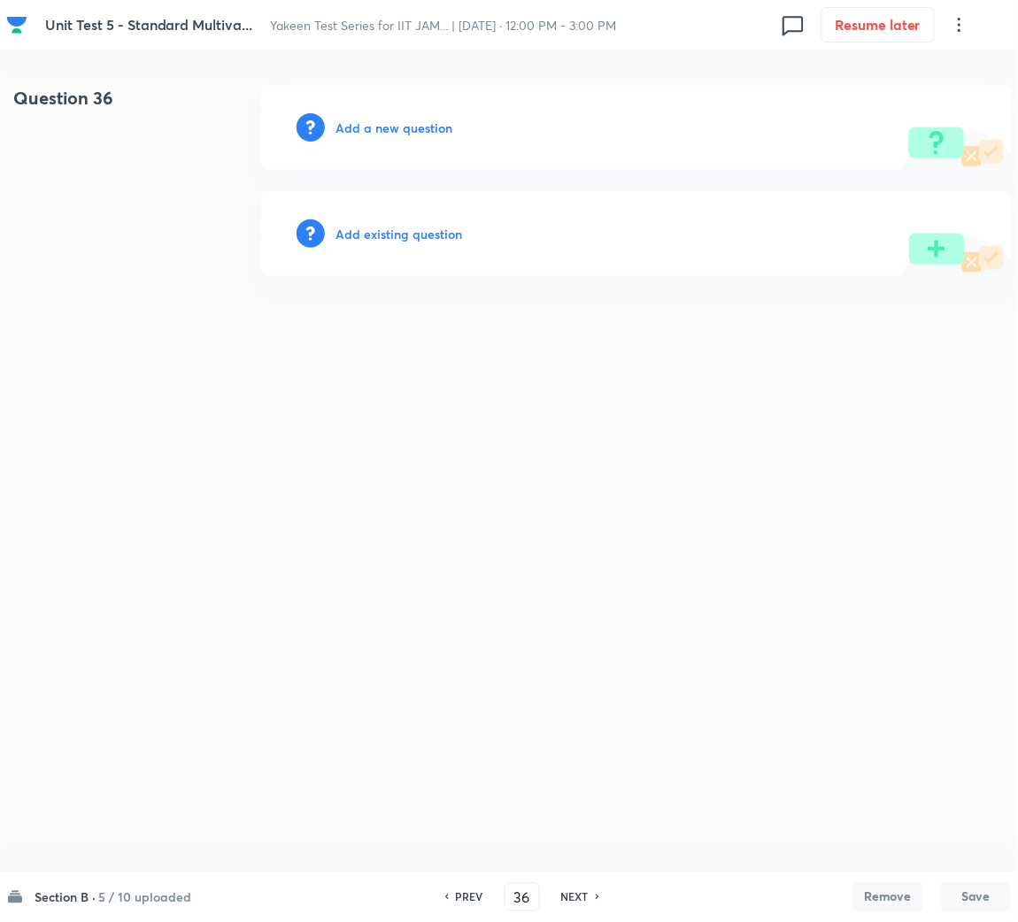
click at [370, 131] on h6 "Add a new question" at bounding box center [393, 128] width 117 height 19
click at [380, 130] on h6 "Choose a question type" at bounding box center [403, 128] width 136 height 19
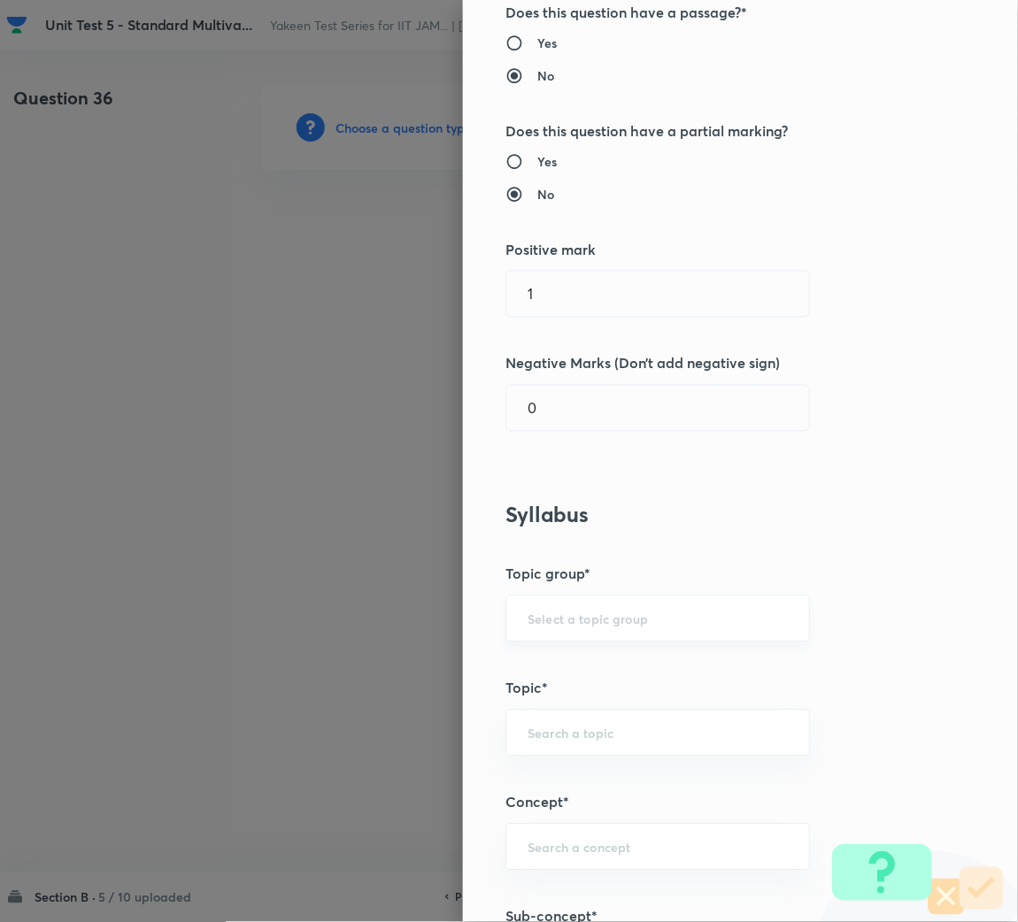
scroll to position [397, 0]
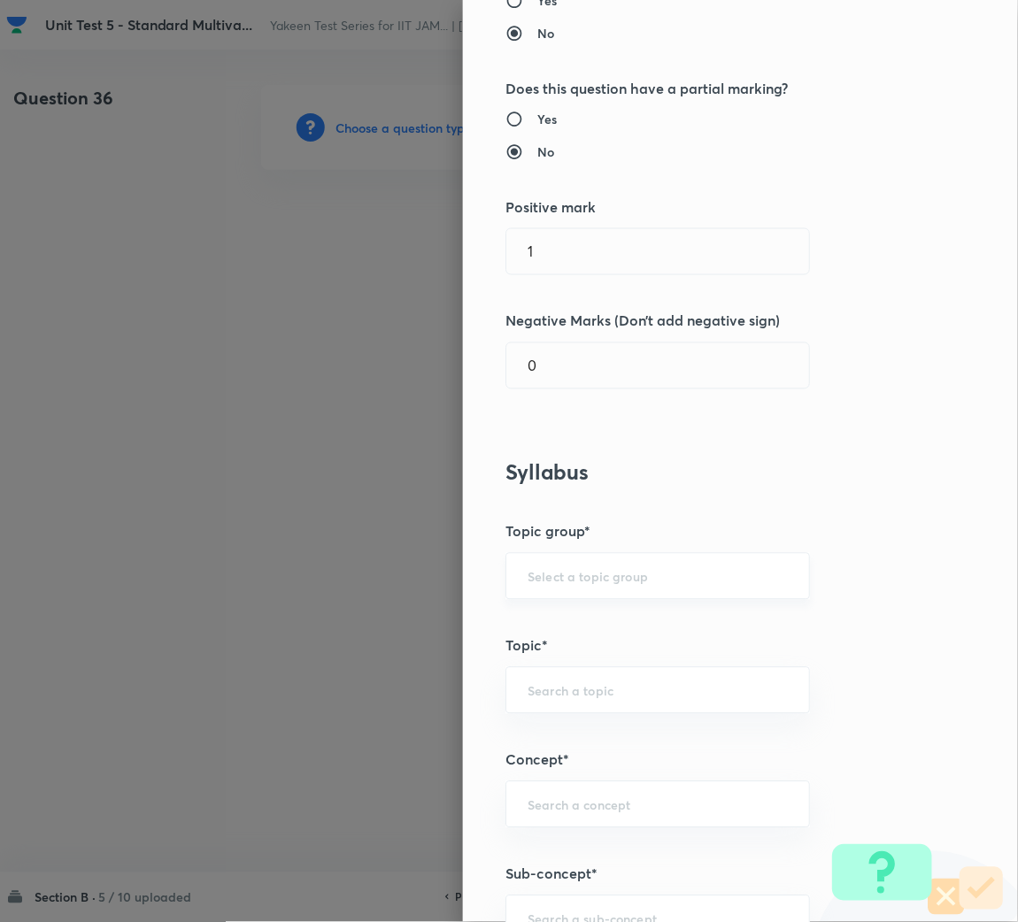
click at [608, 587] on div "​" at bounding box center [657, 576] width 304 height 47
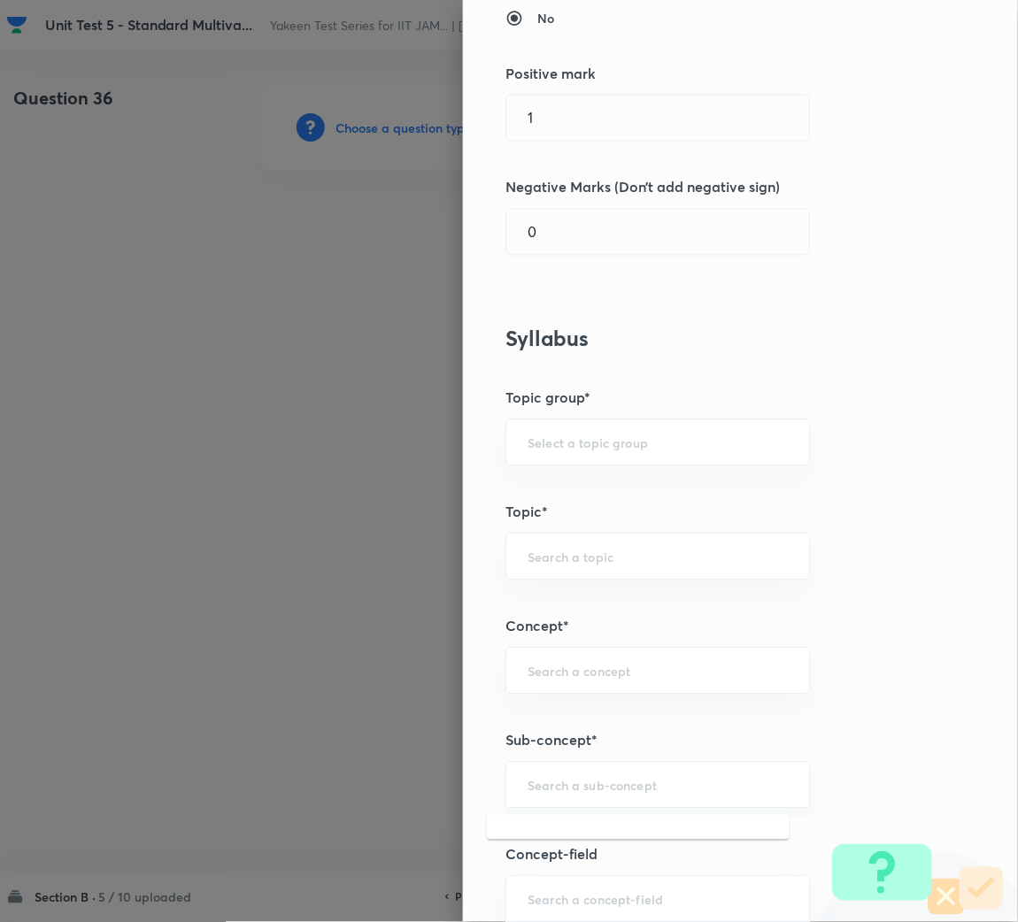
click at [580, 789] on input "text" at bounding box center [657, 785] width 260 height 17
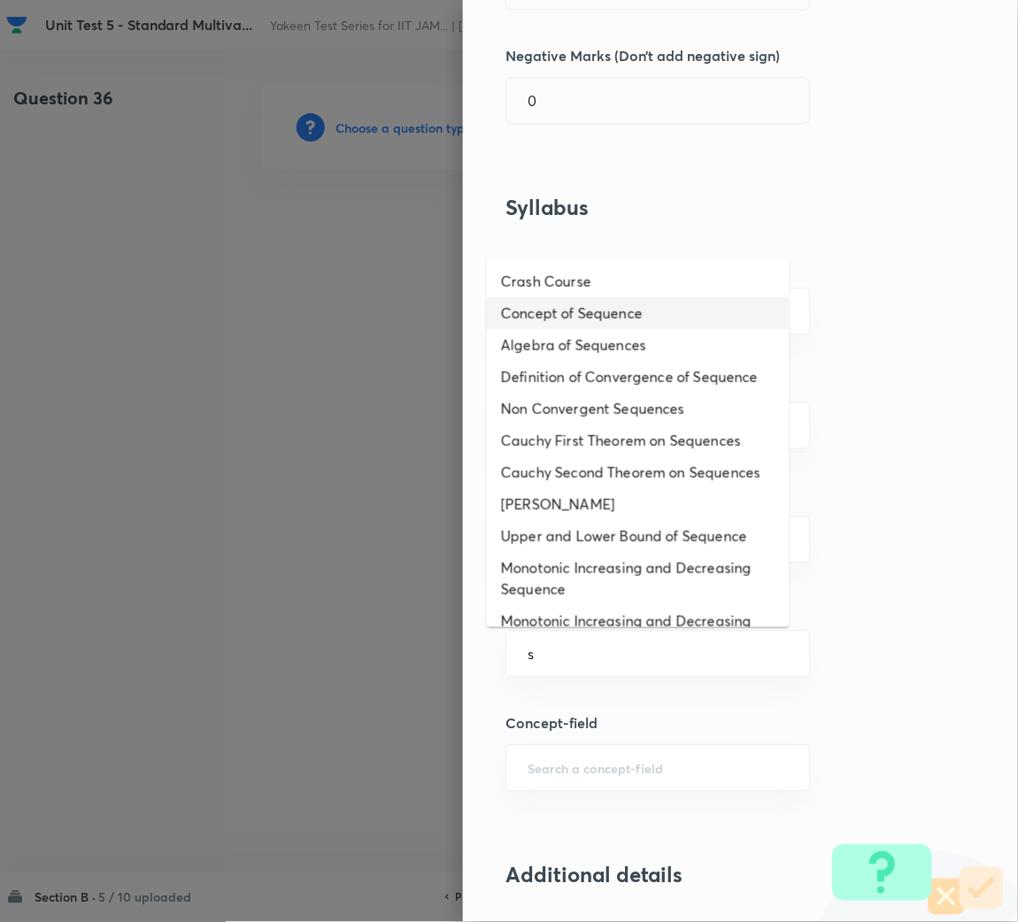
click at [540, 320] on li "Concept of Sequence" at bounding box center [638, 313] width 303 height 32
type input "Concept of Sequence"
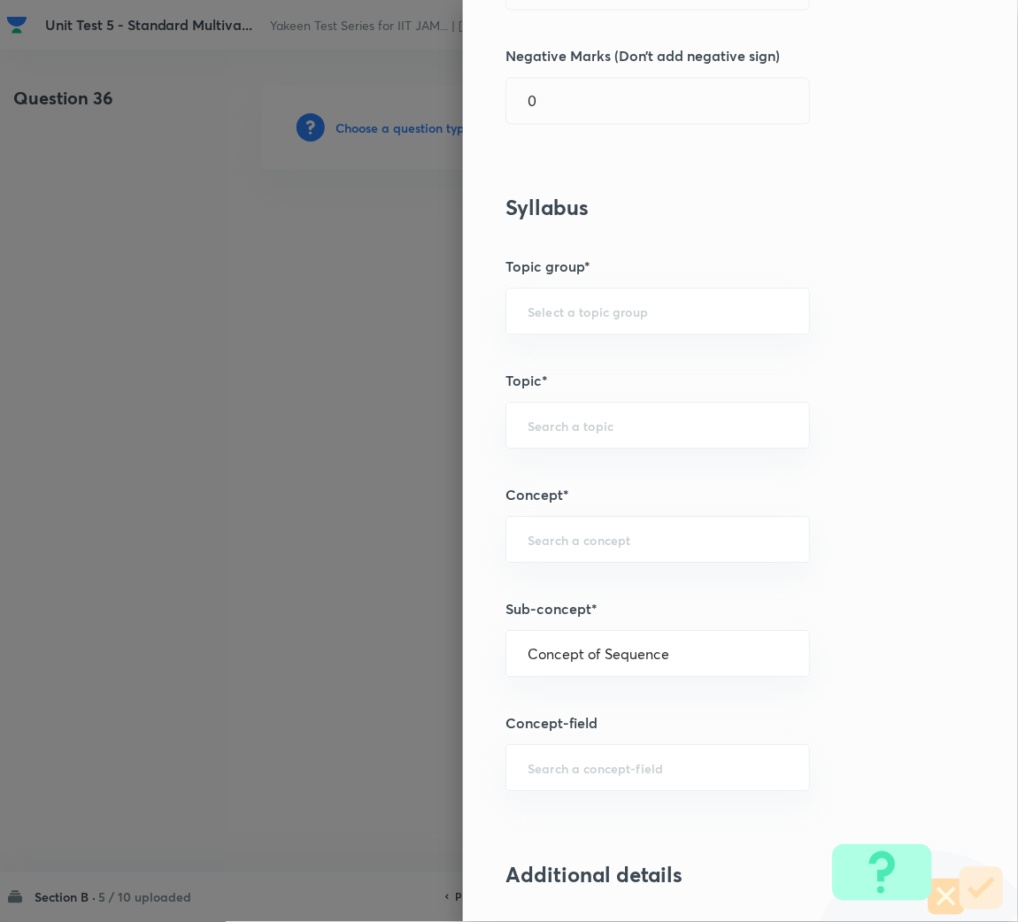
type input "Mathematics"
type input "Sequences & Series-Real Nos."
type input "Sequence of Real Numbers"
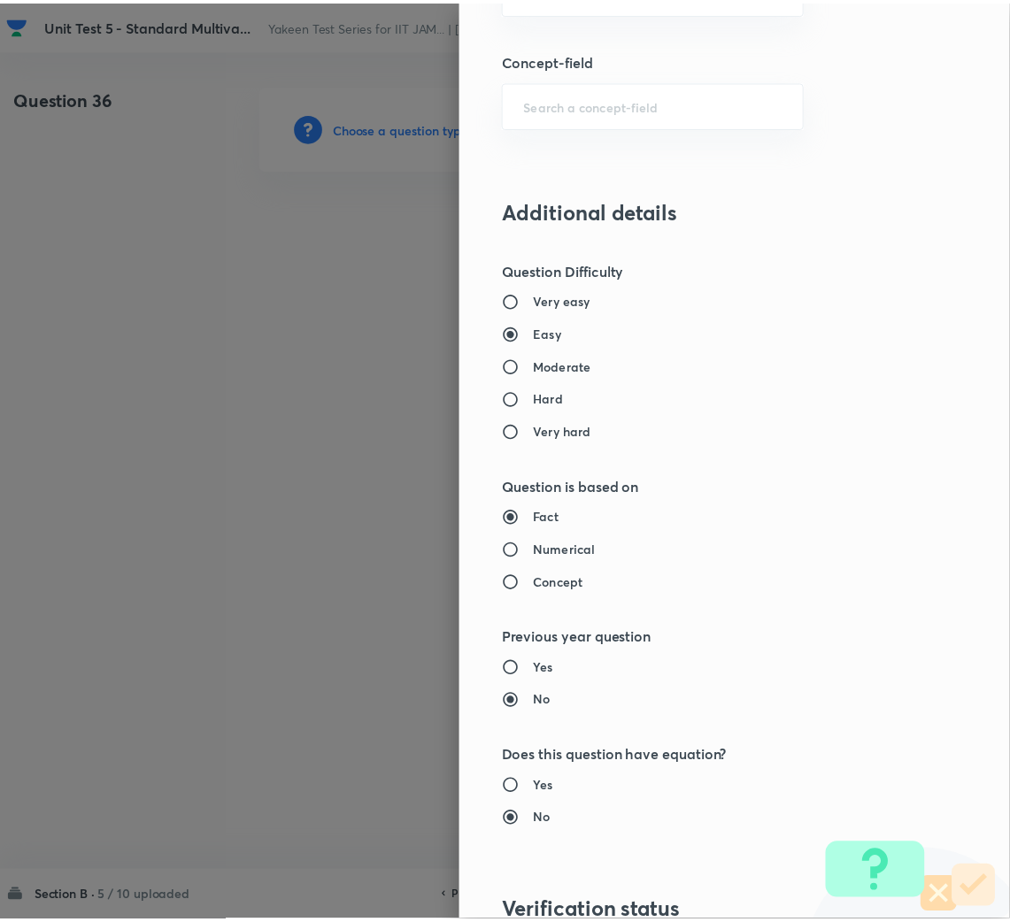
scroll to position [1610, 0]
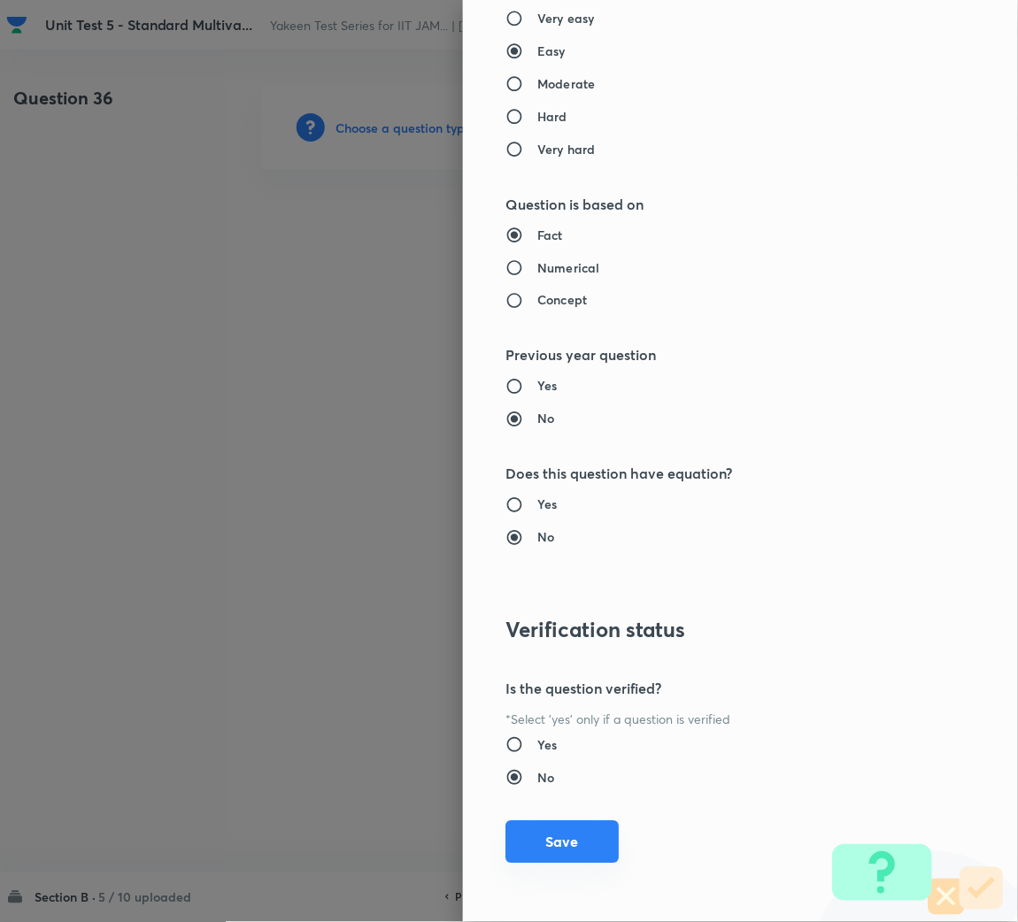
click at [527, 839] on button "Save" at bounding box center [561, 842] width 113 height 42
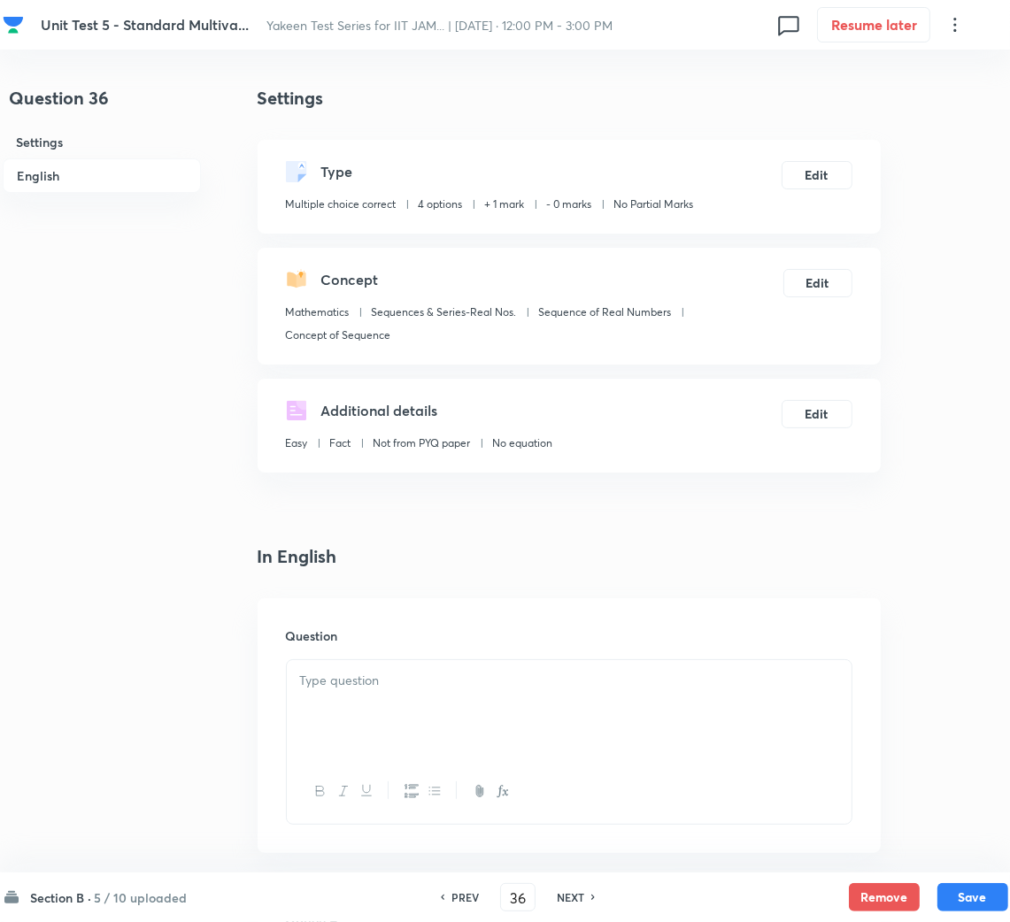
click at [406, 710] on div at bounding box center [569, 709] width 565 height 99
click at [365, 698] on div at bounding box center [569, 709] width 565 height 99
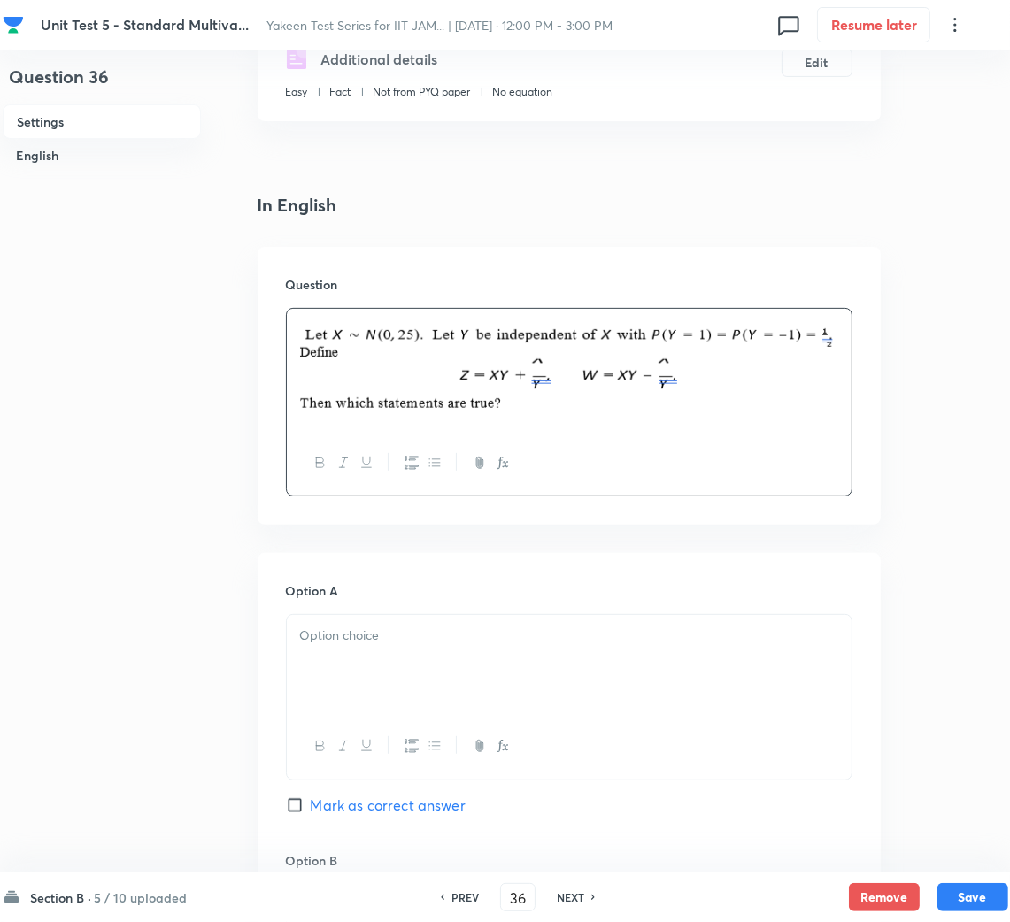
scroll to position [397, 0]
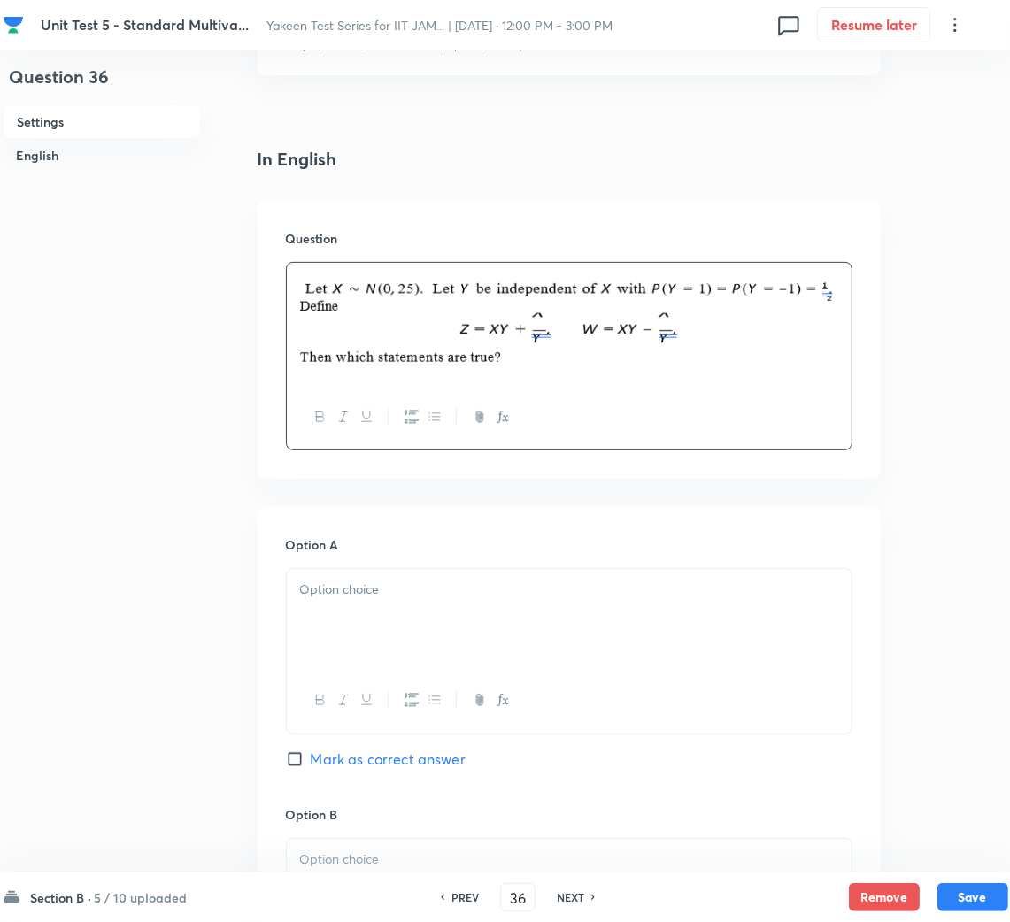
drag, startPoint x: 418, startPoint y: 610, endPoint x: 426, endPoint y: 619, distance: 12.6
click at [417, 609] on div at bounding box center [569, 618] width 565 height 99
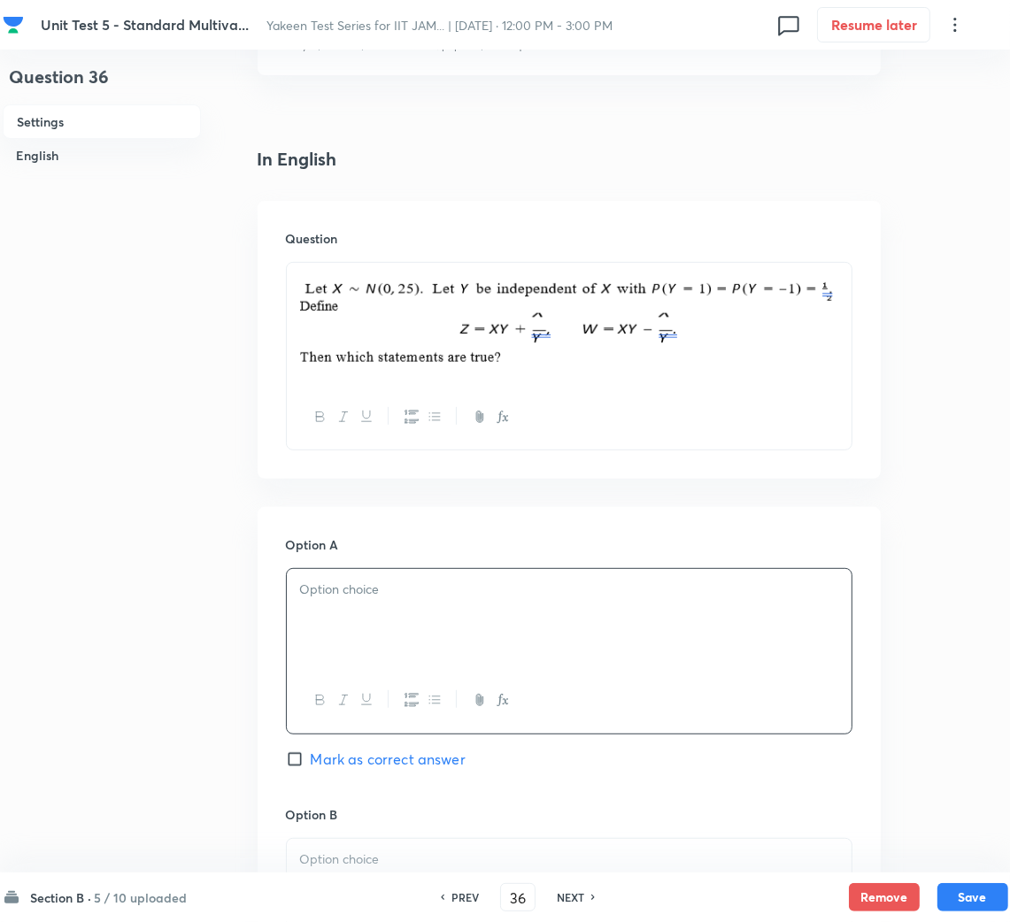
click at [426, 630] on div at bounding box center [569, 618] width 565 height 99
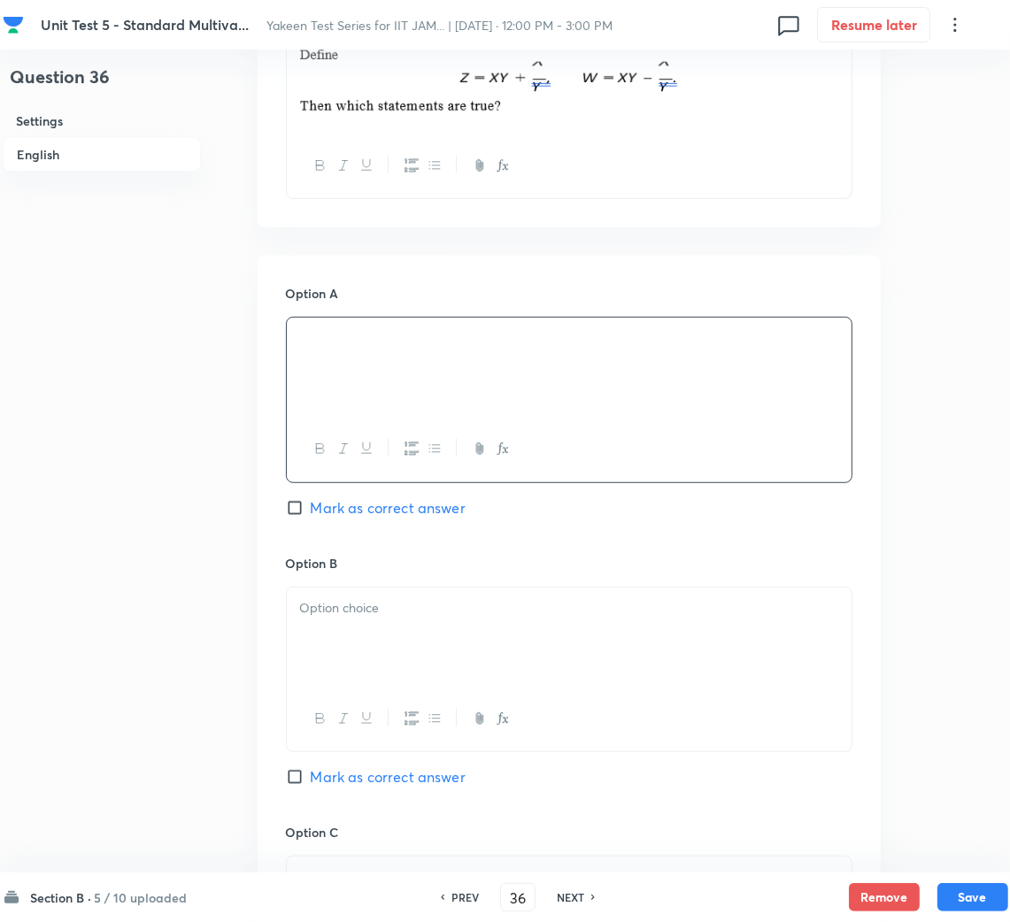
scroll to position [663, 0]
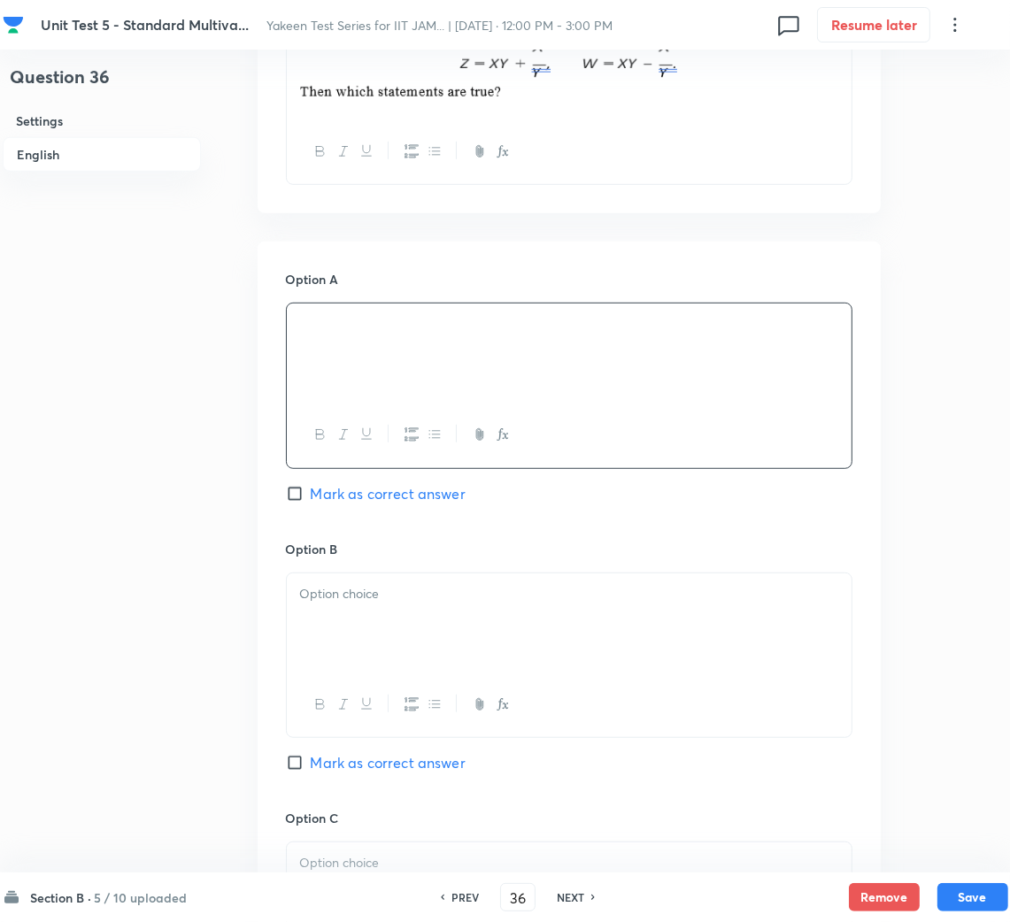
click at [404, 634] on div at bounding box center [569, 622] width 565 height 99
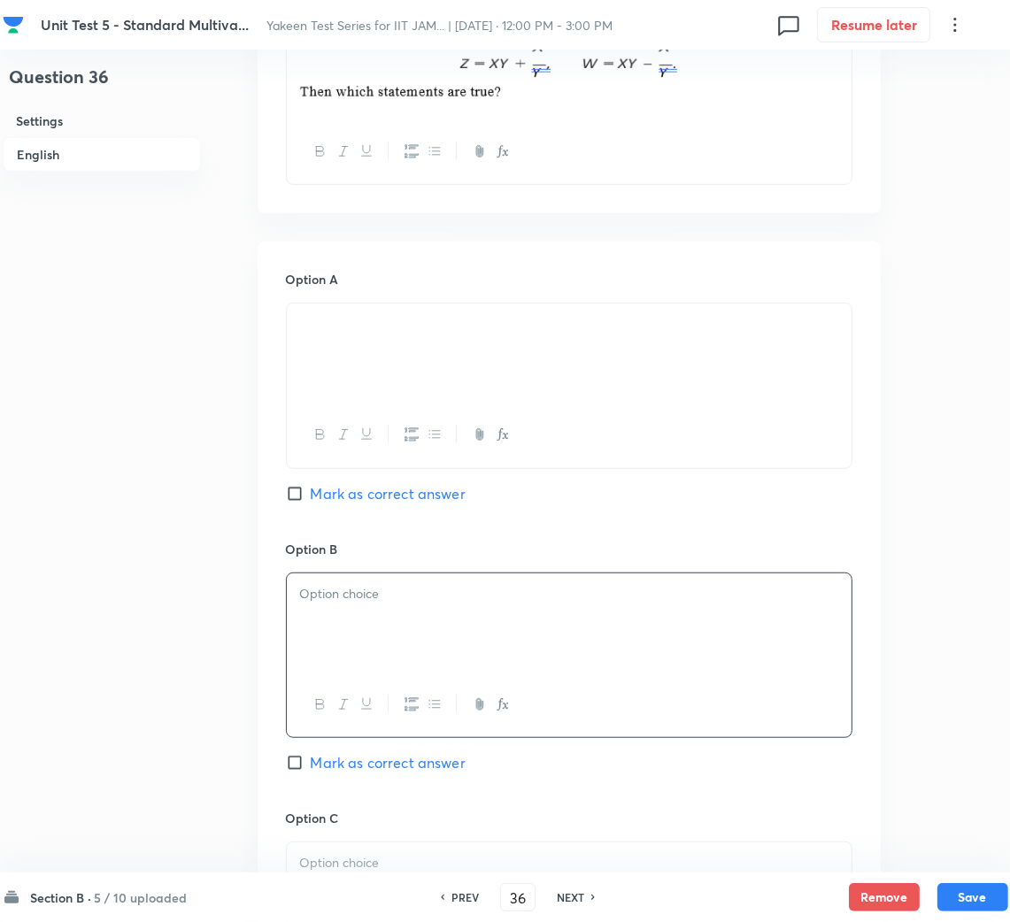
click at [328, 648] on div at bounding box center [569, 622] width 565 height 99
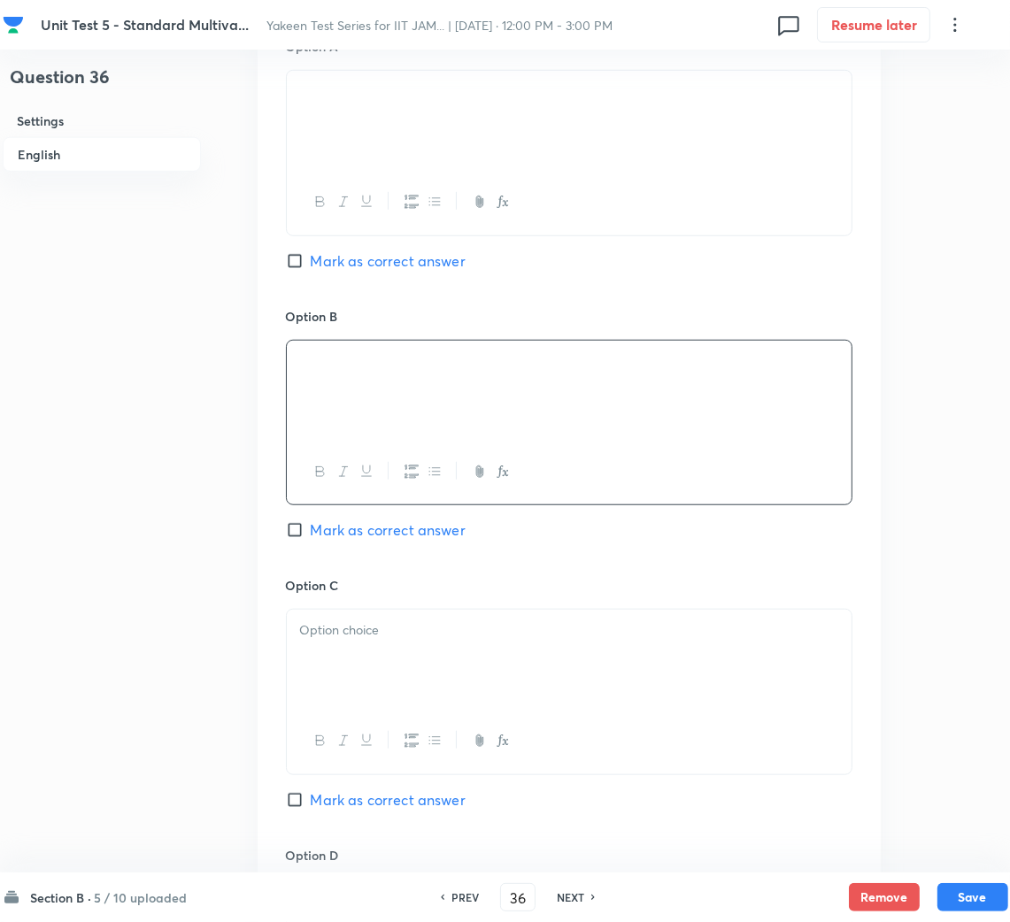
scroll to position [929, 0]
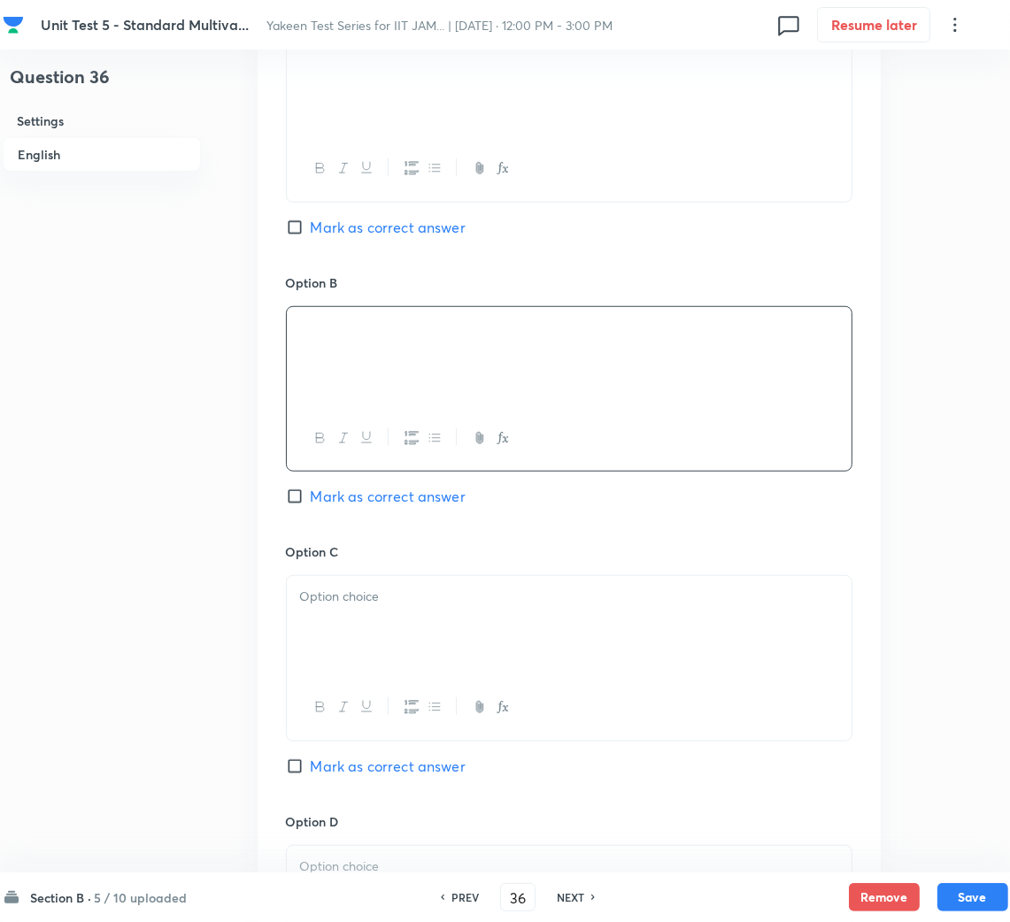
click at [381, 661] on div at bounding box center [569, 625] width 565 height 99
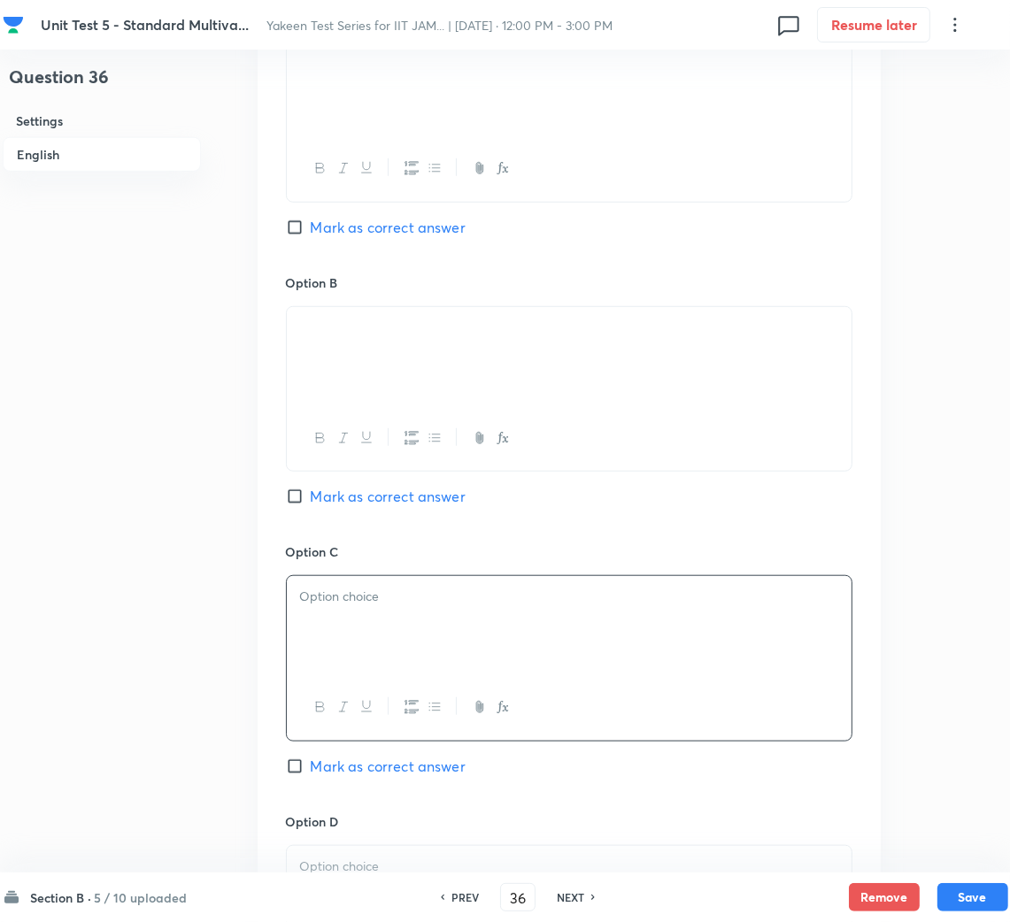
click at [336, 607] on p at bounding box center [569, 597] width 538 height 20
click at [365, 624] on p at bounding box center [569, 617] width 538 height 20
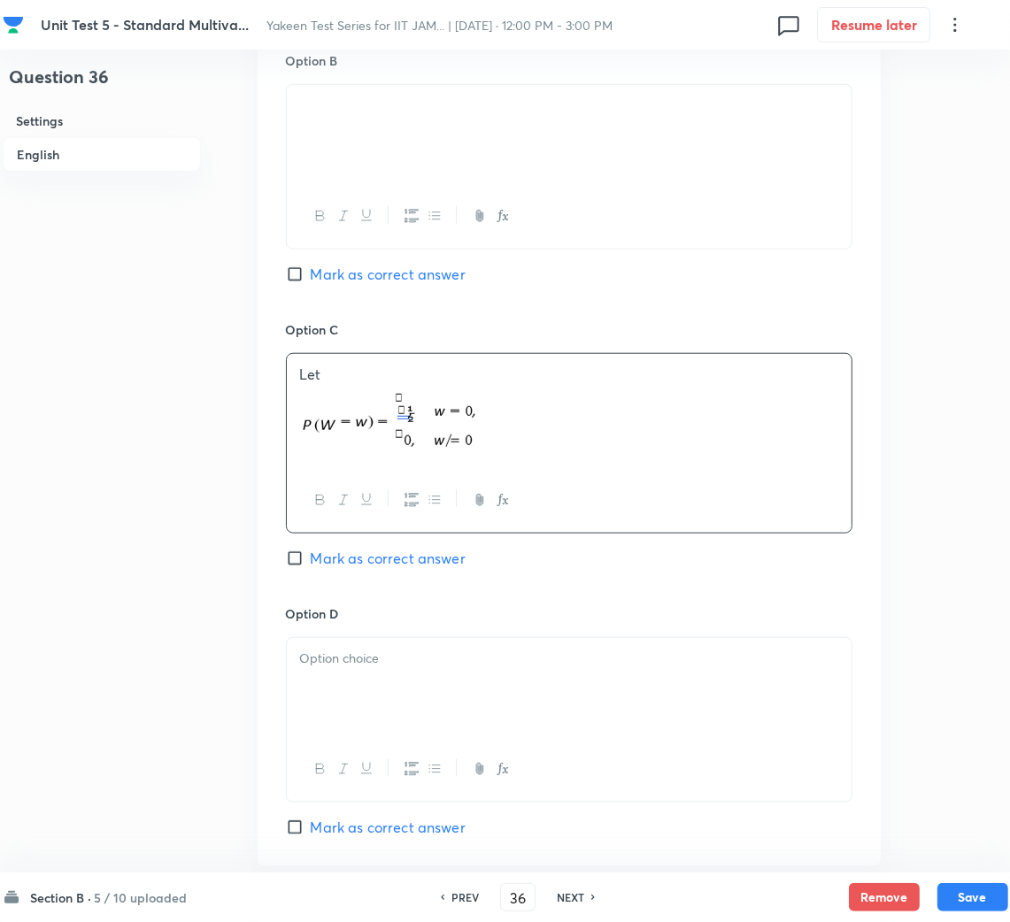
scroll to position [1194, 0]
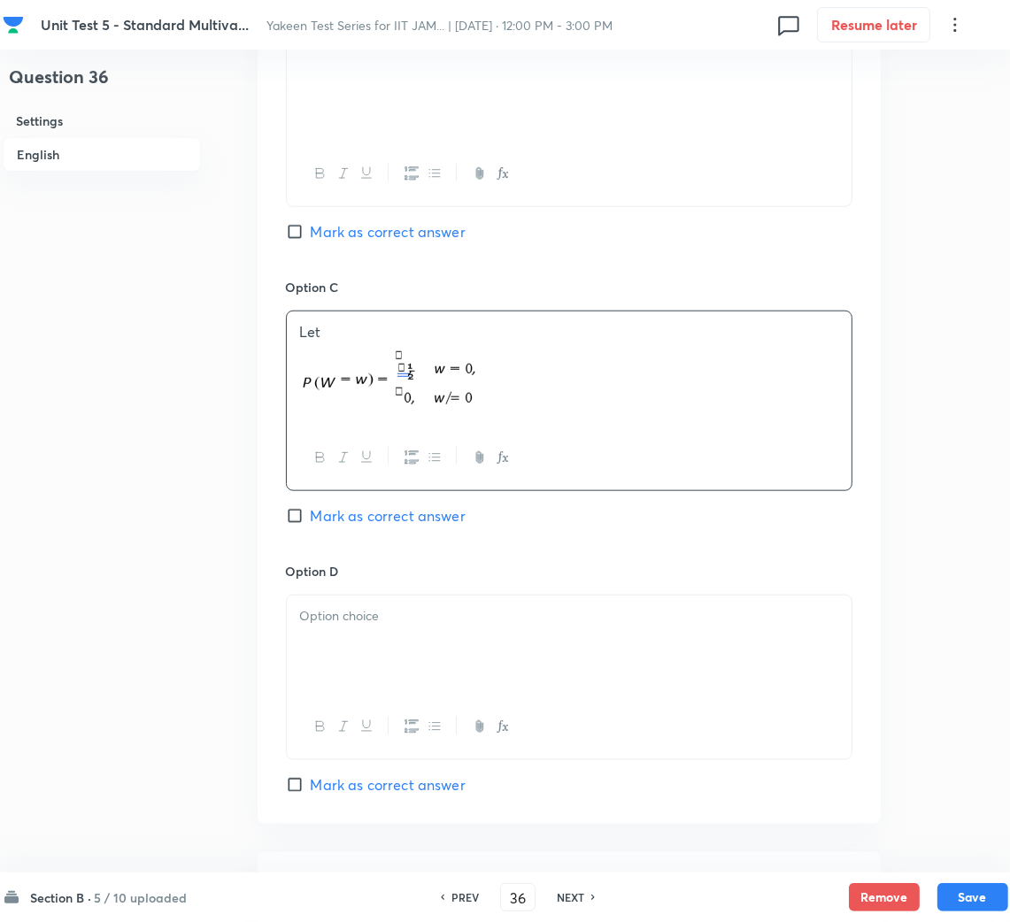
click at [323, 524] on span "Mark as correct answer" at bounding box center [388, 515] width 155 height 21
click at [311, 524] on input "Mark as correct answer" at bounding box center [298, 516] width 25 height 18
checkbox input "true"
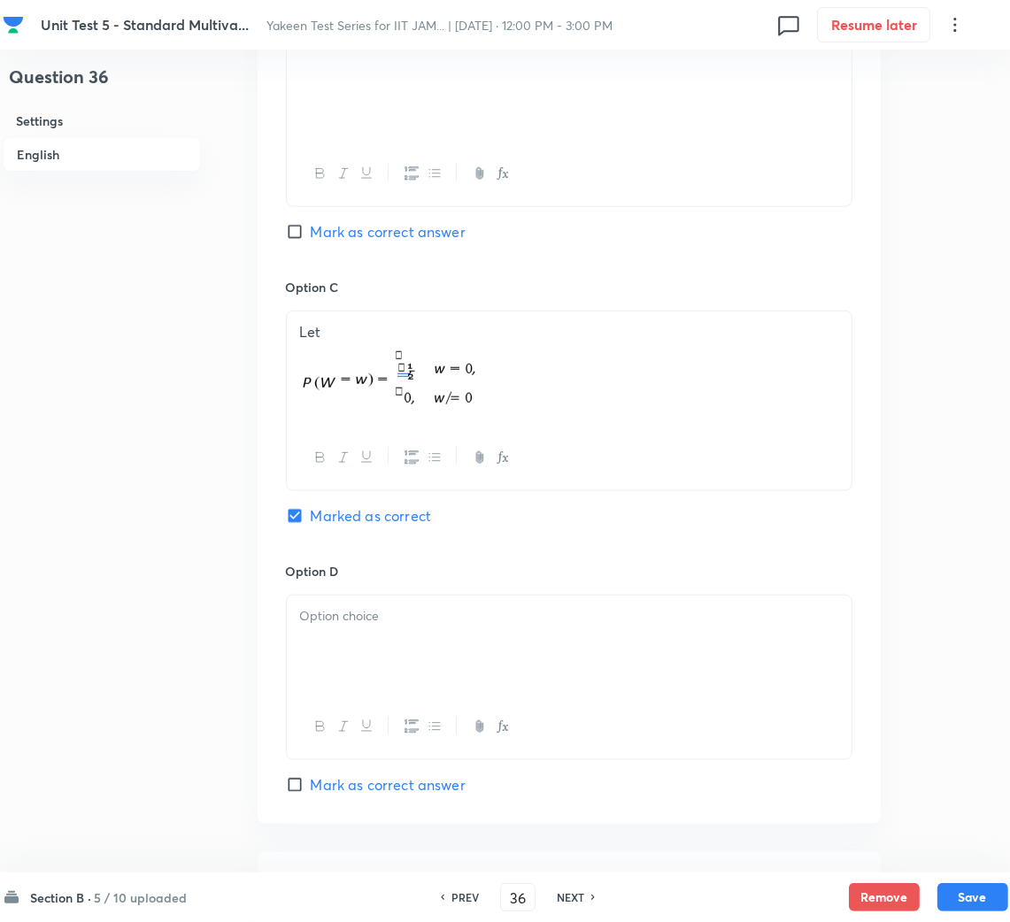
scroll to position [1062, 0]
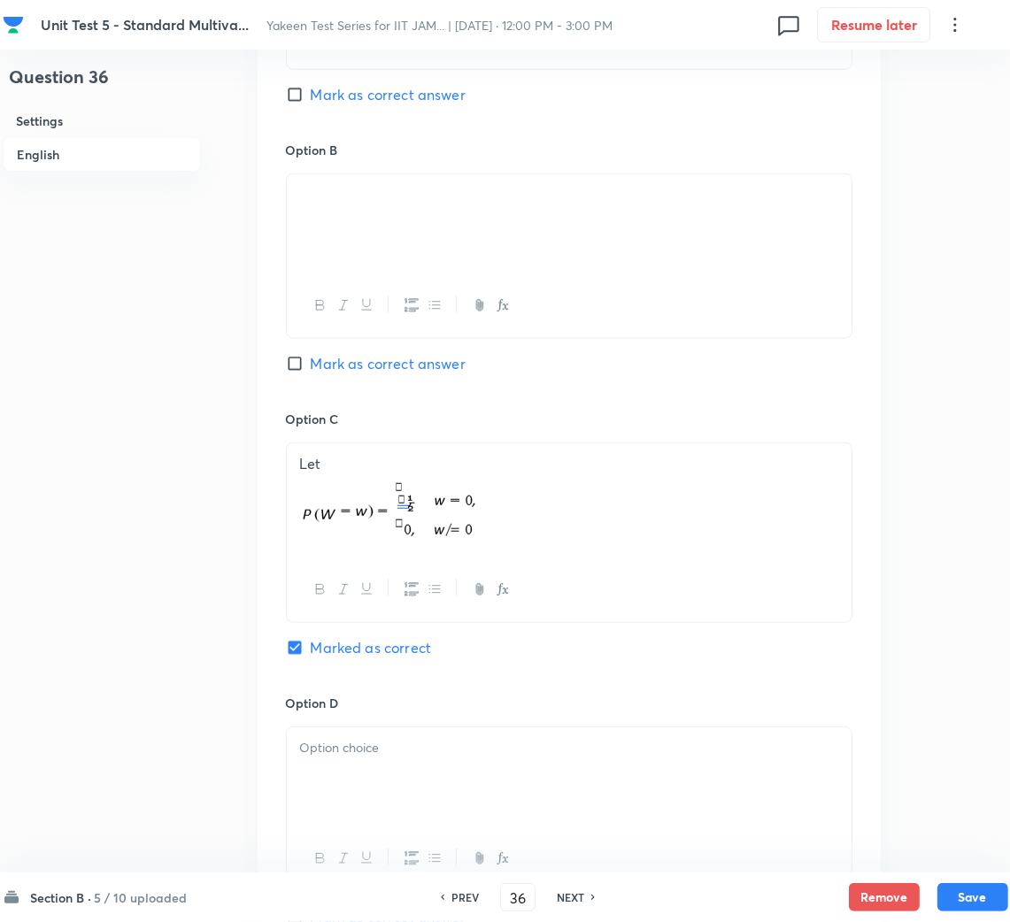
click at [379, 368] on span "Mark as correct answer" at bounding box center [388, 363] width 155 height 21
click at [311, 368] on input "Mark as correct answer" at bounding box center [298, 364] width 25 height 18
checkbox input "true"
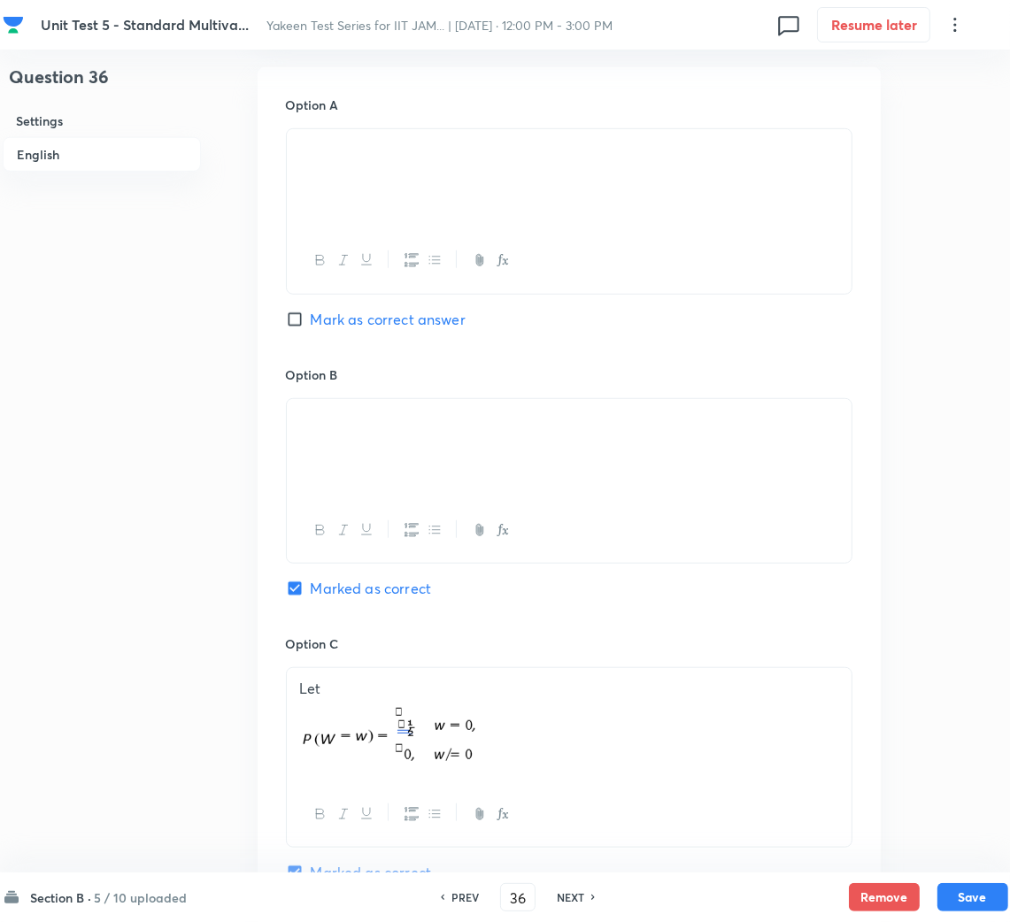
scroll to position [795, 0]
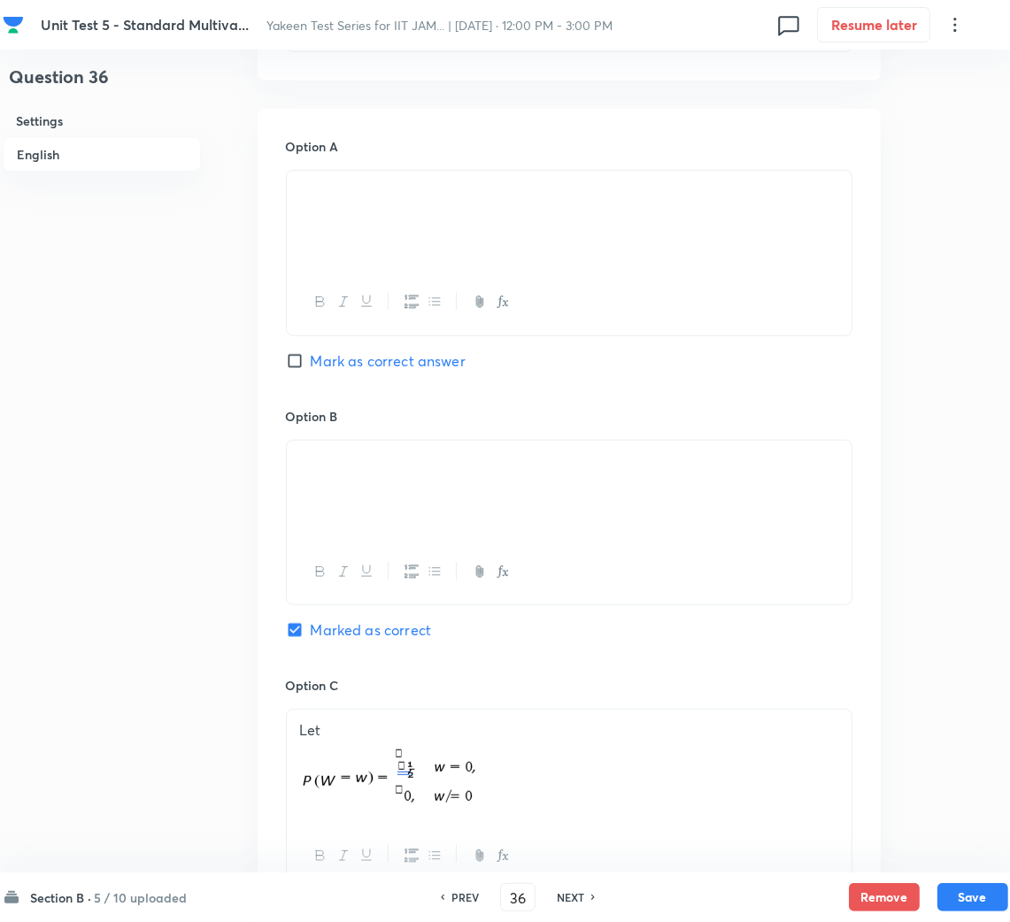
click at [333, 353] on span "Mark as correct answer" at bounding box center [388, 360] width 155 height 21
click at [311, 353] on input "Mark as correct answer" at bounding box center [298, 361] width 25 height 18
checkbox input "true"
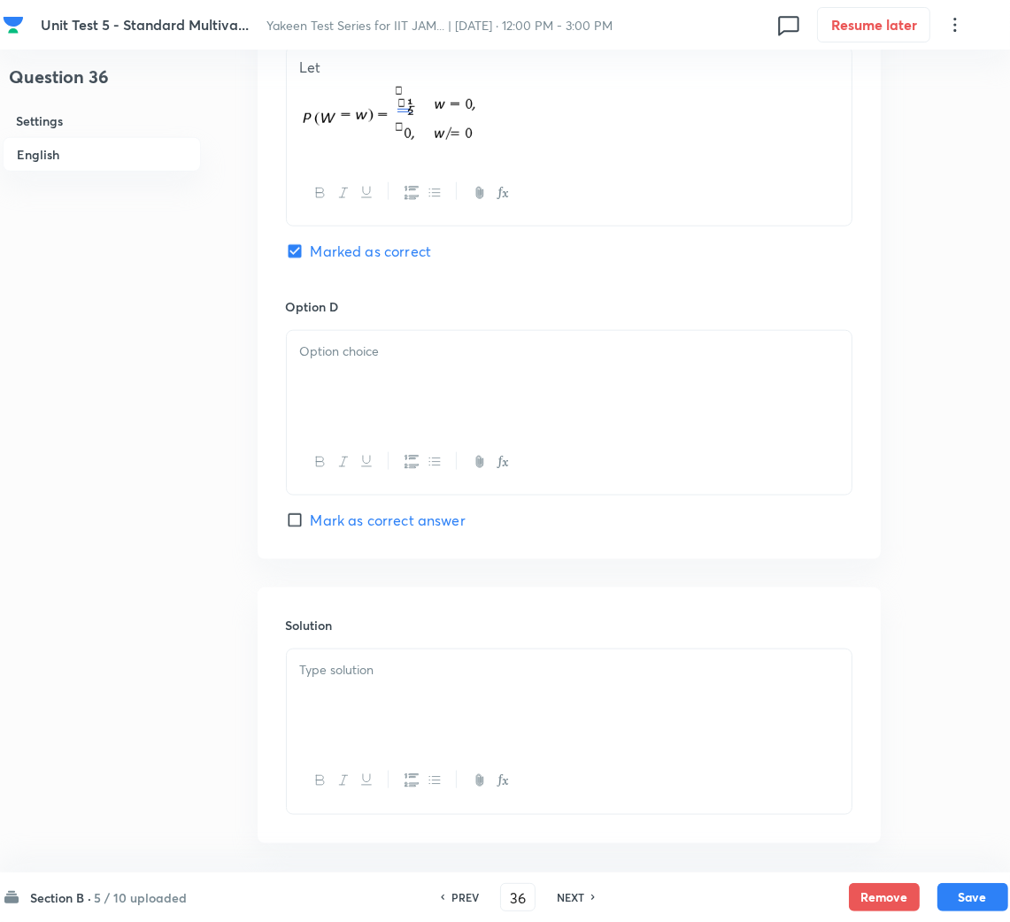
scroll to position [1459, 0]
click at [331, 515] on span "Mark as correct answer" at bounding box center [388, 519] width 155 height 21
click at [311, 515] on input "Mark as correct answer" at bounding box center [298, 520] width 25 height 18
checkbox input "true"
click at [368, 668] on p at bounding box center [569, 669] width 538 height 20
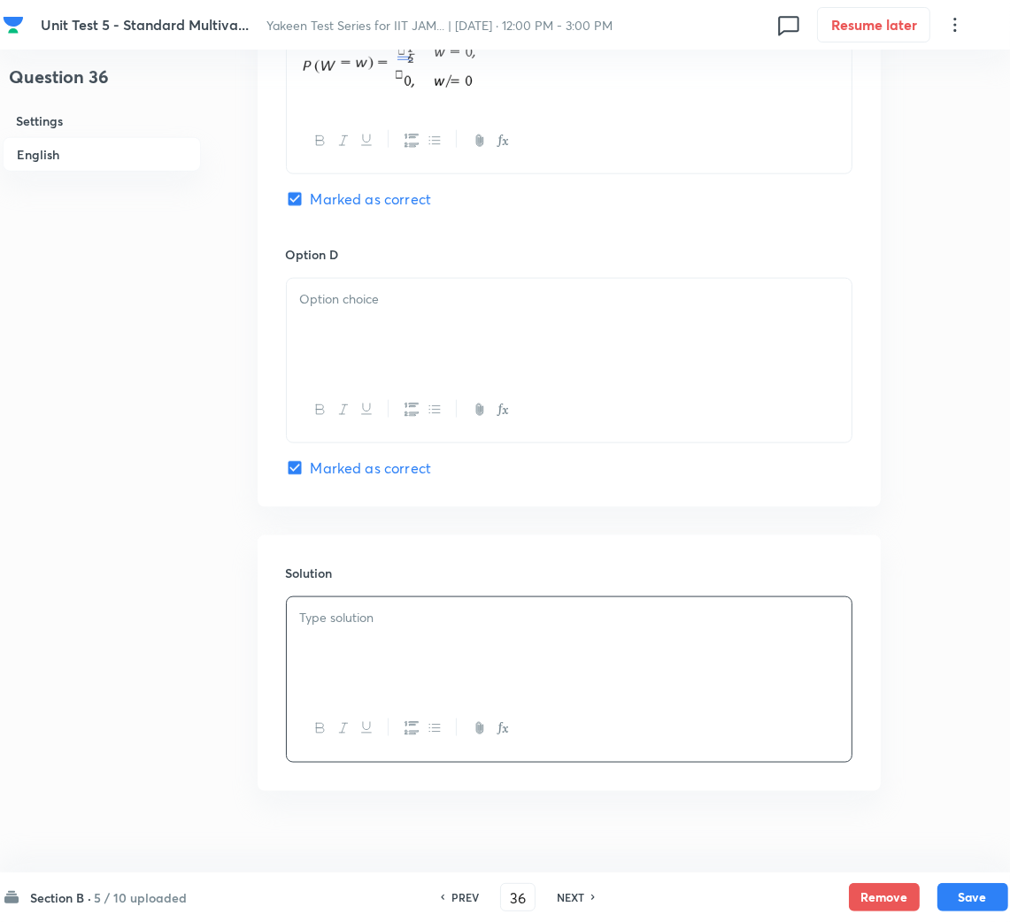
scroll to position [1539, 0]
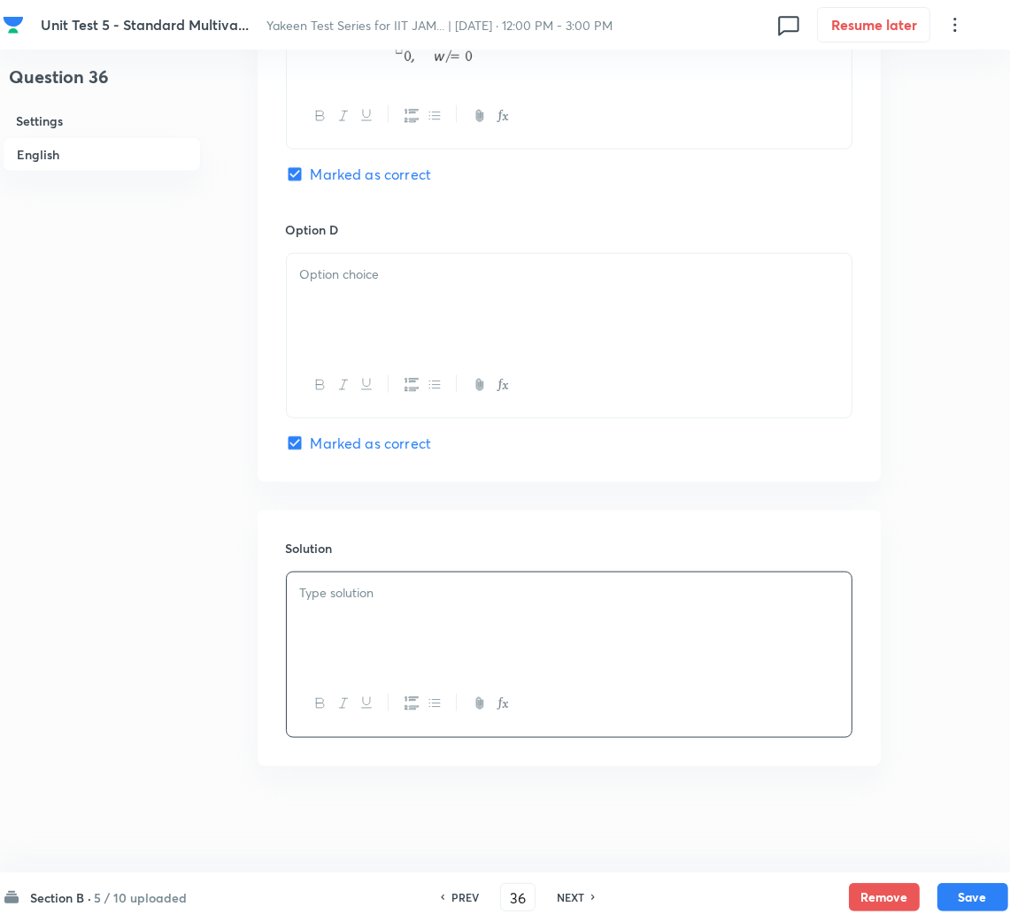
click at [365, 650] on div at bounding box center [569, 621] width 565 height 99
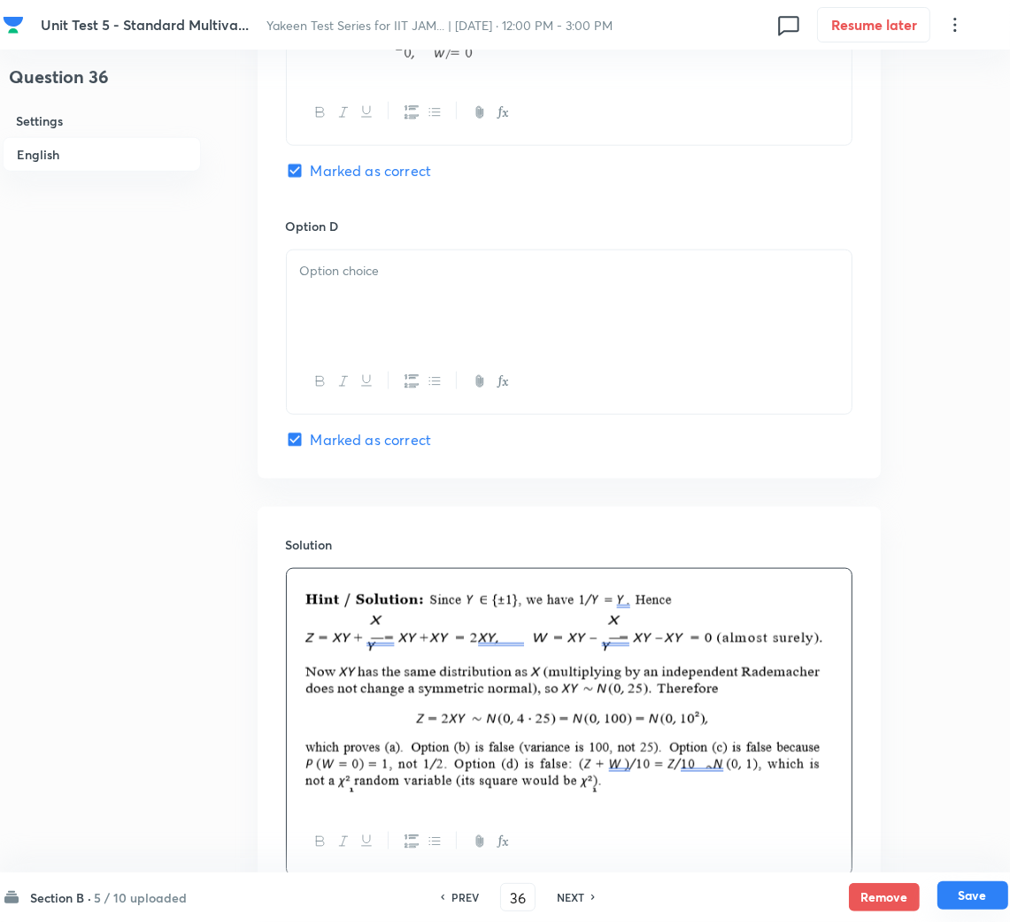
click at [953, 884] on button "Save" at bounding box center [972, 895] width 71 height 28
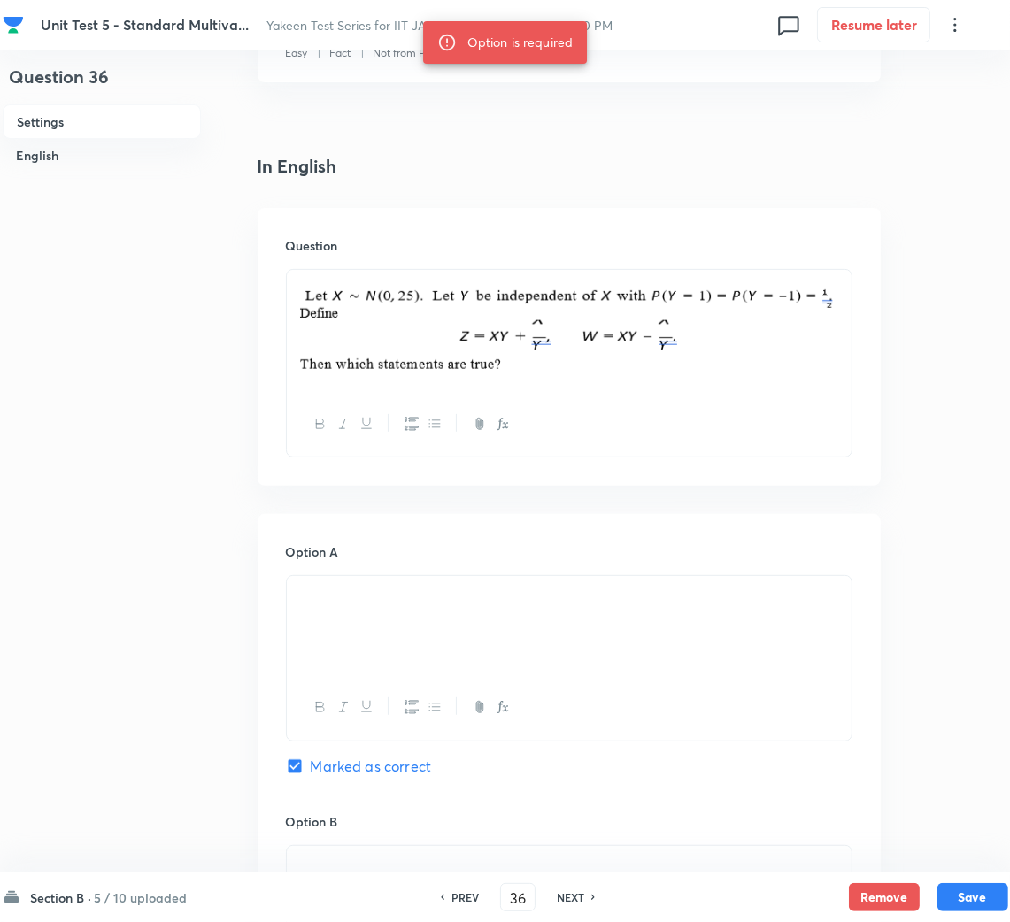
scroll to position [344, 0]
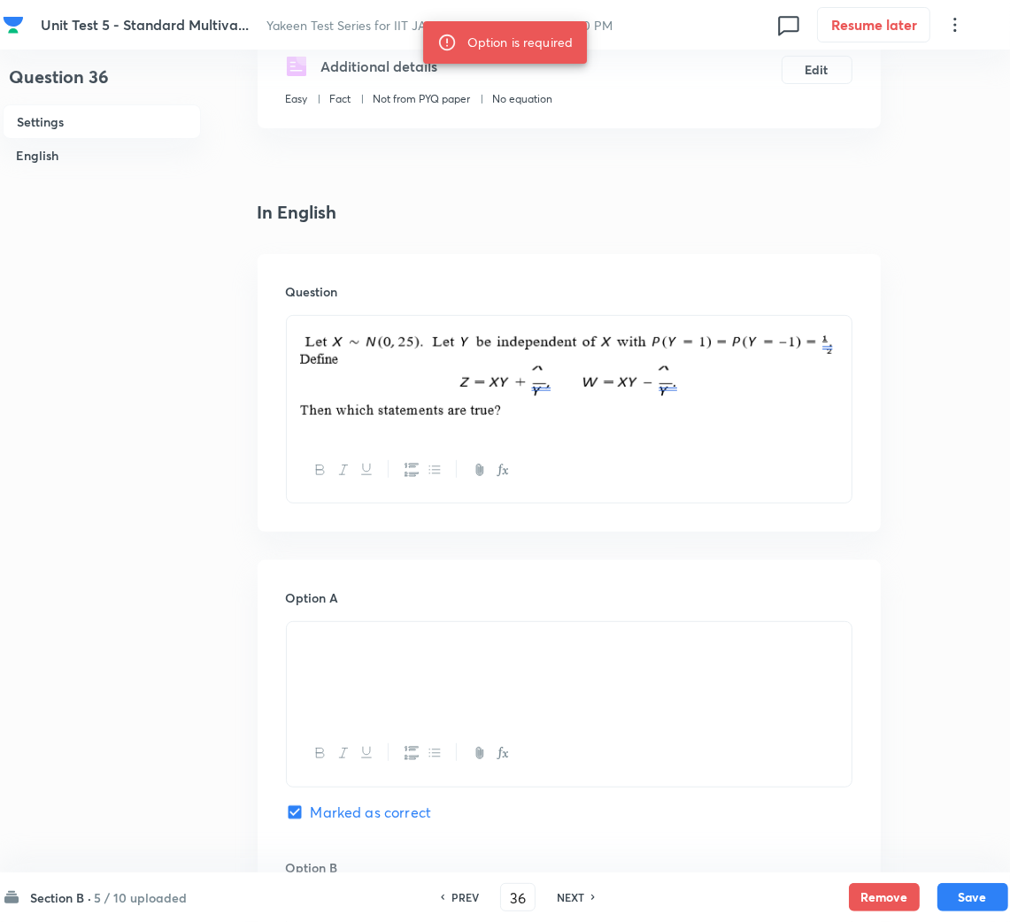
click at [530, 339] on img at bounding box center [569, 374] width 538 height 96
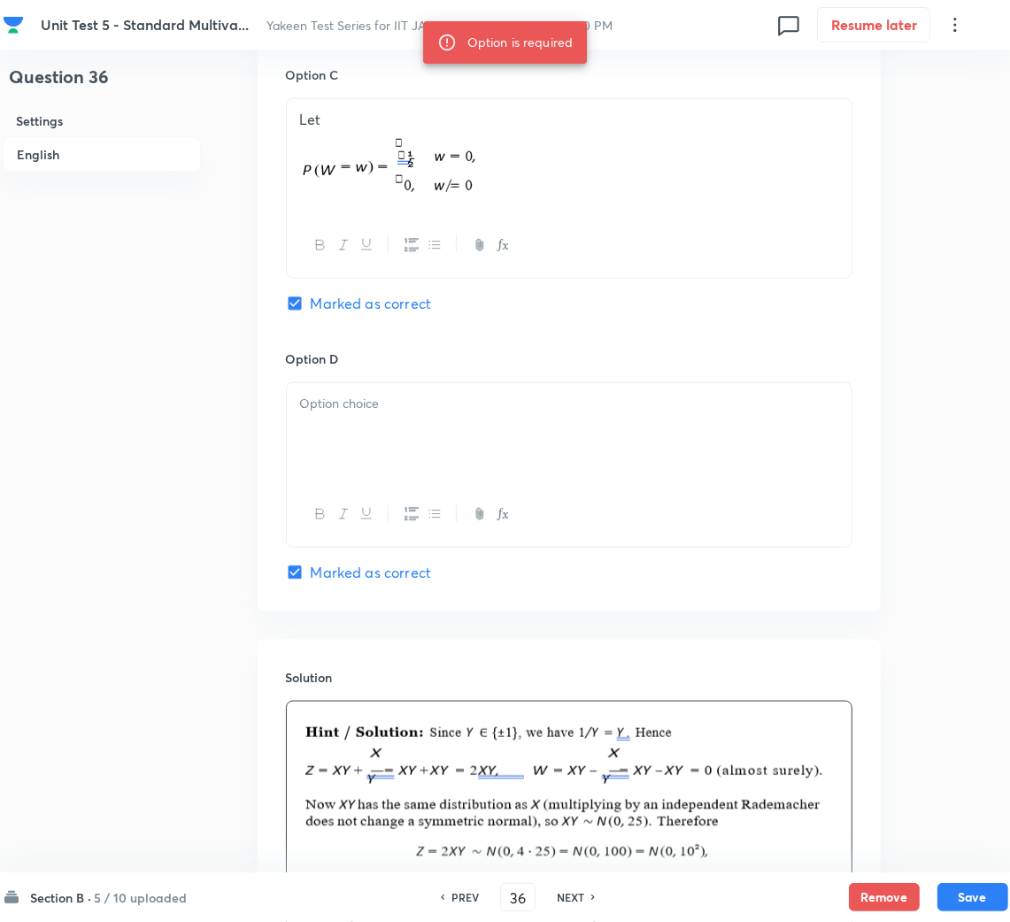
scroll to position [1273, 0]
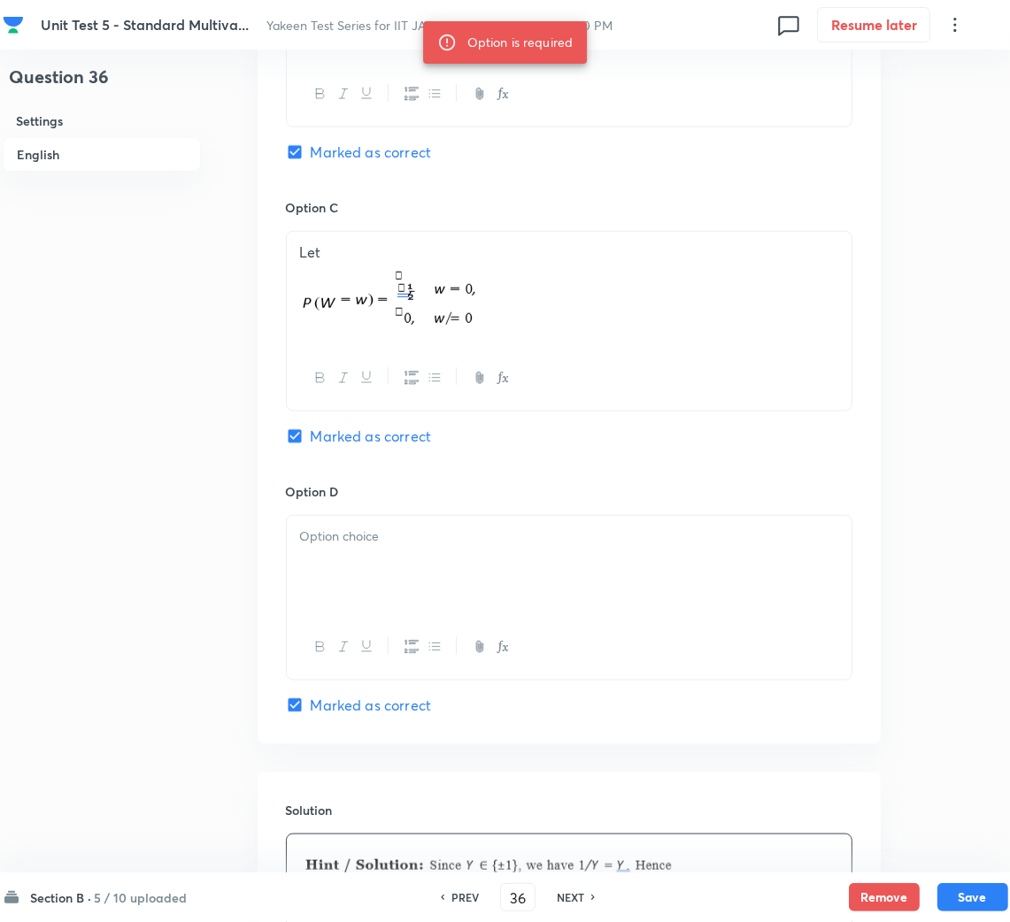
click at [342, 568] on div at bounding box center [569, 565] width 565 height 99
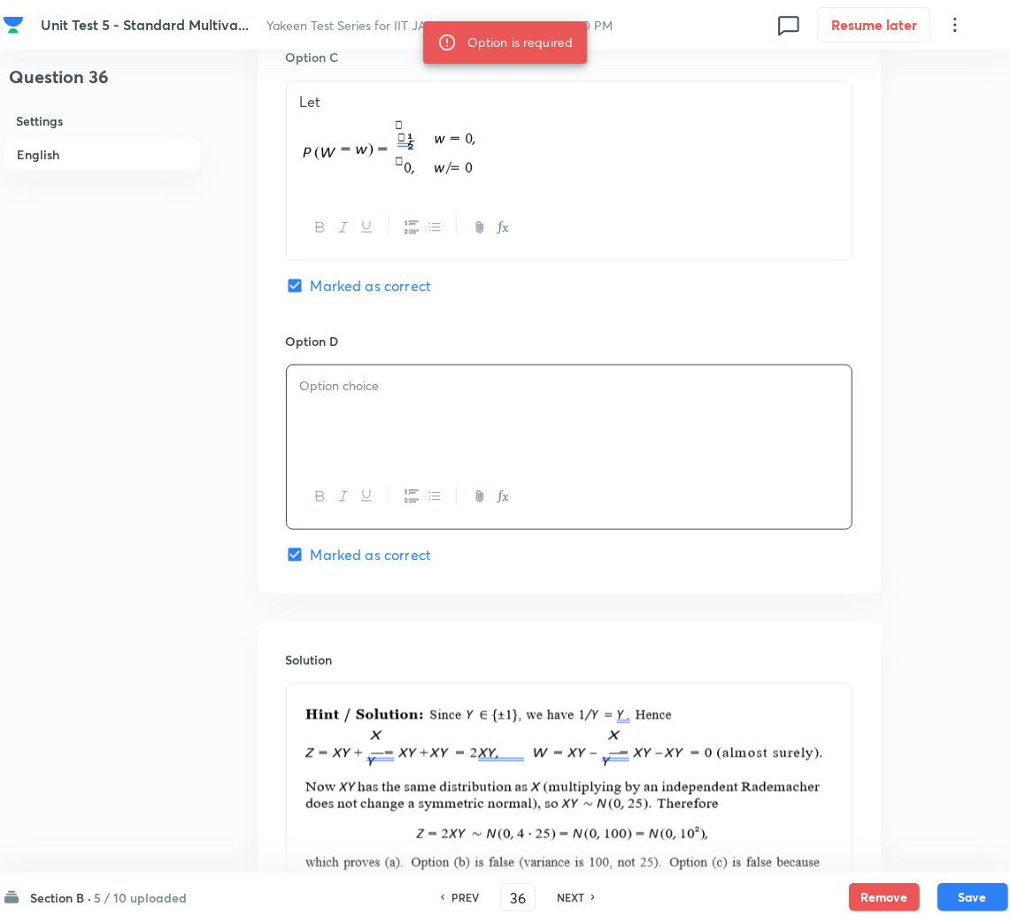
scroll to position [1539, 0]
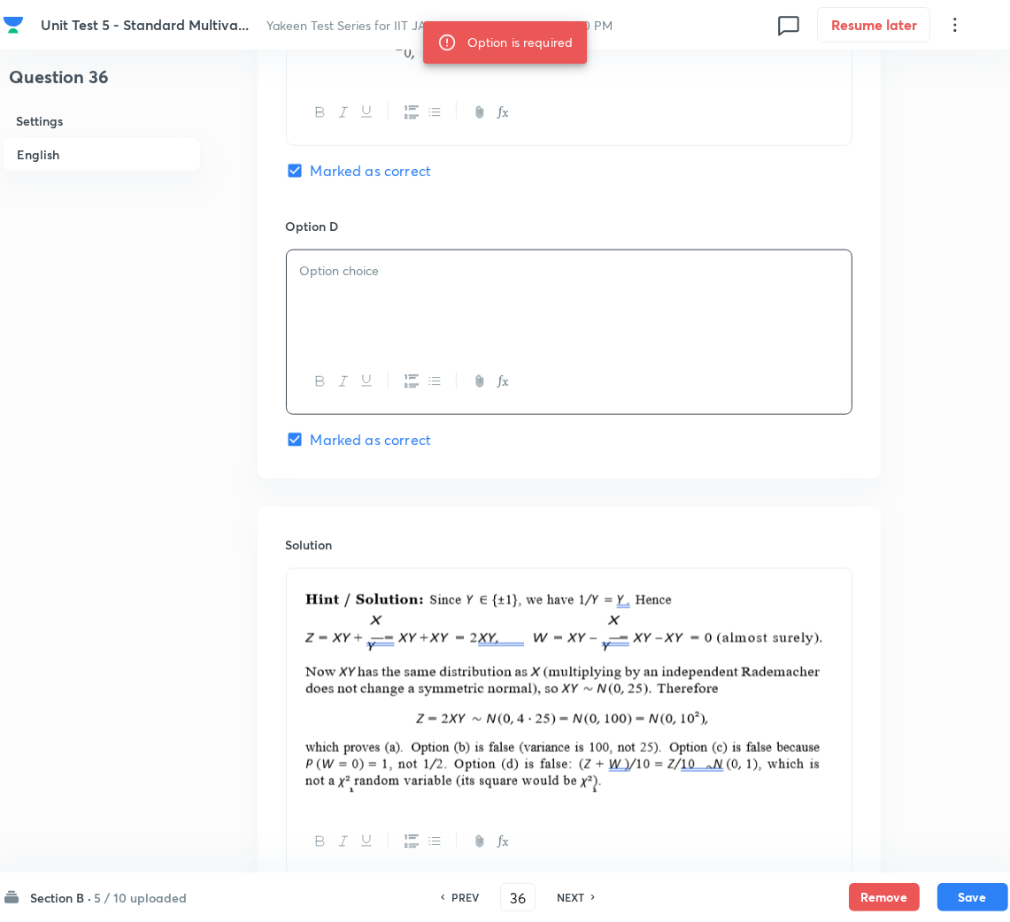
click at [380, 306] on div at bounding box center [569, 299] width 565 height 99
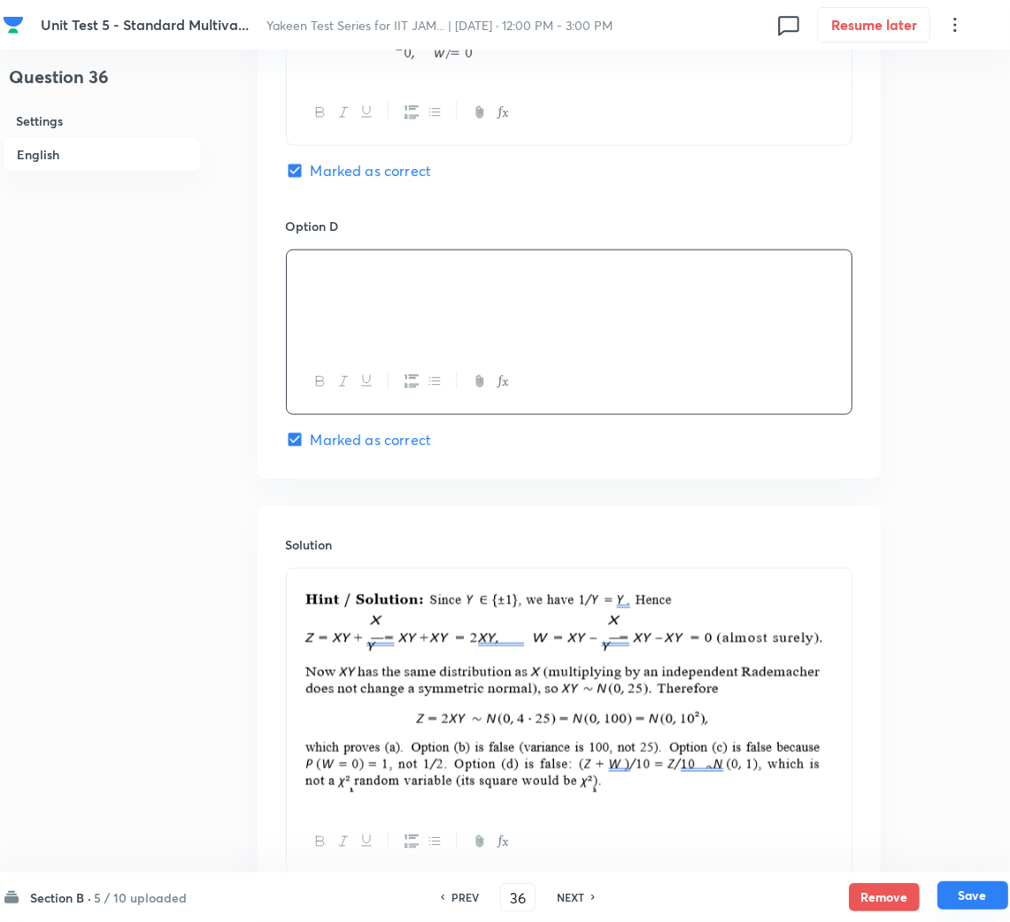
click at [979, 894] on button "Save" at bounding box center [972, 895] width 71 height 28
type input "37"
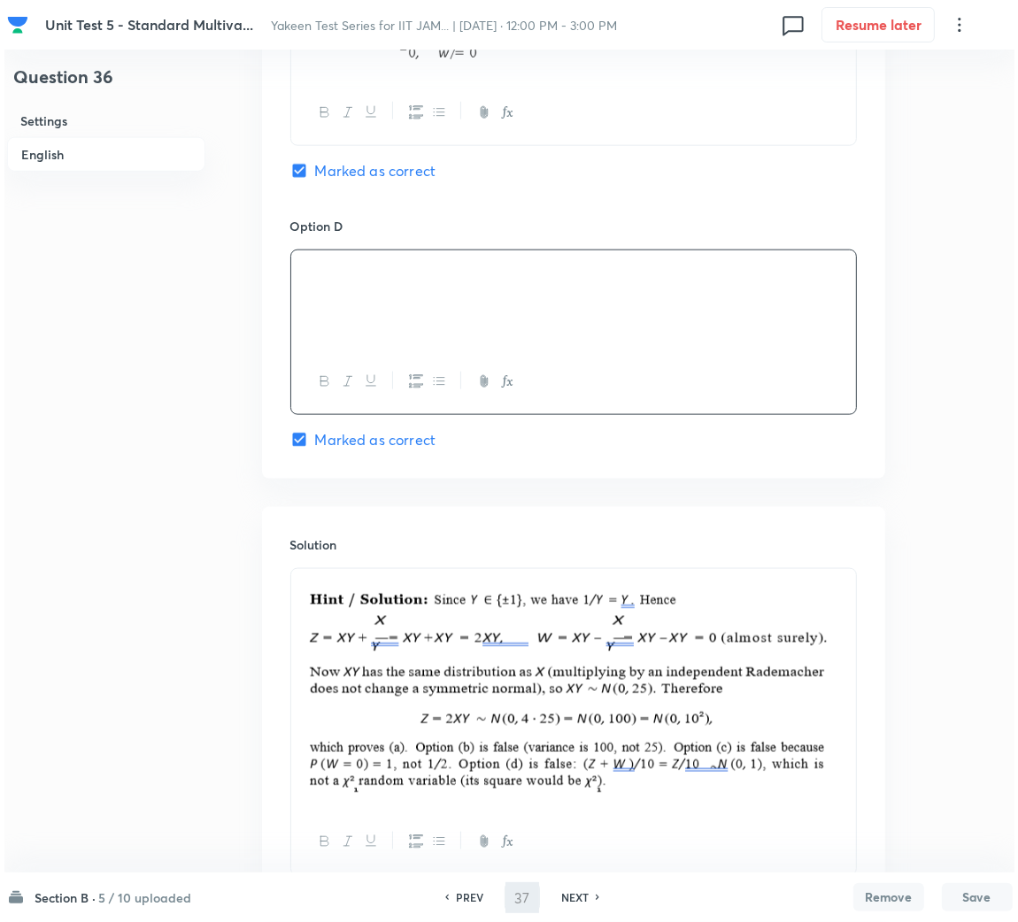
scroll to position [0, 0]
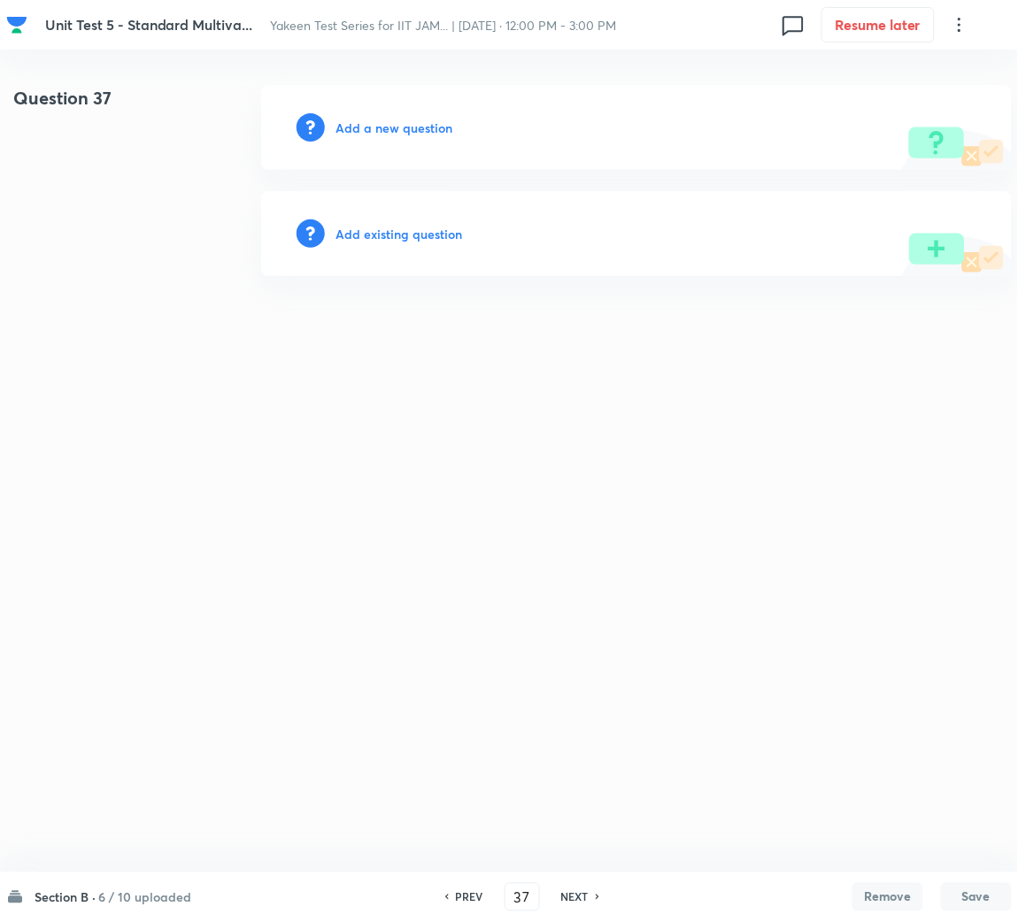
click at [405, 127] on h6 "Add a new question" at bounding box center [393, 128] width 117 height 19
click at [405, 127] on h6 "Choose a question type" at bounding box center [403, 128] width 136 height 19
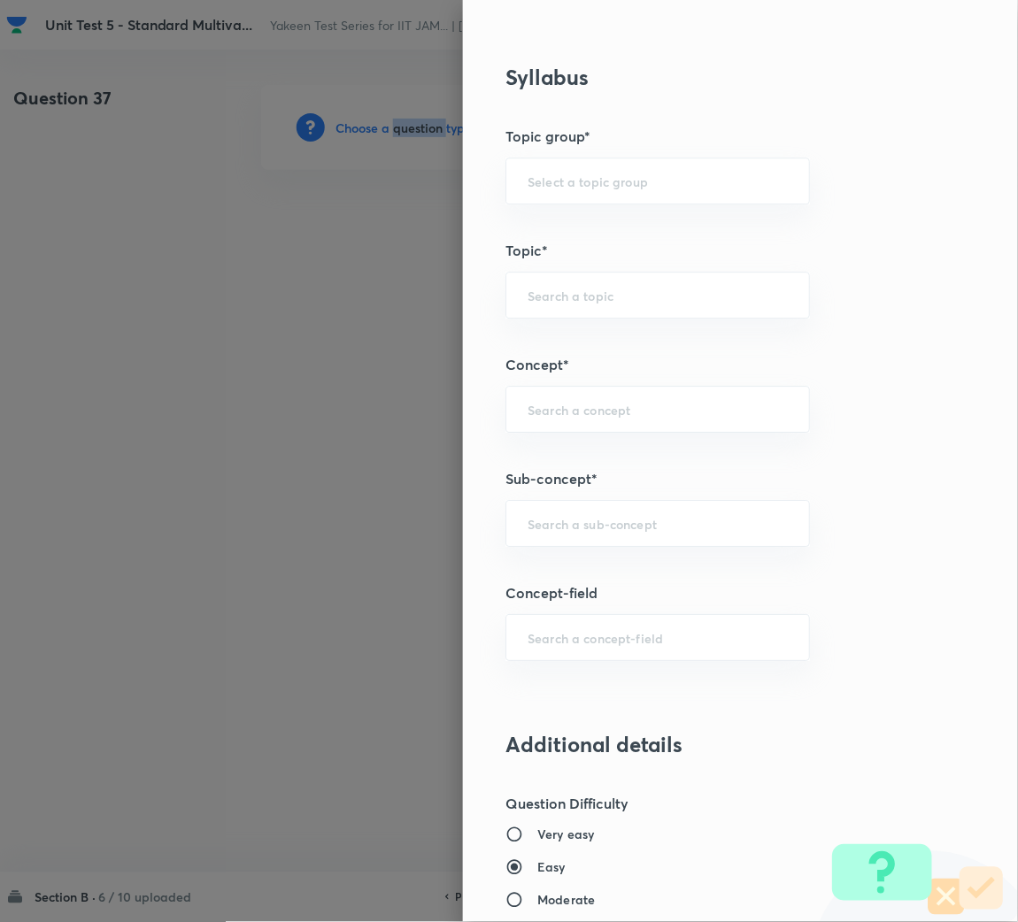
scroll to position [795, 0]
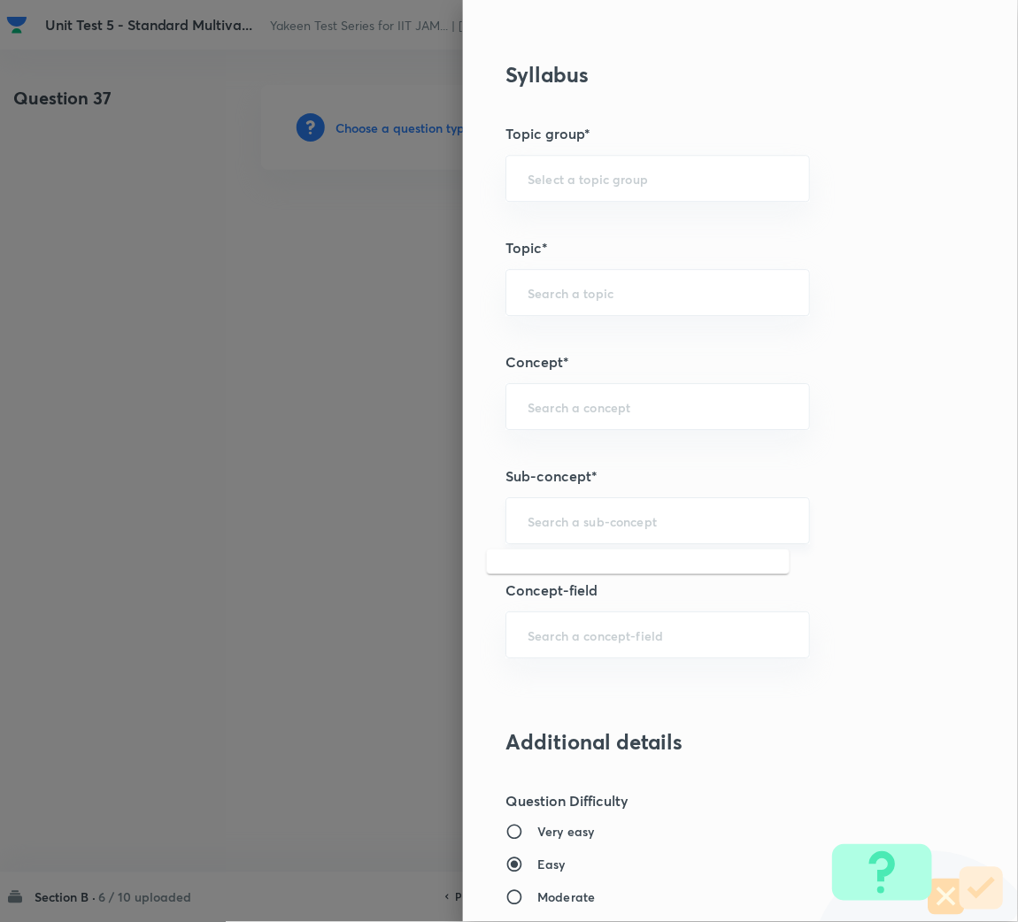
click at [577, 518] on input "text" at bounding box center [657, 520] width 260 height 17
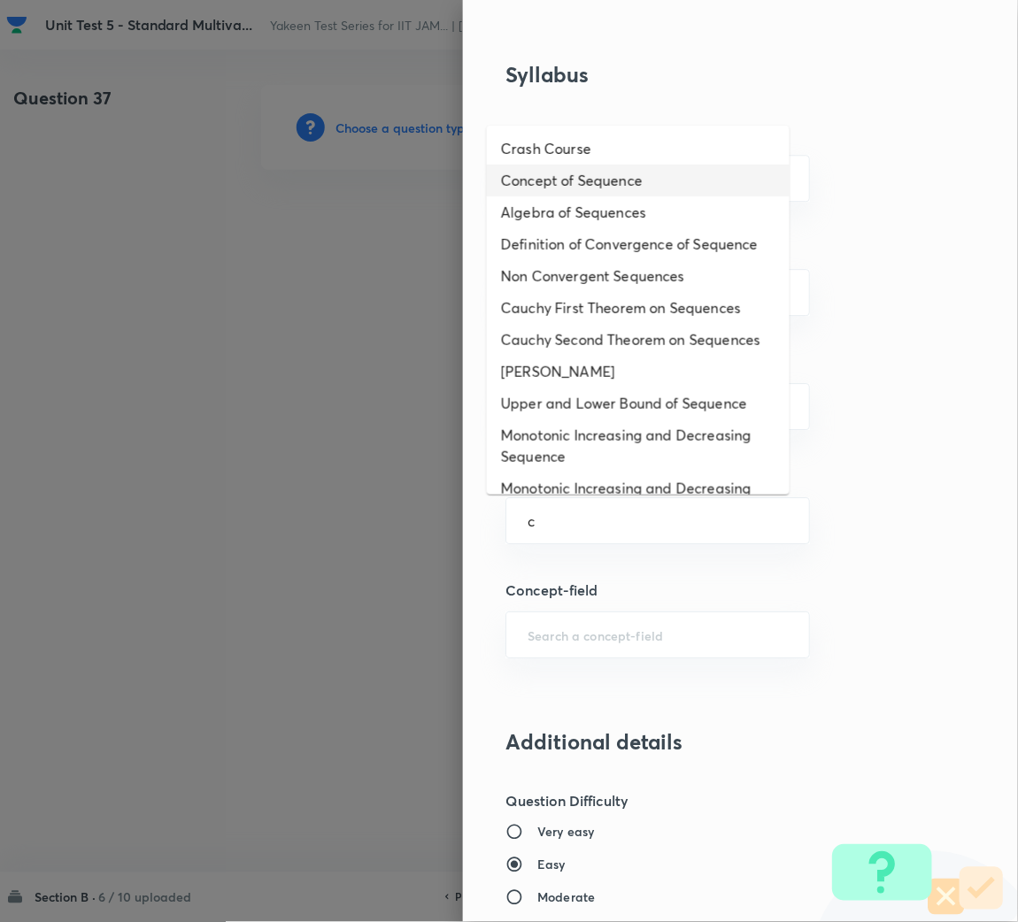
click at [582, 169] on li "Concept of Sequence" at bounding box center [638, 181] width 303 height 32
type input "Concept of Sequence"
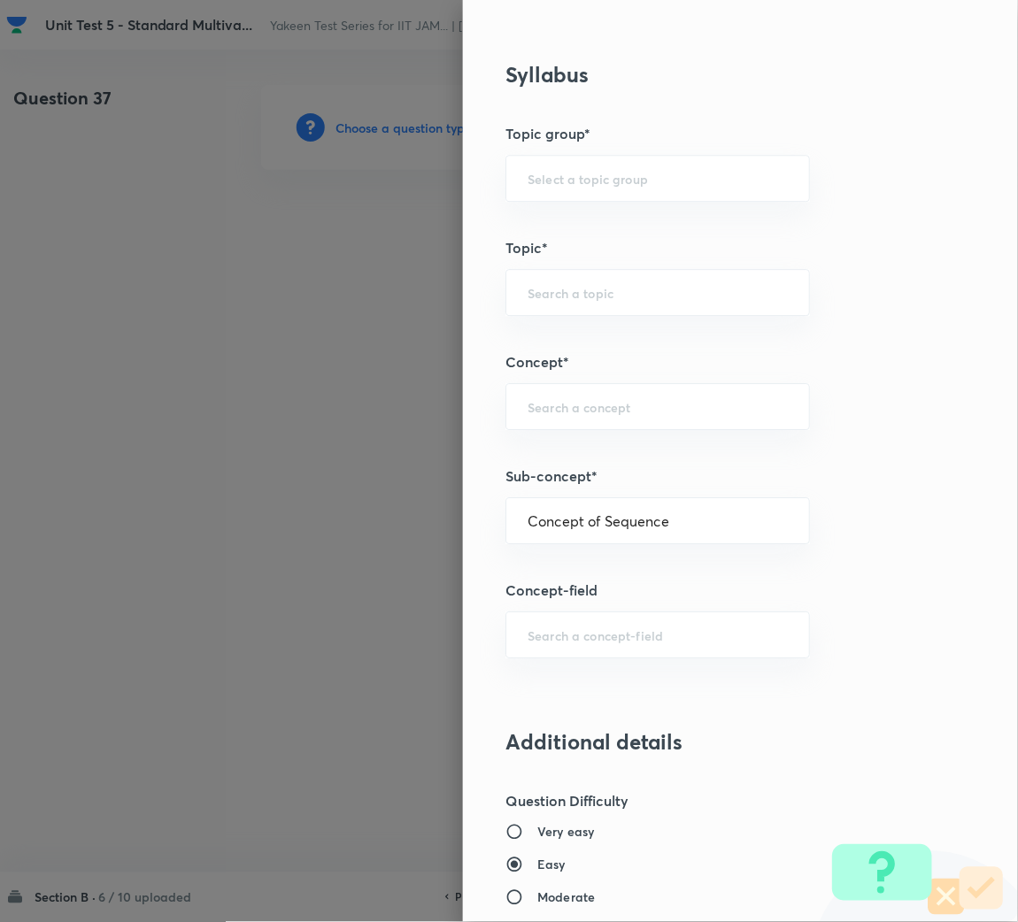
type input "Mathematics"
type input "Sequences & Series-Real Nos."
type input "Sequence of Real Numbers"
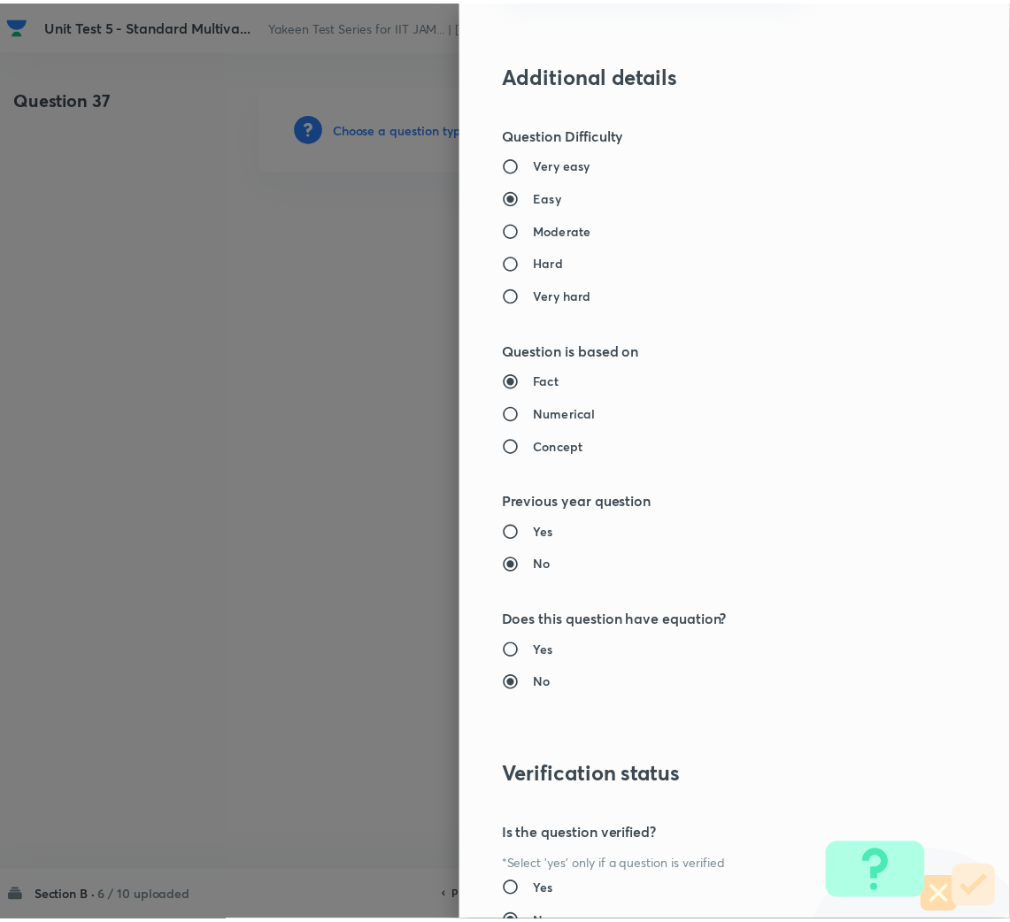
scroll to position [1610, 0]
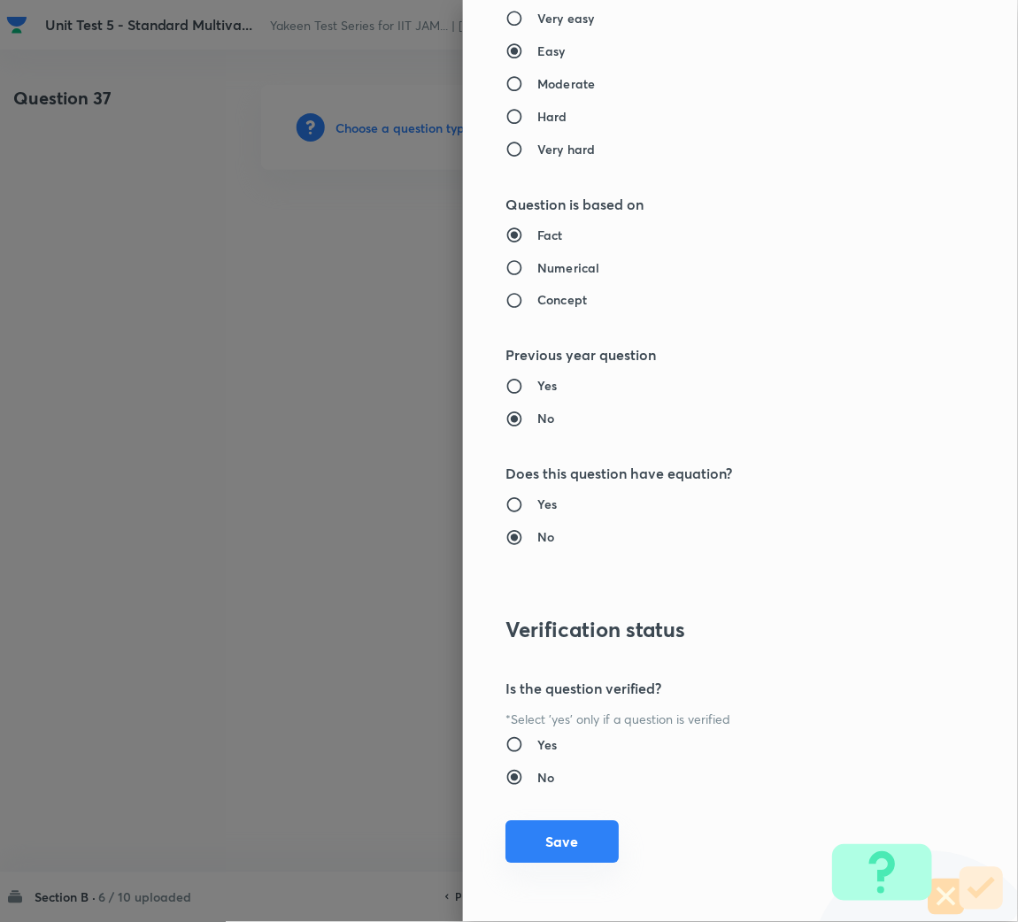
click at [543, 833] on button "Save" at bounding box center [561, 842] width 113 height 42
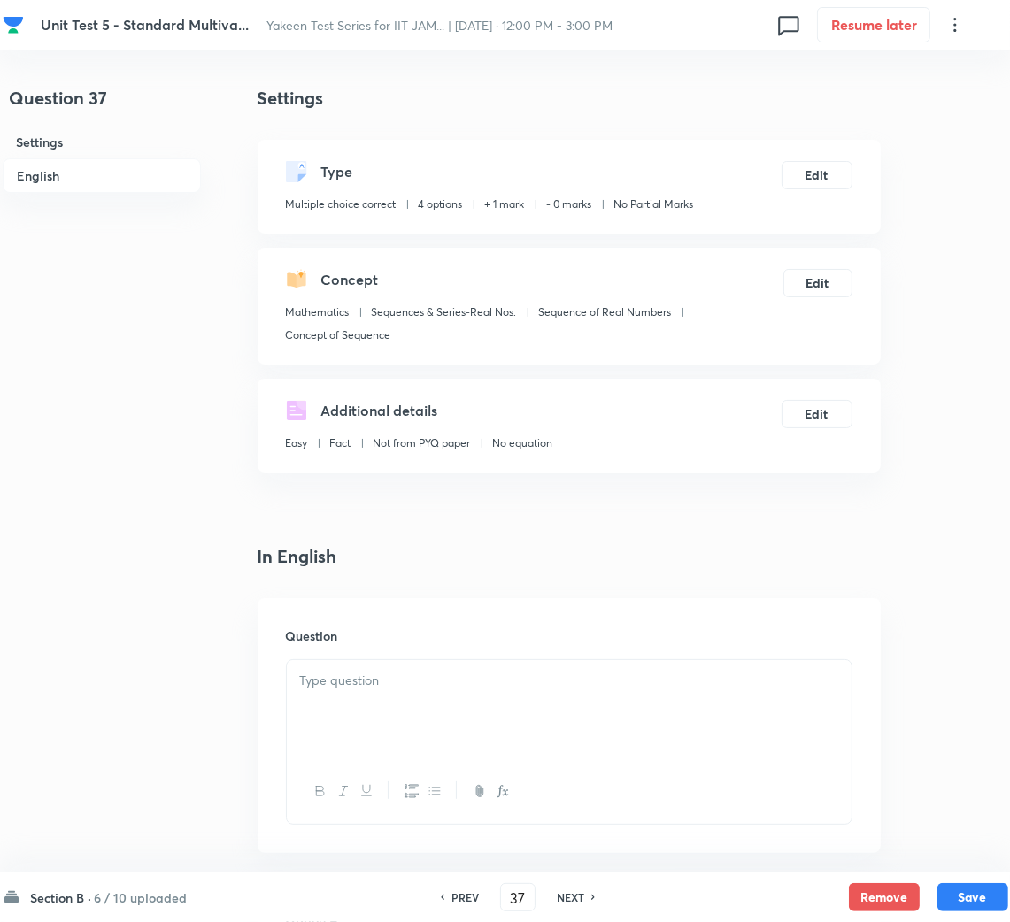
click at [455, 714] on div at bounding box center [569, 709] width 565 height 99
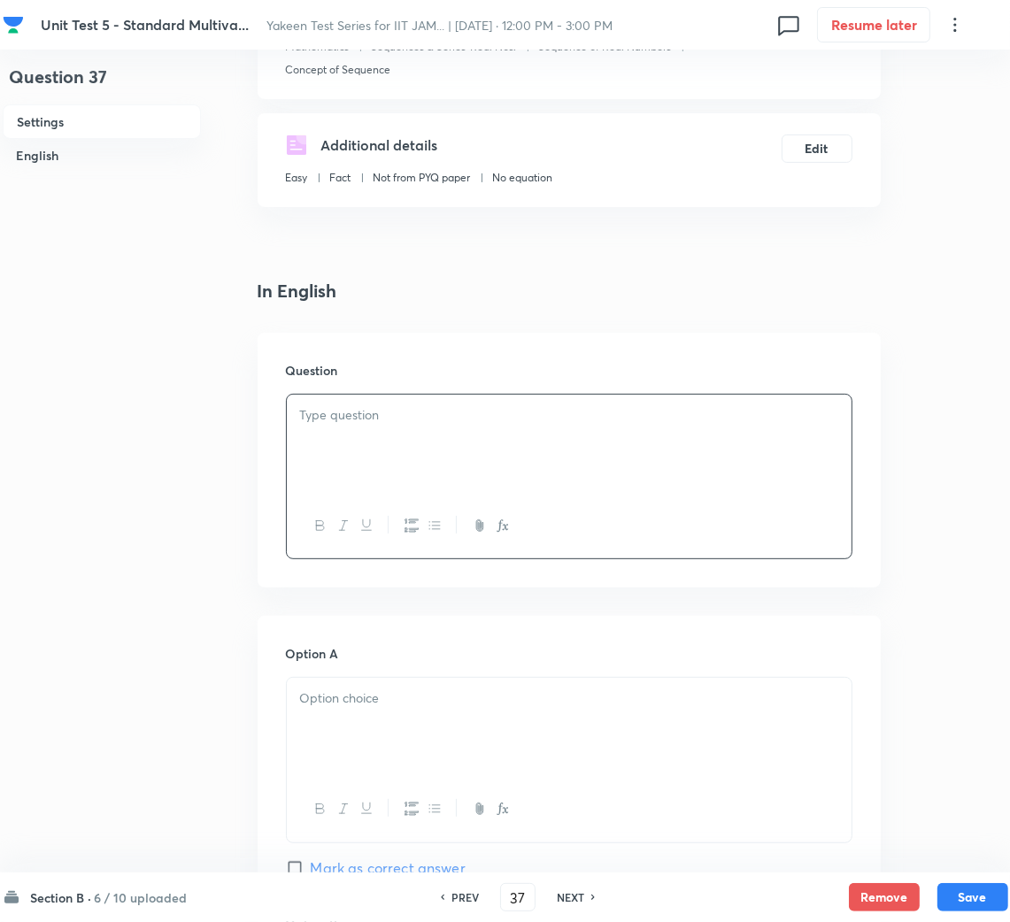
click at [403, 442] on div at bounding box center [569, 444] width 565 height 99
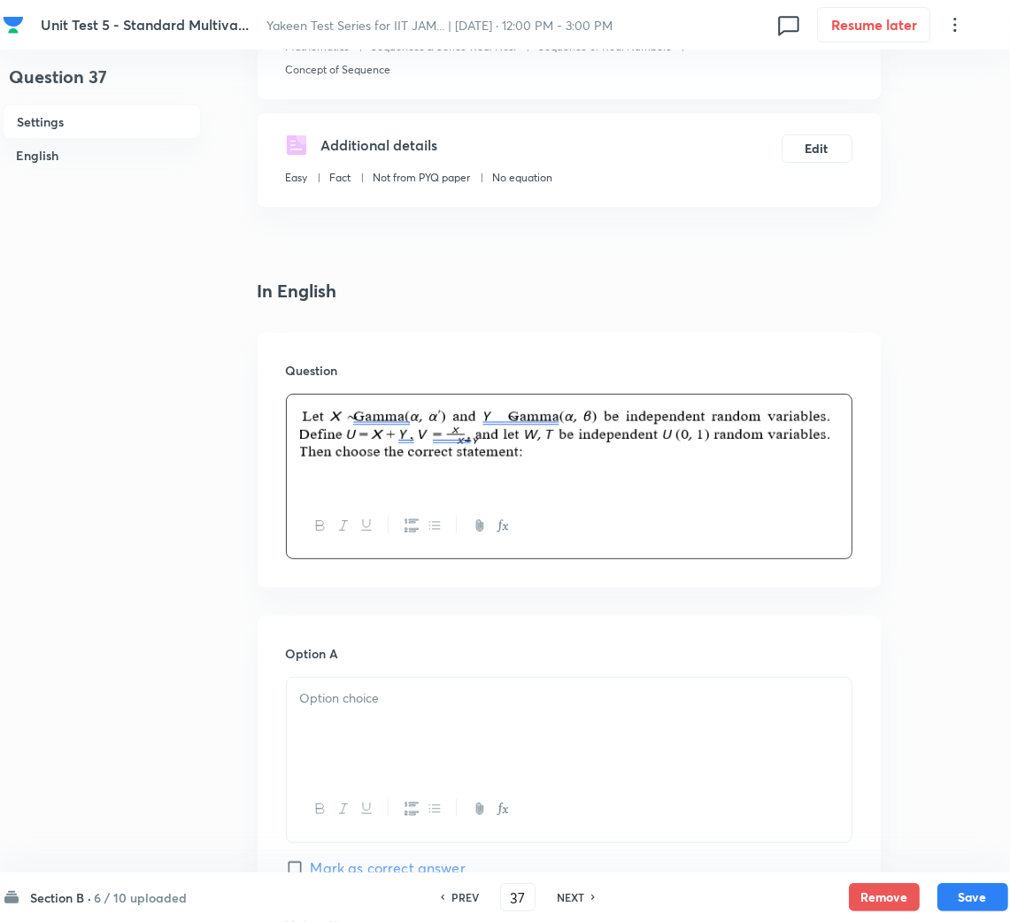
click at [473, 710] on div at bounding box center [569, 727] width 565 height 99
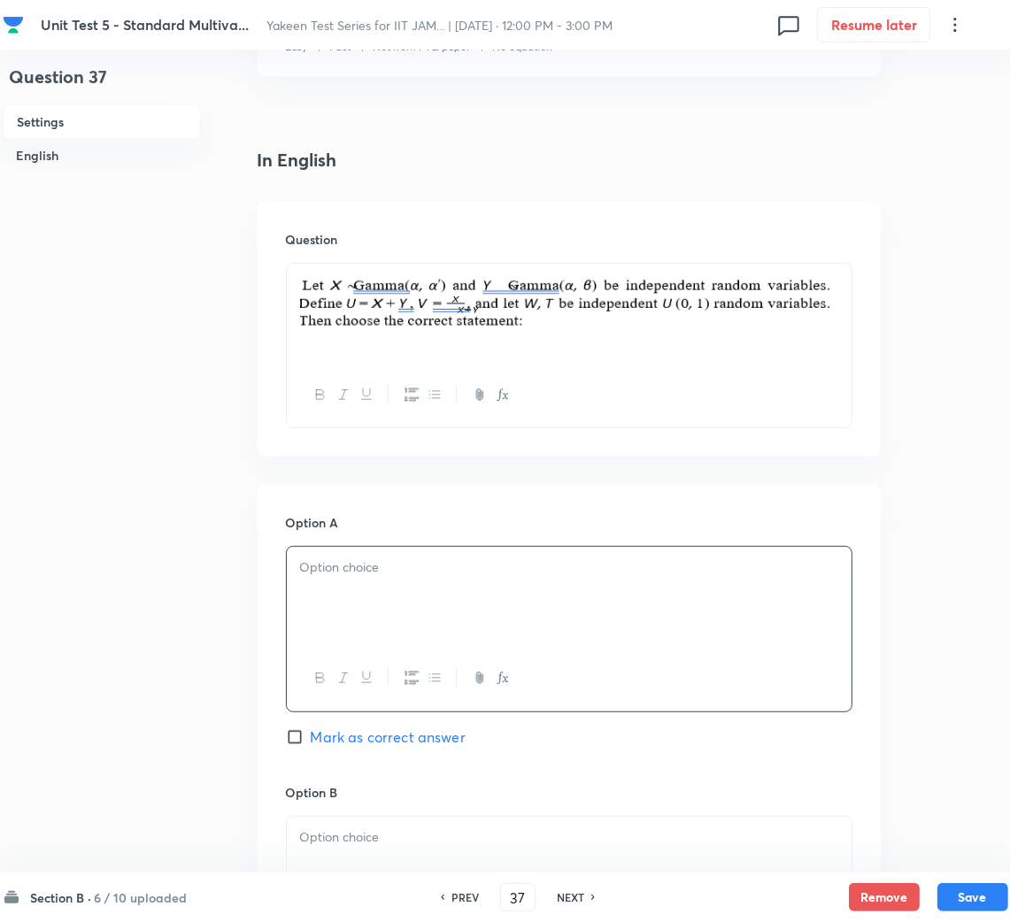
scroll to position [397, 0]
click at [348, 594] on div at bounding box center [569, 595] width 565 height 99
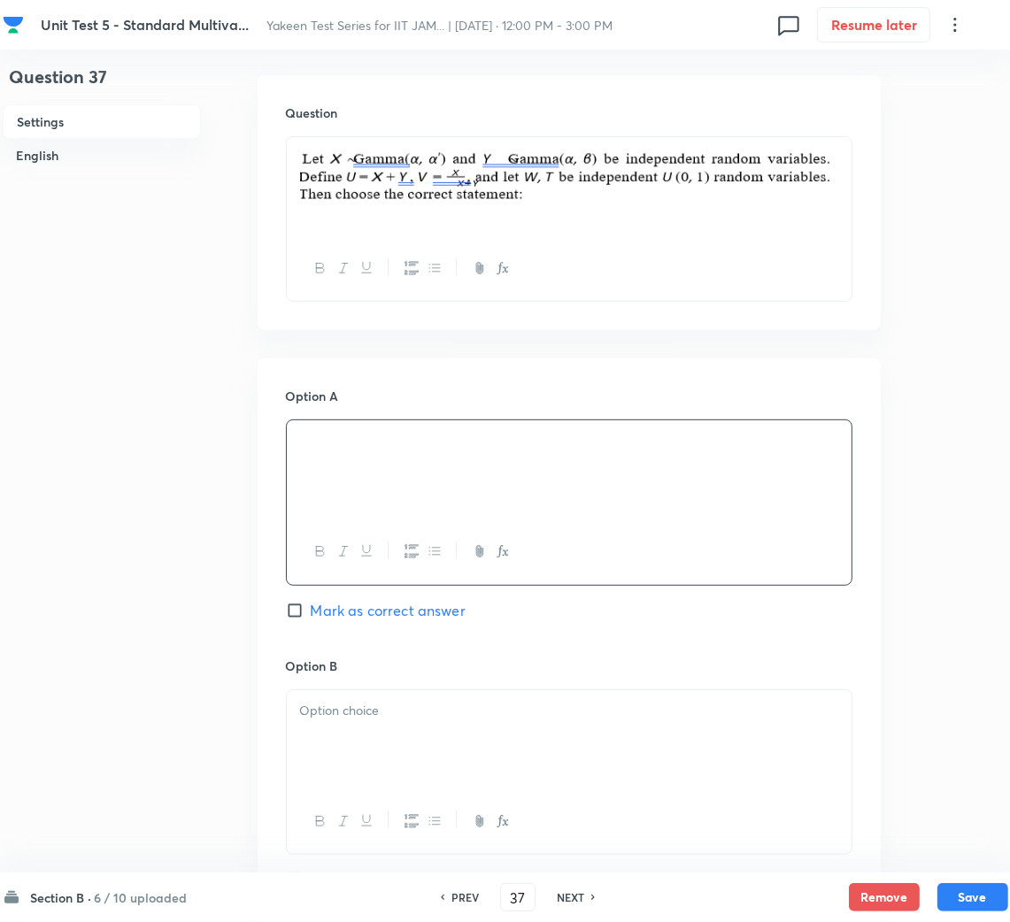
scroll to position [663, 0]
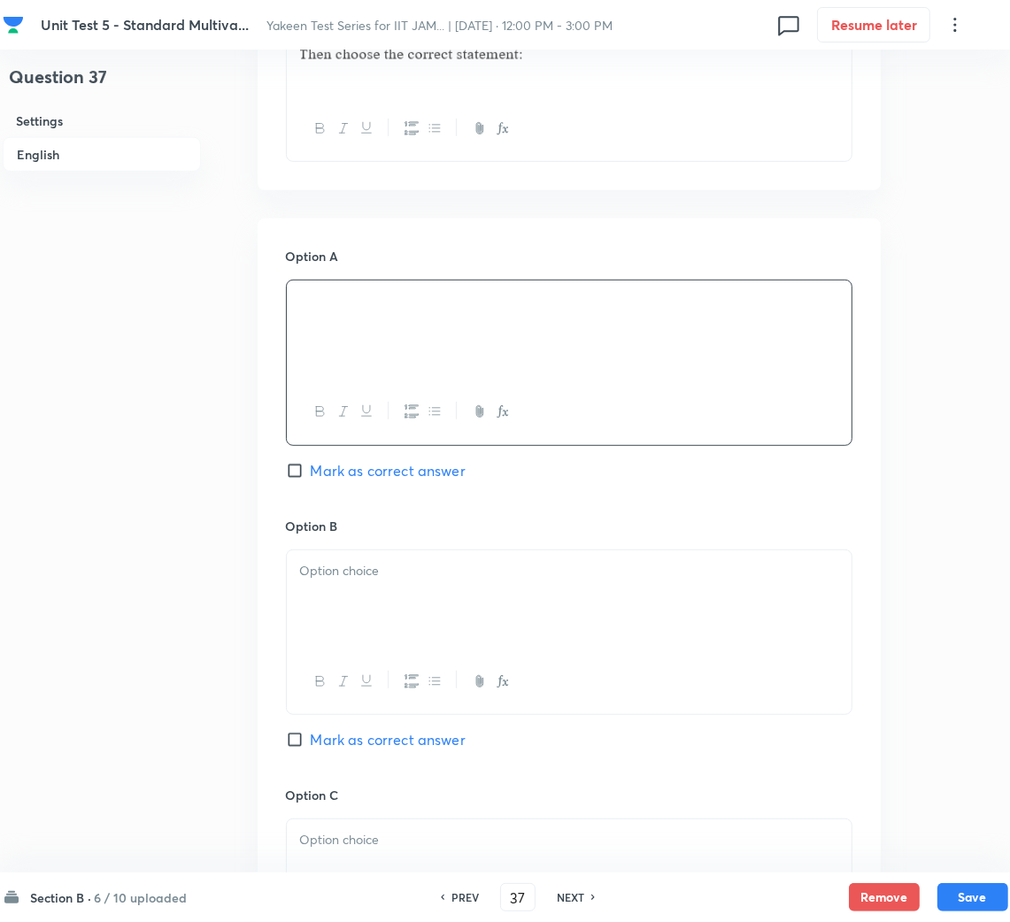
click at [363, 593] on div at bounding box center [569, 599] width 565 height 99
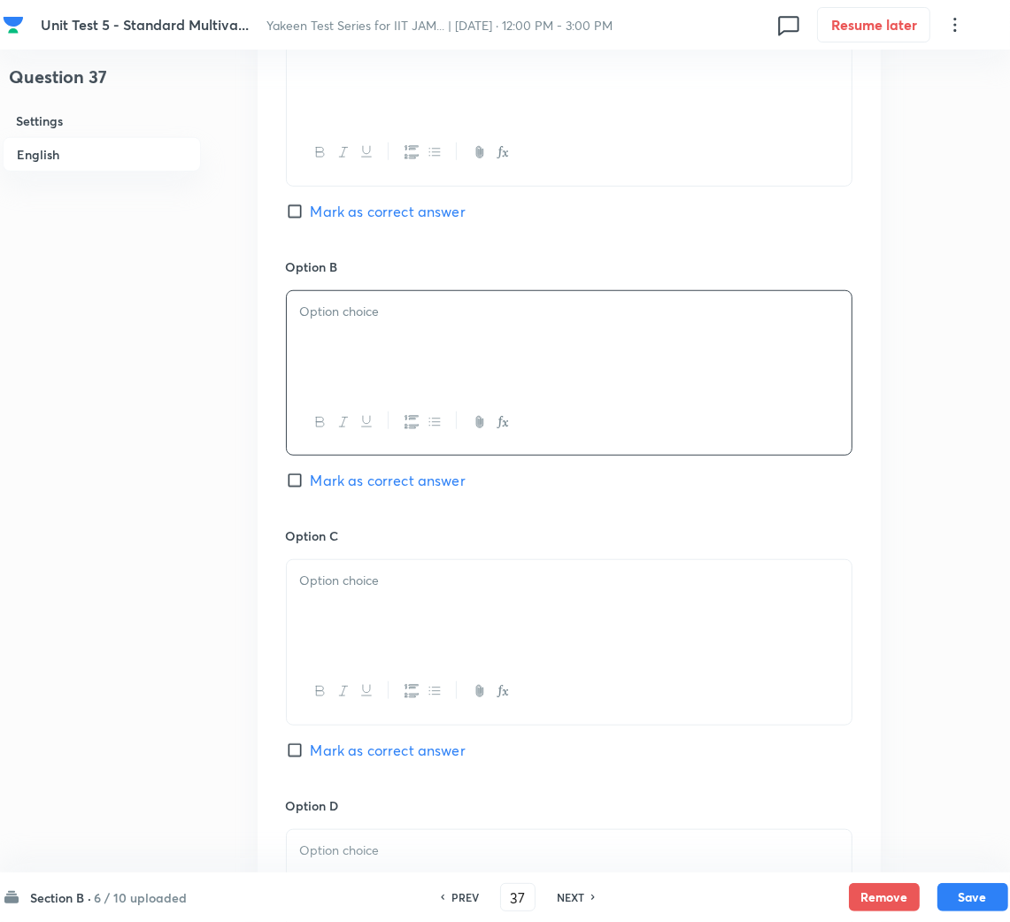
scroll to position [929, 0]
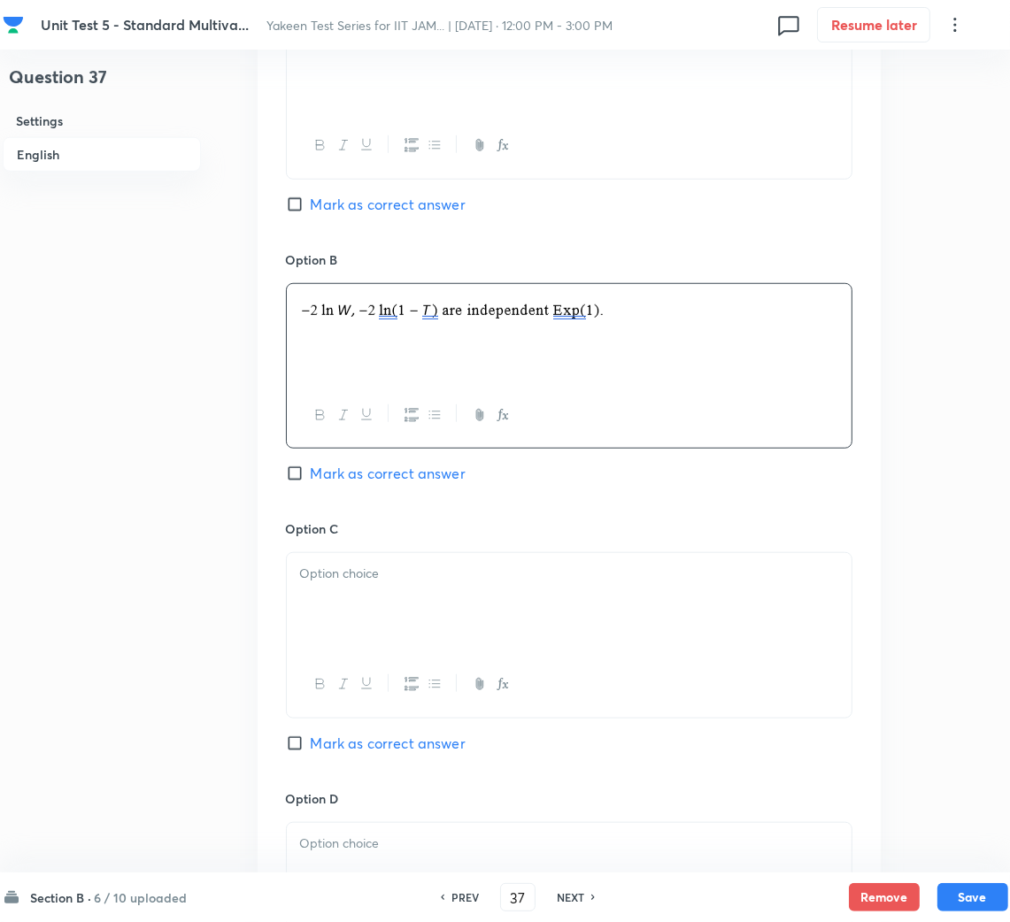
click at [378, 591] on div at bounding box center [569, 602] width 565 height 99
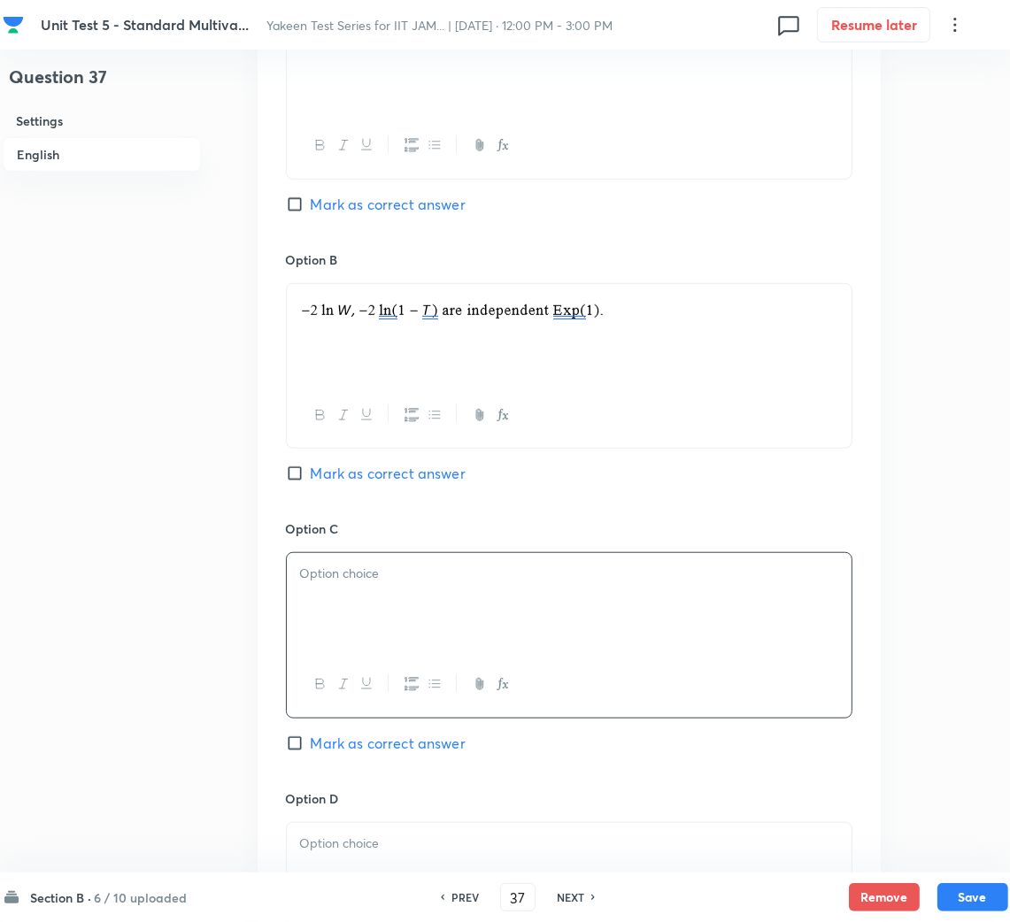
click at [497, 584] on p at bounding box center [569, 574] width 538 height 20
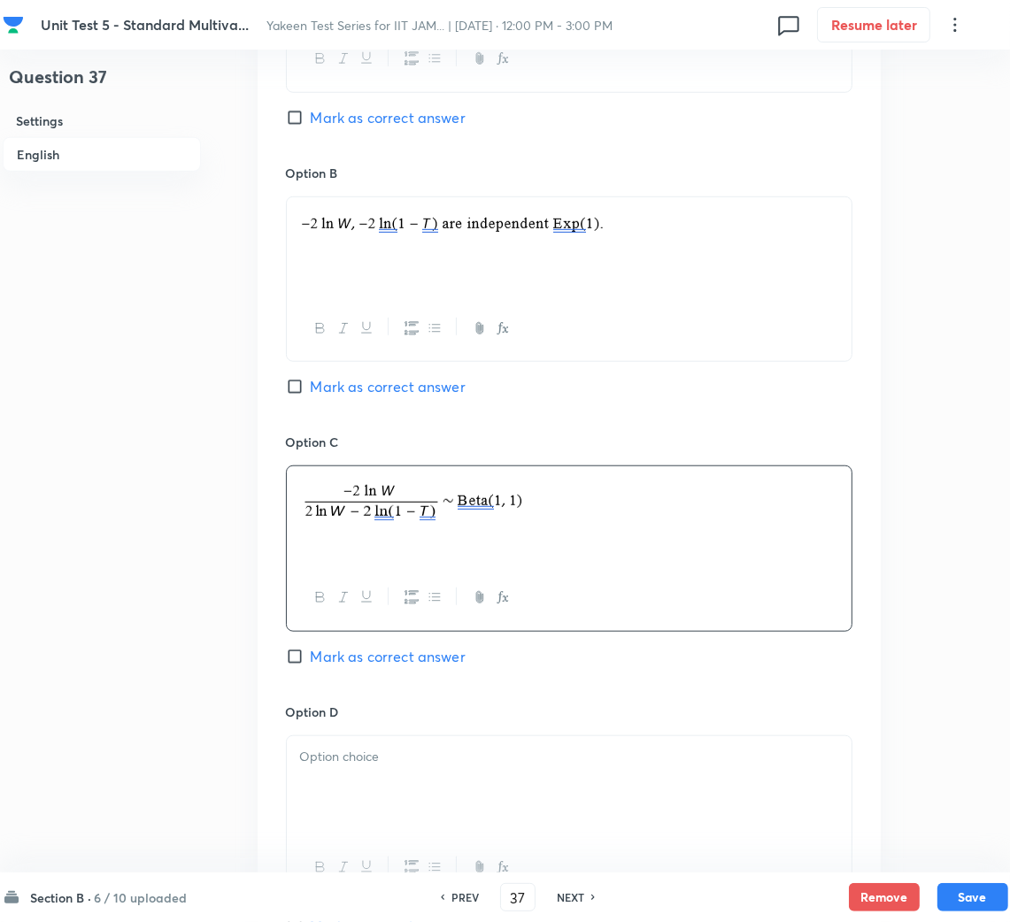
scroll to position [1062, 0]
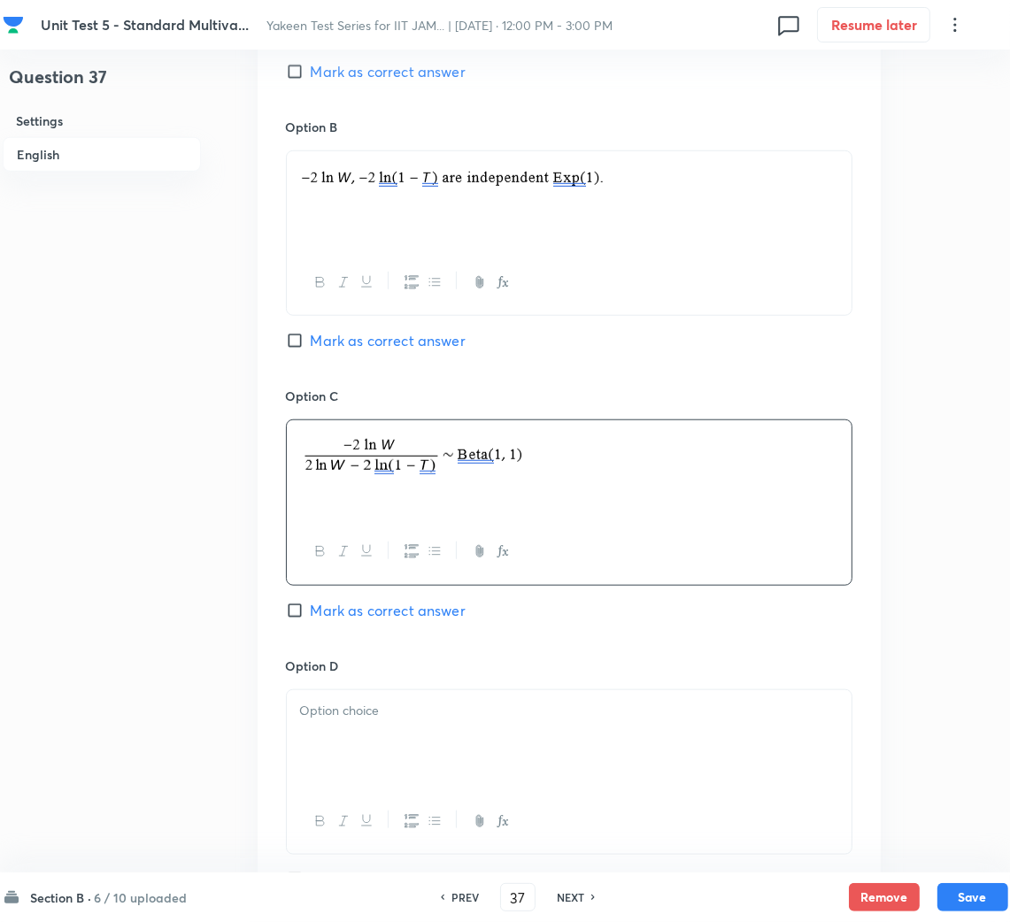
click at [368, 735] on div at bounding box center [569, 739] width 565 height 99
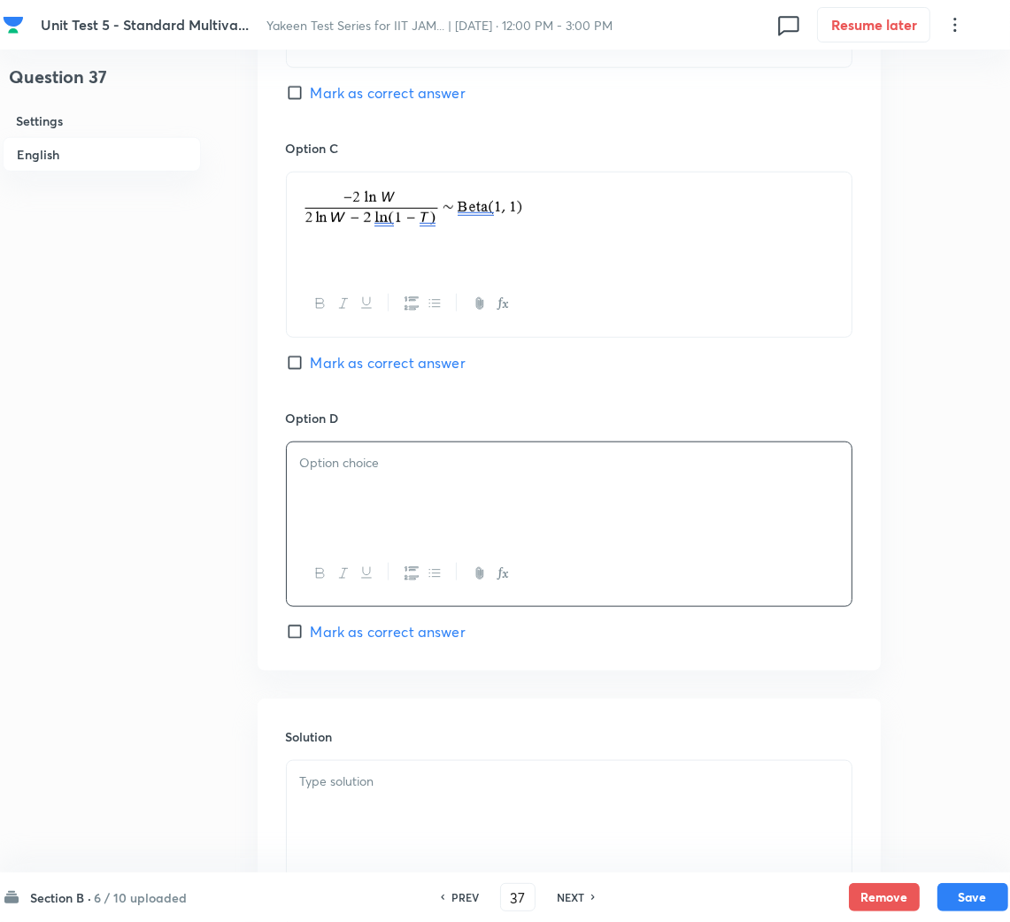
scroll to position [1326, 0]
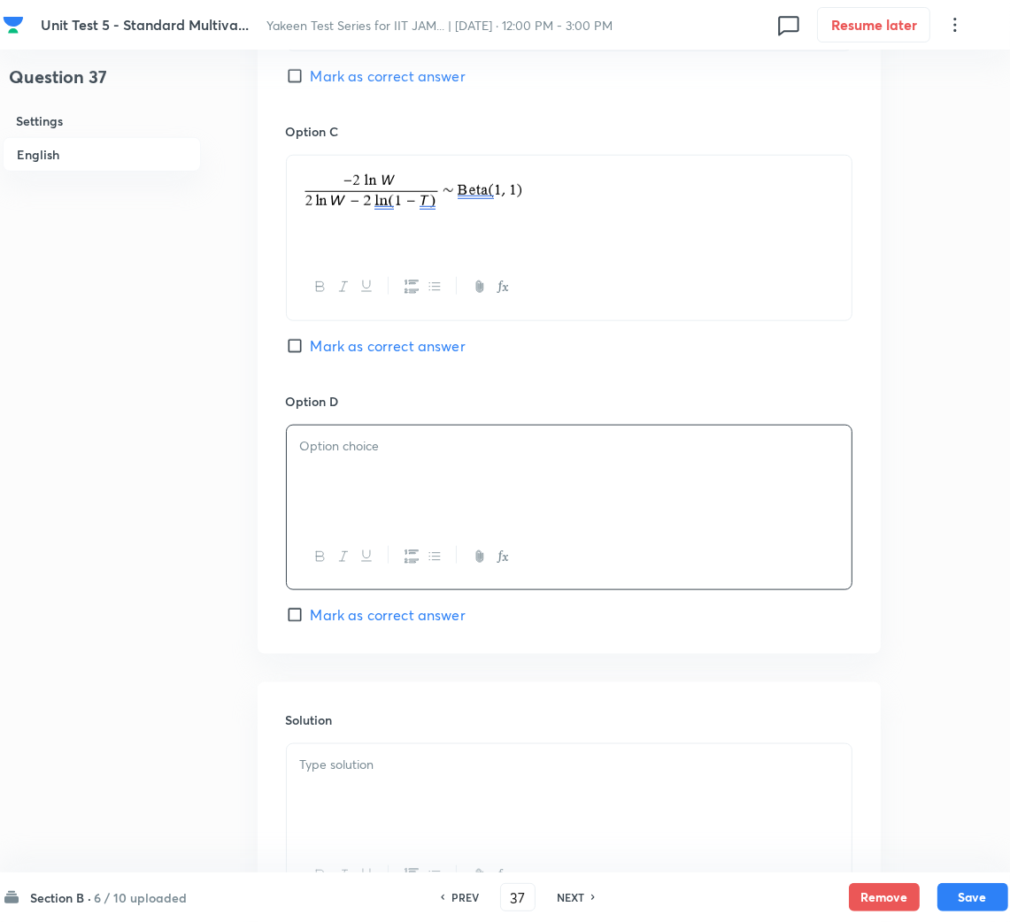
click at [495, 498] on div at bounding box center [569, 475] width 565 height 99
click at [404, 770] on p at bounding box center [569, 765] width 538 height 20
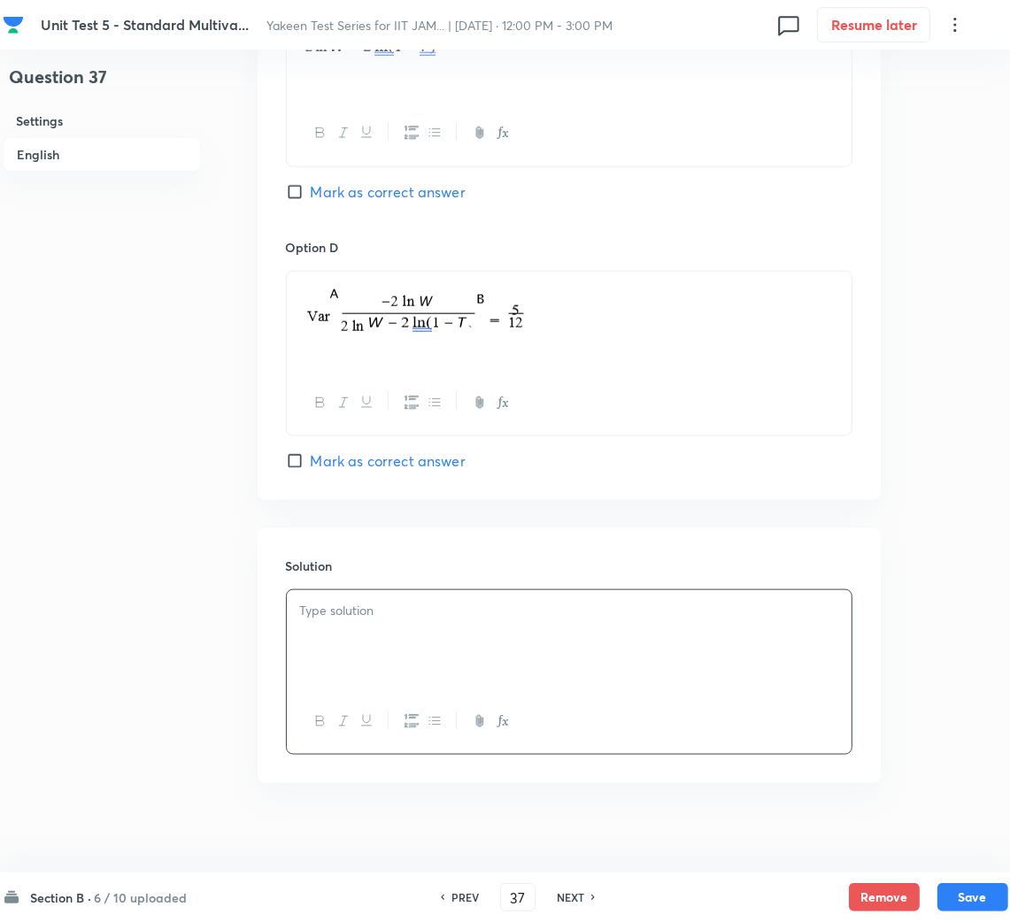
scroll to position [1501, 0]
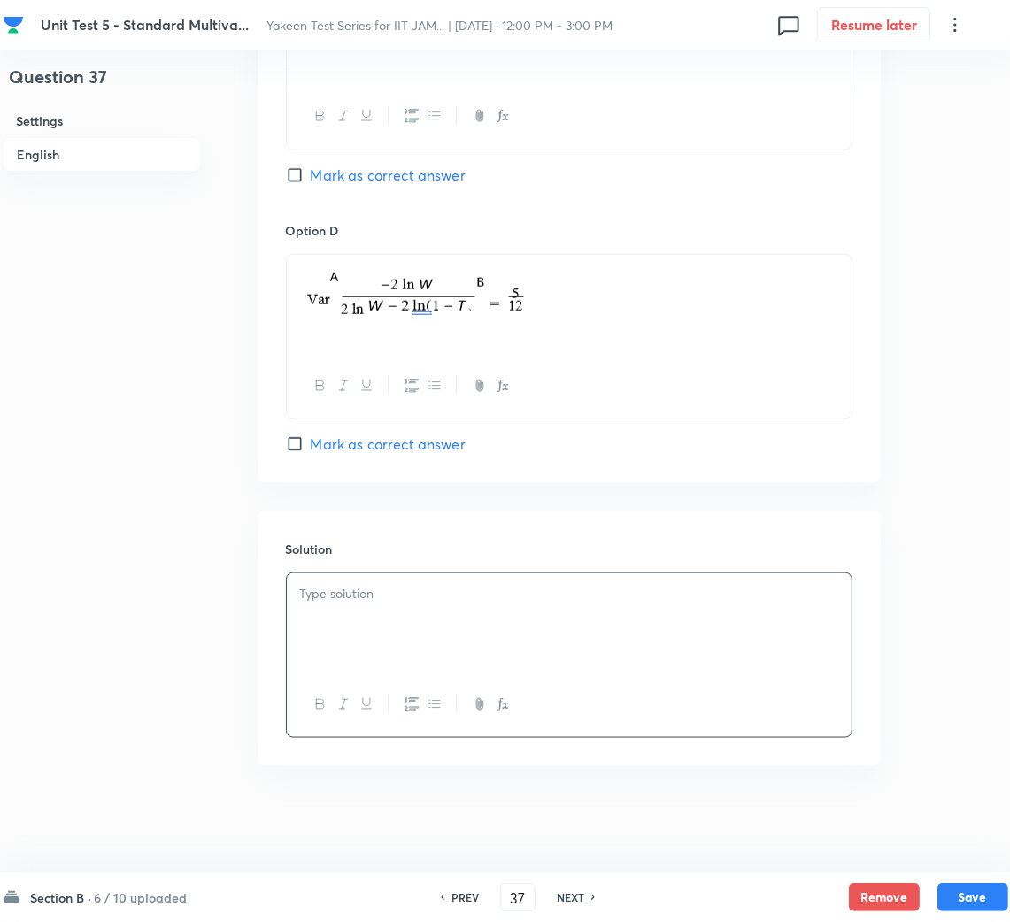
drag, startPoint x: 703, startPoint y: 778, endPoint x: 692, endPoint y: 773, distance: 11.5
click at [450, 645] on div at bounding box center [569, 622] width 565 height 99
click at [408, 613] on div at bounding box center [569, 622] width 565 height 99
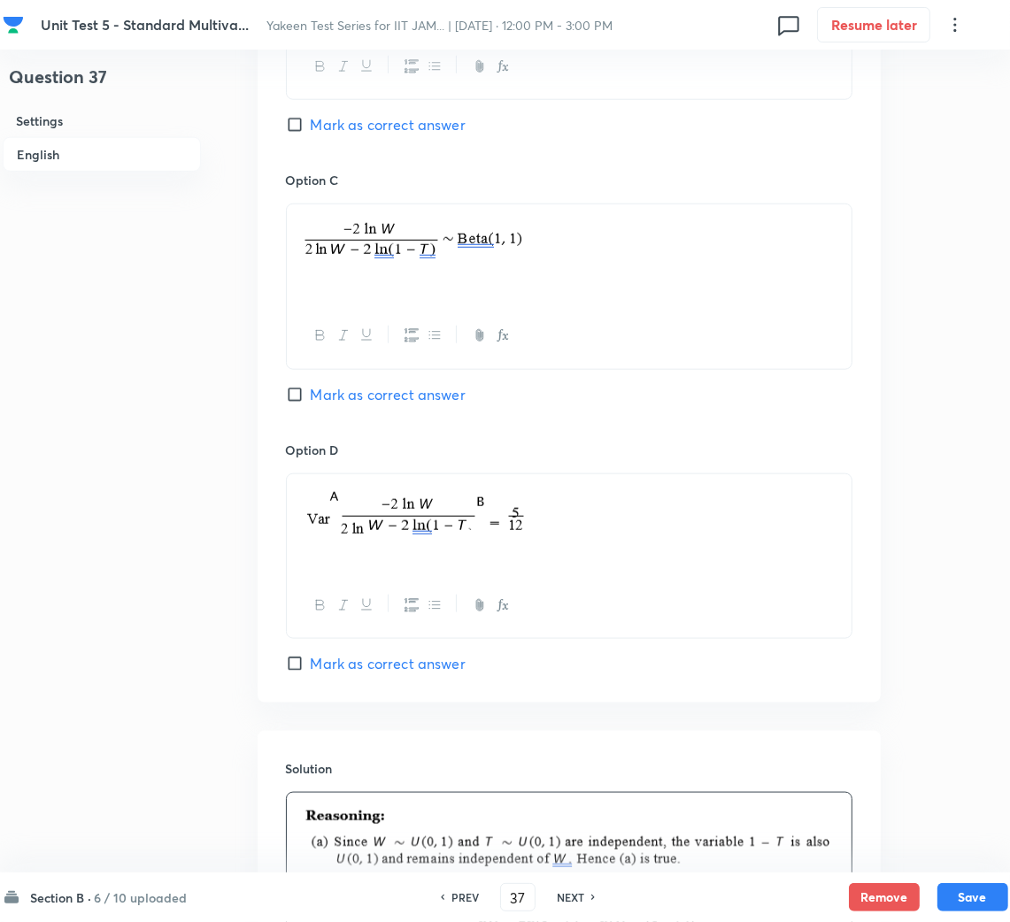
scroll to position [1235, 0]
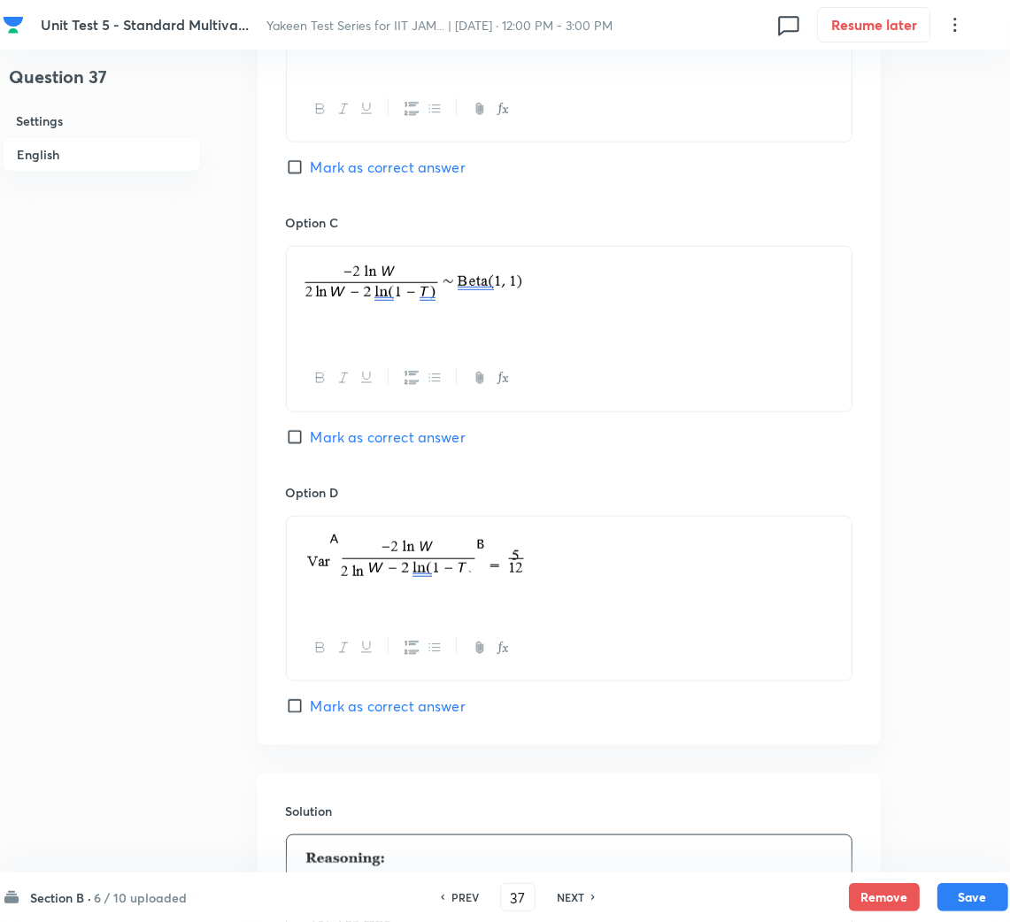
click at [327, 434] on span "Mark as correct answer" at bounding box center [388, 436] width 155 height 21
click at [311, 434] on input "Mark as correct answer" at bounding box center [298, 437] width 25 height 18
checkbox input "true"
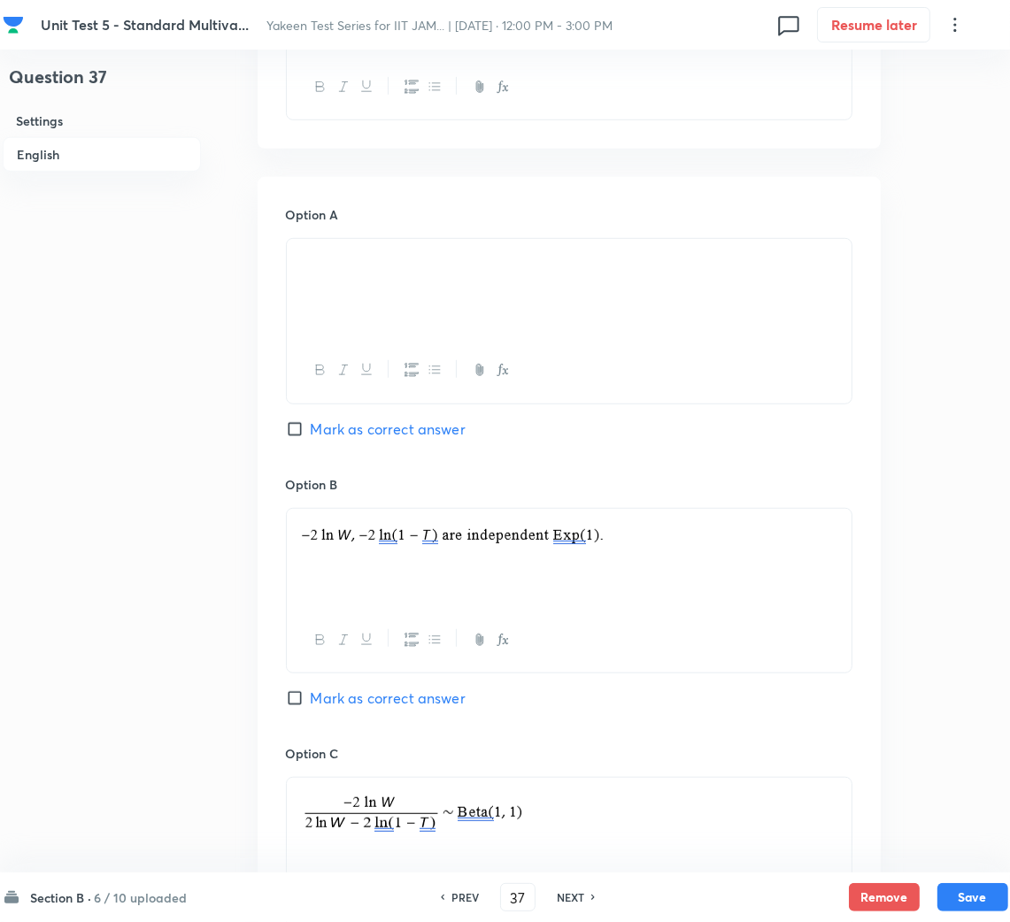
click at [318, 421] on span "Mark as correct answer" at bounding box center [388, 429] width 155 height 21
click at [311, 421] on input "Mark as correct answer" at bounding box center [298, 429] width 25 height 18
checkbox input "true"
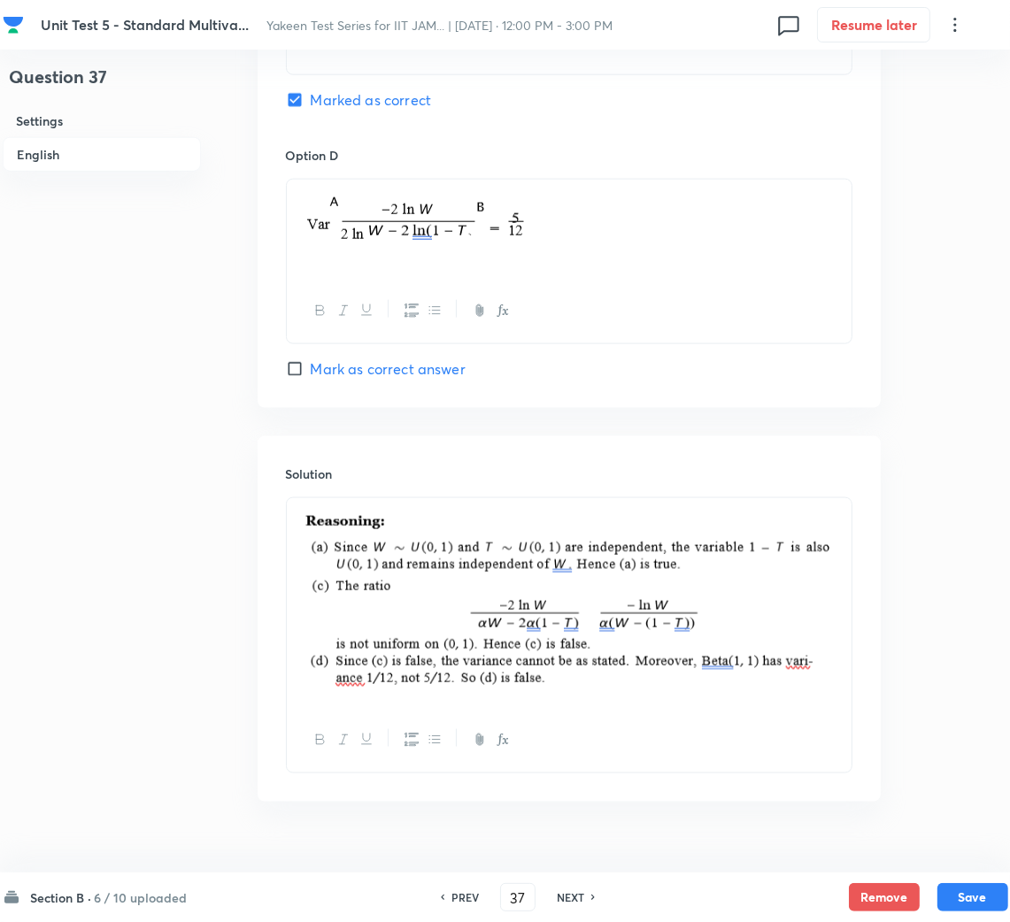
scroll to position [1611, 0]
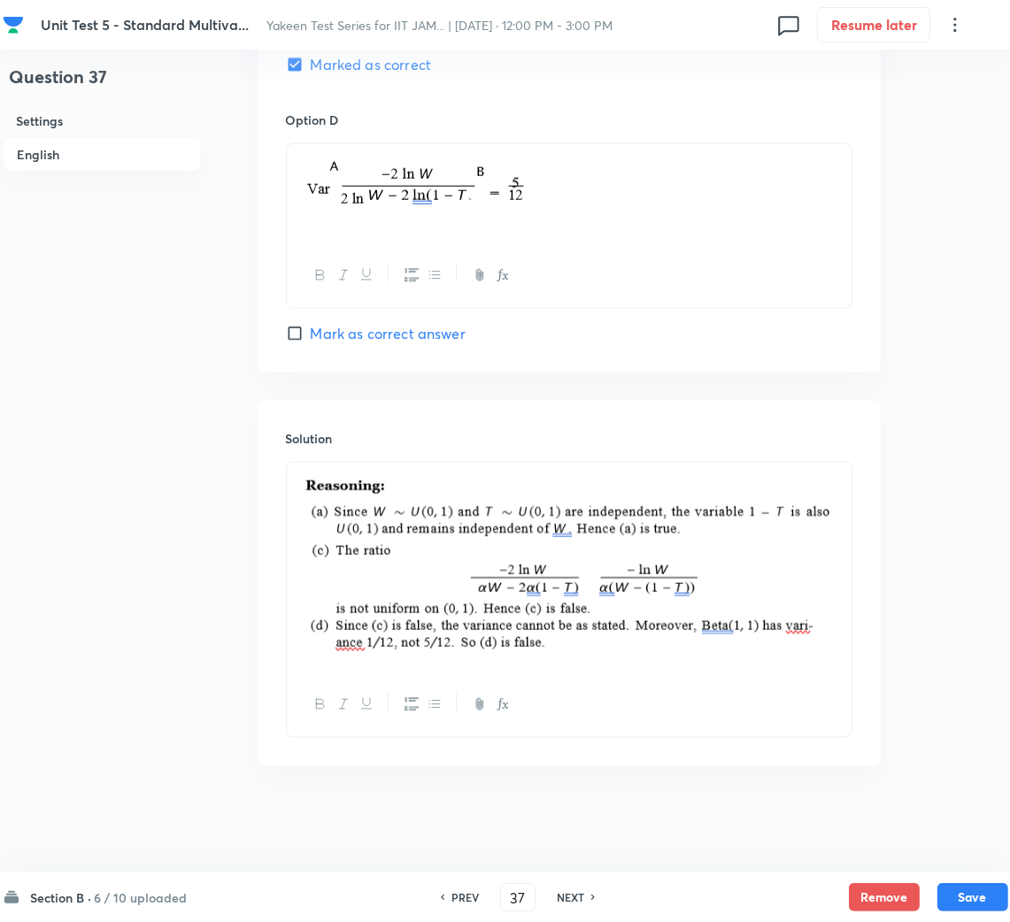
click at [992, 881] on div "Section B · 6 / 10 uploaded PREV 37 ​ NEXT Remove Save" at bounding box center [505, 897] width 1005 height 50
click at [972, 892] on button "Save" at bounding box center [972, 895] width 71 height 28
type input "38"
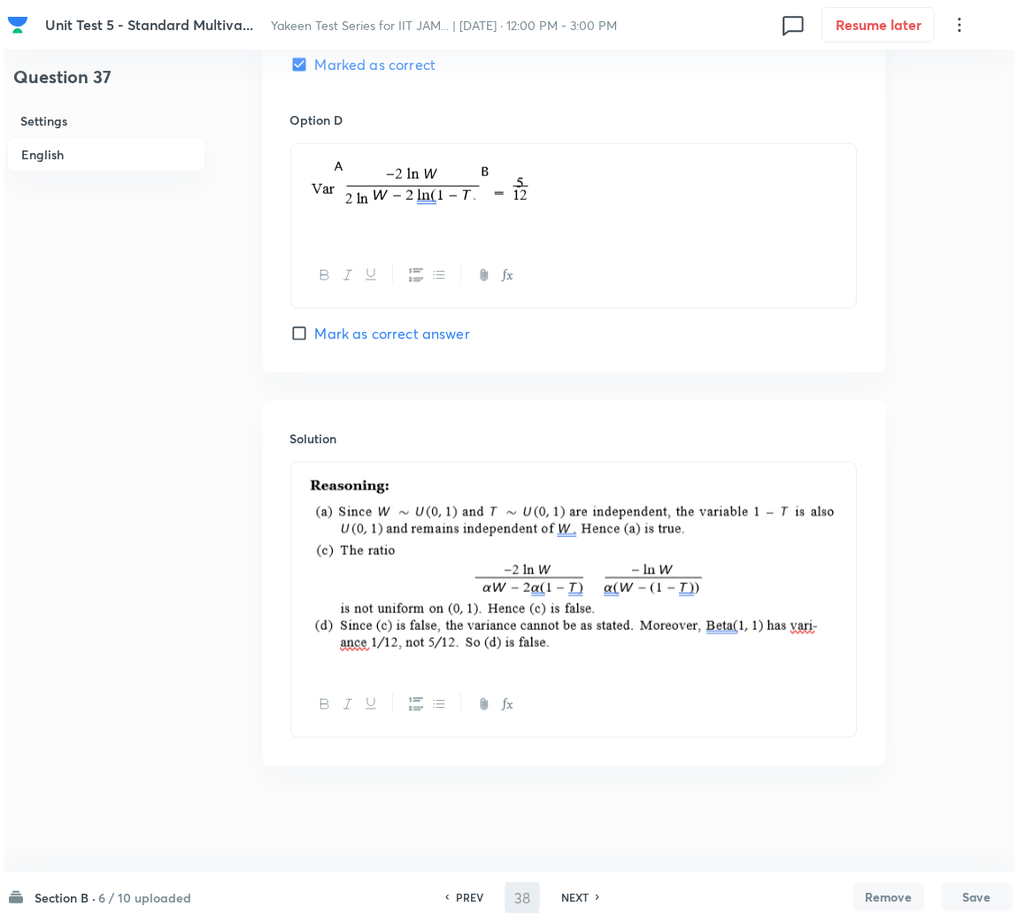
scroll to position [0, 0]
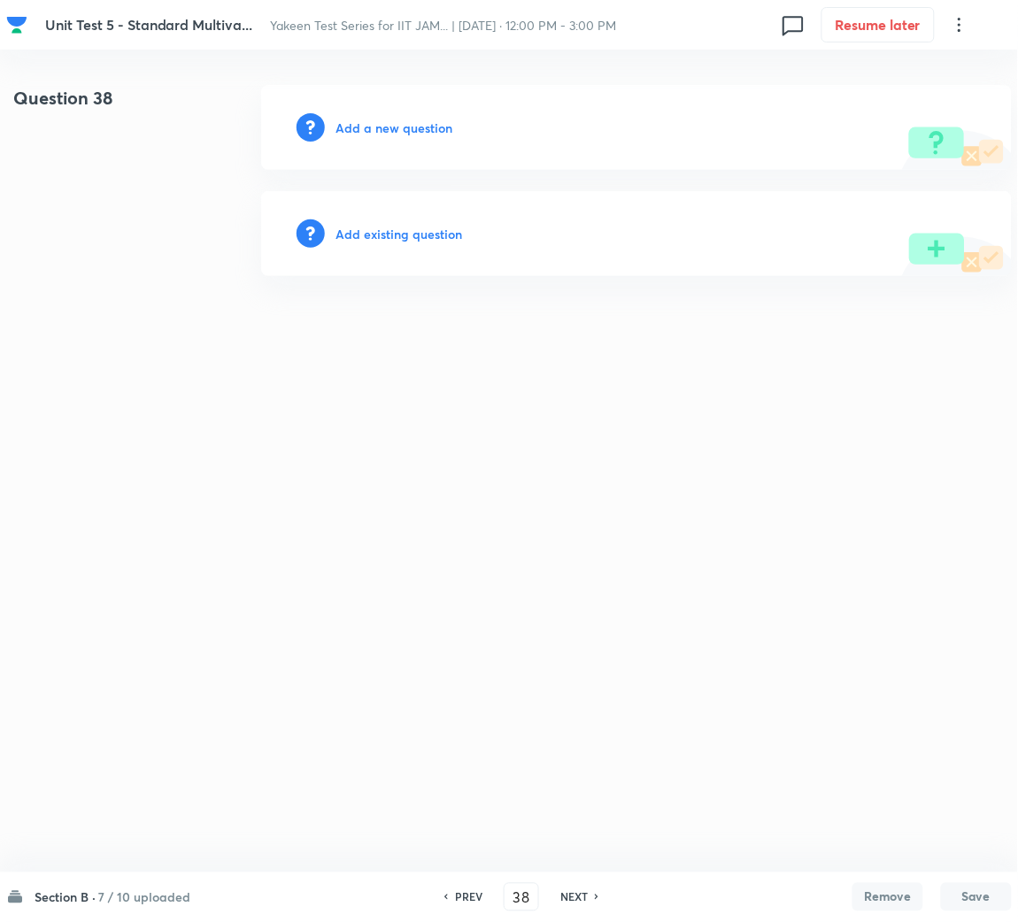
click at [397, 135] on h6 "Add a new question" at bounding box center [393, 128] width 117 height 19
click at [397, 135] on h6 "Choose a question type" at bounding box center [403, 128] width 136 height 19
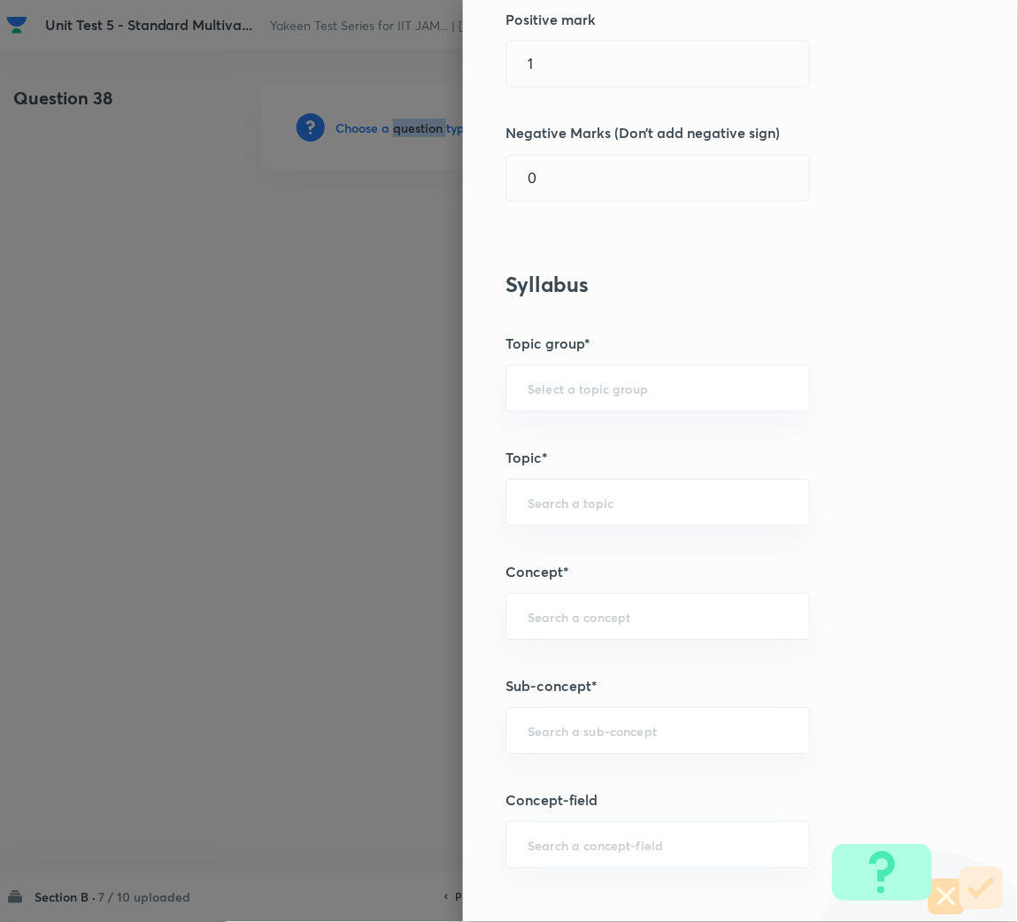
scroll to position [795, 0]
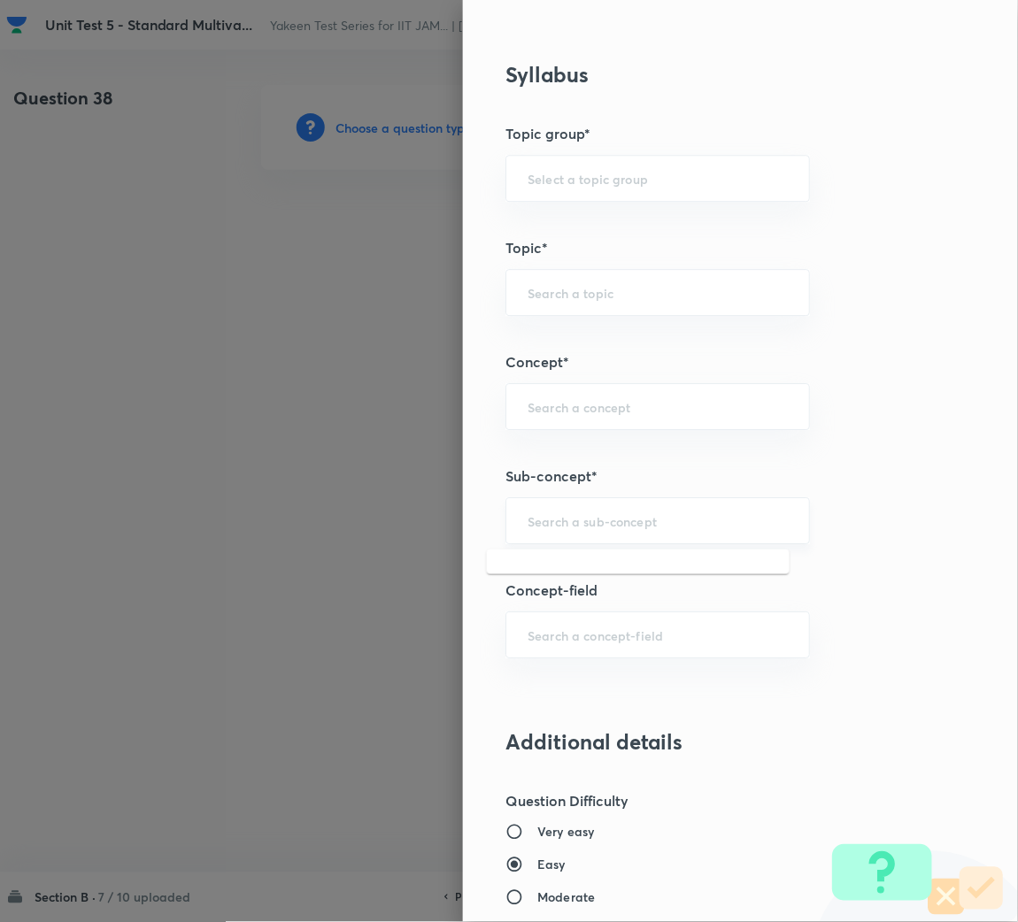
click at [564, 528] on input "text" at bounding box center [657, 520] width 260 height 17
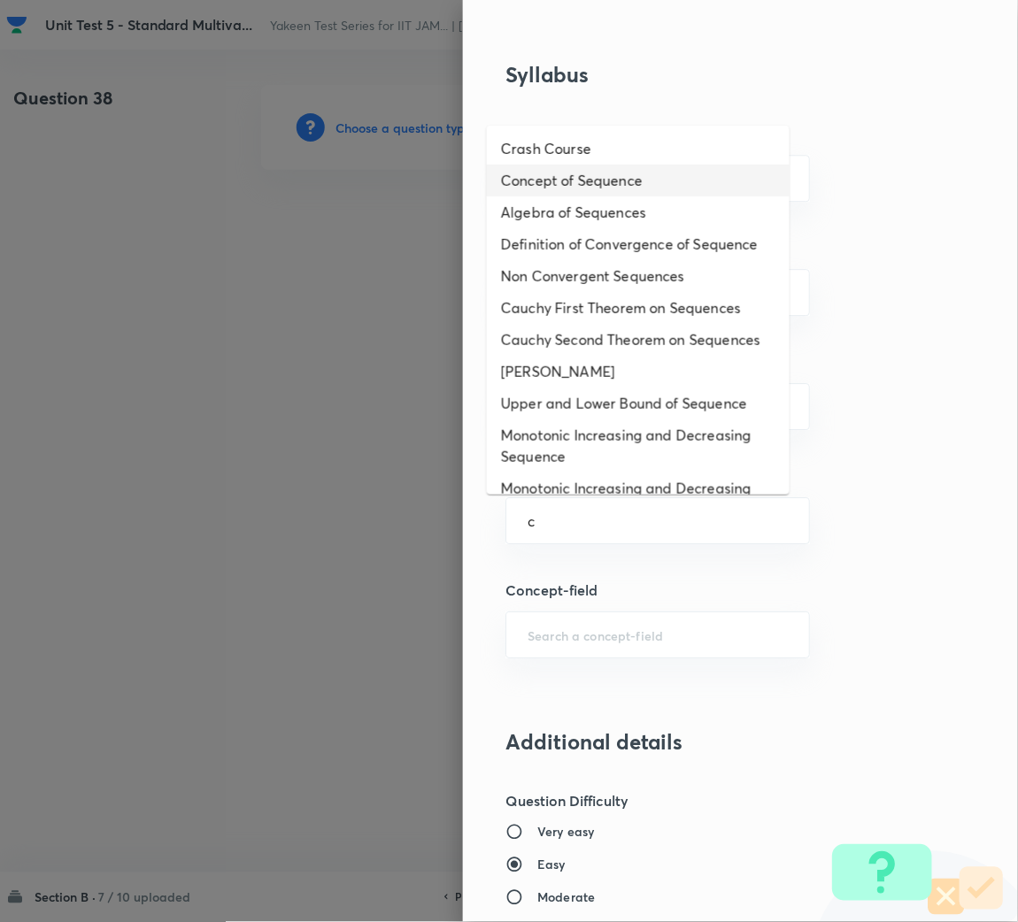
click at [606, 165] on li "Concept of Sequence" at bounding box center [638, 181] width 303 height 32
type input "Concept of Sequence"
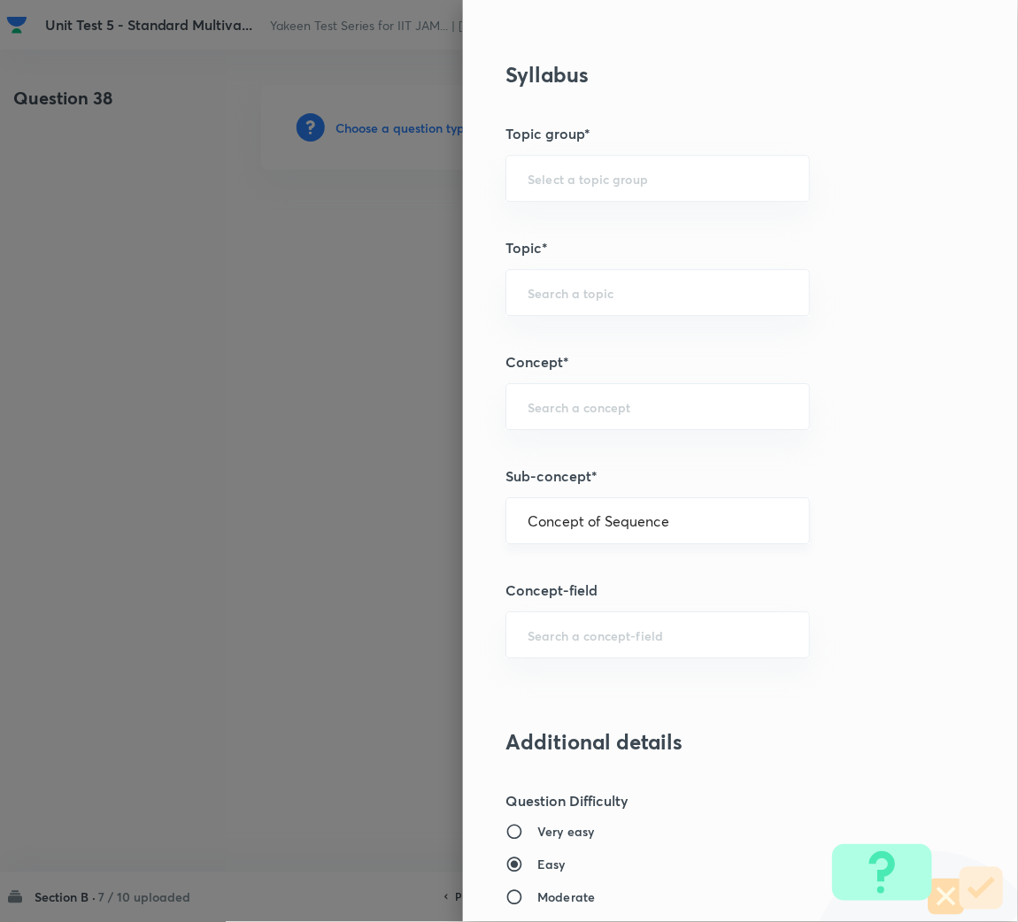
type input "Mathematics"
type input "Sequences & Series-Real Nos."
type input "Sequence of Real Numbers"
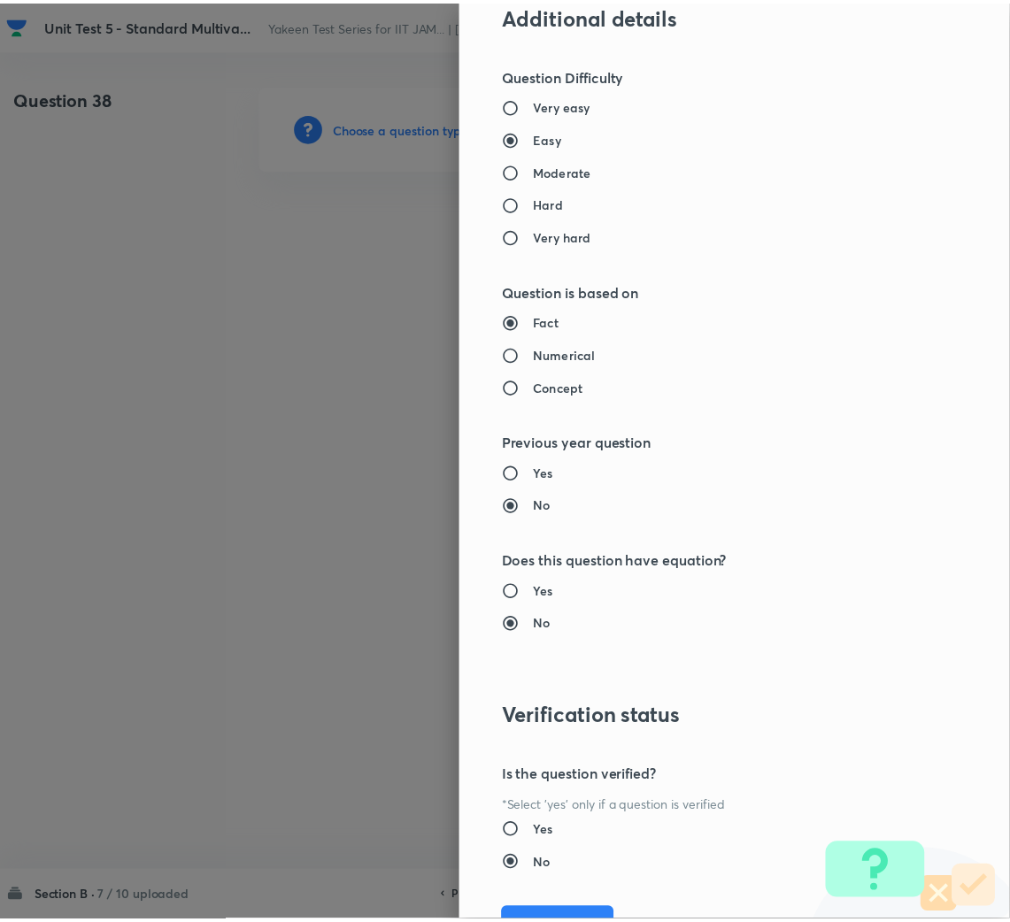
scroll to position [1610, 0]
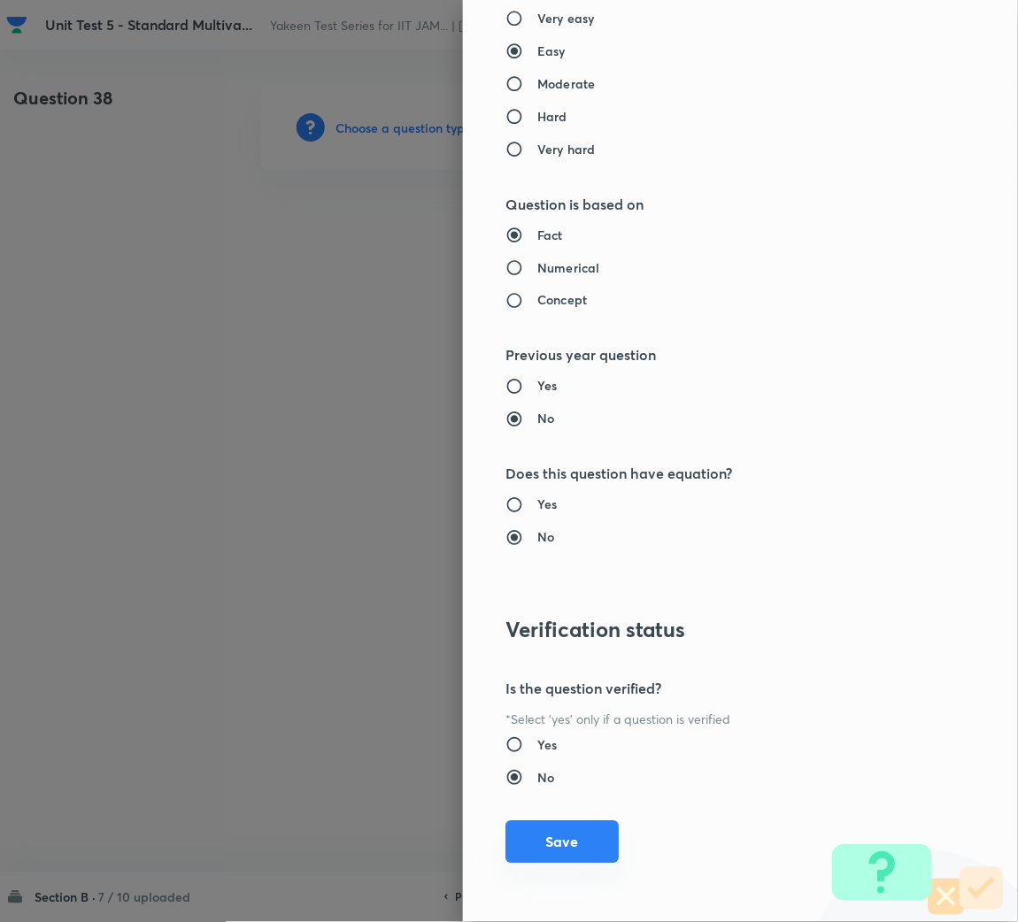
click at [572, 830] on button "Save" at bounding box center [561, 842] width 113 height 42
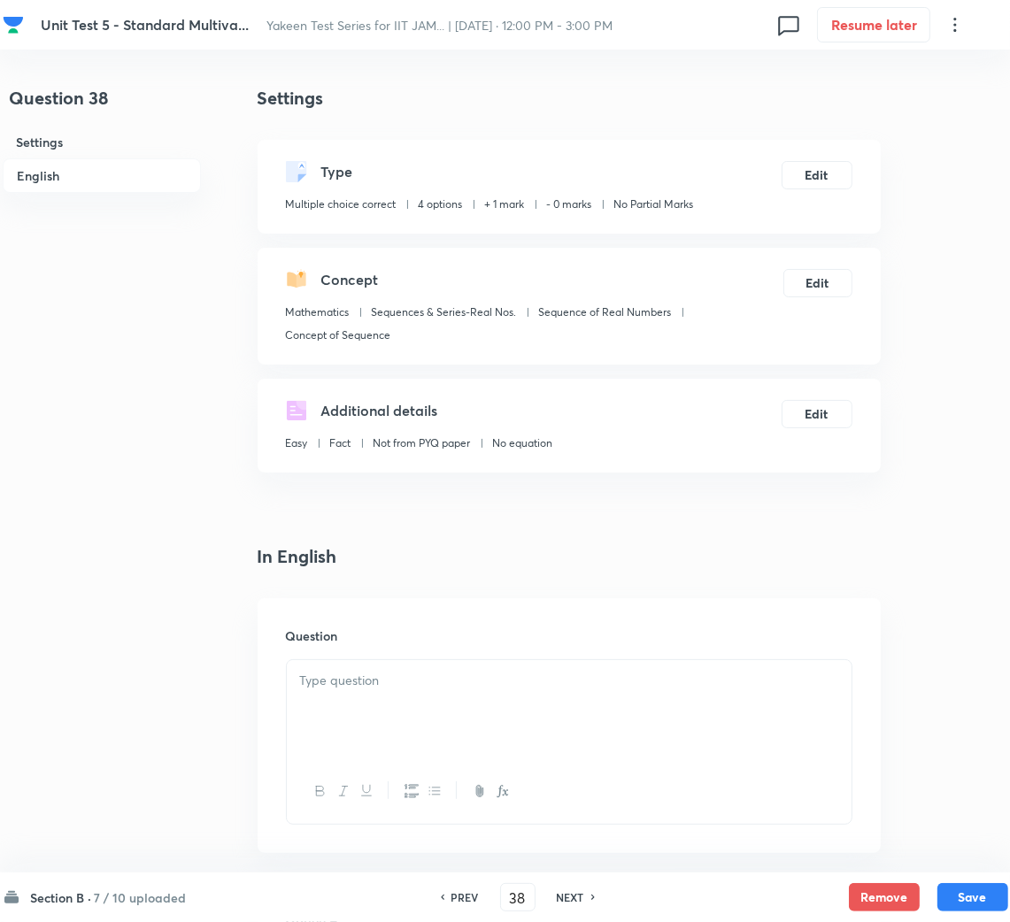
drag, startPoint x: 392, startPoint y: 672, endPoint x: 388, endPoint y: 684, distance: 12.9
click at [392, 672] on p at bounding box center [569, 681] width 538 height 20
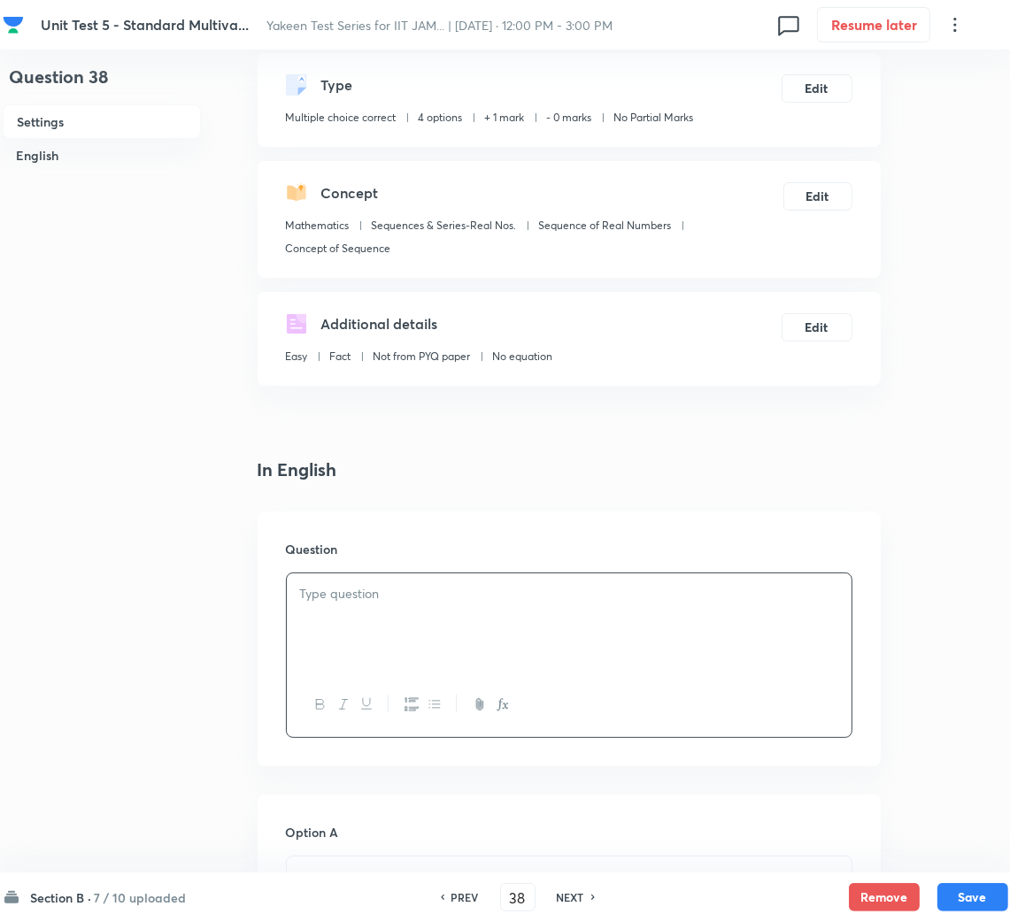
scroll to position [133, 0]
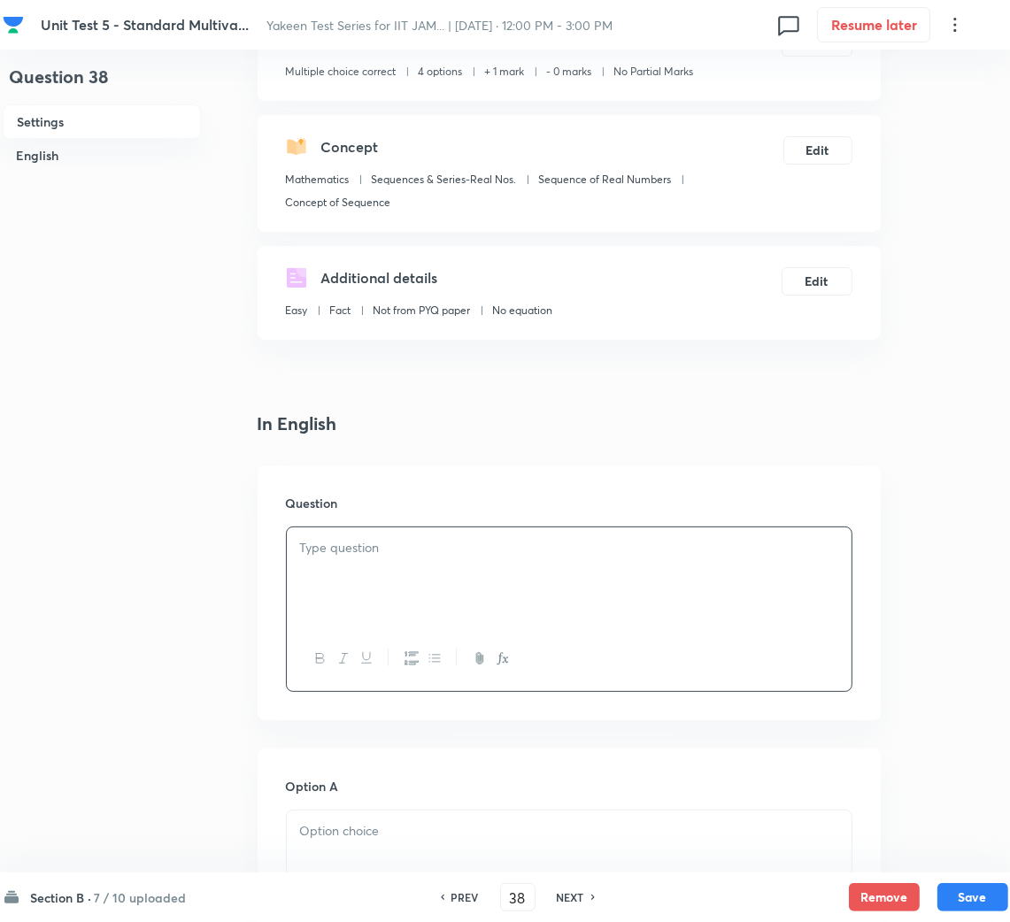
click at [364, 561] on div at bounding box center [569, 576] width 565 height 99
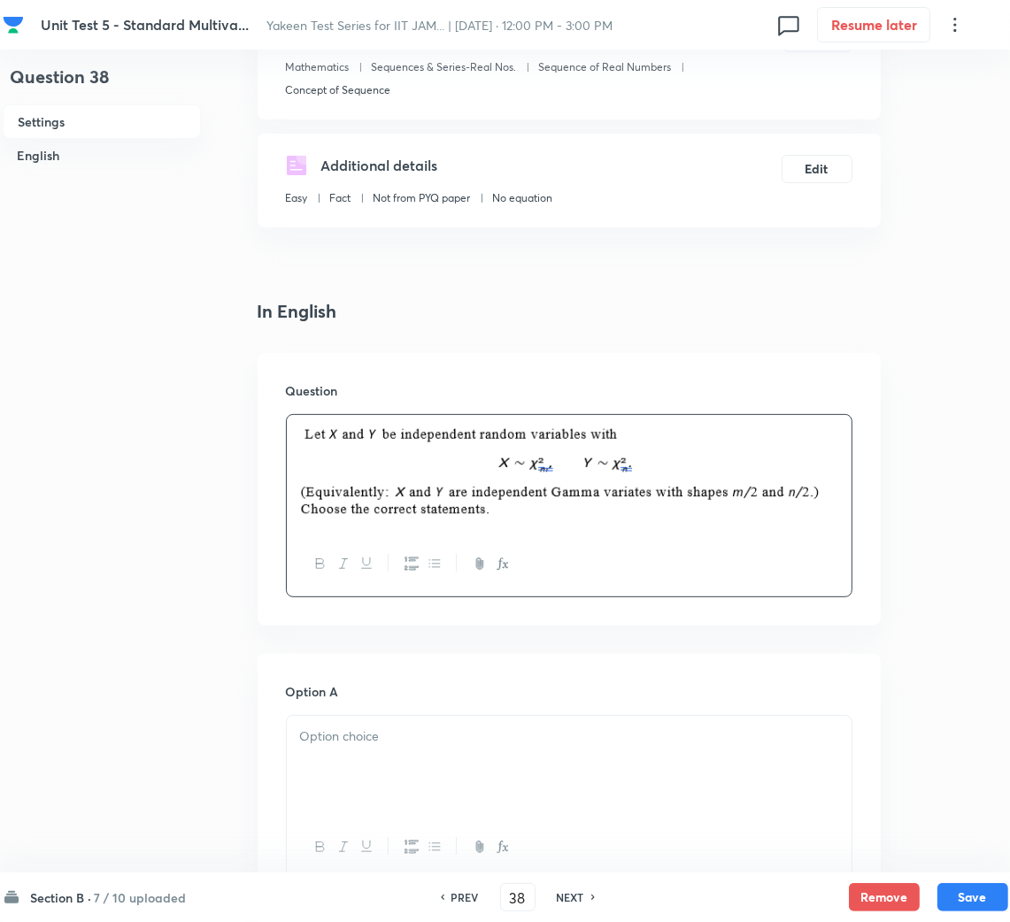
scroll to position [397, 0]
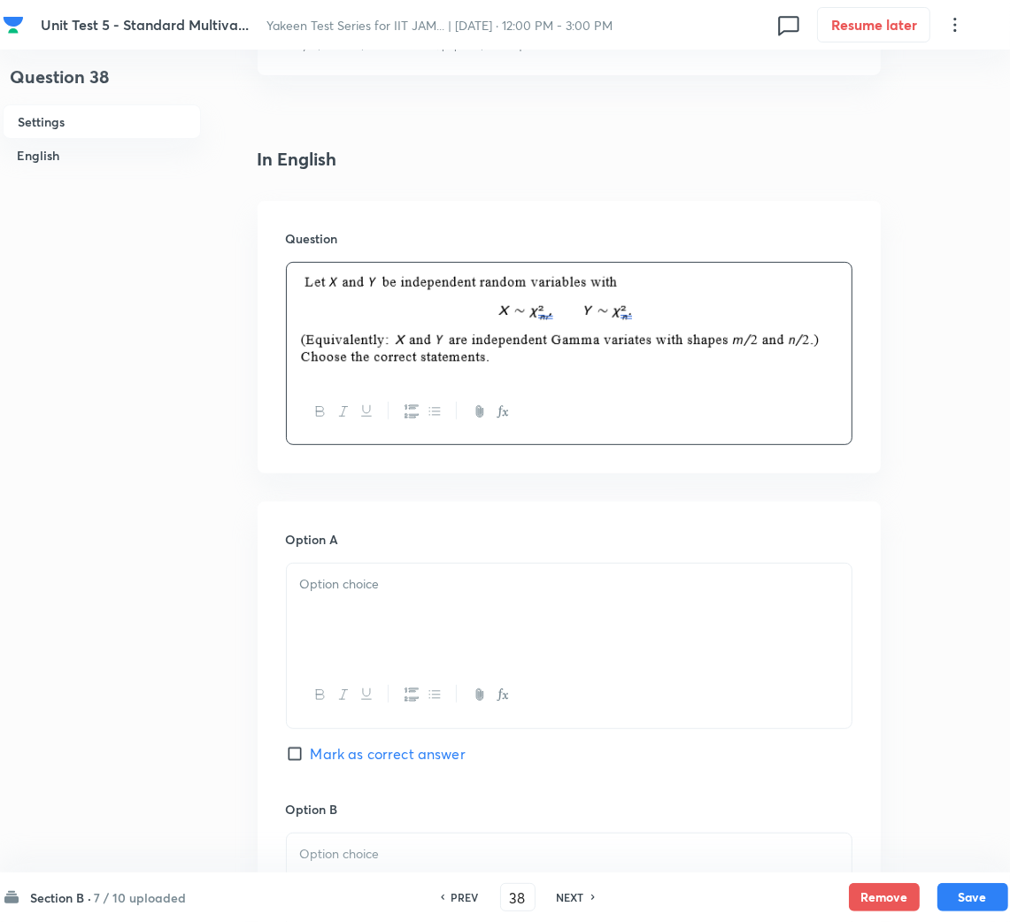
click at [362, 598] on div at bounding box center [569, 613] width 565 height 99
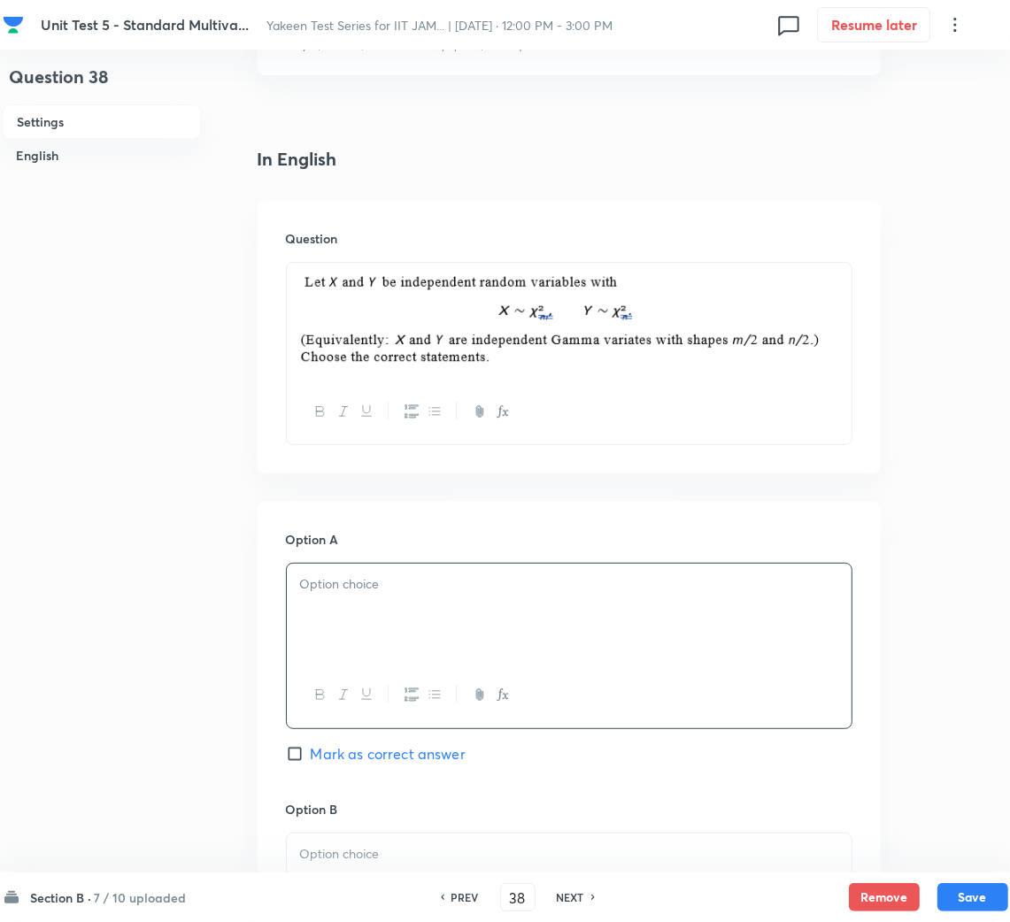
drag, startPoint x: 468, startPoint y: 571, endPoint x: 465, endPoint y: 580, distance: 10.4
click at [465, 580] on div at bounding box center [569, 613] width 565 height 99
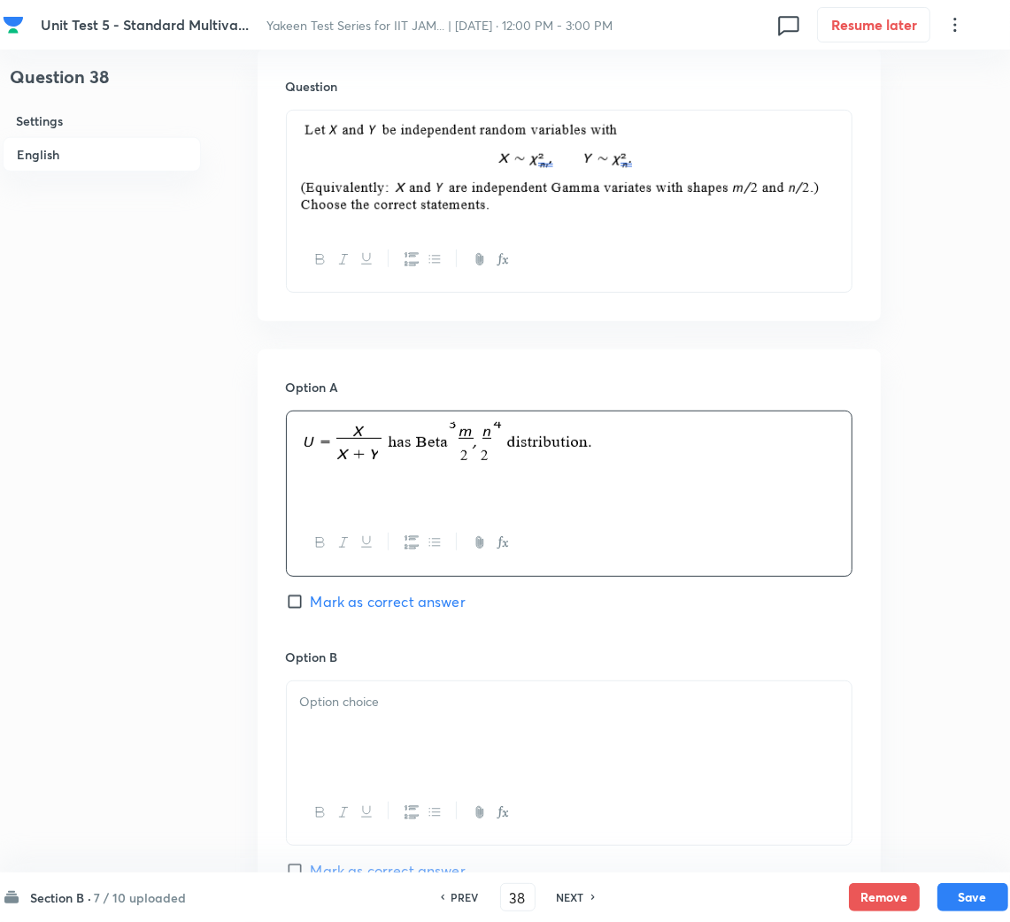
scroll to position [663, 0]
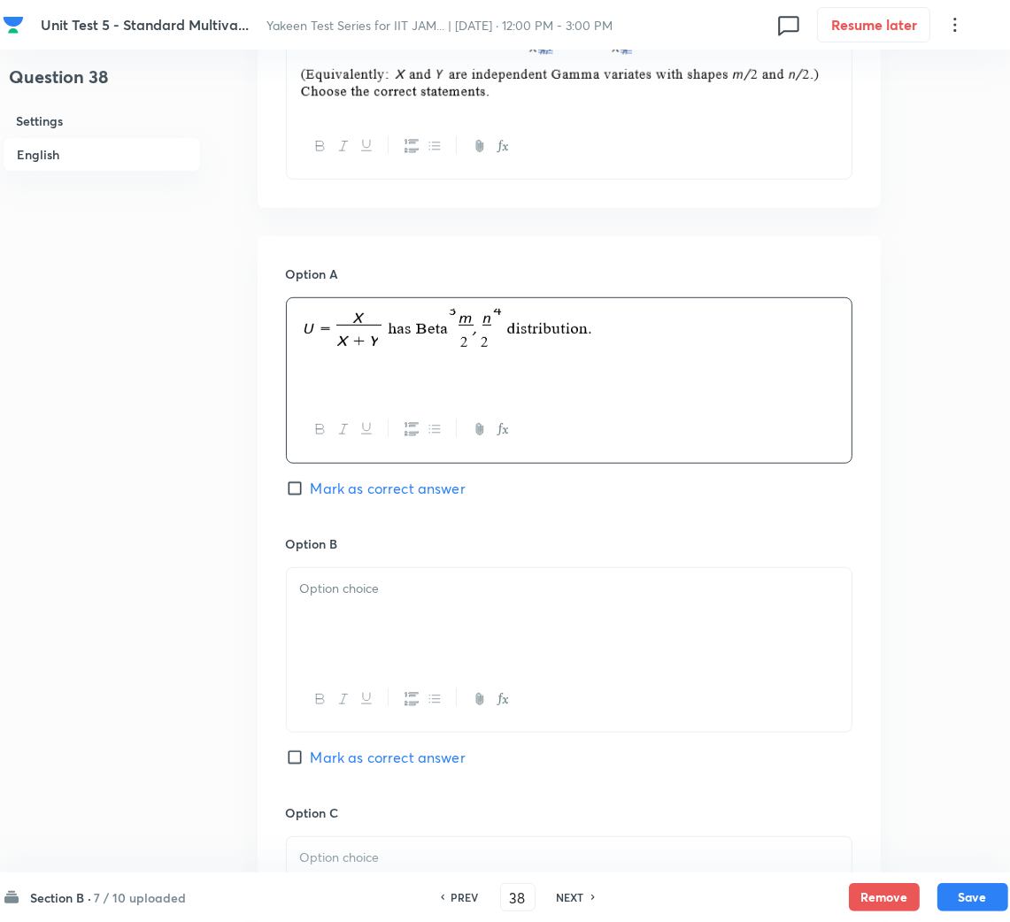
drag, startPoint x: 334, startPoint y: 488, endPoint x: 350, endPoint y: 619, distance: 131.9
click at [334, 491] on span "Mark as correct answer" at bounding box center [388, 488] width 155 height 21
click at [311, 491] on input "Mark as correct answer" at bounding box center [298, 489] width 25 height 18
checkbox input "true"
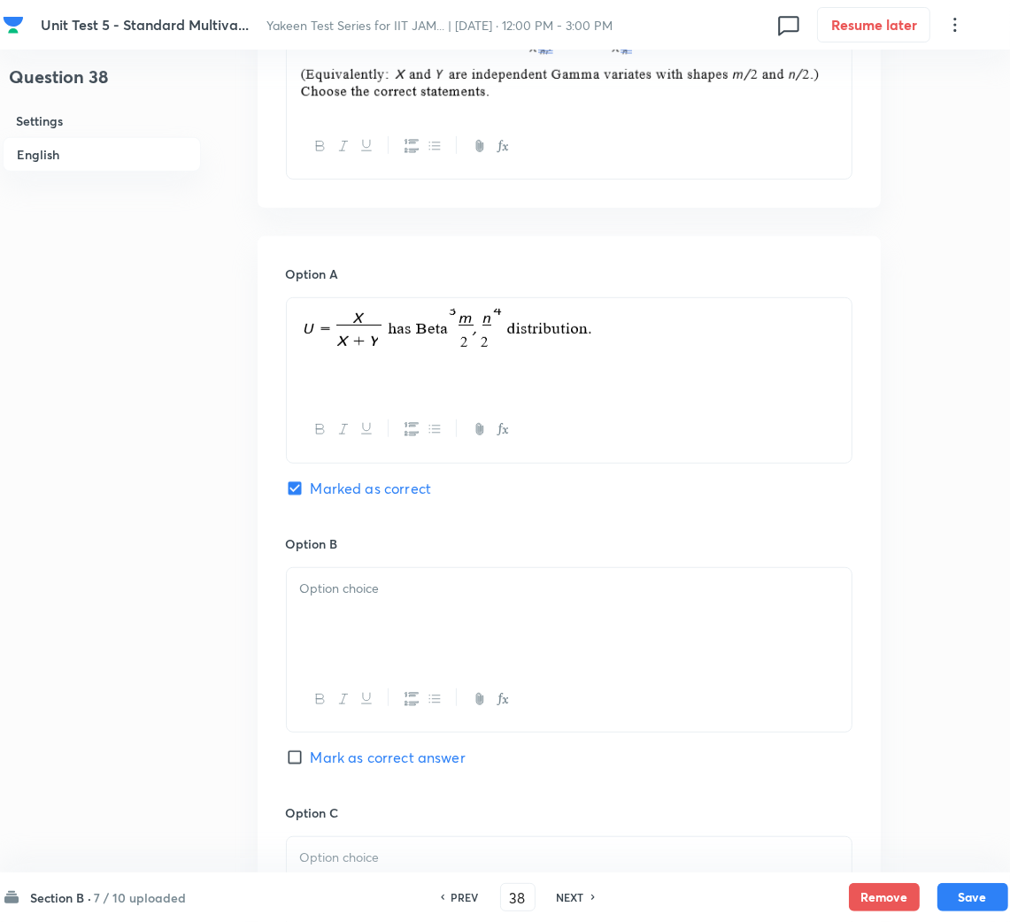
click at [351, 620] on div at bounding box center [569, 617] width 565 height 99
click at [378, 636] on div at bounding box center [569, 617] width 565 height 99
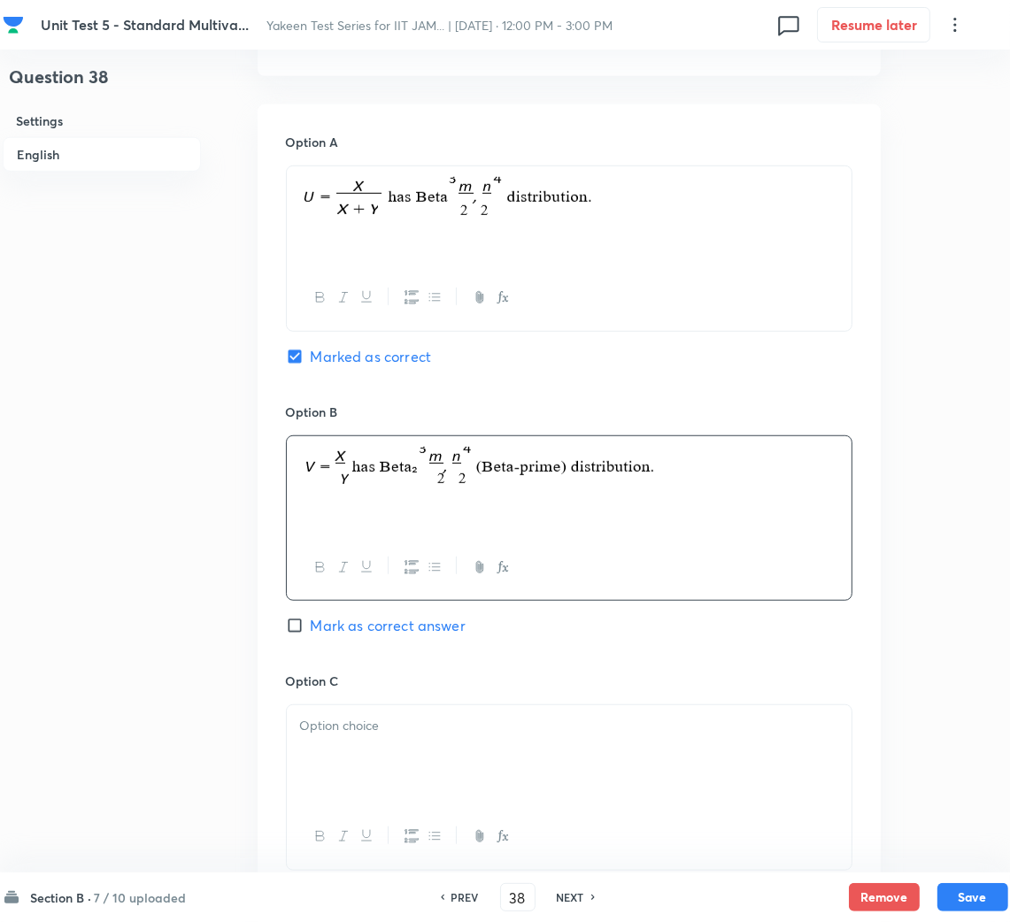
scroll to position [795, 0]
click at [422, 734] on p at bounding box center [569, 725] width 538 height 20
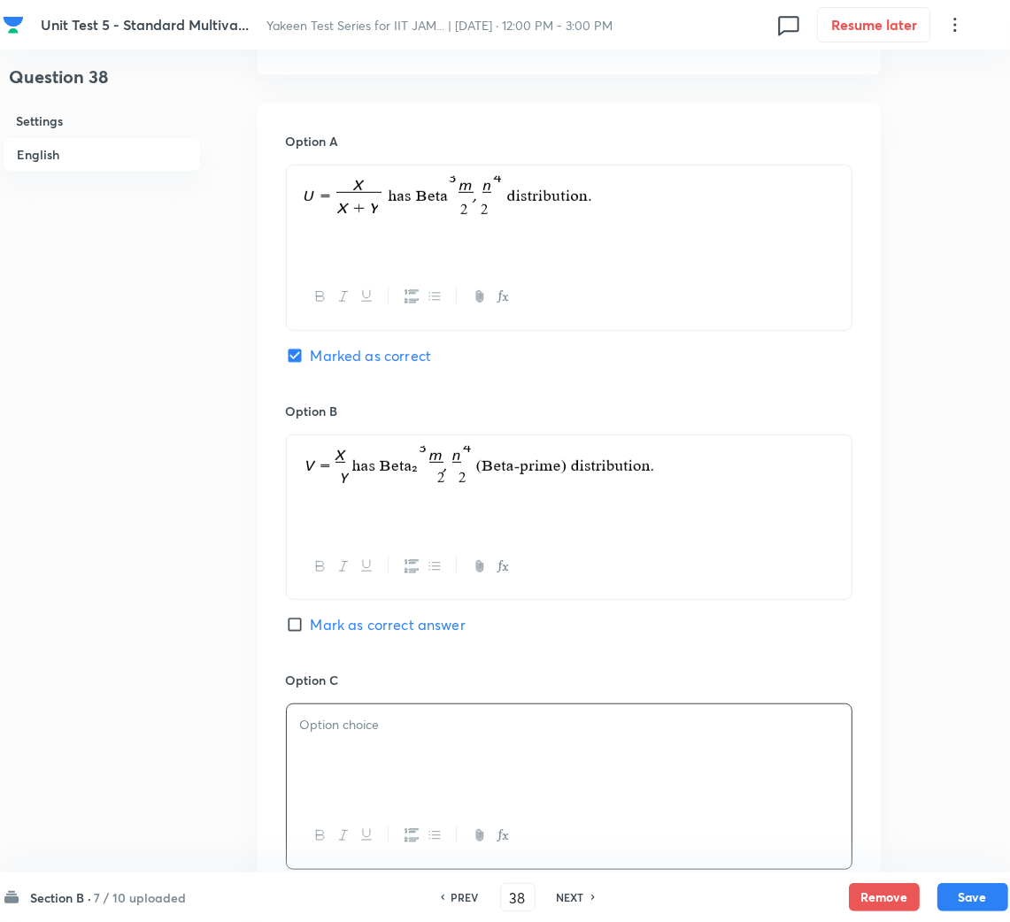
click at [346, 731] on p at bounding box center [569, 725] width 538 height 20
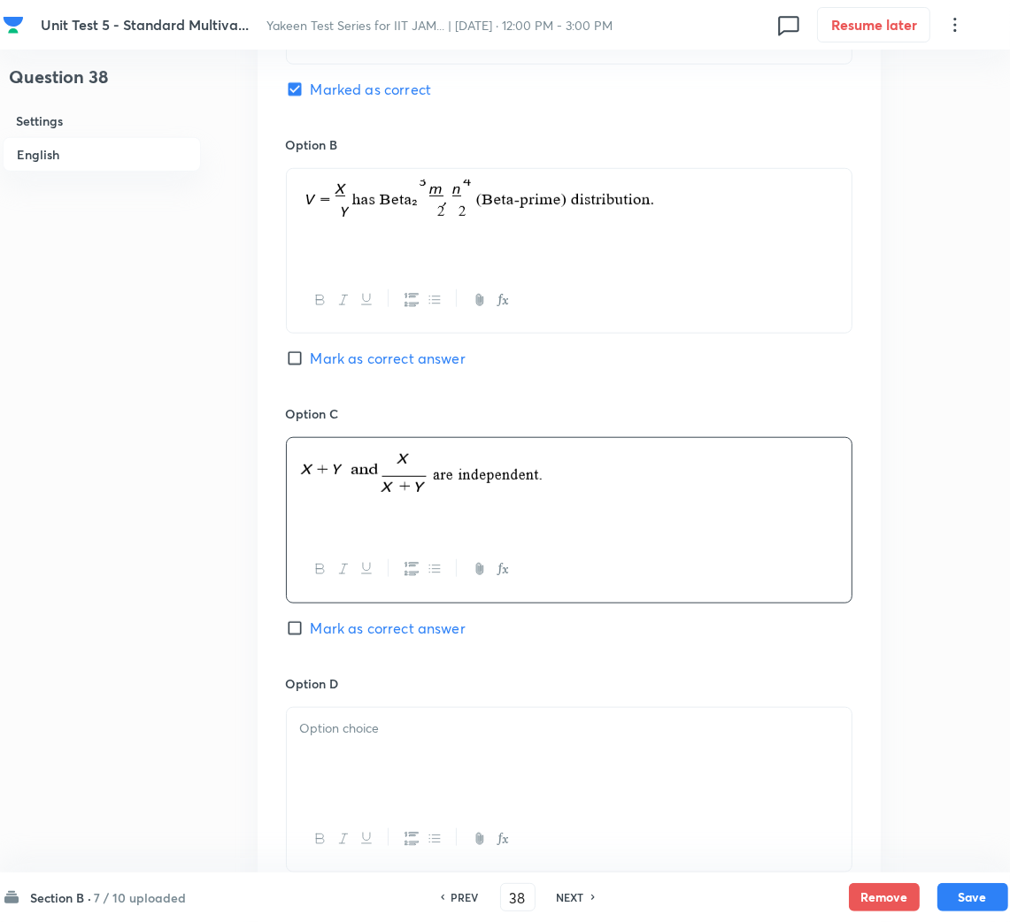
click at [358, 768] on div at bounding box center [569, 757] width 565 height 99
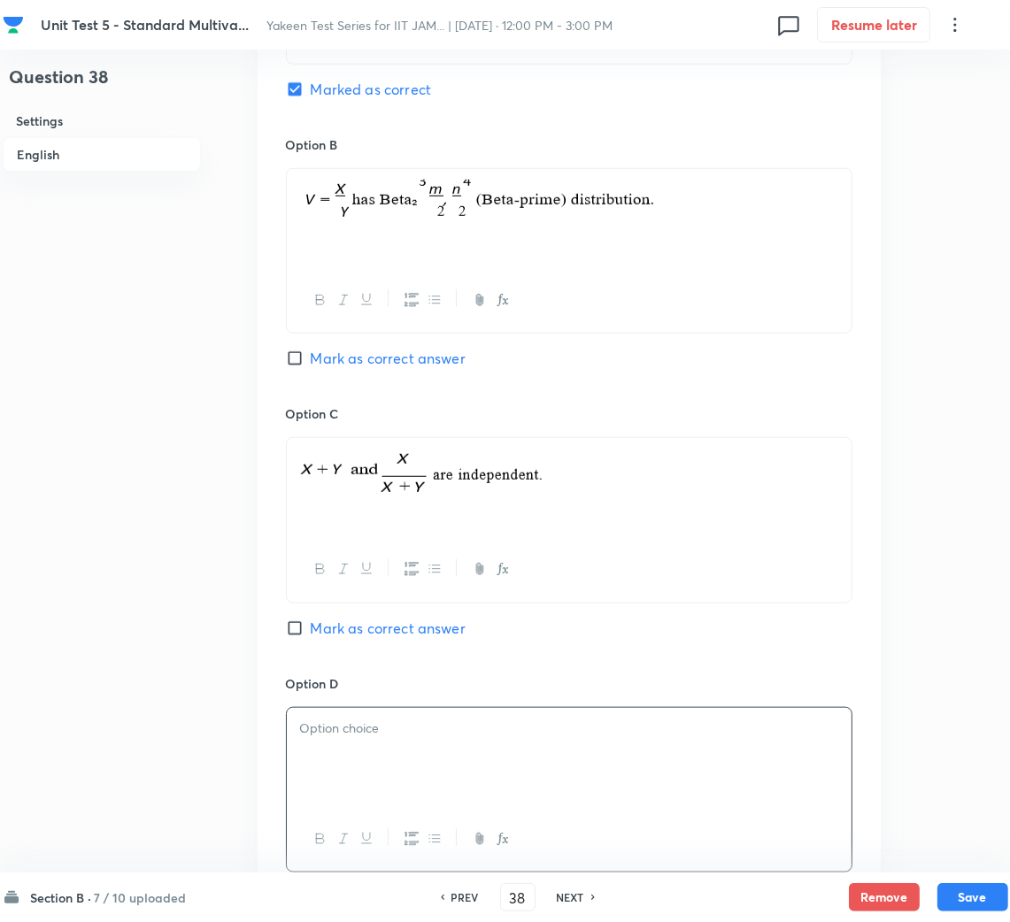
click at [364, 731] on p at bounding box center [569, 728] width 538 height 20
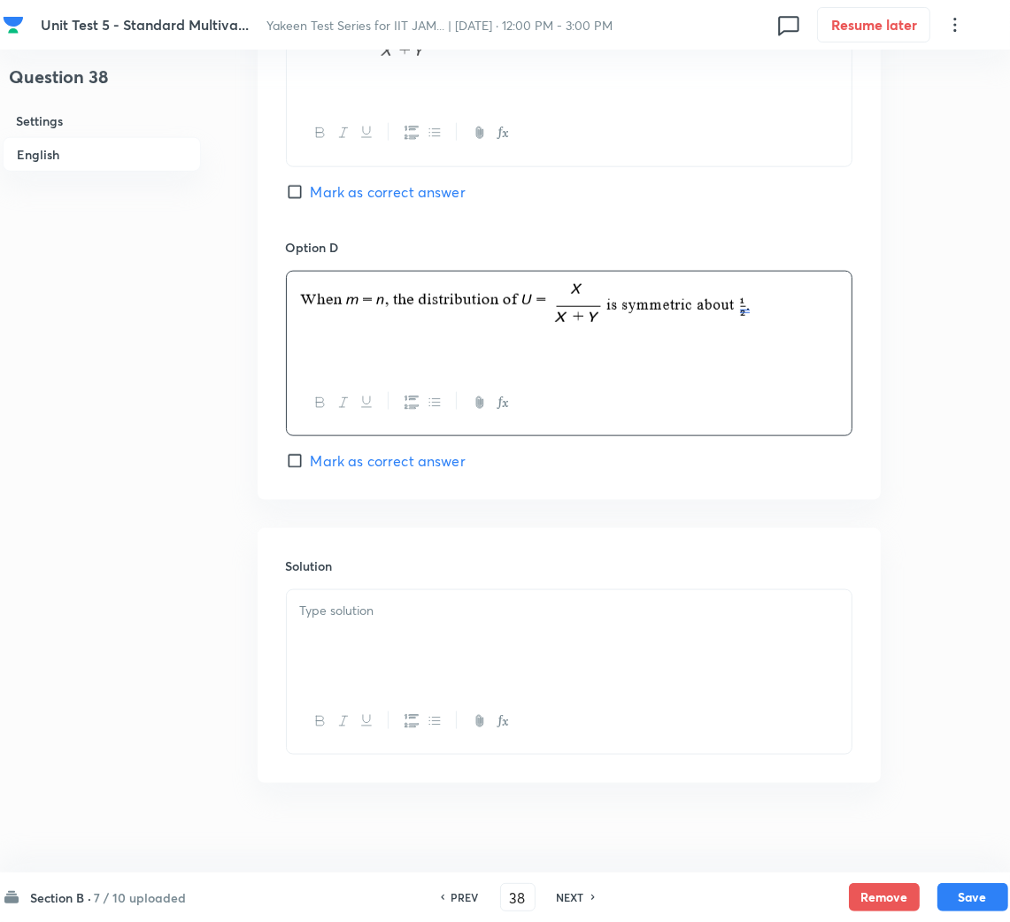
scroll to position [1519, 0]
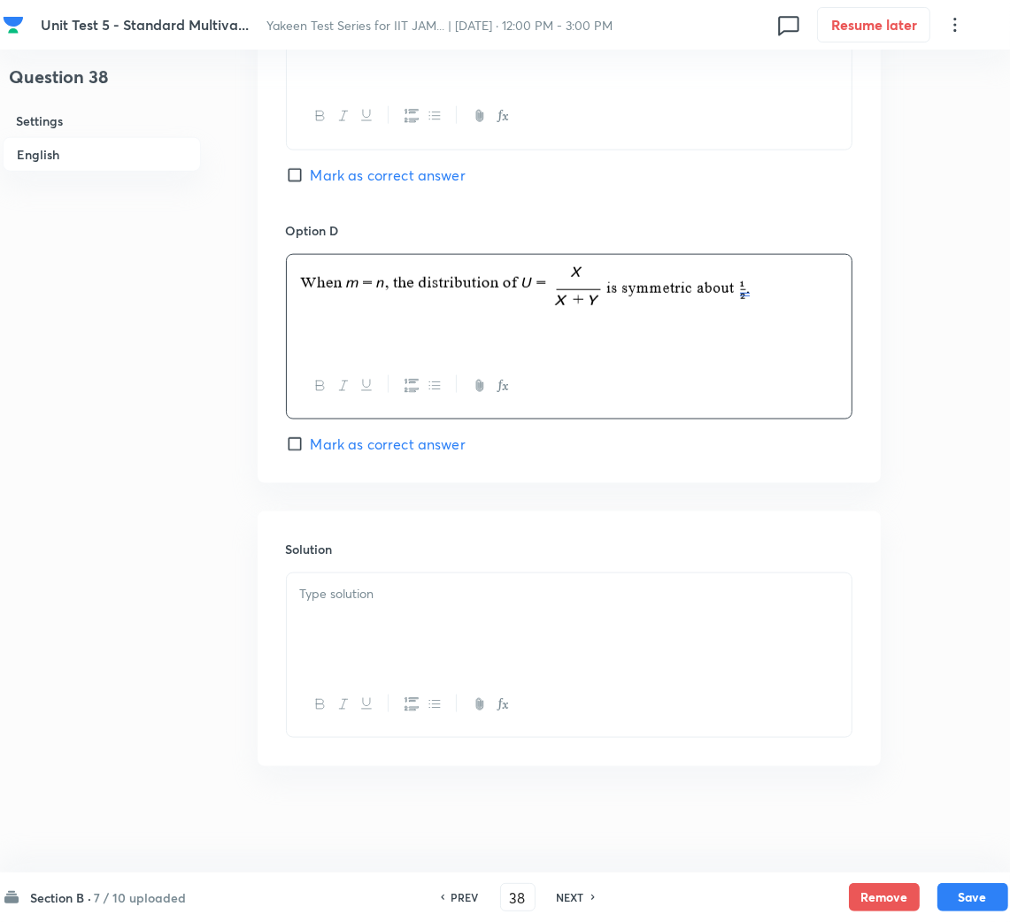
click at [369, 607] on div at bounding box center [569, 622] width 565 height 99
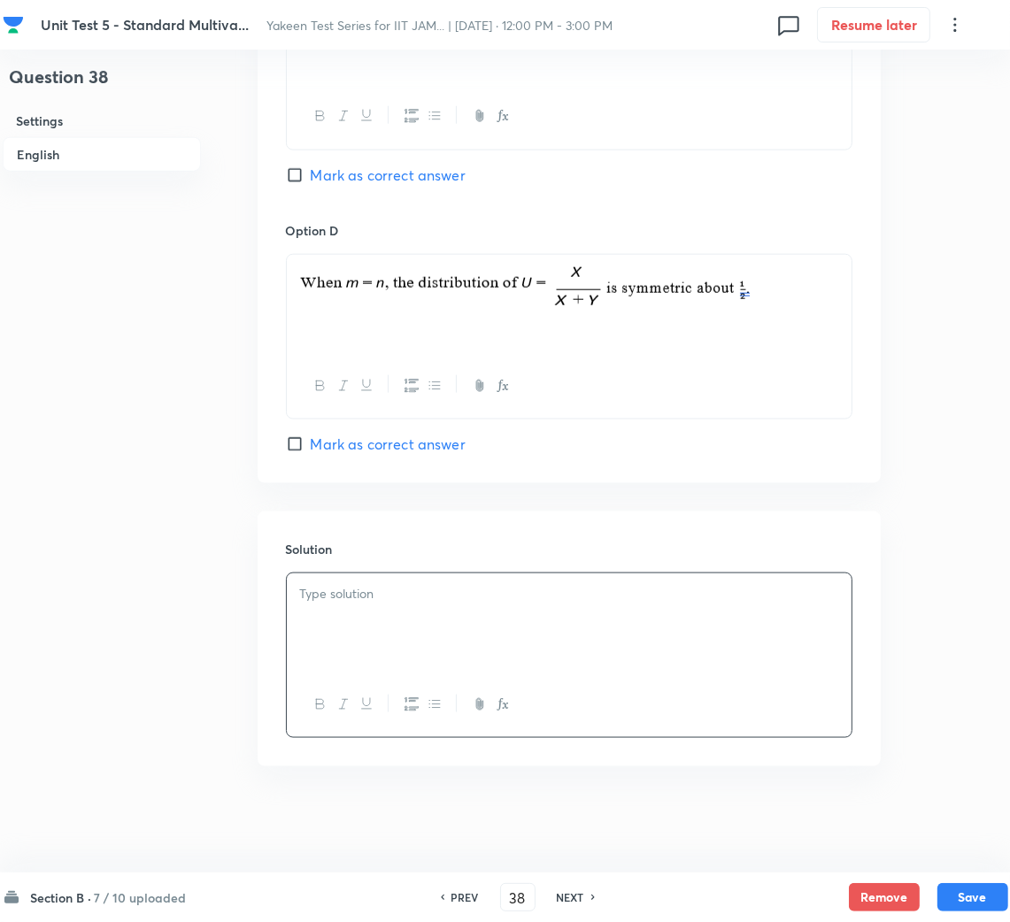
click at [364, 441] on span "Mark as correct answer" at bounding box center [388, 444] width 155 height 21
click at [311, 441] on input "Mark as correct answer" at bounding box center [298, 444] width 25 height 18
checkbox input "true"
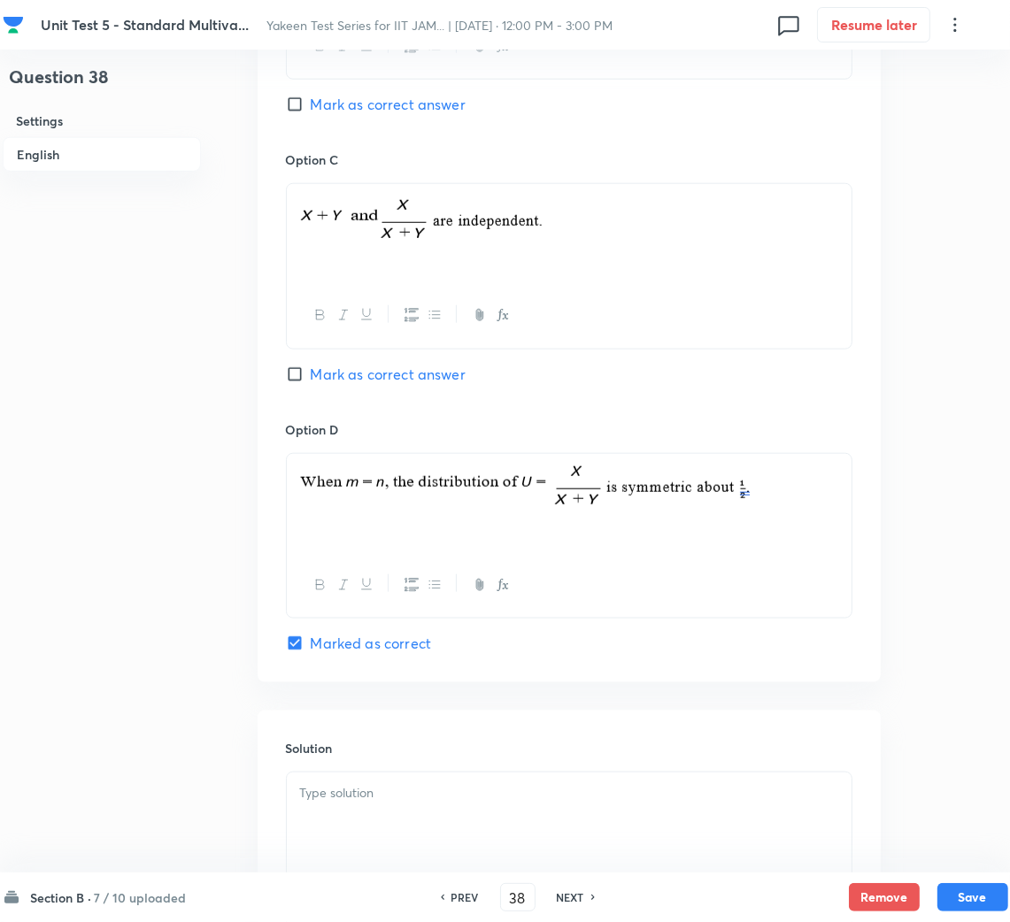
scroll to position [1121, 0]
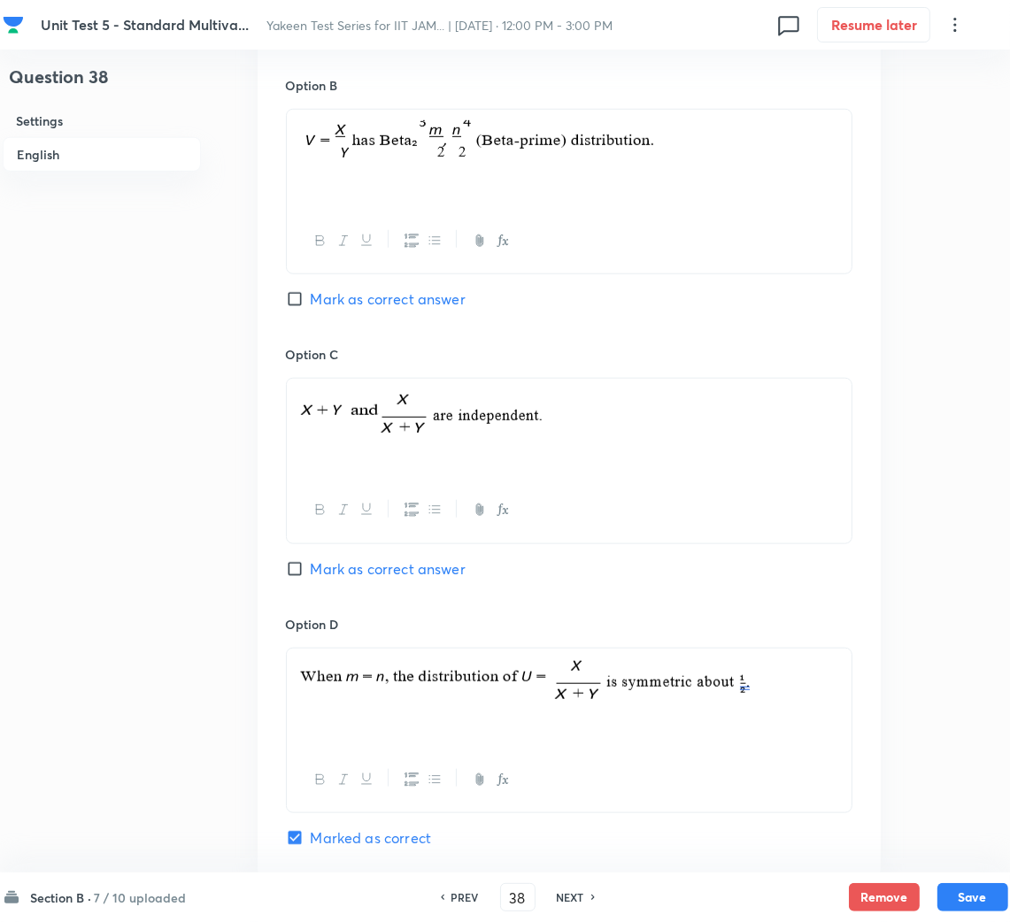
click at [327, 571] on span "Mark as correct answer" at bounding box center [388, 568] width 155 height 21
click at [311, 571] on input "Mark as correct answer" at bounding box center [298, 569] width 25 height 18
checkbox input "true"
click at [328, 299] on span "Mark as correct answer" at bounding box center [388, 298] width 155 height 21
click at [311, 299] on input "Mark as correct answer" at bounding box center [298, 299] width 25 height 18
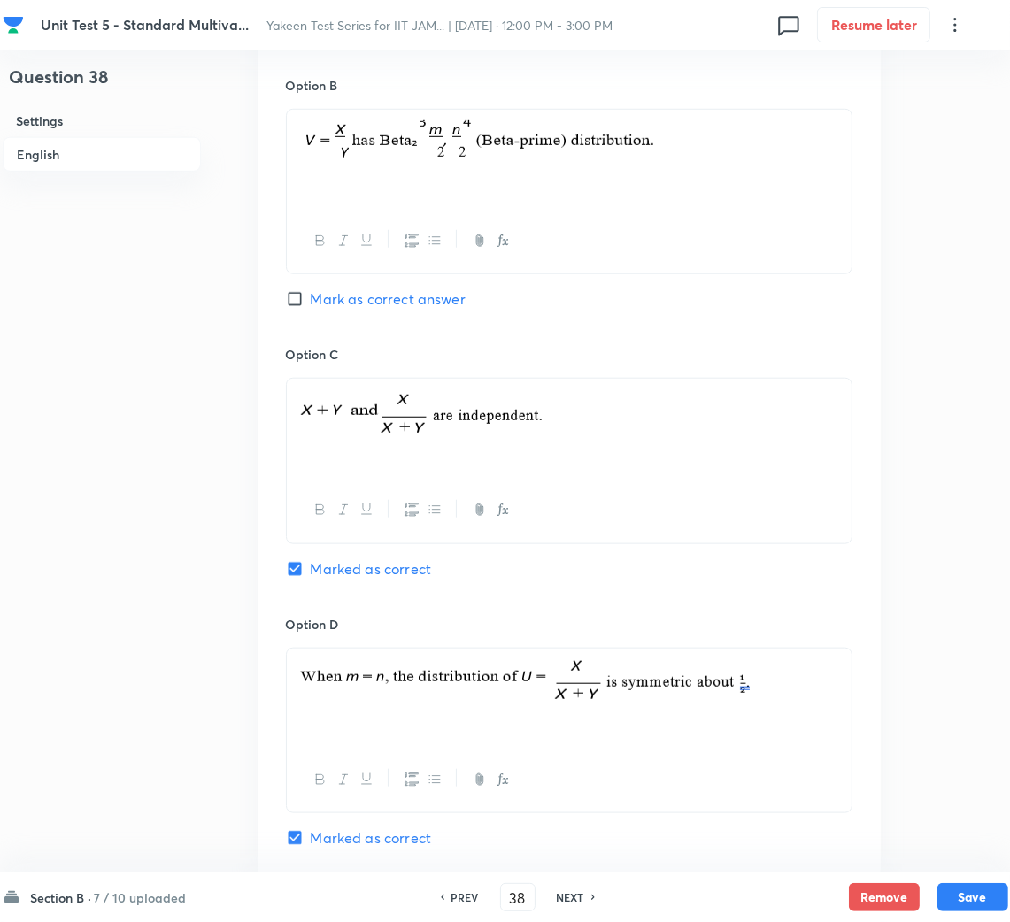
checkbox input "true"
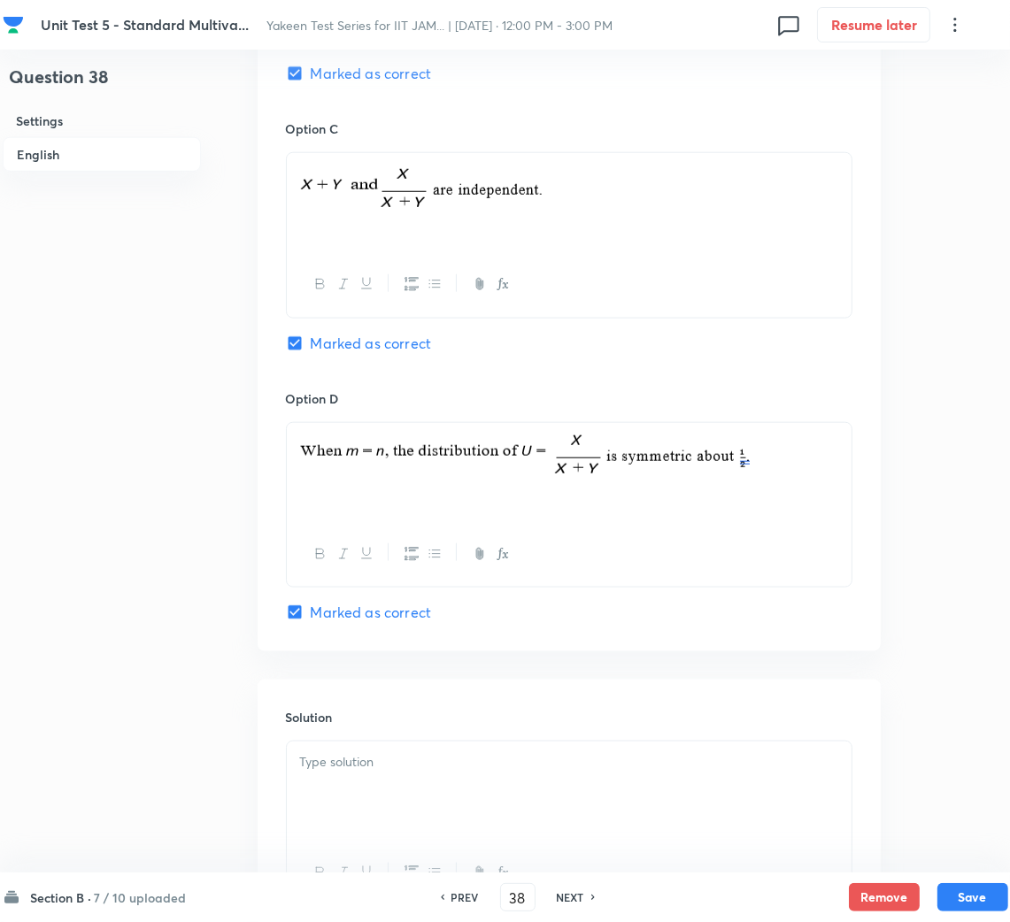
scroll to position [1519, 0]
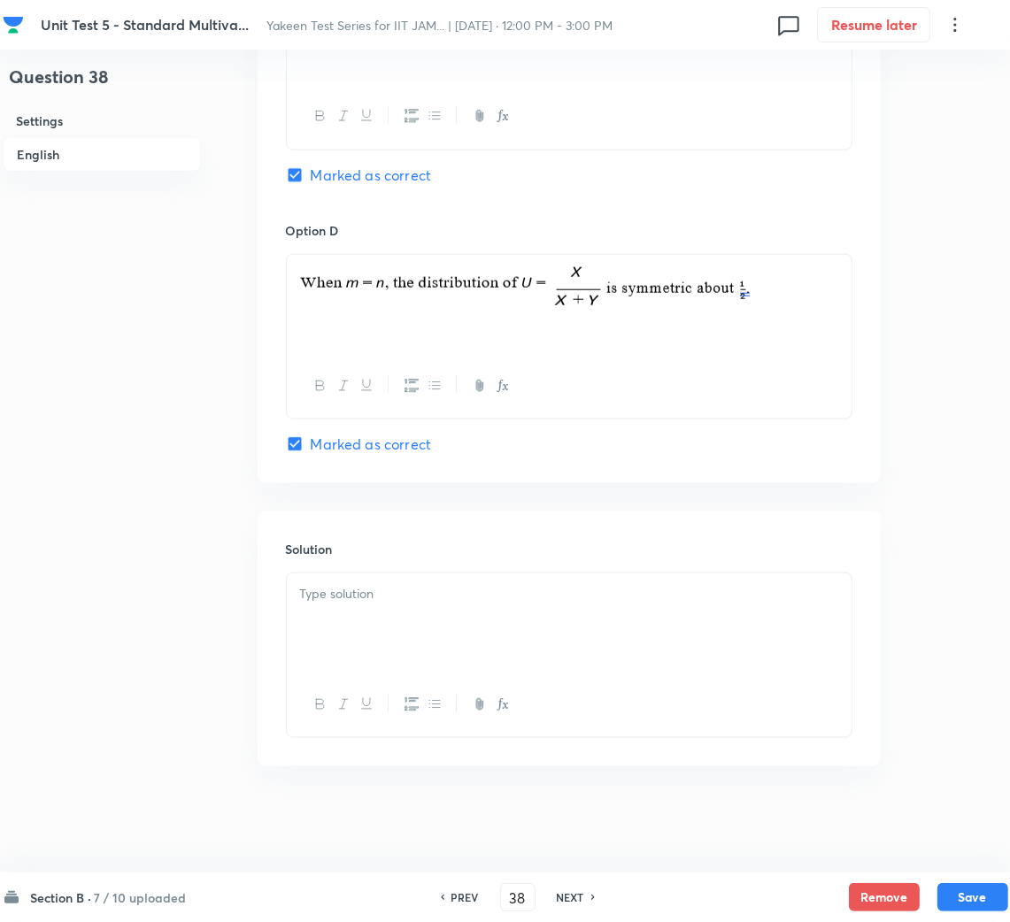
click at [339, 592] on p at bounding box center [569, 594] width 538 height 20
click at [427, 610] on div at bounding box center [569, 622] width 565 height 99
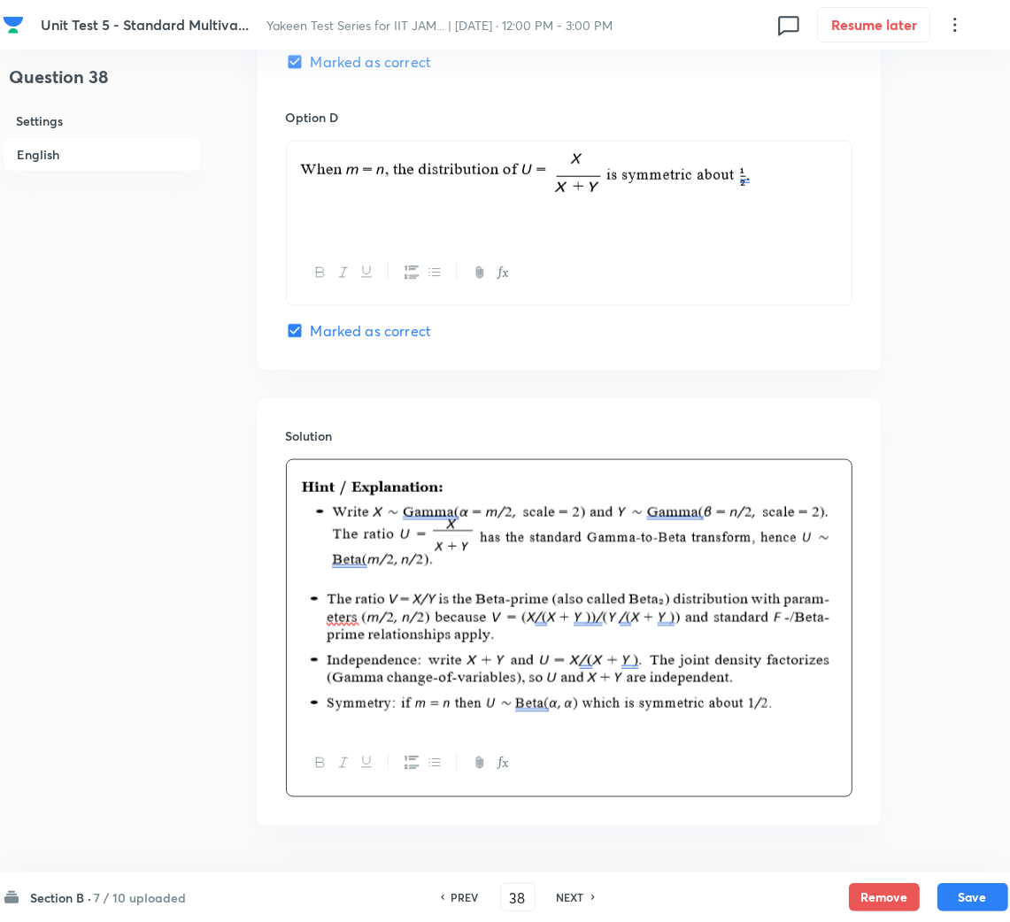
scroll to position [1691, 0]
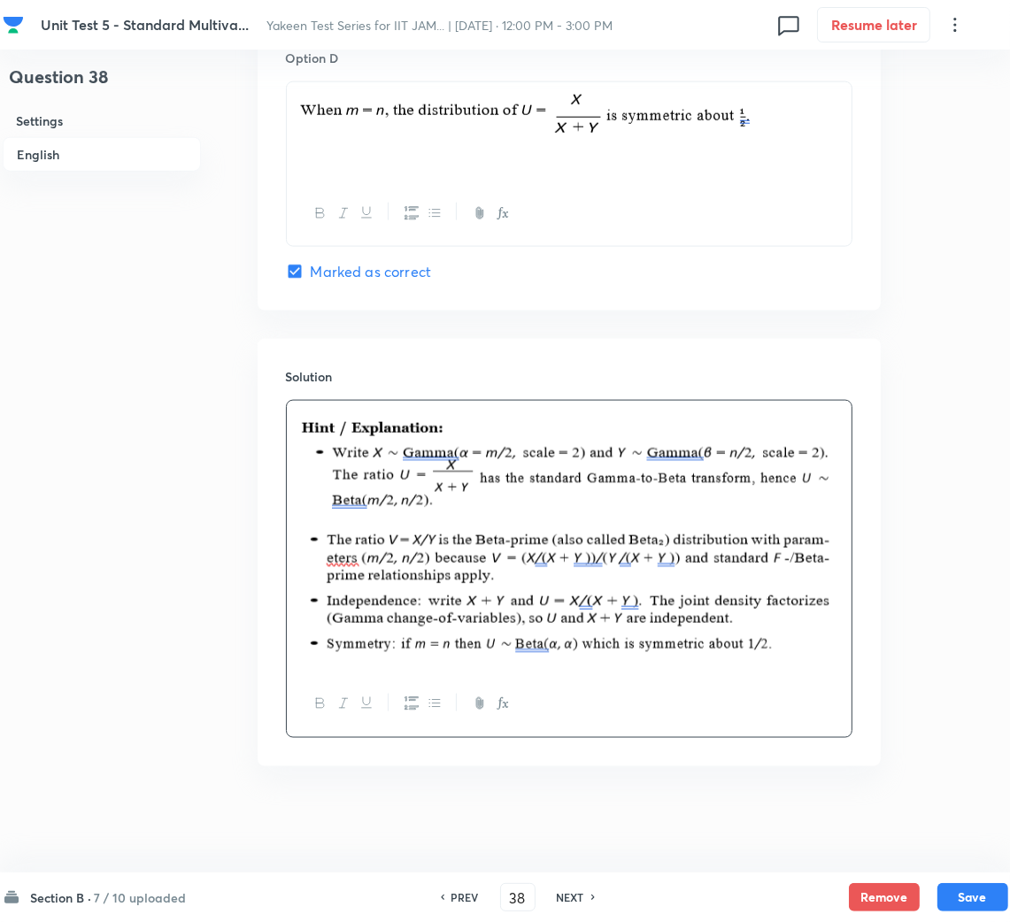
click at [965, 880] on div "Section B · 7 / 10 uploaded PREV 38 ​ NEXT Remove Save" at bounding box center [505, 897] width 1005 height 50
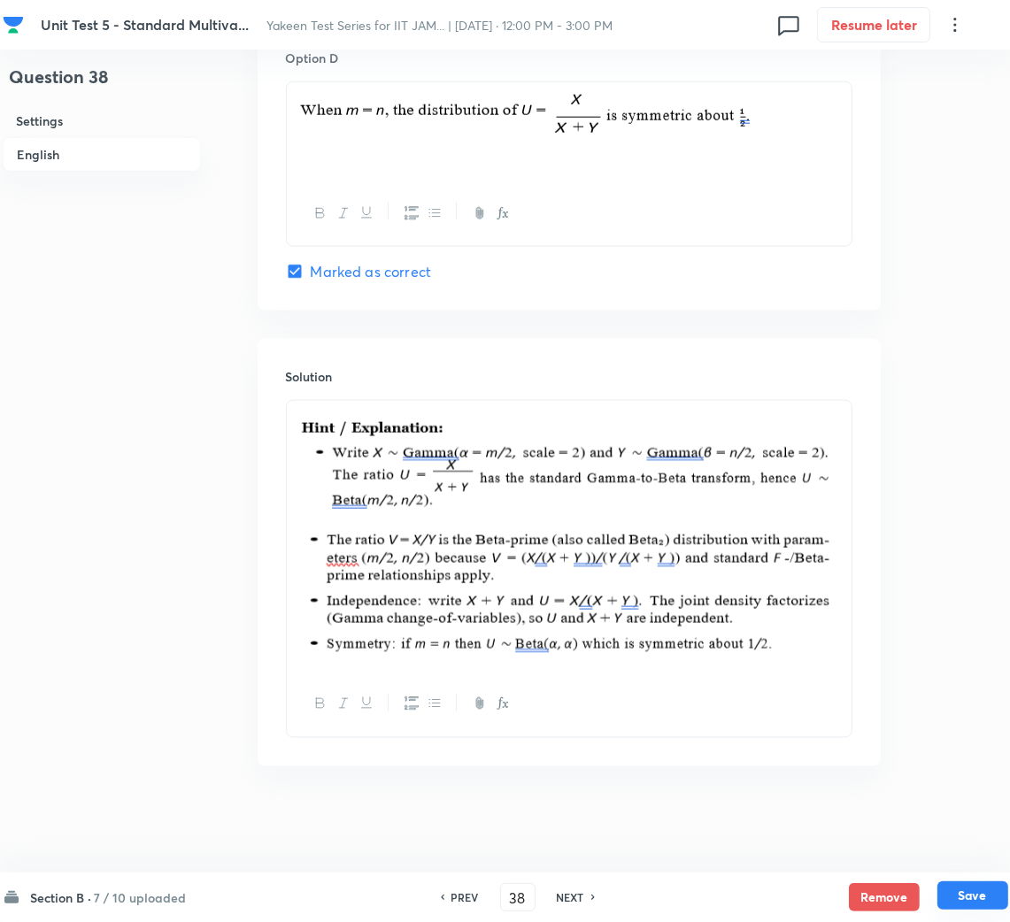
click at [968, 889] on button "Save" at bounding box center [972, 895] width 71 height 28
type input "39"
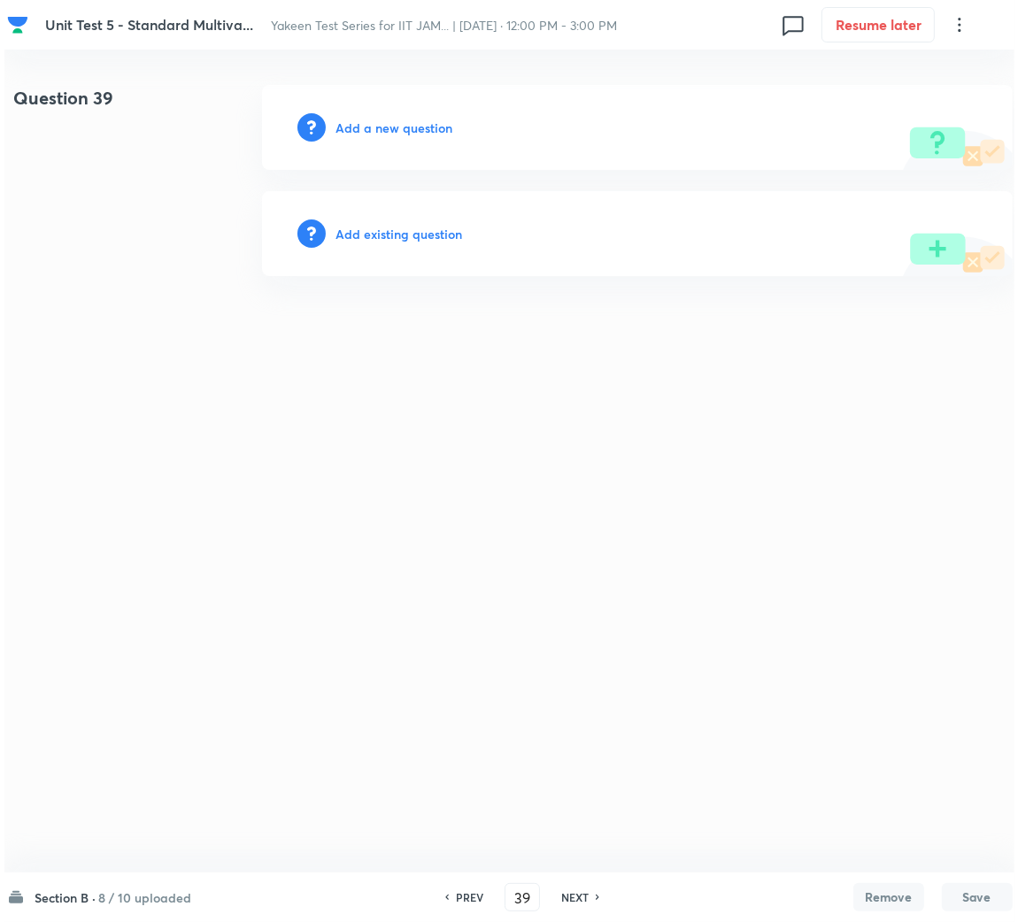
scroll to position [0, 0]
click at [403, 111] on div "Add a new question" at bounding box center [636, 127] width 750 height 85
click at [399, 120] on h6 "Add a new question" at bounding box center [393, 128] width 117 height 19
click at [396, 124] on h6 "Choose a question type" at bounding box center [403, 128] width 136 height 19
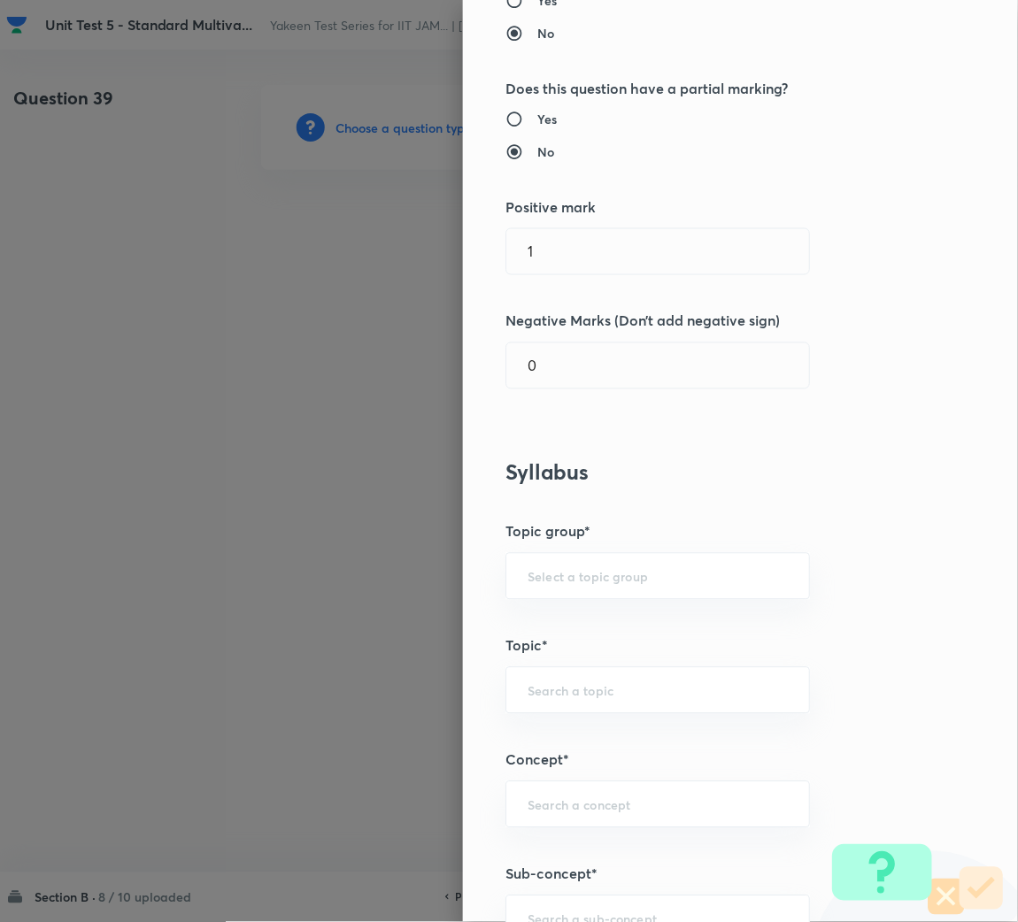
scroll to position [663, 0]
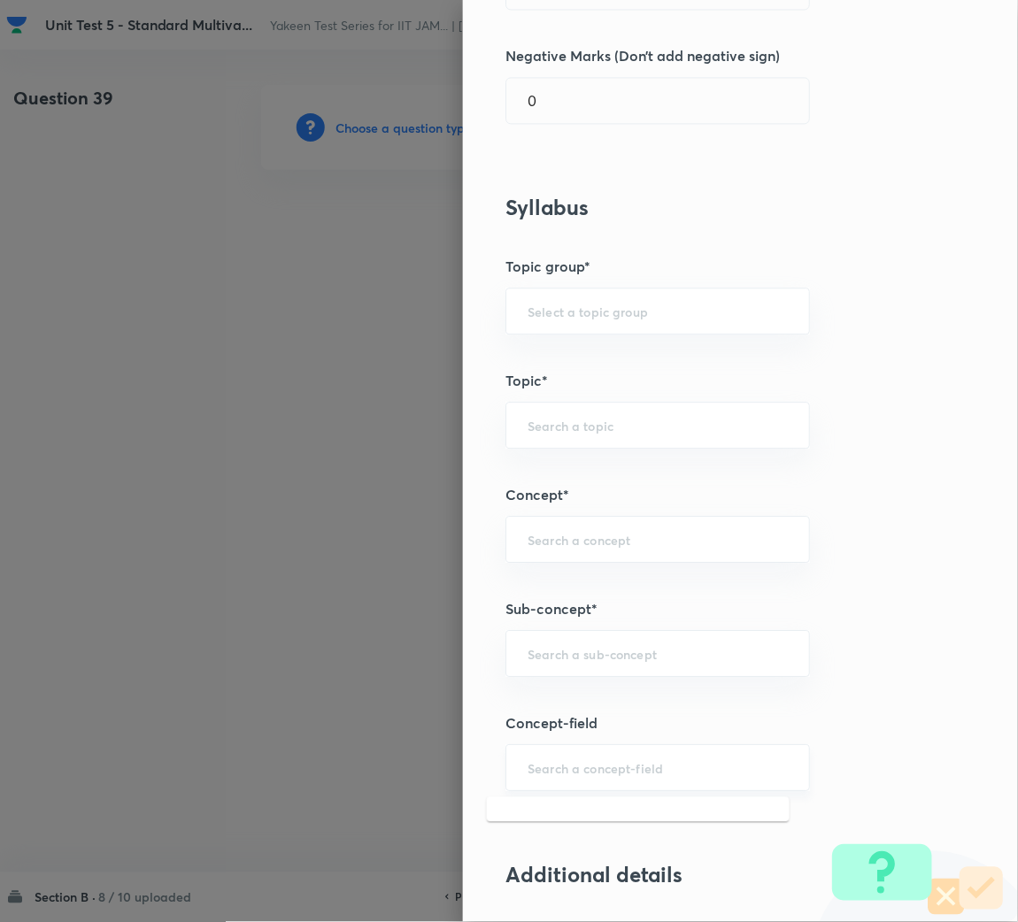
click at [543, 772] on input "text" at bounding box center [657, 767] width 260 height 17
click at [575, 651] on input "text" at bounding box center [657, 653] width 260 height 17
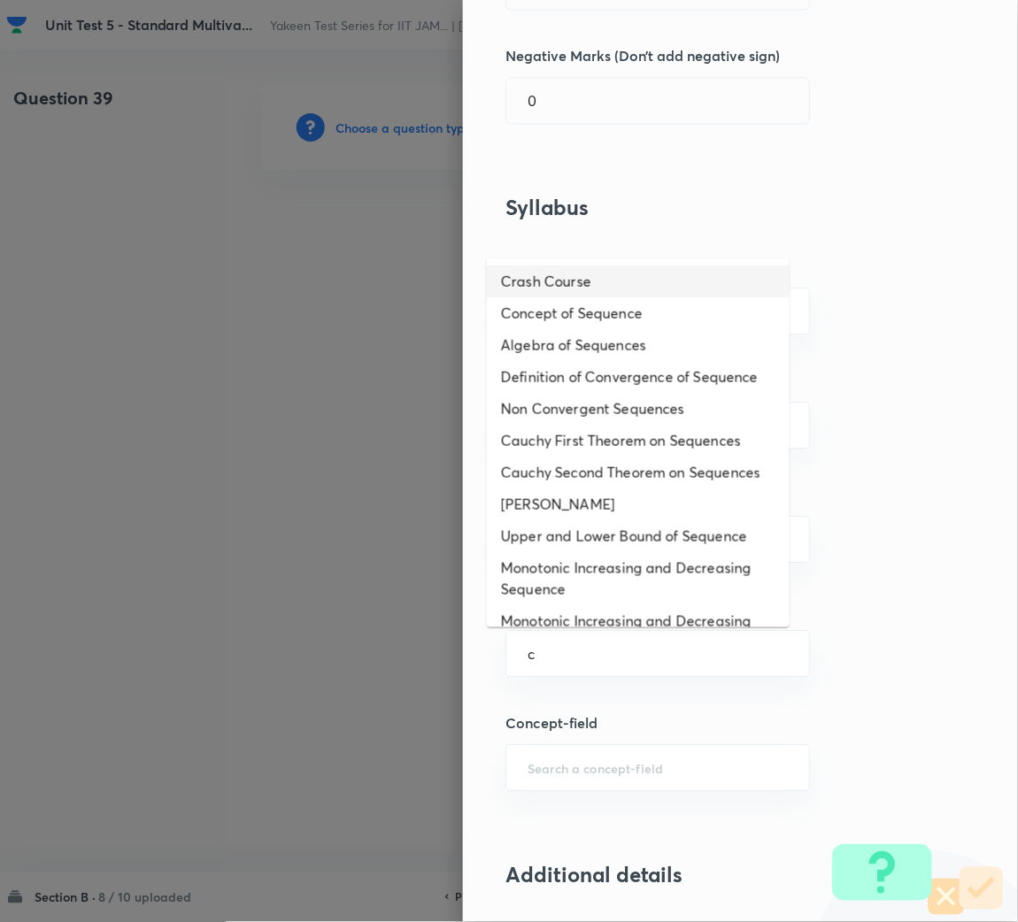
click at [576, 294] on li "Crash Course" at bounding box center [638, 281] width 303 height 32
type input "Crash Course"
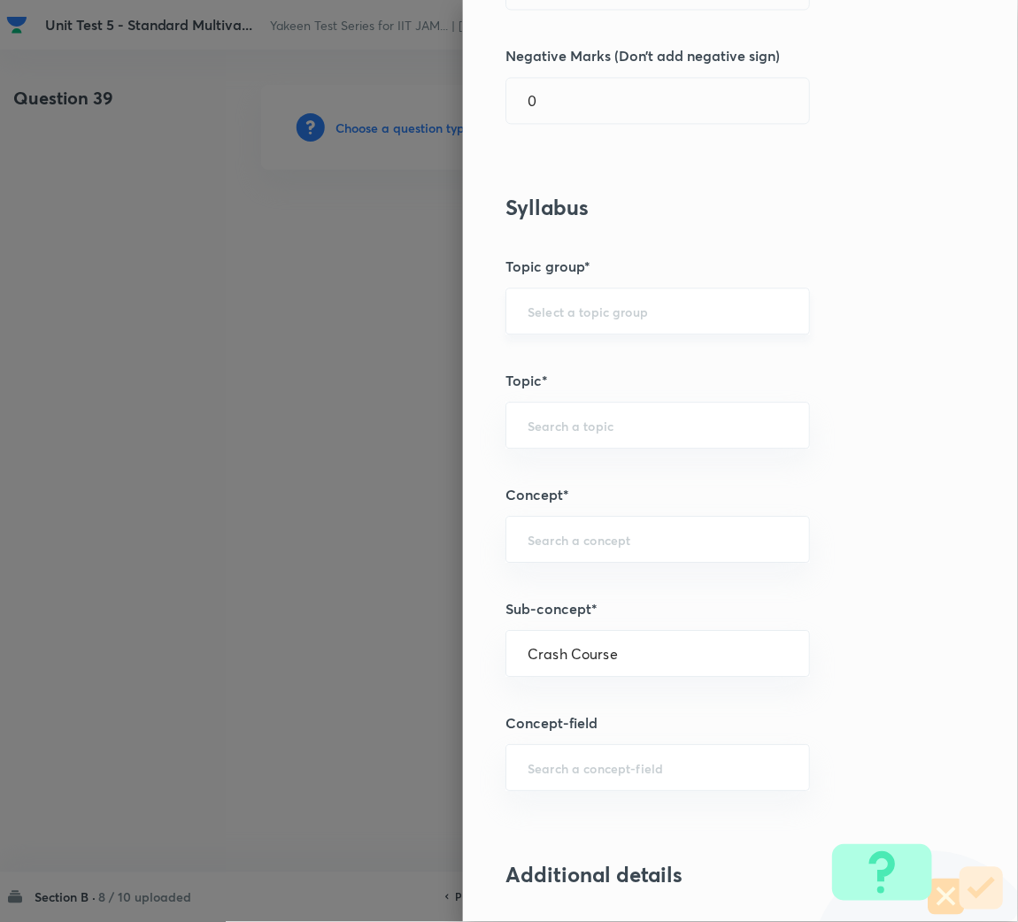
type input "Mathematics"
type input "Preparation & Strategy"
type input "Crash Course"
click at [561, 648] on input "Crash Course" at bounding box center [657, 653] width 260 height 17
type input "c"
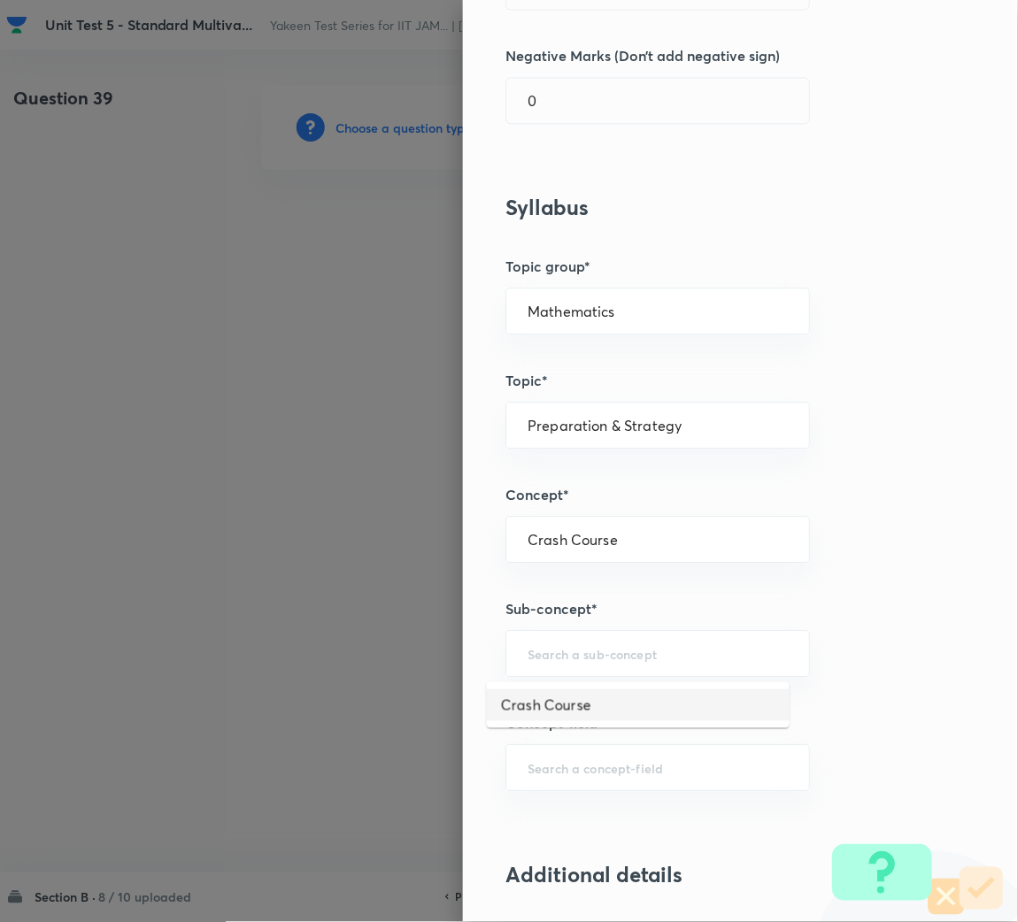
type input "Crash Course"
click at [534, 737] on div "Question settings Question type* Multiple choice correct Number of options* 2 3…" at bounding box center [740, 461] width 555 height 922
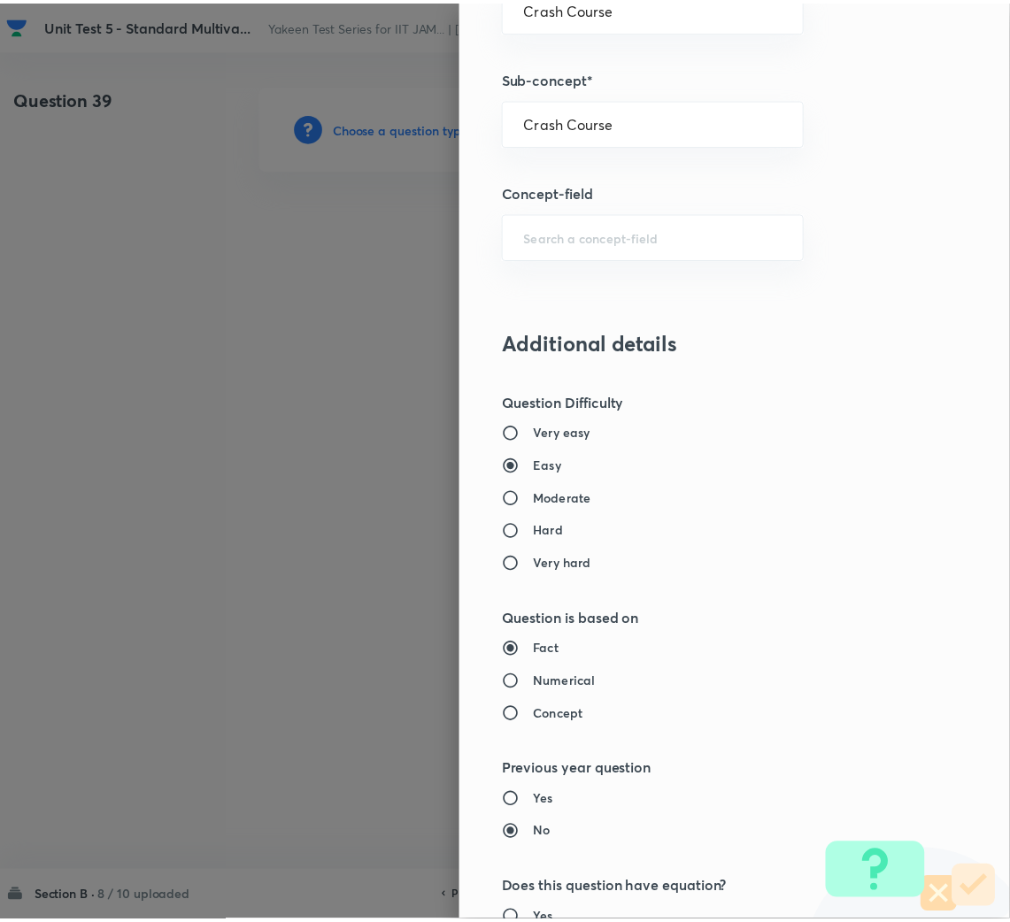
scroll to position [1610, 0]
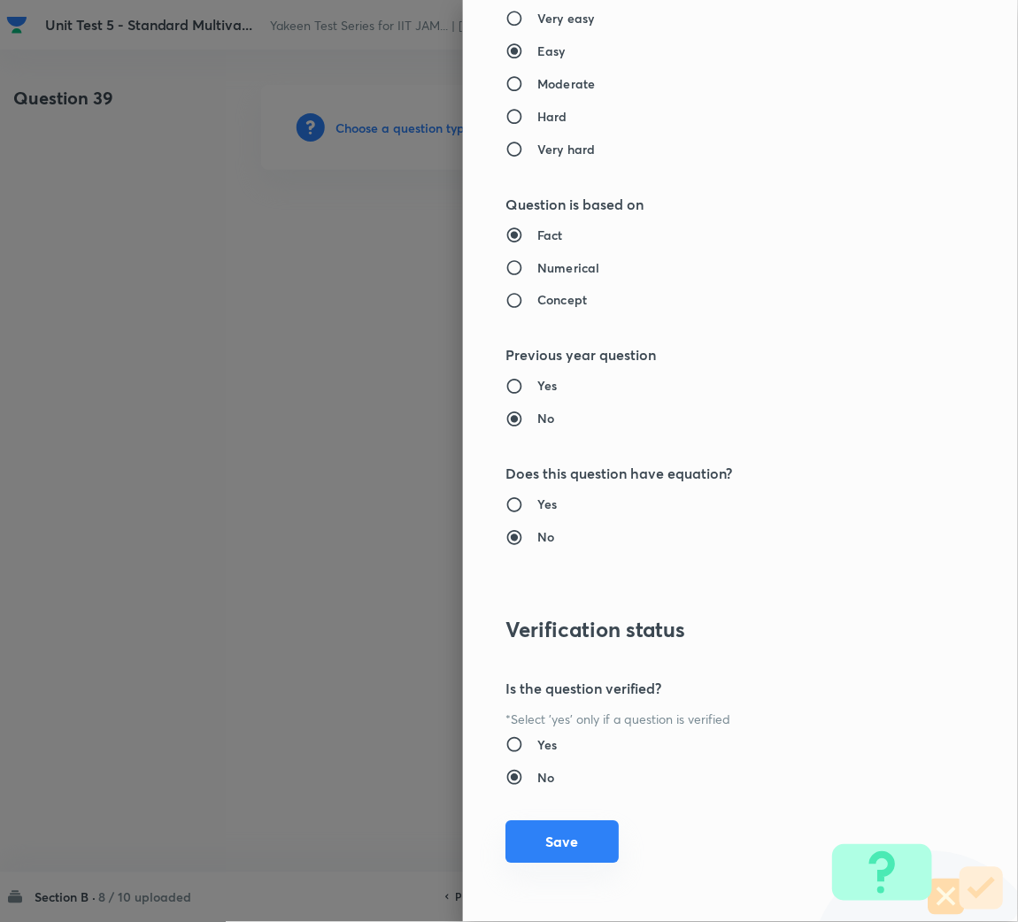
click at [546, 859] on button "Save" at bounding box center [561, 842] width 113 height 42
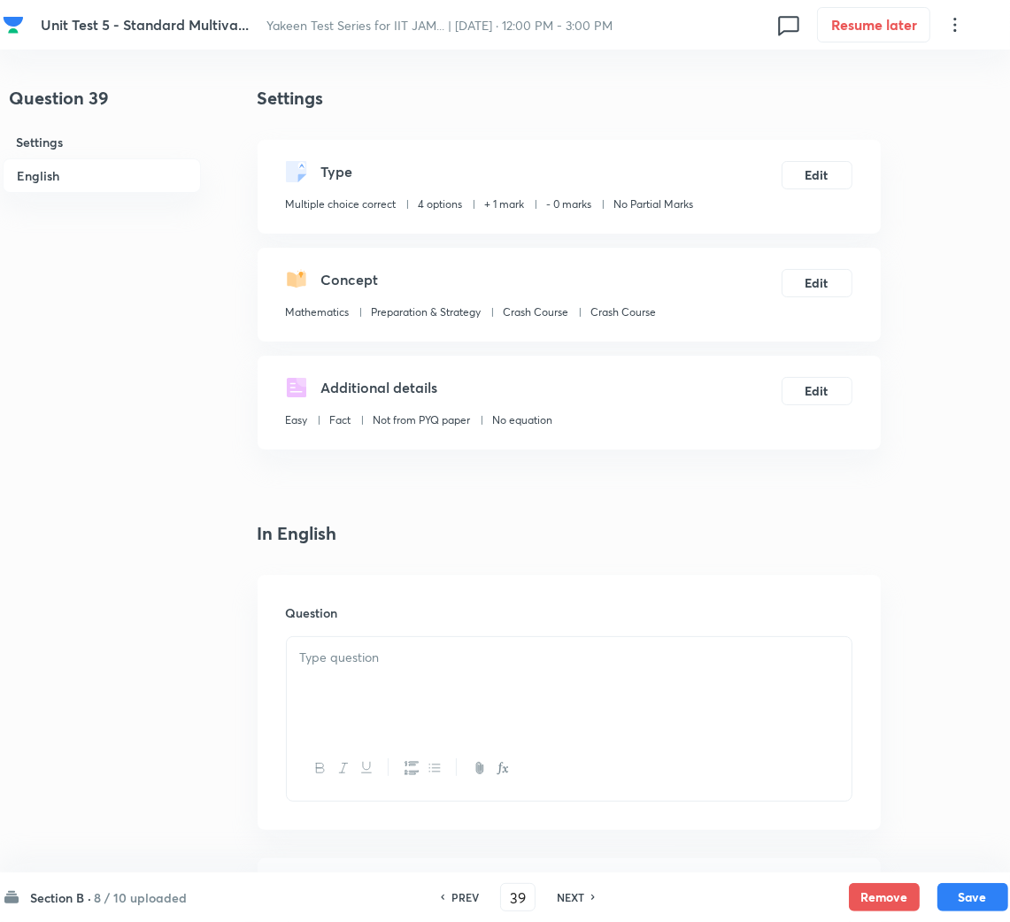
click at [403, 716] on div at bounding box center [569, 686] width 565 height 99
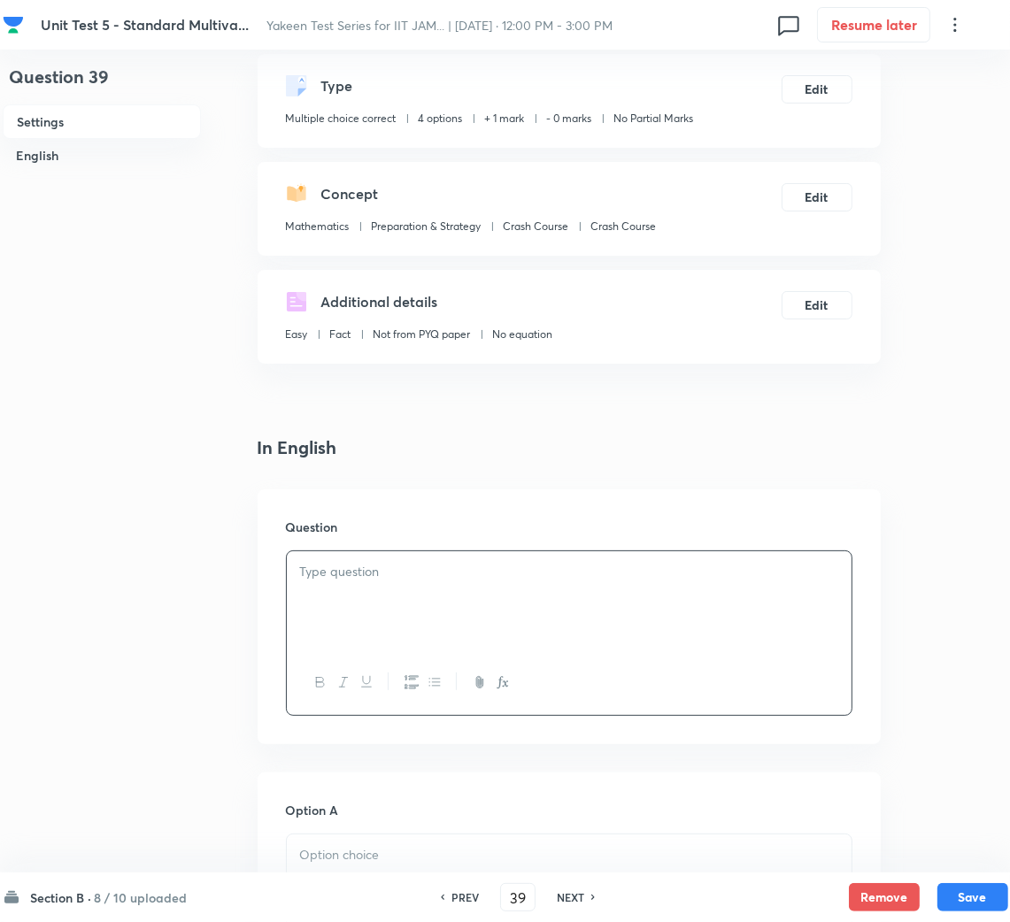
scroll to position [133, 0]
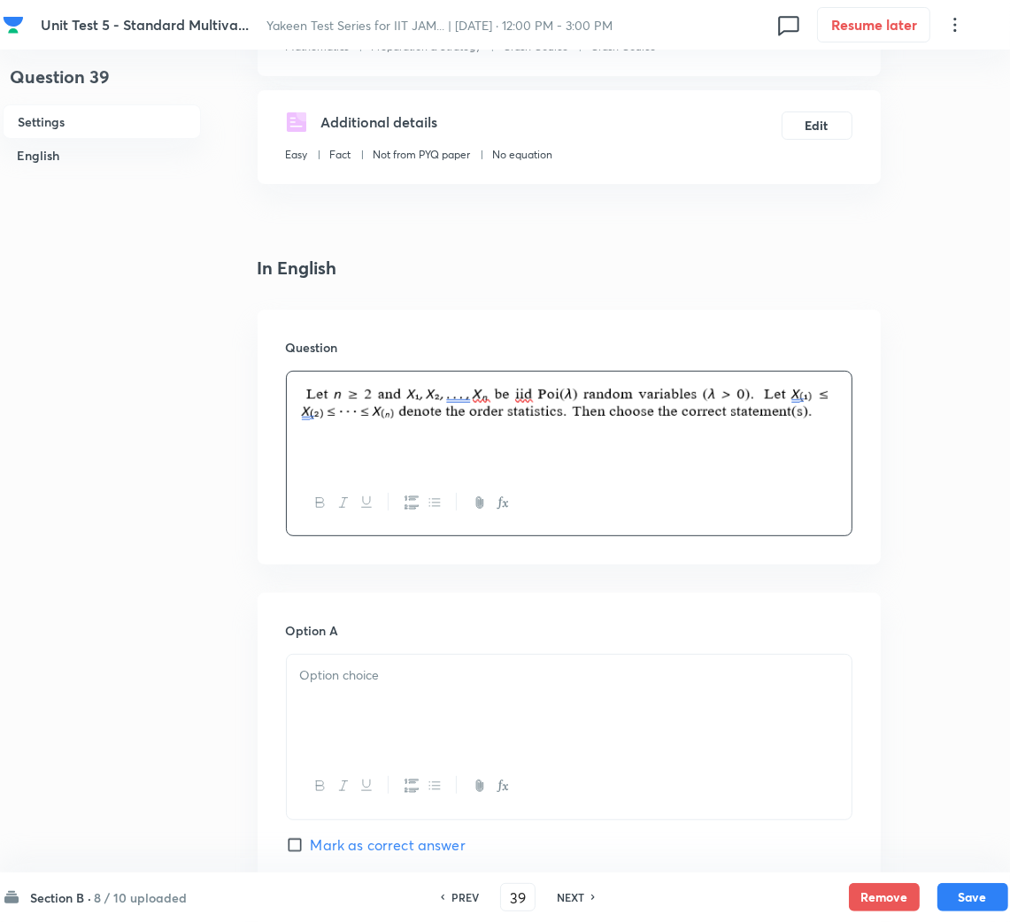
click at [344, 684] on p at bounding box center [569, 675] width 538 height 20
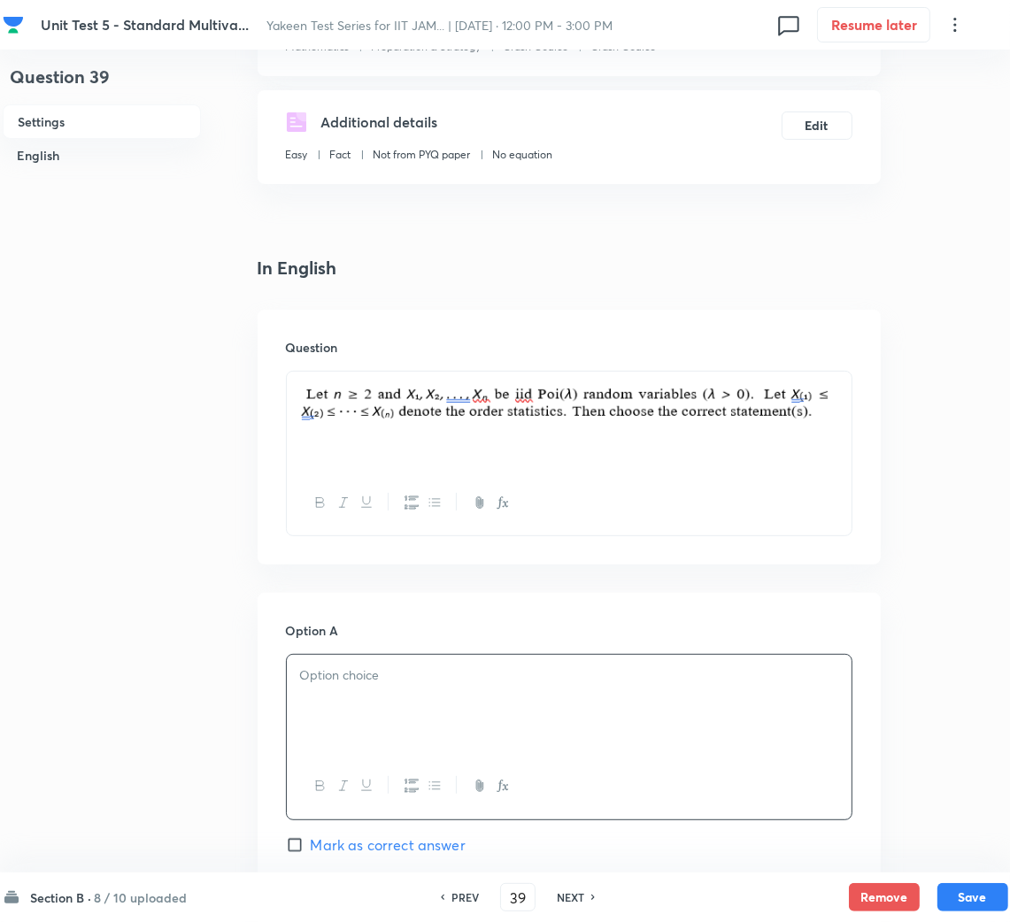
scroll to position [663, 0]
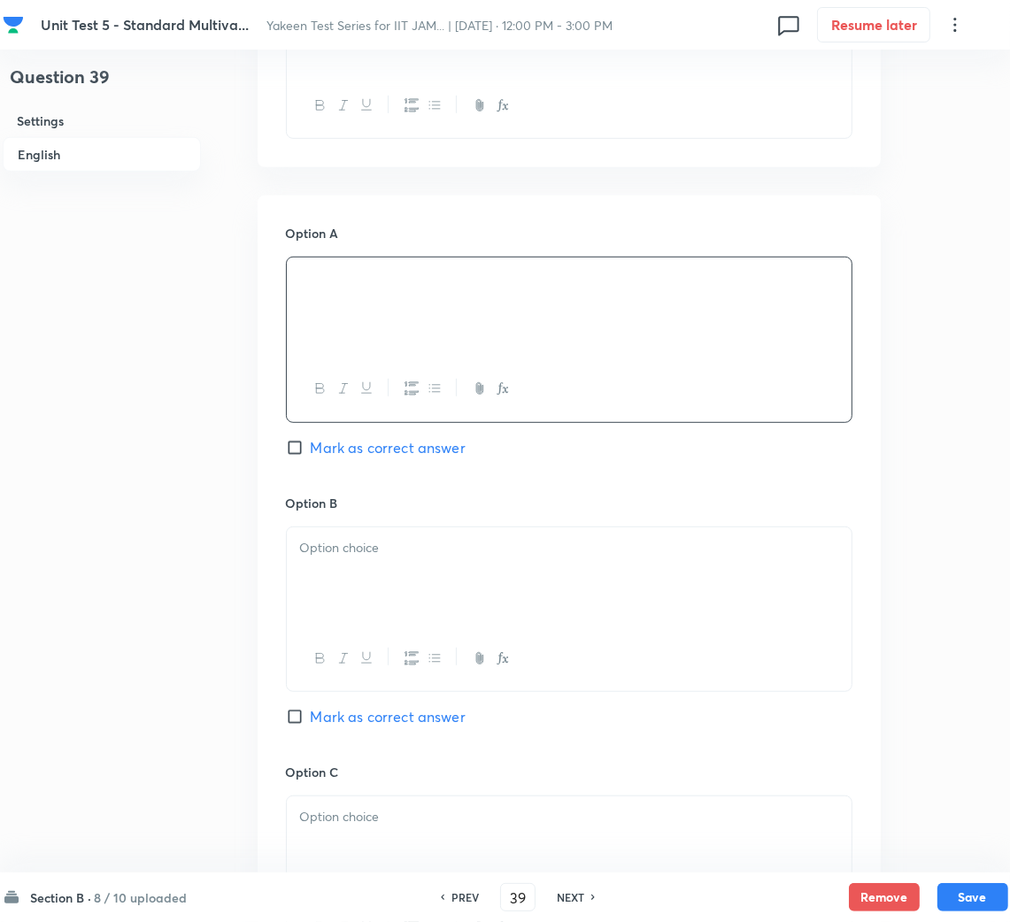
click at [353, 578] on div at bounding box center [569, 576] width 565 height 99
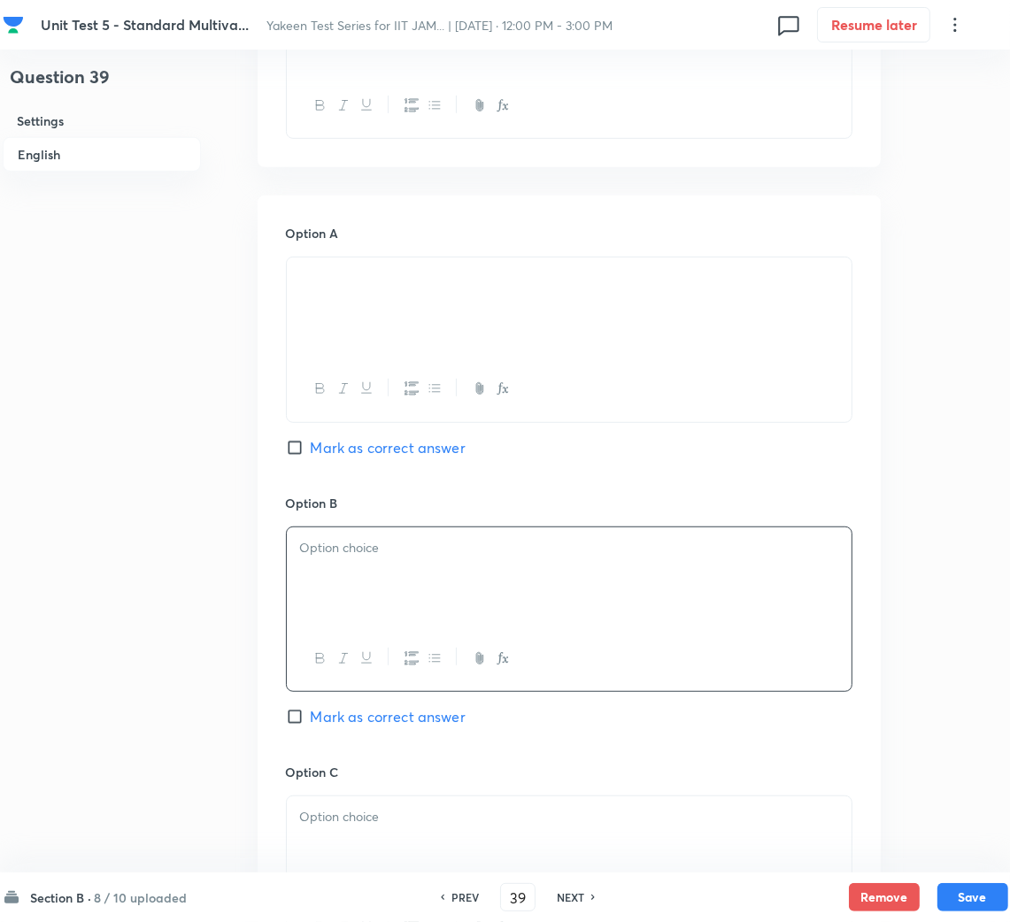
scroll to position [795, 0]
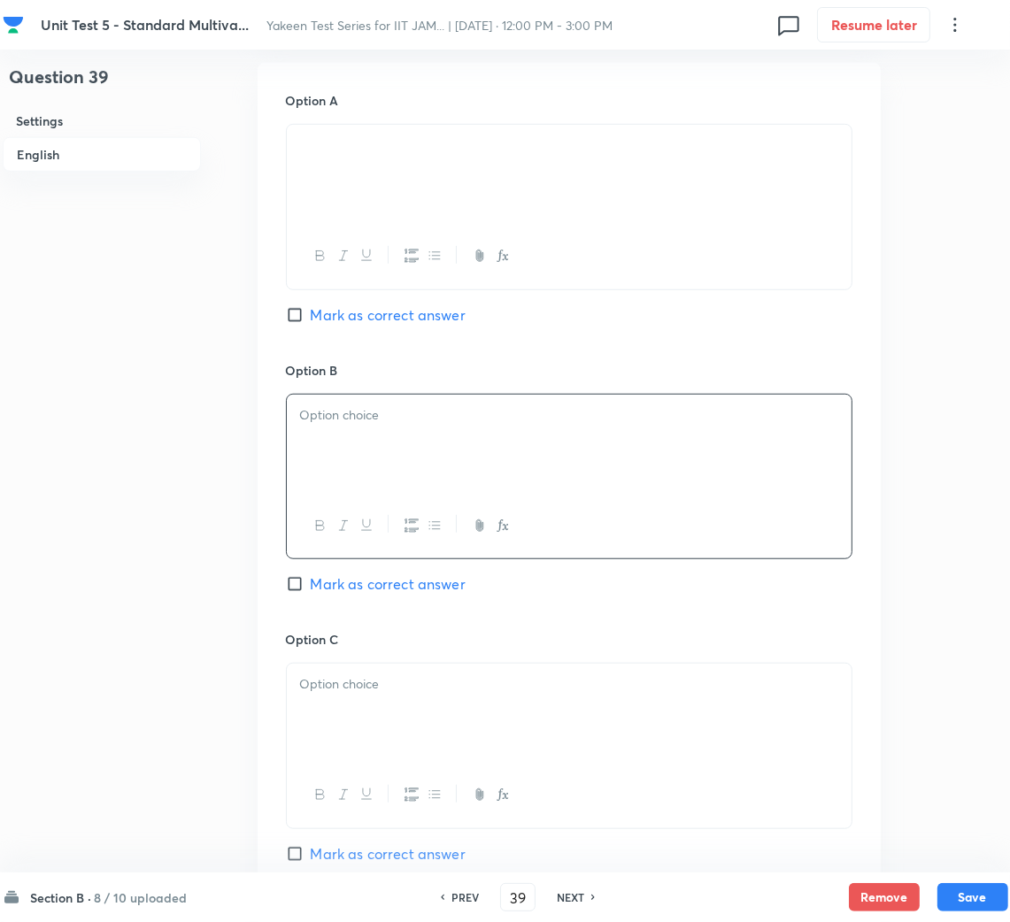
click at [350, 472] on div at bounding box center [569, 444] width 565 height 99
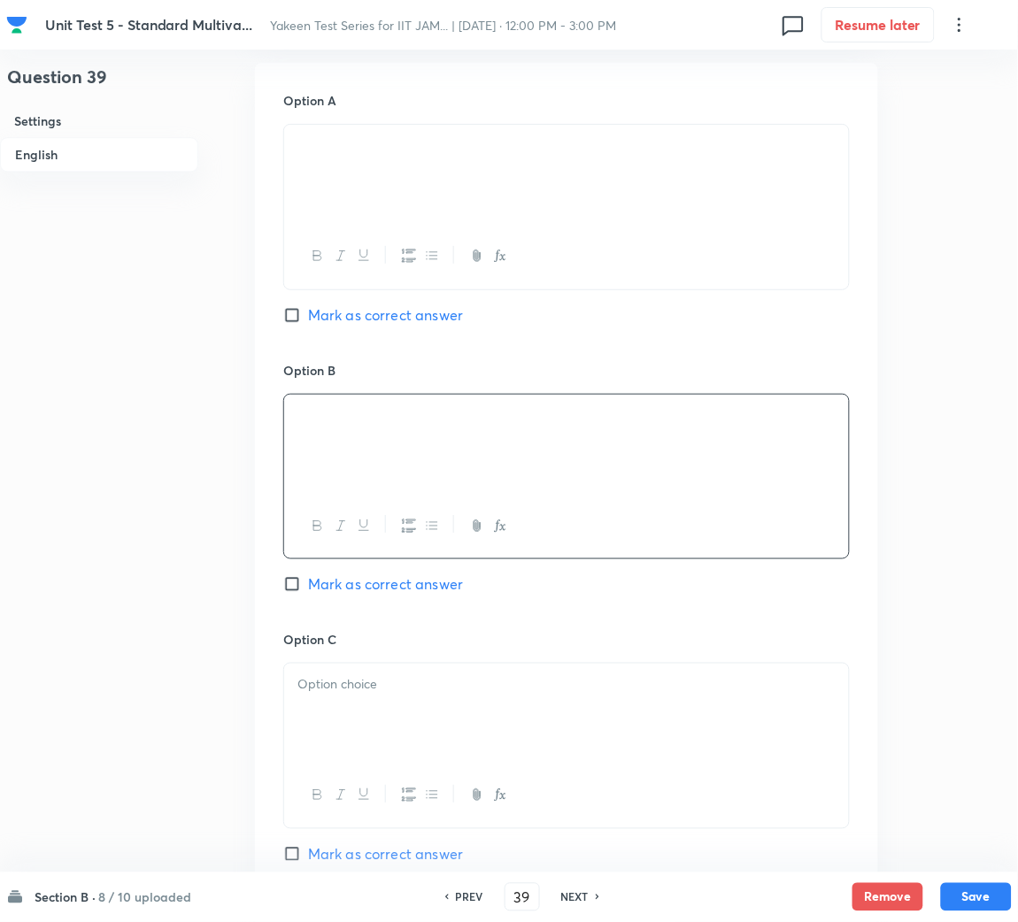
click at [384, 711] on div at bounding box center [509, 461] width 1018 height 922
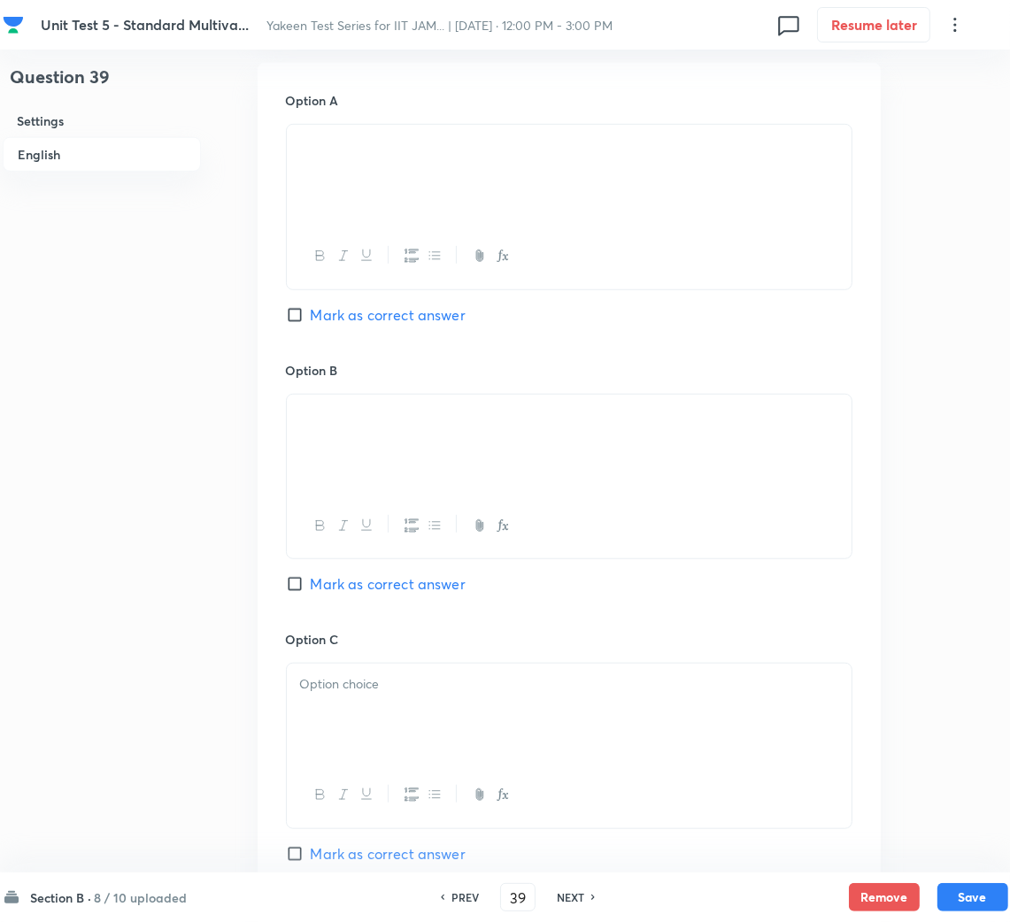
click at [384, 711] on div at bounding box center [569, 713] width 565 height 99
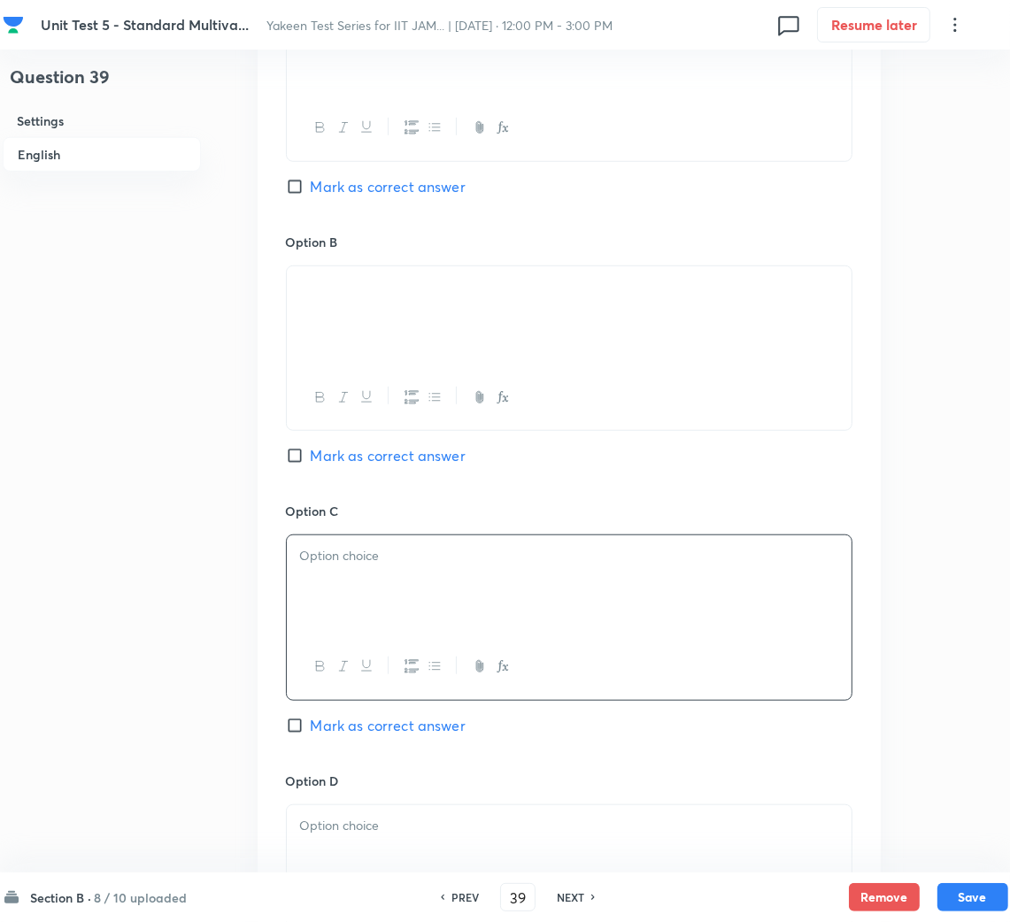
scroll to position [1062, 0]
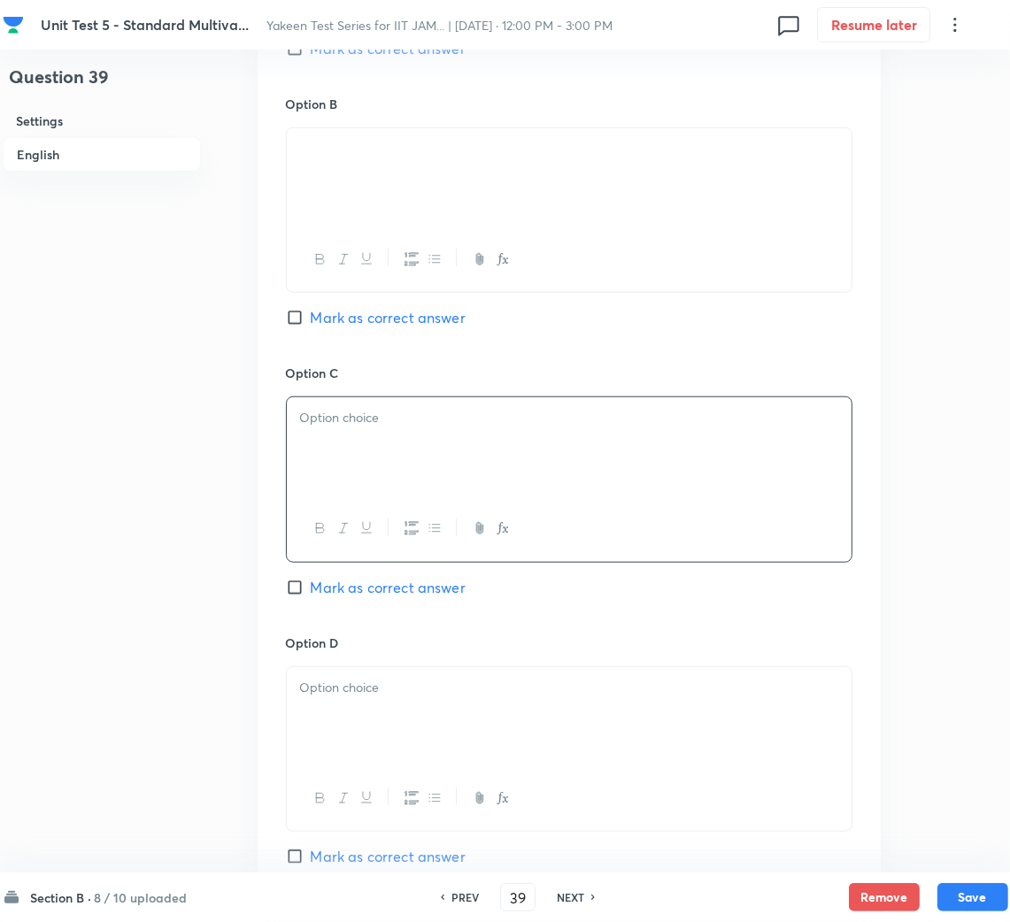
click at [432, 461] on div at bounding box center [569, 446] width 565 height 99
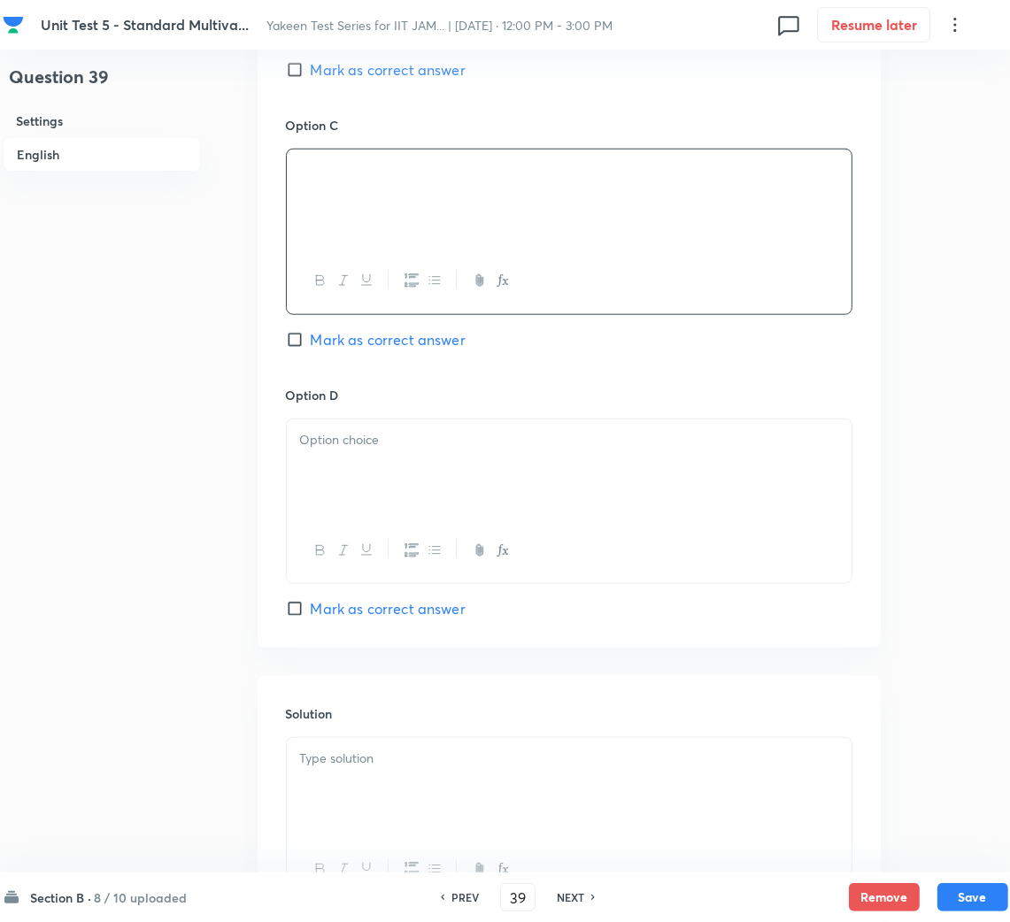
scroll to position [1326, 0]
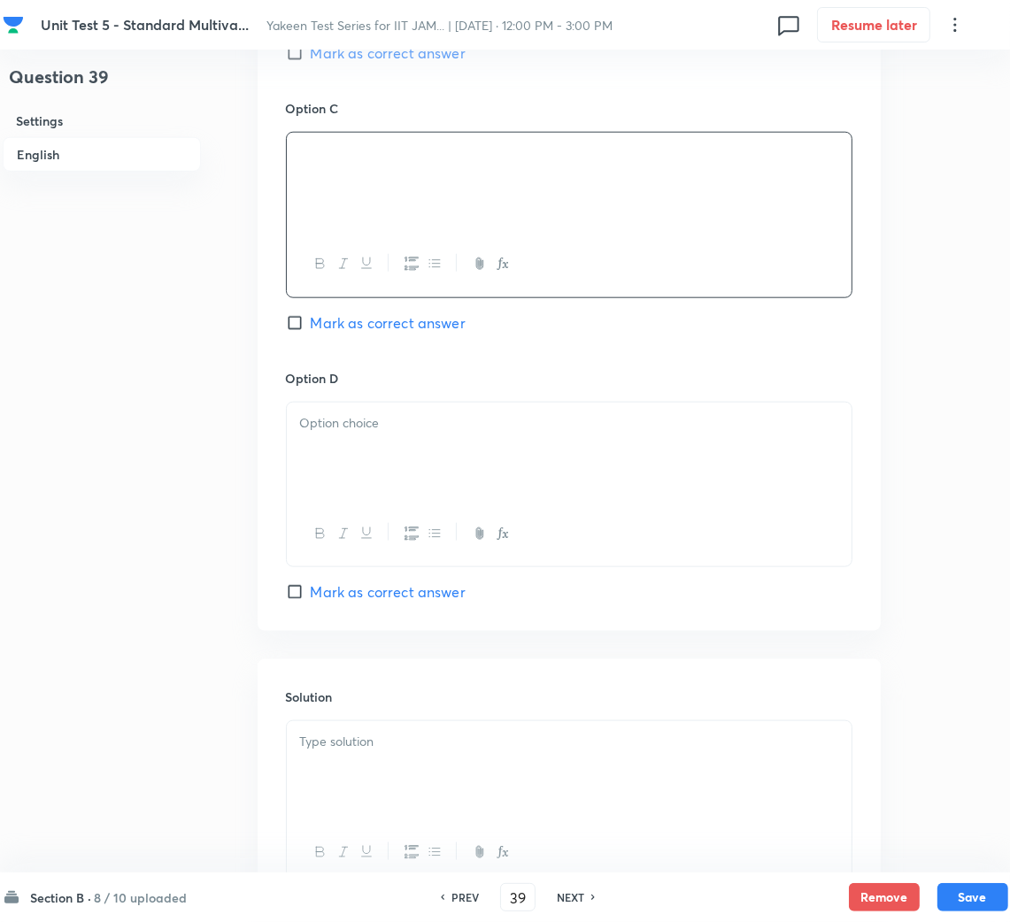
click at [358, 456] on div at bounding box center [569, 452] width 565 height 99
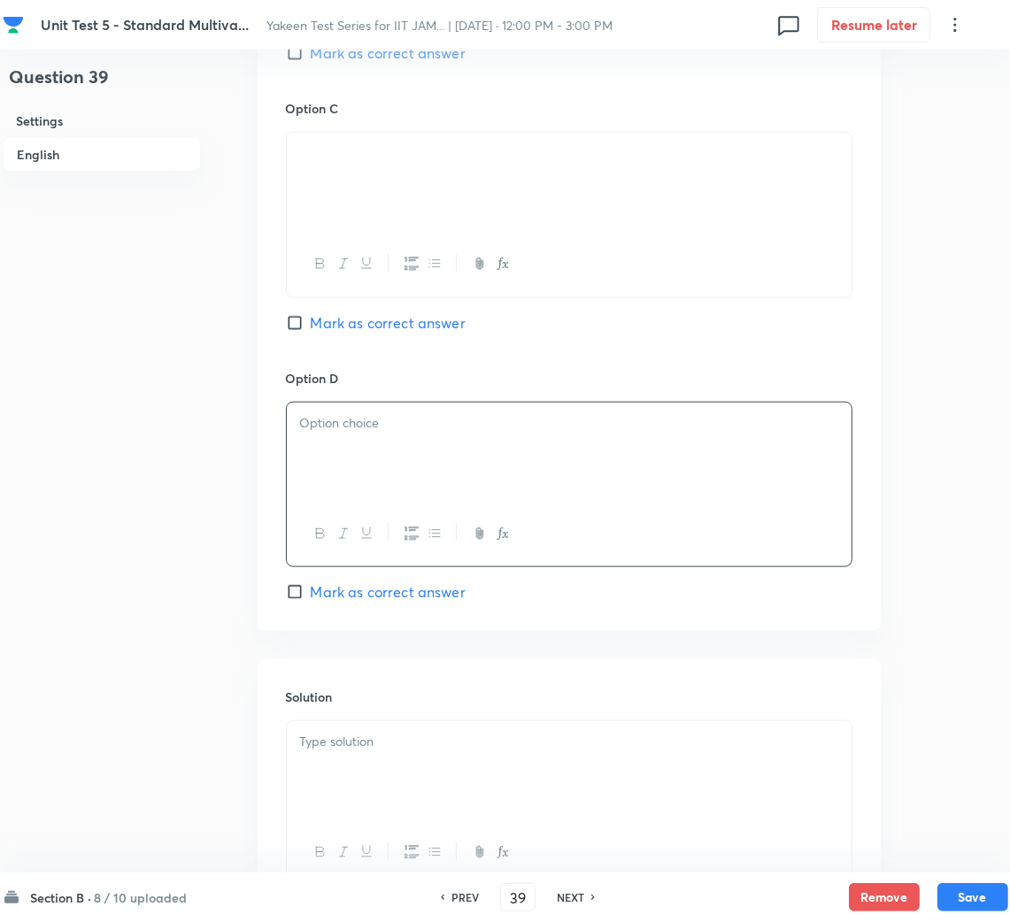
click at [365, 475] on div at bounding box center [569, 452] width 565 height 99
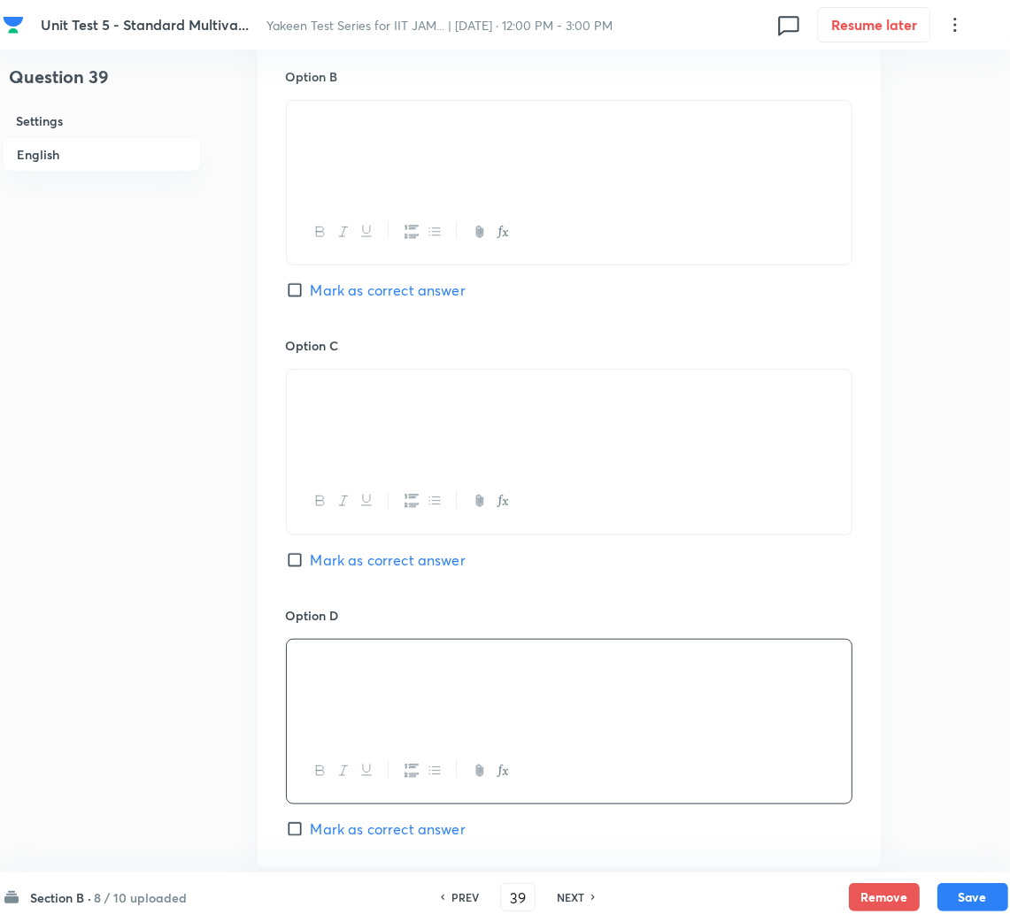
scroll to position [1062, 0]
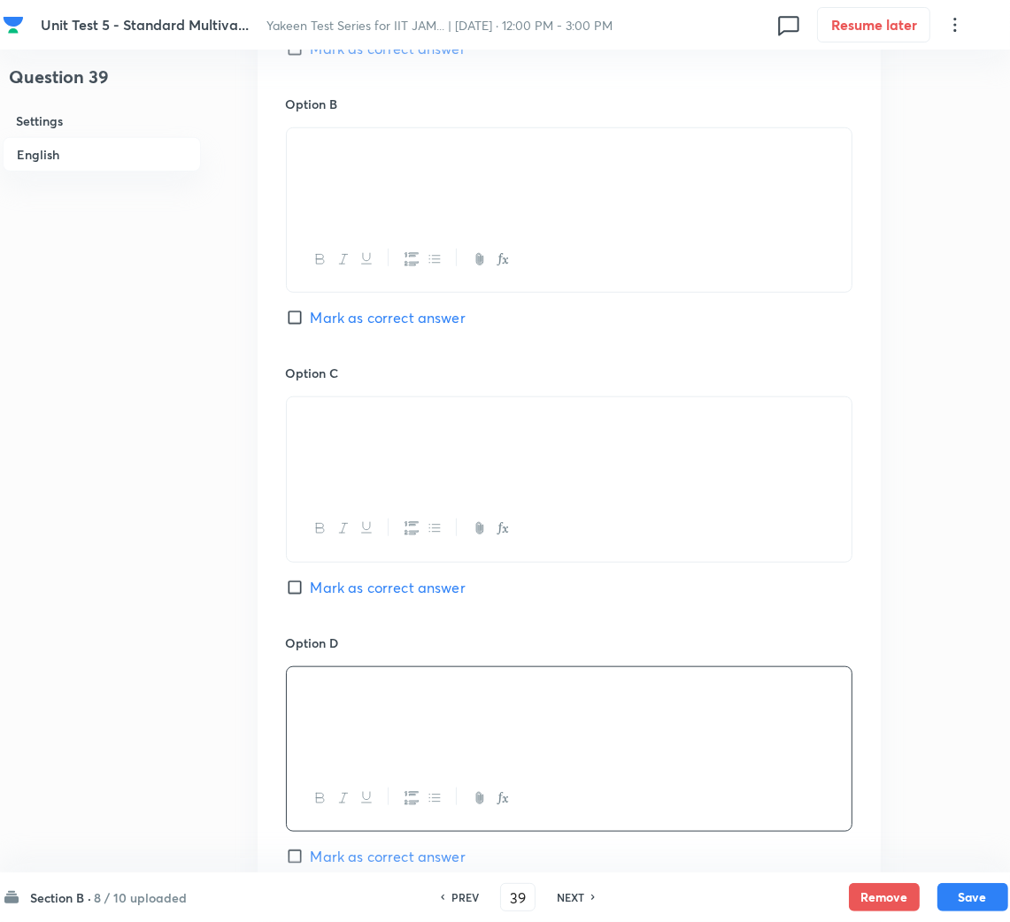
click at [319, 313] on span "Mark as correct answer" at bounding box center [388, 317] width 155 height 21
click at [311, 313] on input "Mark as correct answer" at bounding box center [298, 318] width 25 height 18
checkbox input "true"
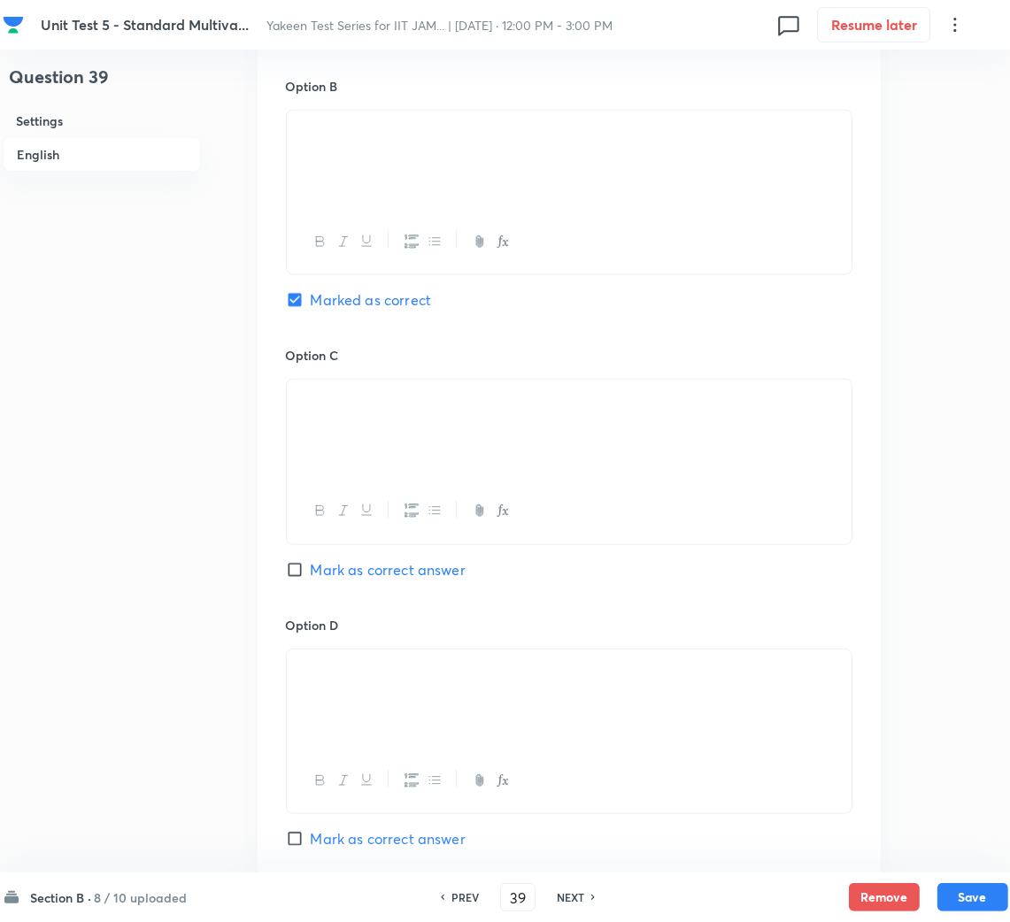
scroll to position [1326, 0]
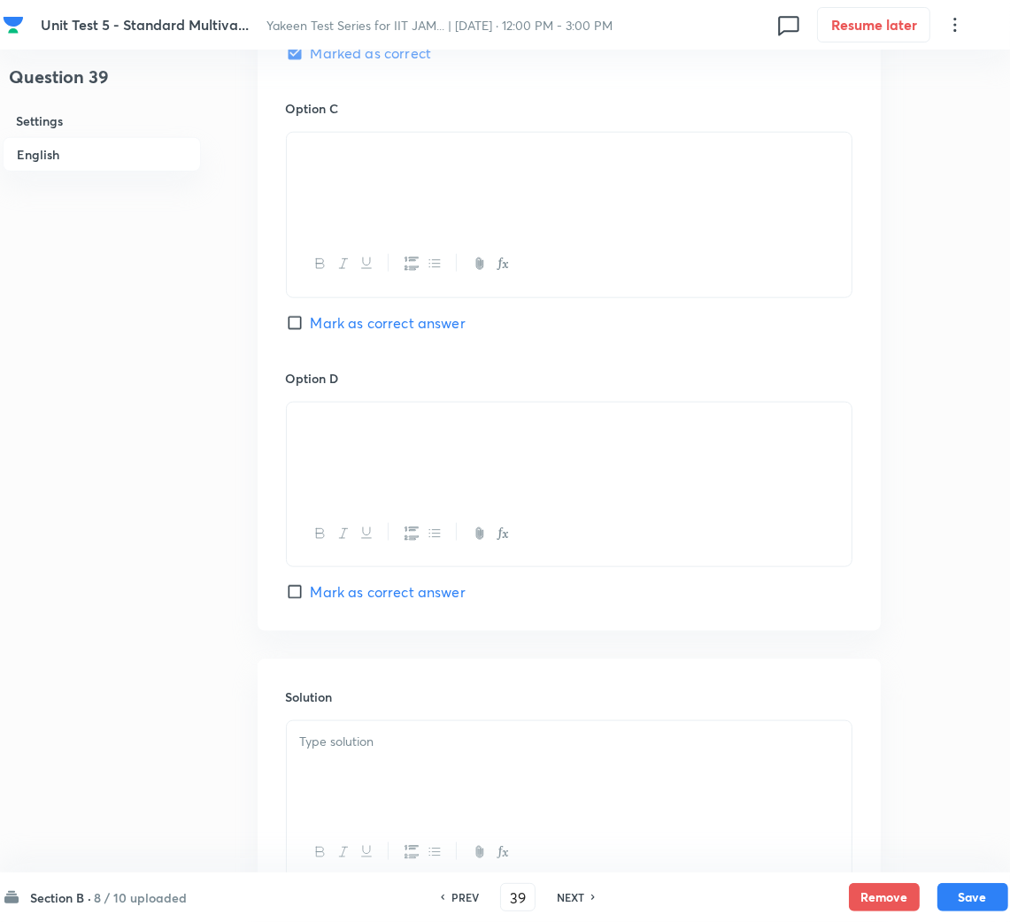
click at [347, 595] on span "Mark as correct answer" at bounding box center [388, 591] width 155 height 21
click at [311, 595] on input "Mark as correct answer" at bounding box center [298, 592] width 25 height 18
checkbox input "true"
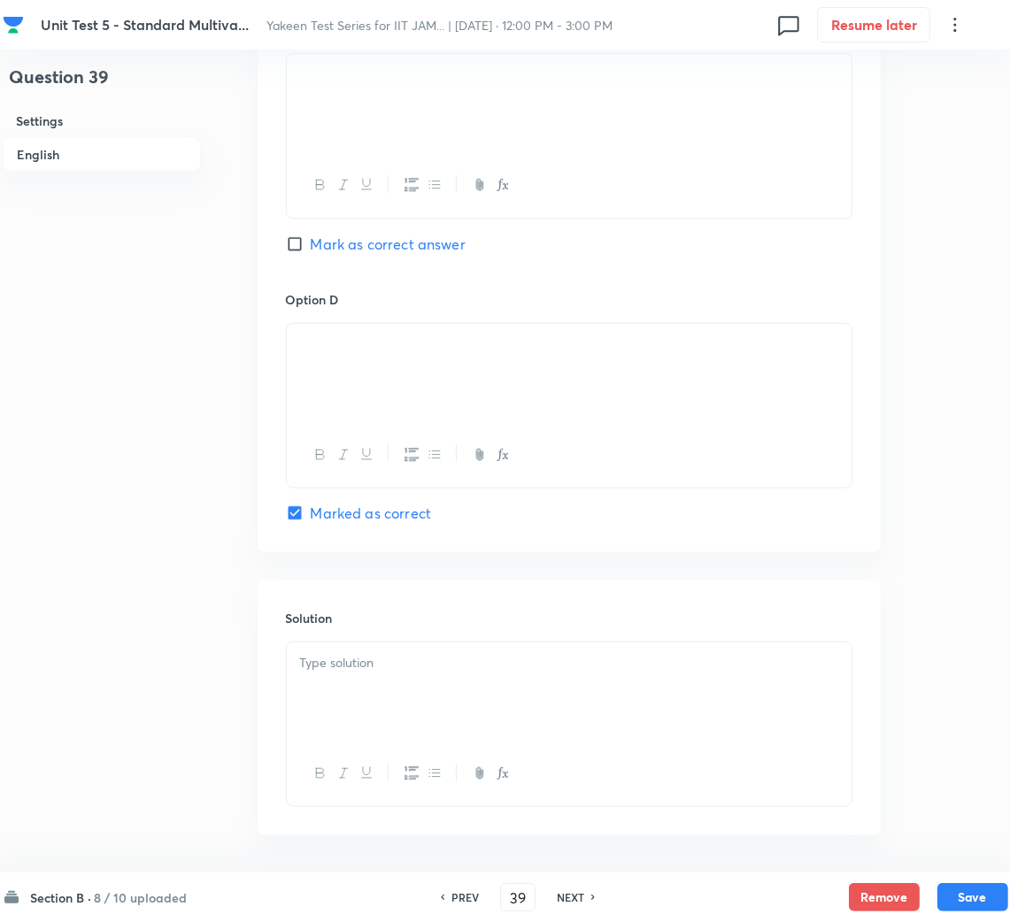
scroll to position [1478, 0]
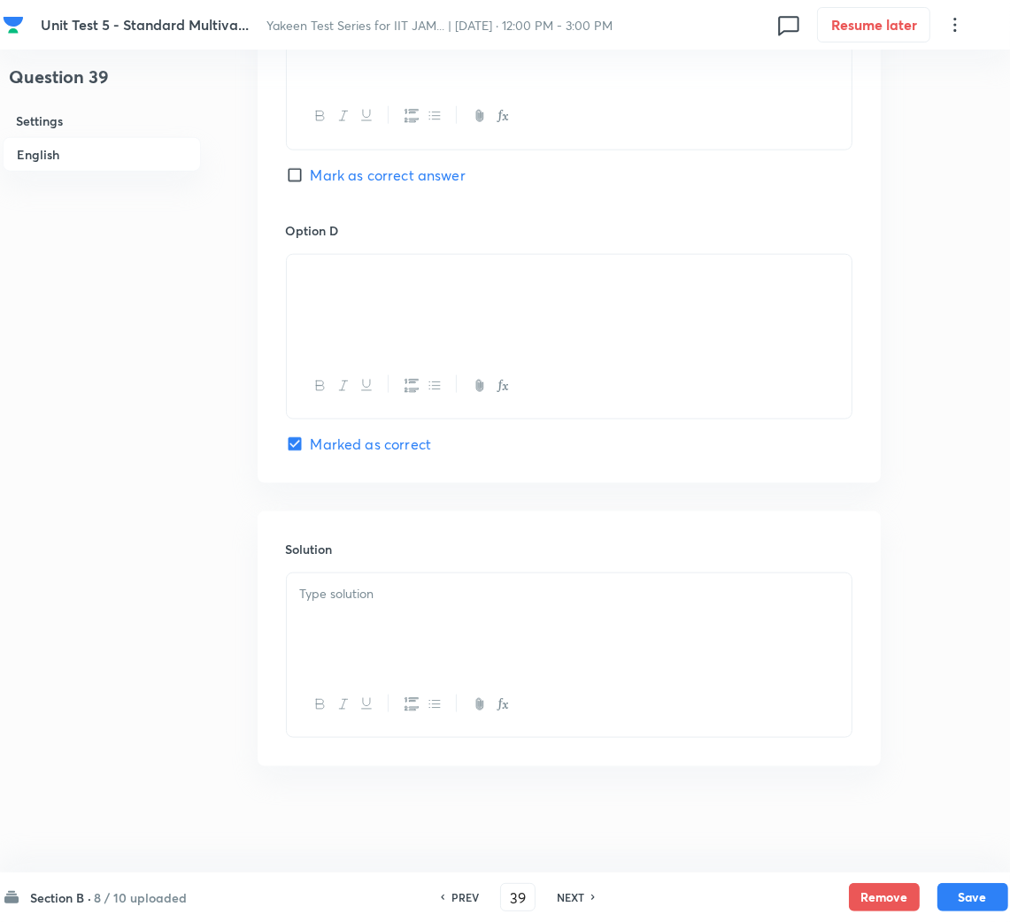
click at [369, 634] on div at bounding box center [569, 622] width 565 height 99
click at [349, 598] on p at bounding box center [569, 594] width 538 height 20
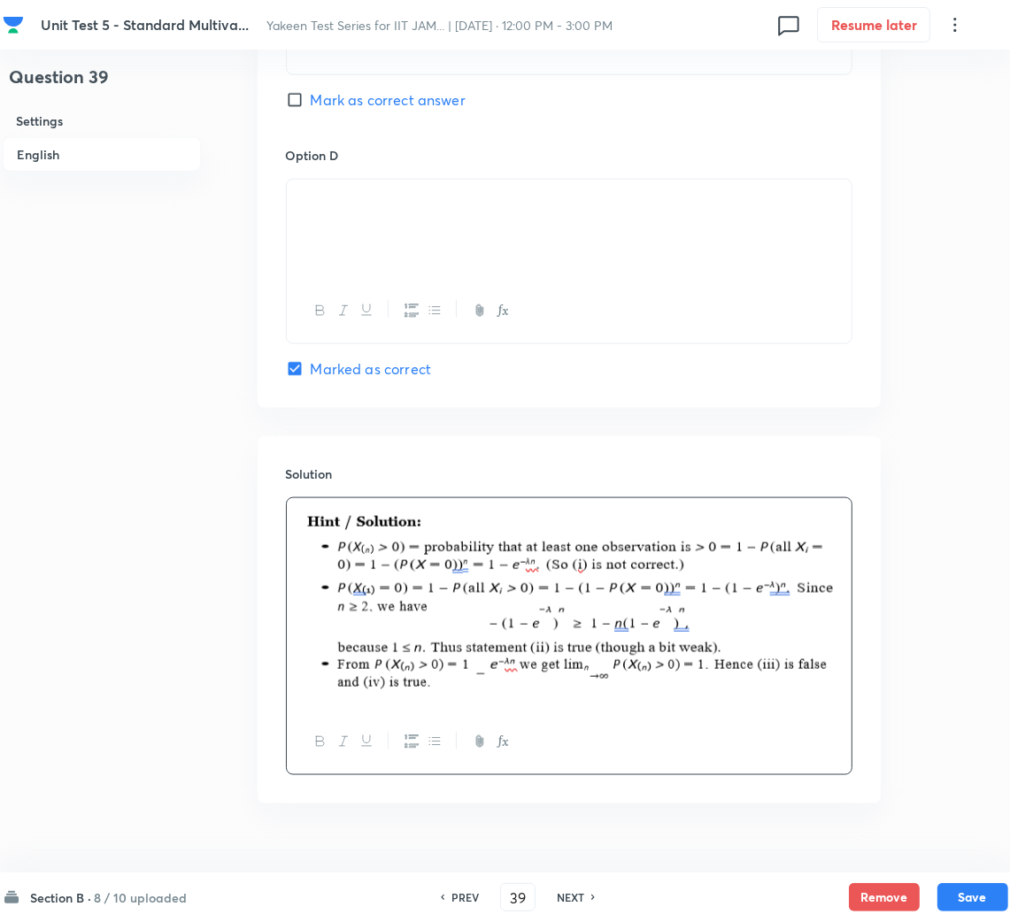
scroll to position [1590, 0]
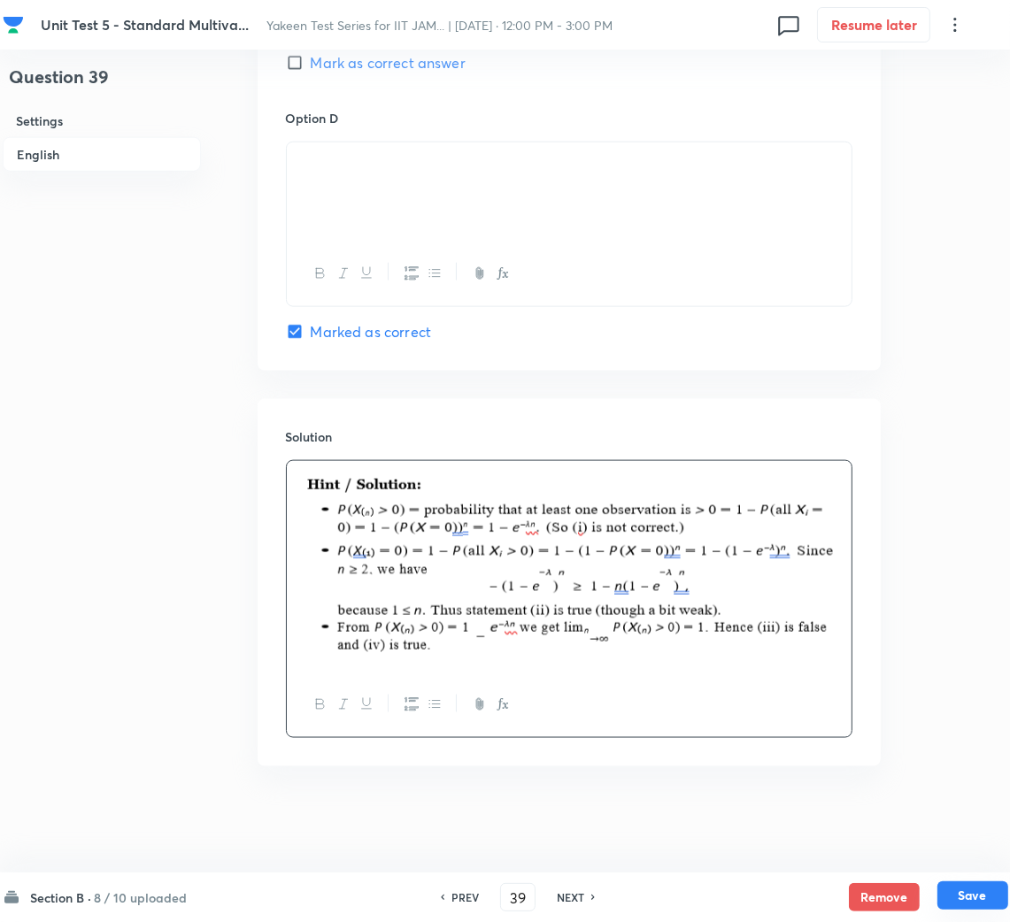
click at [990, 895] on button "Save" at bounding box center [972, 895] width 71 height 28
type input "40"
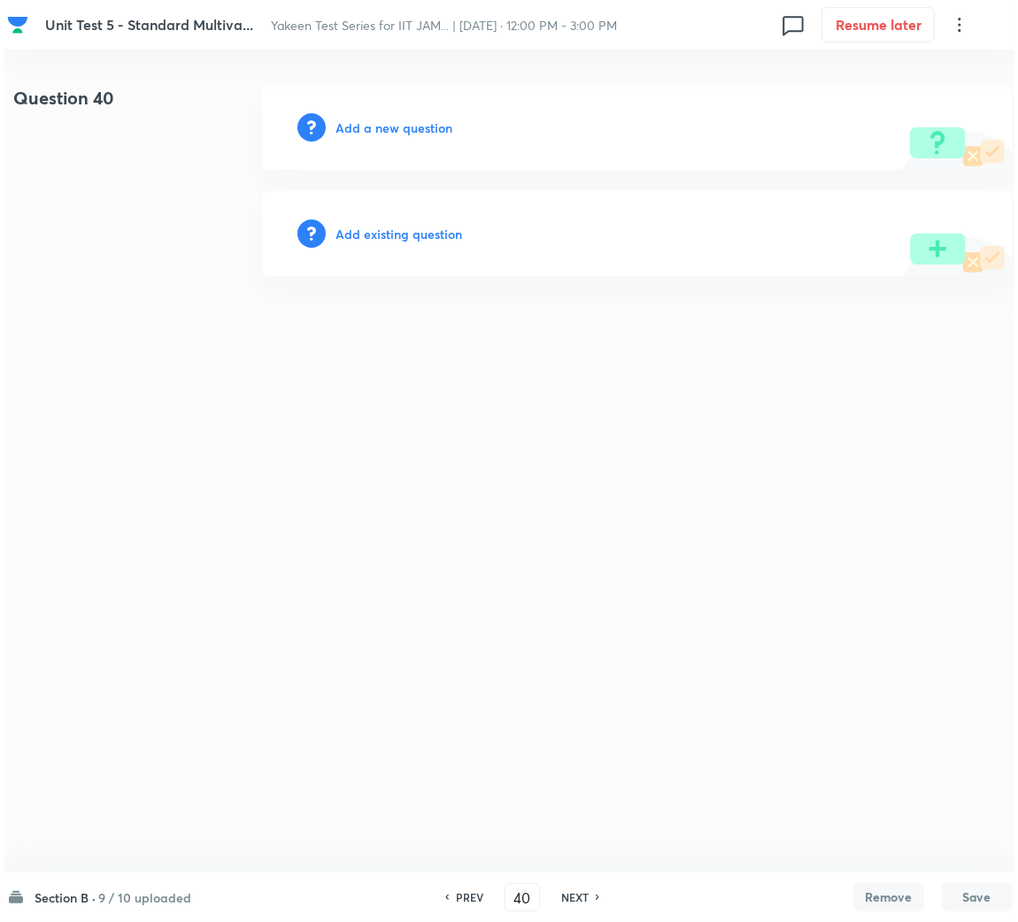
scroll to position [0, 0]
click at [411, 129] on h6 "Add a new question" at bounding box center [393, 128] width 117 height 19
click at [403, 131] on h6 "Choose a question type" at bounding box center [403, 128] width 136 height 19
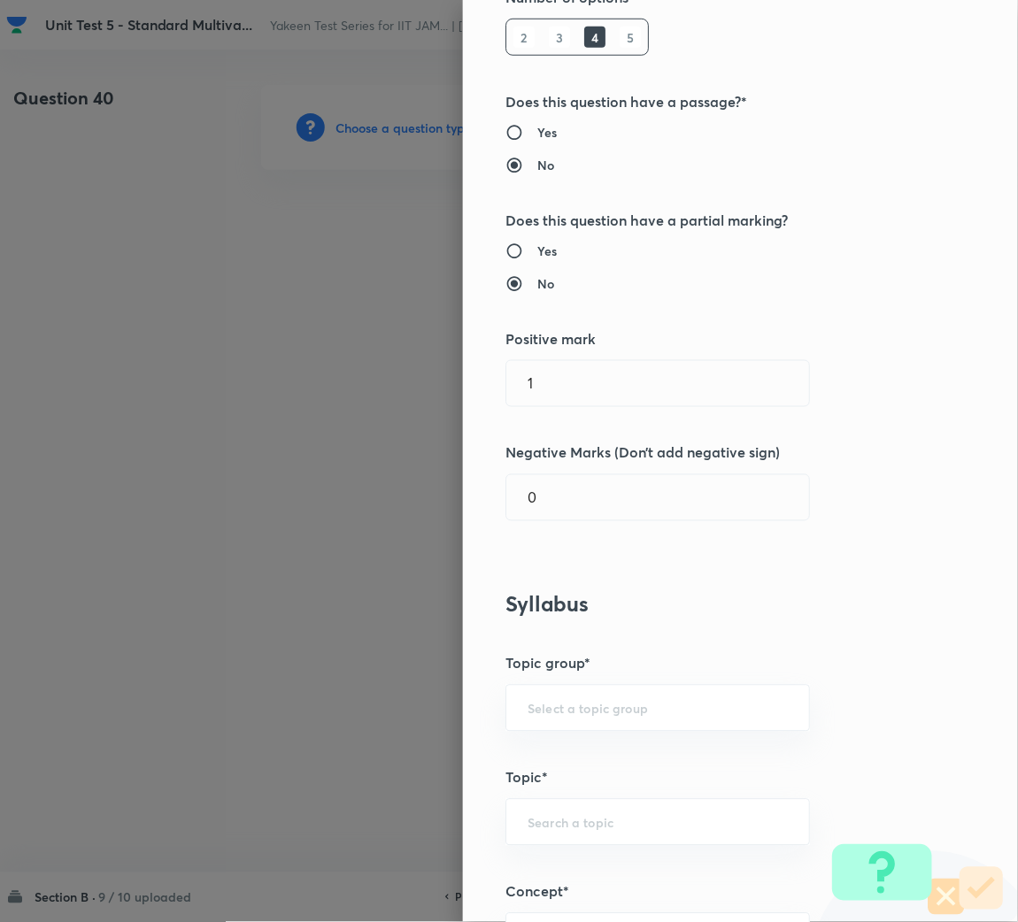
scroll to position [663, 0]
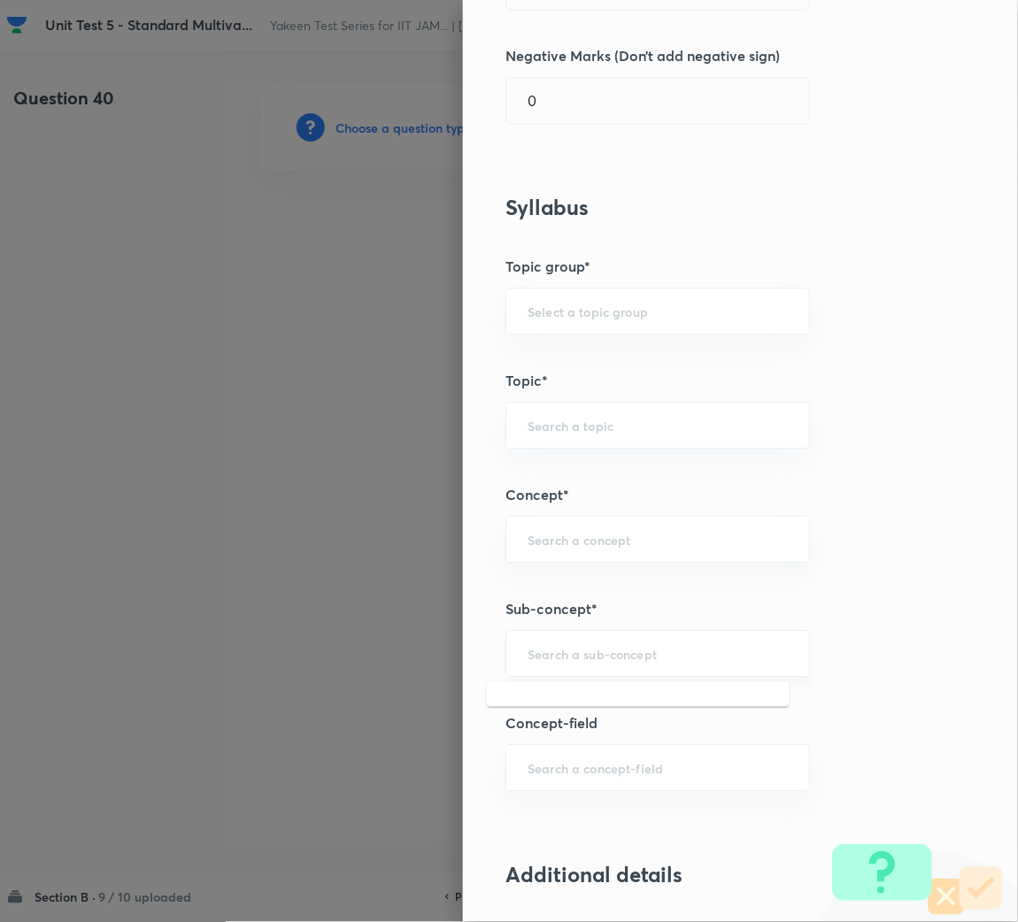
click at [580, 657] on input "text" at bounding box center [657, 653] width 260 height 17
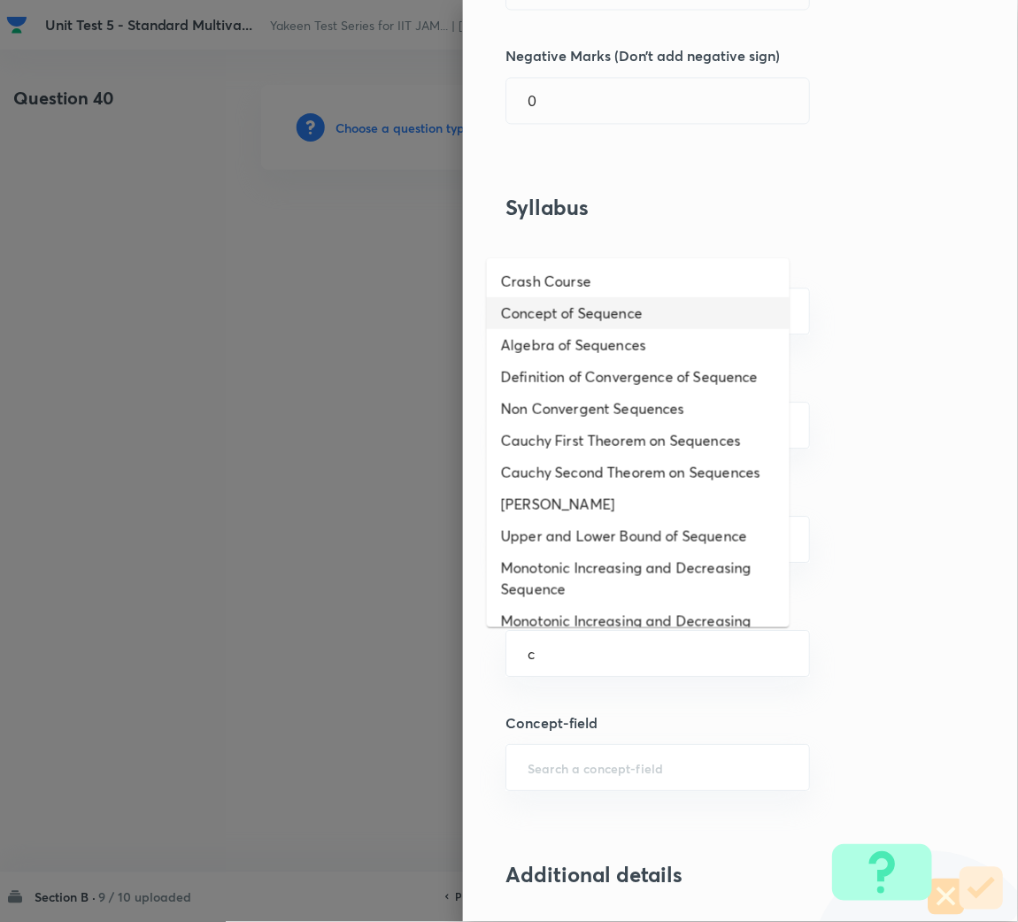
click at [597, 304] on li "Concept of Sequence" at bounding box center [638, 313] width 303 height 32
type input "Concept of Sequence"
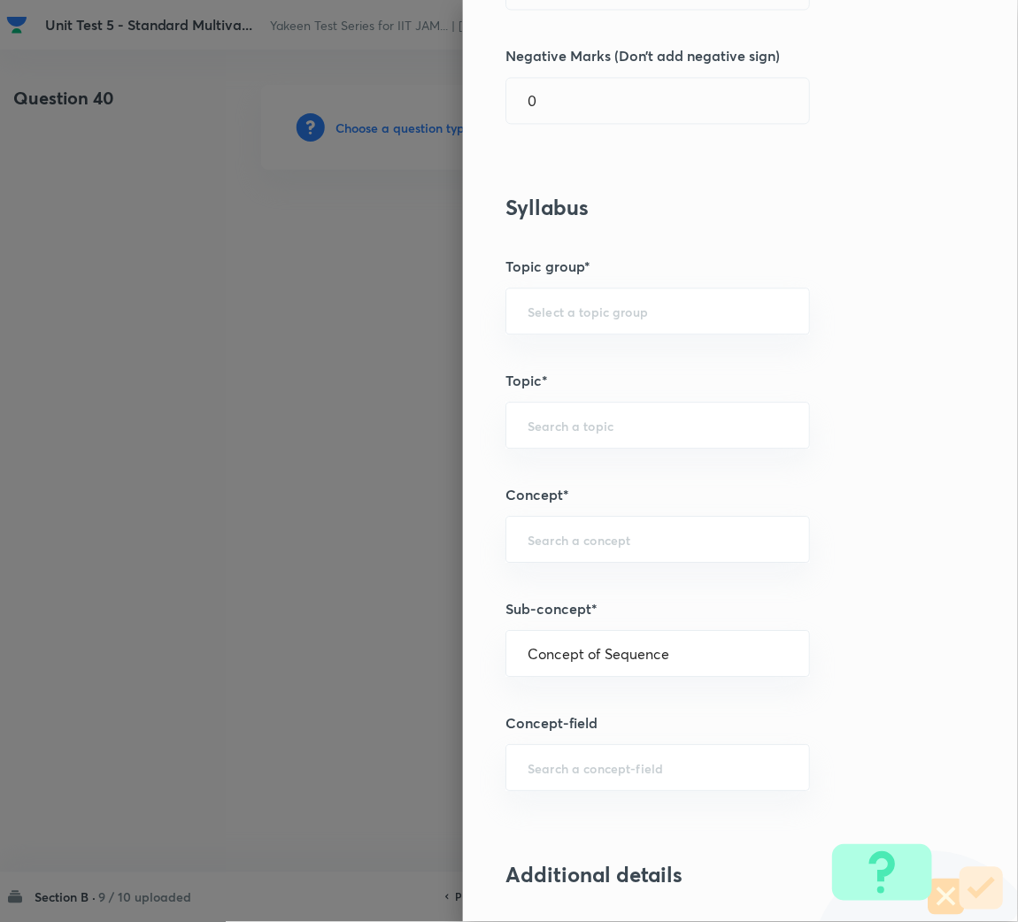
type input "Mathematics"
type input "Sequences & Series-Real Nos."
type input "Sequence of Real Numbers"
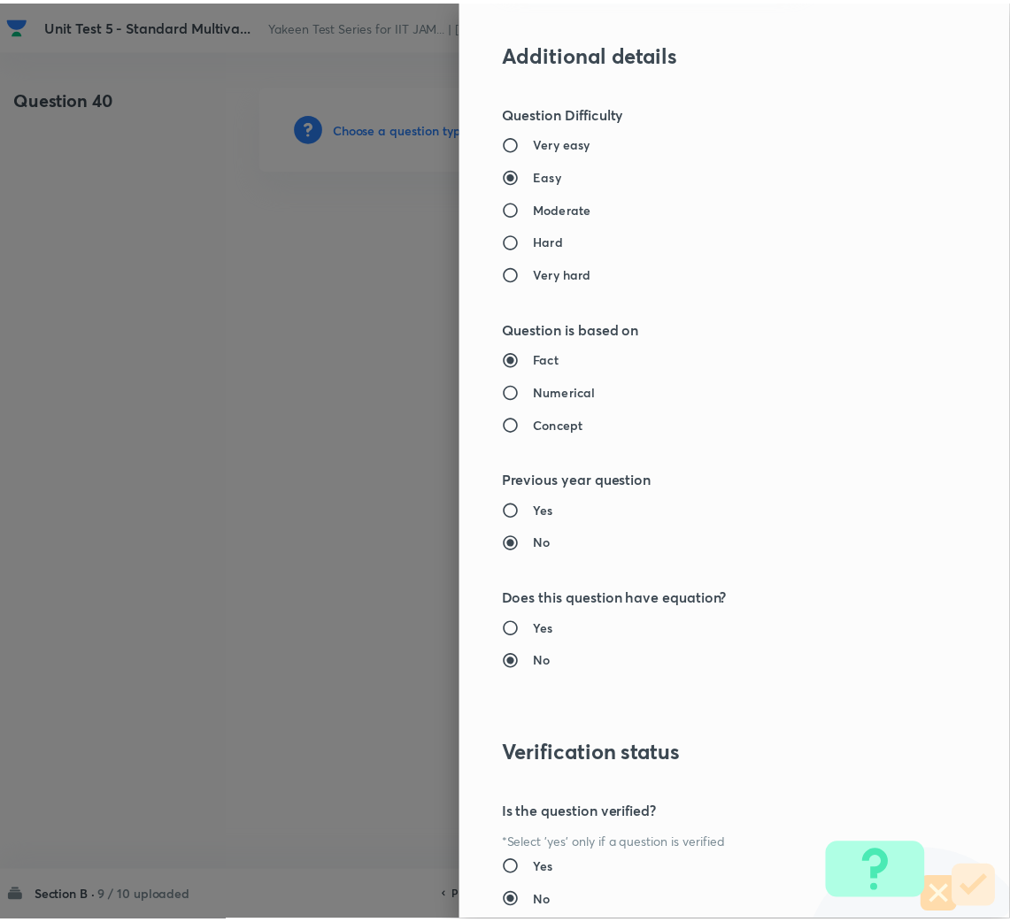
scroll to position [1610, 0]
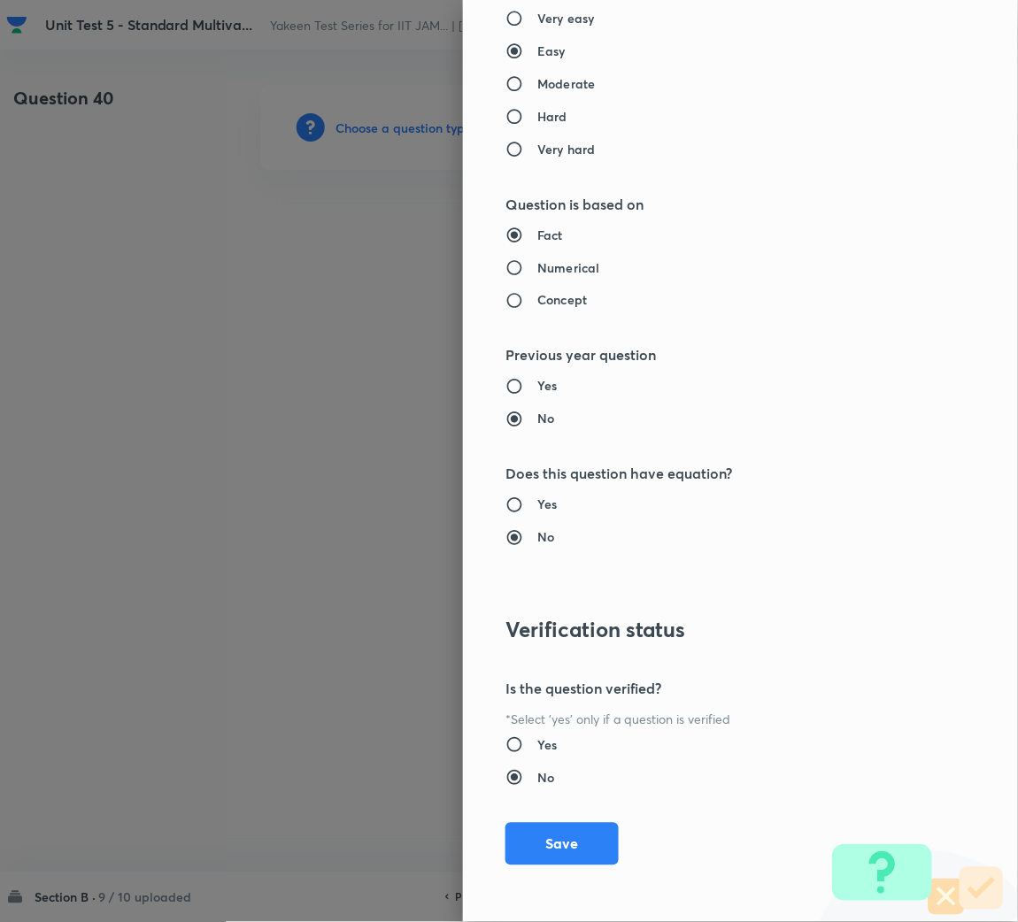
click at [565, 868] on div "Question settings Question type* Multiple choice correct Number of options* 2 3…" at bounding box center [740, 461] width 555 height 922
click at [567, 851] on button "Save" at bounding box center [561, 842] width 113 height 42
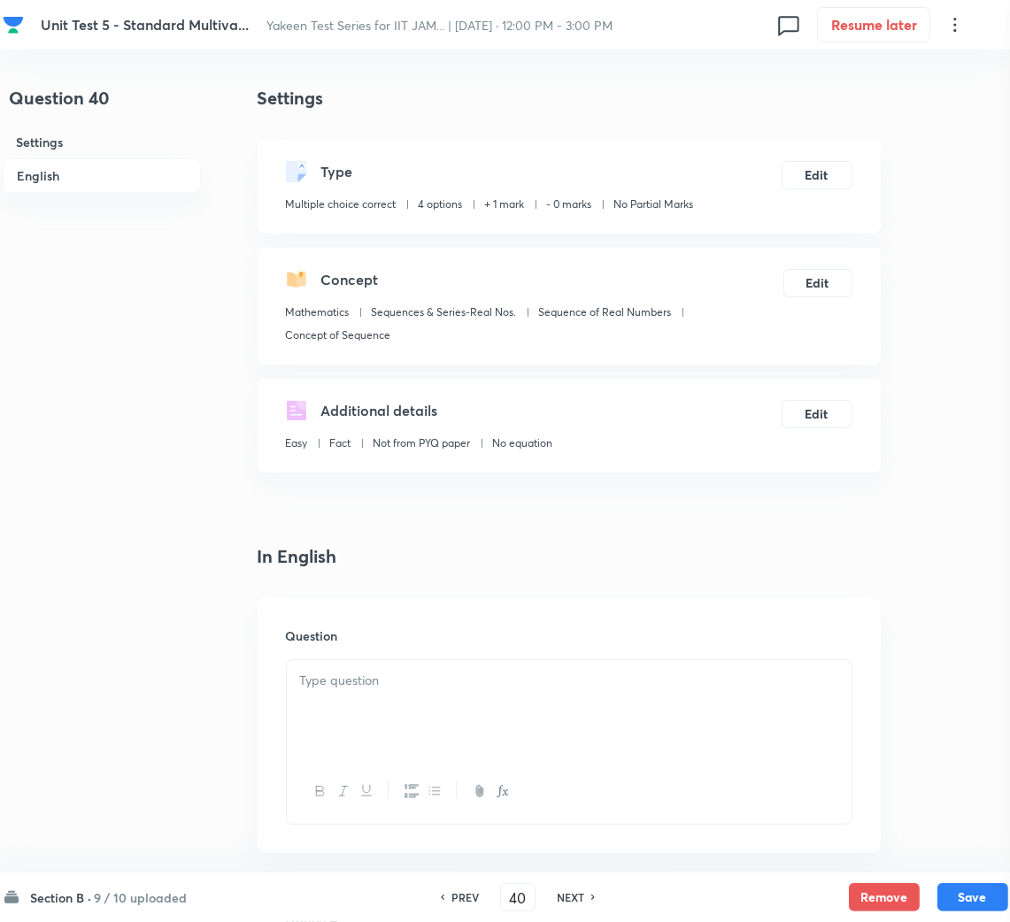
click at [386, 727] on div at bounding box center [569, 709] width 565 height 99
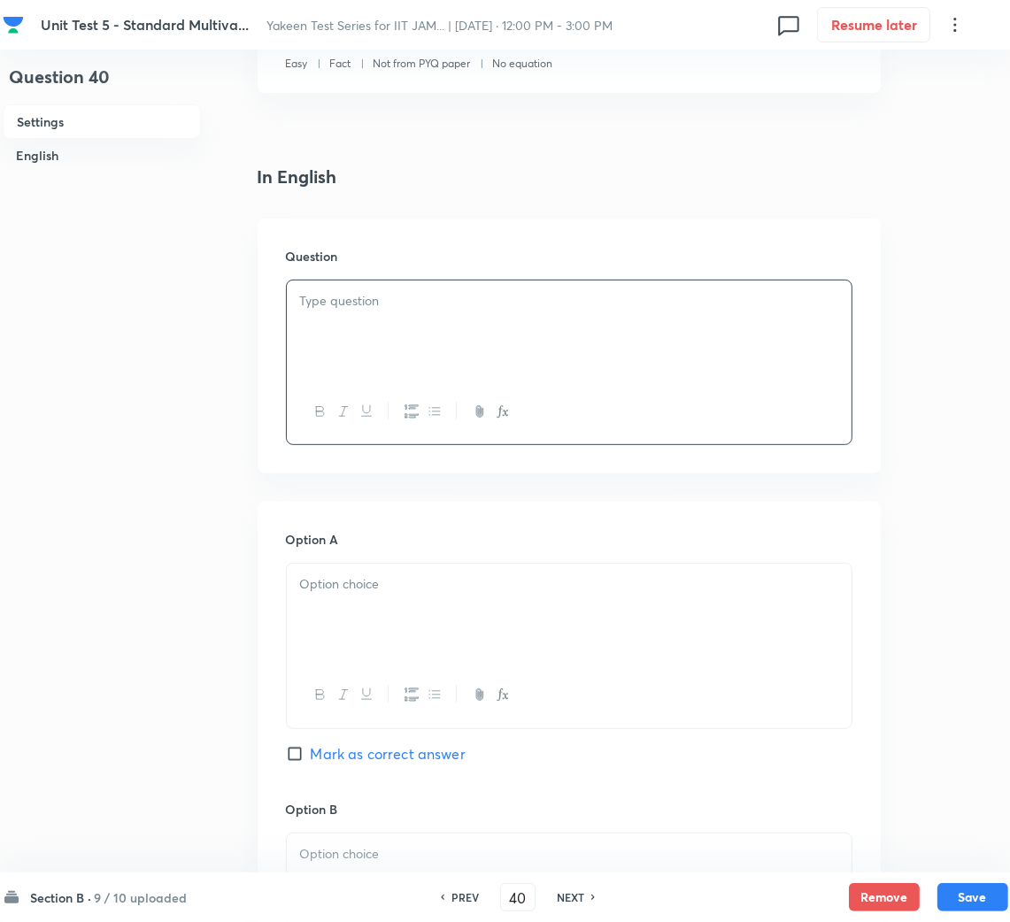
scroll to position [397, 0]
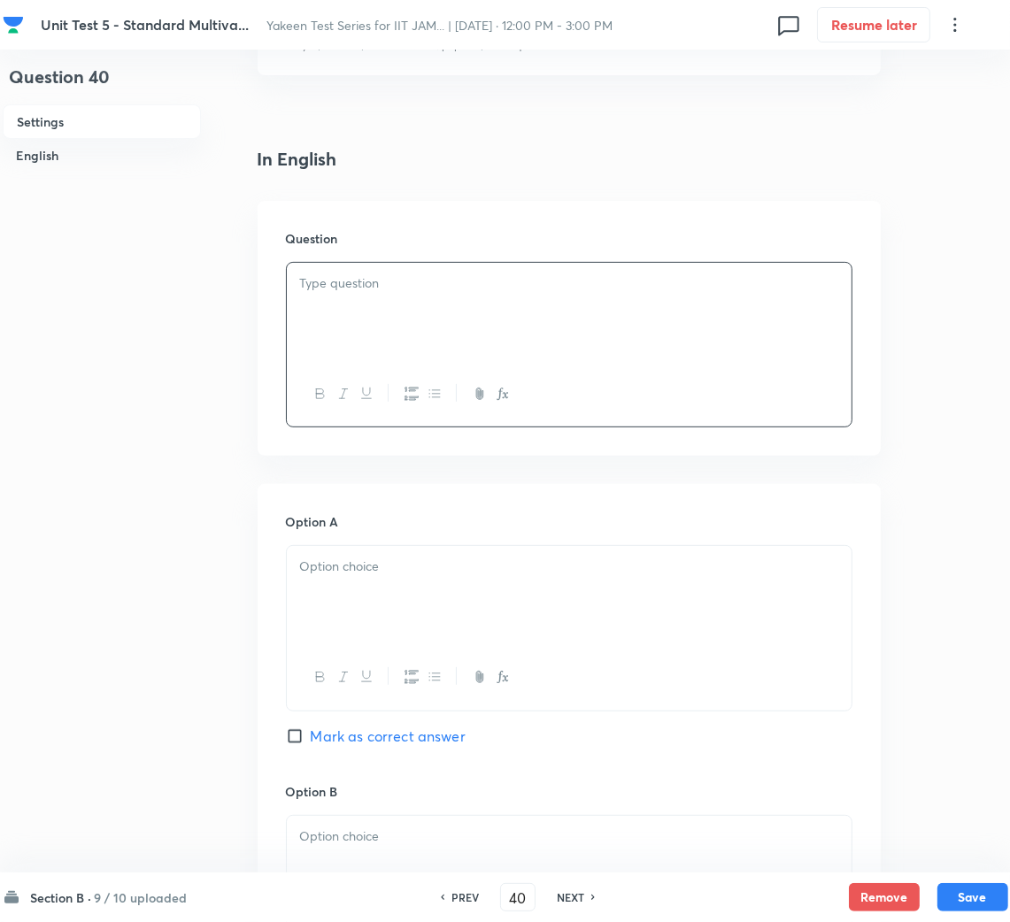
drag, startPoint x: 739, startPoint y: 499, endPoint x: 740, endPoint y: 483, distance: 16.0
click at [491, 310] on div at bounding box center [569, 312] width 565 height 99
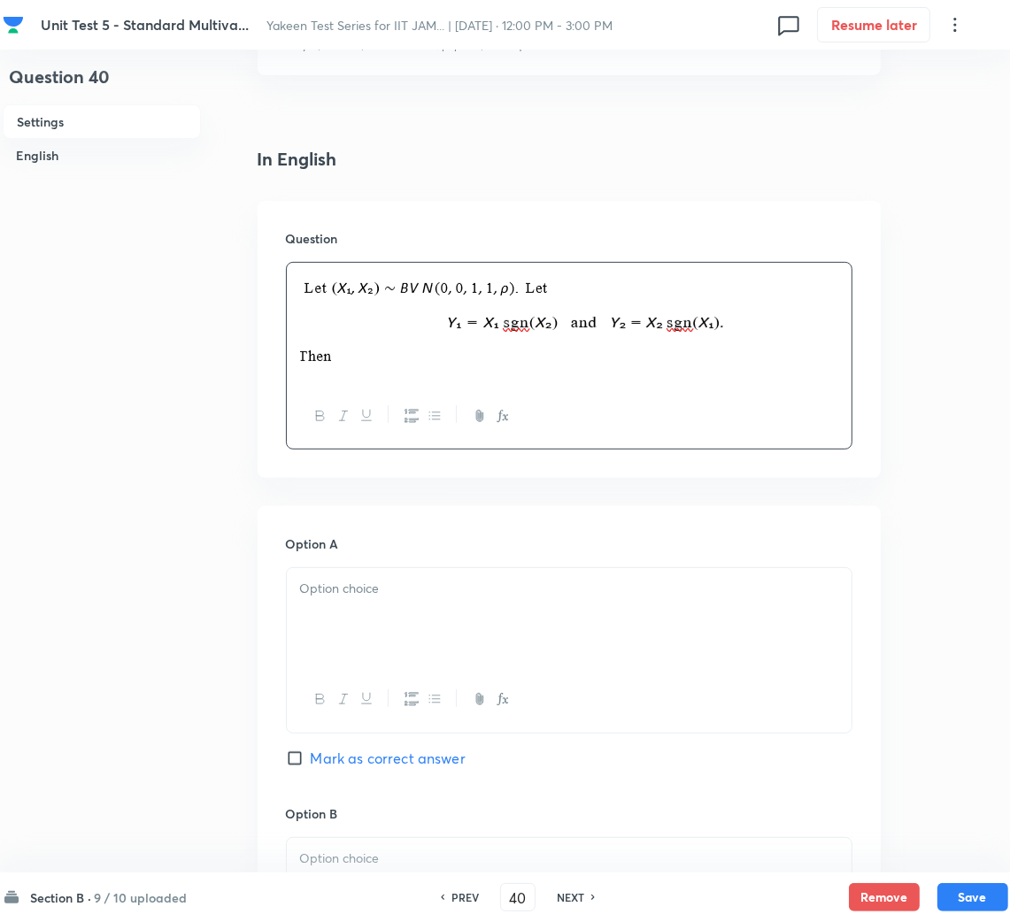
click at [417, 618] on div at bounding box center [569, 617] width 565 height 99
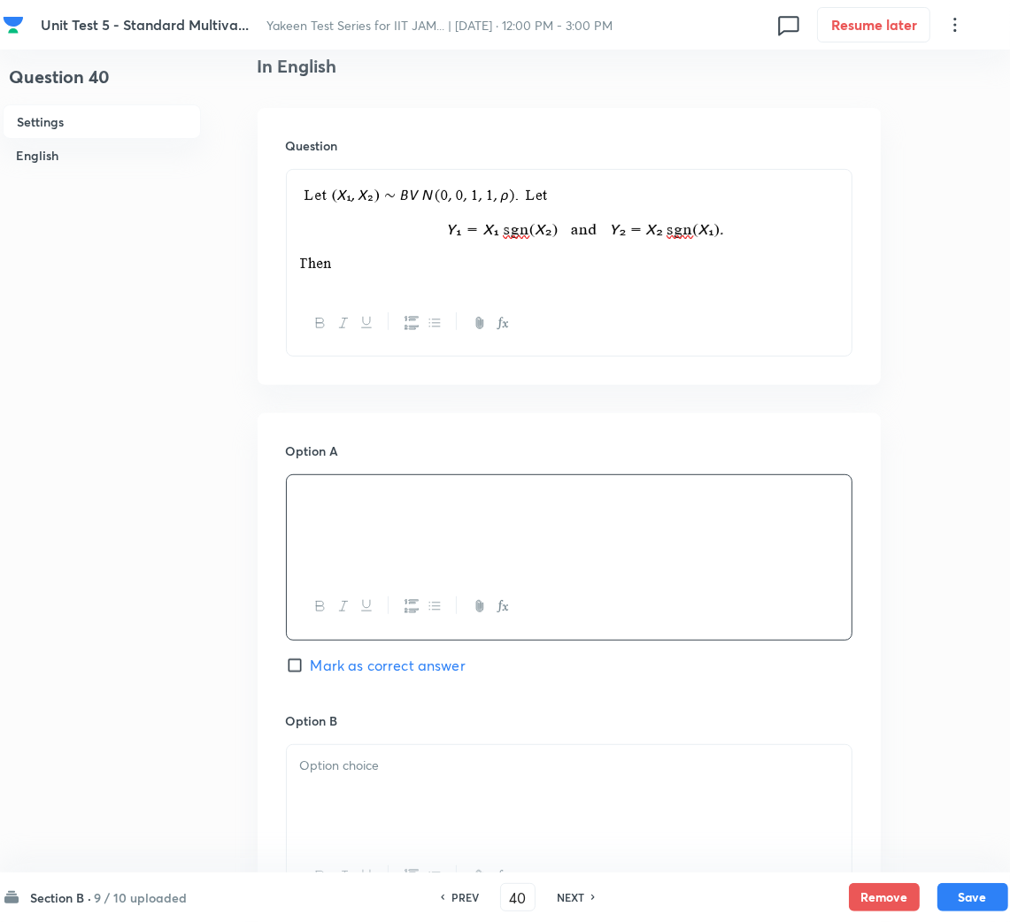
scroll to position [663, 0]
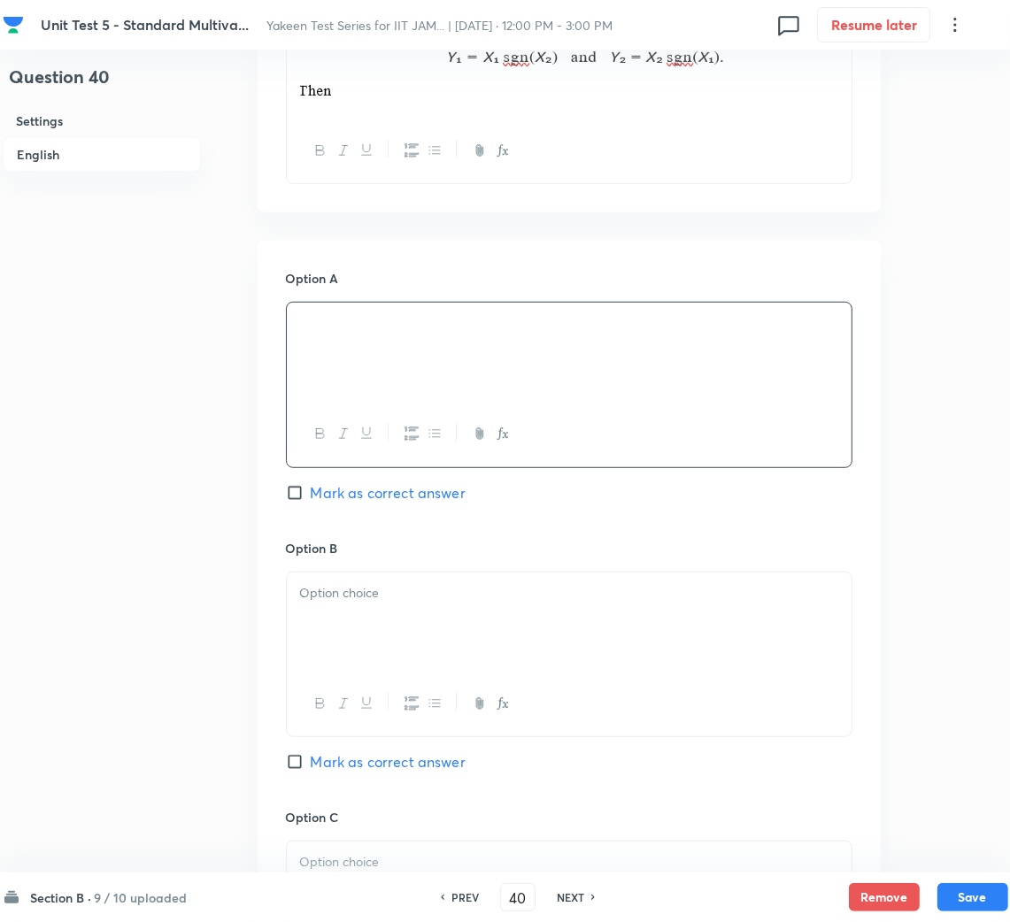
click at [405, 607] on div at bounding box center [569, 621] width 565 height 99
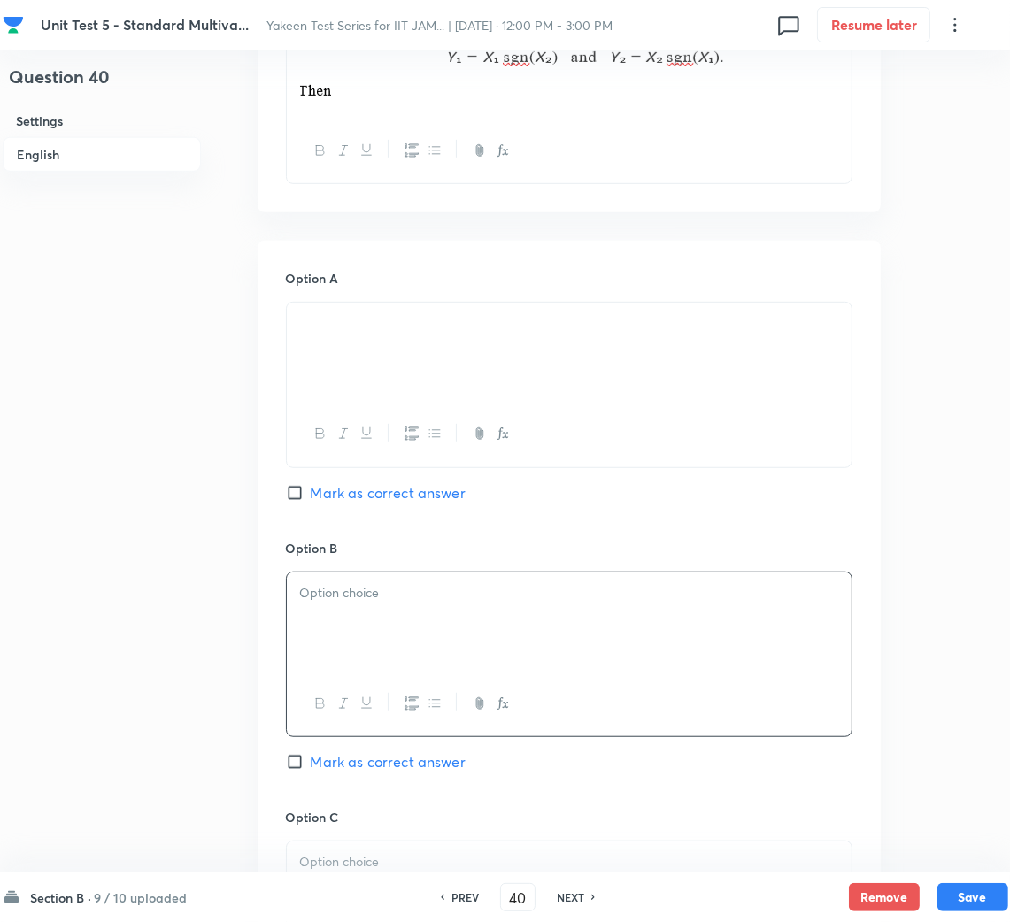
click at [342, 645] on div at bounding box center [569, 621] width 565 height 99
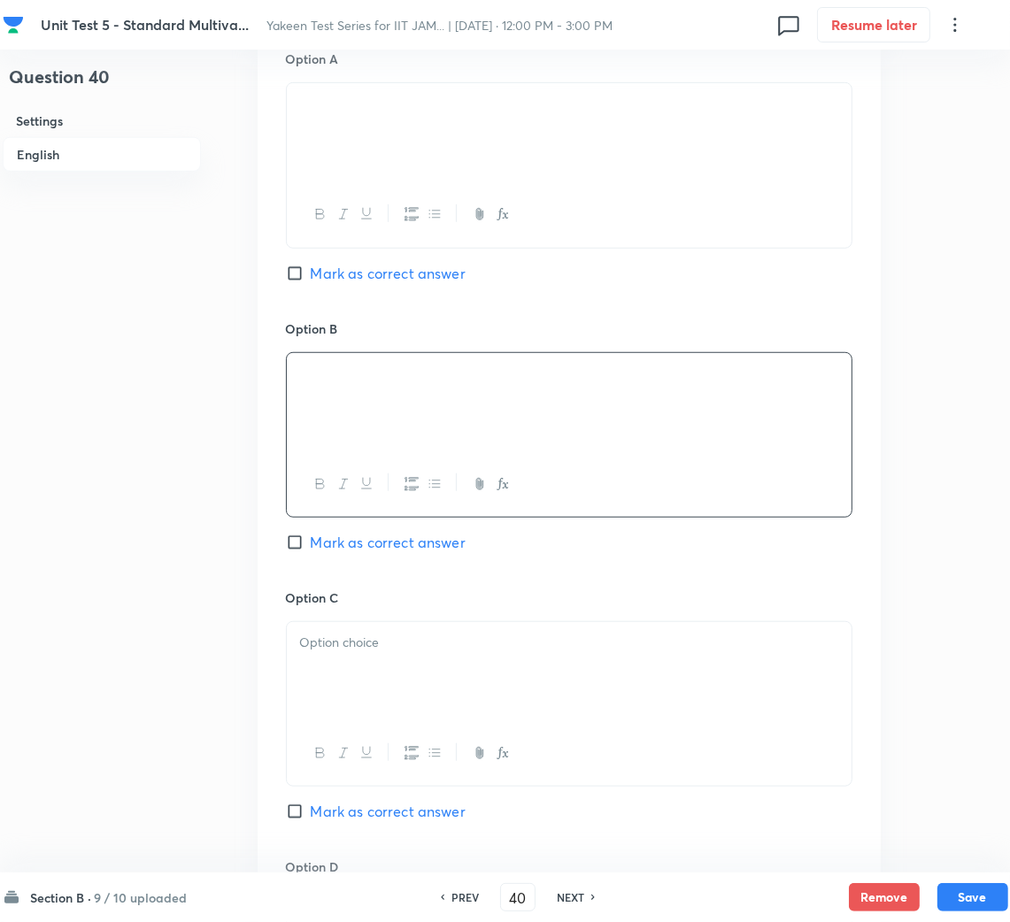
scroll to position [929, 0]
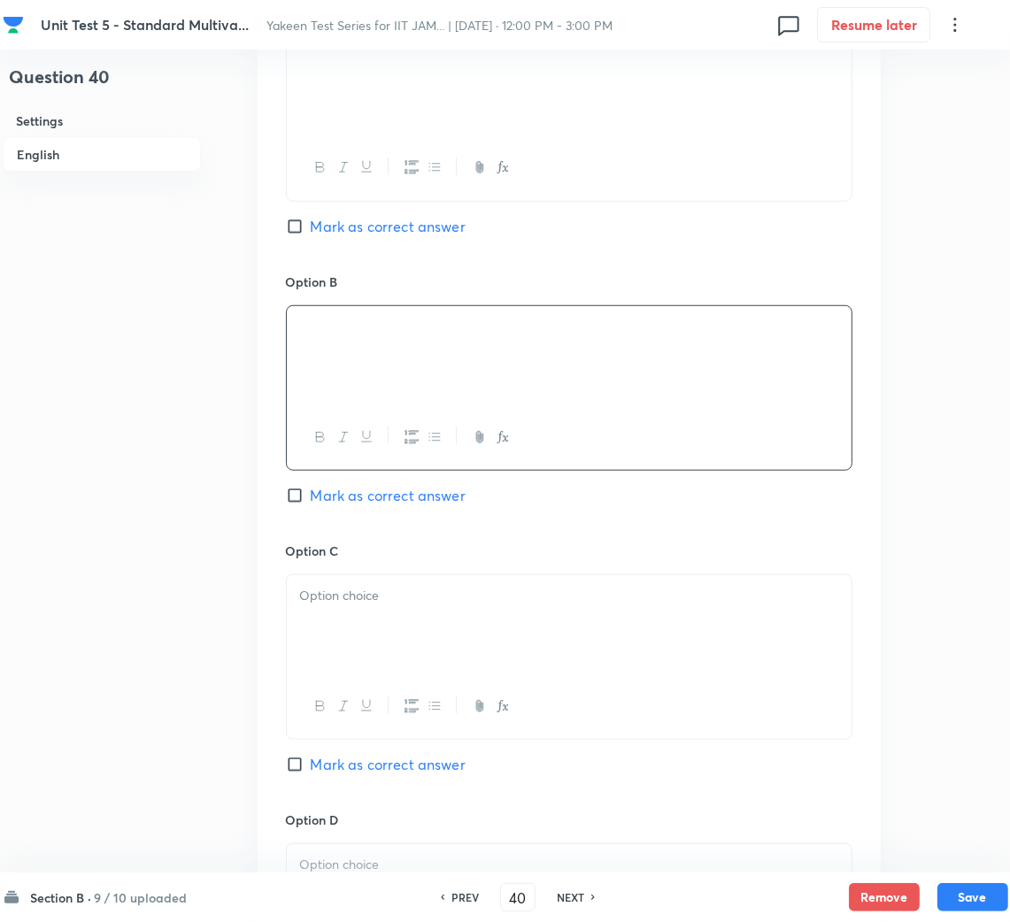
click at [373, 641] on div at bounding box center [569, 624] width 565 height 99
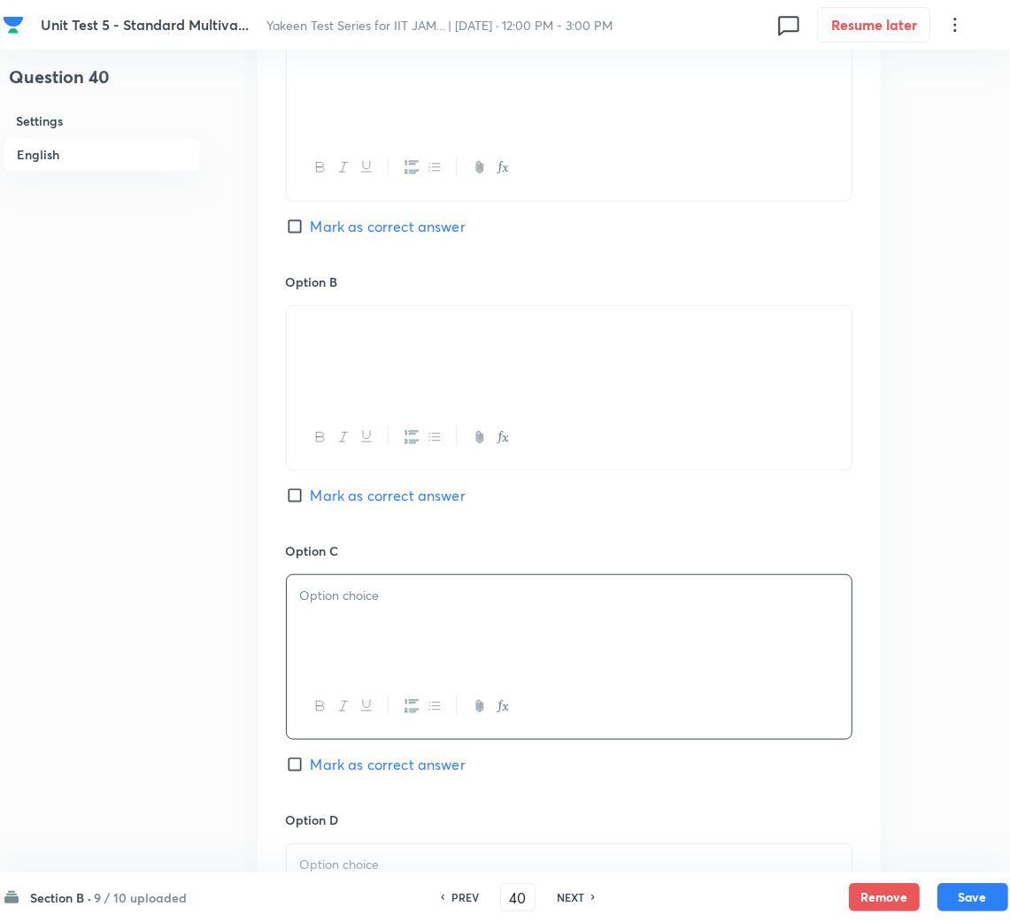
drag, startPoint x: 736, startPoint y: 672, endPoint x: 655, endPoint y: 655, distance: 83.3
click at [734, 672] on div at bounding box center [569, 624] width 565 height 99
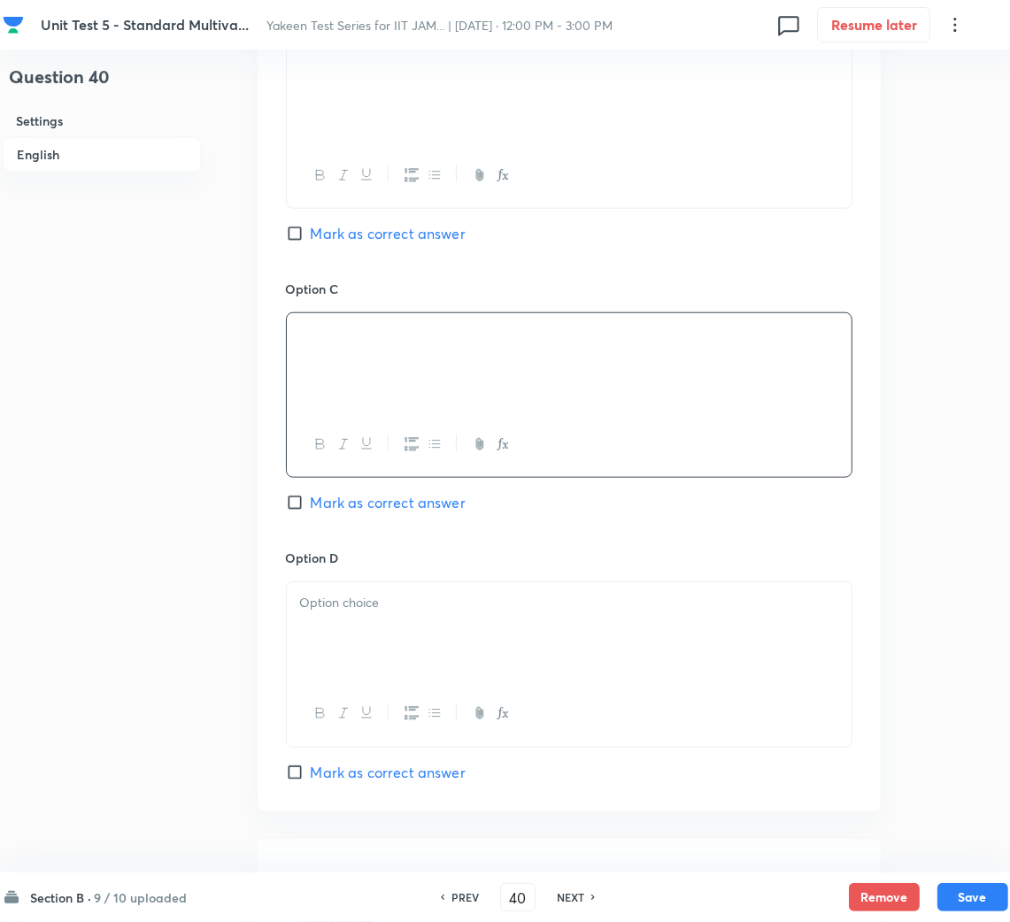
scroll to position [1194, 0]
click at [375, 630] on div at bounding box center [569, 629] width 565 height 99
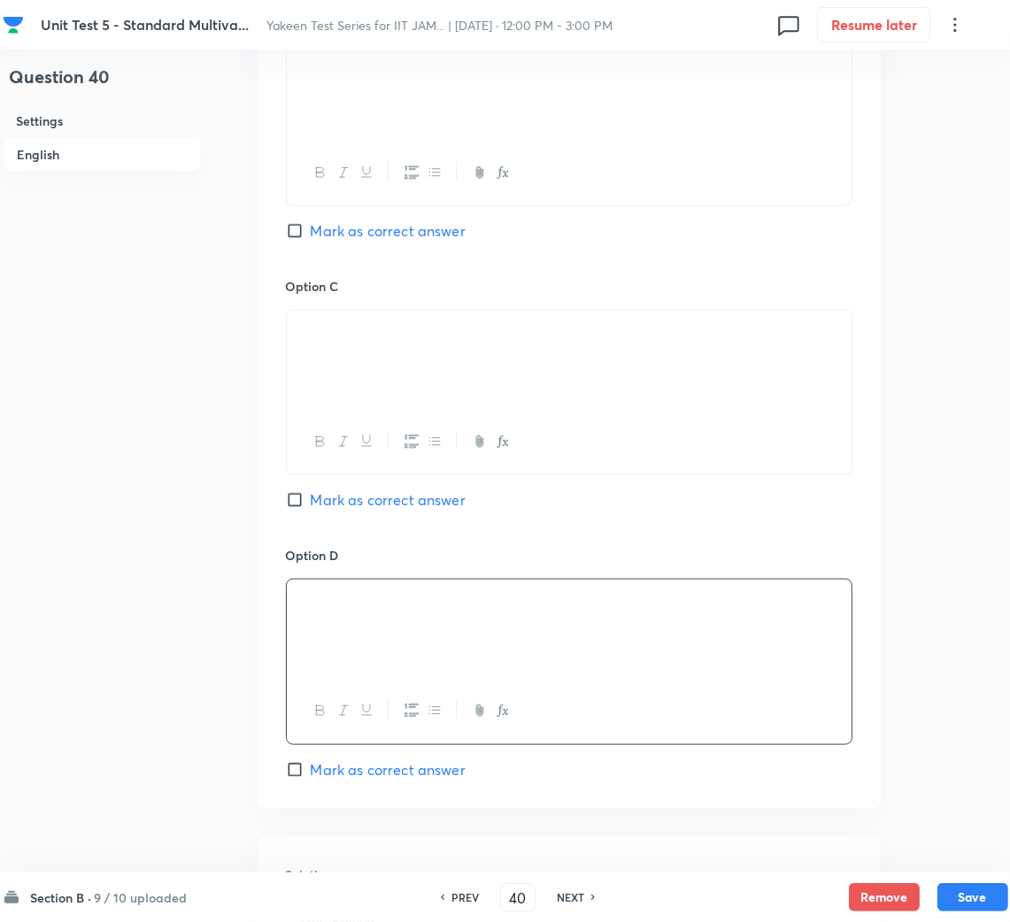
click at [318, 501] on span "Mark as correct answer" at bounding box center [388, 499] width 155 height 21
click at [311, 501] on input "Mark as correct answer" at bounding box center [298, 500] width 25 height 18
checkbox input "true"
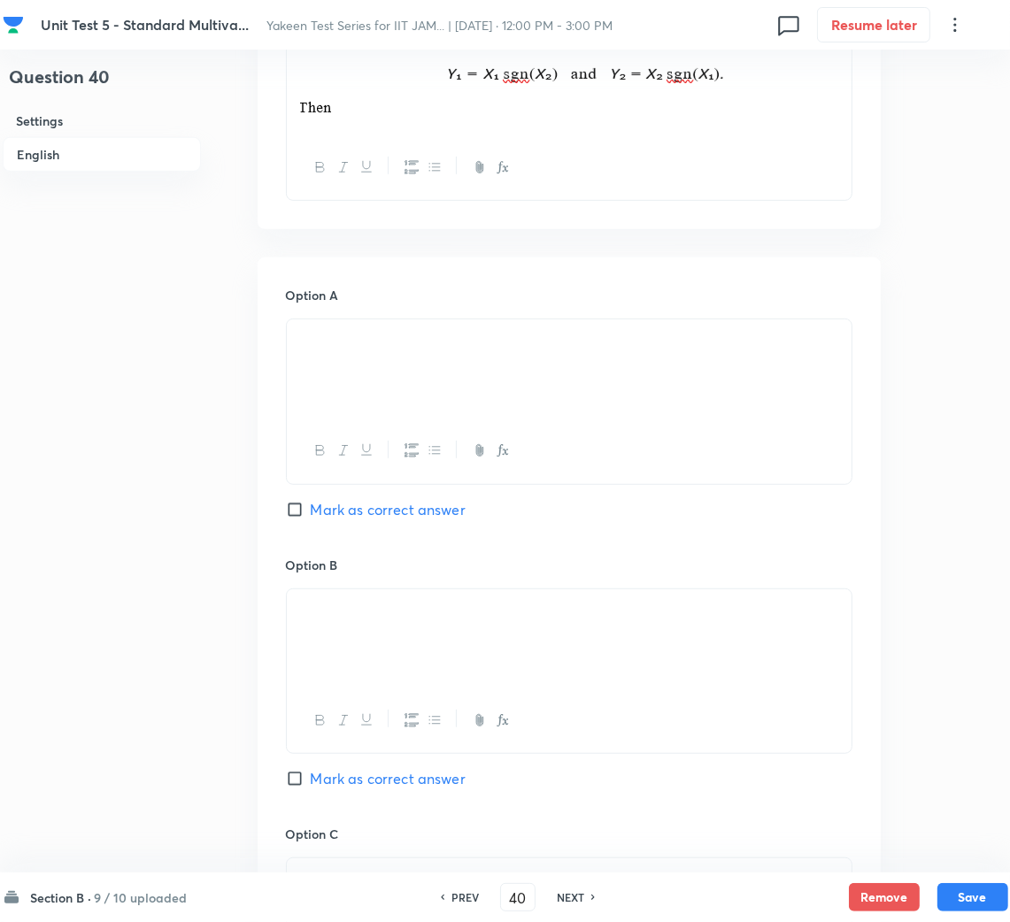
scroll to position [531, 0]
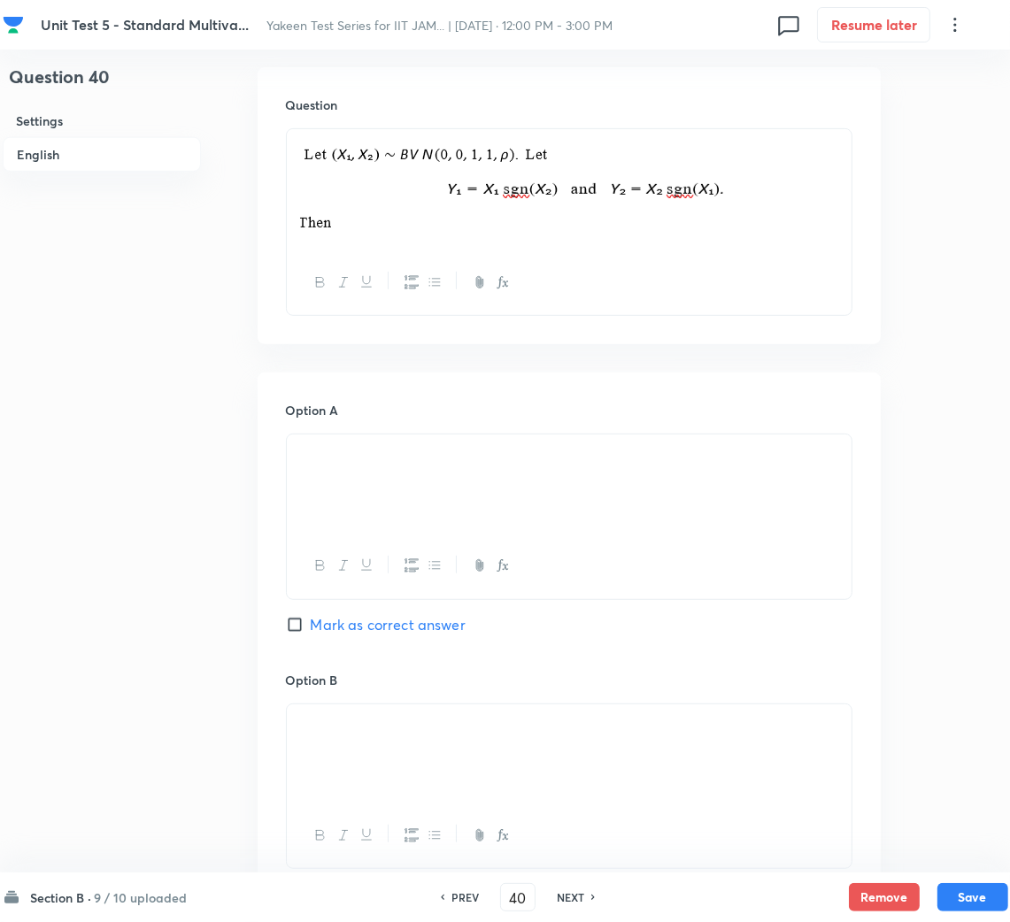
click at [323, 629] on span "Mark as correct answer" at bounding box center [388, 624] width 155 height 21
click at [311, 629] on input "Mark as correct answer" at bounding box center [298, 625] width 25 height 18
checkbox input "true"
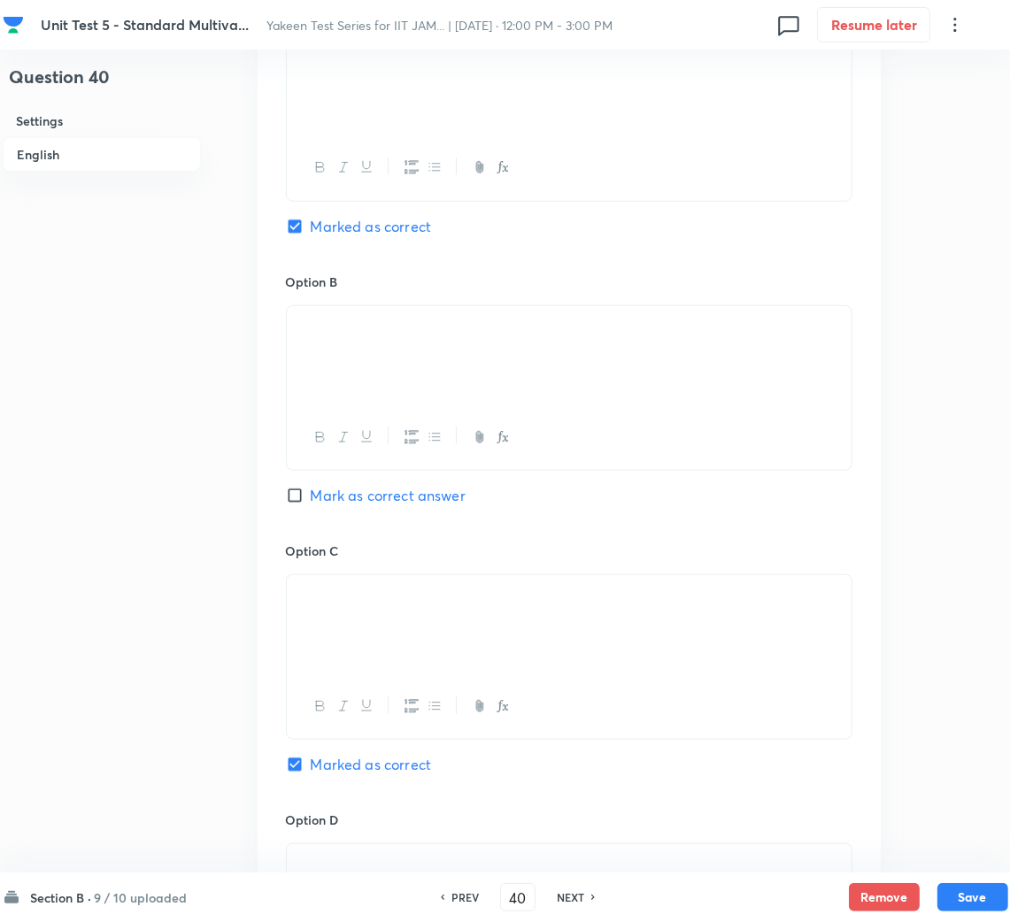
scroll to position [1523, 0]
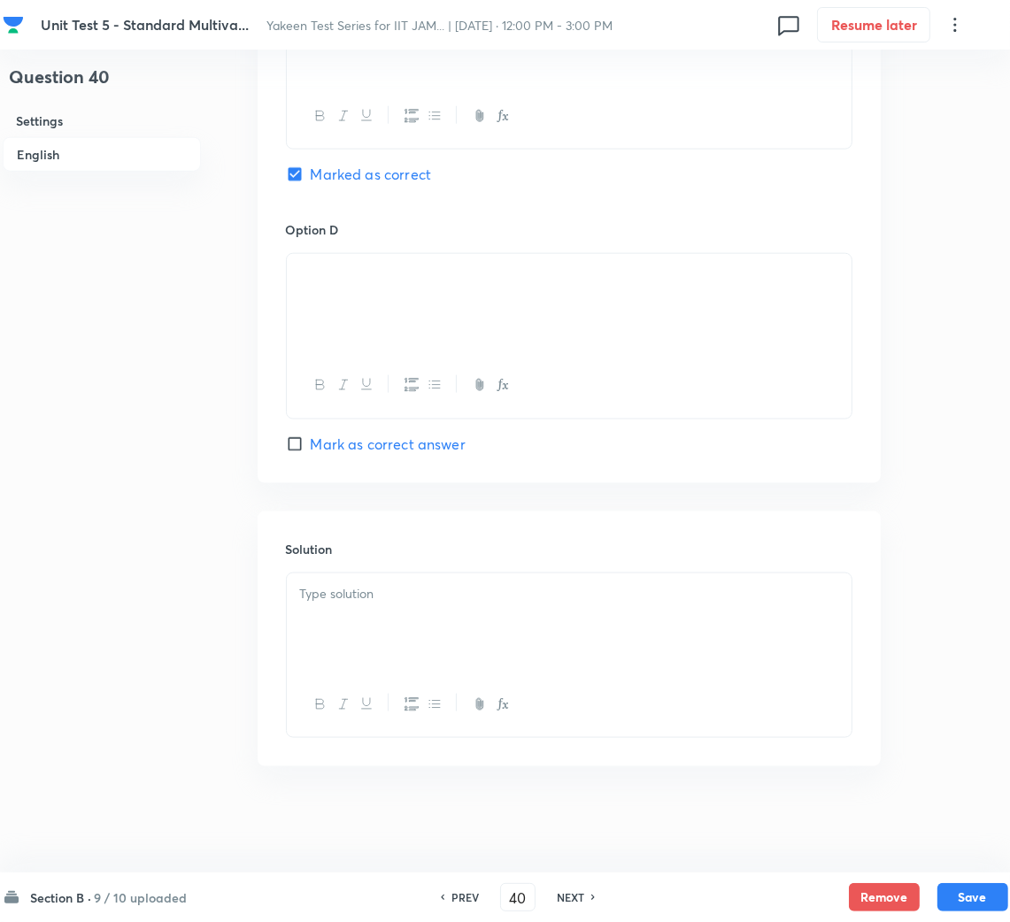
click at [363, 634] on div at bounding box center [569, 622] width 565 height 99
click at [369, 576] on div at bounding box center [569, 622] width 565 height 99
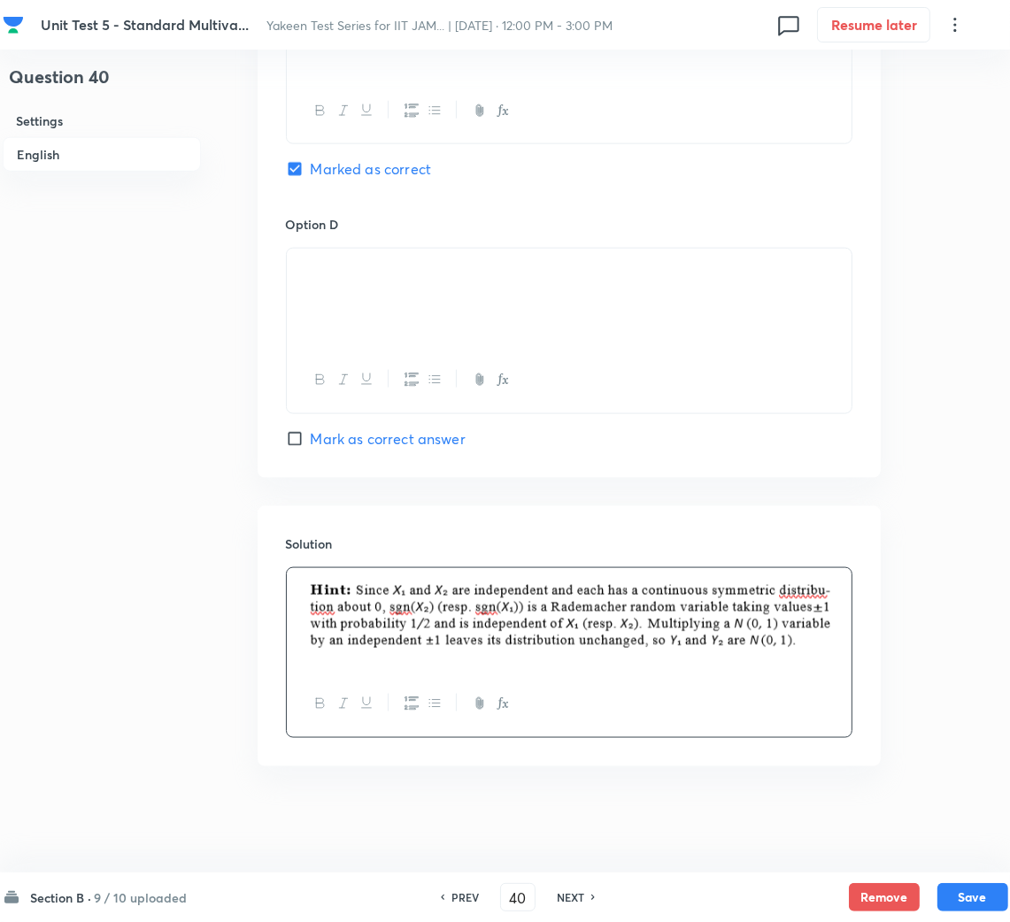
scroll to position [1528, 0]
click at [983, 896] on button "Save" at bounding box center [972, 895] width 71 height 28
type input "41"
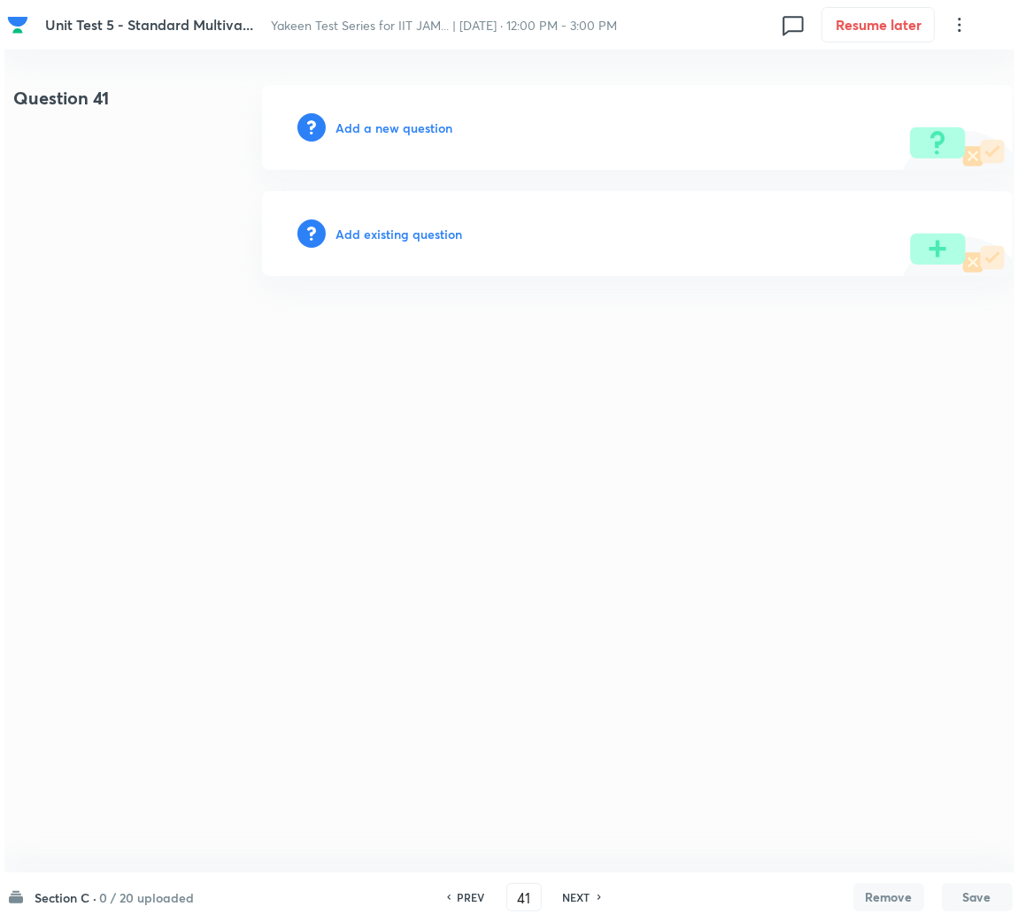
scroll to position [0, 0]
click at [379, 132] on h6 "Add a new question" at bounding box center [393, 128] width 117 height 19
click at [369, 132] on h6 "Choose a question type" at bounding box center [403, 128] width 136 height 19
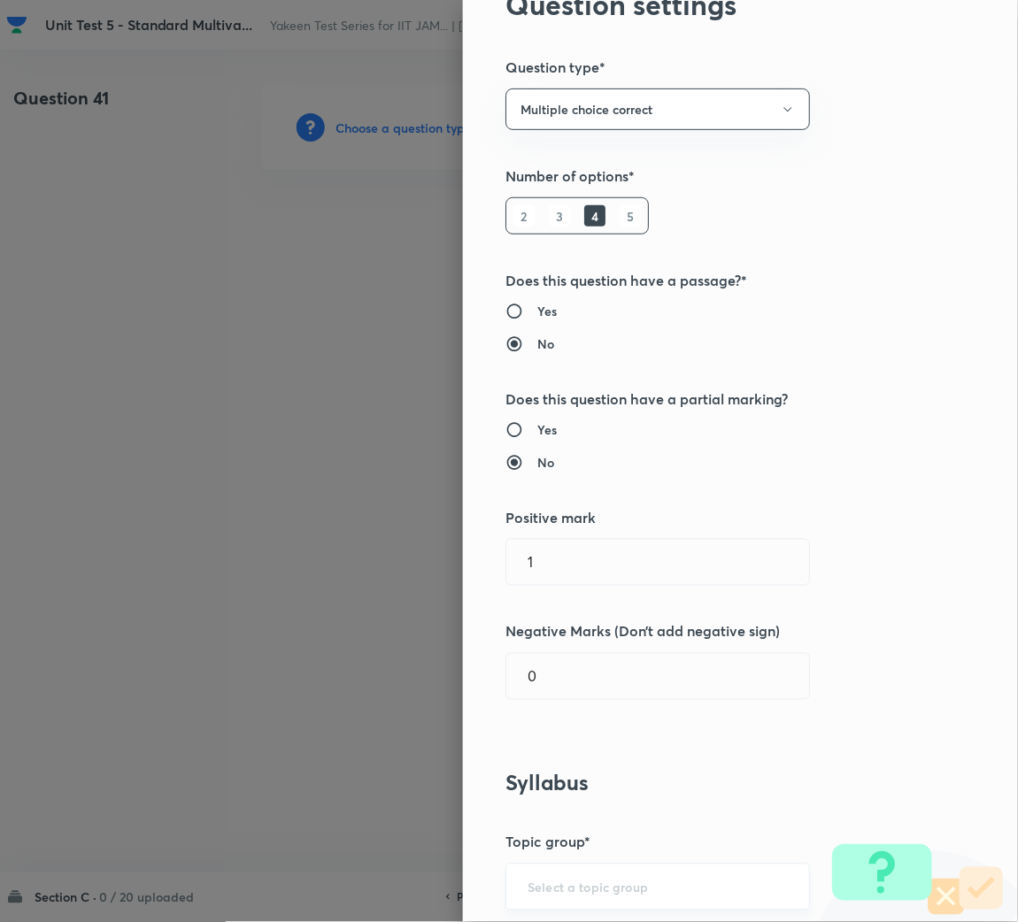
scroll to position [397, 0]
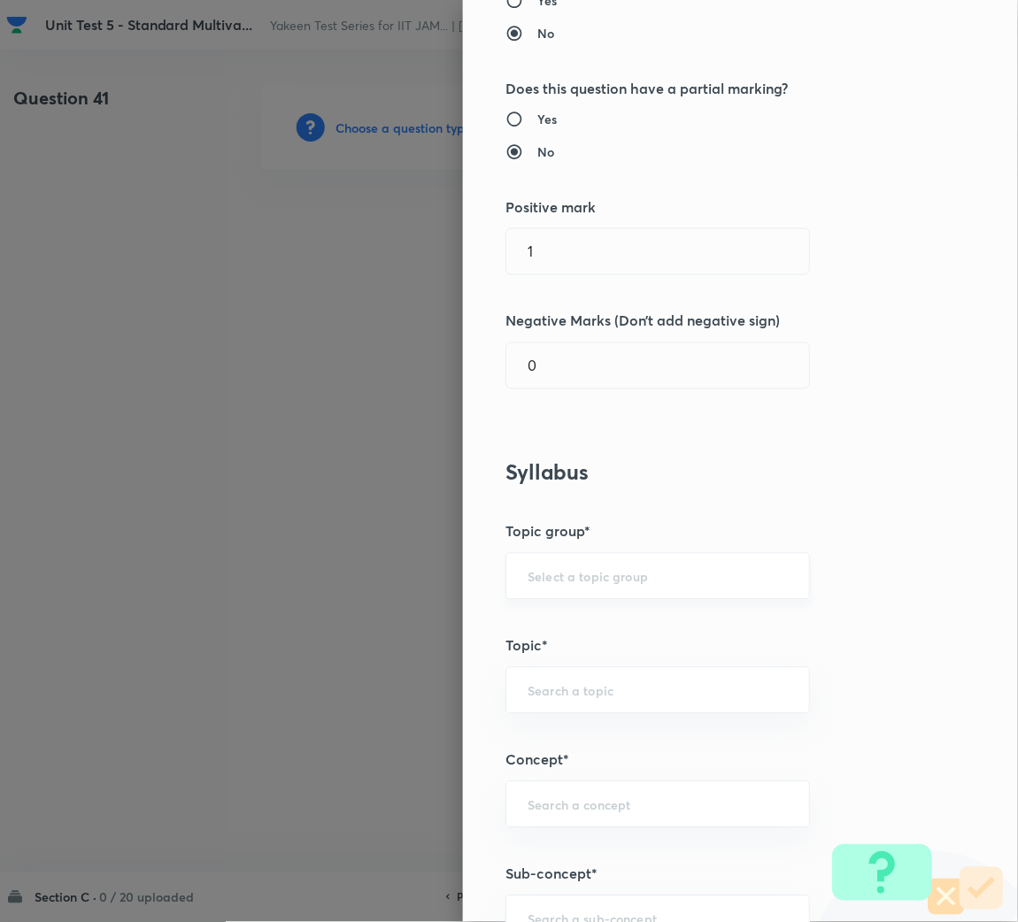
drag, startPoint x: 576, startPoint y: 566, endPoint x: 560, endPoint y: 592, distance: 30.2
click at [575, 566] on div "​" at bounding box center [657, 576] width 304 height 47
click at [554, 576] on input "text" at bounding box center [657, 576] width 260 height 17
drag, startPoint x: 542, startPoint y: 628, endPoint x: 661, endPoint y: 488, distance: 184.0
click at [559, 170] on body "Unit Test 5 - Standard Multiva... Yakeen Test Series for IIT JAM... | [DATE] · …" at bounding box center [509, 127] width 1018 height 85
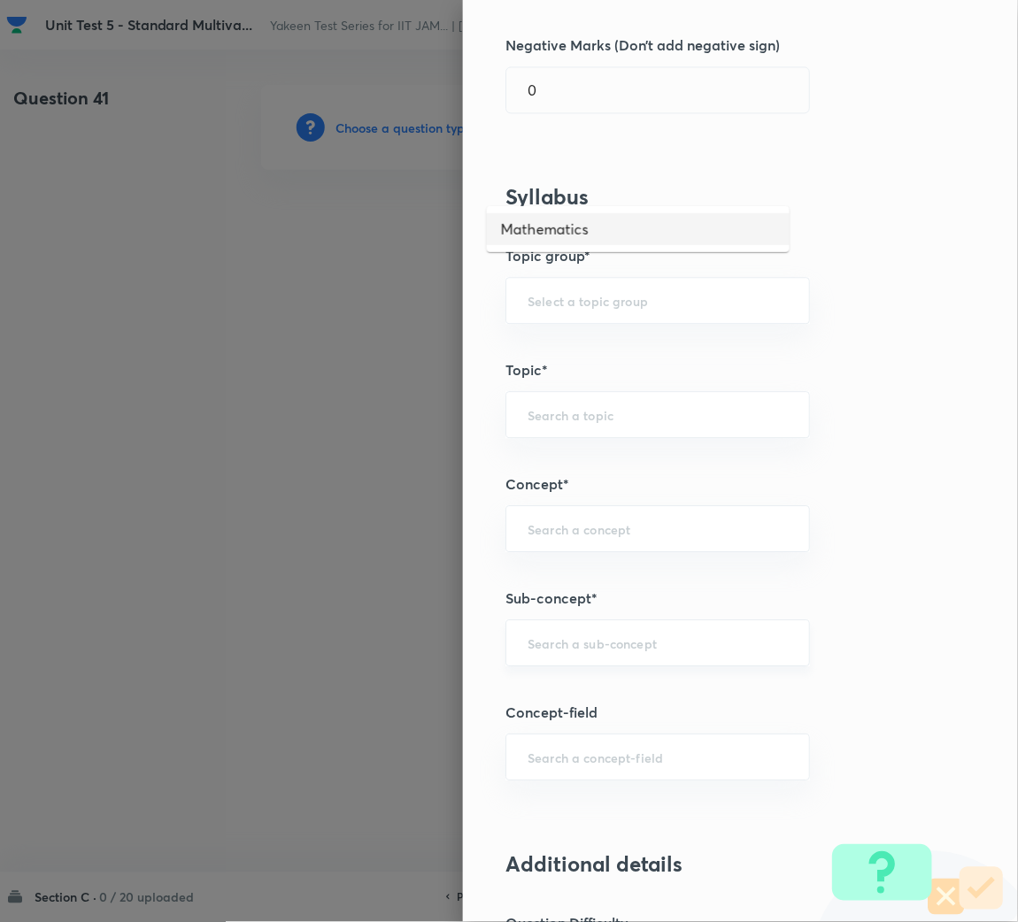
scroll to position [795, 0]
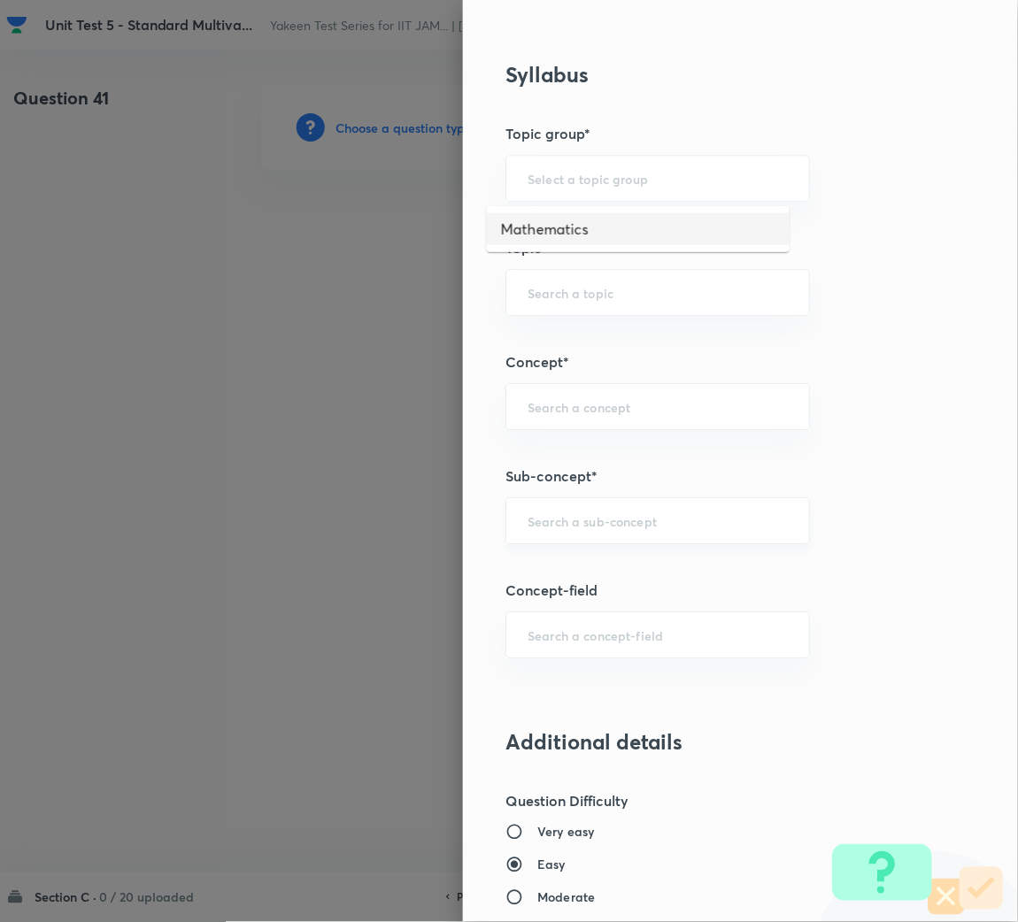
click at [544, 522] on input "text" at bounding box center [657, 520] width 260 height 17
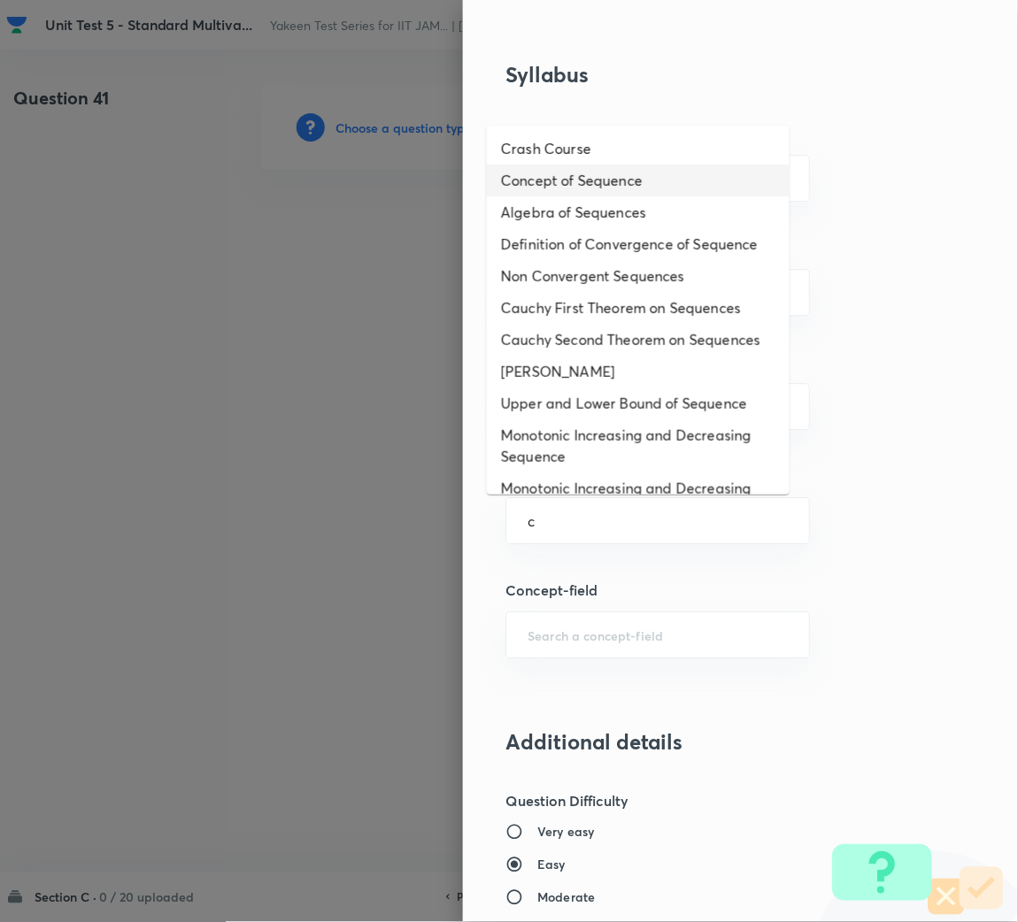
click at [590, 172] on li "Concept of Sequence" at bounding box center [638, 181] width 303 height 32
type input "Concept of Sequence"
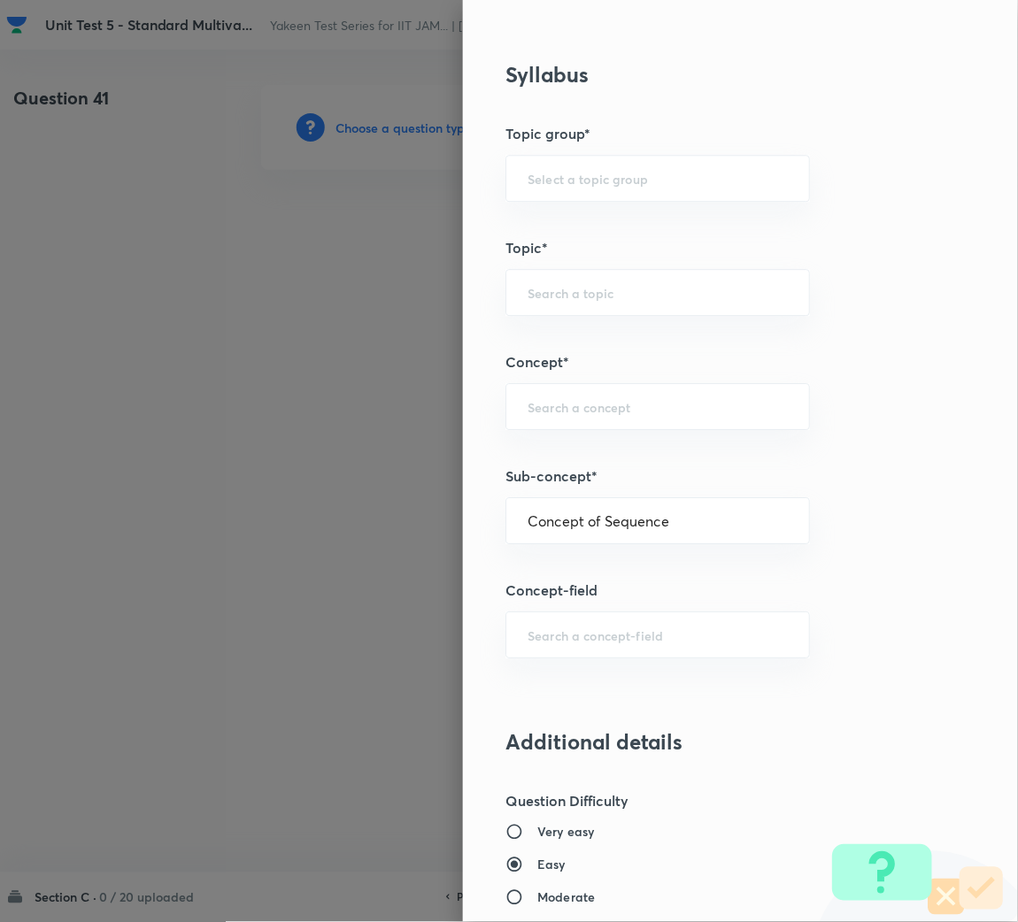
type input "Mathematics"
type input "Sequences & Series-Real Nos."
type input "Sequence of Real Numbers"
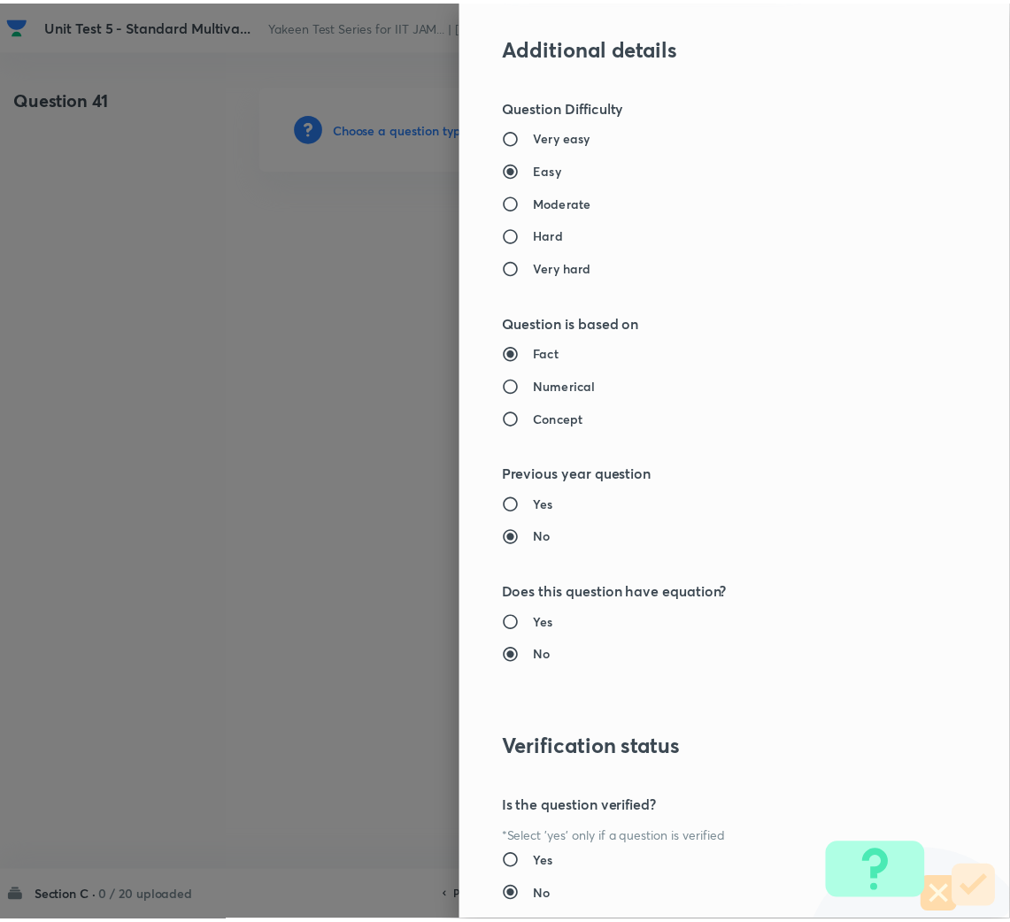
scroll to position [1610, 0]
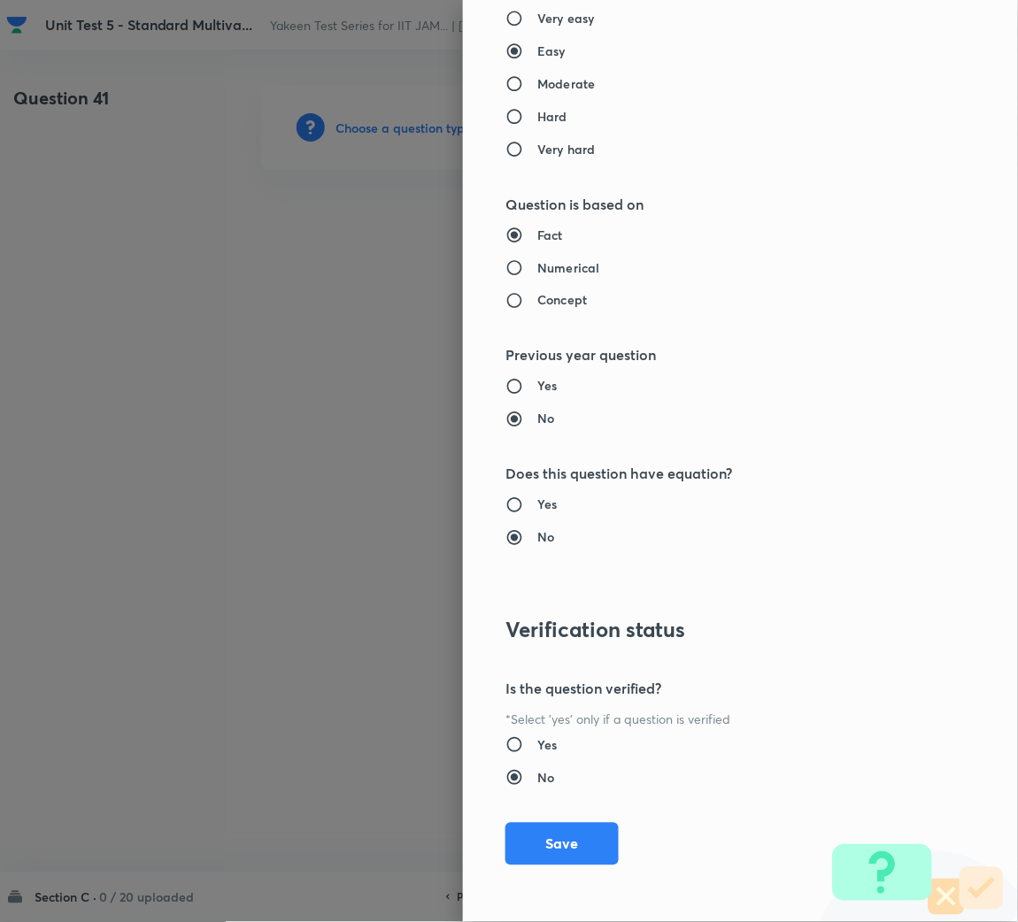
drag, startPoint x: 551, startPoint y: 841, endPoint x: 471, endPoint y: 716, distance: 148.5
click at [549, 828] on button "Save" at bounding box center [561, 844] width 113 height 42
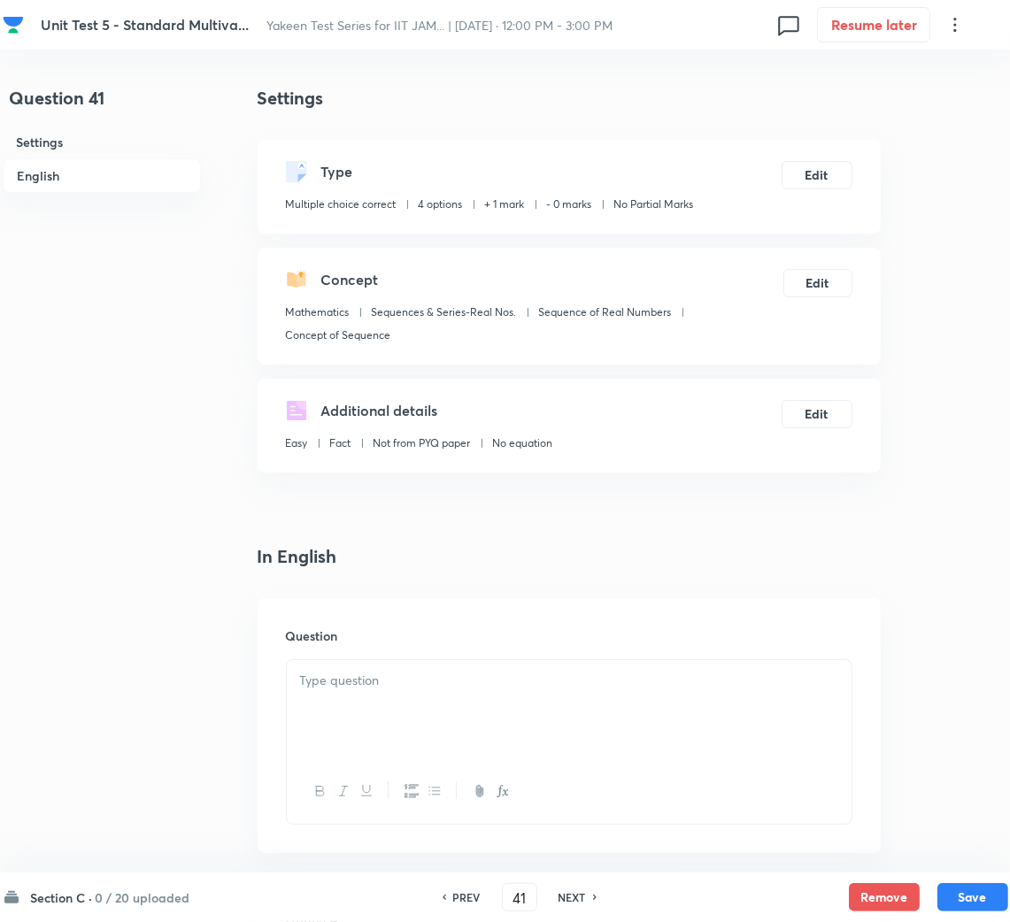
click at [459, 705] on div at bounding box center [569, 709] width 565 height 99
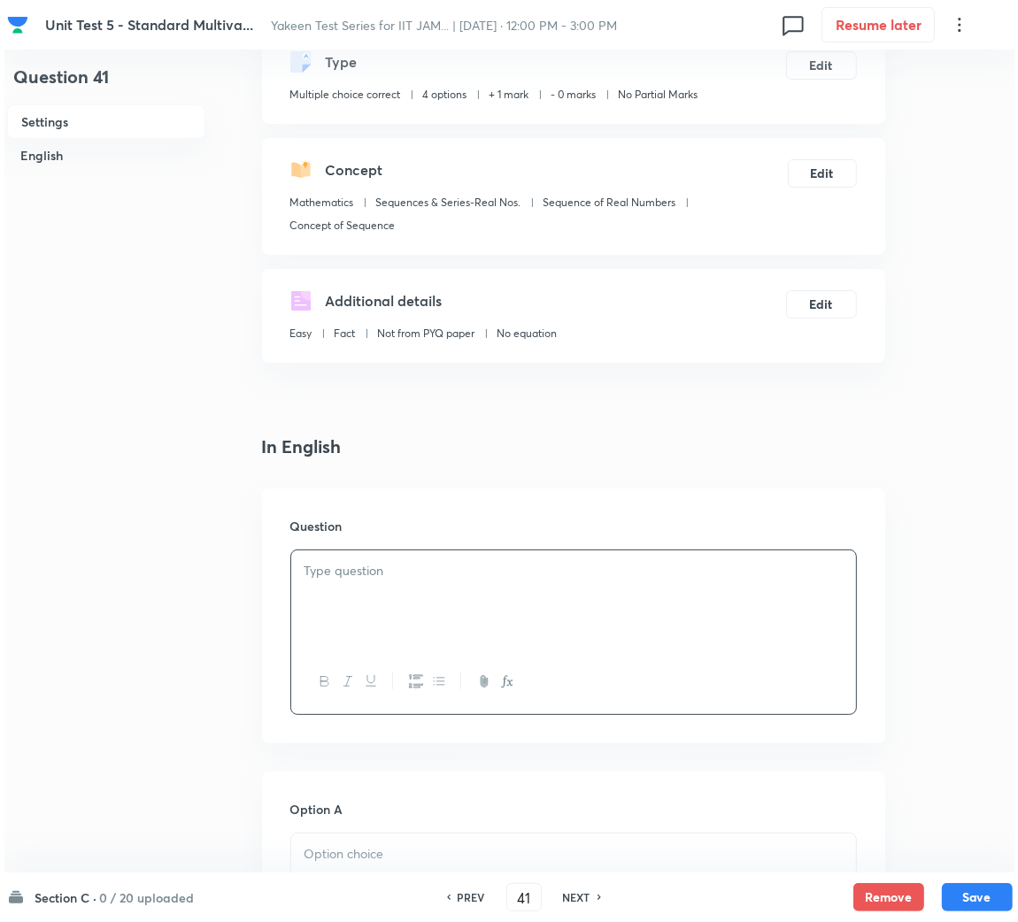
scroll to position [265, 0]
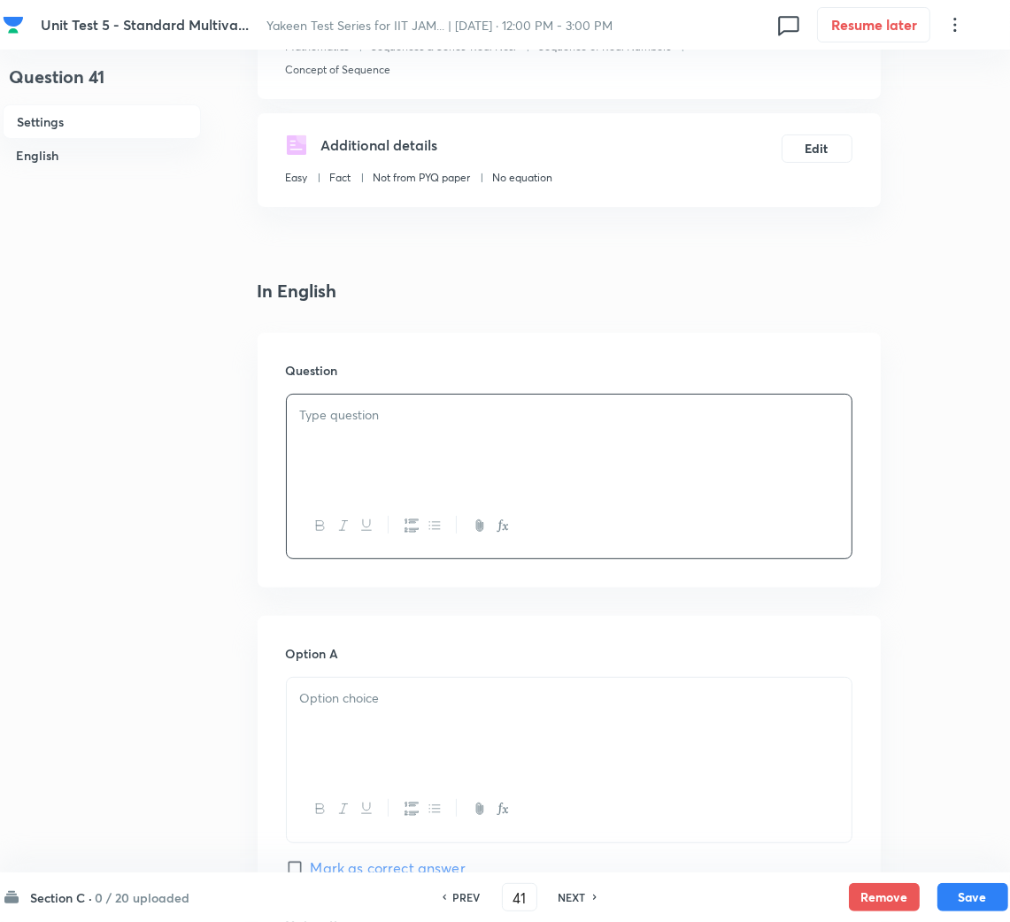
click at [597, 443] on div at bounding box center [569, 444] width 565 height 99
click at [813, 146] on button "Edit" at bounding box center [816, 147] width 71 height 28
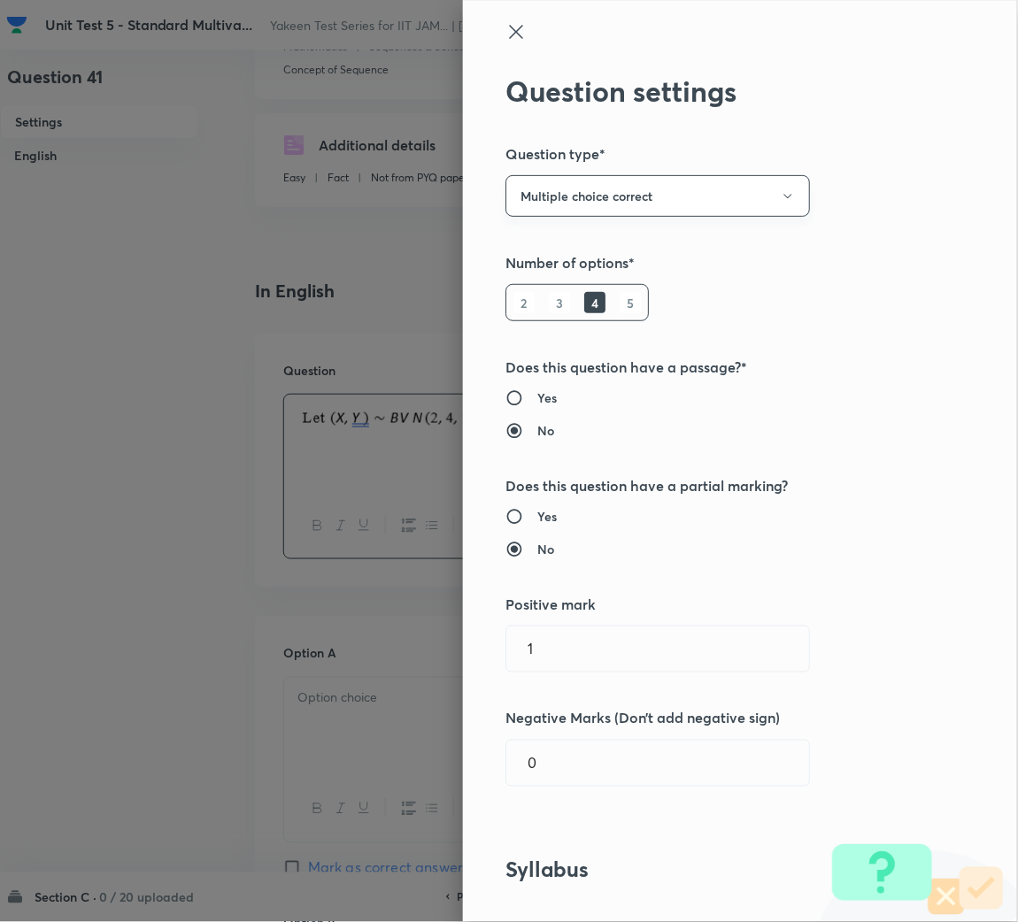
click at [647, 199] on button "Multiple choice correct" at bounding box center [657, 196] width 304 height 42
click at [564, 311] on span "Integer" at bounding box center [637, 315] width 281 height 19
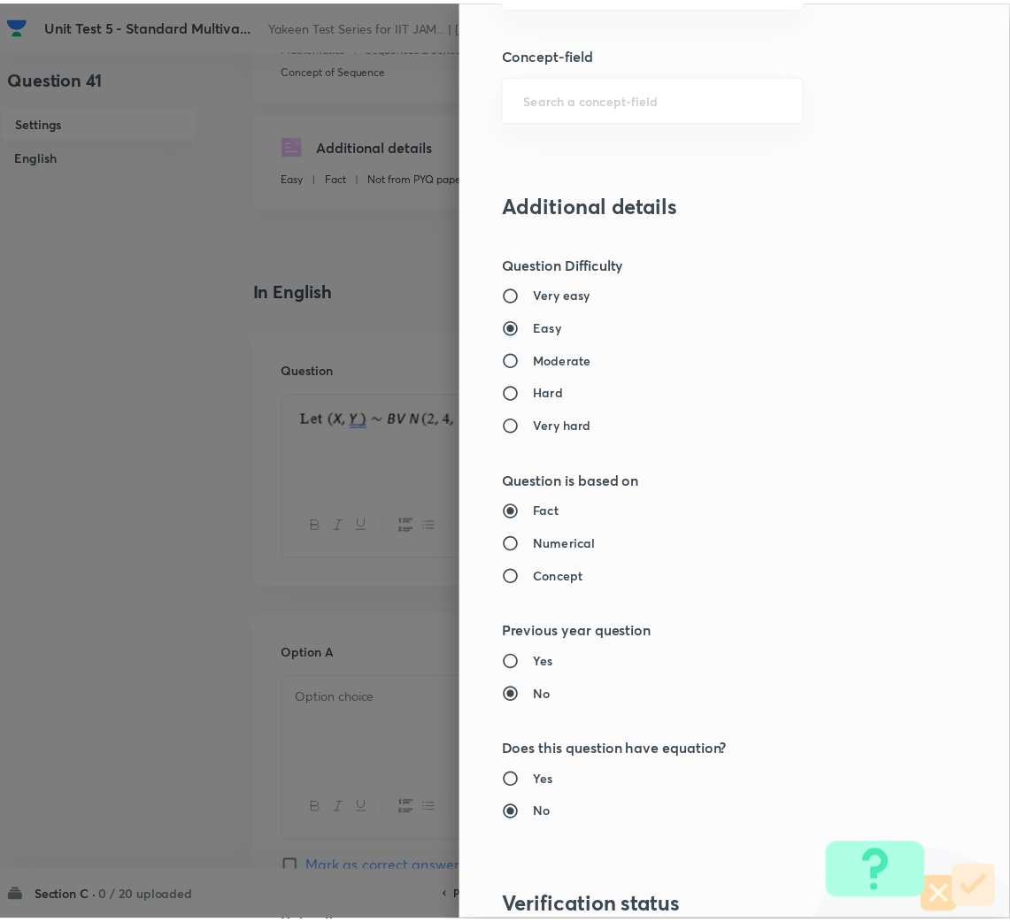
scroll to position [1326, 0]
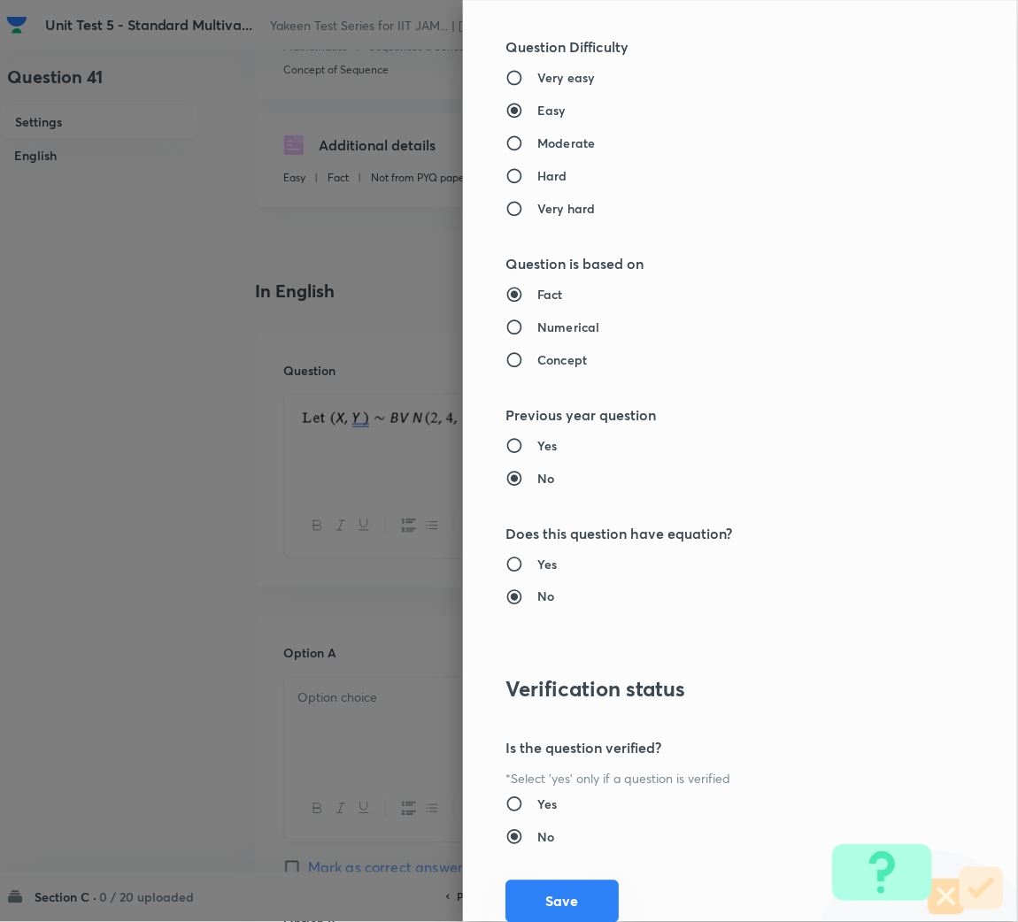
click at [555, 895] on button "Save" at bounding box center [561, 901] width 113 height 42
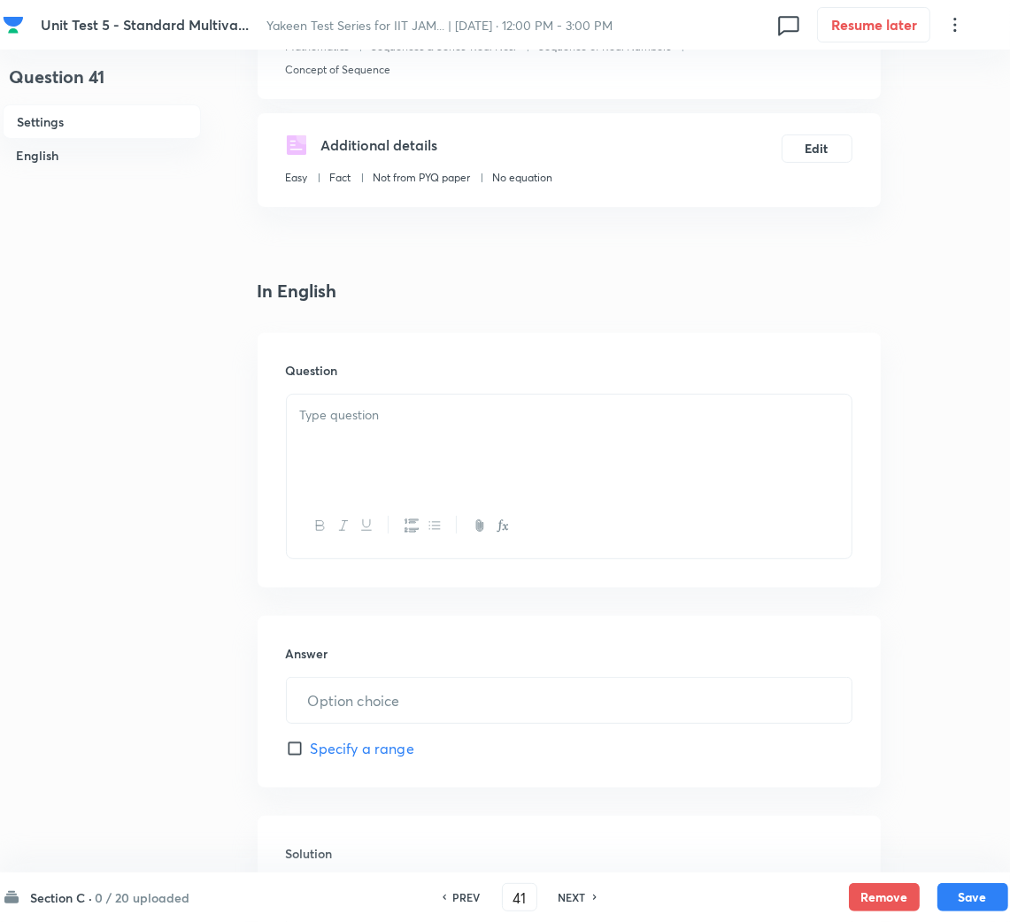
click at [394, 451] on div at bounding box center [569, 444] width 565 height 99
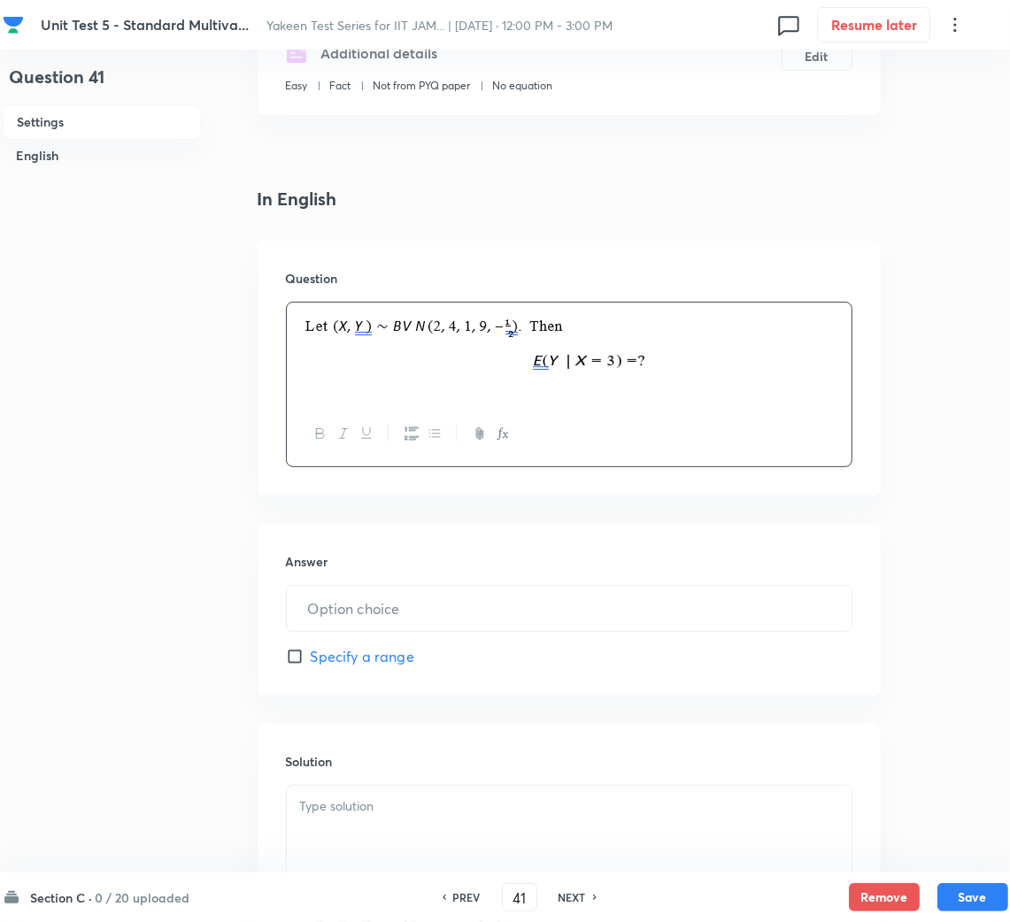
scroll to position [397, 0]
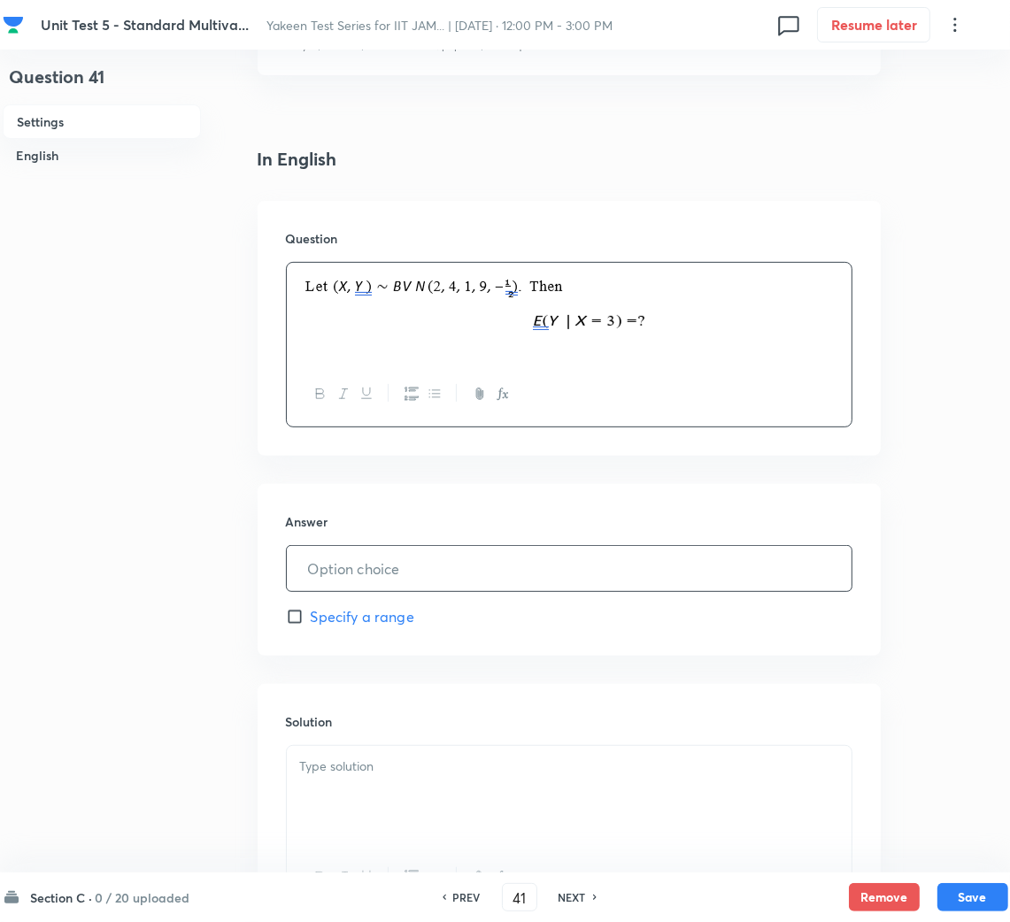
click at [373, 576] on input "text" at bounding box center [569, 568] width 565 height 45
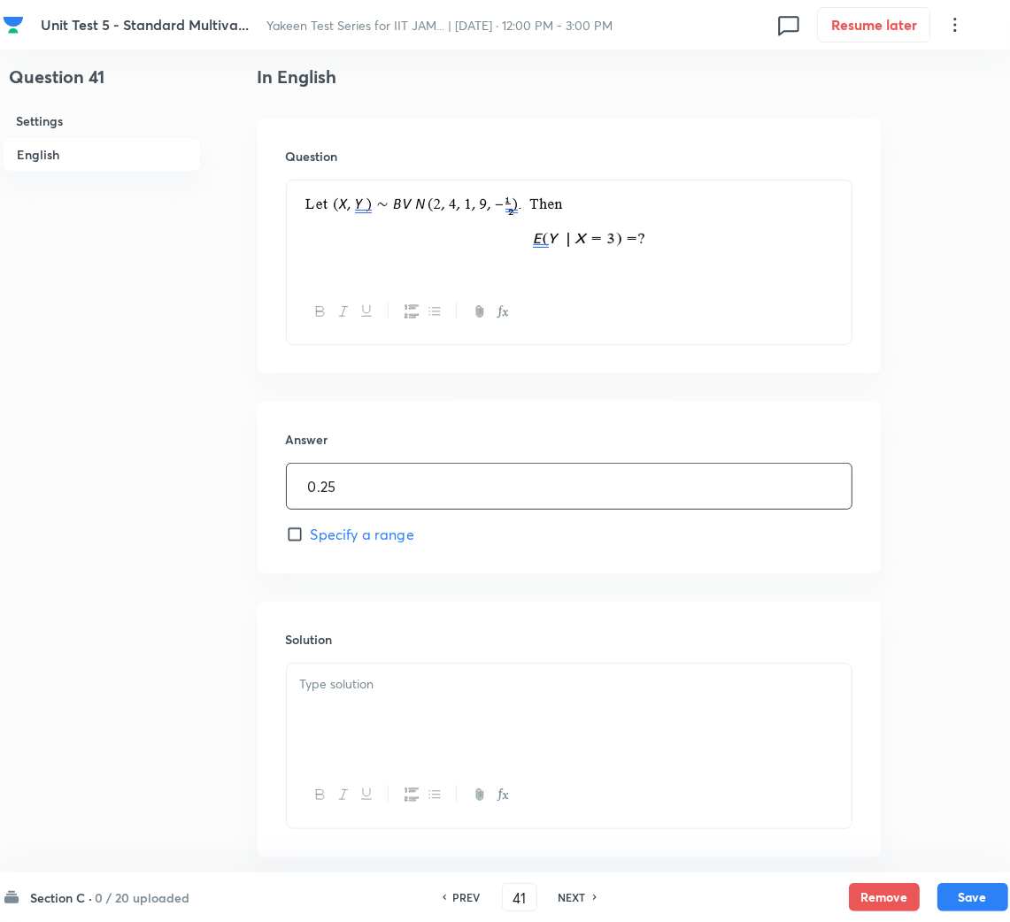
scroll to position [571, 0]
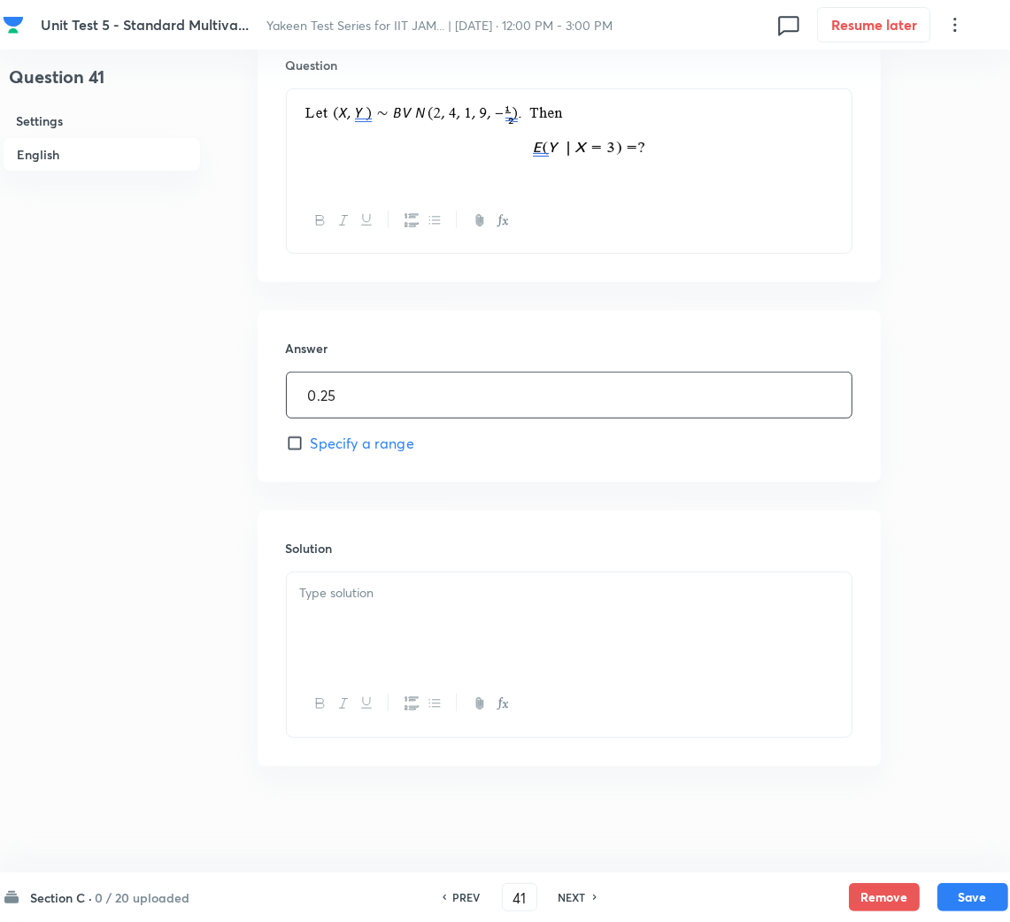
type input "0.25"
drag, startPoint x: 362, startPoint y: 626, endPoint x: 10, endPoint y: 454, distance: 392.2
click at [358, 624] on div at bounding box center [569, 621] width 565 height 99
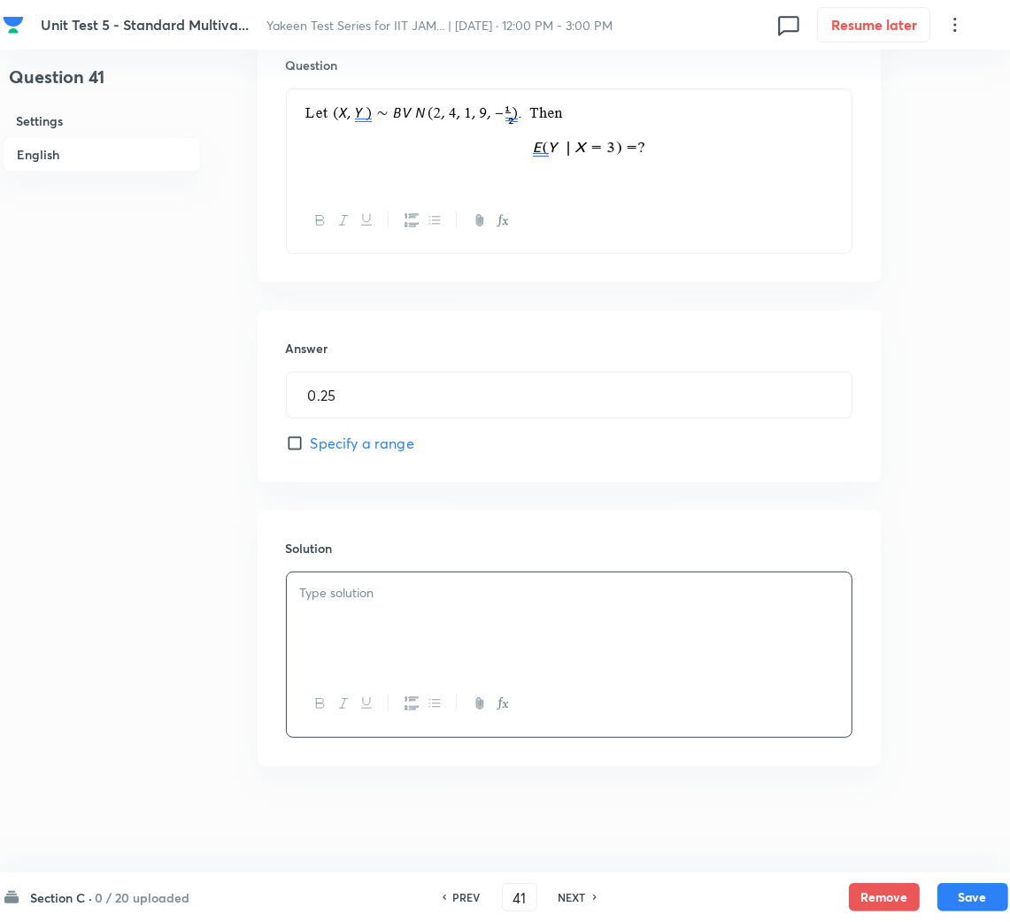
click at [472, 604] on div at bounding box center [569, 621] width 565 height 99
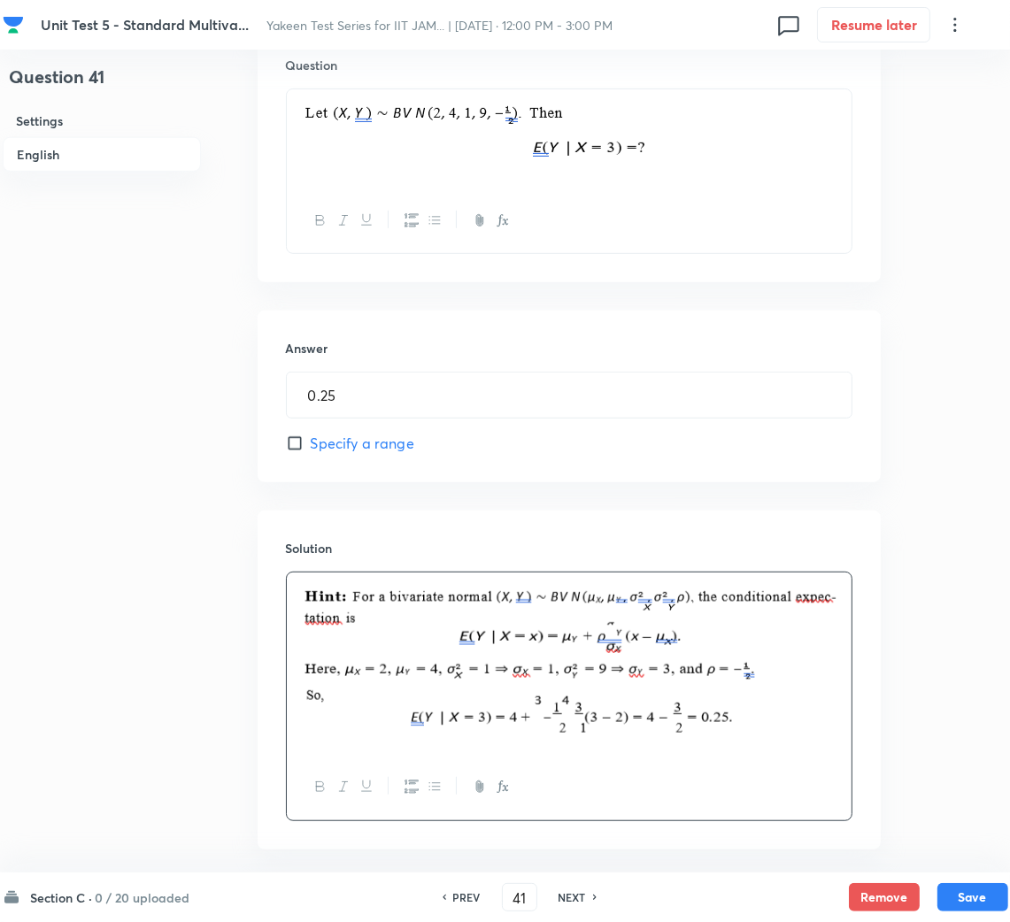
scroll to position [655, 0]
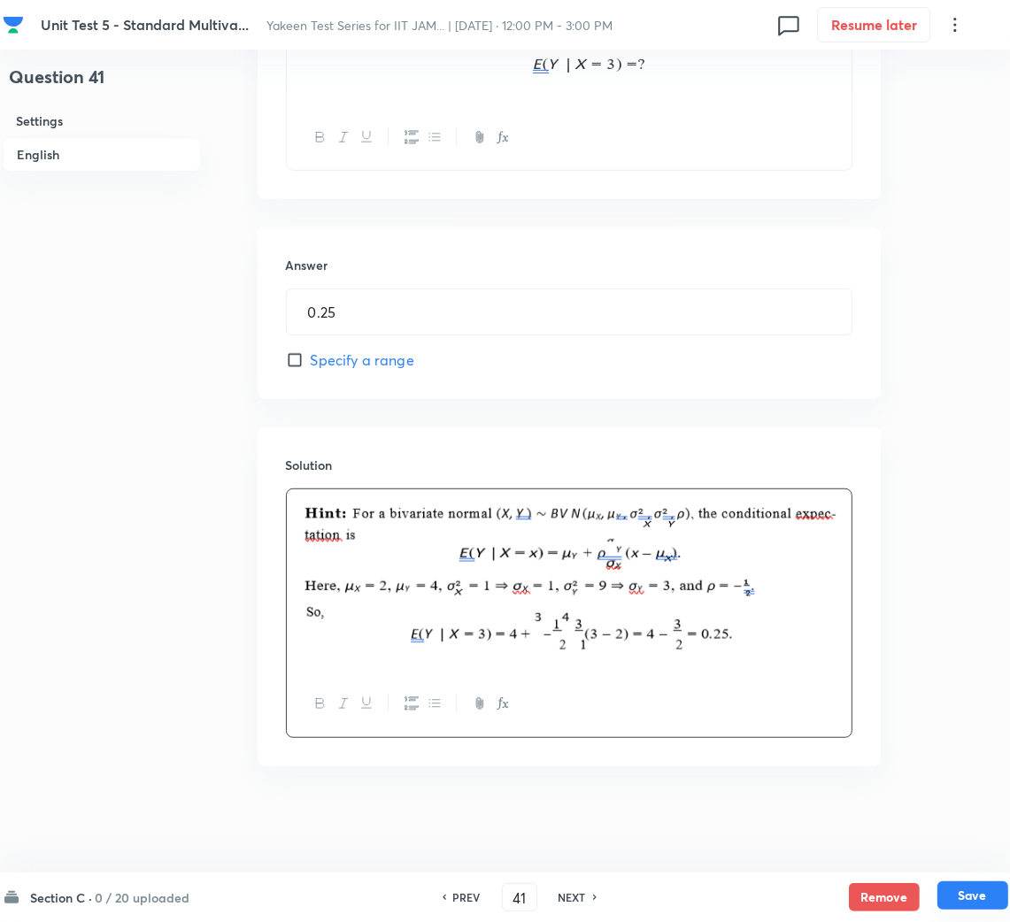
click at [946, 888] on button "Save" at bounding box center [972, 895] width 71 height 28
type input "42"
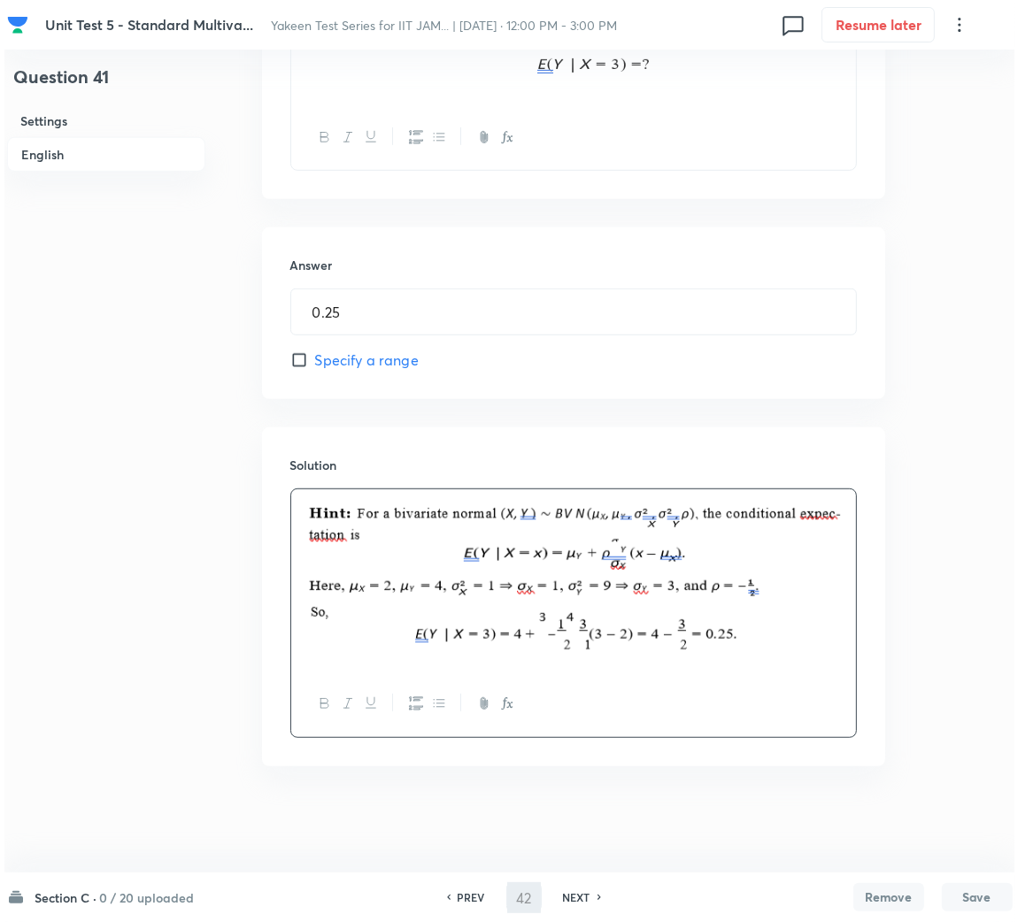
scroll to position [0, 0]
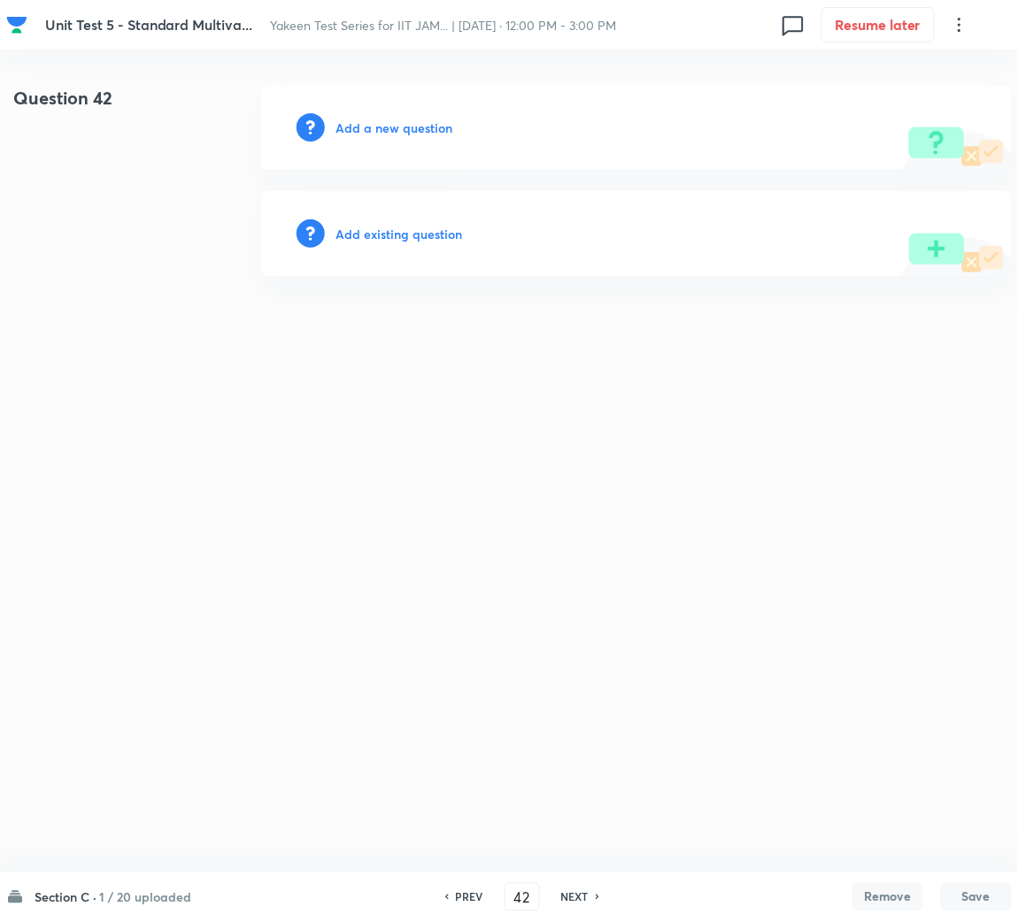
click at [394, 132] on h6 "Add a new question" at bounding box center [393, 128] width 117 height 19
click at [394, 132] on h6 "Choose a question type" at bounding box center [403, 128] width 136 height 19
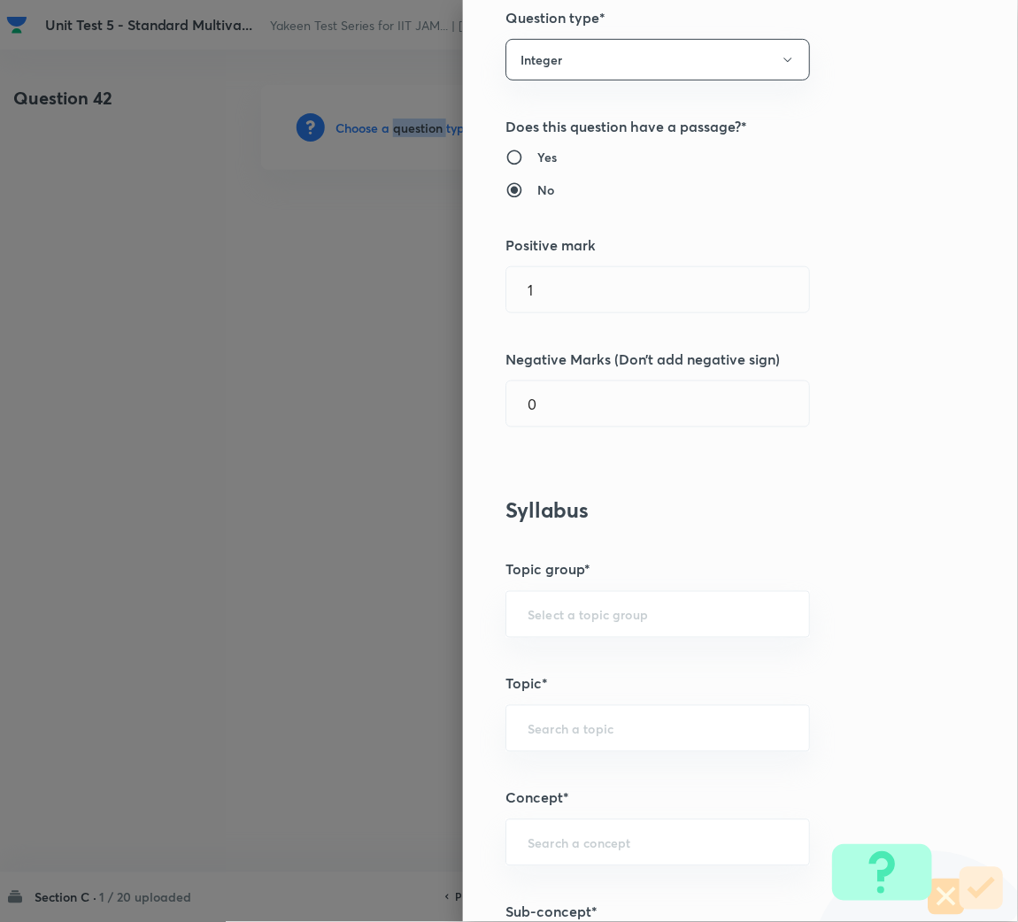
scroll to position [265, 0]
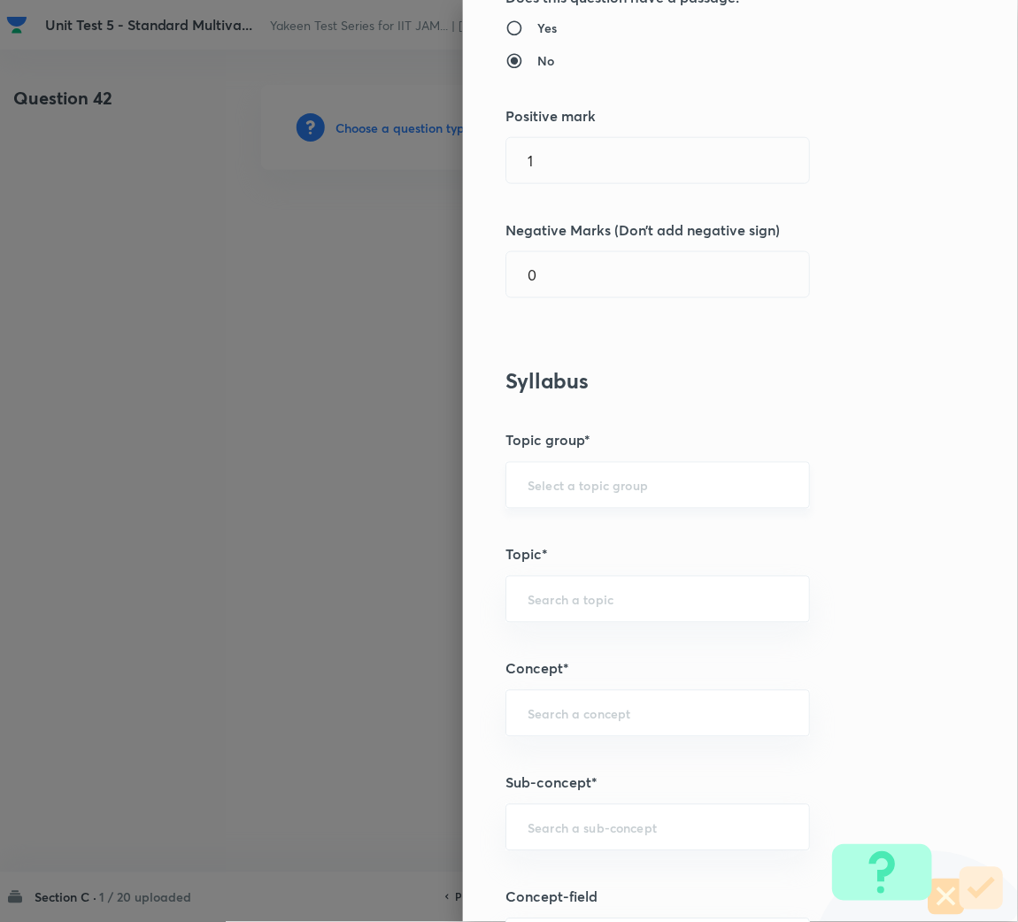
click at [549, 490] on input "text" at bounding box center [657, 485] width 260 height 17
click at [550, 490] on input "text" at bounding box center [657, 485] width 260 height 17
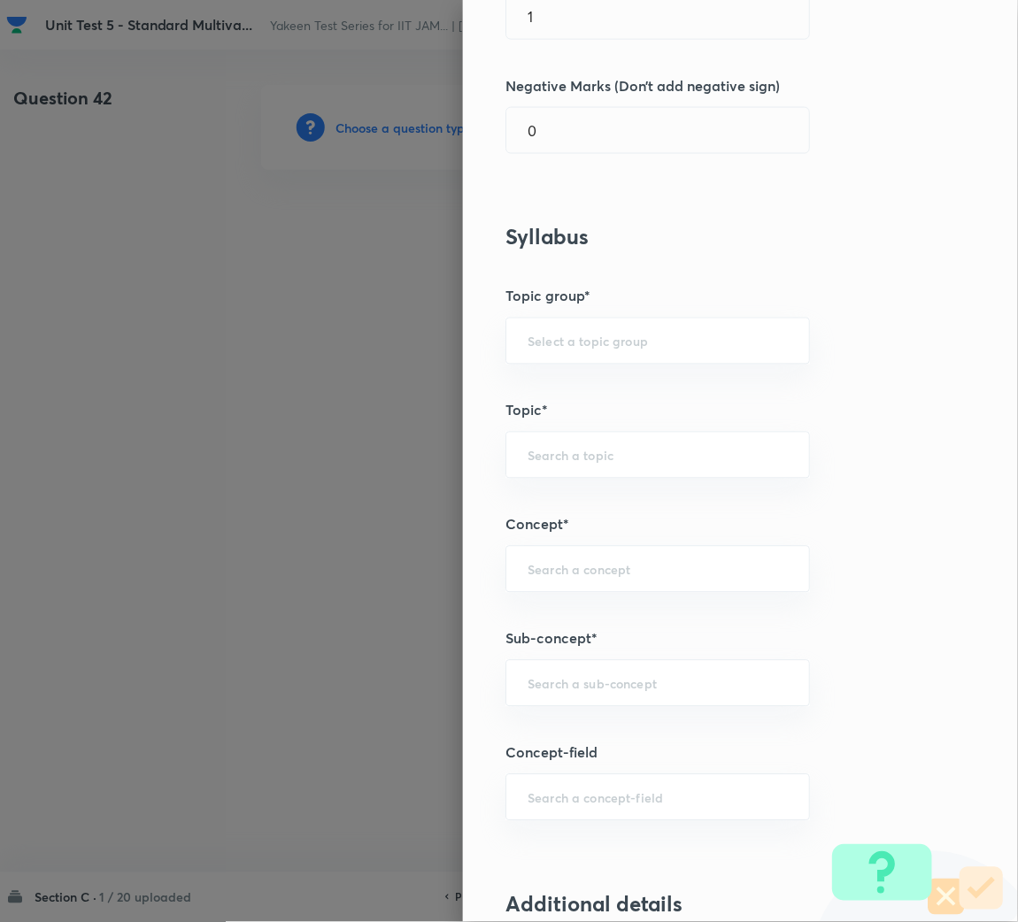
scroll to position [663, 0]
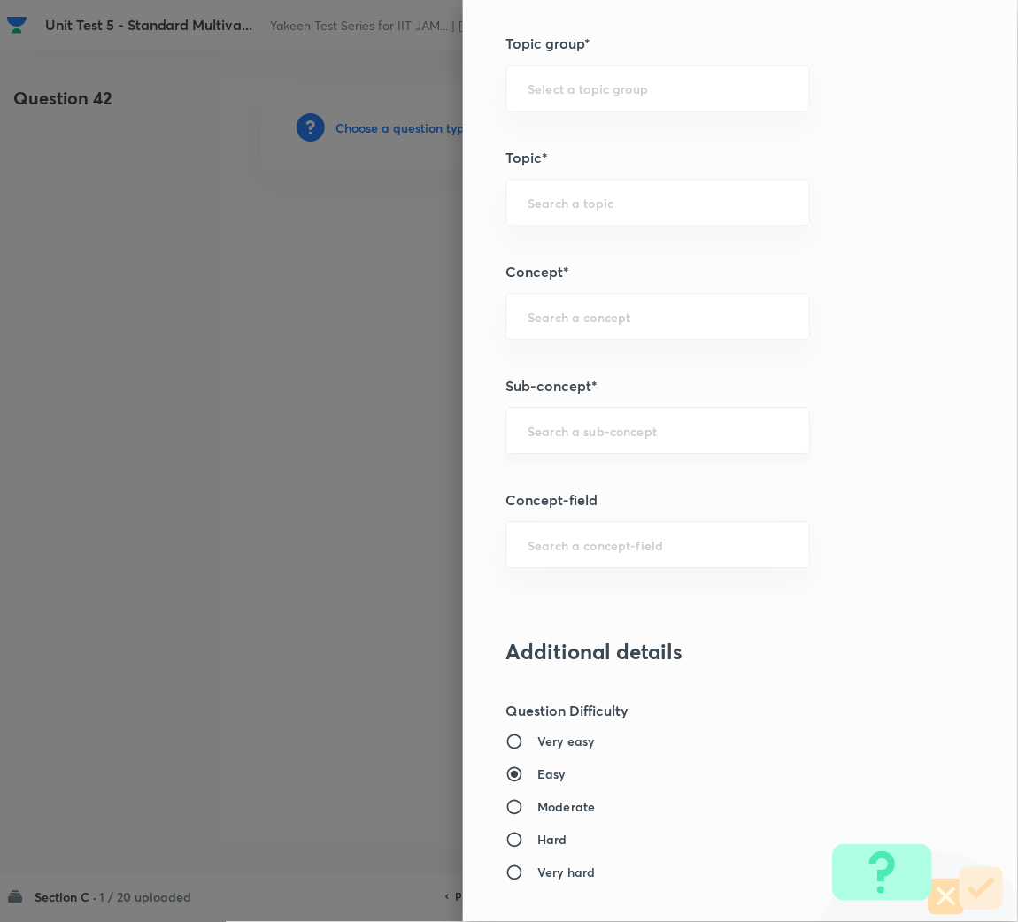
click at [565, 430] on input "text" at bounding box center [657, 430] width 260 height 17
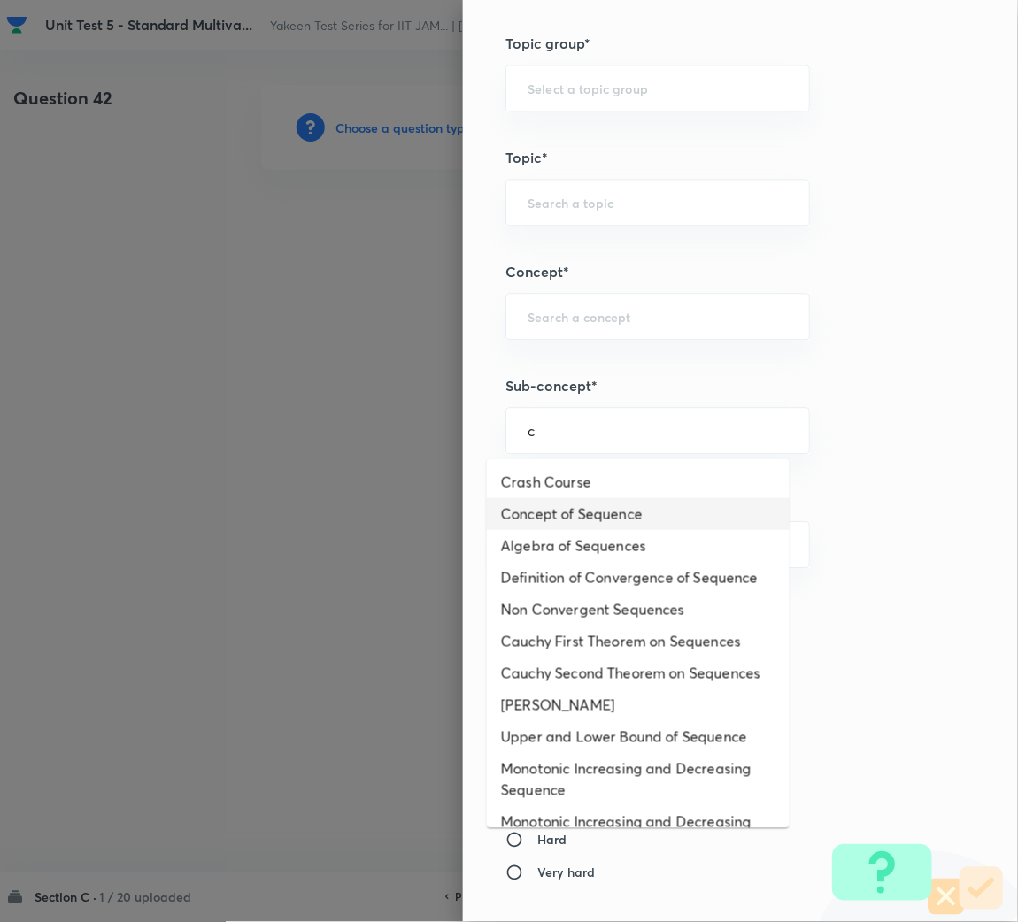
click at [551, 520] on li "Concept of Sequence" at bounding box center [638, 514] width 303 height 32
type input "Concept of Sequence"
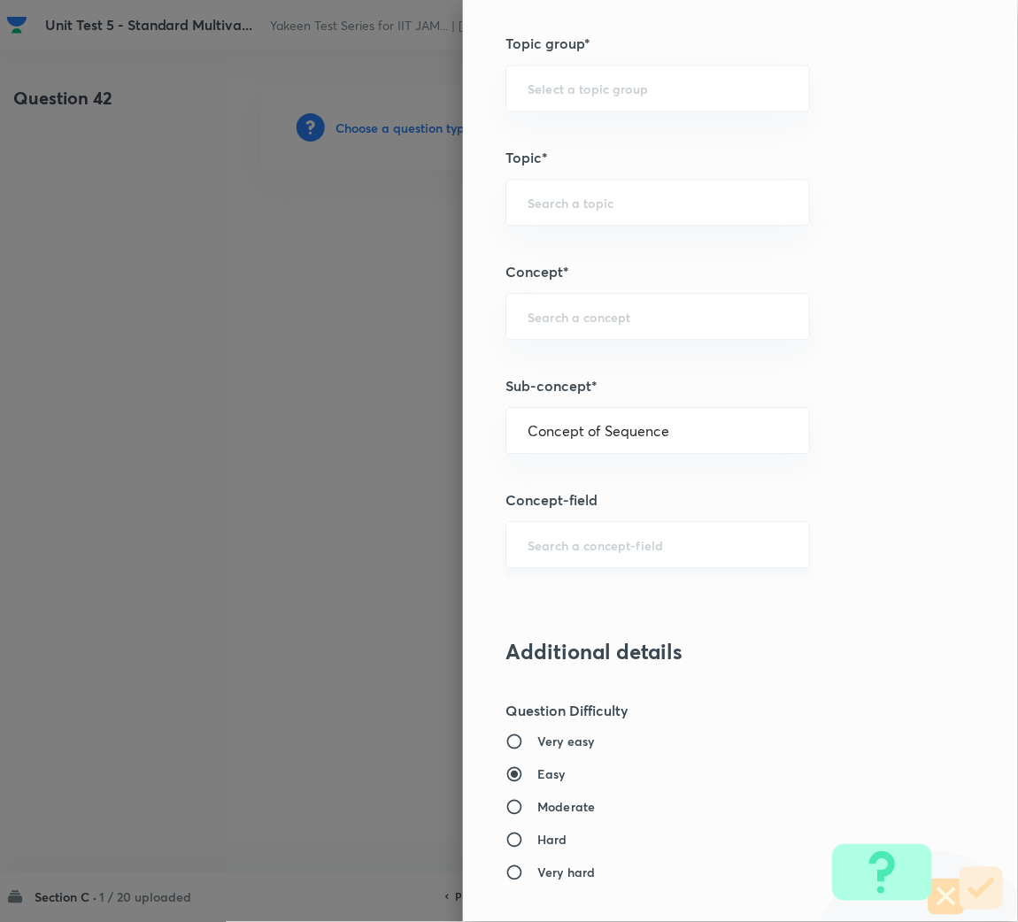
type input "Mathematics"
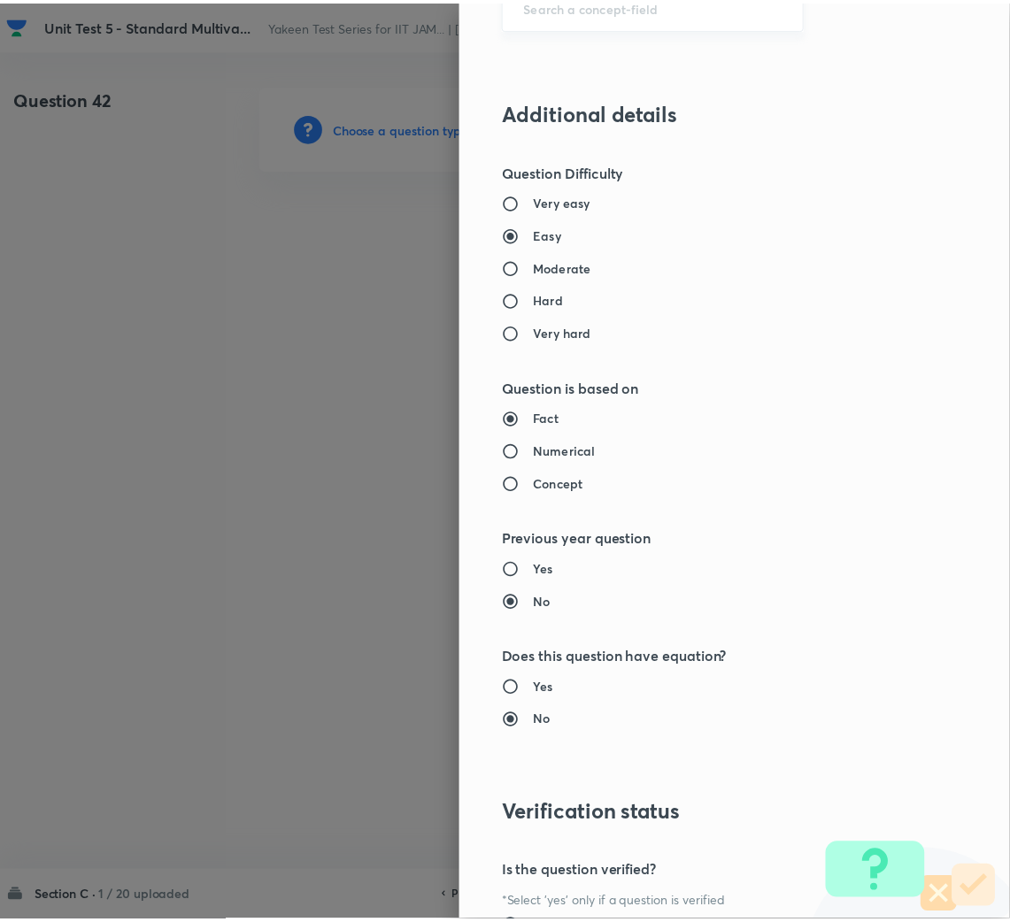
scroll to position [1387, 0]
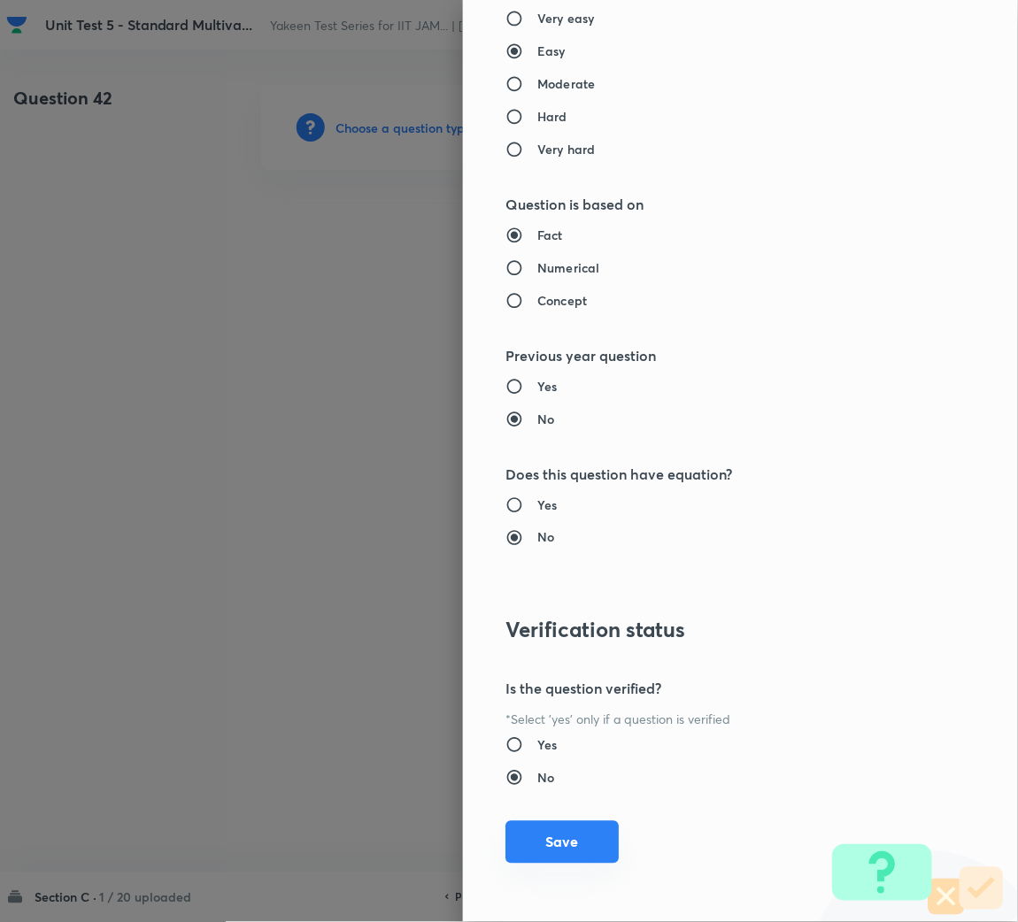
click at [557, 848] on button "Save" at bounding box center [561, 842] width 113 height 42
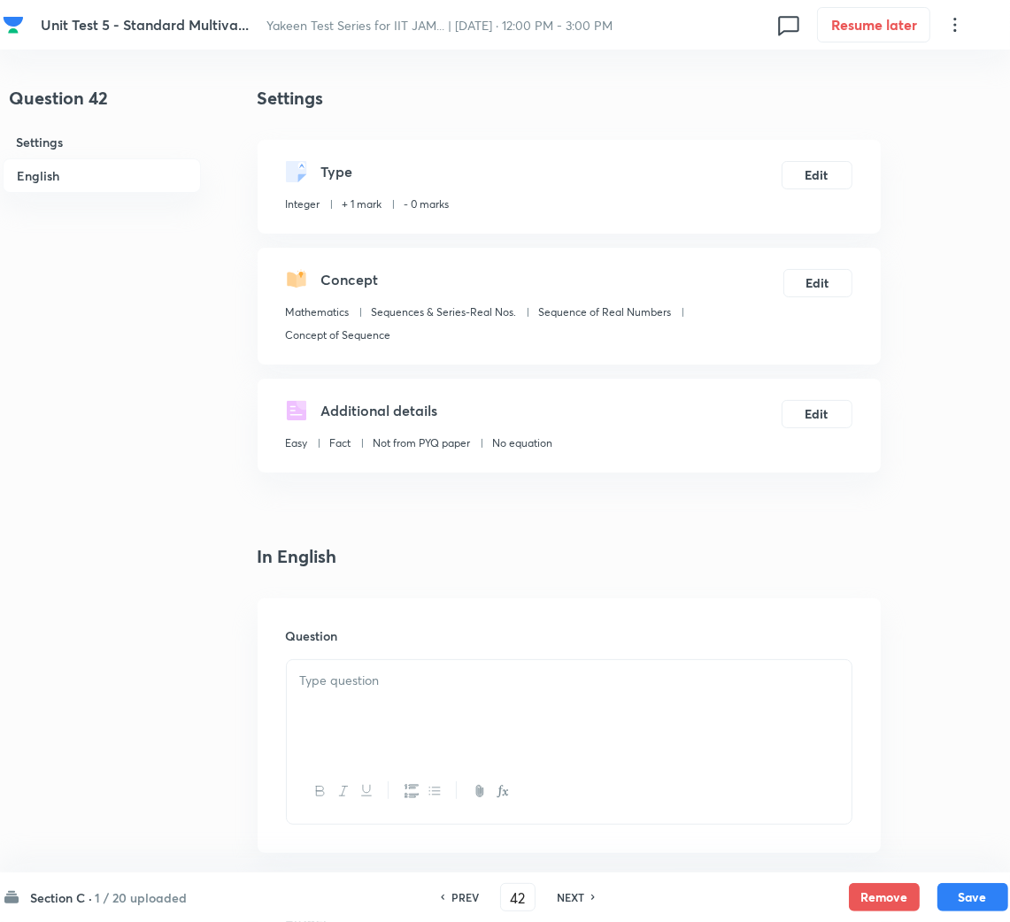
click at [465, 722] on div at bounding box center [569, 709] width 565 height 99
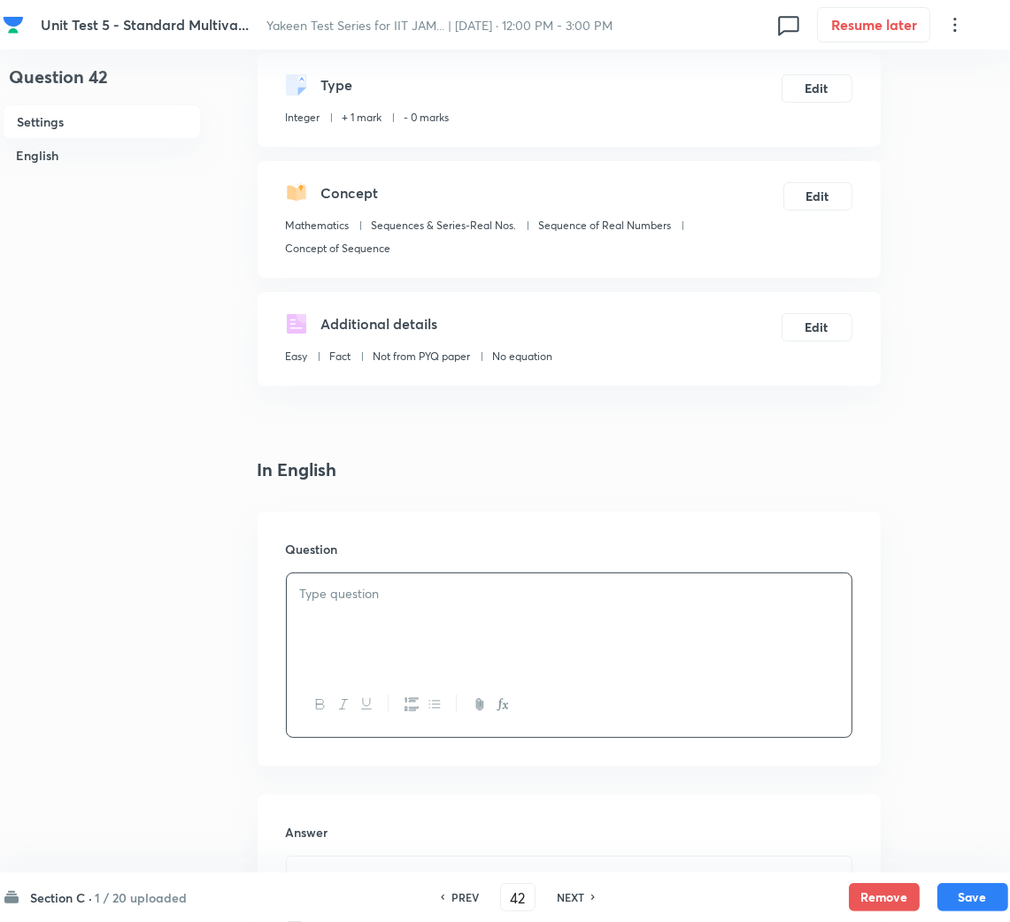
scroll to position [133, 0]
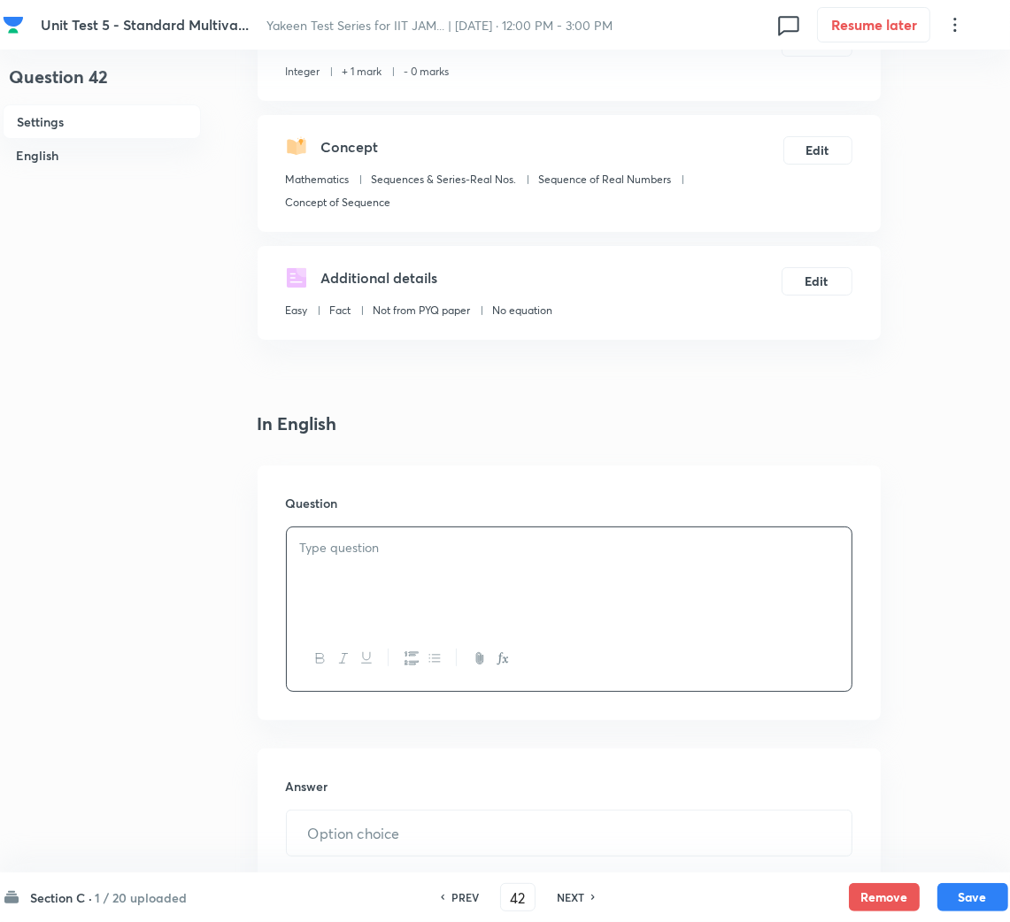
click at [365, 527] on div at bounding box center [569, 576] width 565 height 99
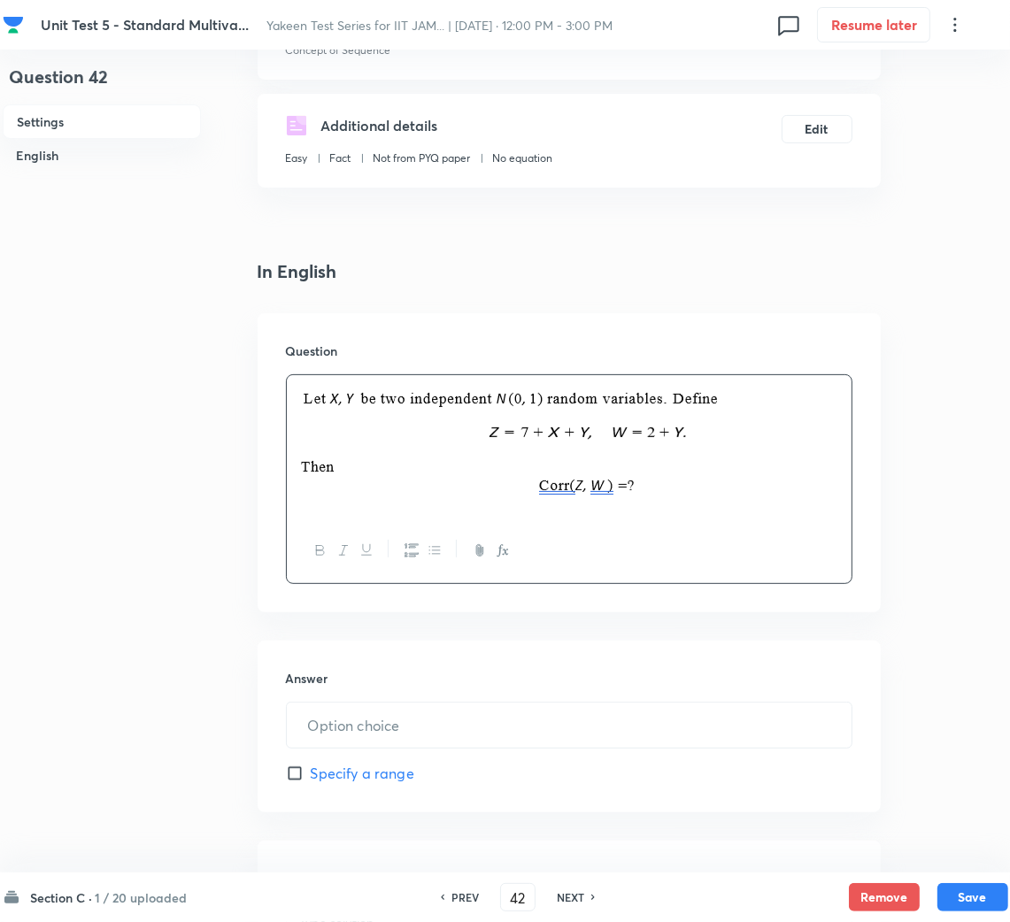
scroll to position [397, 0]
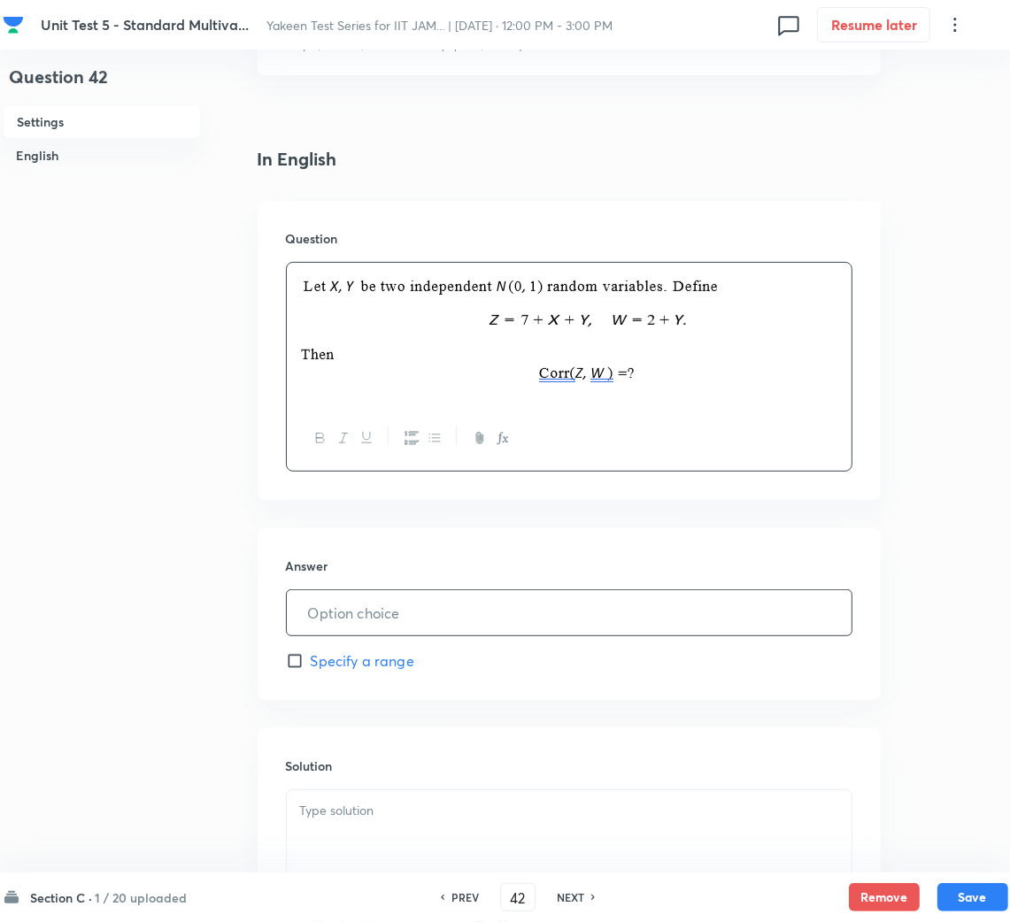
click at [411, 603] on input "text" at bounding box center [569, 612] width 565 height 45
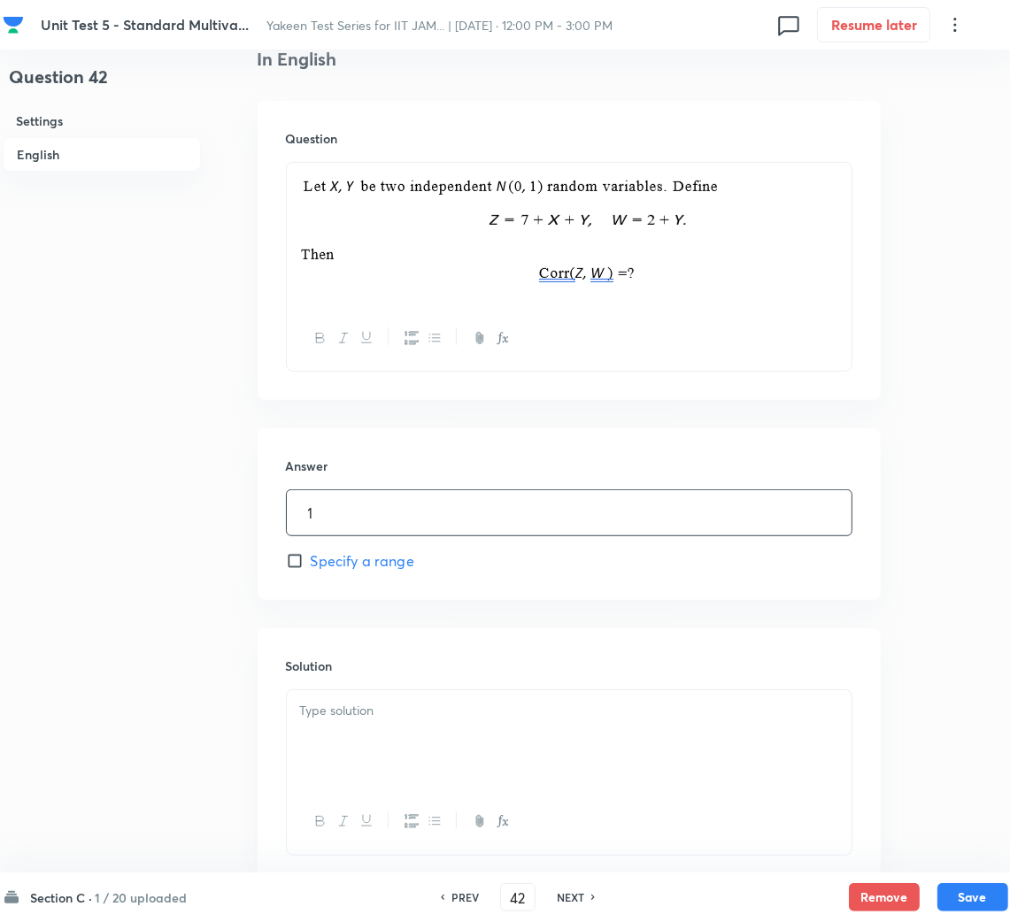
scroll to position [615, 0]
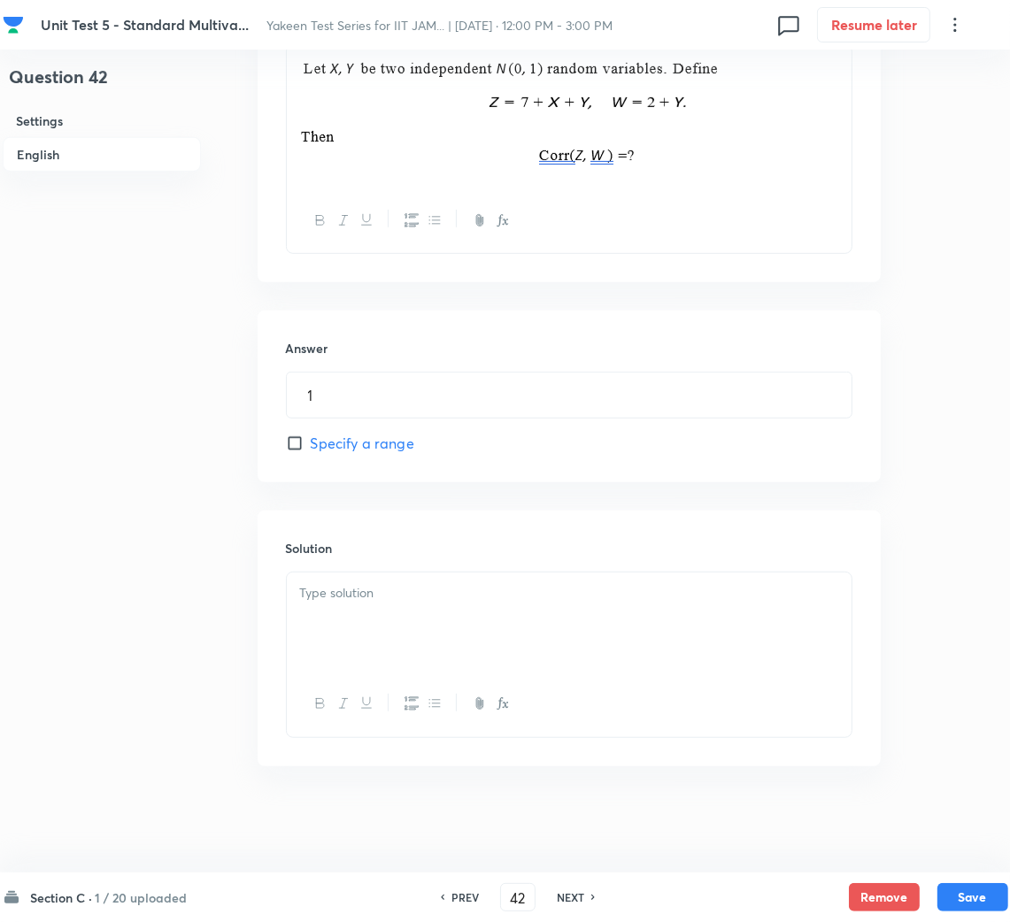
click at [363, 626] on div at bounding box center [569, 621] width 565 height 99
click at [424, 614] on div at bounding box center [569, 621] width 565 height 99
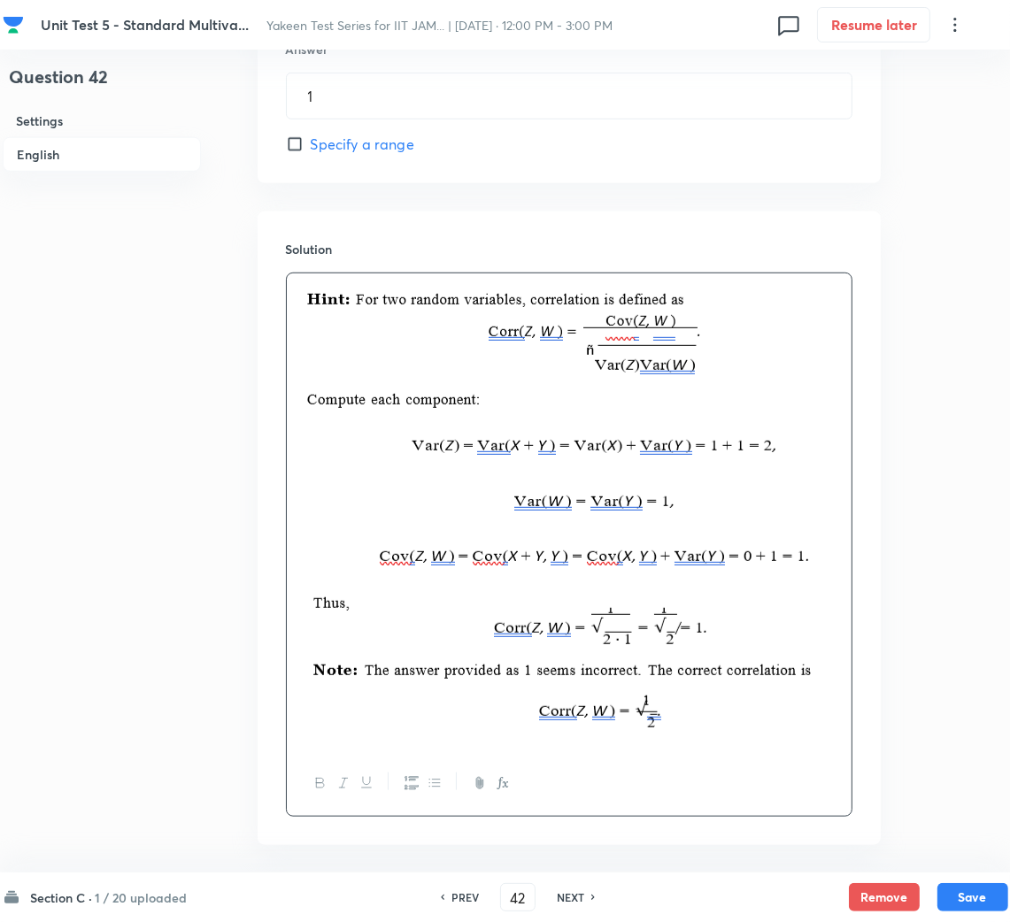
scroll to position [994, 0]
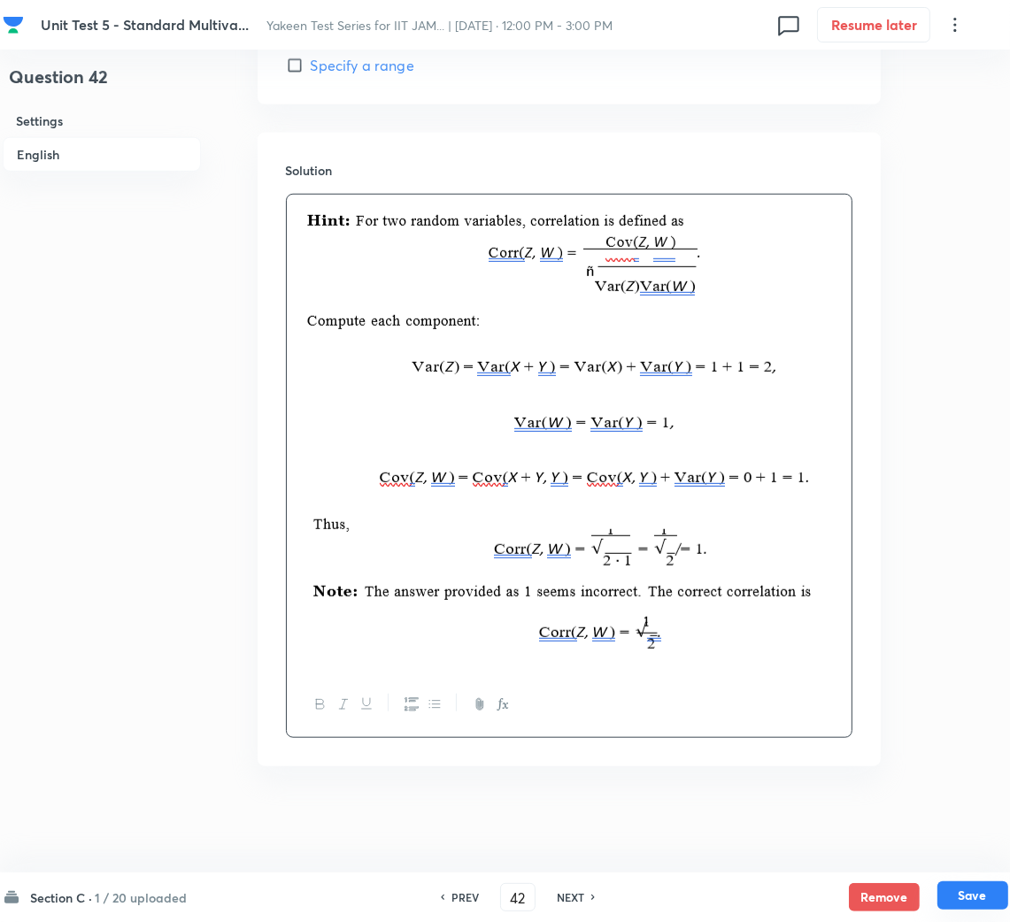
click at [938, 883] on button "Save" at bounding box center [972, 895] width 71 height 28
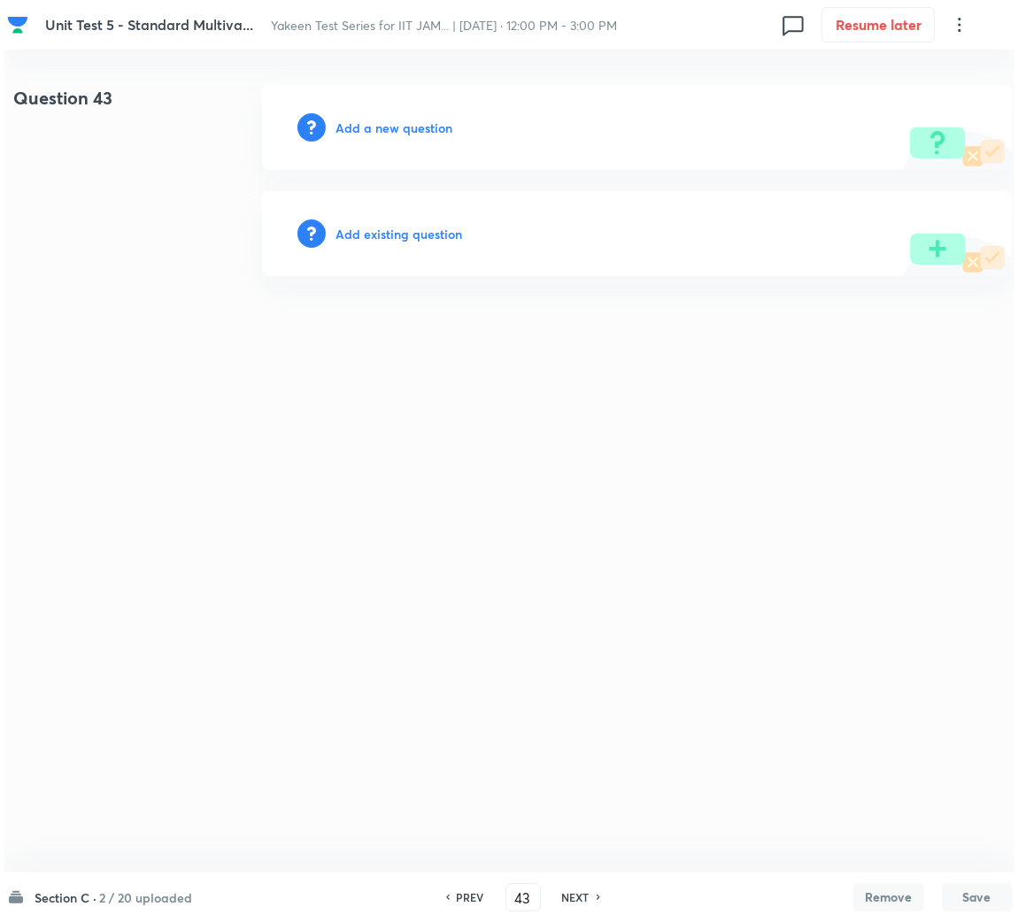
scroll to position [0, 0]
click at [416, 136] on div "Add a new question" at bounding box center [636, 127] width 750 height 85
click at [365, 124] on h6 "Add a new question" at bounding box center [393, 128] width 117 height 19
click at [365, 124] on h6 "Choose a question type" at bounding box center [403, 128] width 136 height 19
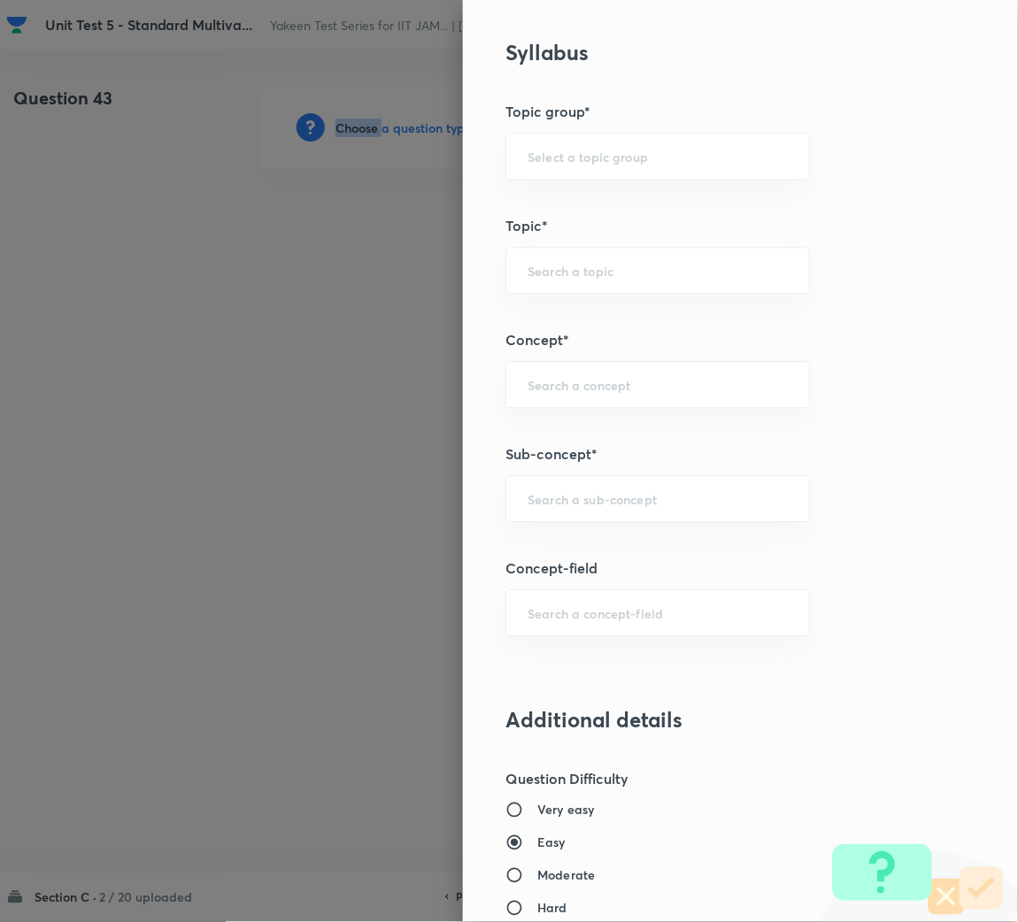
scroll to position [795, 0]
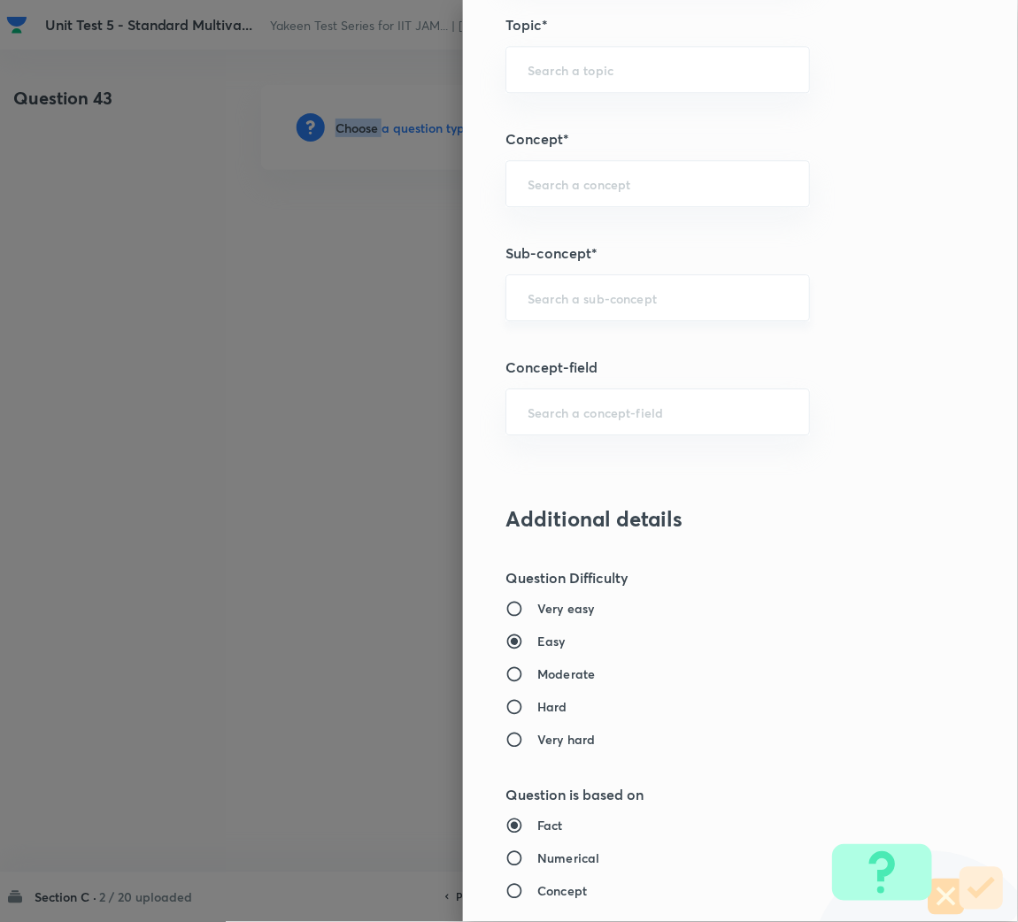
click at [565, 310] on div "​" at bounding box center [657, 297] width 304 height 47
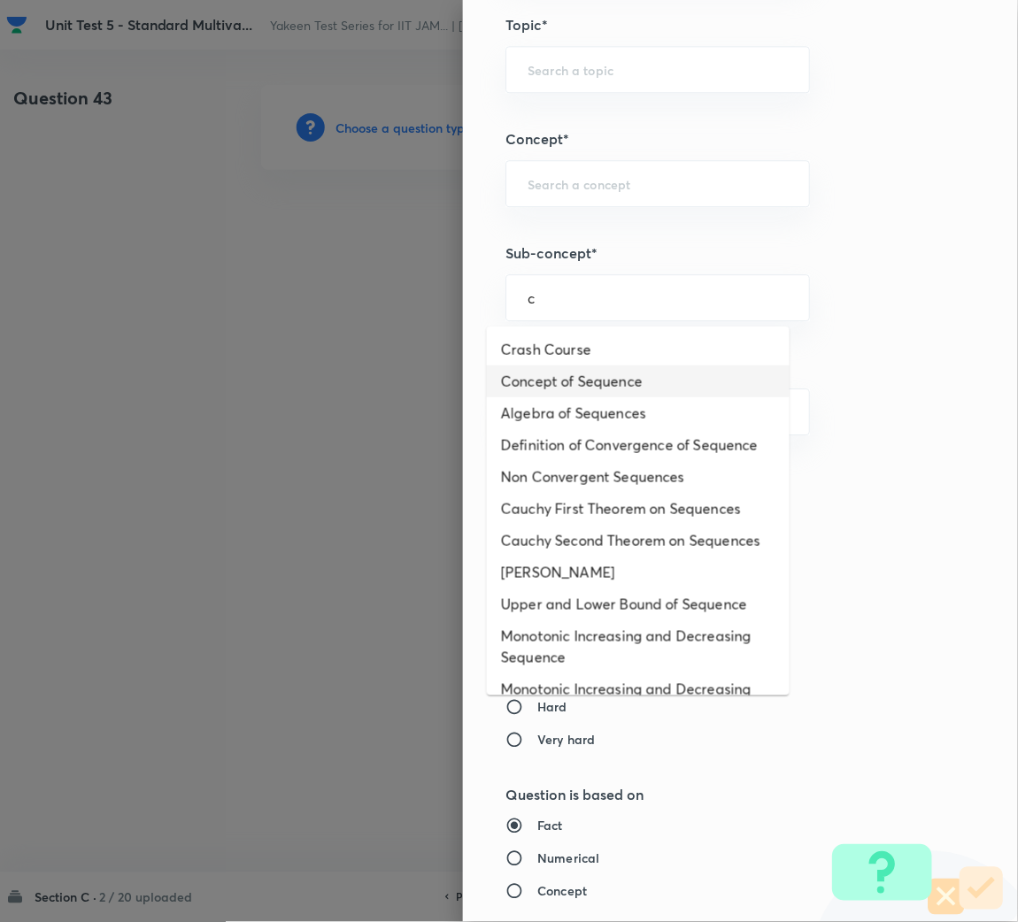
click at [559, 373] on li "Concept of Sequence" at bounding box center [638, 381] width 303 height 32
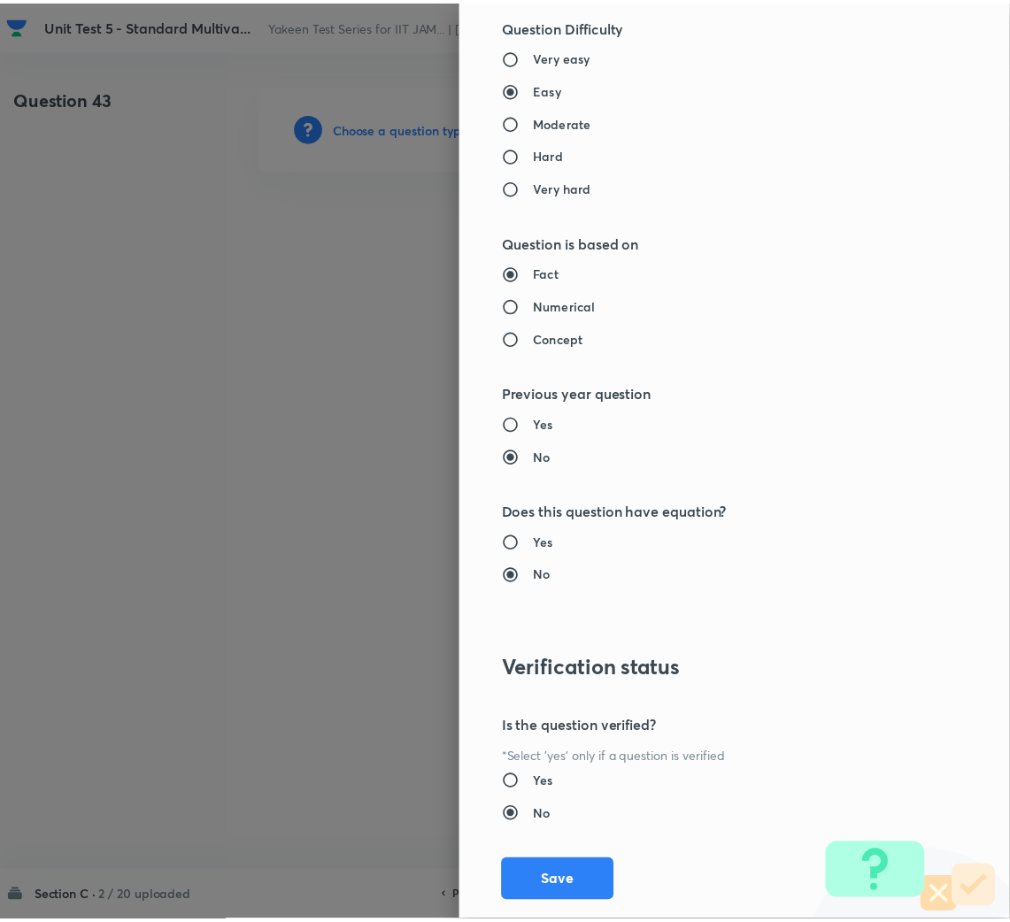
scroll to position [1387, 0]
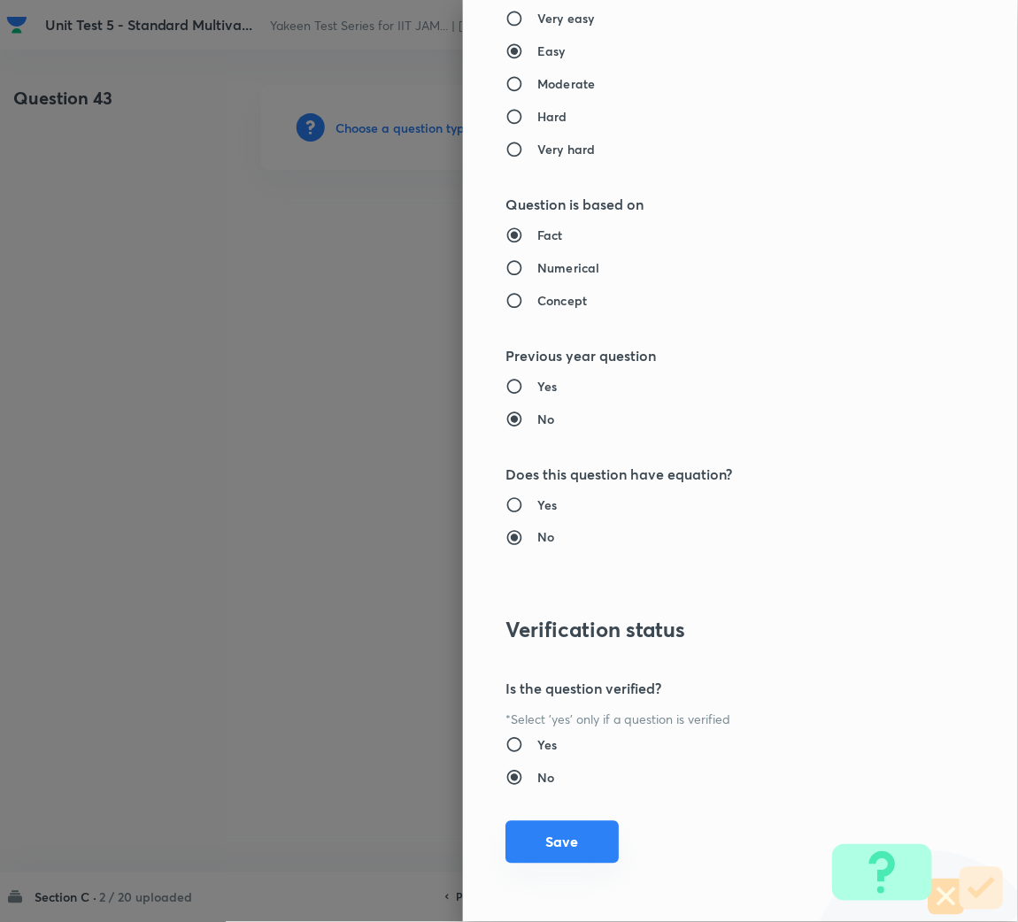
click at [559, 823] on button "Save" at bounding box center [561, 842] width 113 height 42
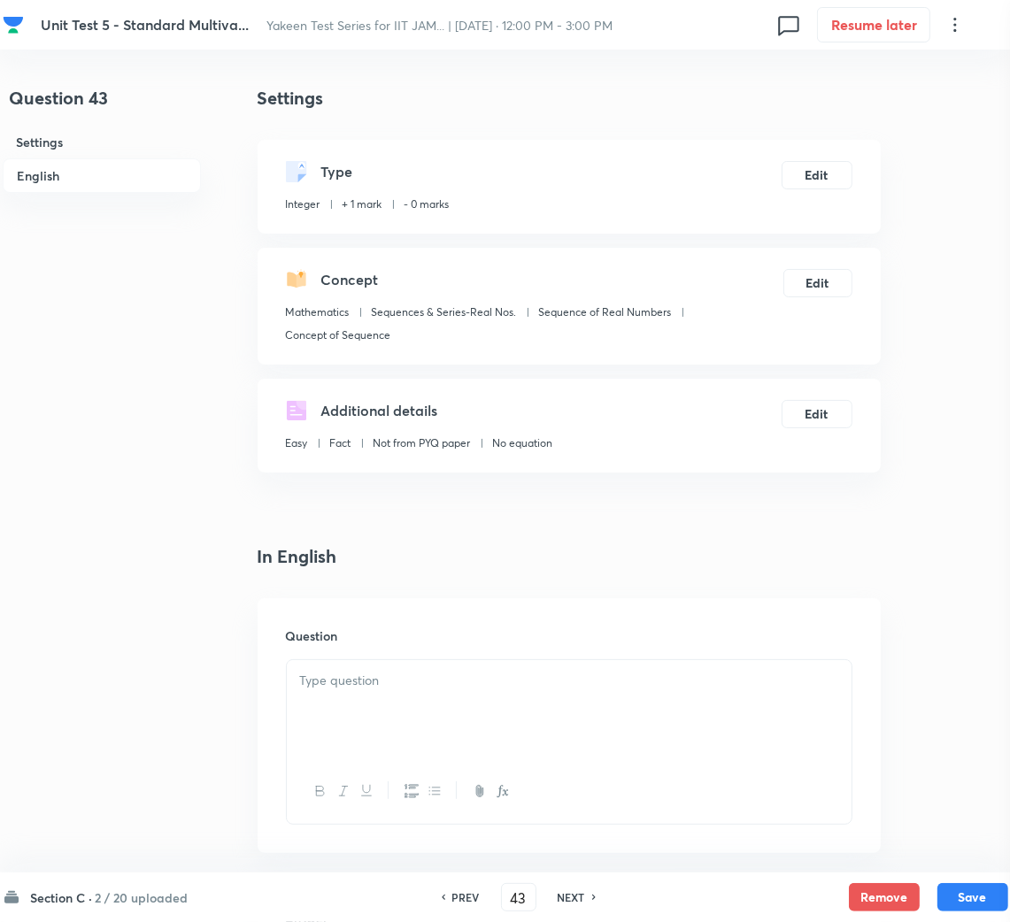
click at [556, 847] on div "Question" at bounding box center [568, 725] width 623 height 255
click at [442, 738] on div at bounding box center [569, 709] width 565 height 99
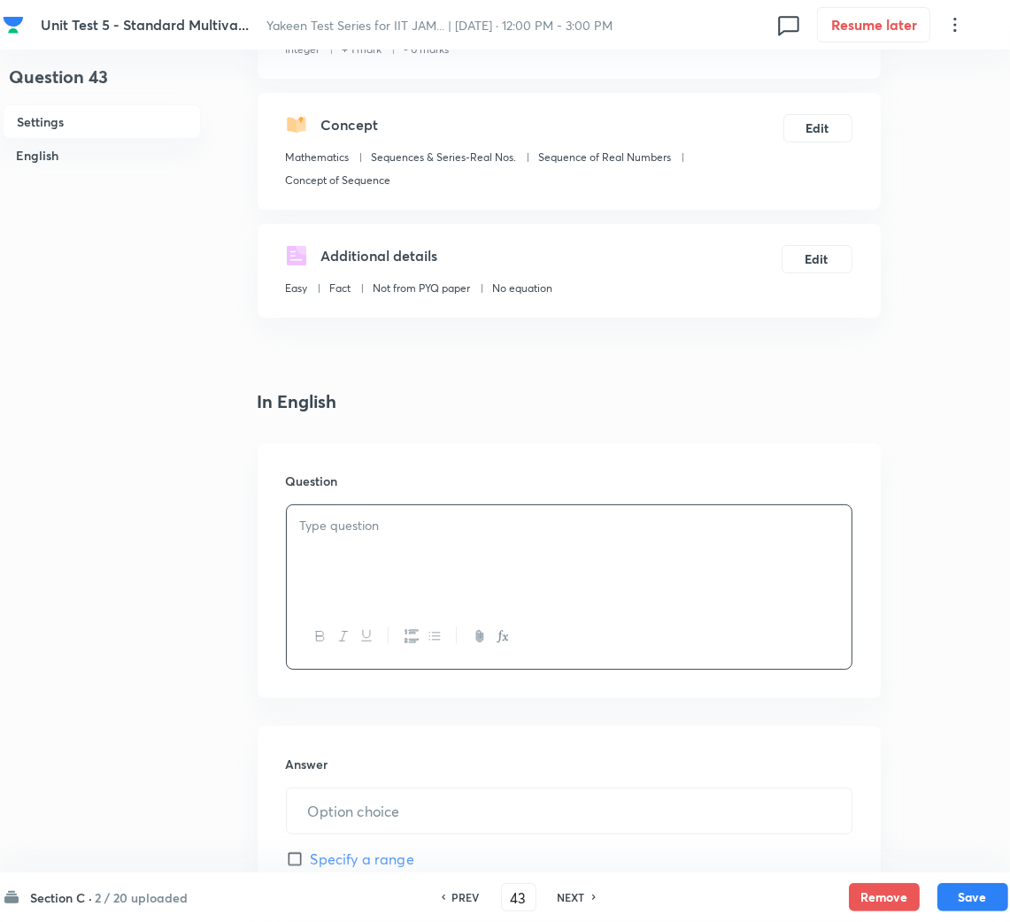
scroll to position [397, 0]
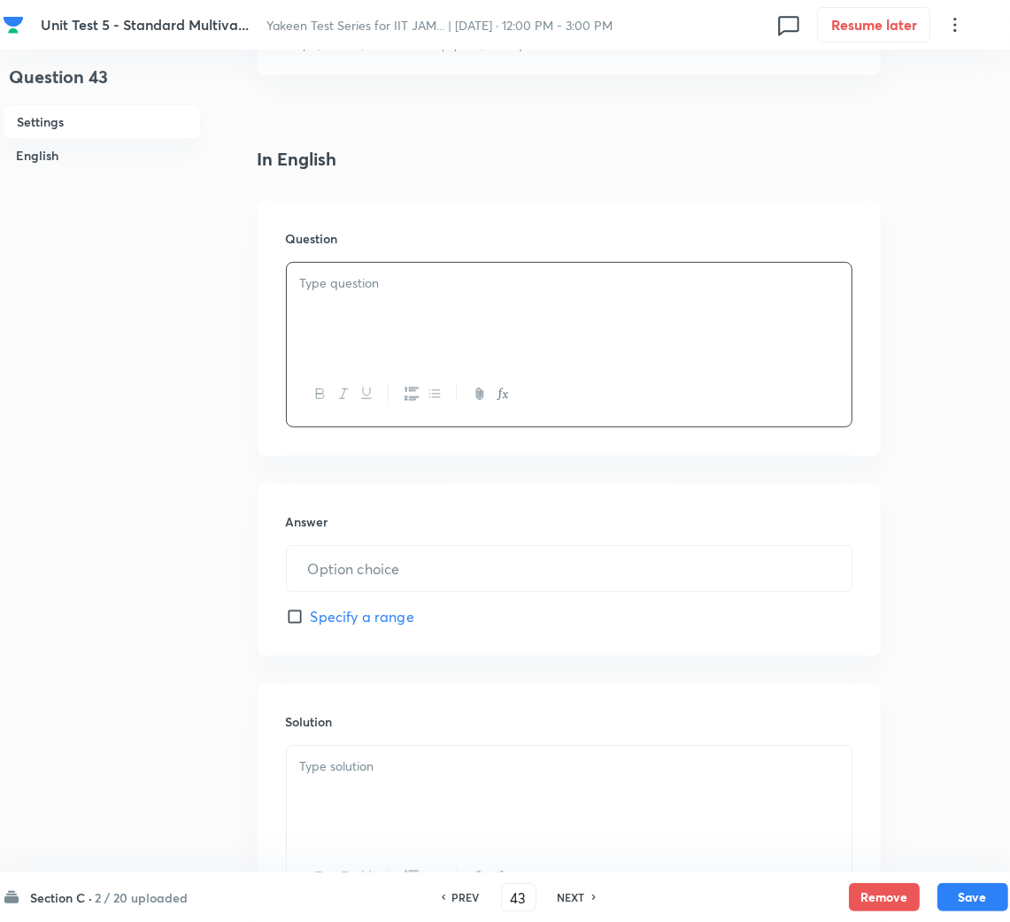
click at [355, 326] on div at bounding box center [569, 312] width 565 height 99
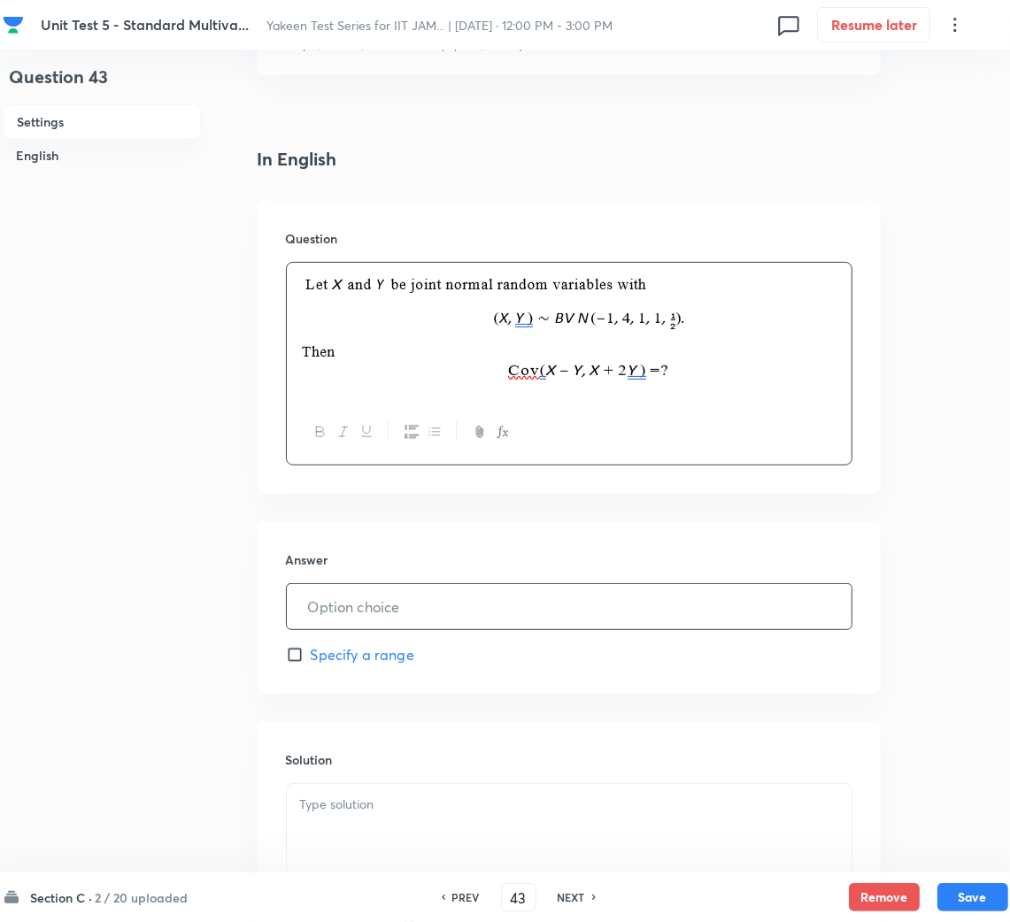
click at [417, 605] on input "text" at bounding box center [569, 606] width 565 height 45
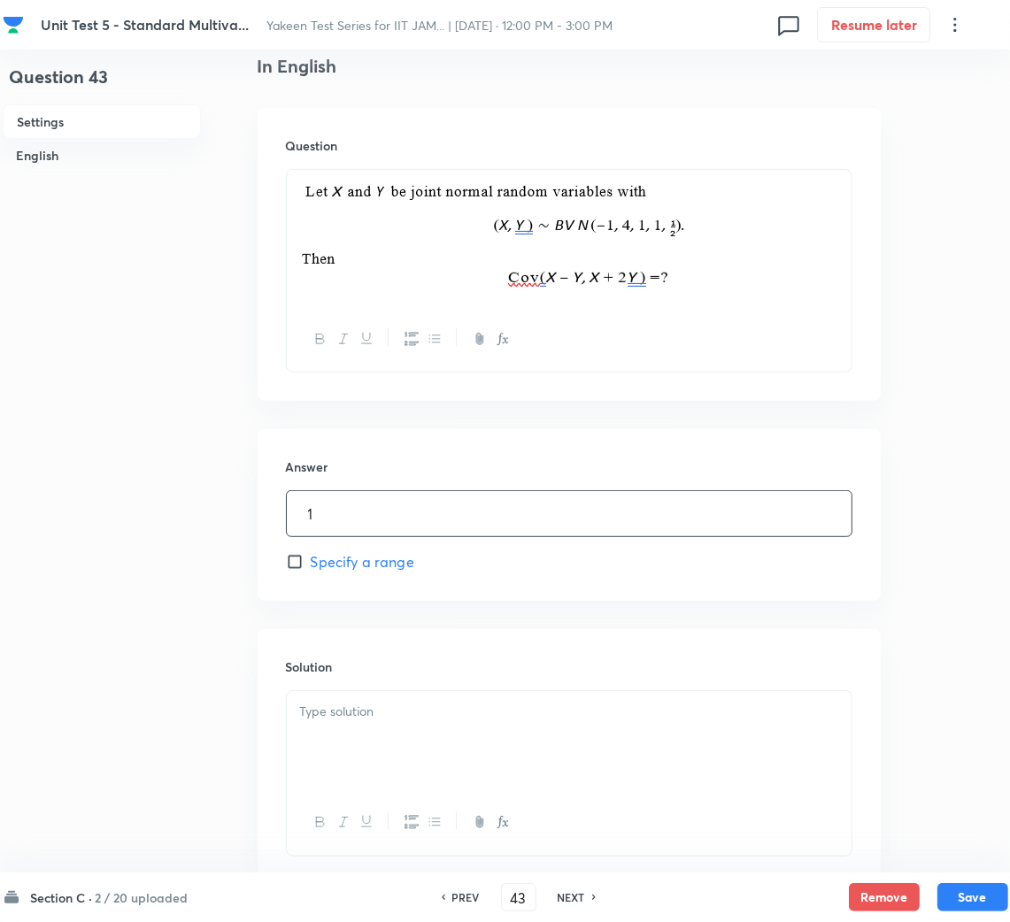
scroll to position [609, 0]
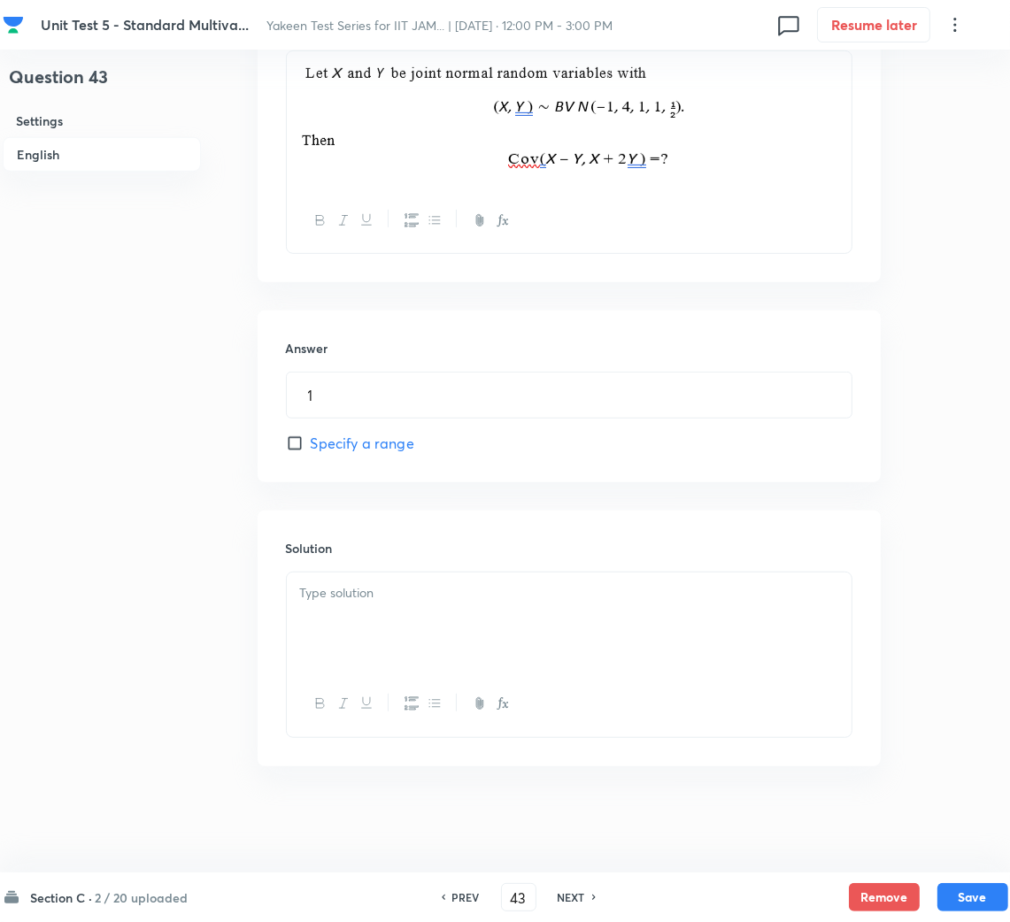
click at [417, 642] on div at bounding box center [569, 621] width 565 height 99
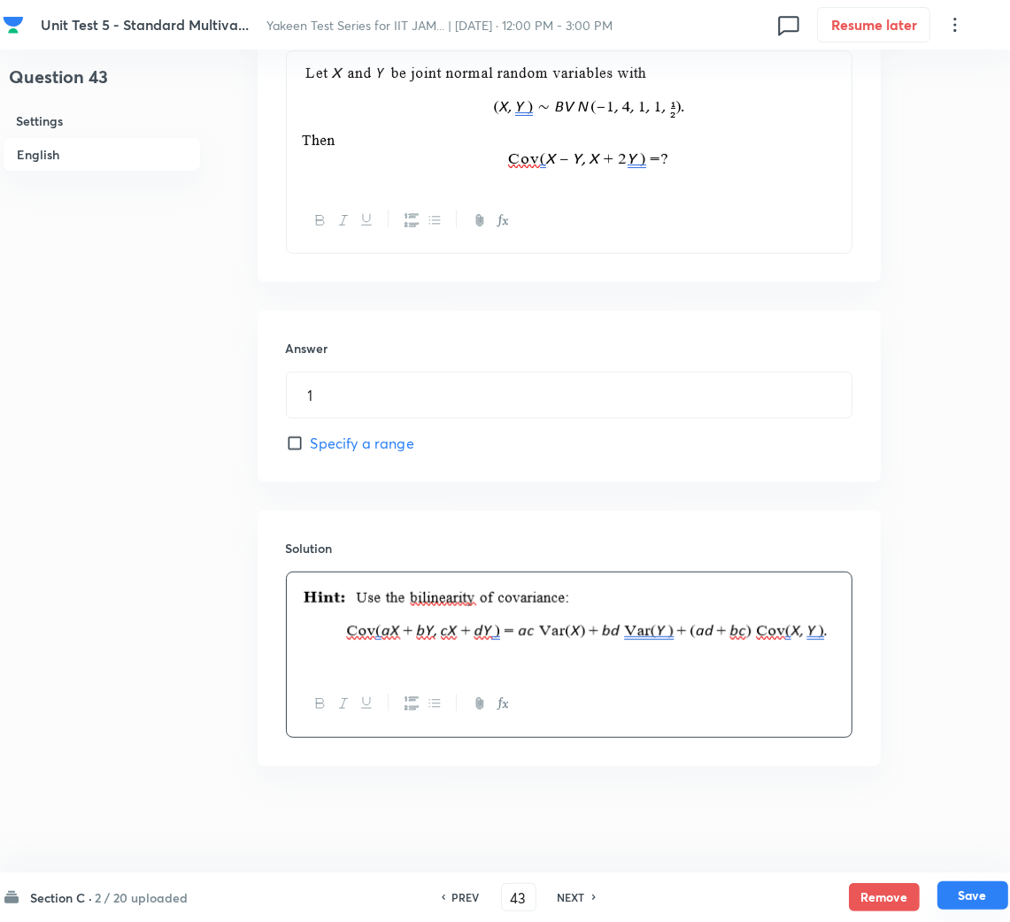
drag, startPoint x: 990, startPoint y: 892, endPoint x: 979, endPoint y: 889, distance: 11.8
click at [988, 892] on button "Save" at bounding box center [972, 895] width 71 height 28
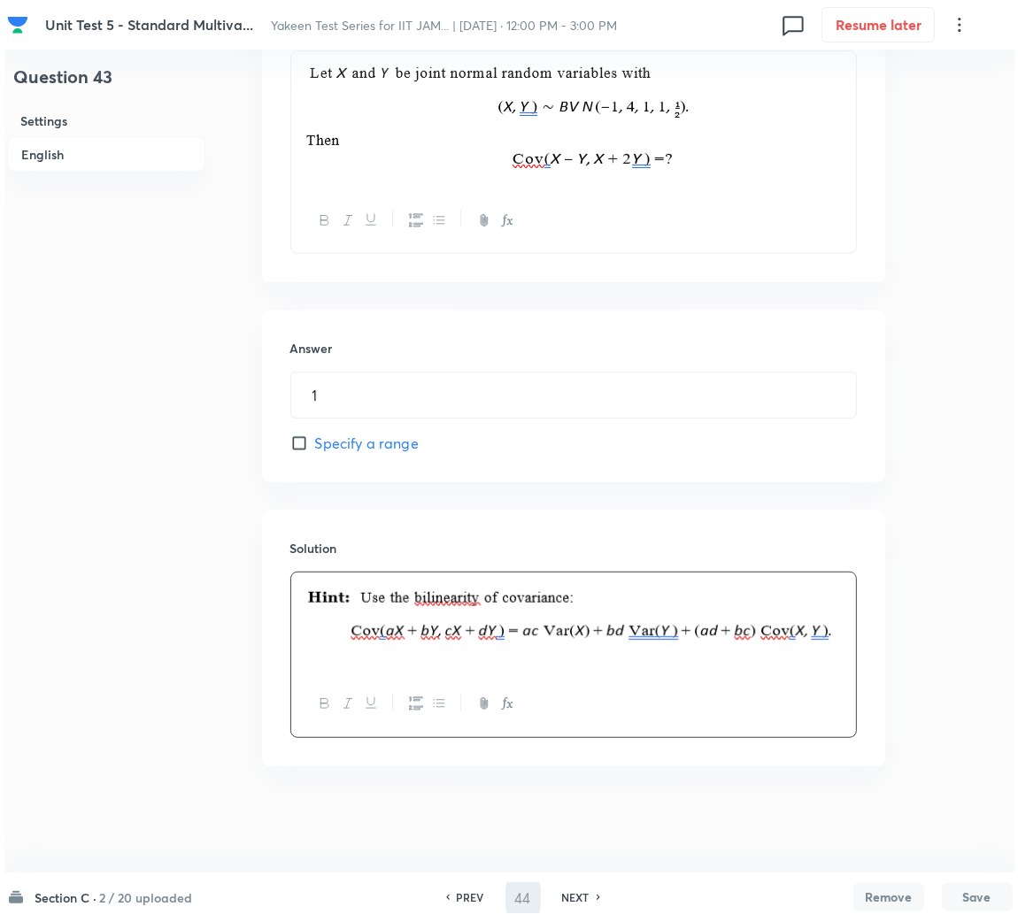
scroll to position [0, 0]
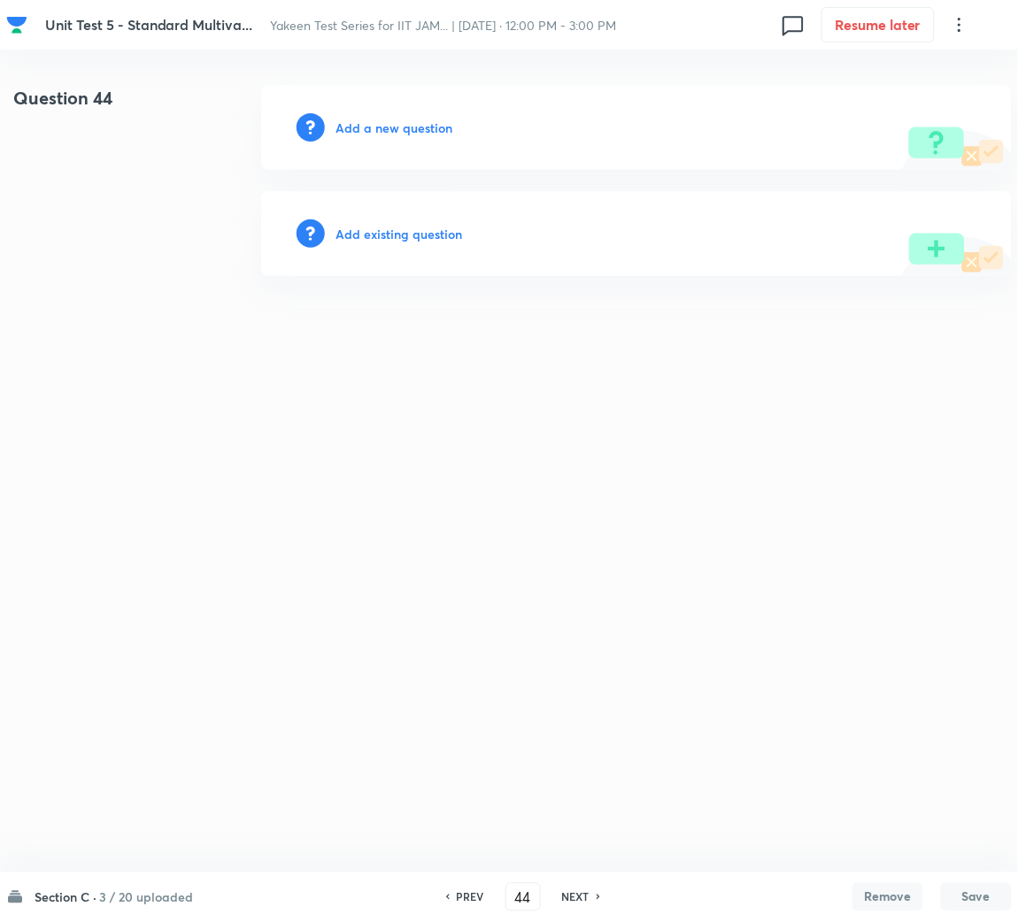
click at [412, 117] on div "Add a new question" at bounding box center [636, 127] width 750 height 85
click at [407, 120] on h6 "Add a new question" at bounding box center [393, 128] width 117 height 19
click at [406, 120] on h6 "Choose a question type" at bounding box center [403, 128] width 136 height 19
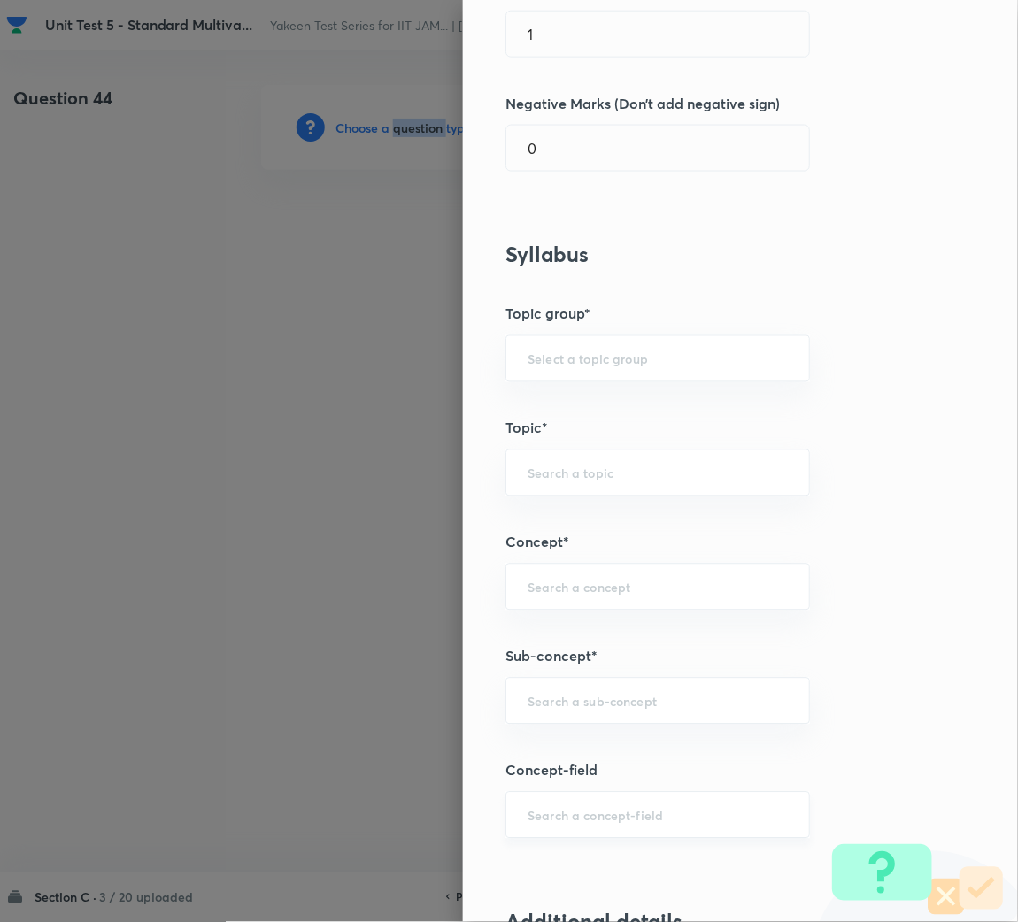
scroll to position [663, 0]
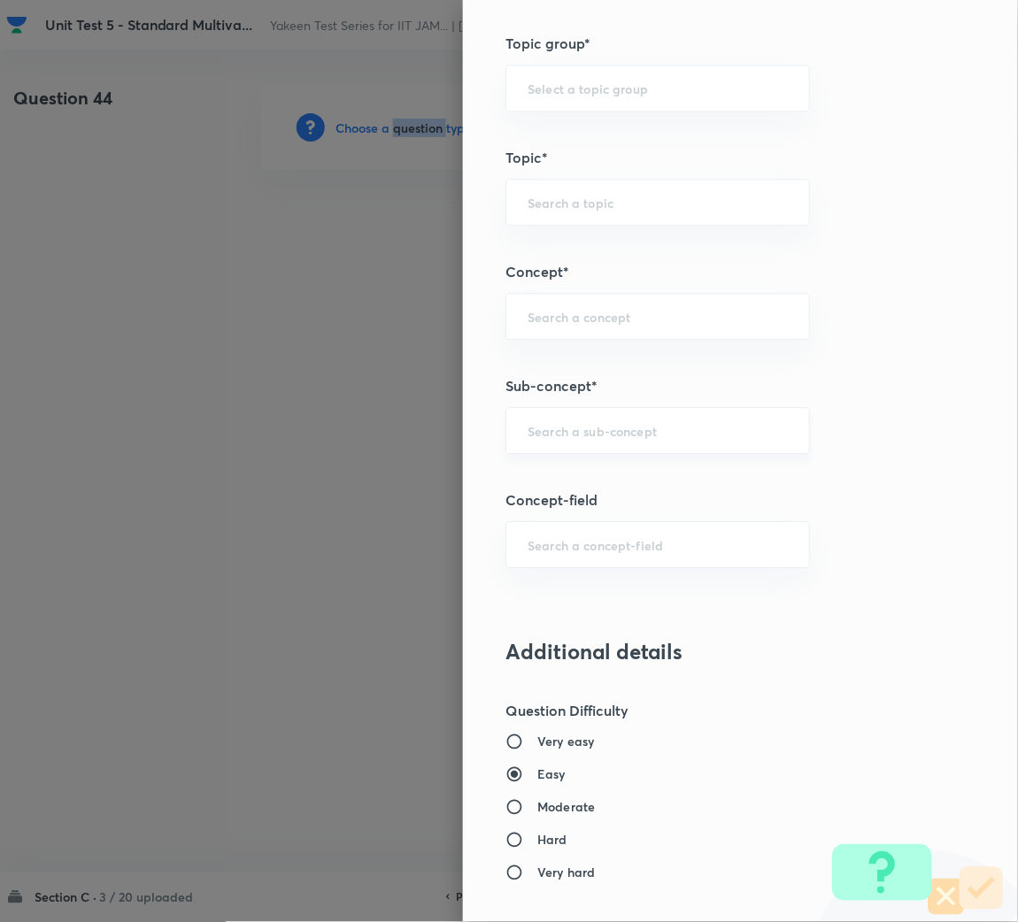
click at [521, 419] on div "​" at bounding box center [657, 430] width 304 height 47
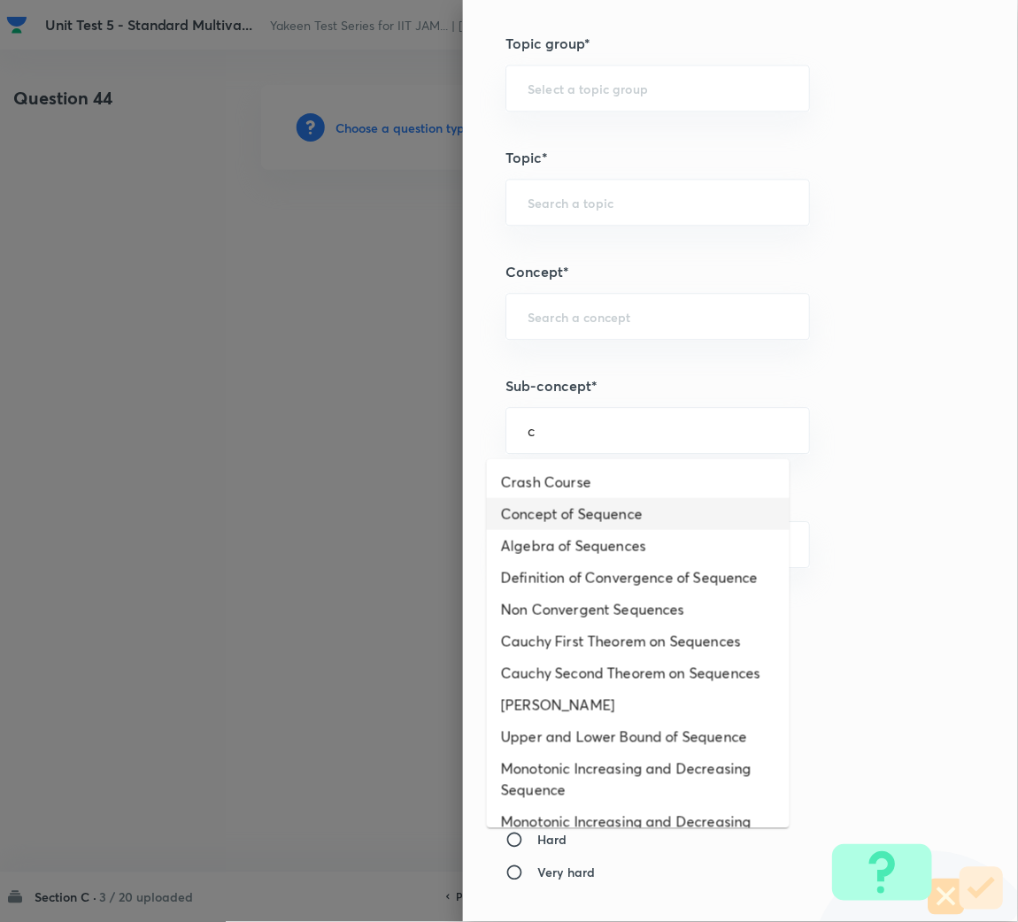
click at [615, 503] on li "Concept of Sequence" at bounding box center [638, 514] width 303 height 32
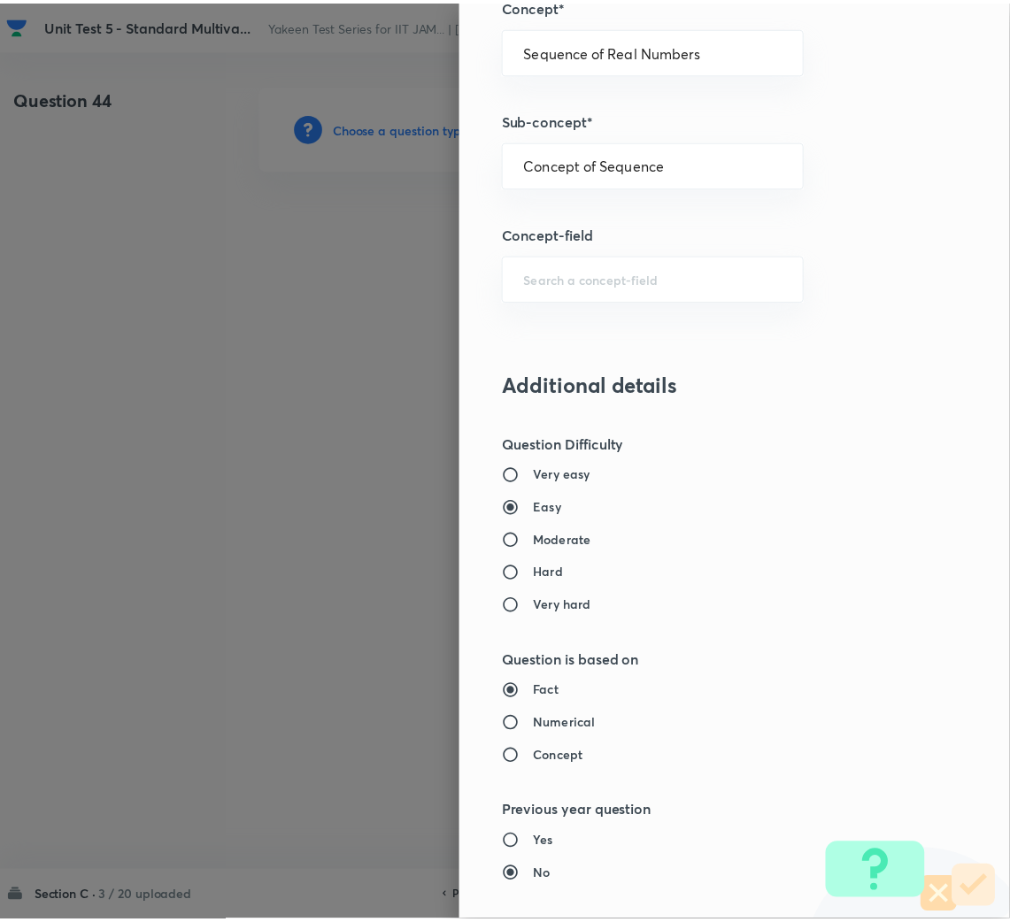
scroll to position [1387, 0]
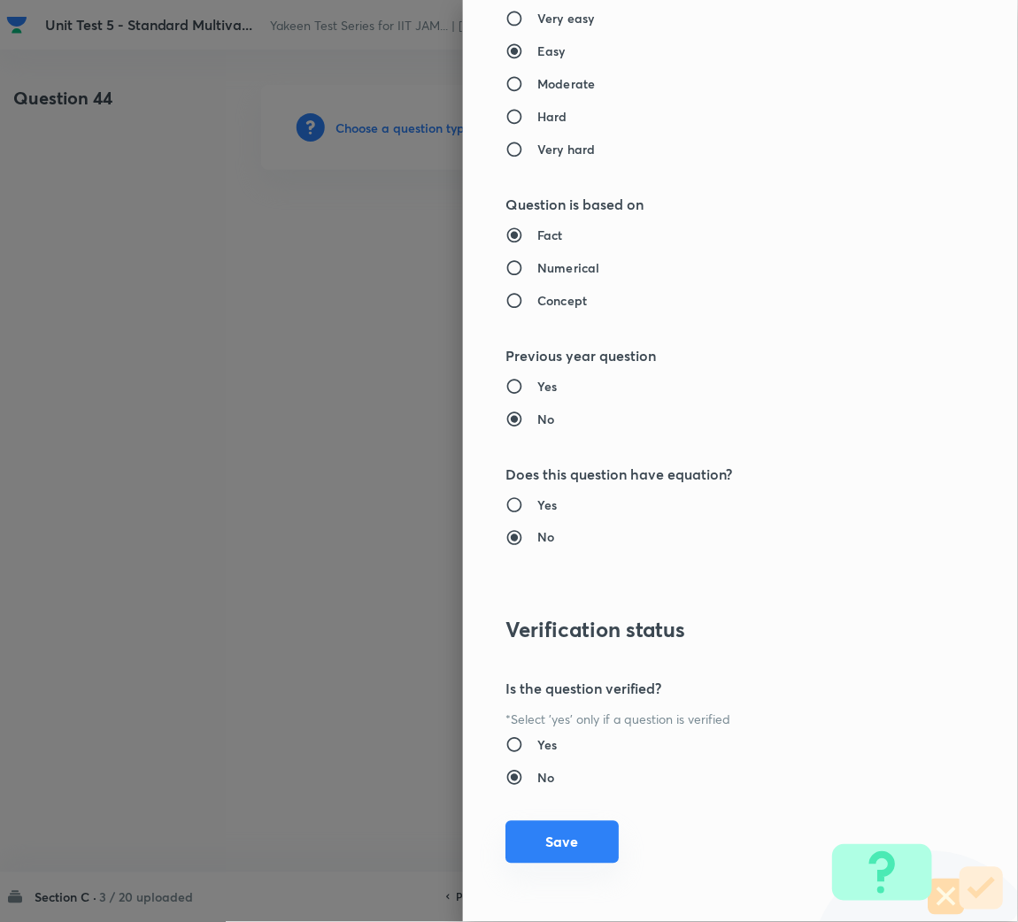
click at [508, 825] on button "Save" at bounding box center [561, 842] width 113 height 42
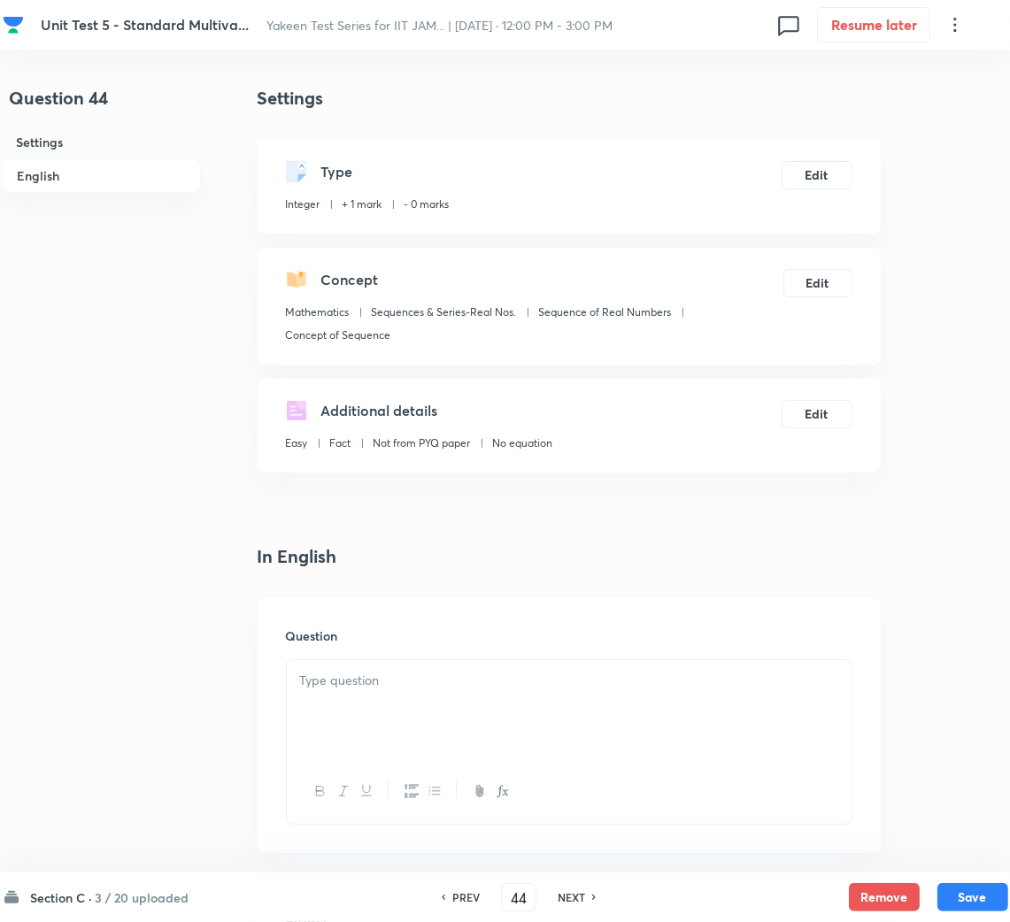
click at [380, 700] on div at bounding box center [569, 709] width 565 height 99
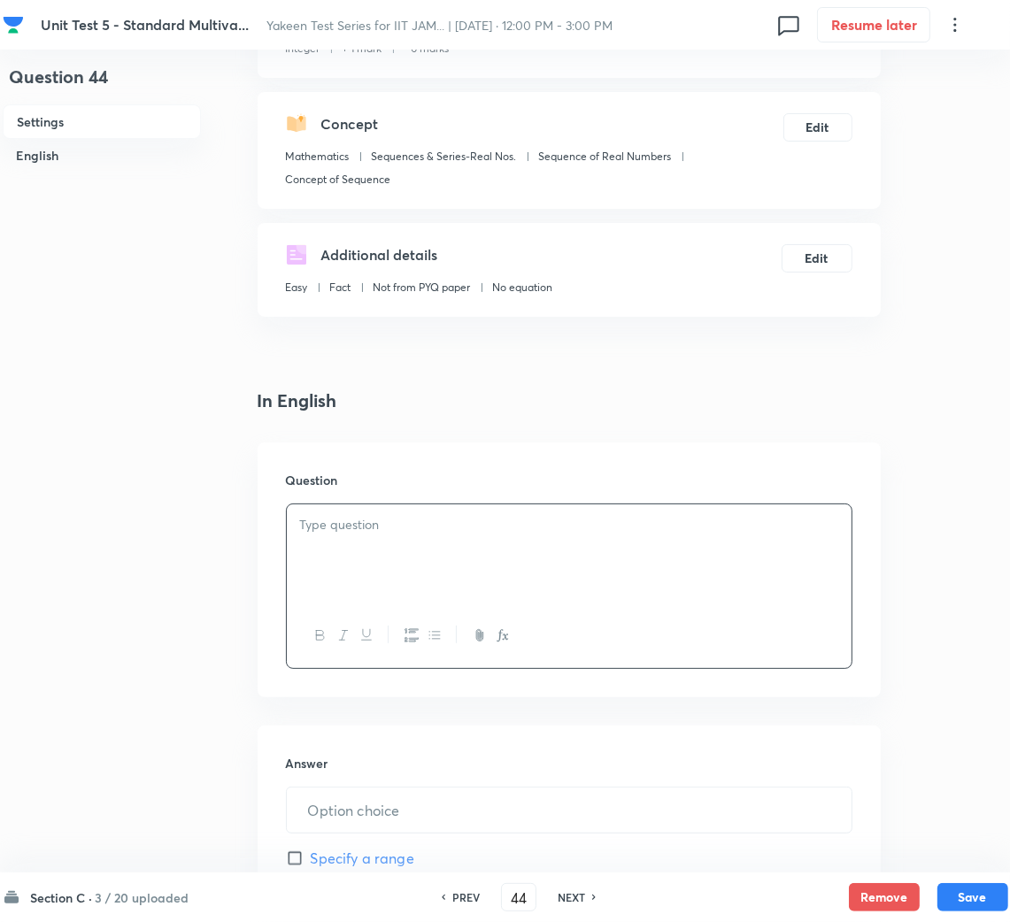
scroll to position [265, 0]
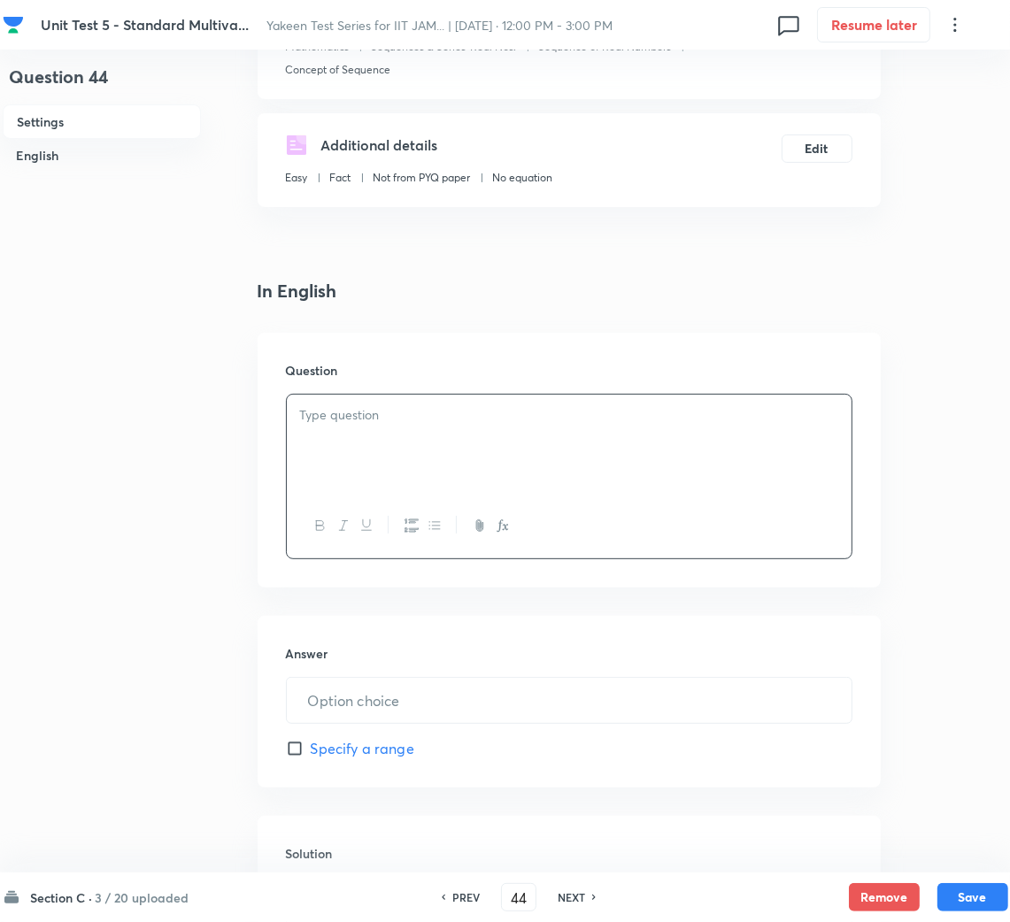
click at [353, 477] on div at bounding box center [569, 444] width 565 height 99
drag, startPoint x: 431, startPoint y: 372, endPoint x: 427, endPoint y: 396, distance: 24.2
click at [428, 386] on div "Question" at bounding box center [568, 460] width 623 height 255
click at [407, 440] on div at bounding box center [569, 444] width 565 height 99
click at [359, 701] on input "text" at bounding box center [569, 700] width 565 height 45
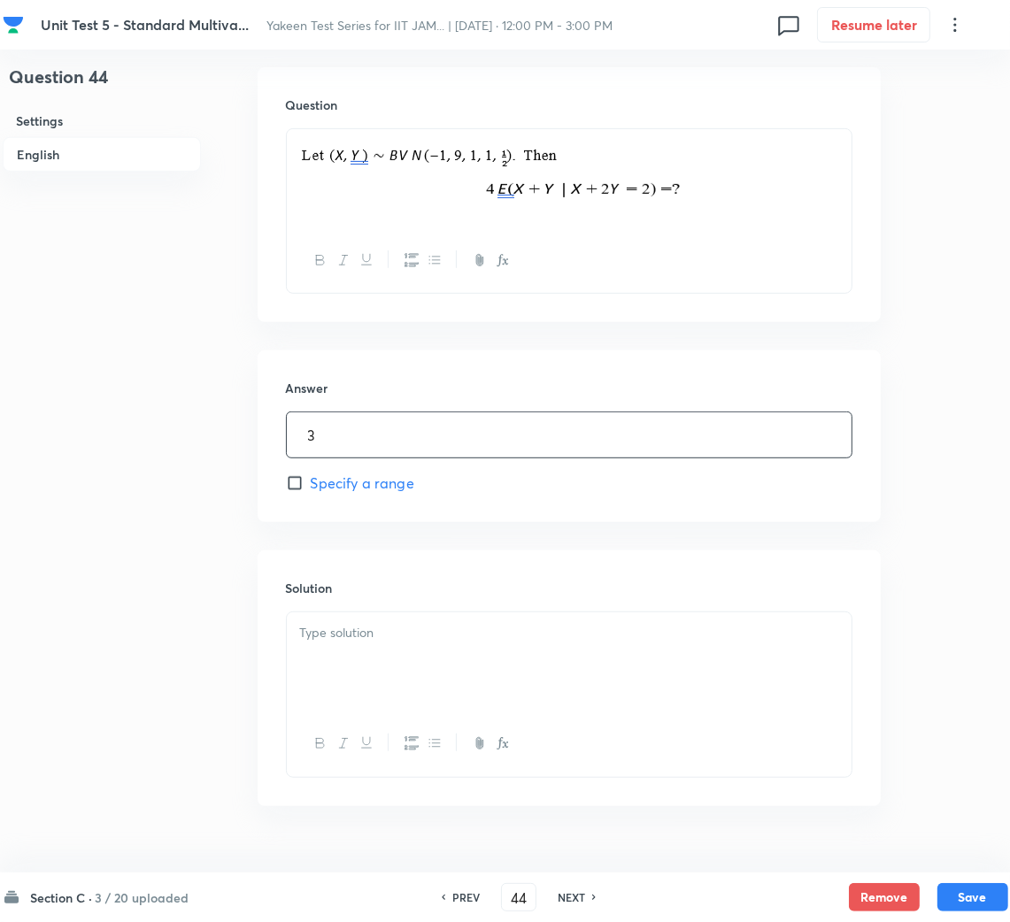
click at [344, 651] on div at bounding box center [569, 661] width 565 height 99
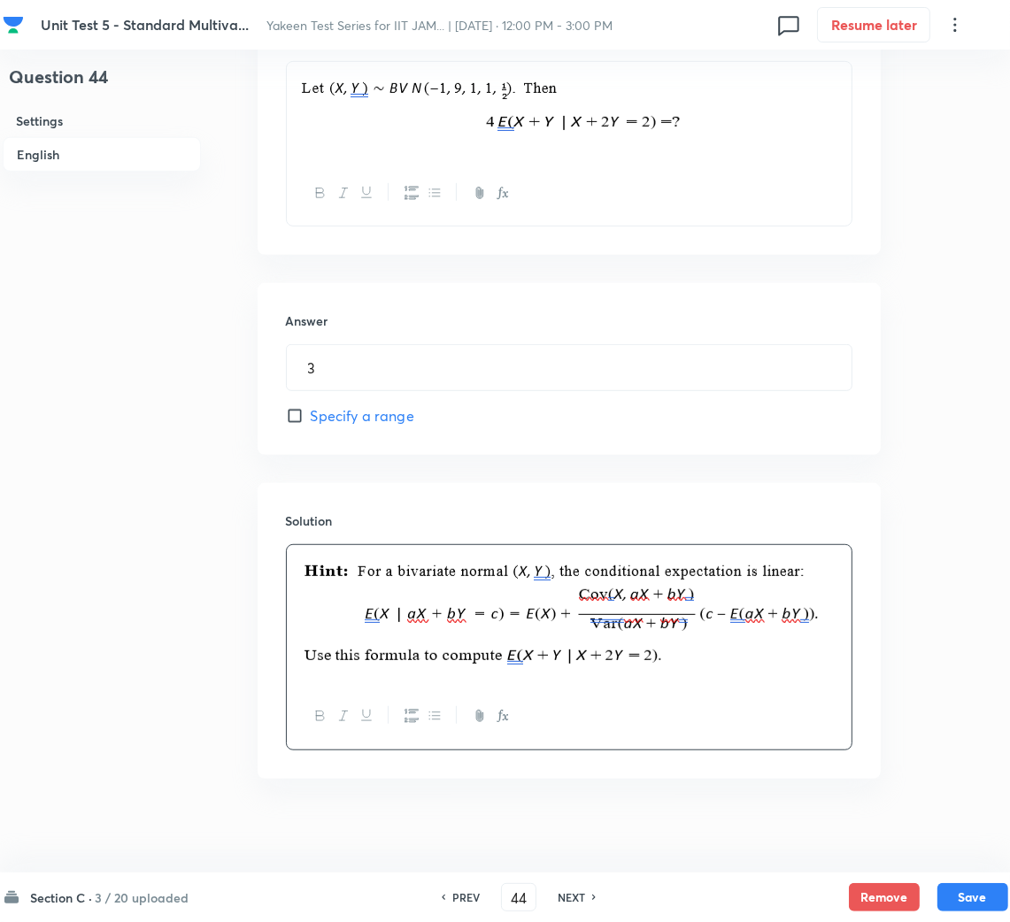
scroll to position [611, 0]
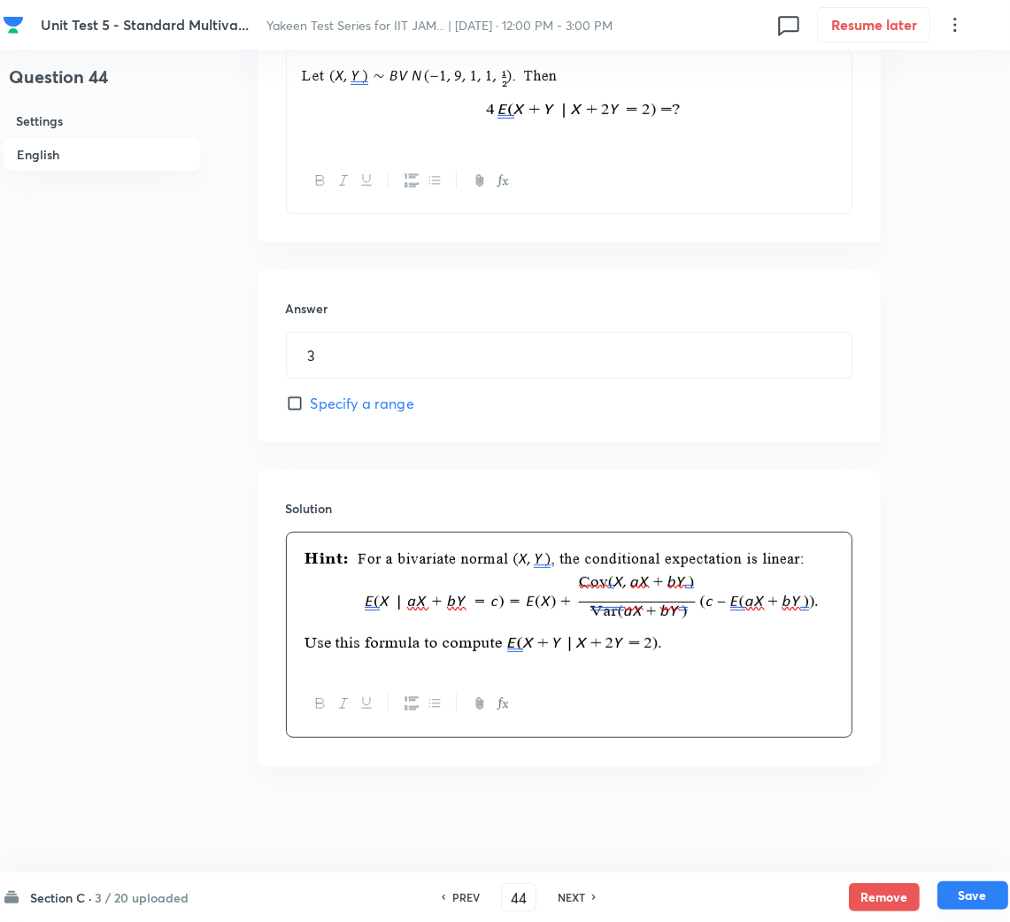
click at [988, 895] on button "Save" at bounding box center [972, 895] width 71 height 28
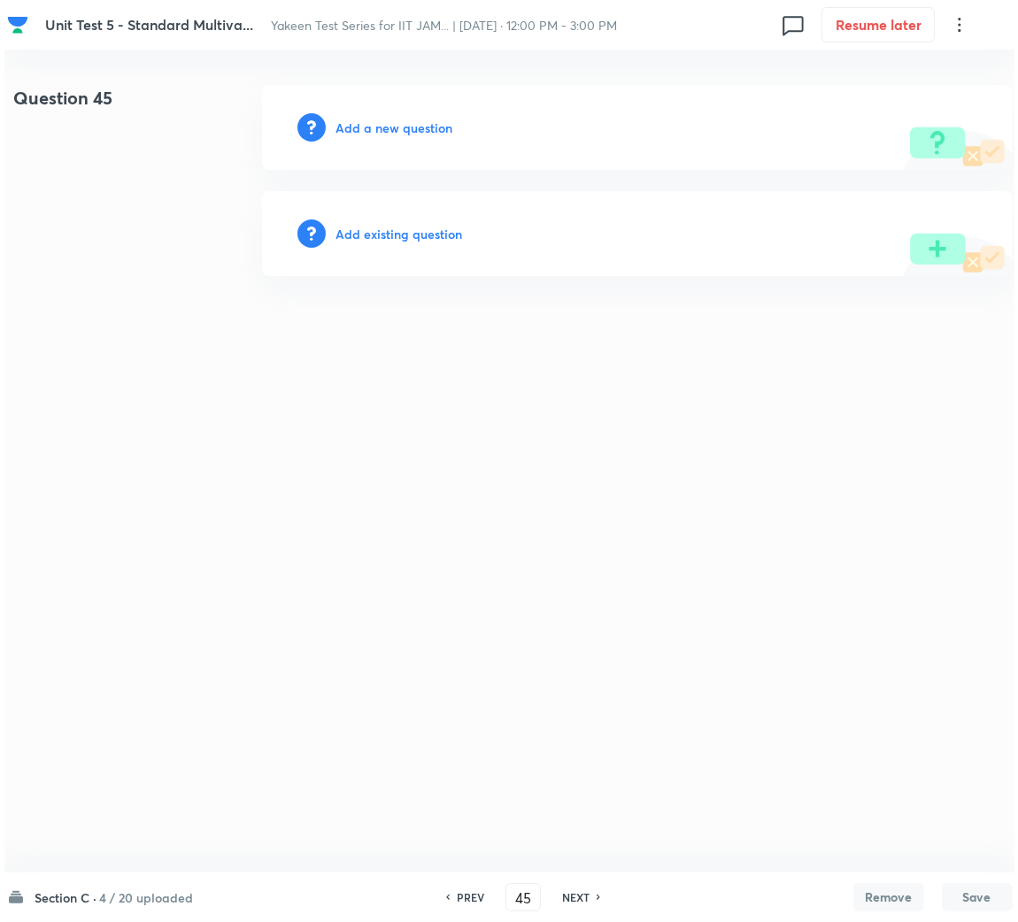
scroll to position [0, 0]
click at [433, 127] on h6 "Add a new question" at bounding box center [393, 128] width 117 height 19
click at [431, 127] on h6 "Choose a question type" at bounding box center [403, 128] width 136 height 19
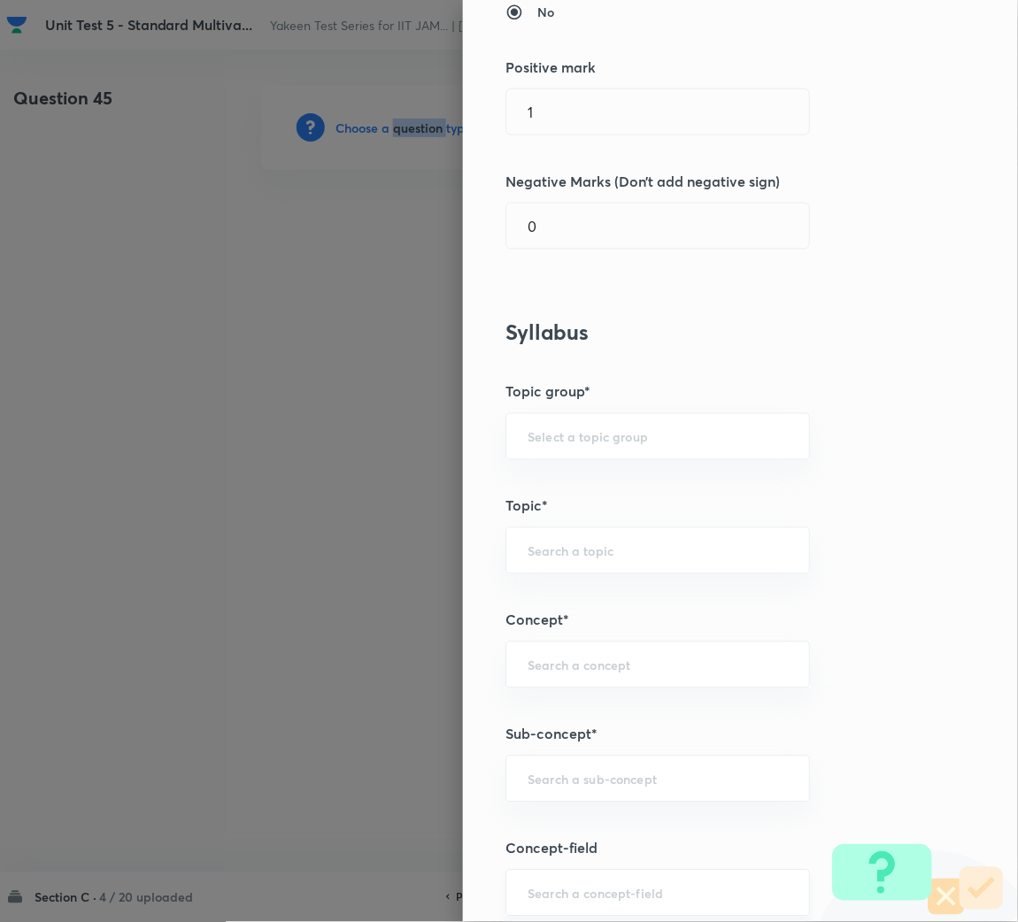
scroll to position [531, 0]
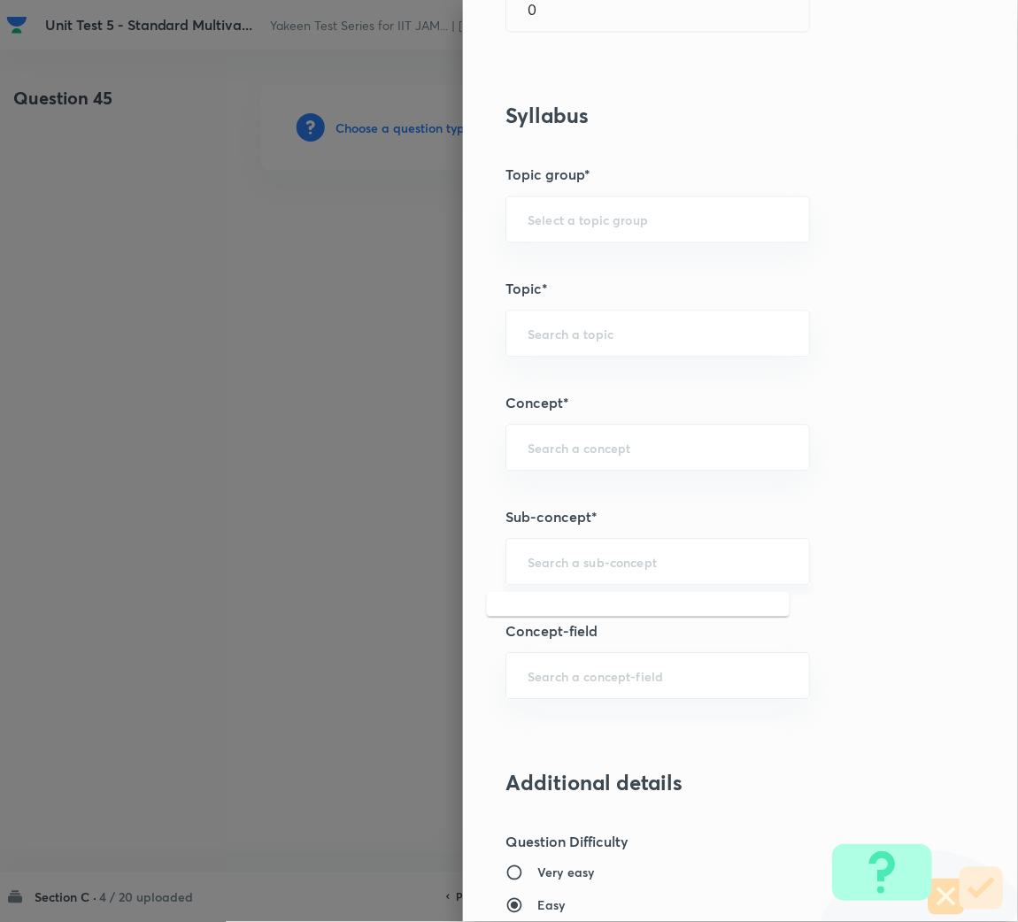
click at [570, 562] on input "text" at bounding box center [657, 562] width 260 height 17
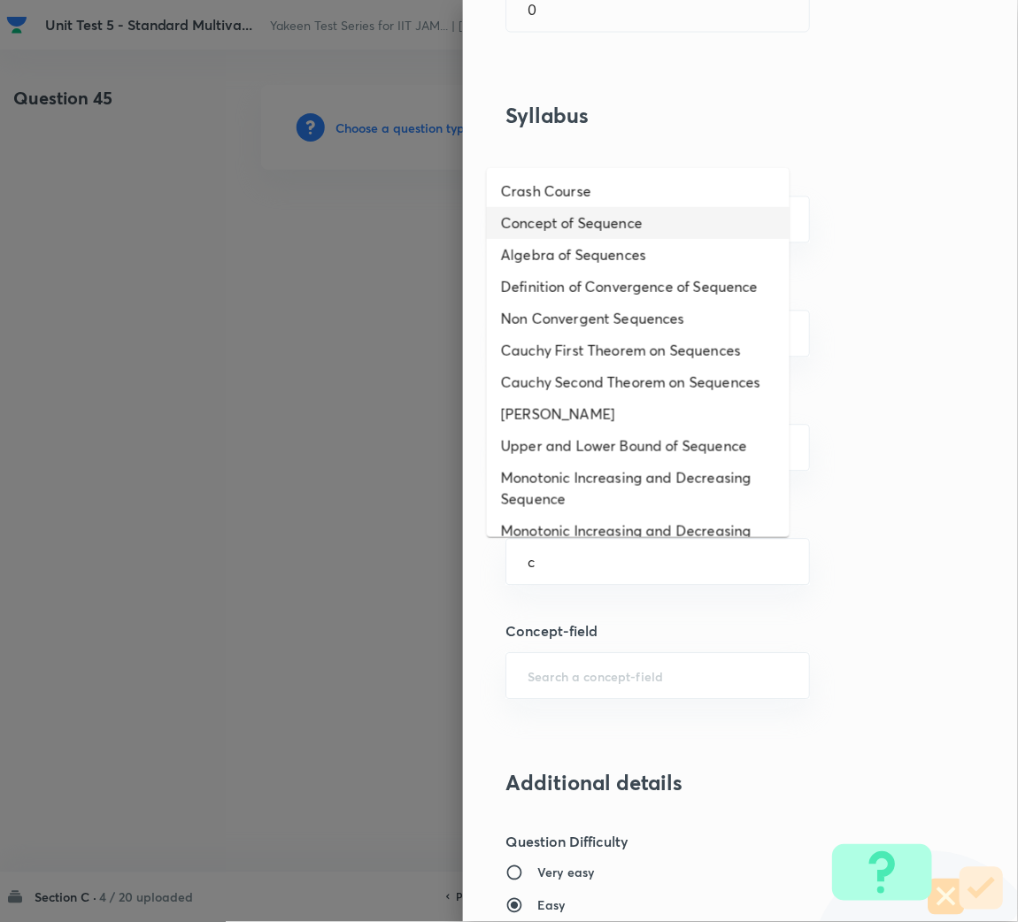
click at [619, 231] on li "Concept of Sequence" at bounding box center [638, 223] width 303 height 32
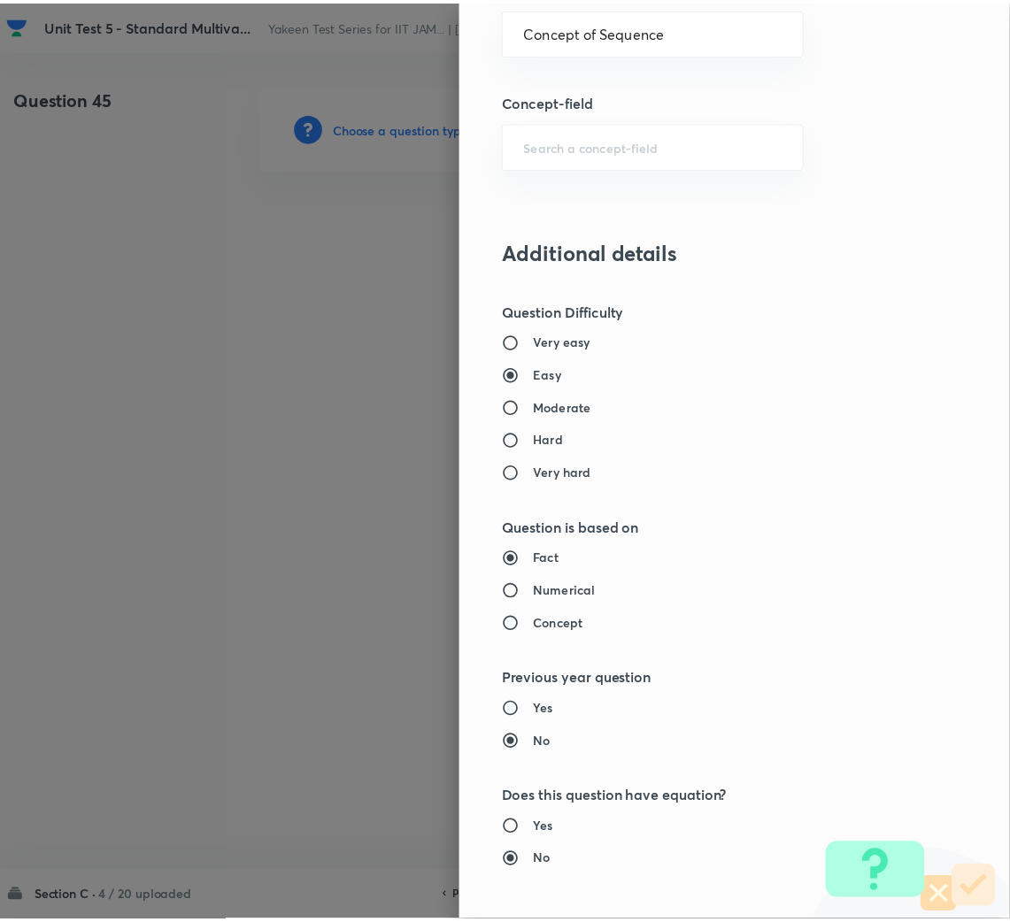
scroll to position [1387, 0]
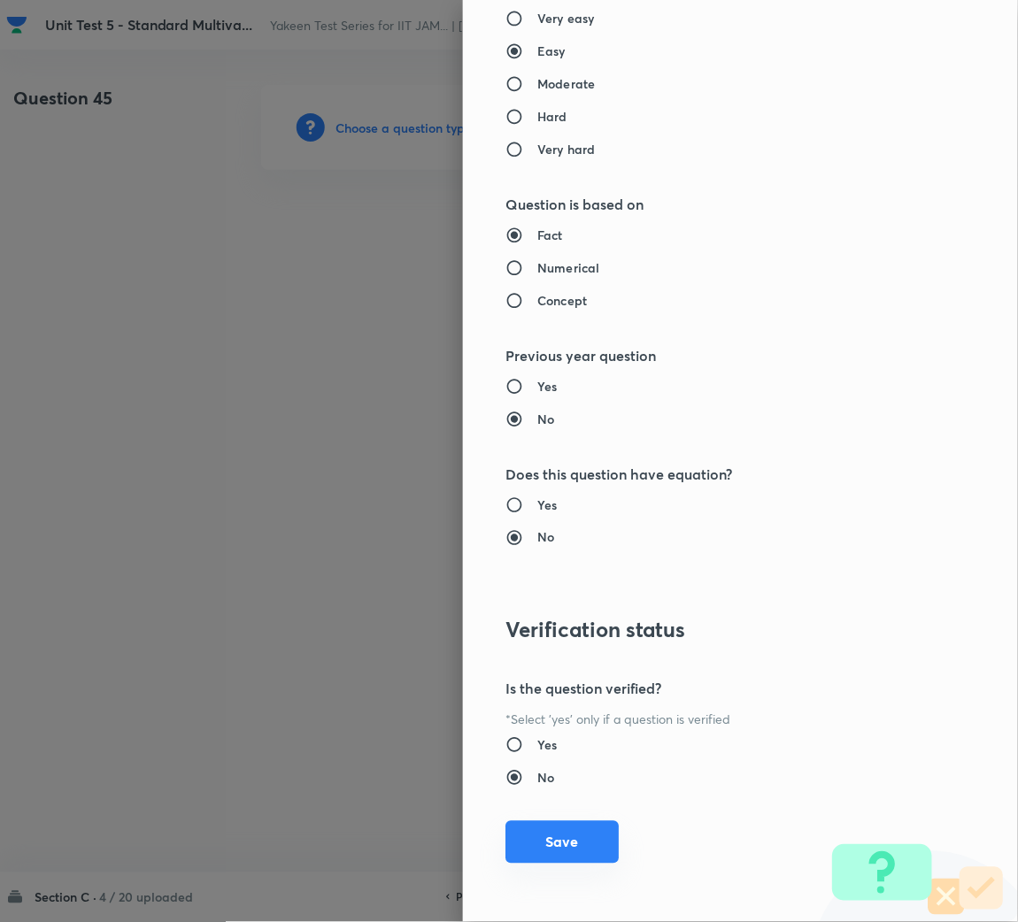
drag, startPoint x: 549, startPoint y: 844, endPoint x: 427, endPoint y: 745, distance: 157.3
click at [549, 843] on button "Save" at bounding box center [561, 842] width 113 height 42
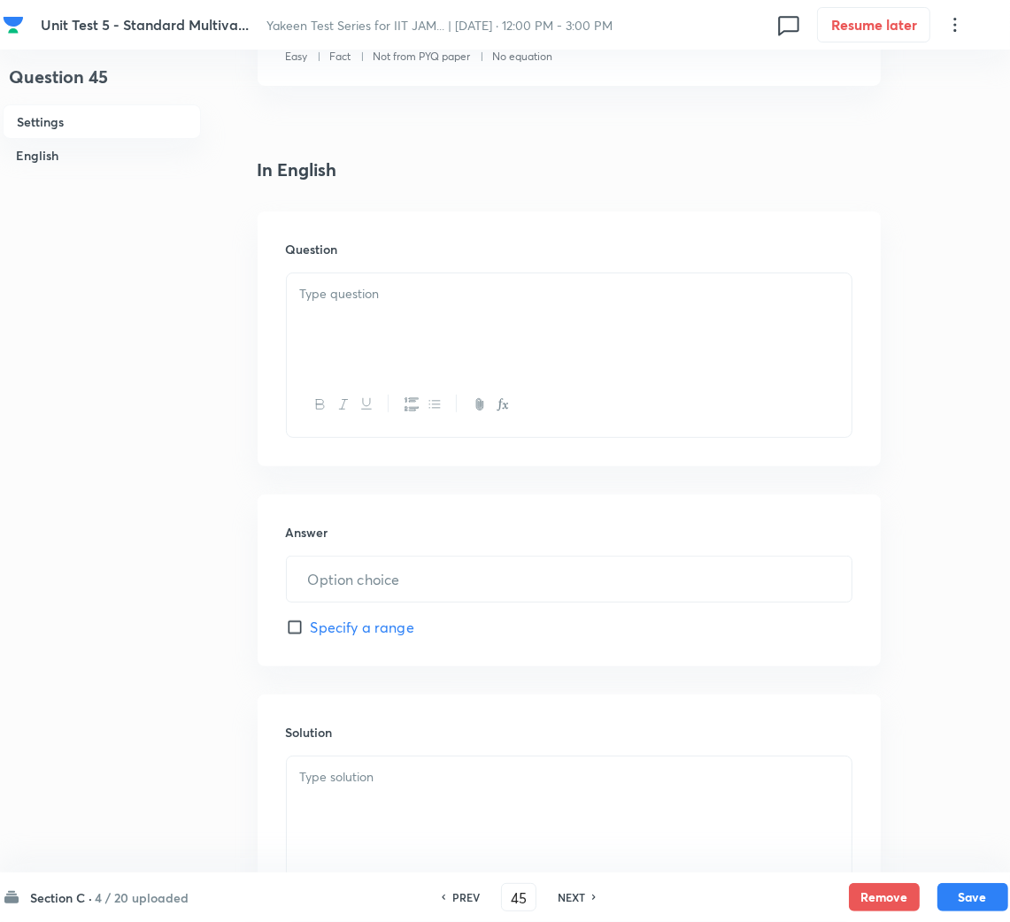
scroll to position [397, 0]
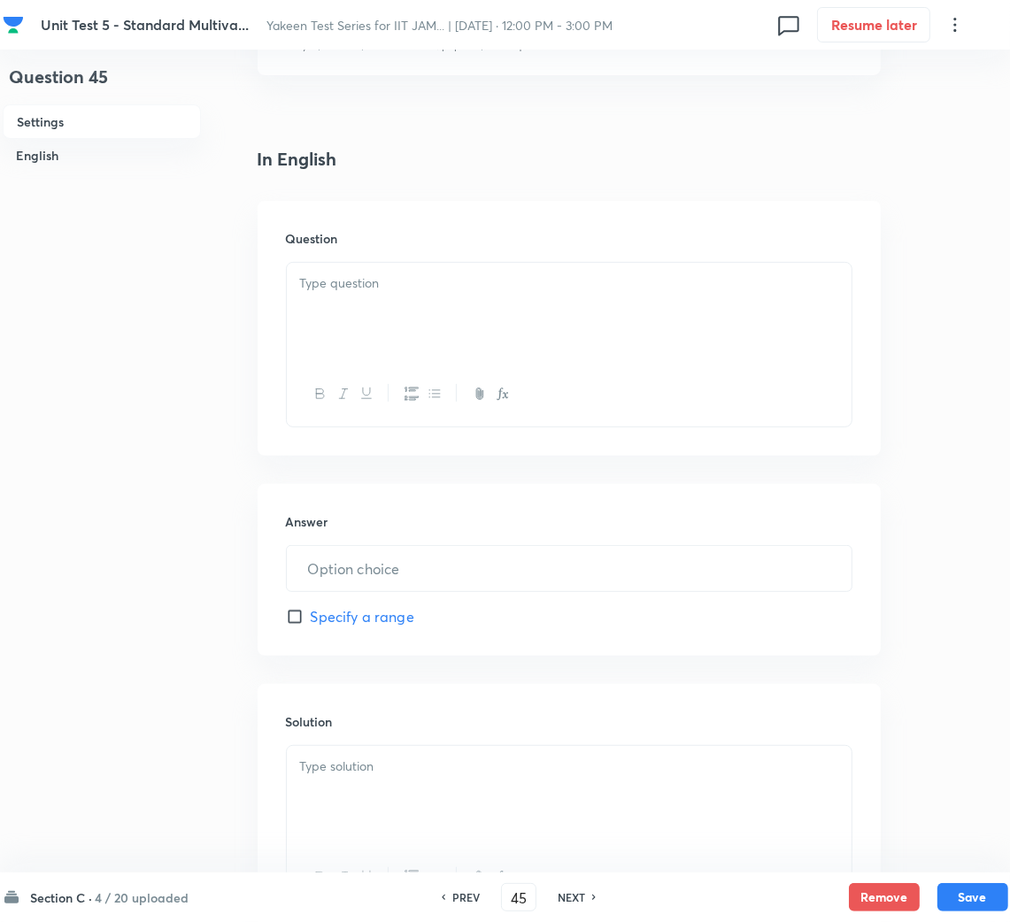
drag, startPoint x: 385, startPoint y: 339, endPoint x: 590, endPoint y: 666, distance: 386.4
click at [386, 339] on div at bounding box center [569, 312] width 565 height 99
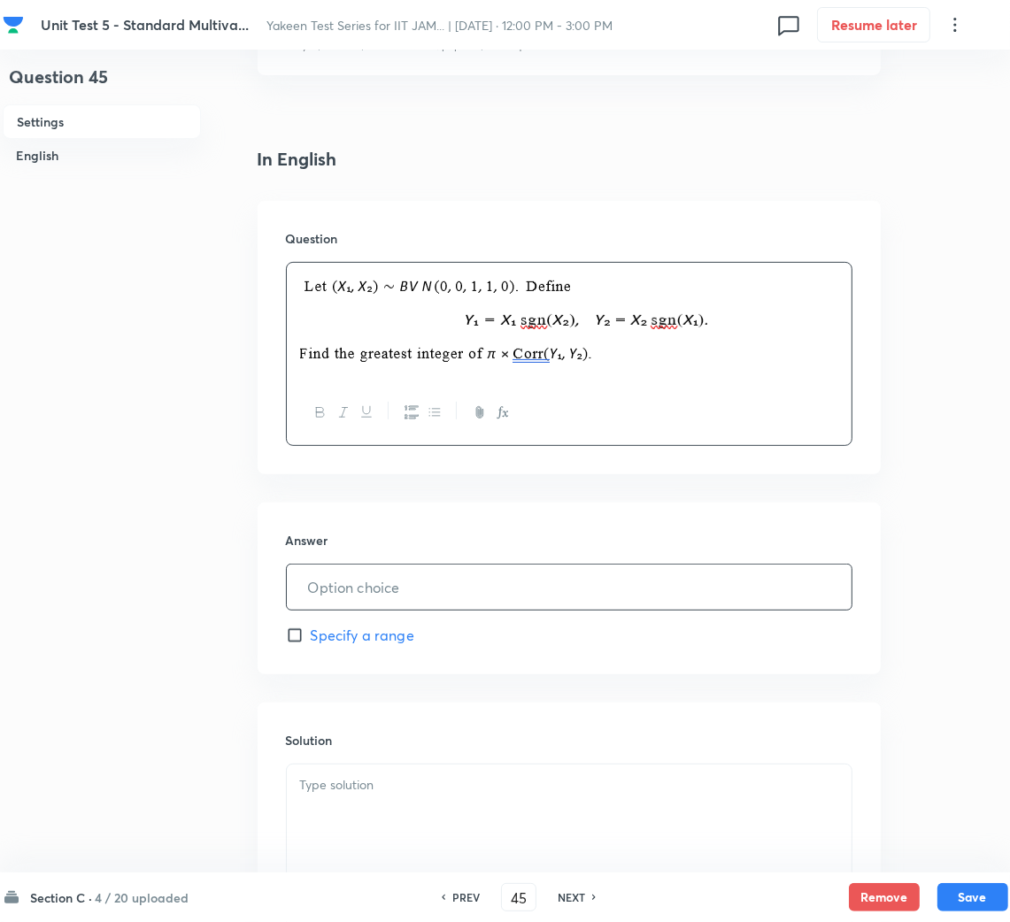
click at [370, 587] on input "text" at bounding box center [569, 587] width 565 height 45
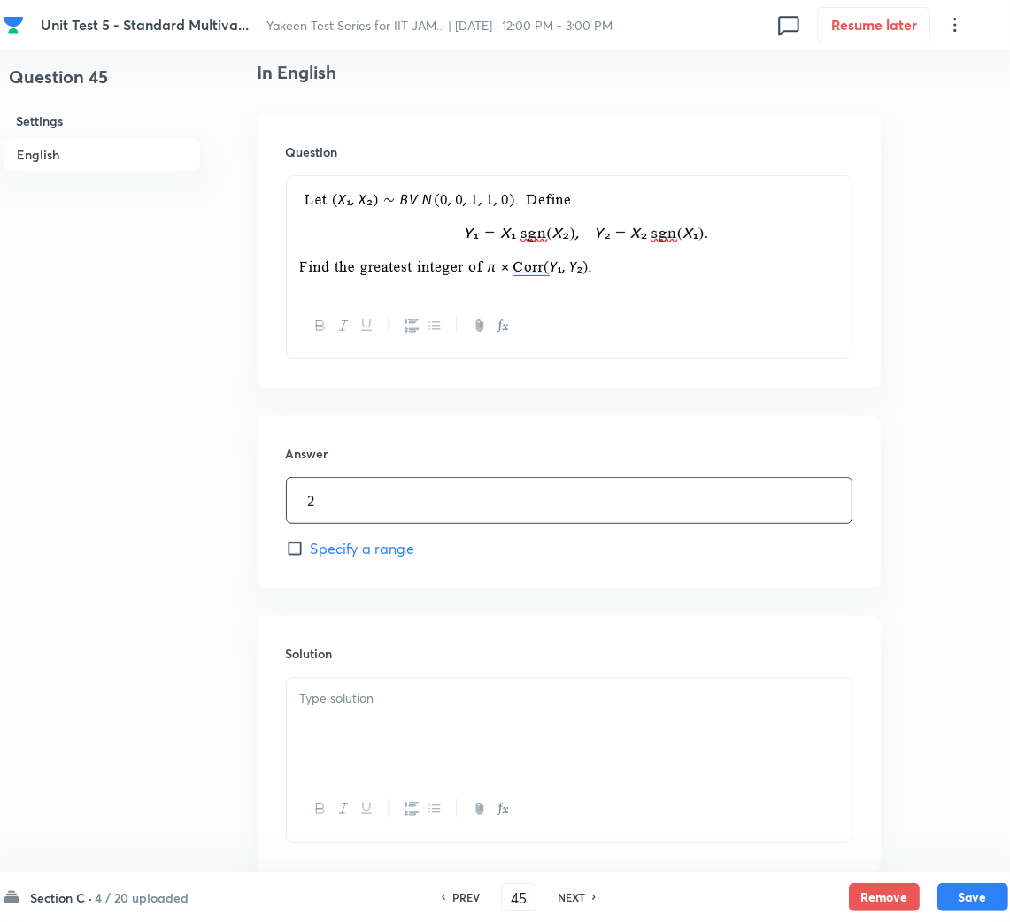
scroll to position [590, 0]
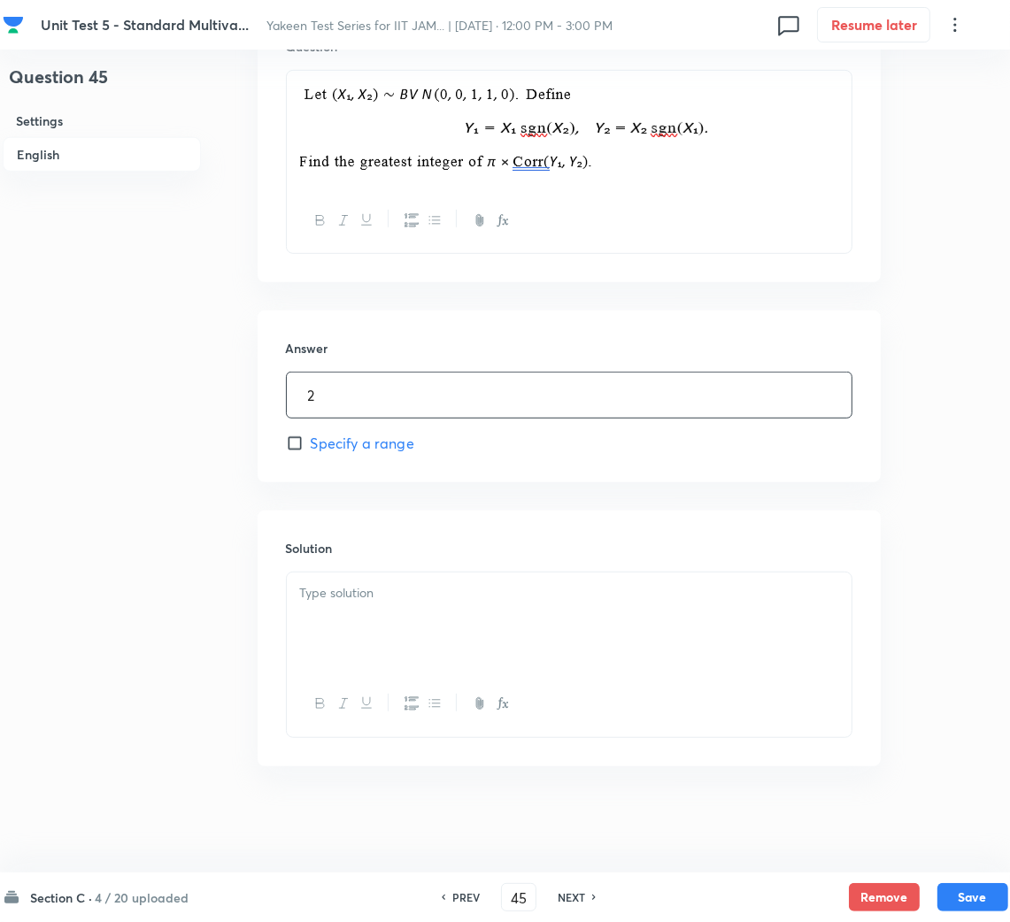
click at [365, 594] on p at bounding box center [569, 593] width 538 height 20
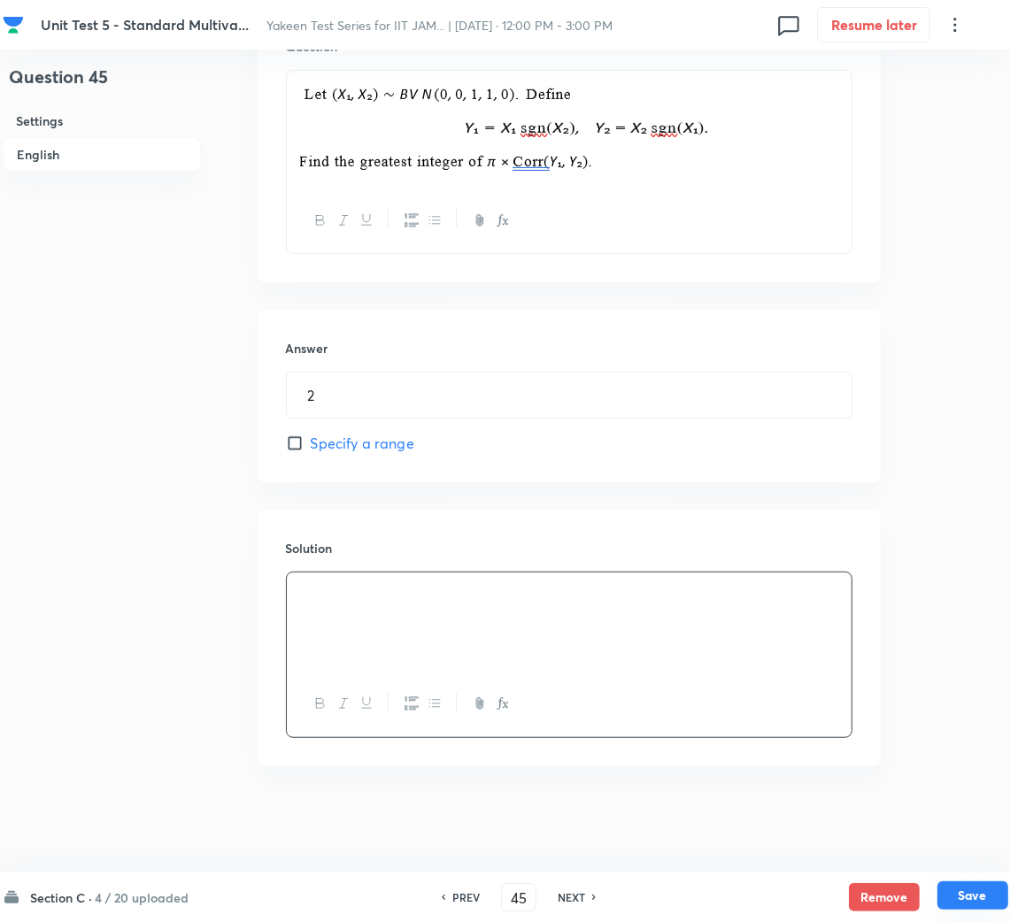
click at [981, 883] on button "Save" at bounding box center [972, 895] width 71 height 28
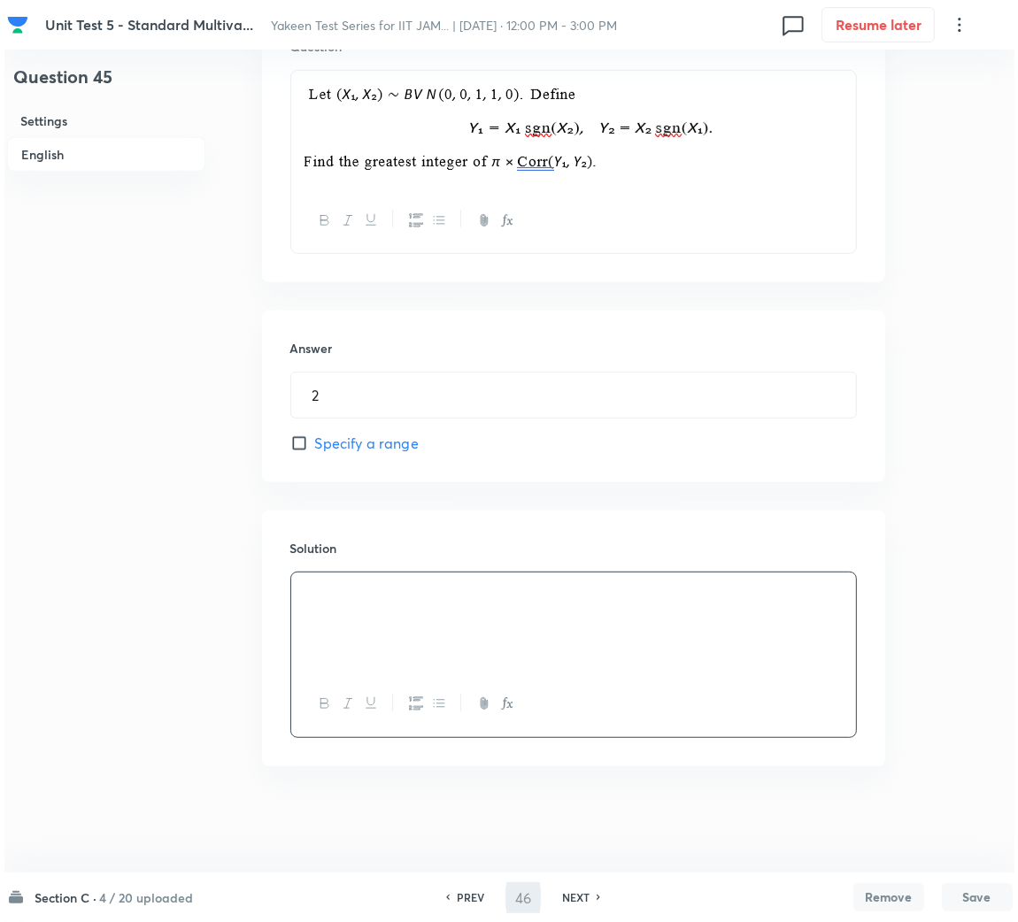
scroll to position [0, 0]
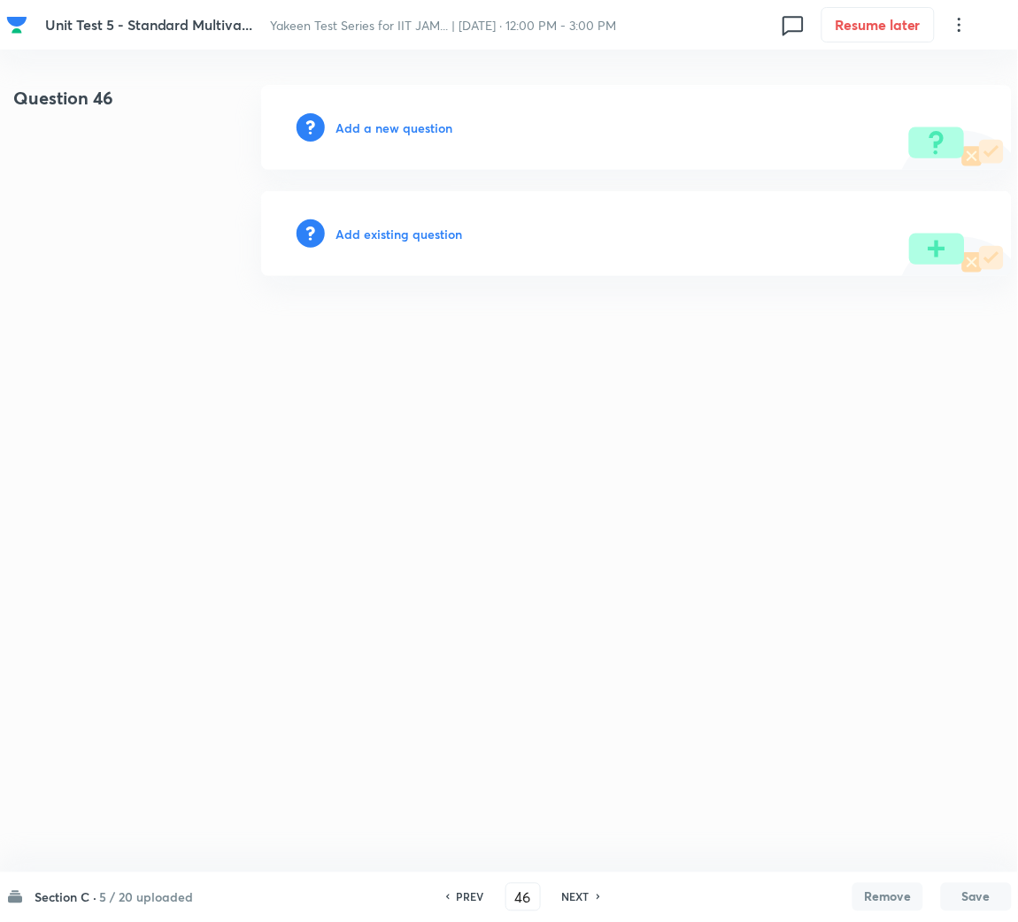
click at [386, 130] on h6 "Add a new question" at bounding box center [393, 128] width 117 height 19
click at [385, 129] on h6 "Choose a question type" at bounding box center [403, 128] width 136 height 19
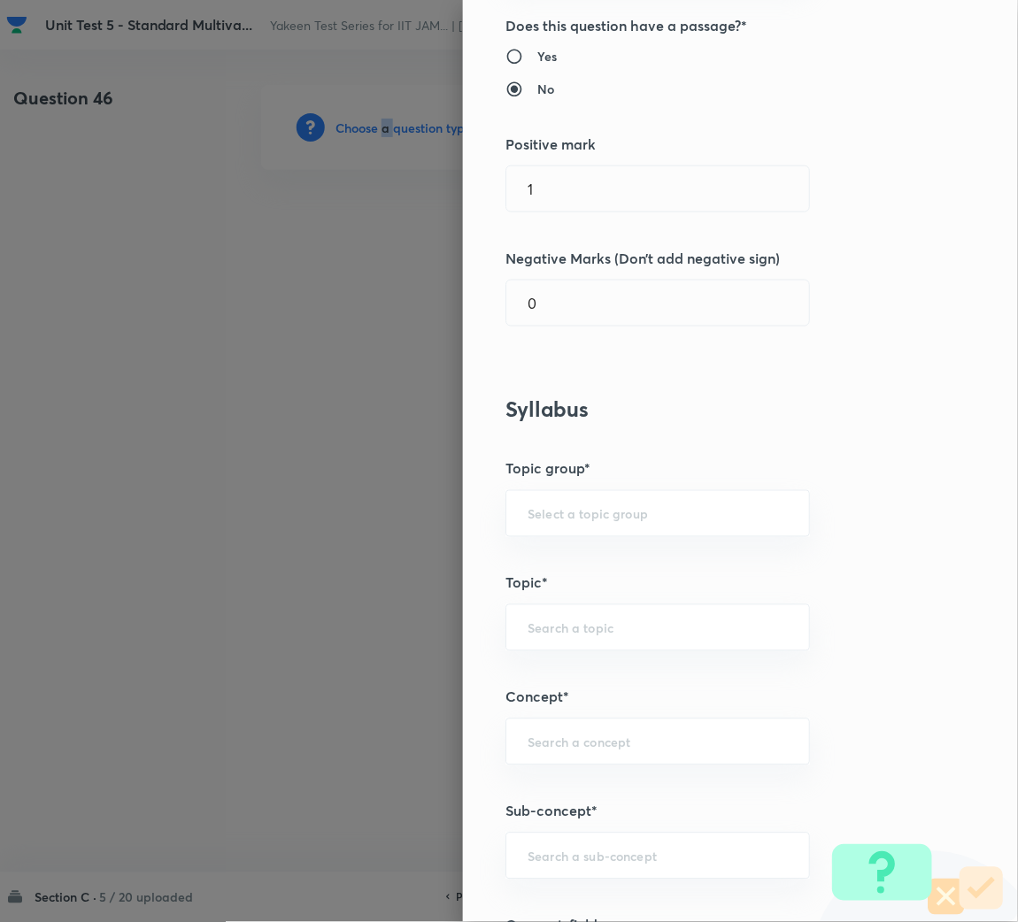
scroll to position [397, 0]
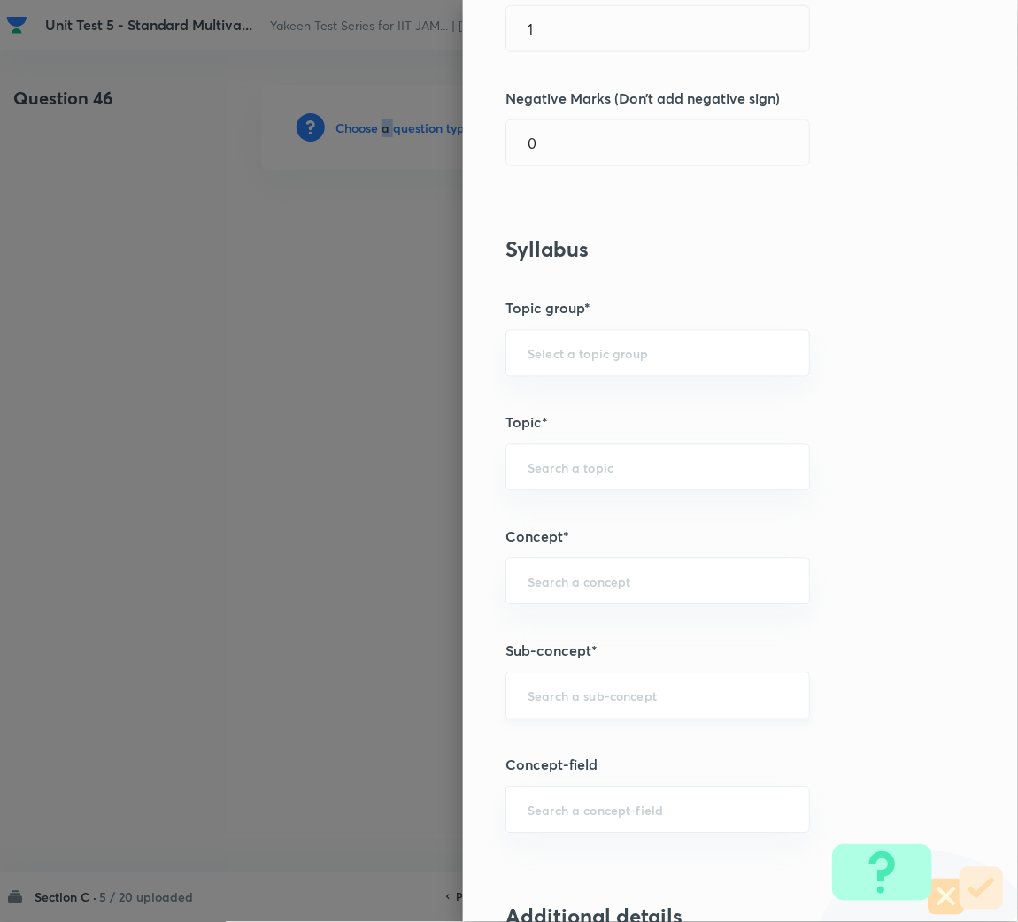
click at [548, 685] on div "​" at bounding box center [657, 695] width 304 height 47
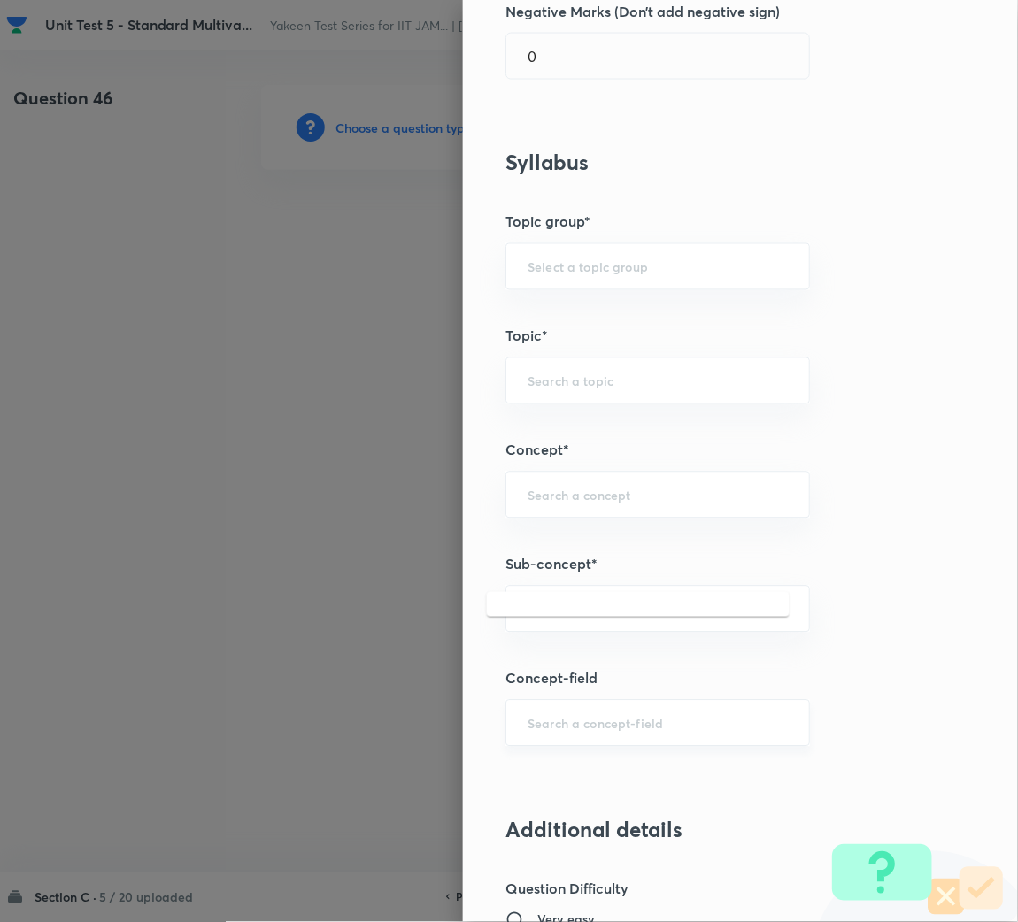
scroll to position [531, 0]
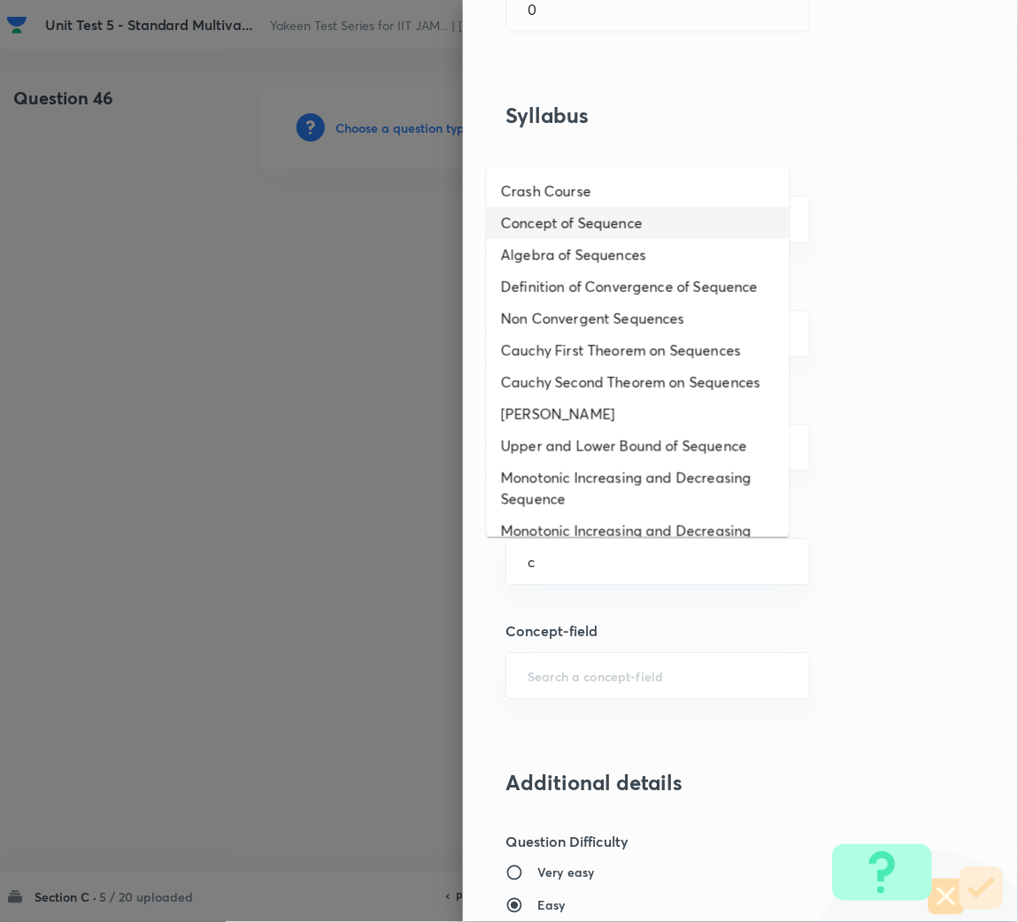
click at [572, 219] on li "Concept of Sequence" at bounding box center [638, 223] width 303 height 32
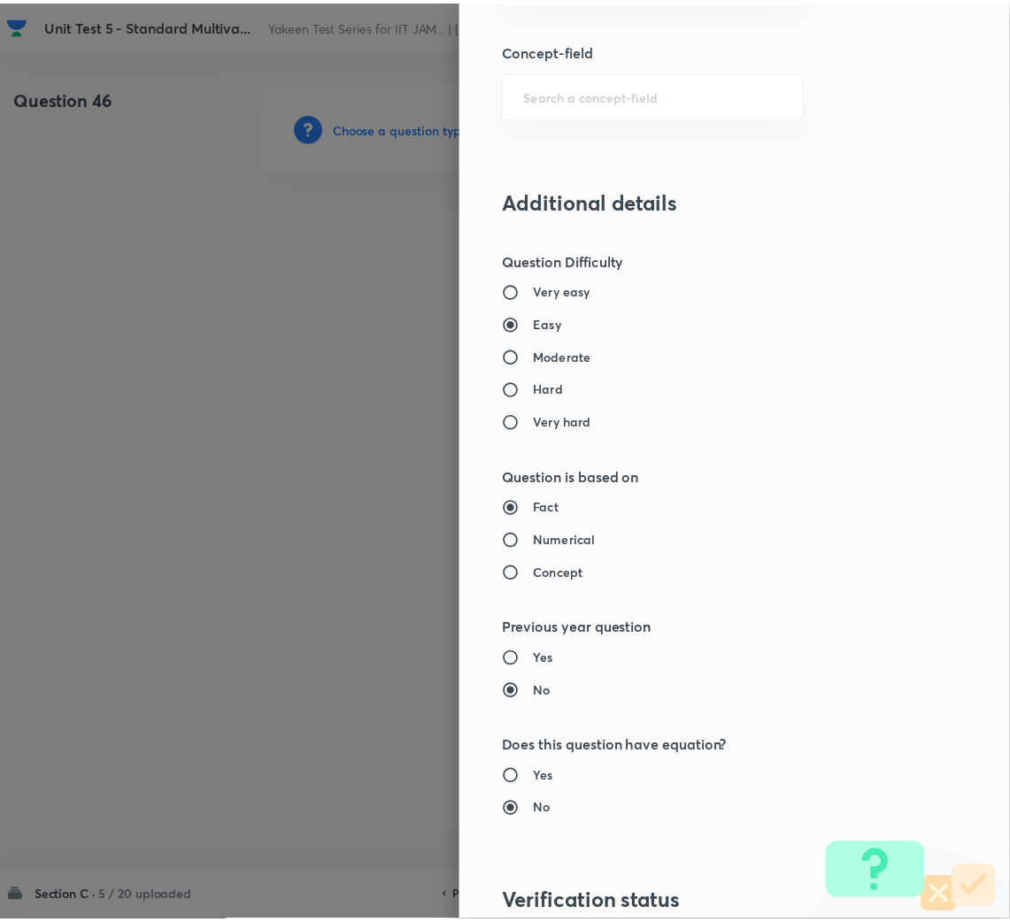
scroll to position [1387, 0]
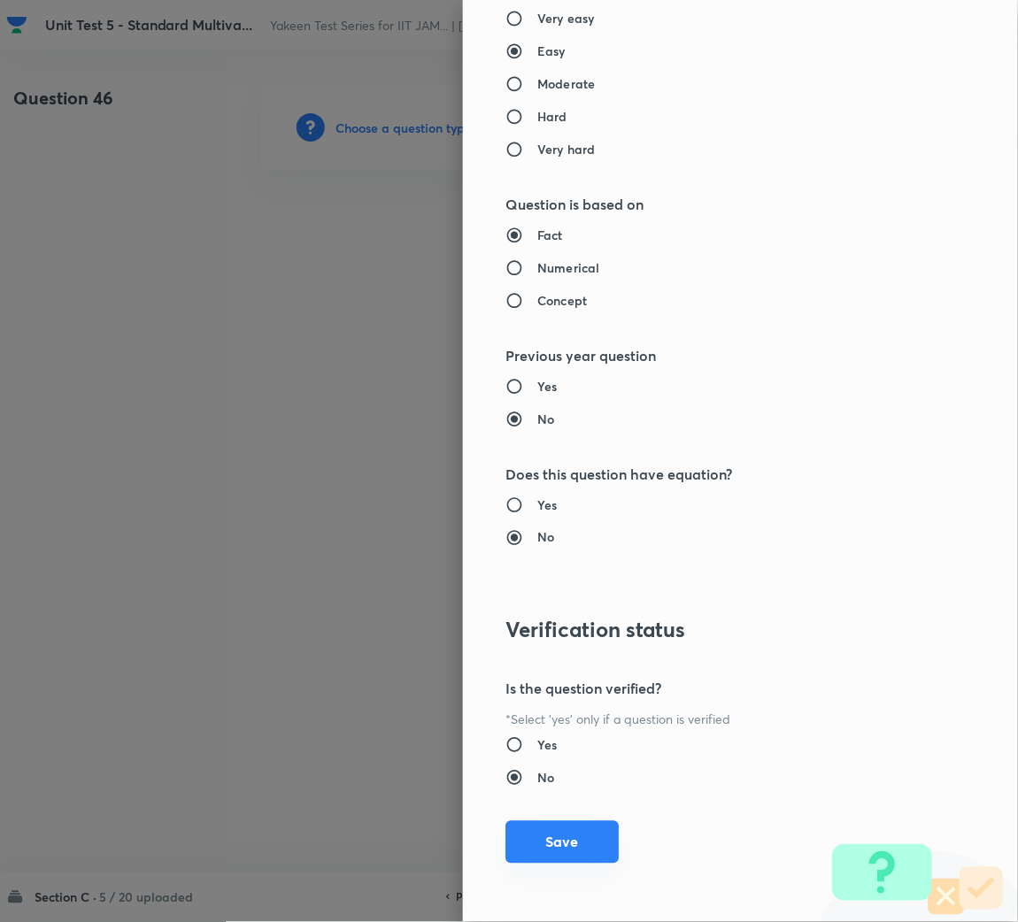
click at [542, 847] on button "Save" at bounding box center [561, 842] width 113 height 42
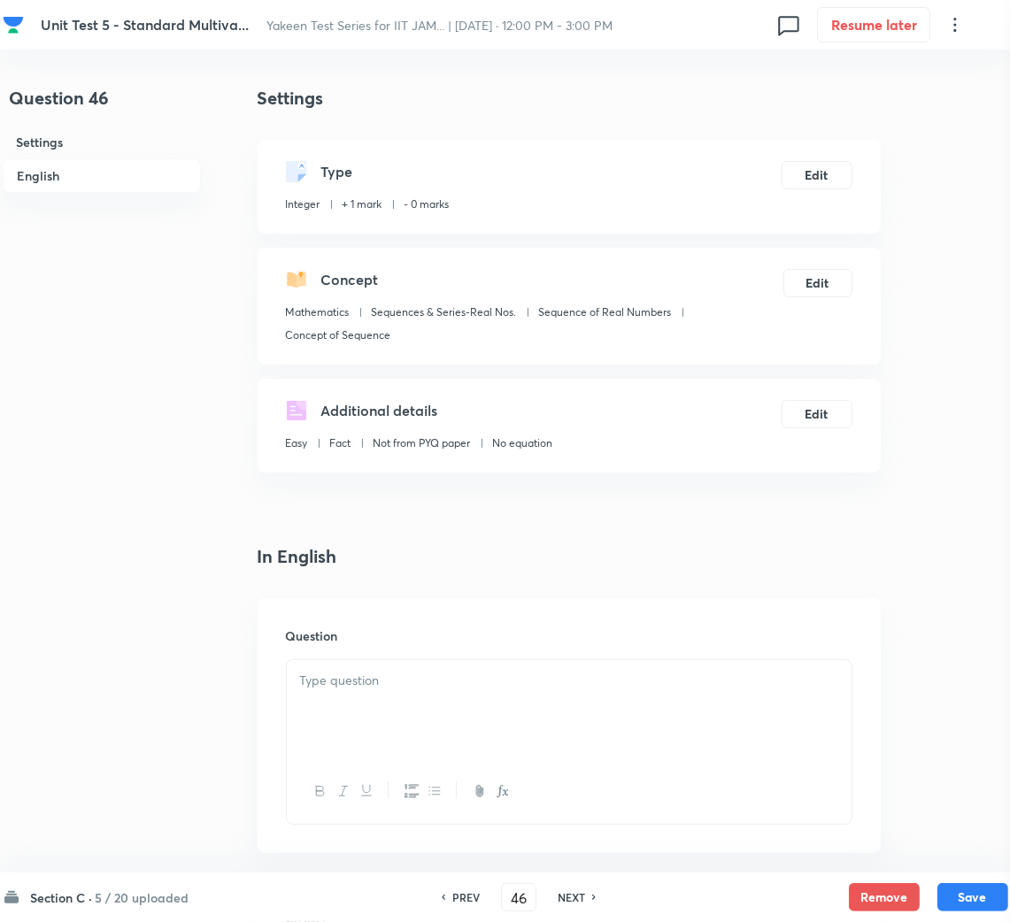
click at [419, 741] on div at bounding box center [569, 709] width 565 height 99
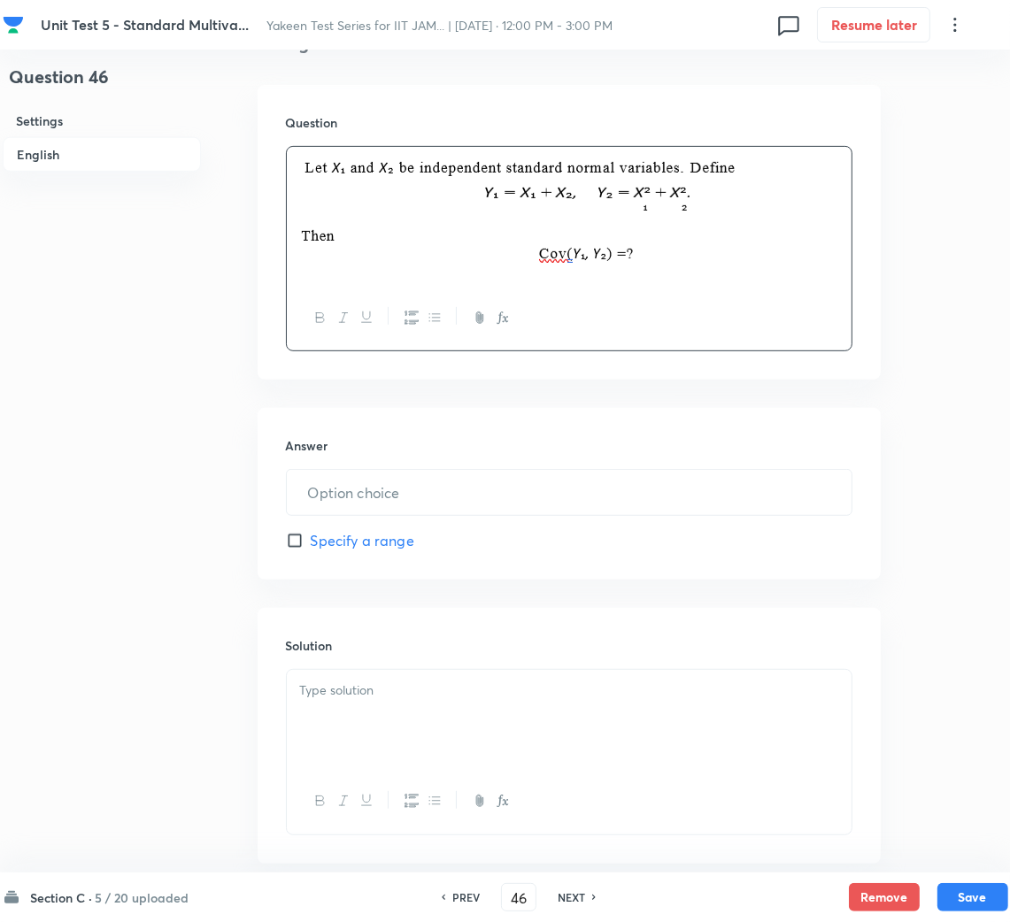
scroll to position [531, 0]
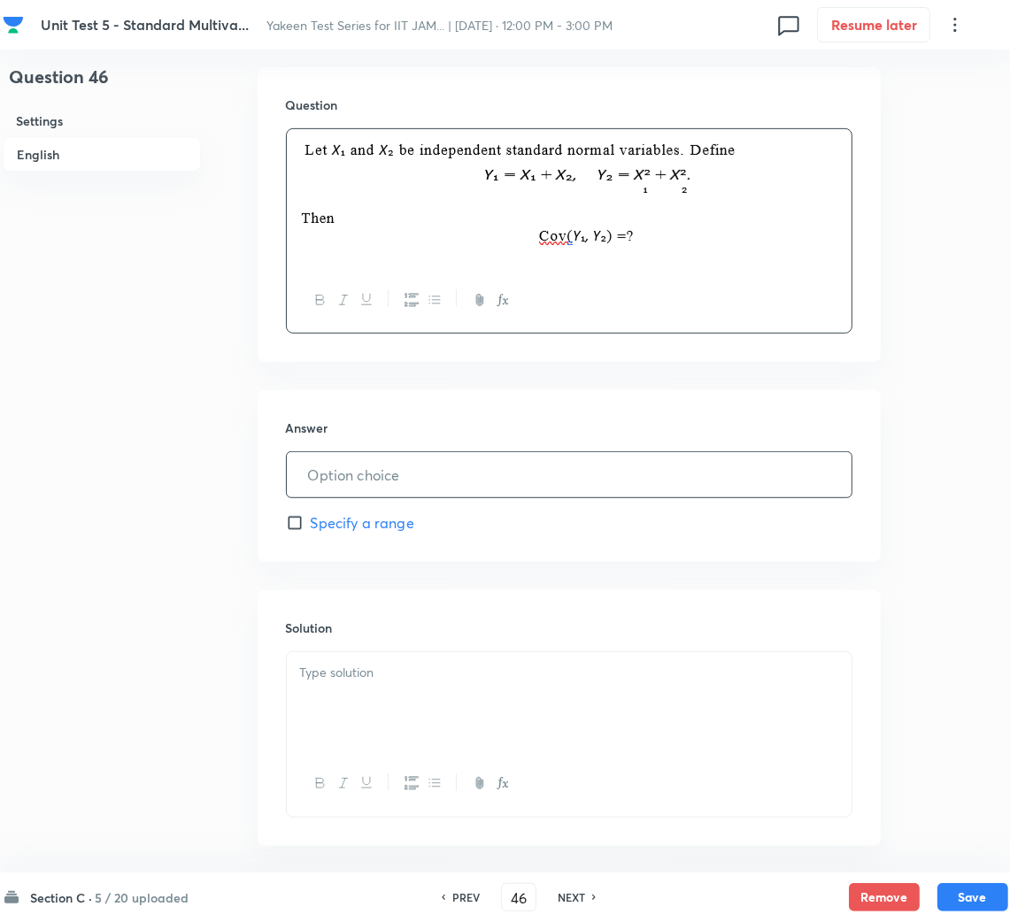
click at [403, 472] on input "text" at bounding box center [569, 474] width 565 height 45
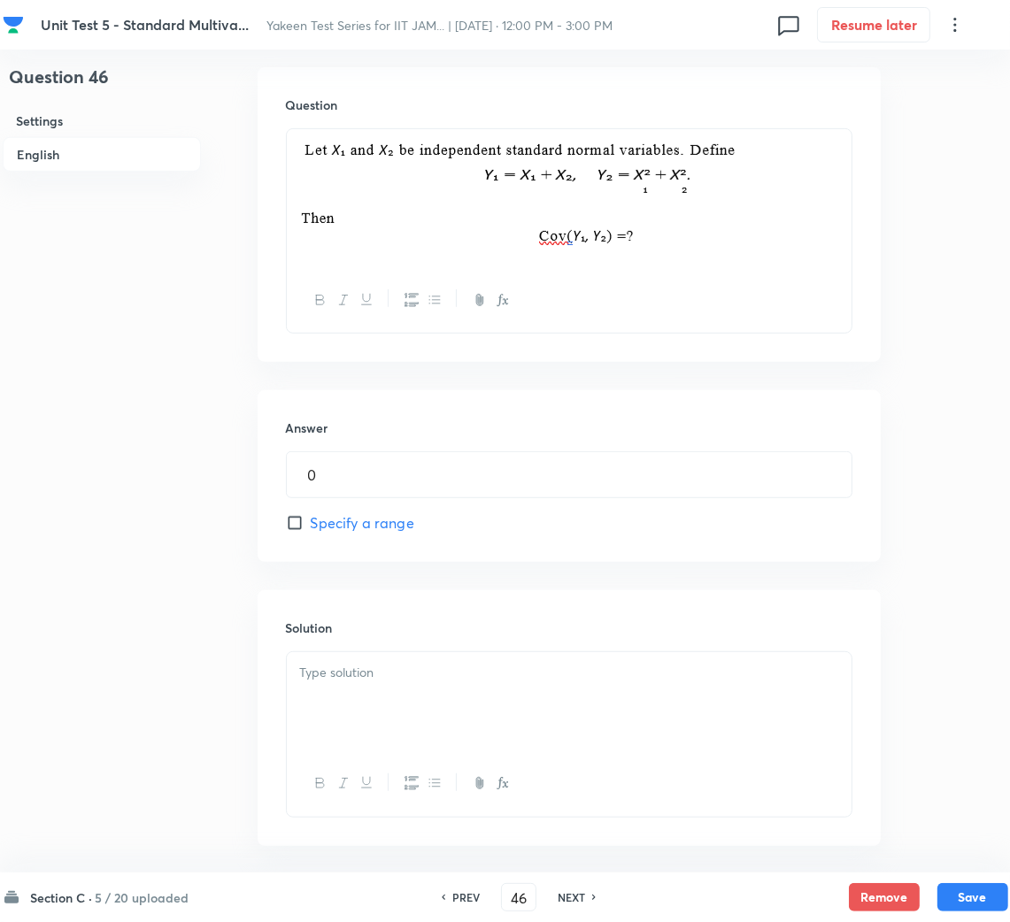
click at [369, 679] on p at bounding box center [569, 673] width 538 height 20
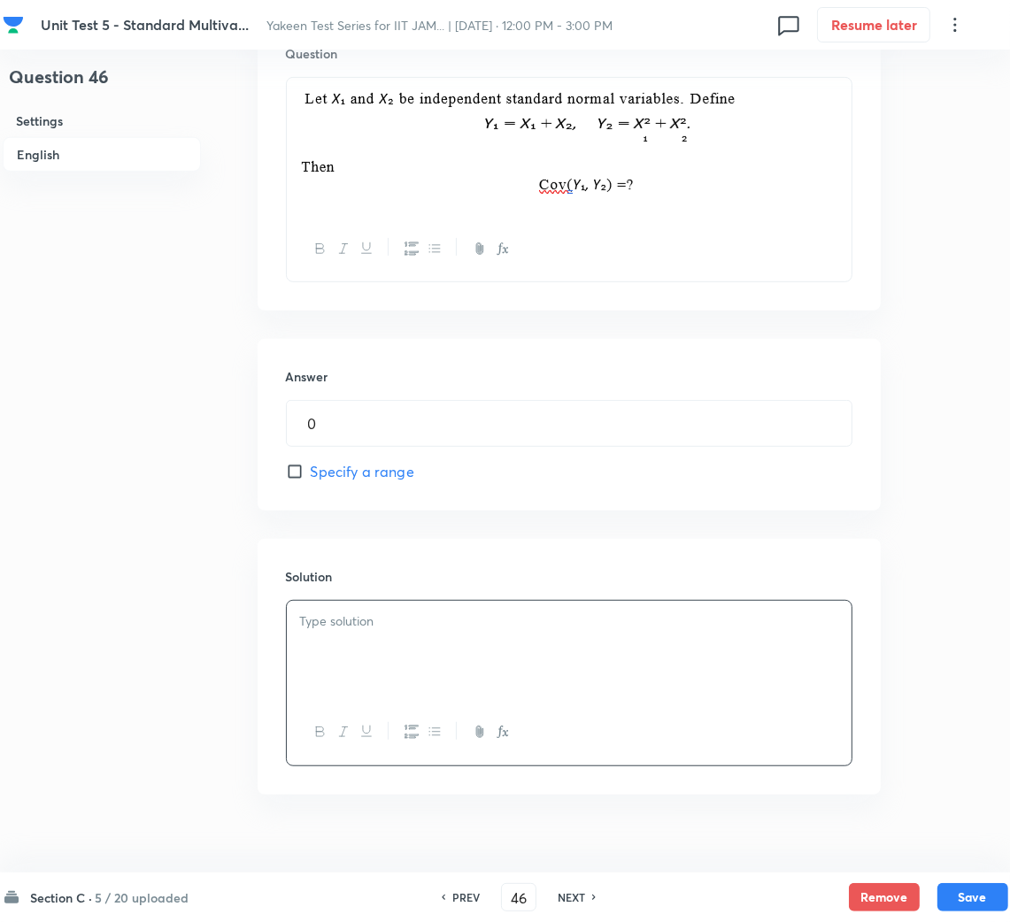
scroll to position [611, 0]
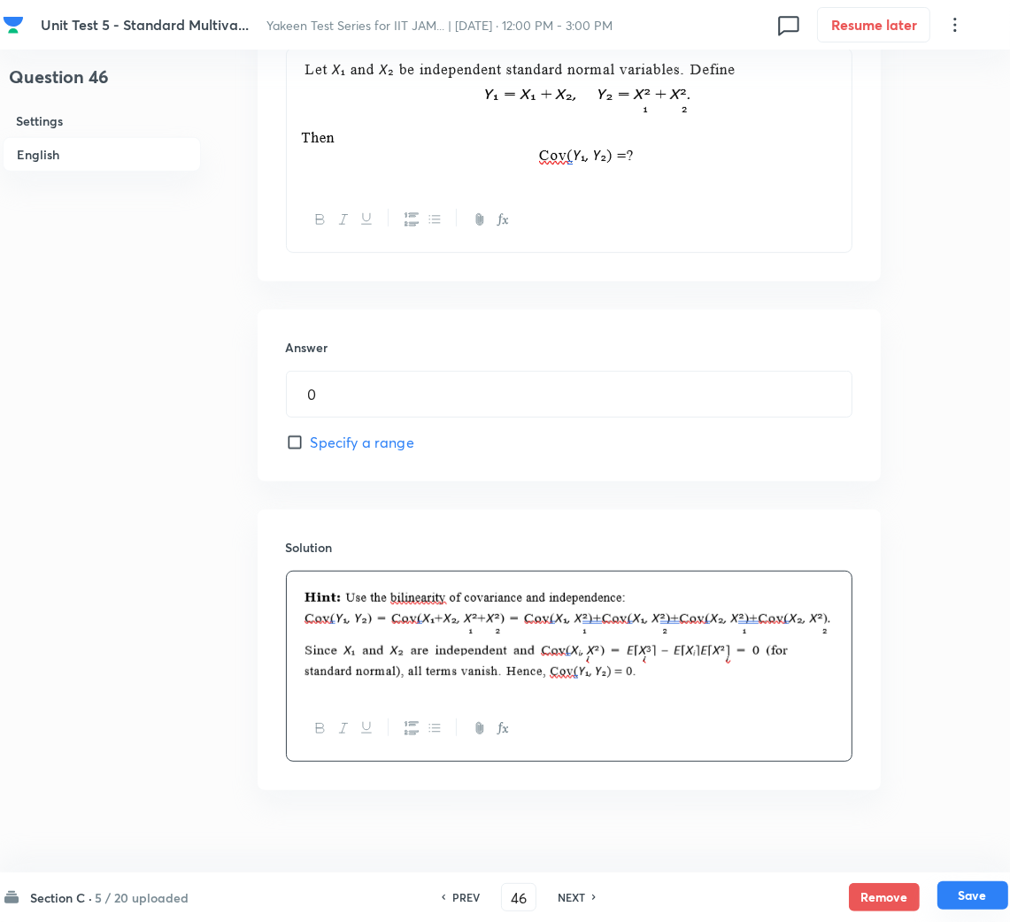
click at [985, 899] on button "Save" at bounding box center [972, 895] width 71 height 28
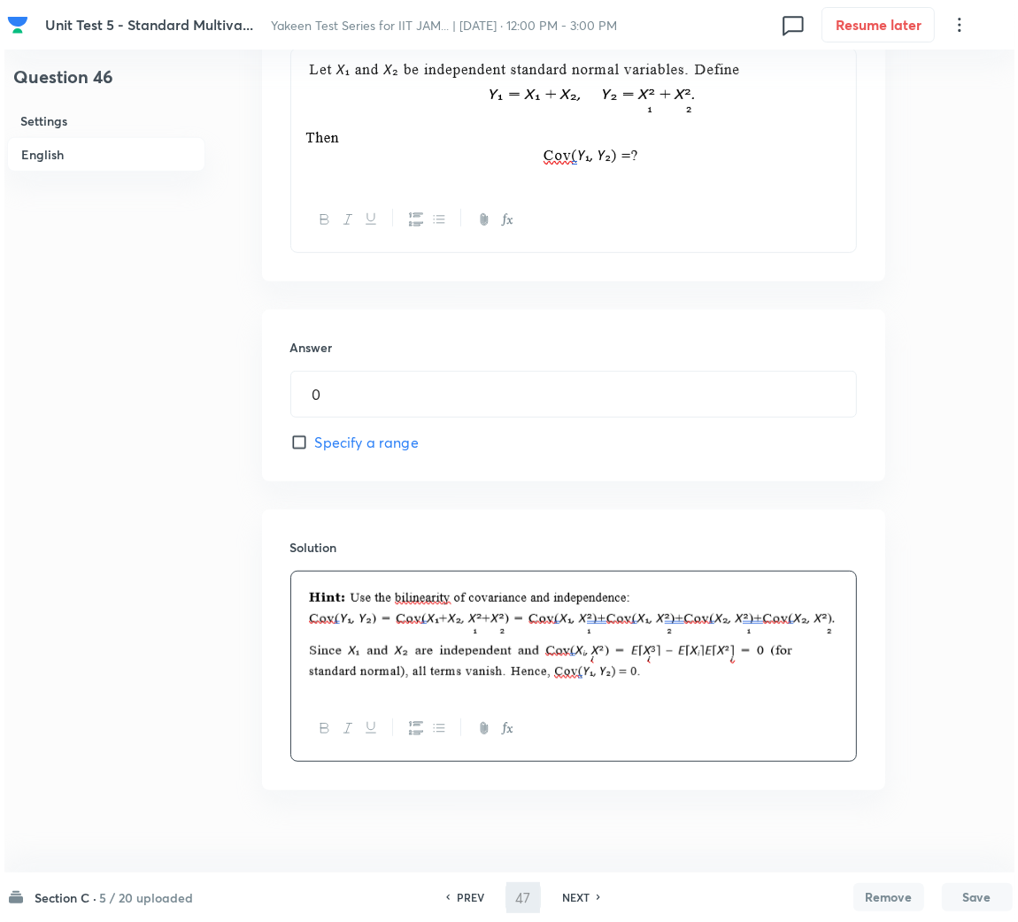
scroll to position [0, 0]
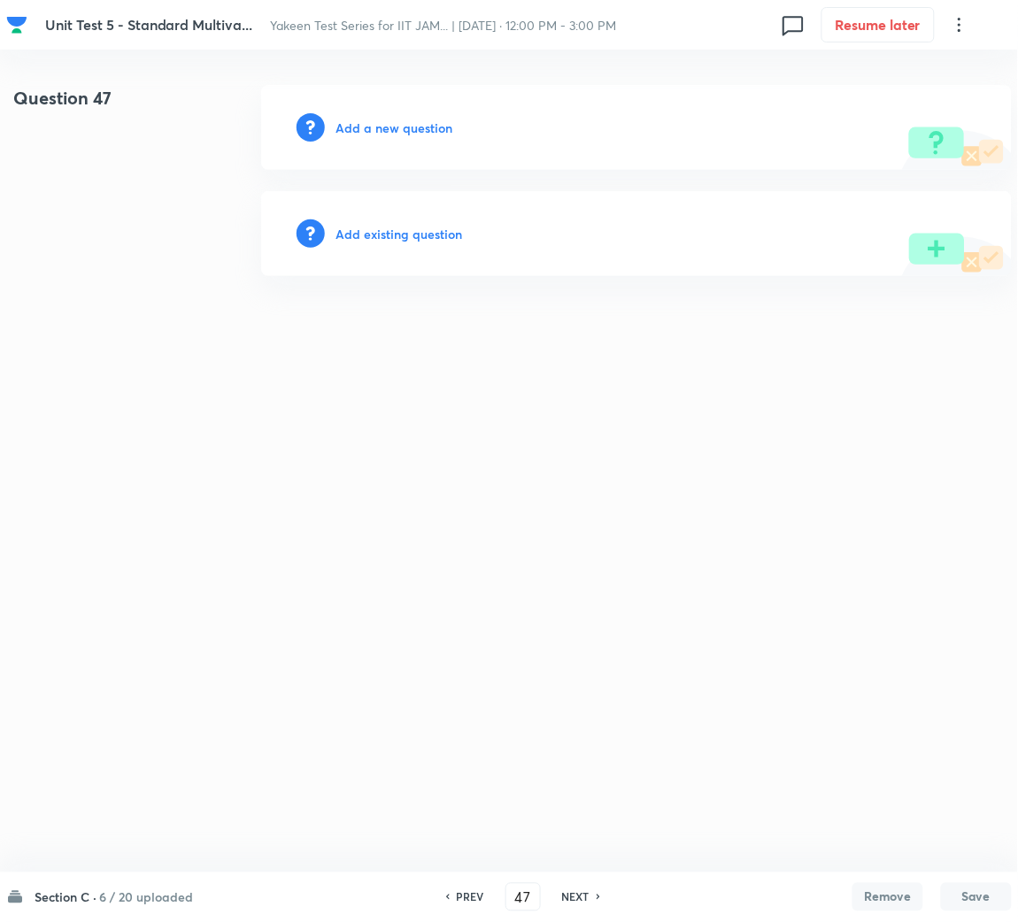
click at [405, 119] on h6 "Add a new question" at bounding box center [393, 128] width 117 height 19
click at [405, 122] on h6 "Choose a question type" at bounding box center [403, 128] width 136 height 19
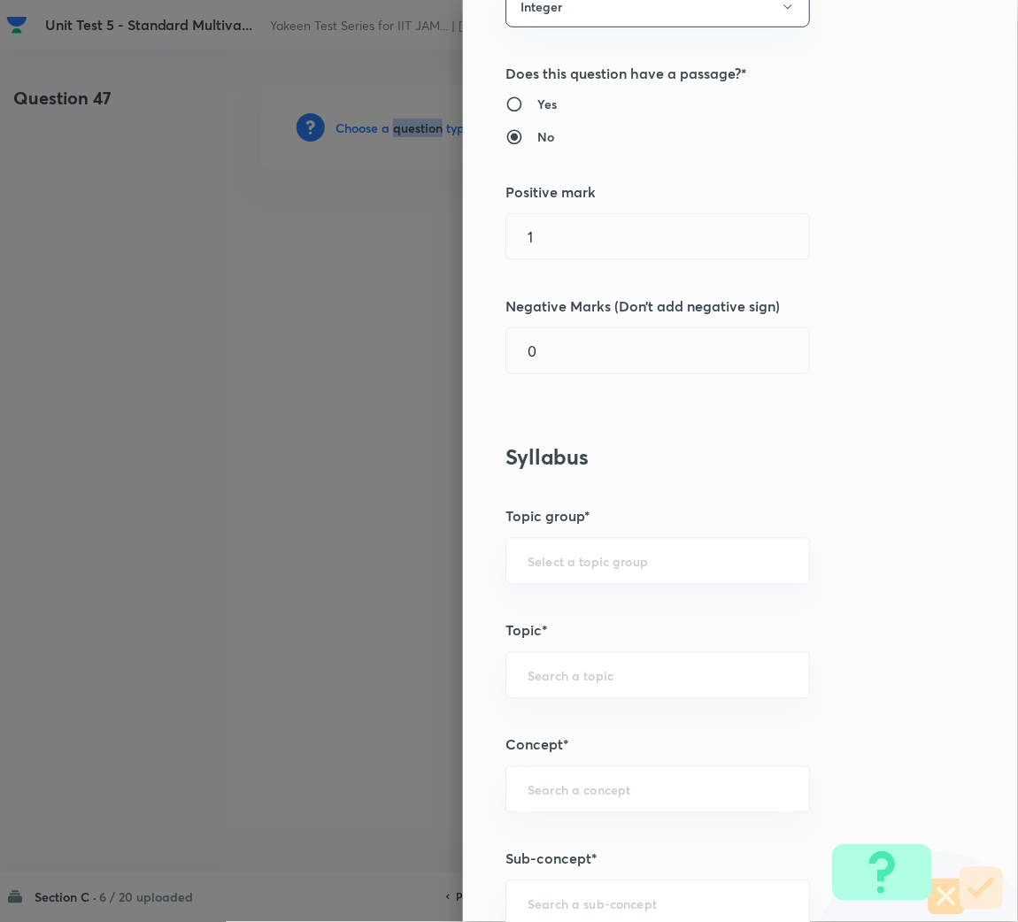
scroll to position [397, 0]
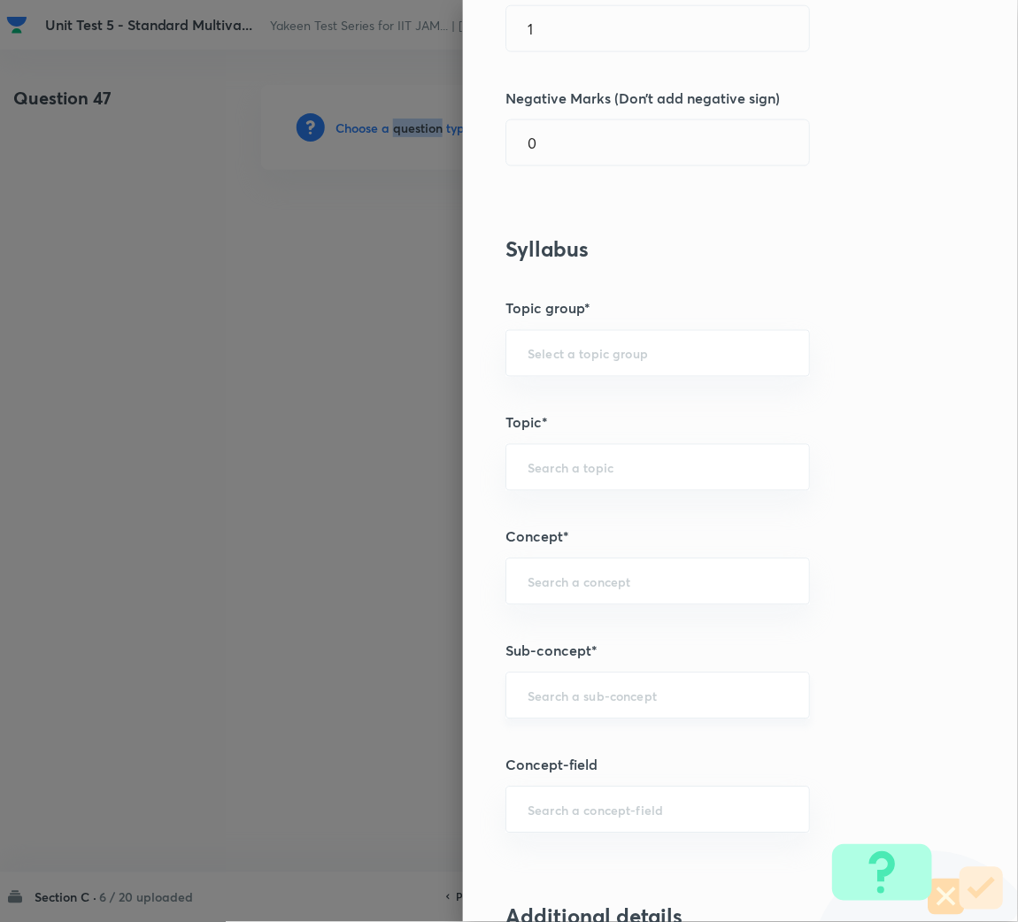
click at [556, 679] on div "​" at bounding box center [657, 695] width 304 height 47
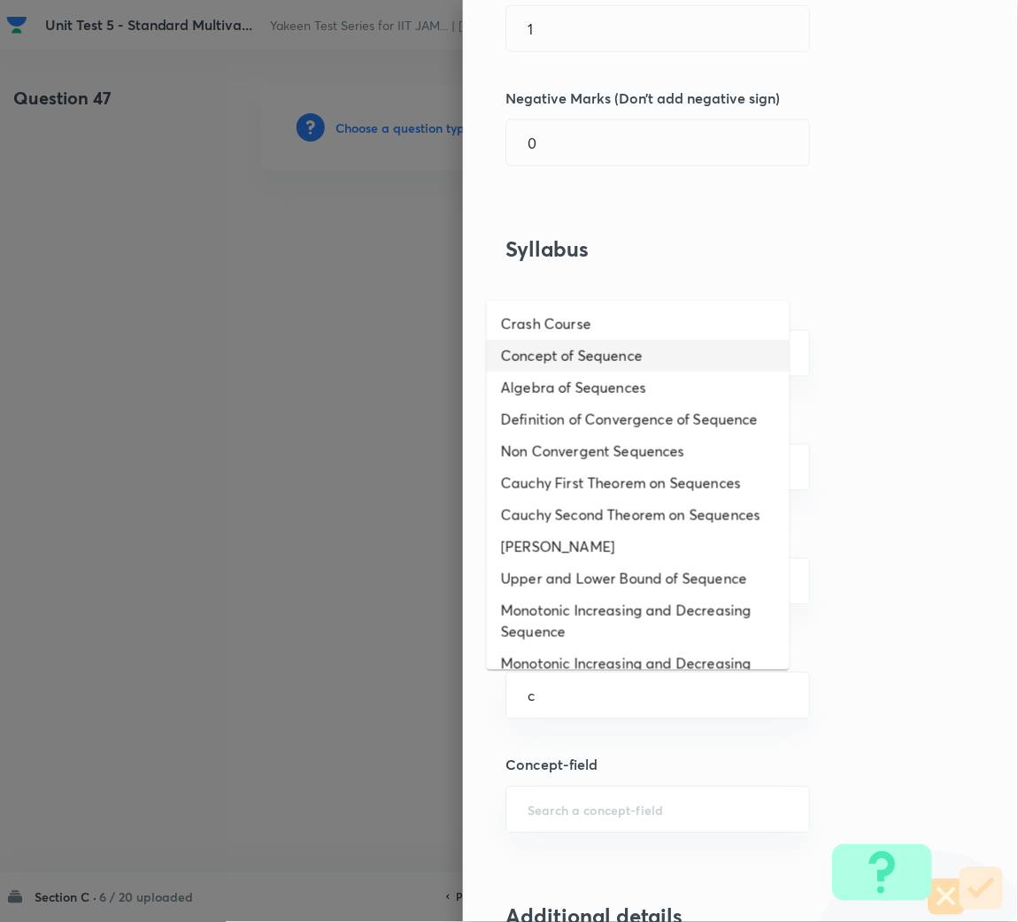
click at [614, 350] on li "Concept of Sequence" at bounding box center [638, 356] width 303 height 32
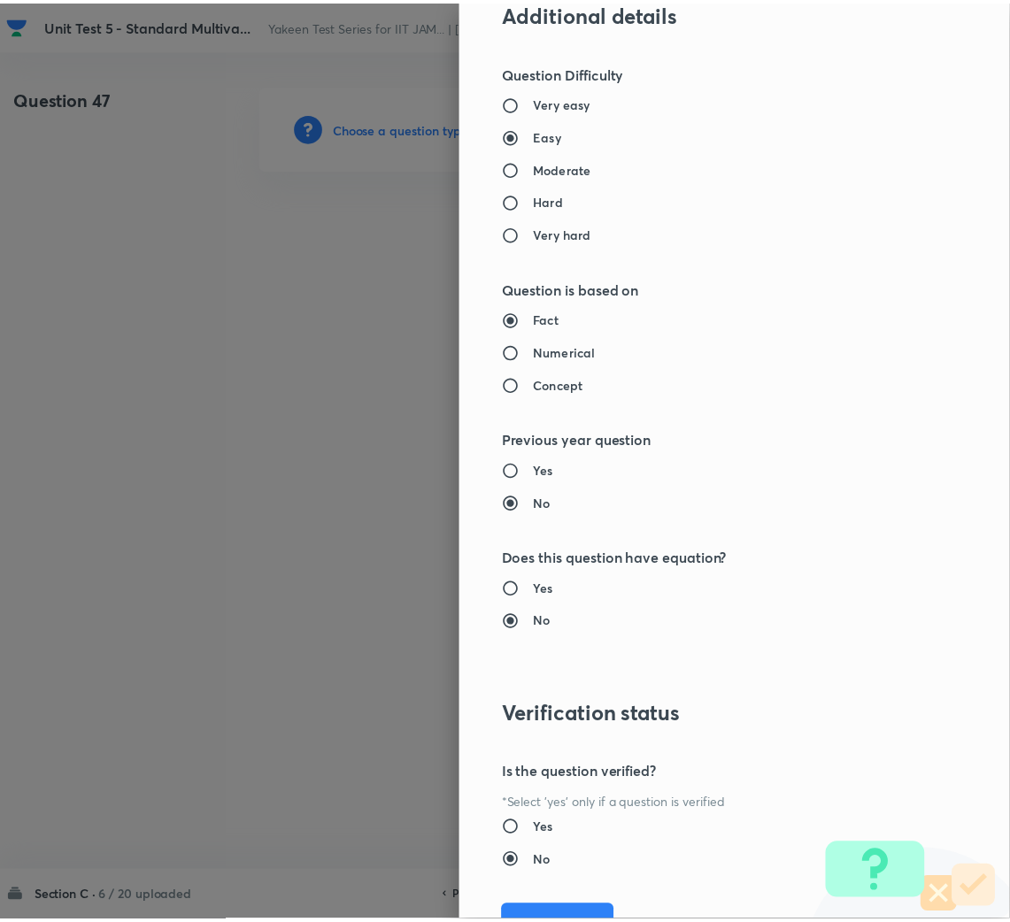
scroll to position [1387, 0]
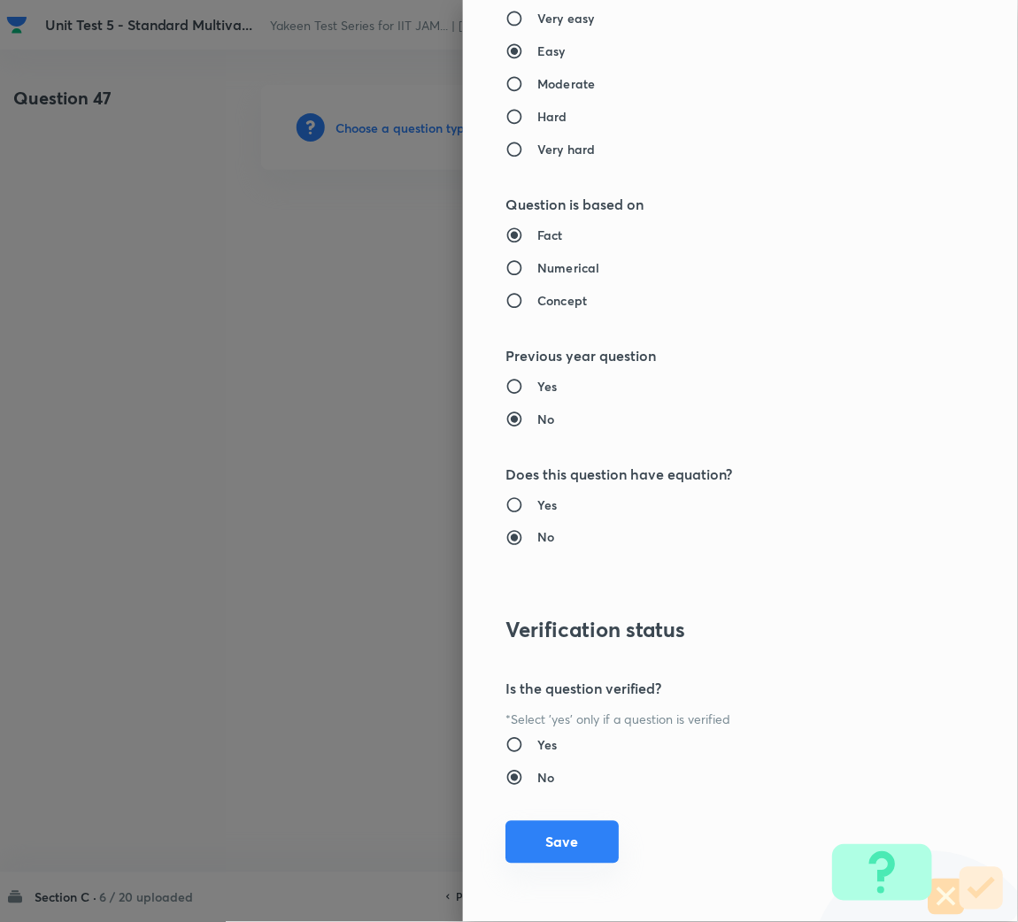
click at [555, 855] on button "Save" at bounding box center [561, 842] width 113 height 42
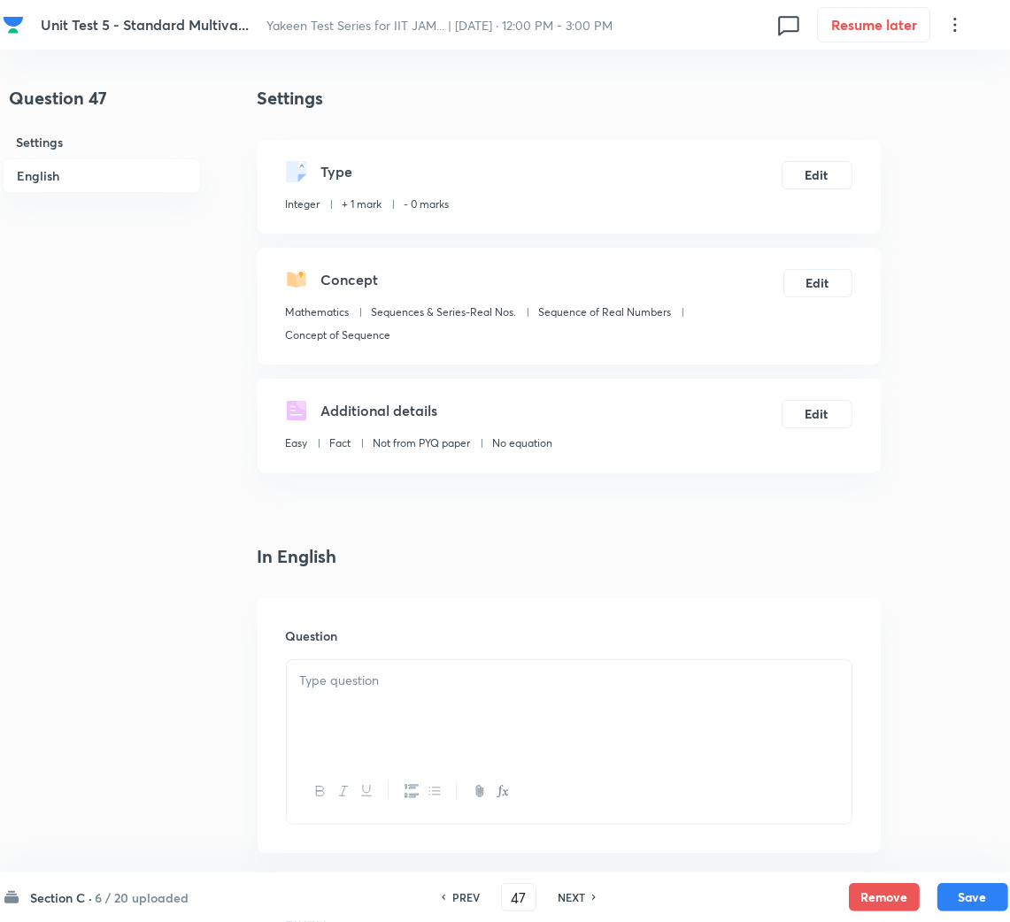
click at [411, 657] on div "Question" at bounding box center [568, 725] width 623 height 255
drag, startPoint x: 381, startPoint y: 715, endPoint x: 400, endPoint y: 710, distance: 19.3
click at [383, 716] on div at bounding box center [569, 709] width 565 height 99
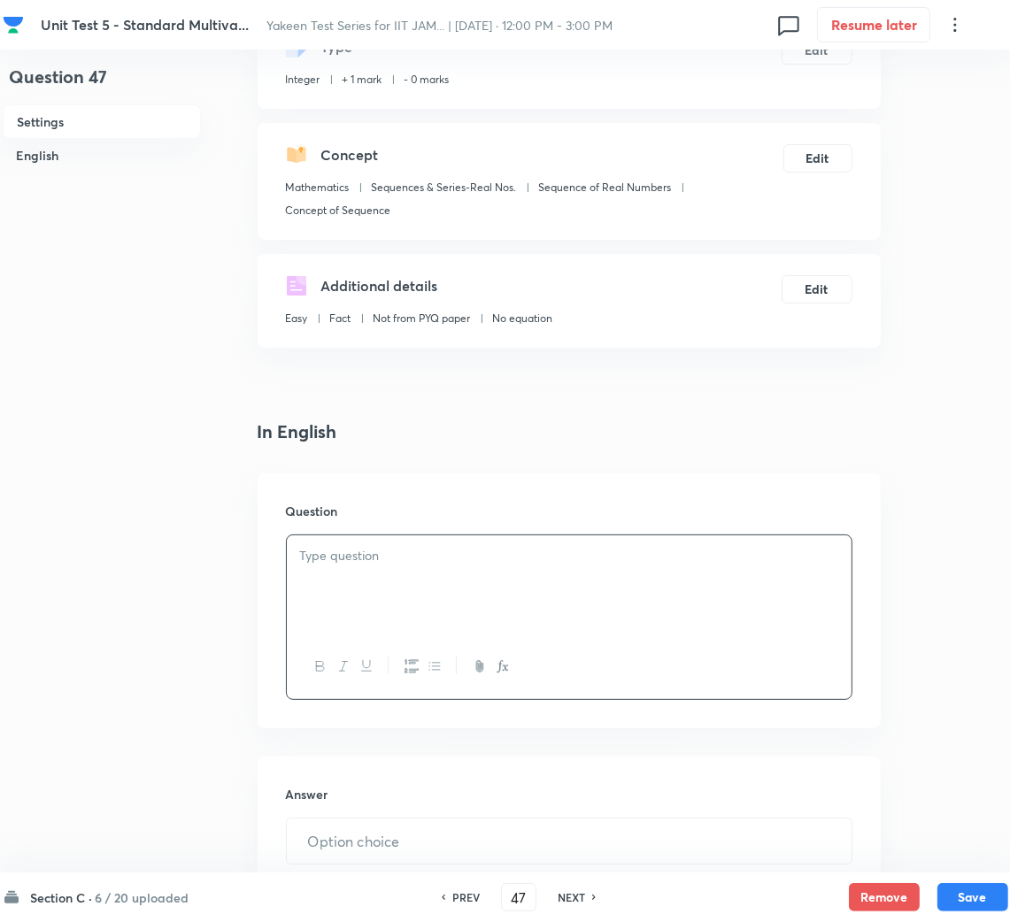
scroll to position [265, 0]
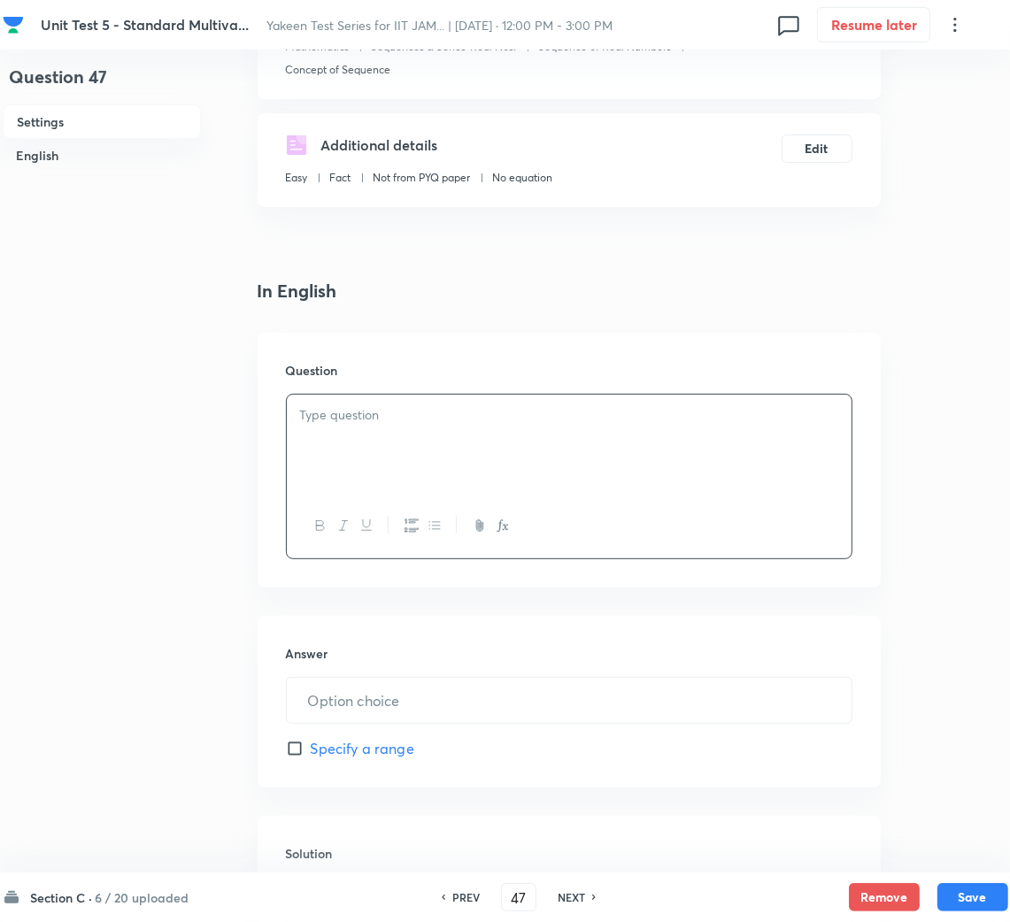
click at [498, 466] on div at bounding box center [569, 444] width 565 height 99
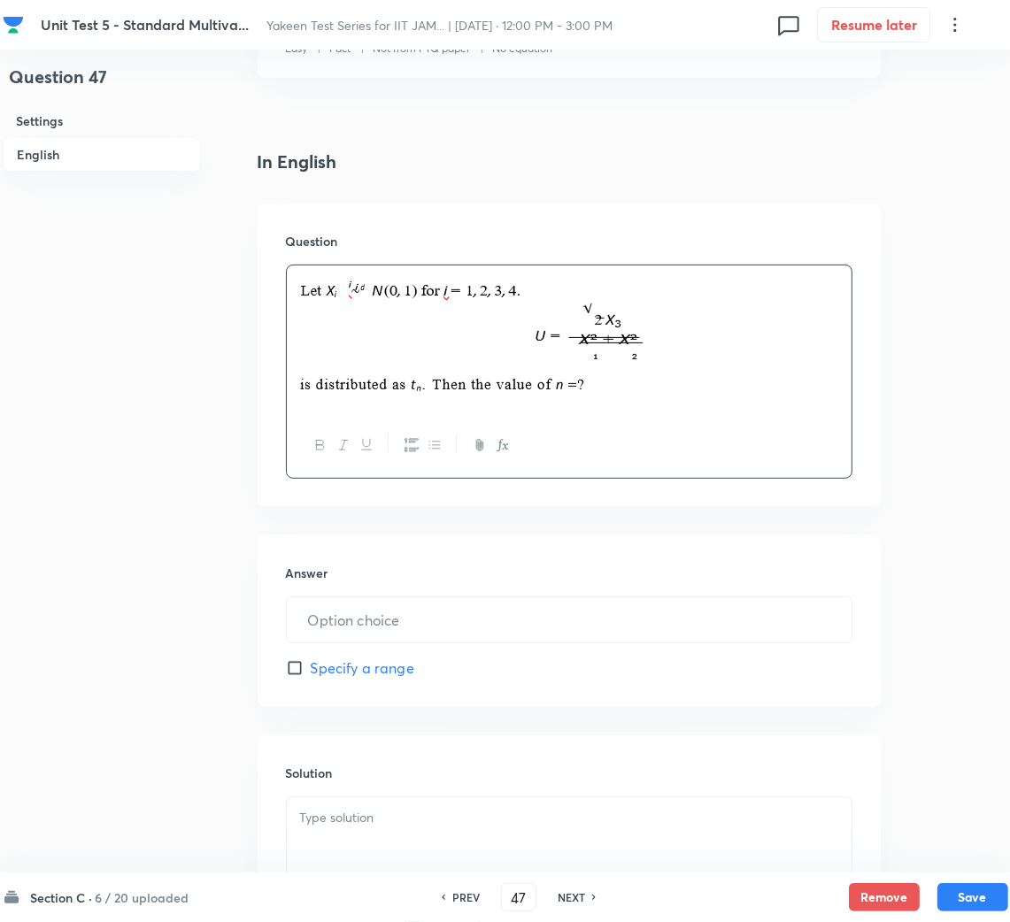
scroll to position [531, 0]
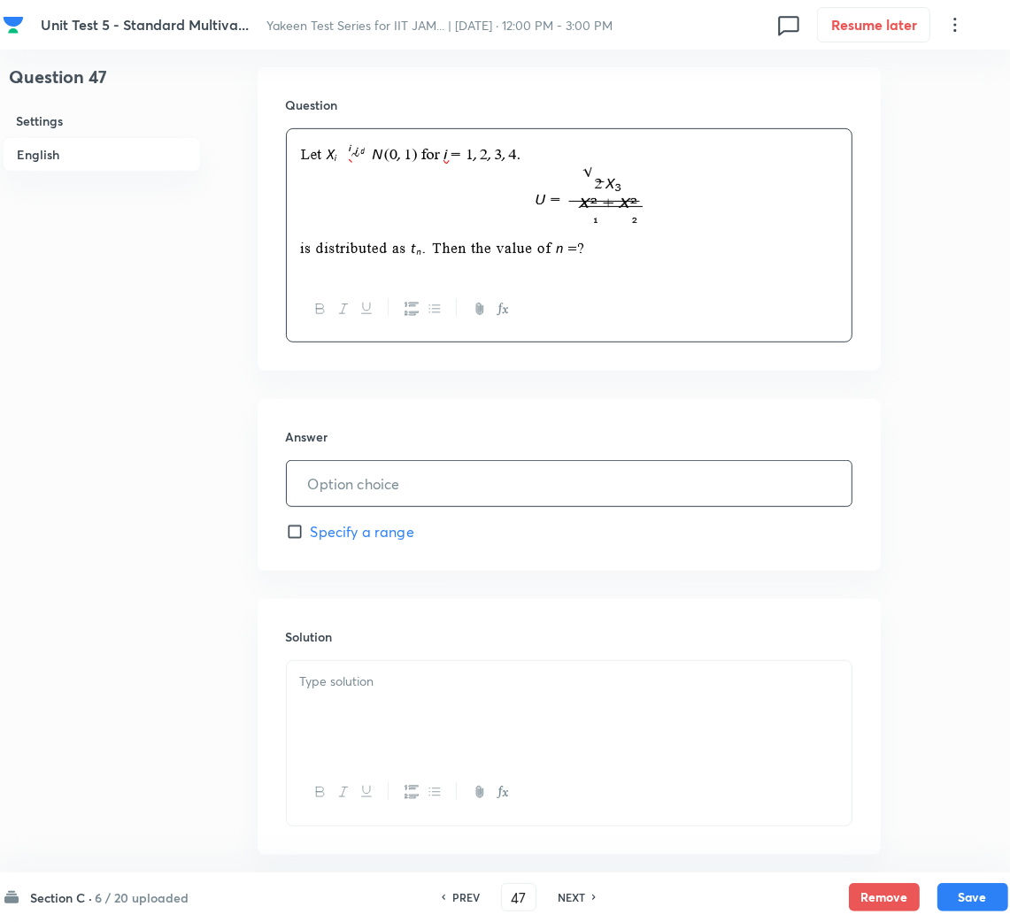
click at [391, 483] on input "text" at bounding box center [569, 483] width 565 height 45
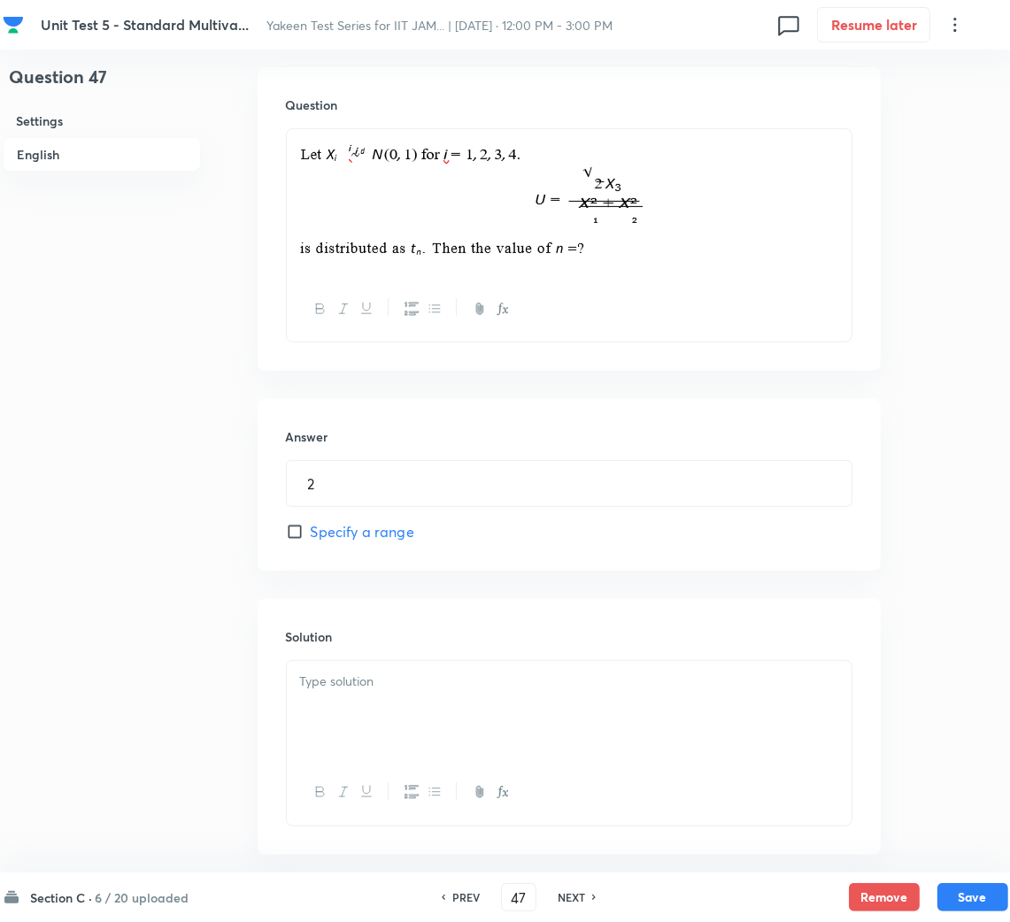
click at [352, 721] on div at bounding box center [569, 710] width 565 height 99
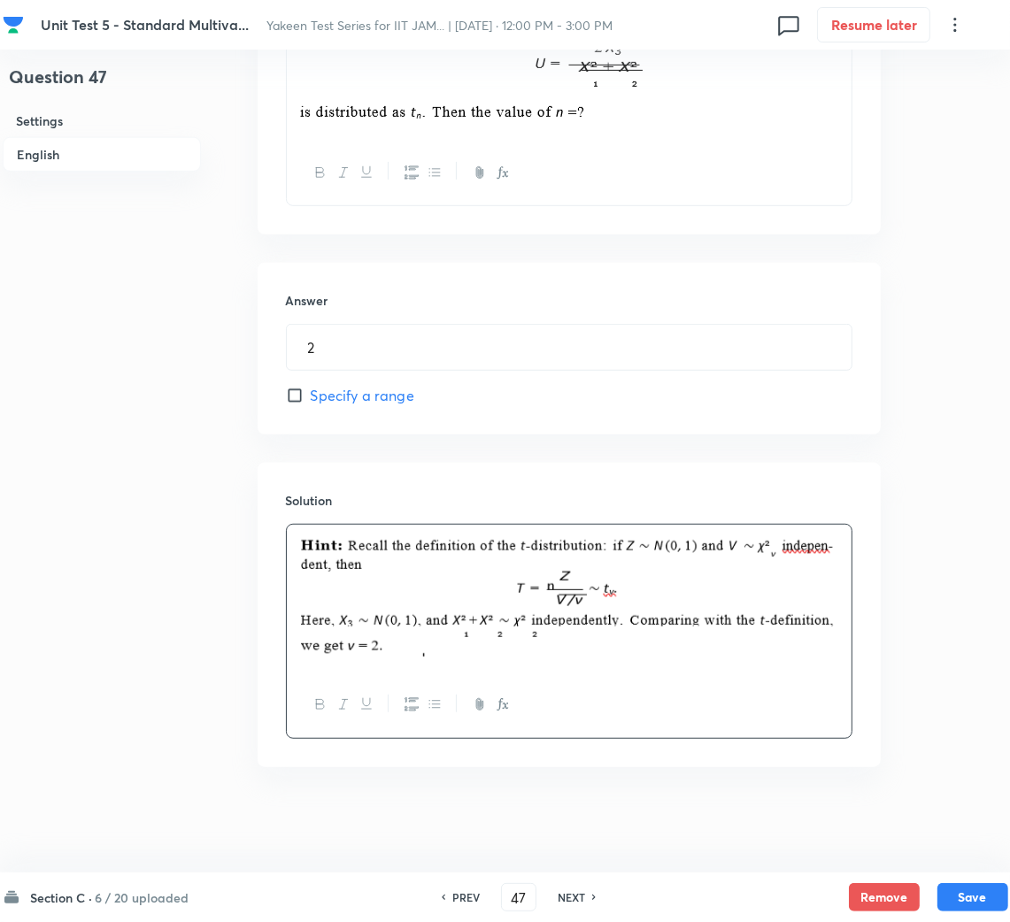
scroll to position [668, 0]
drag, startPoint x: 988, startPoint y: 886, endPoint x: 31, endPoint y: 639, distance: 988.7
click at [985, 886] on button "Save" at bounding box center [972, 895] width 71 height 28
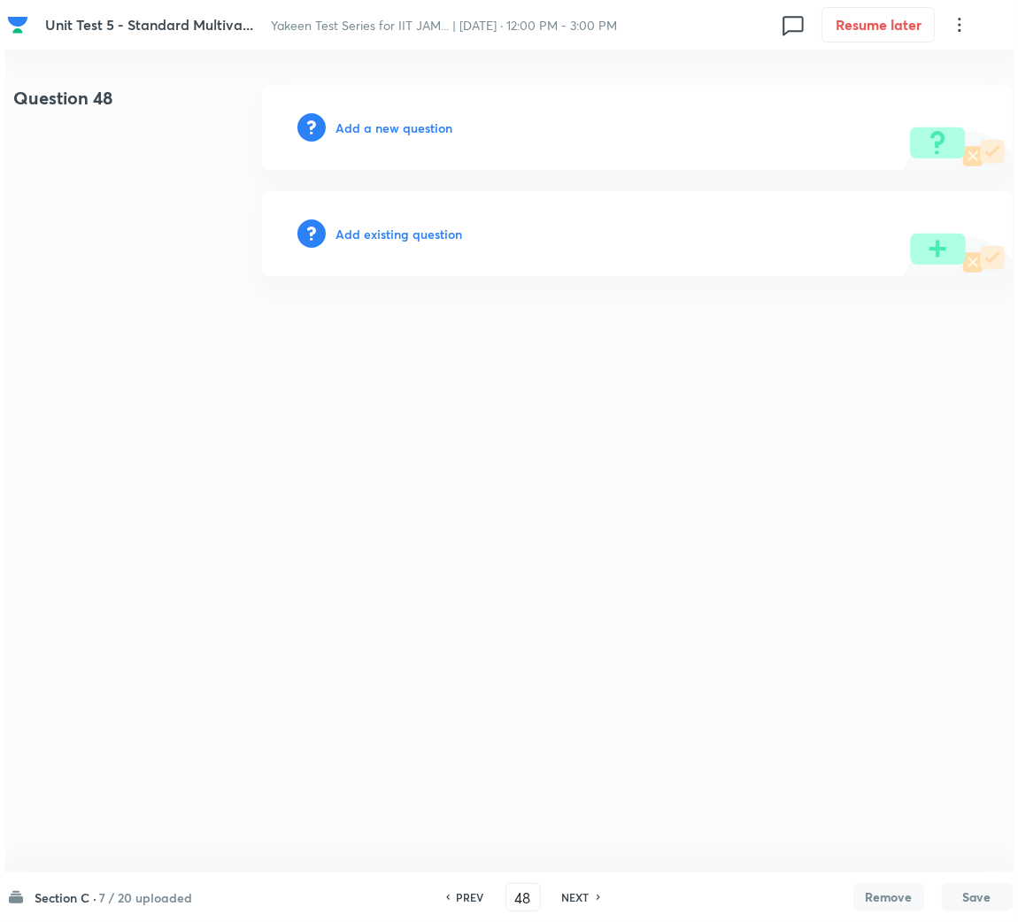
scroll to position [0, 0]
click at [384, 129] on h6 "Add a new question" at bounding box center [393, 128] width 117 height 19
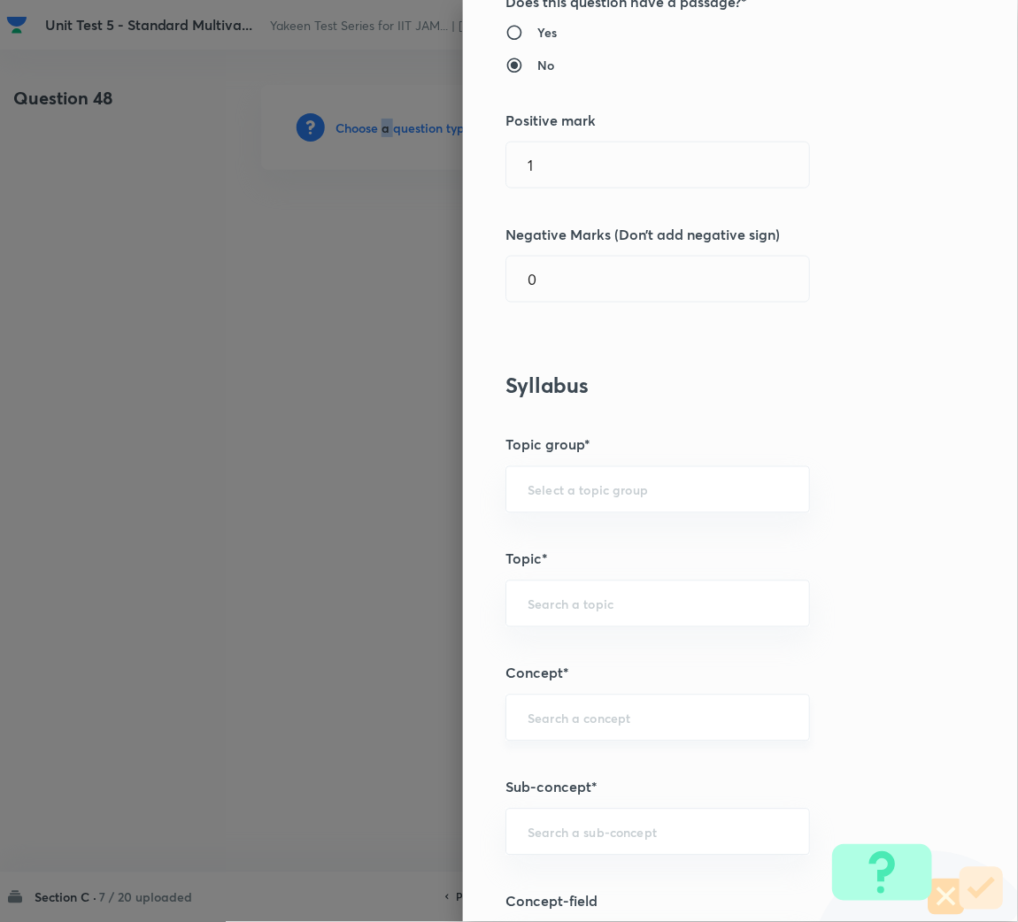
scroll to position [265, 0]
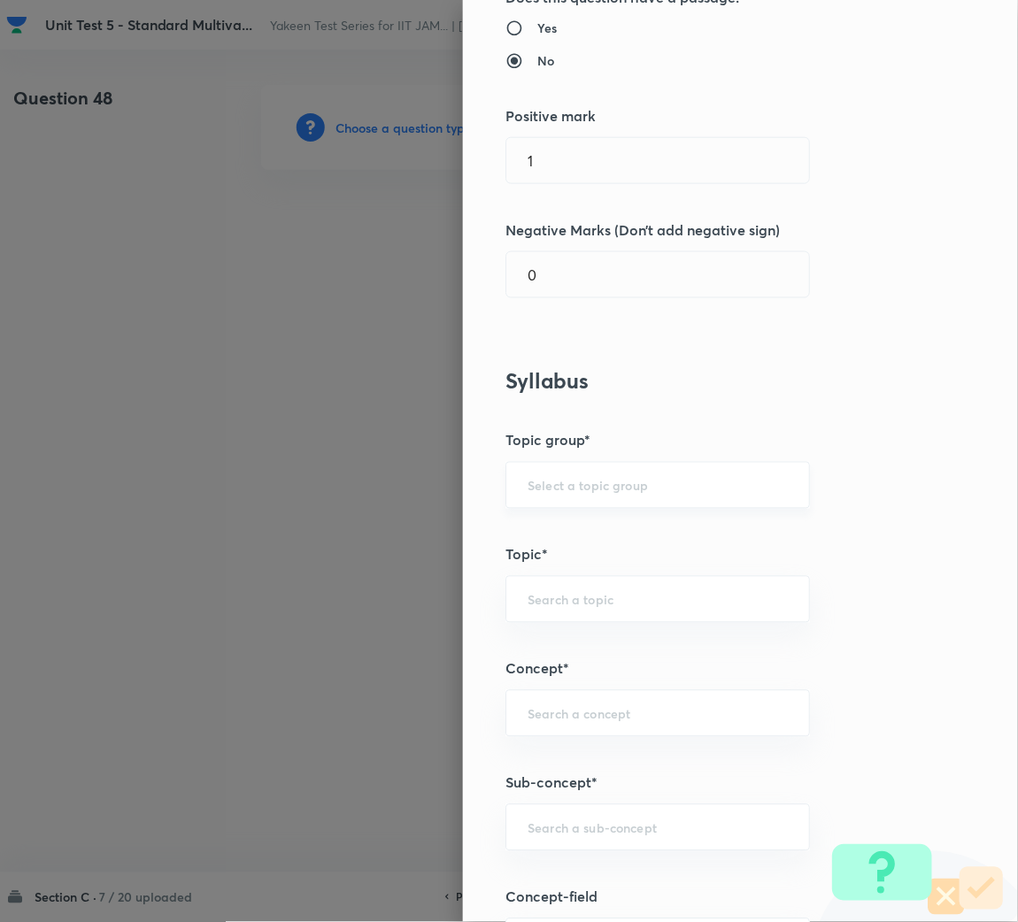
click at [561, 487] on input "text" at bounding box center [657, 485] width 260 height 17
click at [559, 826] on input "text" at bounding box center [657, 827] width 260 height 17
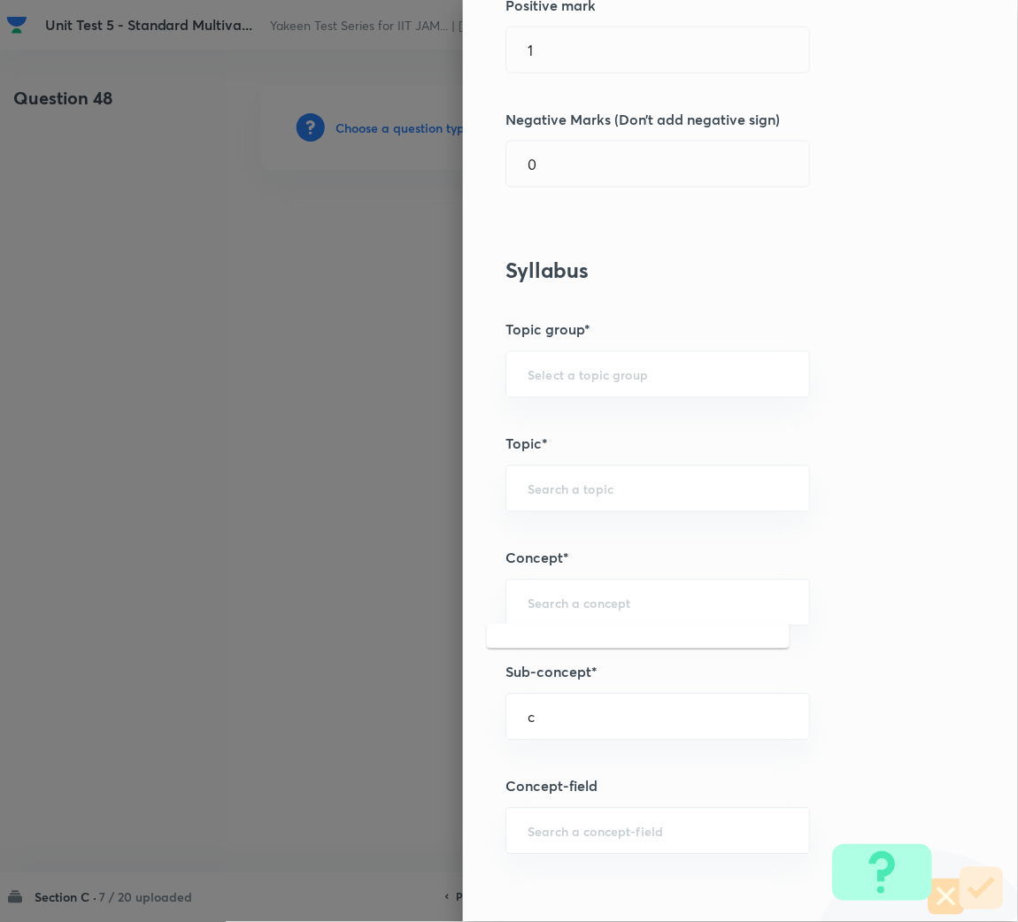
scroll to position [531, 0]
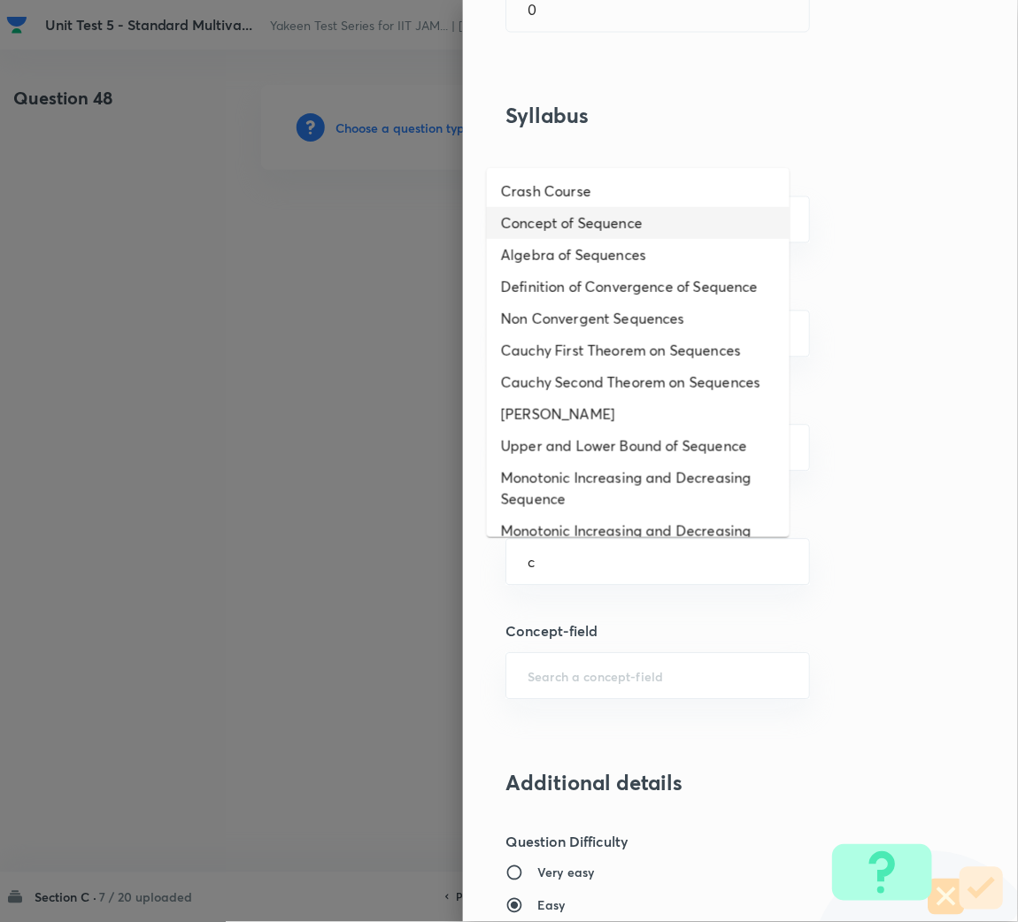
click at [565, 227] on li "Concept of Sequence" at bounding box center [638, 223] width 303 height 32
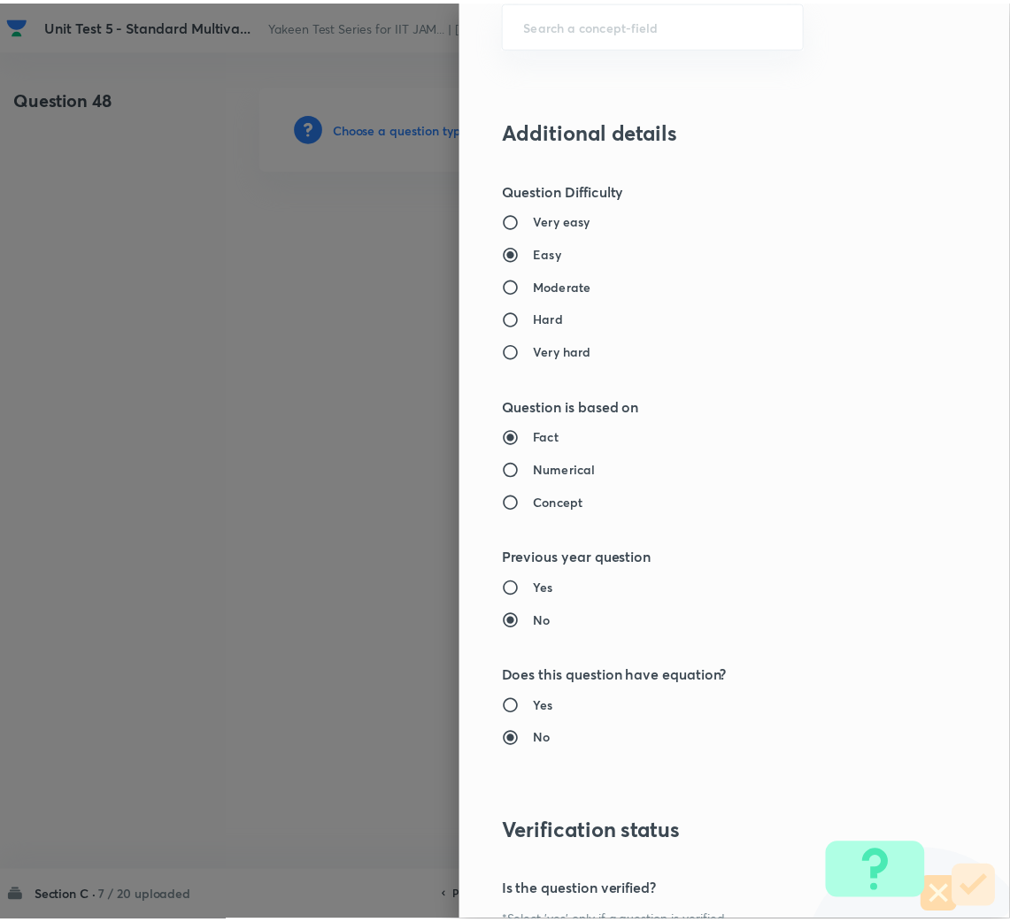
scroll to position [1326, 0]
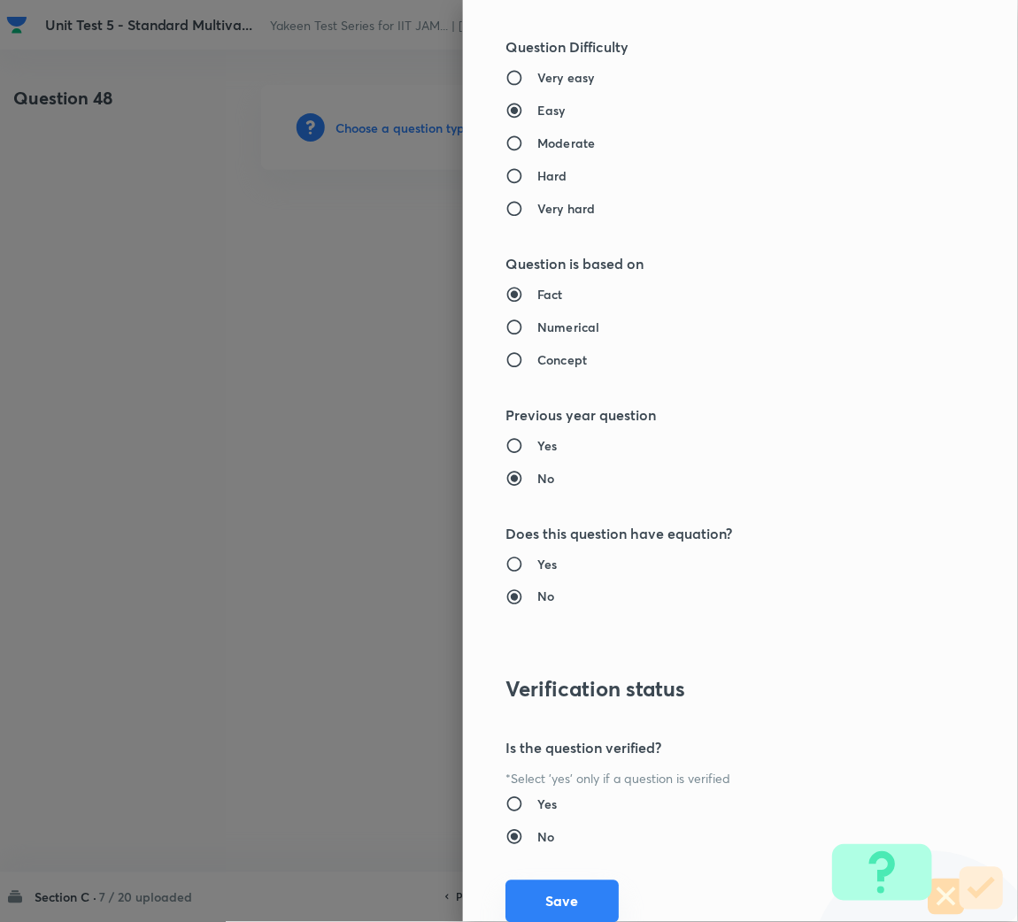
click at [571, 899] on button "Save" at bounding box center [561, 901] width 113 height 42
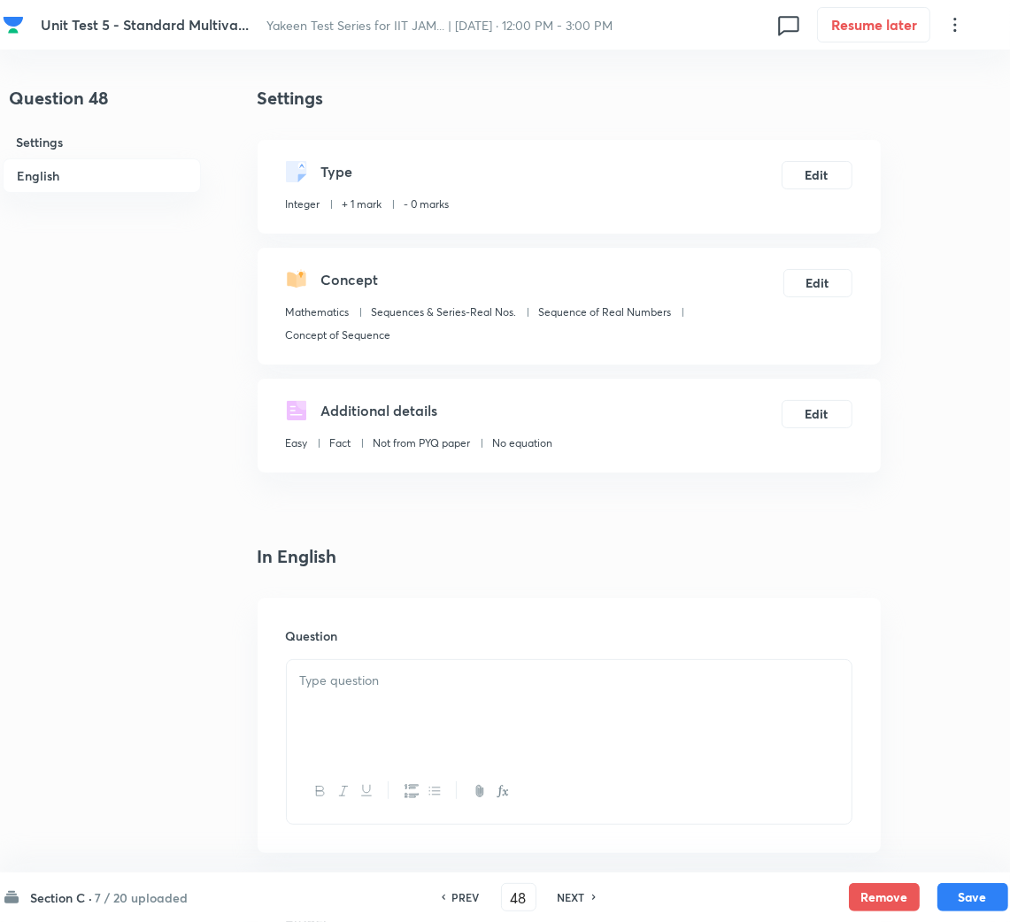
click at [406, 705] on div at bounding box center [569, 709] width 565 height 99
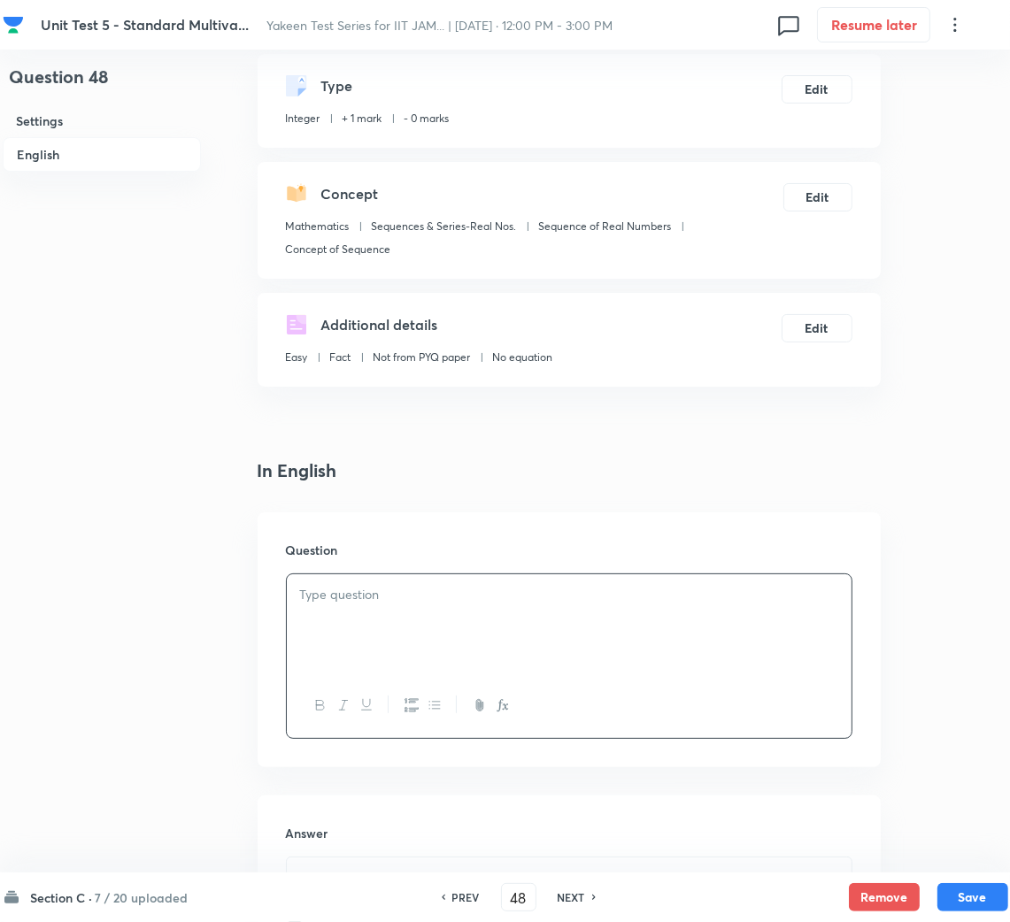
scroll to position [133, 0]
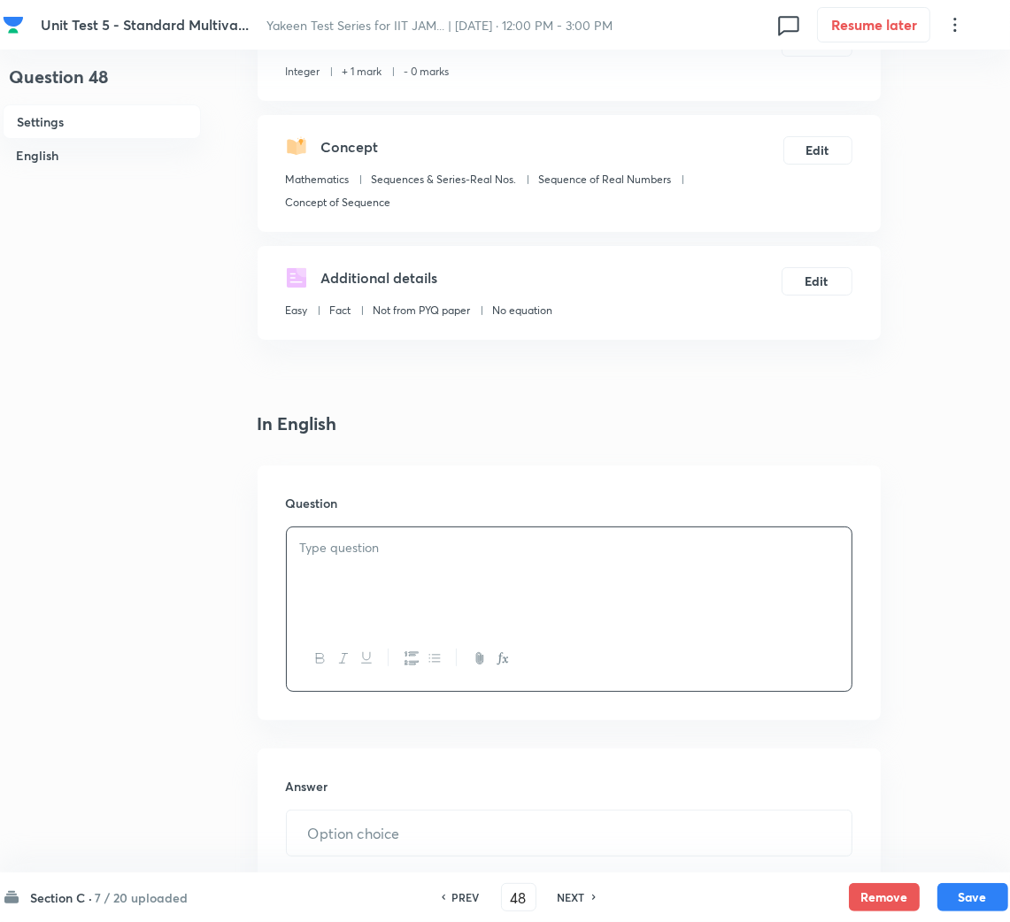
click at [384, 524] on div "Question" at bounding box center [568, 592] width 623 height 255
click at [365, 555] on p at bounding box center [569, 548] width 538 height 20
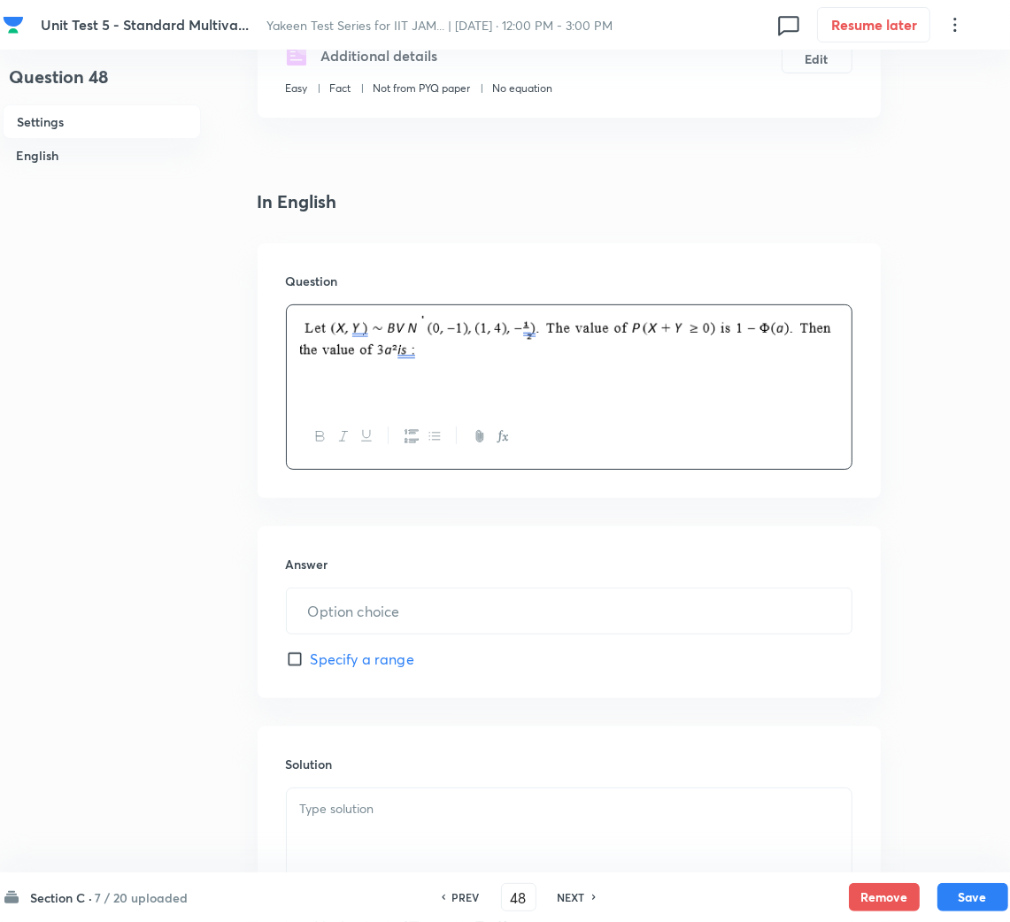
scroll to position [397, 0]
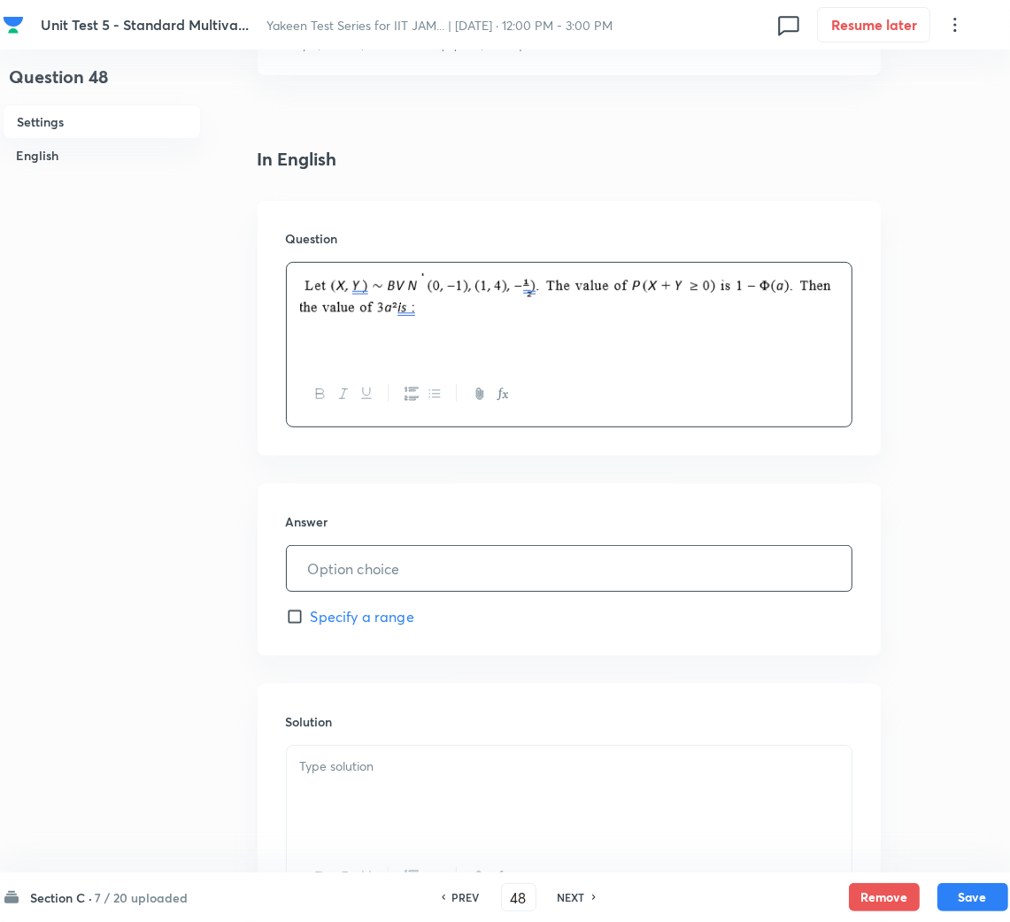
click at [362, 582] on input "text" at bounding box center [569, 568] width 565 height 45
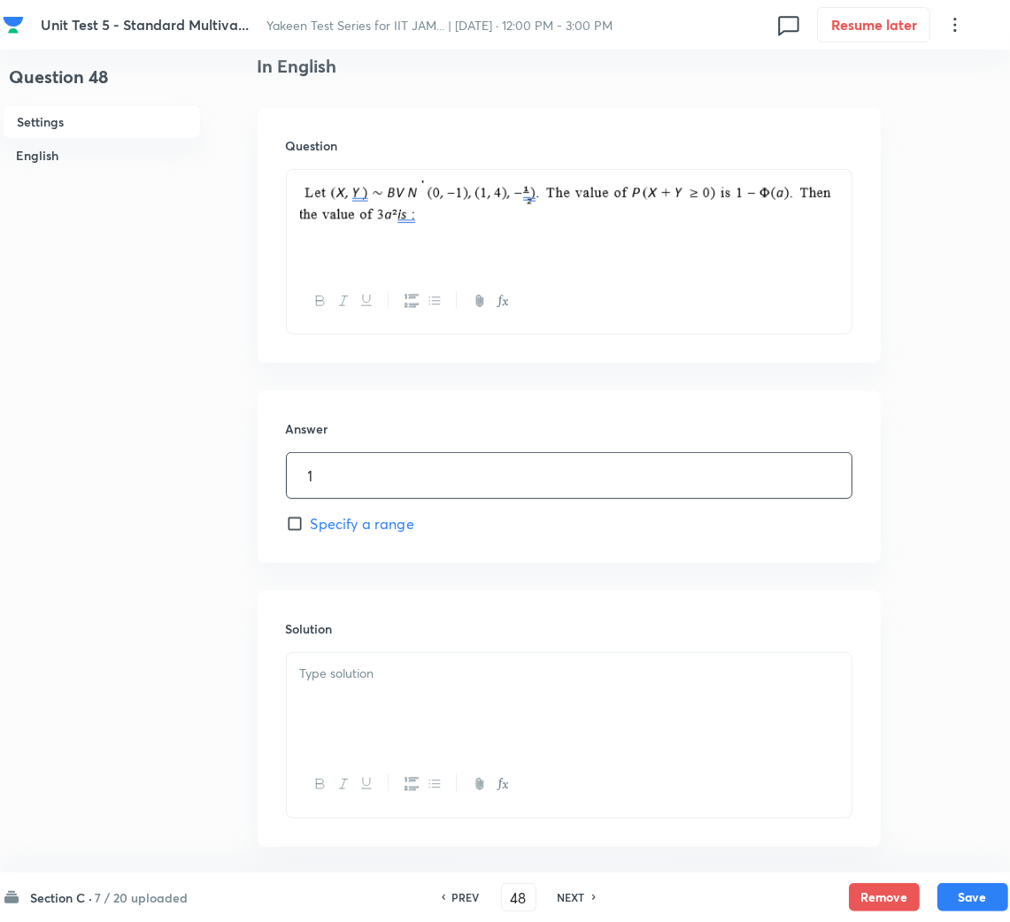
scroll to position [531, 0]
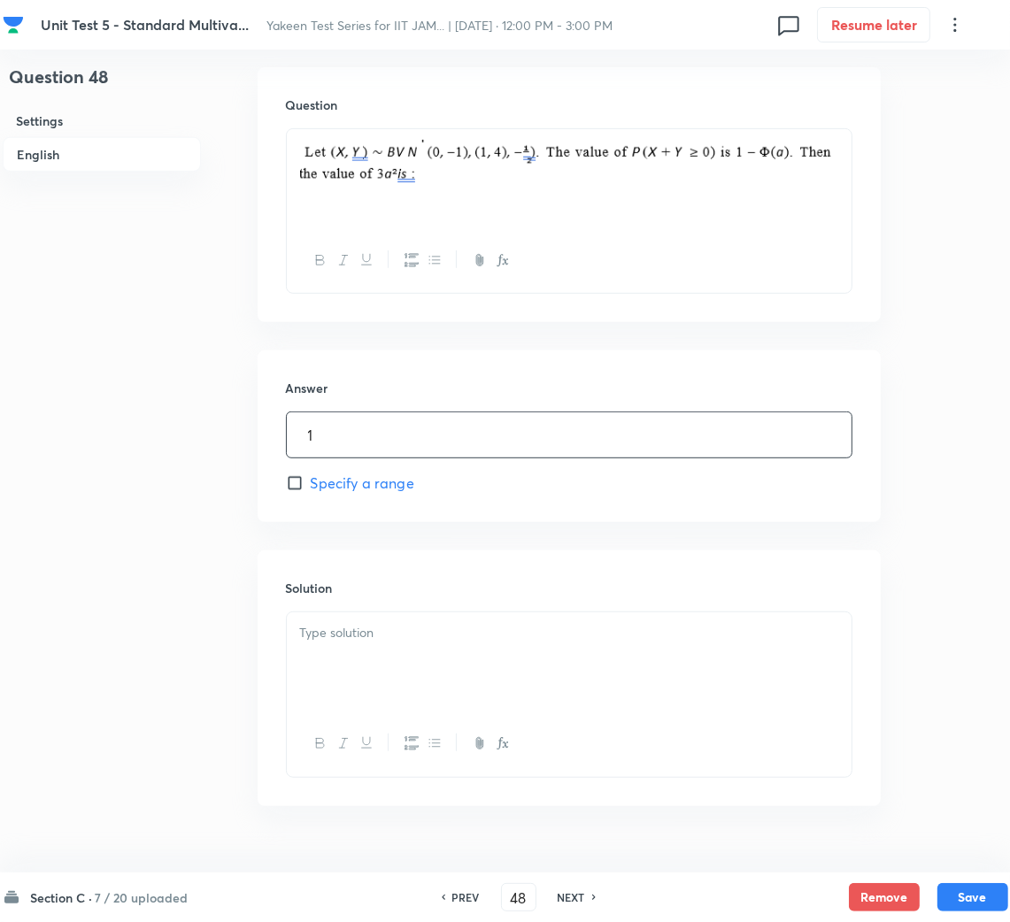
click at [351, 692] on div at bounding box center [569, 661] width 565 height 99
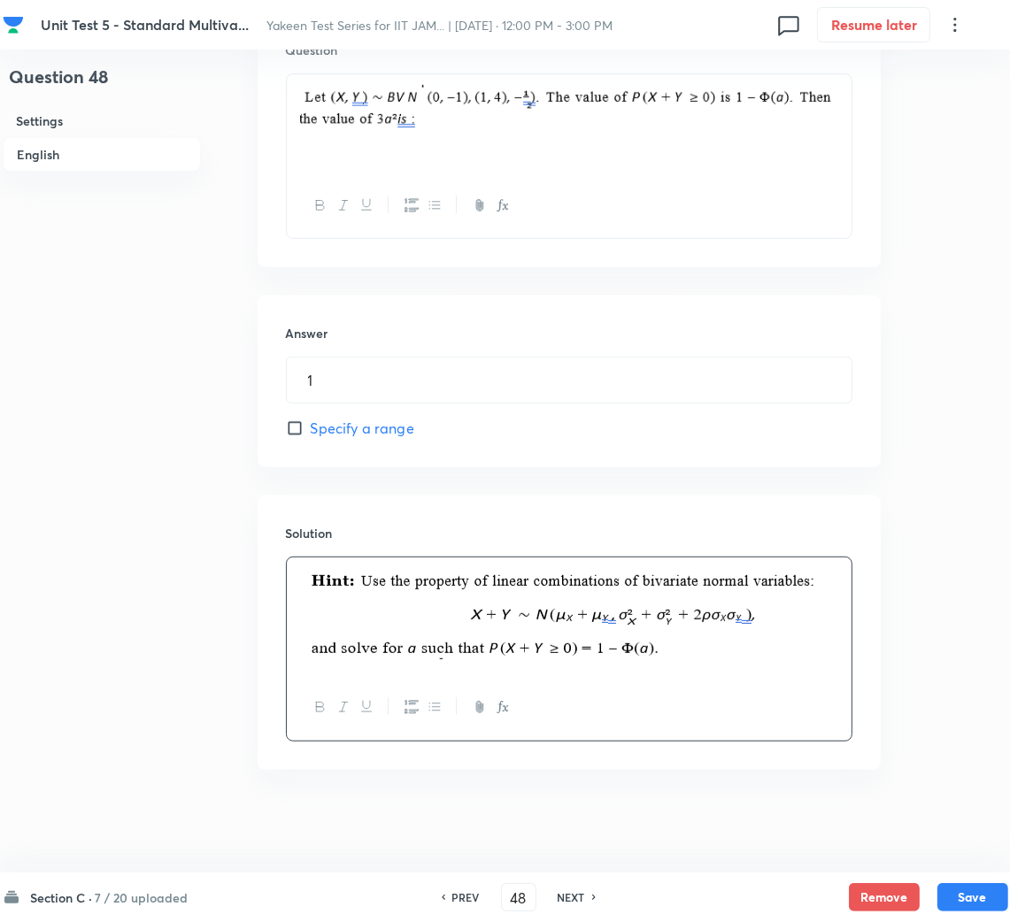
scroll to position [590, 0]
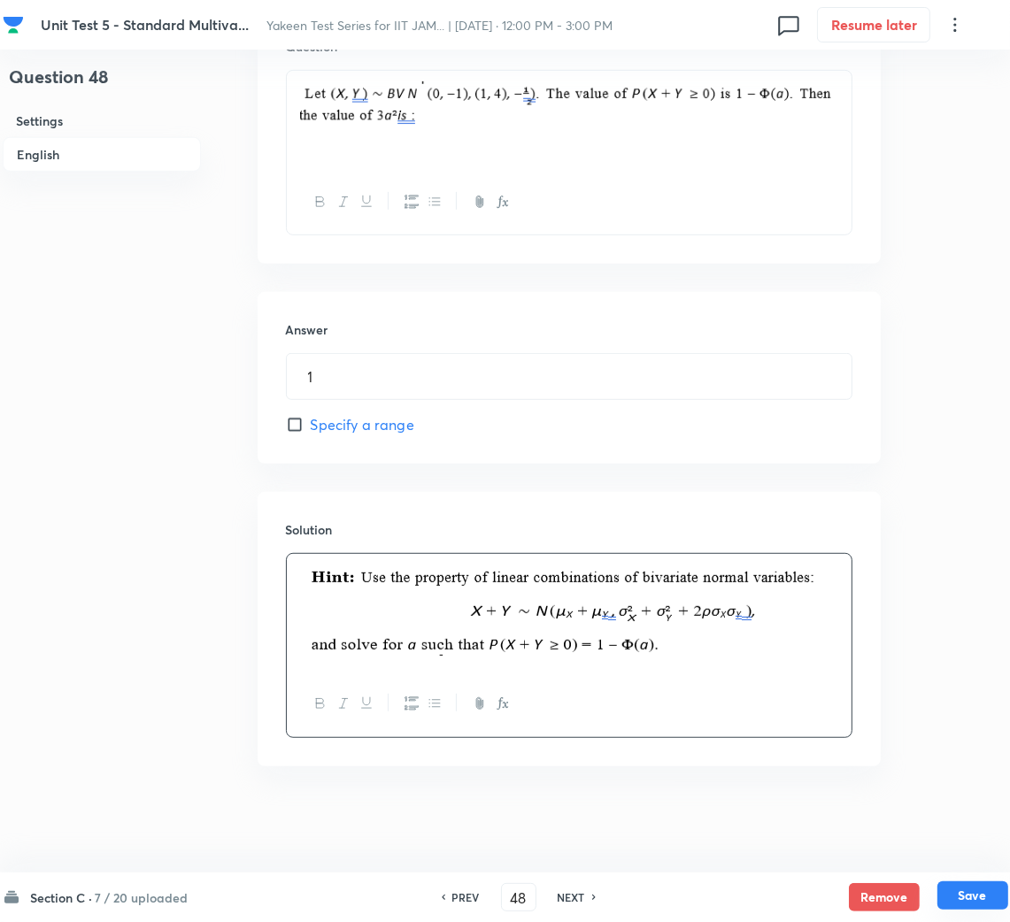
click at [965, 895] on button "Save" at bounding box center [972, 895] width 71 height 28
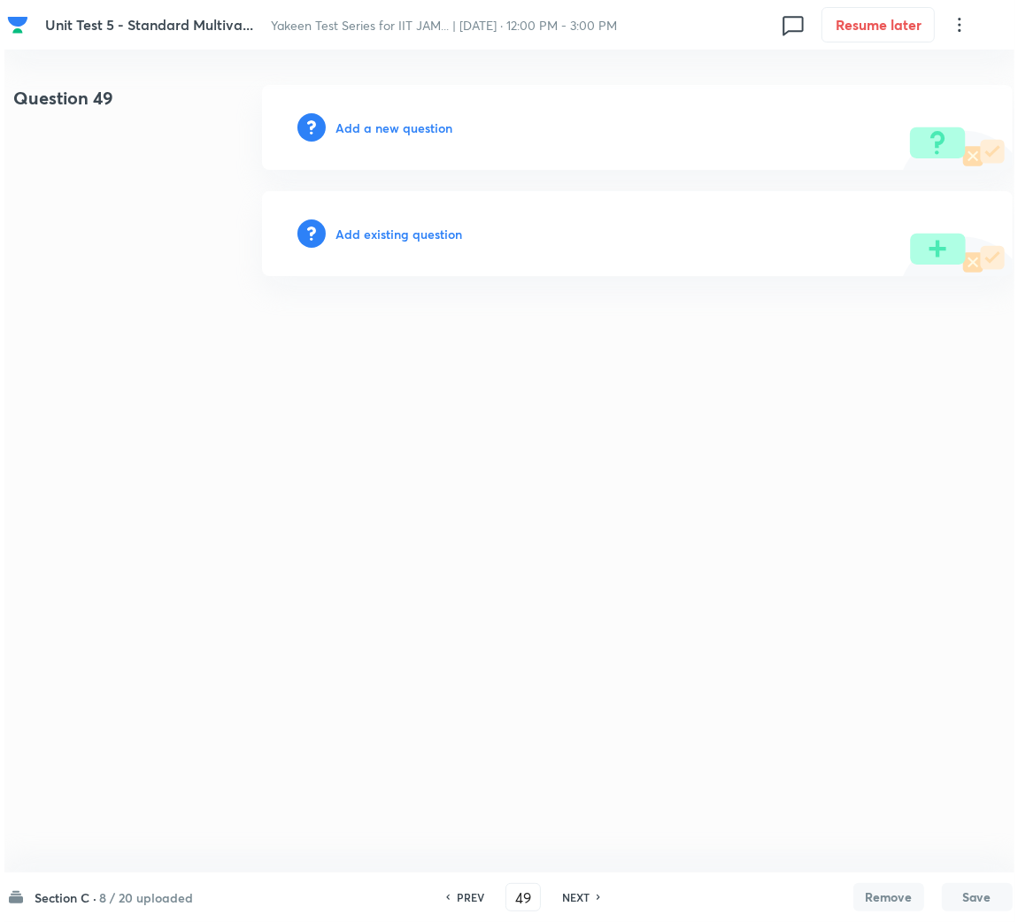
scroll to position [0, 0]
click at [404, 121] on h6 "Add a new question" at bounding box center [393, 128] width 117 height 19
click at [400, 122] on h6 "Choose a question type" at bounding box center [403, 128] width 136 height 19
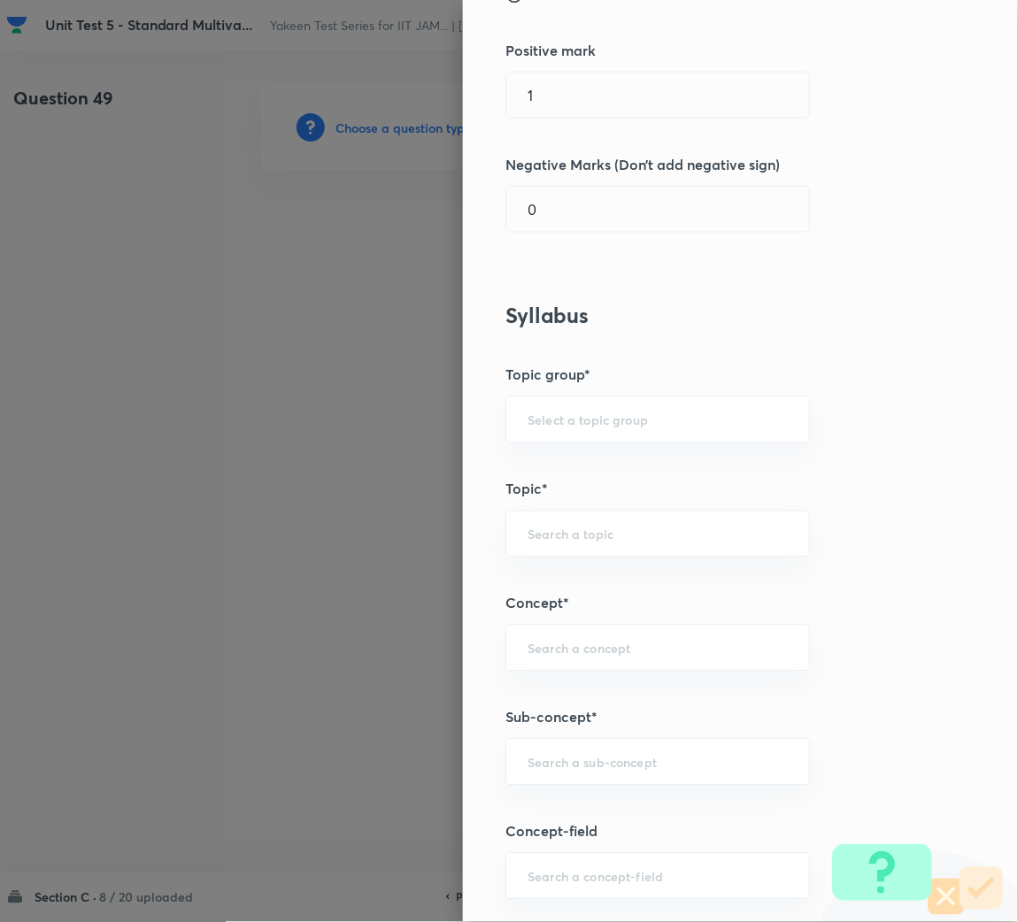
scroll to position [531, 0]
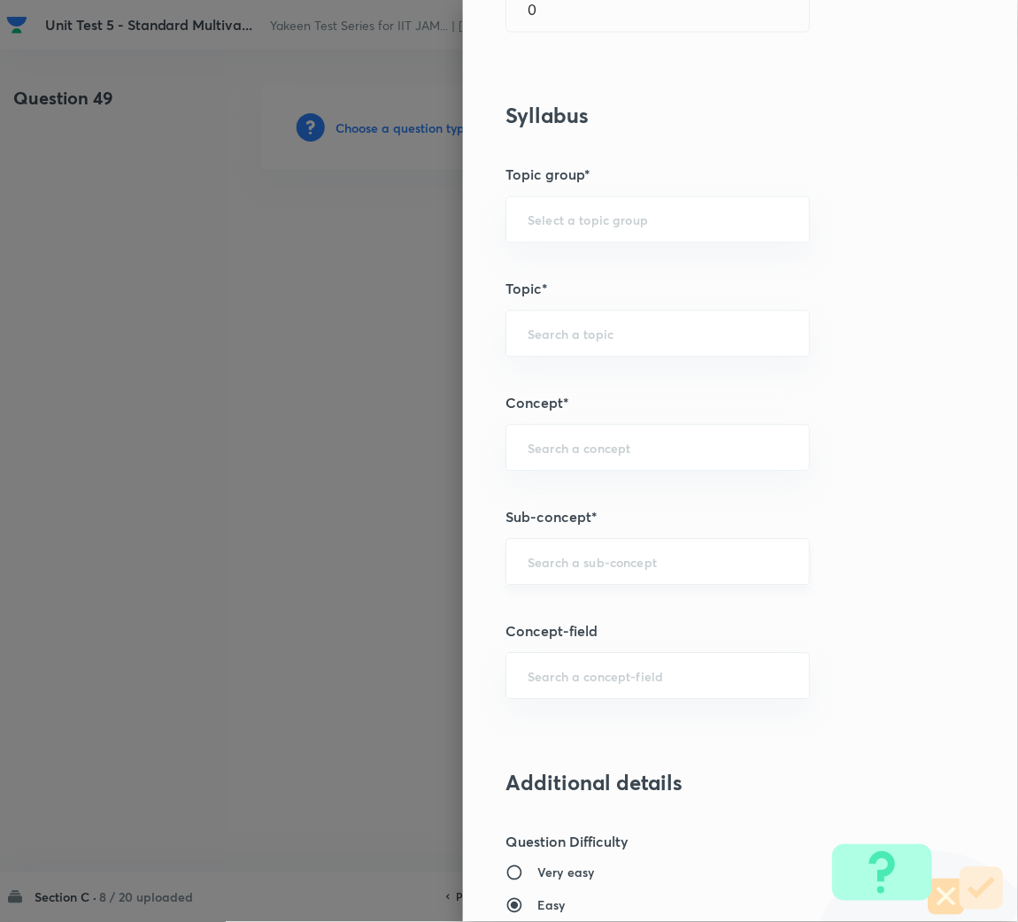
click at [550, 566] on input "text" at bounding box center [657, 562] width 260 height 17
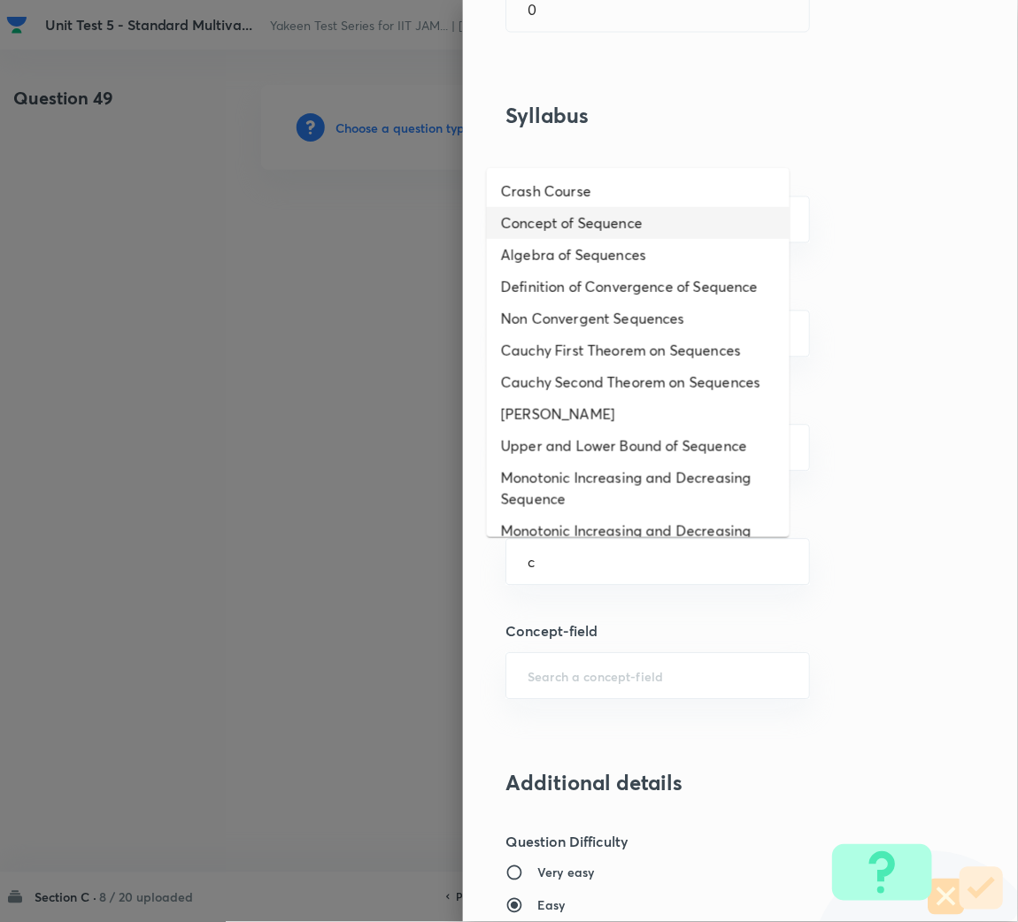
click at [599, 222] on li "Concept of Sequence" at bounding box center [638, 223] width 303 height 32
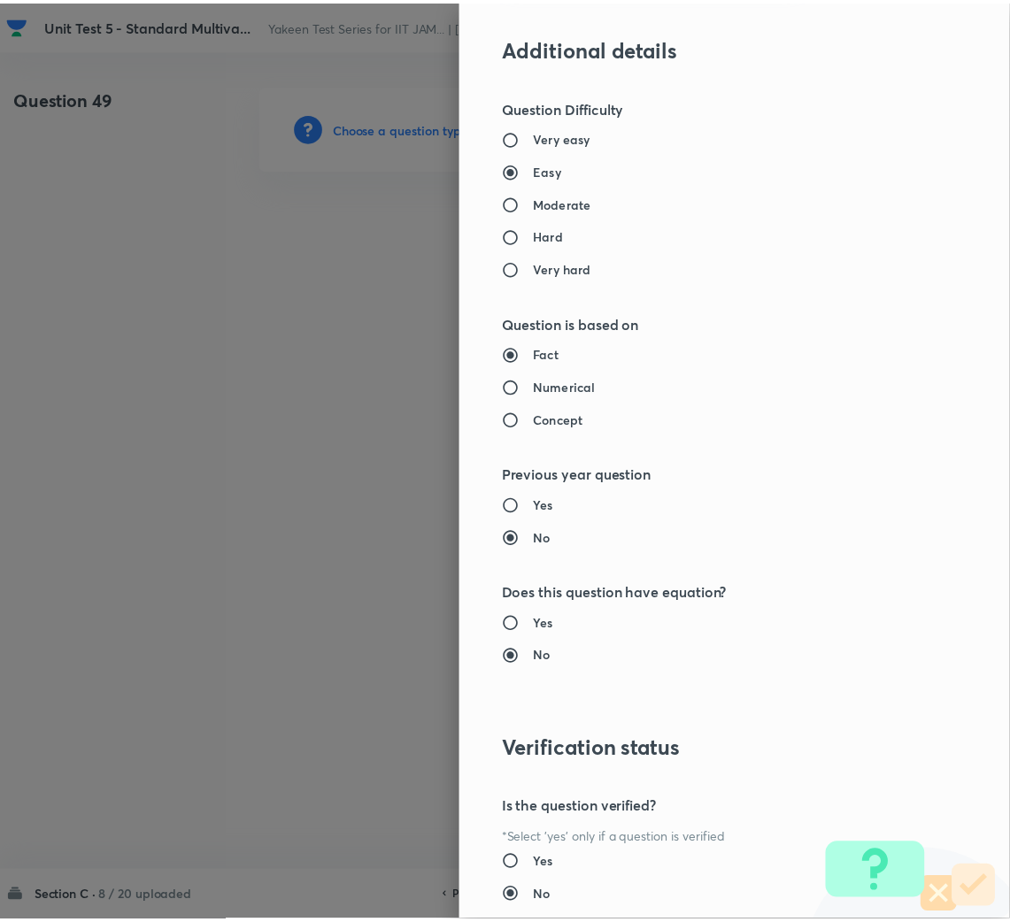
scroll to position [1387, 0]
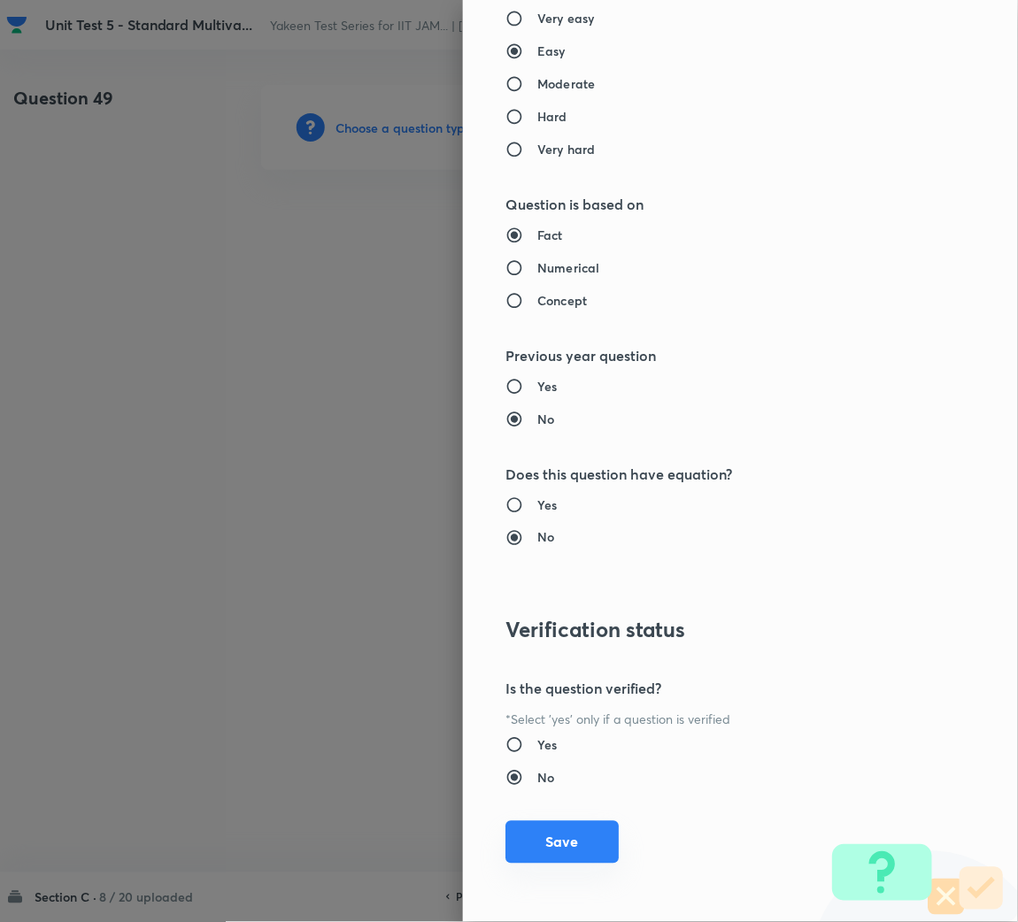
click at [556, 841] on button "Save" at bounding box center [561, 842] width 113 height 42
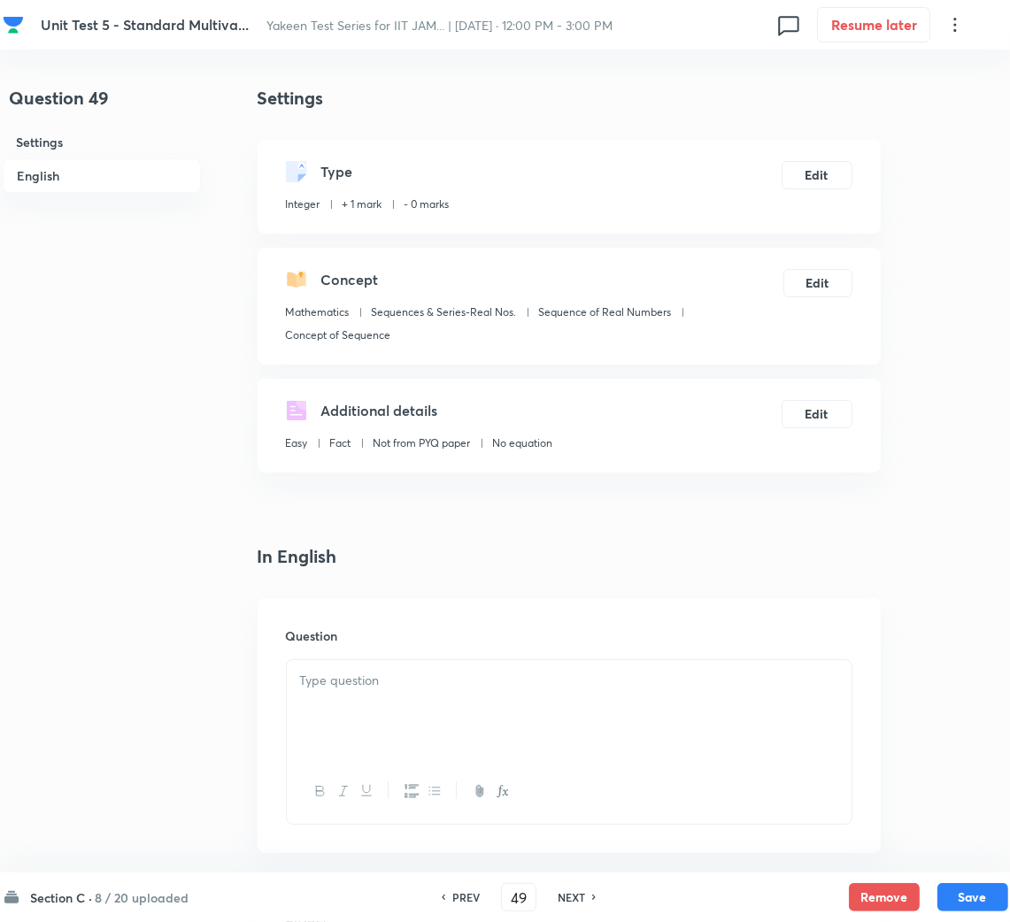
click at [428, 688] on p at bounding box center [569, 681] width 538 height 20
click at [489, 713] on div at bounding box center [569, 709] width 565 height 99
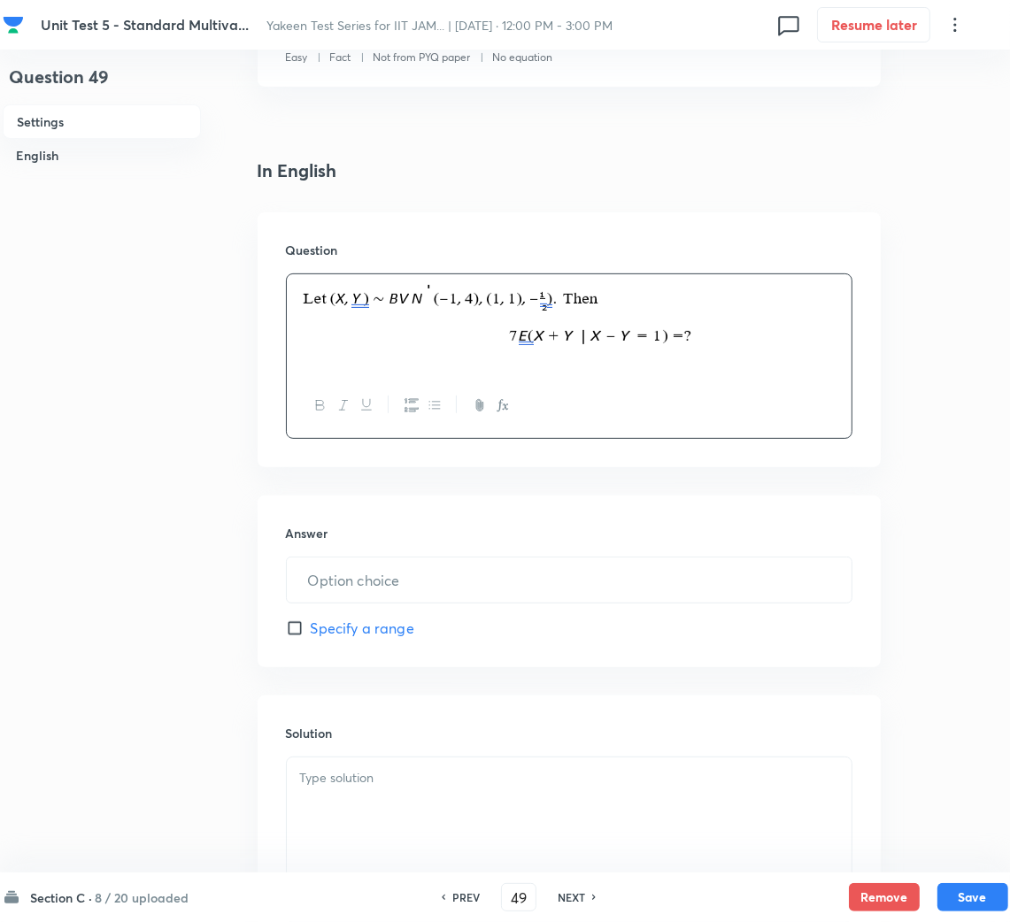
scroll to position [397, 0]
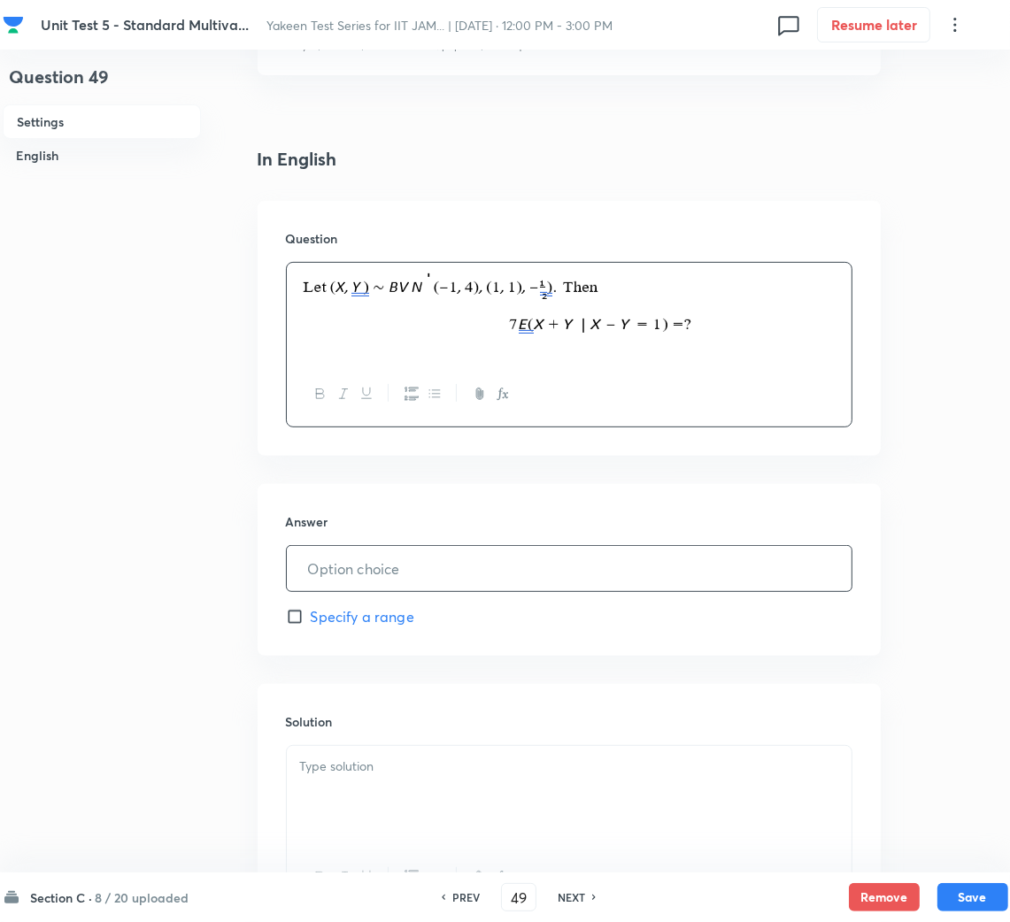
click at [415, 567] on input "text" at bounding box center [569, 568] width 565 height 45
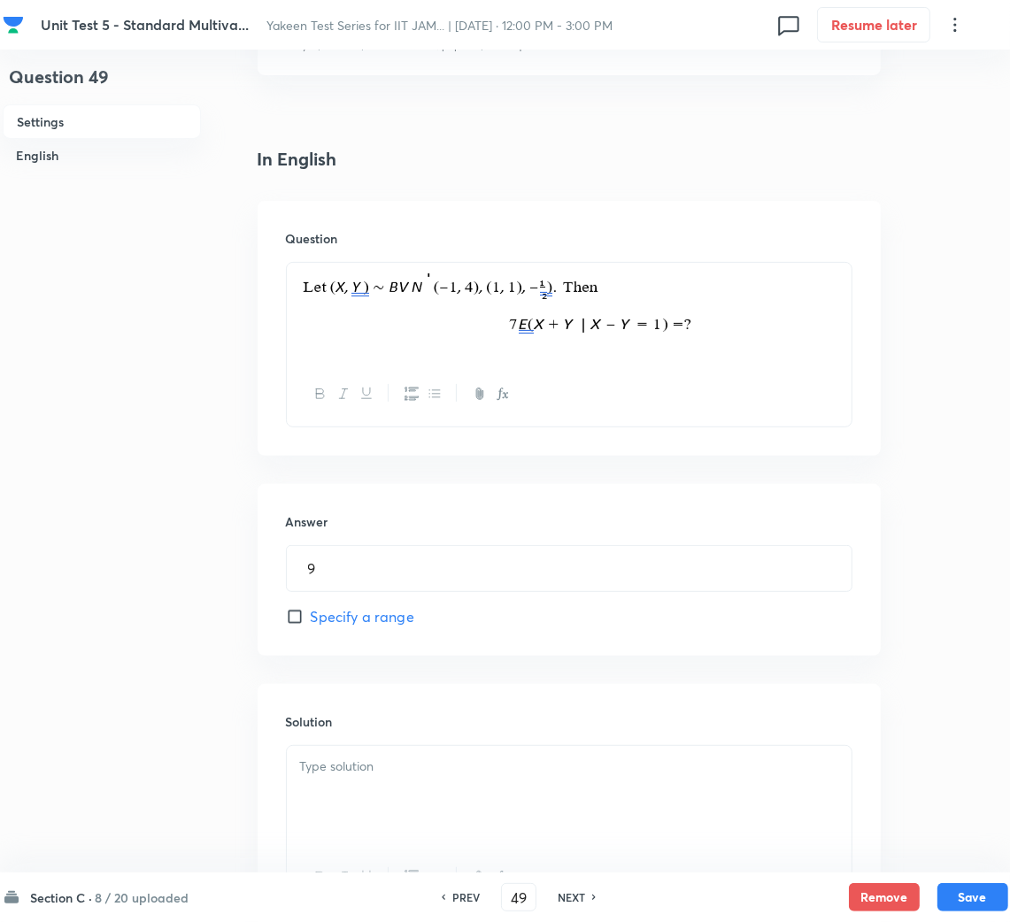
click at [373, 784] on div at bounding box center [569, 795] width 565 height 99
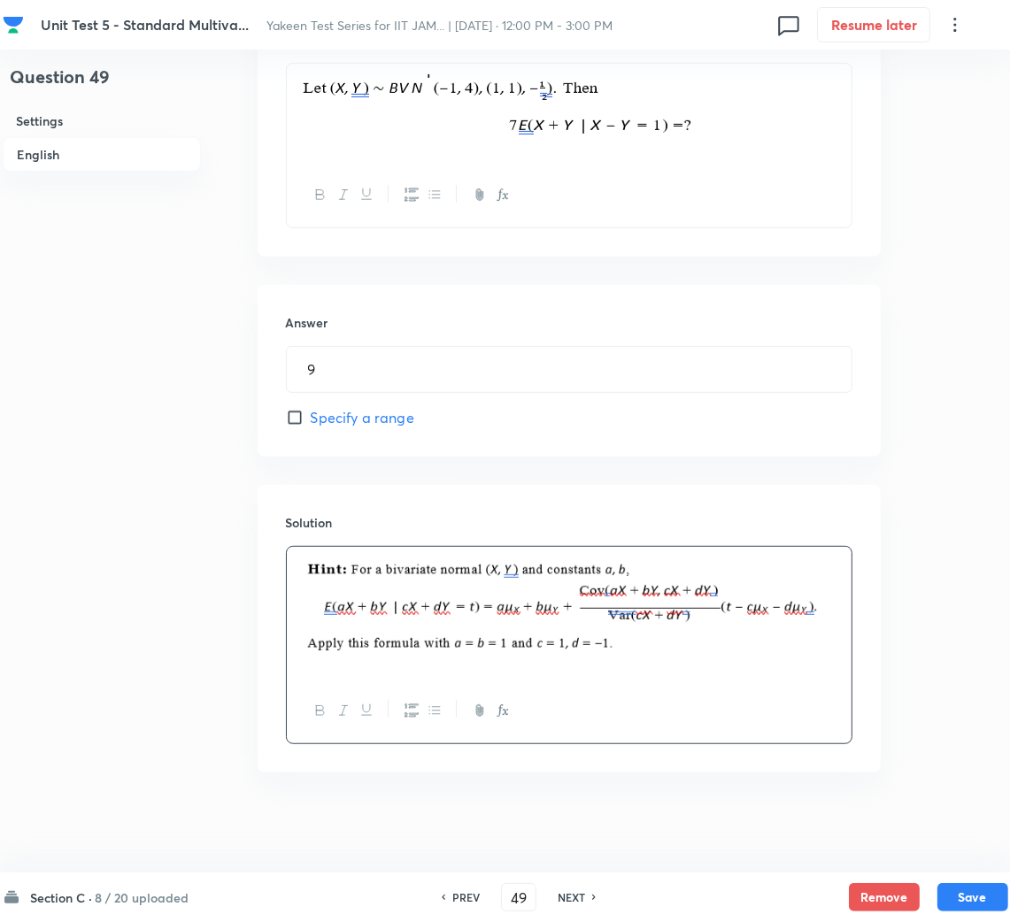
scroll to position [603, 0]
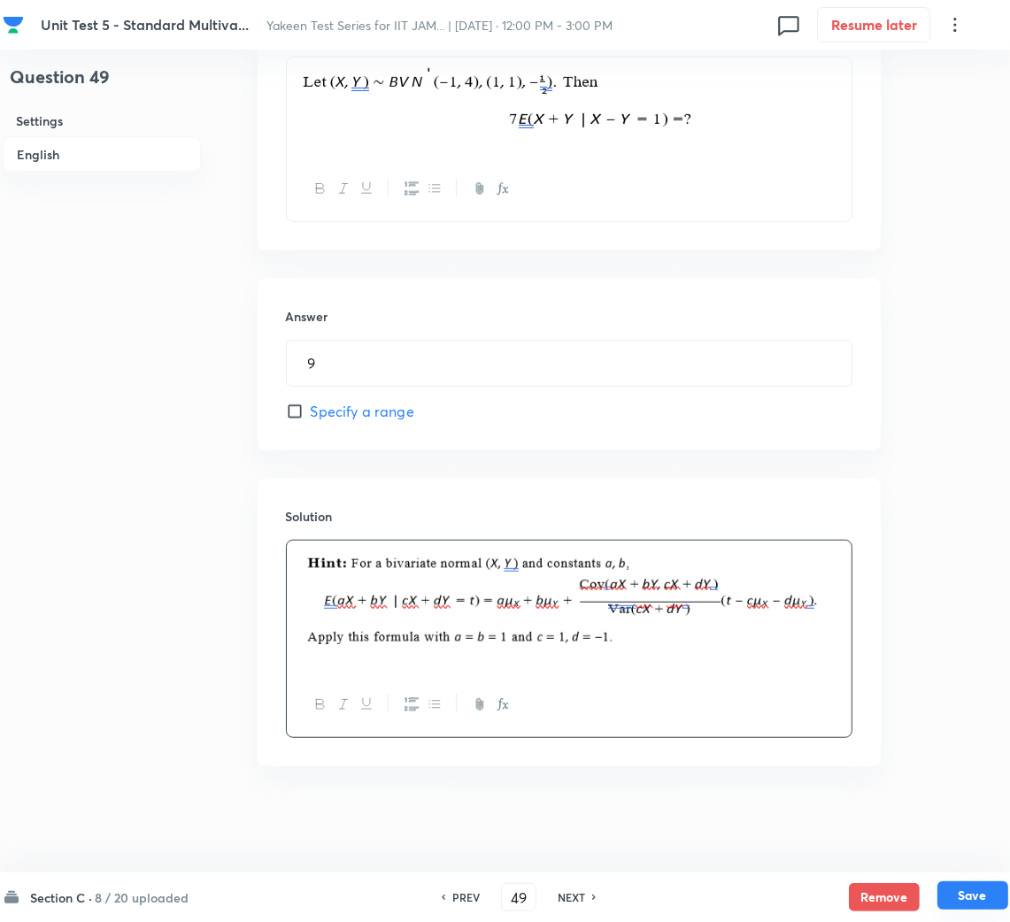
click at [964, 889] on button "Save" at bounding box center [972, 895] width 71 height 28
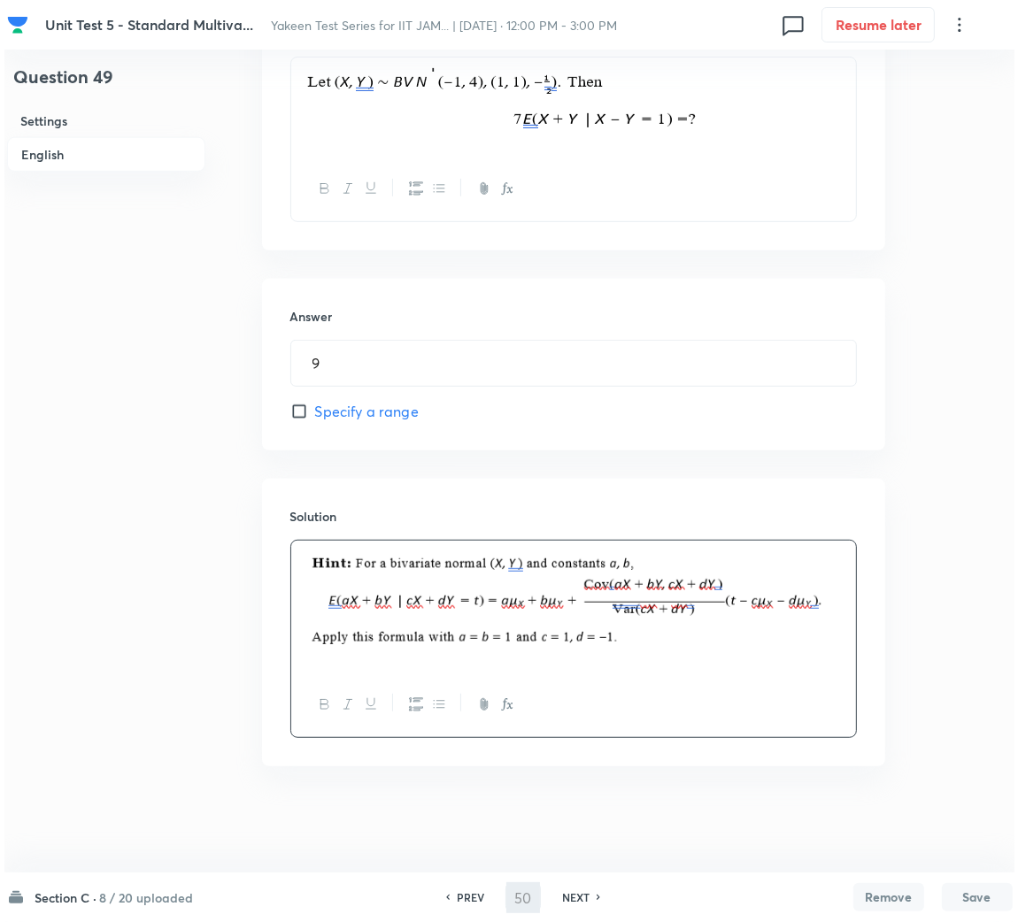
scroll to position [0, 0]
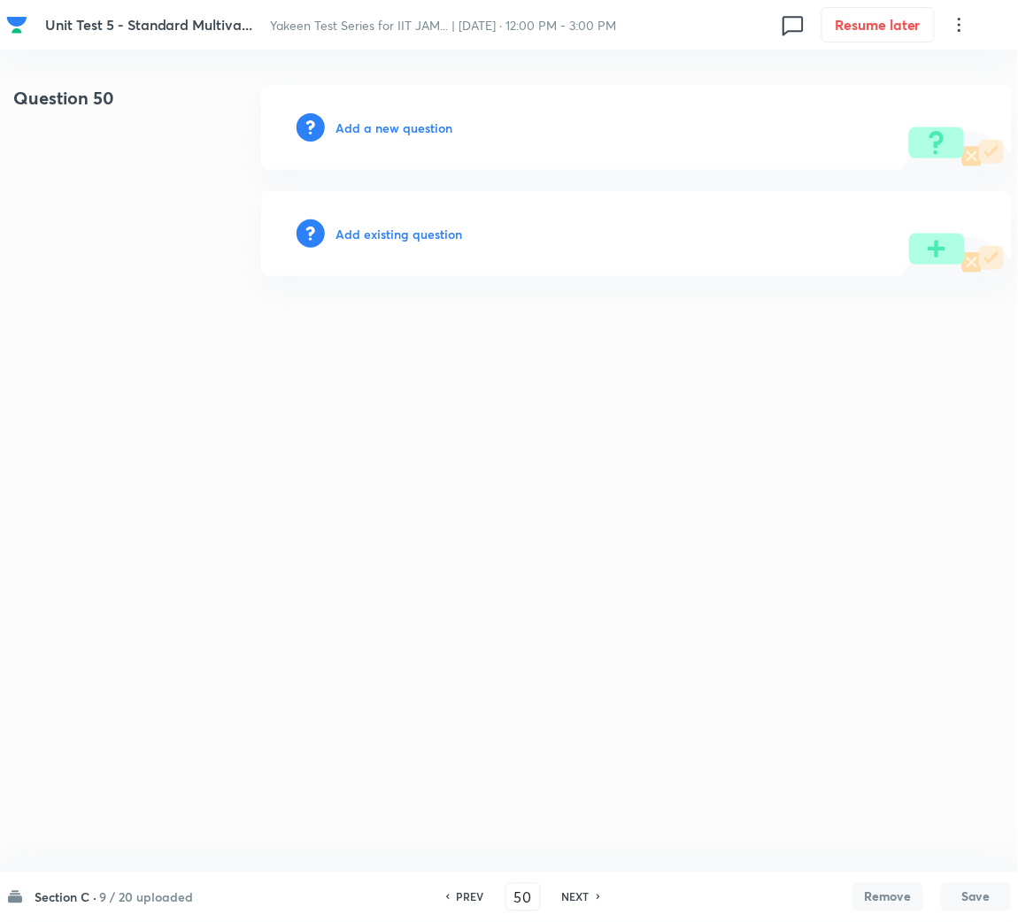
click at [405, 127] on h6 "Add a new question" at bounding box center [393, 128] width 117 height 19
click at [396, 132] on h6 "Choose a question type" at bounding box center [403, 128] width 136 height 19
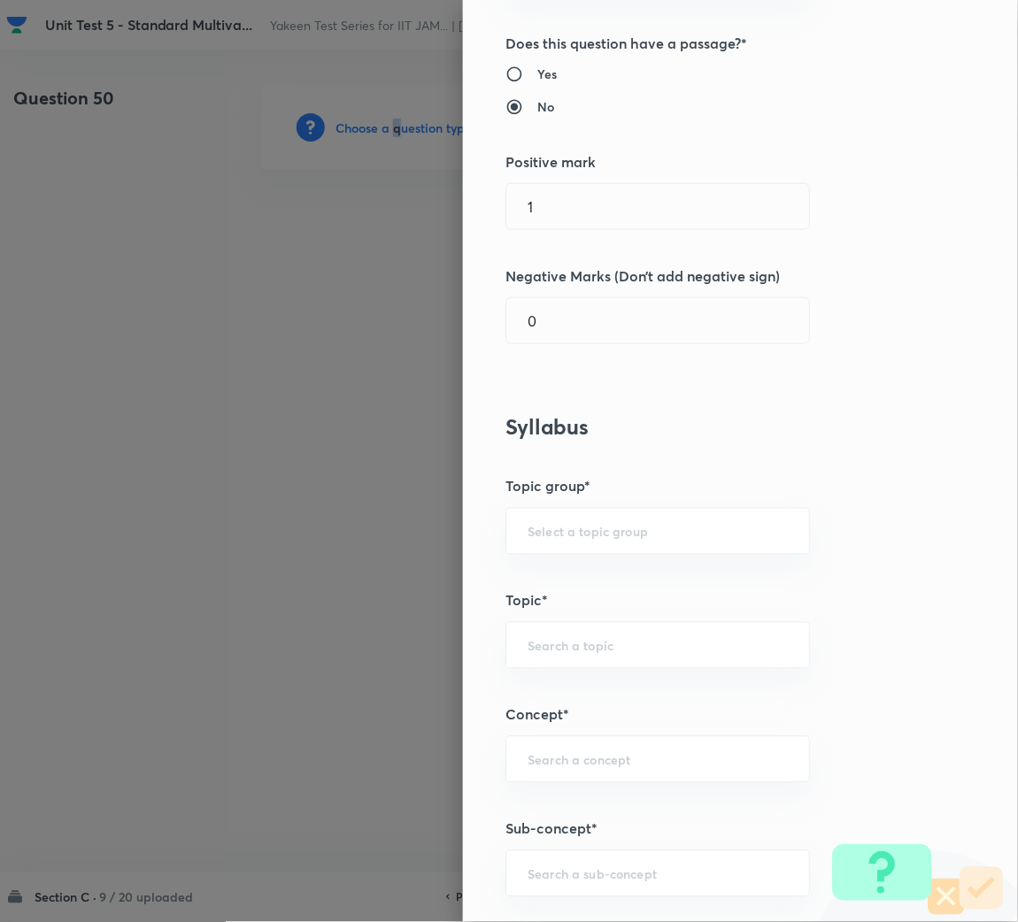
scroll to position [397, 0]
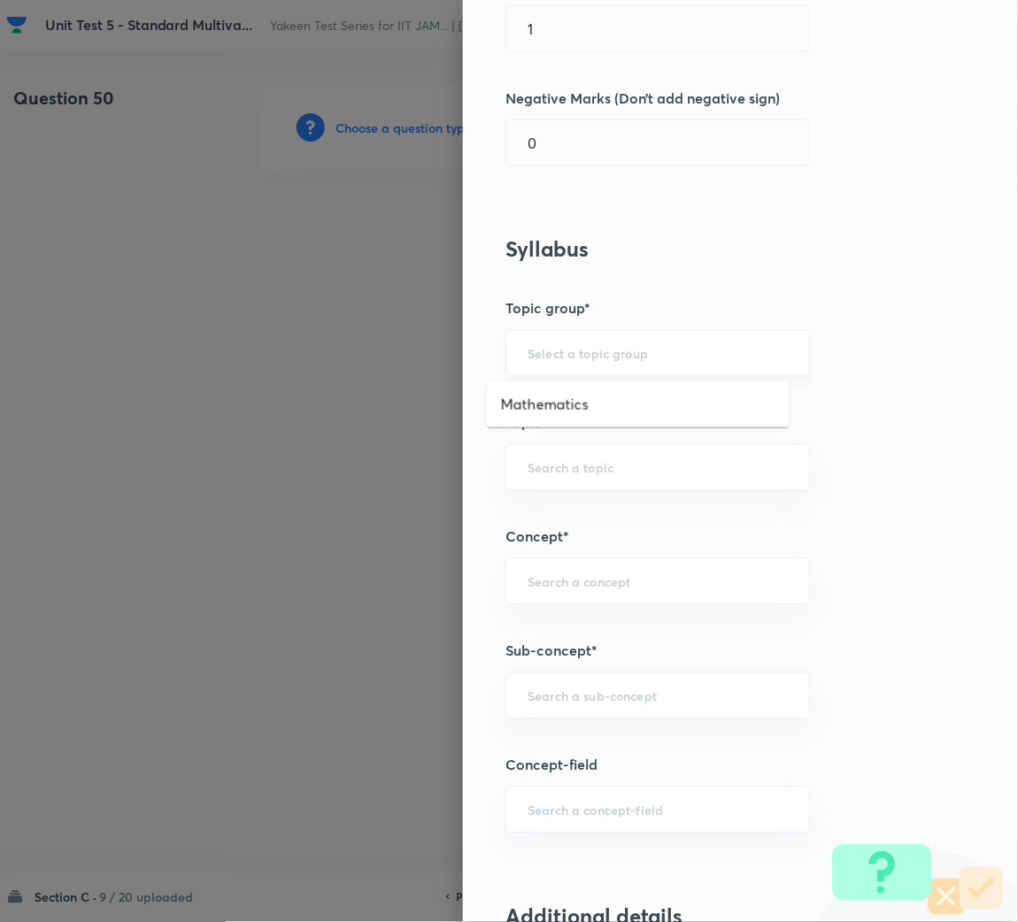
click at [566, 350] on input "text" at bounding box center [657, 353] width 260 height 17
click at [565, 703] on input "text" at bounding box center [657, 696] width 260 height 17
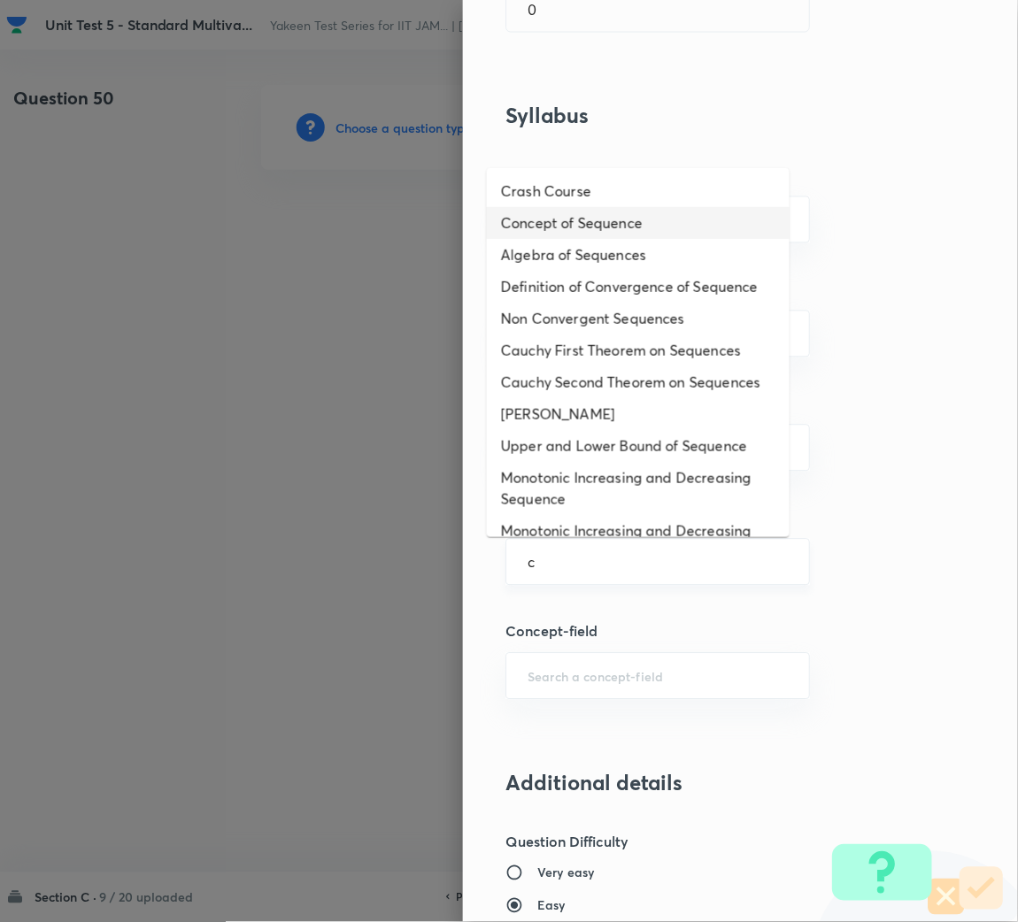
drag, startPoint x: 580, startPoint y: 228, endPoint x: 487, endPoint y: 551, distance: 336.3
click at [576, 235] on li "Concept of Sequence" at bounding box center [638, 223] width 303 height 32
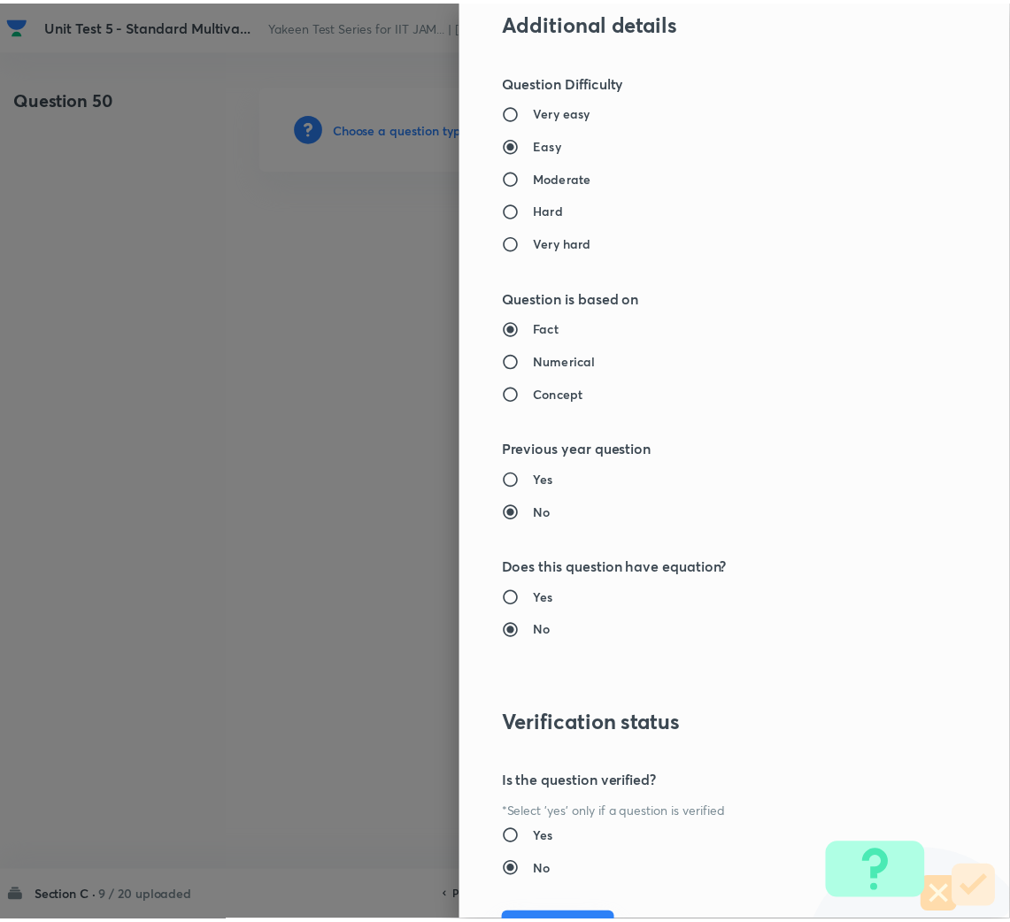
scroll to position [1387, 0]
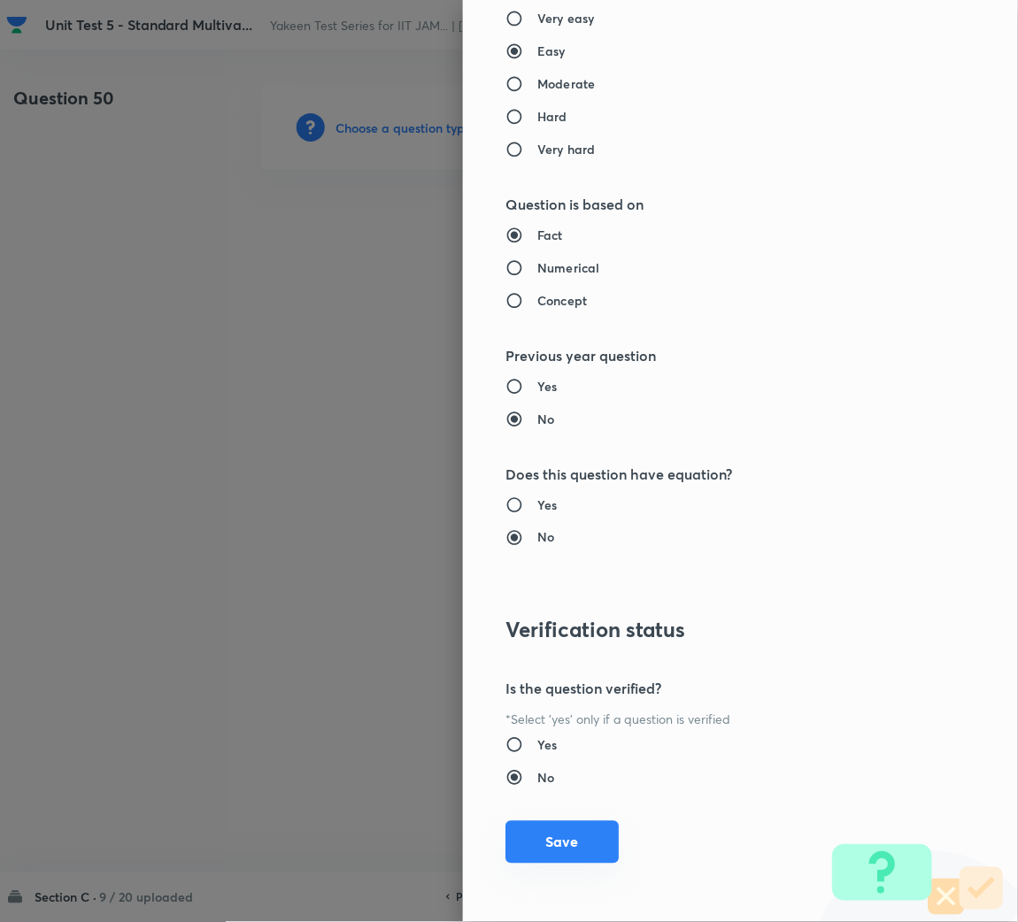
click at [546, 846] on button "Save" at bounding box center [561, 842] width 113 height 42
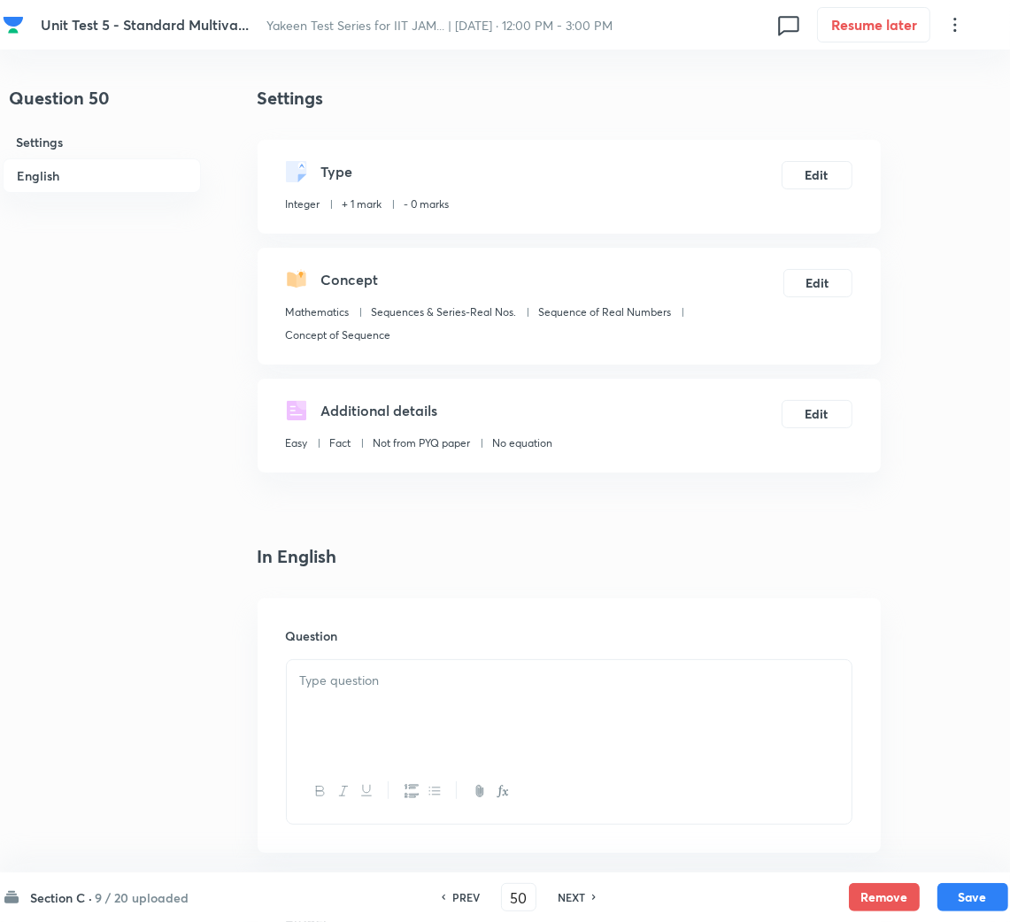
click at [396, 674] on p at bounding box center [569, 681] width 538 height 20
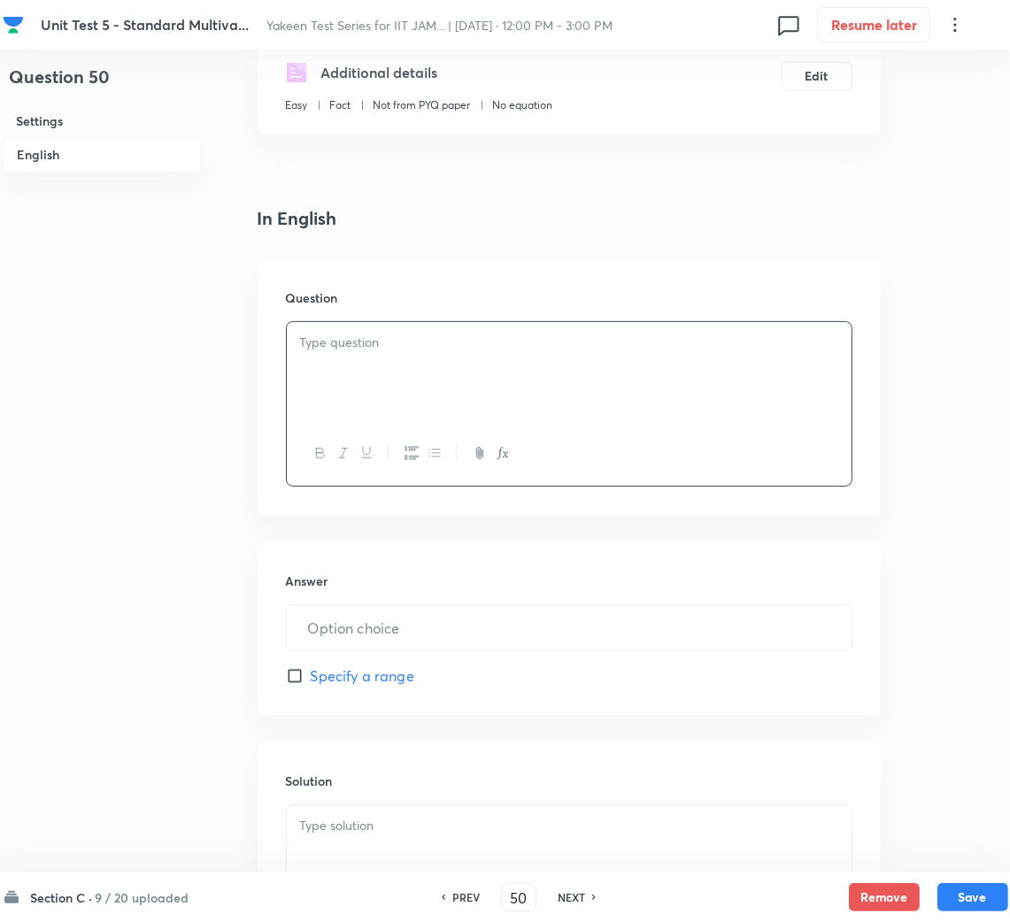
scroll to position [531, 0]
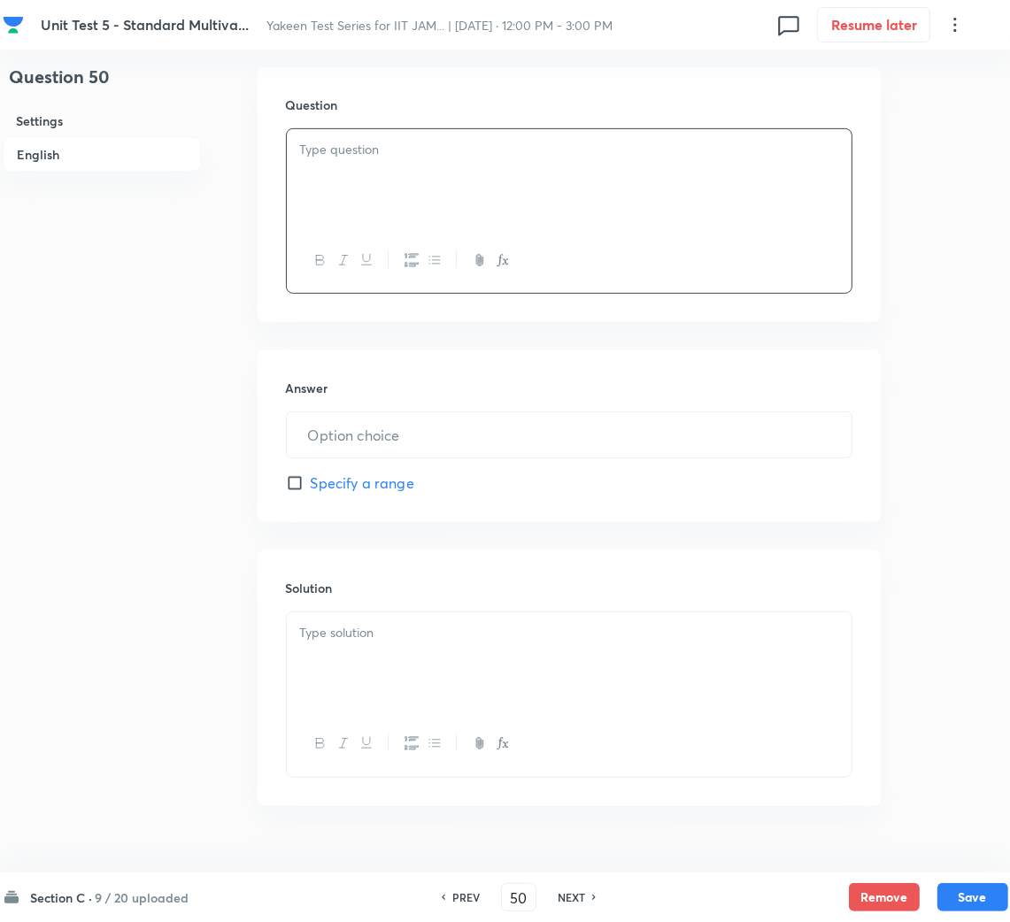
click at [384, 204] on div at bounding box center [569, 178] width 565 height 99
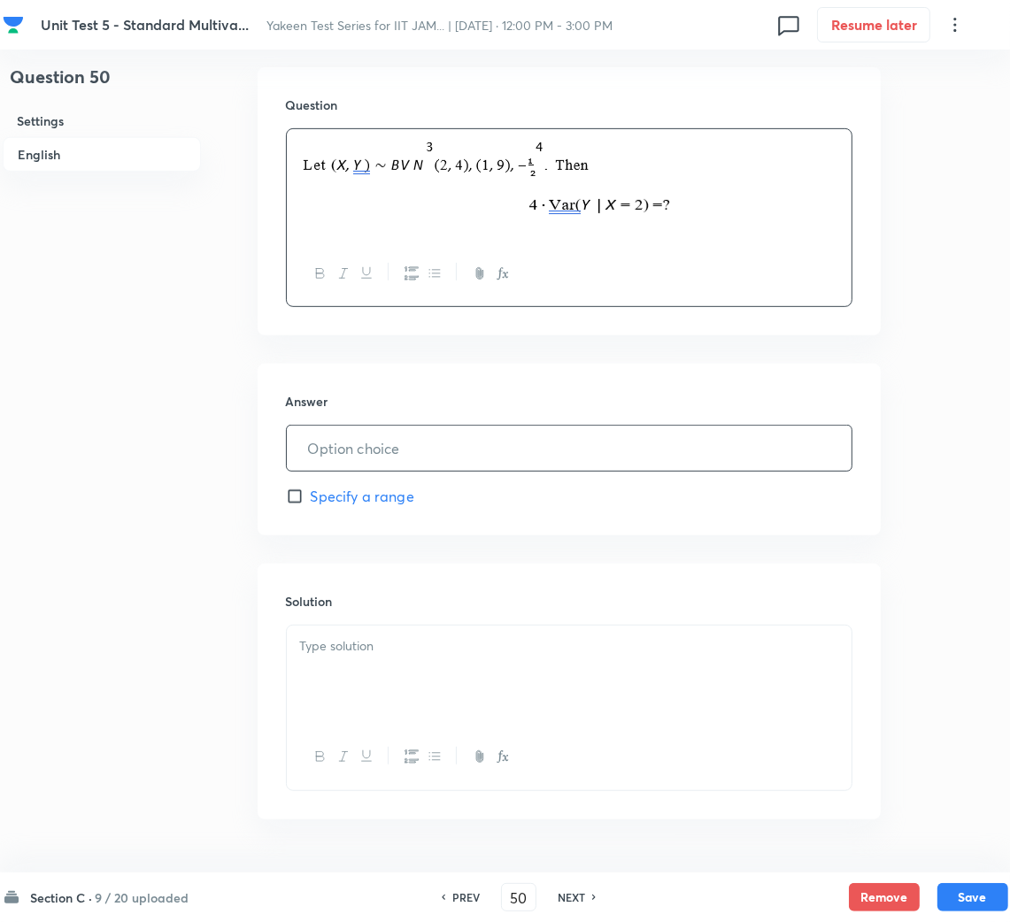
click at [380, 440] on input "text" at bounding box center [569, 448] width 565 height 45
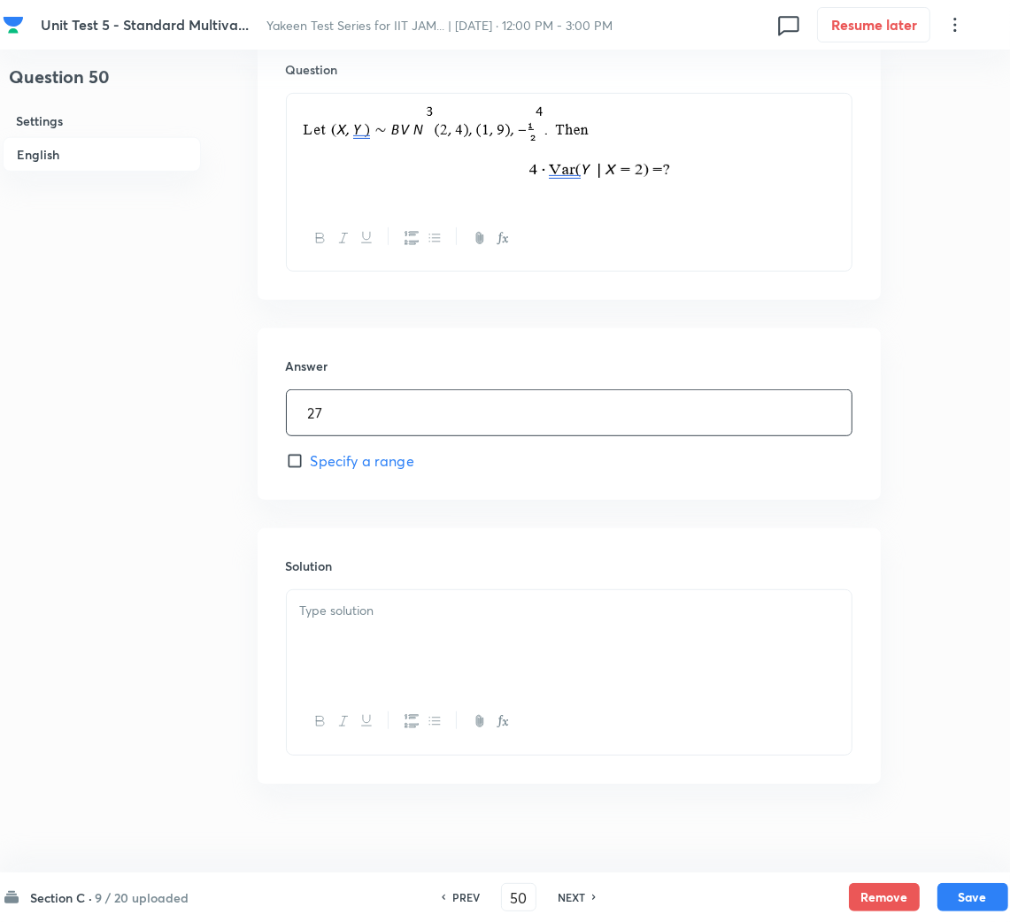
scroll to position [585, 0]
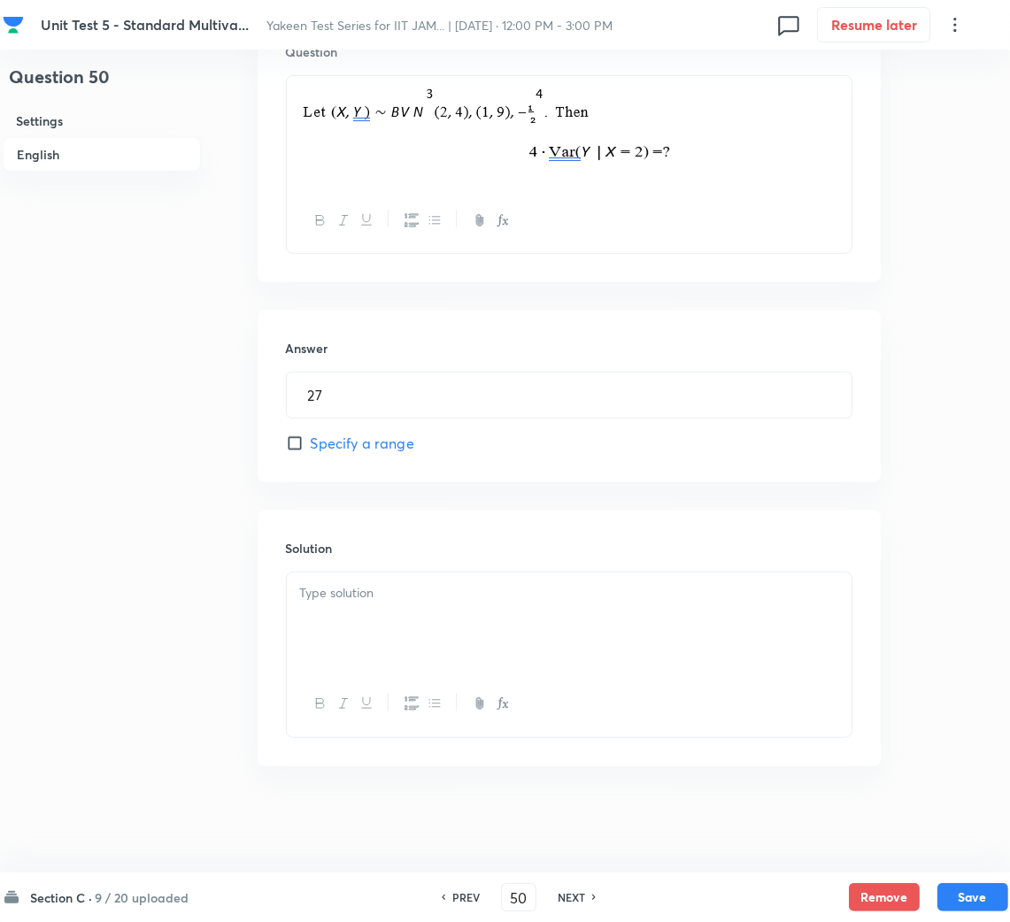
click at [403, 594] on p at bounding box center [569, 593] width 538 height 20
click at [426, 604] on div at bounding box center [569, 621] width 565 height 99
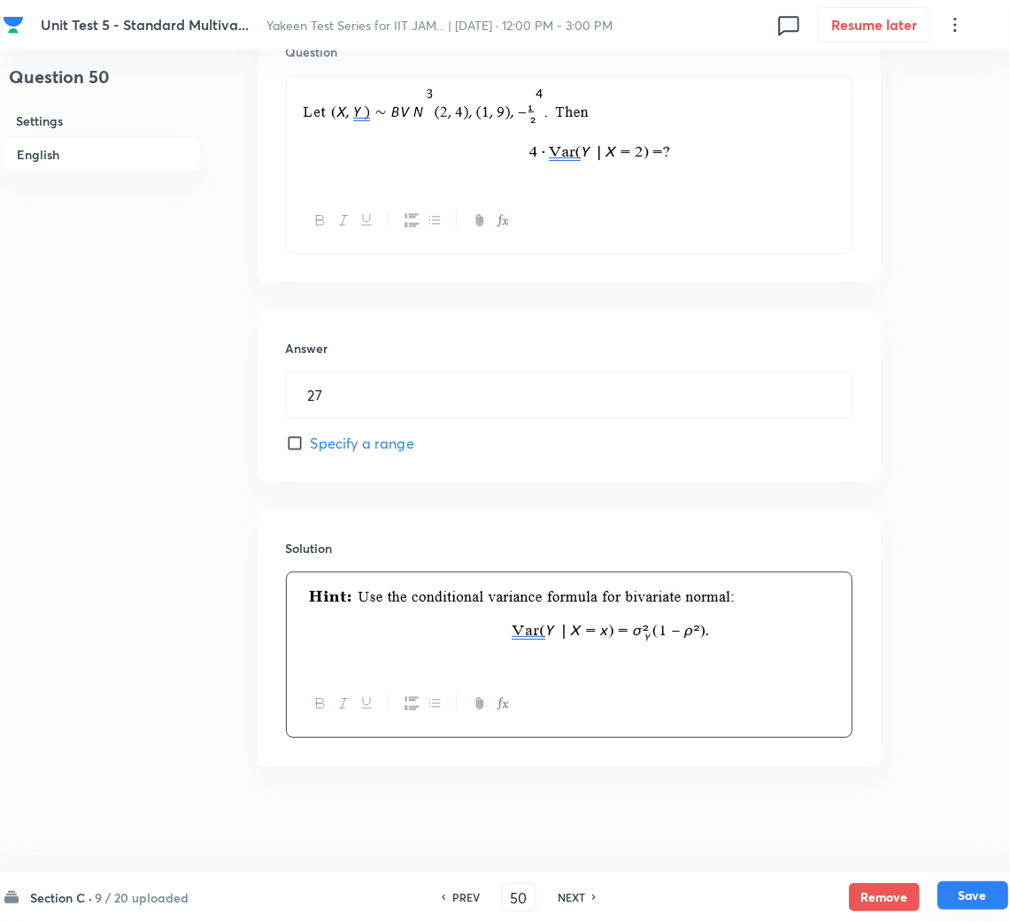
click at [985, 907] on button "Save" at bounding box center [972, 895] width 71 height 28
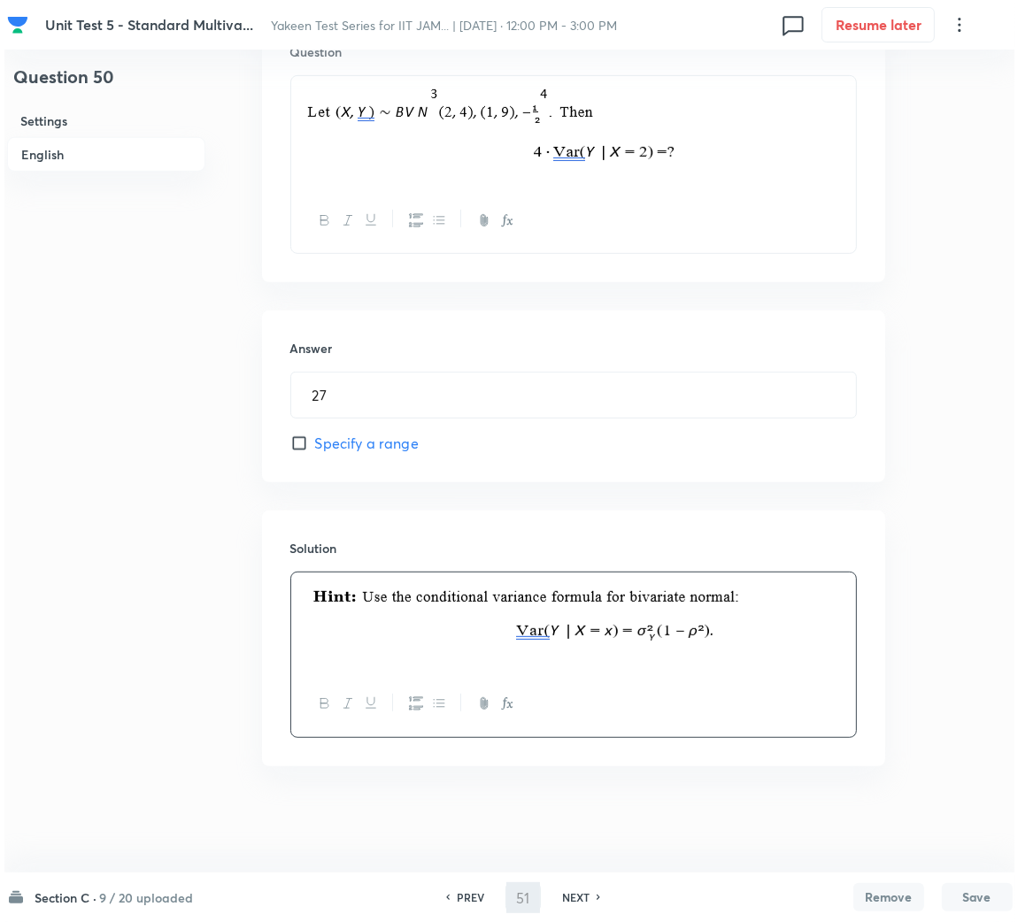
scroll to position [0, 0]
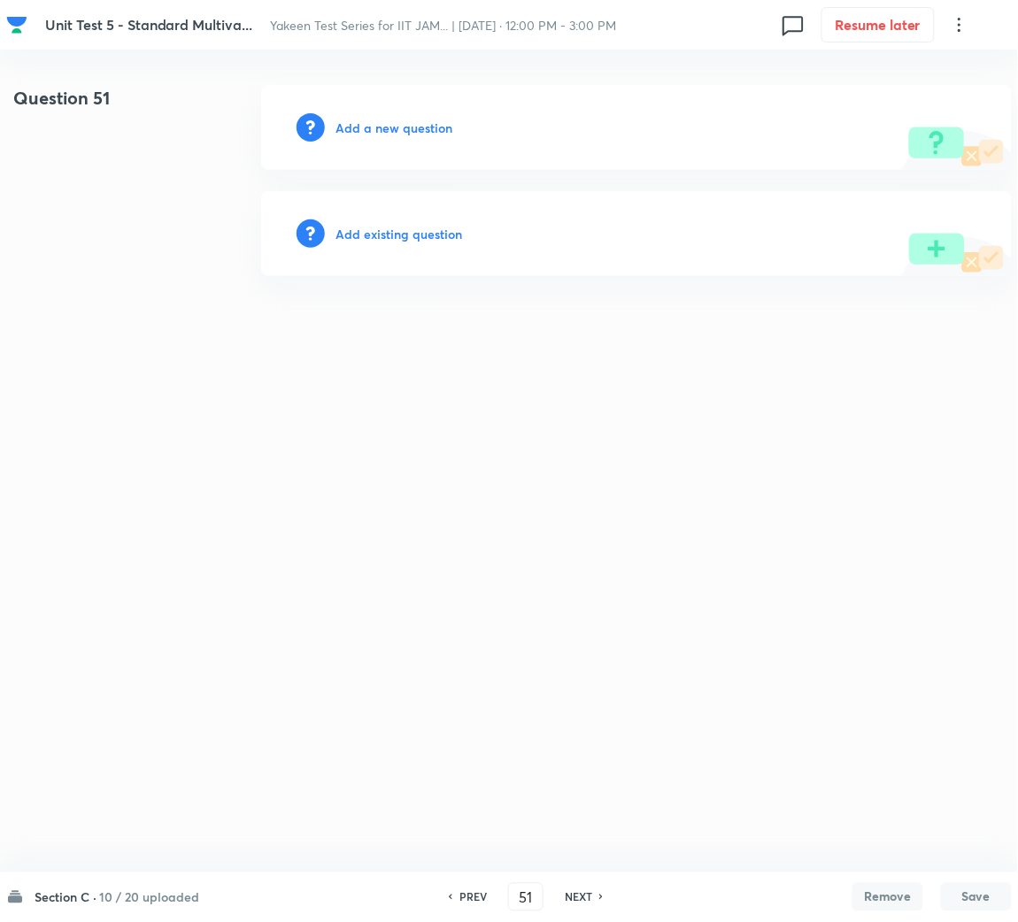
click at [381, 127] on h6 "Add a new question" at bounding box center [393, 128] width 117 height 19
click at [402, 119] on h6 "Choose a question type" at bounding box center [403, 128] width 136 height 19
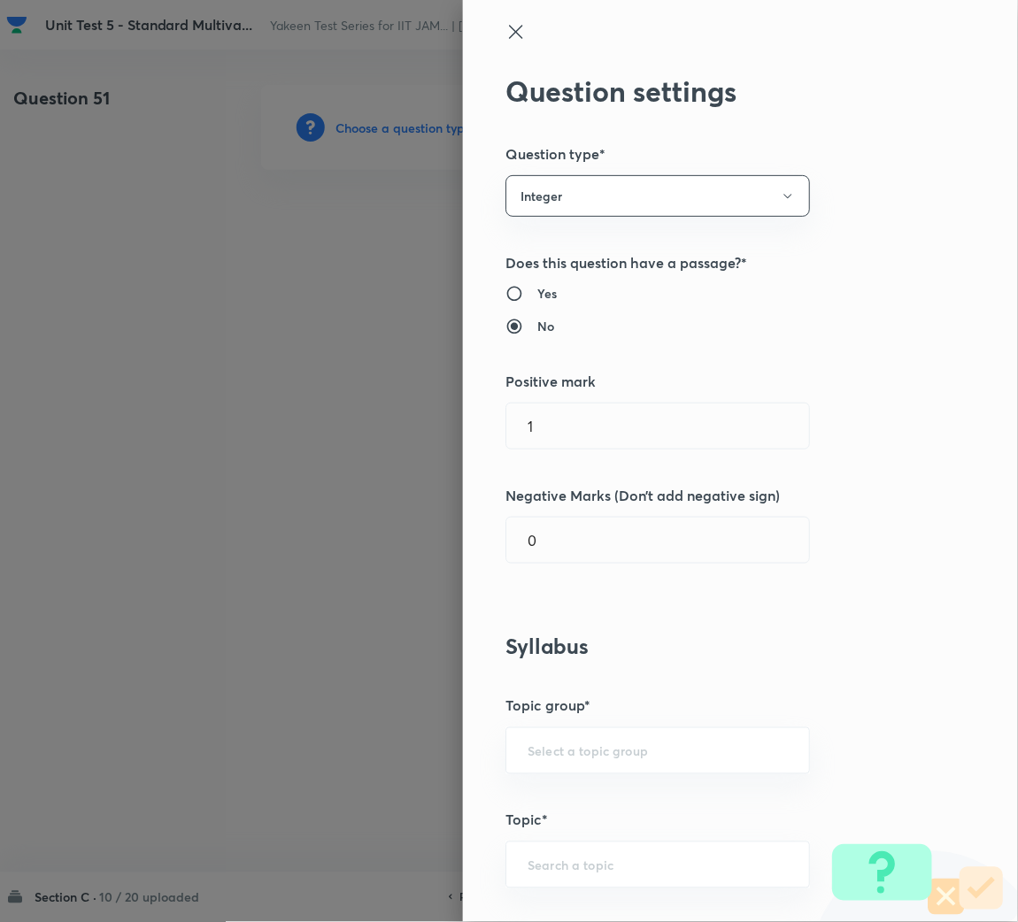
click at [404, 125] on div at bounding box center [509, 461] width 1018 height 922
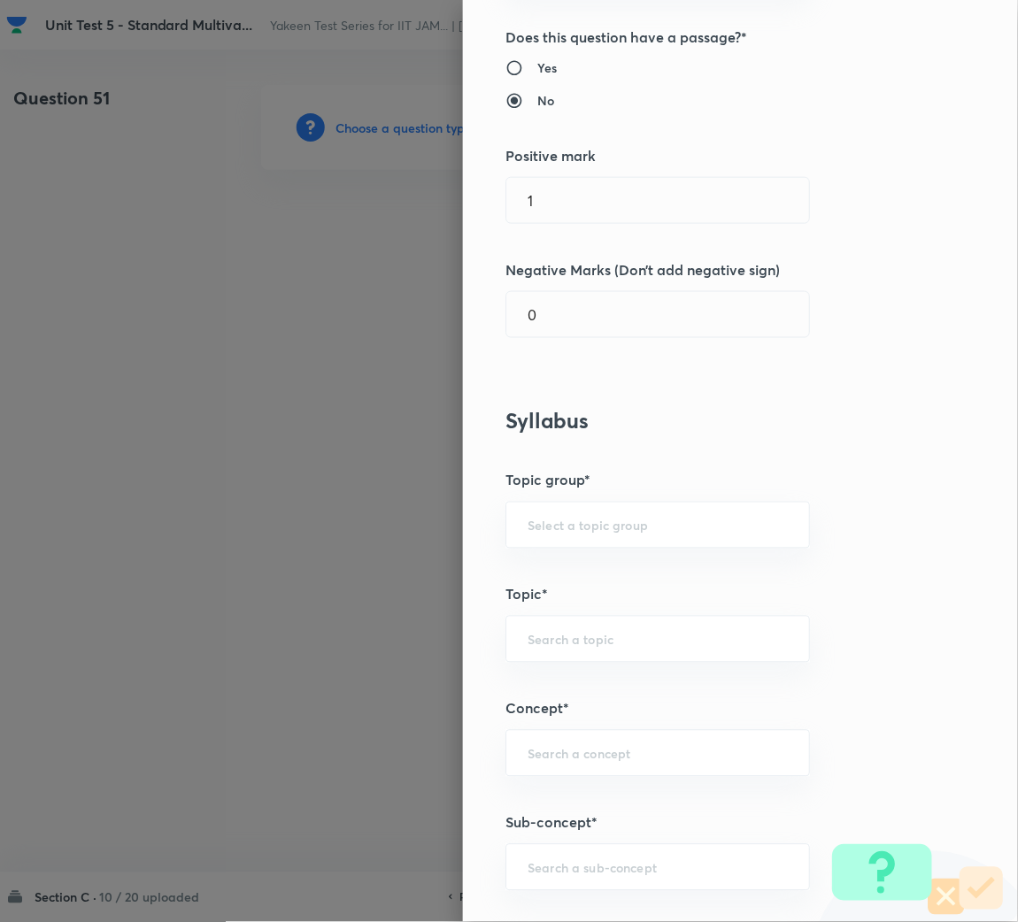
scroll to position [531, 0]
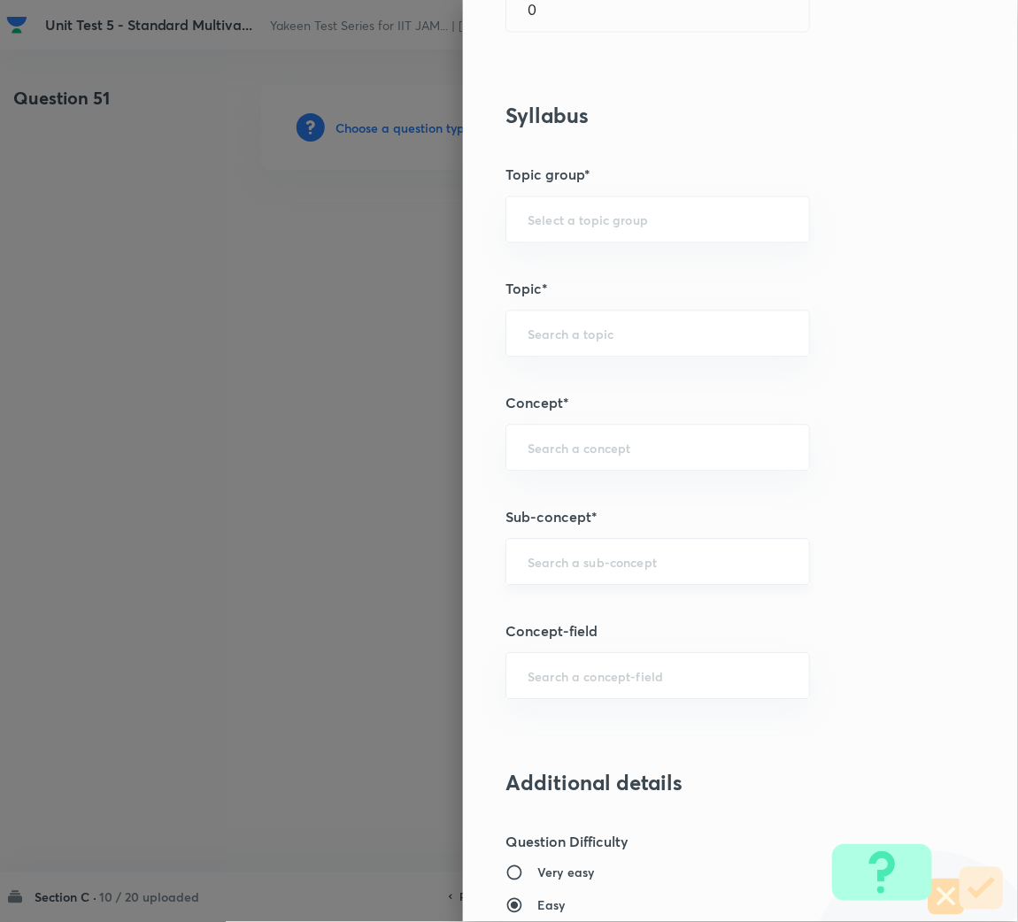
click at [560, 563] on input "text" at bounding box center [657, 562] width 260 height 17
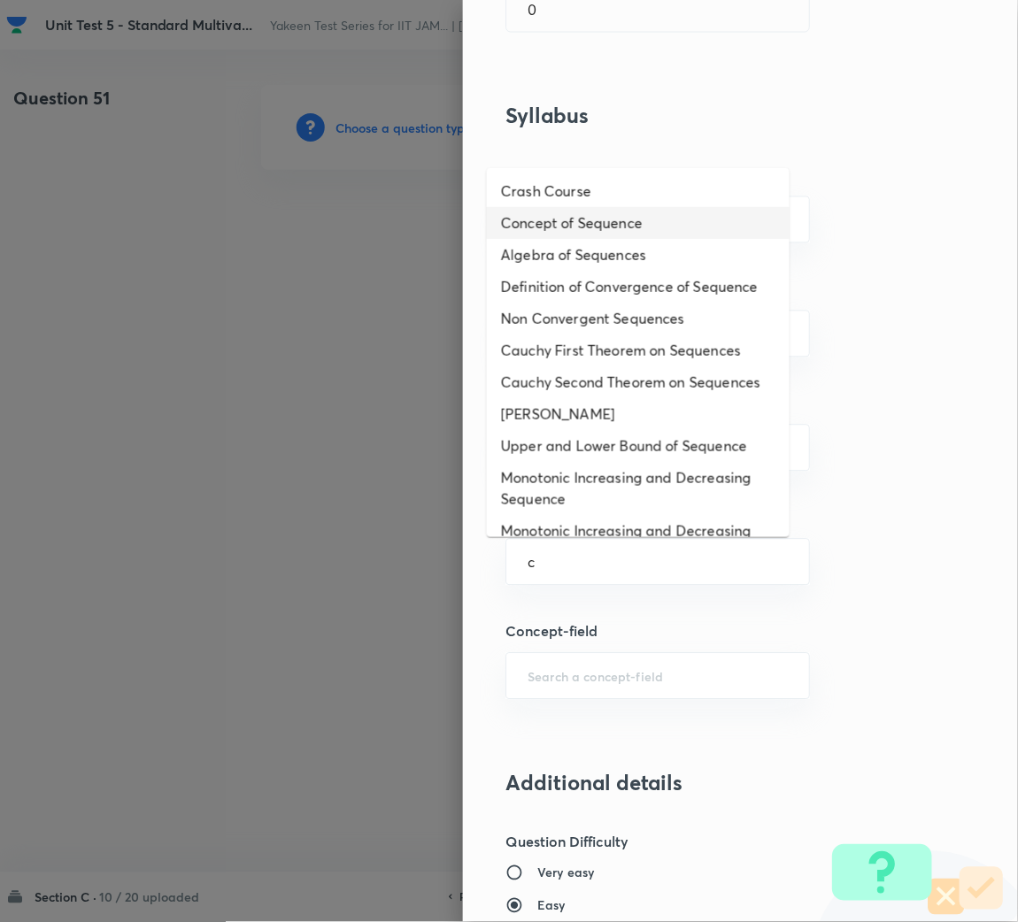
click at [596, 214] on li "Concept of Sequence" at bounding box center [638, 223] width 303 height 32
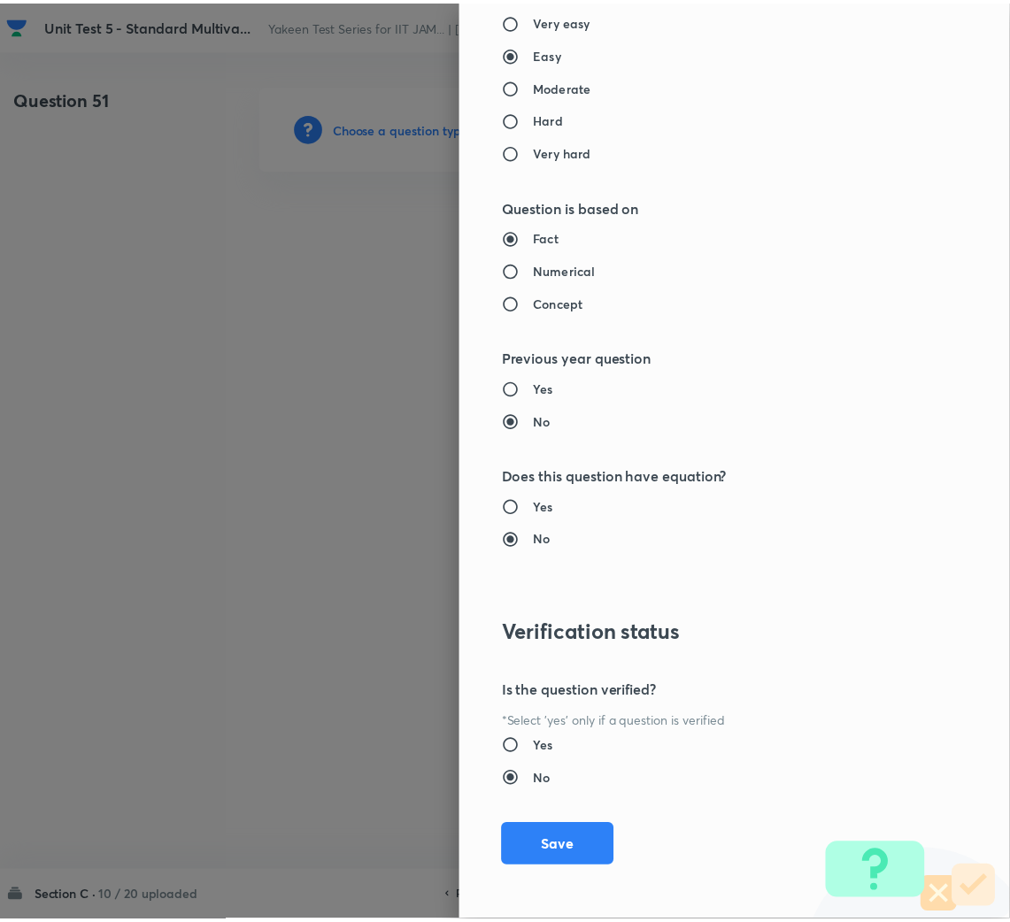
scroll to position [1387, 0]
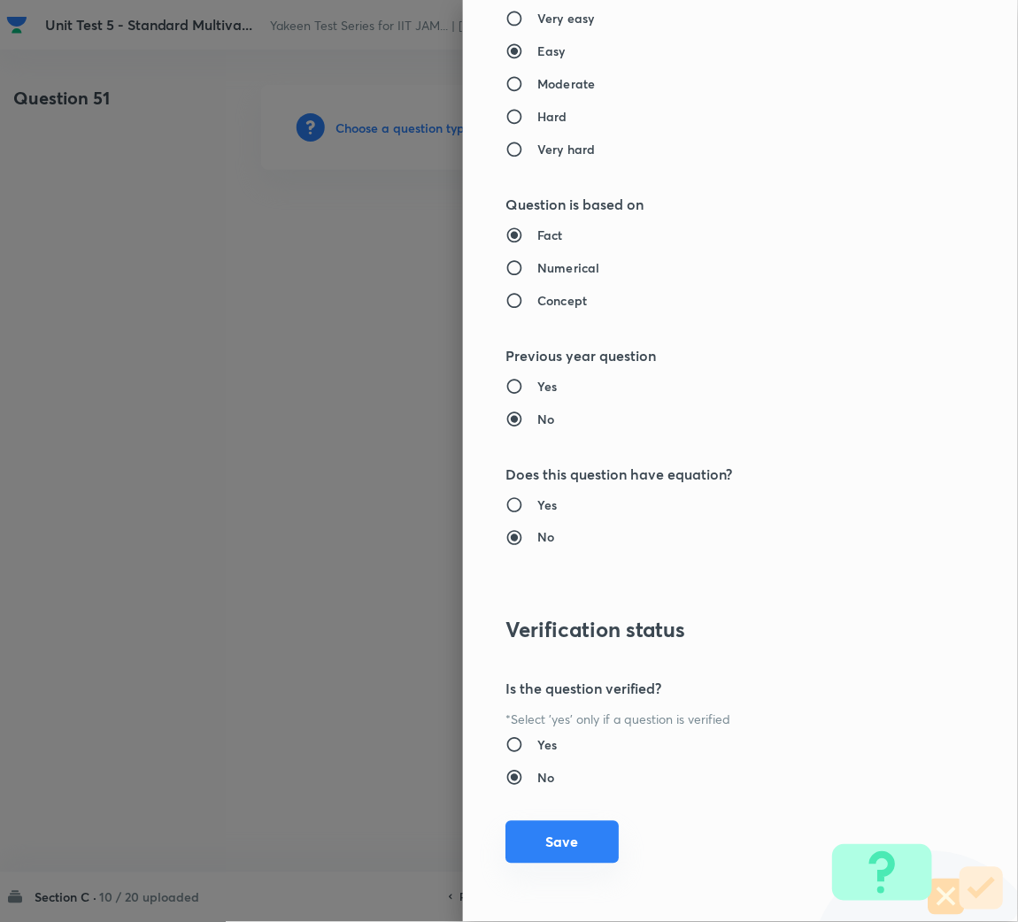
click at [545, 855] on button "Save" at bounding box center [561, 842] width 113 height 42
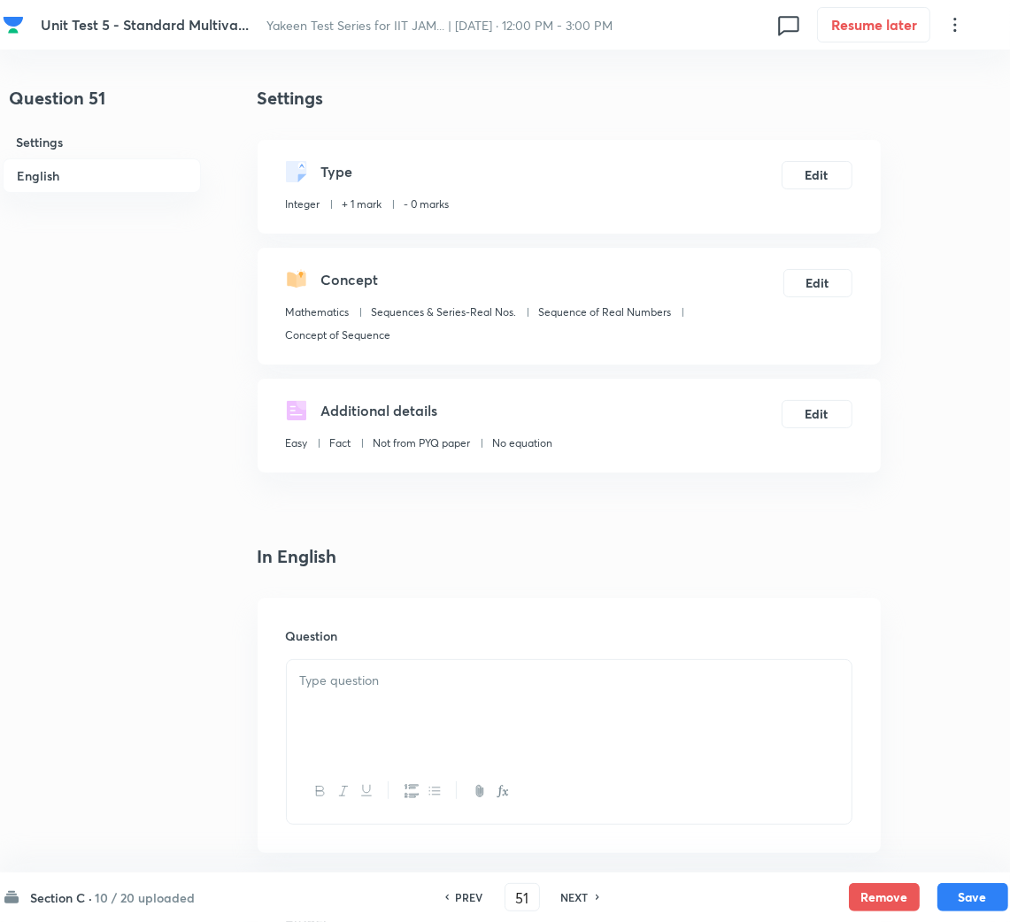
click at [421, 708] on div at bounding box center [569, 709] width 565 height 99
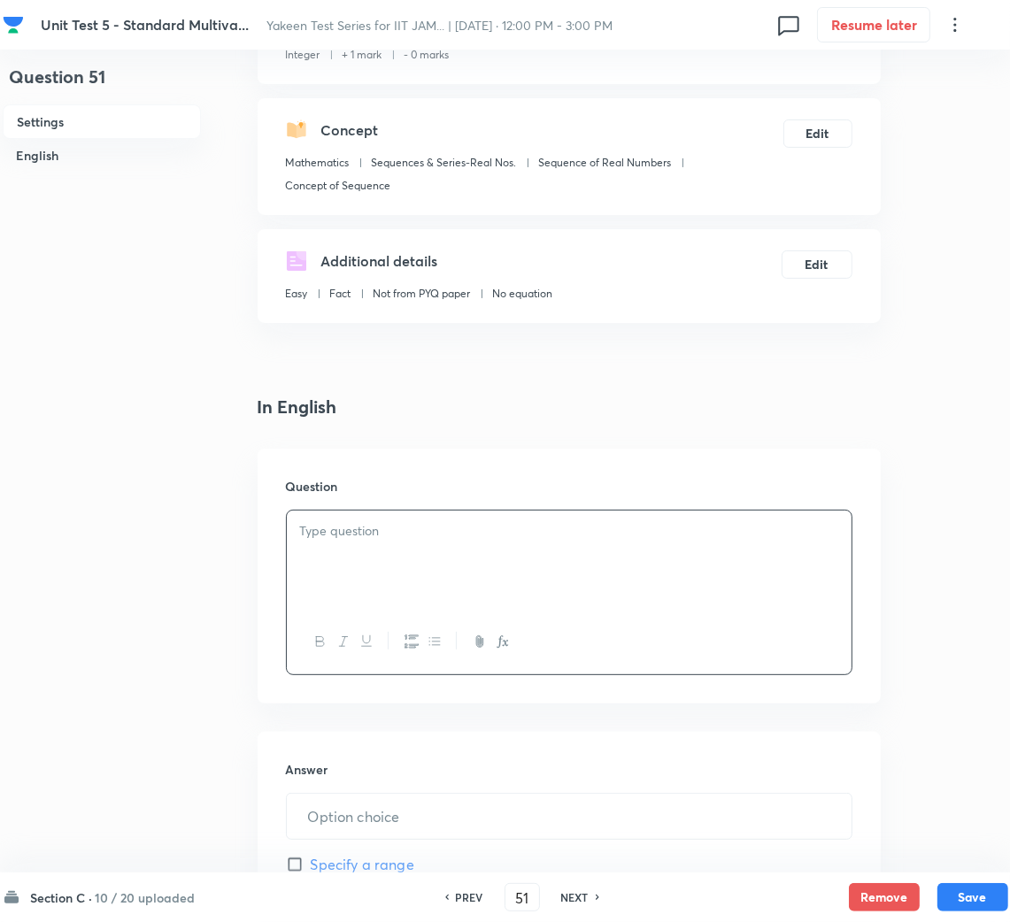
scroll to position [265, 0]
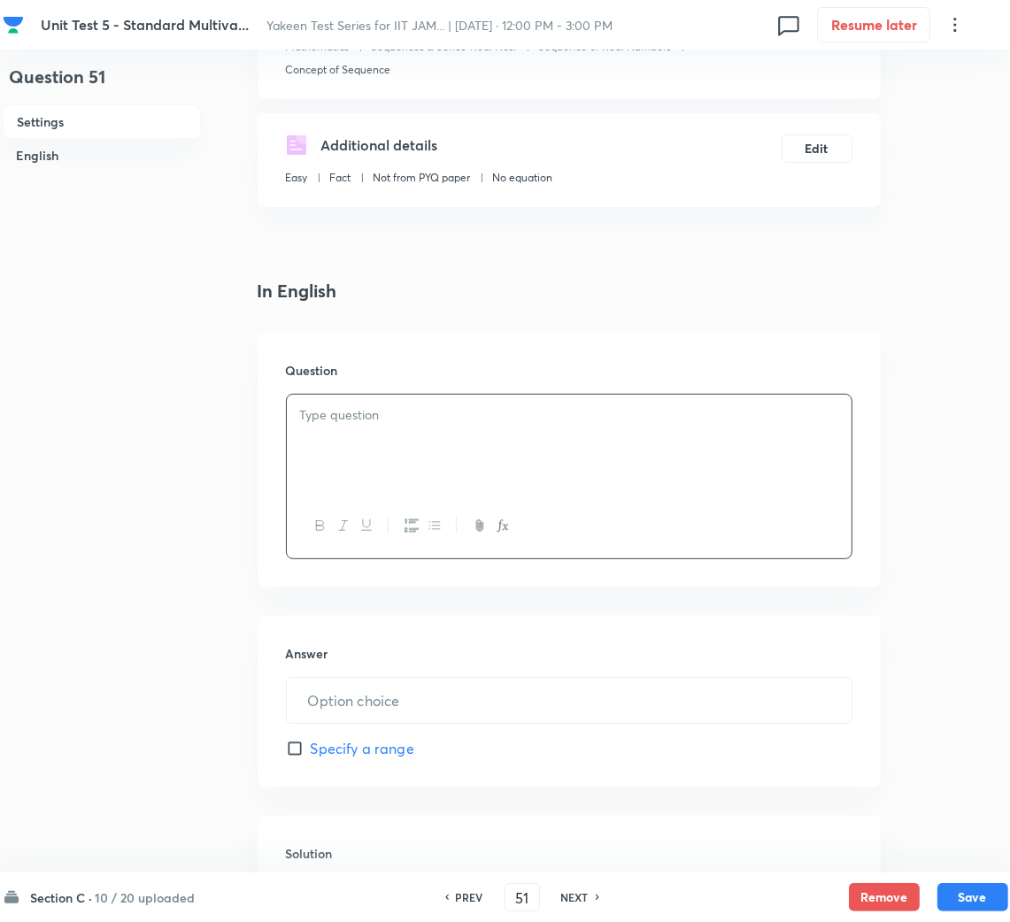
click at [417, 472] on div at bounding box center [569, 444] width 565 height 99
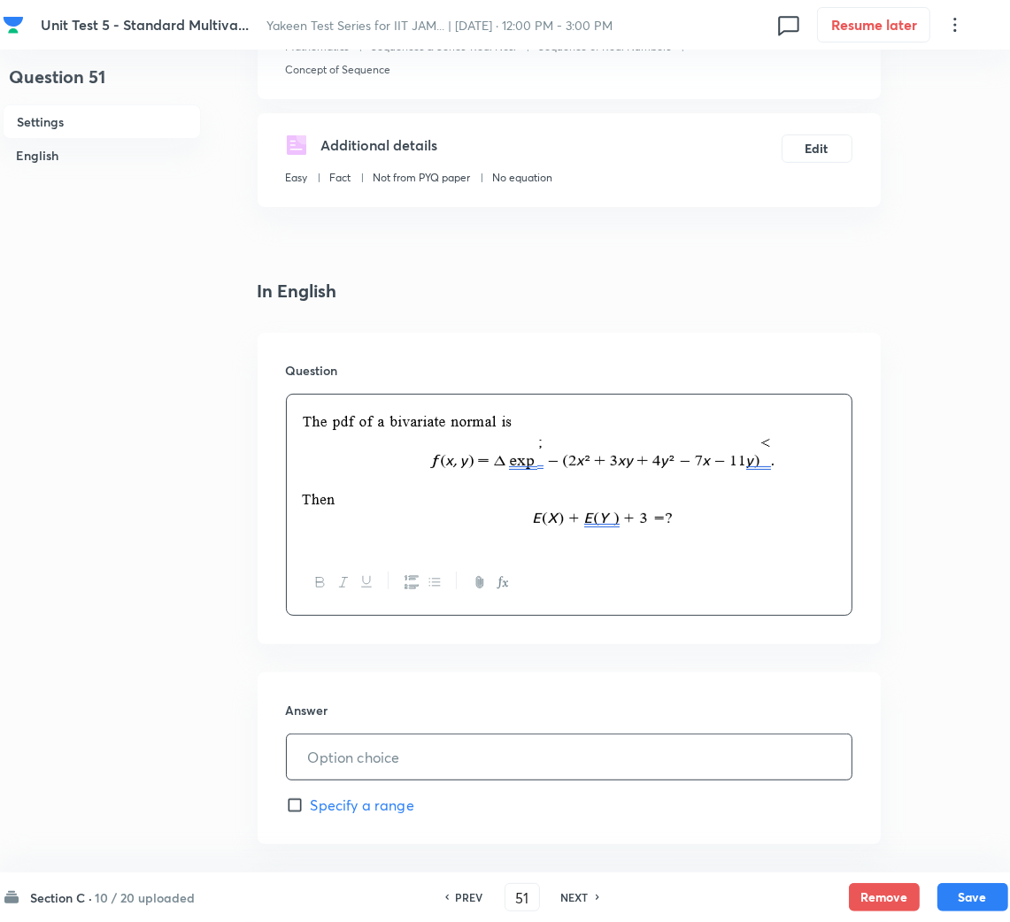
click at [347, 742] on input "text" at bounding box center [569, 756] width 565 height 45
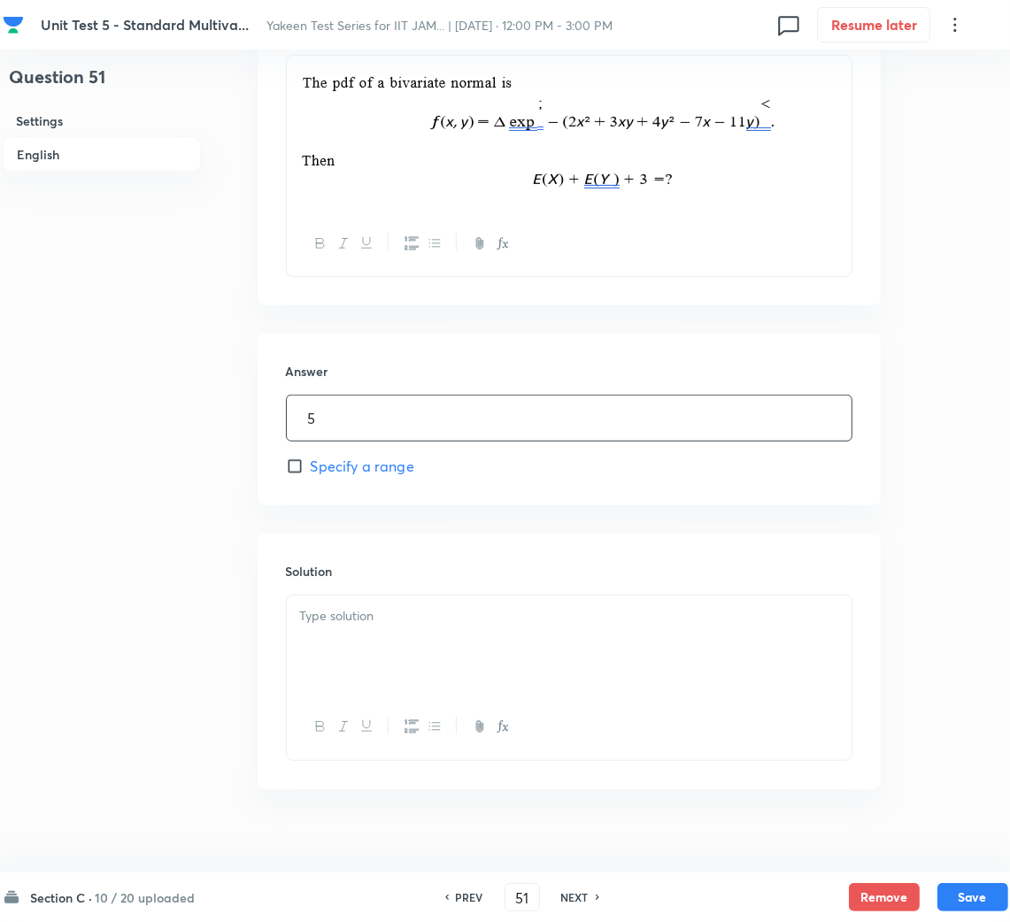
scroll to position [628, 0]
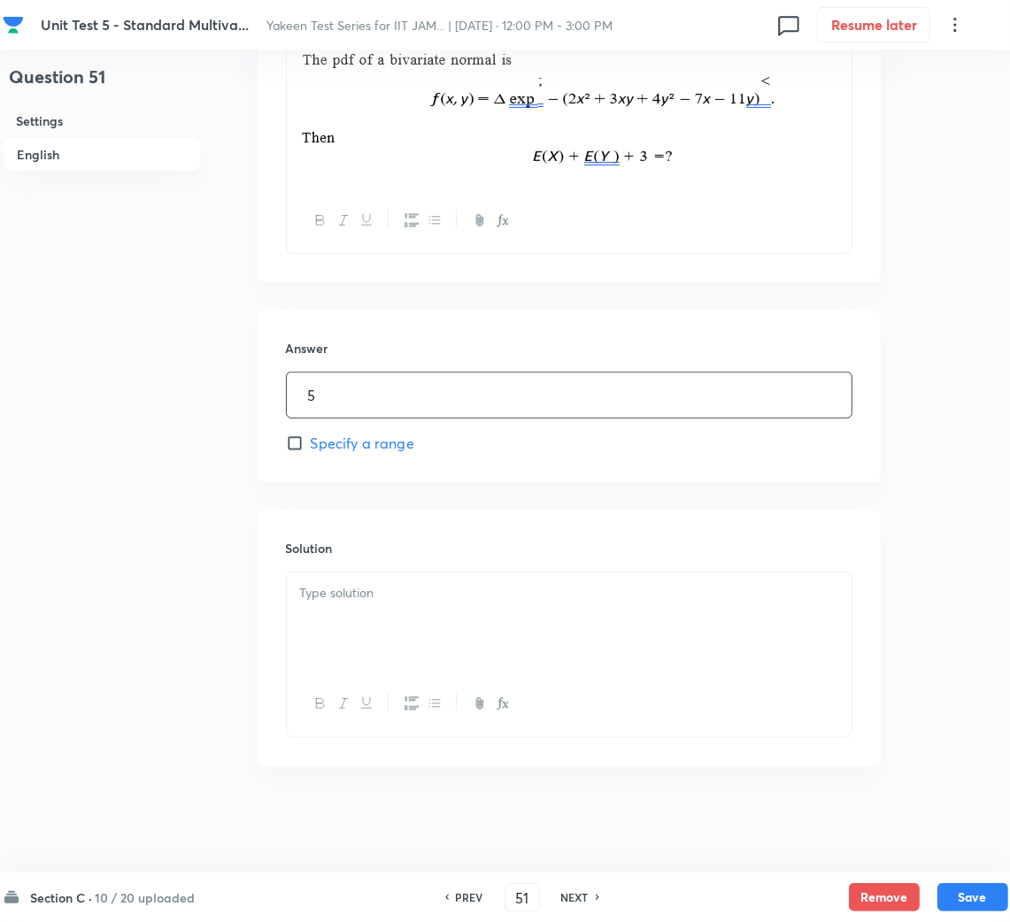
click at [367, 631] on div at bounding box center [569, 621] width 565 height 99
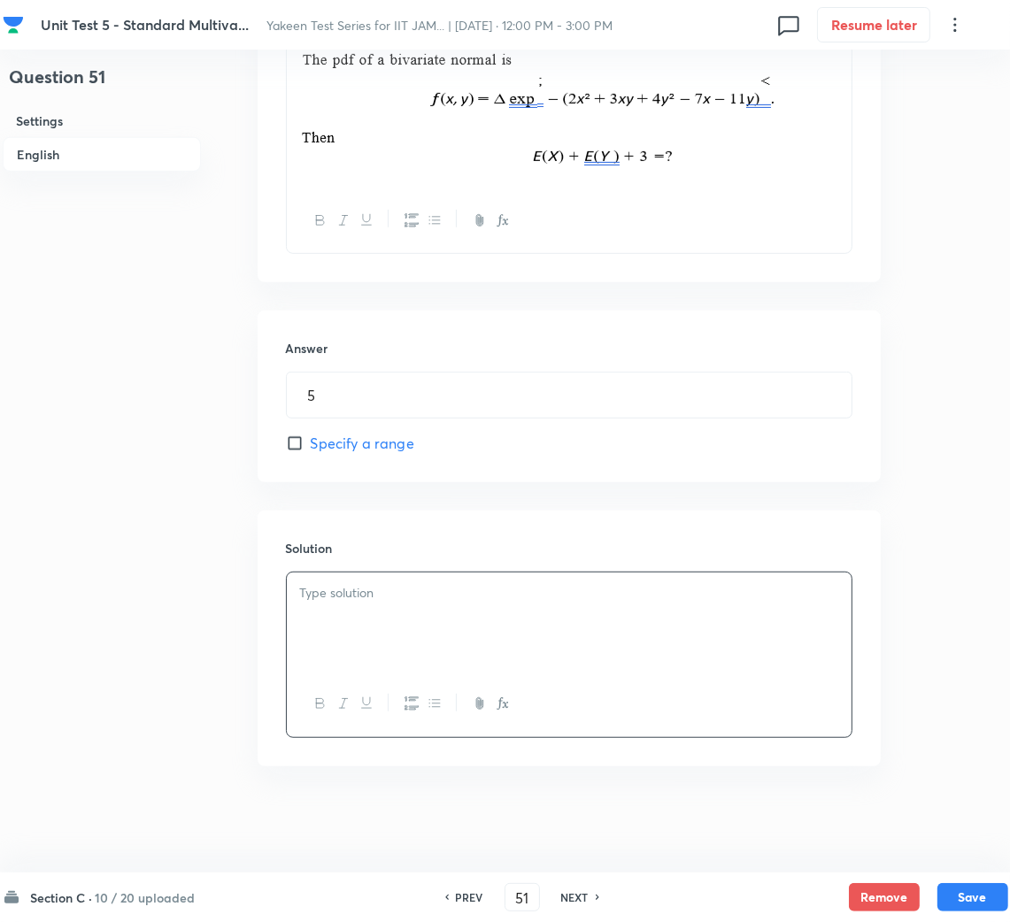
click at [565, 626] on div at bounding box center [569, 621] width 565 height 99
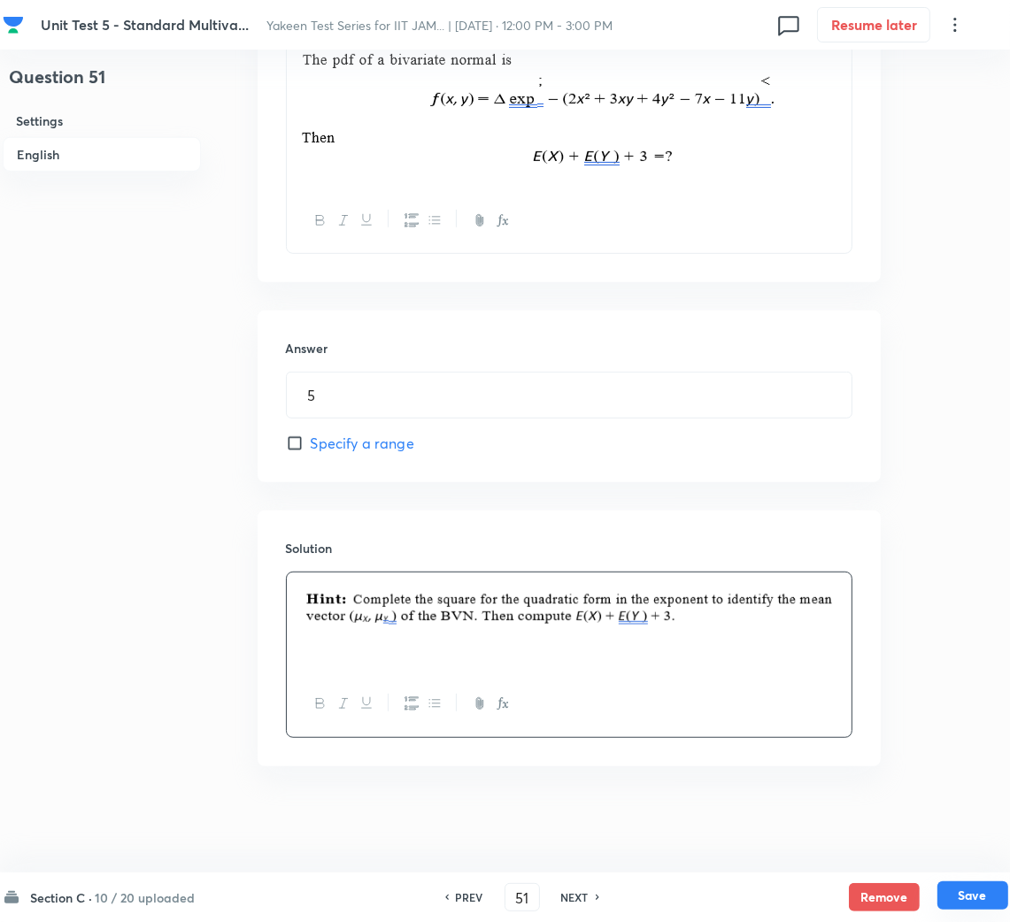
click at [986, 887] on button "Save" at bounding box center [972, 895] width 71 height 28
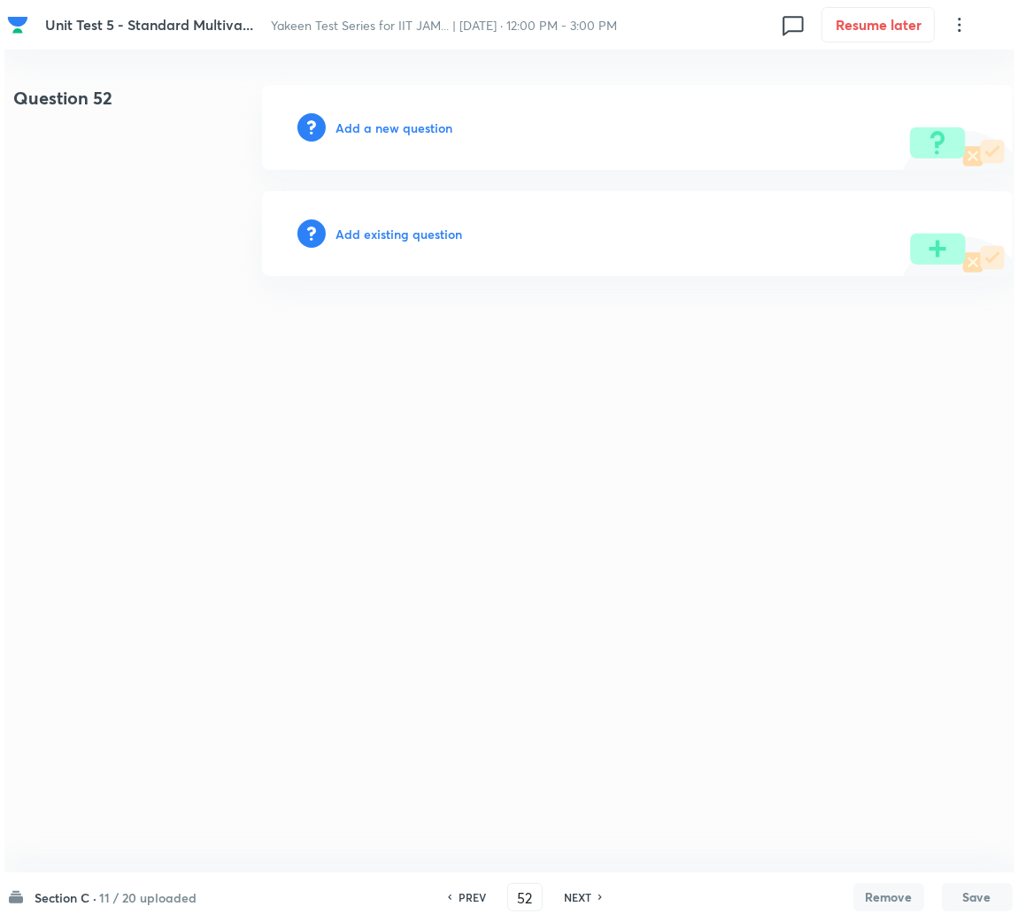
scroll to position [0, 0]
click at [355, 130] on h6 "Add a new question" at bounding box center [393, 128] width 117 height 19
click at [359, 130] on h6 "Choose a question type" at bounding box center [403, 128] width 136 height 19
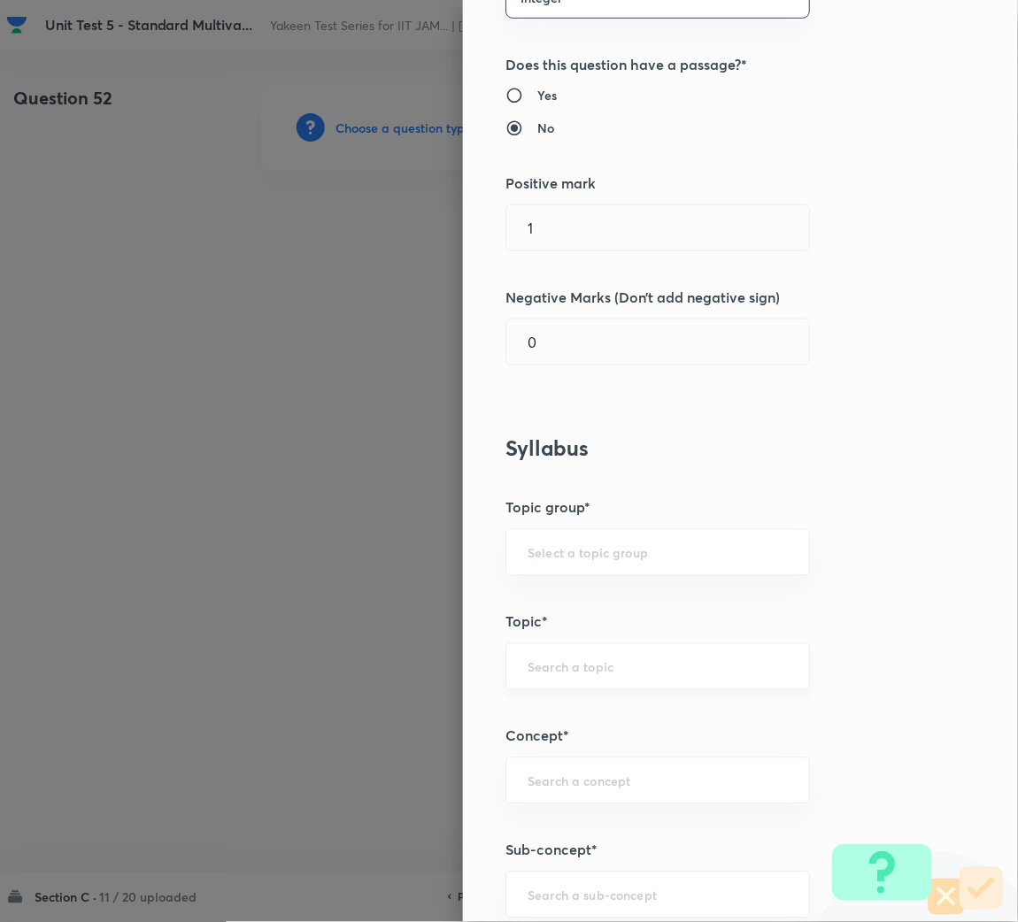
scroll to position [397, 0]
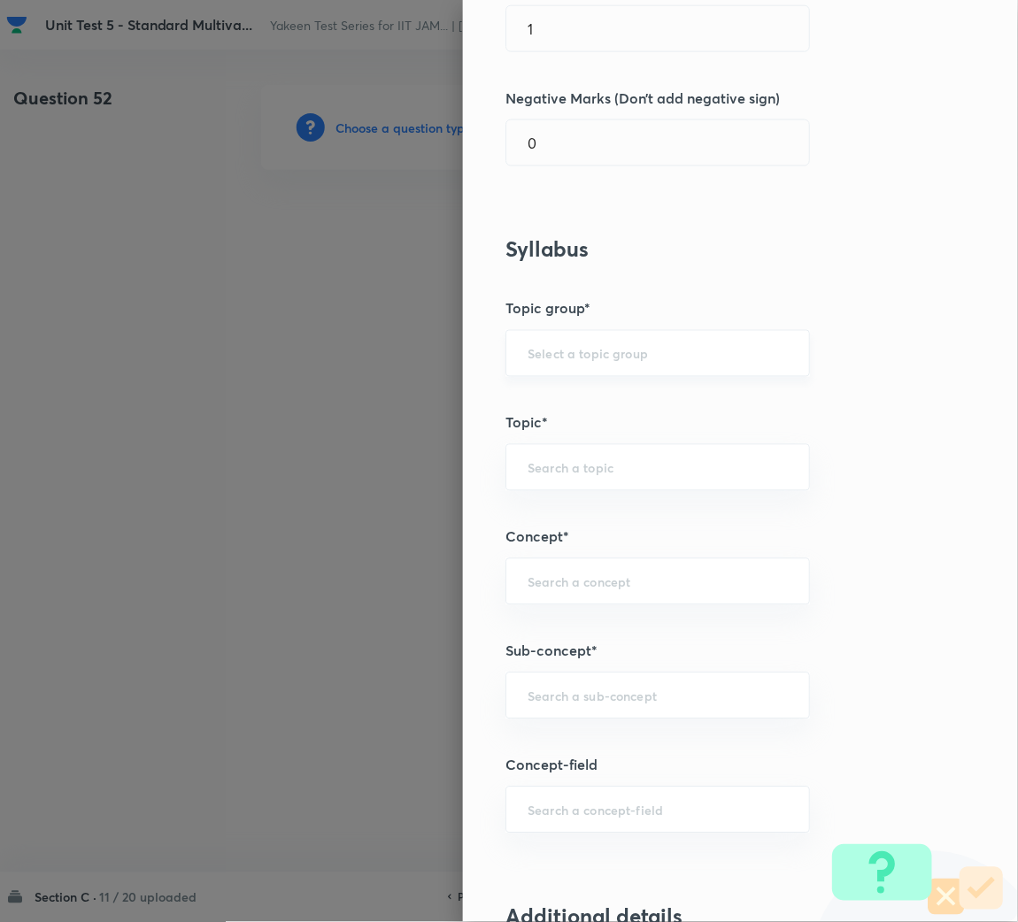
click at [591, 348] on input "text" at bounding box center [657, 353] width 260 height 17
click at [565, 689] on input "text" at bounding box center [657, 696] width 260 height 17
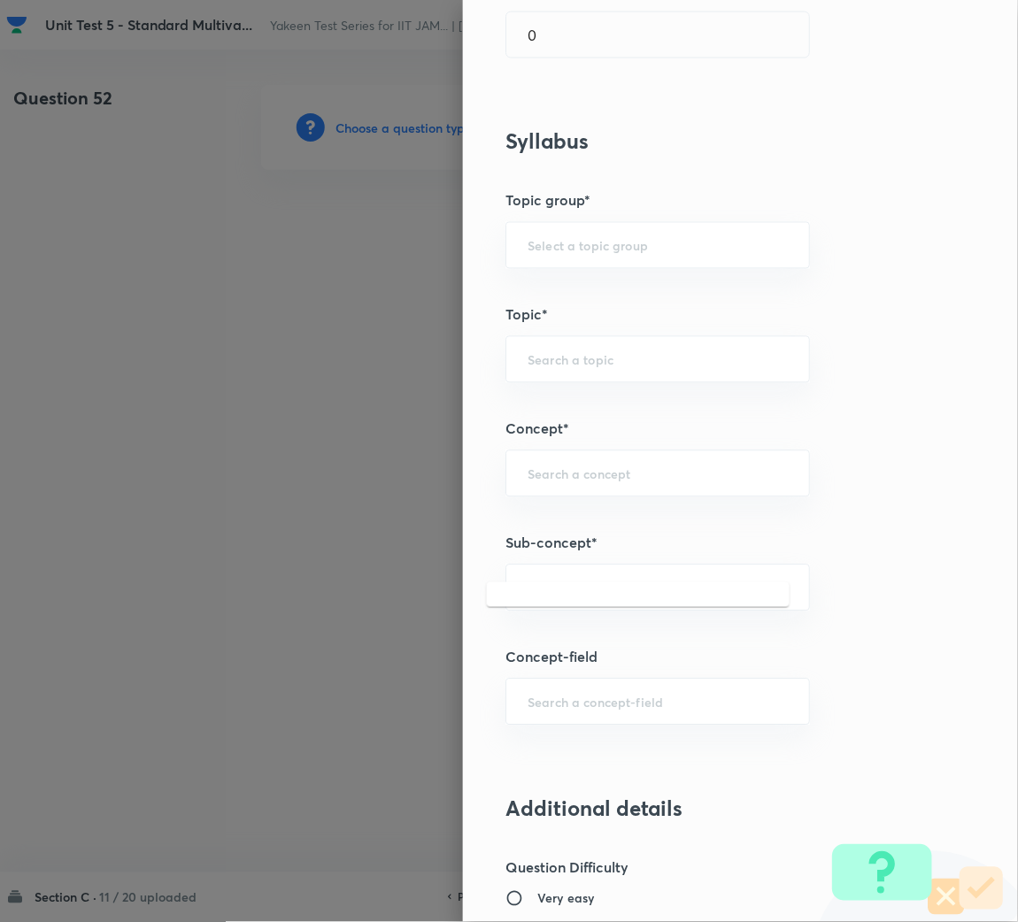
scroll to position [663, 0]
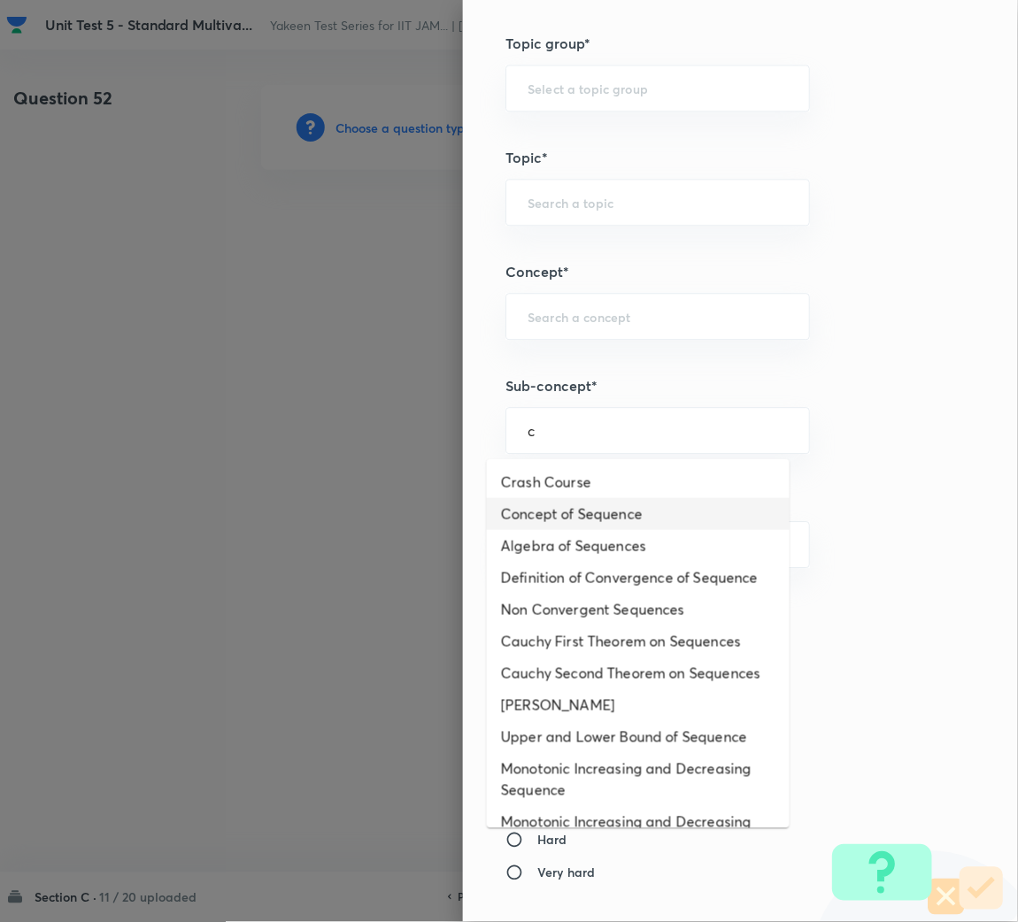
click at [588, 510] on li "Concept of Sequence" at bounding box center [638, 514] width 303 height 32
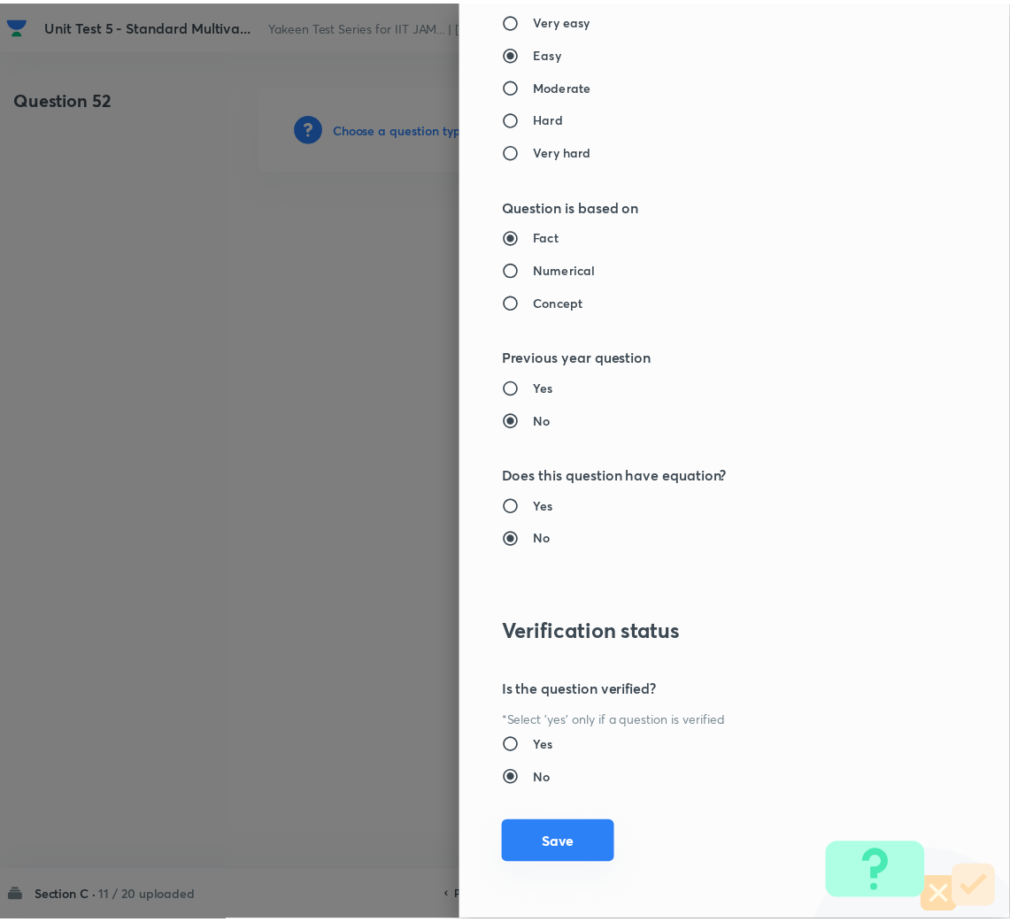
scroll to position [1387, 0]
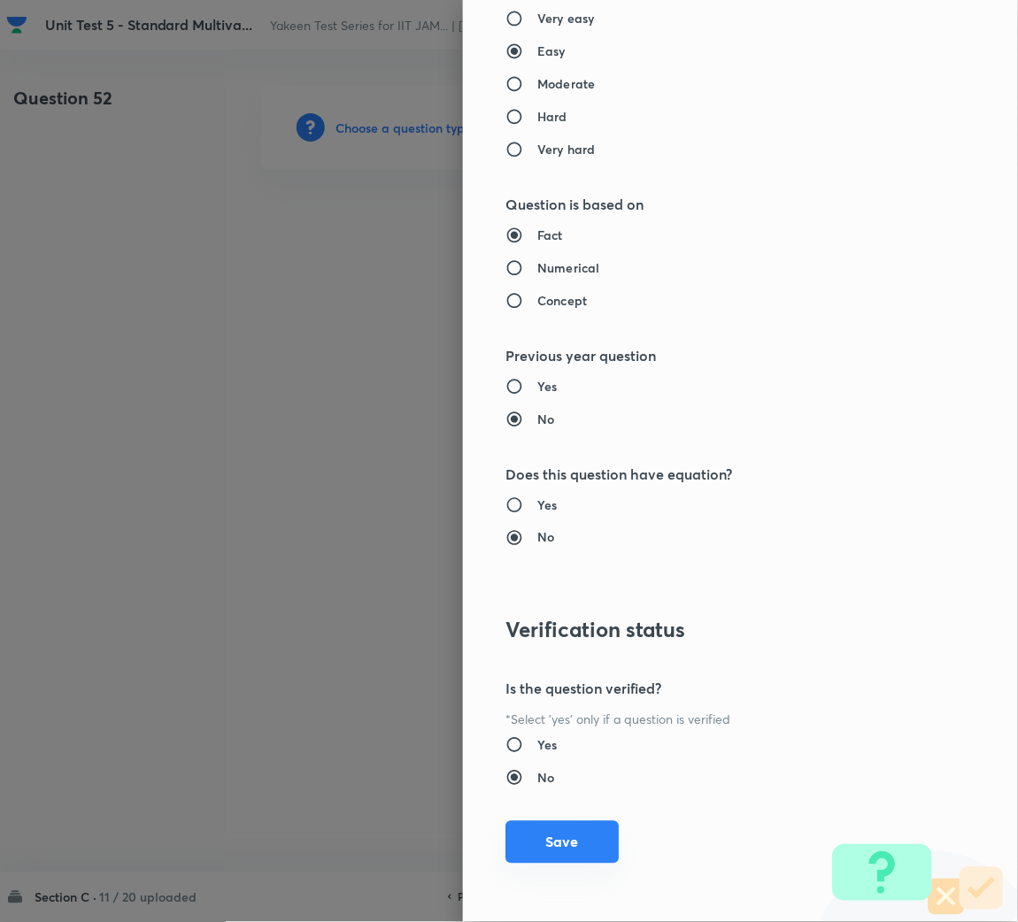
click at [519, 833] on button "Save" at bounding box center [561, 842] width 113 height 42
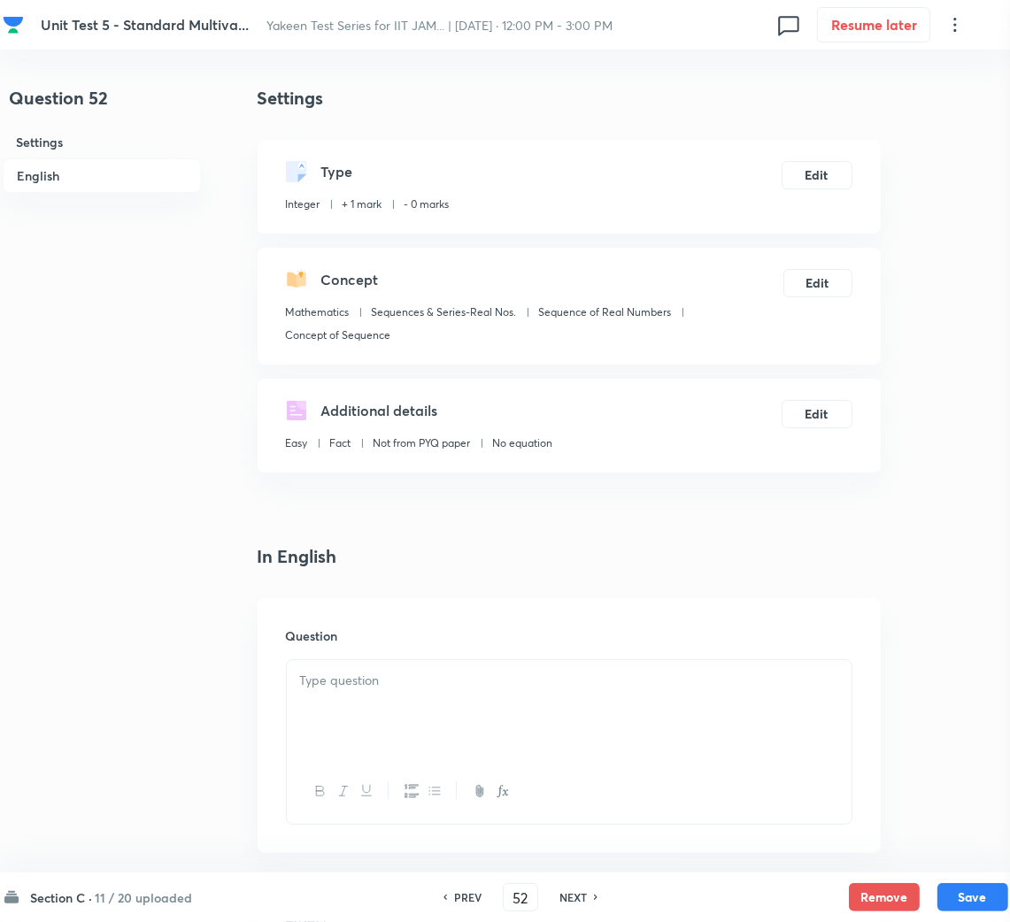
click at [312, 649] on div "Question" at bounding box center [568, 725] width 623 height 255
click at [360, 700] on div at bounding box center [569, 709] width 565 height 99
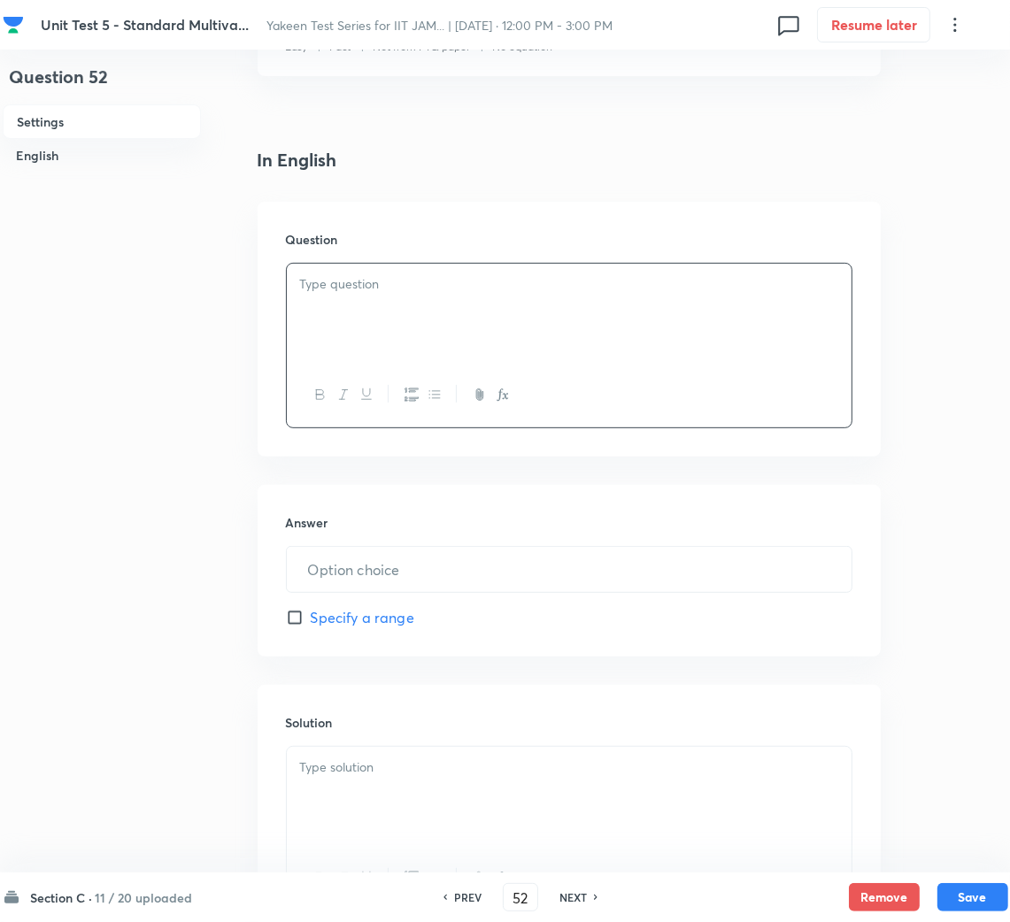
scroll to position [397, 0]
click at [365, 332] on div at bounding box center [569, 312] width 565 height 99
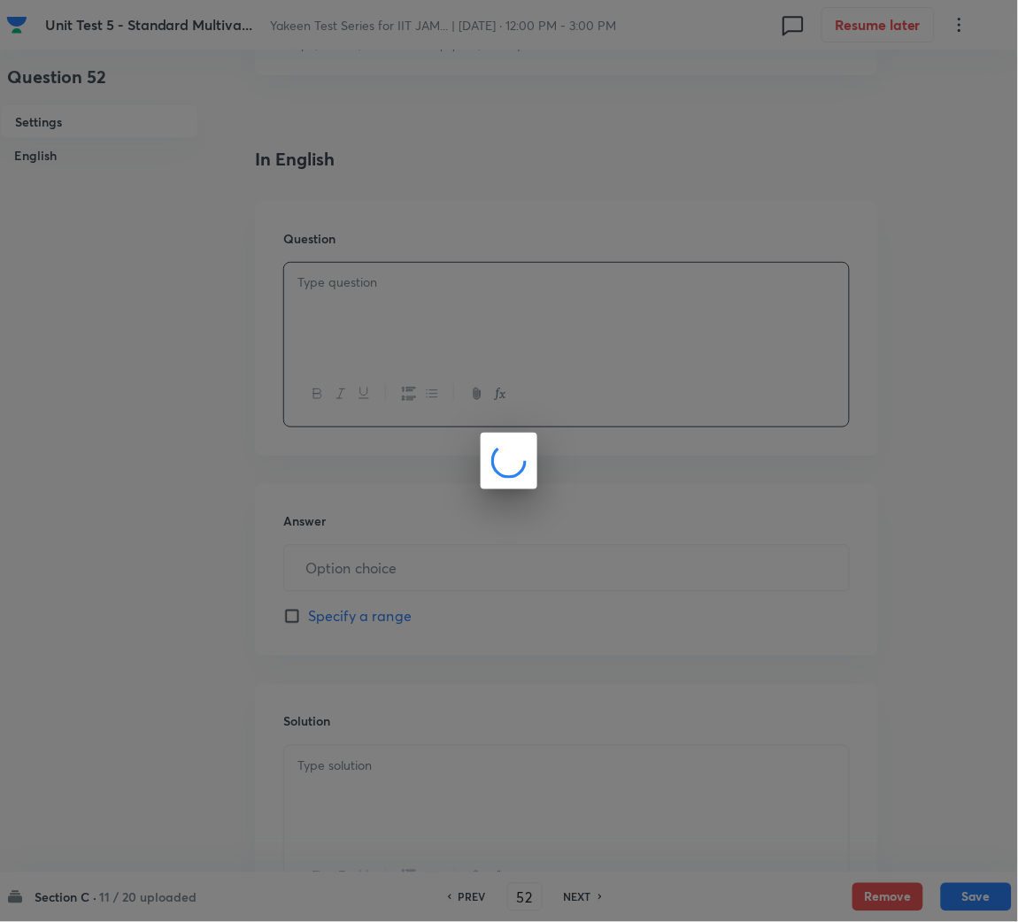
click at [370, 571] on div at bounding box center [509, 461] width 1018 height 922
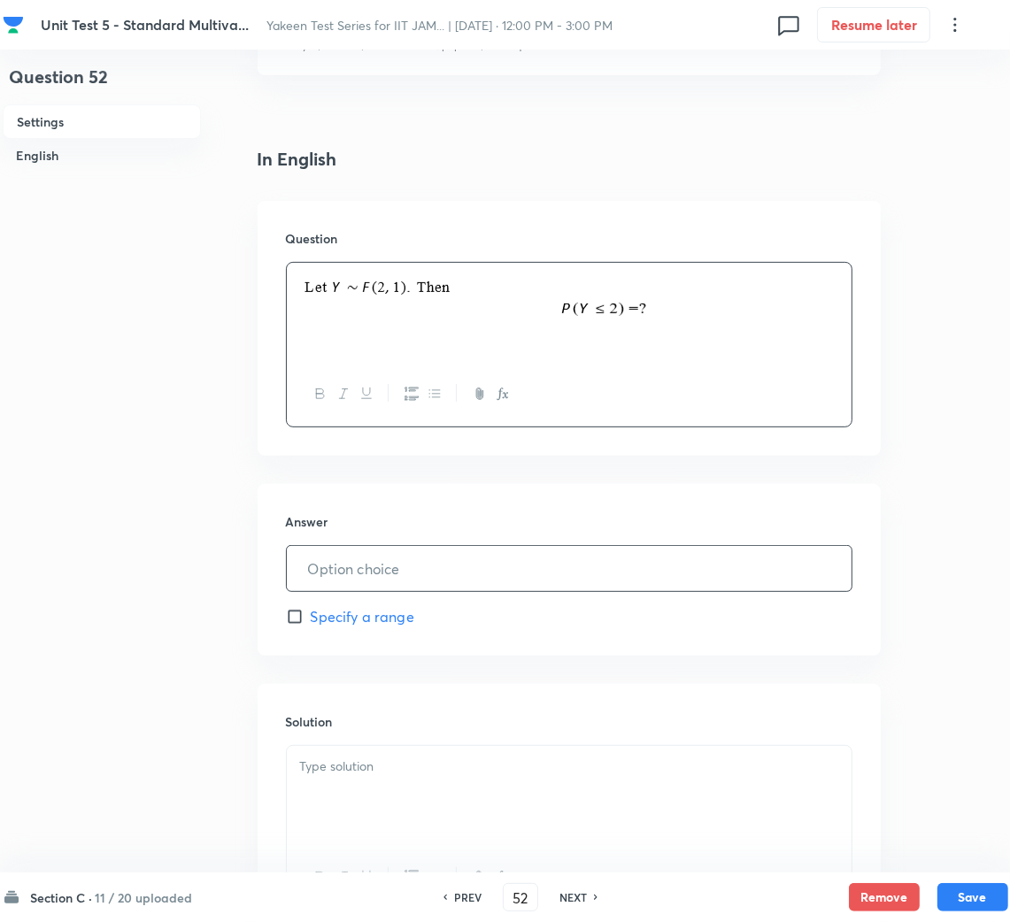
click at [385, 567] on input "text" at bounding box center [569, 568] width 565 height 45
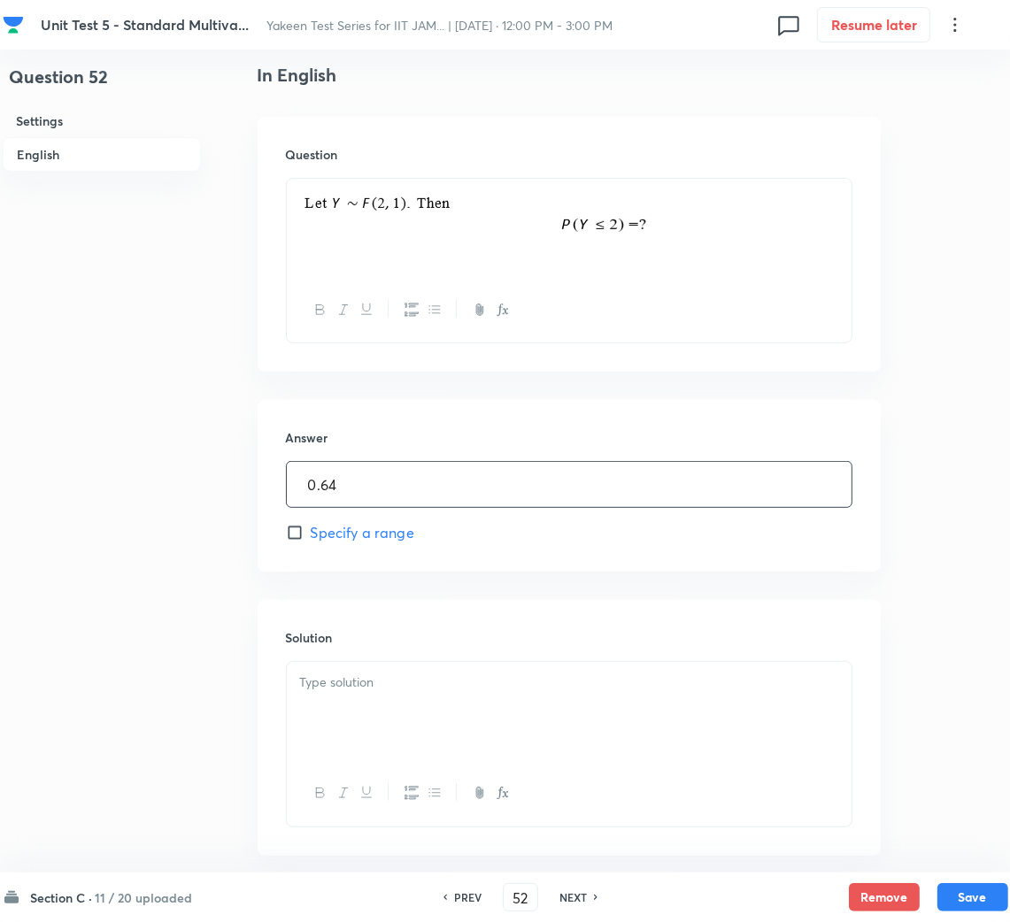
scroll to position [571, 0]
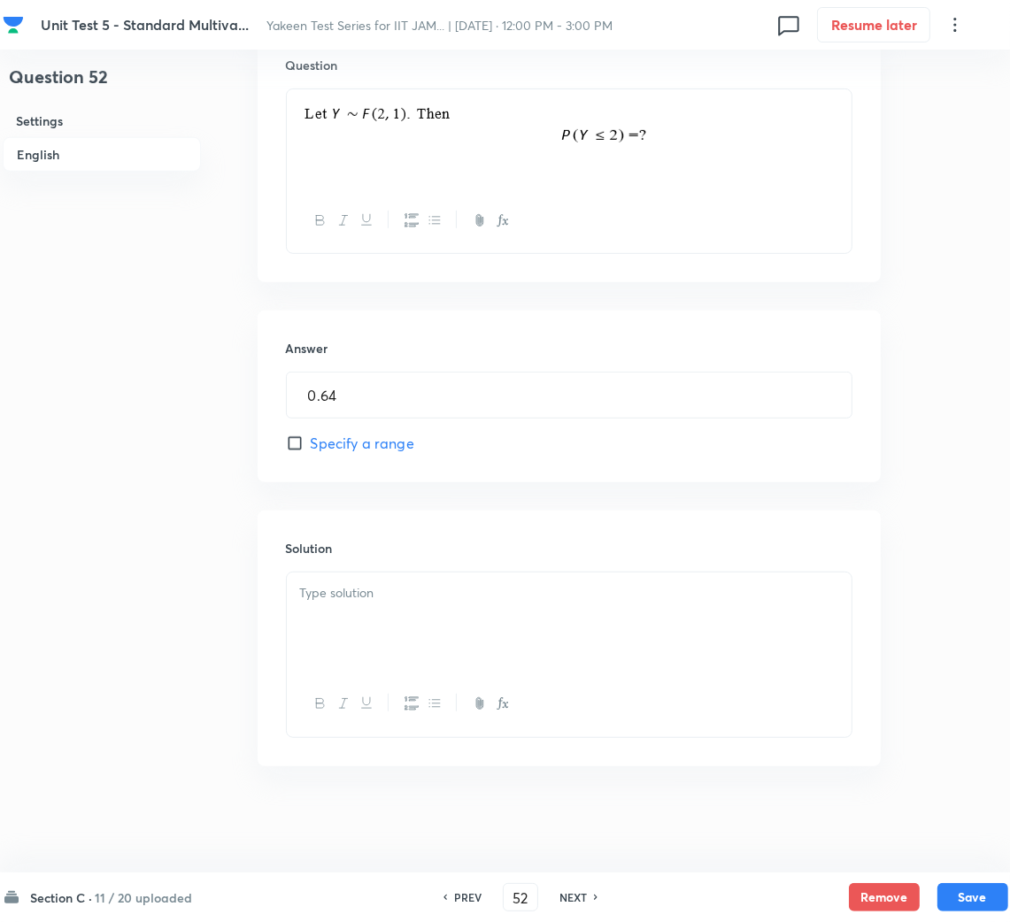
click at [368, 639] on div at bounding box center [569, 621] width 565 height 99
click at [360, 623] on div at bounding box center [569, 621] width 565 height 99
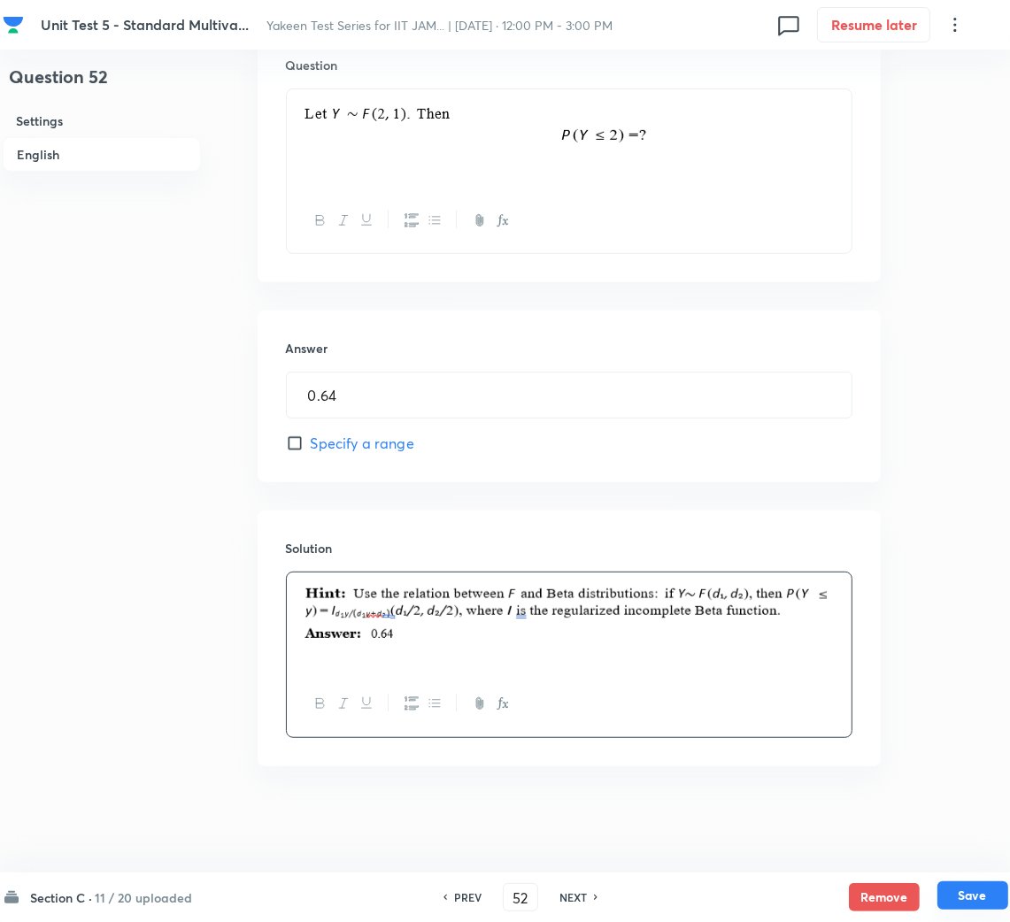
click at [960, 888] on button "Save" at bounding box center [972, 895] width 71 height 28
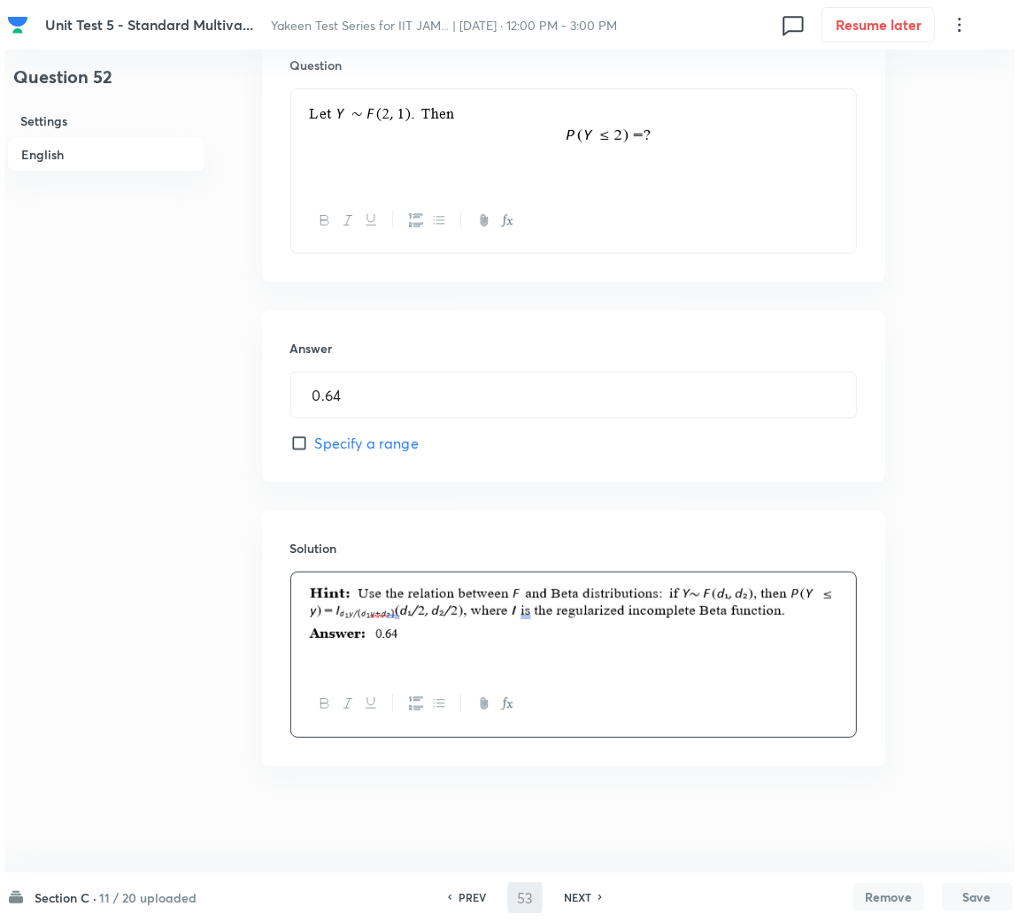
scroll to position [0, 0]
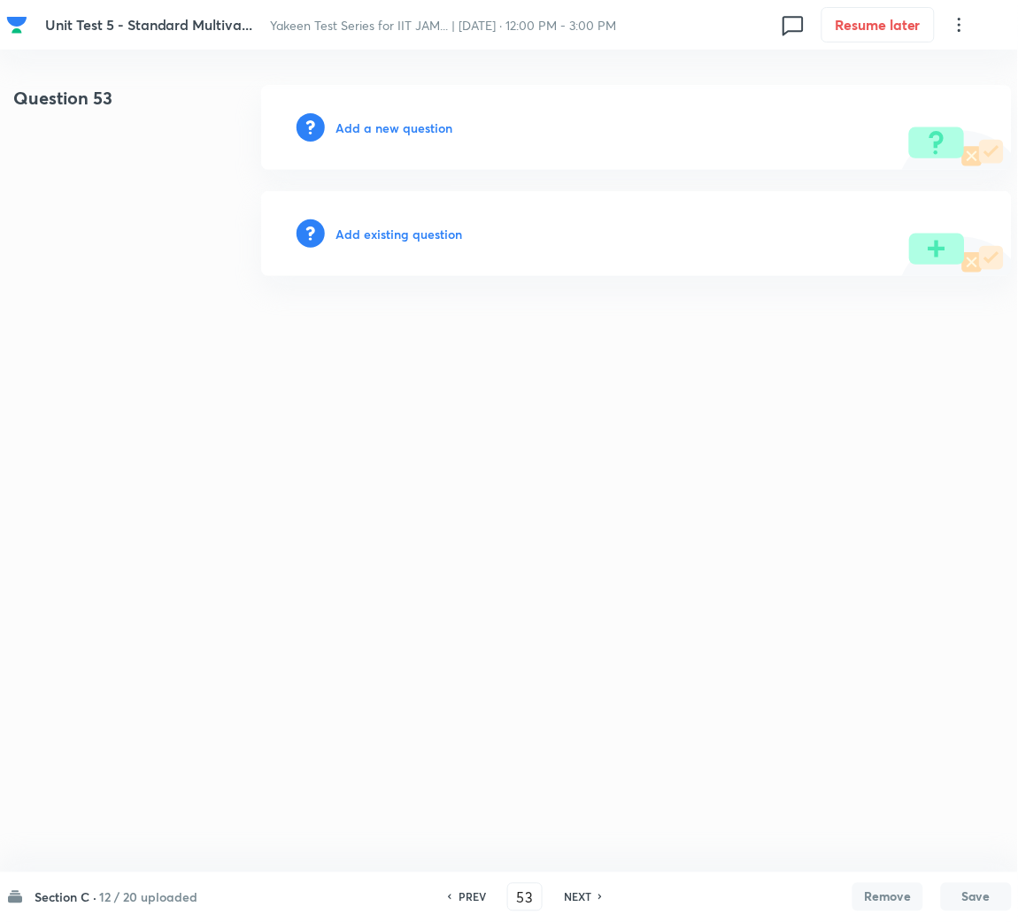
click at [390, 124] on h6 "Add a new question" at bounding box center [393, 128] width 117 height 19
click at [386, 127] on h6 "Choose a question type" at bounding box center [403, 128] width 136 height 19
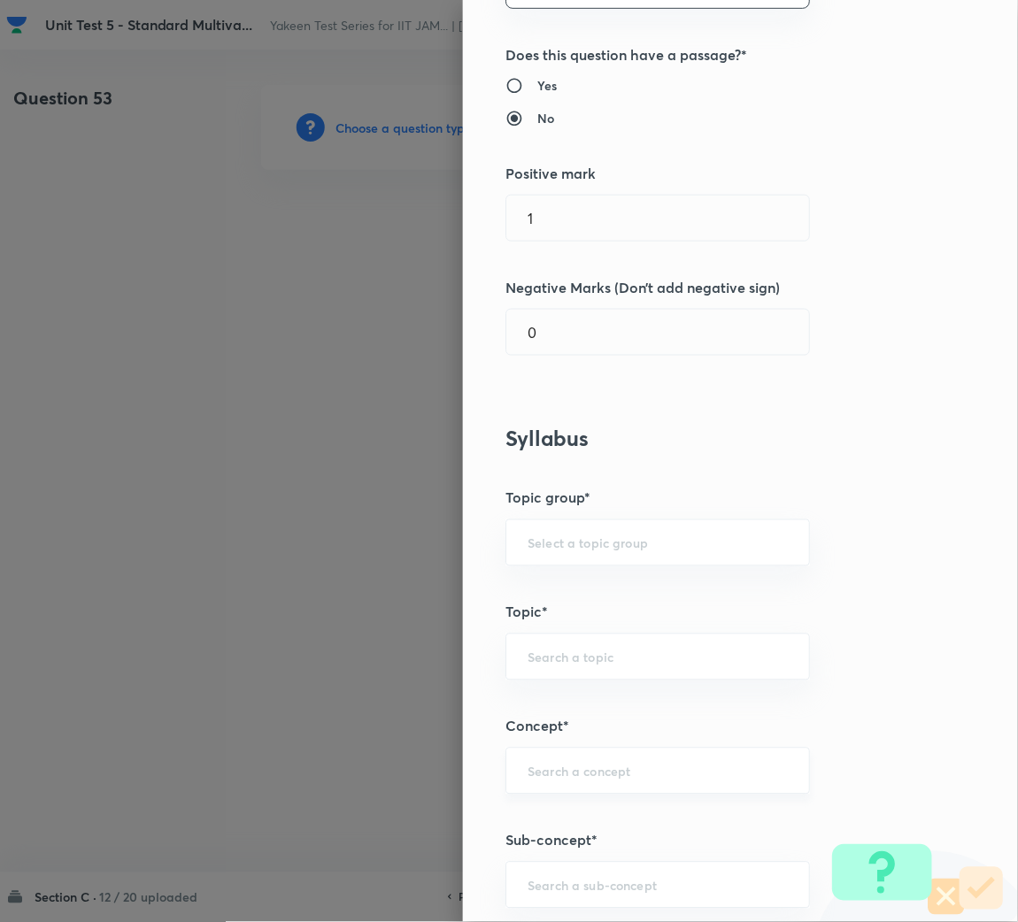
scroll to position [397, 0]
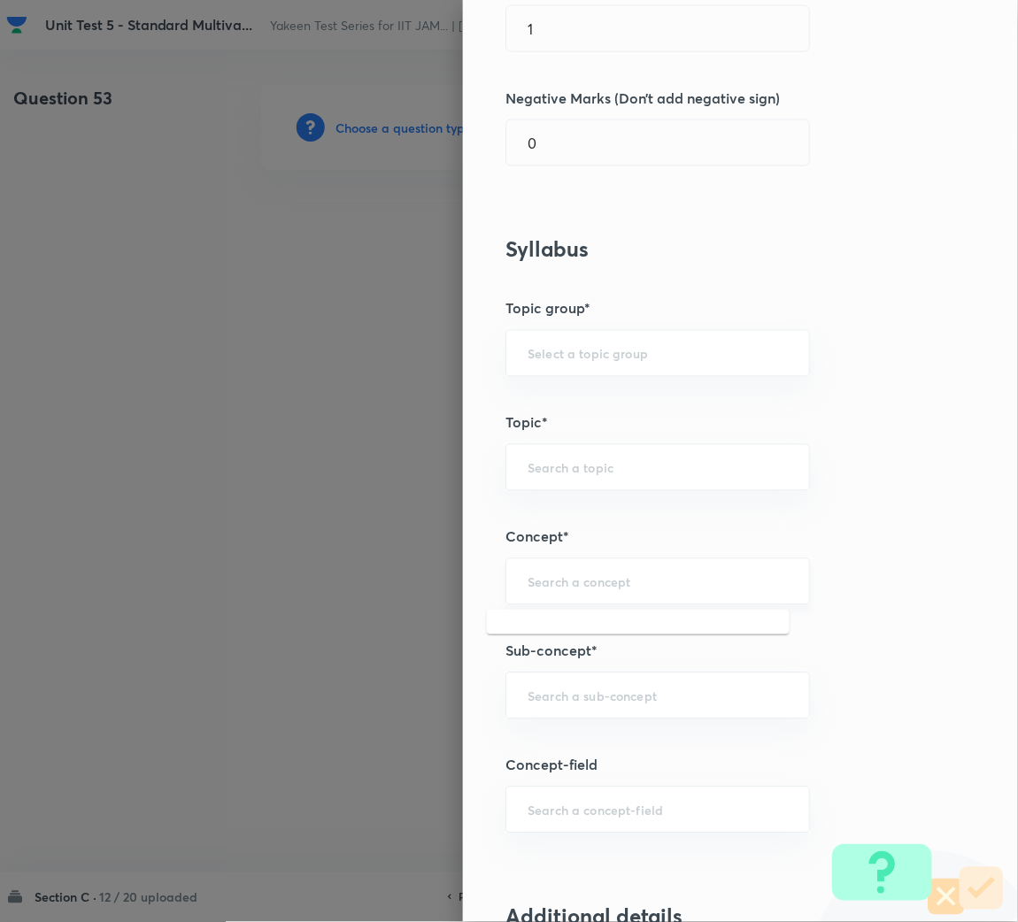
click at [546, 582] on input "text" at bounding box center [657, 581] width 260 height 17
click at [565, 701] on input "text" at bounding box center [657, 696] width 260 height 17
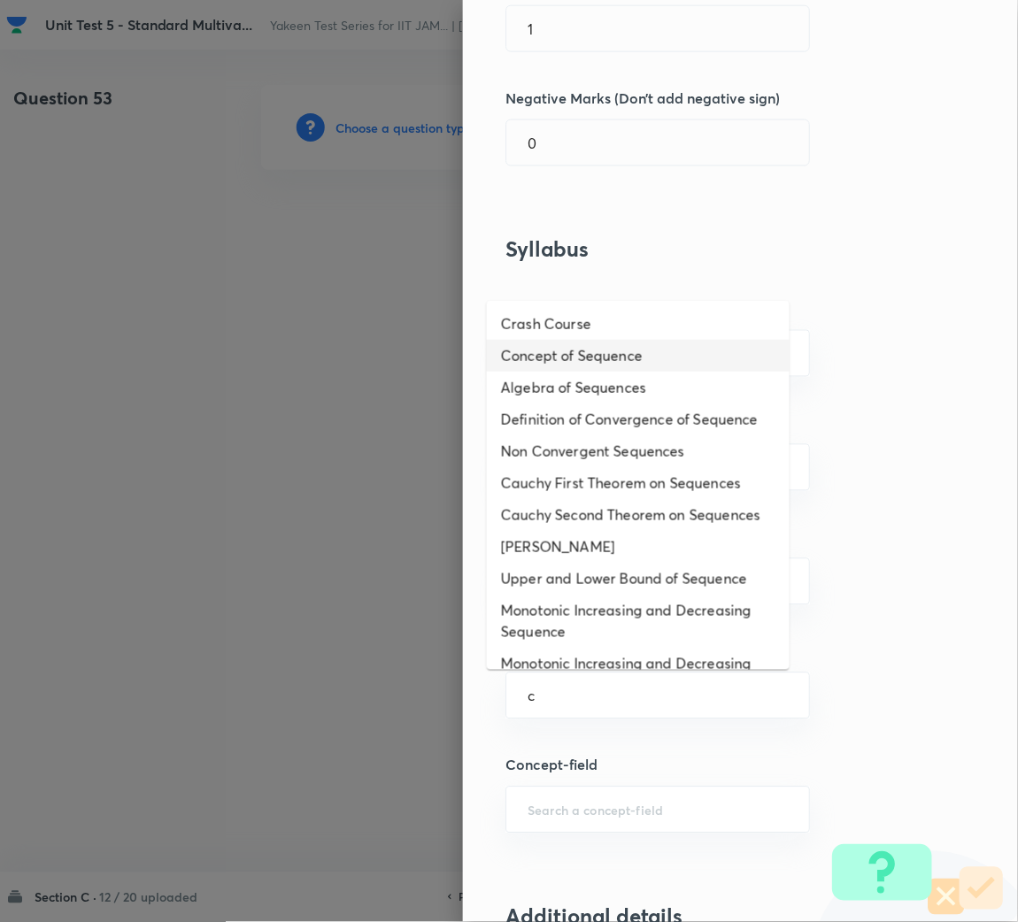
drag, startPoint x: 598, startPoint y: 358, endPoint x: 624, endPoint y: 599, distance: 242.0
click at [598, 357] on li "Concept of Sequence" at bounding box center [638, 356] width 303 height 32
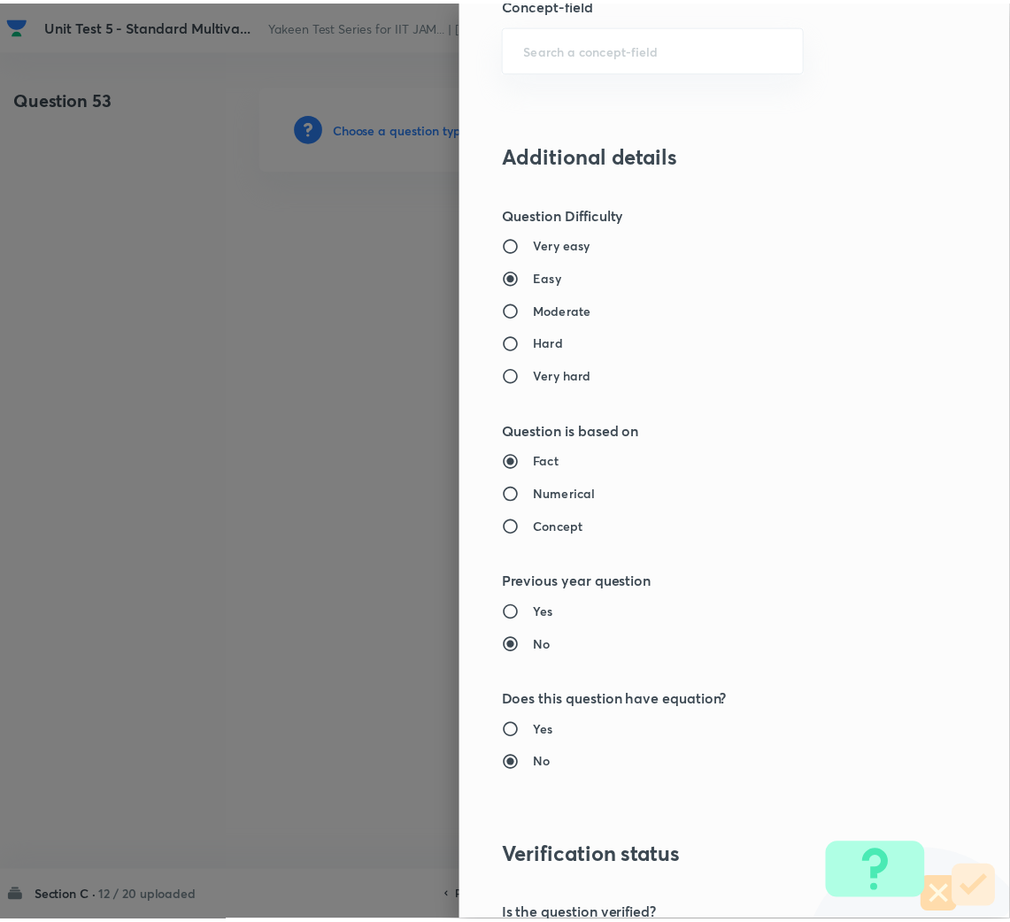
scroll to position [1326, 0]
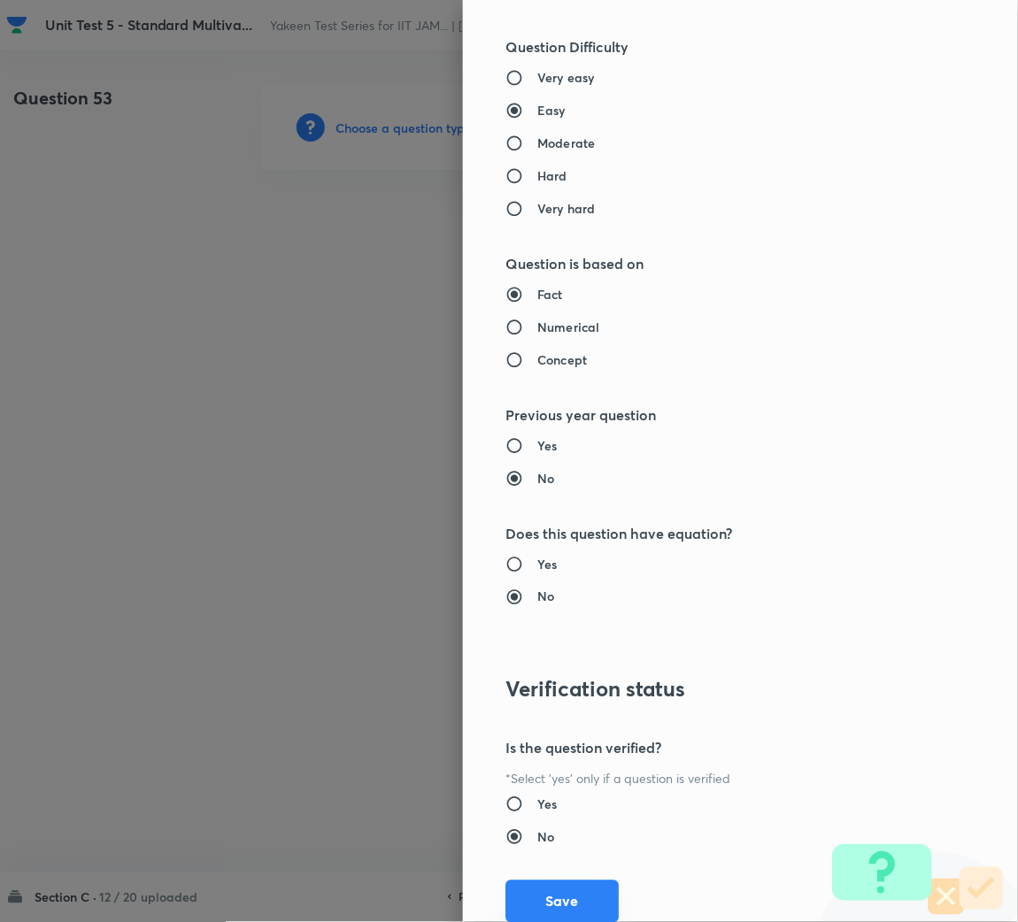
click at [571, 885] on button "Save" at bounding box center [561, 901] width 113 height 42
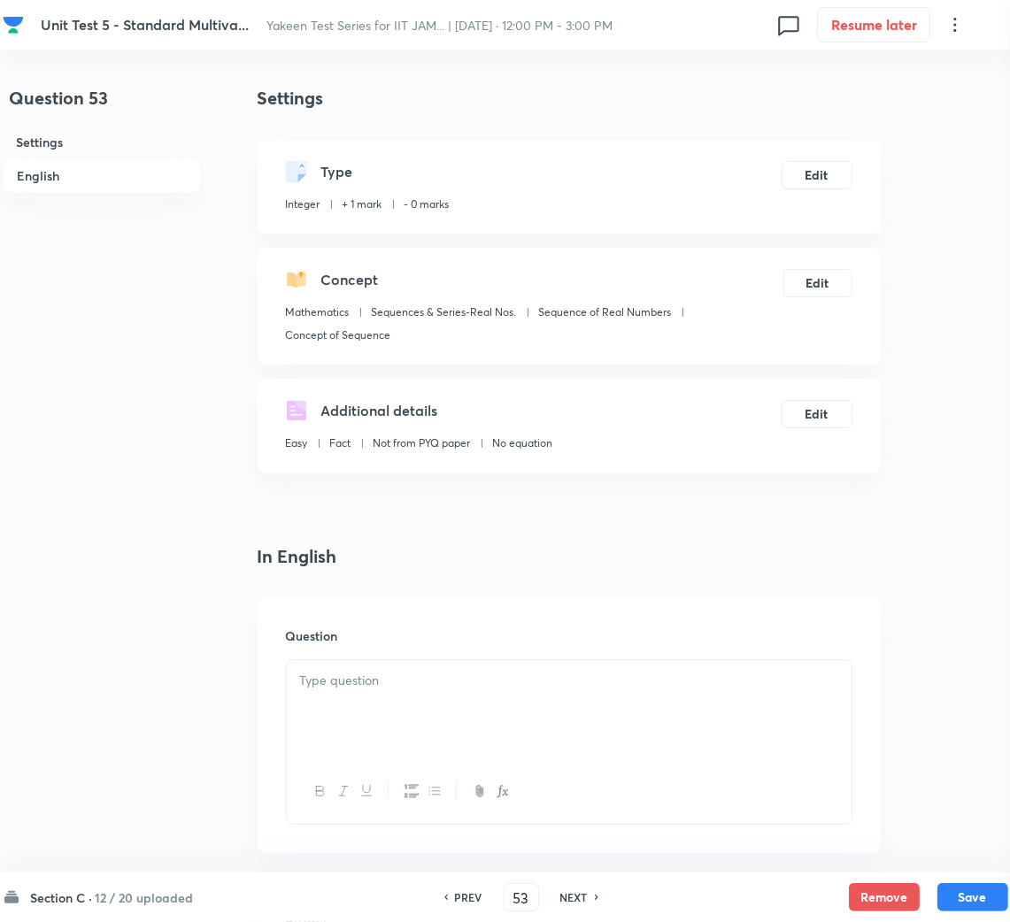
click at [418, 685] on p at bounding box center [569, 681] width 538 height 20
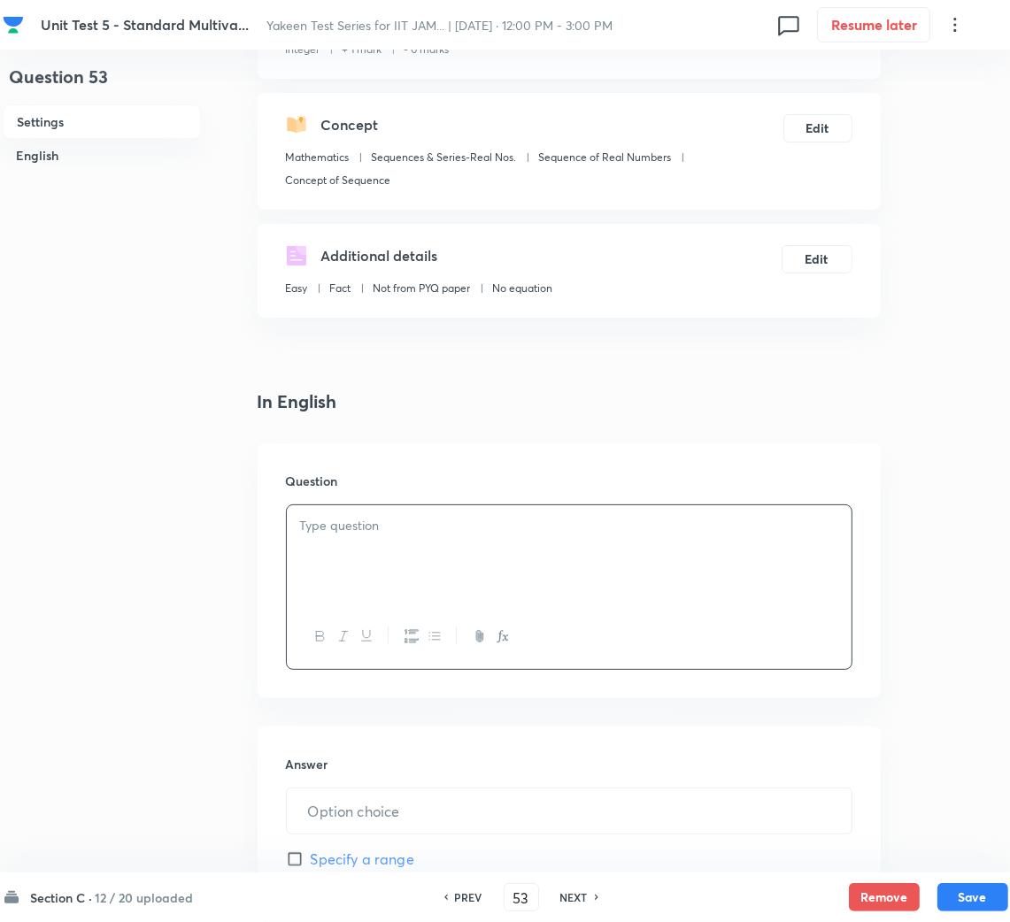
scroll to position [397, 0]
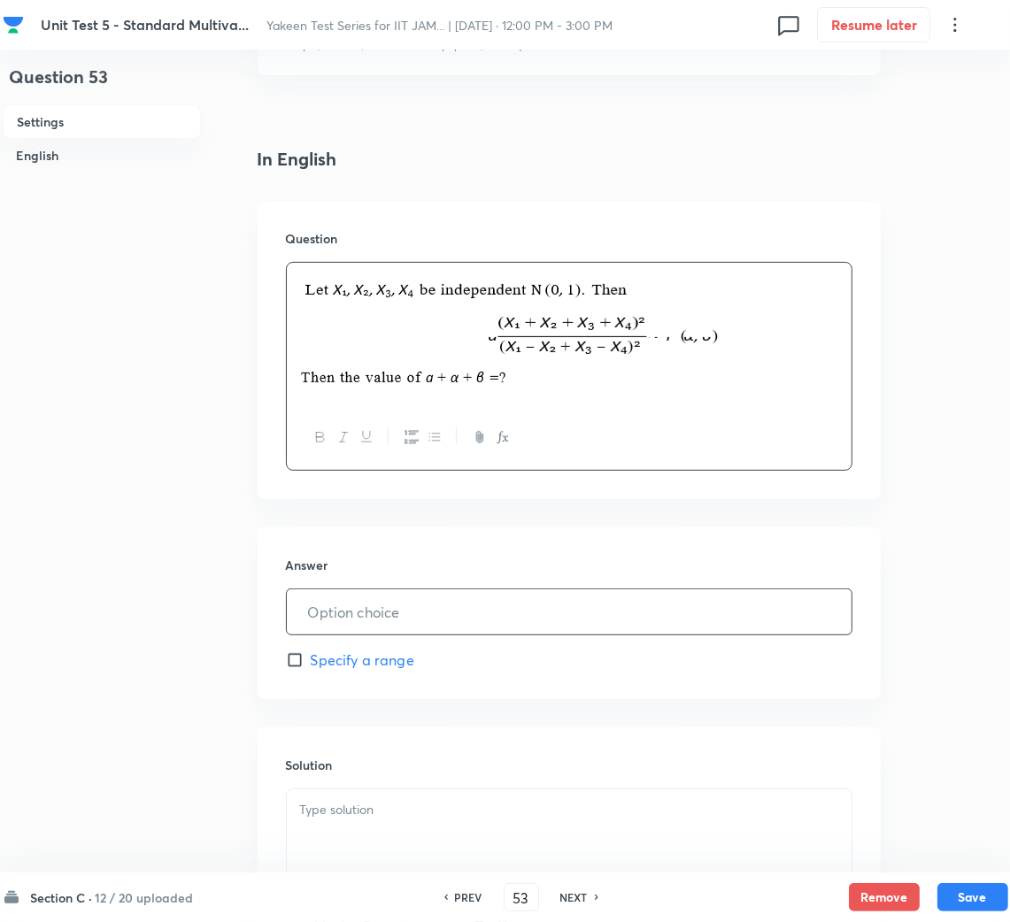
click at [360, 602] on input "text" at bounding box center [569, 611] width 565 height 45
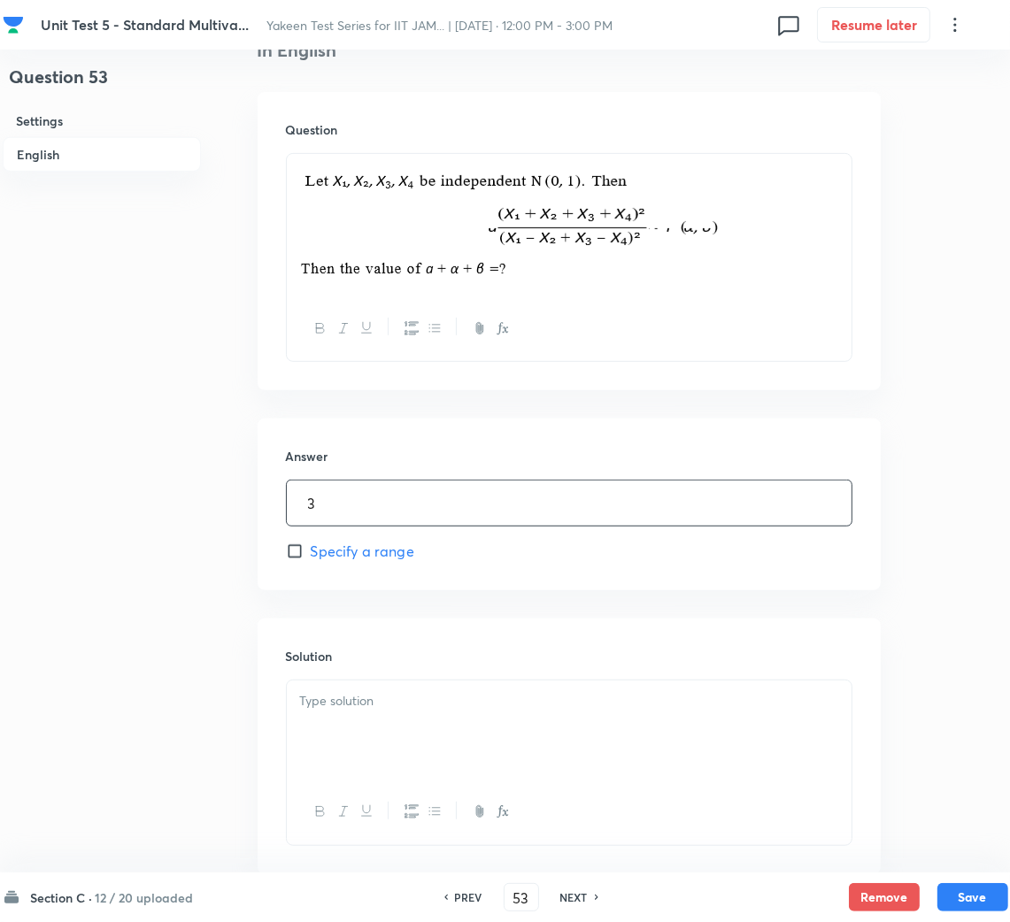
scroll to position [614, 0]
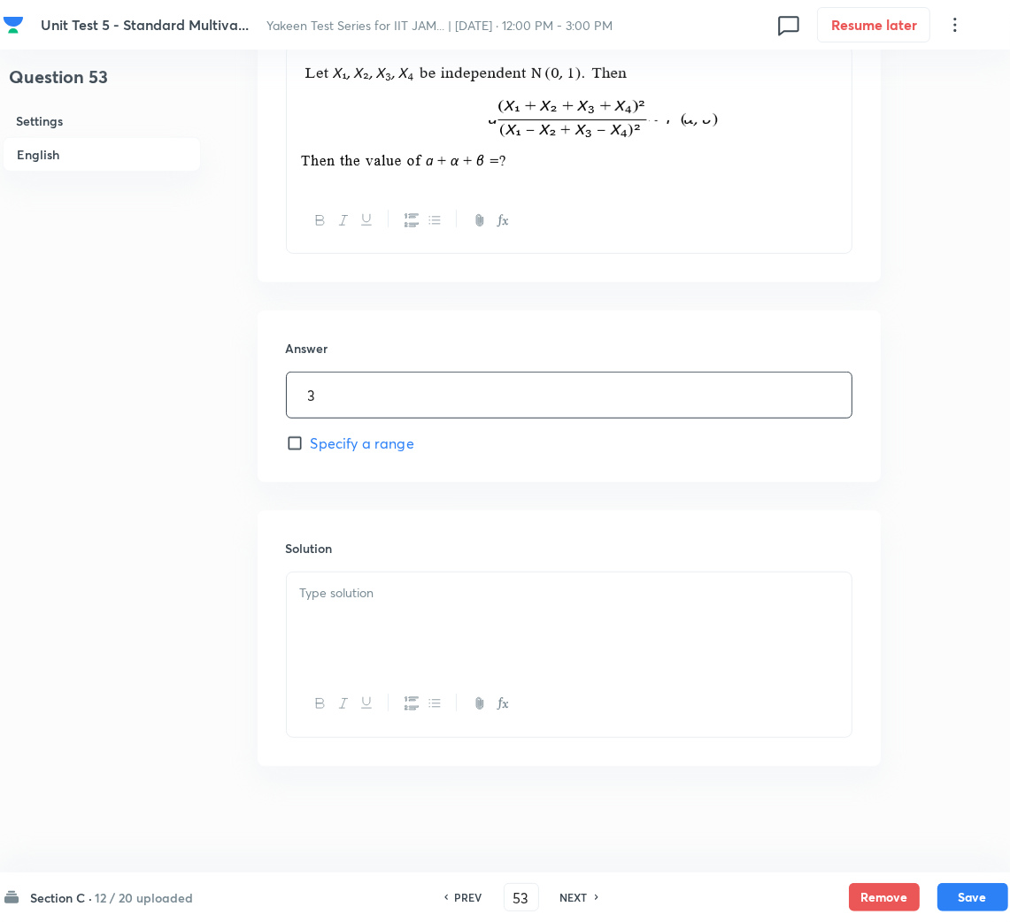
click at [328, 645] on div at bounding box center [569, 621] width 565 height 99
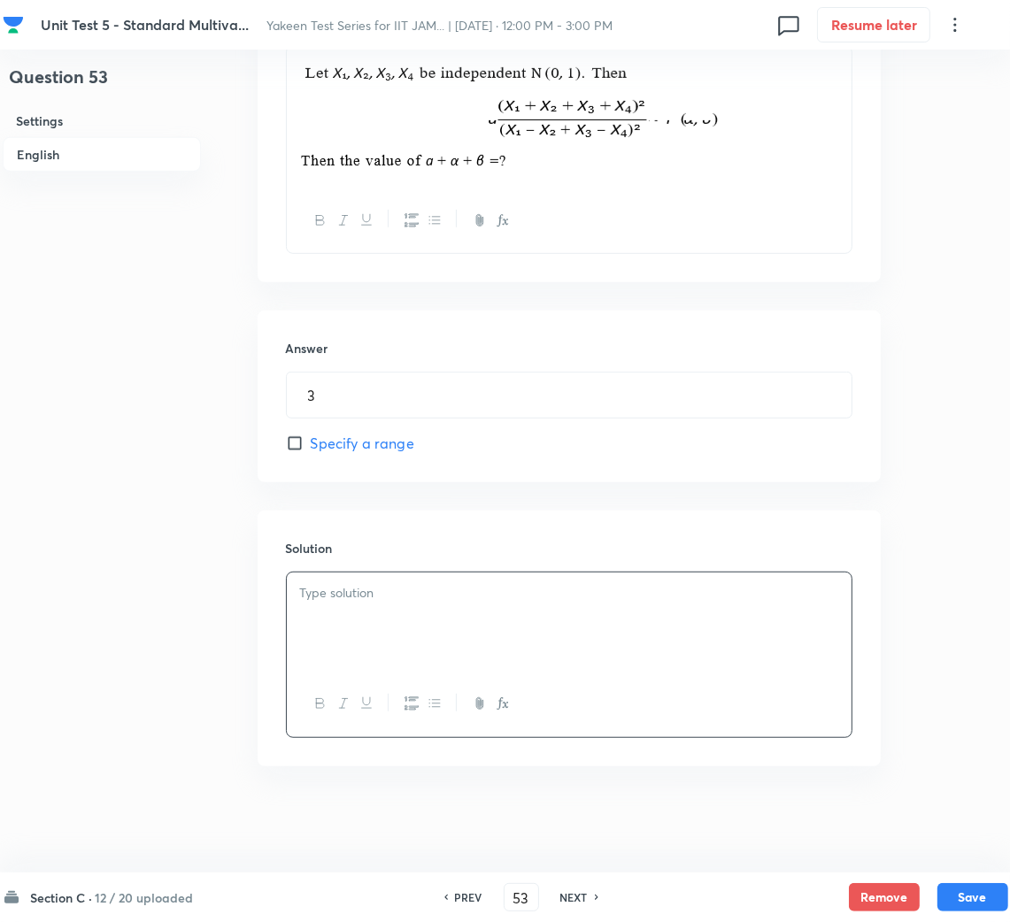
click at [344, 603] on div at bounding box center [569, 621] width 565 height 99
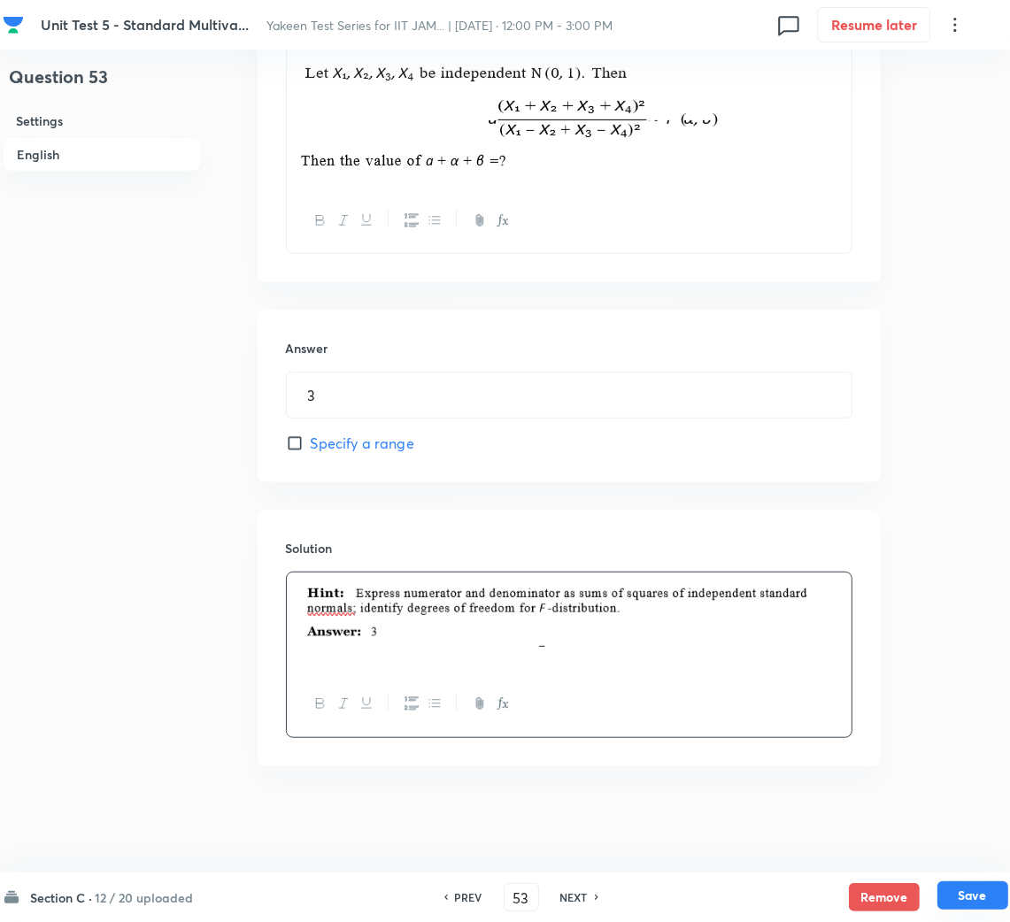
click at [964, 896] on button "Save" at bounding box center [972, 895] width 71 height 28
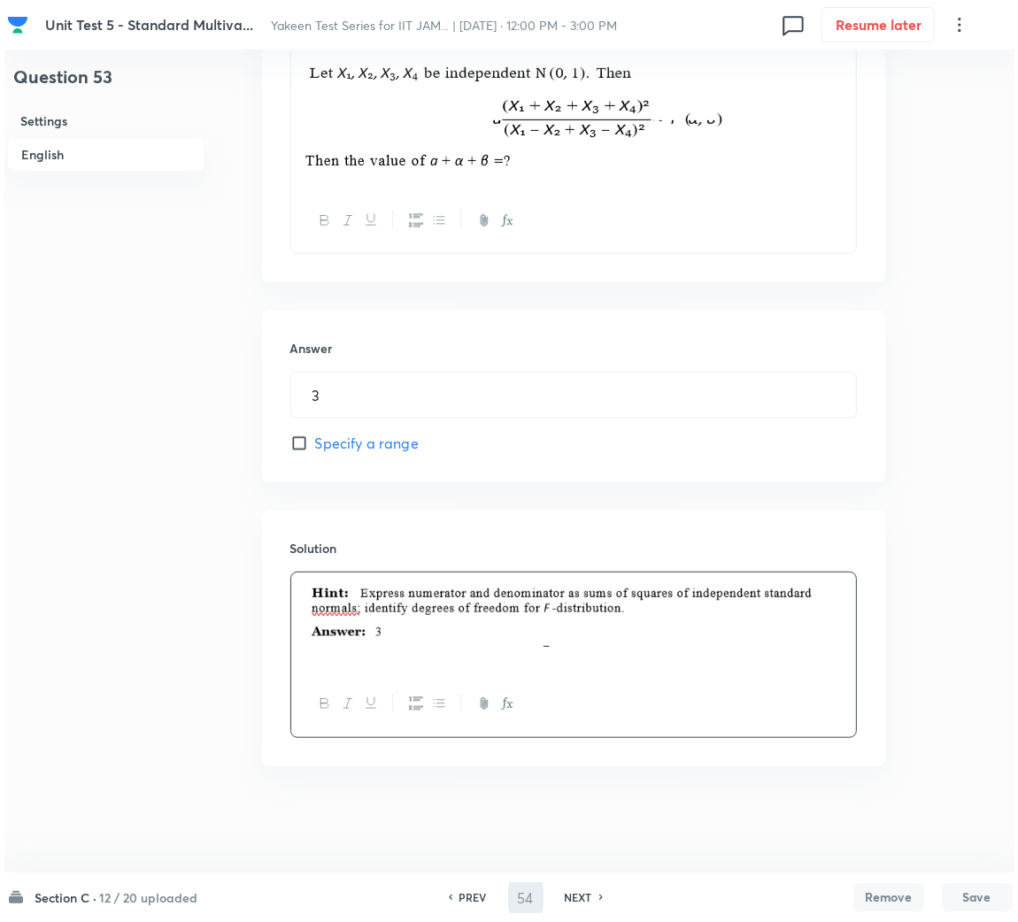
scroll to position [0, 0]
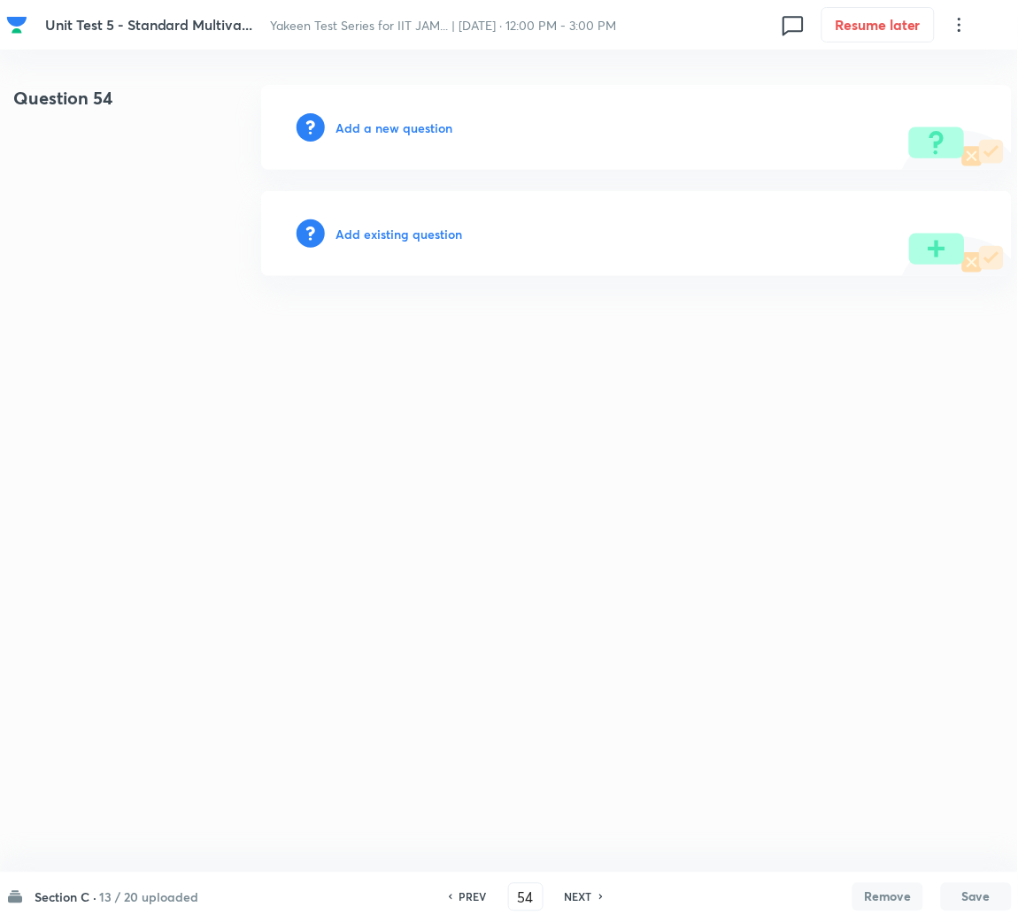
click at [391, 127] on h6 "Add a new question" at bounding box center [393, 128] width 117 height 19
click at [391, 127] on h6 "Choose a question type" at bounding box center [403, 128] width 136 height 19
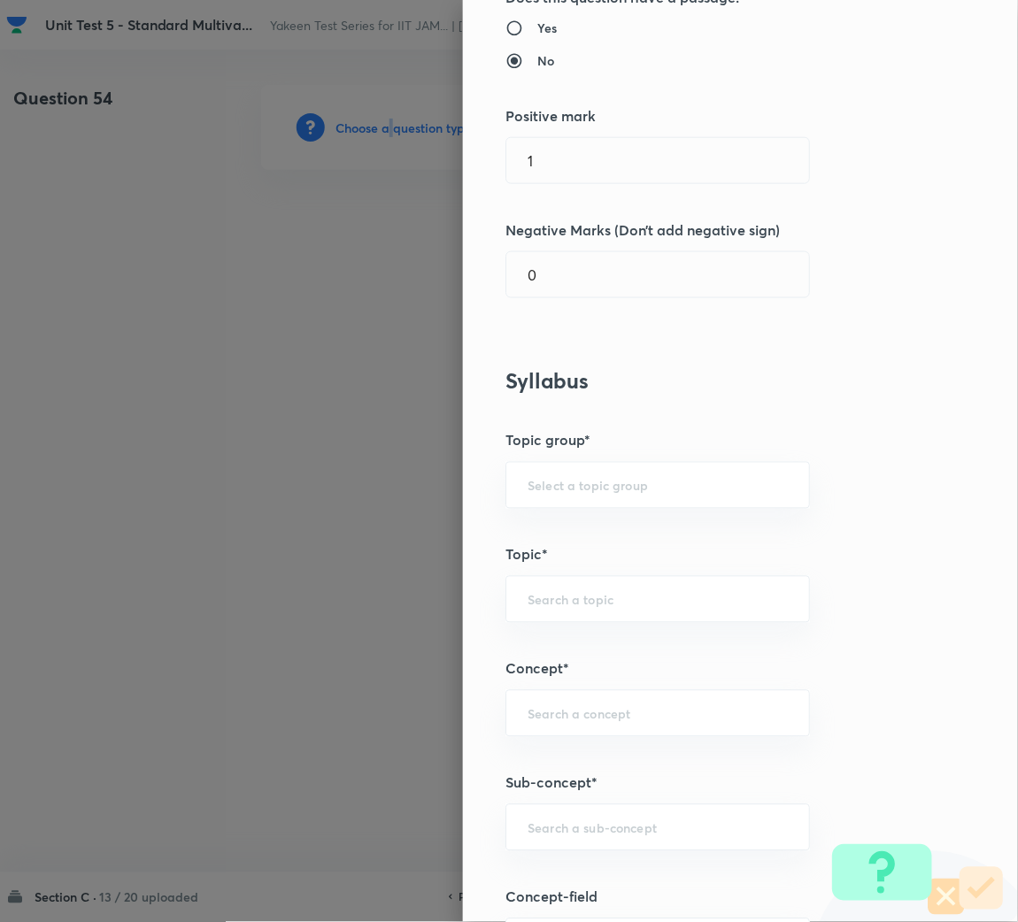
scroll to position [663, 0]
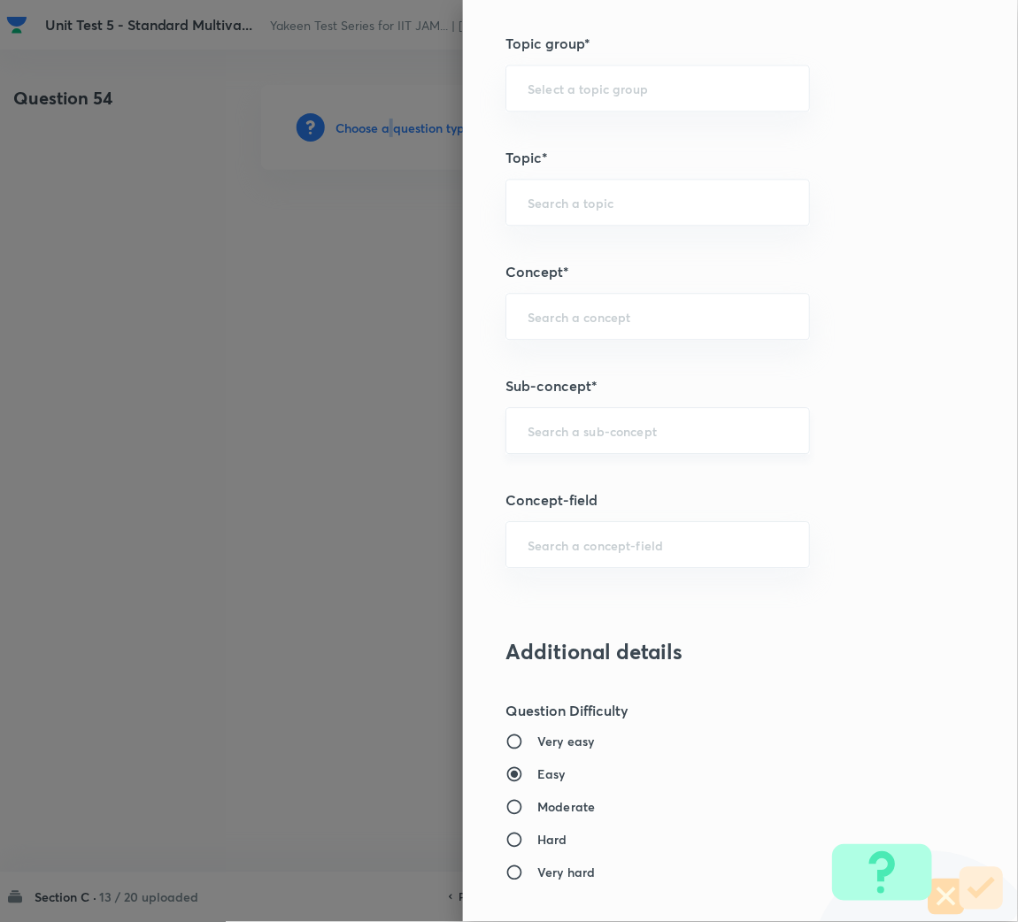
click at [539, 449] on div "​" at bounding box center [657, 430] width 304 height 47
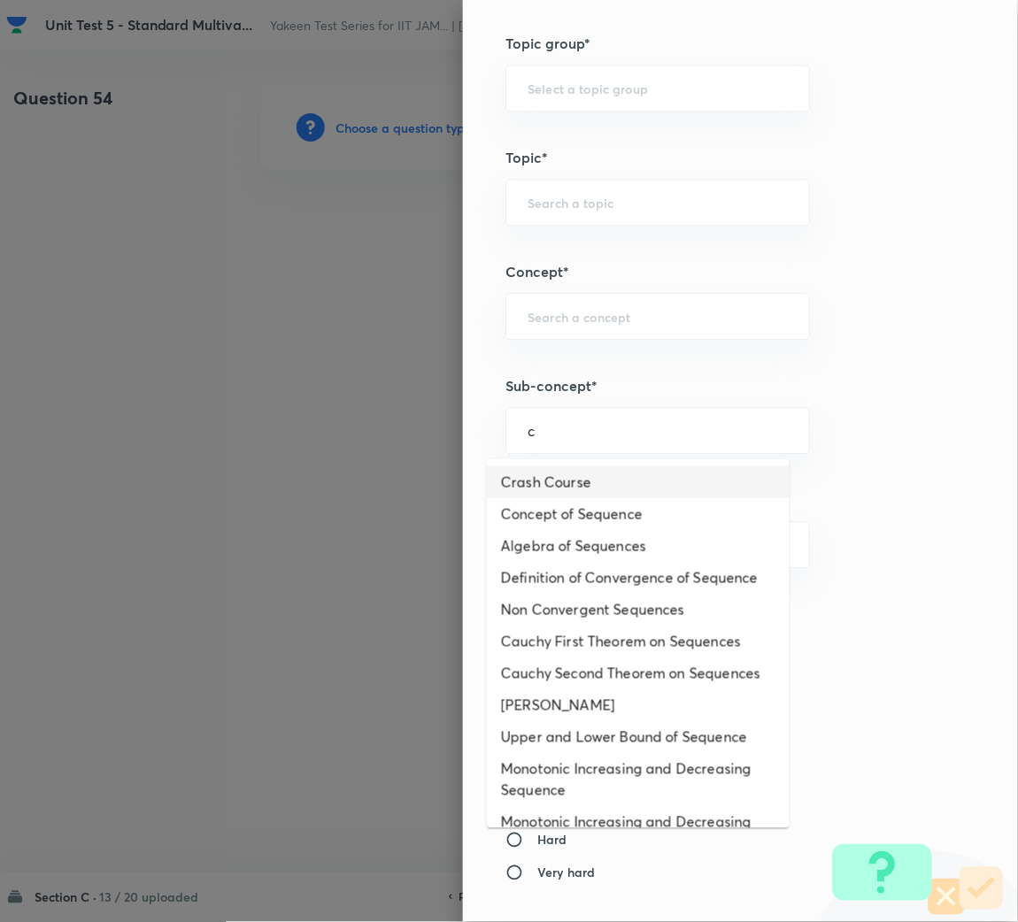
click at [590, 494] on li "Crash Course" at bounding box center [638, 482] width 303 height 32
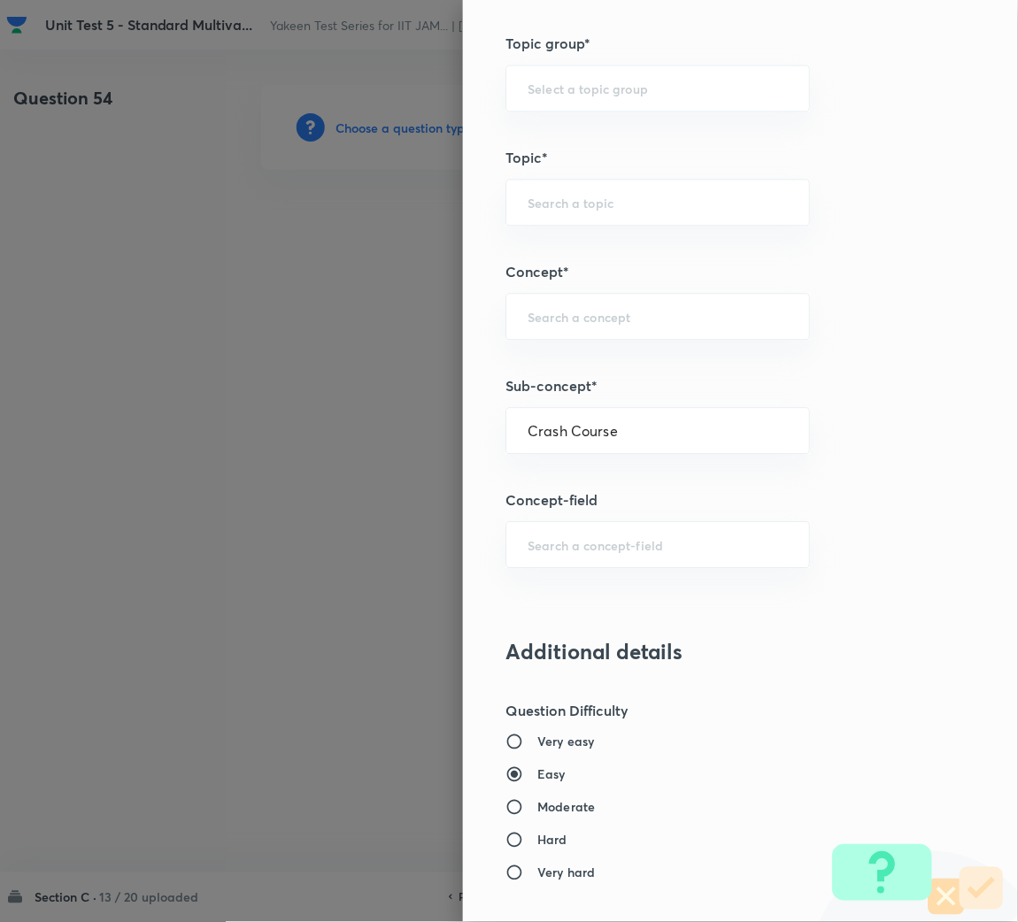
click at [590, 494] on h5 "Concept-field" at bounding box center [710, 499] width 411 height 21
click at [572, 417] on div "Crash Course ​" at bounding box center [657, 430] width 304 height 47
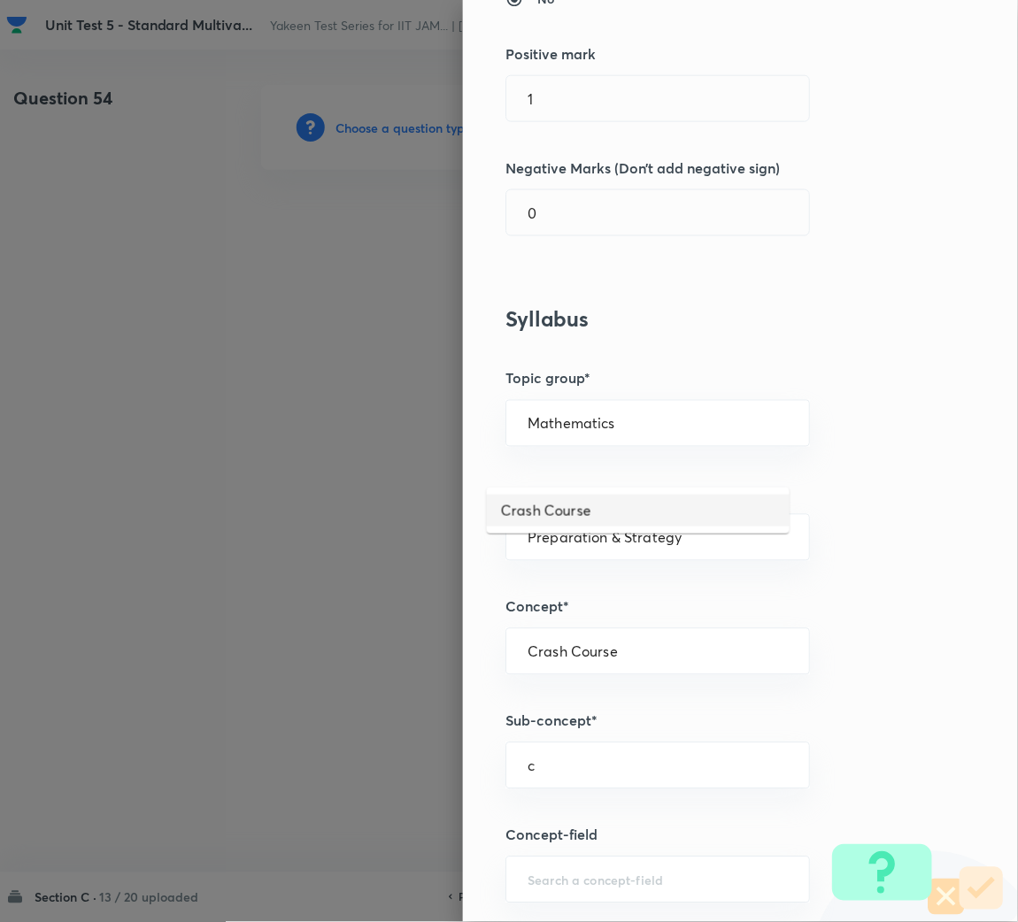
scroll to position [0, 0]
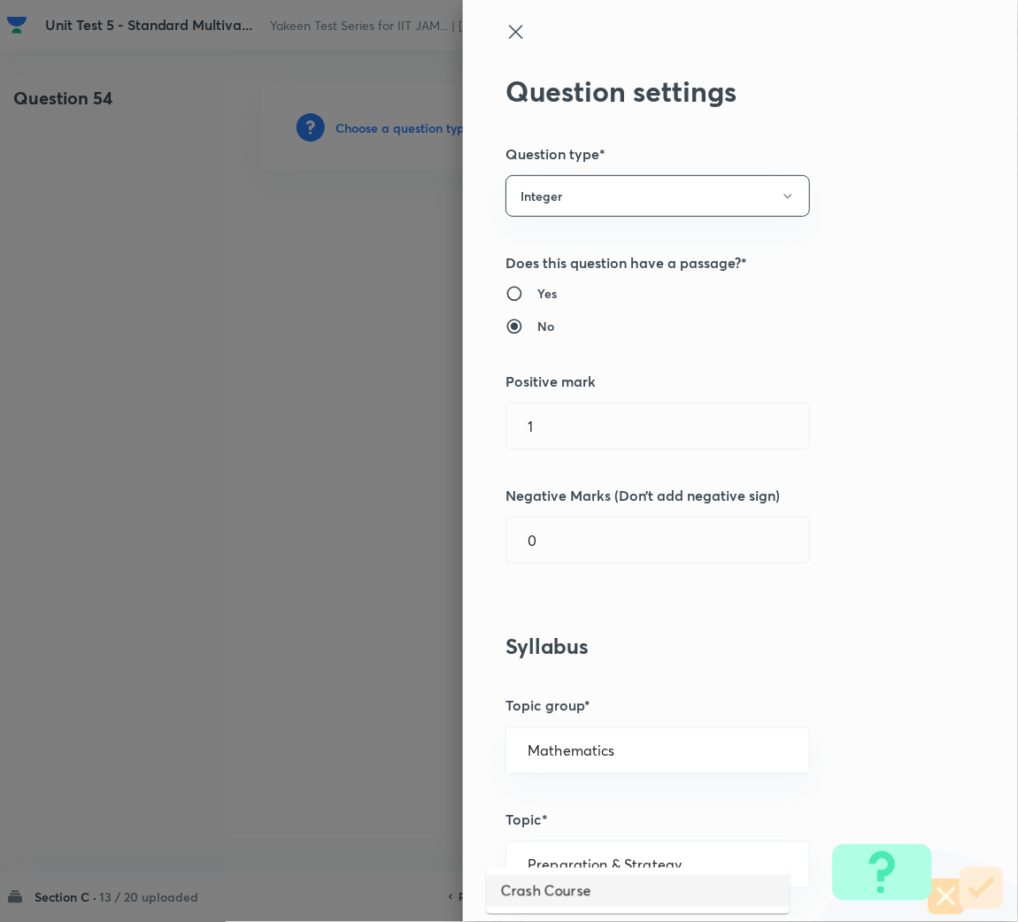
click at [505, 26] on icon at bounding box center [515, 31] width 21 height 21
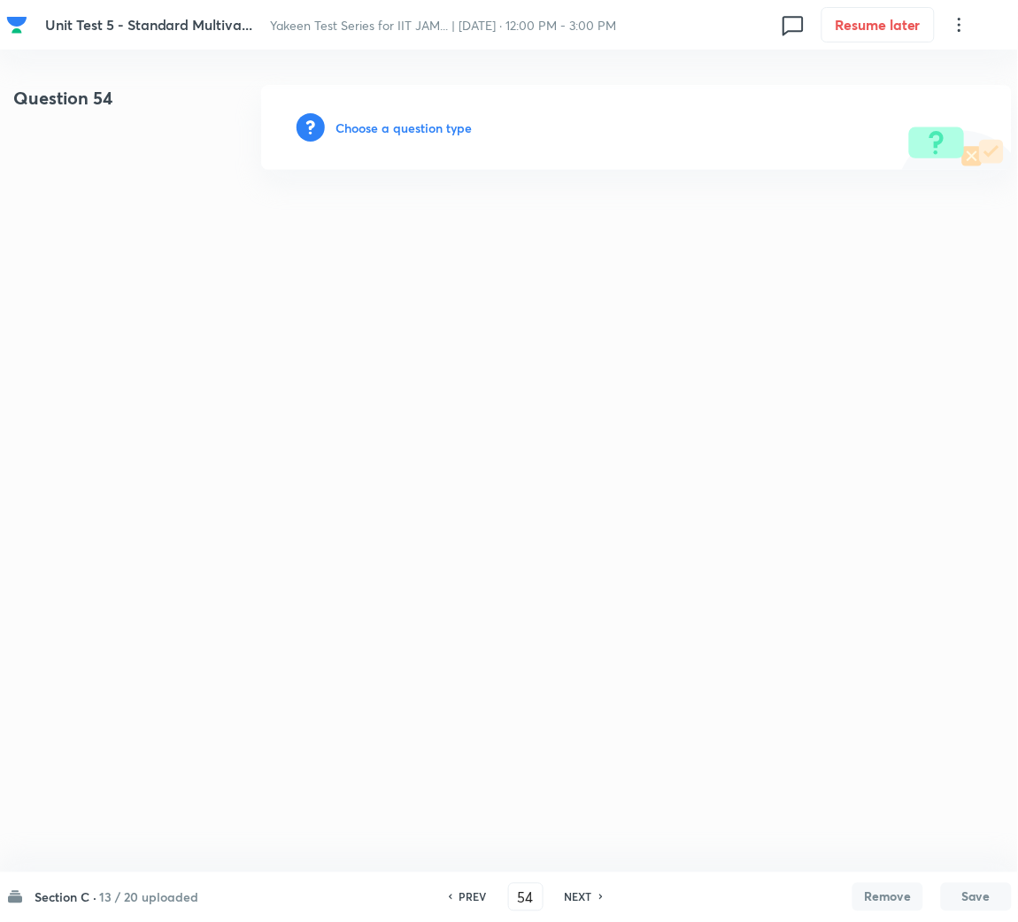
click at [450, 126] on h6 "Choose a question type" at bounding box center [403, 128] width 136 height 19
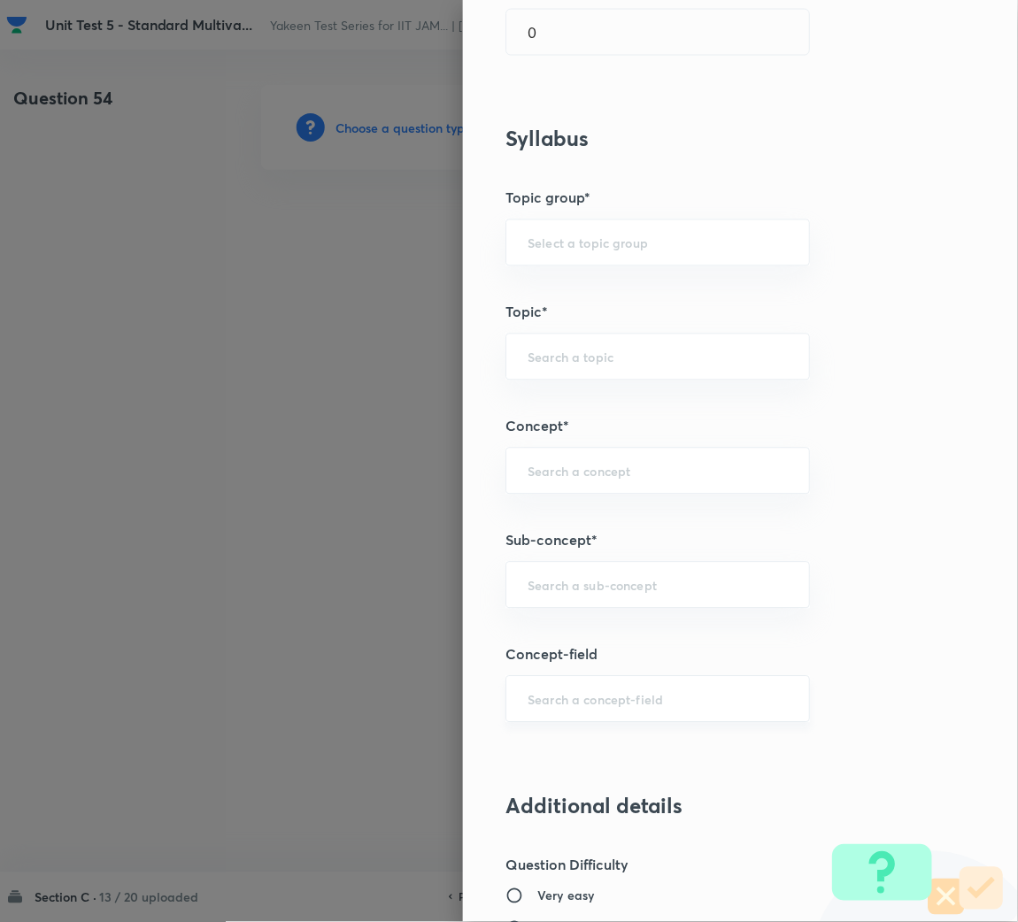
scroll to position [663, 0]
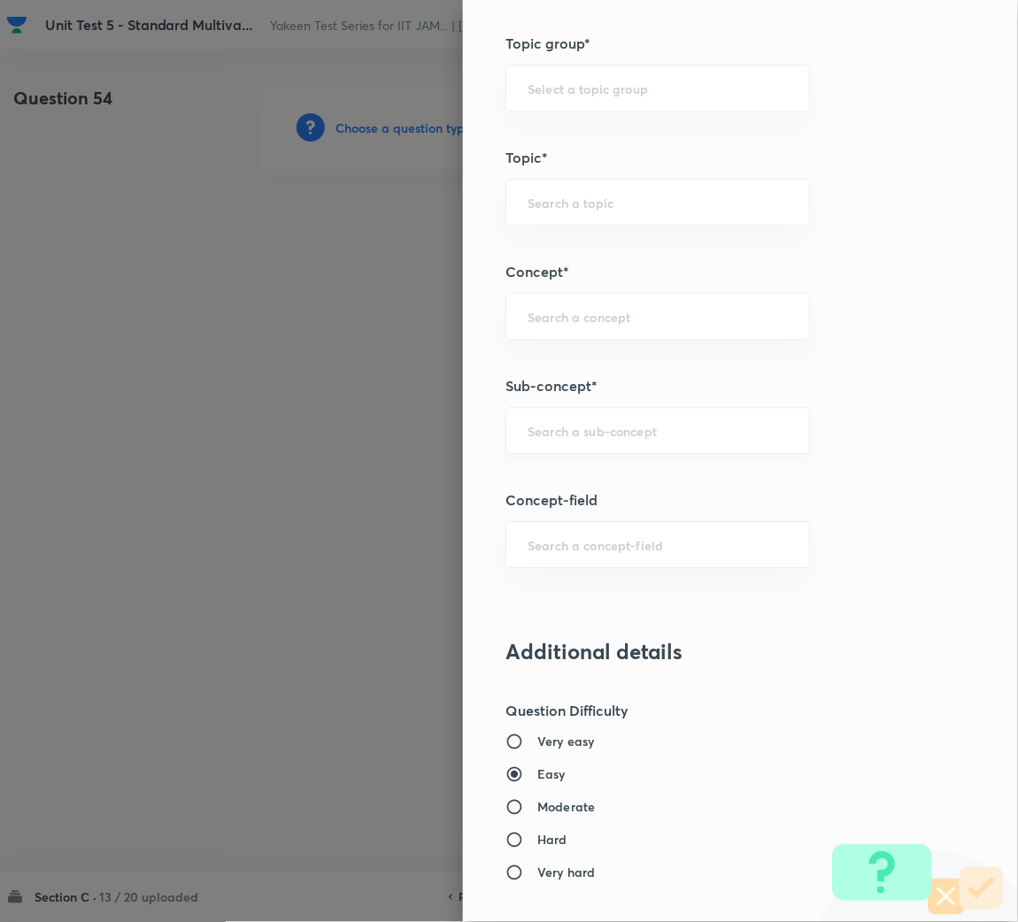
click at [537, 433] on input "text" at bounding box center [657, 430] width 260 height 17
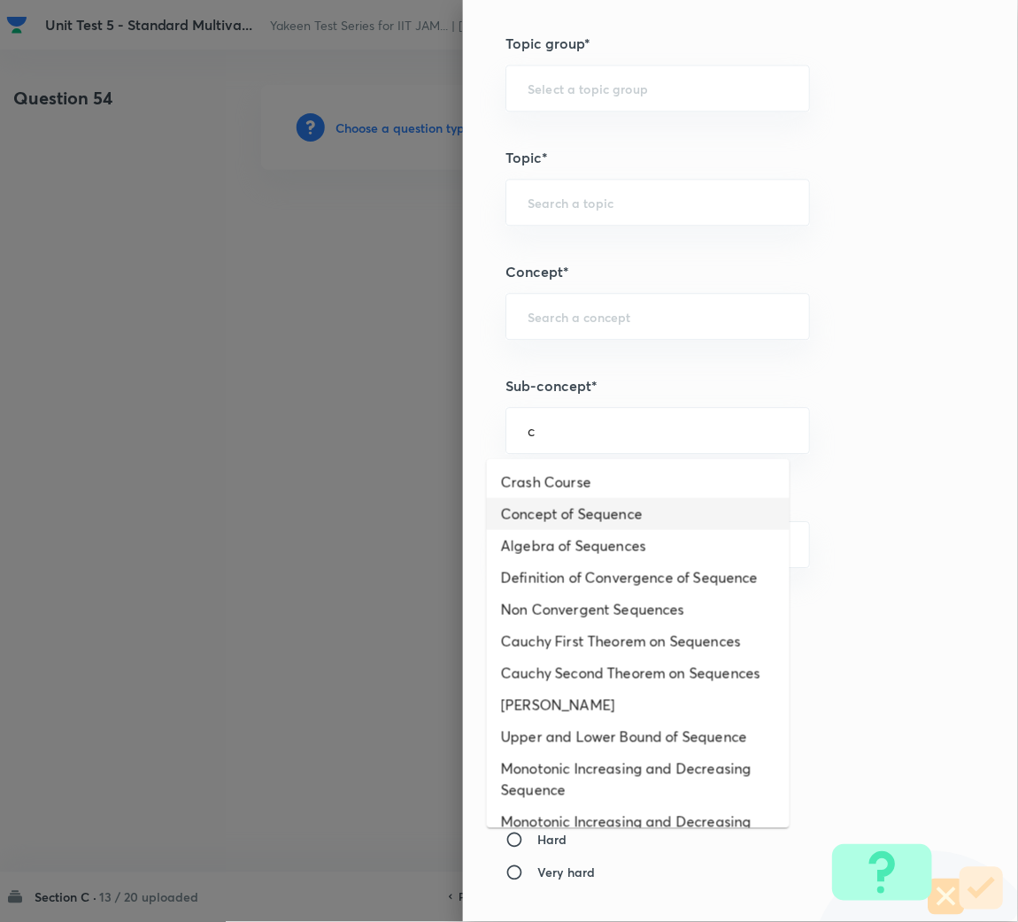
click at [551, 509] on li "Concept of Sequence" at bounding box center [638, 514] width 303 height 32
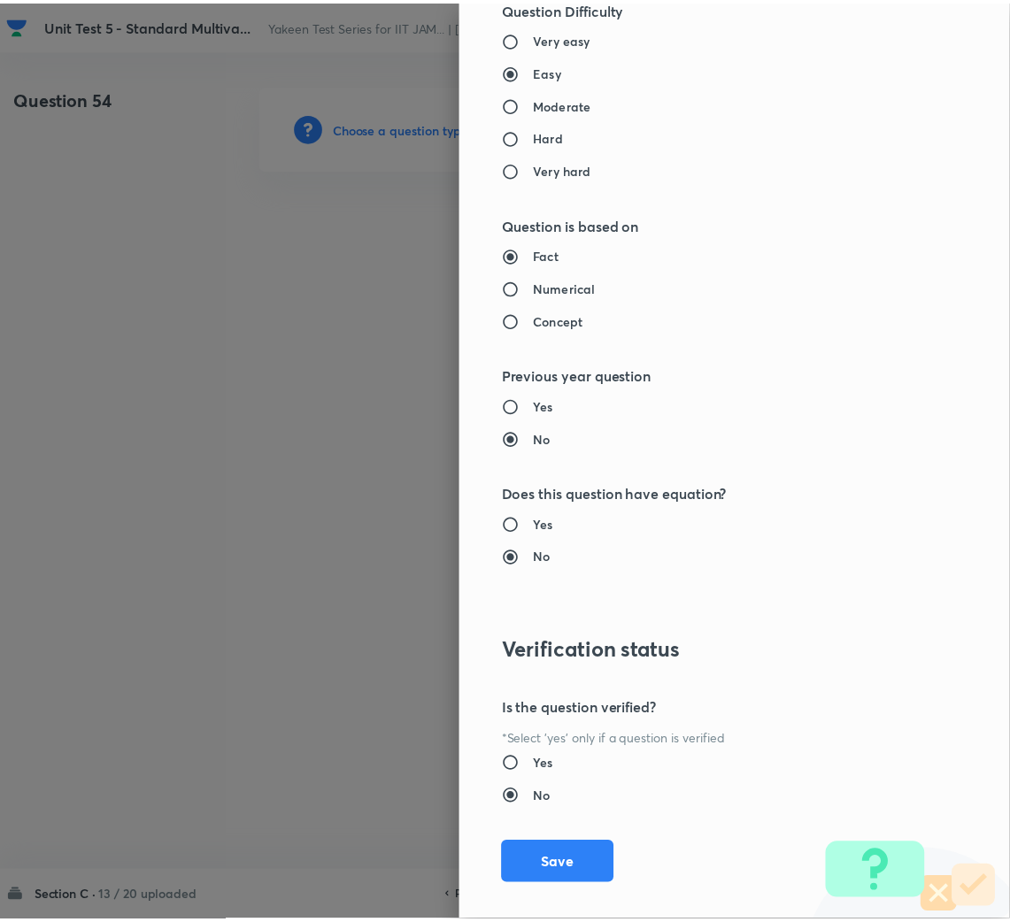
scroll to position [1387, 0]
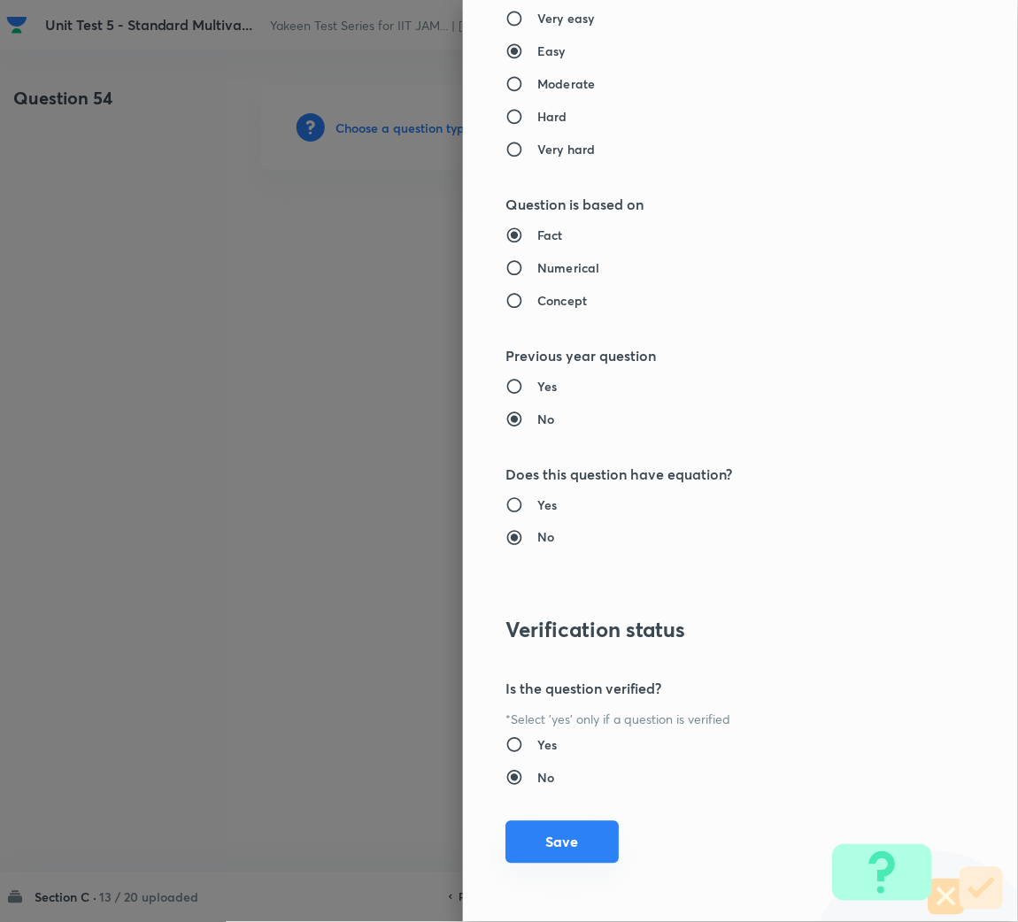
click at [562, 838] on button "Save" at bounding box center [561, 842] width 113 height 42
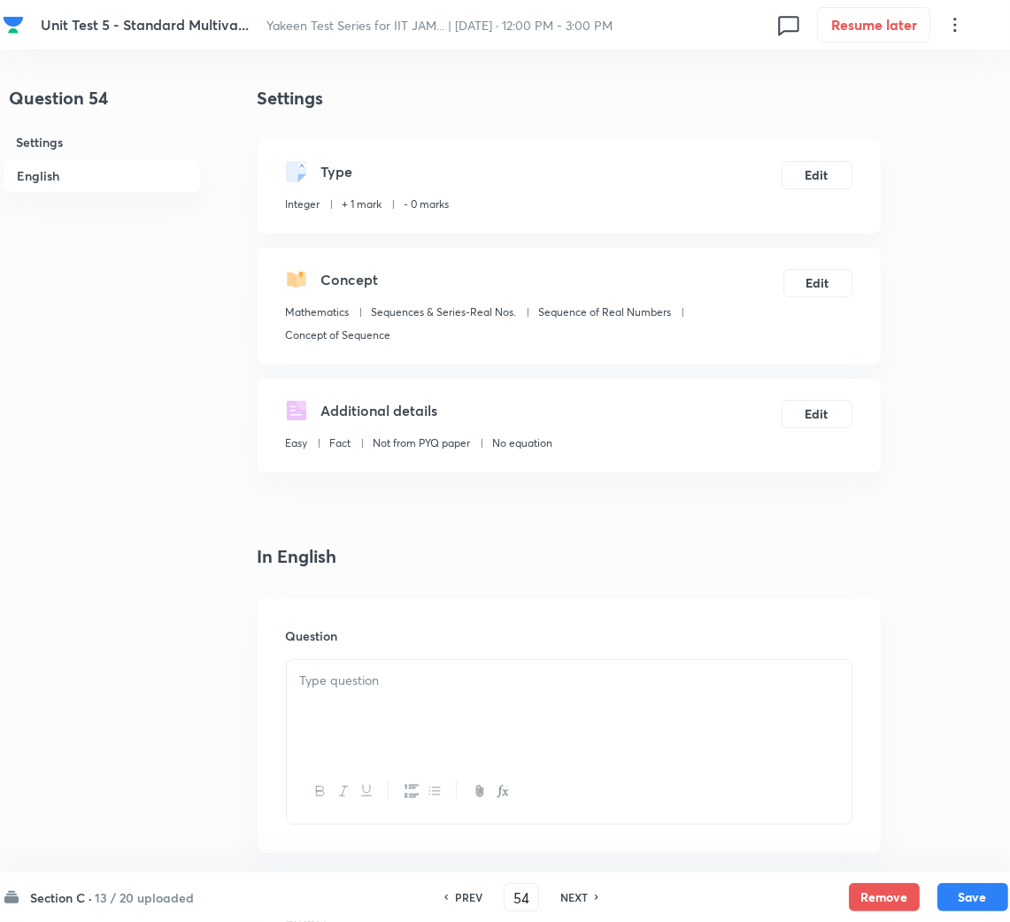
click at [416, 713] on div at bounding box center [569, 709] width 565 height 99
click at [362, 687] on p at bounding box center [569, 681] width 538 height 20
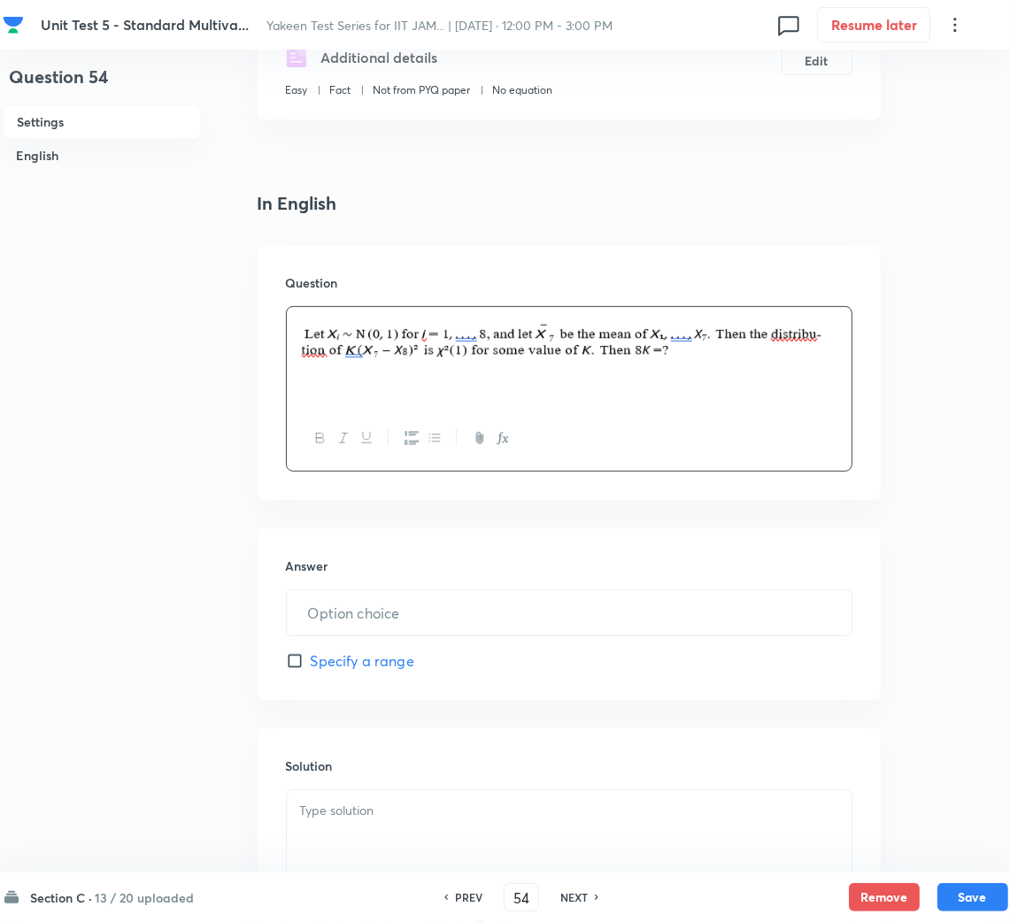
scroll to position [397, 0]
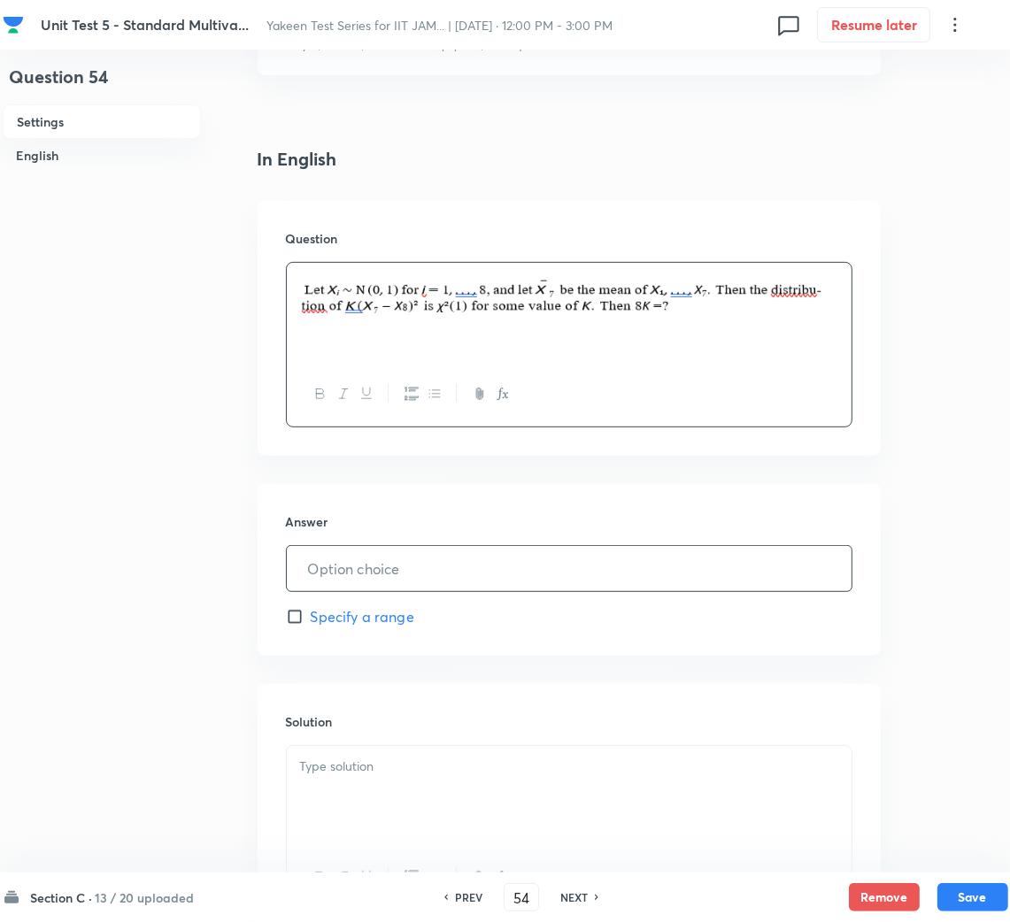
click at [371, 571] on input "text" at bounding box center [569, 568] width 565 height 45
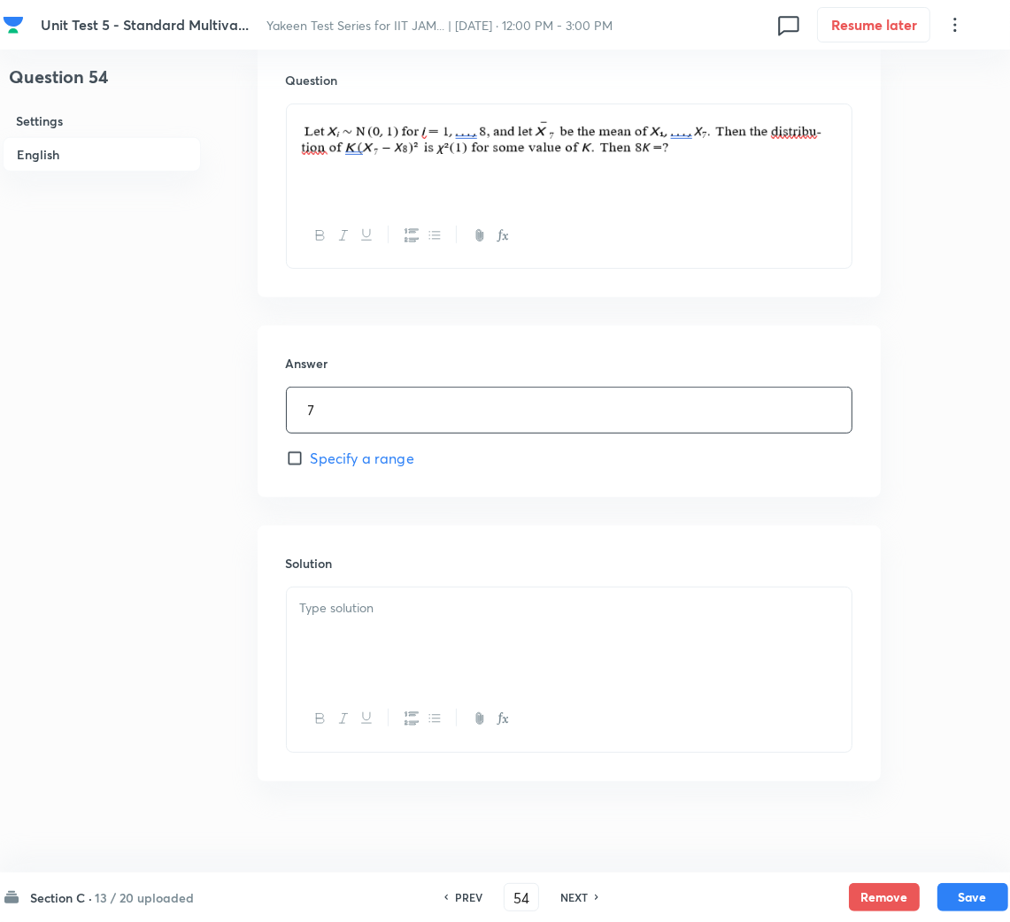
scroll to position [571, 0]
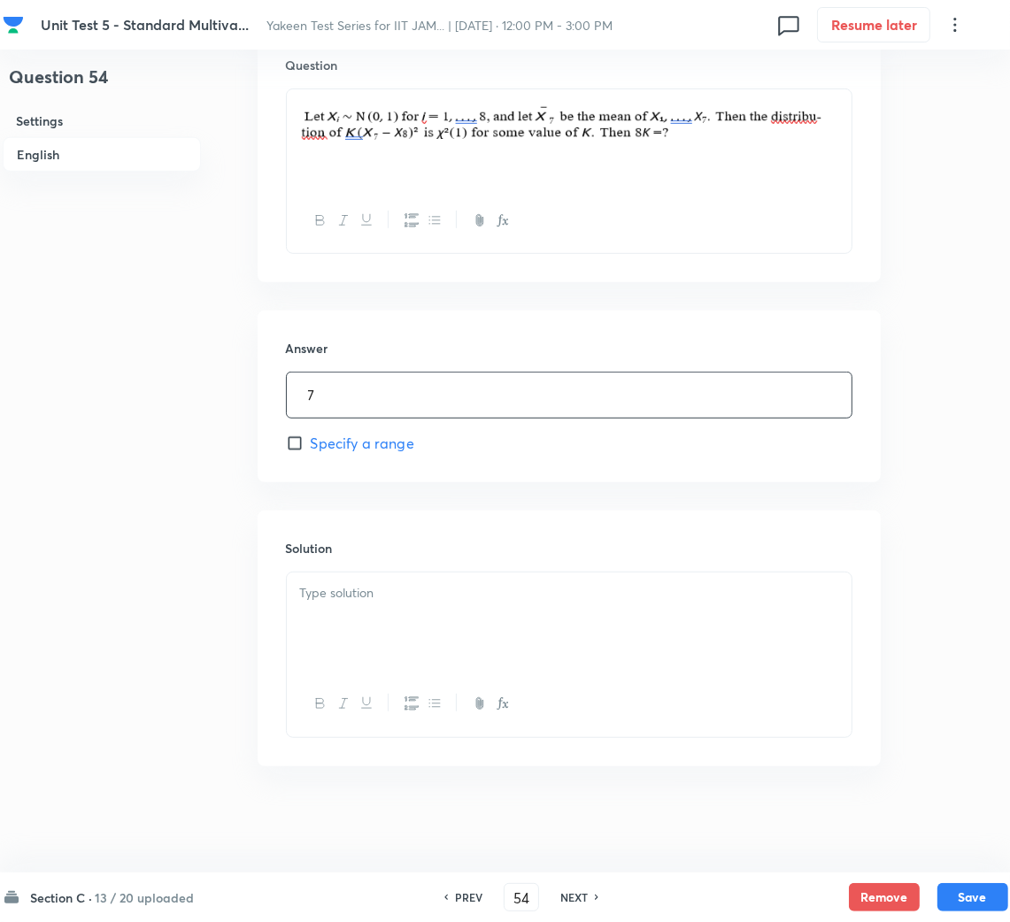
click at [369, 620] on div at bounding box center [569, 621] width 565 height 99
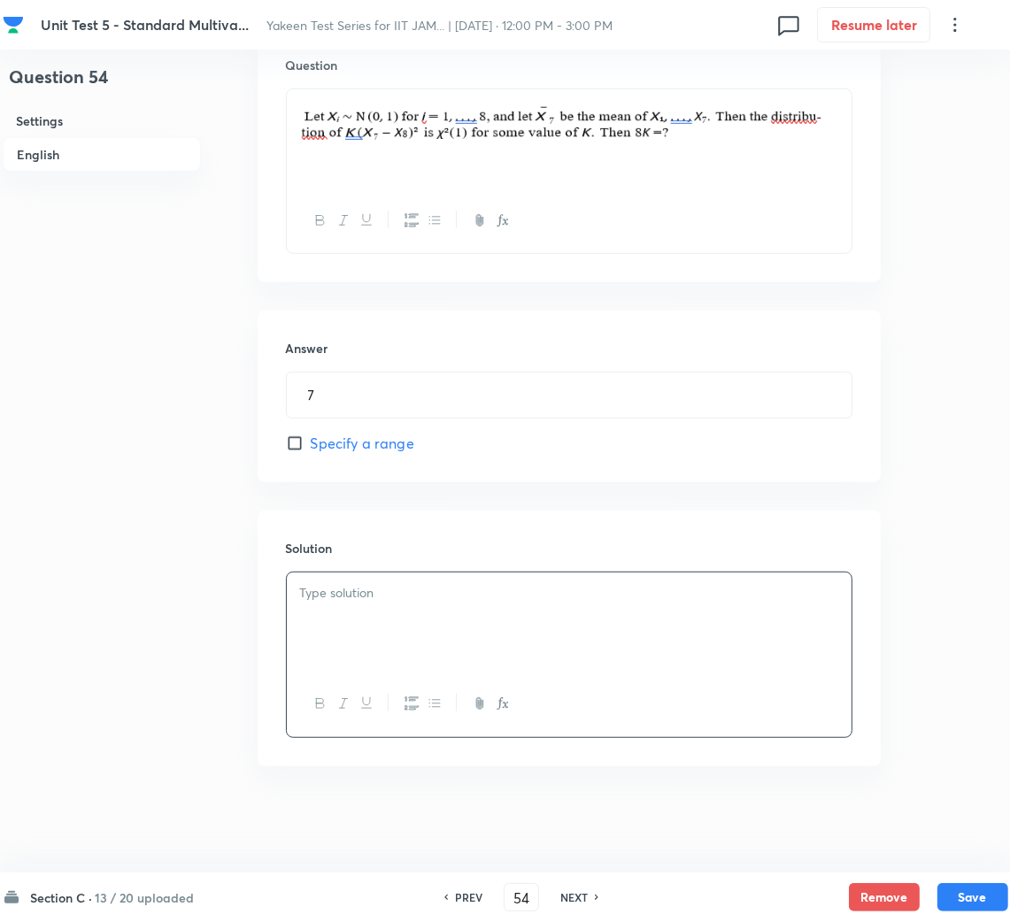
click at [363, 613] on div at bounding box center [569, 621] width 565 height 99
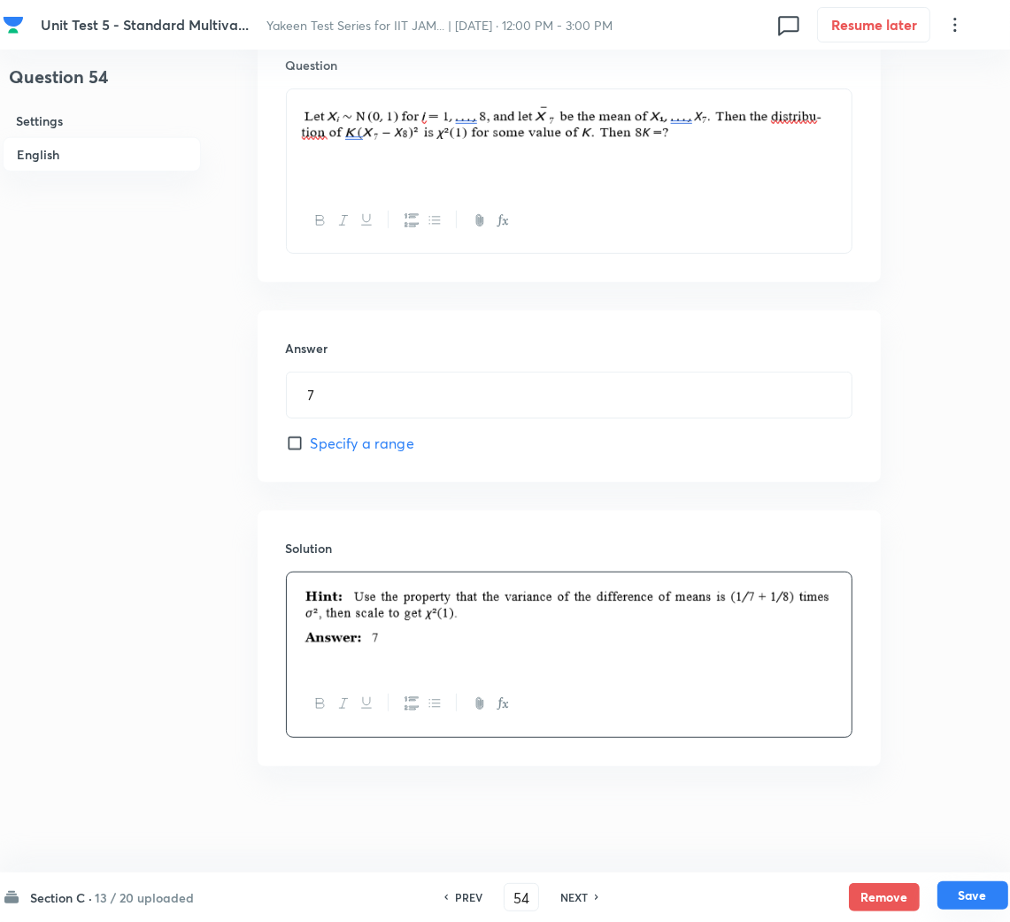
click at [1001, 895] on button "Save" at bounding box center [972, 895] width 71 height 28
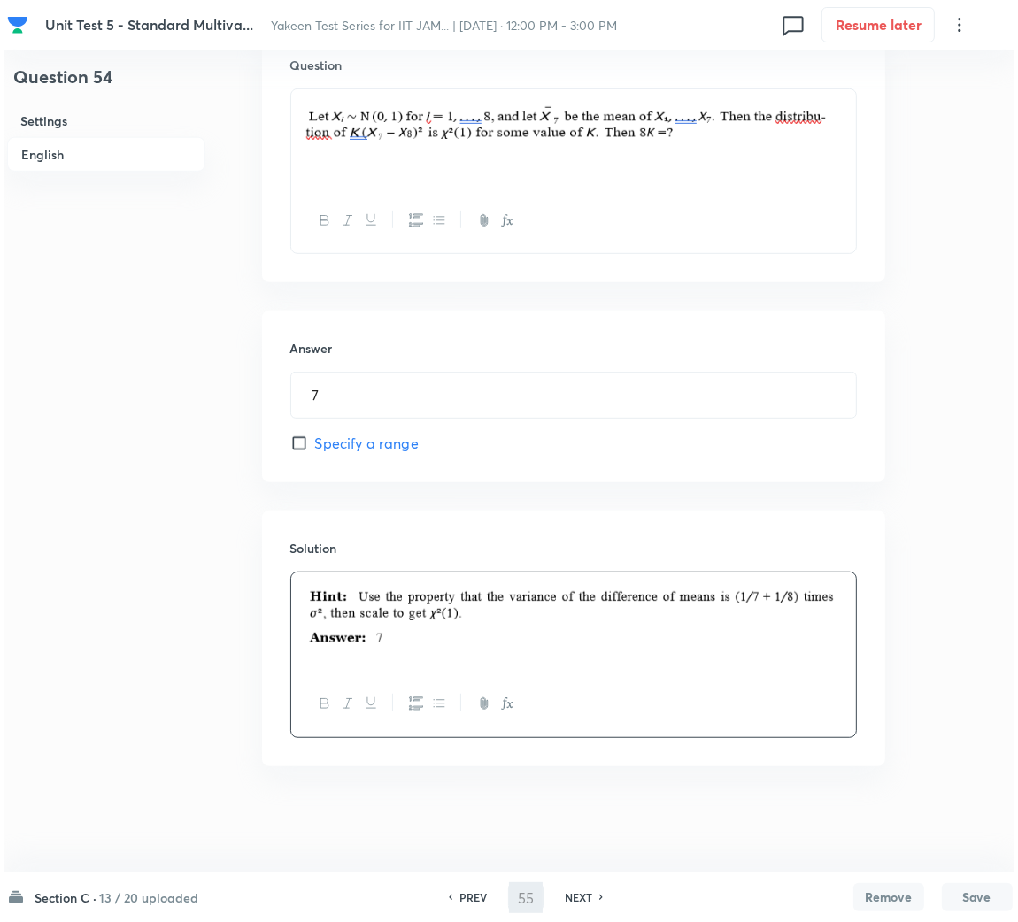
scroll to position [0, 0]
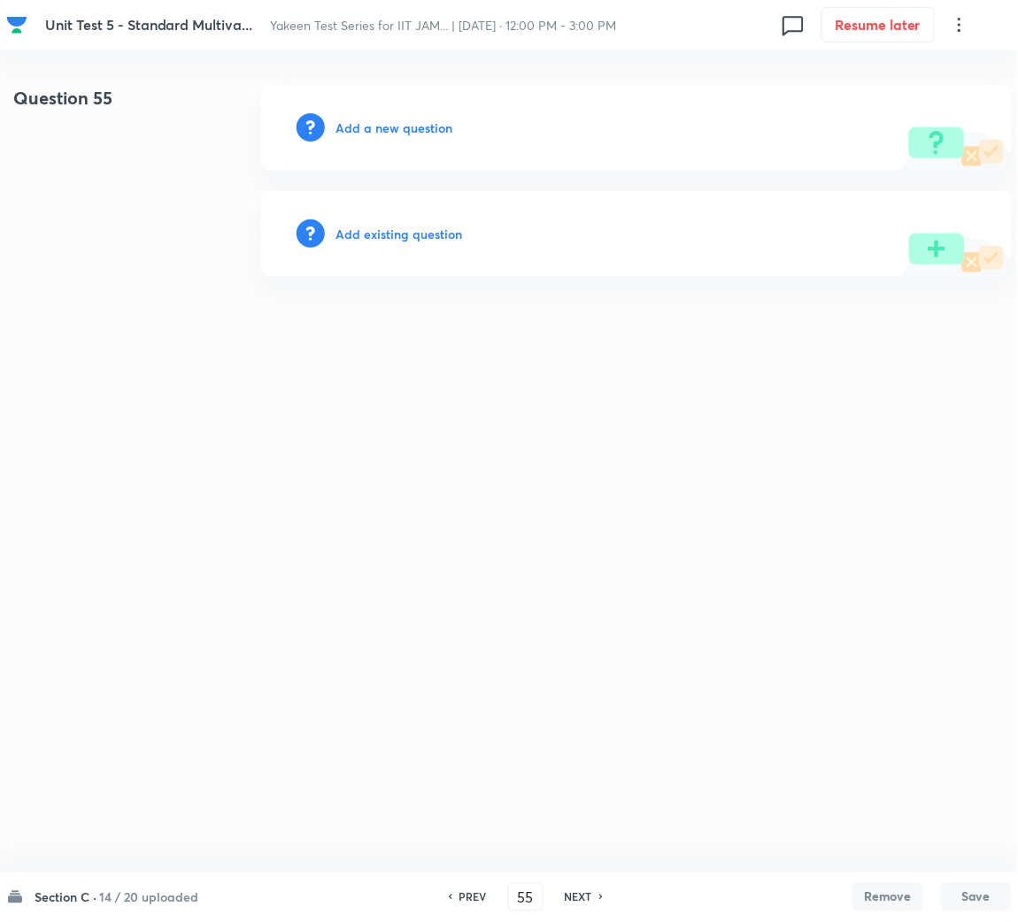
click at [406, 132] on h6 "Add a new question" at bounding box center [393, 128] width 117 height 19
click at [402, 132] on h6 "Choose a question type" at bounding box center [403, 128] width 136 height 19
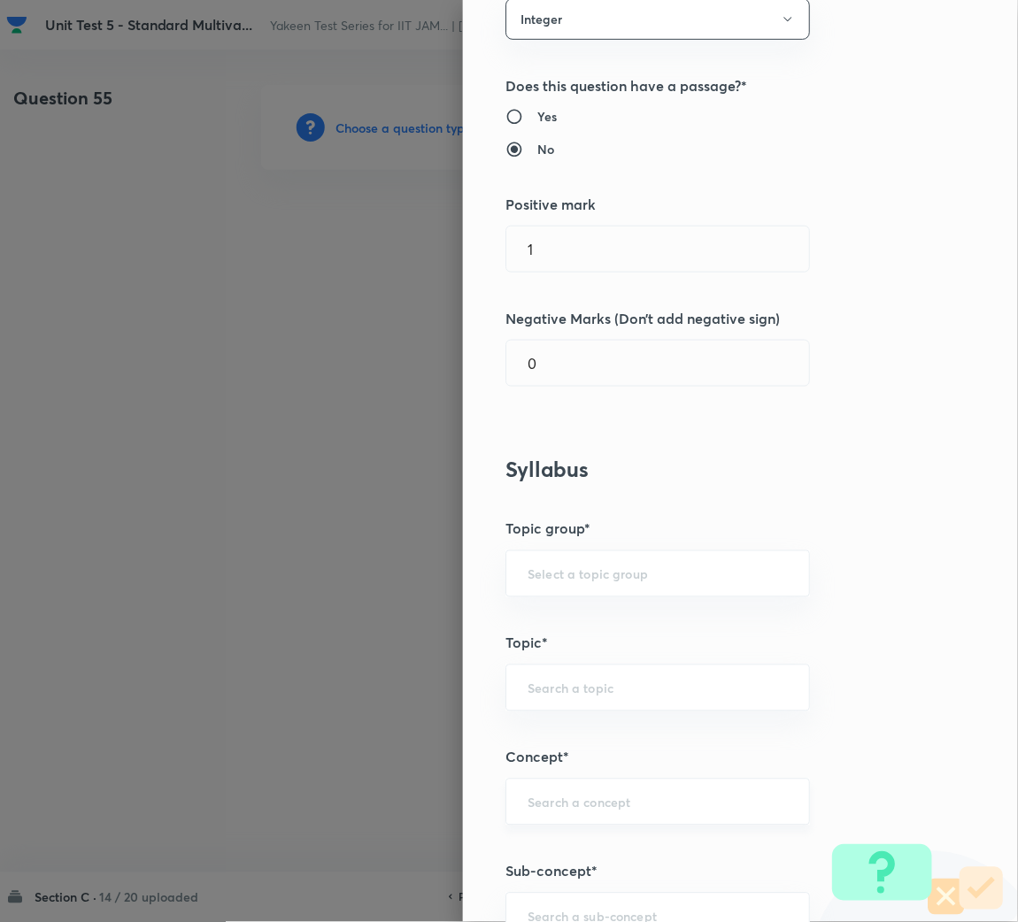
scroll to position [397, 0]
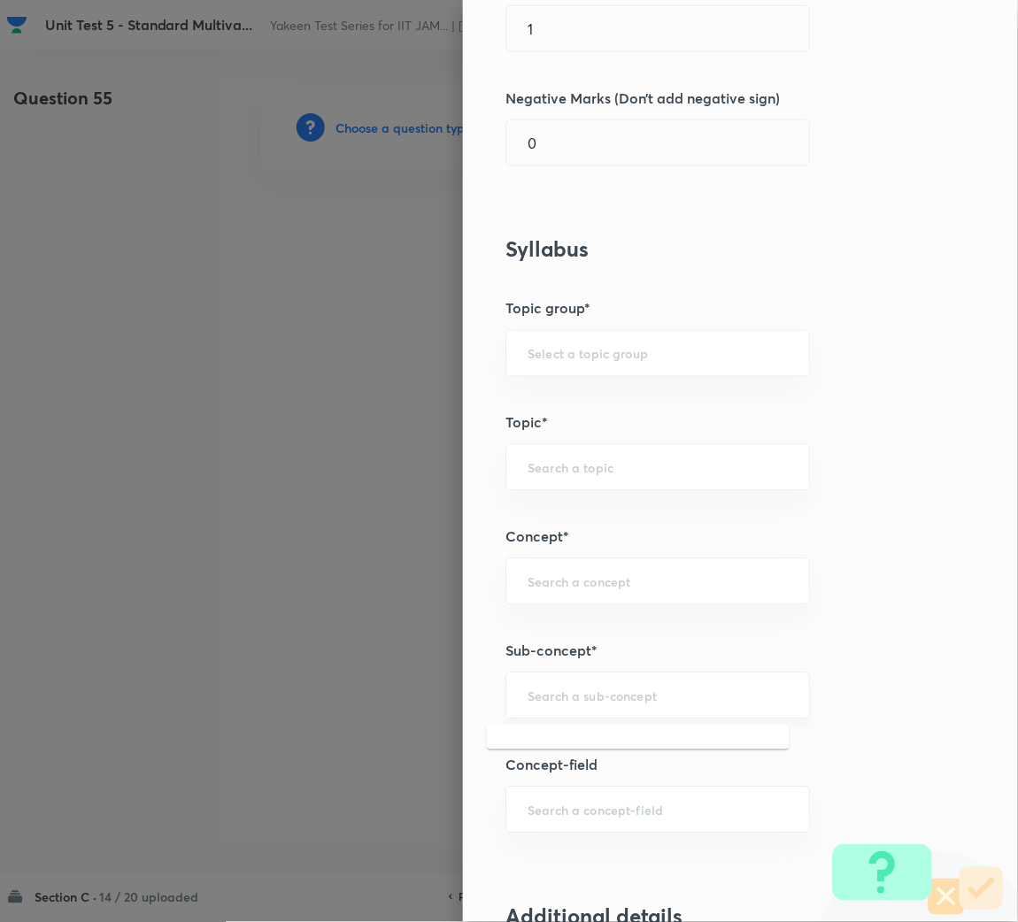
click at [571, 701] on input "text" at bounding box center [657, 696] width 260 height 17
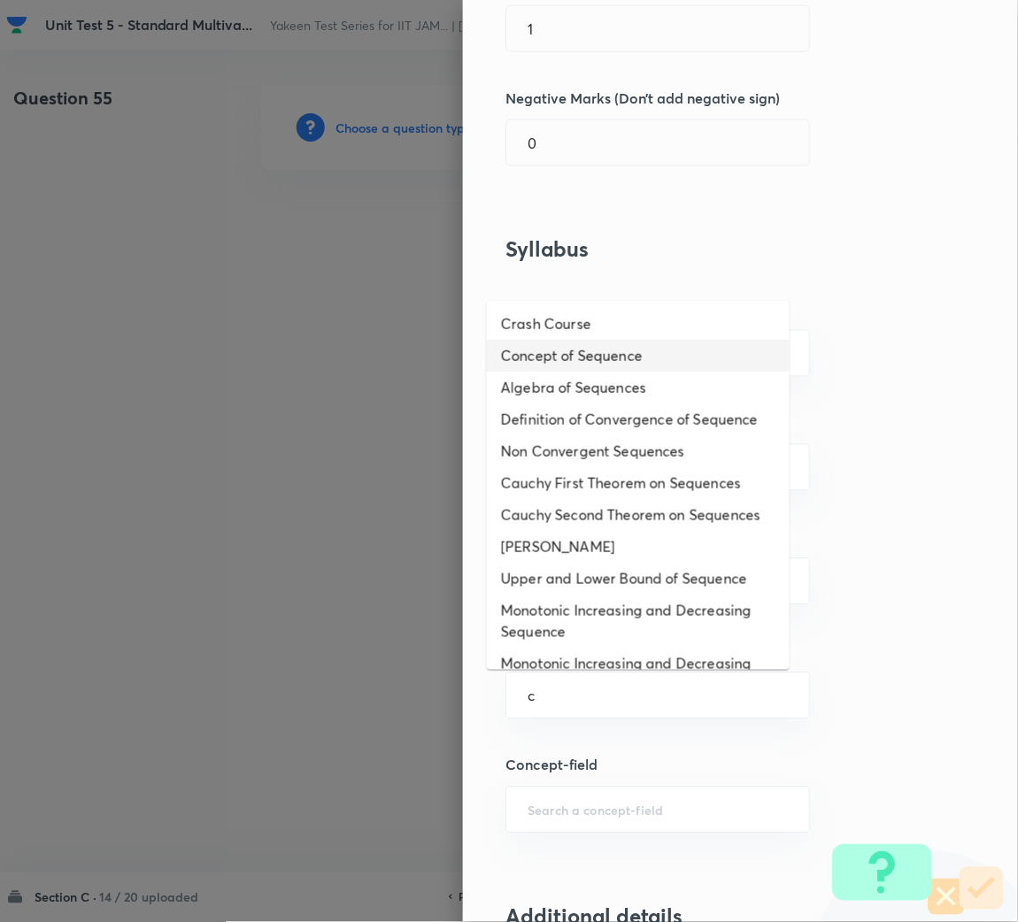
click at [580, 353] on li "Concept of Sequence" at bounding box center [638, 356] width 303 height 32
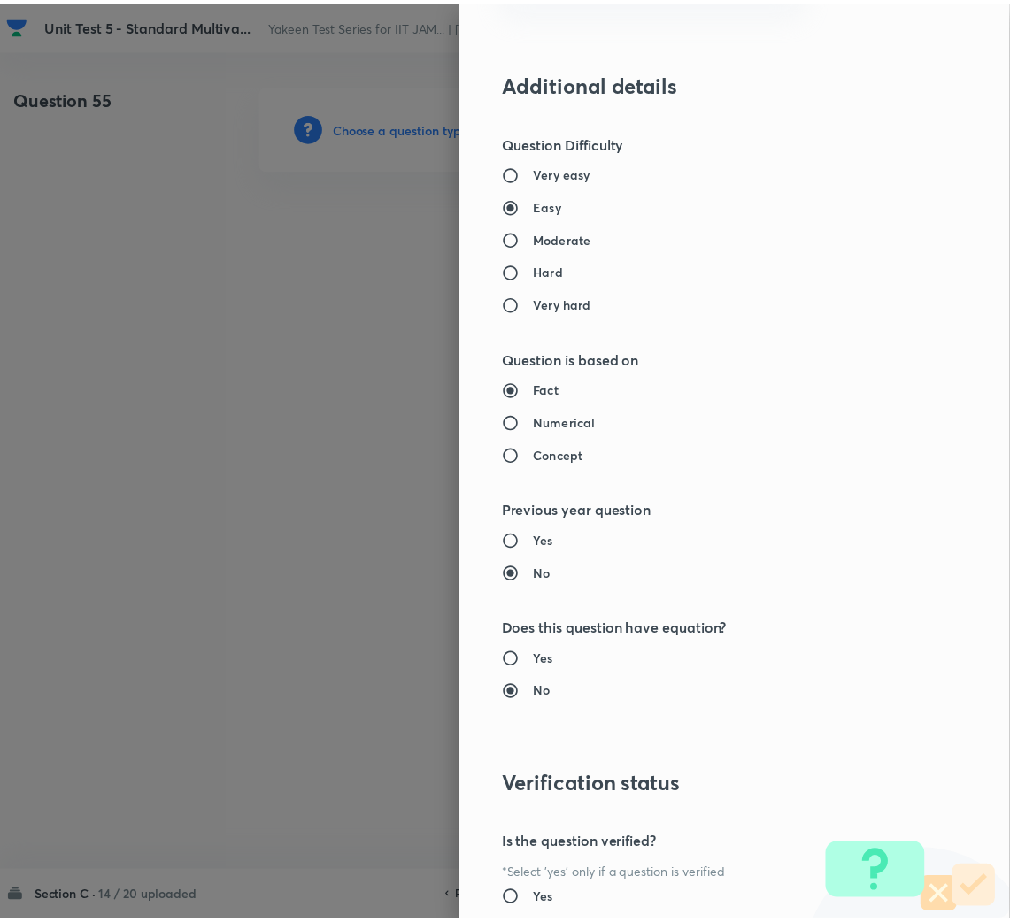
scroll to position [1326, 0]
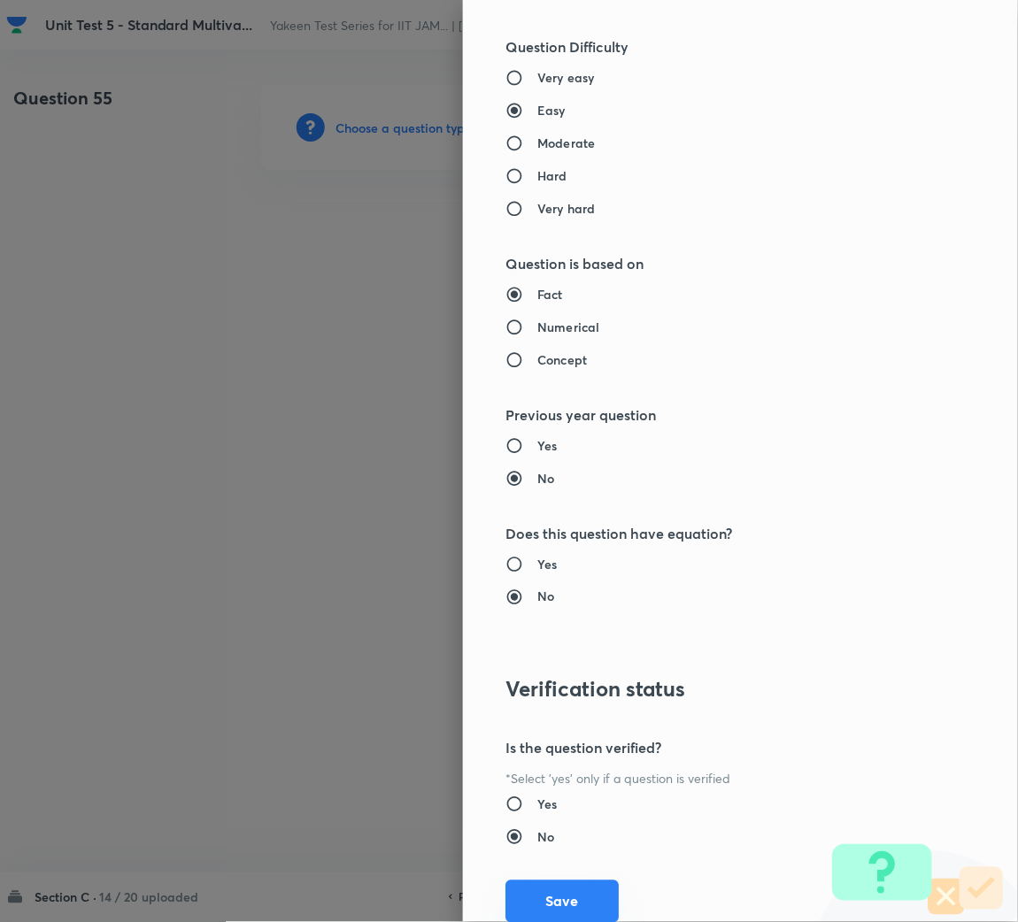
click at [561, 902] on button "Save" at bounding box center [561, 901] width 113 height 42
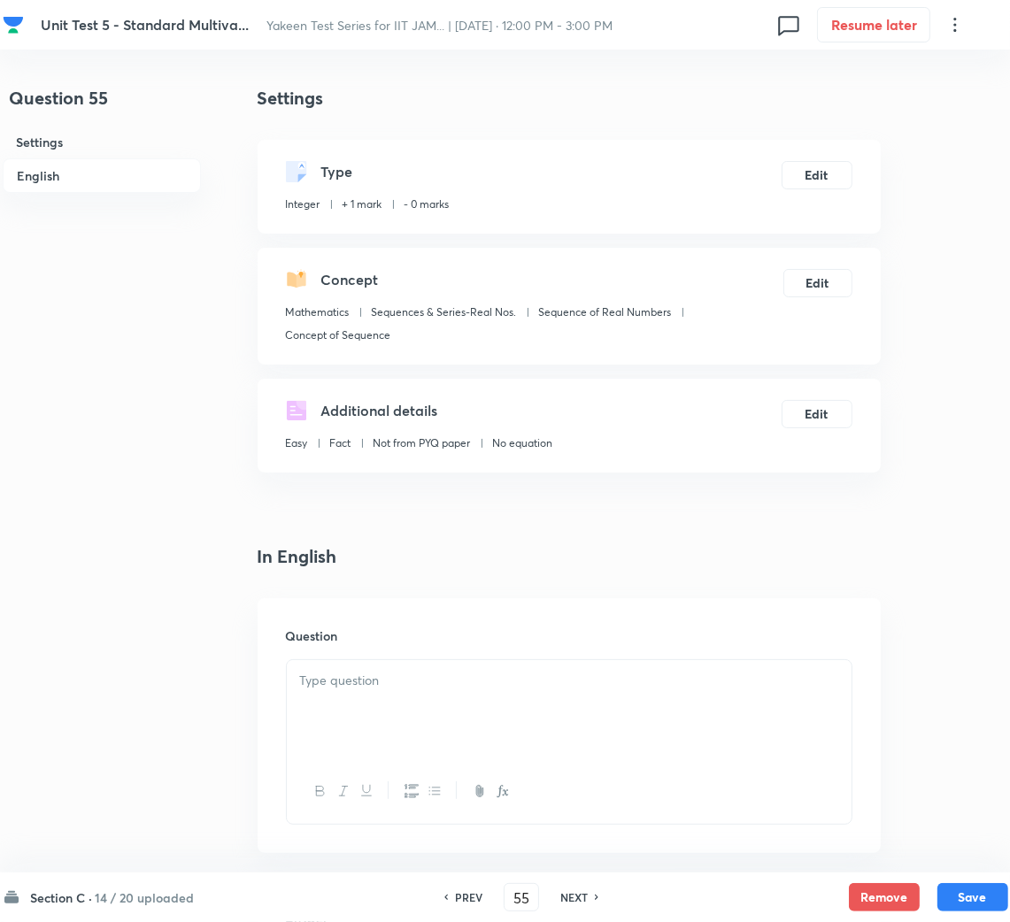
click at [410, 720] on div at bounding box center [569, 709] width 565 height 99
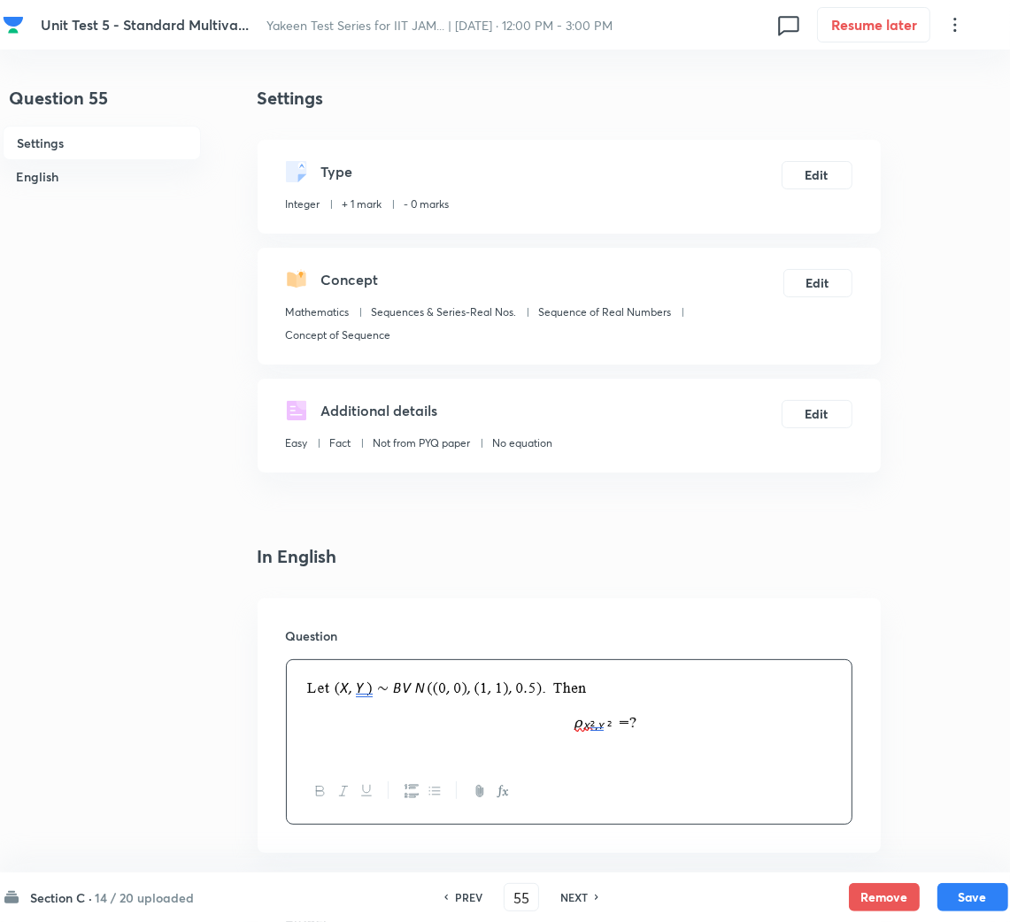
scroll to position [531, 0]
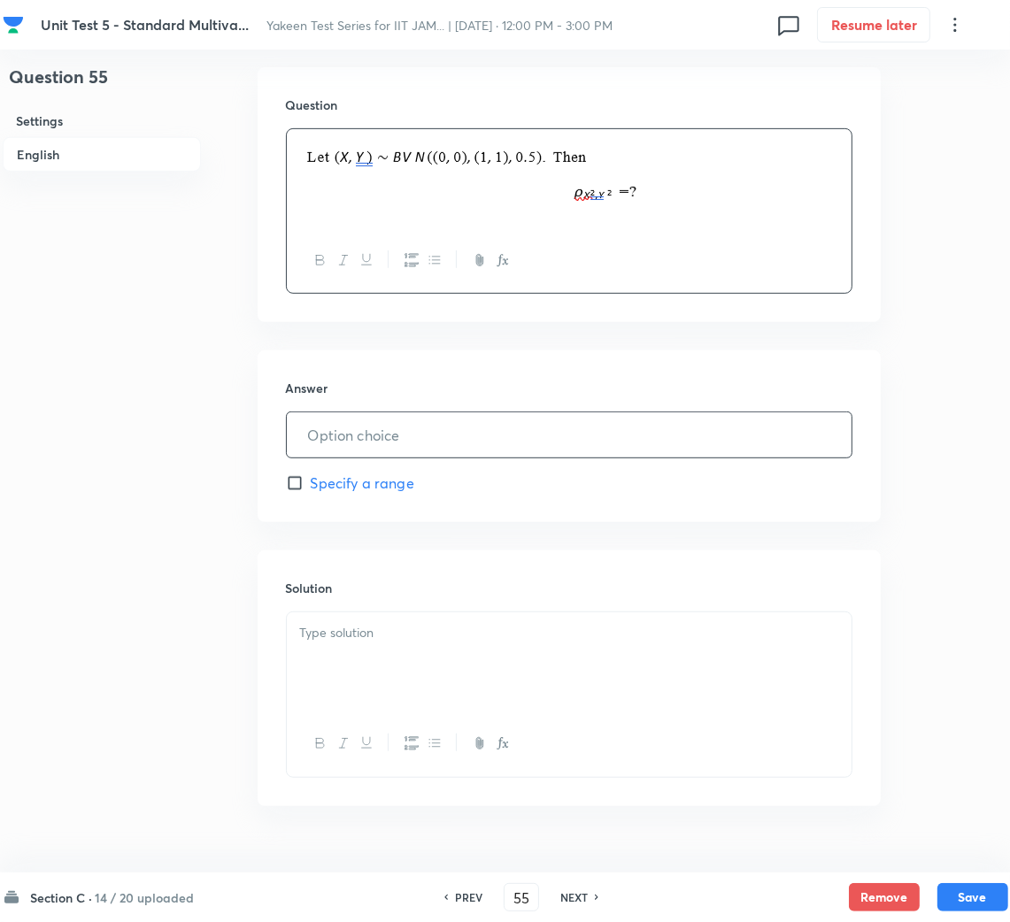
click at [341, 413] on input "text" at bounding box center [569, 434] width 565 height 45
click at [381, 424] on input "text" at bounding box center [569, 434] width 565 height 45
click at [369, 658] on div at bounding box center [569, 661] width 565 height 99
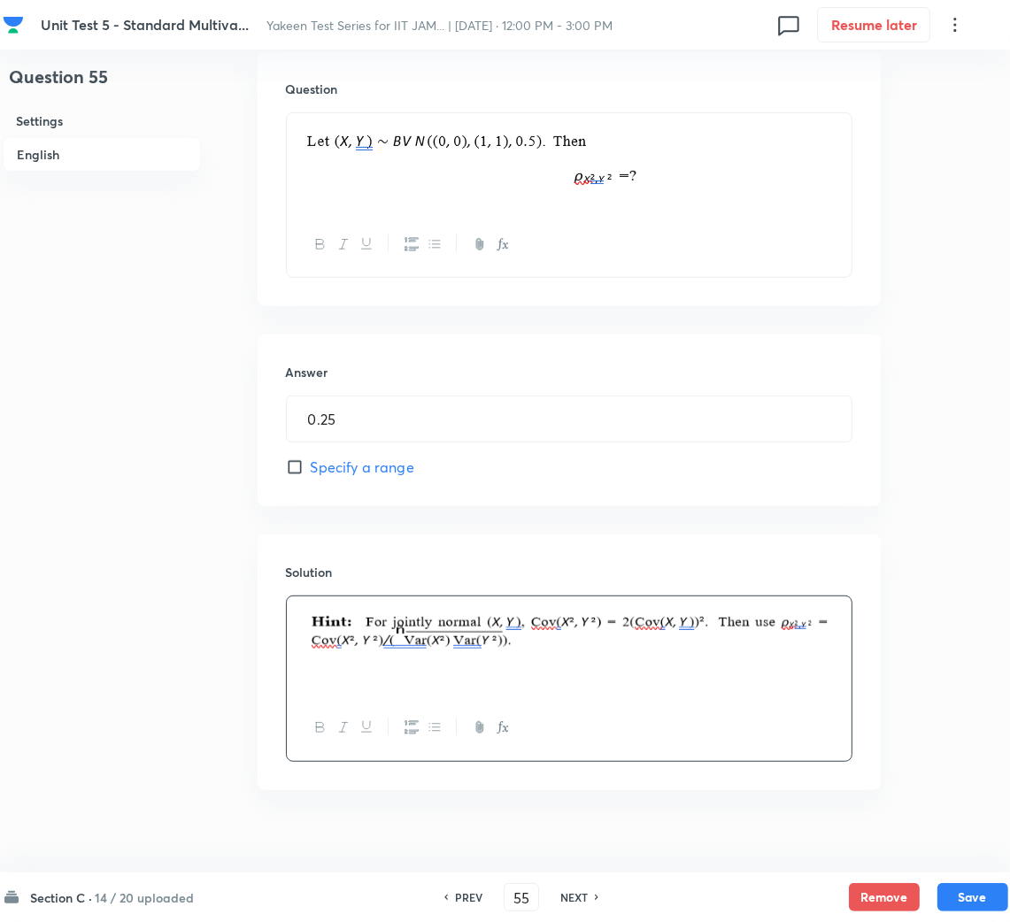
scroll to position [571, 0]
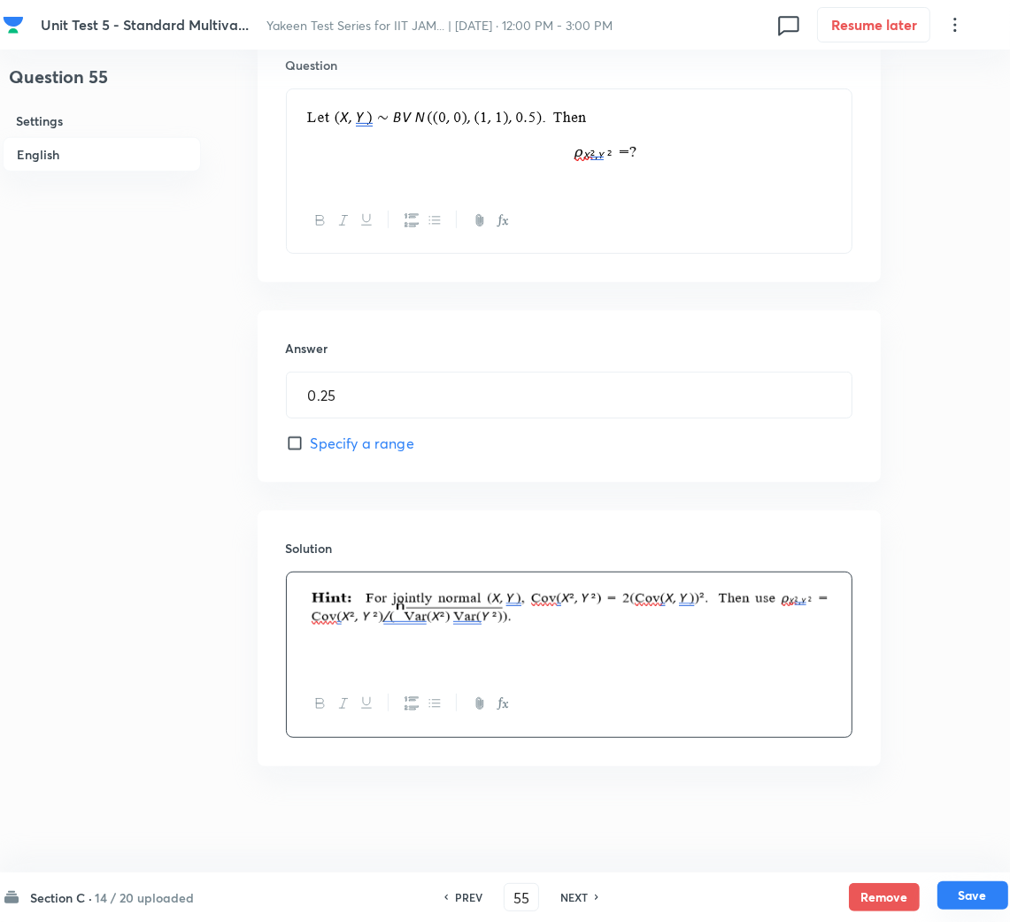
click at [979, 886] on button "Save" at bounding box center [972, 895] width 71 height 28
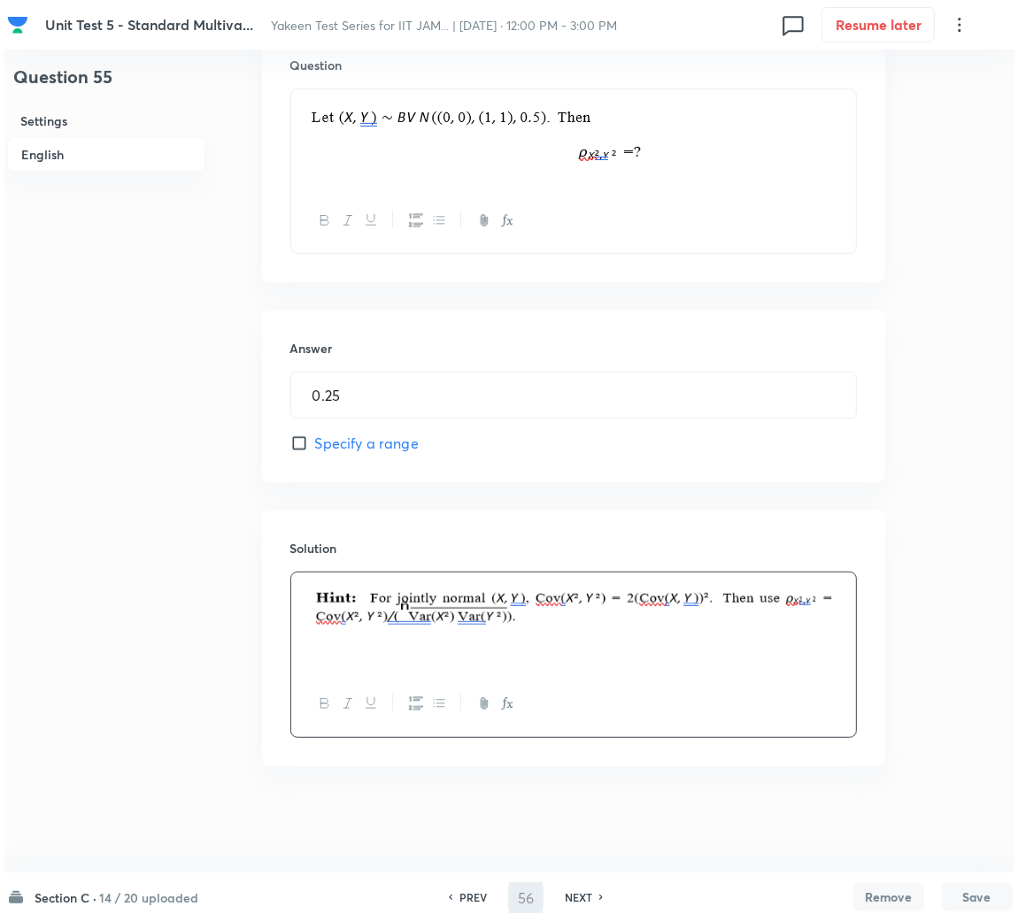
scroll to position [0, 0]
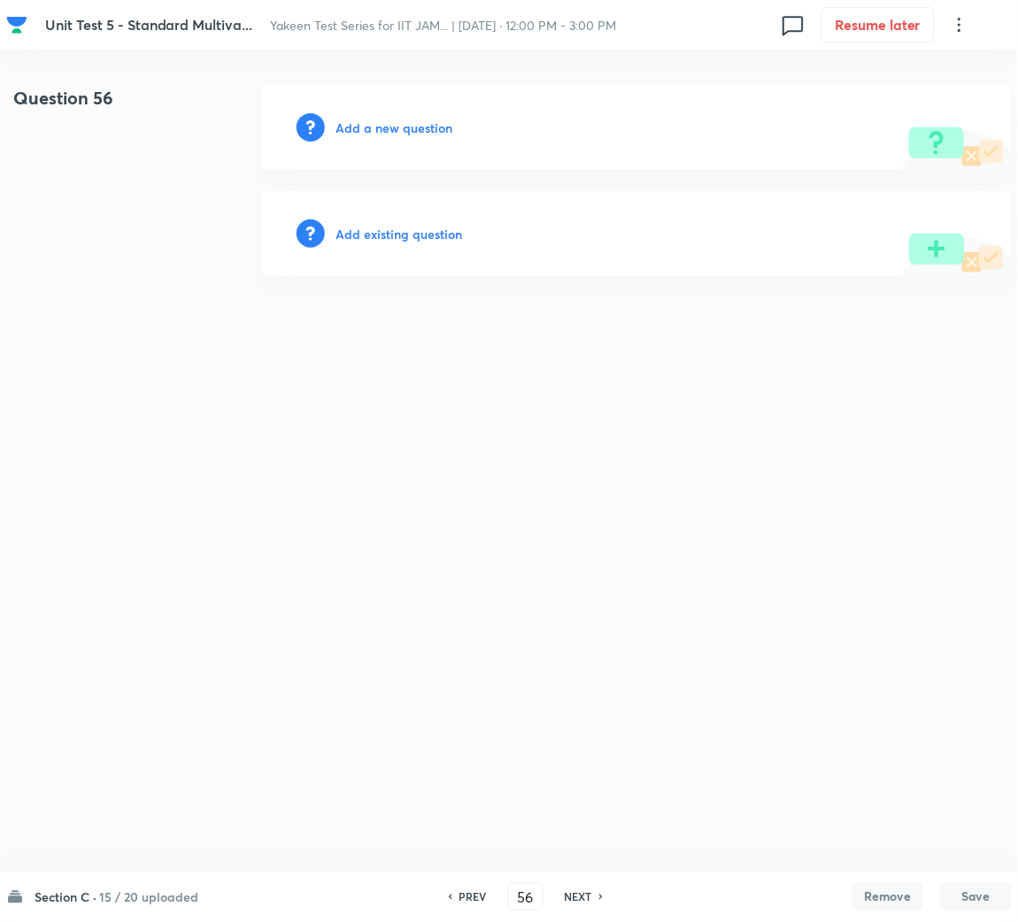
click at [415, 129] on h6 "Add a new question" at bounding box center [393, 128] width 117 height 19
click at [404, 130] on h6 "Choose a question type" at bounding box center [403, 128] width 136 height 19
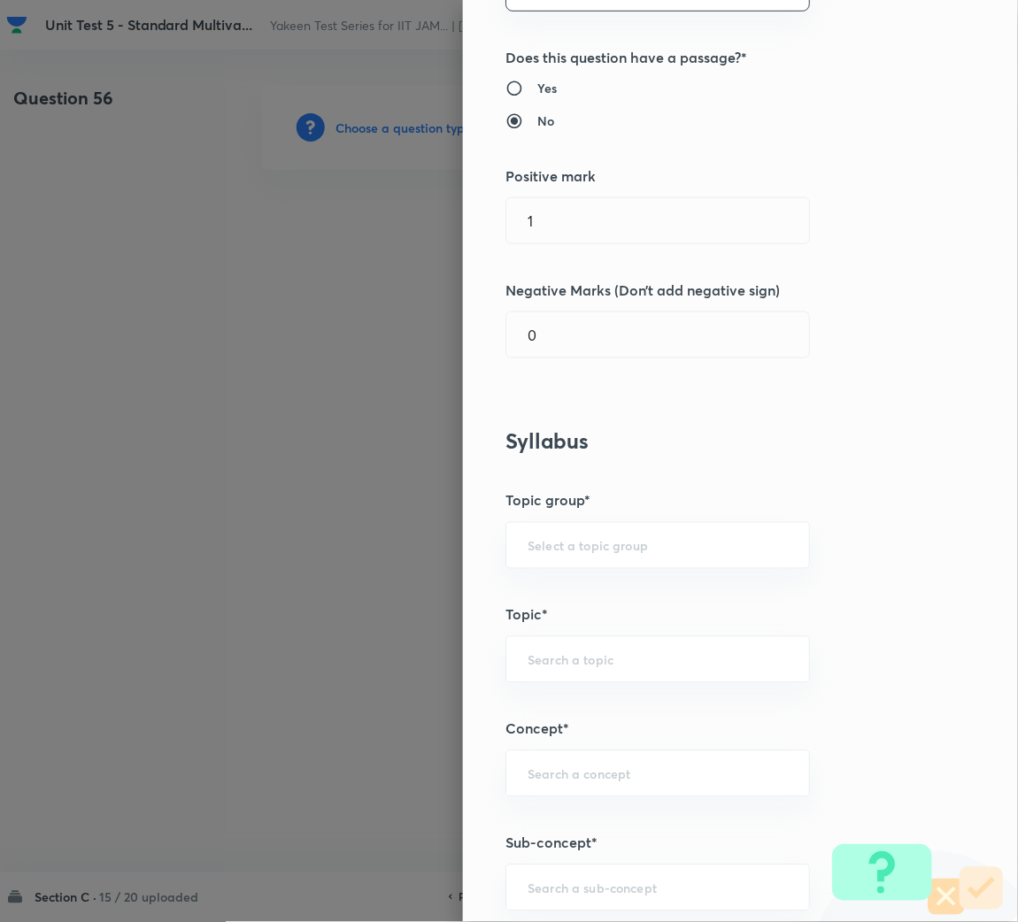
scroll to position [531, 0]
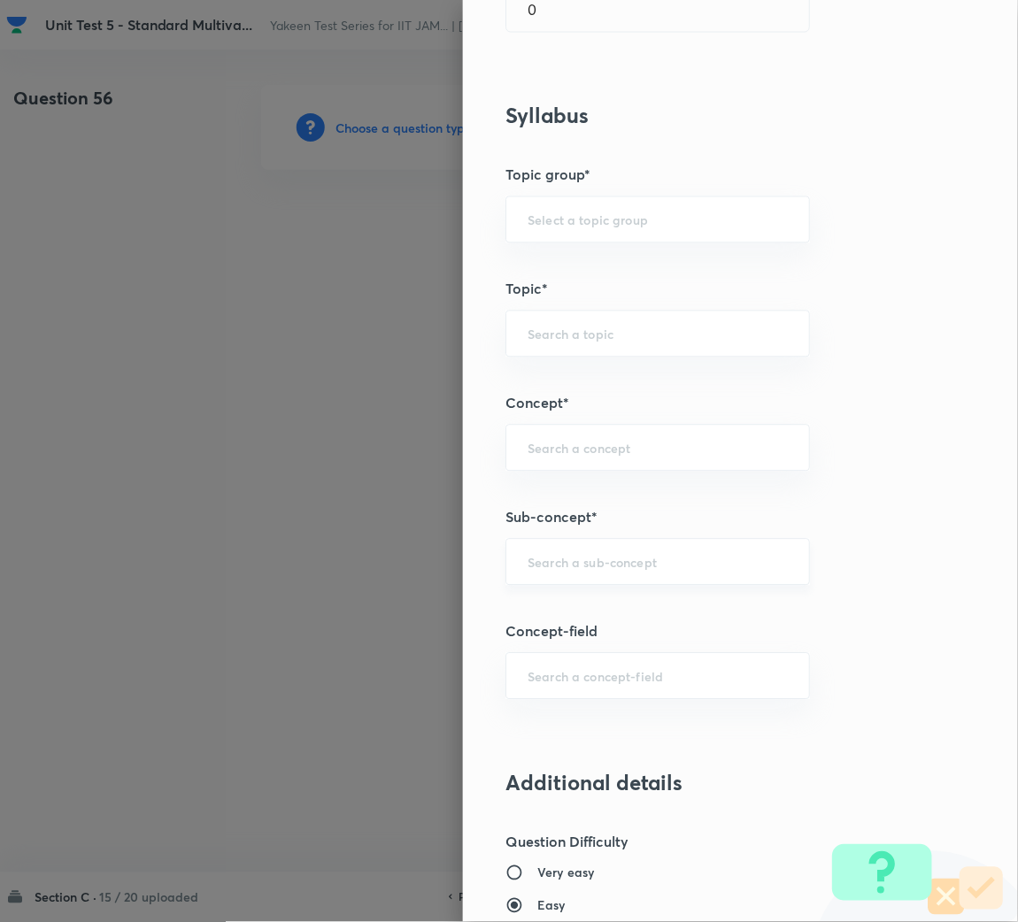
click at [529, 571] on input "text" at bounding box center [657, 562] width 260 height 17
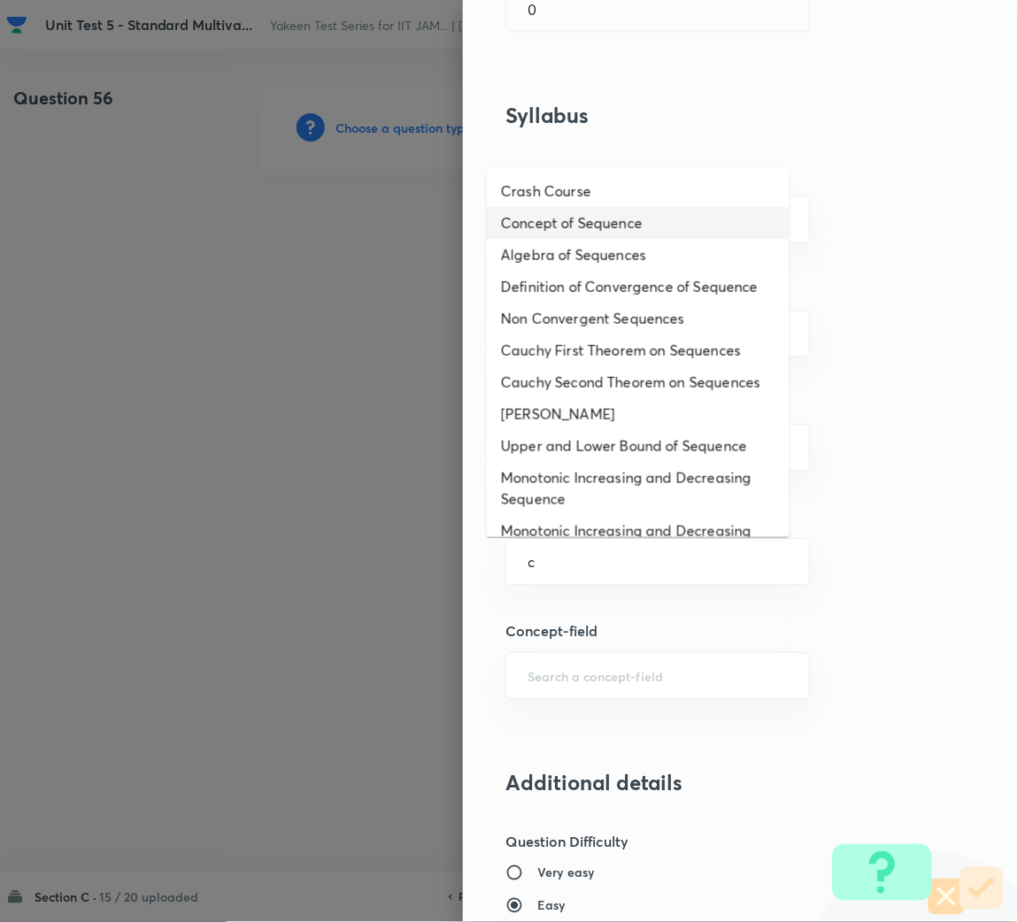
click at [560, 226] on li "Concept of Sequence" at bounding box center [638, 223] width 303 height 32
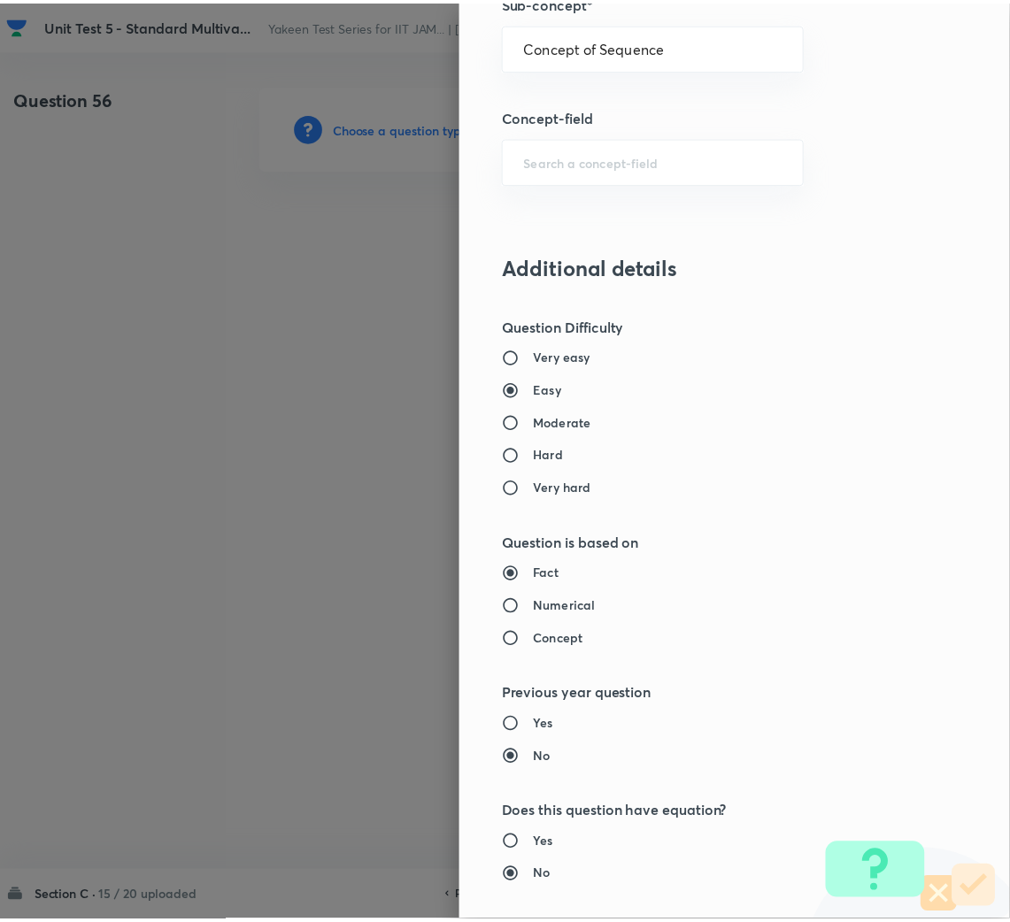
scroll to position [1326, 0]
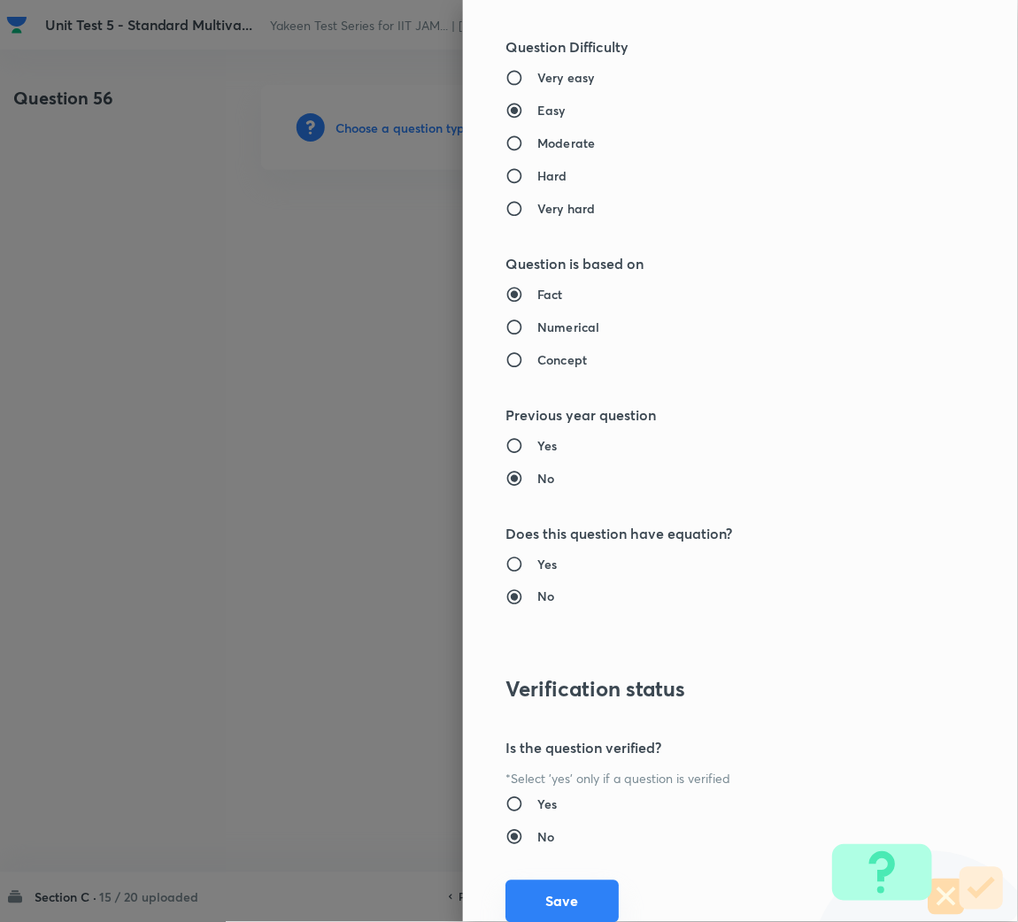
click at [559, 896] on button "Save" at bounding box center [561, 901] width 113 height 42
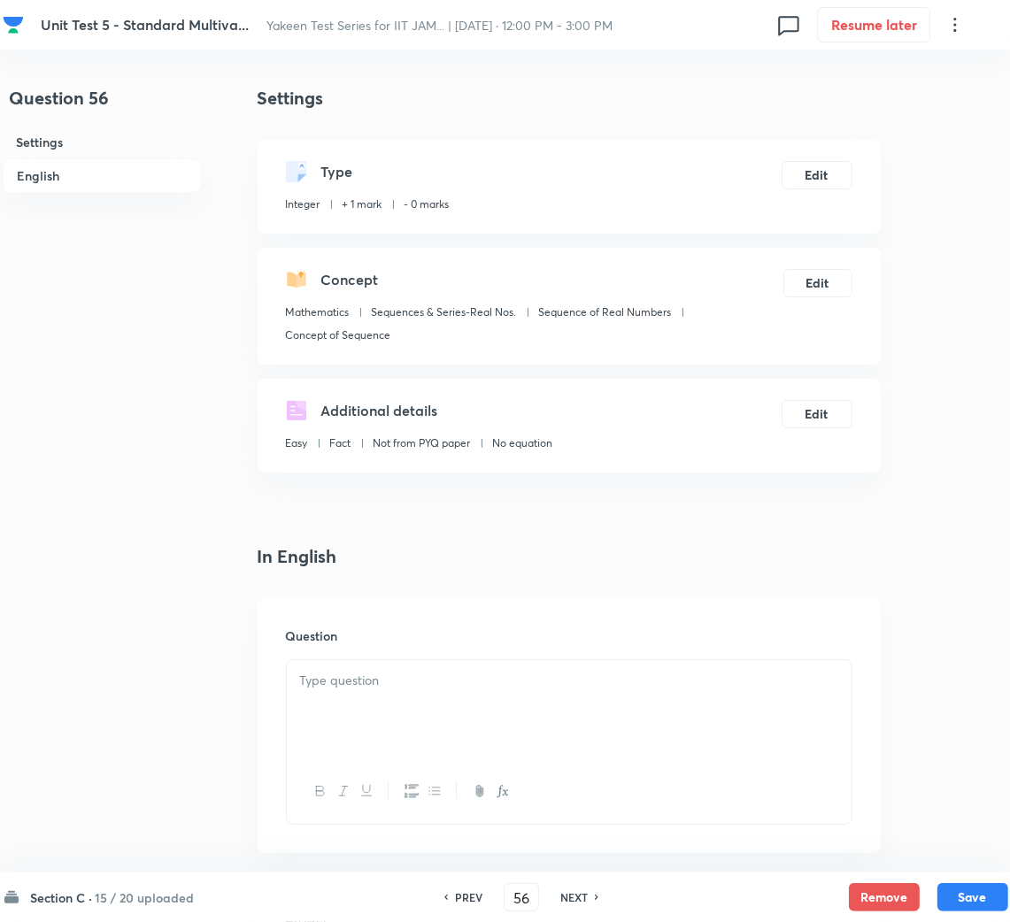
click at [417, 706] on div at bounding box center [569, 709] width 565 height 99
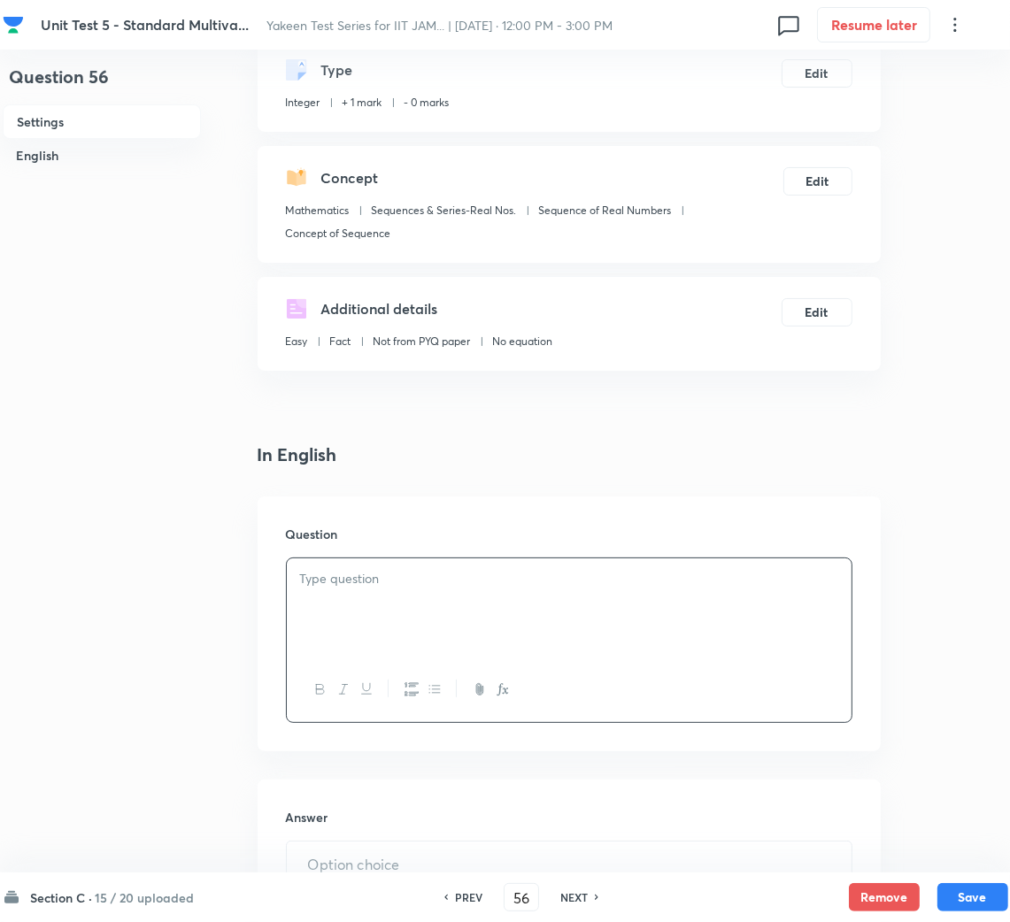
scroll to position [265, 0]
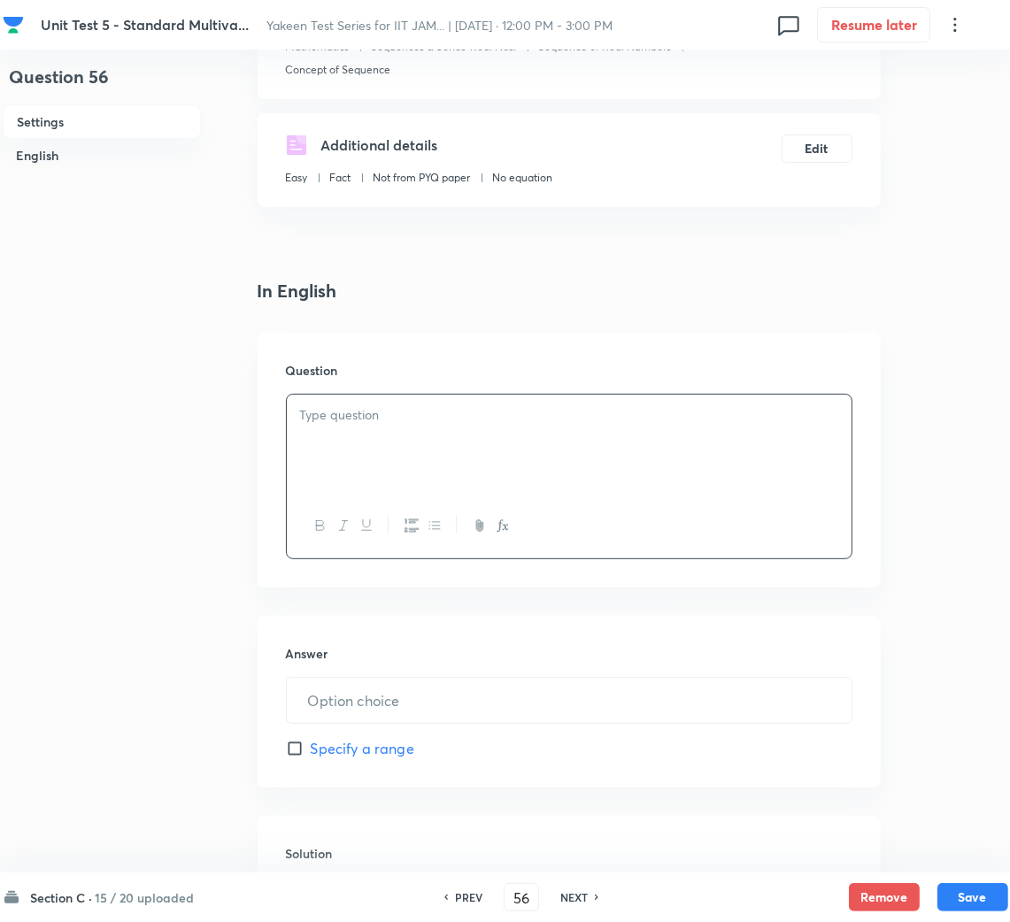
click at [657, 485] on div at bounding box center [569, 444] width 565 height 99
click at [384, 698] on input "text" at bounding box center [569, 700] width 565 height 45
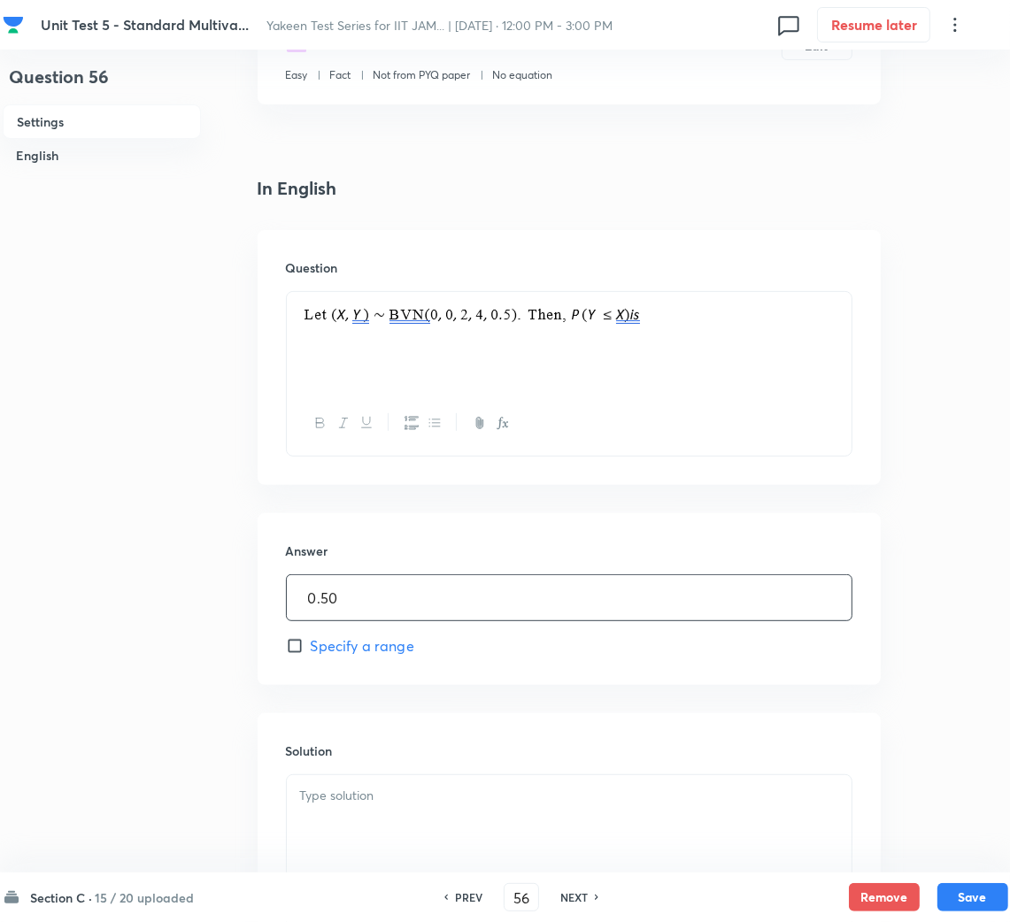
scroll to position [397, 0]
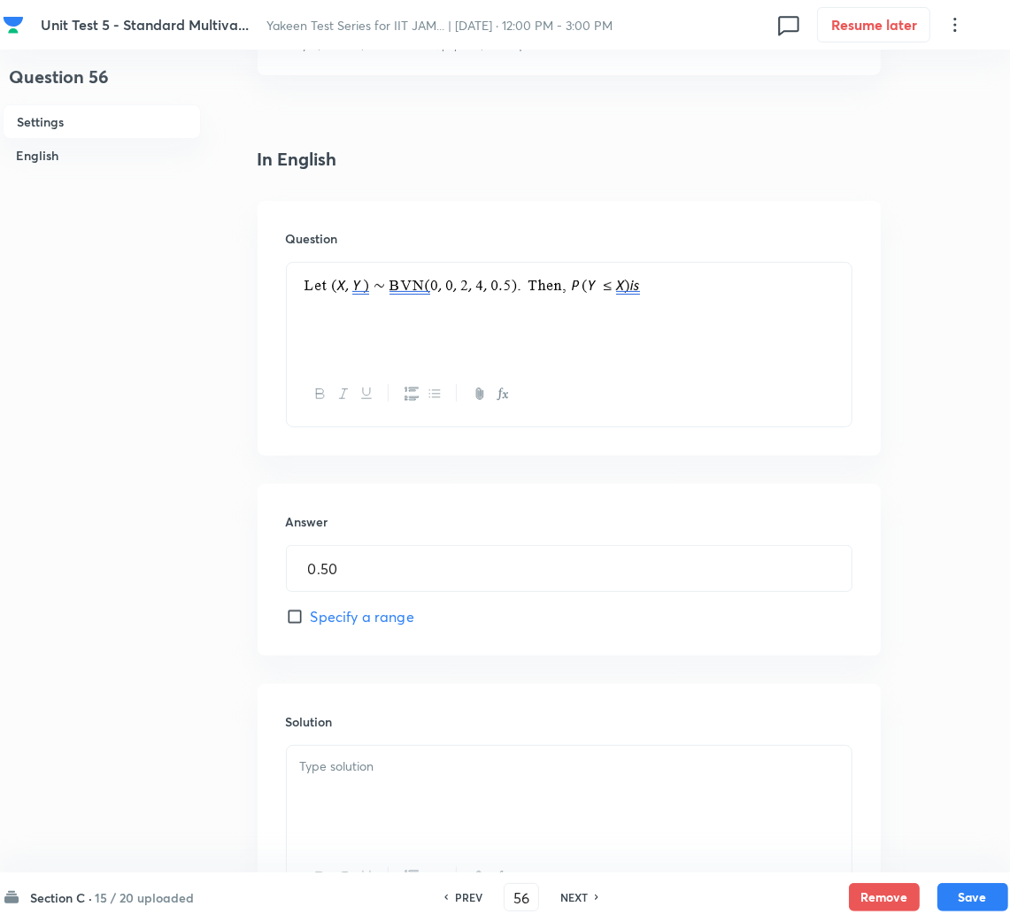
drag, startPoint x: 358, startPoint y: 741, endPoint x: 360, endPoint y: 766, distance: 24.8
click at [358, 742] on div "Solution" at bounding box center [568, 811] width 623 height 255
click at [362, 770] on p at bounding box center [569, 767] width 538 height 20
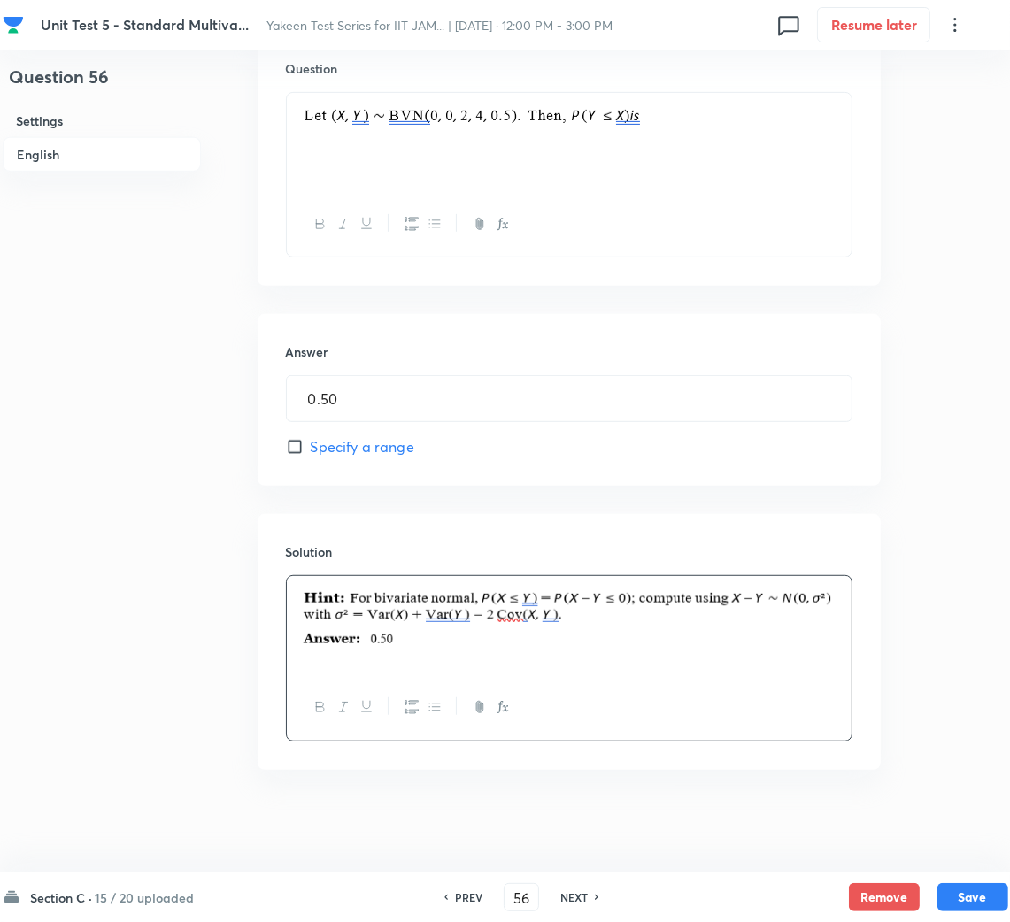
scroll to position [571, 0]
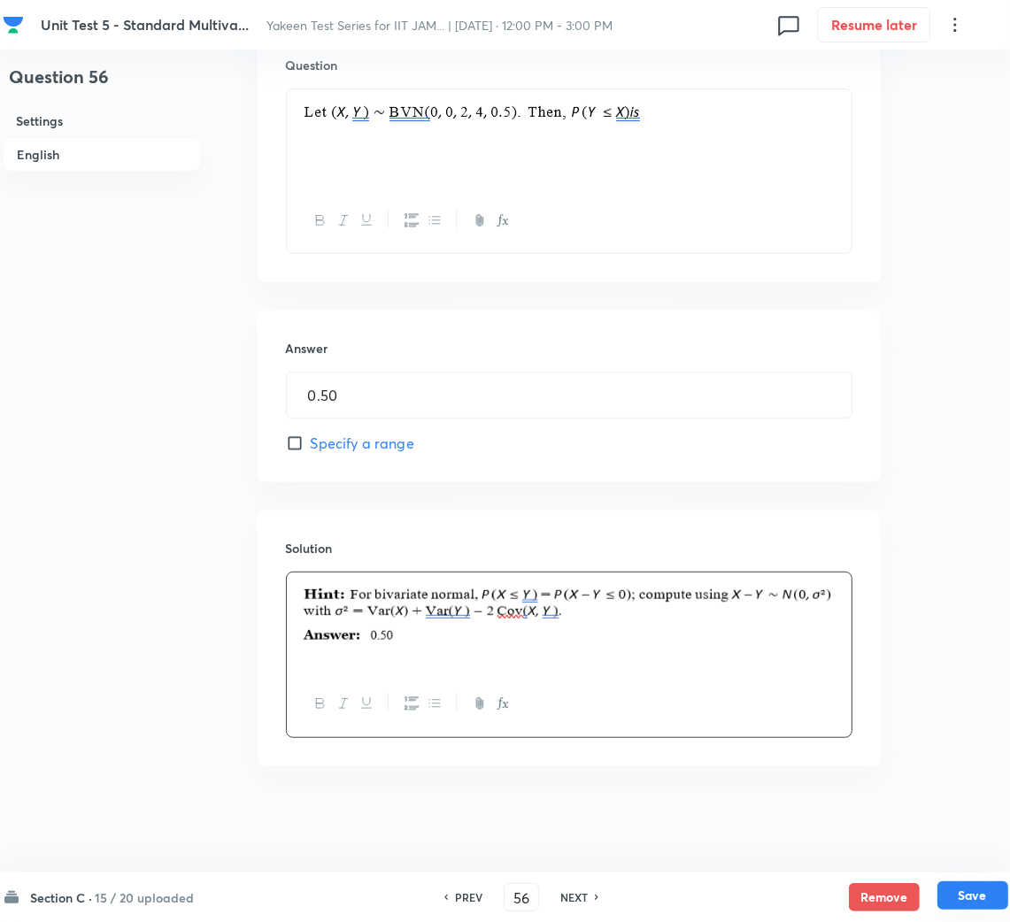
click at [974, 889] on button "Save" at bounding box center [972, 895] width 71 height 28
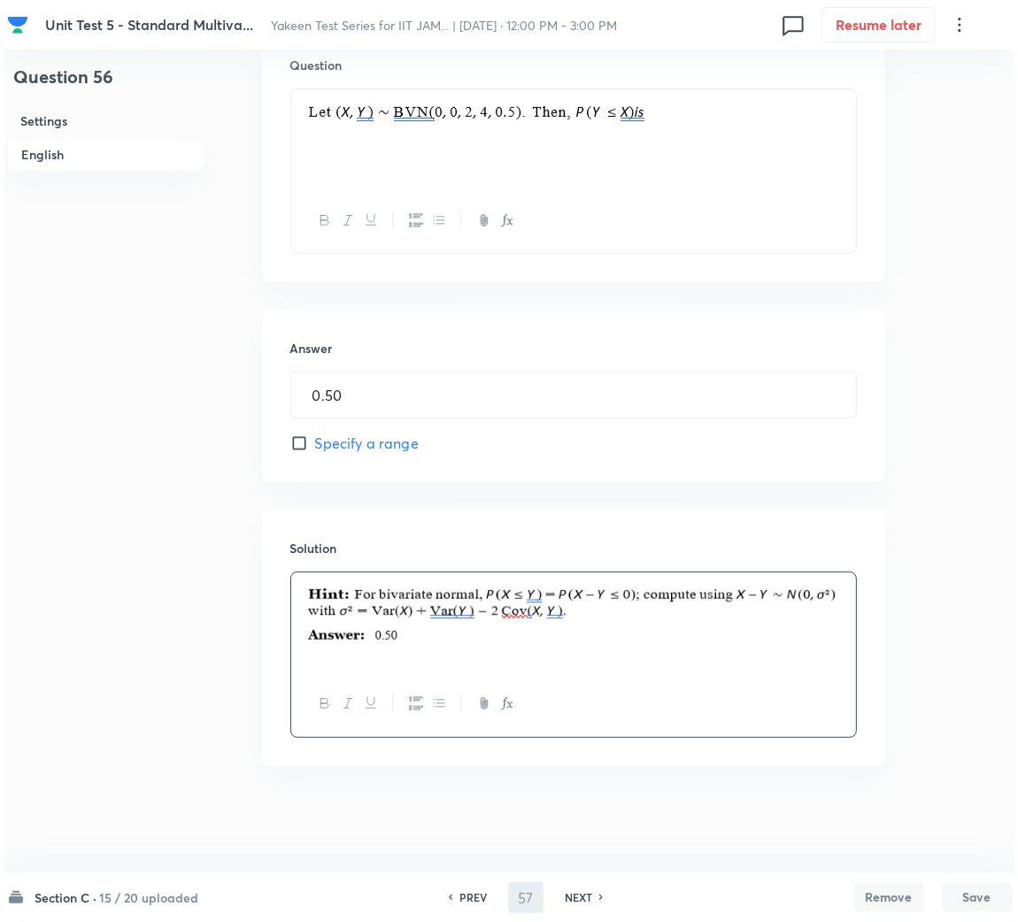
scroll to position [0, 0]
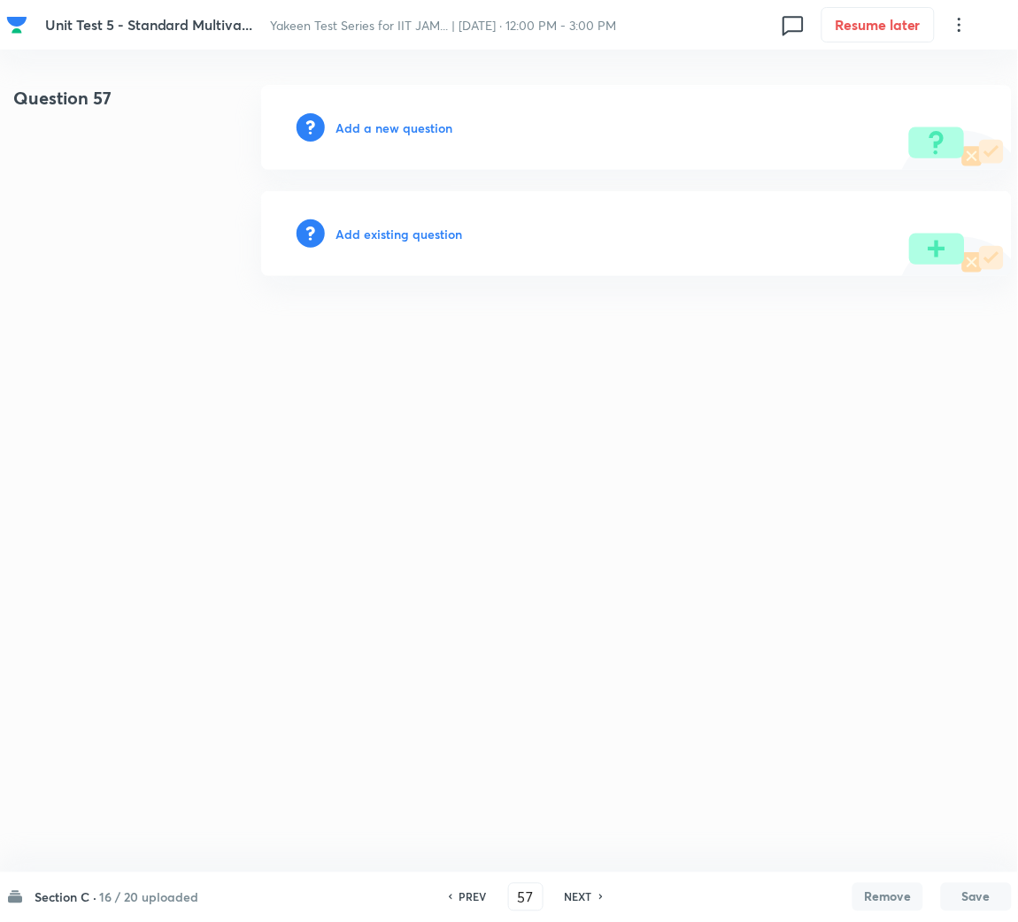
click at [397, 127] on h6 "Add a new question" at bounding box center [393, 128] width 117 height 19
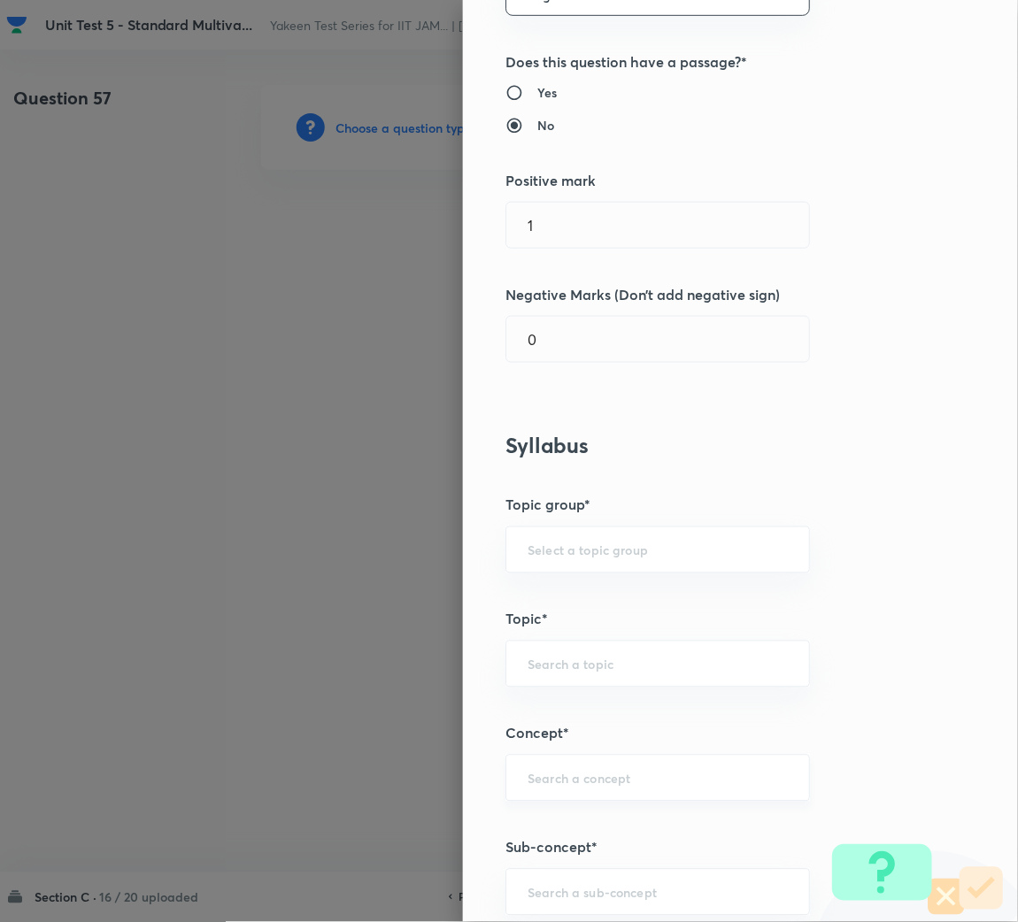
scroll to position [397, 0]
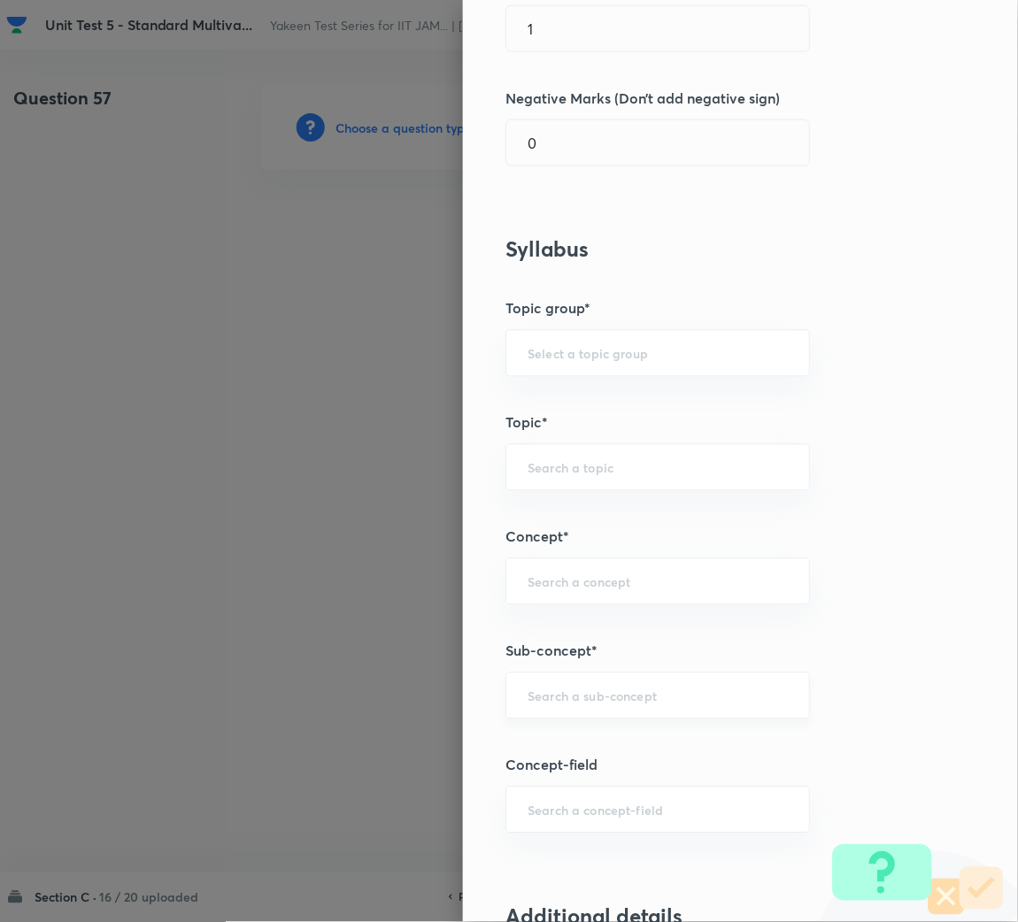
click at [546, 693] on input "text" at bounding box center [657, 696] width 260 height 17
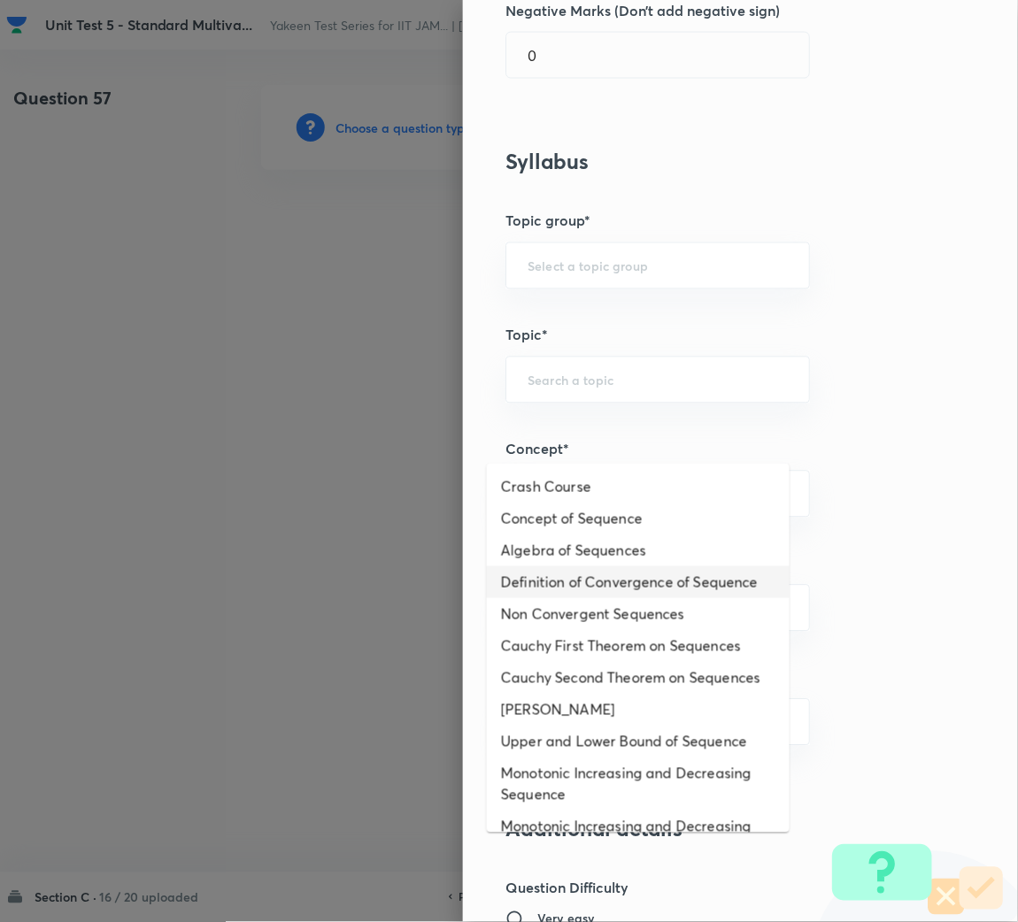
scroll to position [663, 0]
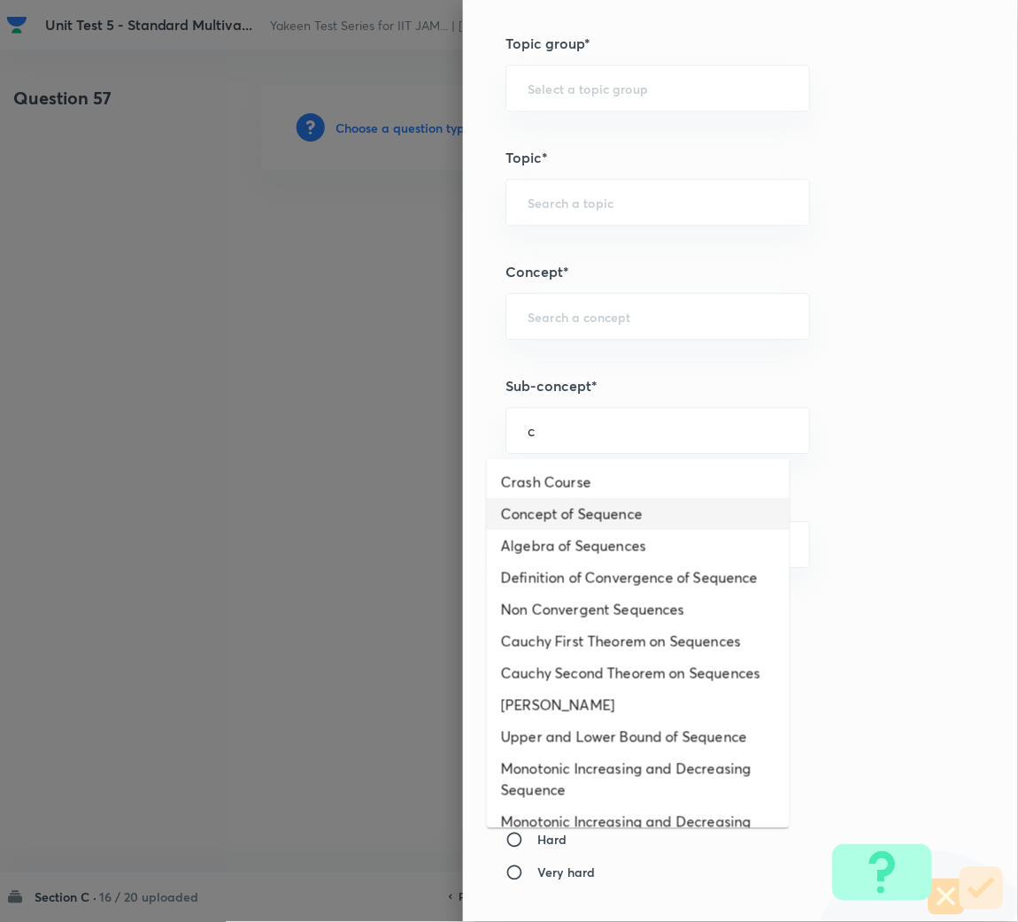
click at [598, 503] on li "Concept of Sequence" at bounding box center [638, 514] width 303 height 32
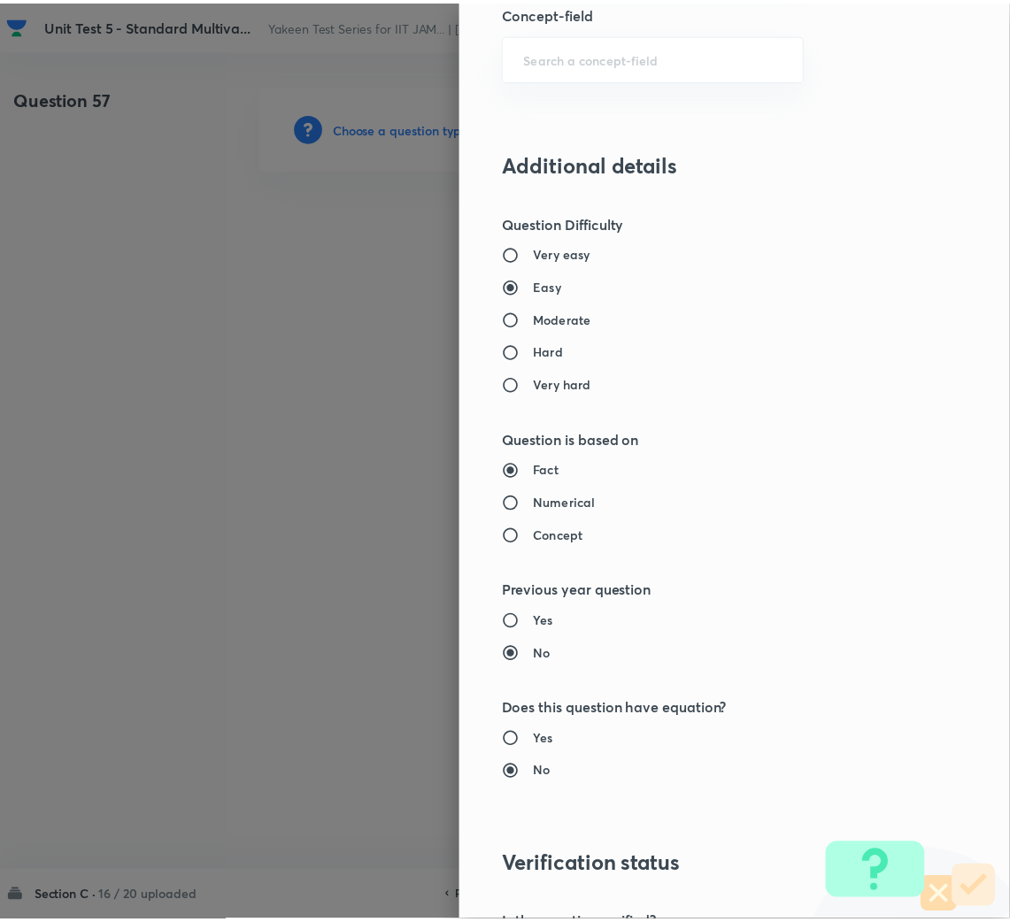
scroll to position [1326, 0]
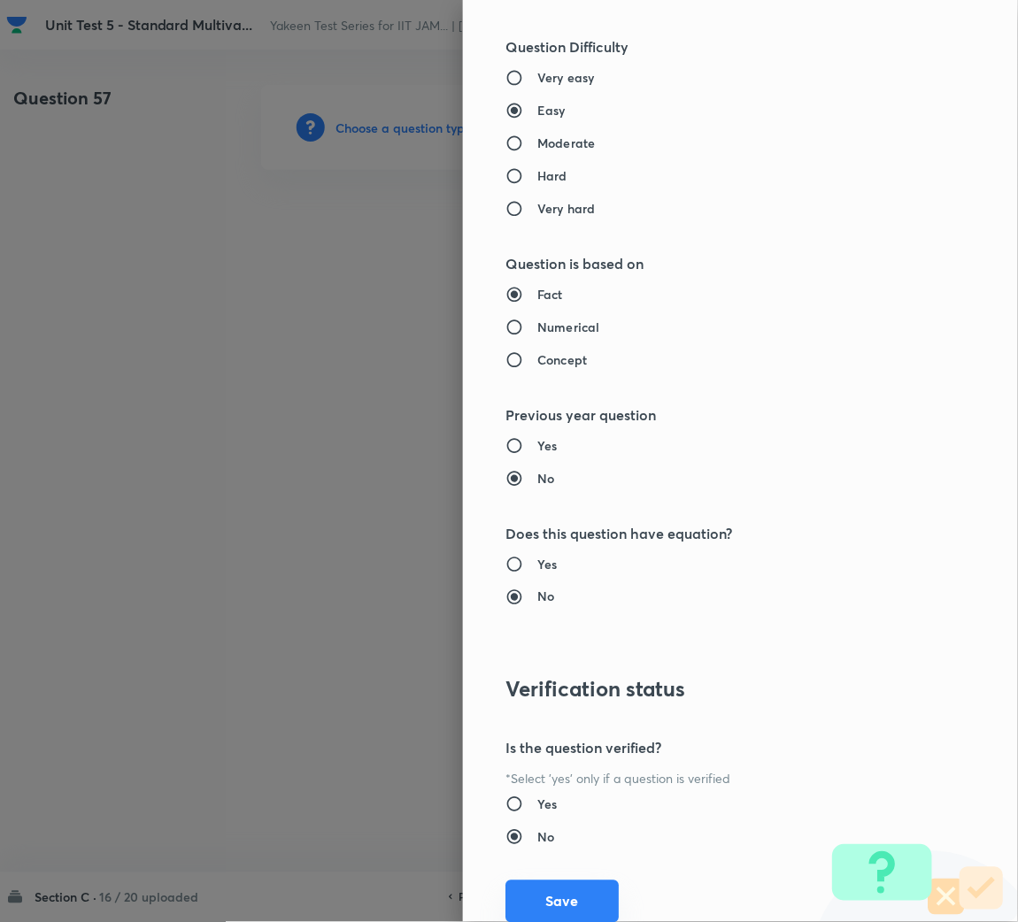
drag, startPoint x: 557, startPoint y: 915, endPoint x: 530, endPoint y: 868, distance: 53.9
click at [557, 912] on button "Save" at bounding box center [561, 901] width 113 height 42
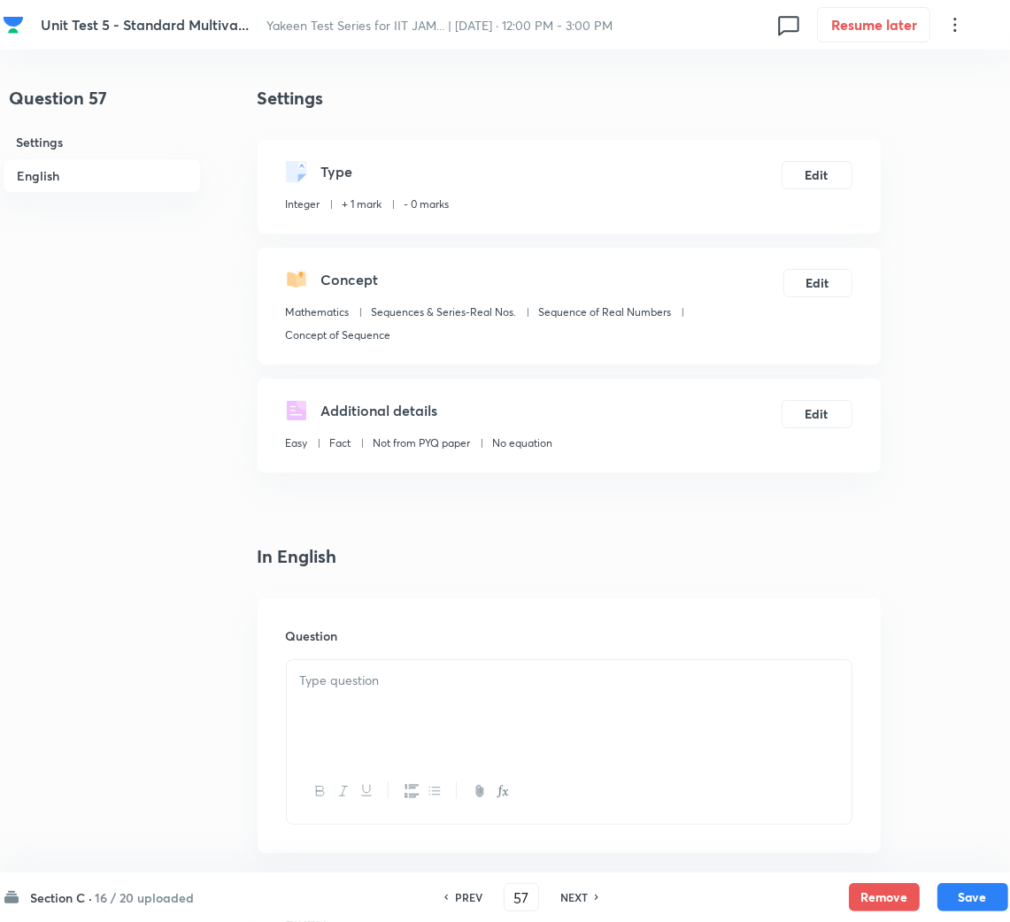
click at [388, 735] on div at bounding box center [569, 709] width 565 height 99
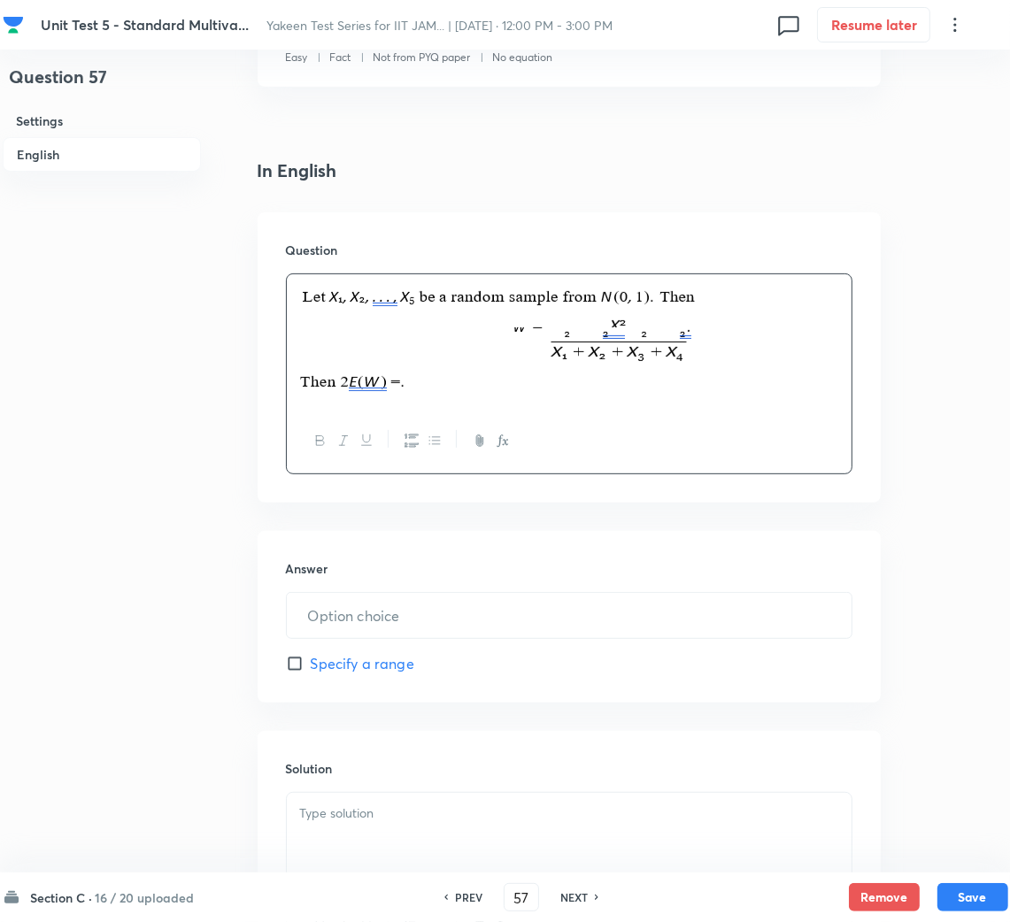
scroll to position [531, 0]
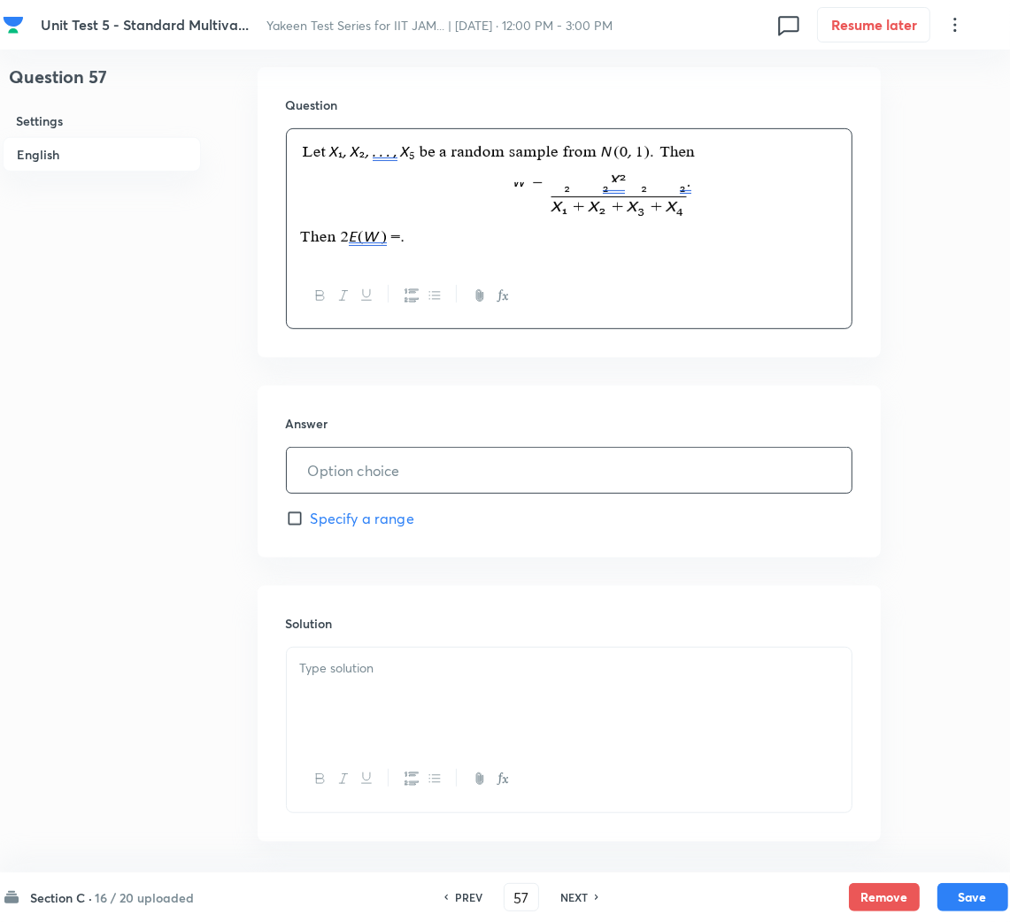
click at [397, 471] on input "text" at bounding box center [569, 470] width 565 height 45
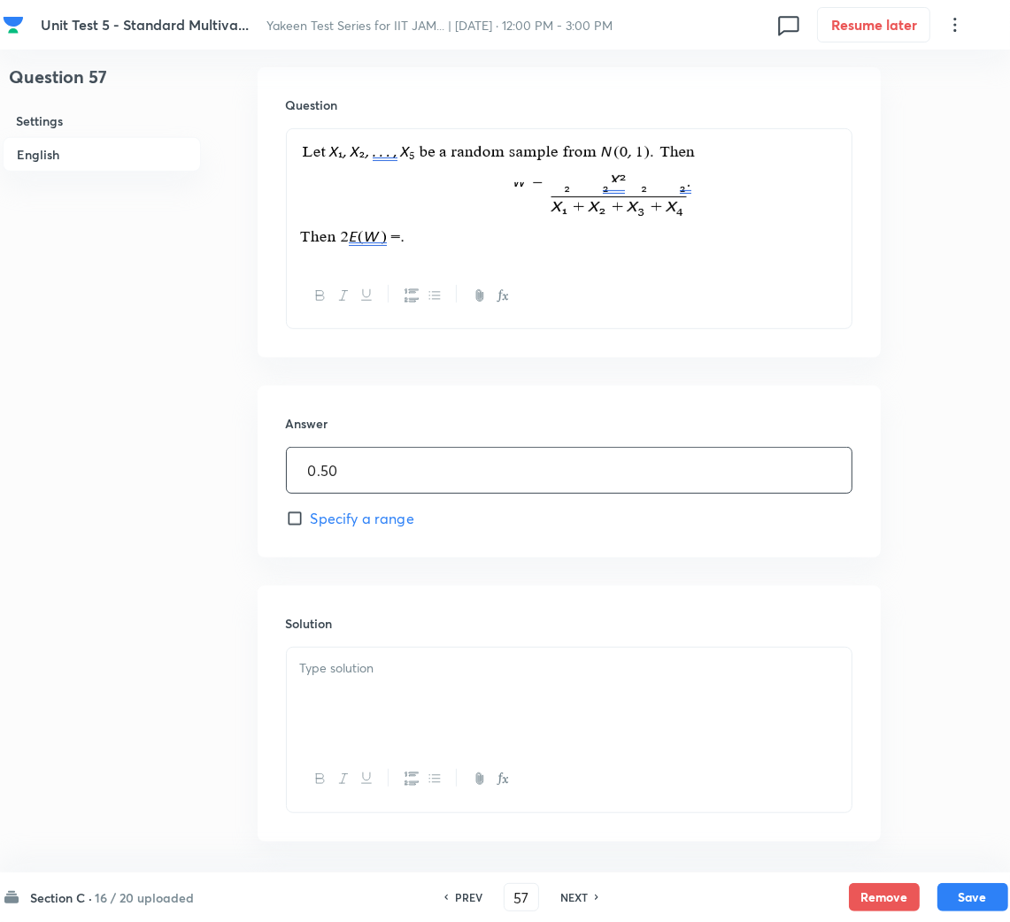
click at [375, 700] on div at bounding box center [569, 697] width 565 height 99
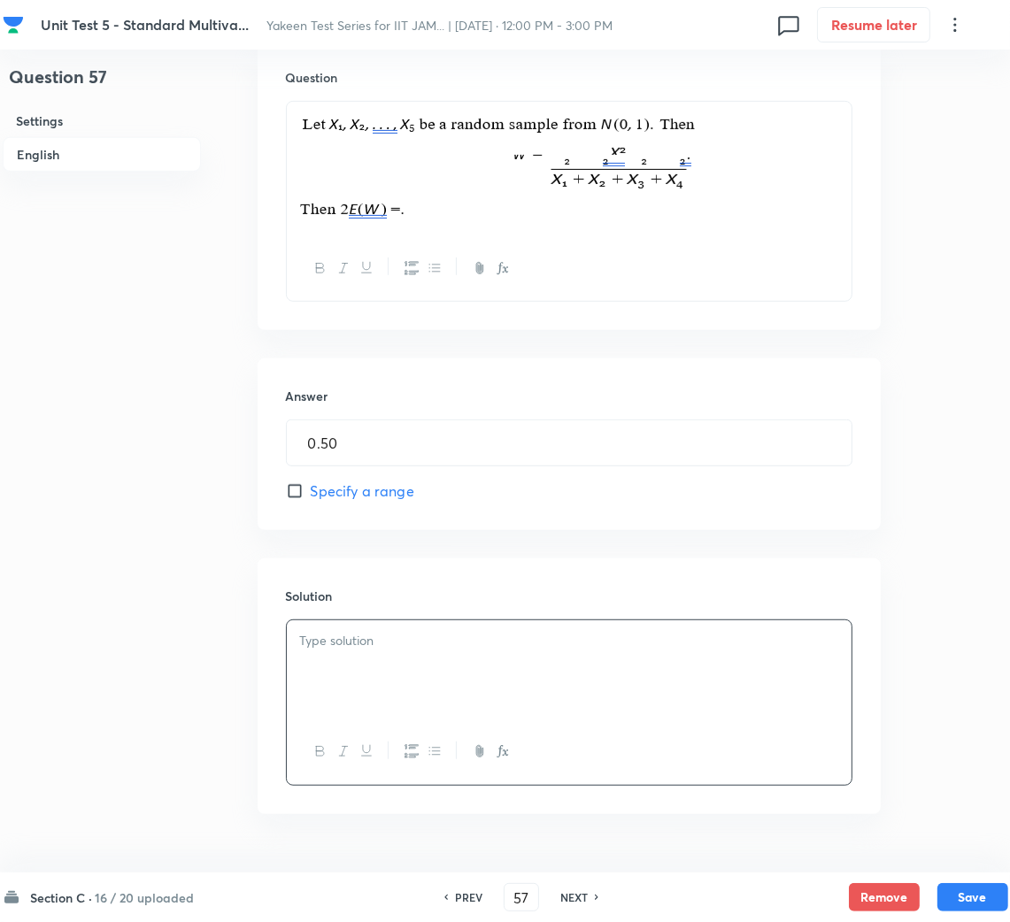
scroll to position [607, 0]
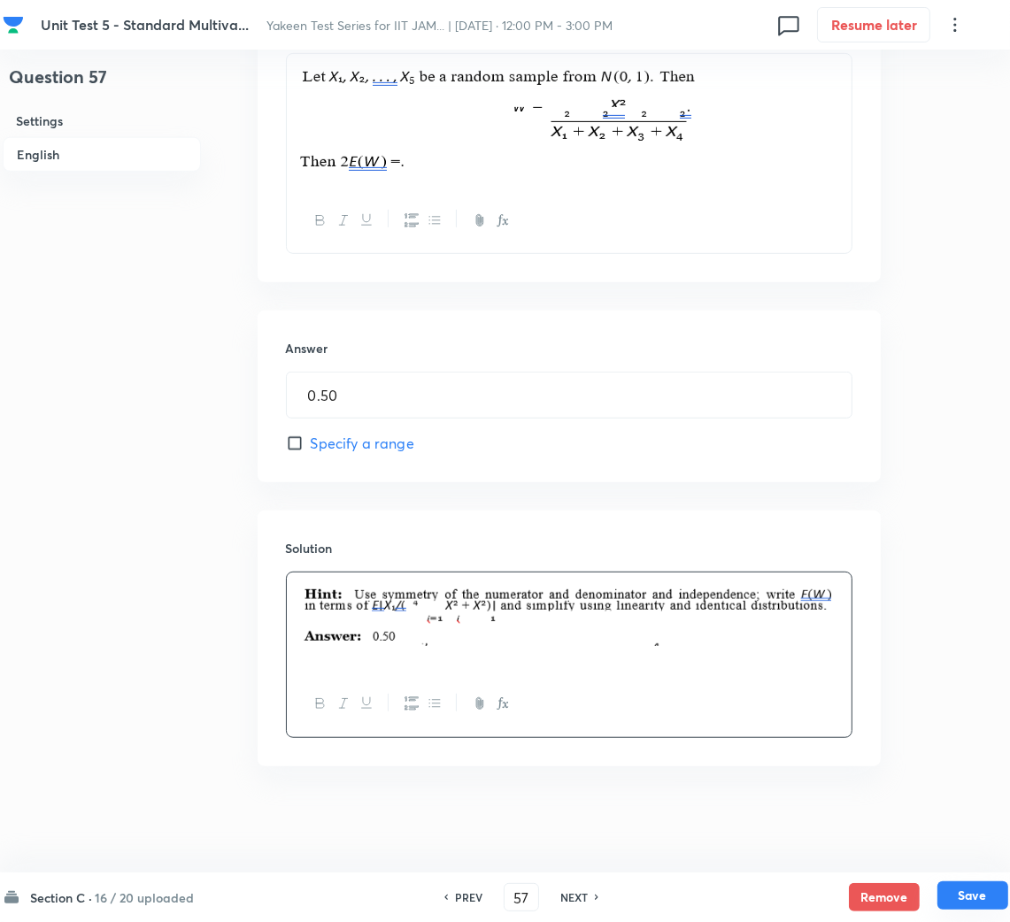
click at [970, 897] on button "Save" at bounding box center [972, 895] width 71 height 28
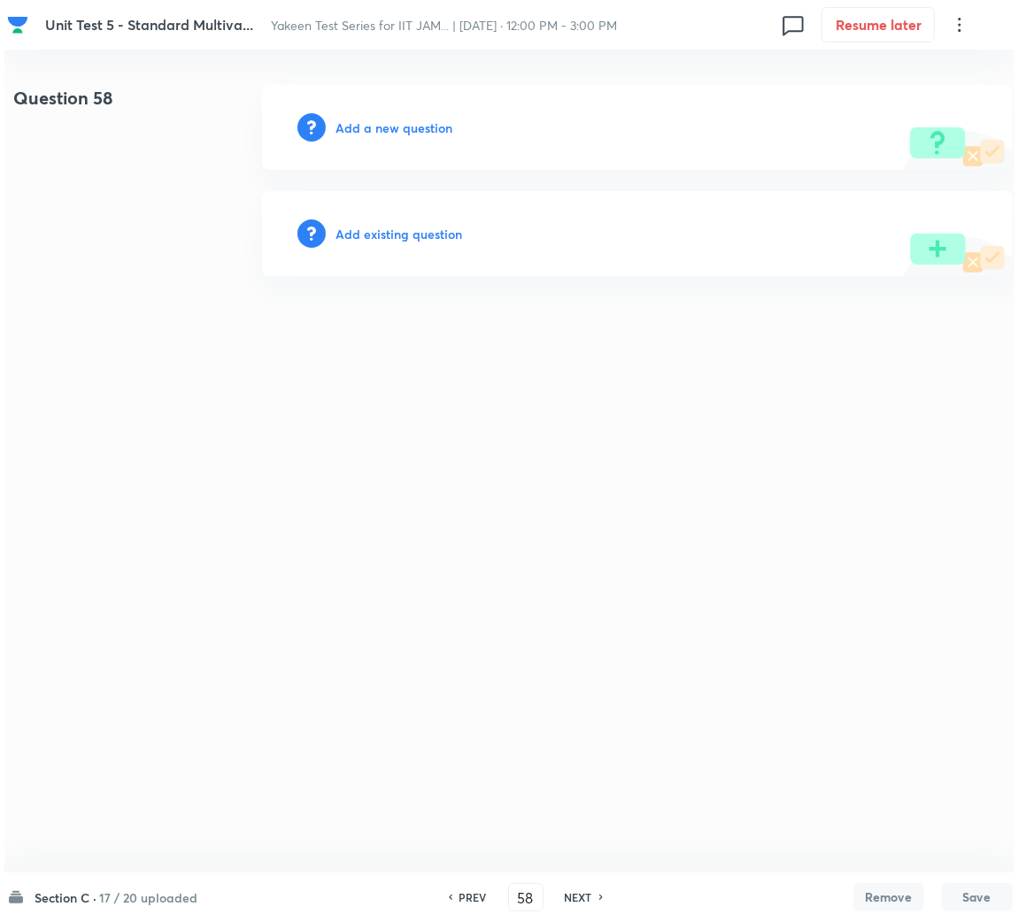
scroll to position [0, 0]
click at [374, 124] on h6 "Add a new question" at bounding box center [393, 128] width 117 height 19
click at [374, 124] on h6 "Choose a question type" at bounding box center [403, 128] width 136 height 19
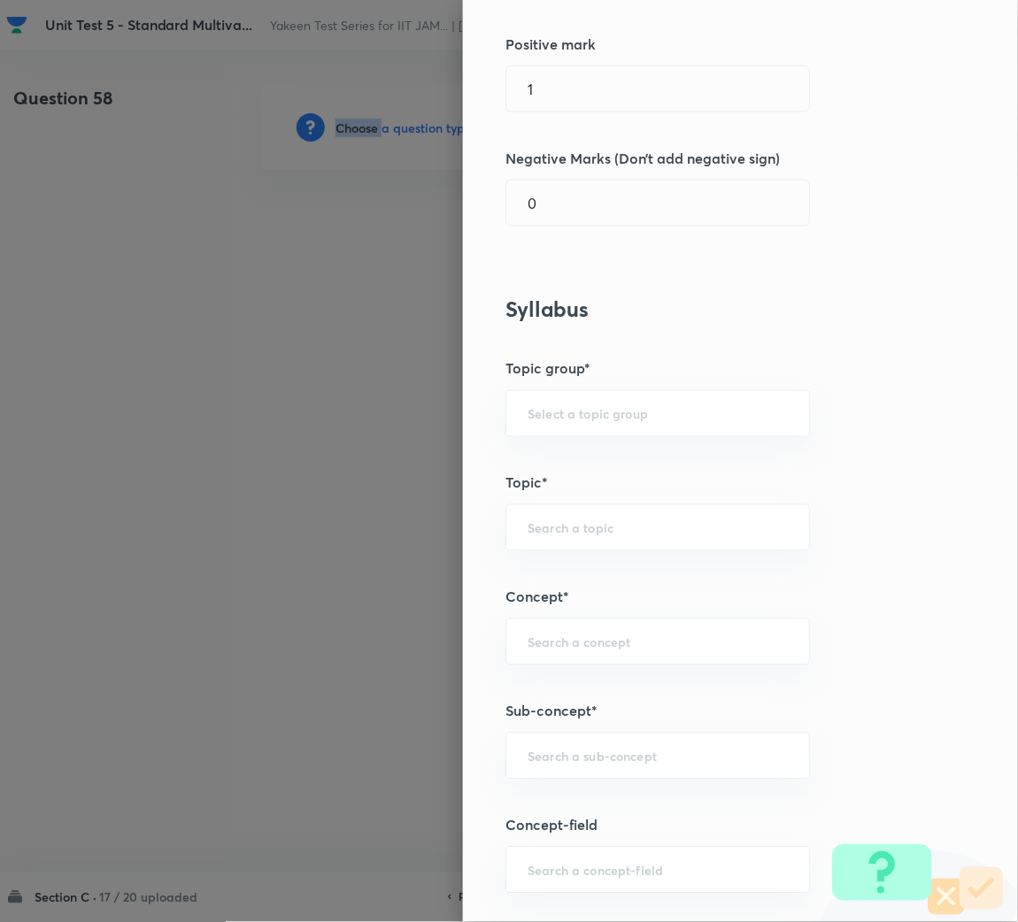
scroll to position [531, 0]
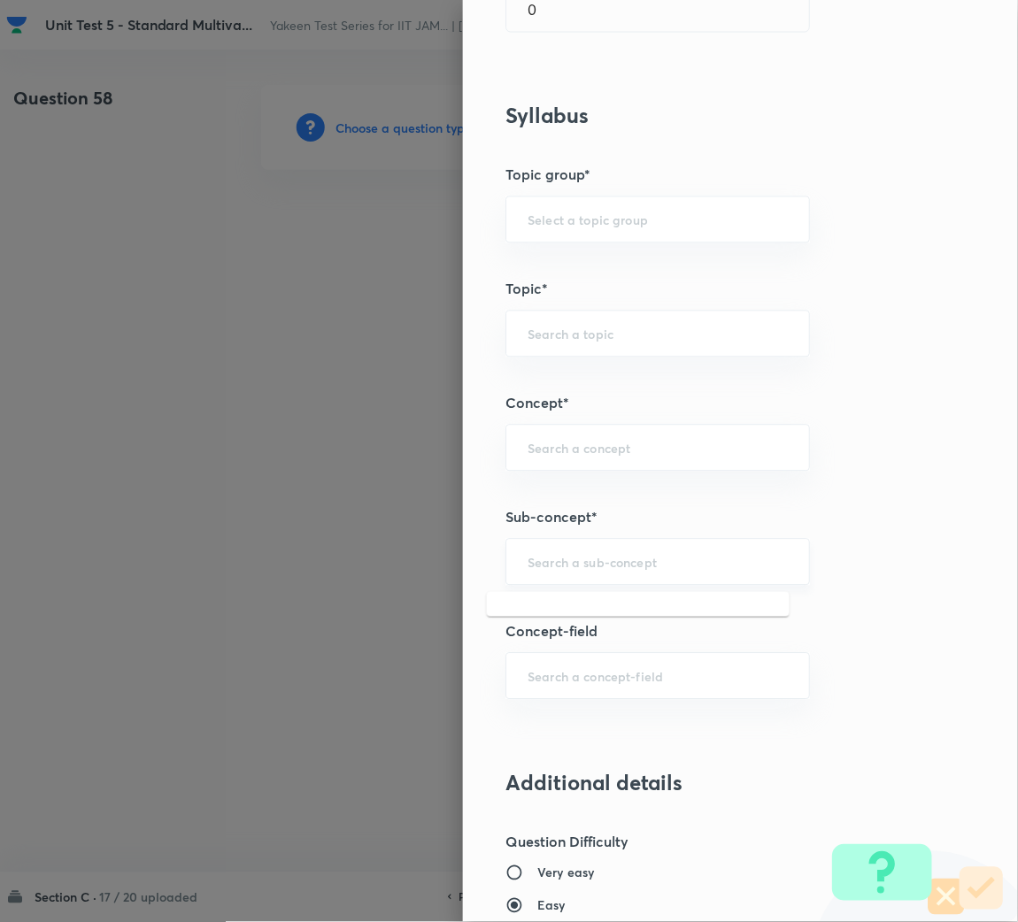
click at [542, 557] on input "text" at bounding box center [657, 562] width 260 height 17
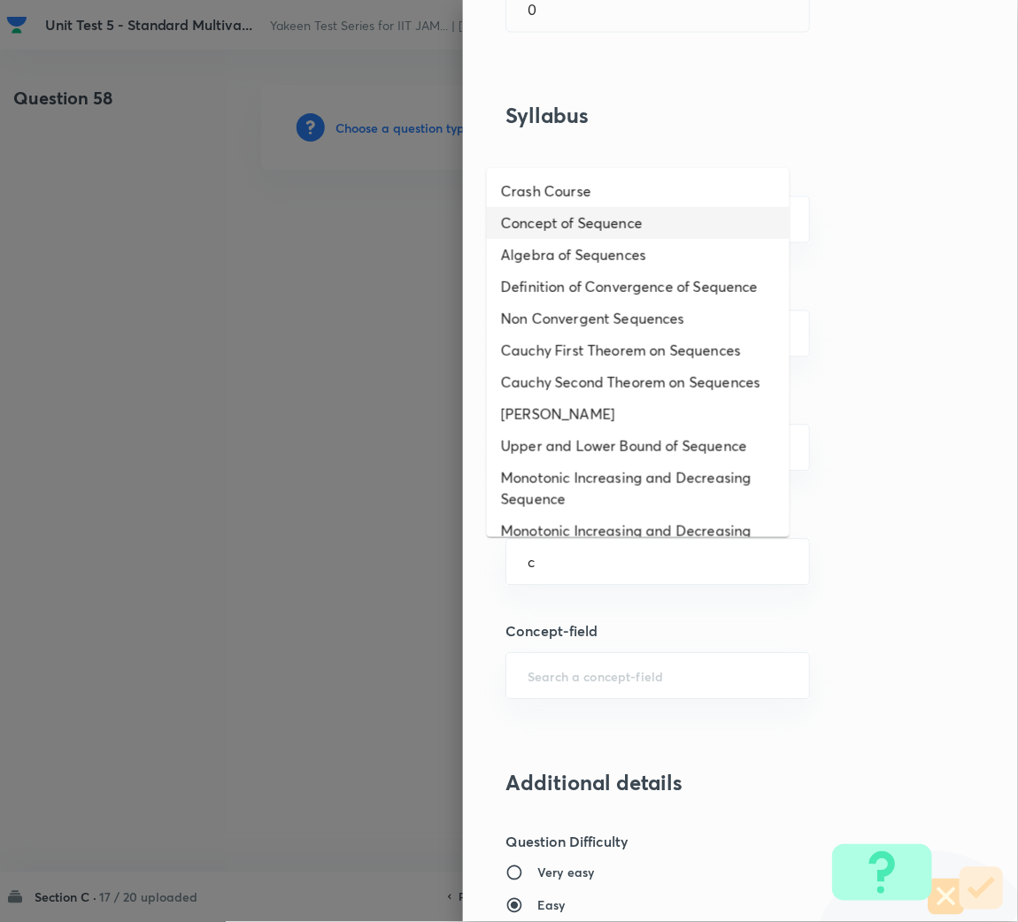
click at [560, 223] on li "Concept of Sequence" at bounding box center [638, 223] width 303 height 32
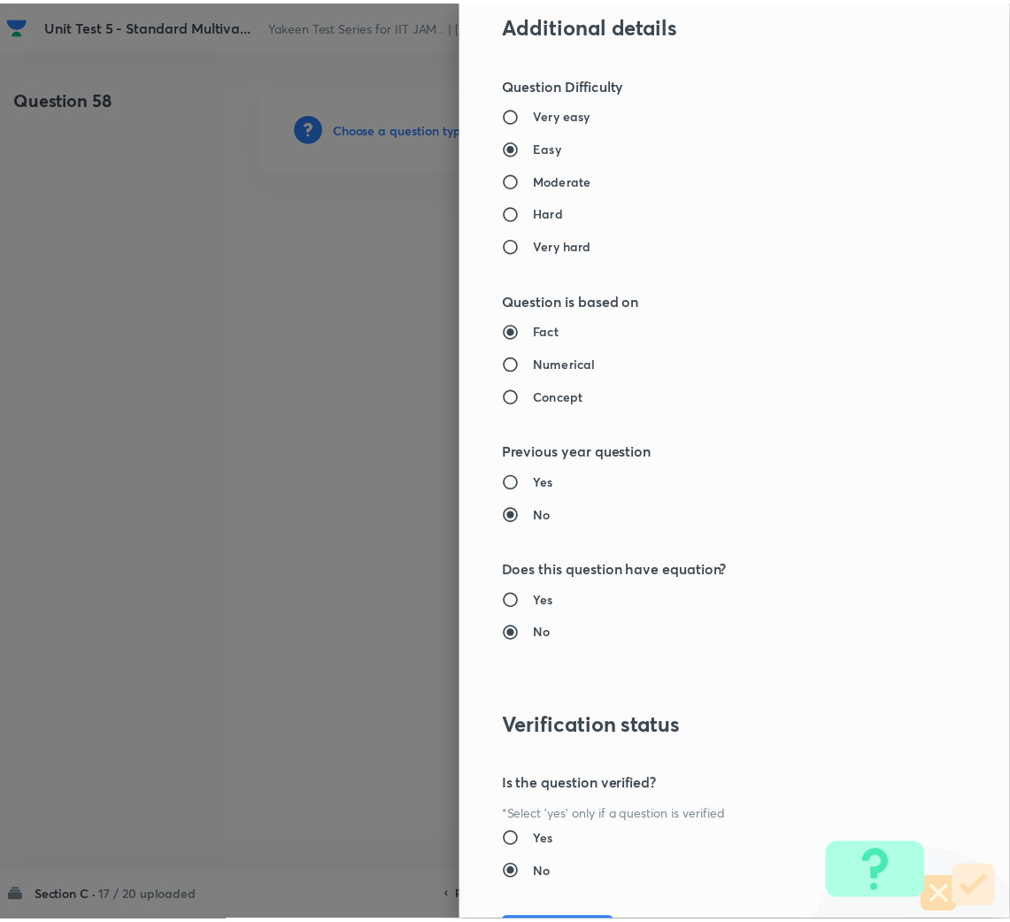
scroll to position [1387, 0]
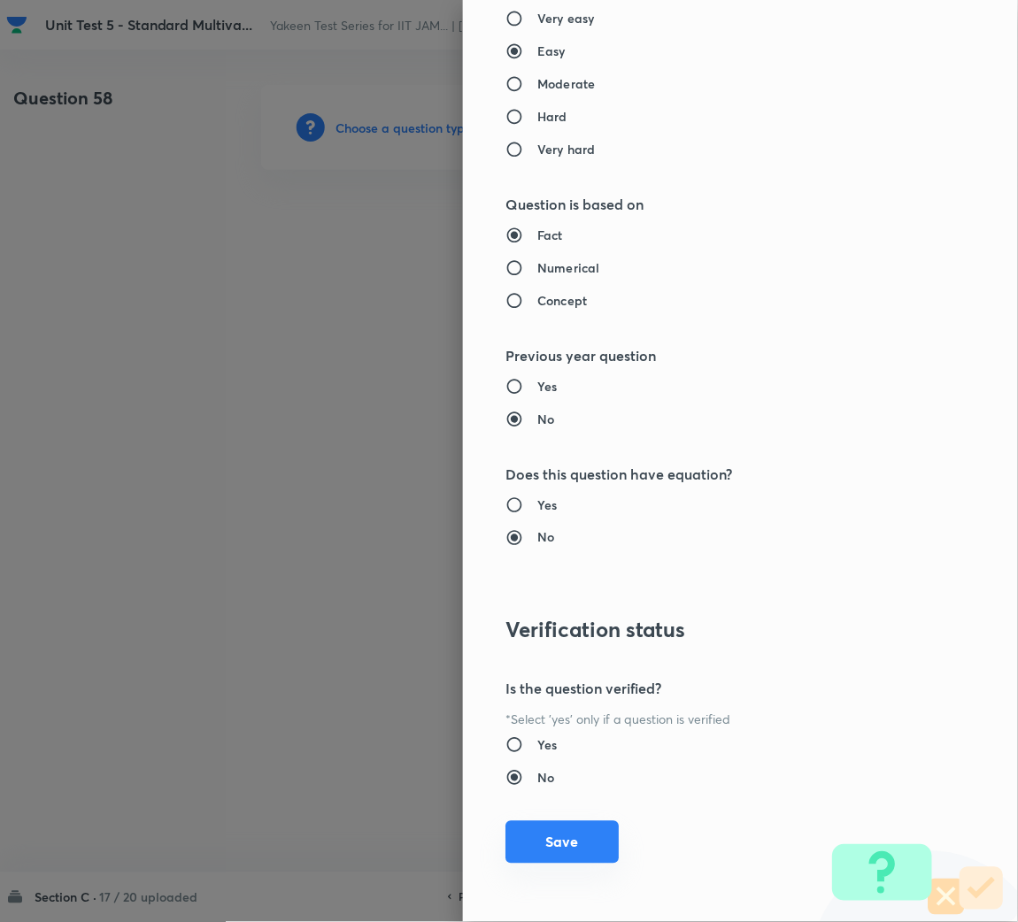
click at [535, 842] on button "Save" at bounding box center [561, 842] width 113 height 42
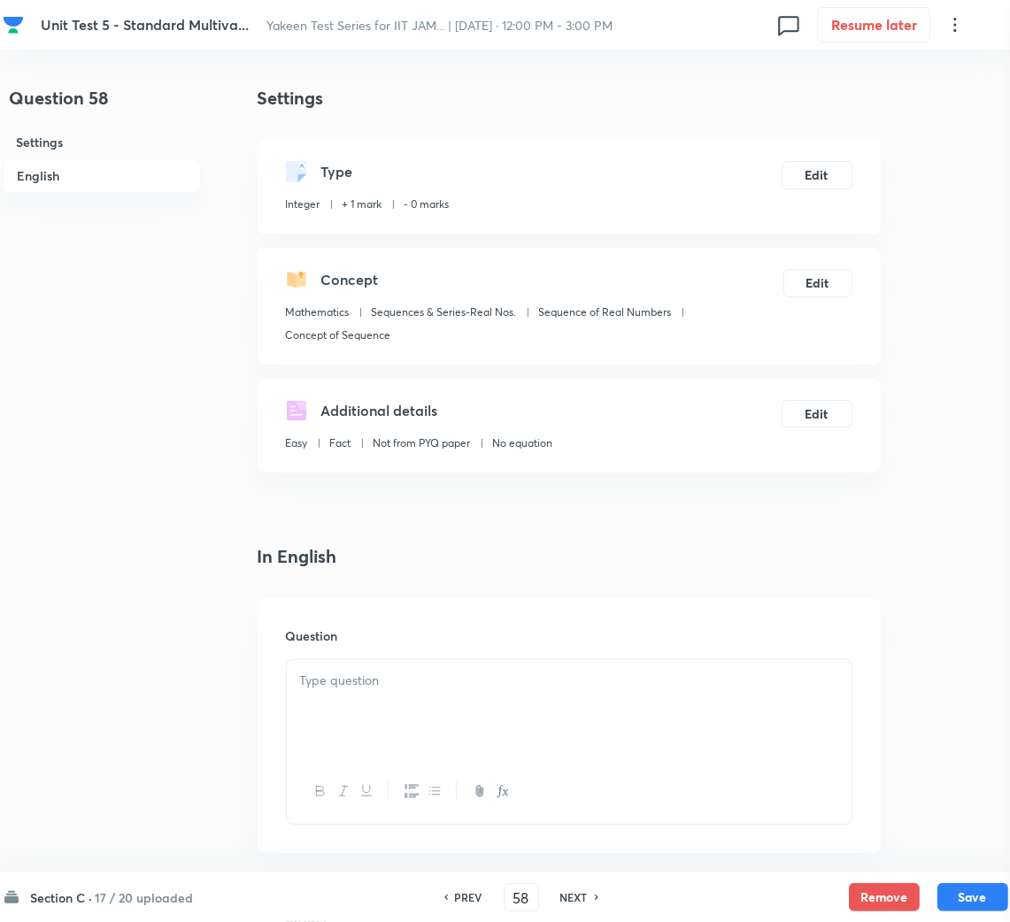
click at [417, 753] on div at bounding box center [569, 709] width 565 height 99
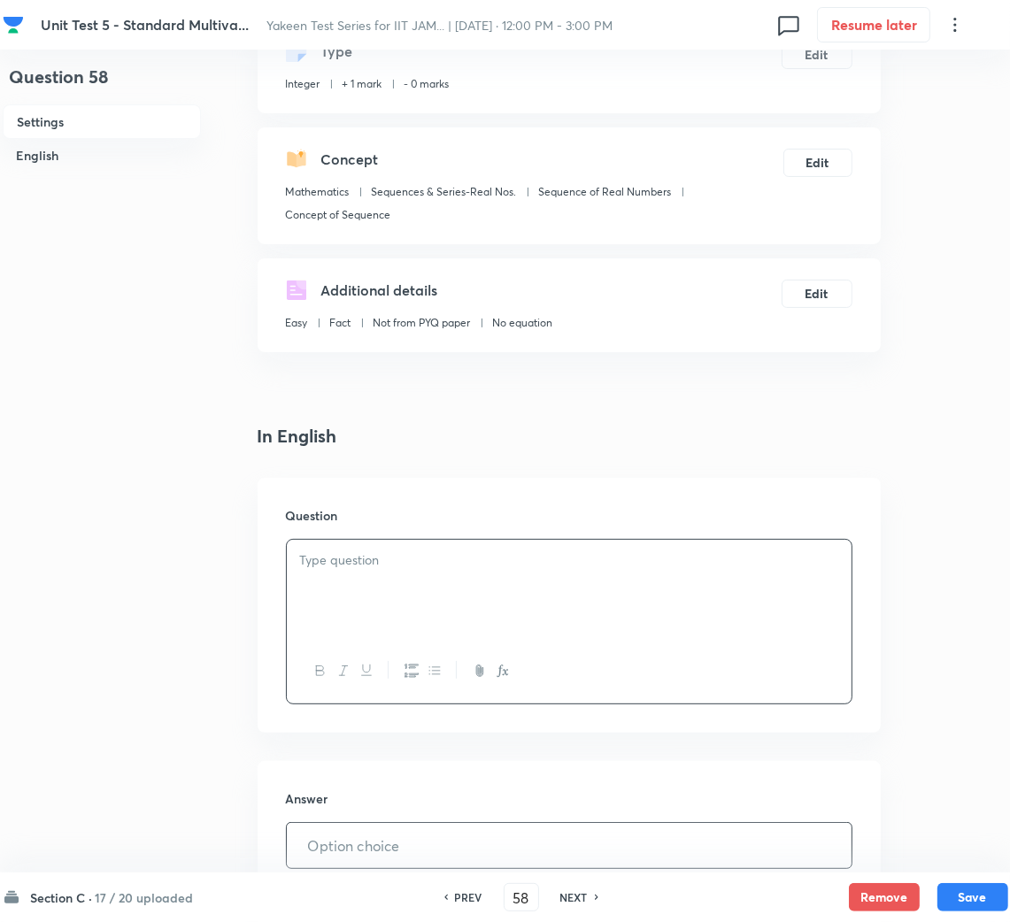
scroll to position [265, 0]
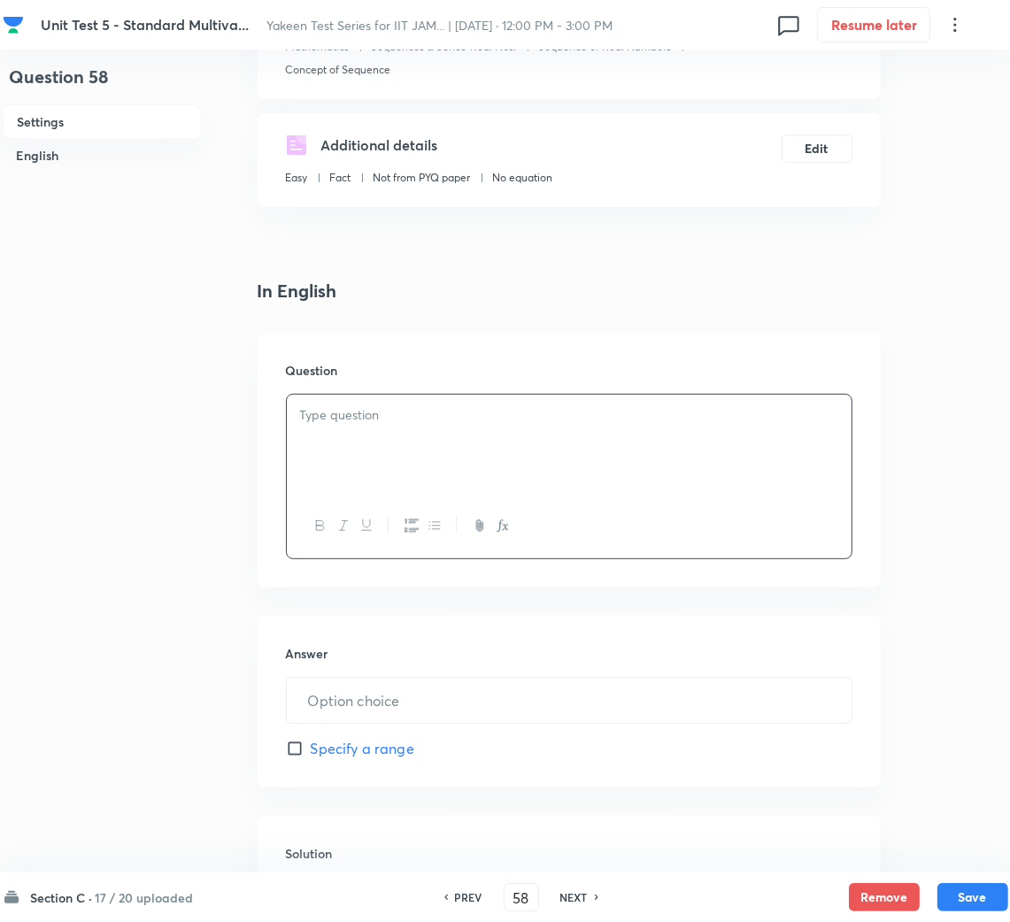
click at [433, 466] on div at bounding box center [569, 444] width 565 height 99
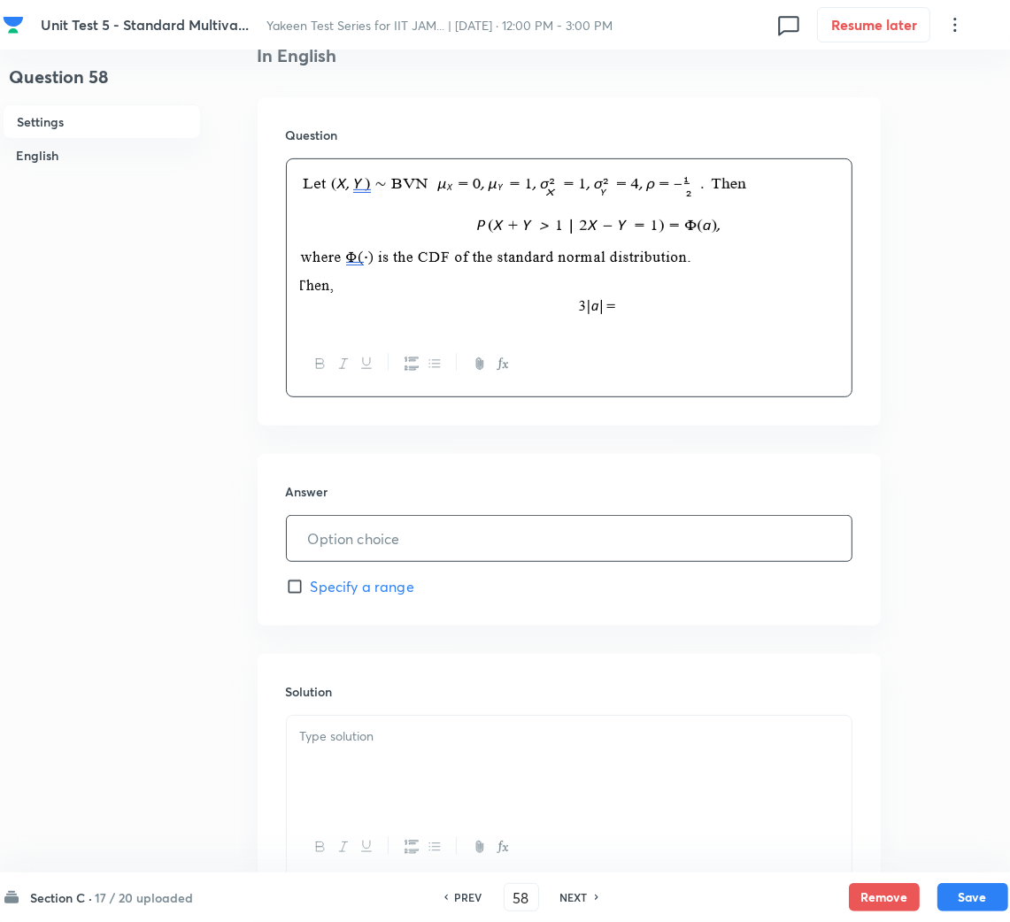
scroll to position [531, 0]
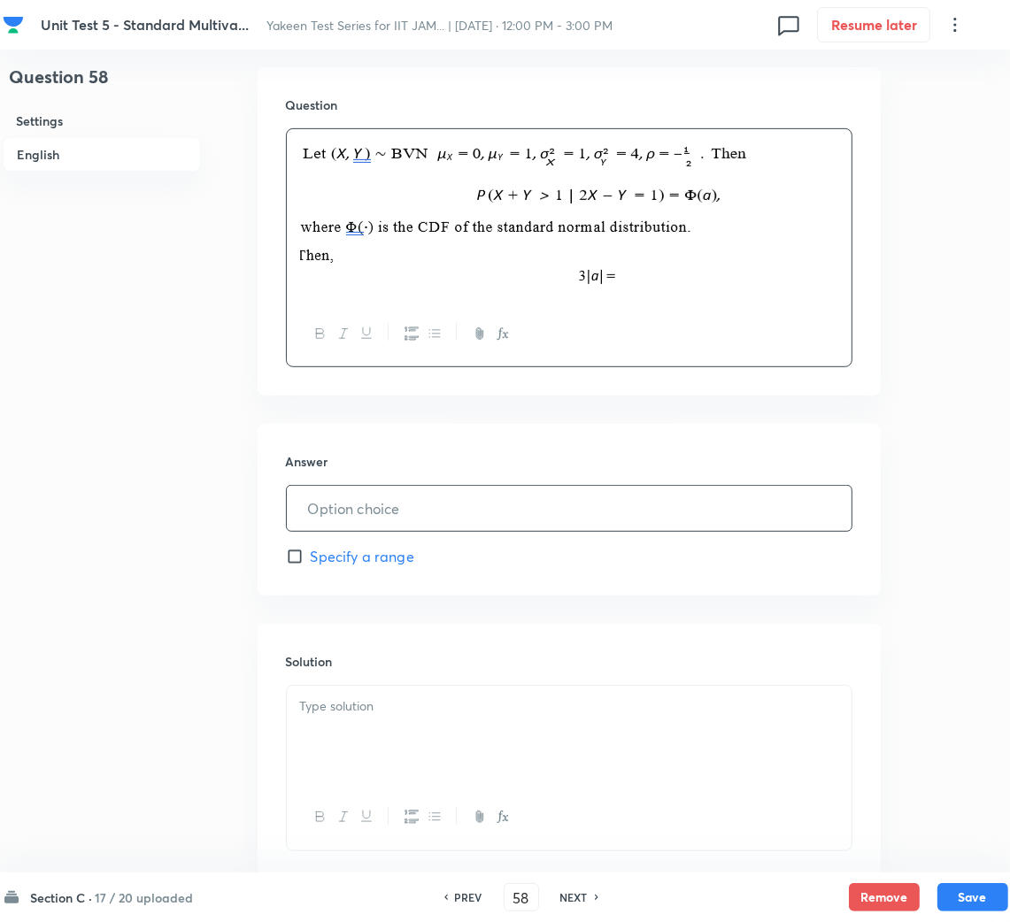
click at [369, 499] on input "text" at bounding box center [569, 508] width 565 height 45
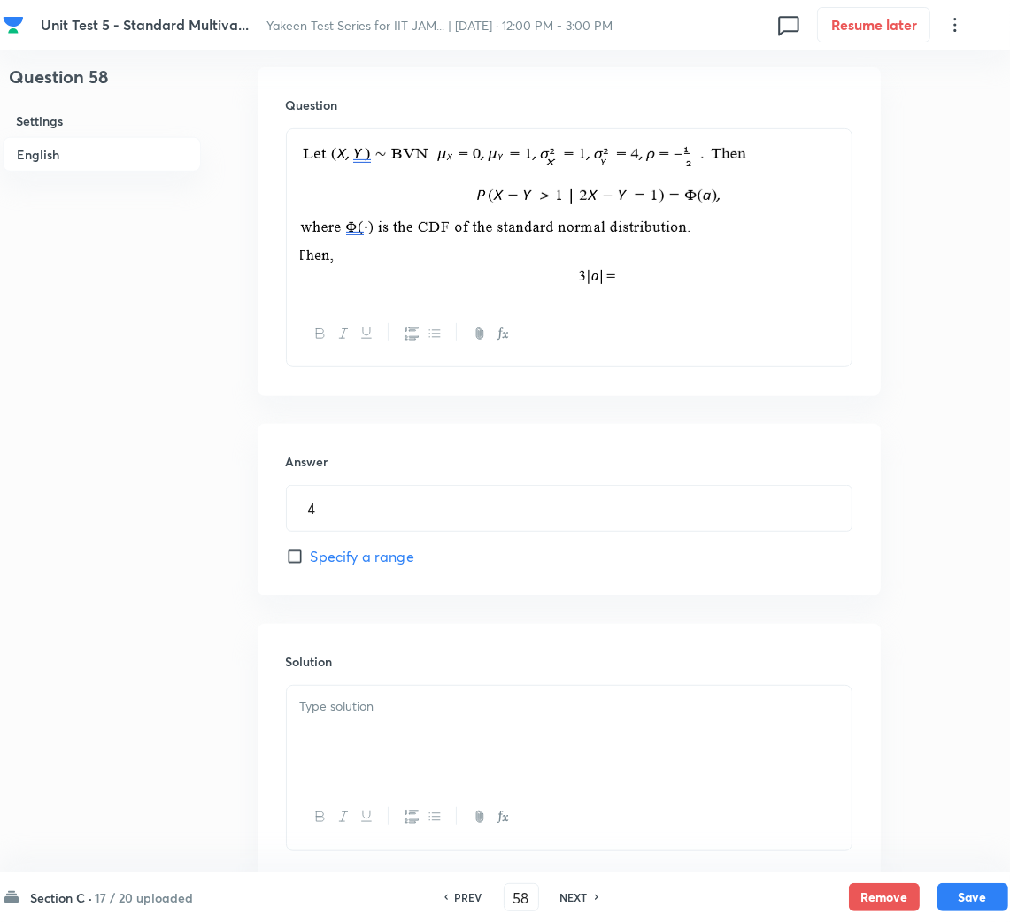
click at [485, 735] on div at bounding box center [569, 735] width 565 height 99
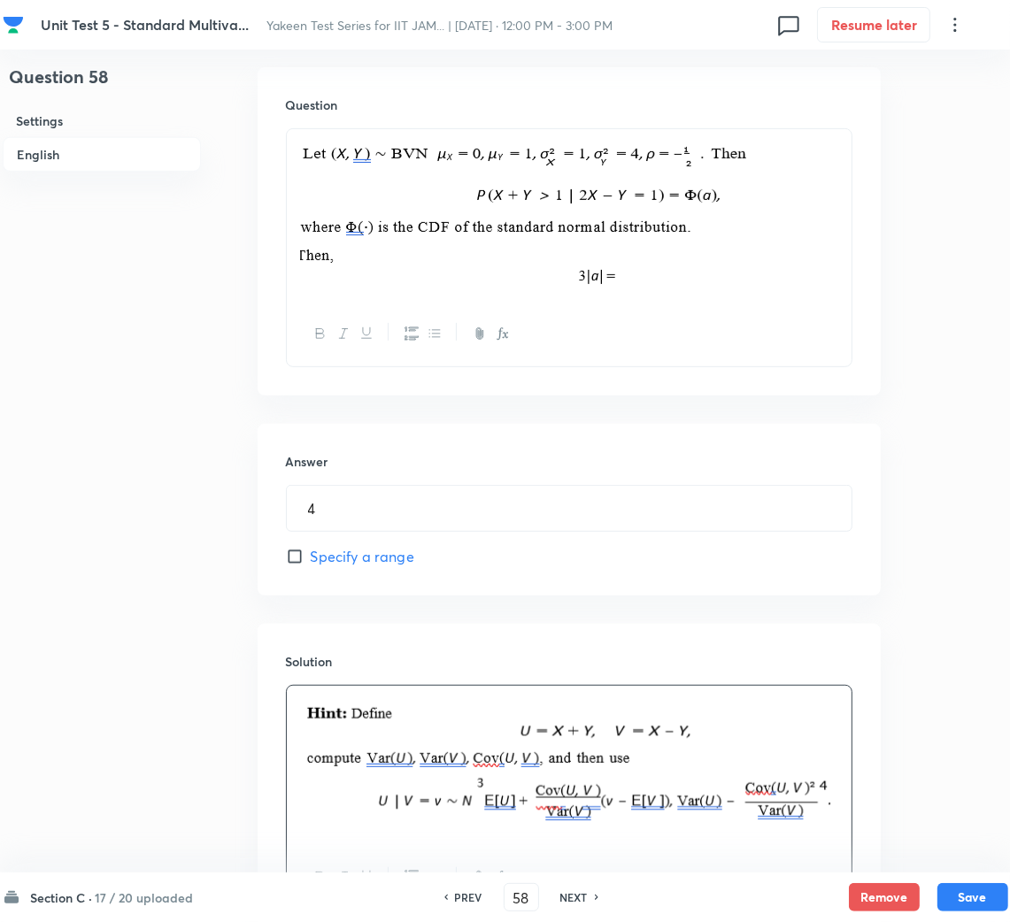
scroll to position [704, 0]
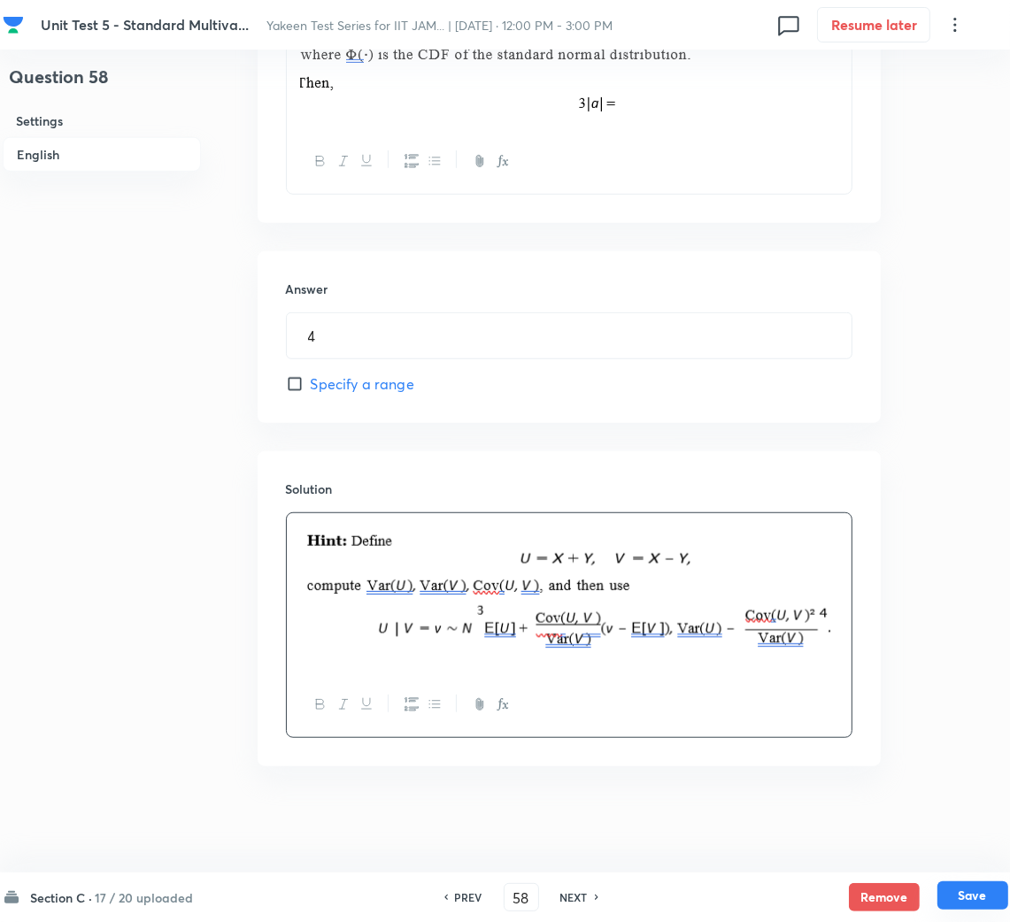
click at [979, 895] on button "Save" at bounding box center [972, 895] width 71 height 28
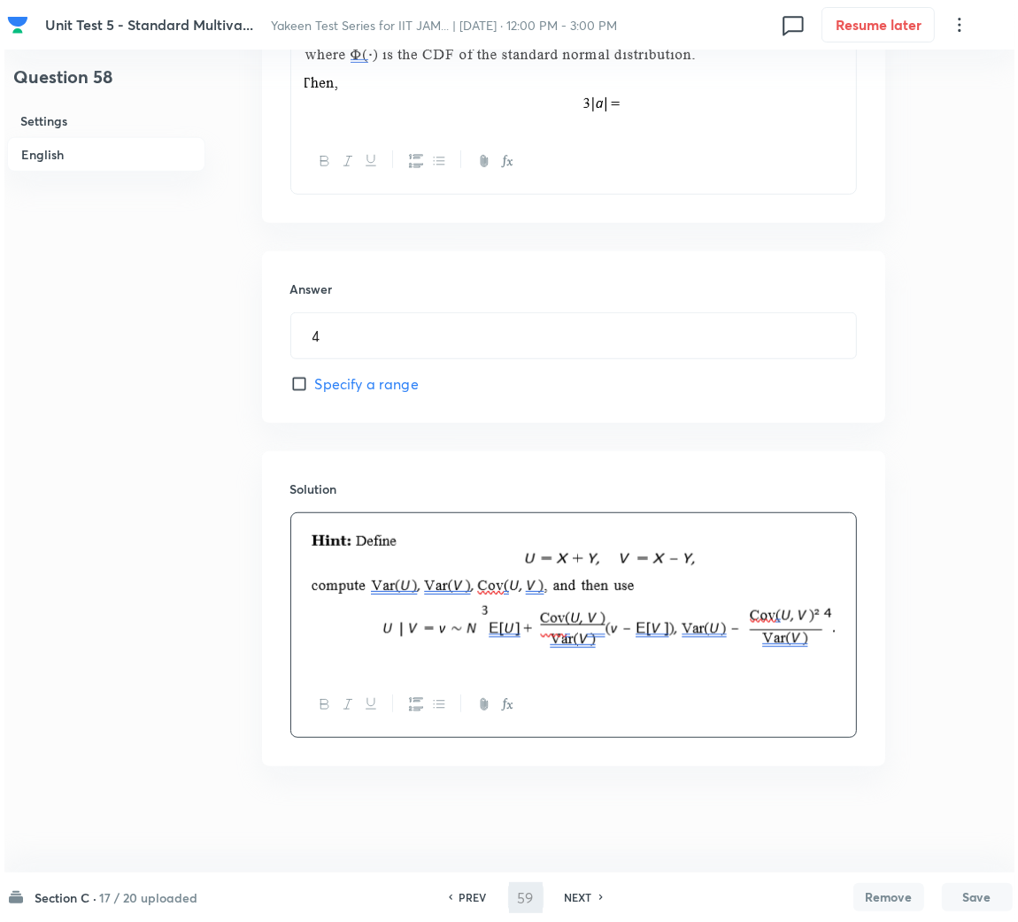
scroll to position [0, 0]
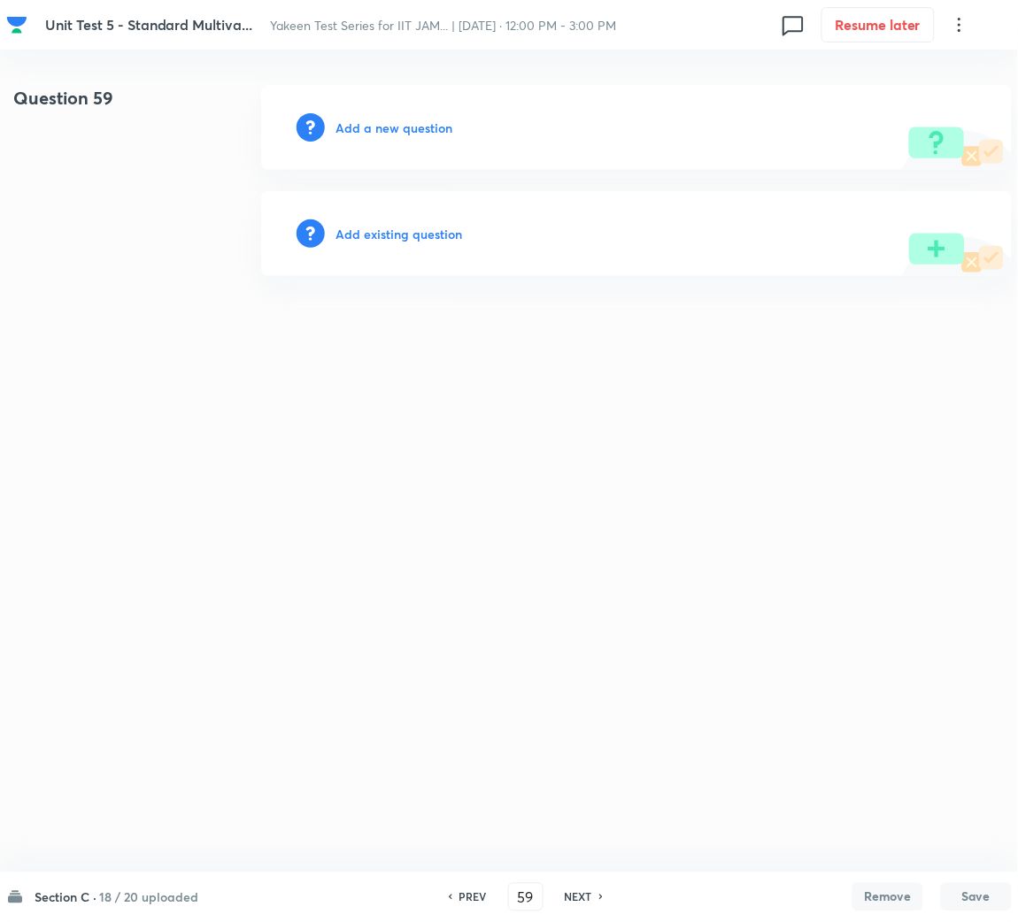
click at [352, 129] on h6 "Add a new question" at bounding box center [393, 128] width 117 height 19
click at [354, 130] on h6 "Choose a question type" at bounding box center [403, 128] width 136 height 19
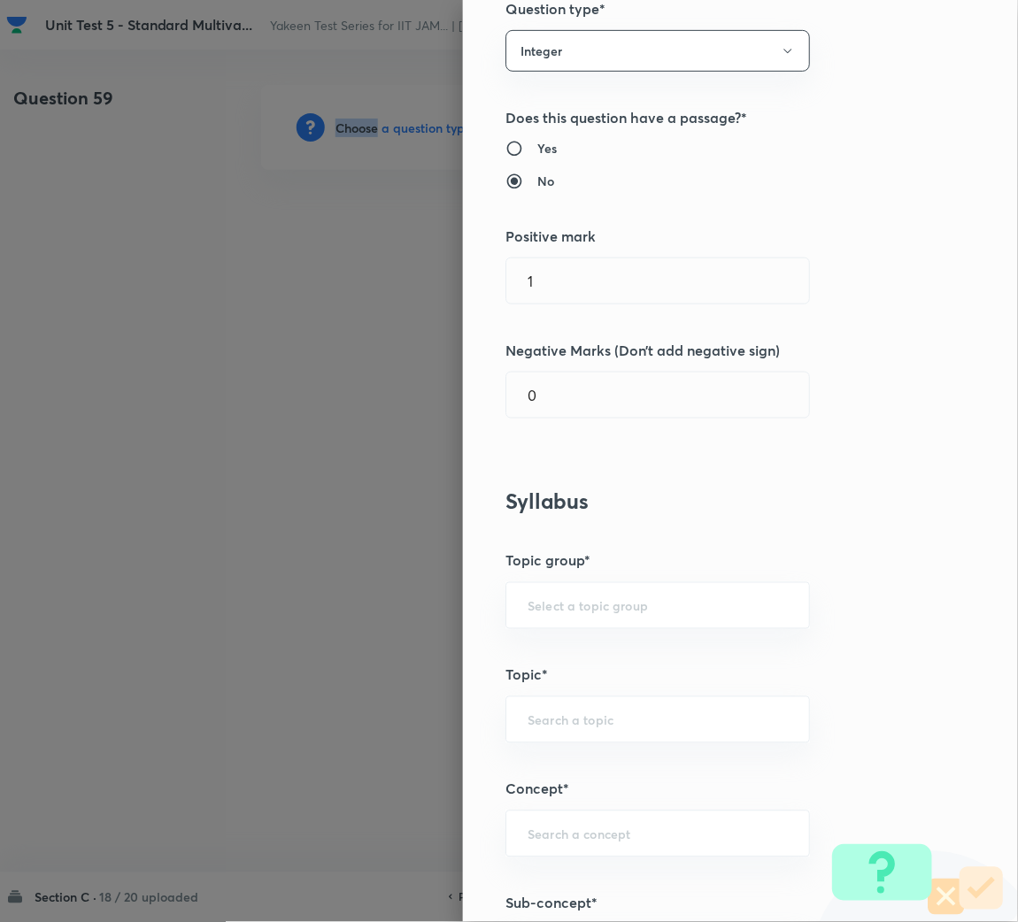
scroll to position [397, 0]
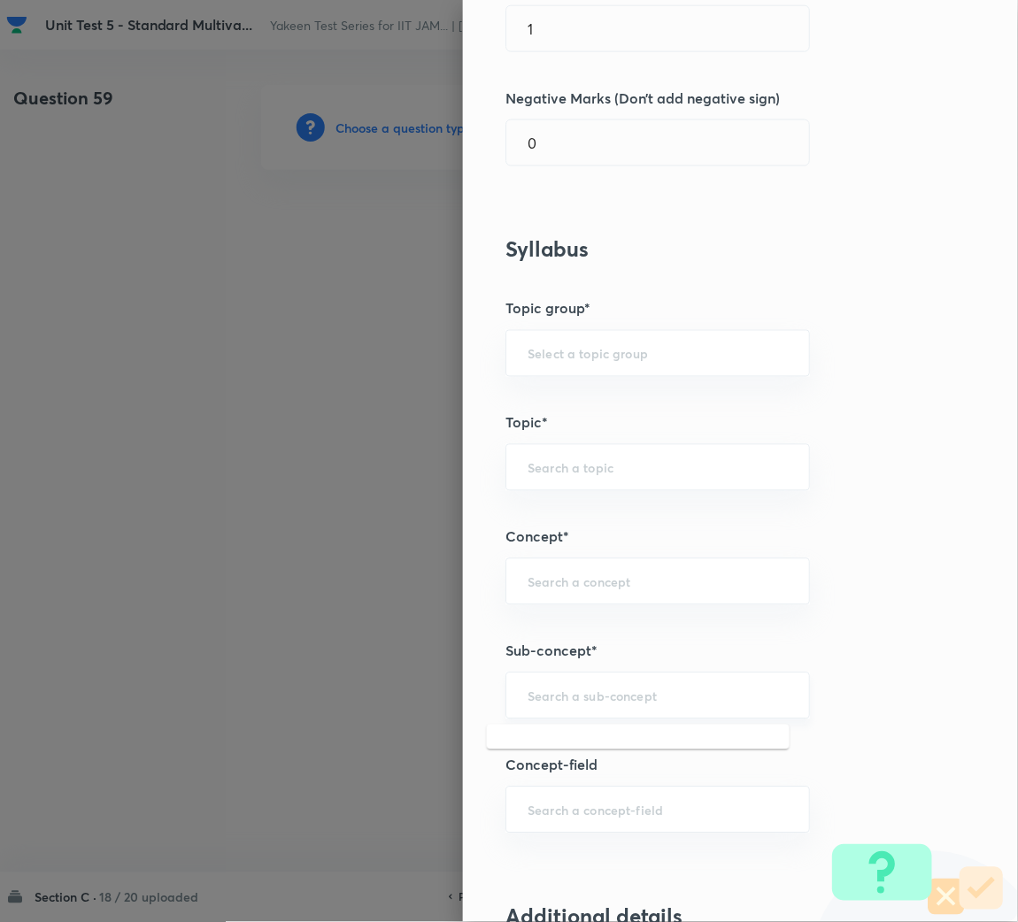
click at [546, 703] on input "text" at bounding box center [657, 696] width 260 height 17
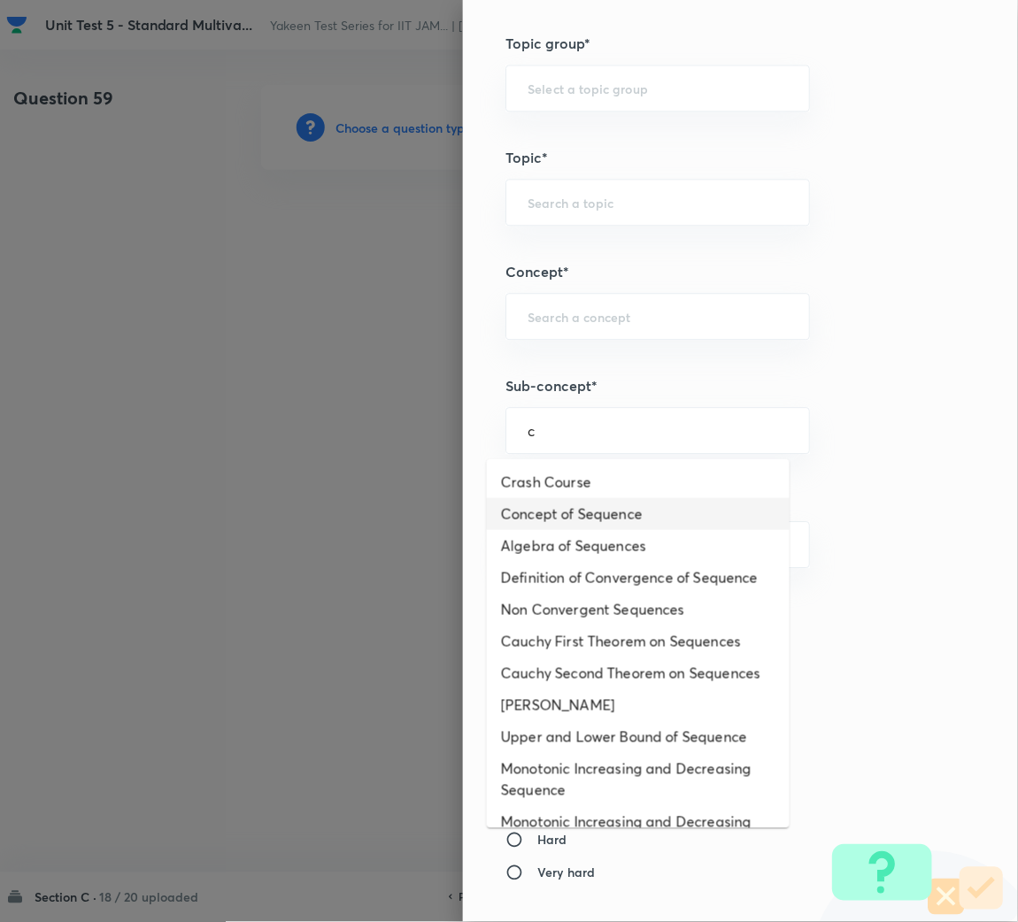
click at [558, 513] on li "Concept of Sequence" at bounding box center [638, 514] width 303 height 32
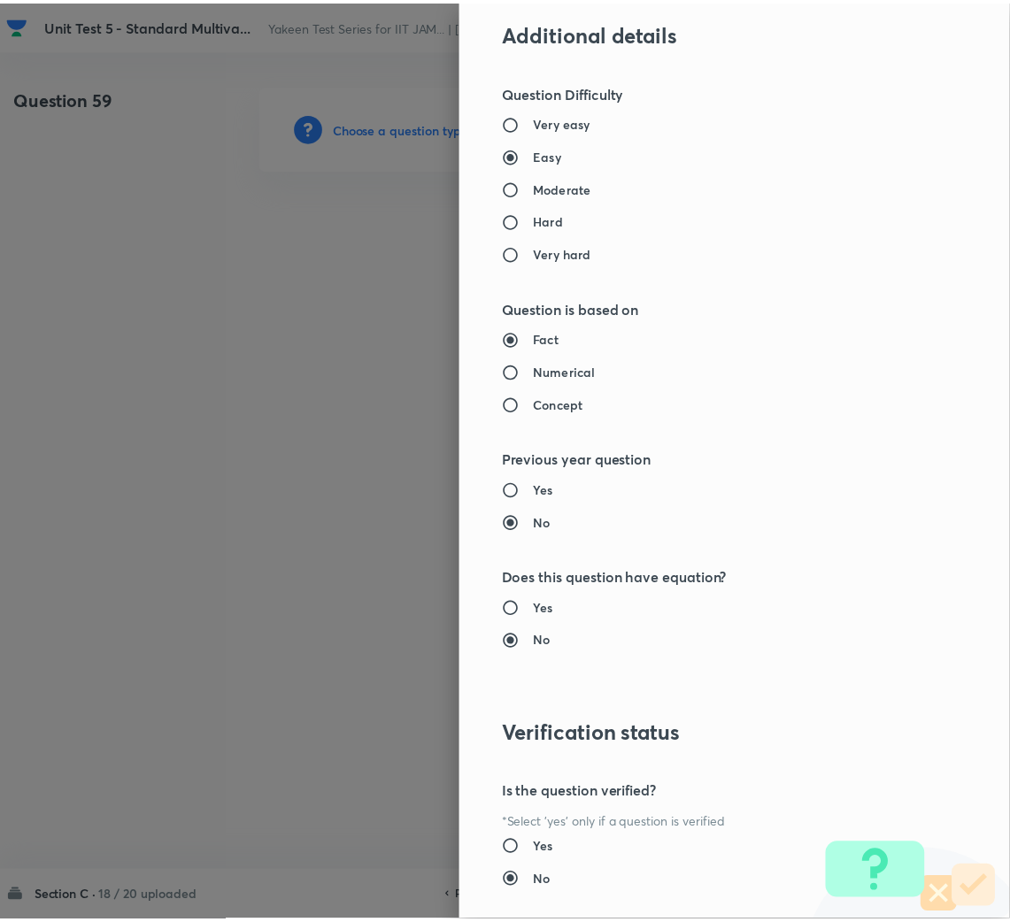
scroll to position [1326, 0]
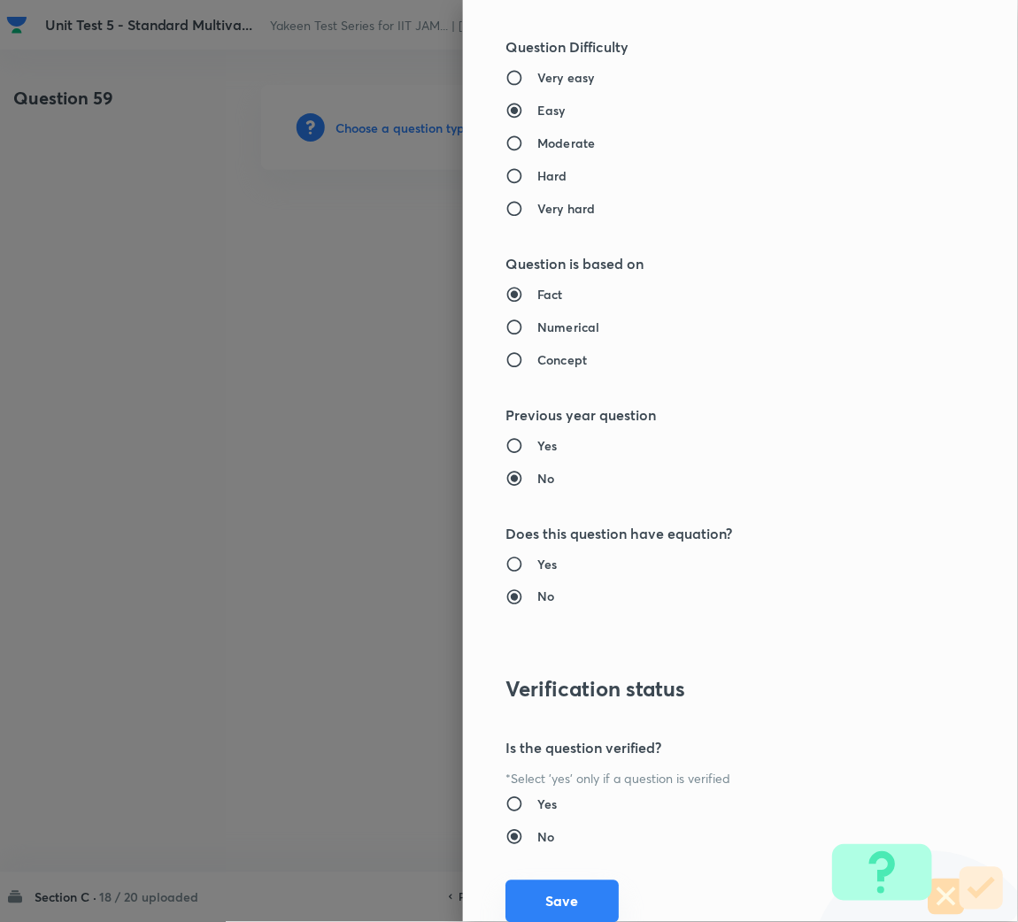
click at [538, 889] on button "Save" at bounding box center [561, 901] width 113 height 42
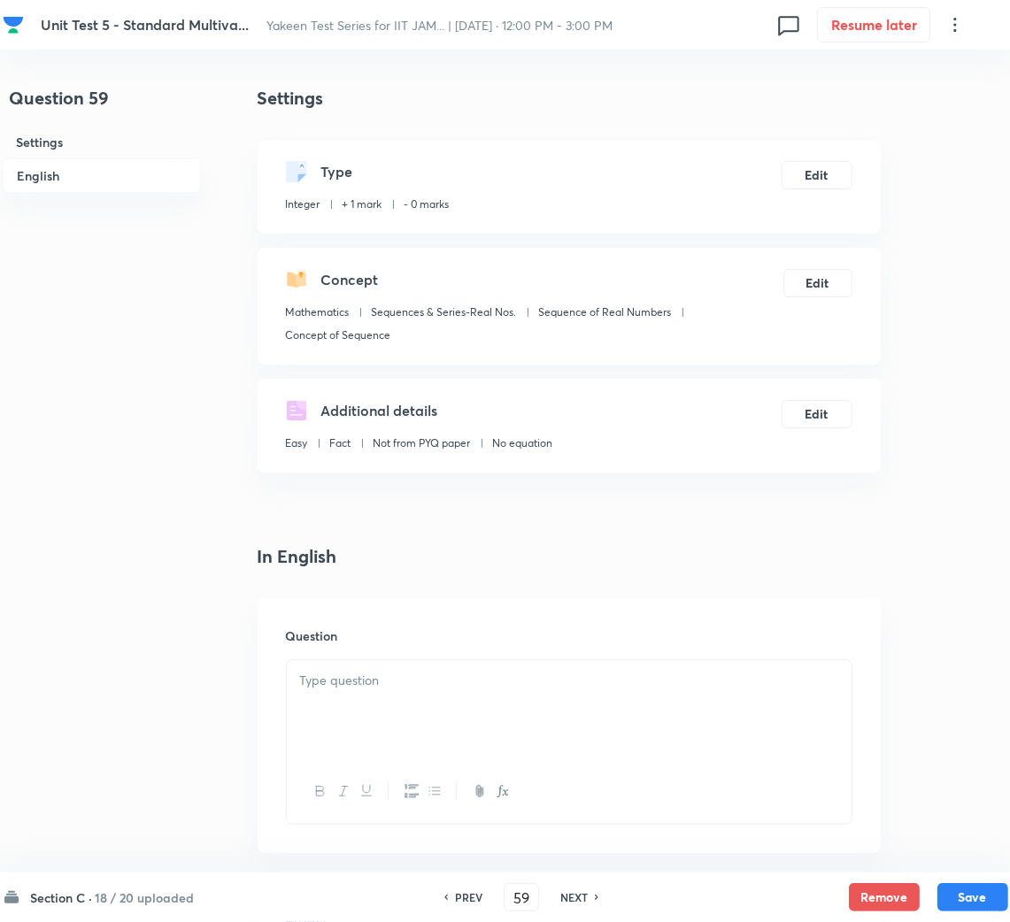
click at [408, 719] on div at bounding box center [569, 709] width 565 height 99
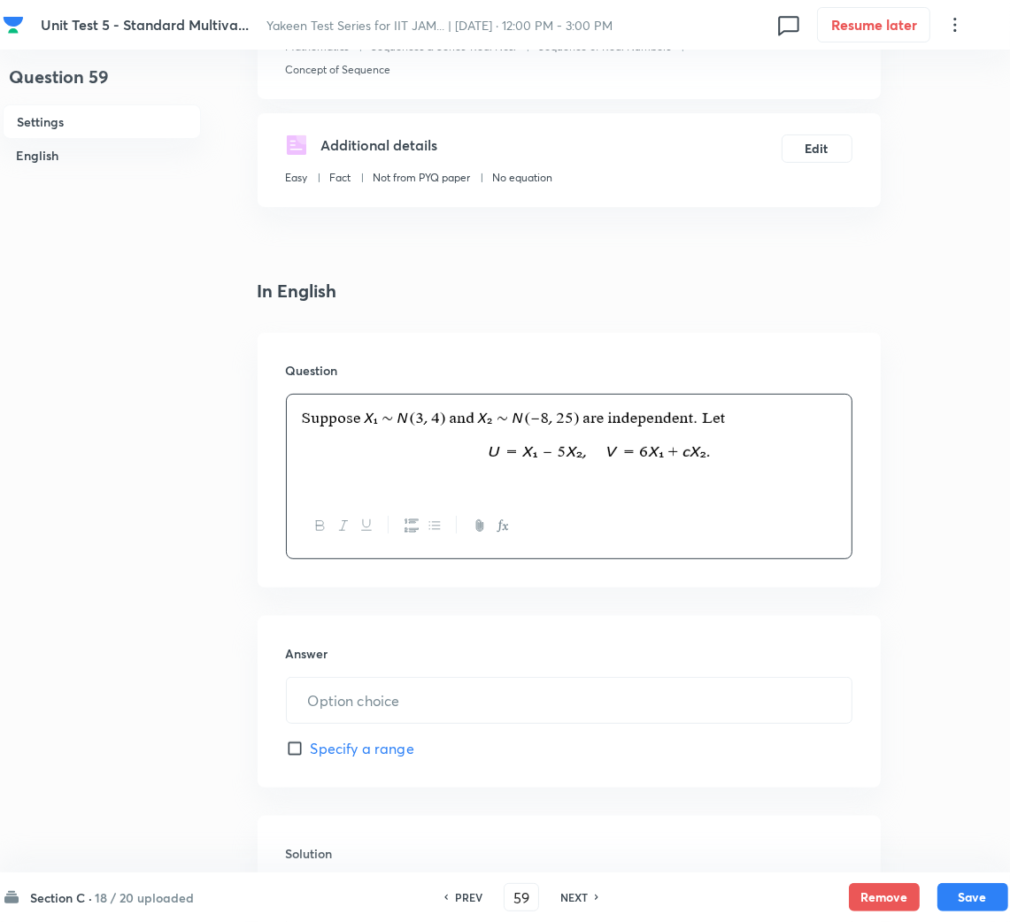
click at [766, 509] on div at bounding box center [569, 526] width 565 height 65
click at [779, 462] on p at bounding box center [569, 441] width 538 height 73
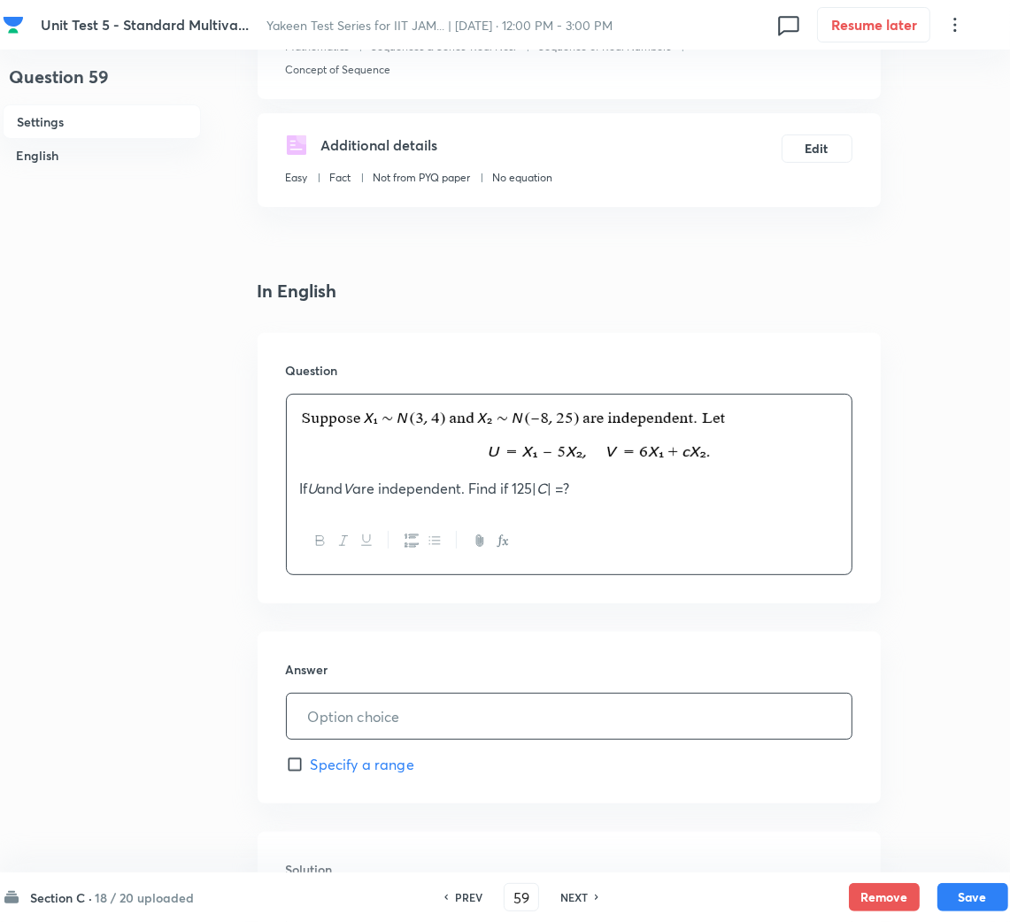
drag, startPoint x: 380, startPoint y: 725, endPoint x: 408, endPoint y: 716, distance: 29.7
click at [380, 722] on input "text" at bounding box center [569, 716] width 565 height 45
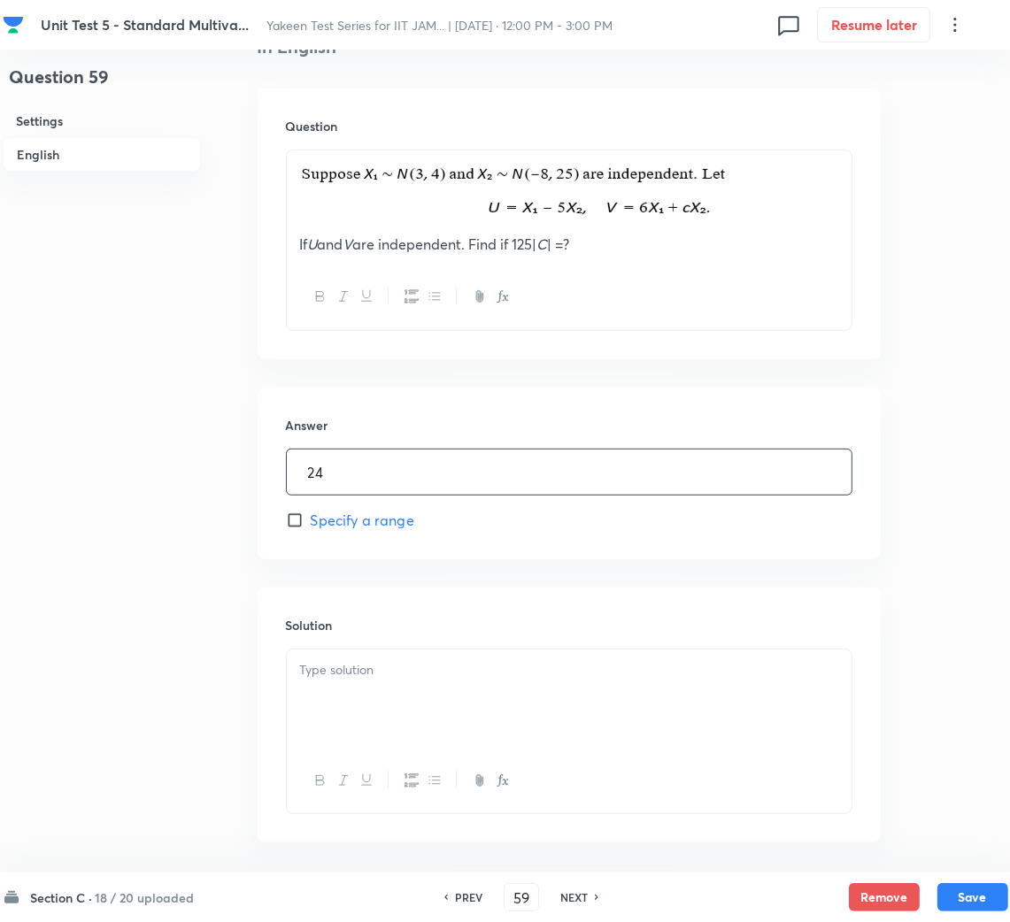
scroll to position [531, 0]
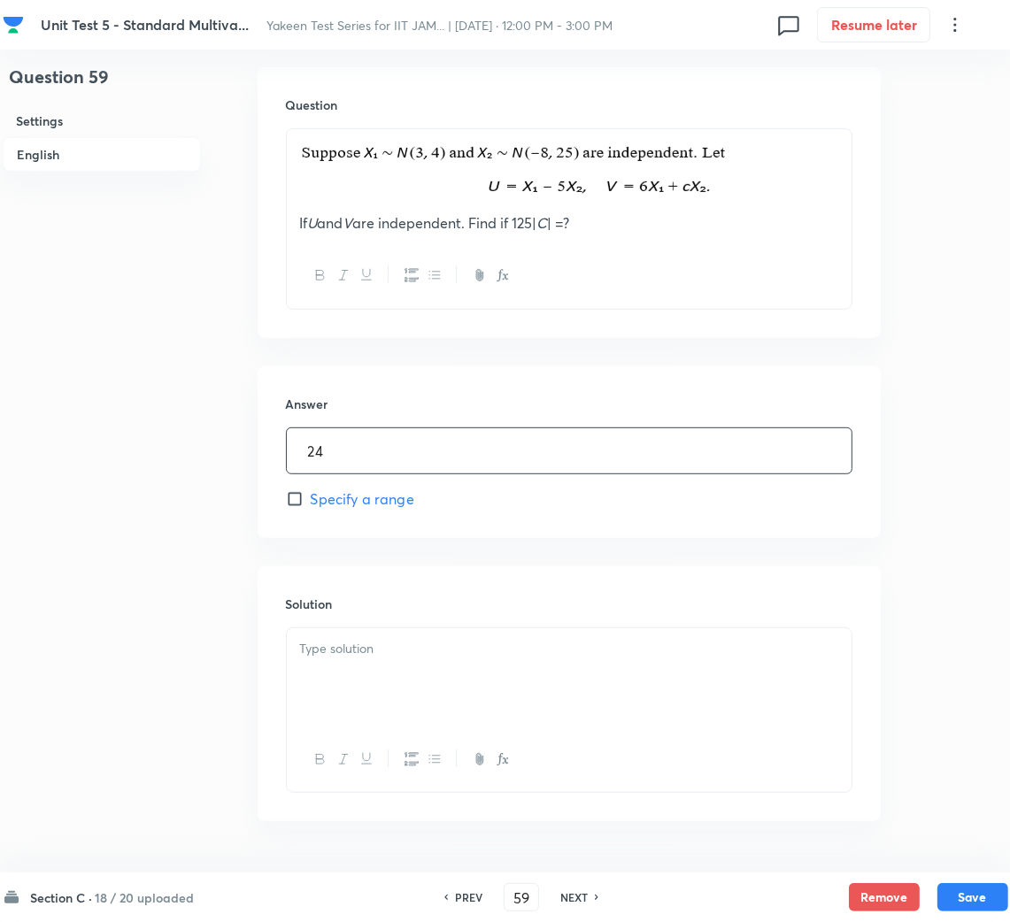
click at [360, 651] on p at bounding box center [569, 649] width 538 height 20
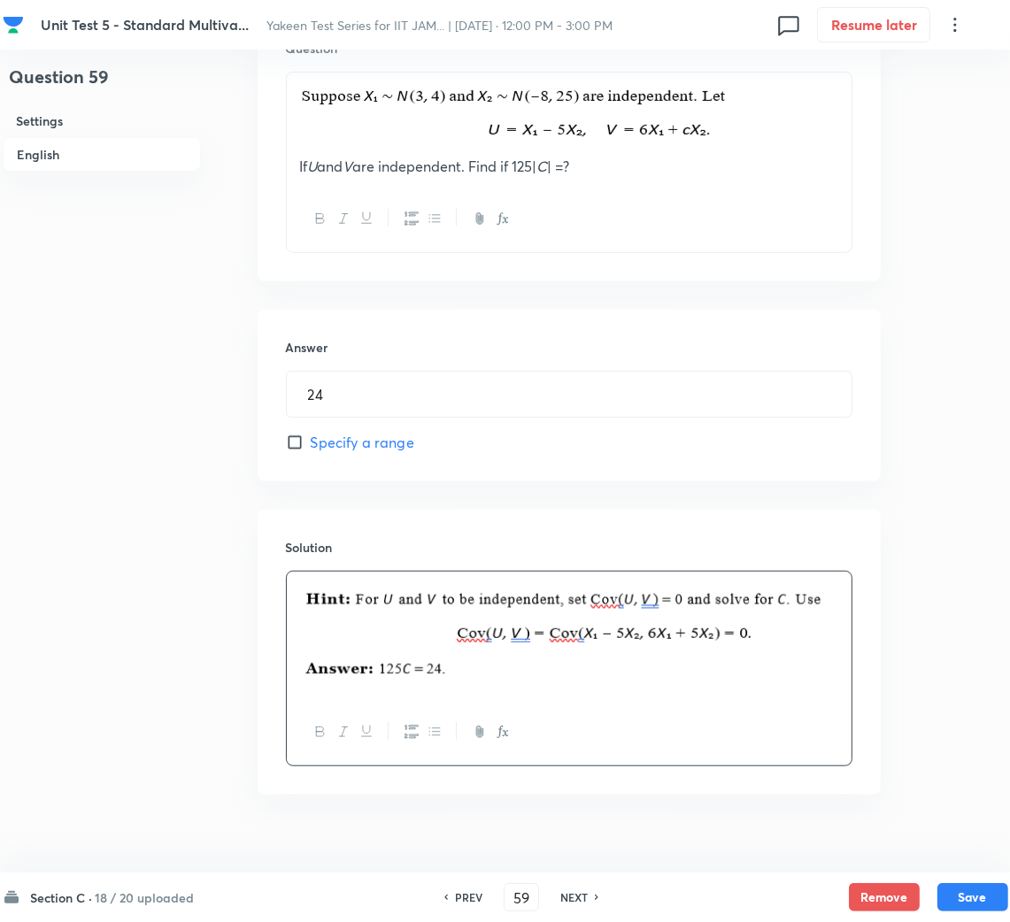
scroll to position [617, 0]
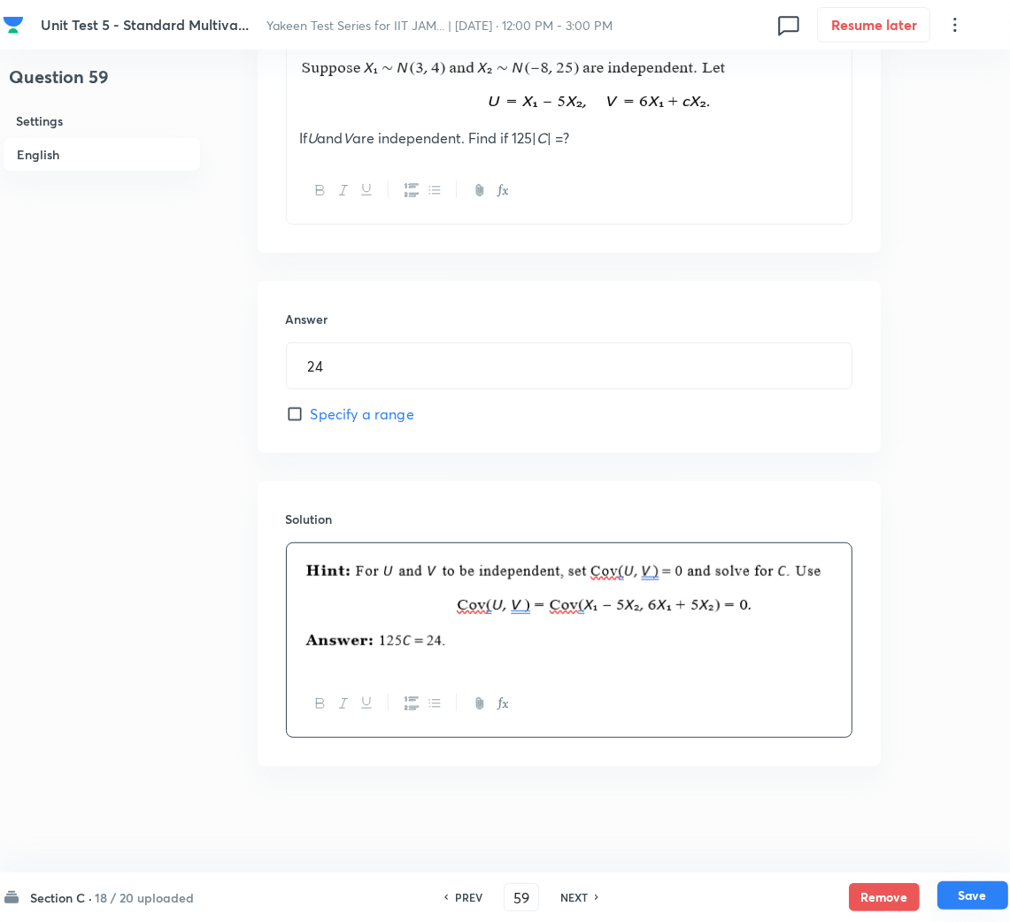
click at [972, 903] on button "Save" at bounding box center [972, 895] width 71 height 28
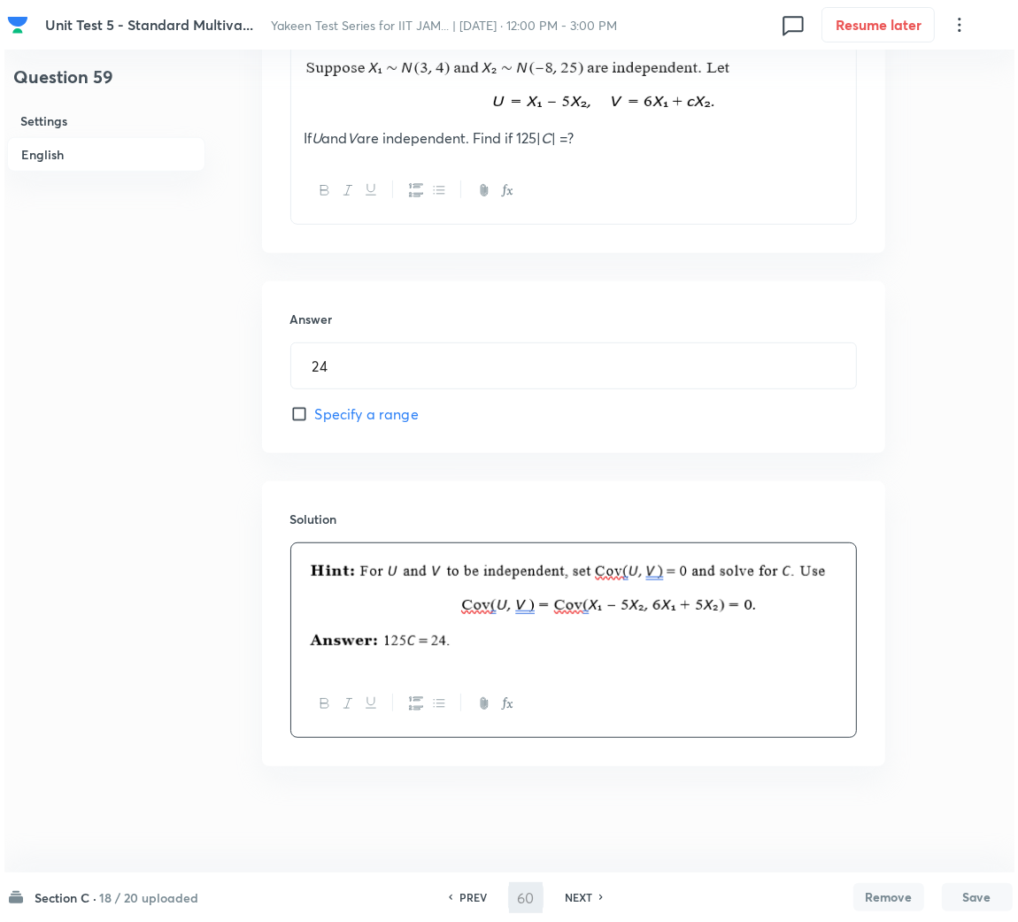
scroll to position [0, 0]
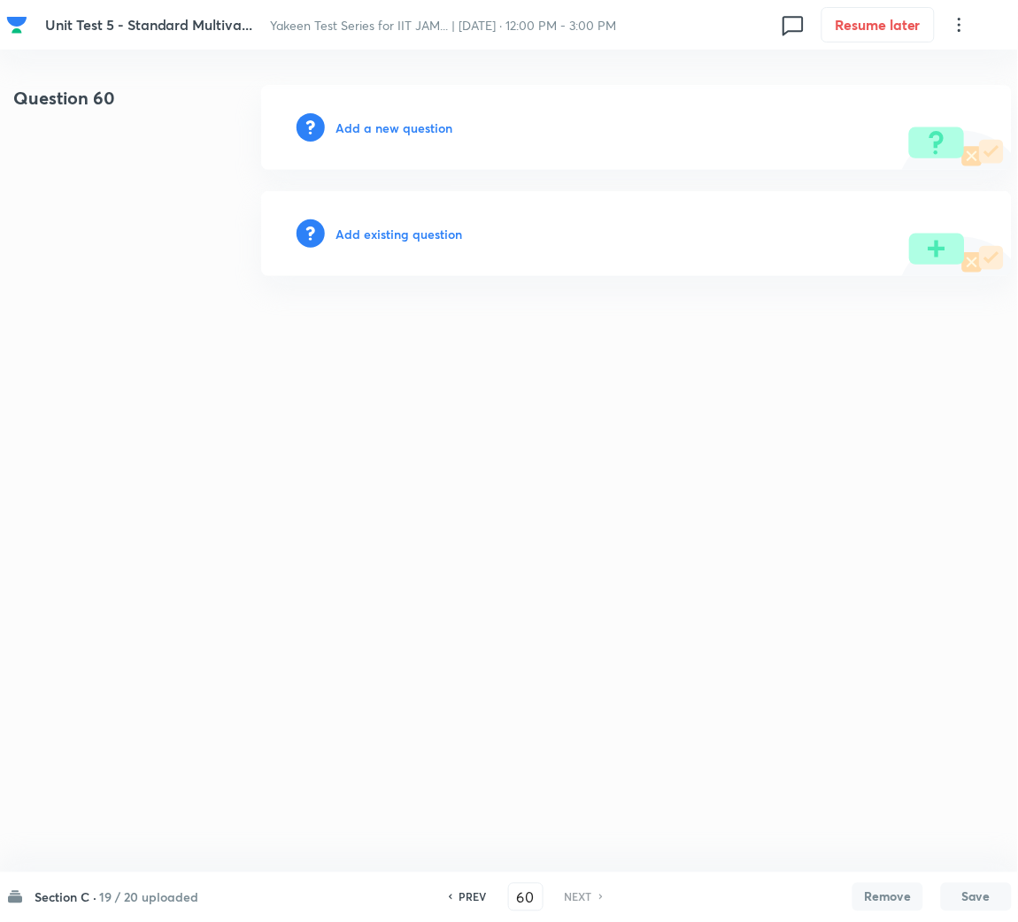
click at [444, 126] on h6 "Add a new question" at bounding box center [393, 128] width 117 height 19
click at [440, 127] on h6 "Choose a question type" at bounding box center [403, 128] width 136 height 19
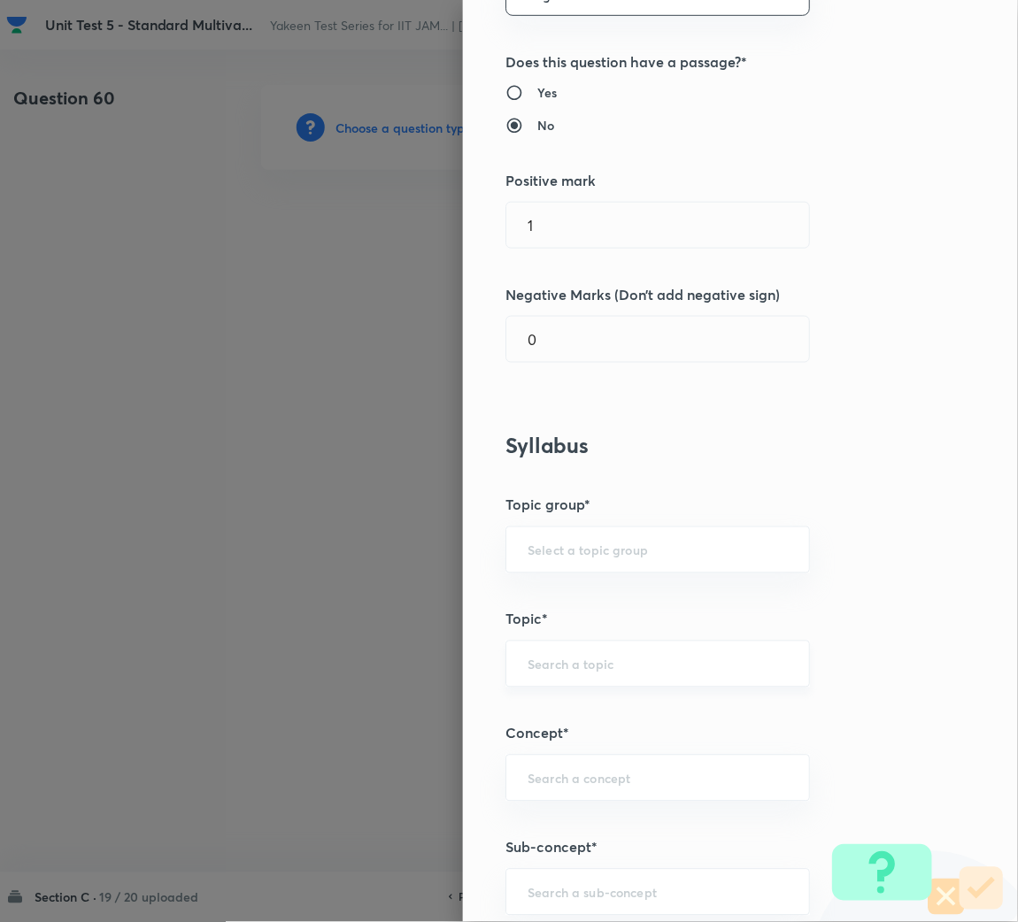
scroll to position [397, 0]
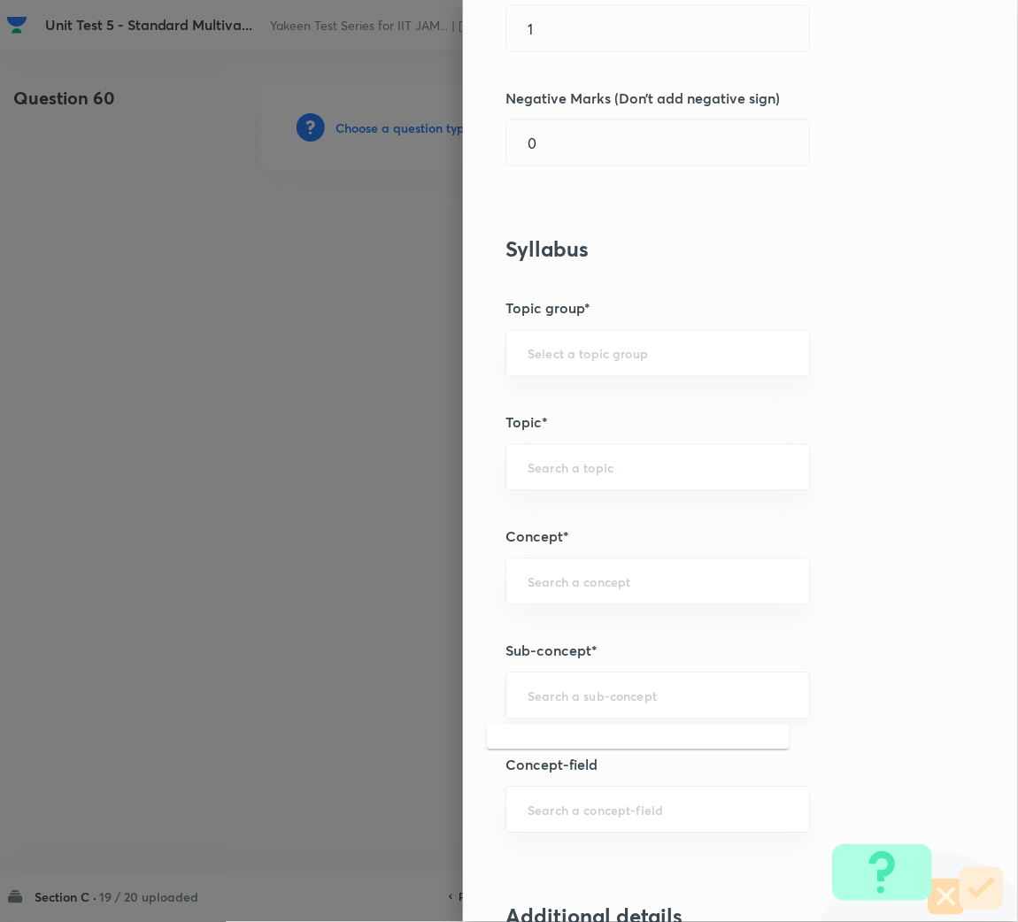
click at [586, 697] on input "text" at bounding box center [657, 696] width 260 height 17
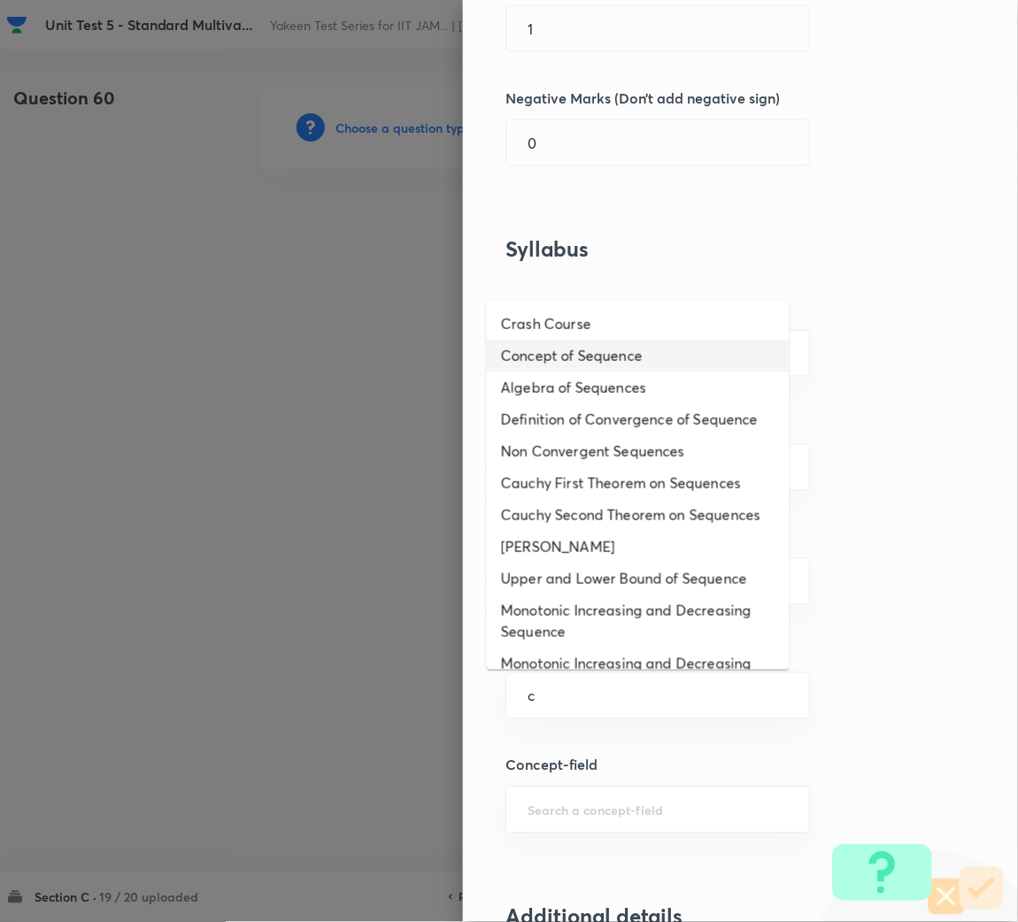
click at [624, 355] on li "Concept of Sequence" at bounding box center [638, 356] width 303 height 32
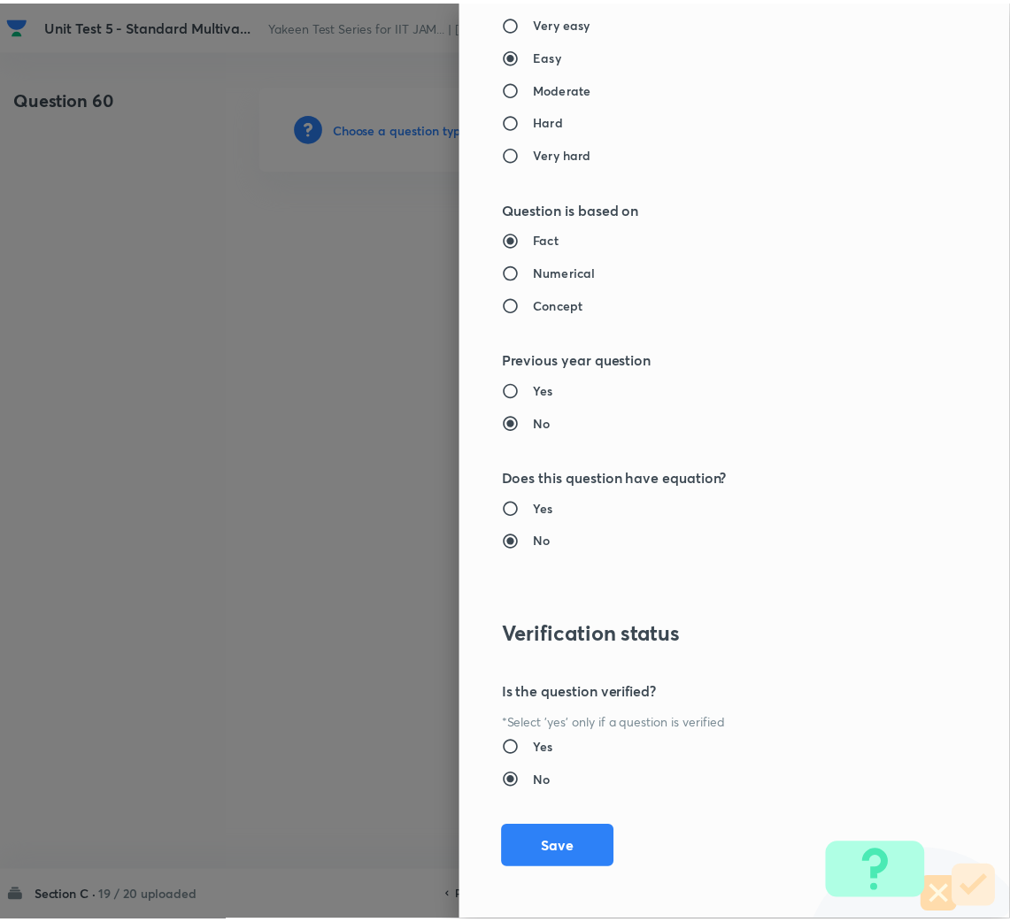
scroll to position [1387, 0]
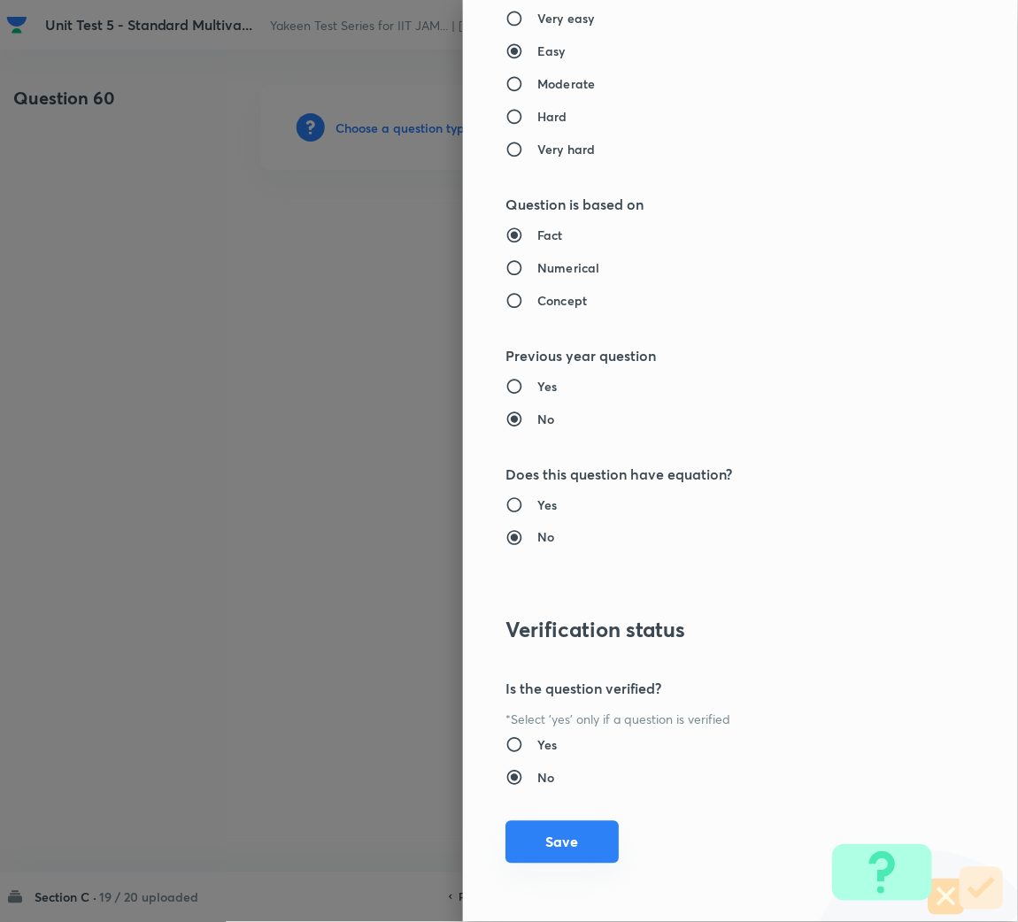
click at [524, 841] on button "Save" at bounding box center [561, 842] width 113 height 42
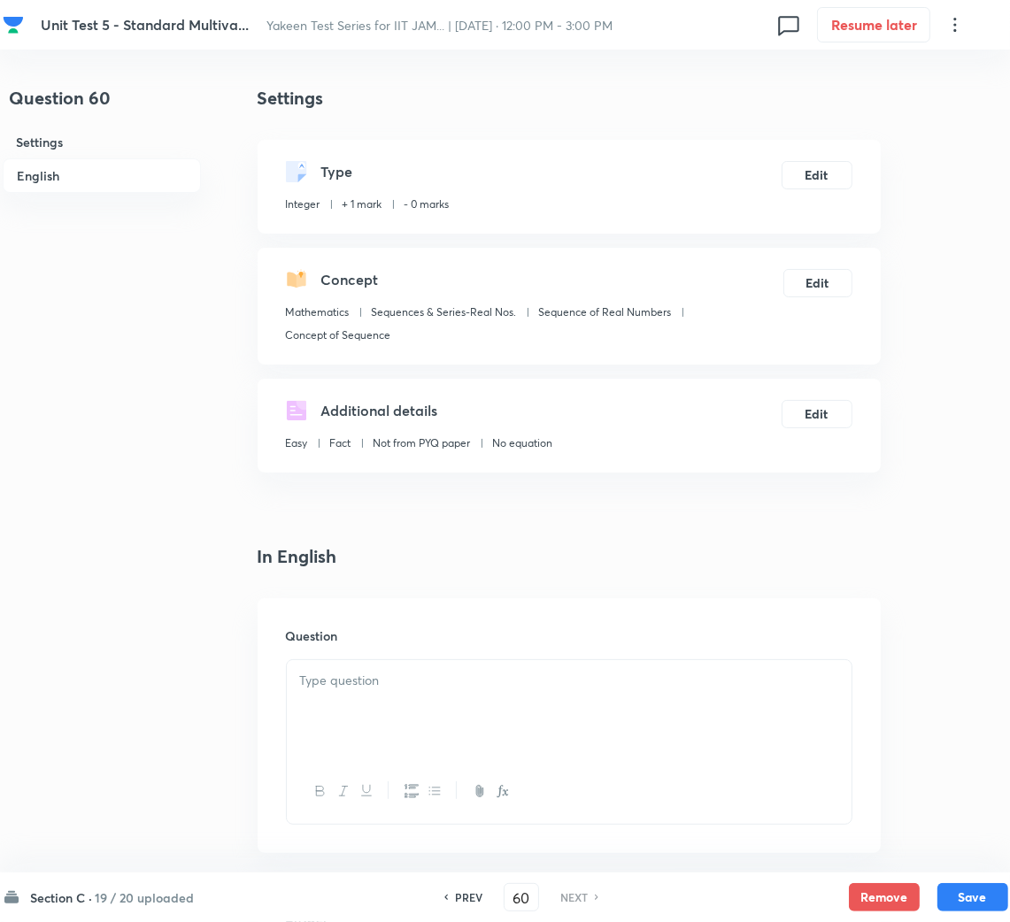
click at [387, 748] on div at bounding box center [569, 709] width 565 height 99
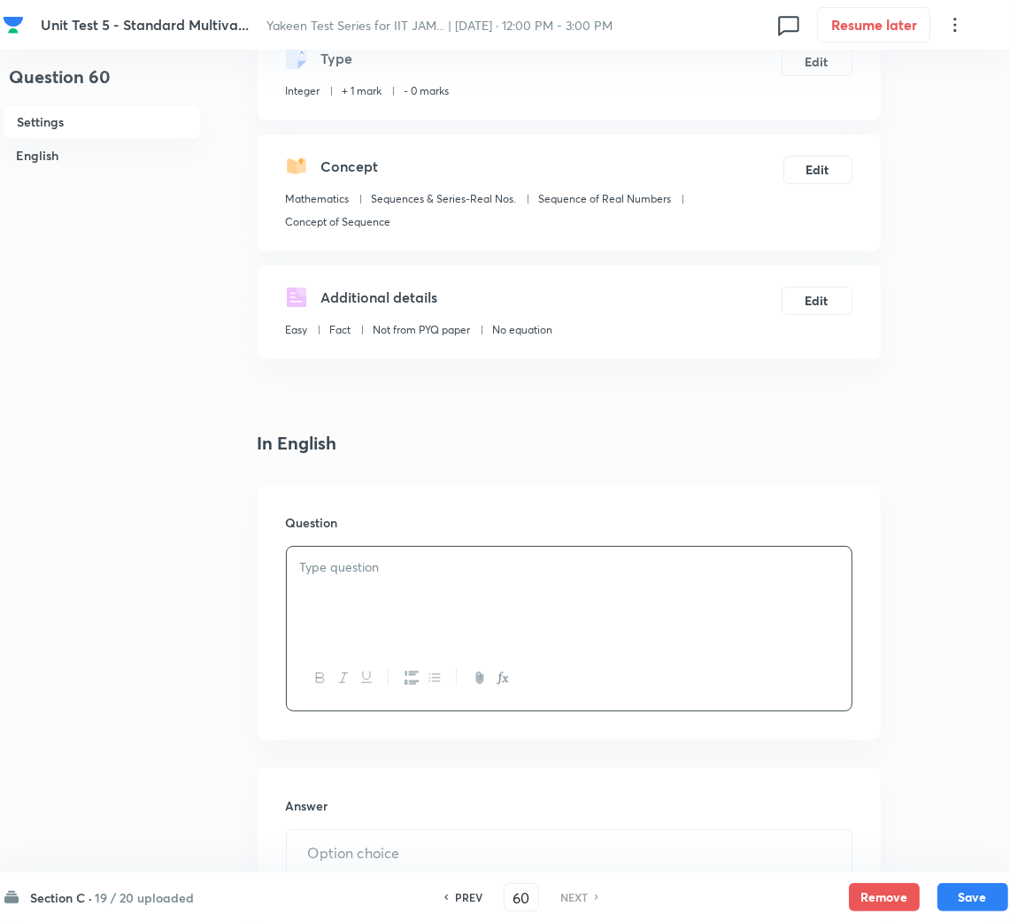
scroll to position [265, 0]
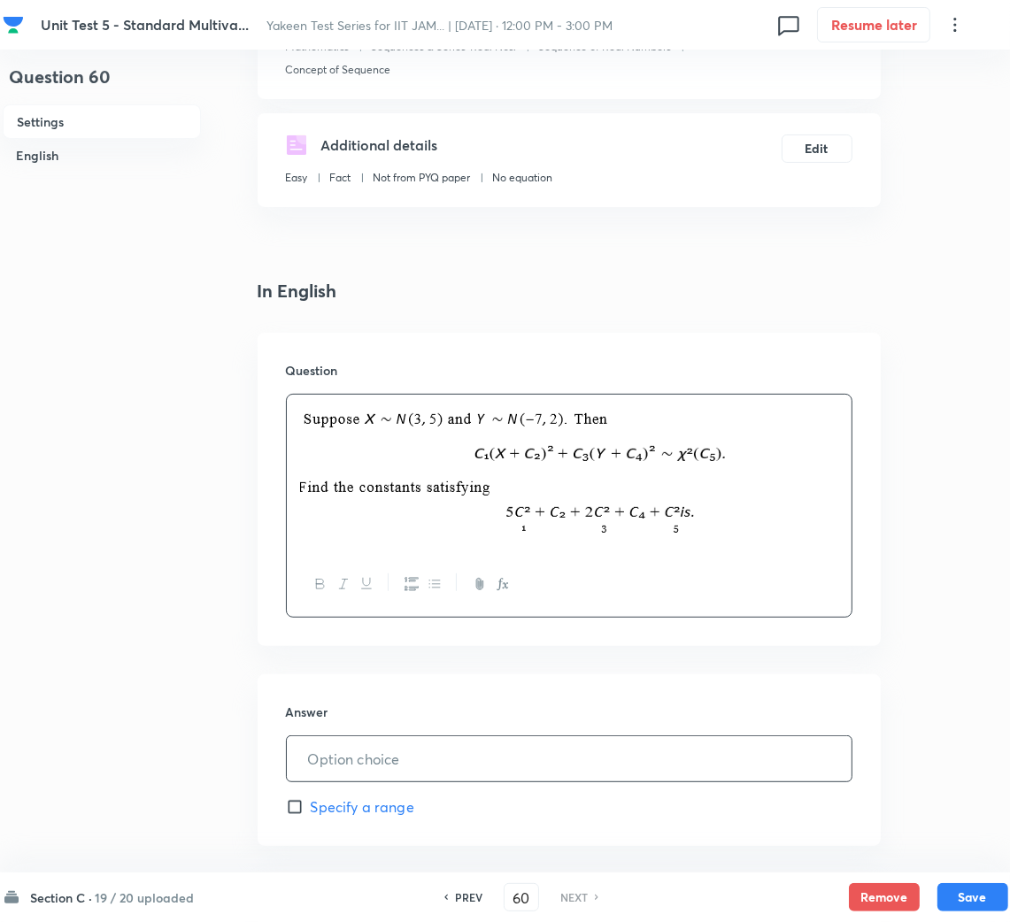
click at [391, 762] on input "text" at bounding box center [569, 758] width 565 height 45
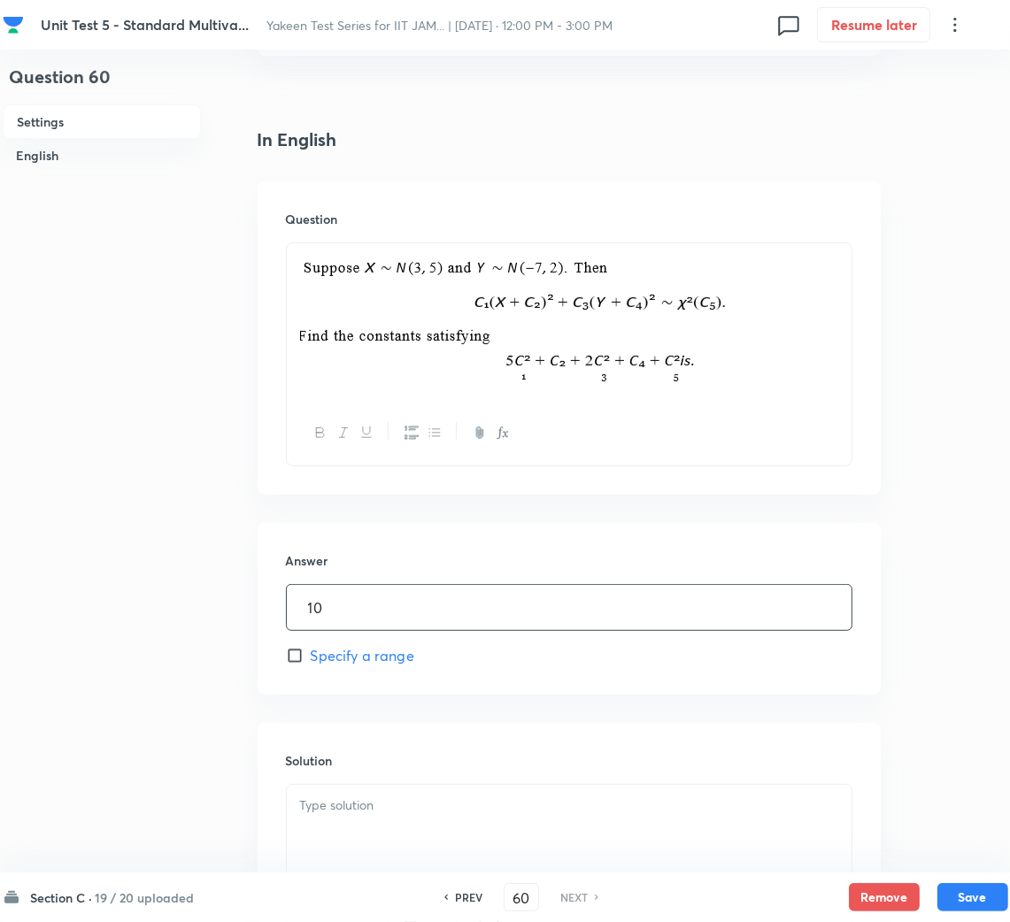
scroll to position [531, 0]
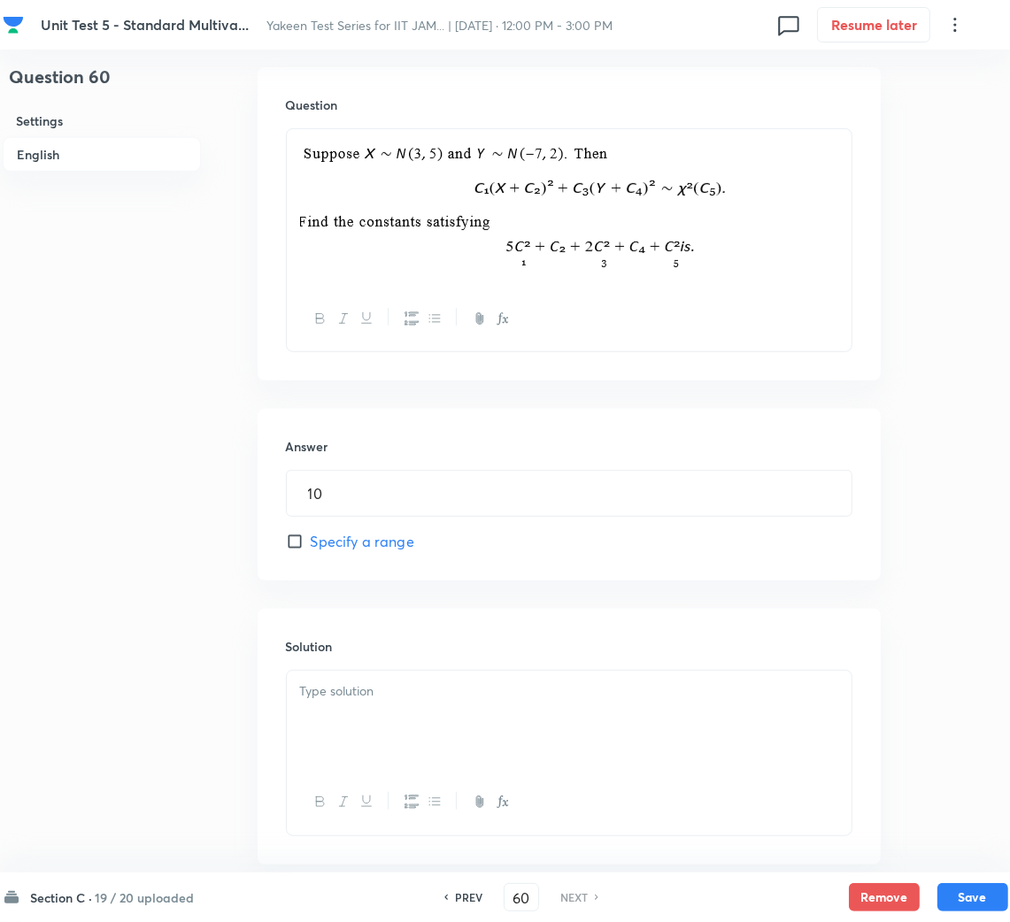
drag, startPoint x: 447, startPoint y: 731, endPoint x: 47, endPoint y: 641, distance: 410.0
click at [445, 731] on div at bounding box center [569, 720] width 565 height 99
click at [508, 752] on div at bounding box center [569, 720] width 565 height 99
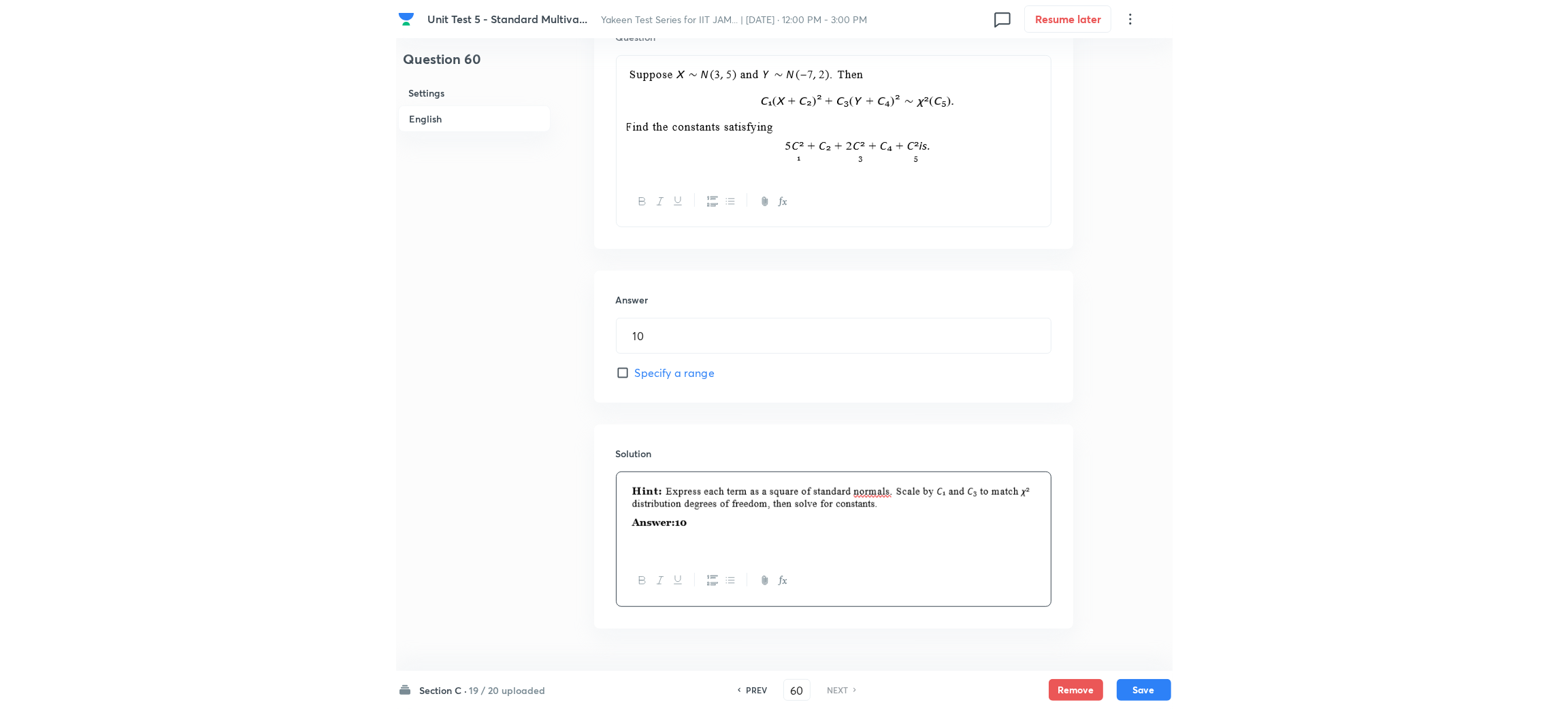
scroll to position [492, 0]
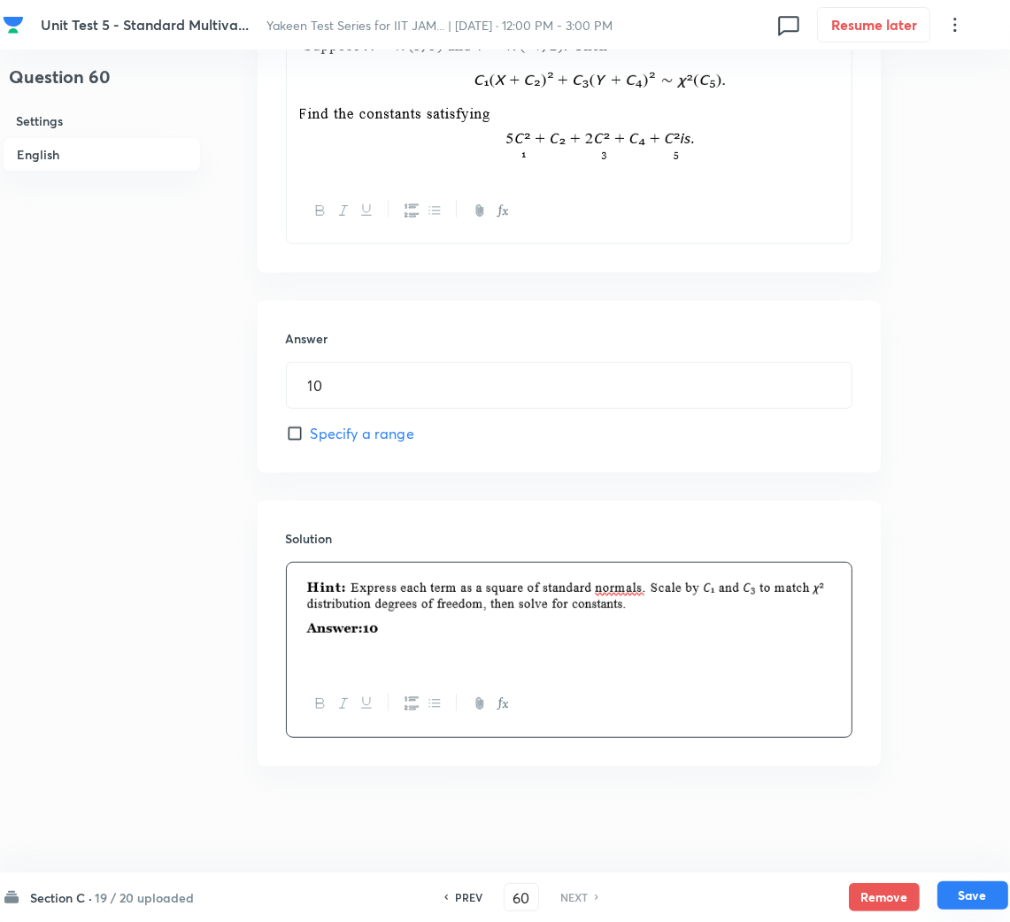
click at [990, 889] on button "Save" at bounding box center [972, 895] width 71 height 28
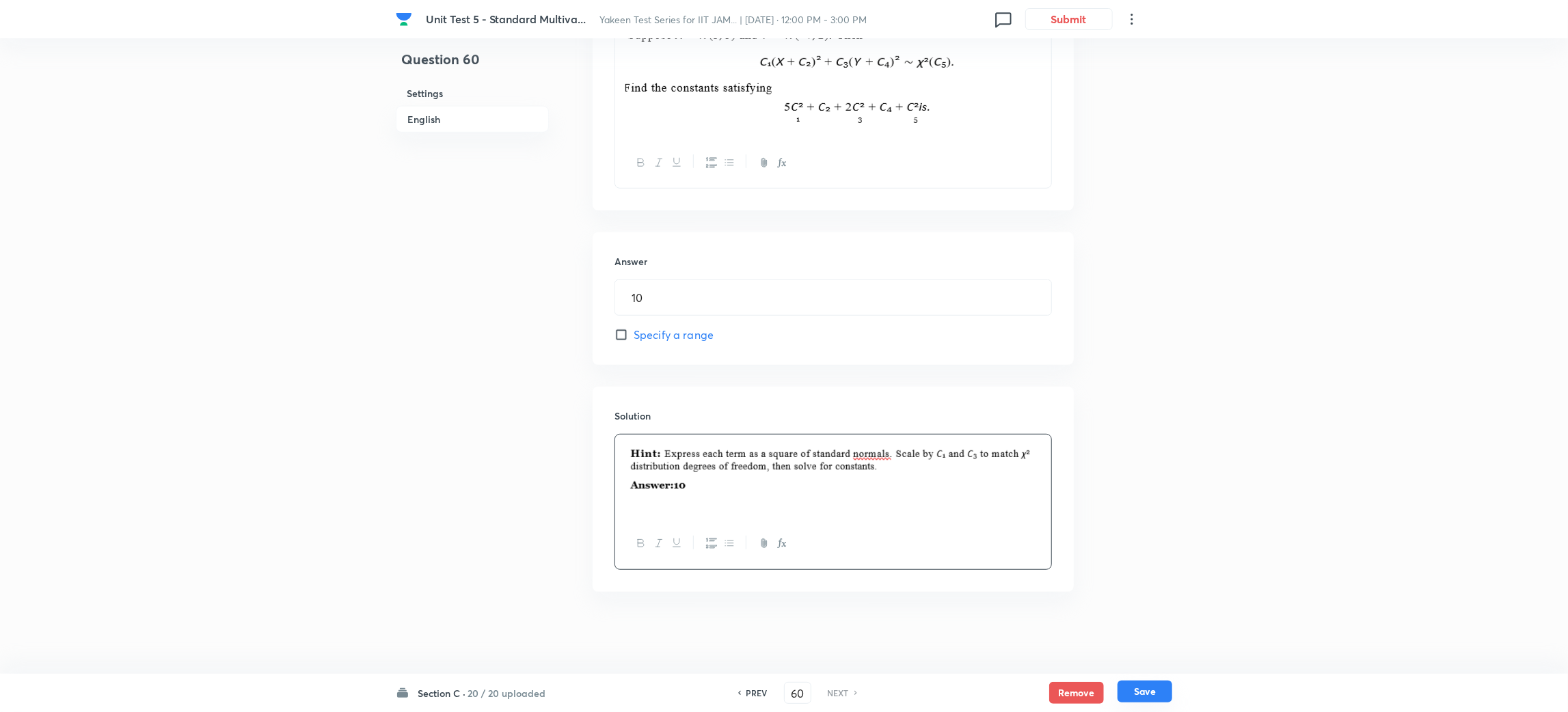
click at [1122, 690] on button "Save" at bounding box center [1145, 691] width 55 height 22
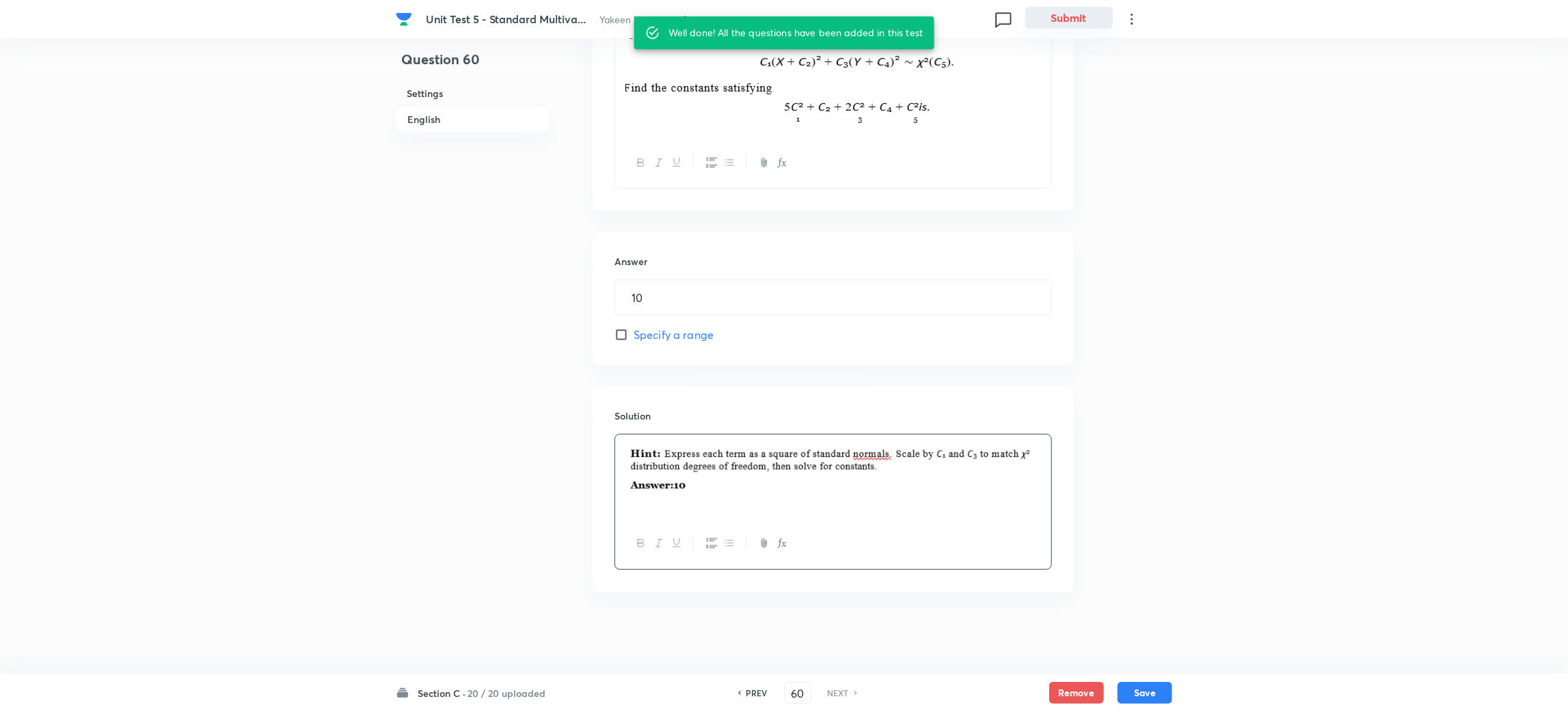
click at [1054, 16] on button "Submit" at bounding box center [1068, 18] width 87 height 22
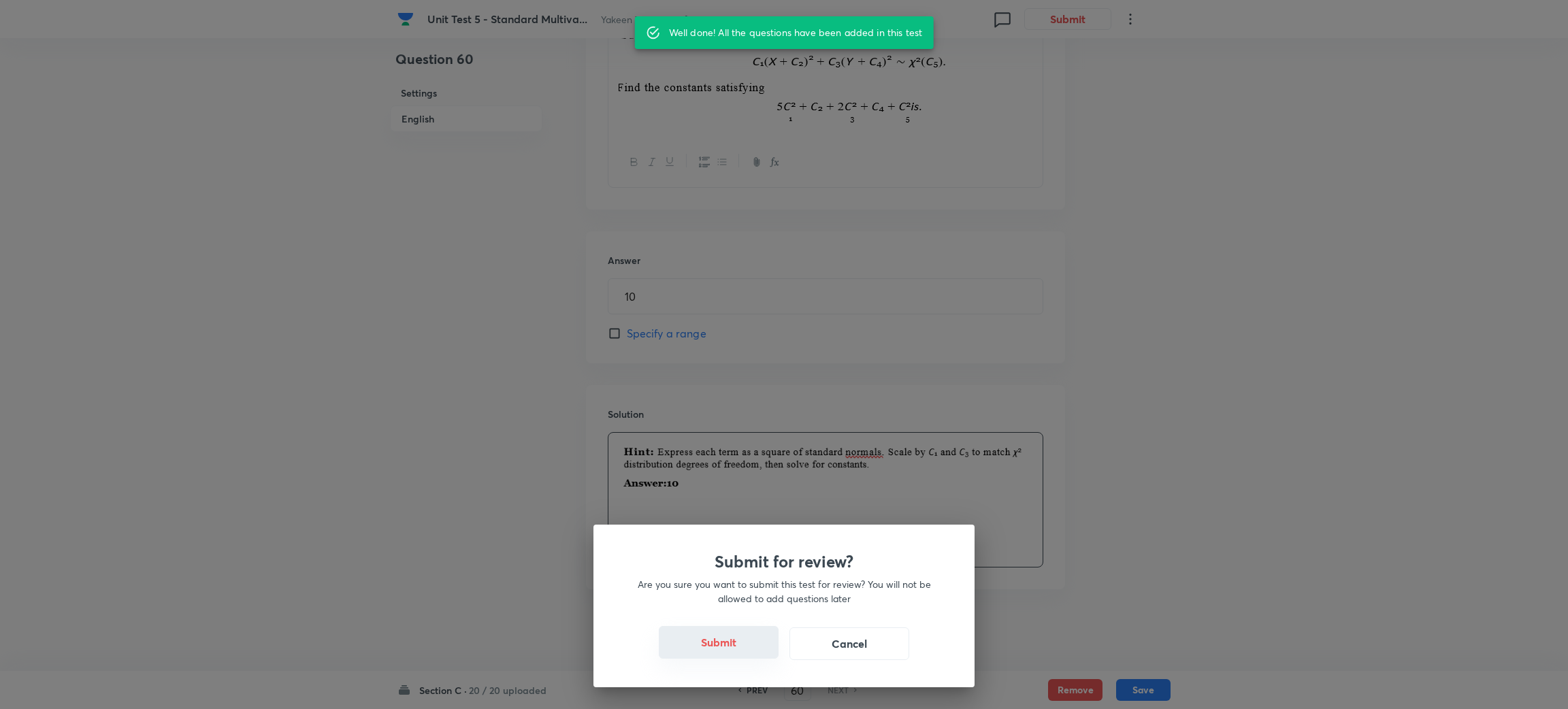
click at [715, 647] on button "Submit" at bounding box center [719, 642] width 120 height 32
